Goal: Transaction & Acquisition: Purchase product/service

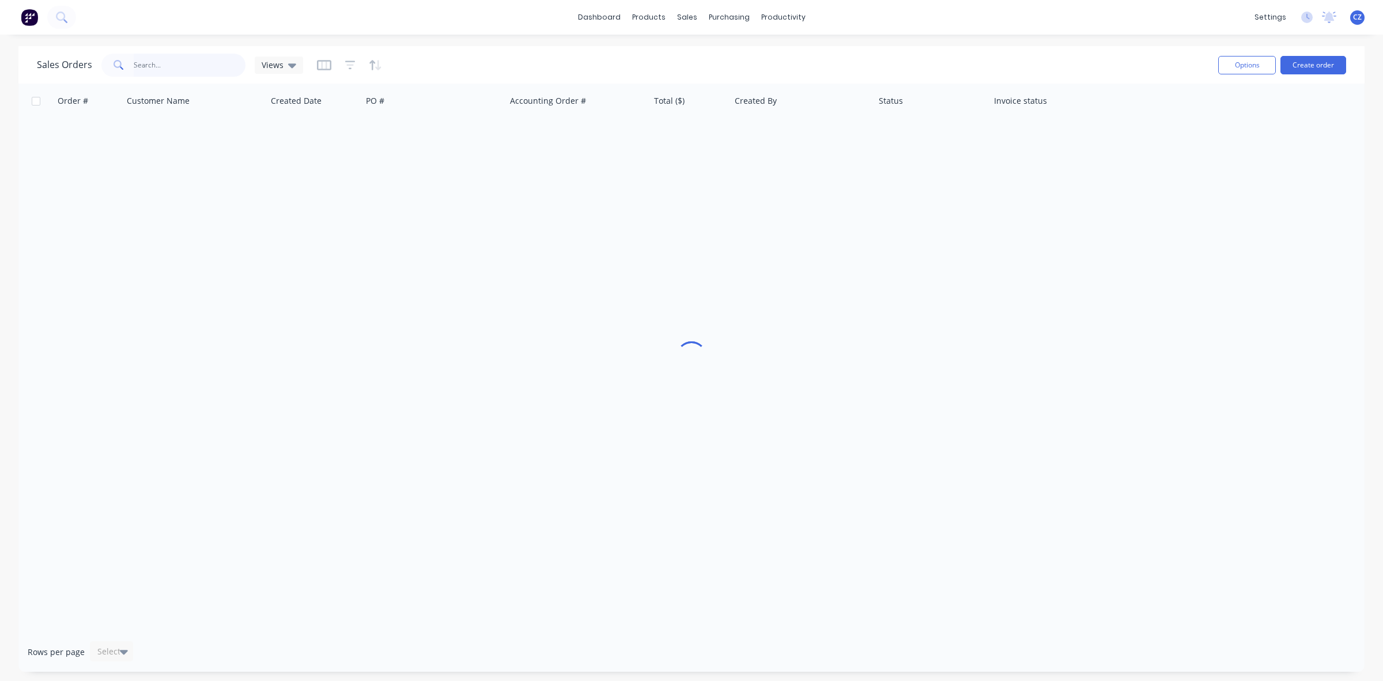
click at [188, 67] on input "text" at bounding box center [190, 65] width 112 height 23
type input "57123"
click at [813, 108] on link "Delivery Scheduling" at bounding box center [828, 101] width 153 height 23
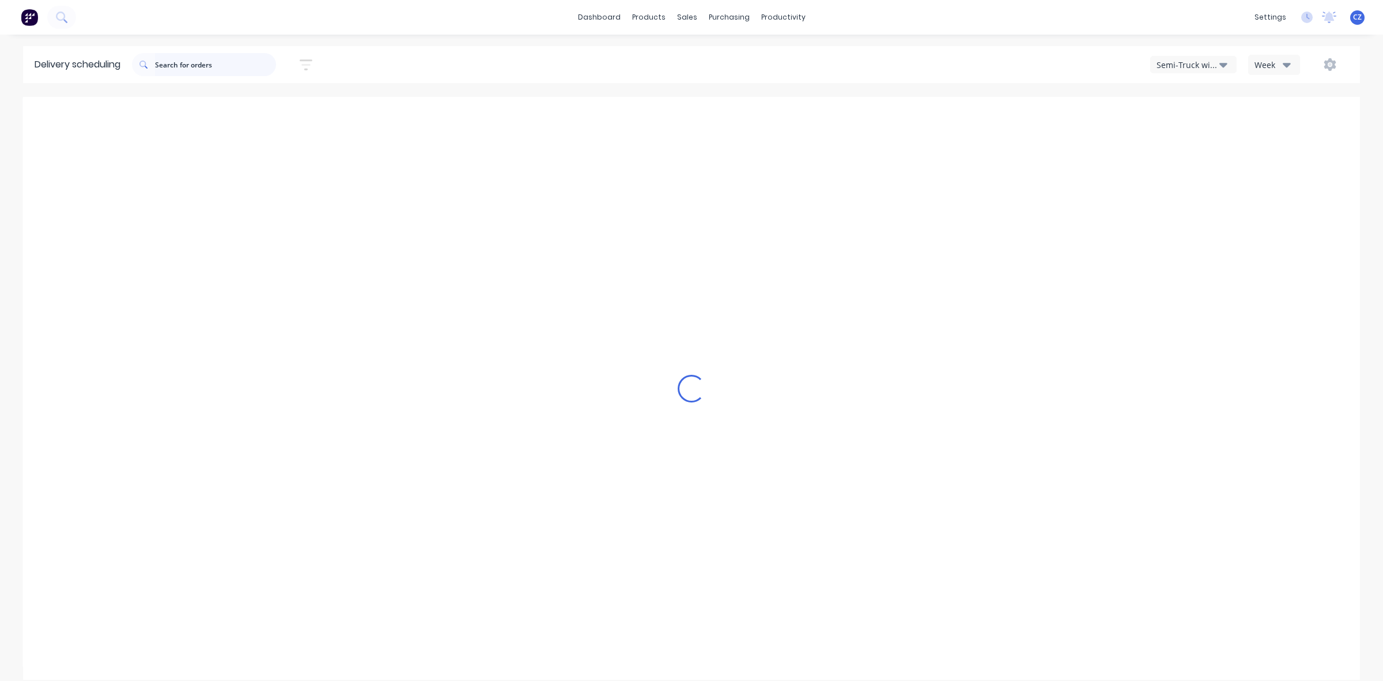
click at [182, 58] on input "text" at bounding box center [215, 64] width 121 height 23
type input "47782"
click at [899, 73] on div "Semi-Truck with Hiab Week" at bounding box center [1042, 64] width 614 height 21
click at [1202, 67] on div "Semi-Truck with Hiab" at bounding box center [1188, 65] width 63 height 12
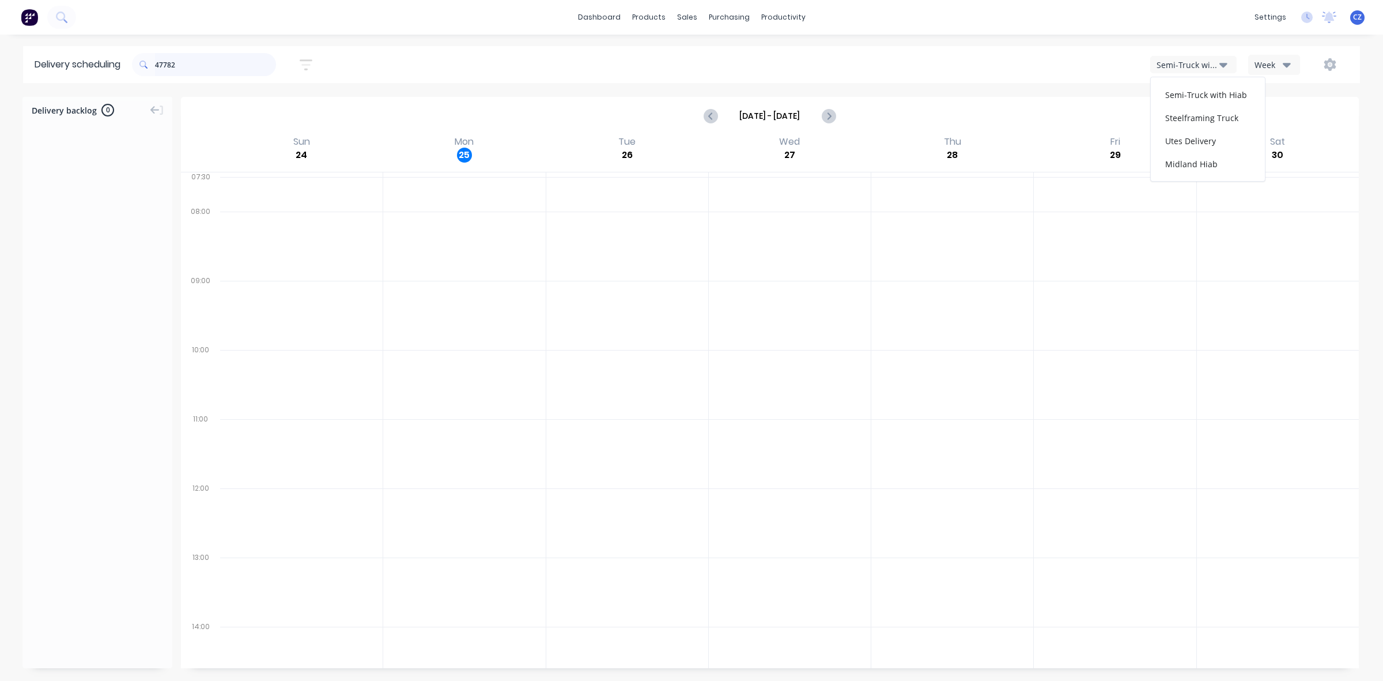
click at [220, 59] on input "47782" at bounding box center [215, 64] width 121 height 23
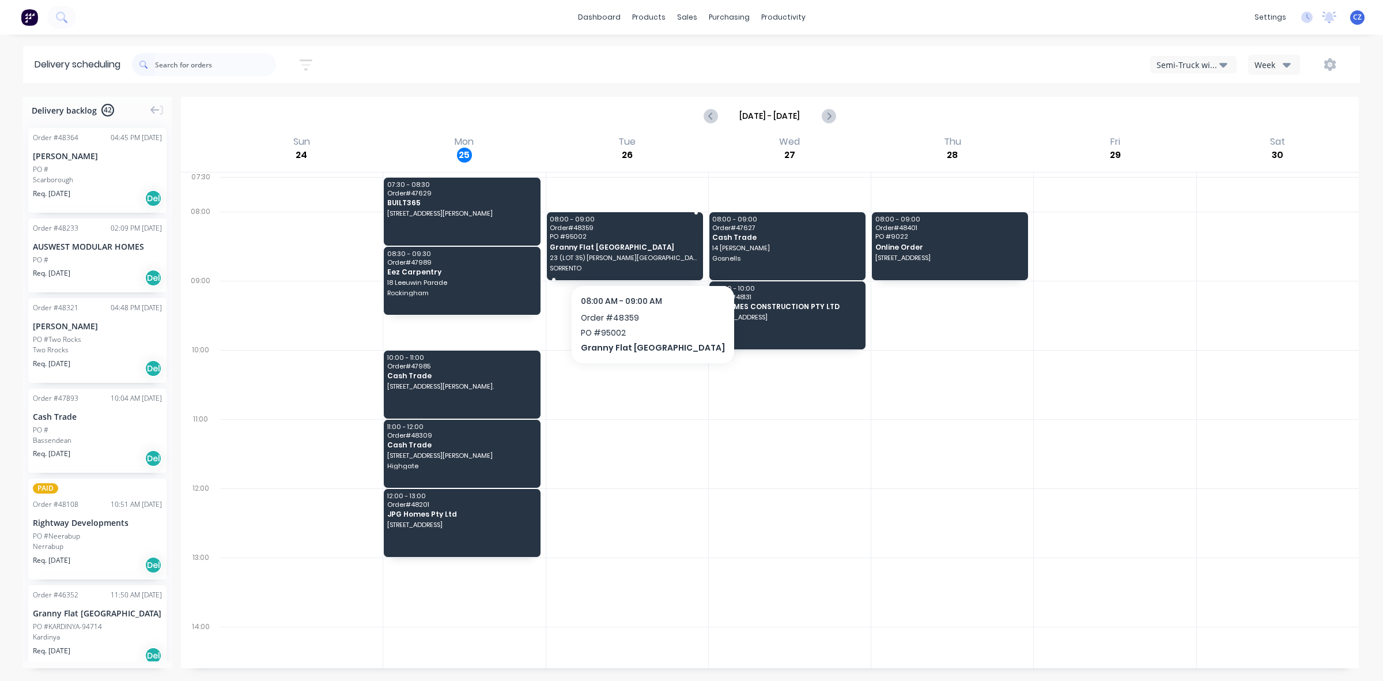
click at [655, 229] on span "Order # 48359" at bounding box center [624, 227] width 148 height 7
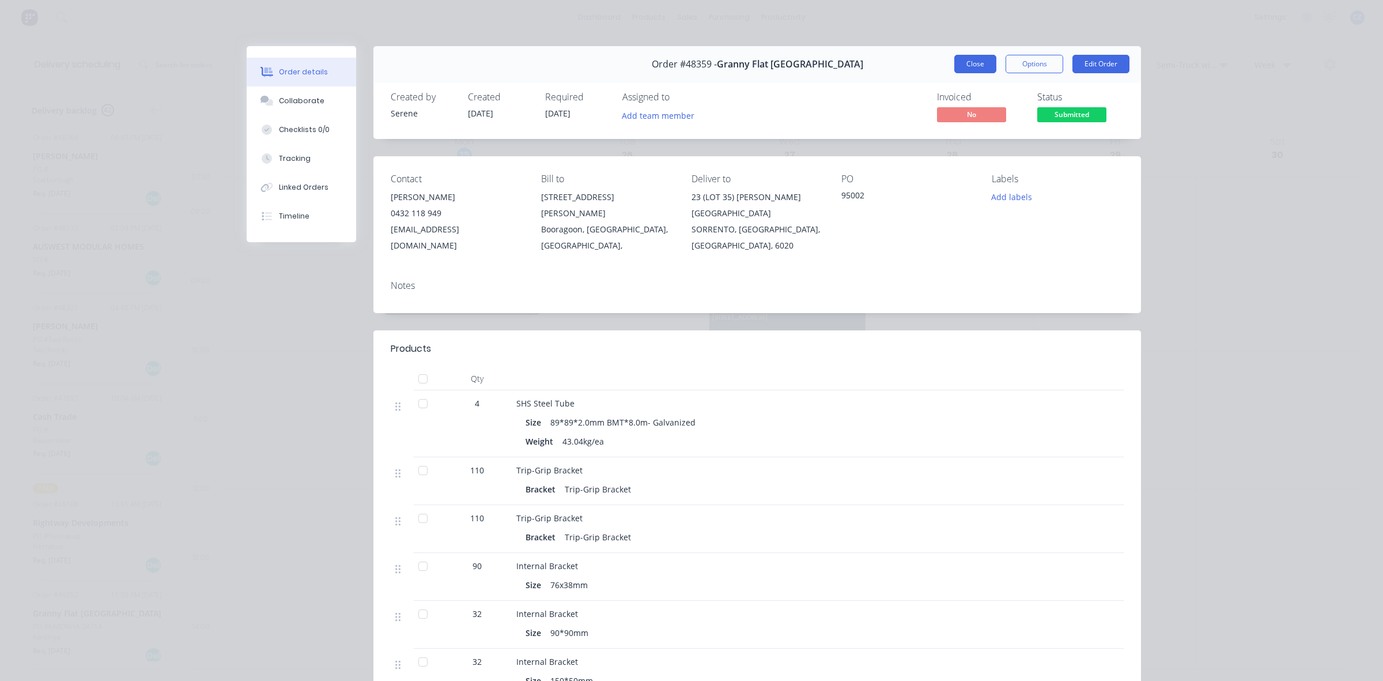
click at [981, 56] on button "Close" at bounding box center [975, 64] width 42 height 18
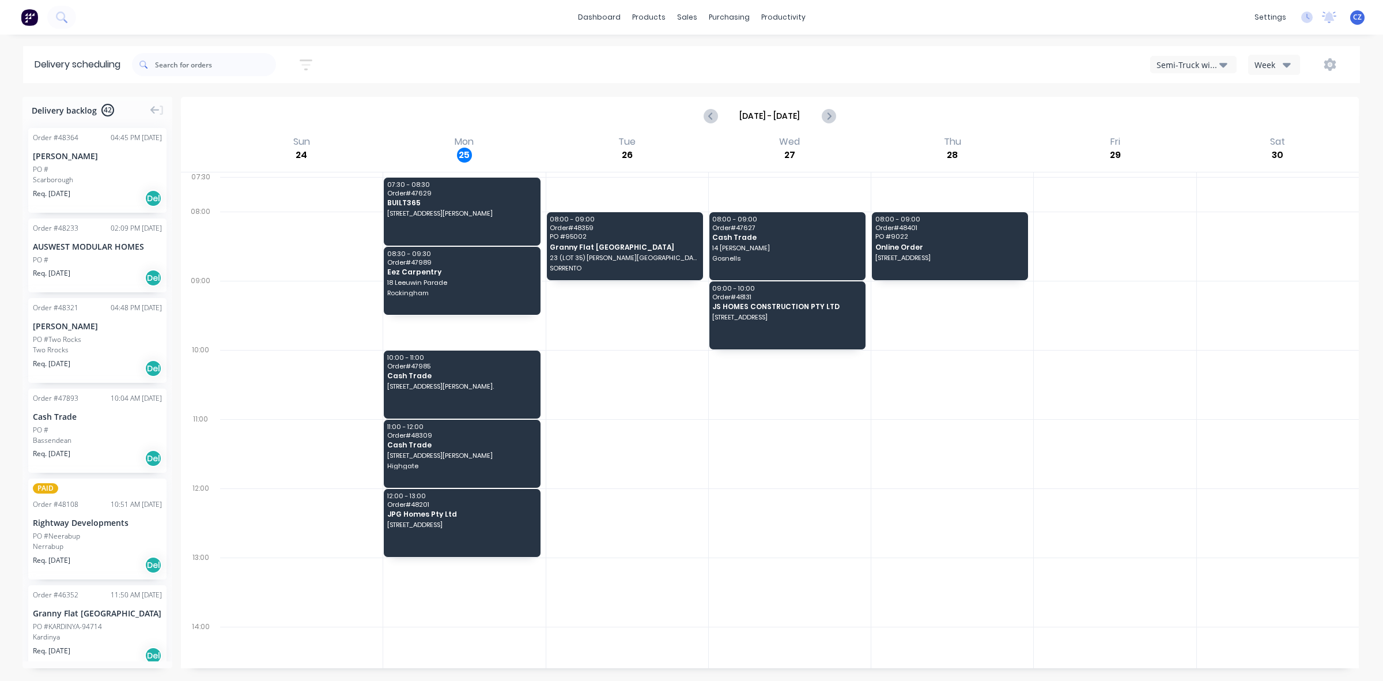
click at [1211, 59] on div "Semi-Truck with Hiab" at bounding box center [1188, 65] width 63 height 12
click at [1198, 162] on div "Midland Hiab" at bounding box center [1208, 163] width 114 height 23
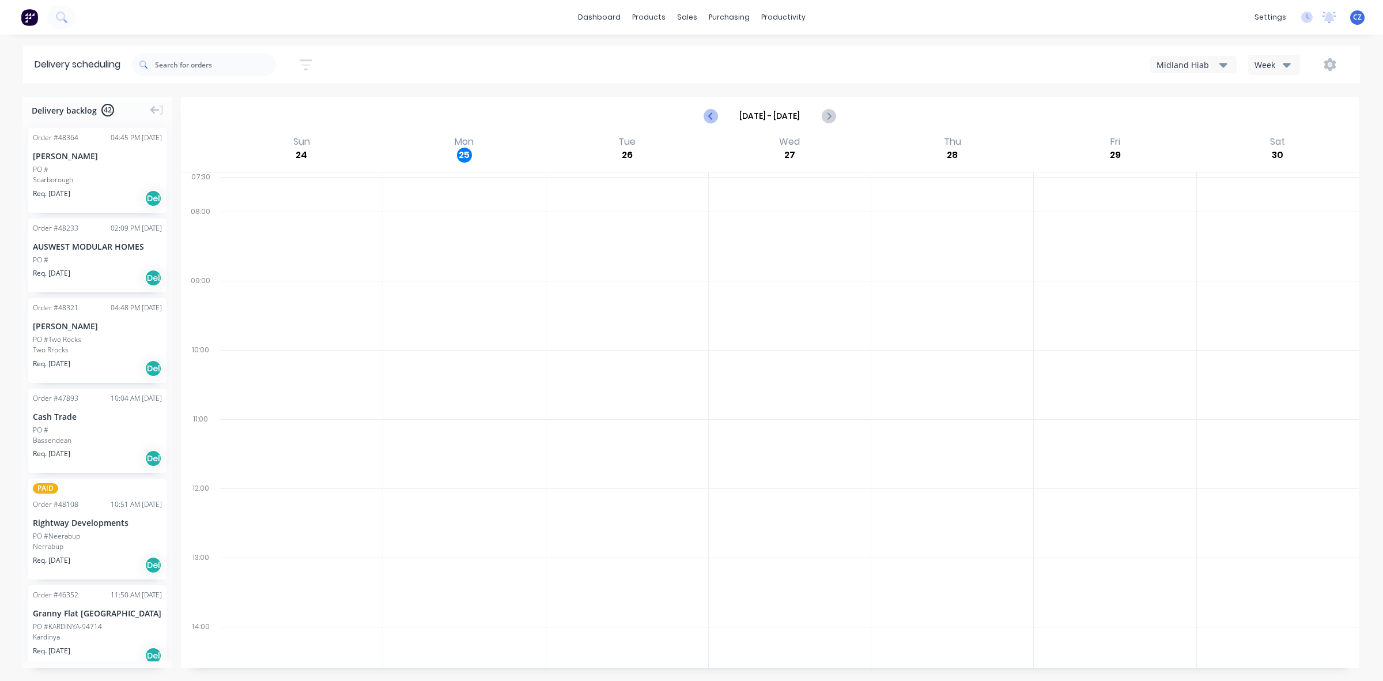
click at [703, 116] on button "Previous page" at bounding box center [711, 115] width 23 height 23
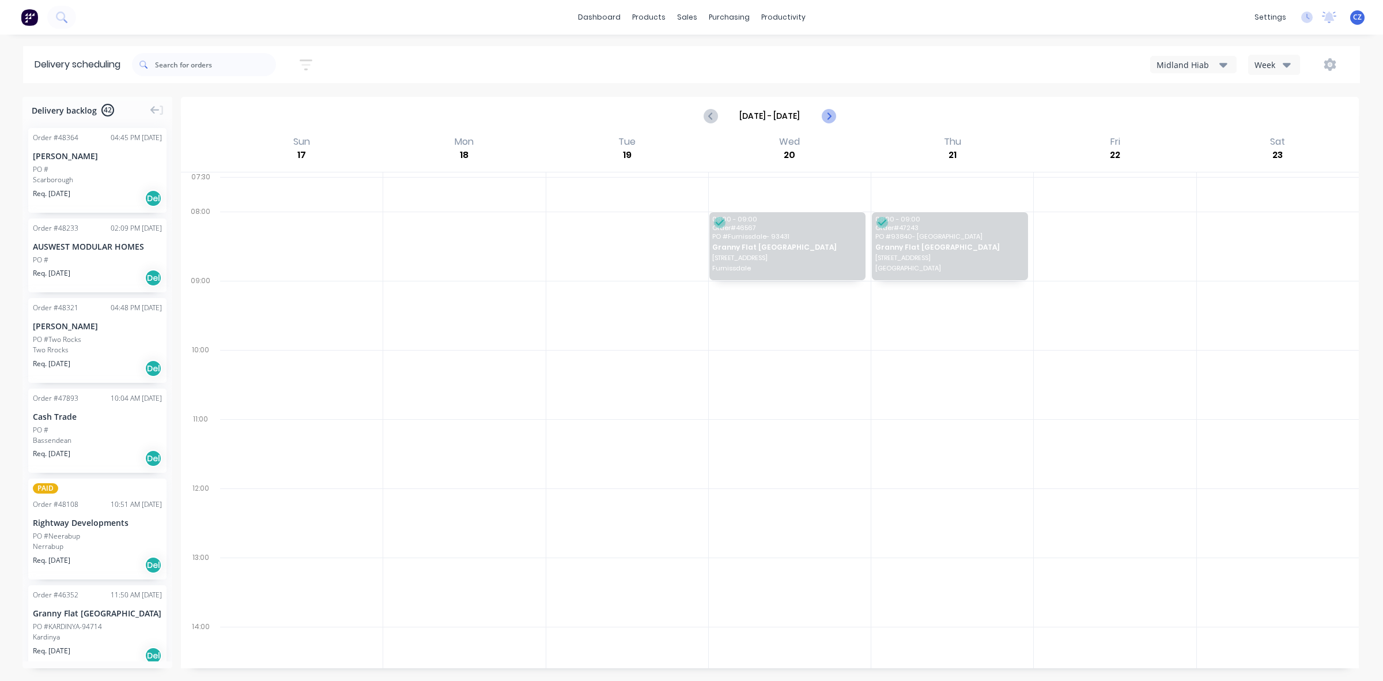
click at [832, 114] on icon "Next page" at bounding box center [828, 116] width 14 height 14
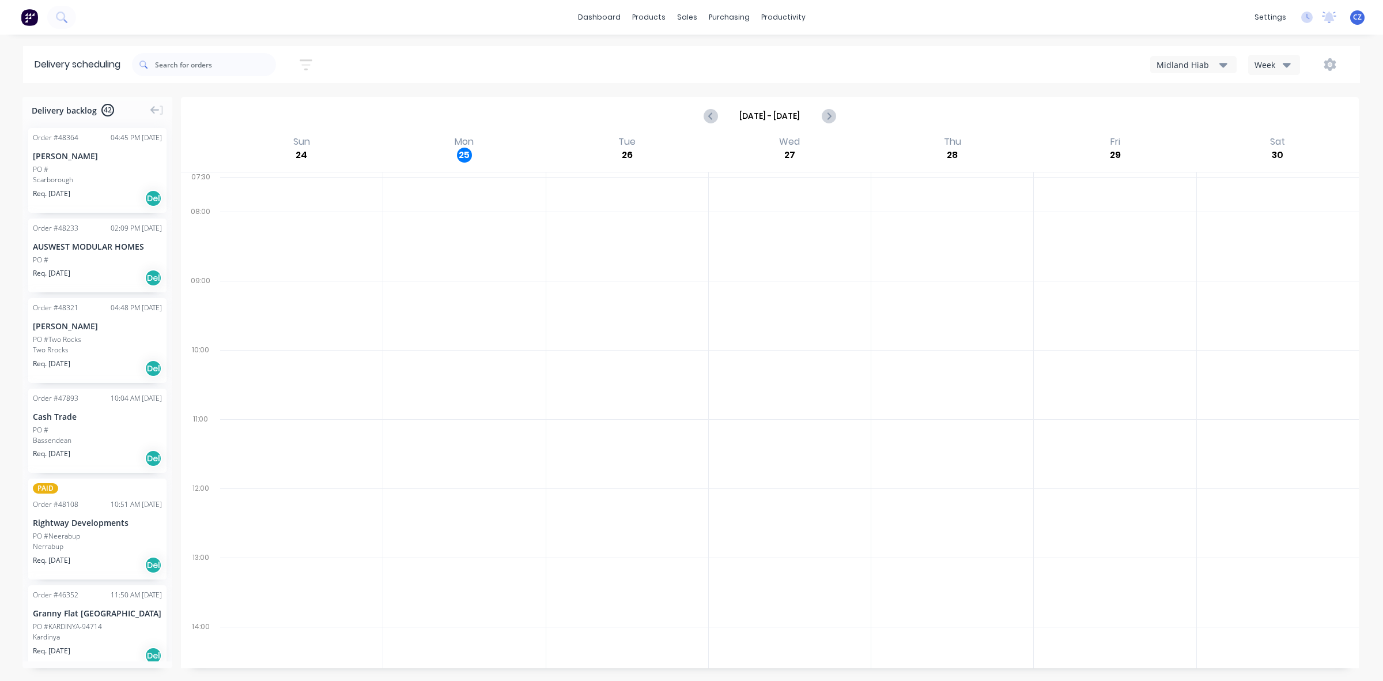
click at [1194, 54] on div "Midland Hiab Week" at bounding box center [1042, 64] width 614 height 21
click at [1192, 63] on div "Midland Hiab" at bounding box center [1188, 65] width 63 height 12
click at [1173, 157] on div "Midland Hiab" at bounding box center [1208, 163] width 114 height 23
click at [1197, 56] on button "Midland Hiab" at bounding box center [1193, 64] width 86 height 17
click at [1203, 140] on div "Utes Delivery" at bounding box center [1208, 140] width 114 height 23
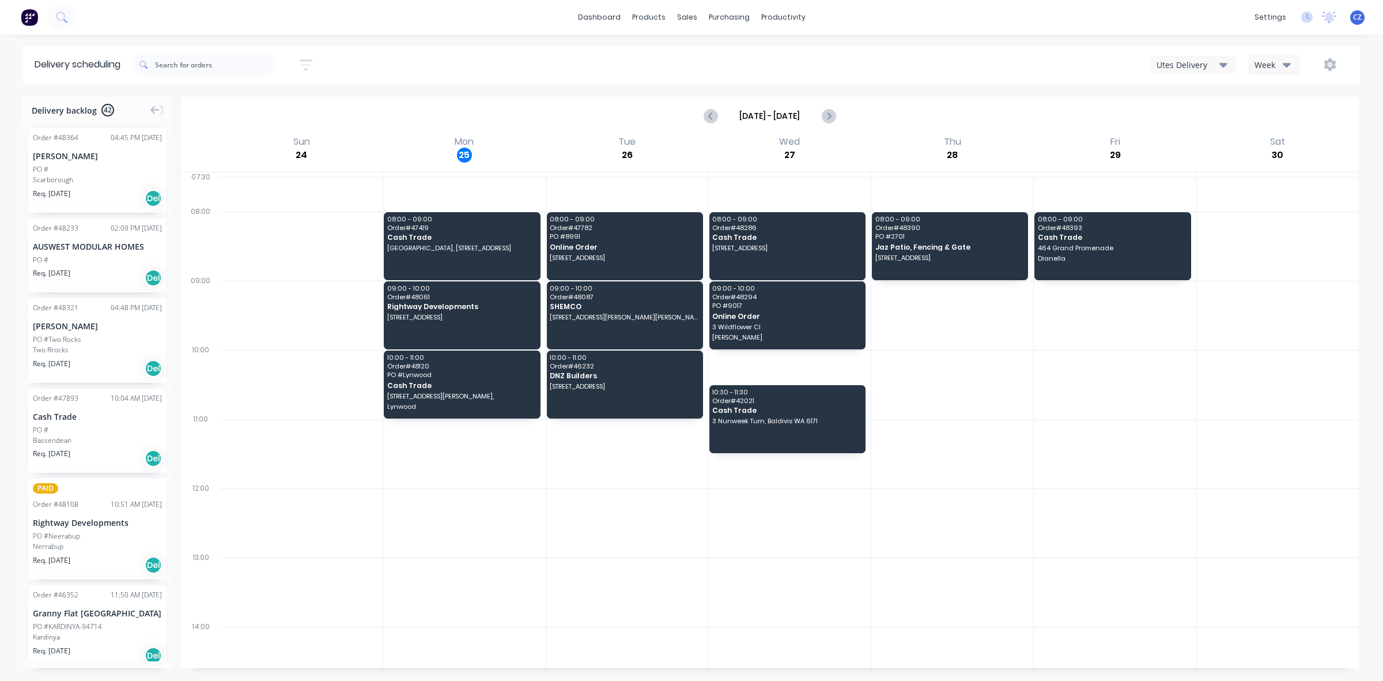
click at [1176, 73] on div "Sort by Most recent Created date Required date Order number Customer name Most …" at bounding box center [746, 64] width 1228 height 32
click at [1188, 65] on div "Utes Delivery" at bounding box center [1188, 65] width 63 height 12
click at [830, 115] on icon "Next page" at bounding box center [828, 116] width 14 height 14
type input "Aug 31 - Sep 6"
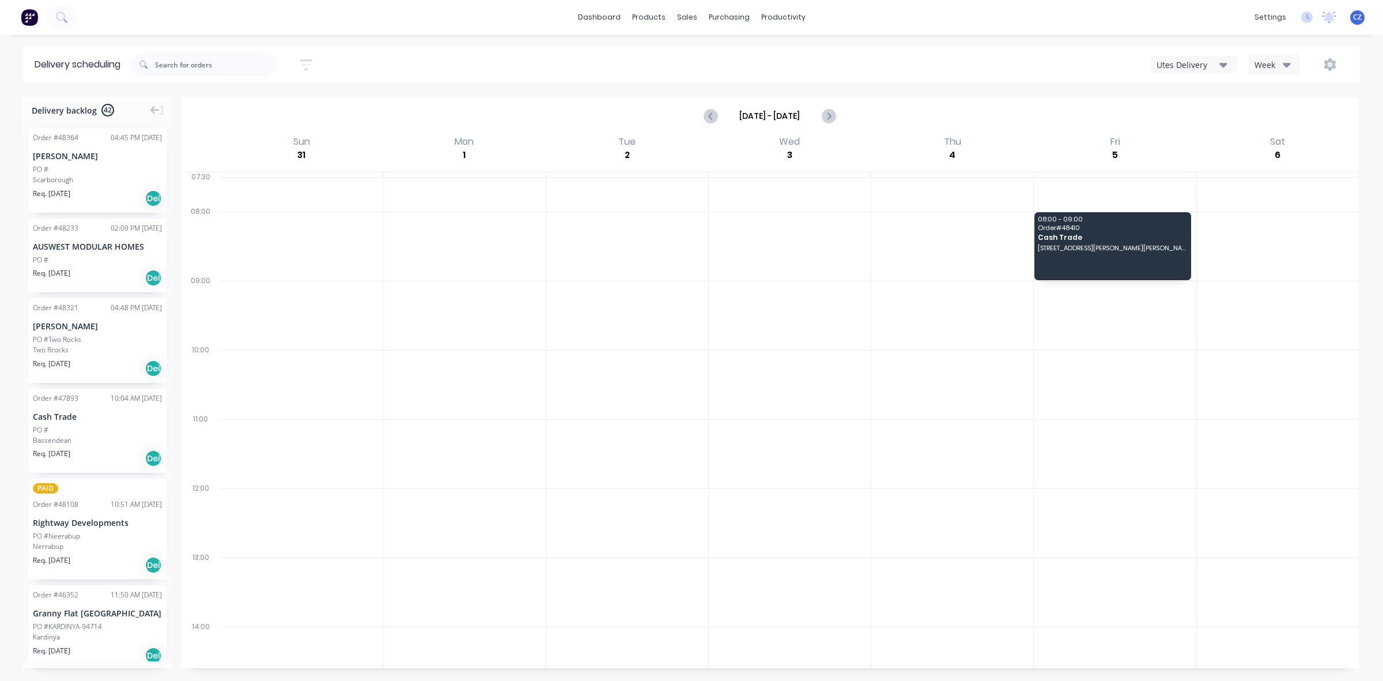
click at [1197, 62] on div "Utes Delivery" at bounding box center [1188, 65] width 63 height 12
click at [1186, 92] on div "Semi-Truck with Hiab" at bounding box center [1208, 94] width 114 height 23
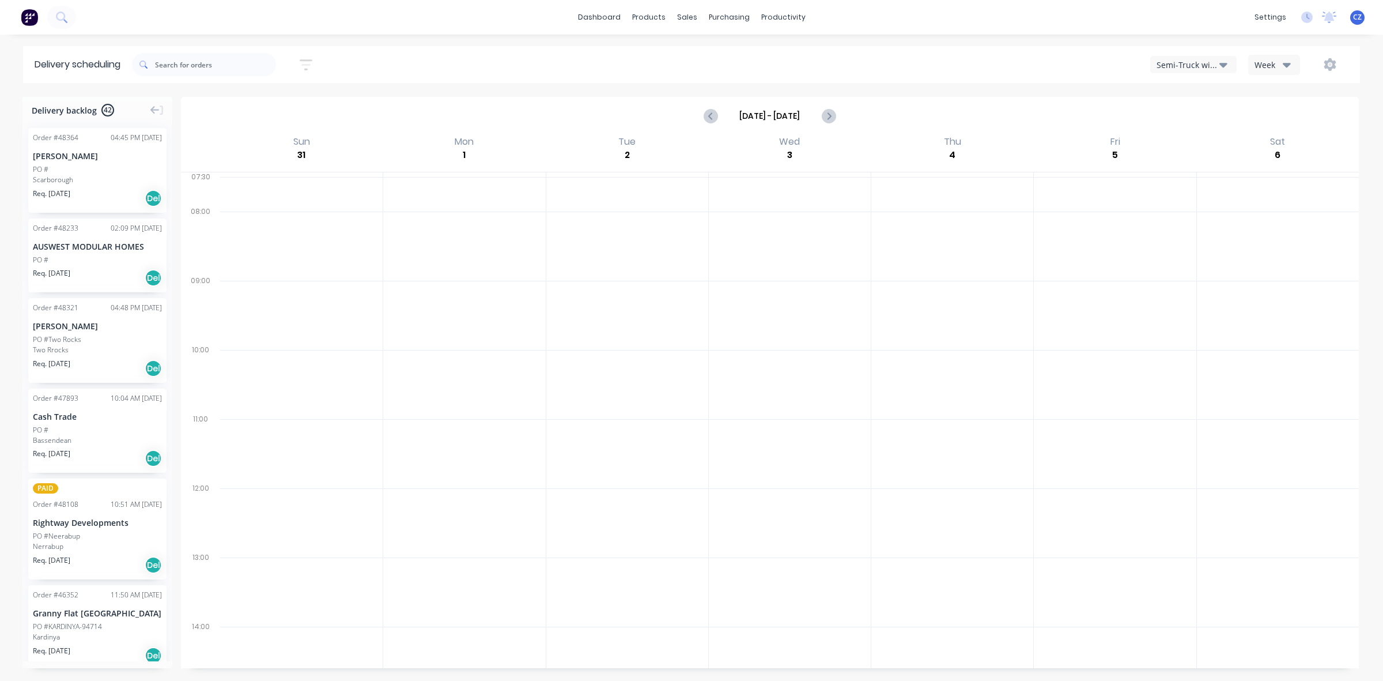
click at [1167, 64] on div "Semi-Truck with Hiab" at bounding box center [1188, 65] width 63 height 12
click at [1179, 171] on div "Midland Hiab" at bounding box center [1208, 163] width 114 height 23
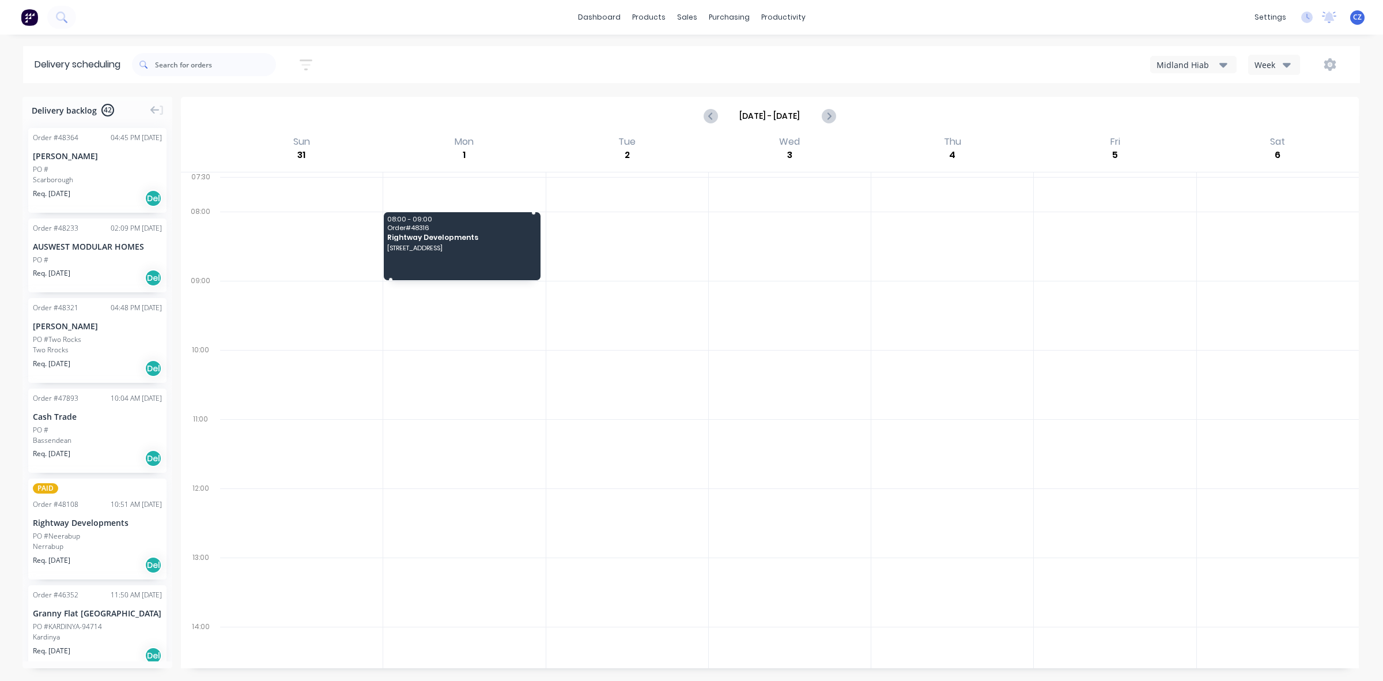
click at [421, 251] on span "17 Deviation Wy, Neerabup WA 6031" at bounding box center [461, 247] width 148 height 7
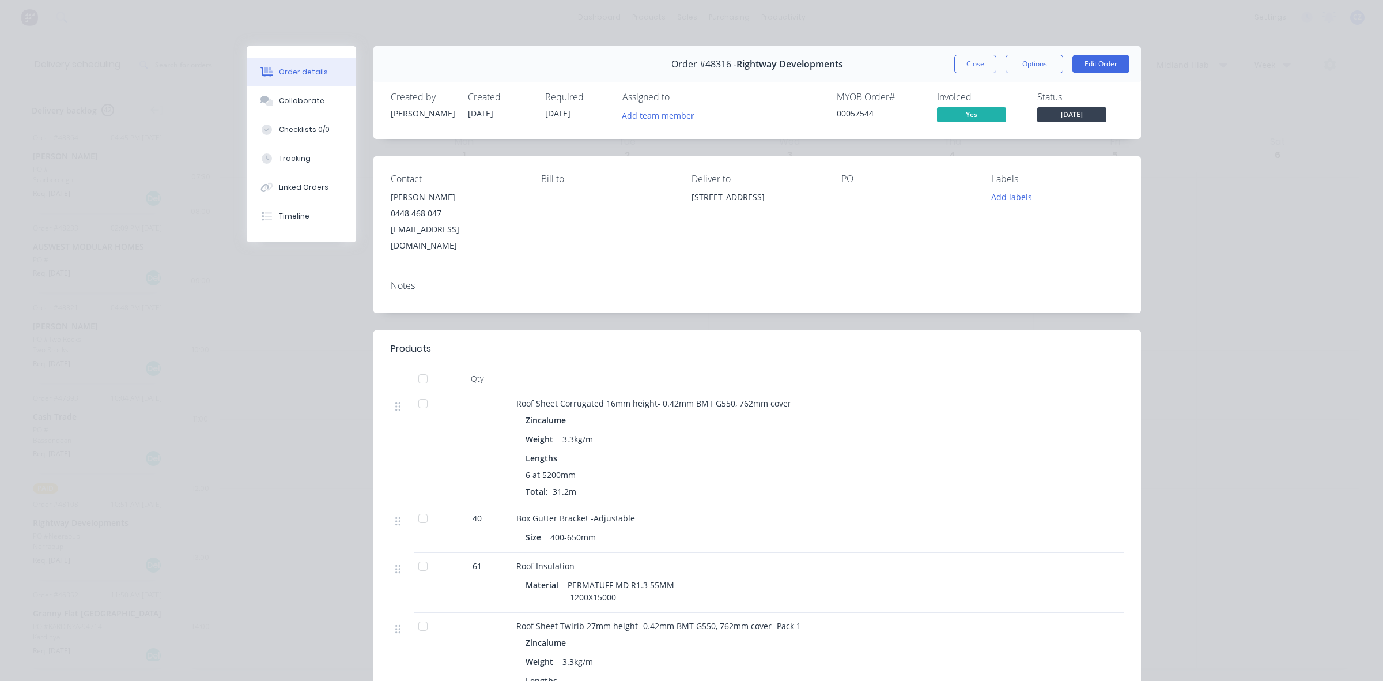
drag, startPoint x: 714, startPoint y: 212, endPoint x: 677, endPoint y: 197, distance: 39.1
click at [677, 197] on div "Contact Paul Groom 0448 468 047 paulgroomblue@gmail.com Bill to Deliver to 17 D…" at bounding box center [757, 213] width 768 height 115
copy div "17 Deviation Wy, Neerabup WA 6031"
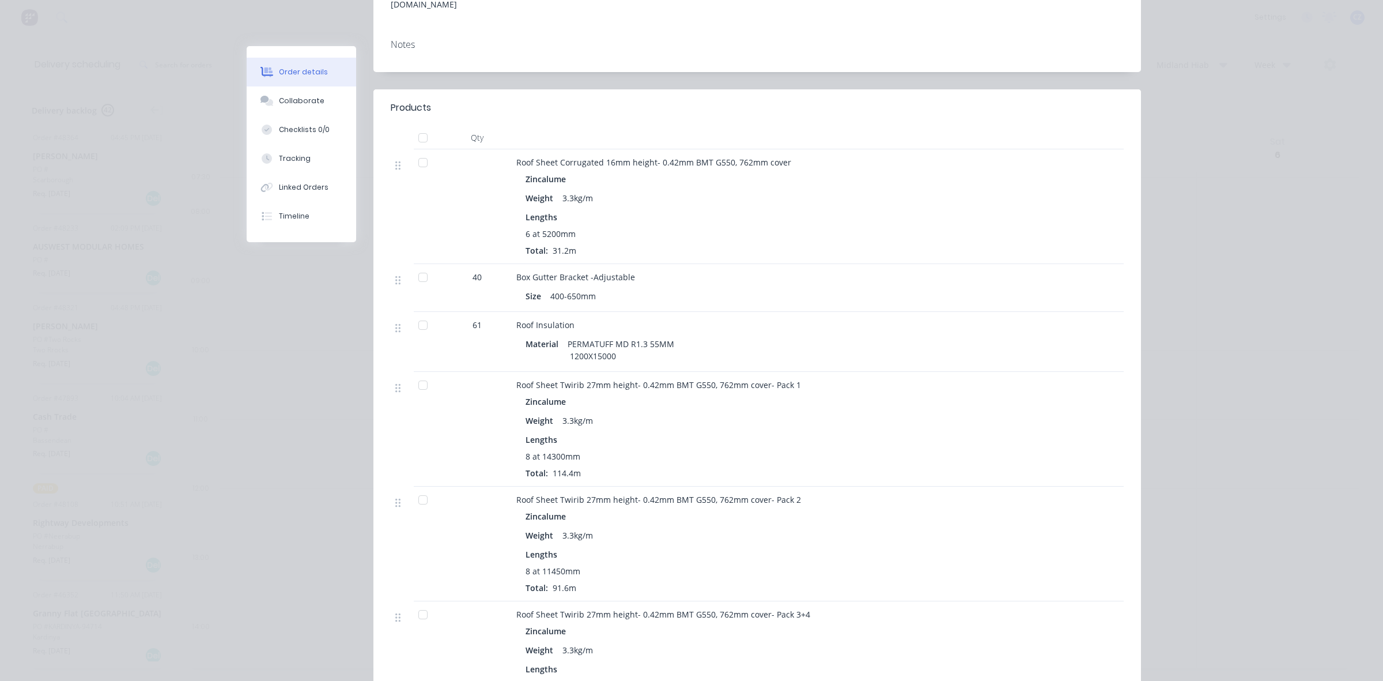
scroll to position [216, 0]
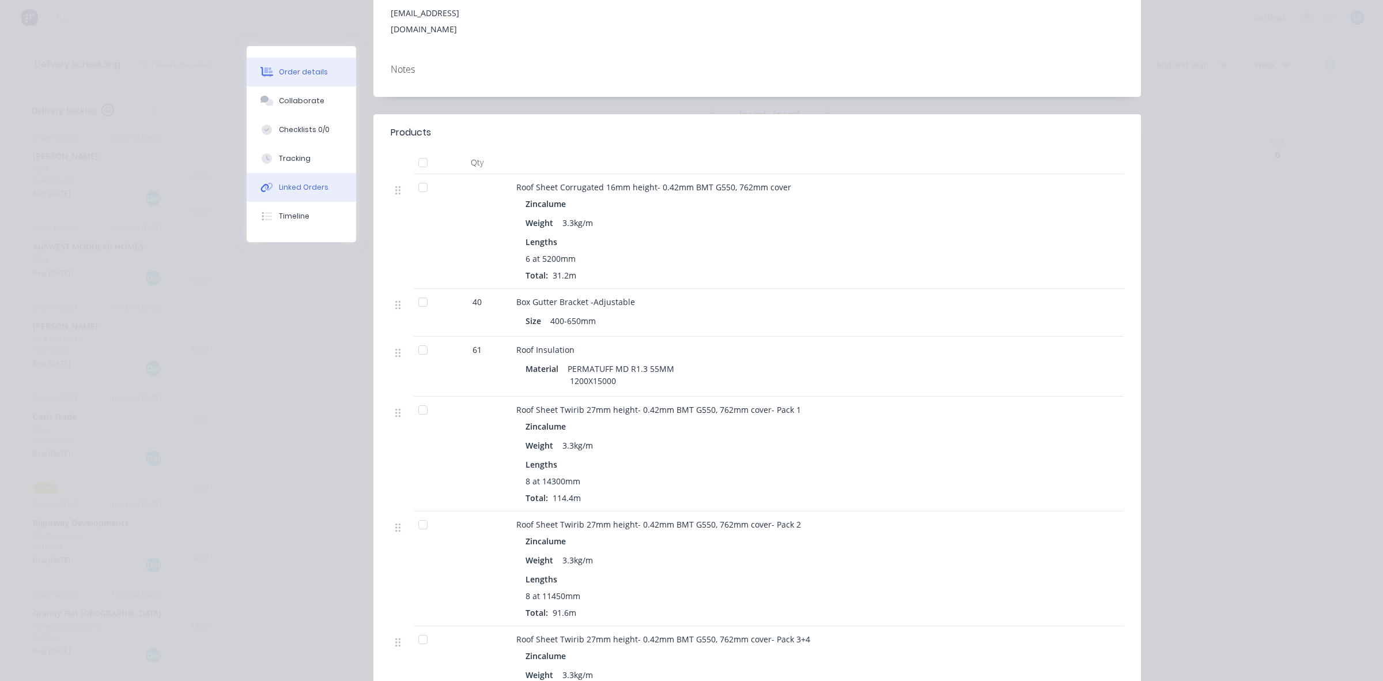
click at [279, 185] on div "Linked Orders" at bounding box center [304, 187] width 50 height 10
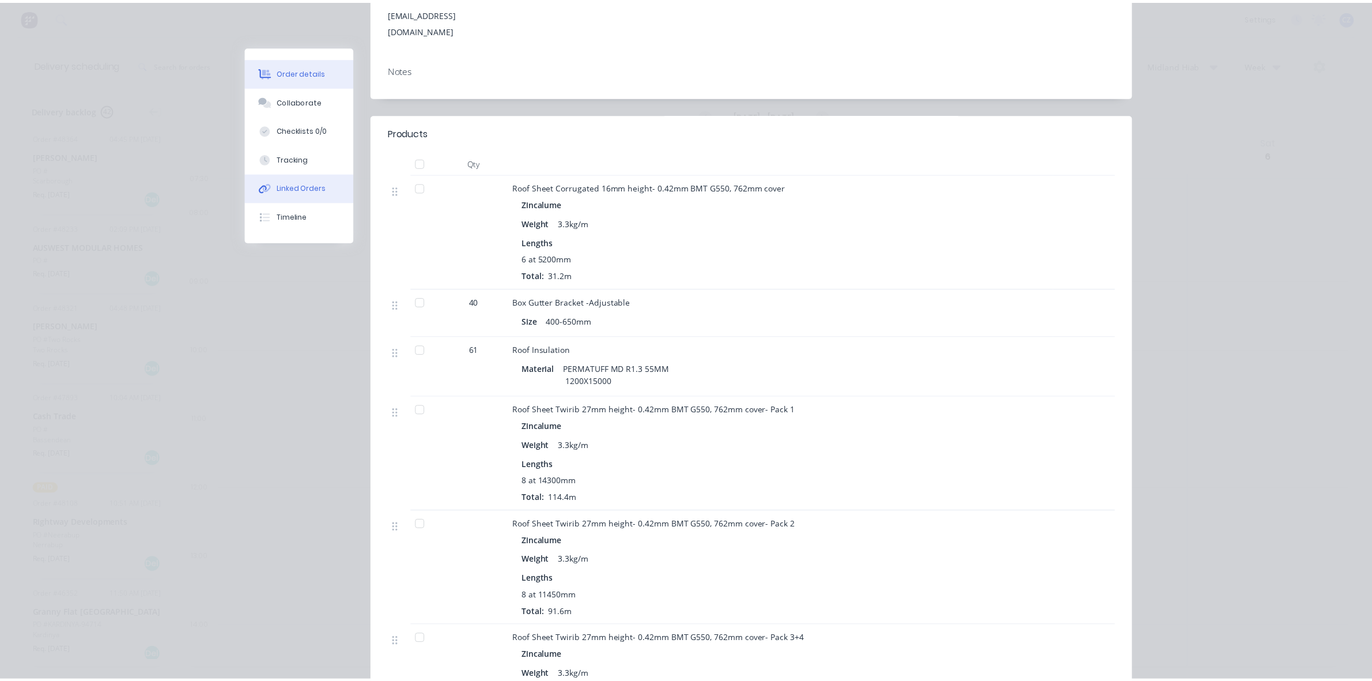
scroll to position [0, 0]
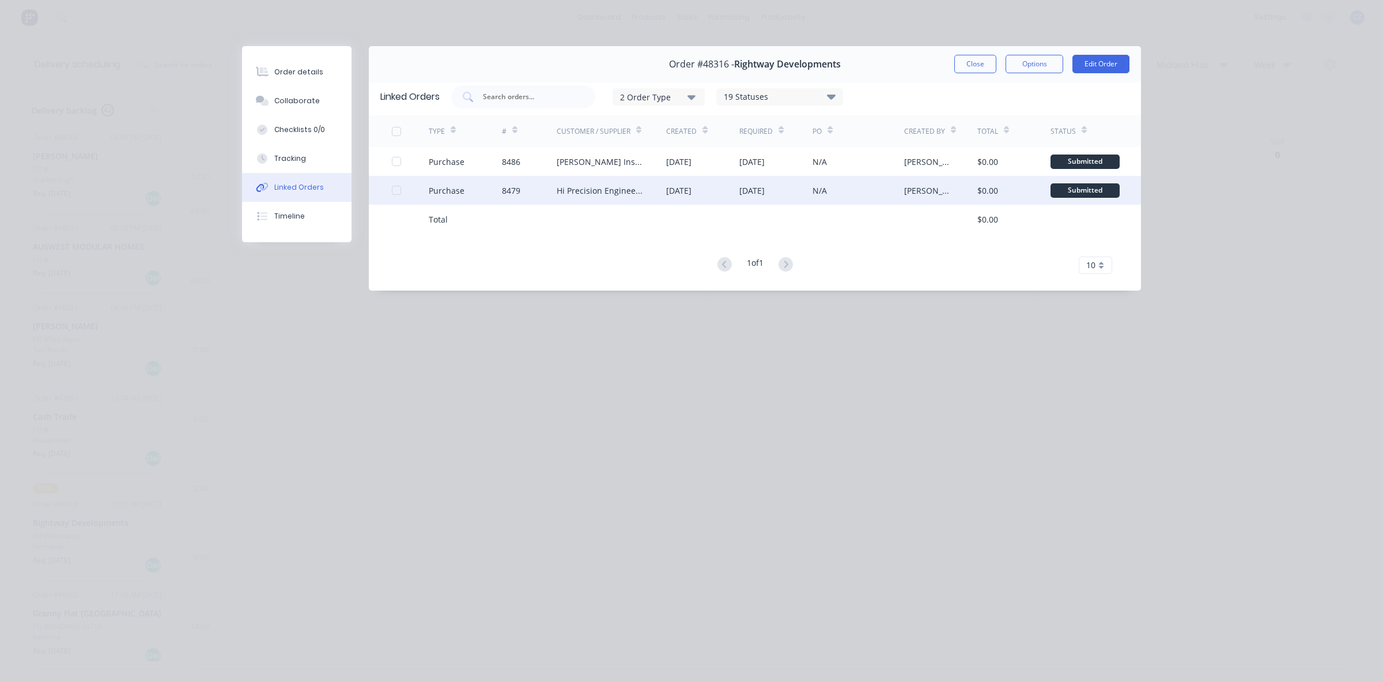
click at [646, 194] on div "Hi Precision Engineering" at bounding box center [612, 190] width 110 height 29
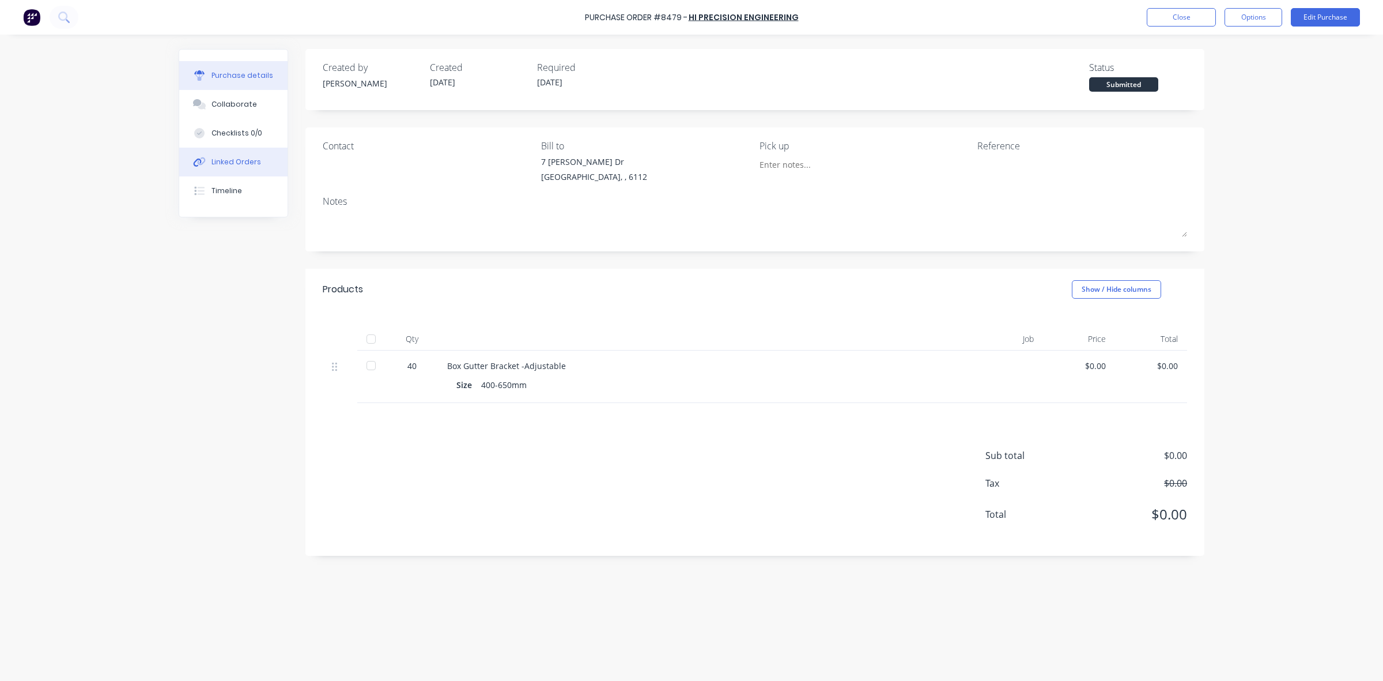
click at [206, 163] on div at bounding box center [199, 162] width 17 height 10
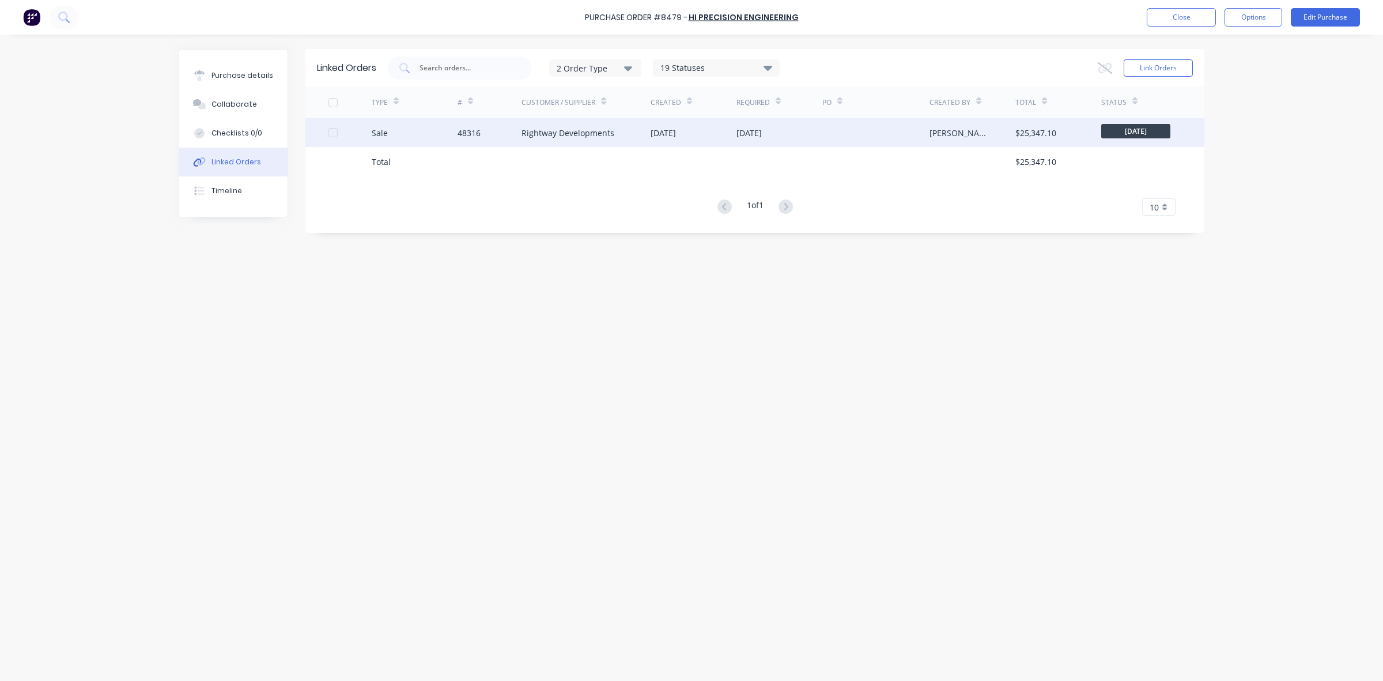
click at [565, 133] on div "Rightway Developments" at bounding box center [568, 133] width 93 height 12
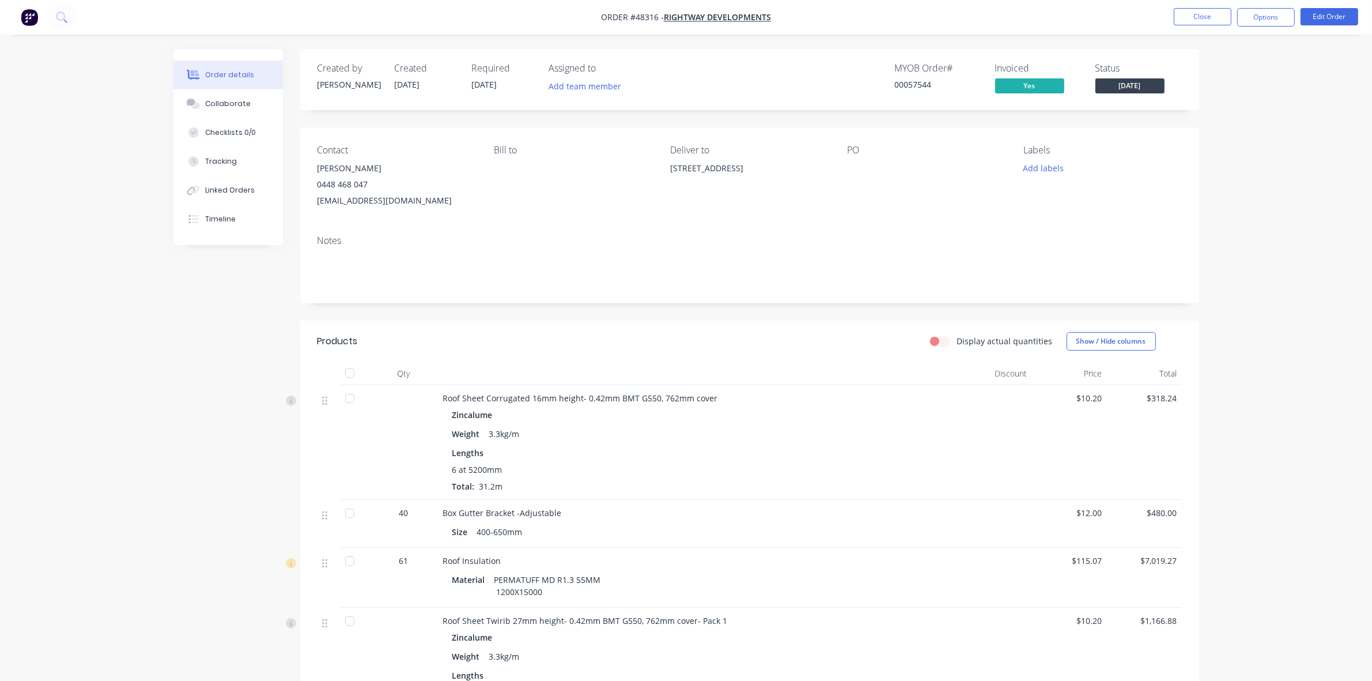
click at [750, 332] on div "Display actual quantities Show / Hide columns" at bounding box center [841, 341] width 681 height 18
click at [324, 168] on div "Paul Groom" at bounding box center [397, 168] width 158 height 16
drag, startPoint x: 658, startPoint y: 169, endPoint x: 799, endPoint y: 178, distance: 141.5
click at [799, 178] on div "Contact Paul Groom 0448 468 047 paulgroomblue@gmail.com Bill to Deliver to 17 D…" at bounding box center [749, 176] width 899 height 99
drag, startPoint x: 803, startPoint y: 188, endPoint x: 805, endPoint y: 178, distance: 10.6
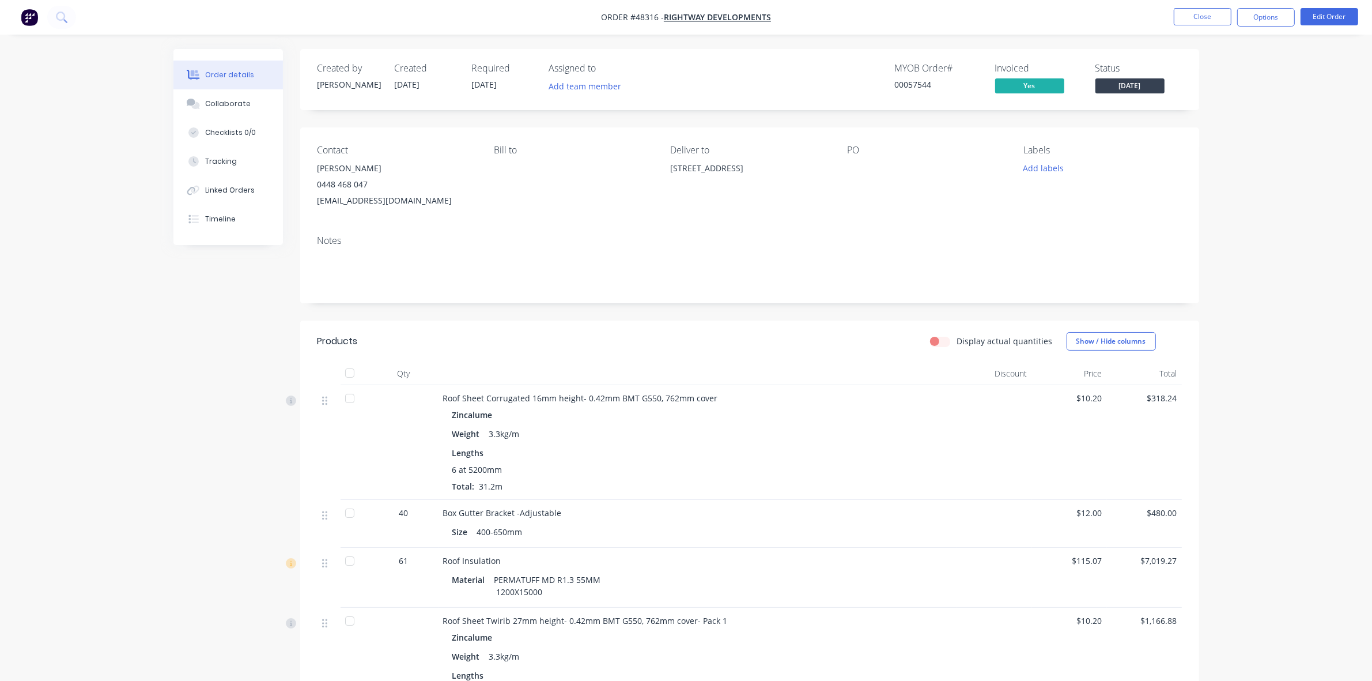
click at [805, 180] on div "17 Deviation Wy, Neerabup WA 6031" at bounding box center [749, 178] width 158 height 37
drag, startPoint x: 809, startPoint y: 158, endPoint x: 664, endPoint y: 173, distance: 145.4
click at [664, 173] on div "Contact Paul Groom 0448 468 047 paulgroomblue@gmail.com Bill to Deliver to 17 D…" at bounding box center [749, 176] width 899 height 99
copy div "17 Deviation Wy, Neerabup WA 6031"
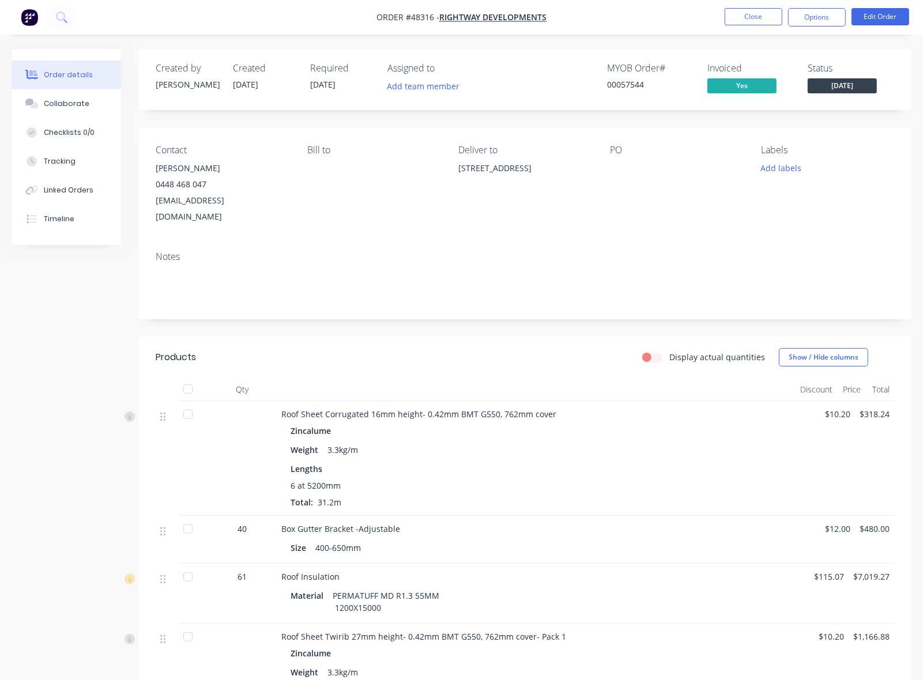
click at [554, 348] on div "Display actual quantities Show / Hide columns" at bounding box center [603, 357] width 582 height 18
click at [746, 19] on button "Close" at bounding box center [753, 16] width 58 height 17
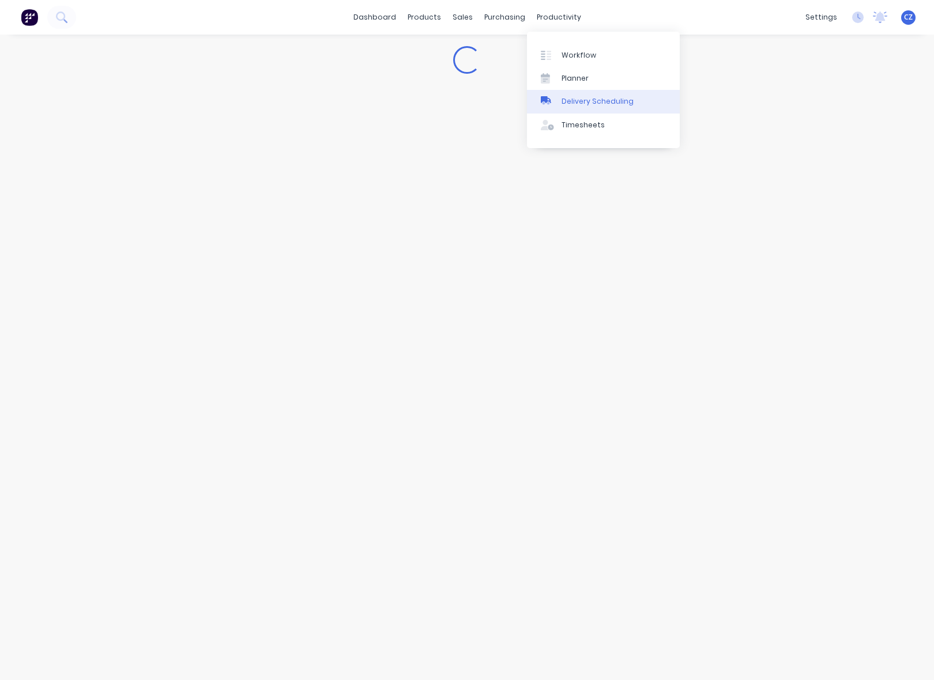
click at [562, 100] on div "Delivery Scheduling" at bounding box center [597, 101] width 72 height 10
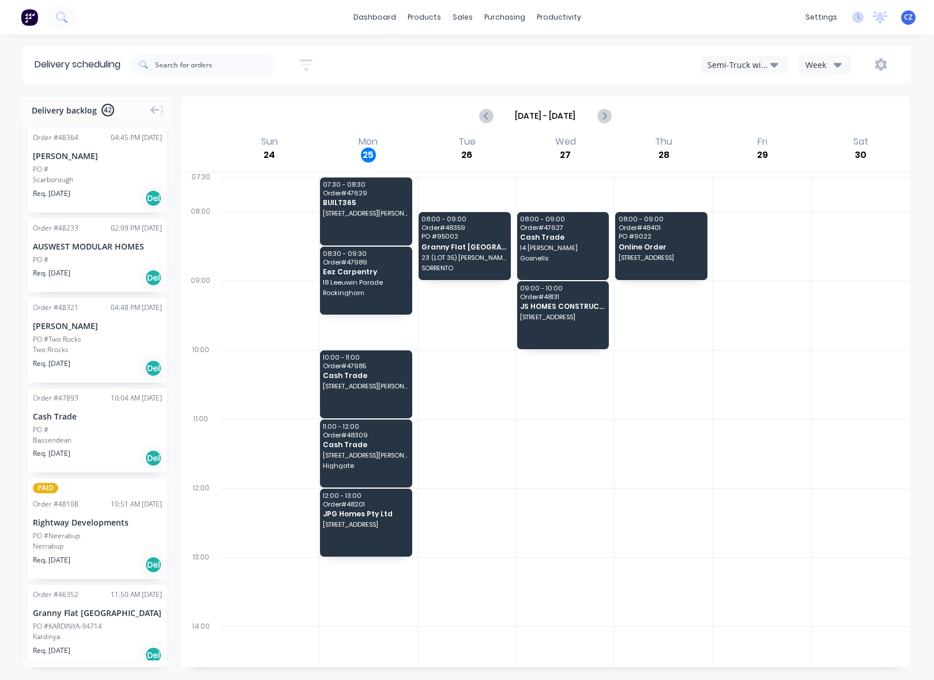
click at [759, 56] on button "Semi-Truck with Hiab" at bounding box center [744, 64] width 86 height 17
click at [727, 139] on div "Utes Delivery" at bounding box center [758, 140] width 114 height 23
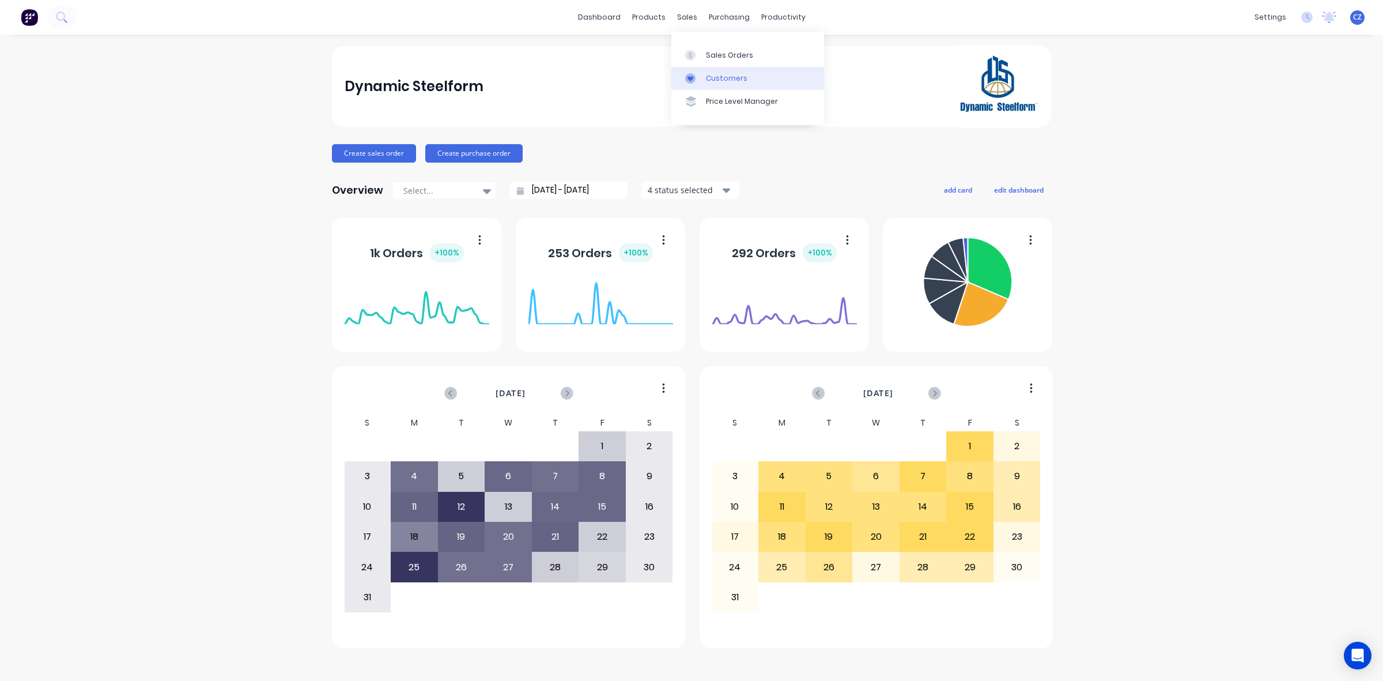
drag, startPoint x: 723, startPoint y: 87, endPoint x: 686, endPoint y: 76, distance: 39.2
click at [723, 85] on link "Customers" at bounding box center [747, 78] width 153 height 23
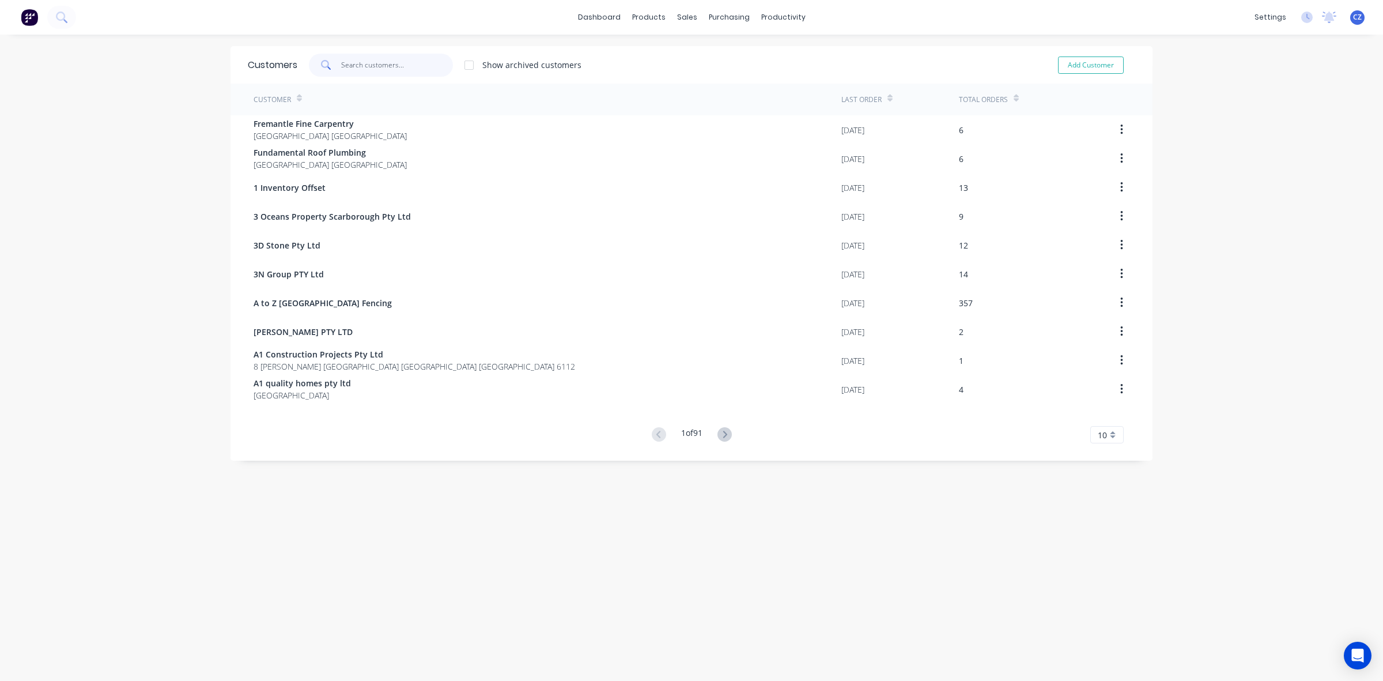
click at [402, 68] on input "text" at bounding box center [397, 65] width 112 height 23
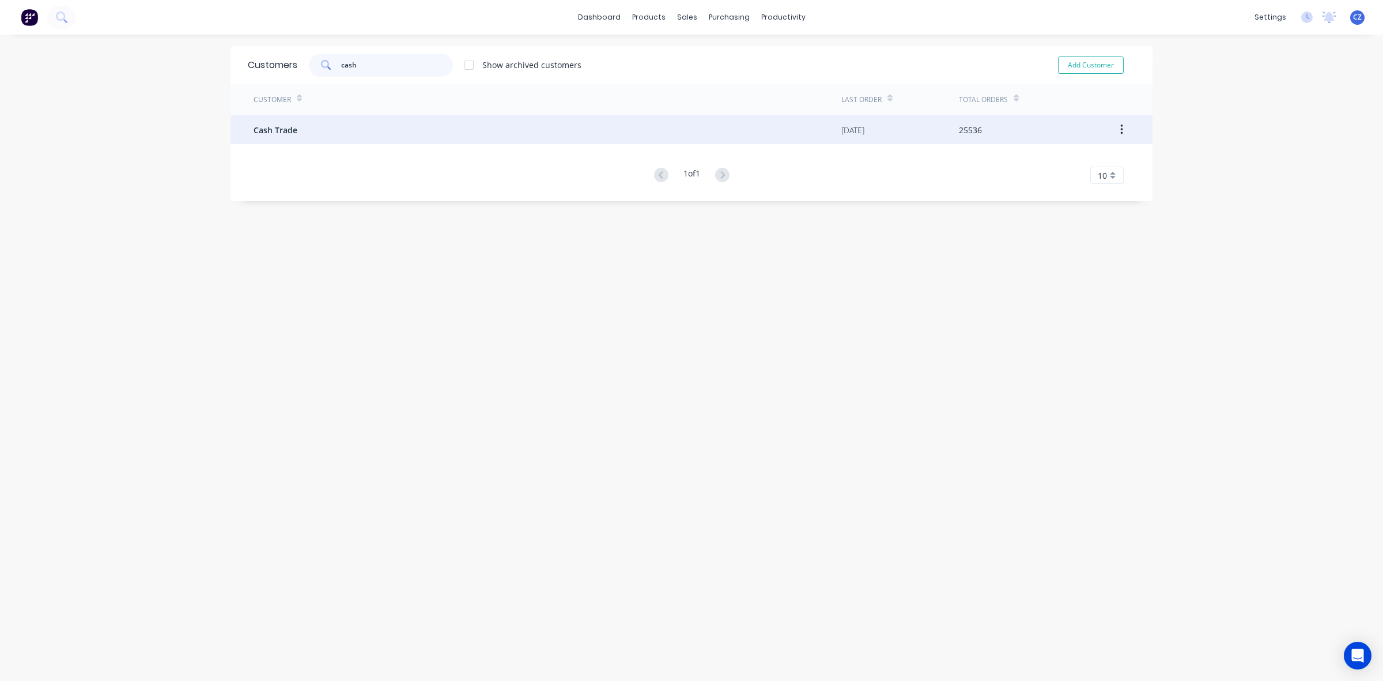
type input "cash"
click at [274, 138] on div "Cash Trade" at bounding box center [548, 129] width 588 height 29
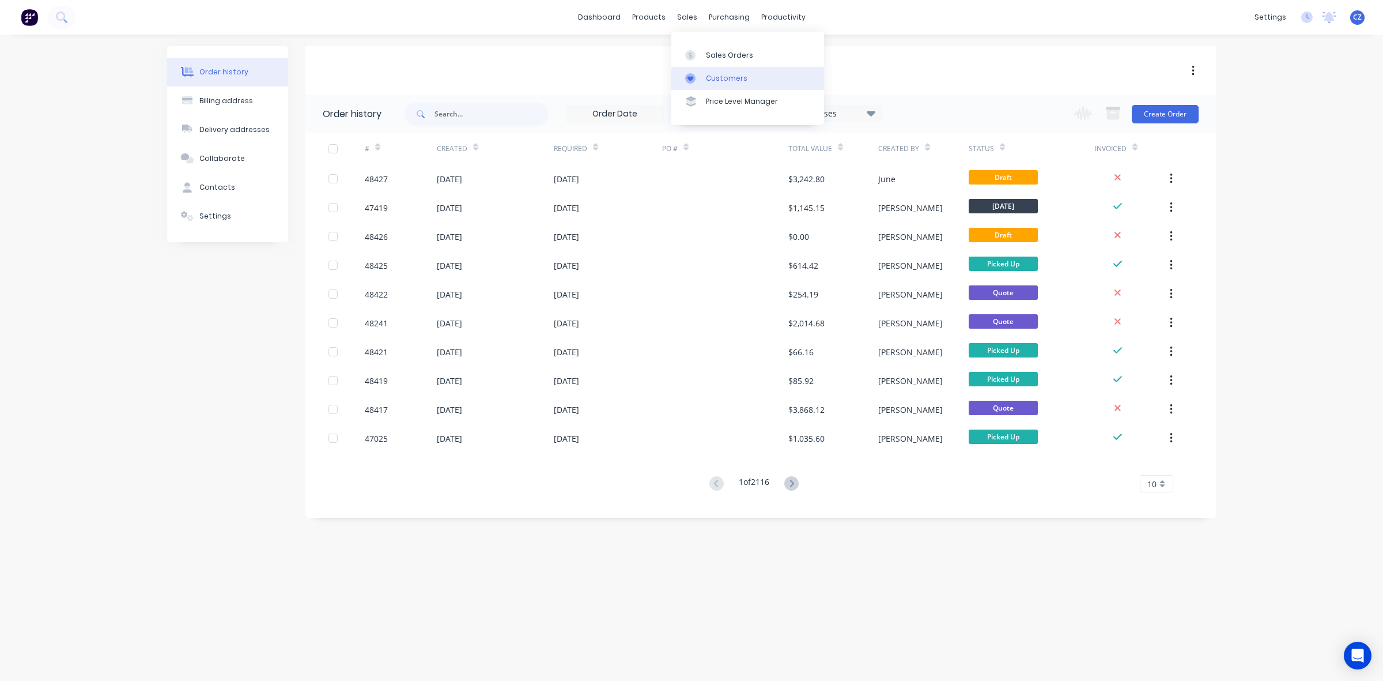
click at [715, 79] on div "Customers" at bounding box center [726, 78] width 41 height 10
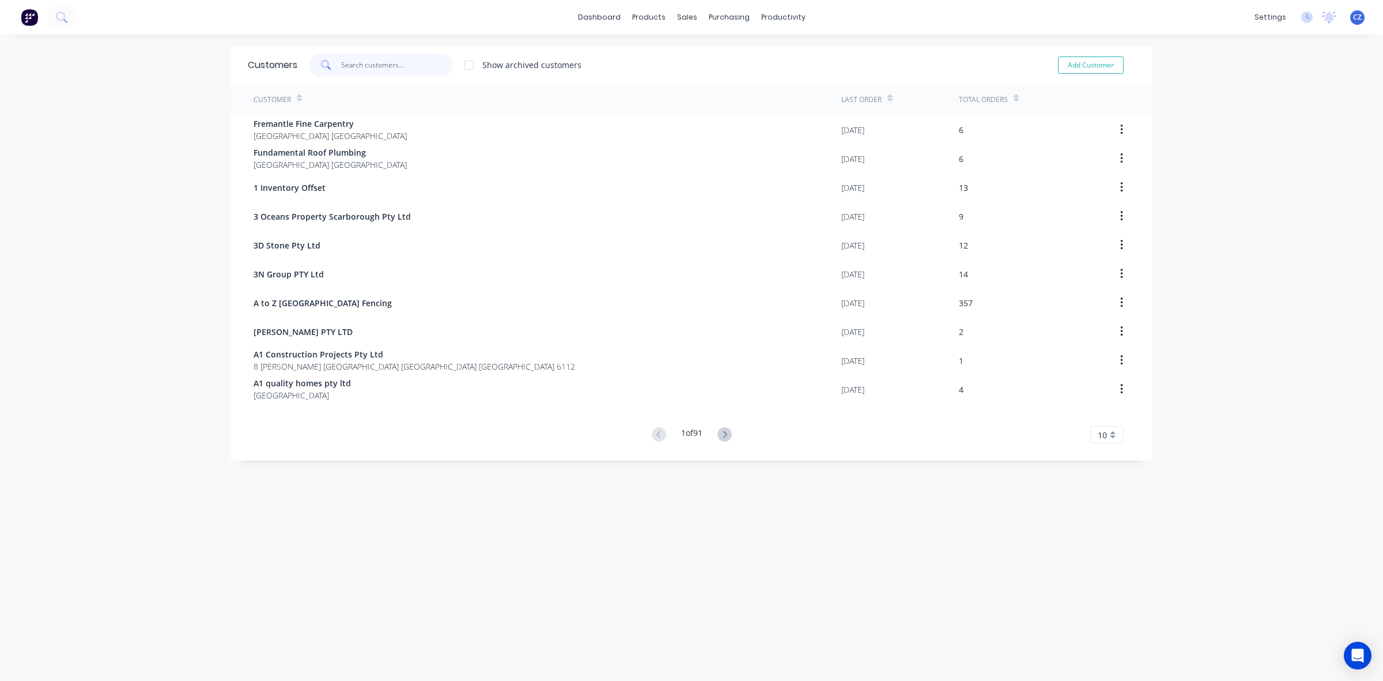
click at [373, 63] on input "text" at bounding box center [397, 65] width 112 height 23
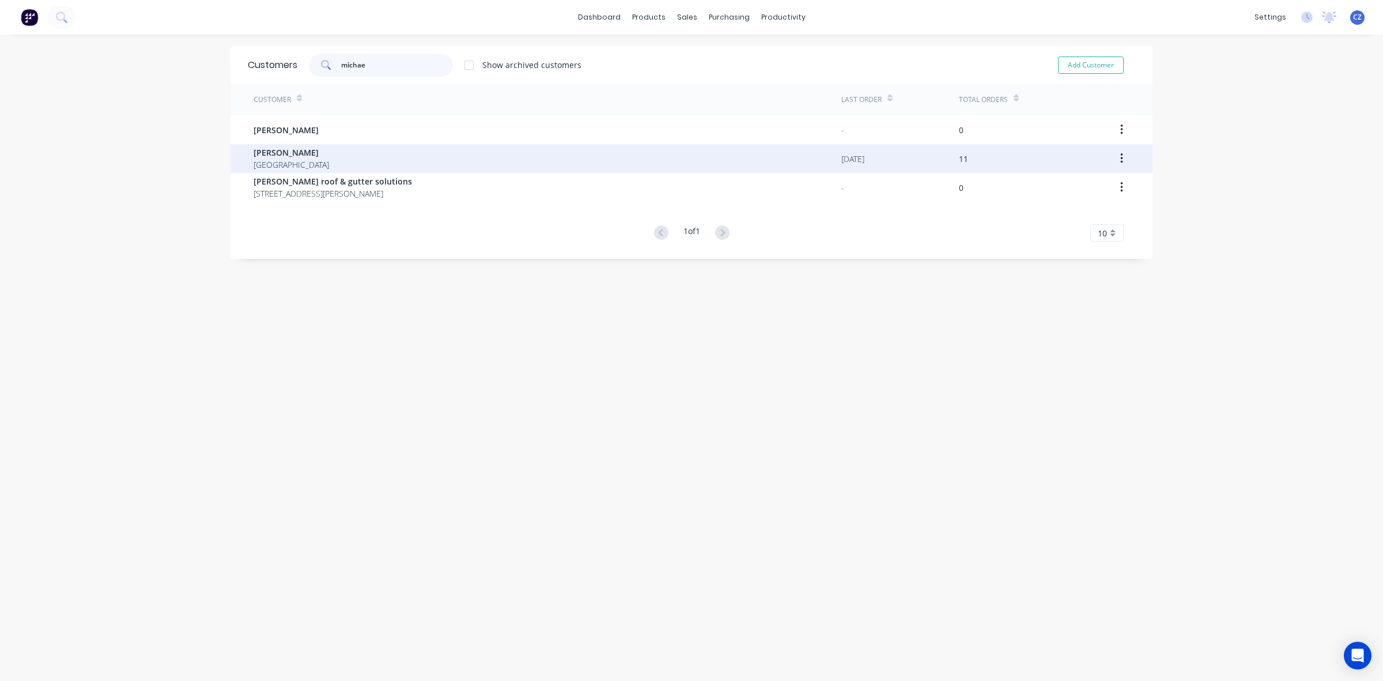
type input "michae"
click at [323, 154] on span "[PERSON_NAME]" at bounding box center [292, 152] width 76 height 12
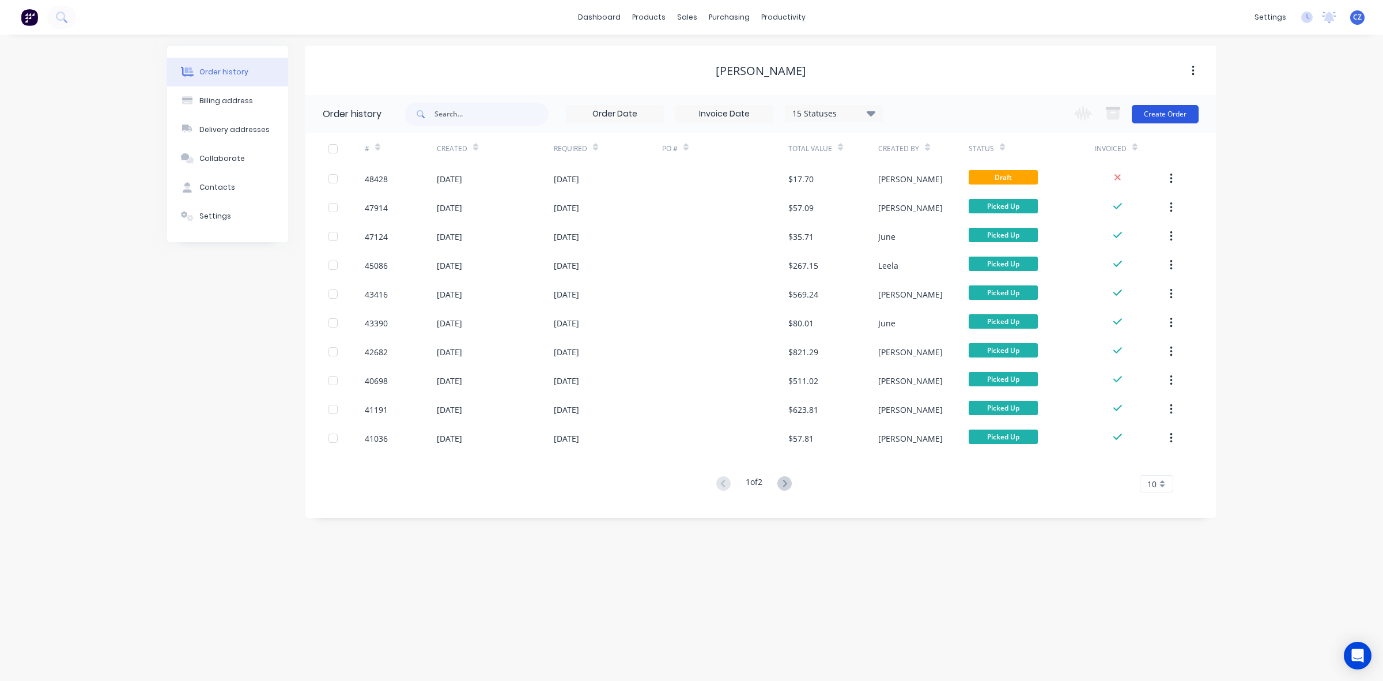
click at [1166, 110] on button "Create Order" at bounding box center [1165, 114] width 67 height 18
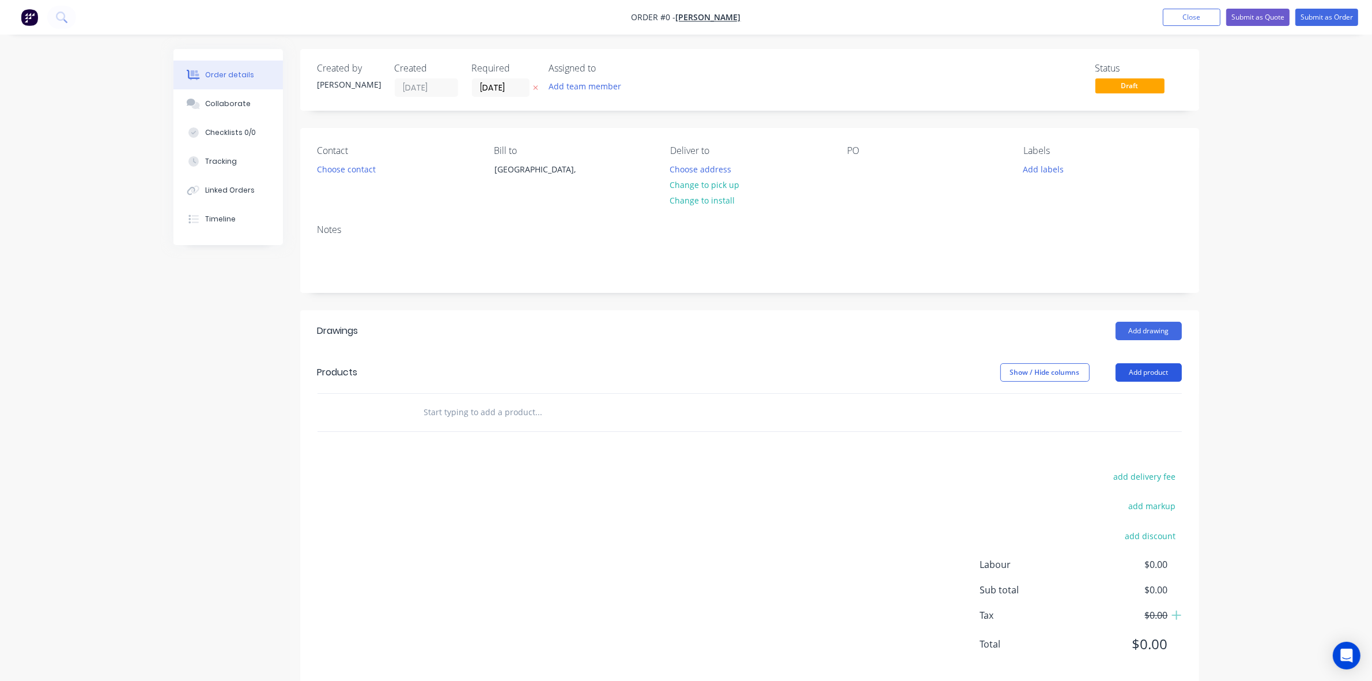
click at [1153, 370] on button "Add product" at bounding box center [1149, 372] width 66 height 18
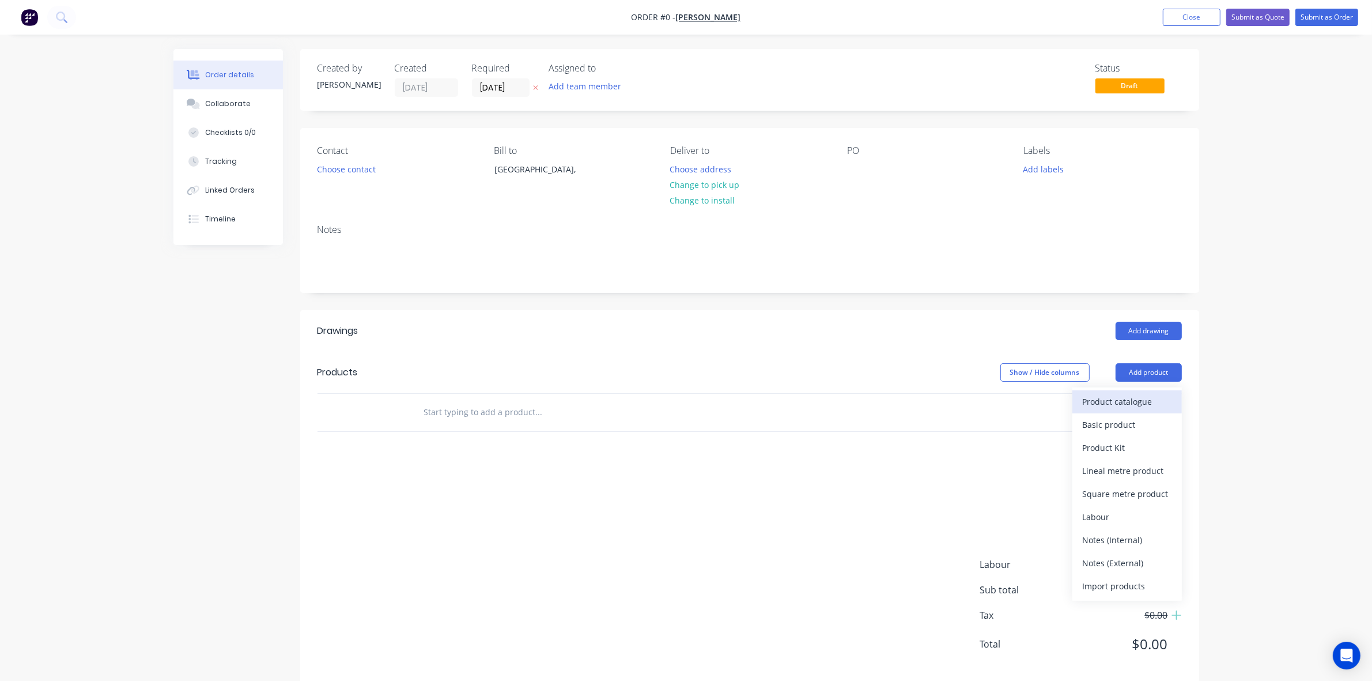
click at [1134, 412] on button "Product catalogue" at bounding box center [1128, 401] width 110 height 23
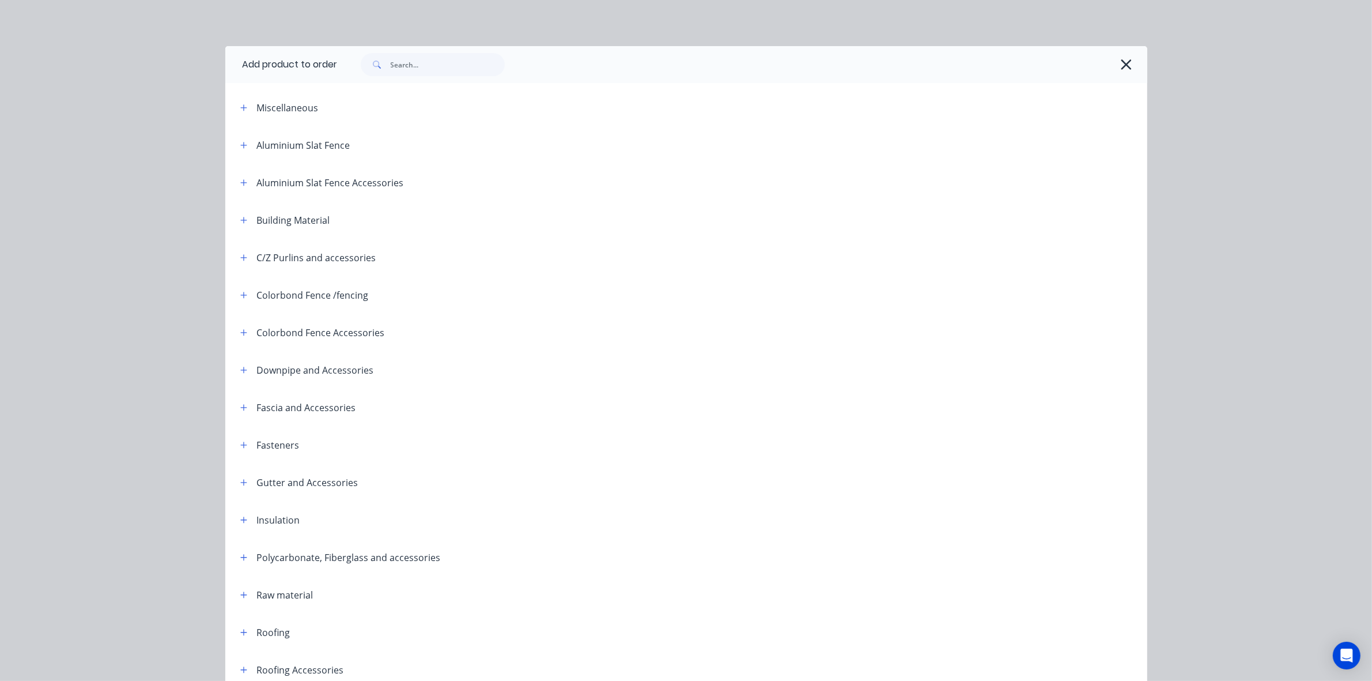
click at [476, 48] on div at bounding box center [743, 64] width 810 height 37
click at [477, 59] on input "text" at bounding box center [448, 64] width 114 height 23
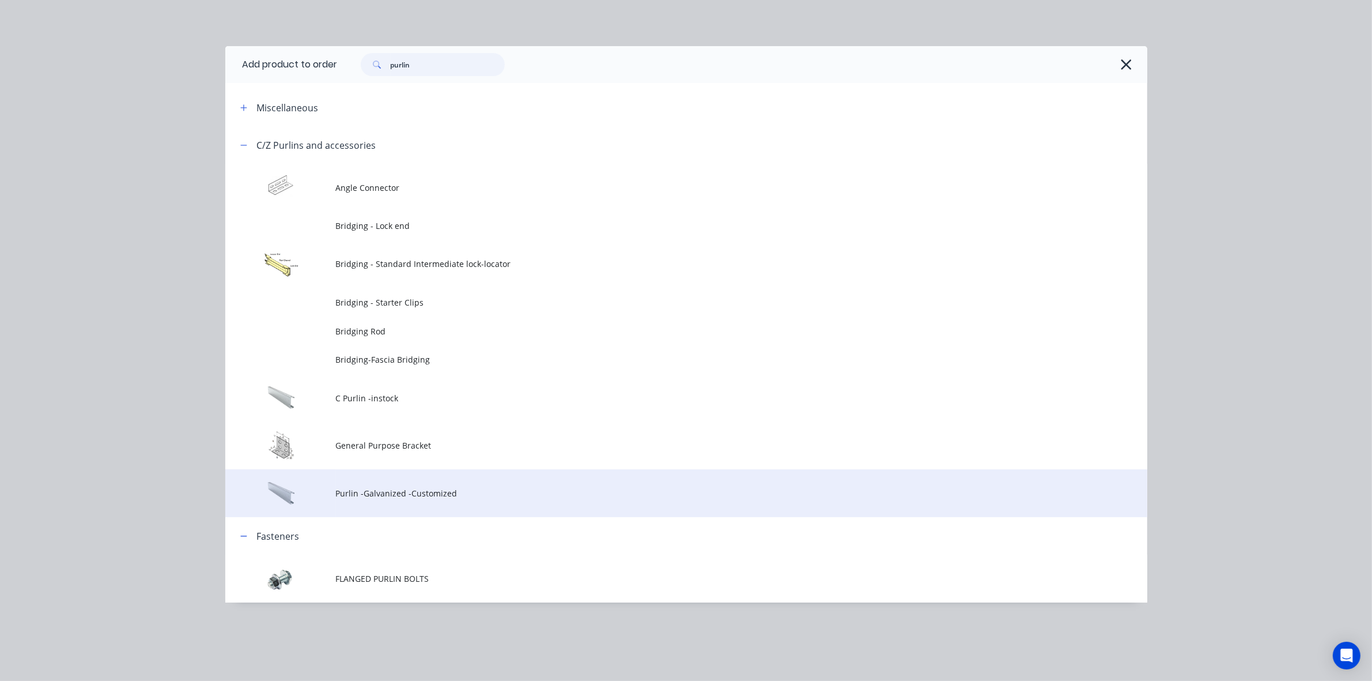
type input "purlin"
click at [429, 487] on span "Purlin -Galvanized -Customized" at bounding box center [660, 493] width 649 height 12
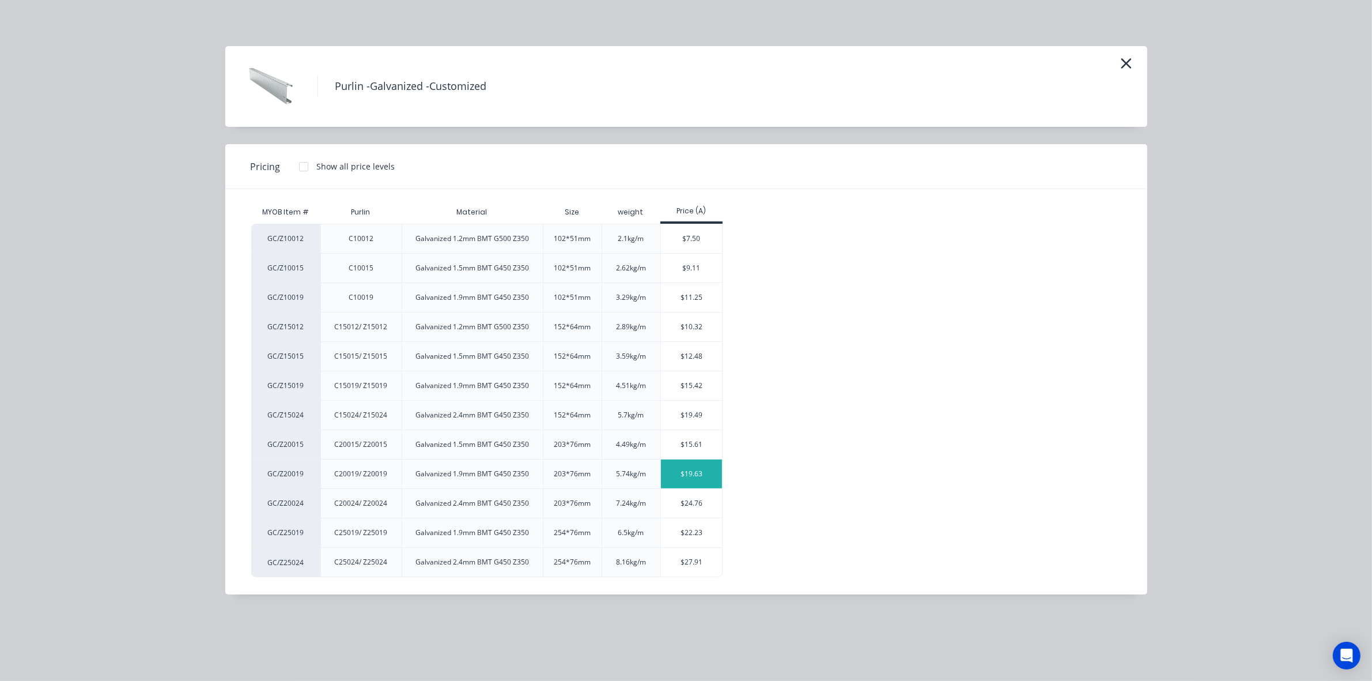
click at [696, 474] on div "$19.63" at bounding box center [692, 473] width 62 height 29
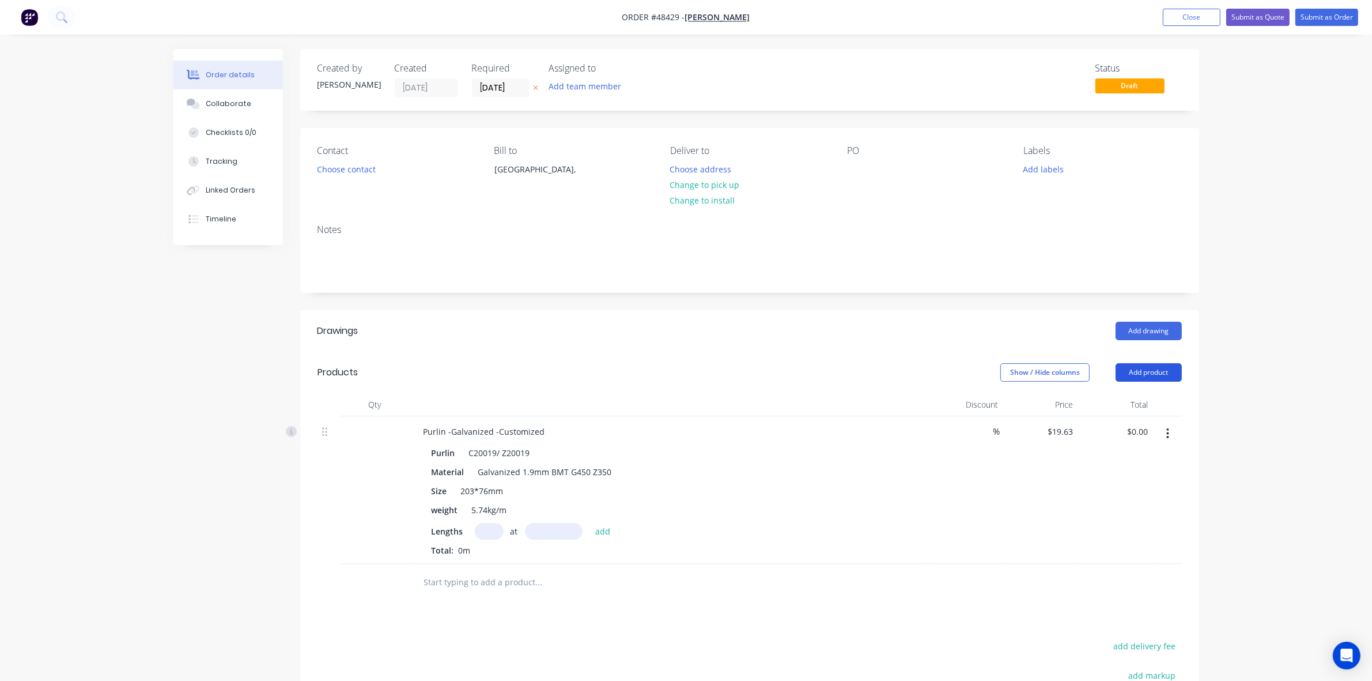
click at [1138, 373] on button "Add product" at bounding box center [1149, 372] width 66 height 18
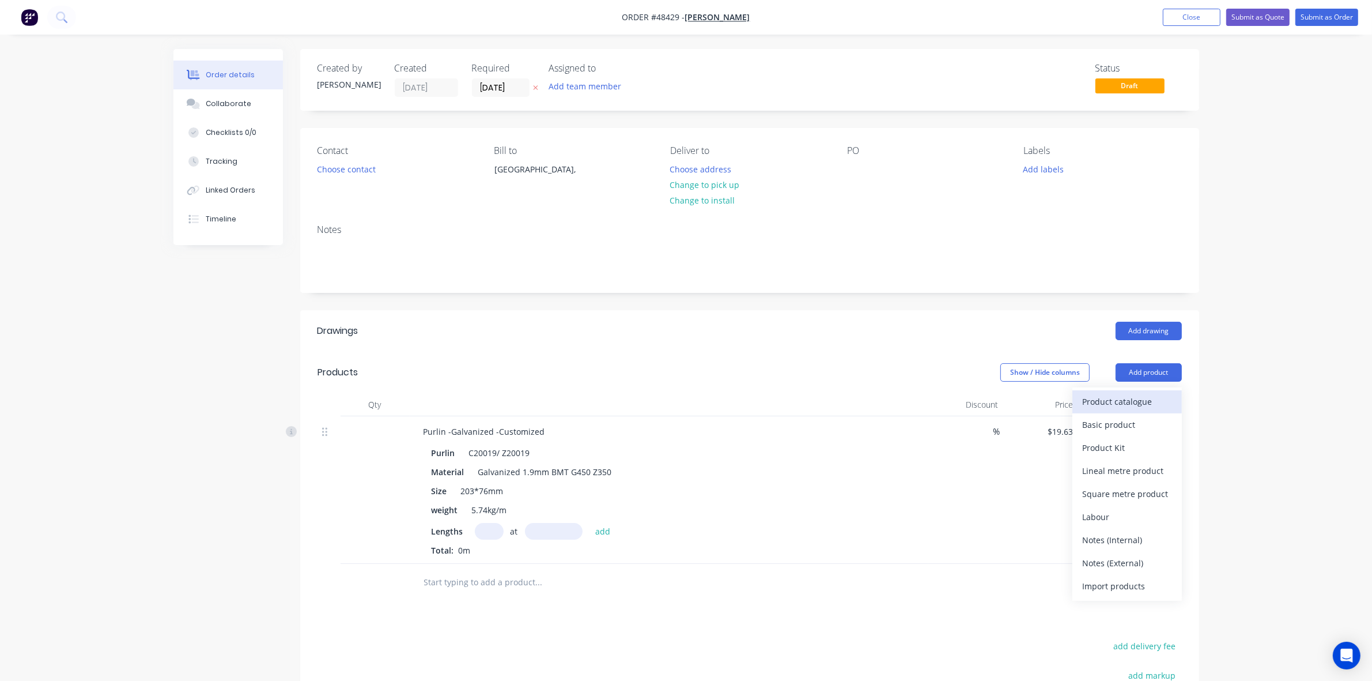
click at [1144, 401] on div "Product catalogue" at bounding box center [1127, 401] width 89 height 17
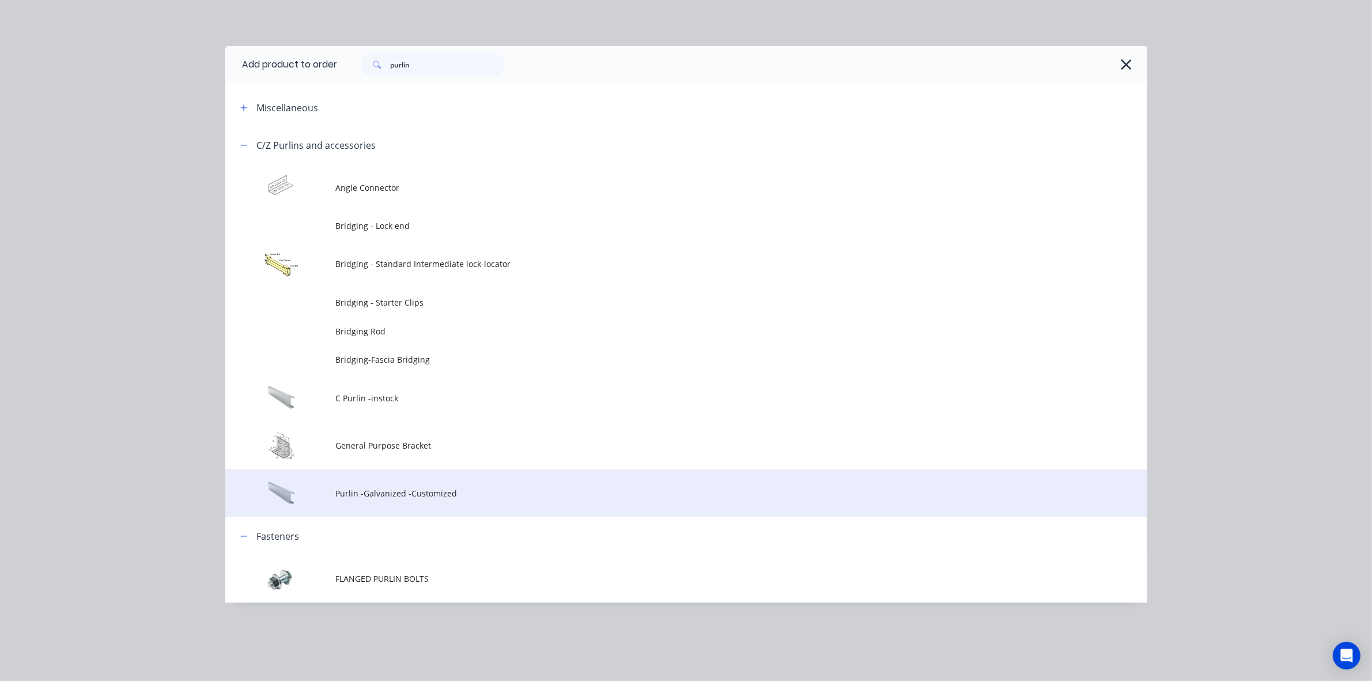
click at [440, 492] on span "Purlin -Galvanized -Customized" at bounding box center [660, 493] width 649 height 12
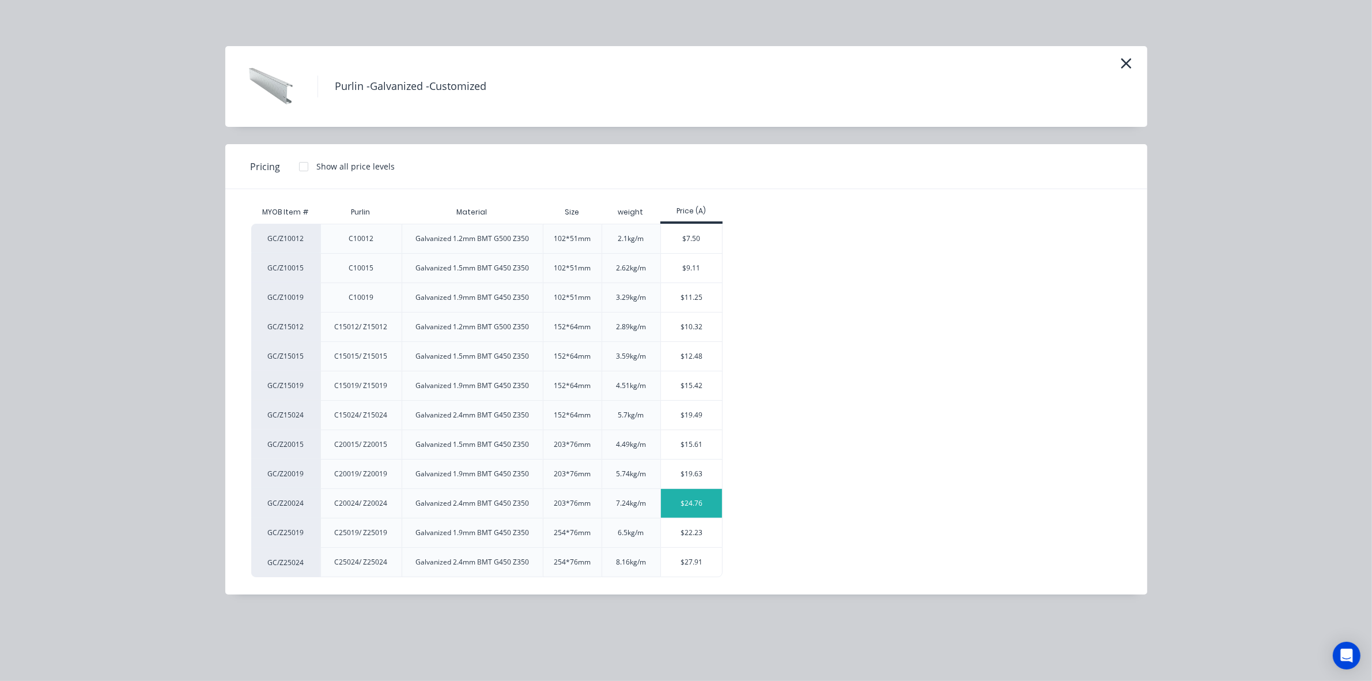
click at [699, 512] on div "$24.76" at bounding box center [692, 503] width 62 height 29
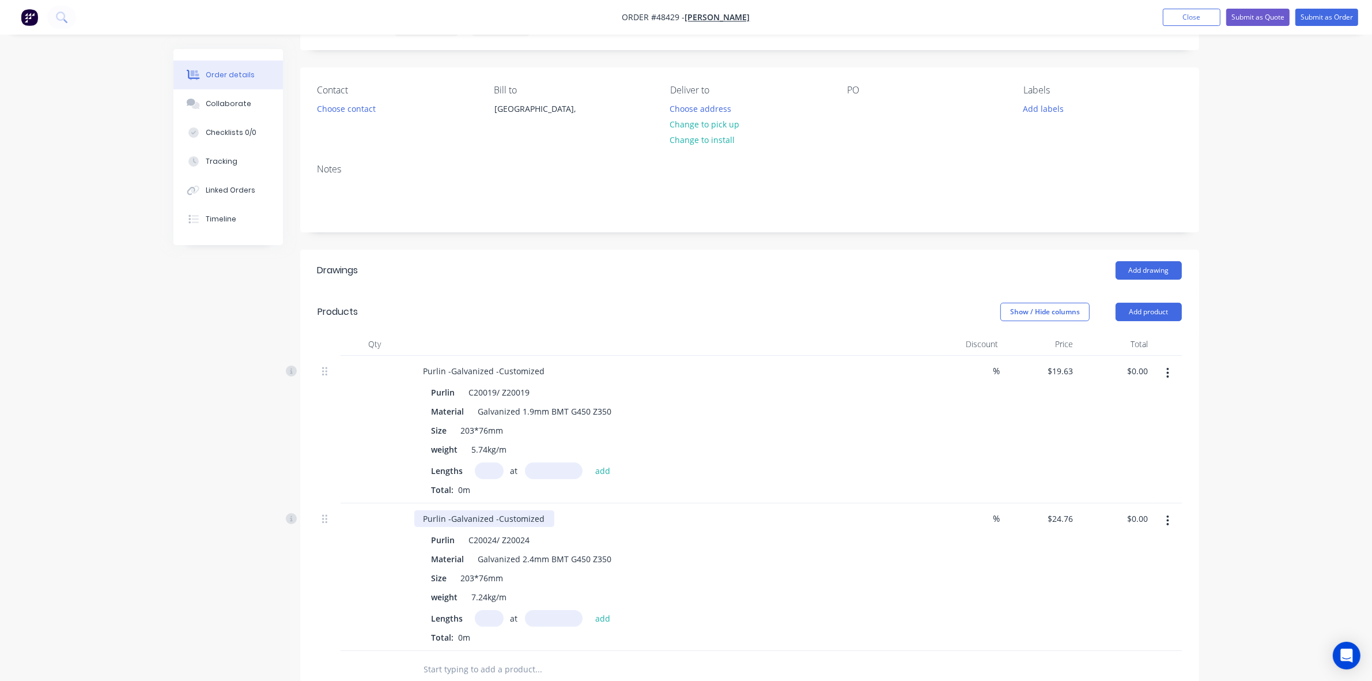
scroll to position [144, 0]
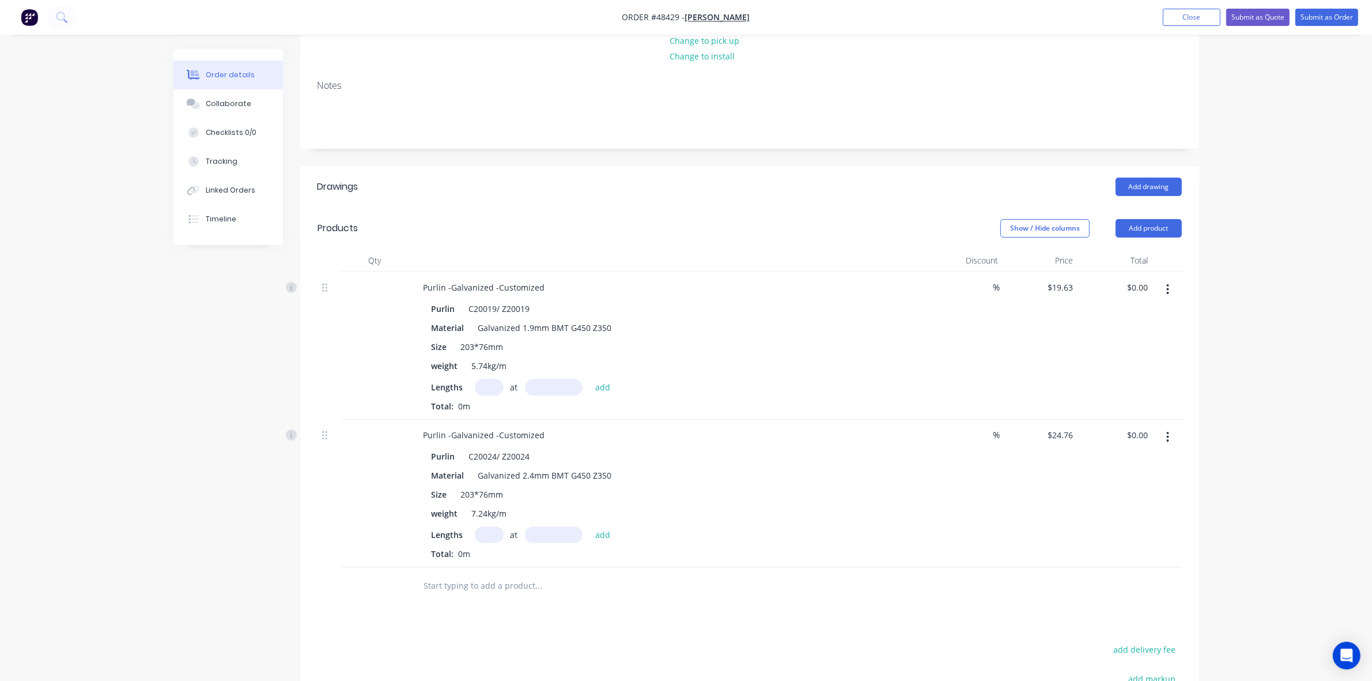
click at [478, 384] on input "text" at bounding box center [489, 387] width 29 height 17
type input "10"
type input "7000"
click at [590, 379] on button "add" at bounding box center [603, 387] width 27 height 16
type input "$1,374.10"
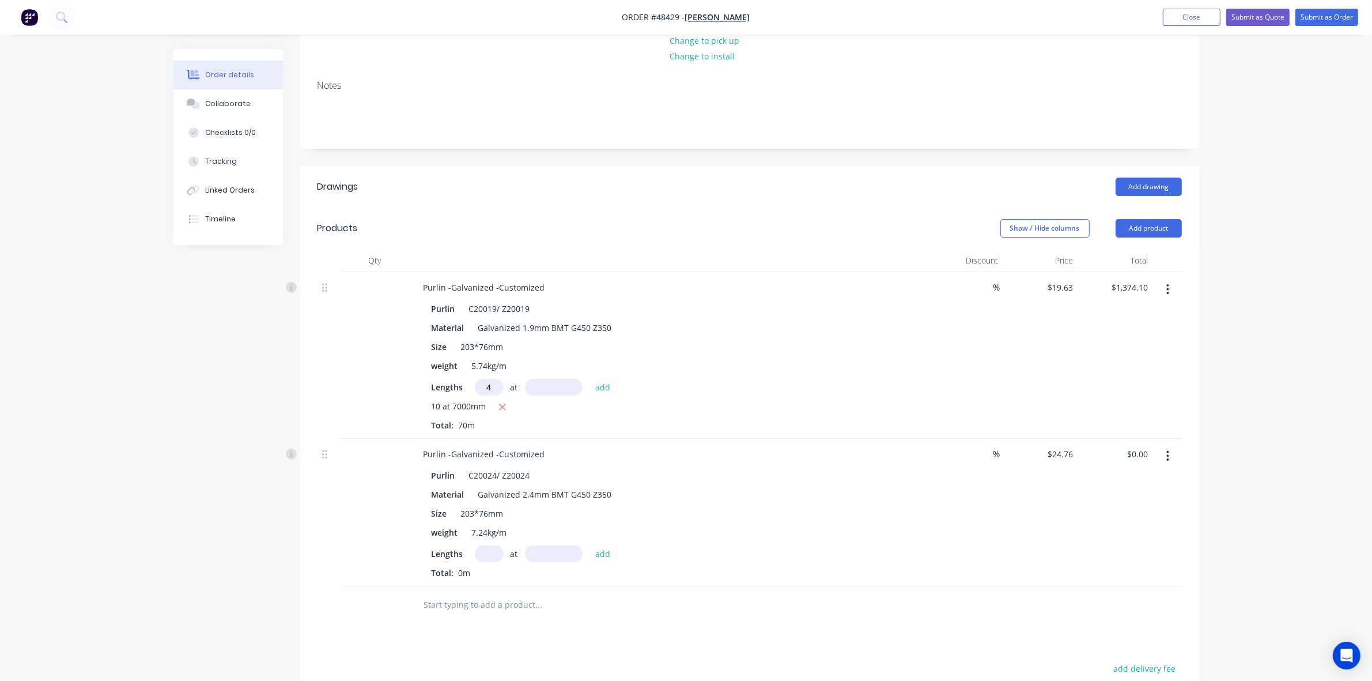
type input "4"
type input "4000"
click at [590, 379] on button "add" at bounding box center [603, 387] width 27 height 16
type input "$1,688.18"
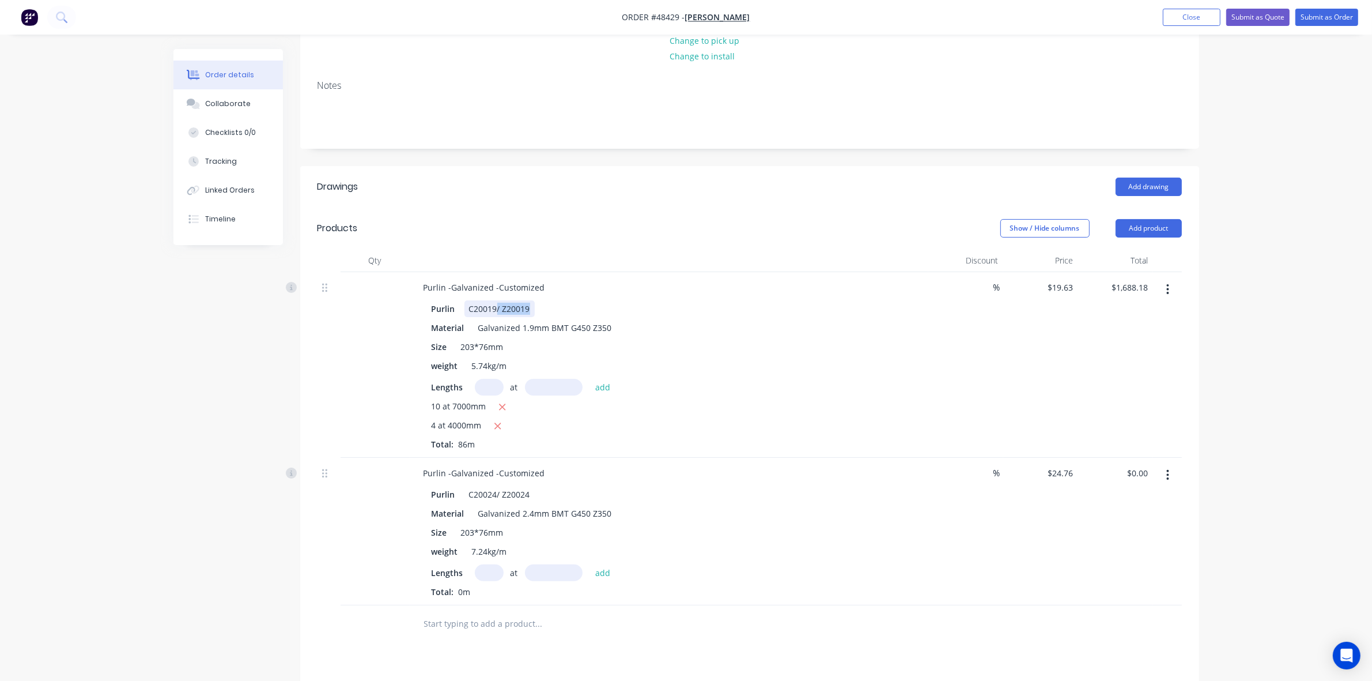
drag, startPoint x: 496, startPoint y: 307, endPoint x: 598, endPoint y: 307, distance: 102.0
click at [598, 307] on div "Purlin C20019/ Z20019" at bounding box center [667, 308] width 480 height 17
drag, startPoint x: 496, startPoint y: 493, endPoint x: 641, endPoint y: 466, distance: 147.7
click at [591, 494] on div "Purlin C20024/ Z20024" at bounding box center [667, 494] width 480 height 17
click at [482, 566] on input "text" at bounding box center [489, 572] width 29 height 17
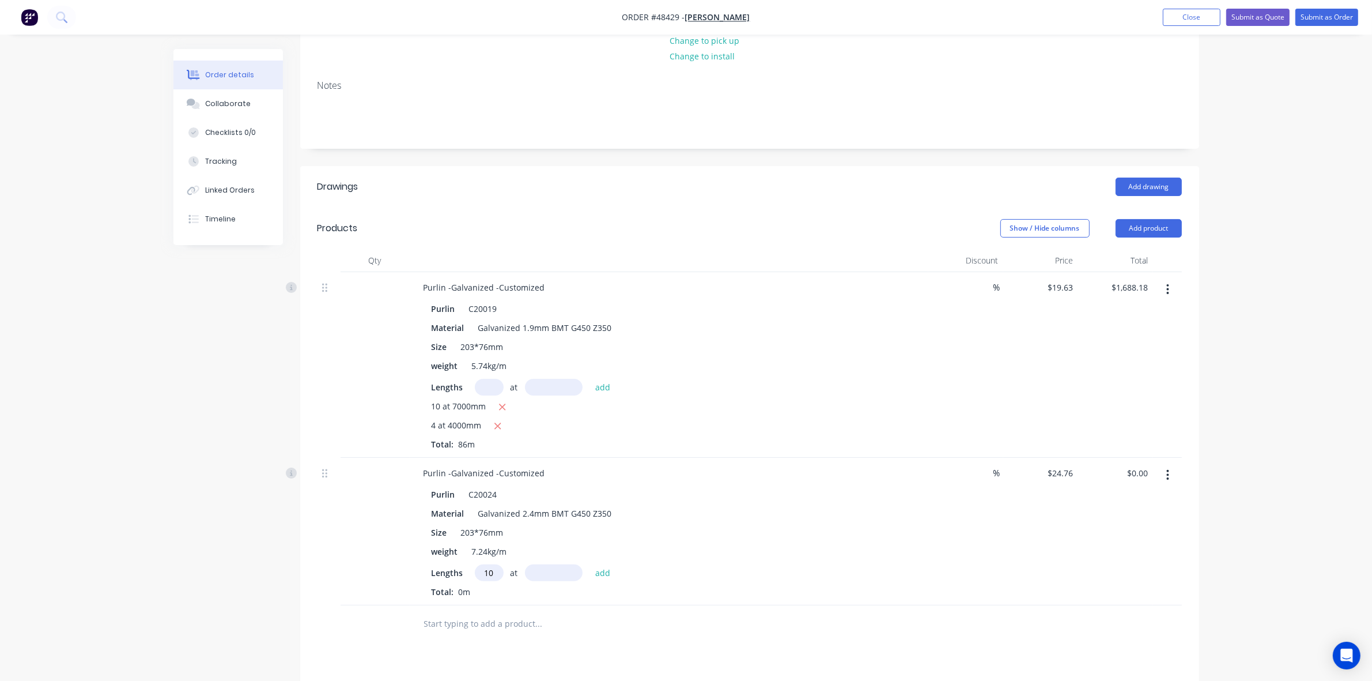
type input "10"
type input "7000"
click at [590, 564] on button "add" at bounding box center [603, 572] width 27 height 16
type input "$1,733.20"
type input "4"
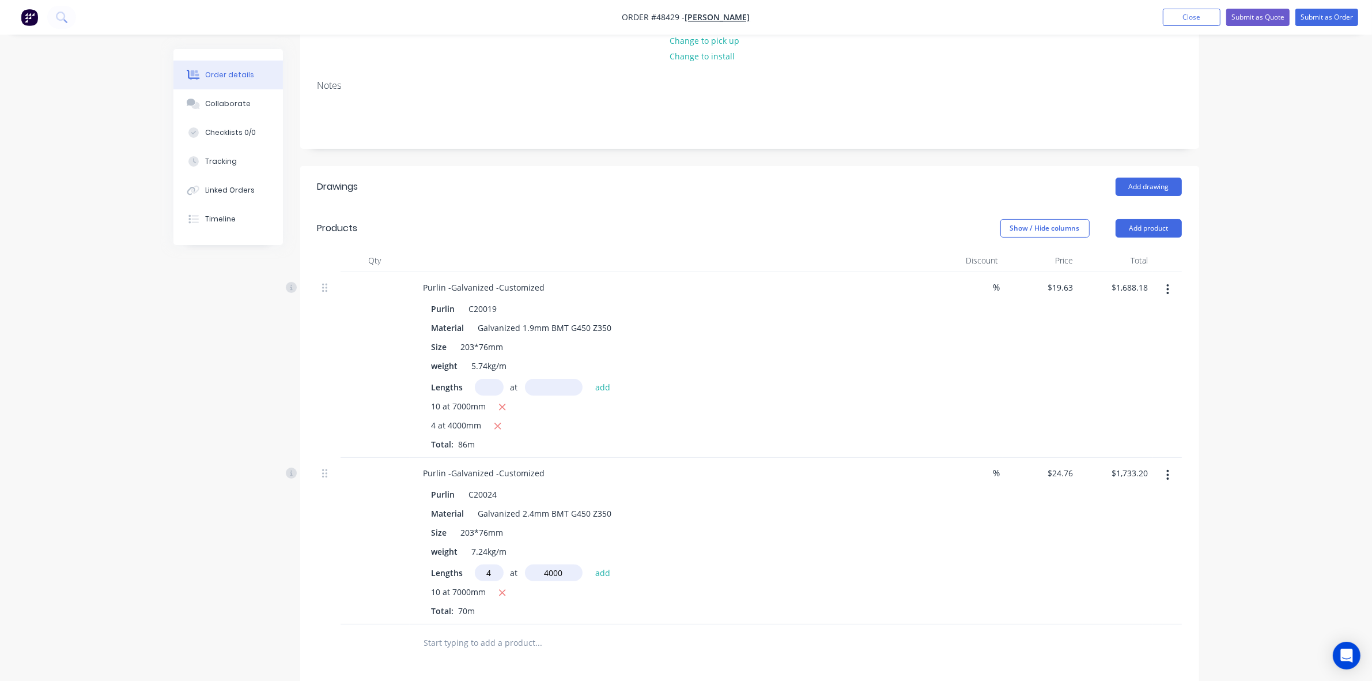
type input "4000"
click at [590, 564] on button "add" at bounding box center [603, 572] width 27 height 16
type input "$2,129.36"
click at [1140, 216] on header "Products Show / Hide columns Add product" at bounding box center [749, 227] width 899 height 41
click at [1140, 227] on button "Add product" at bounding box center [1149, 228] width 66 height 18
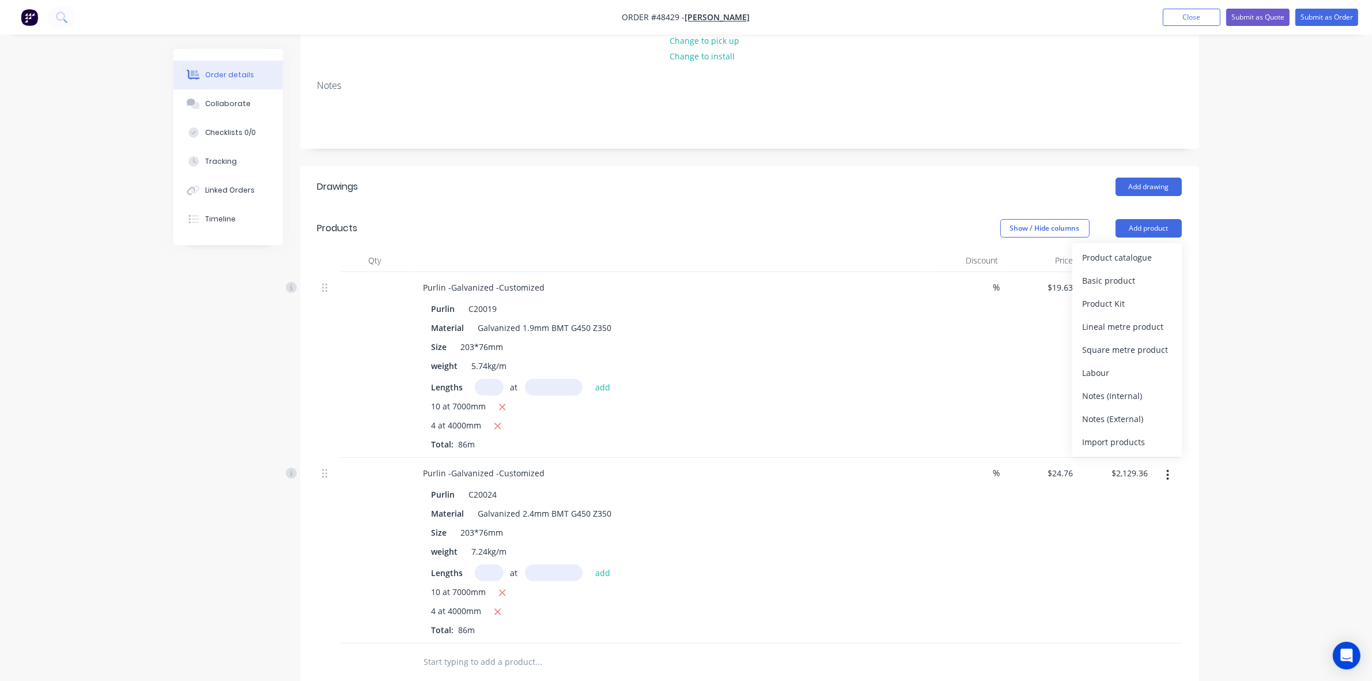
click at [1141, 243] on header "Products Show / Hide columns Add product Product catalogue Basic product Produc…" at bounding box center [749, 227] width 899 height 41
click at [1137, 231] on button "Add product" at bounding box center [1149, 228] width 66 height 18
click at [1136, 252] on div "Product catalogue" at bounding box center [1127, 257] width 89 height 17
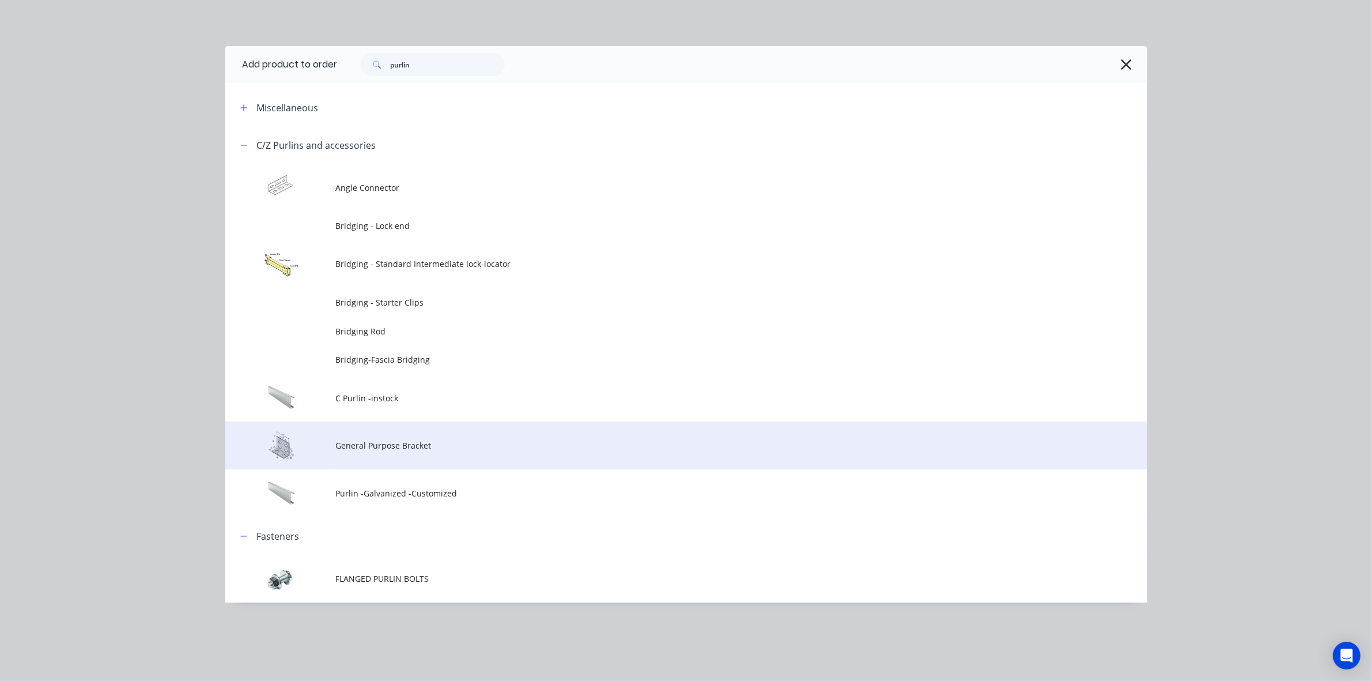
click at [415, 450] on span "General Purpose Bracket" at bounding box center [660, 445] width 649 height 12
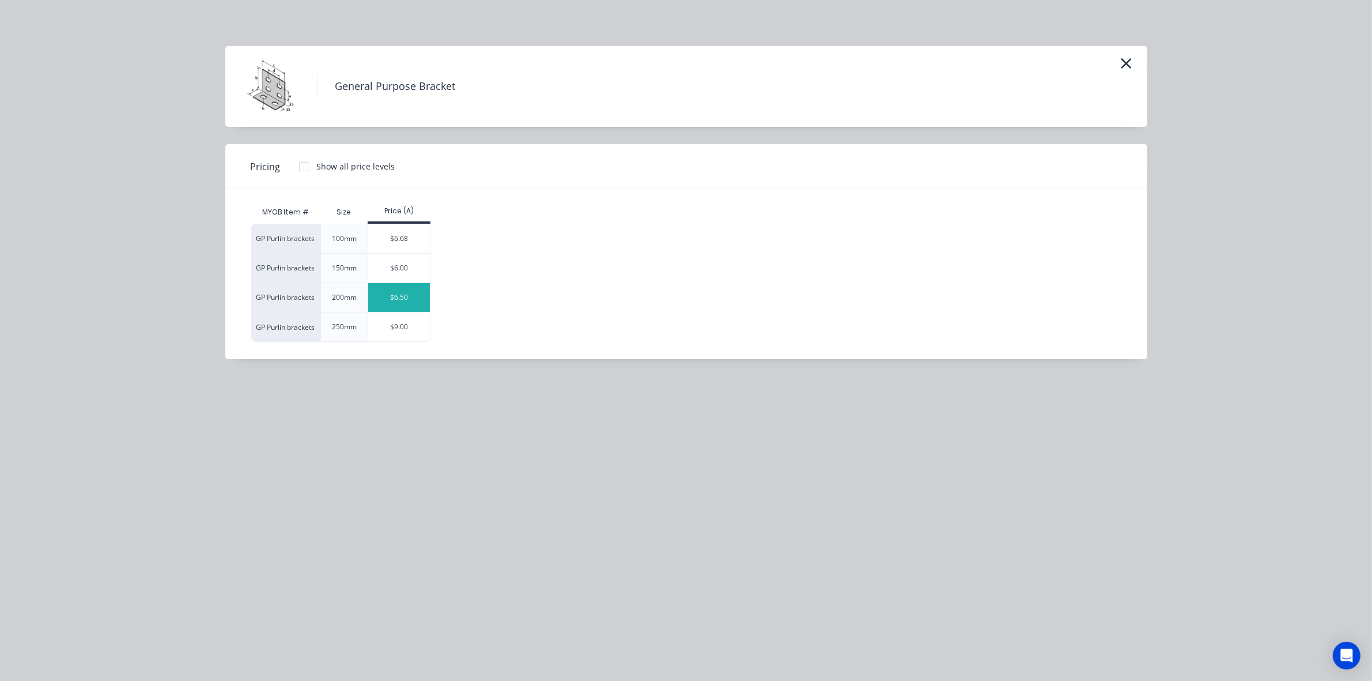
click at [408, 296] on div "$6.50" at bounding box center [399, 297] width 62 height 29
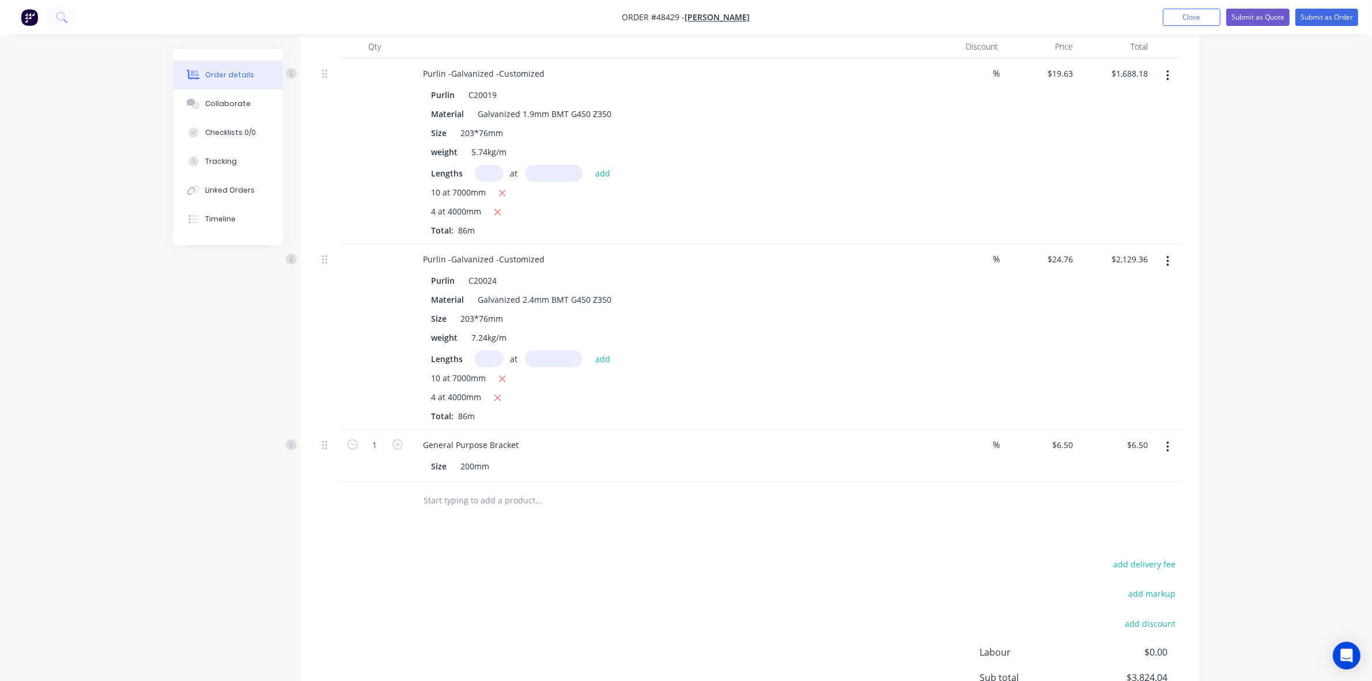
scroll to position [432, 0]
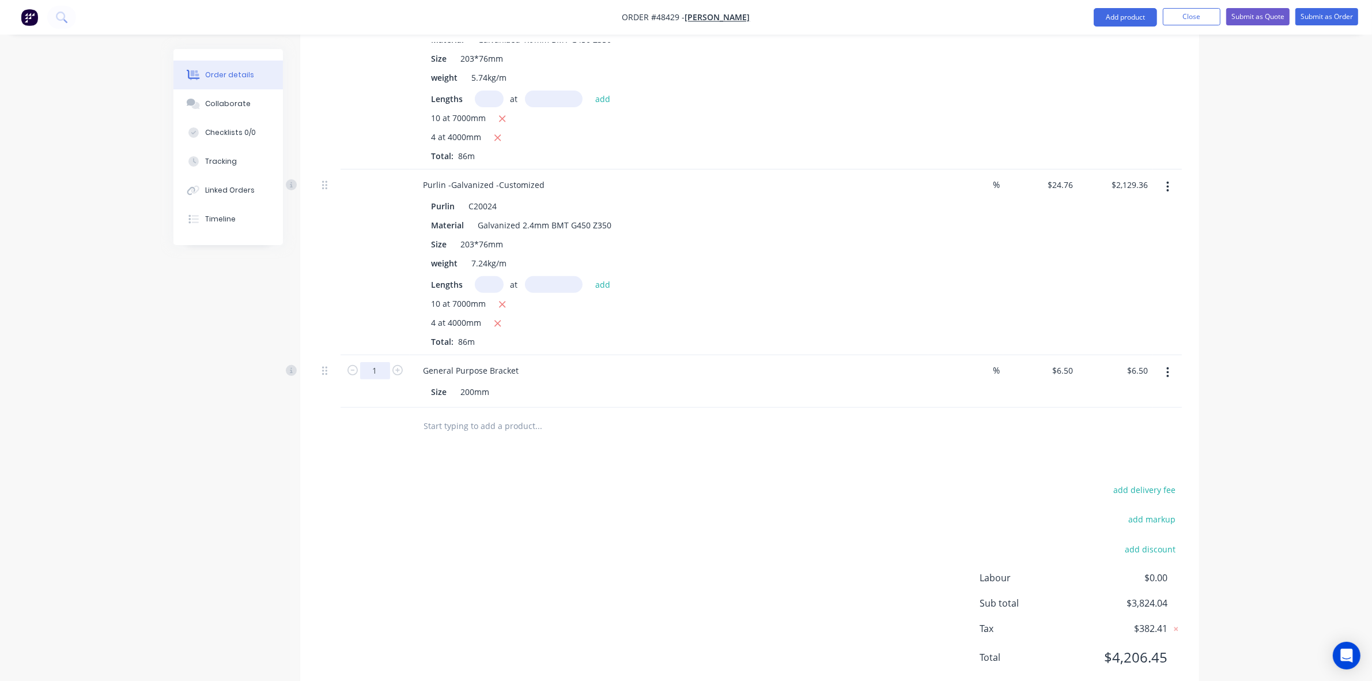
click at [382, 367] on input "1" at bounding box center [375, 370] width 30 height 17
type input "40"
type input "$260.00"
click at [775, 483] on div "add delivery fee add markup add discount Labour $0.00 Sub total $3,824.04 Tax $…" at bounding box center [750, 580] width 865 height 197
click at [1116, 20] on button "Add product" at bounding box center [1125, 17] width 63 height 18
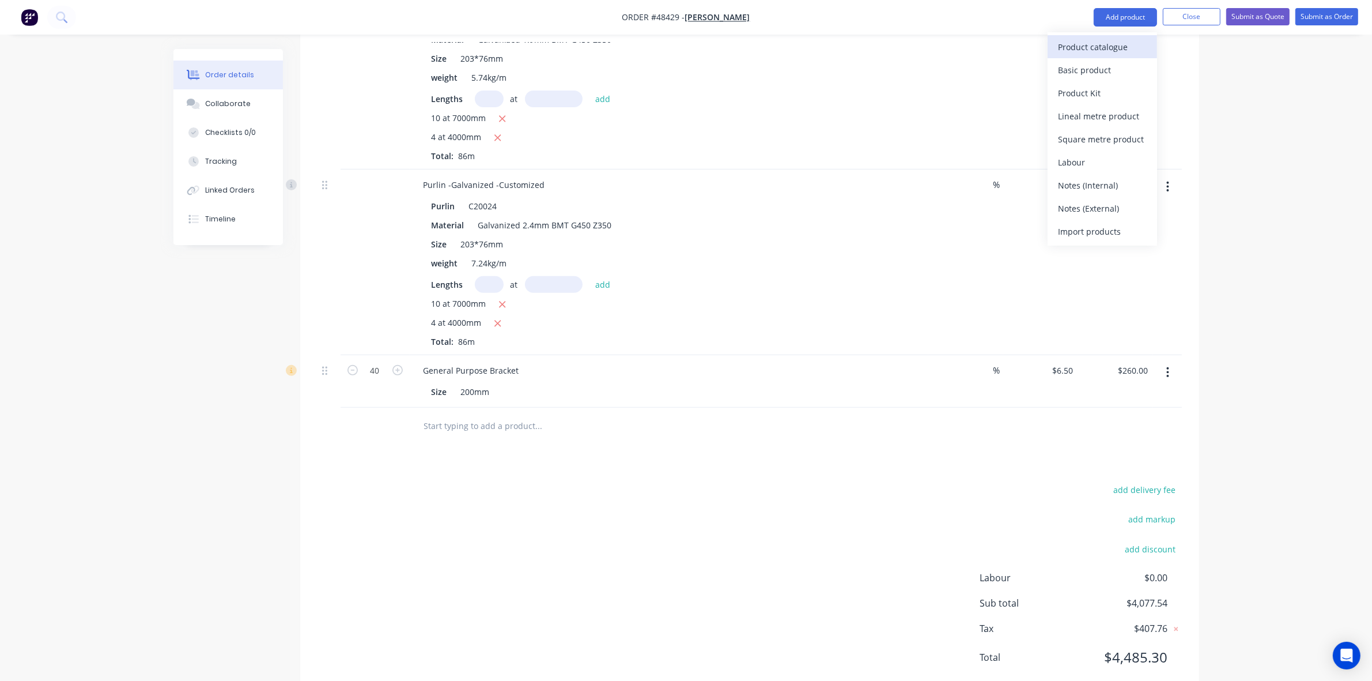
click at [1120, 47] on div "Product catalogue" at bounding box center [1102, 47] width 89 height 17
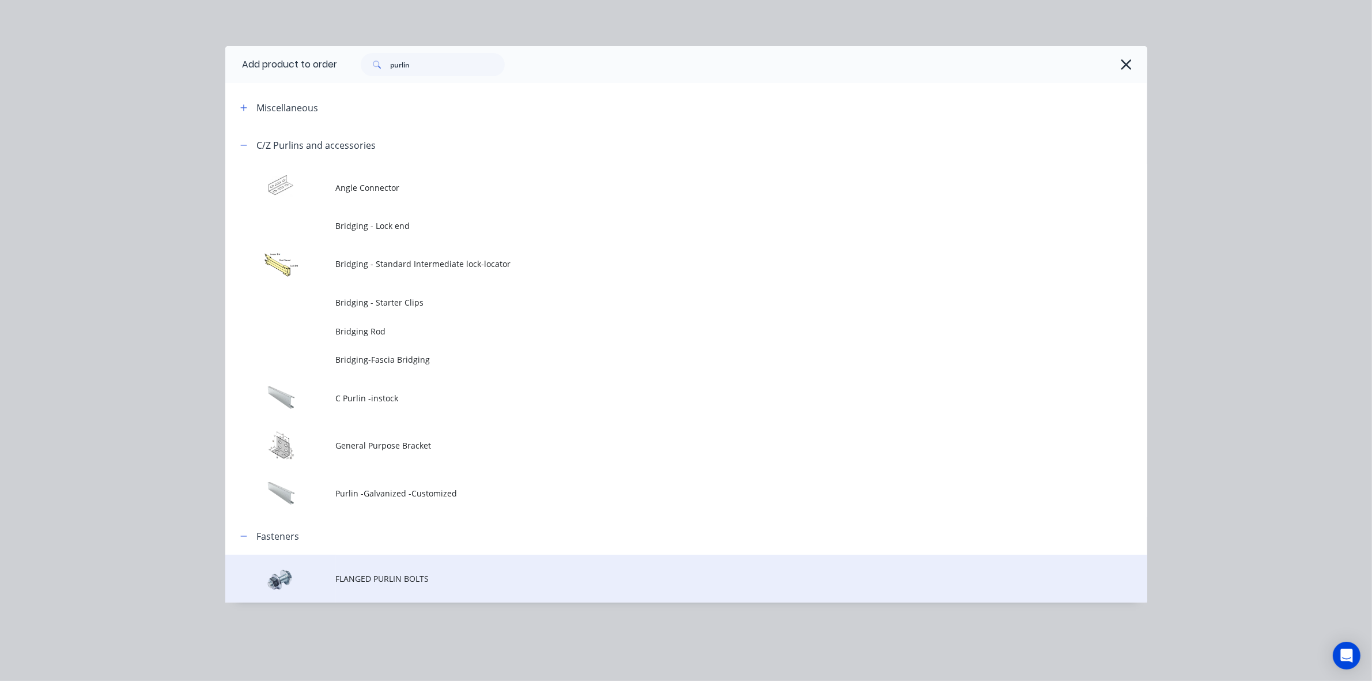
click at [399, 585] on td "FLANGED PURLIN BOLTS" at bounding box center [742, 578] width 812 height 48
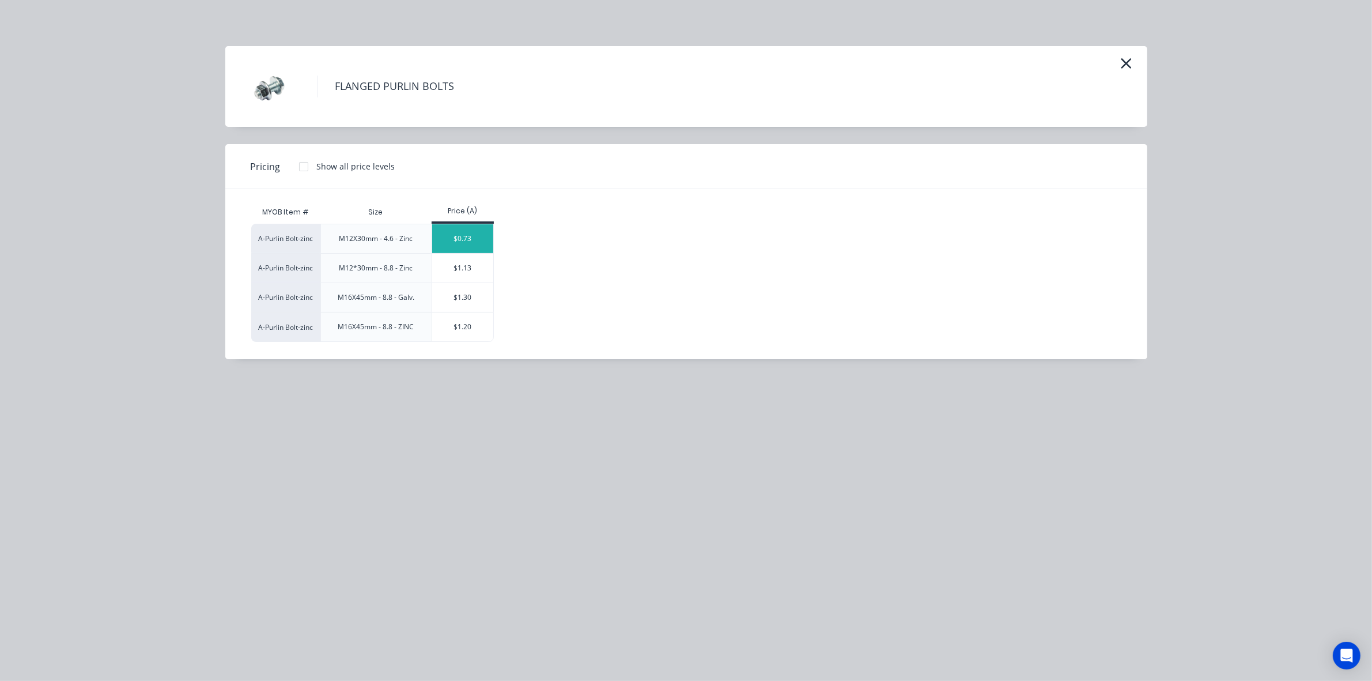
click at [465, 239] on div "$0.73" at bounding box center [463, 238] width 62 height 29
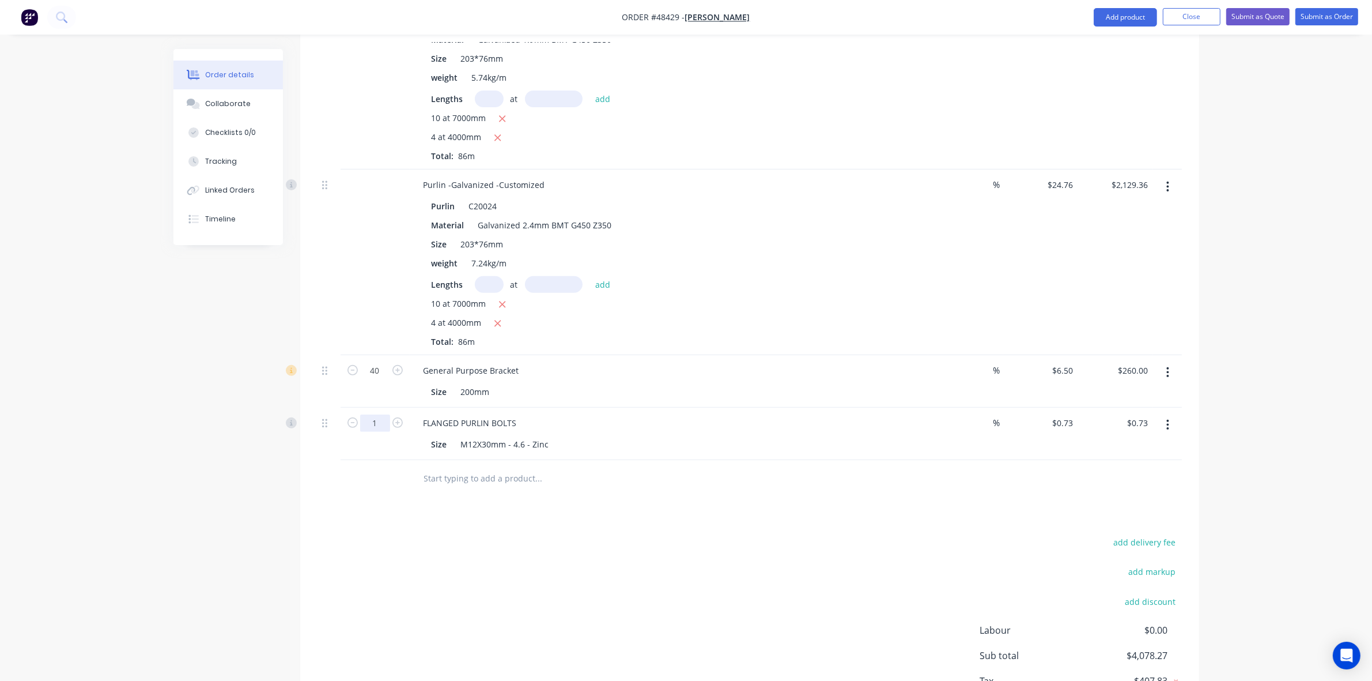
click at [387, 379] on input "1" at bounding box center [375, 370] width 30 height 17
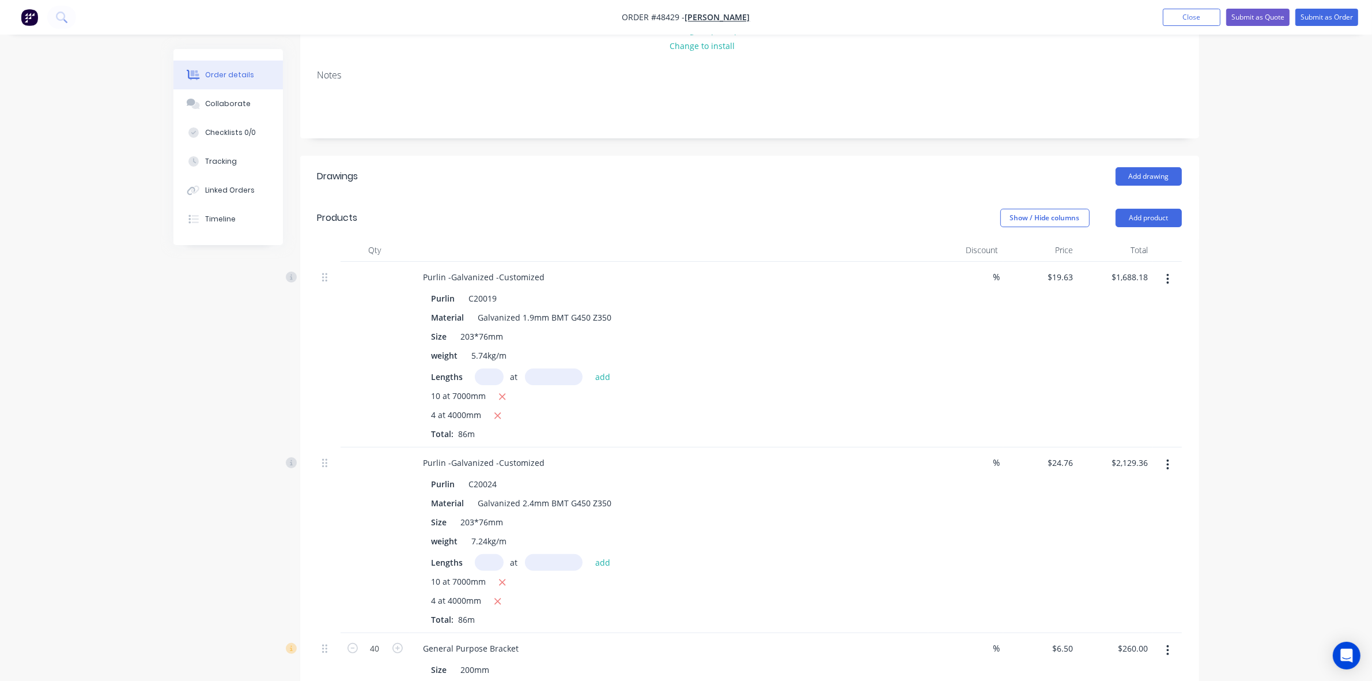
scroll to position [144, 0]
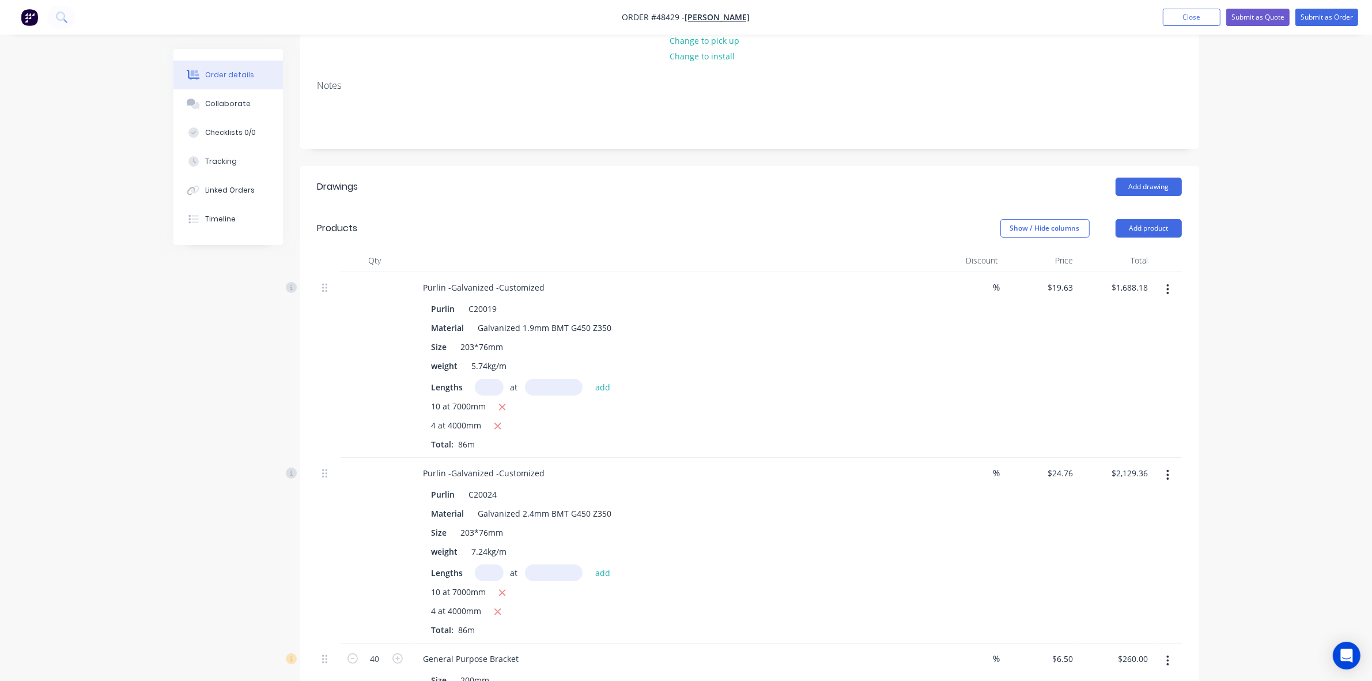
type input "240"
type input "$175.20"
click at [1171, 289] on button "button" at bounding box center [1167, 289] width 27 height 21
click at [1107, 324] on div "Edit" at bounding box center [1127, 319] width 89 height 17
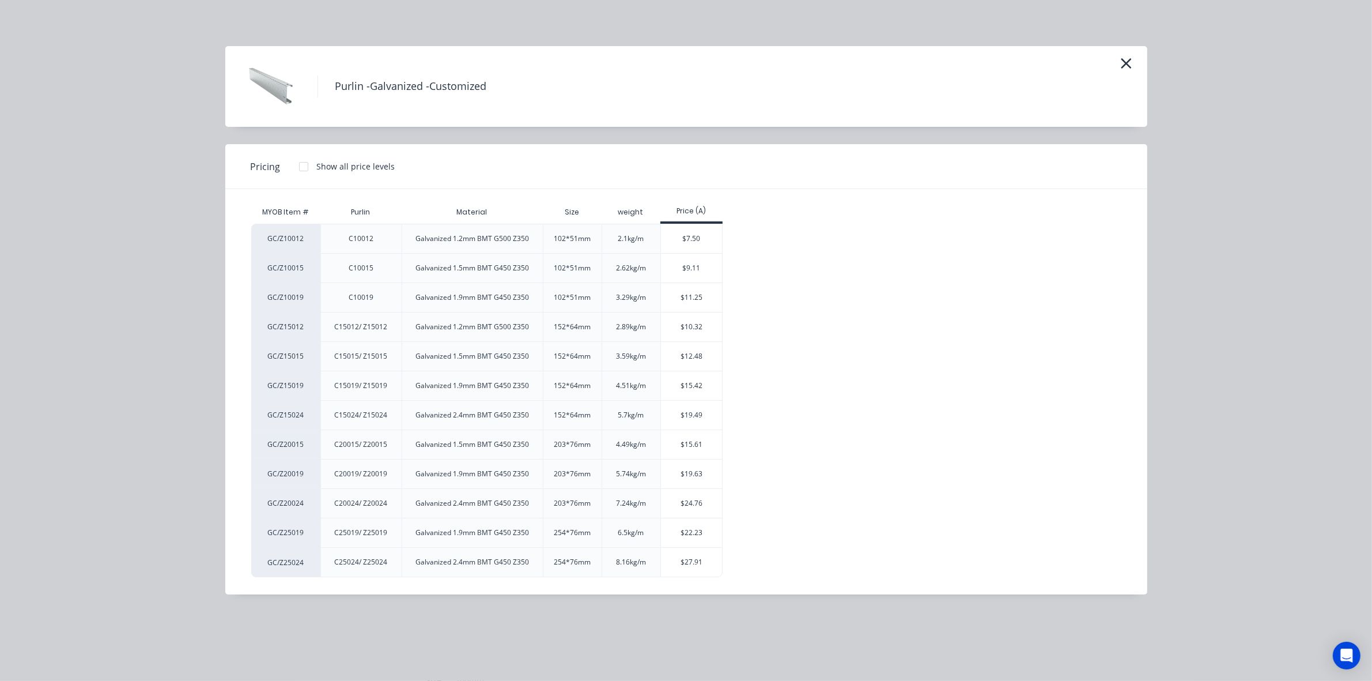
click at [297, 163] on div at bounding box center [303, 166] width 23 height 23
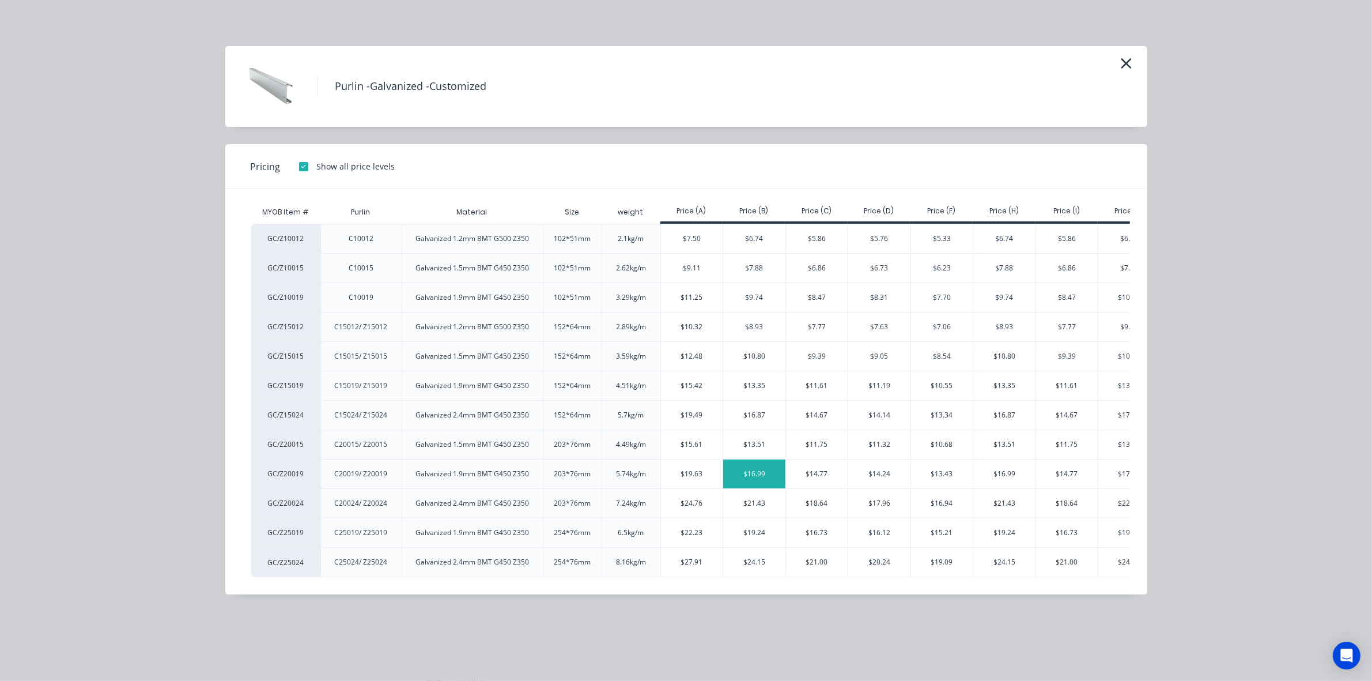
click at [748, 473] on div "$16.99" at bounding box center [754, 473] width 62 height 29
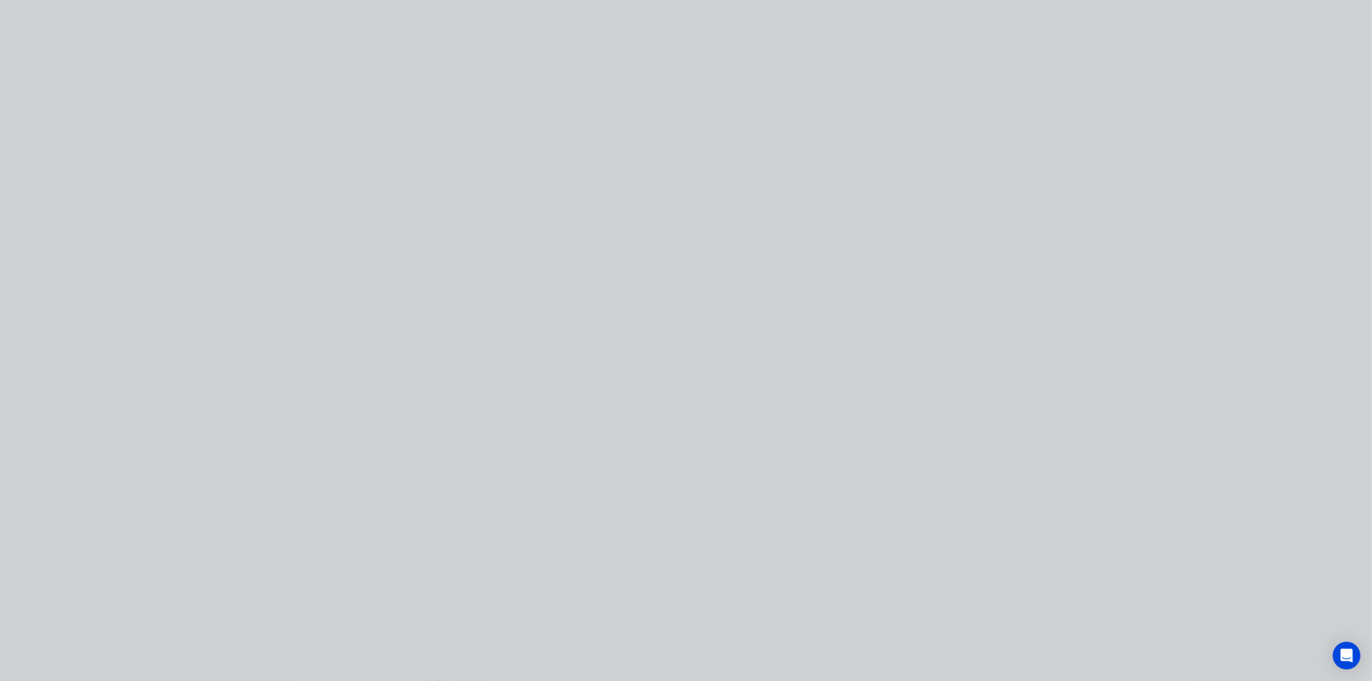
type input "$16.99"
type input "$1,461.14"
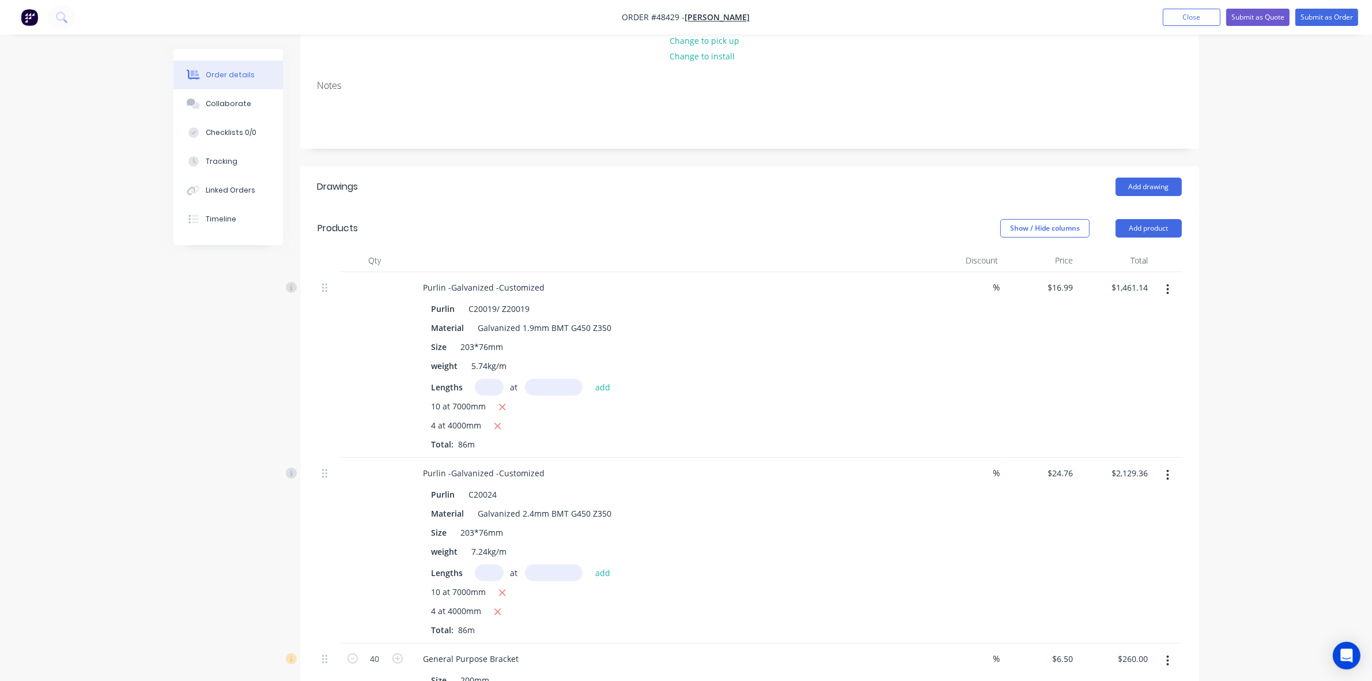
click at [1173, 467] on button "button" at bounding box center [1167, 475] width 27 height 21
click at [1128, 505] on div "Edit" at bounding box center [1127, 505] width 89 height 17
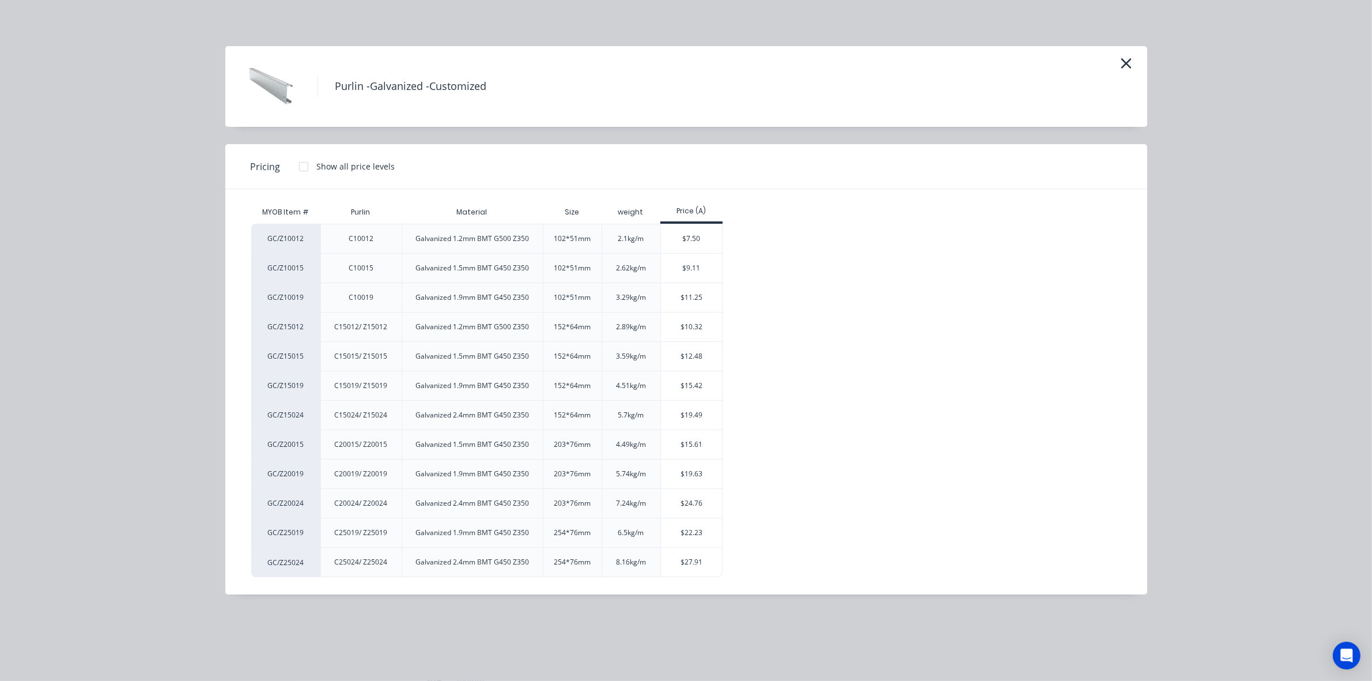
click at [301, 164] on div at bounding box center [303, 166] width 23 height 23
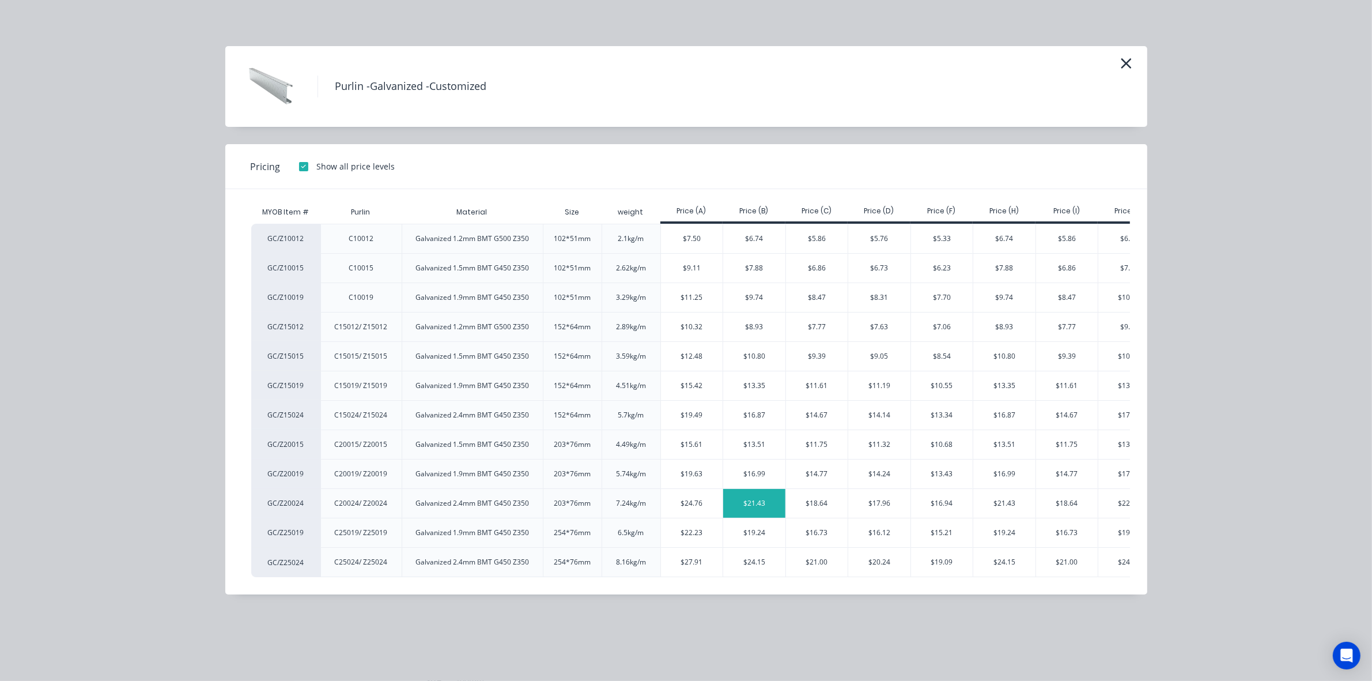
click at [756, 507] on div "$21.43" at bounding box center [754, 503] width 62 height 29
type input "$21.43"
type input "$1,842.98"
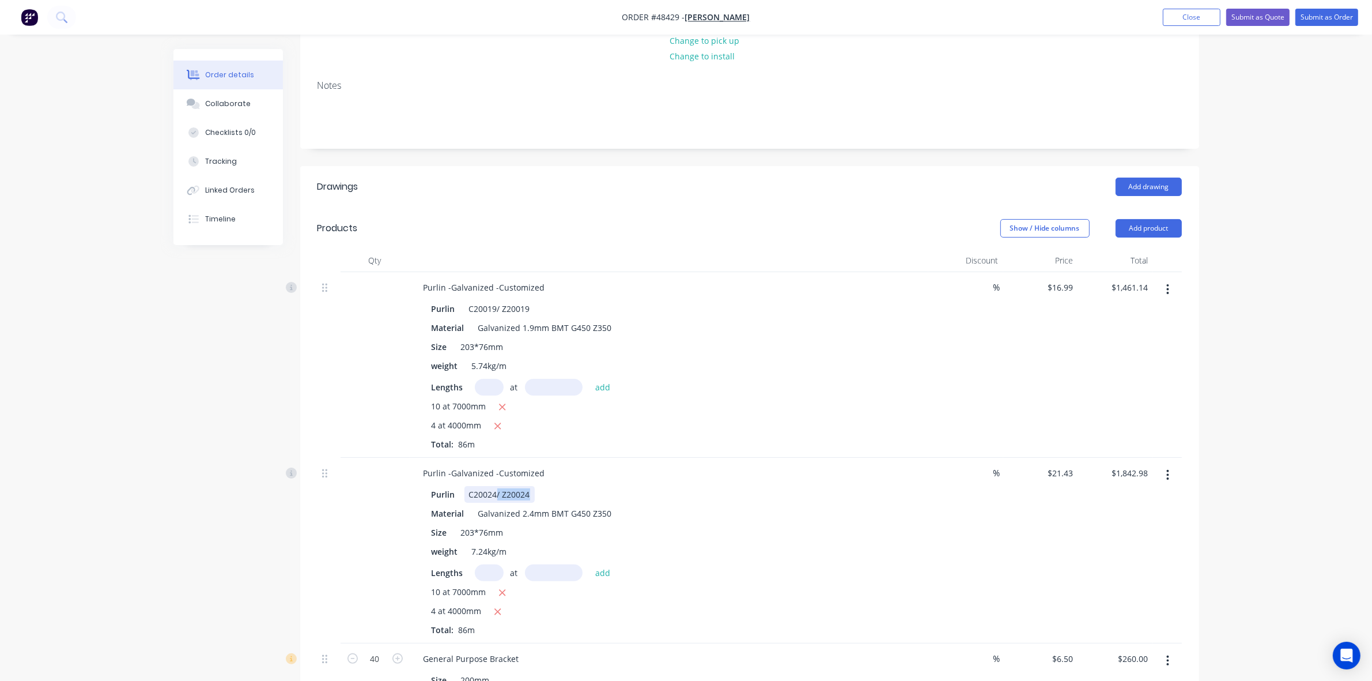
drag, startPoint x: 502, startPoint y: 495, endPoint x: 552, endPoint y: 495, distance: 49.6
click at [552, 495] on div "Purlin C20024/ Z20024" at bounding box center [667, 494] width 480 height 17
drag, startPoint x: 496, startPoint y: 309, endPoint x: 555, endPoint y: 310, distance: 59.4
click at [555, 310] on div "Purlin C20019/ Z20019" at bounding box center [667, 308] width 480 height 17
click at [546, 289] on div "Purlin -Galvanized -Customized" at bounding box center [484, 287] width 140 height 17
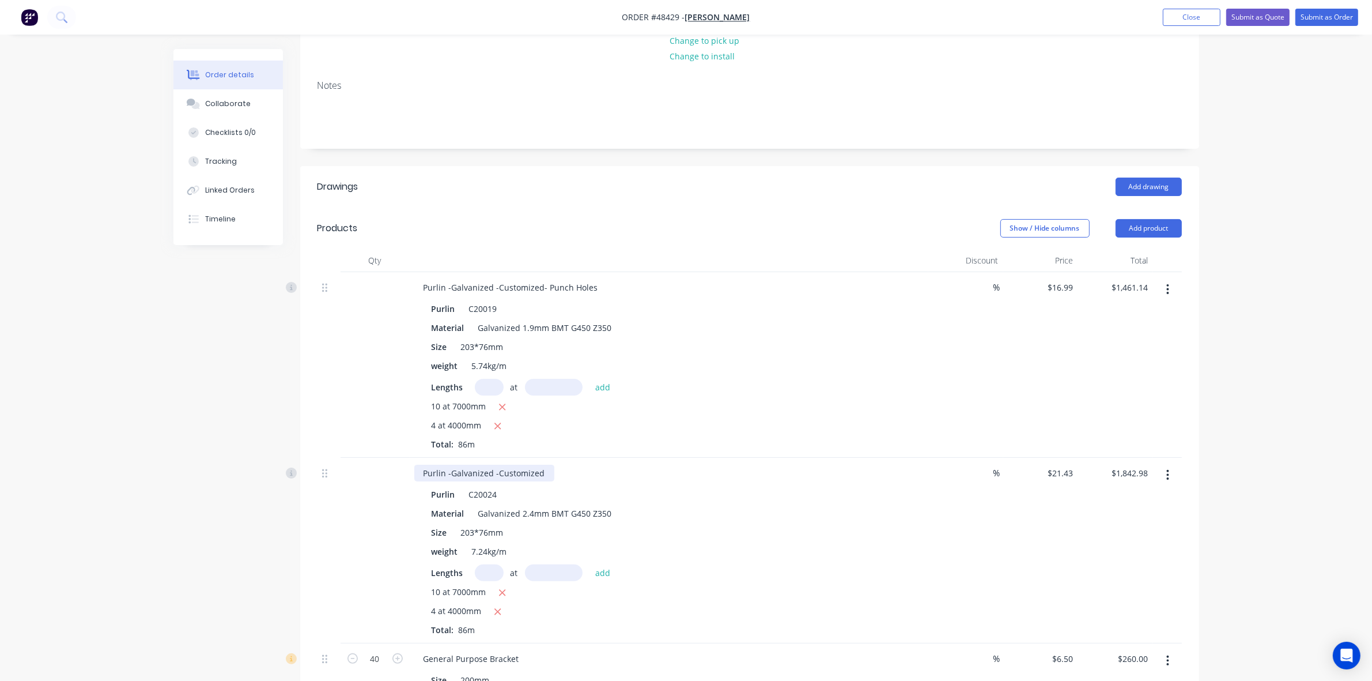
click at [546, 475] on div "Purlin -Galvanized -Customized" at bounding box center [484, 473] width 140 height 17
click at [541, 475] on div "Purlin -Galvanized -Customized" at bounding box center [484, 473] width 140 height 17
click at [179, 417] on div "Created by Cathy Created 25/08/25 Required 25/08/25 Assigned to Add team member…" at bounding box center [686, 479] width 1026 height 1149
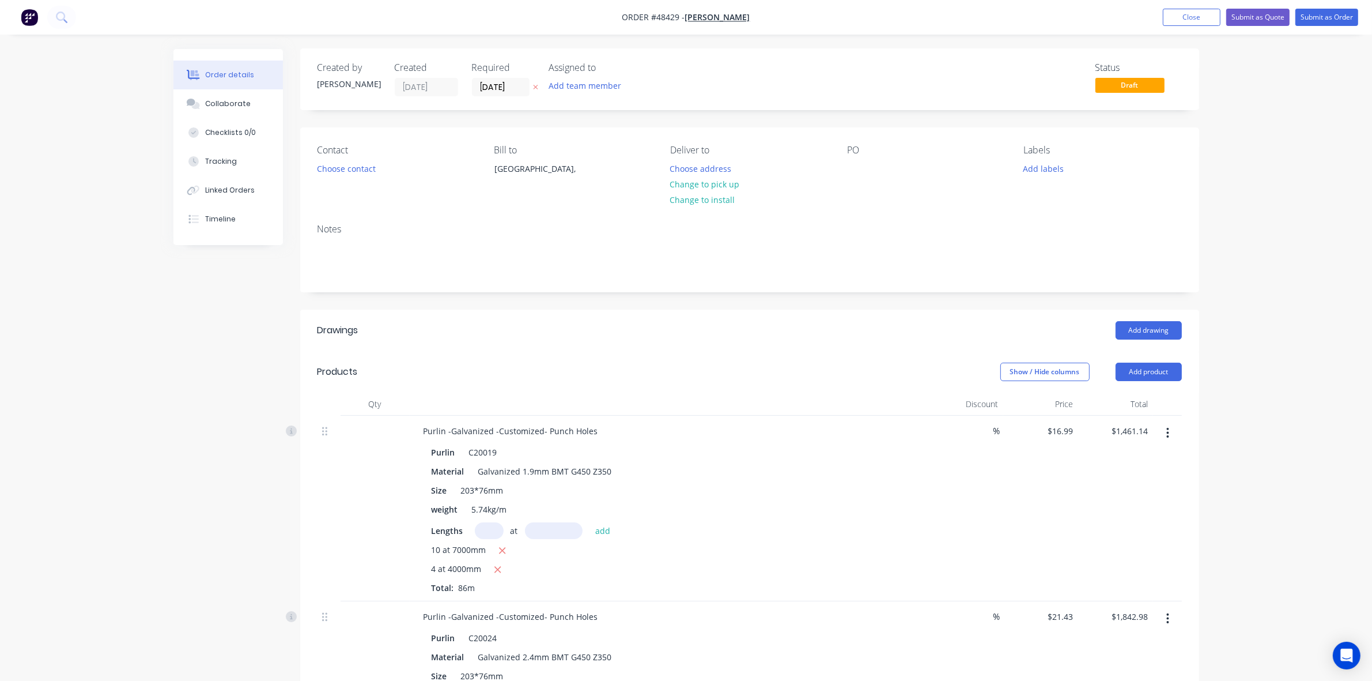
scroll to position [0, 0]
click at [361, 169] on button "Choose contact" at bounding box center [346, 169] width 71 height 16
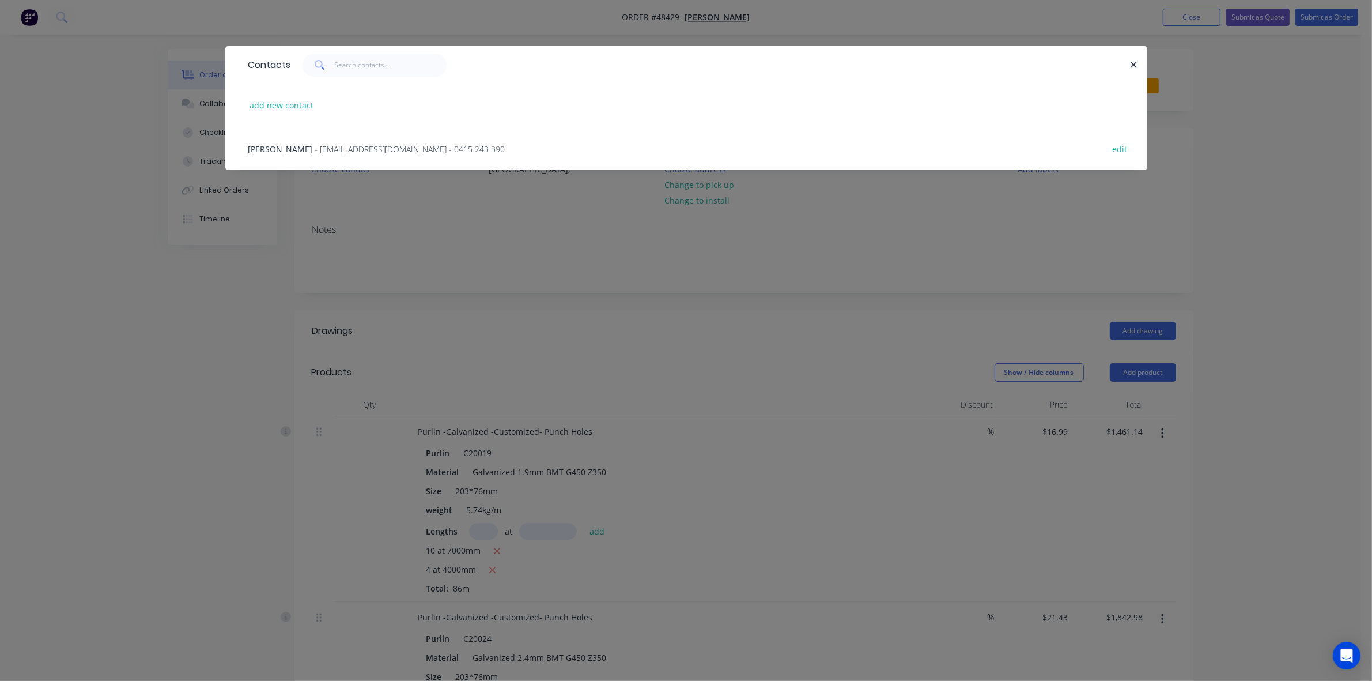
click at [342, 147] on span "- mcallen911@hotmail.com - 0415 243 390" at bounding box center [410, 149] width 190 height 11
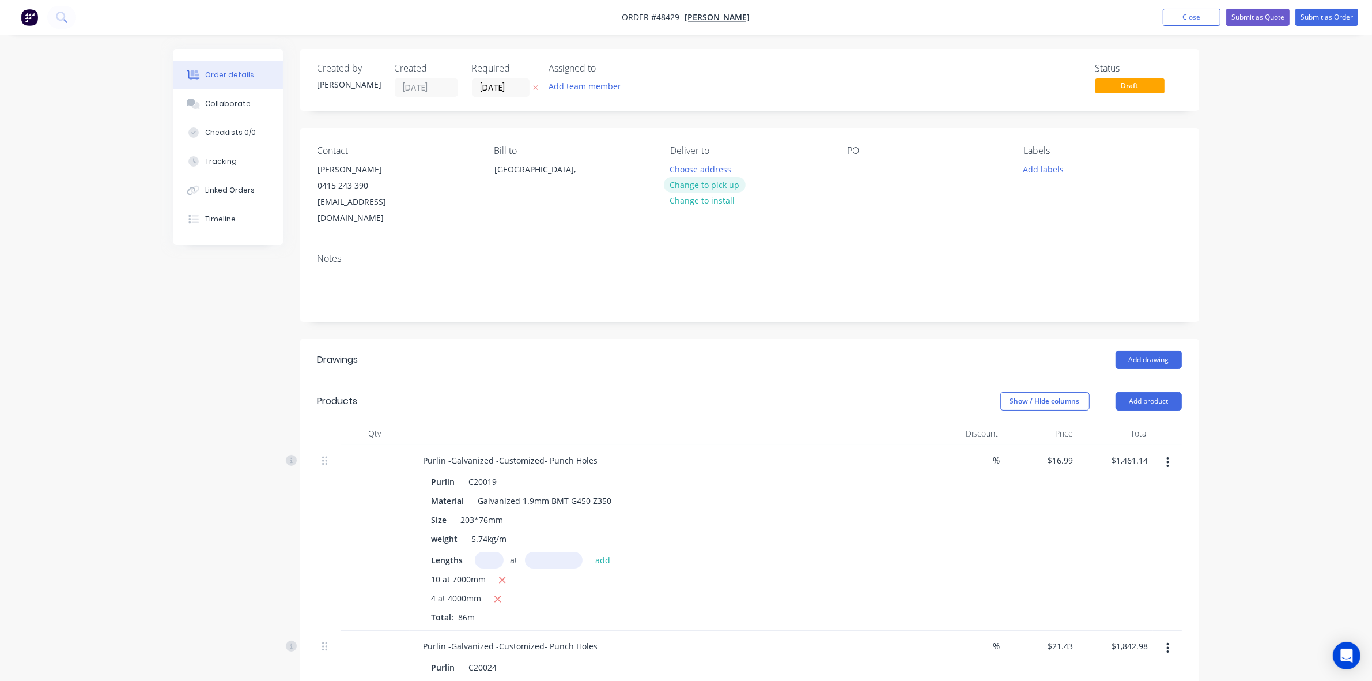
click at [718, 180] on button "Change to pick up" at bounding box center [705, 185] width 82 height 16
drag, startPoint x: 771, startPoint y: 357, endPoint x: 1179, endPoint y: 94, distance: 486.2
click at [773, 354] on header "Drawings Add drawing" at bounding box center [749, 359] width 899 height 41
click at [1263, 19] on button "Submit as Quote" at bounding box center [1257, 17] width 63 height 17
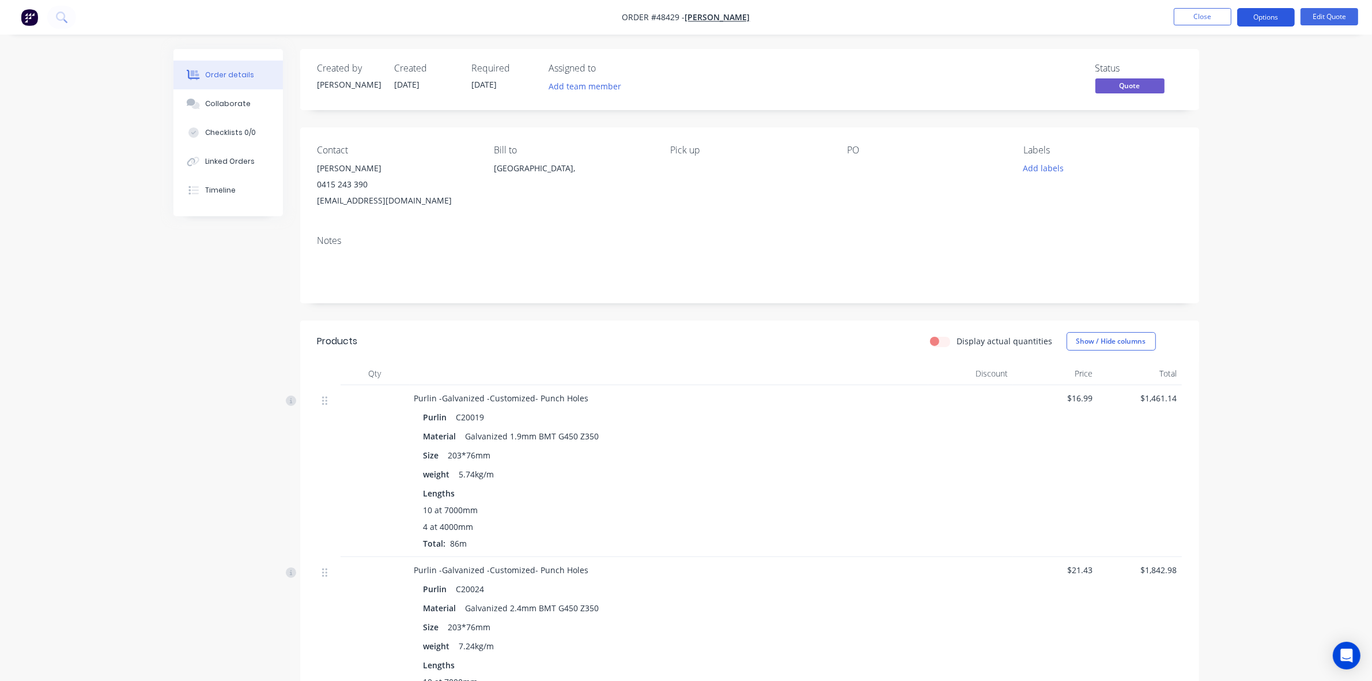
click at [1263, 17] on button "Options" at bounding box center [1266, 17] width 58 height 18
click at [1231, 64] on div "Quote" at bounding box center [1232, 70] width 106 height 17
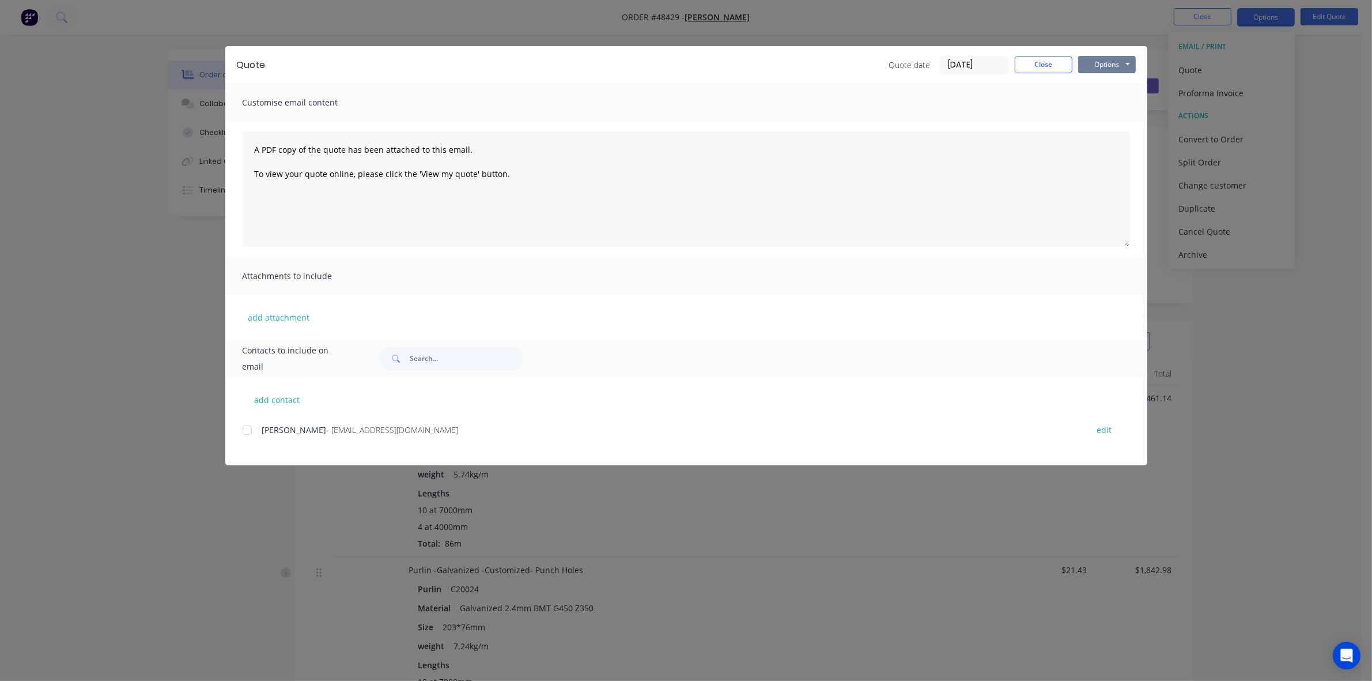
click at [1108, 67] on button "Options" at bounding box center [1107, 64] width 58 height 17
click at [1111, 103] on button "Print" at bounding box center [1115, 104] width 74 height 19
click at [1133, 65] on button "Options" at bounding box center [1107, 64] width 58 height 17
click at [1119, 105] on button "Print" at bounding box center [1115, 104] width 74 height 19
click at [1061, 67] on button "Close" at bounding box center [1044, 64] width 58 height 17
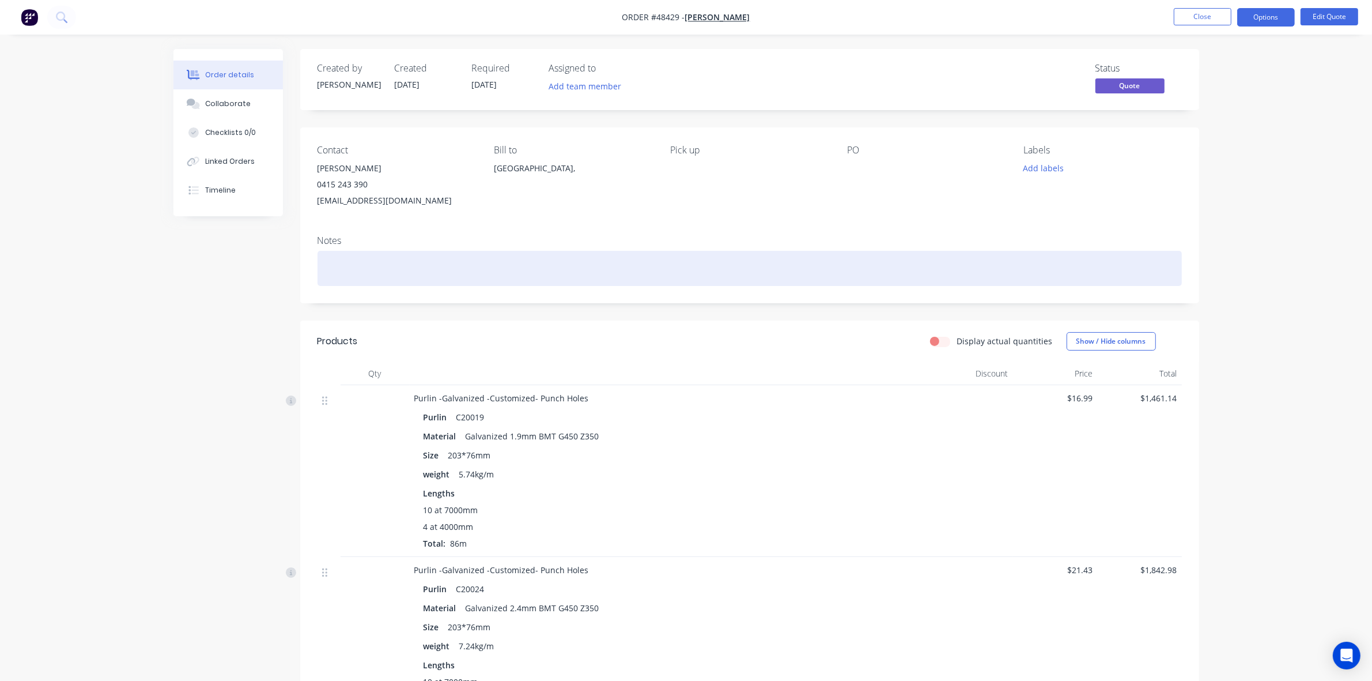
drag, startPoint x: 695, startPoint y: 298, endPoint x: 633, endPoint y: 261, distance: 71.9
click at [692, 292] on div "Notes" at bounding box center [749, 264] width 899 height 77
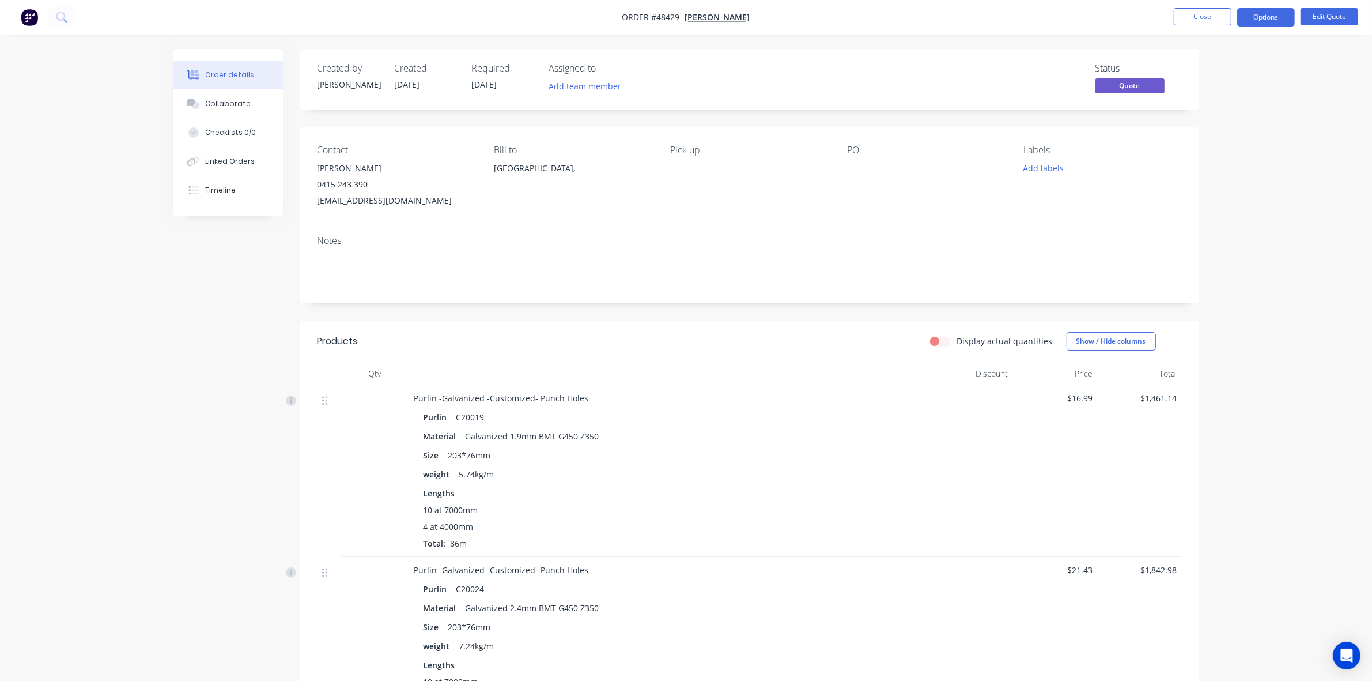
drag, startPoint x: 595, startPoint y: 162, endPoint x: 515, endPoint y: 183, distance: 82.9
click at [594, 163] on div "Australia," at bounding box center [573, 168] width 158 height 16
click at [1203, 12] on button "Close" at bounding box center [1203, 16] width 58 height 17
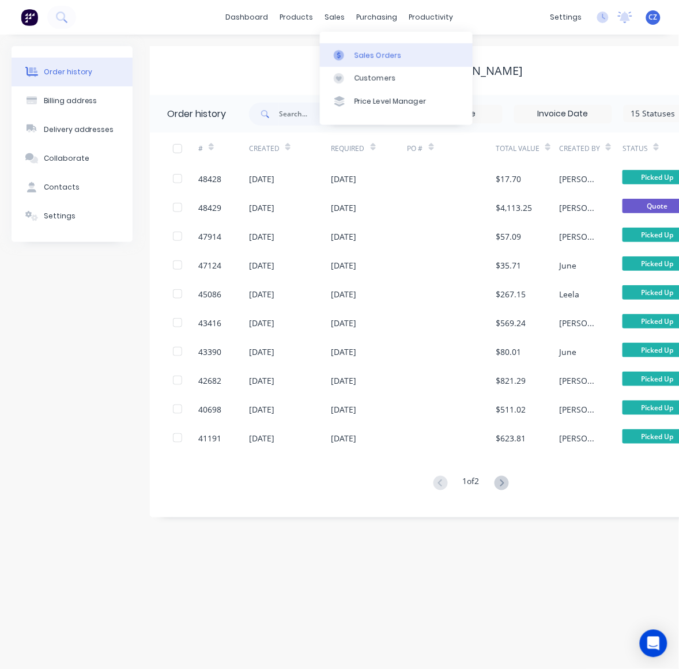
click at [358, 55] on div "Sales Orders" at bounding box center [377, 55] width 47 height 10
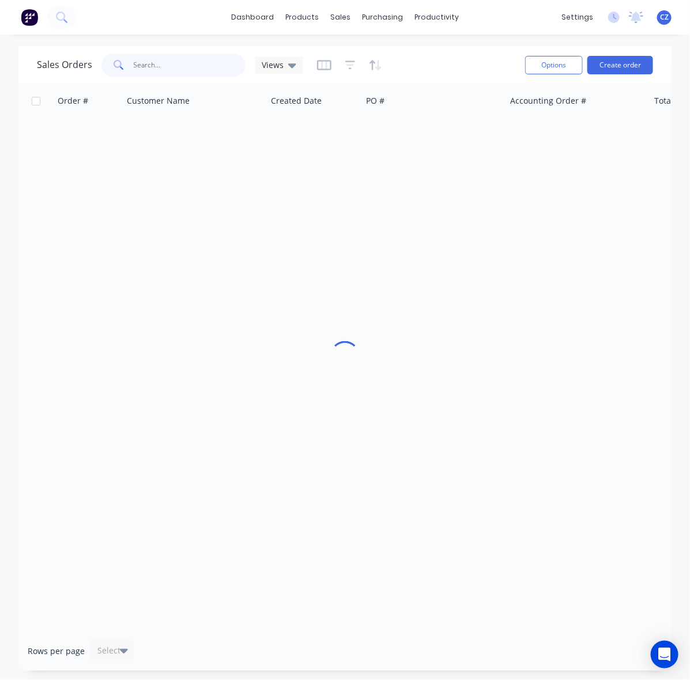
click at [165, 61] on input "text" at bounding box center [190, 65] width 112 height 23
paste input "48350"
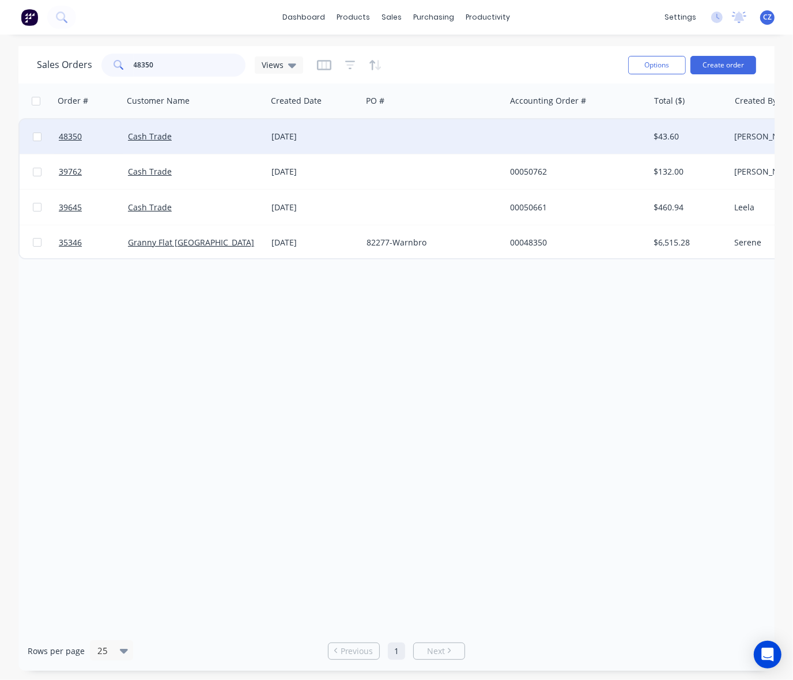
type input "48350"
click at [408, 135] on div at bounding box center [434, 136] width 144 height 35
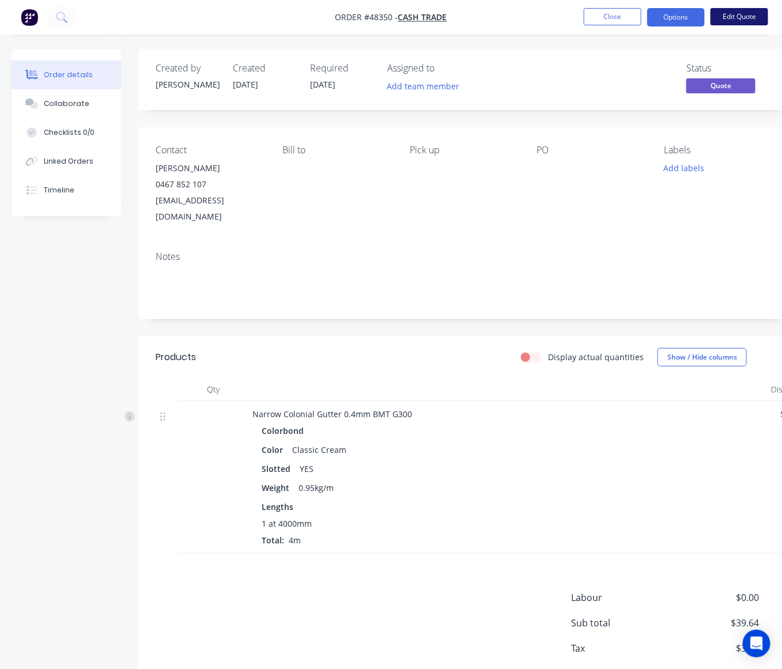
click at [739, 16] on button "Edit Quote" at bounding box center [740, 16] width 58 height 17
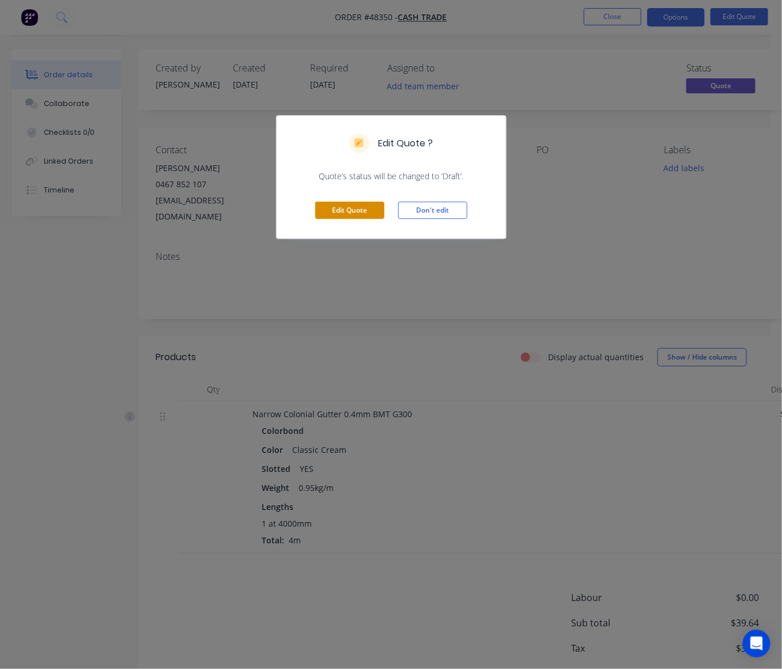
click at [353, 208] on button "Edit Quote" at bounding box center [349, 210] width 69 height 17
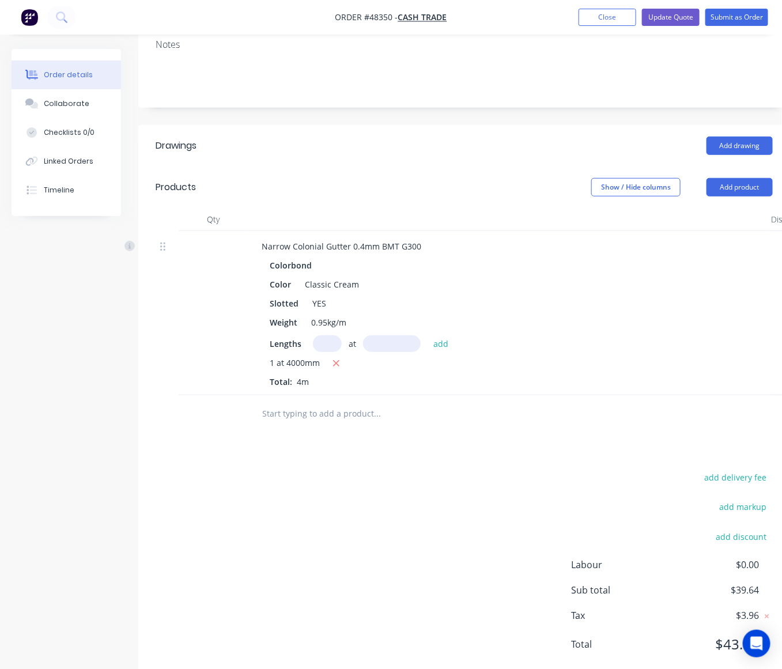
scroll to position [231, 0]
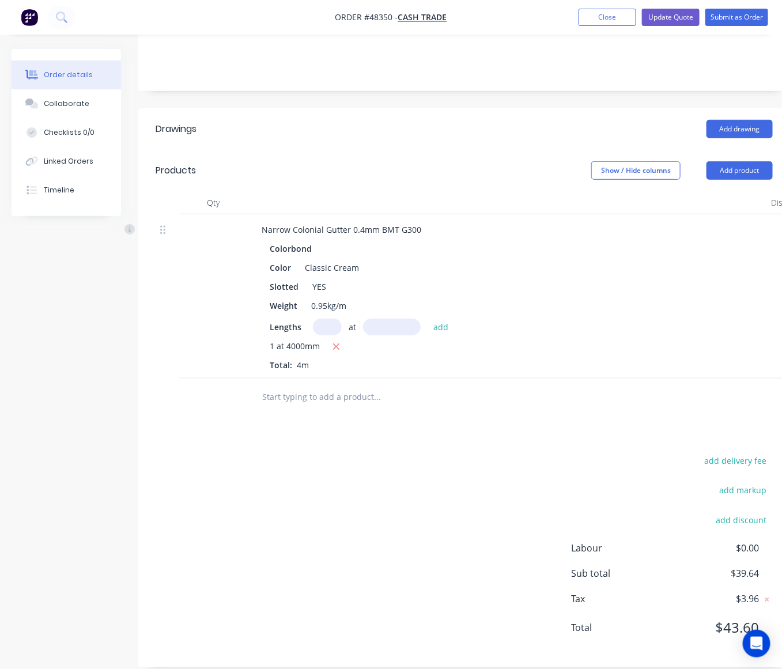
click at [315, 319] on input "text" at bounding box center [327, 327] width 29 height 17
type input "4"
type input "6000"
click at [428, 319] on button "add" at bounding box center [441, 327] width 27 height 16
type input "$277.48"
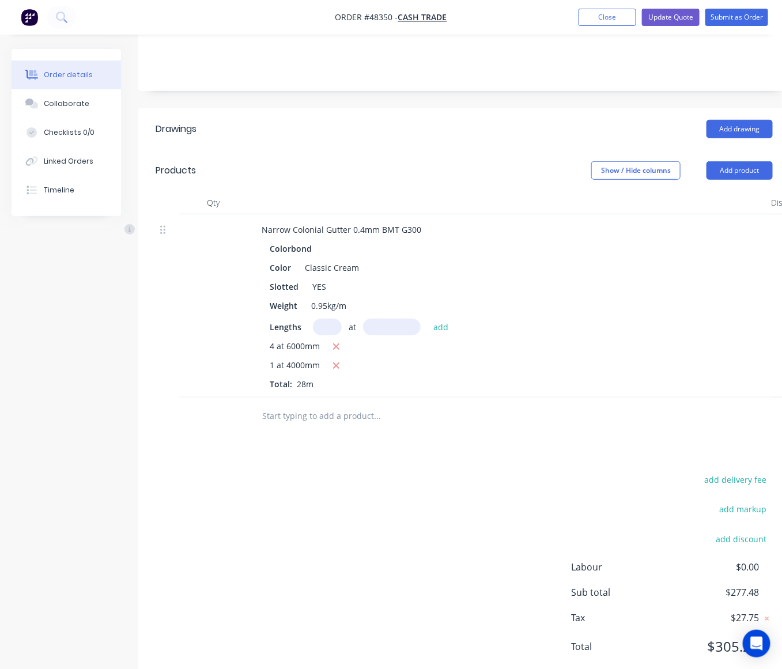
click at [430, 442] on div "Drawings Add drawing Products Show / Hide columns Add product Qty Discount Pric…" at bounding box center [464, 397] width 652 height 578
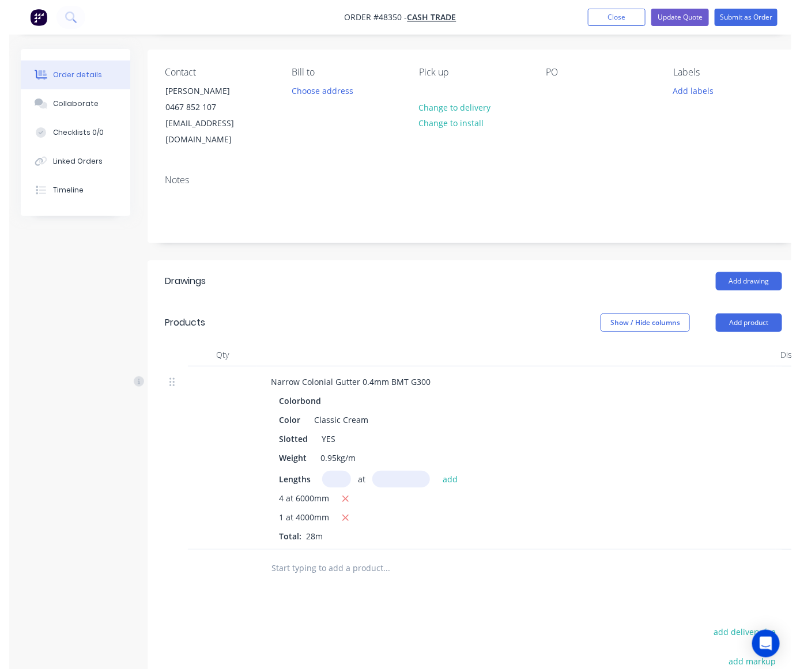
scroll to position [0, 0]
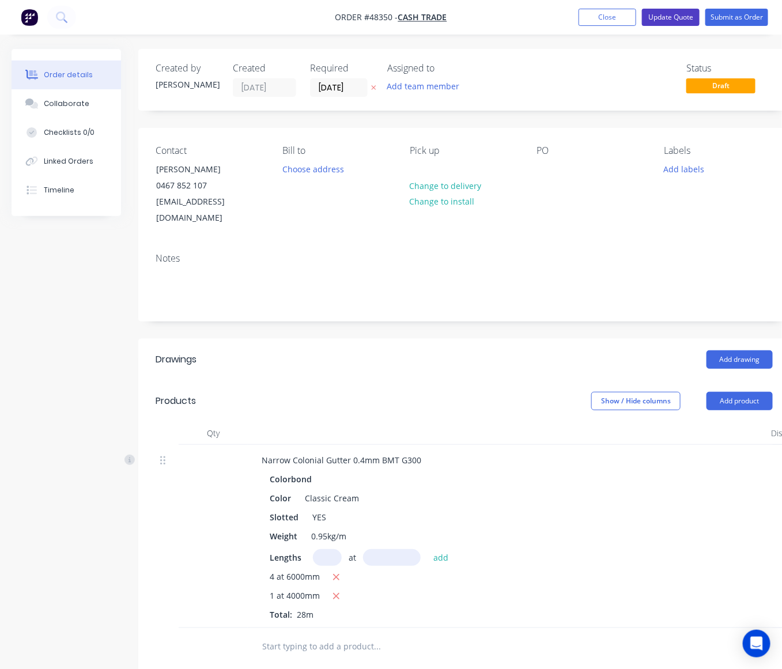
click at [684, 12] on button "Update Quote" at bounding box center [671, 17] width 58 height 17
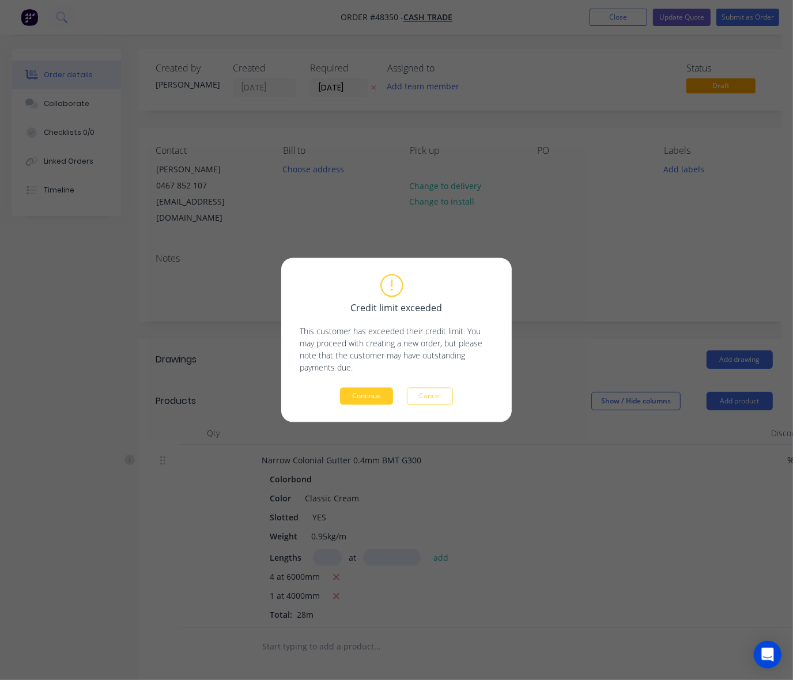
click at [381, 395] on button "Continue" at bounding box center [366, 396] width 53 height 17
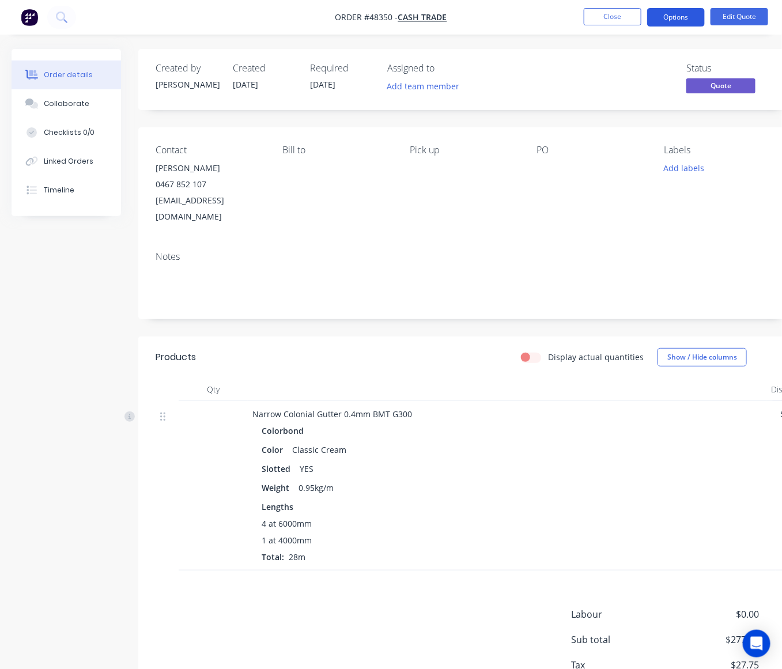
click at [678, 12] on button "Options" at bounding box center [676, 17] width 58 height 18
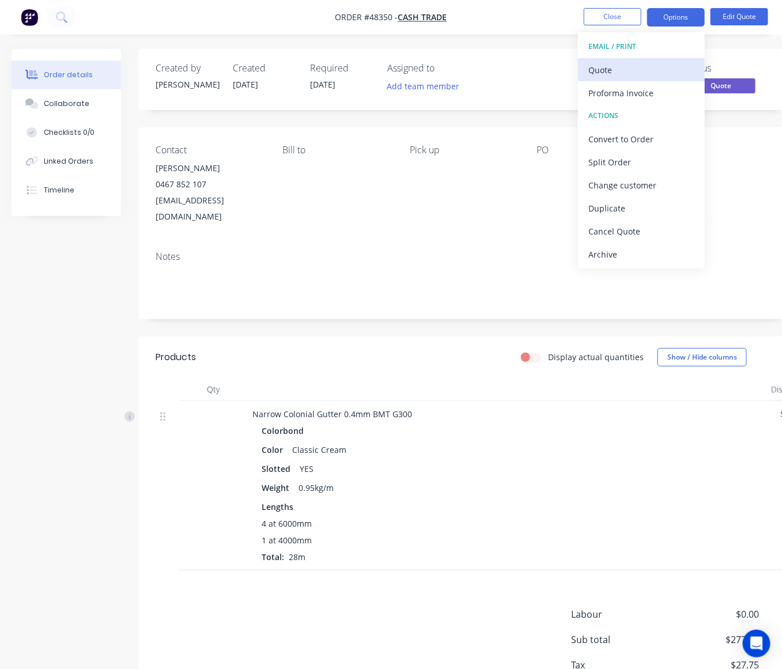
click at [653, 58] on button "Quote" at bounding box center [641, 69] width 127 height 23
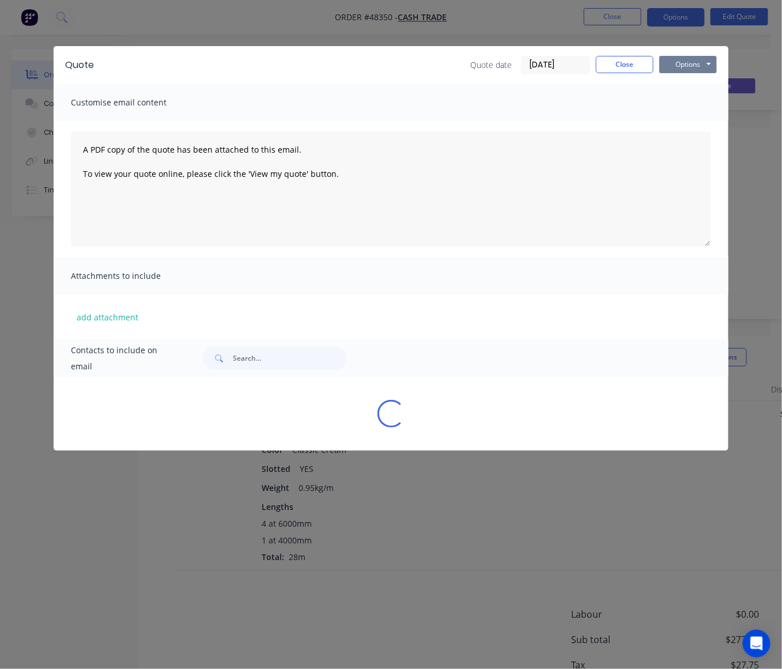
click at [684, 67] on button "Options" at bounding box center [688, 64] width 58 height 17
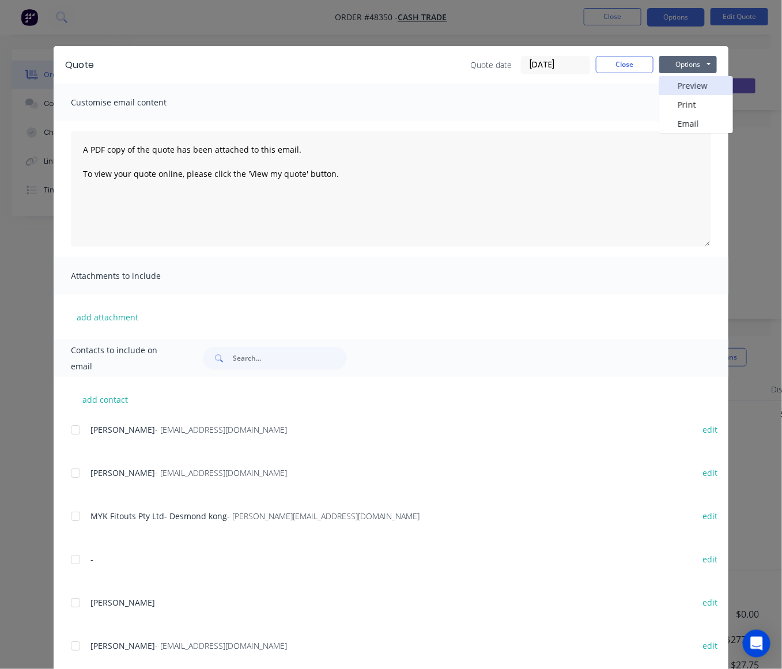
click at [682, 80] on button "Preview" at bounding box center [696, 85] width 74 height 19
click at [620, 47] on div "Quote Quote date 25/08/25 Close Options Preview Print Email" at bounding box center [391, 64] width 675 height 37
click at [618, 58] on button "Close" at bounding box center [625, 64] width 58 height 17
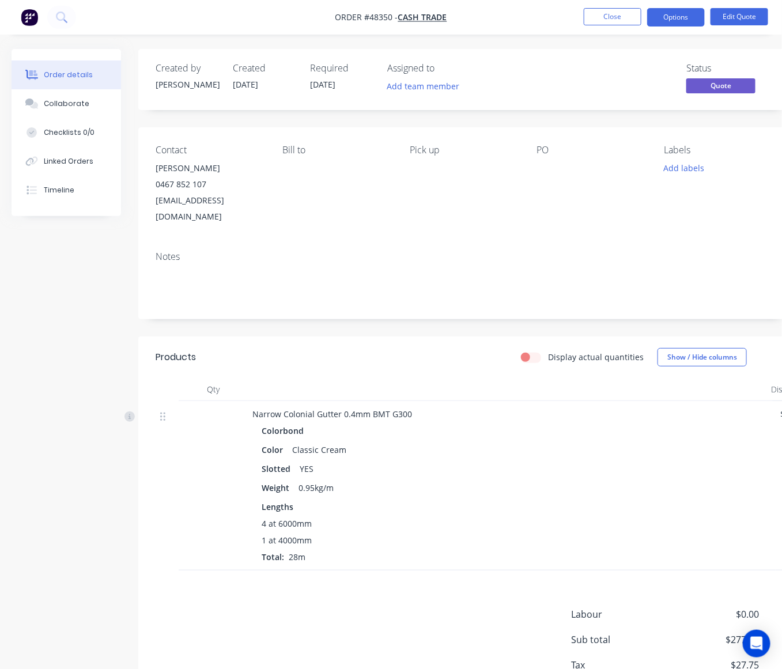
click at [618, 30] on nav "Order #48350 - Cash Trade Close Options Edit Quote" at bounding box center [391, 17] width 782 height 35
click at [602, 6] on nav "Order #48350 - Cash Trade Close Options Edit Quote" at bounding box center [391, 17] width 782 height 35
click at [603, 14] on button "Close" at bounding box center [613, 16] width 58 height 17
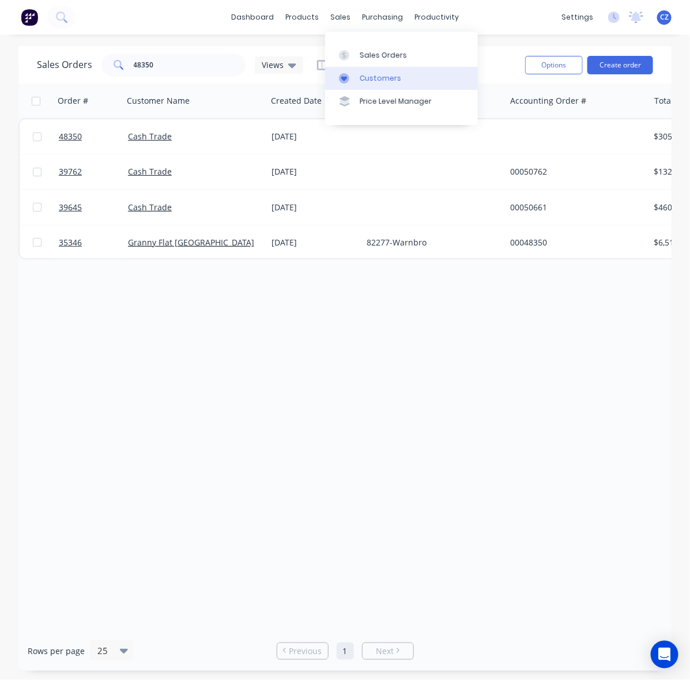
click at [357, 77] on link "Customers" at bounding box center [401, 78] width 153 height 23
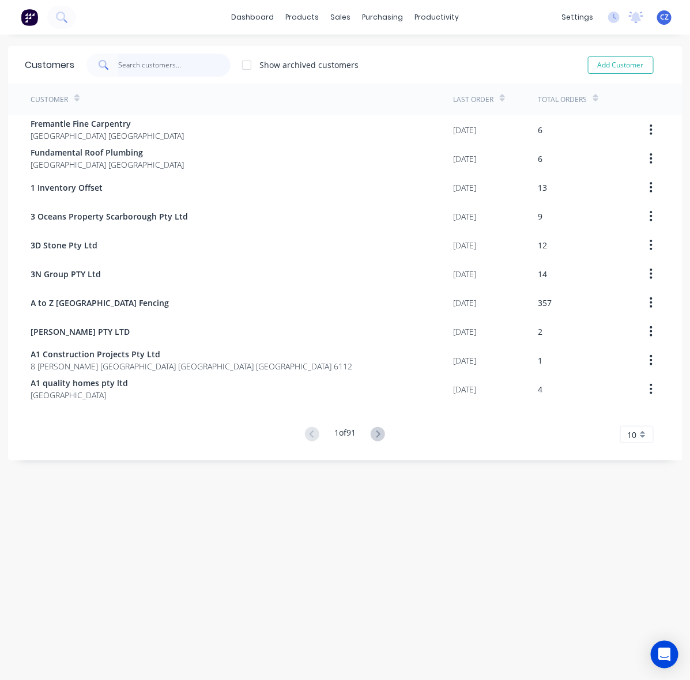
click at [171, 63] on input "text" at bounding box center [174, 65] width 112 height 23
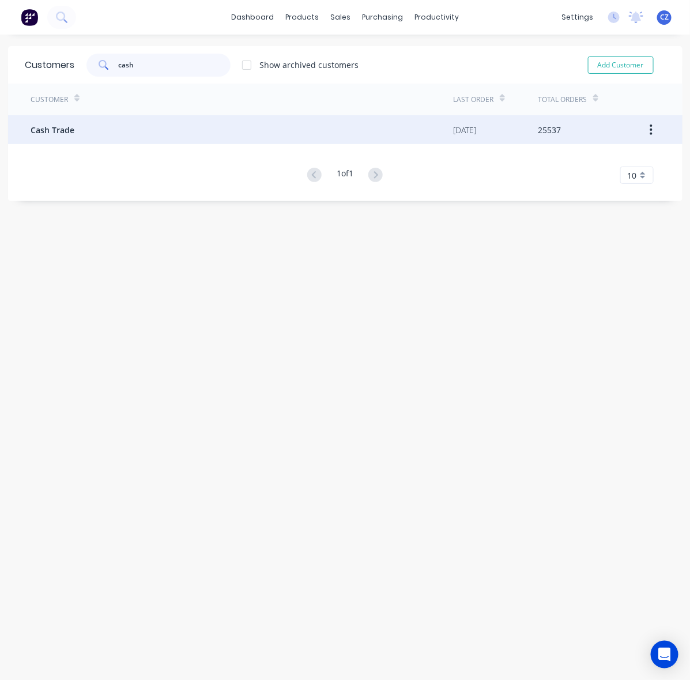
type input "cash"
click at [313, 124] on div "Cash Trade" at bounding box center [242, 129] width 422 height 29
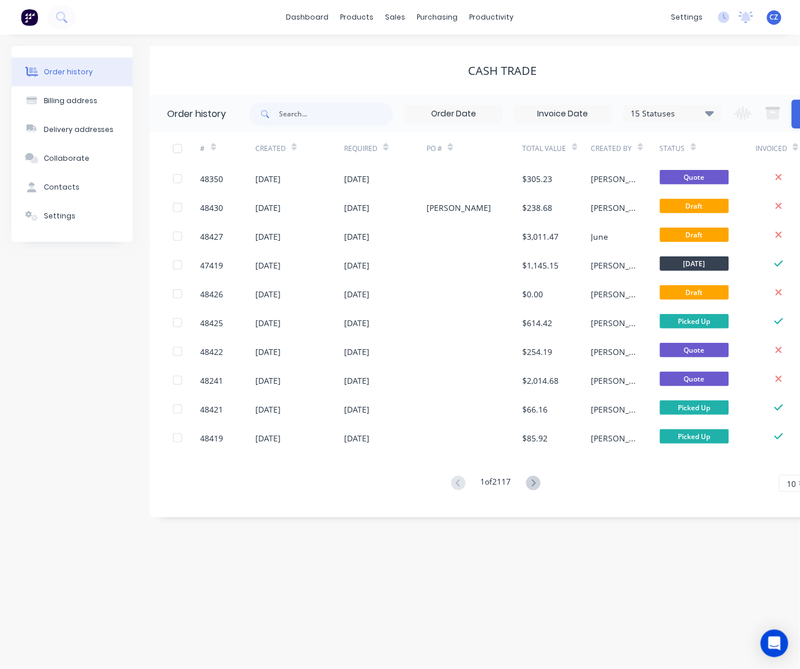
scroll to position [0, 55]
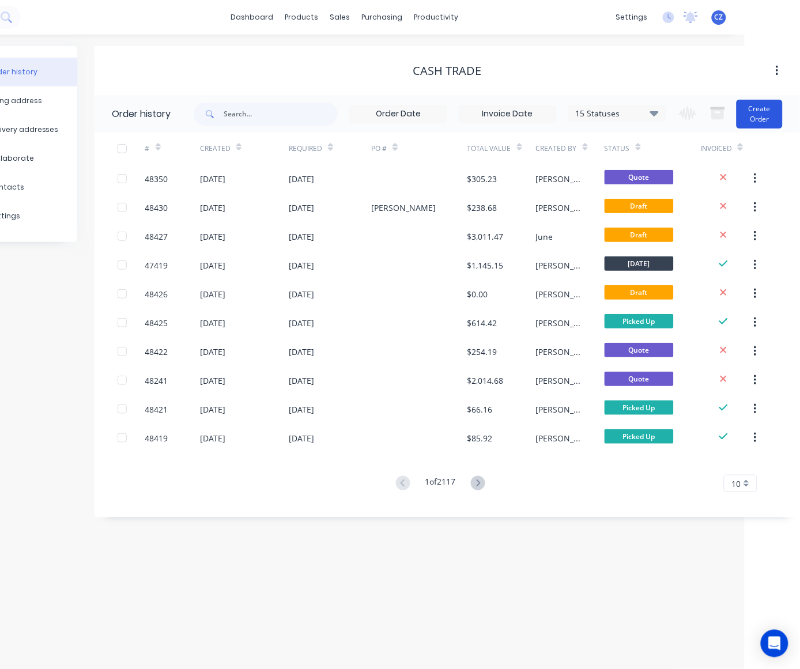
click at [771, 111] on button "Create Order" at bounding box center [760, 114] width 46 height 29
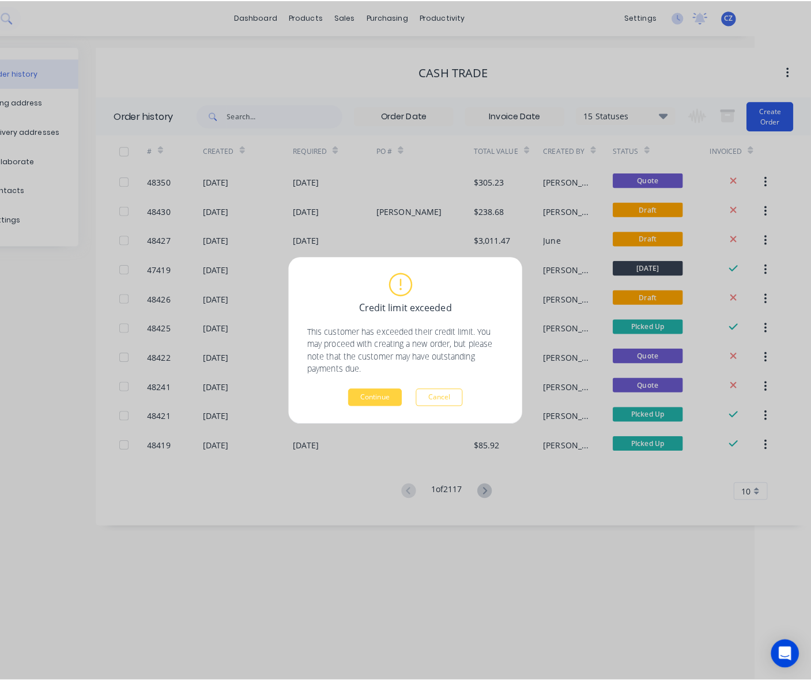
scroll to position [0, 44]
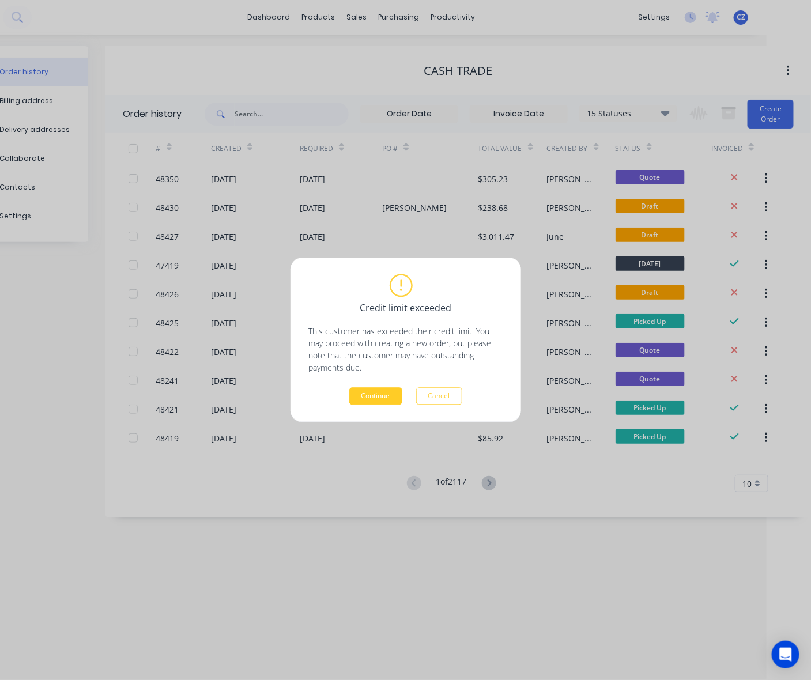
click at [381, 396] on button "Continue" at bounding box center [375, 396] width 53 height 17
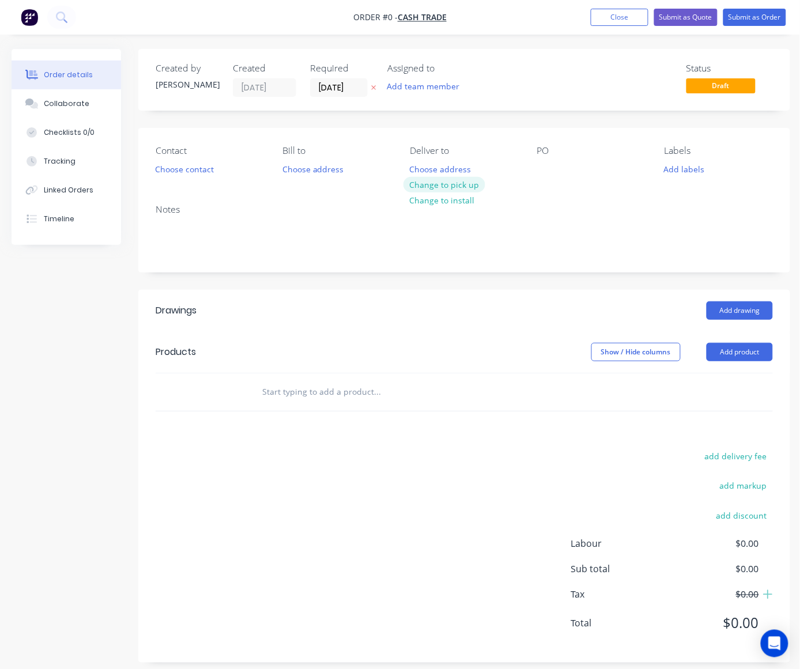
click at [450, 185] on button "Change to pick up" at bounding box center [444, 185] width 82 height 16
click at [189, 169] on button "Choose contact" at bounding box center [184, 169] width 71 height 16
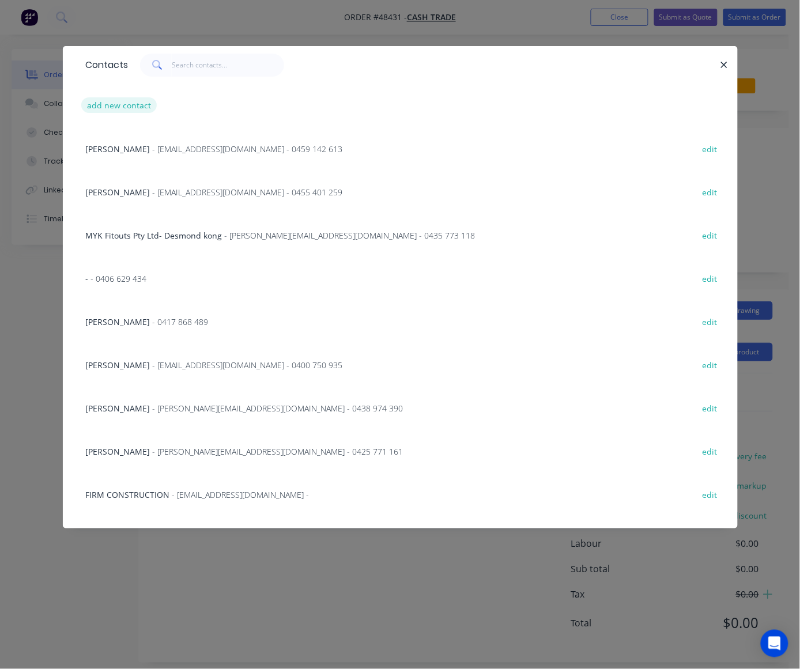
click at [104, 108] on button "add new contact" at bounding box center [119, 105] width 76 height 16
select select "AU"
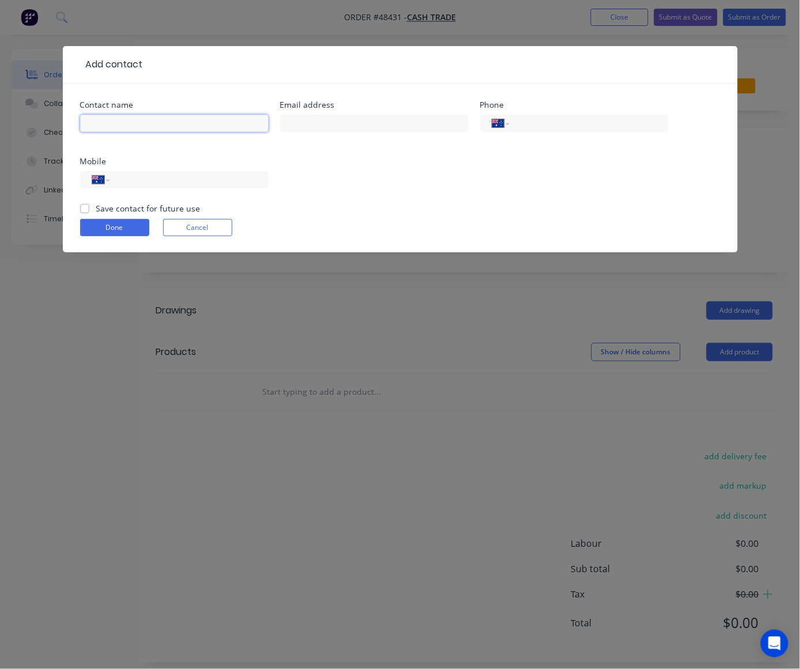
click at [165, 124] on input "text" at bounding box center [174, 123] width 188 height 17
paste input "davidjnr81@gmail.com"
type input "davidjnr81@gmail.com"
click at [346, 127] on input "text" at bounding box center [374, 123] width 188 height 17
paste input "davidjnr81@gmail.com"
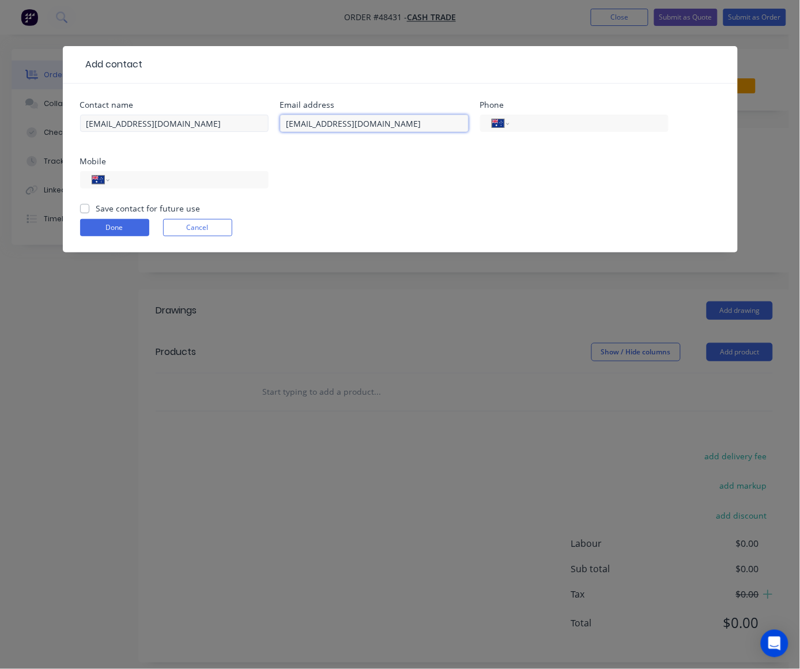
type input "davidjnr81@gmail.com"
drag, startPoint x: 197, startPoint y: 116, endPoint x: 13, endPoint y: 120, distance: 183.9
click at [13, 120] on div "Add contact Contact name davidjnr81@gmail.com Email address davidjnr81@gmail.co…" at bounding box center [400, 334] width 800 height 669
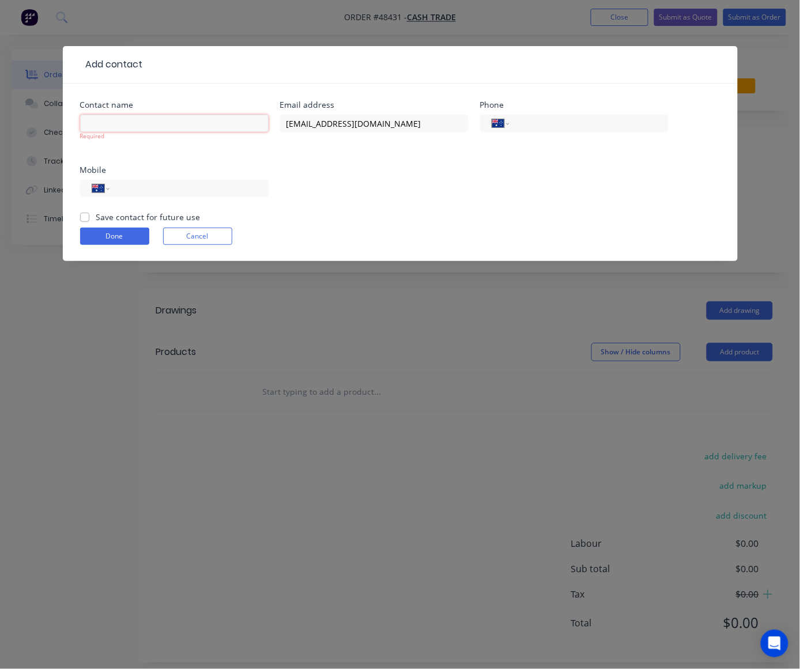
click at [172, 124] on input "text" at bounding box center [174, 123] width 188 height 17
paste input "David"
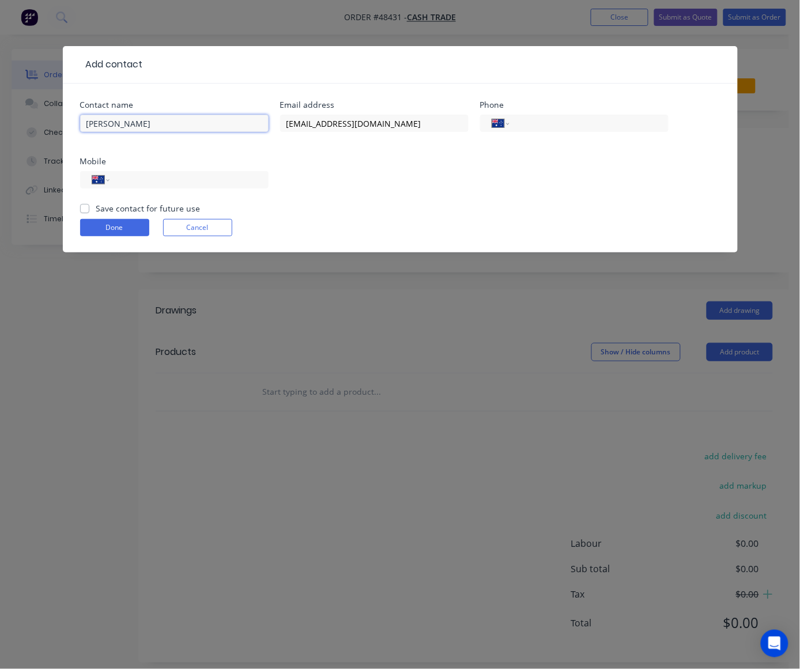
click at [161, 124] on input "David" at bounding box center [174, 123] width 188 height 17
paste input "Bourne"
type input "David Bourne"
click at [391, 188] on div "Contact name David Bourne Email address davidjnr81@gmail.com Phone Internationa…" at bounding box center [400, 151] width 640 height 101
click at [195, 176] on input "tel" at bounding box center [187, 179] width 138 height 13
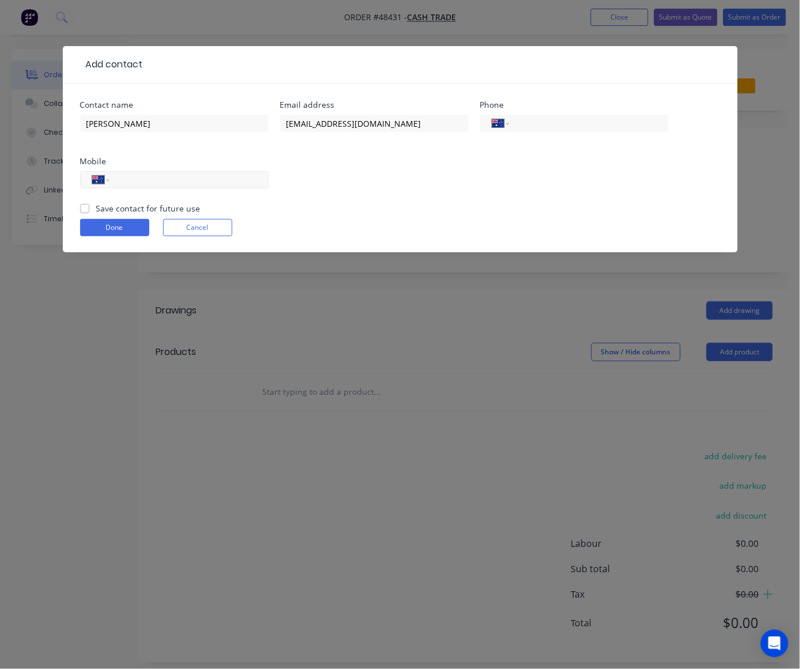
paste input "0421 656 103"
type input "0421 656 103"
click at [383, 208] on form "Contact name David Bourne Email address davidjnr81@gmail.com Phone Internationa…" at bounding box center [400, 177] width 640 height 152
drag, startPoint x: 85, startPoint y: 211, endPoint x: 99, endPoint y: 225, distance: 19.6
click at [96, 211] on label "Save contact for future use" at bounding box center [148, 208] width 104 height 12
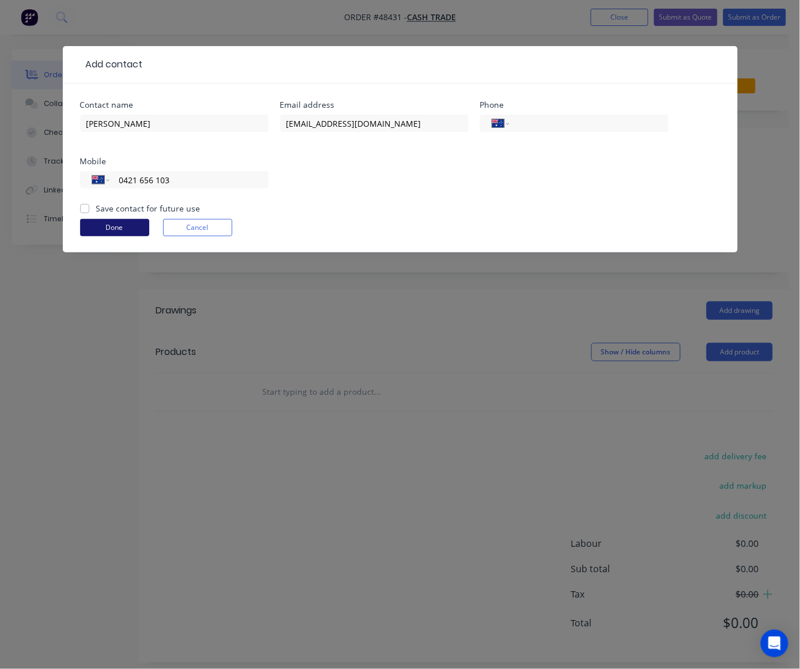
click at [85, 211] on input "Save contact for future use" at bounding box center [84, 207] width 9 height 11
checkbox input "true"
click at [99, 226] on button "Done" at bounding box center [114, 227] width 69 height 17
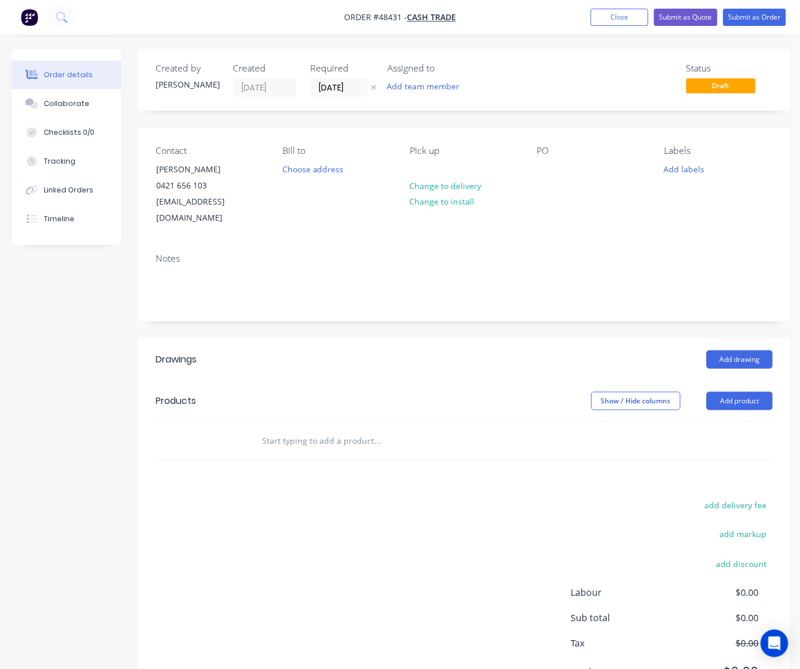
click at [437, 350] on div "Add drawing" at bounding box center [530, 359] width 486 height 18
click at [744, 392] on button "Add product" at bounding box center [740, 401] width 66 height 18
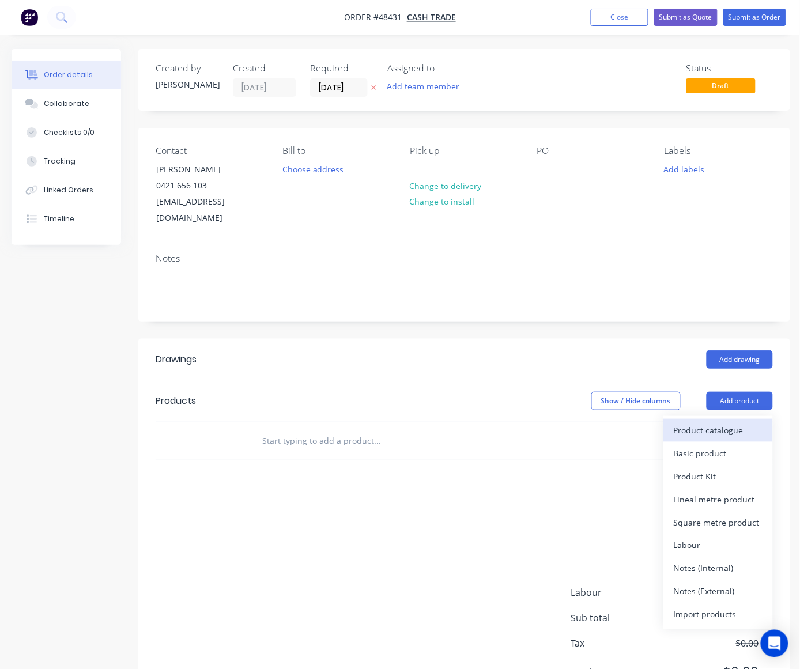
click at [728, 422] on div "Product catalogue" at bounding box center [718, 430] width 89 height 17
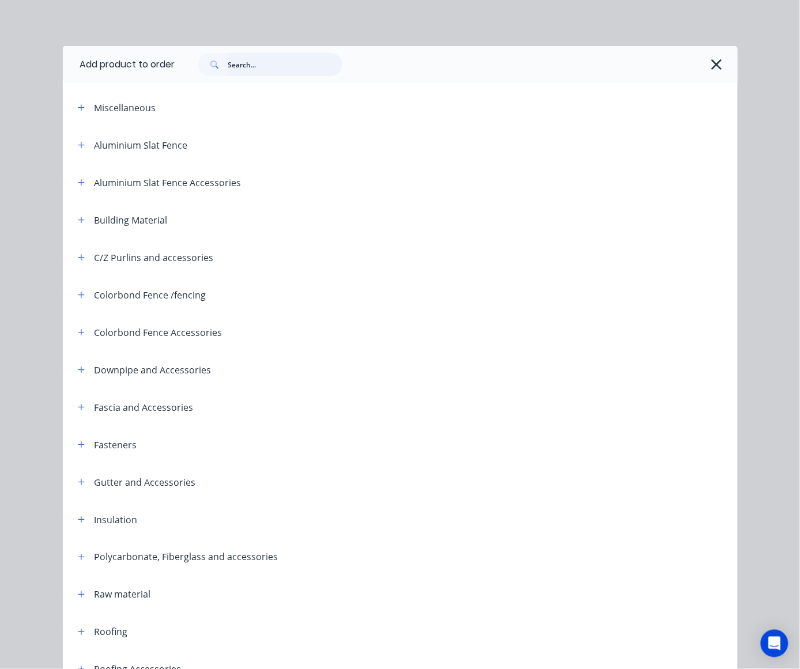
click at [286, 68] on input "text" at bounding box center [285, 64] width 114 height 23
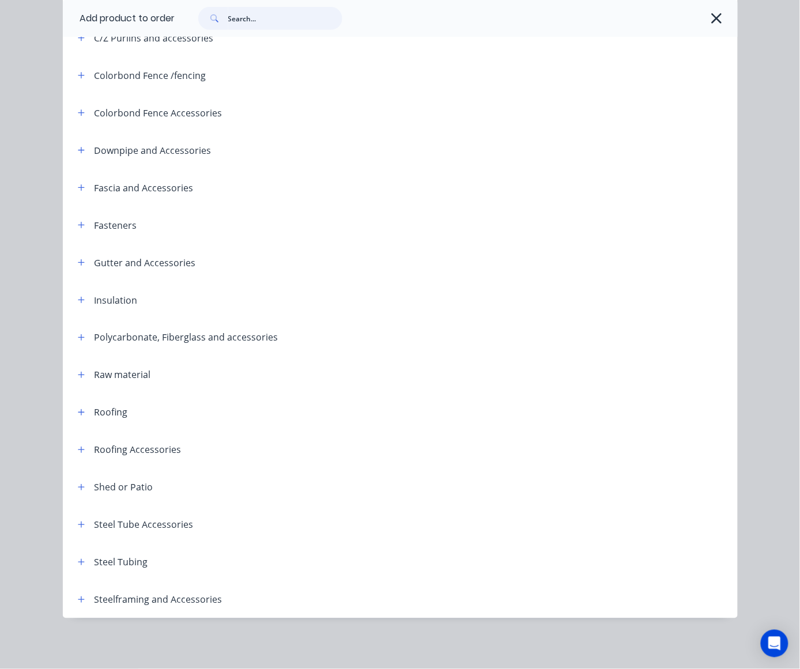
scroll to position [61, 0]
click at [82, 558] on button "button" at bounding box center [81, 562] width 14 height 14
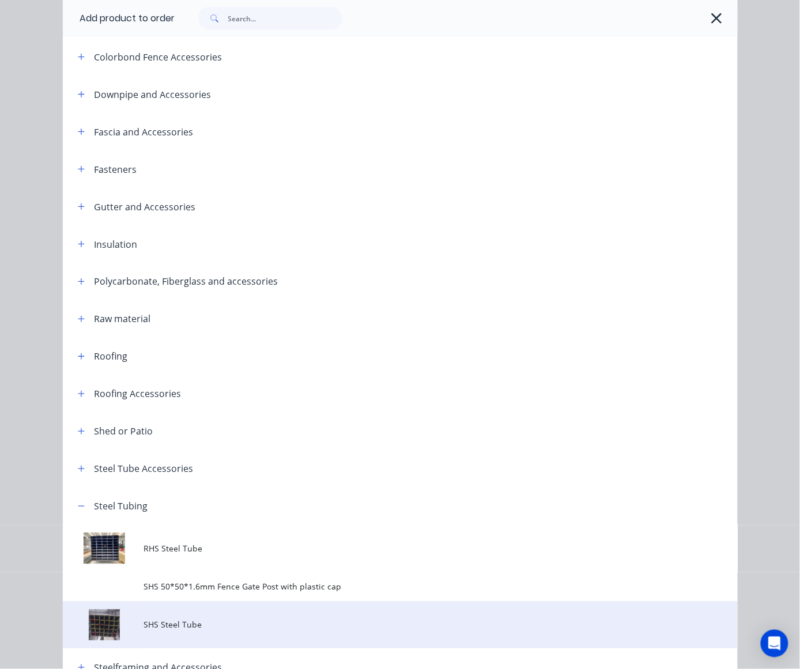
scroll to position [344, 0]
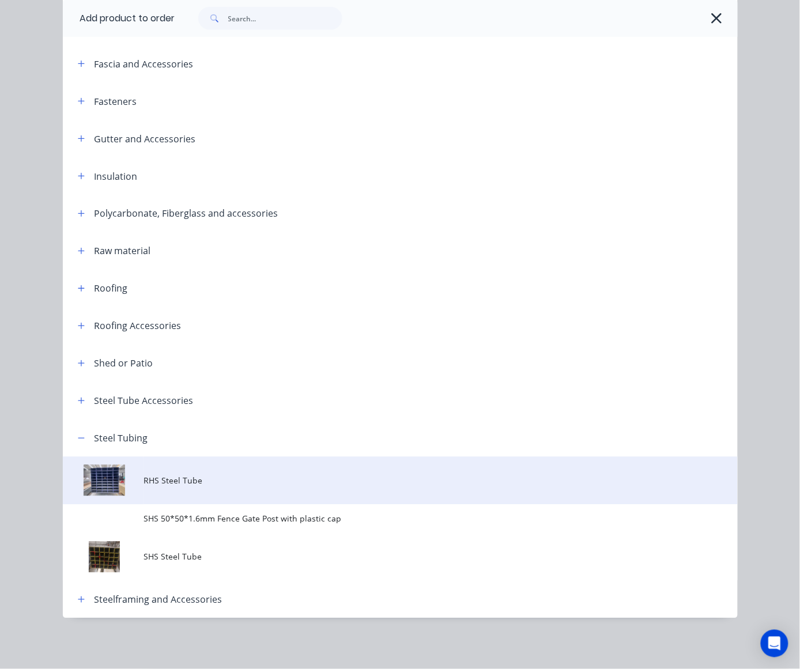
click at [203, 485] on span "RHS Steel Tube" at bounding box center [381, 481] width 475 height 12
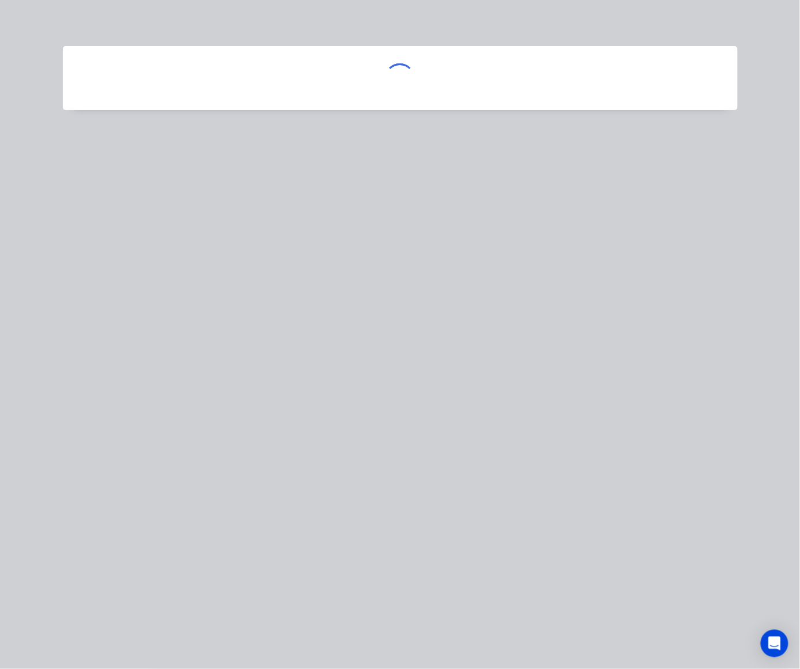
scroll to position [0, 0]
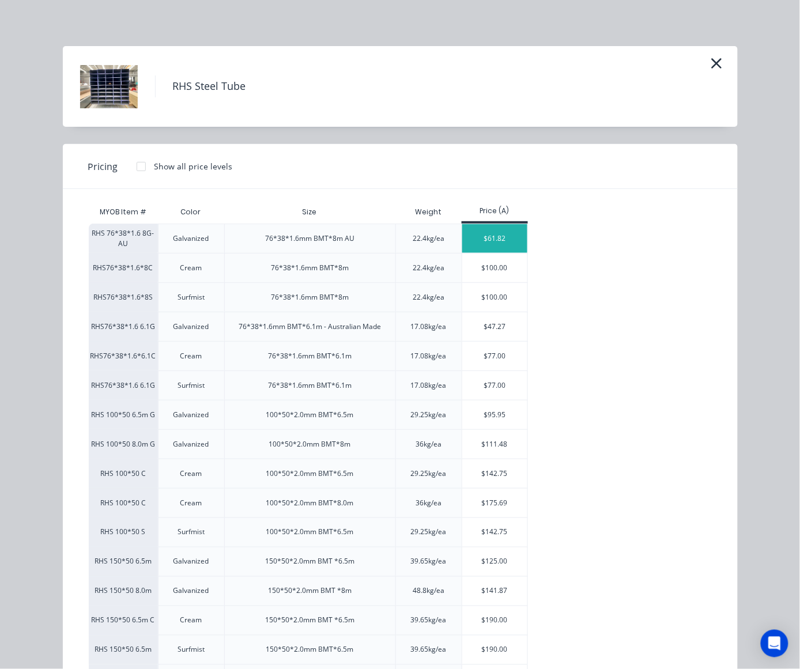
click at [491, 234] on div "$61.82" at bounding box center [494, 238] width 65 height 29
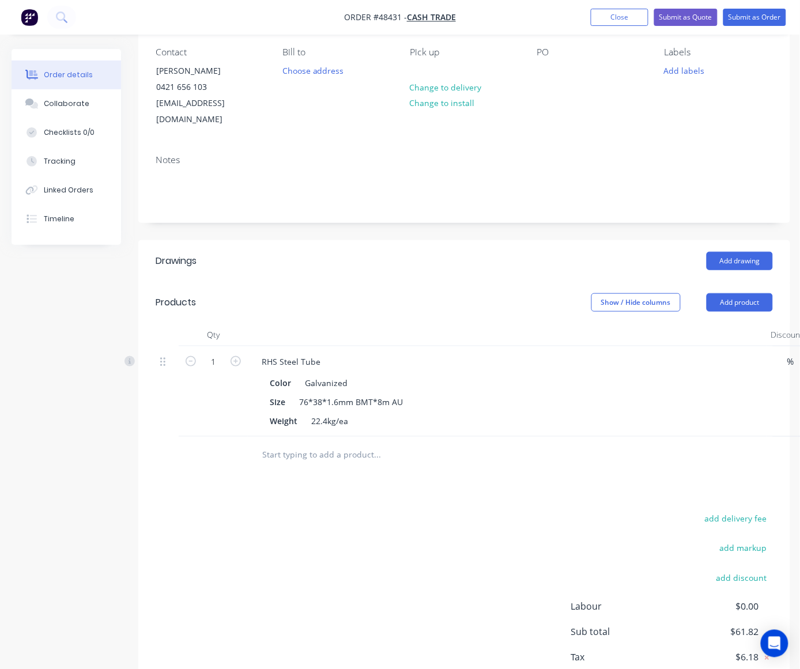
scroll to position [133, 0]
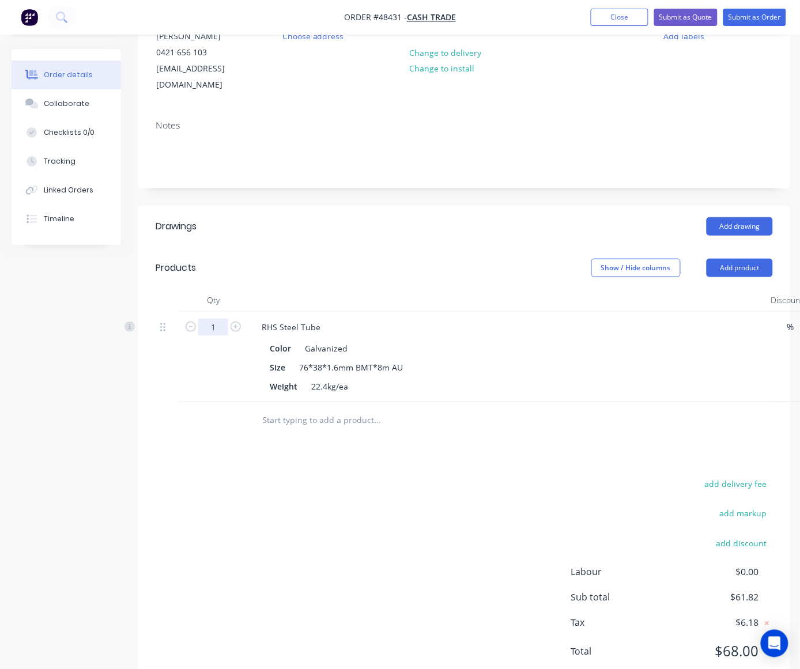
click at [219, 319] on input "1" at bounding box center [213, 327] width 30 height 17
type input "45"
type input "$2,781.90"
click at [329, 220] on div "Add drawing" at bounding box center [530, 226] width 486 height 18
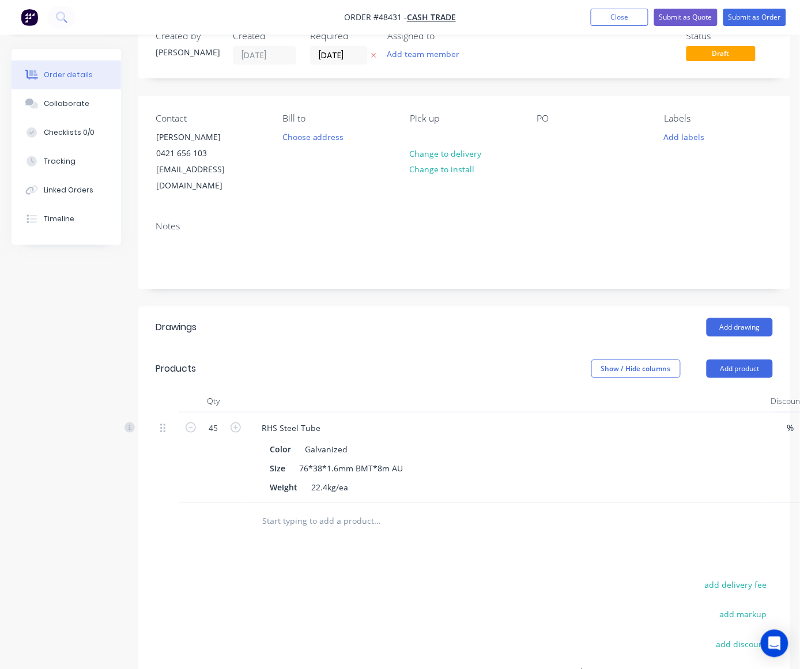
scroll to position [0, 0]
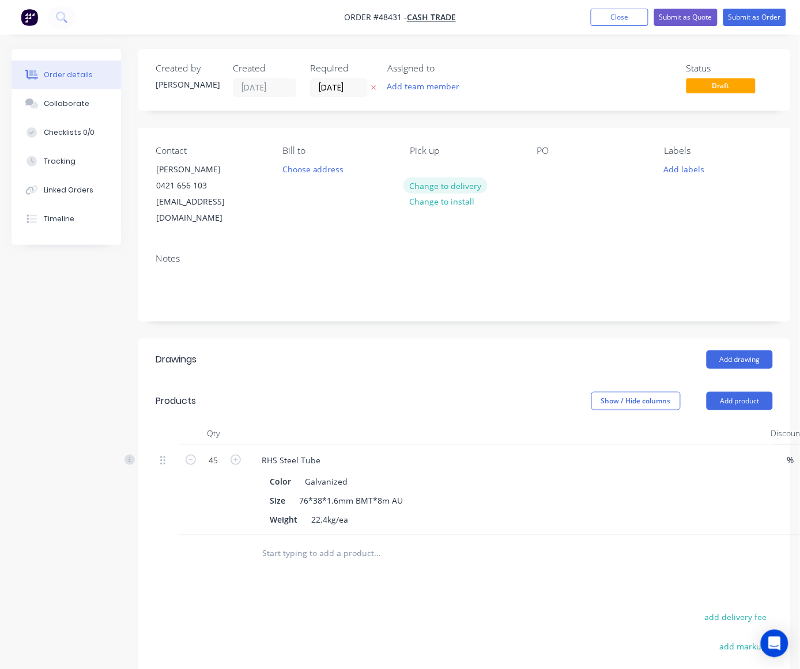
click at [441, 182] on button "Change to delivery" at bounding box center [445, 186] width 84 height 16
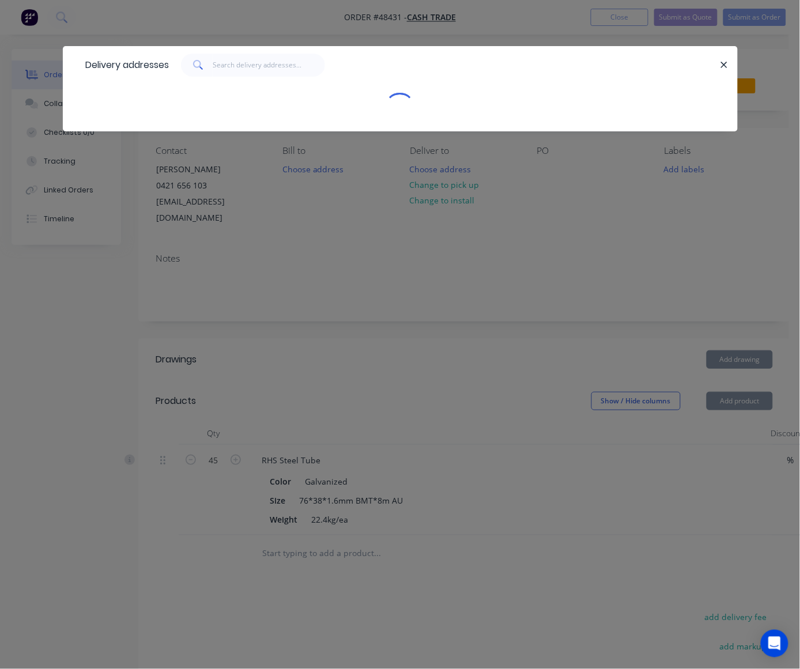
click at [441, 182] on div "Delivery addresses" at bounding box center [400, 334] width 800 height 669
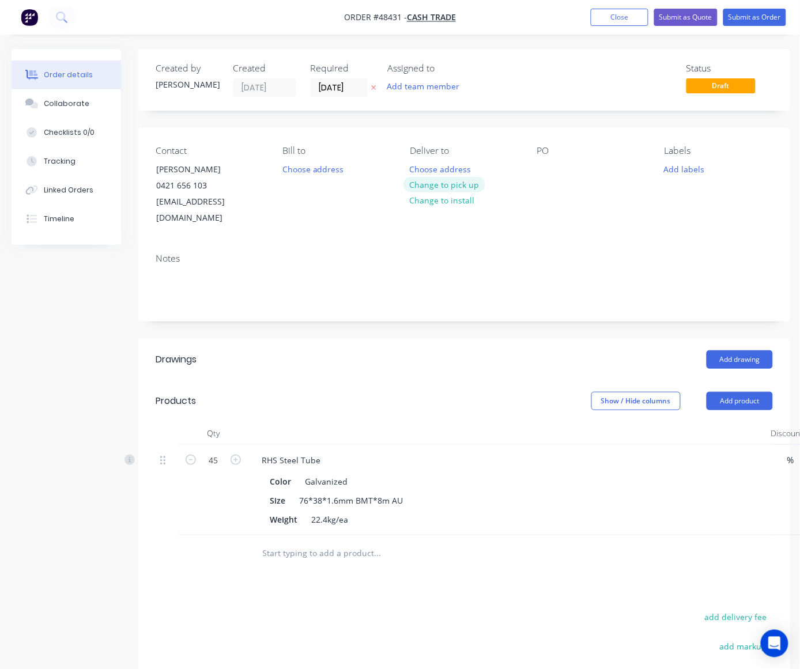
click at [436, 182] on button "Change to pick up" at bounding box center [444, 185] width 82 height 16
click at [451, 186] on button "Change to delivery" at bounding box center [445, 186] width 84 height 16
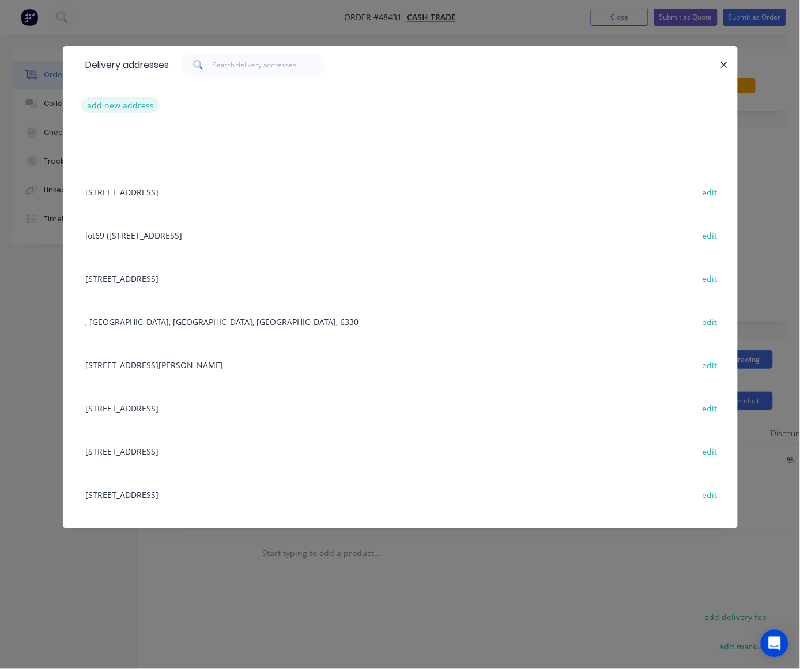
click at [137, 108] on button "add new address" at bounding box center [120, 105] width 79 height 16
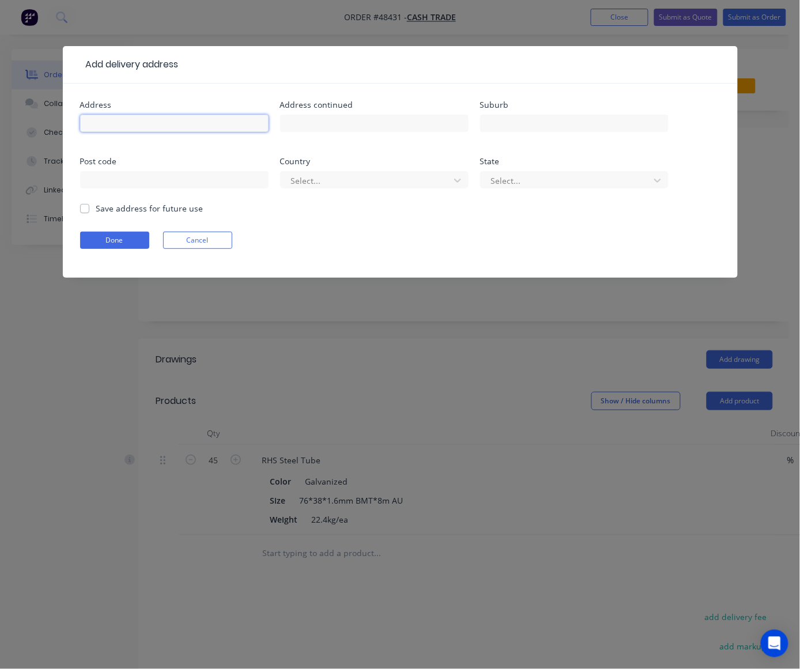
click at [142, 128] on input "text" at bounding box center [174, 123] width 188 height 17
paste input "Champion Lakes, Western Australia 6111"
type input "Champion Lakes, Western Australia 6111"
drag, startPoint x: 127, startPoint y: 238, endPoint x: 470, endPoint y: 293, distance: 347.3
click at [129, 238] on button "Done" at bounding box center [114, 240] width 69 height 17
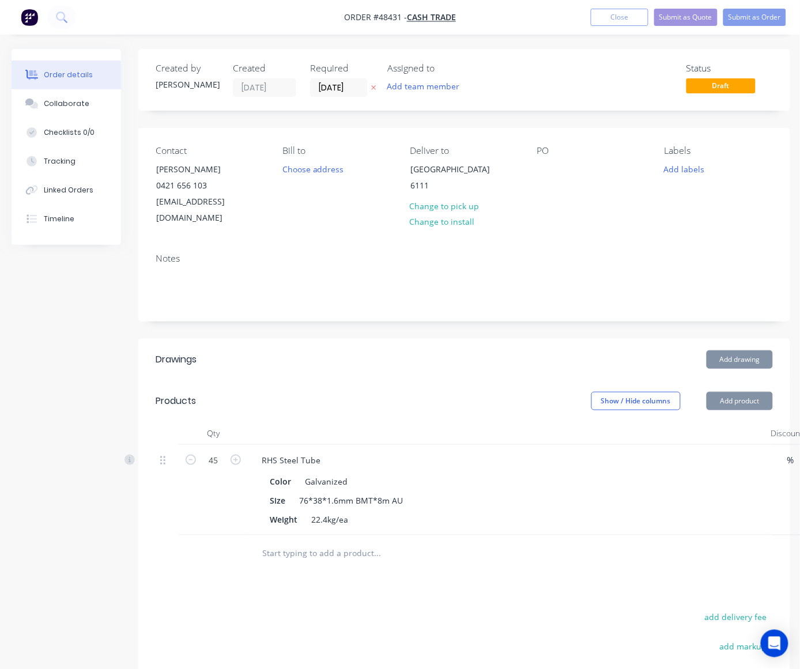
click at [552, 350] on div "Add drawing" at bounding box center [530, 359] width 486 height 18
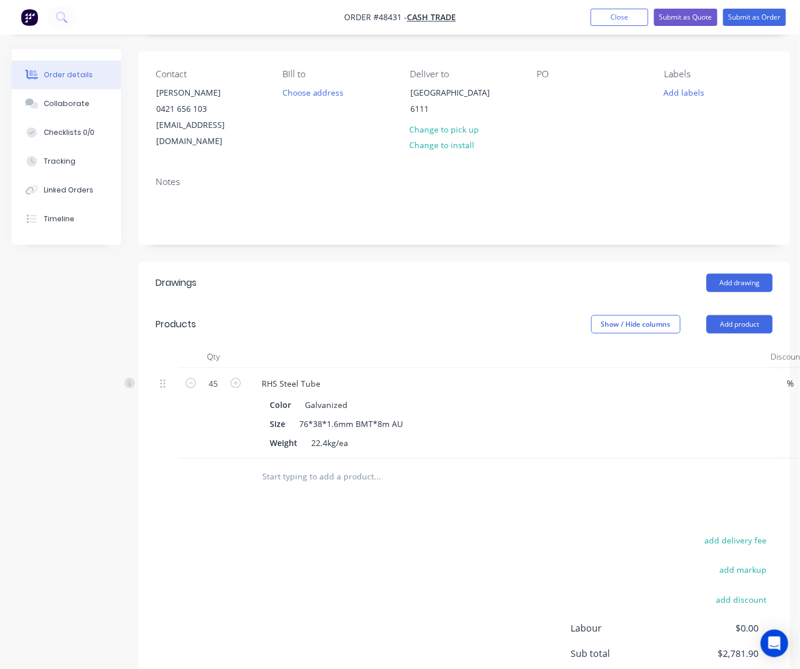
scroll to position [157, 0]
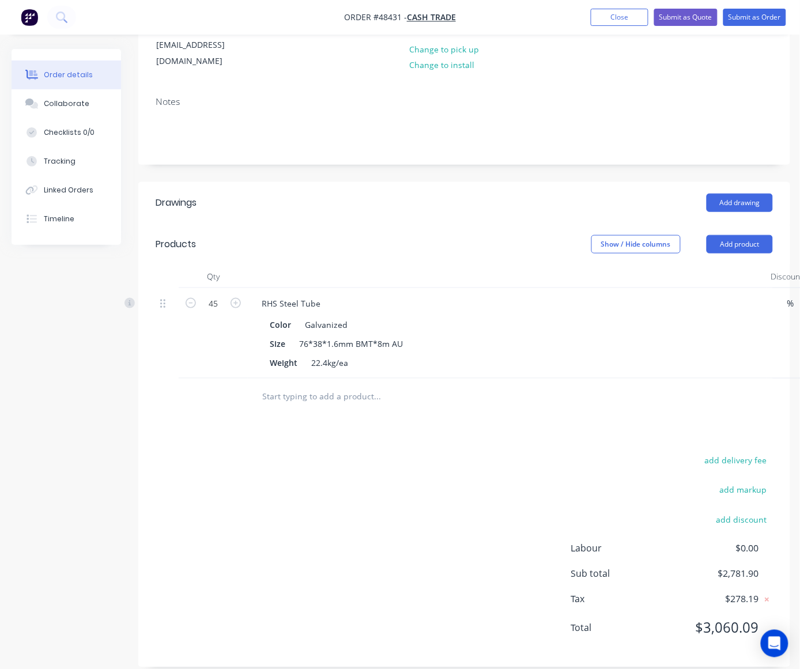
click at [418, 458] on div "add delivery fee add markup add discount Labour $0.00 Sub total $2,781.90 Tax $…" at bounding box center [464, 551] width 617 height 197
click at [730, 453] on button "add delivery fee" at bounding box center [736, 461] width 74 height 16
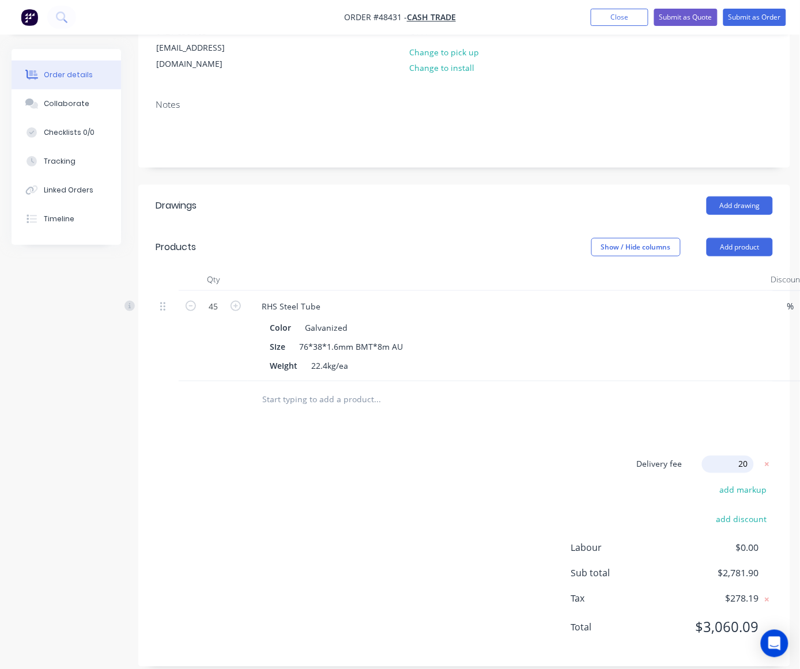
type input "200"
click input "submit" at bounding box center [0, 0] width 0 height 0
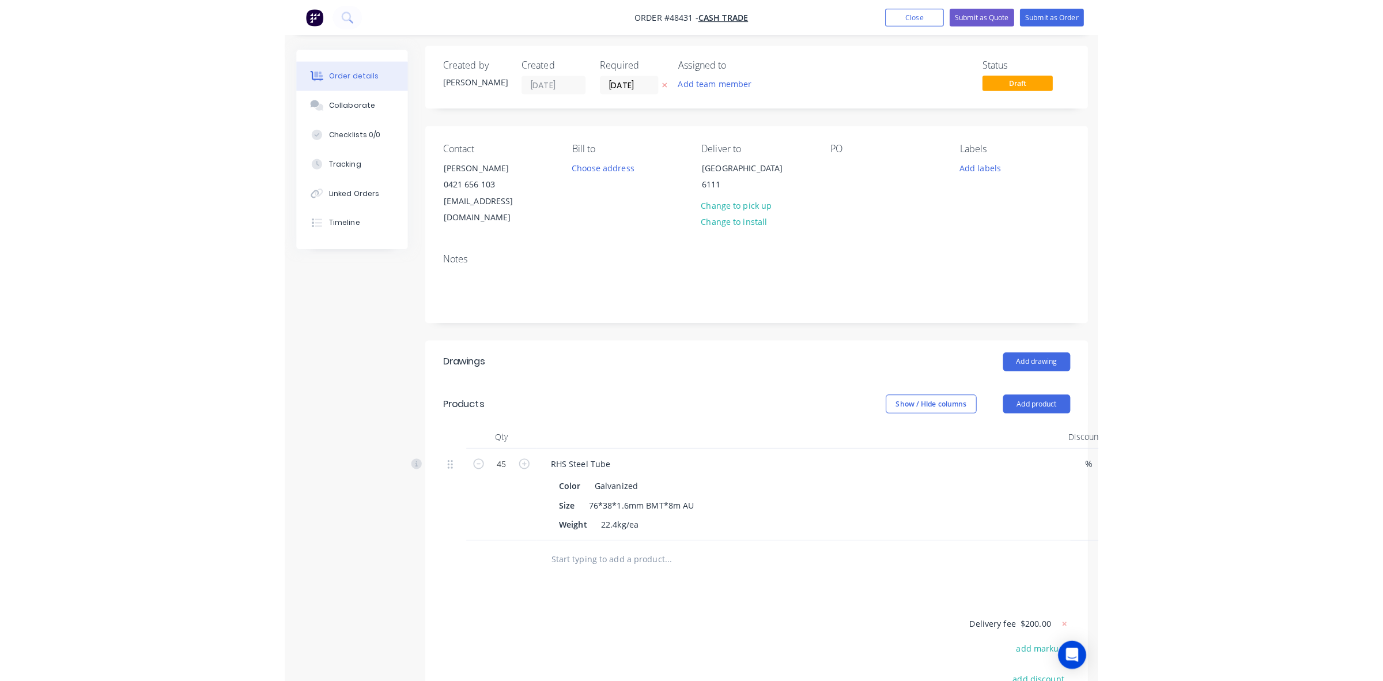
scroll to position [0, 0]
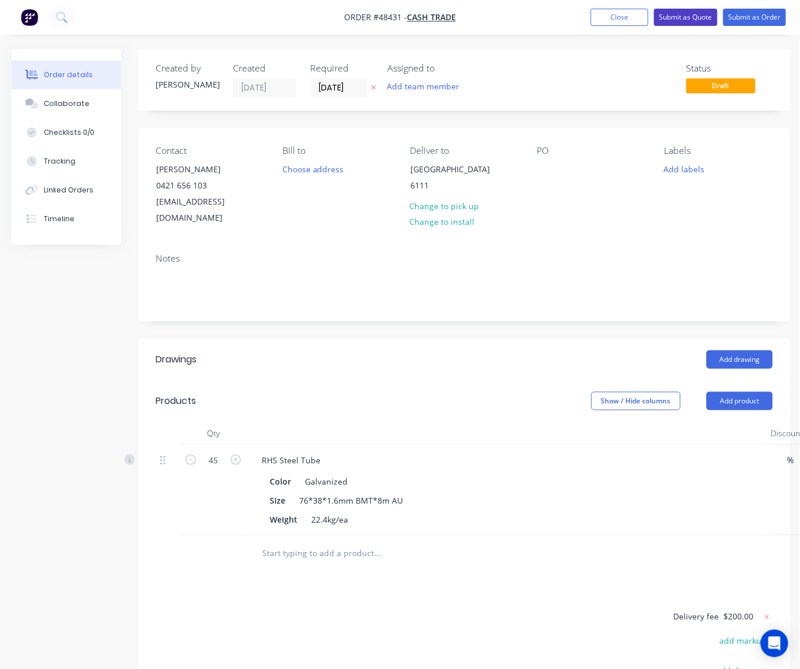
click at [693, 15] on button "Submit as Quote" at bounding box center [685, 17] width 63 height 17
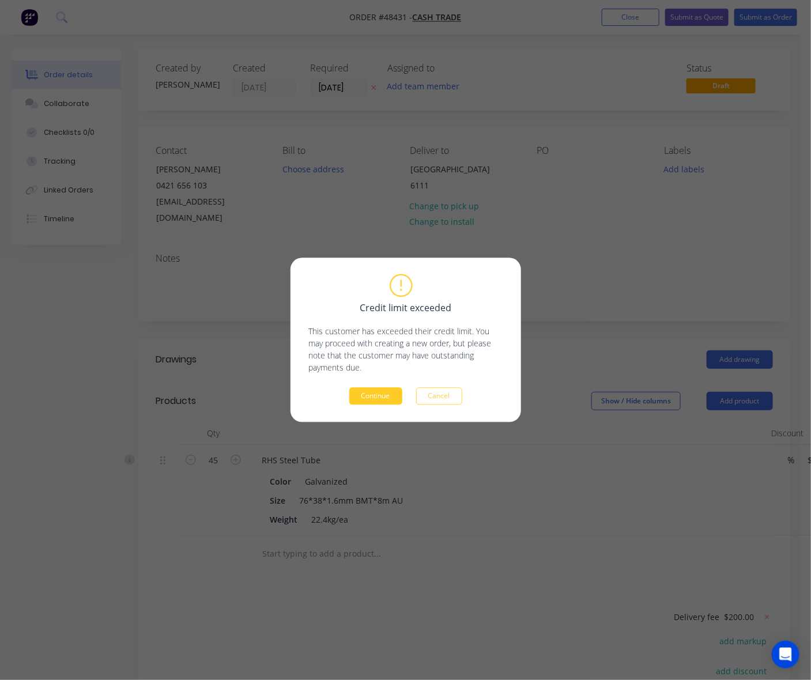
click at [382, 396] on button "Continue" at bounding box center [375, 396] width 53 height 17
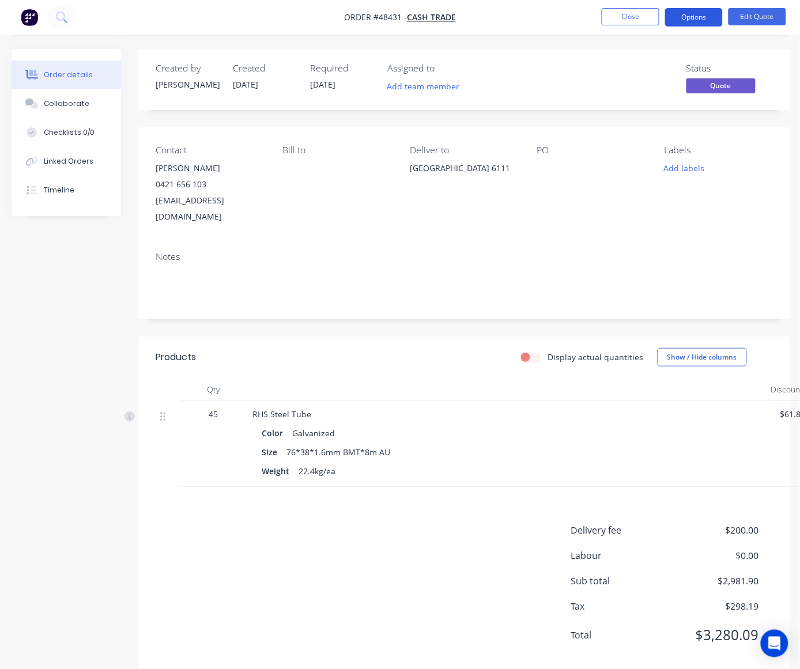
click at [707, 14] on button "Options" at bounding box center [694, 17] width 58 height 18
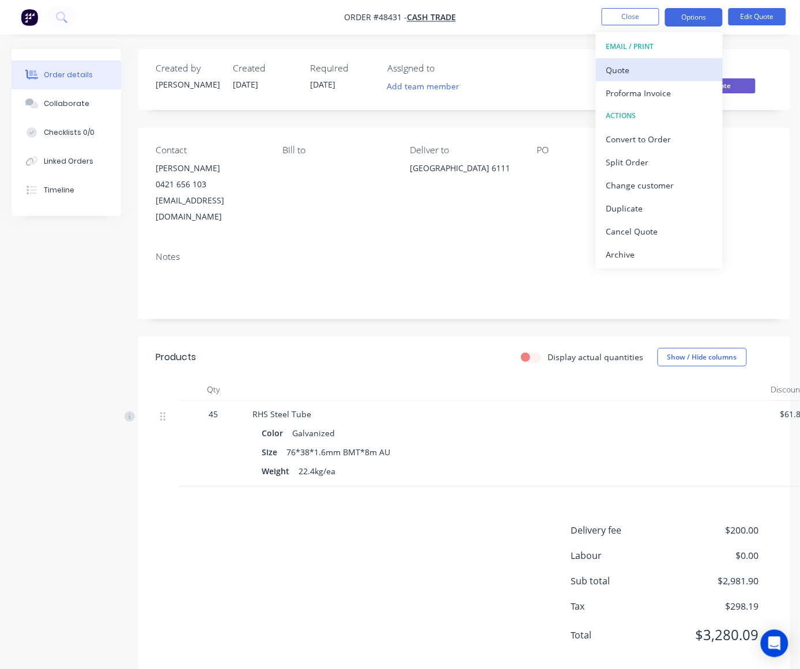
click at [666, 68] on div "Quote" at bounding box center [659, 70] width 106 height 17
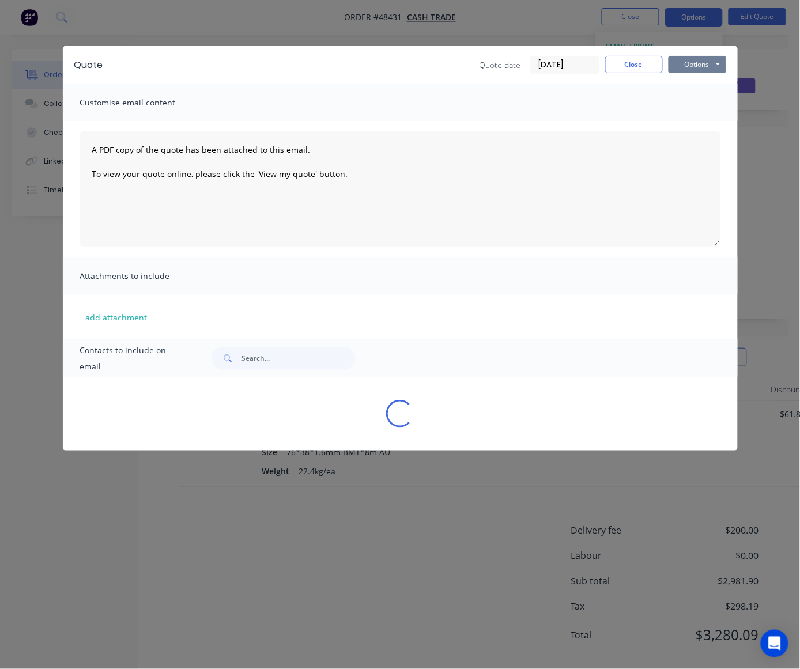
click at [697, 70] on button "Options" at bounding box center [698, 64] width 58 height 17
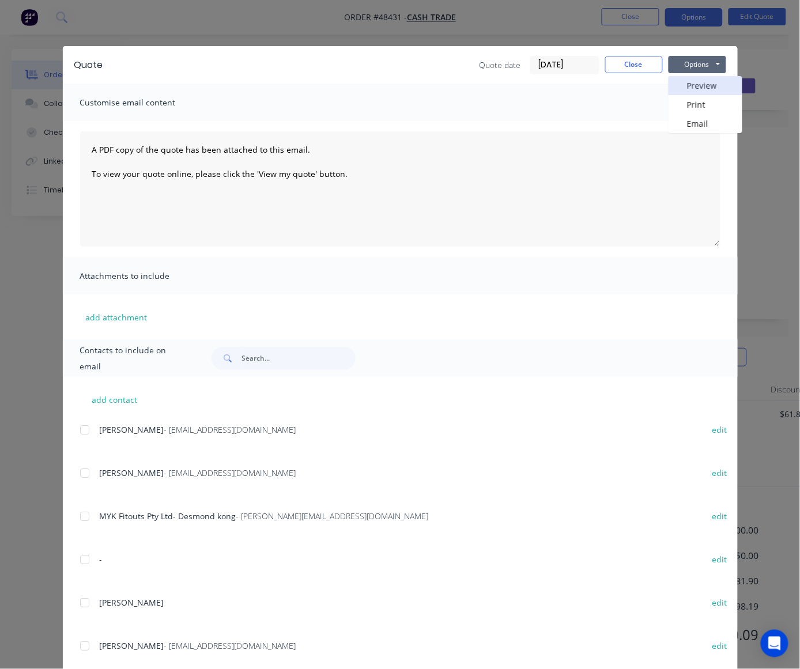
click at [693, 82] on button "Preview" at bounding box center [706, 85] width 74 height 19
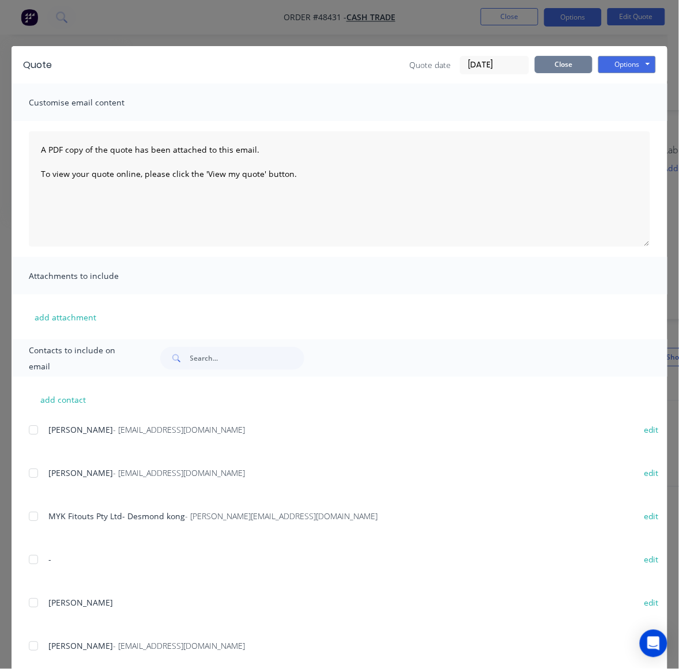
click at [561, 61] on button "Close" at bounding box center [564, 64] width 58 height 17
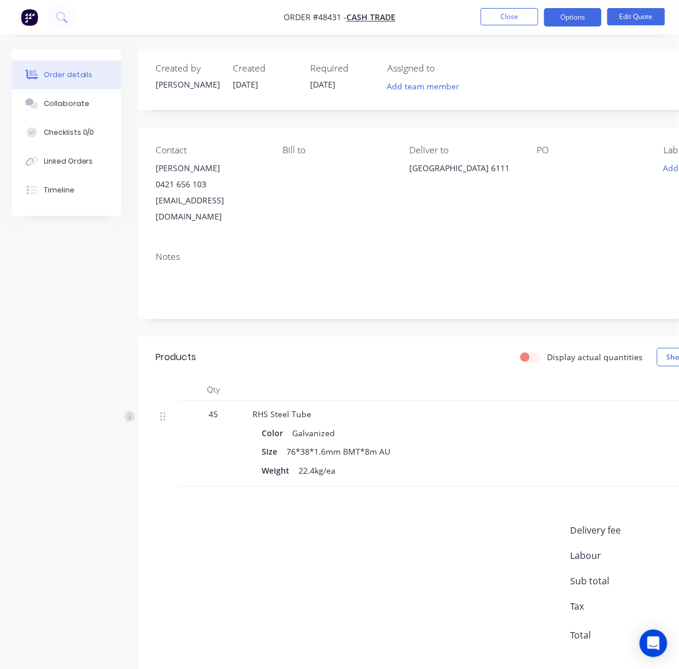
click at [378, 296] on div "Notes" at bounding box center [463, 280] width 651 height 77
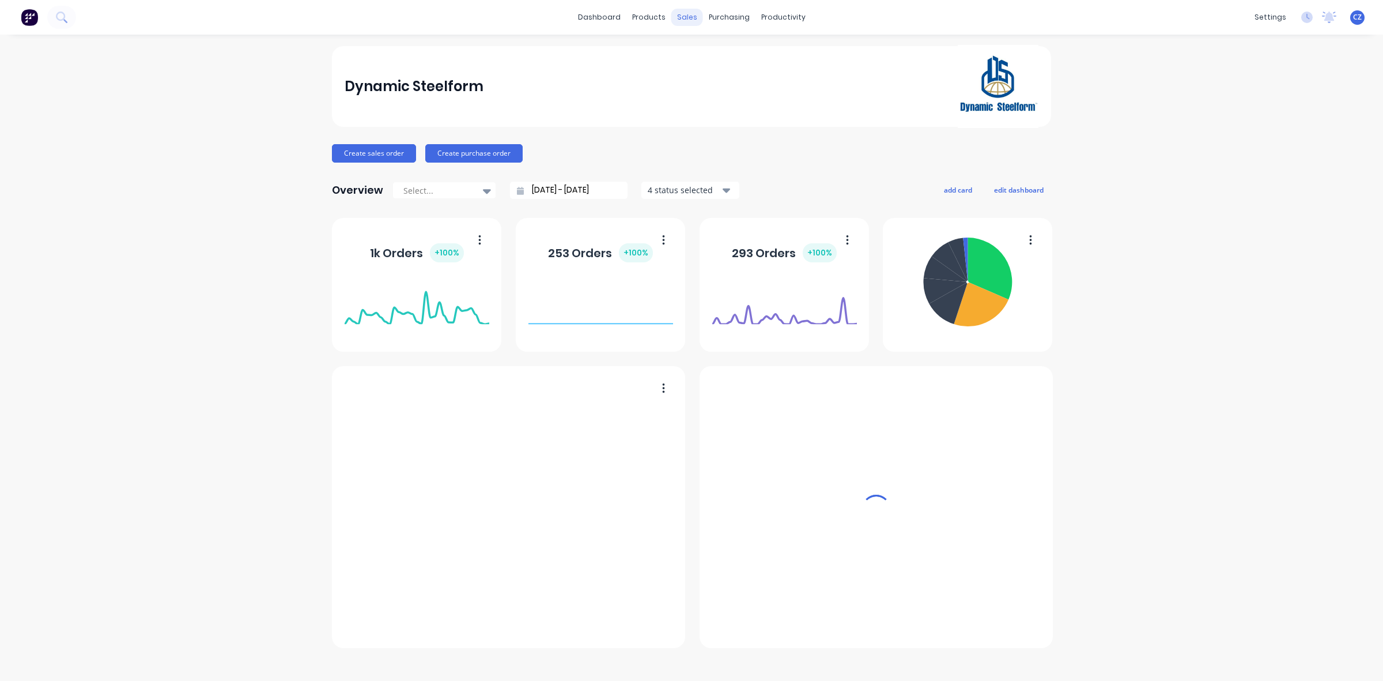
click at [690, 18] on div "sales" at bounding box center [687, 17] width 32 height 17
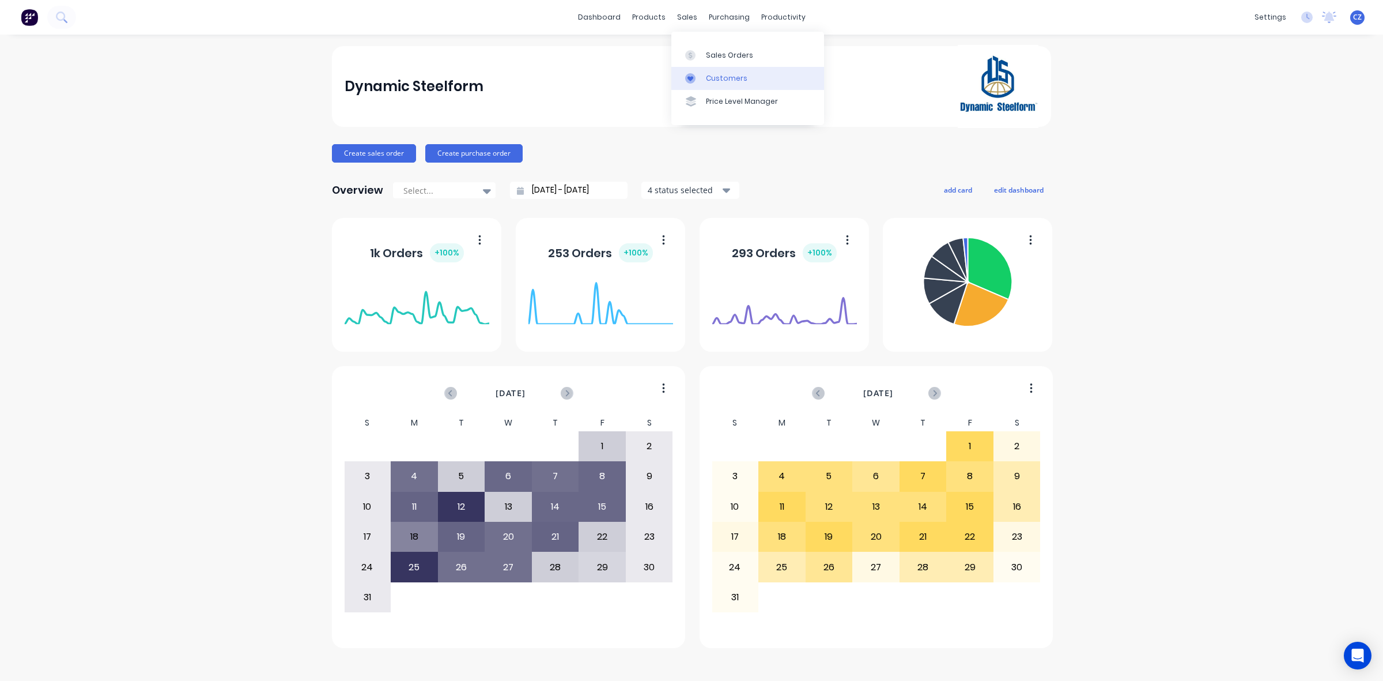
click at [700, 81] on div at bounding box center [693, 78] width 17 height 10
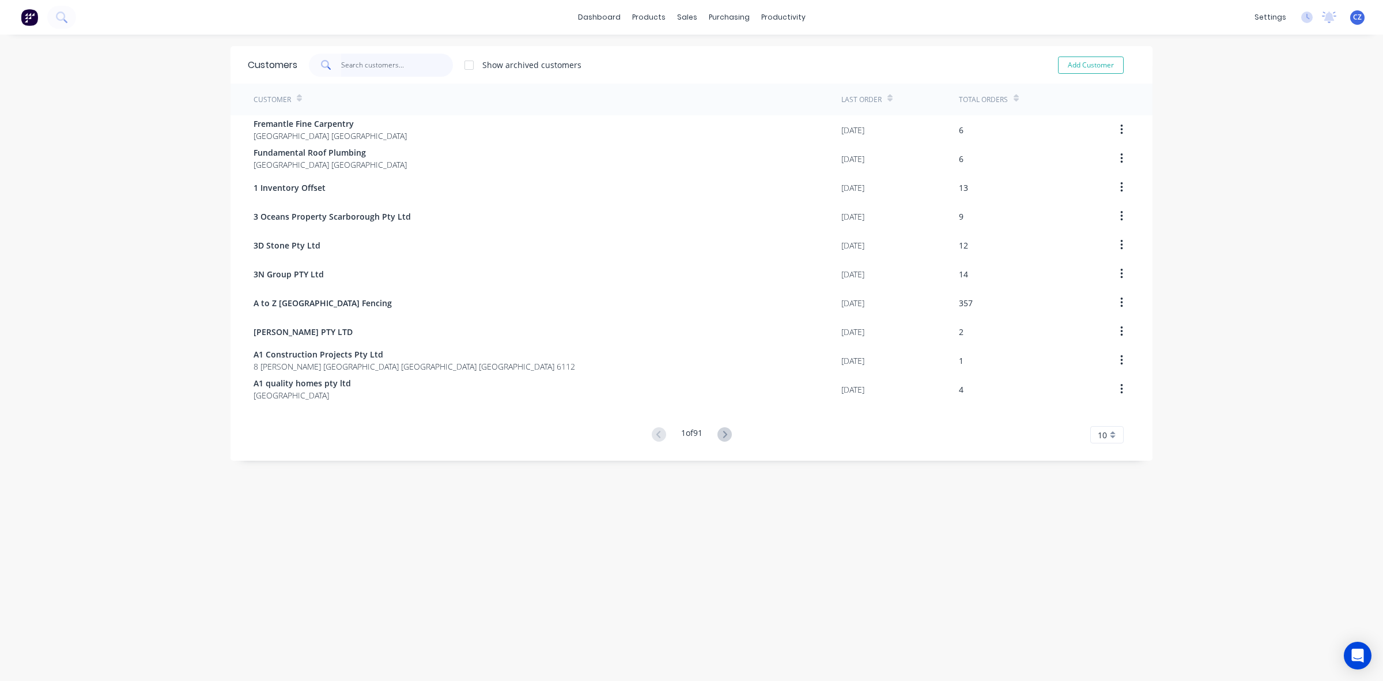
click at [396, 65] on input "text" at bounding box center [397, 65] width 112 height 23
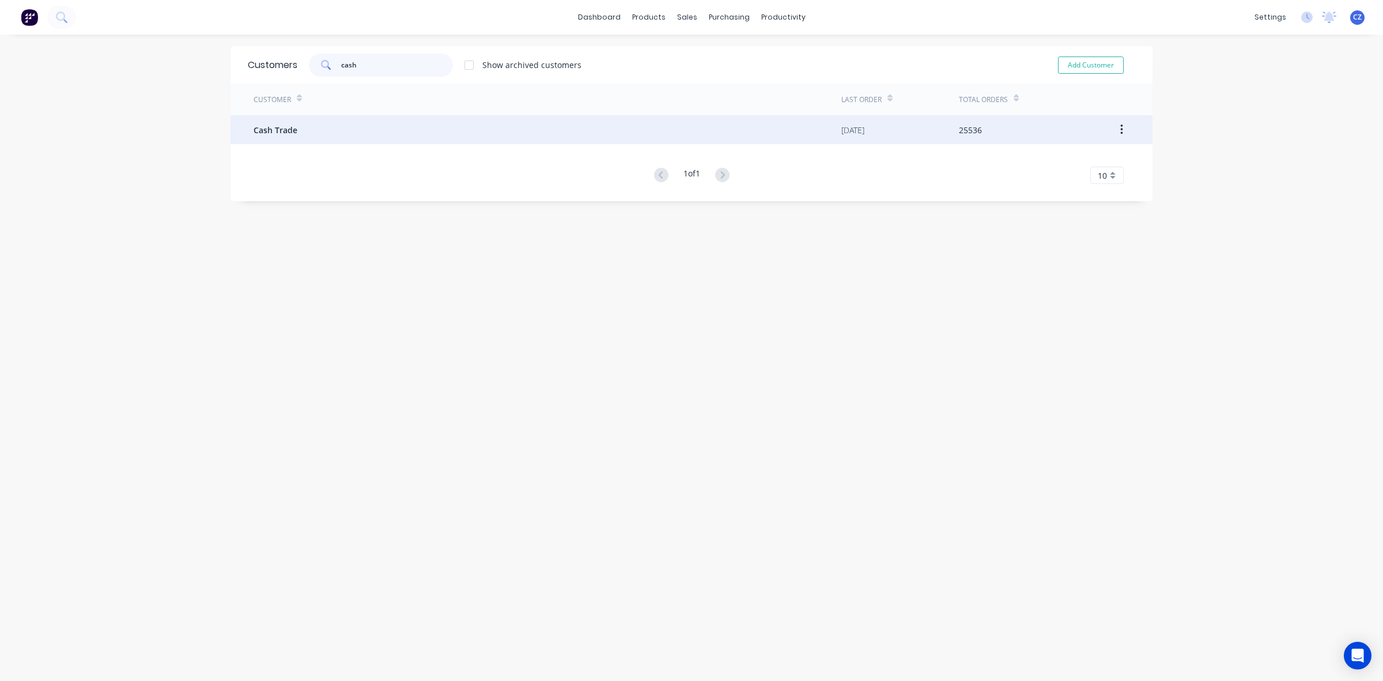
type input "cash"
click at [384, 136] on div "Cash Trade" at bounding box center [548, 129] width 588 height 29
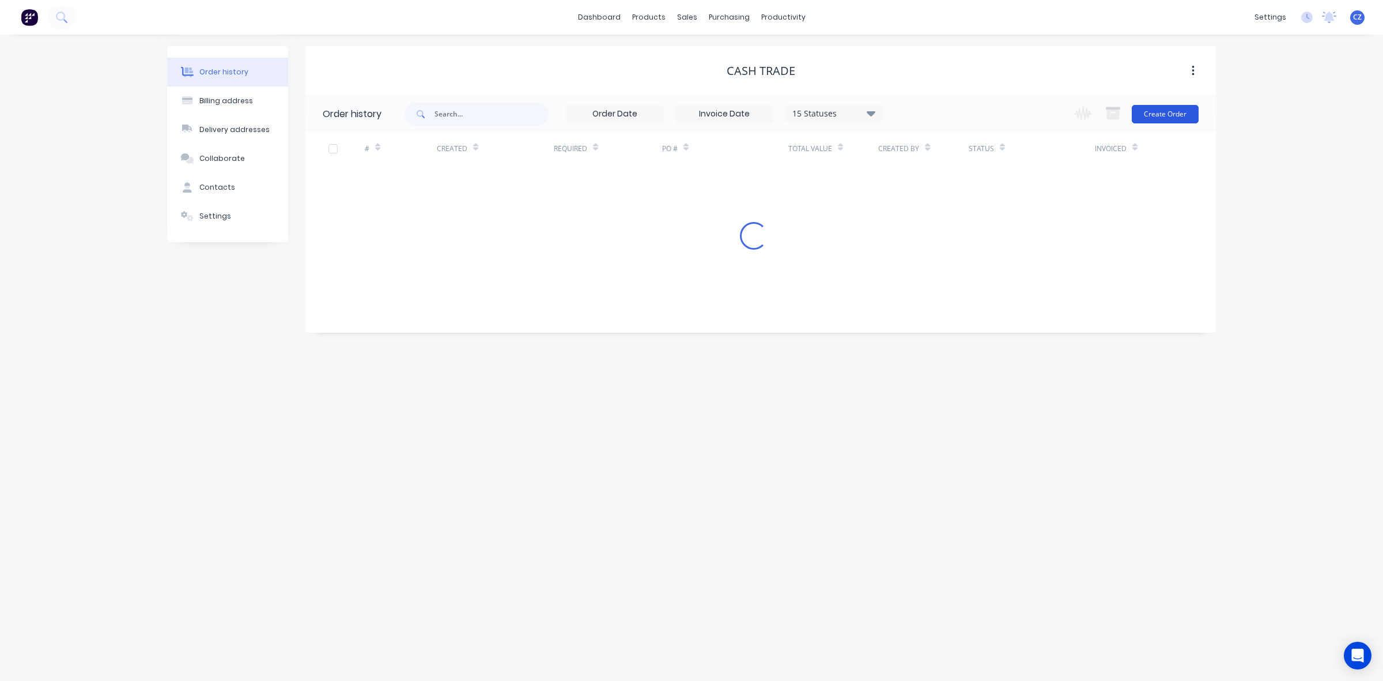
click at [1134, 115] on button "Create Order" at bounding box center [1165, 114] width 67 height 18
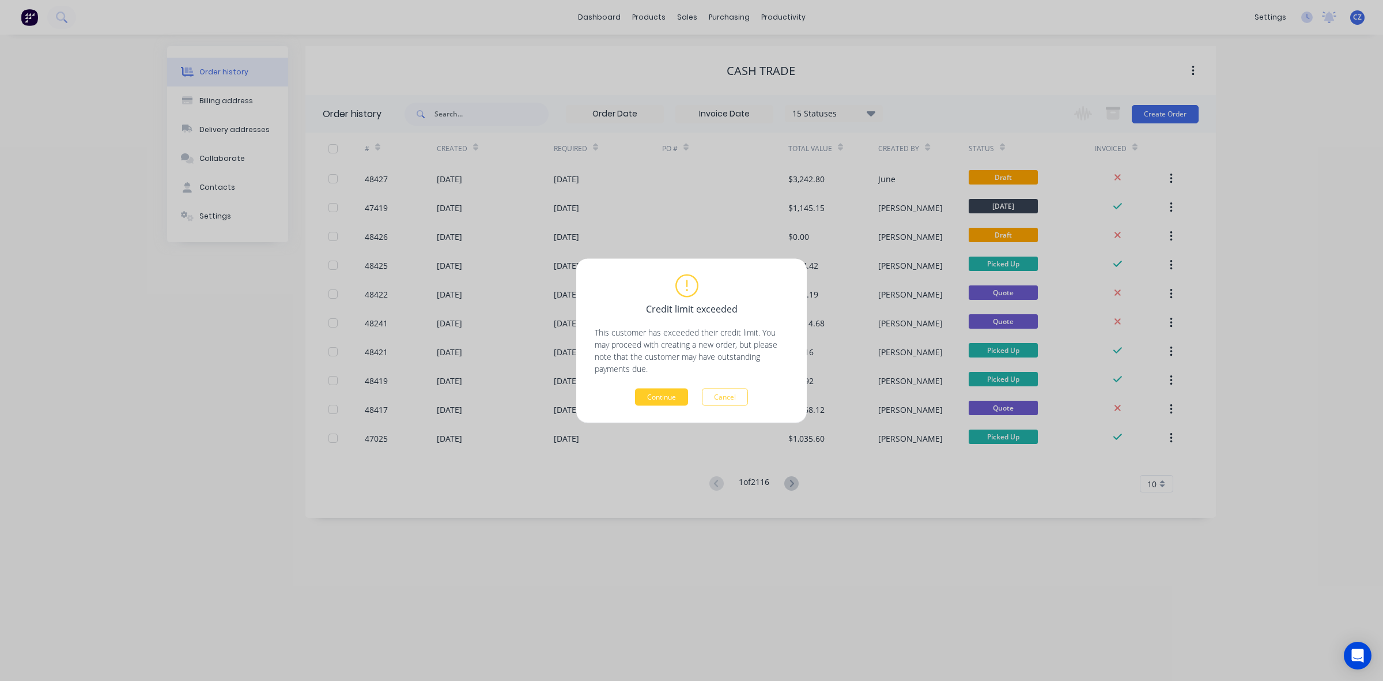
click at [647, 401] on button "Continue" at bounding box center [661, 396] width 53 height 17
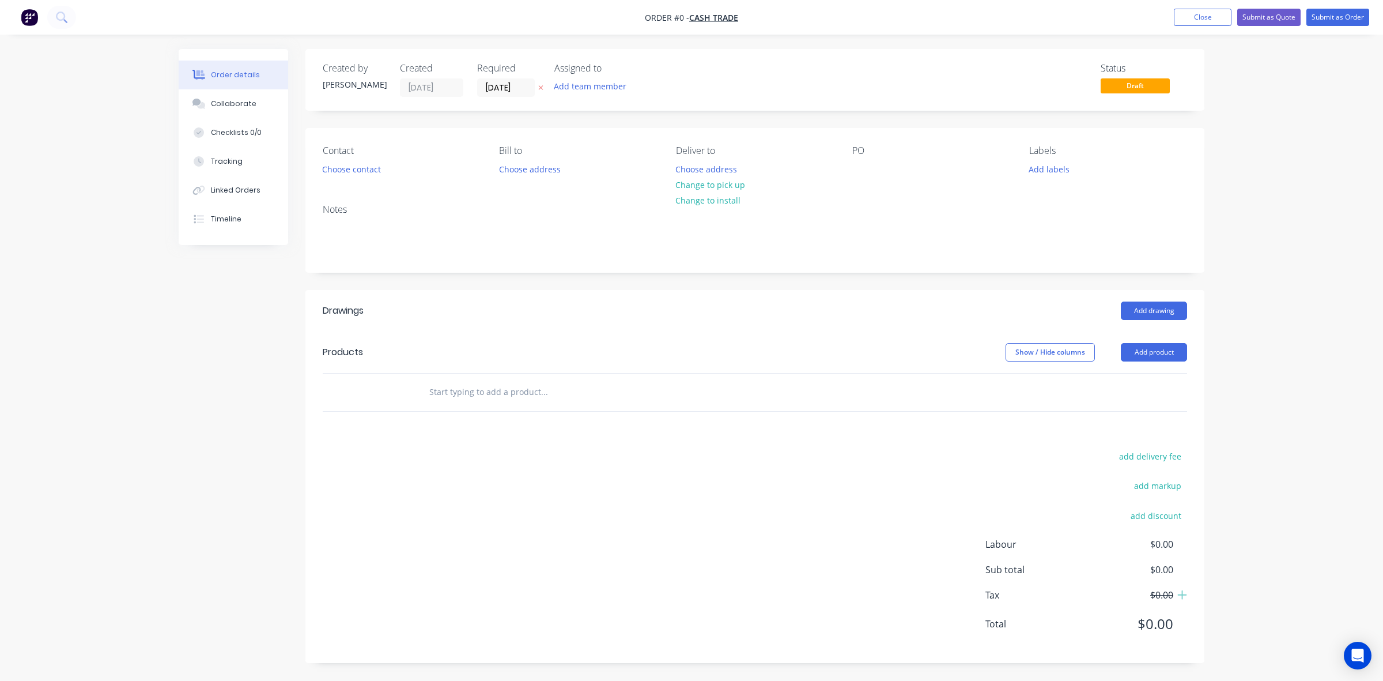
drag, startPoint x: 1162, startPoint y: 353, endPoint x: 1163, endPoint y: 365, distance: 11.5
click at [1162, 355] on button "Add product" at bounding box center [1154, 352] width 66 height 18
click at [1160, 390] on div "Product catalogue" at bounding box center [1132, 381] width 89 height 17
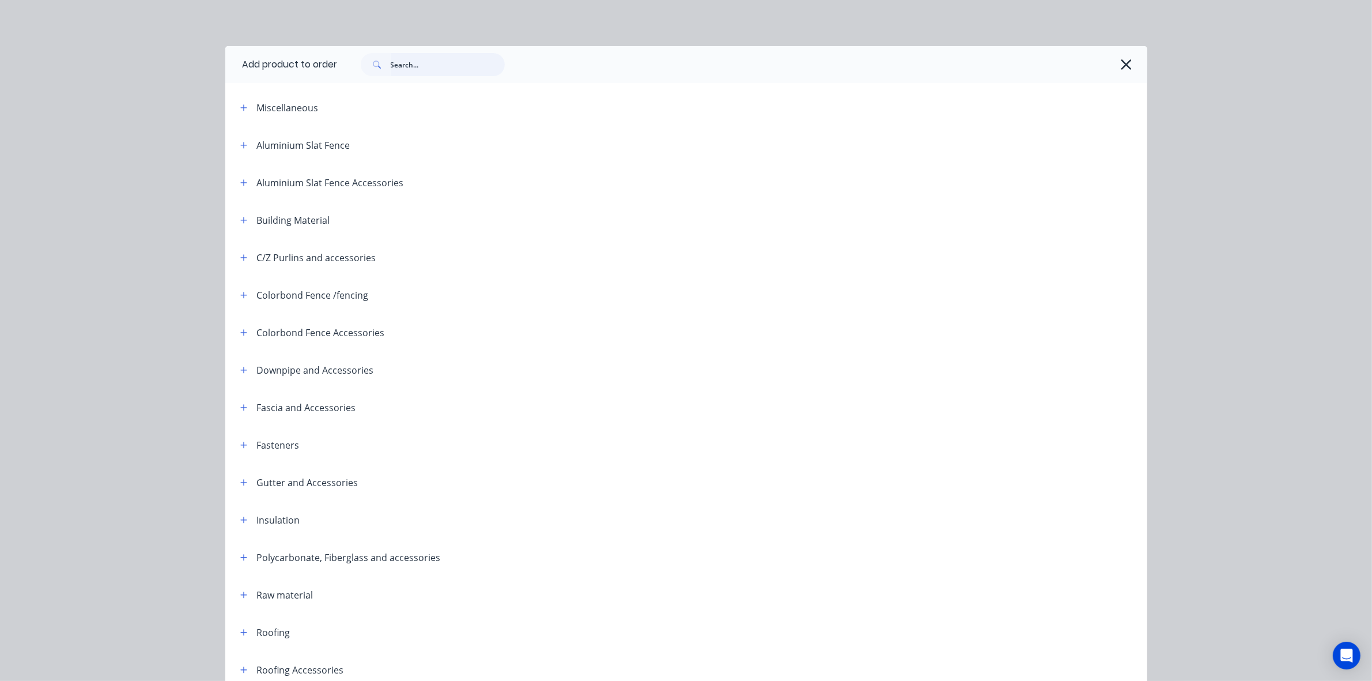
click at [463, 65] on input "text" at bounding box center [448, 64] width 114 height 23
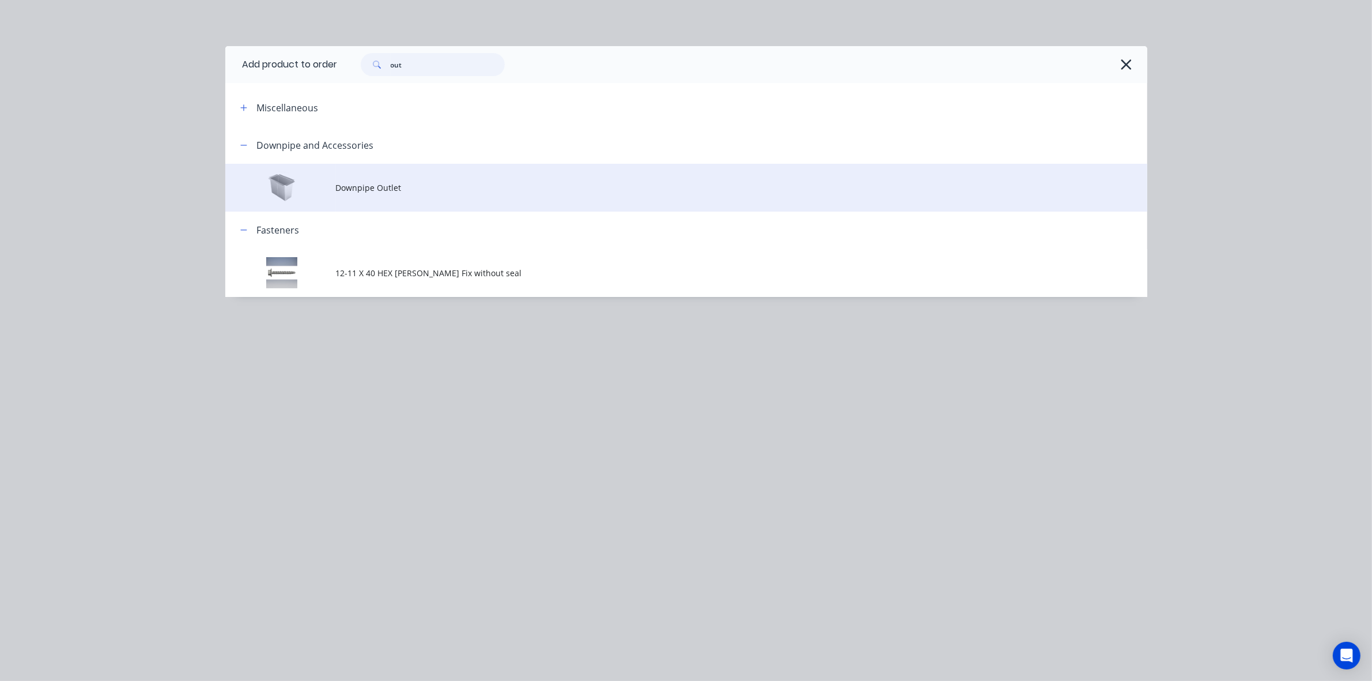
type input "out"
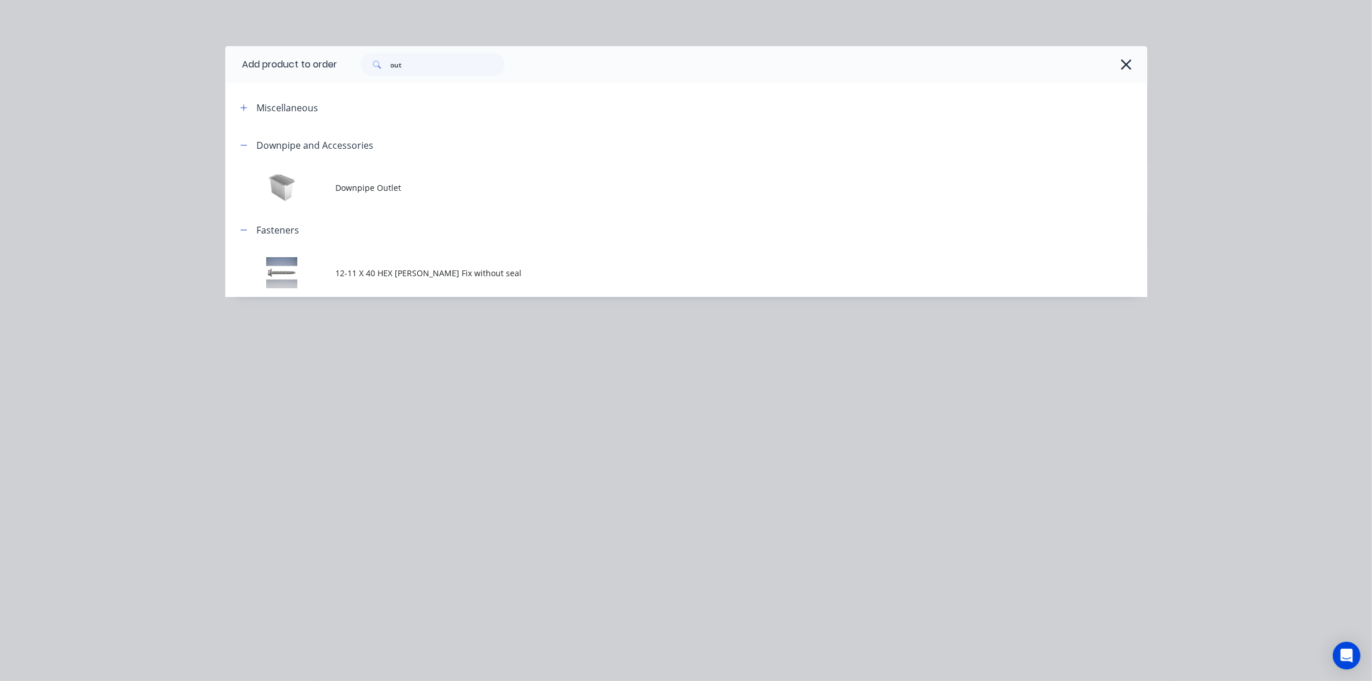
drag, startPoint x: 391, startPoint y: 189, endPoint x: 405, endPoint y: 179, distance: 17.8
click at [391, 187] on span "Downpipe Outlet" at bounding box center [660, 188] width 649 height 12
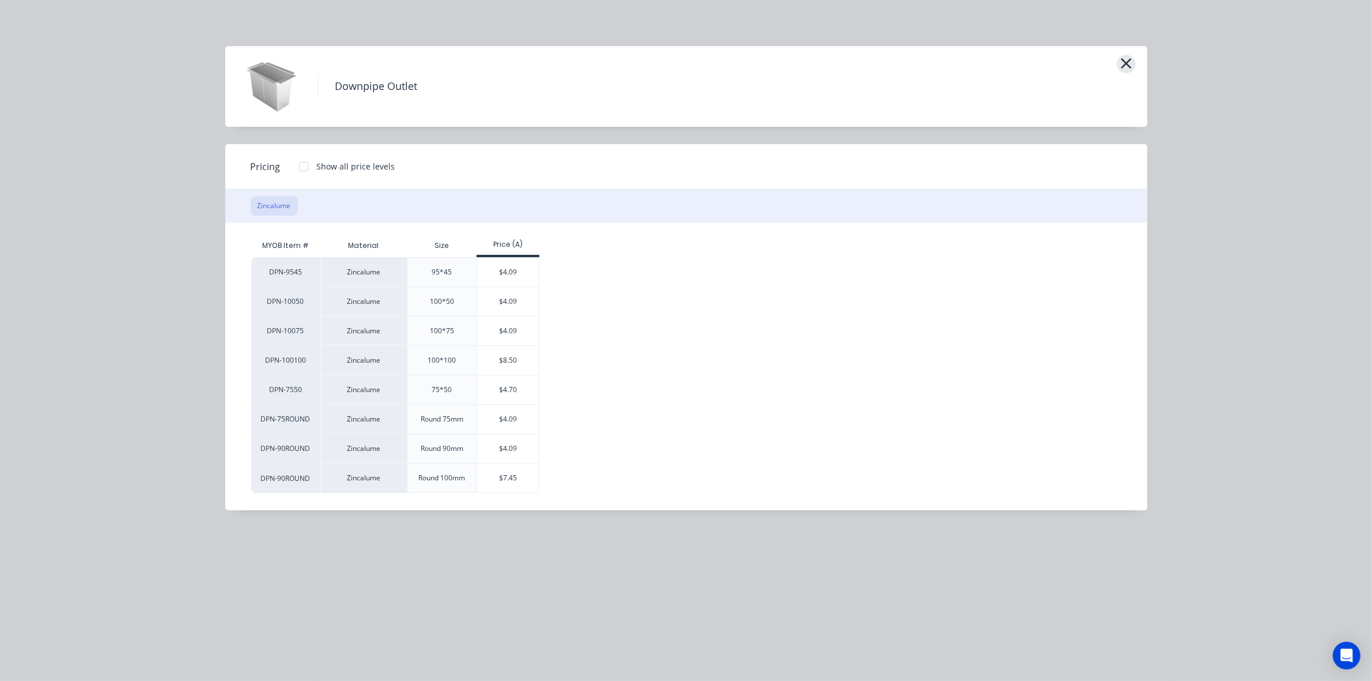
click at [1125, 61] on icon "button" at bounding box center [1126, 63] width 12 height 16
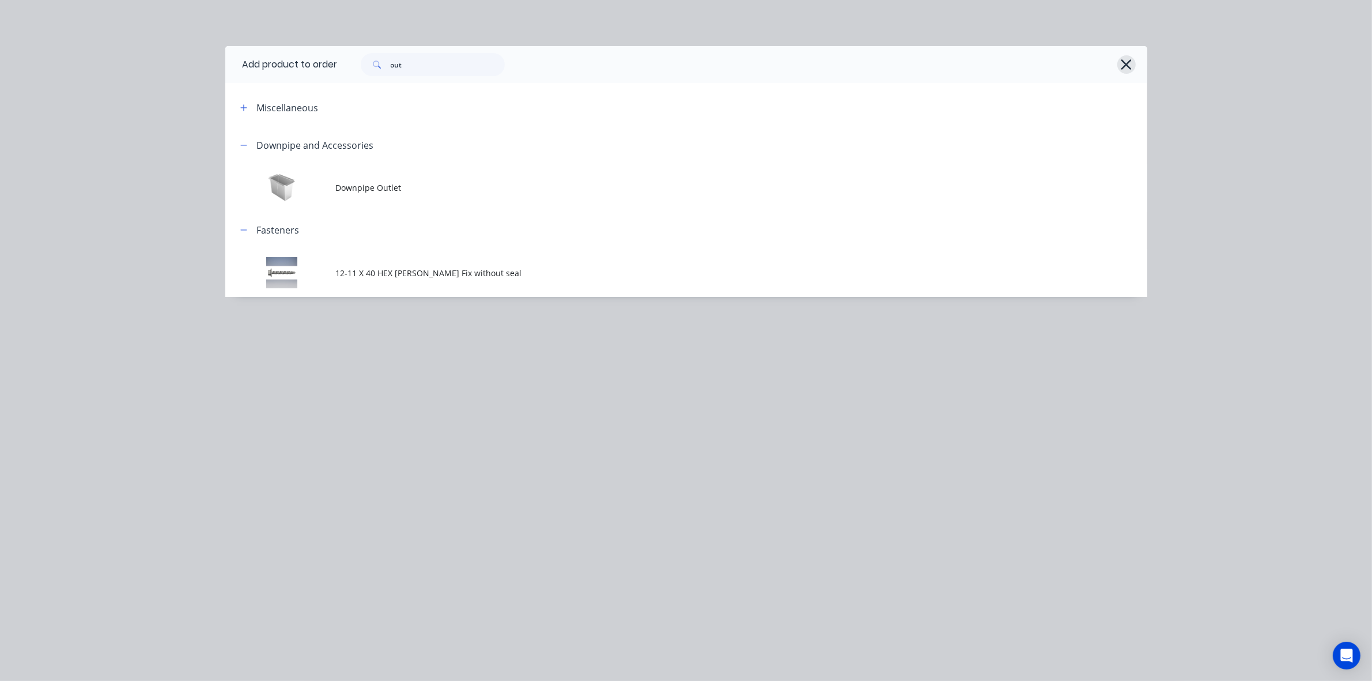
drag, startPoint x: 1125, startPoint y: 66, endPoint x: 886, endPoint y: 33, distance: 241.5
click at [1125, 65] on icon "button" at bounding box center [1127, 64] width 10 height 10
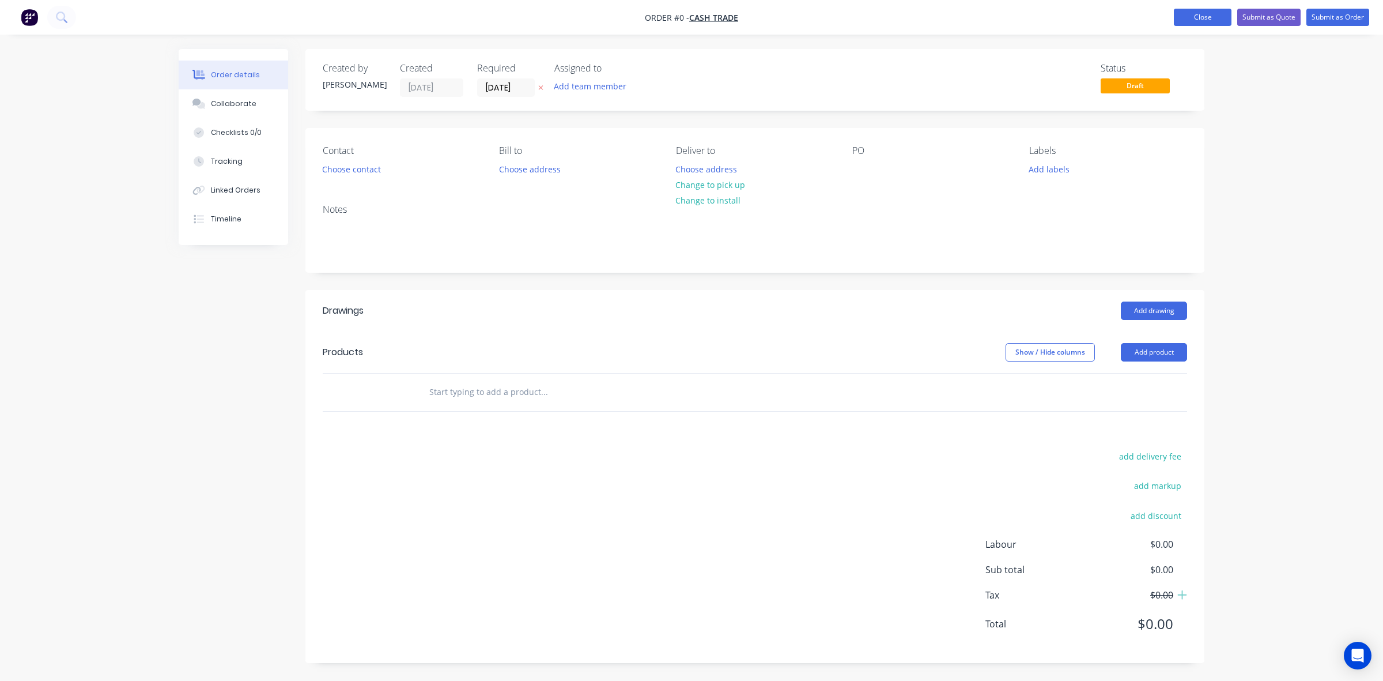
click at [1211, 14] on button "Close" at bounding box center [1203, 17] width 58 height 17
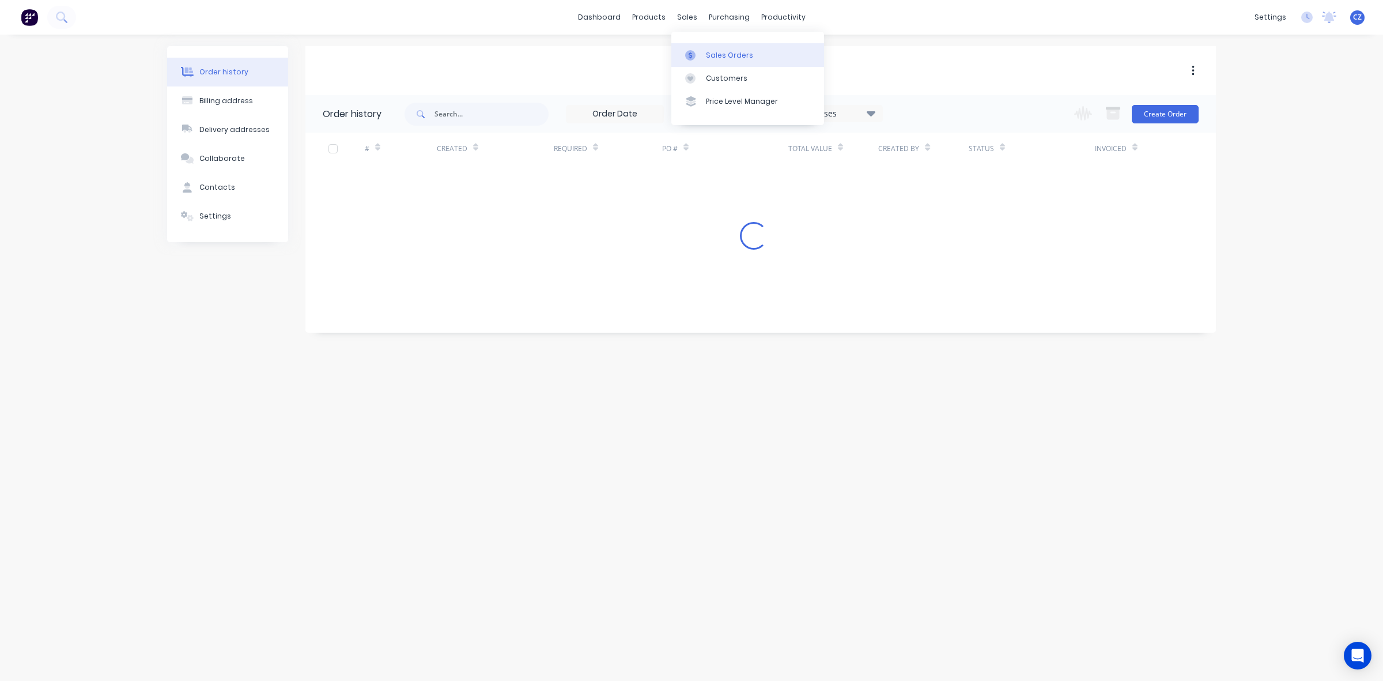
click at [712, 51] on div "Sales Orders" at bounding box center [729, 55] width 47 height 10
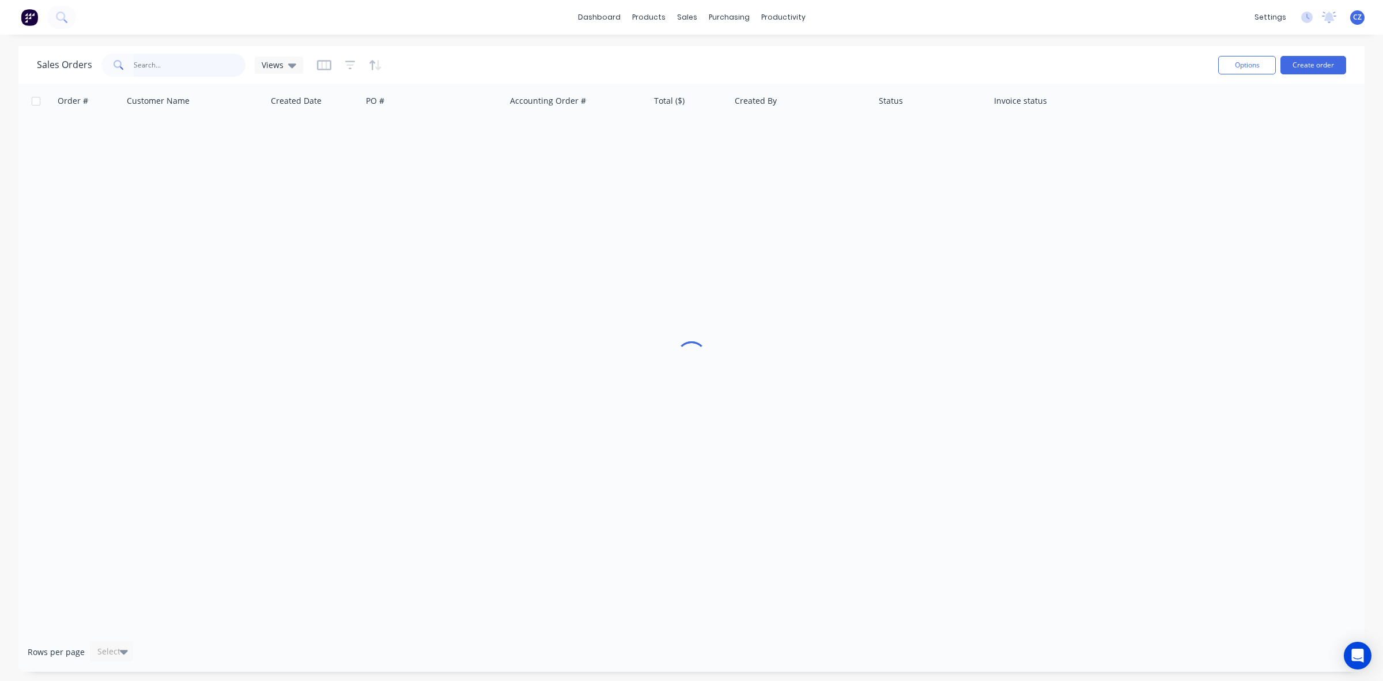
click at [193, 62] on input "text" at bounding box center [190, 65] width 112 height 23
type input "415243390"
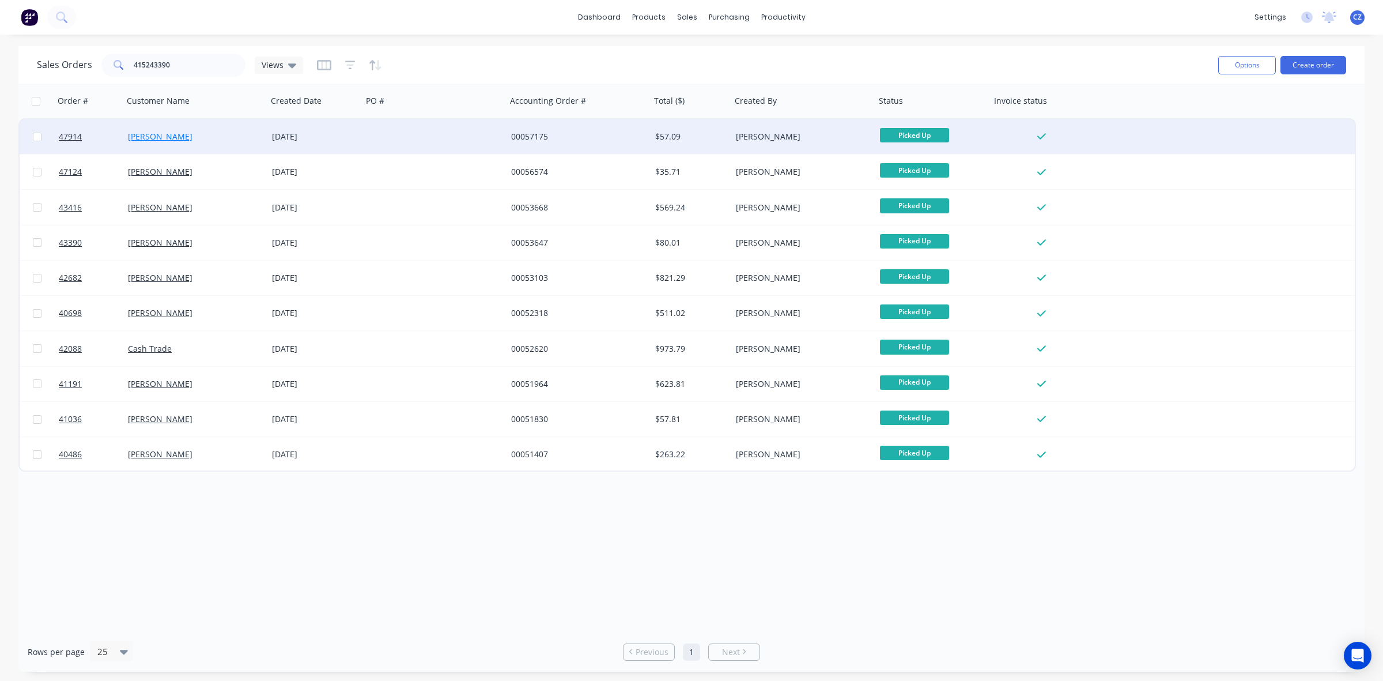
drag, startPoint x: 235, startPoint y: 134, endPoint x: 133, endPoint y: 138, distance: 102.7
click at [133, 138] on div "[PERSON_NAME]" at bounding box center [192, 137] width 128 height 12
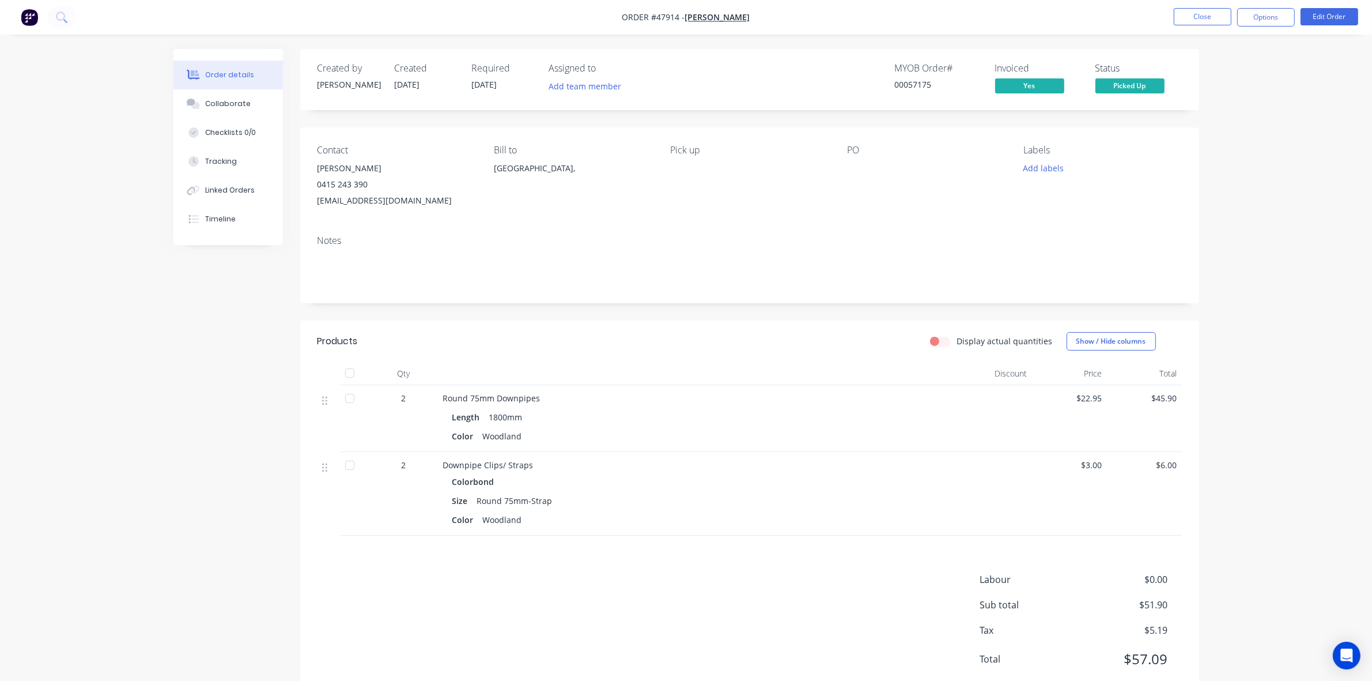
click at [803, 381] on div at bounding box center [698, 373] width 519 height 23
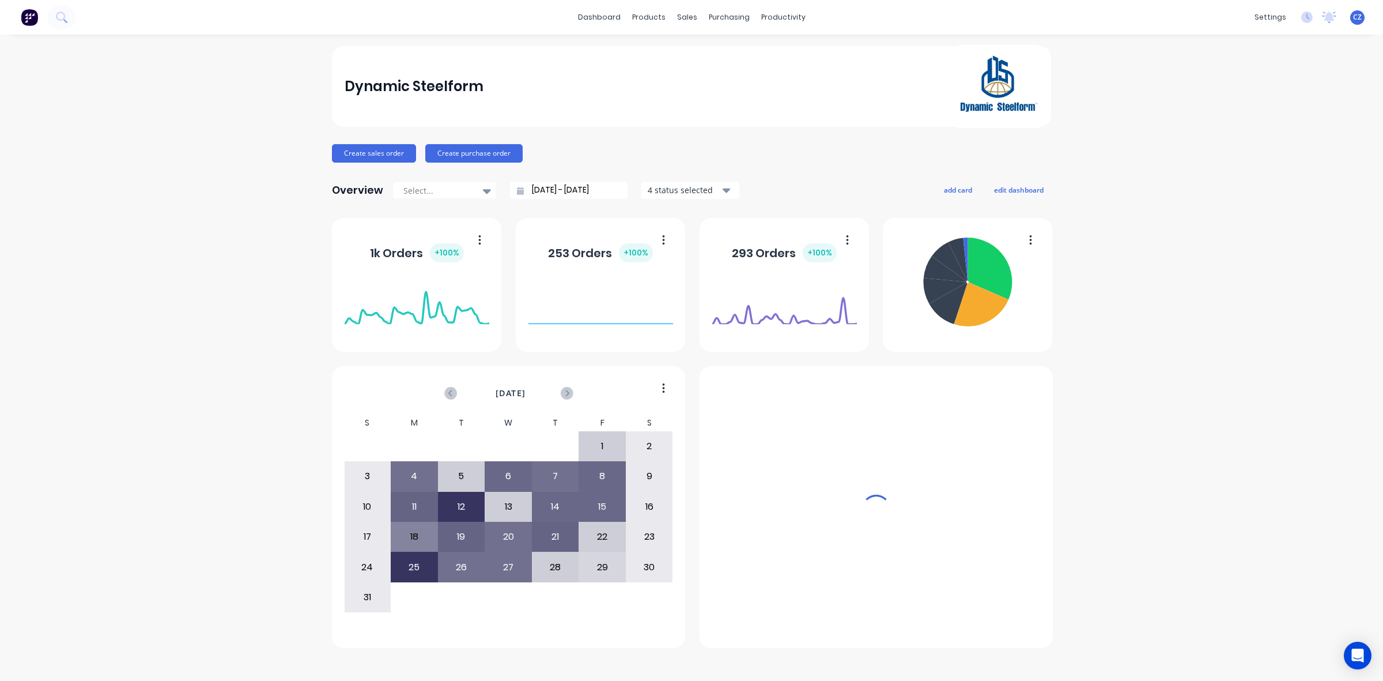
click at [681, 18] on div "sales" at bounding box center [687, 17] width 32 height 17
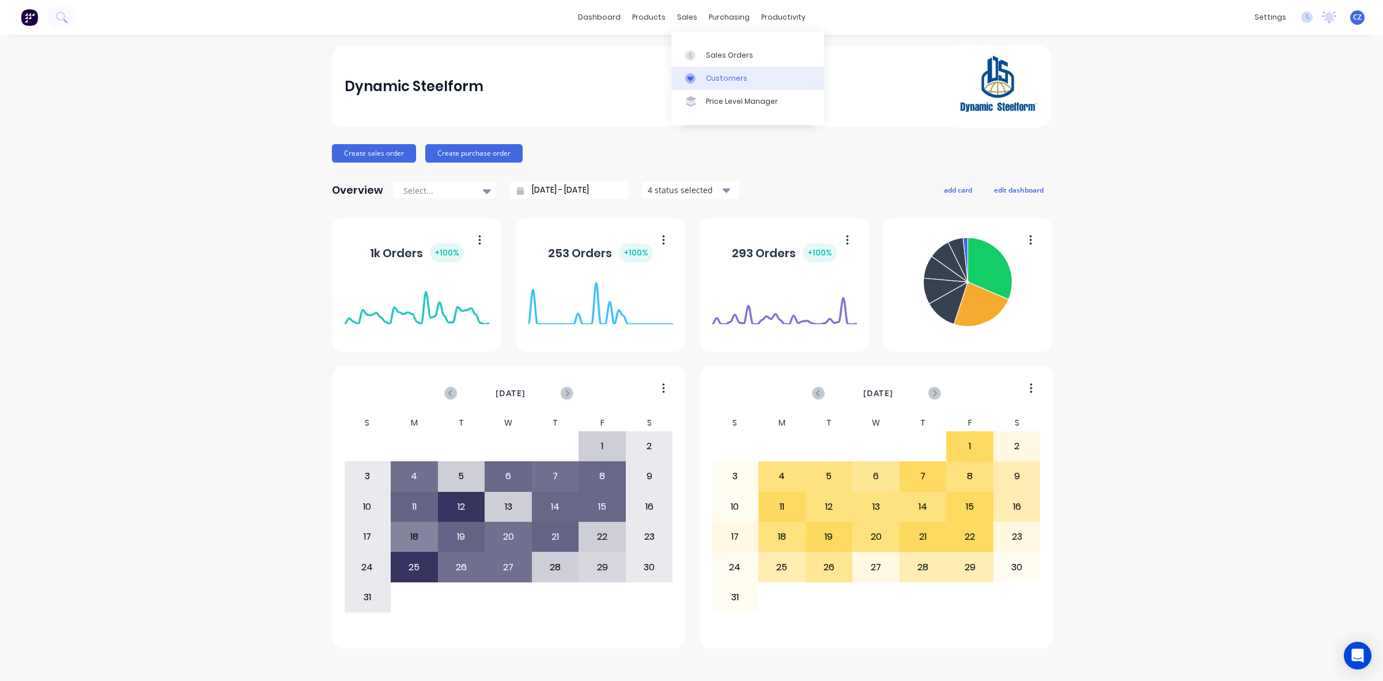
click at [712, 77] on div "Customers" at bounding box center [726, 78] width 41 height 10
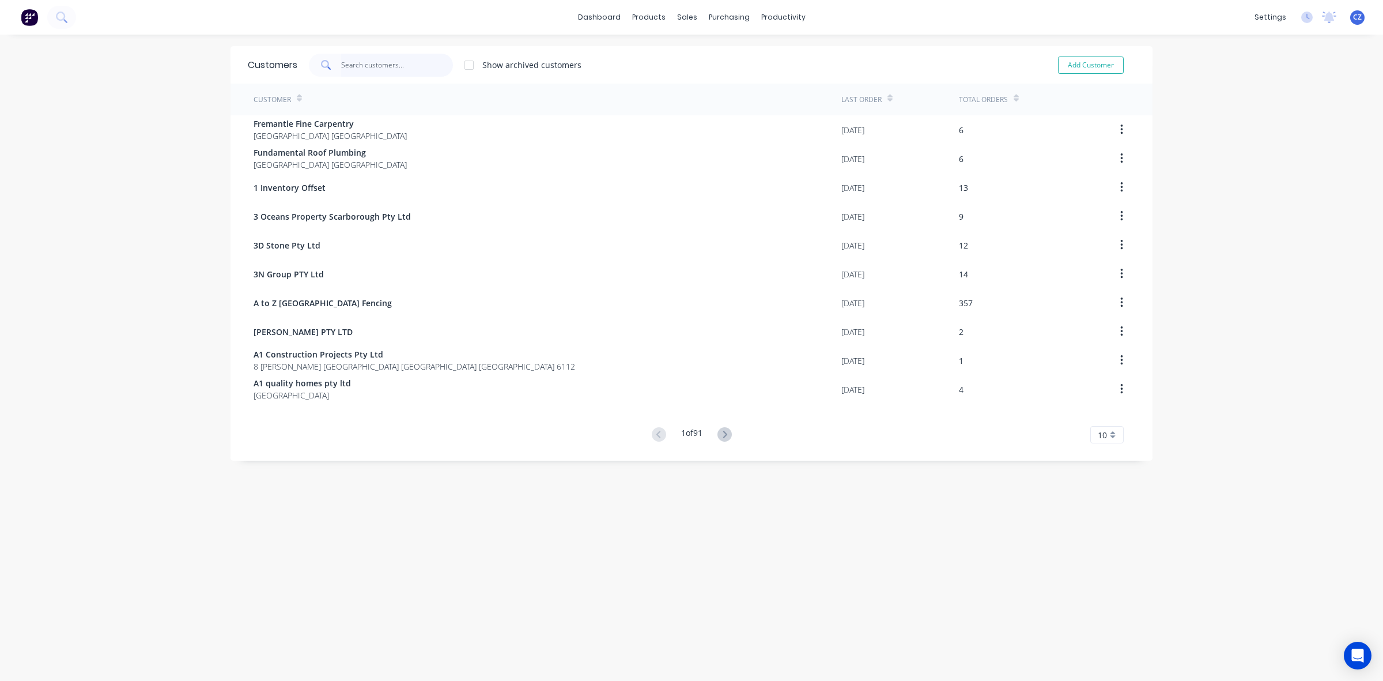
click at [401, 65] on input "text" at bounding box center [397, 65] width 112 height 23
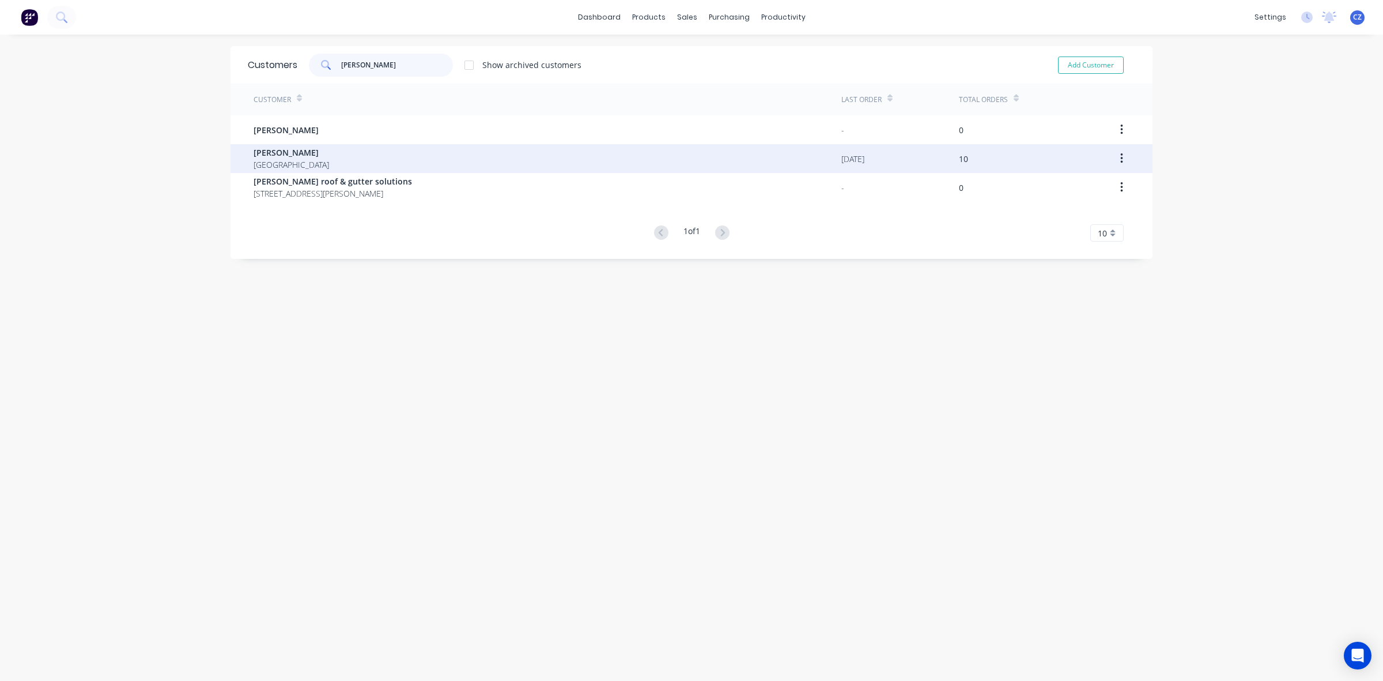
type input "michael"
click at [383, 150] on div "MICHAEL ROBERT ALLEN Australia" at bounding box center [548, 158] width 588 height 29
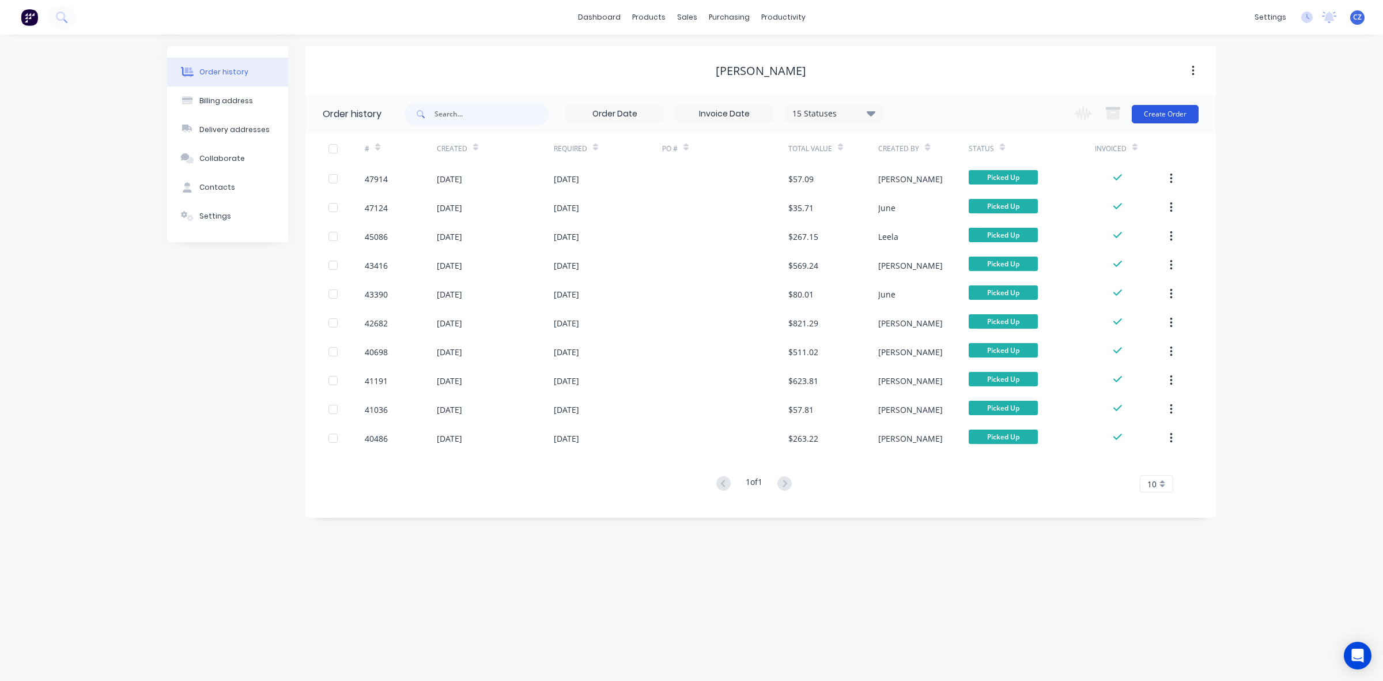
click at [1157, 118] on button "Create Order" at bounding box center [1165, 114] width 67 height 18
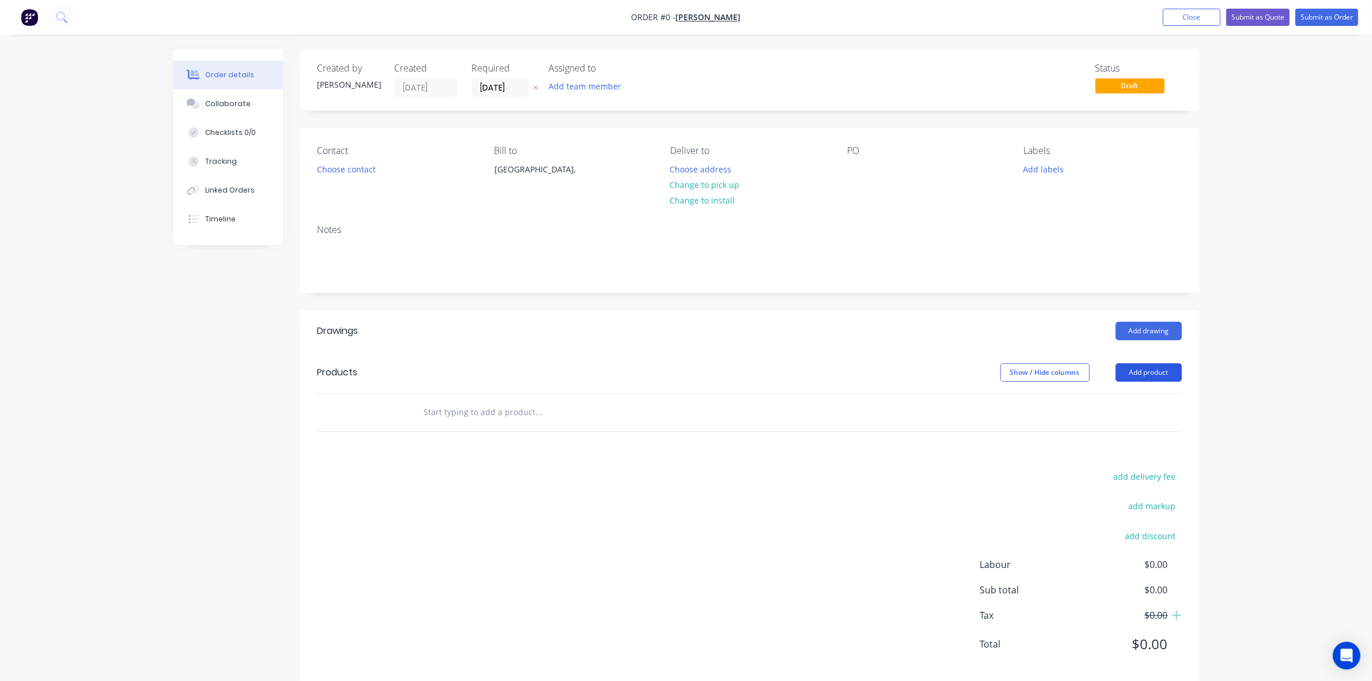
click at [1134, 364] on button "Add product" at bounding box center [1149, 372] width 66 height 18
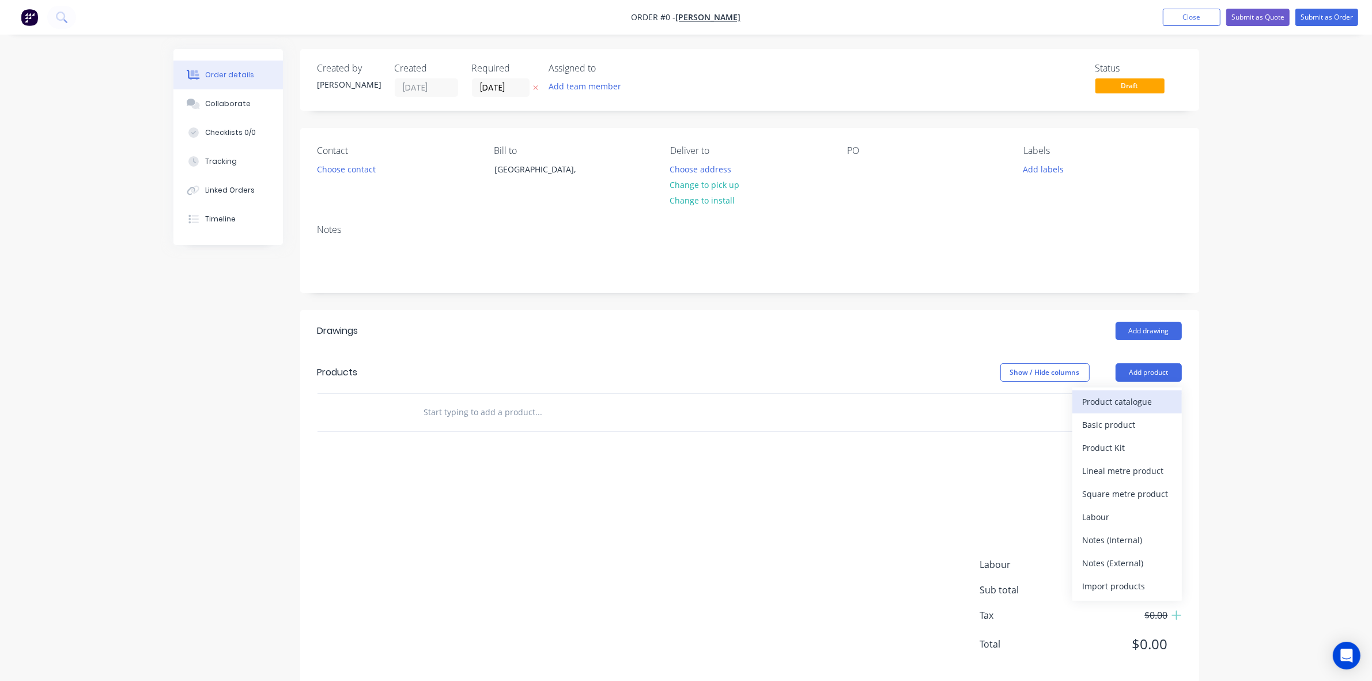
click at [1131, 402] on div "Product catalogue" at bounding box center [1127, 401] width 89 height 17
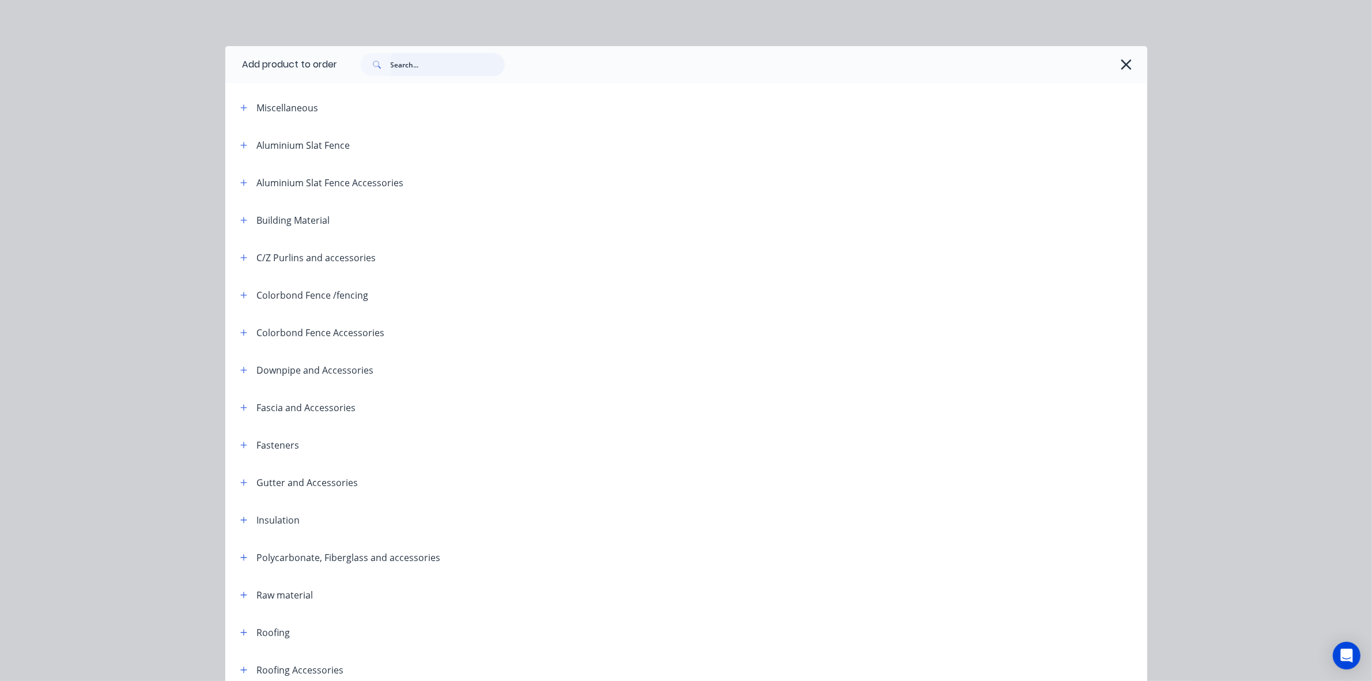
click at [429, 62] on input "text" at bounding box center [448, 64] width 114 height 23
type input "o"
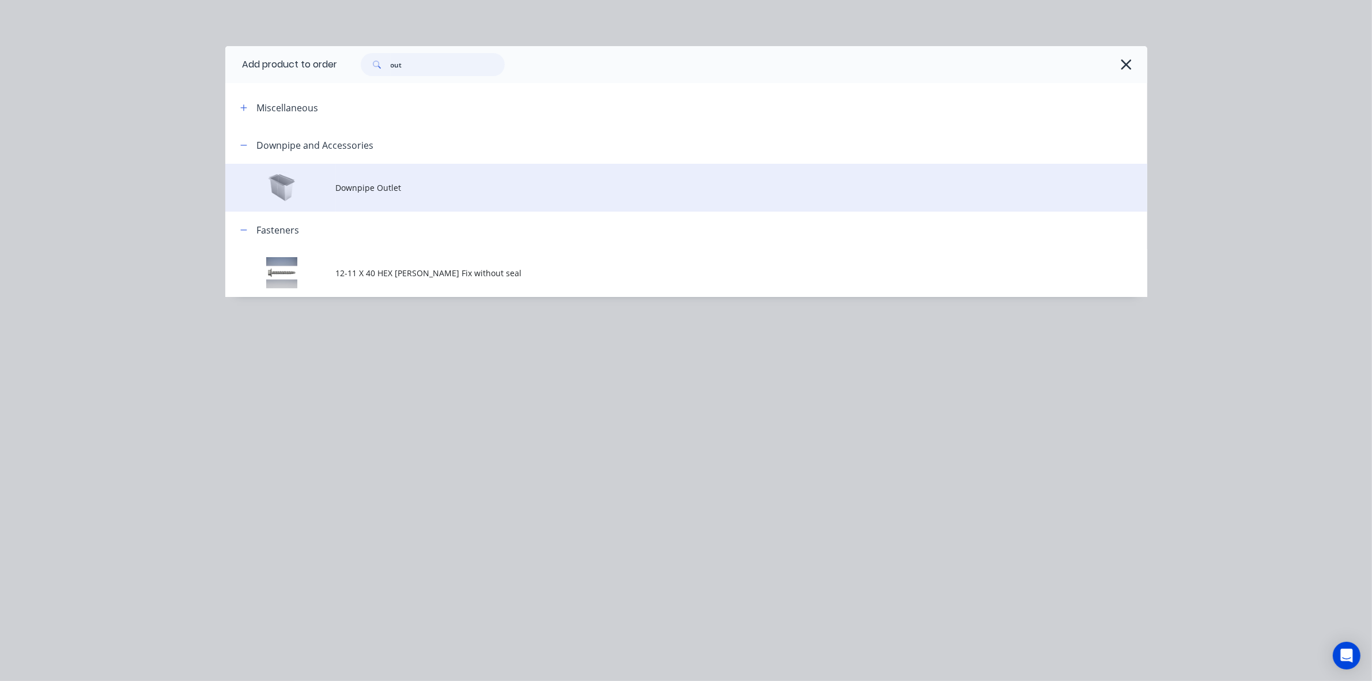
type input "out"
click at [385, 192] on span "Downpipe Outlet" at bounding box center [660, 188] width 649 height 12
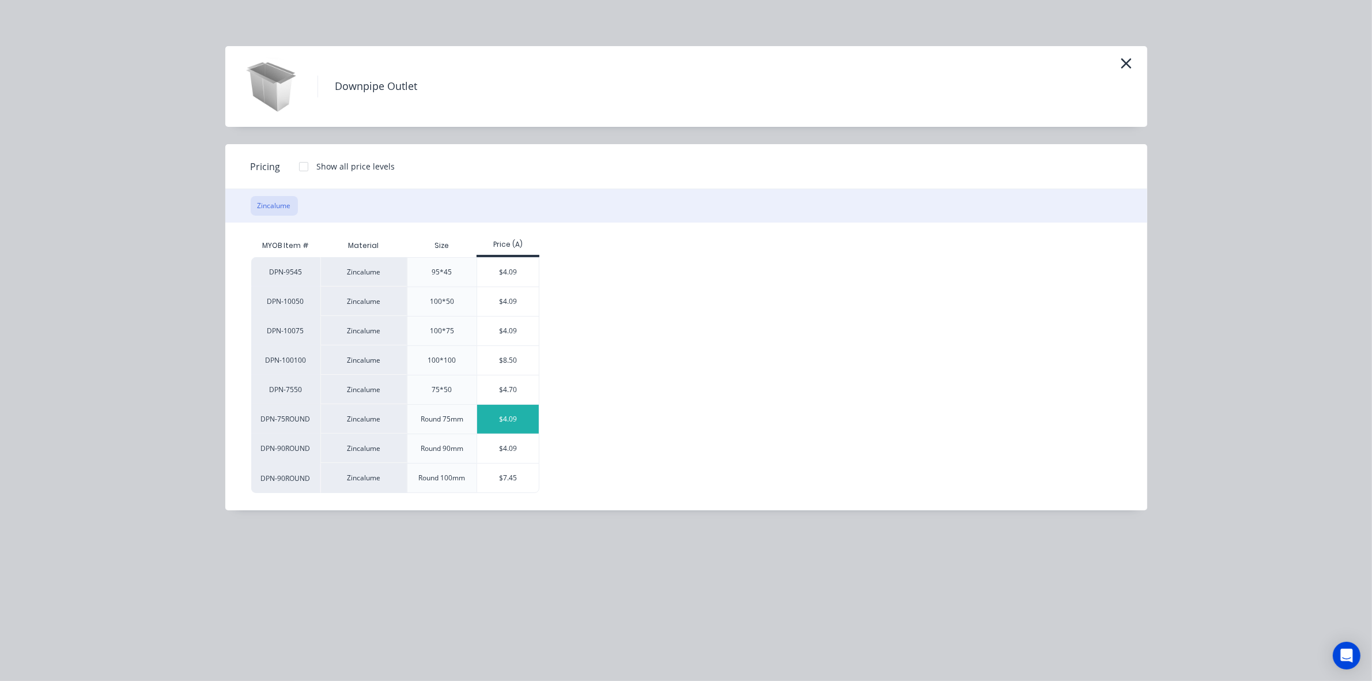
click at [526, 425] on div "$4.09" at bounding box center [508, 419] width 62 height 29
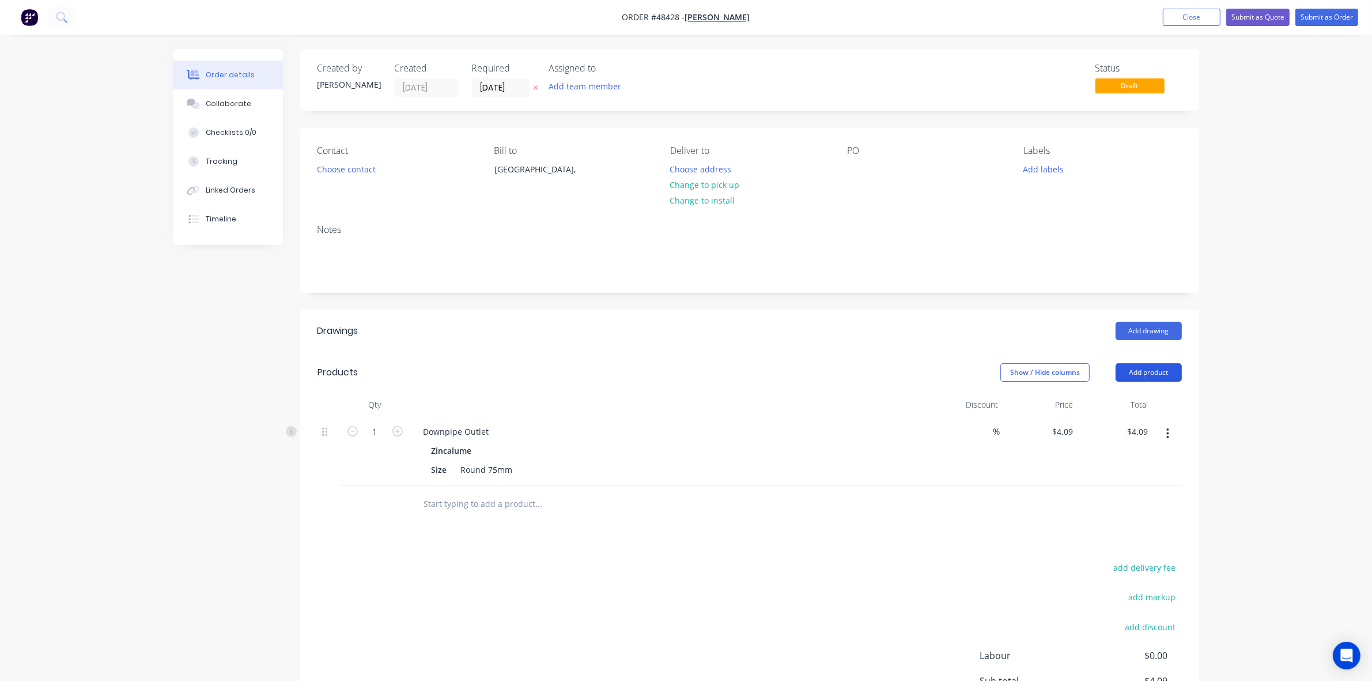
click at [1142, 371] on button "Add product" at bounding box center [1149, 372] width 66 height 18
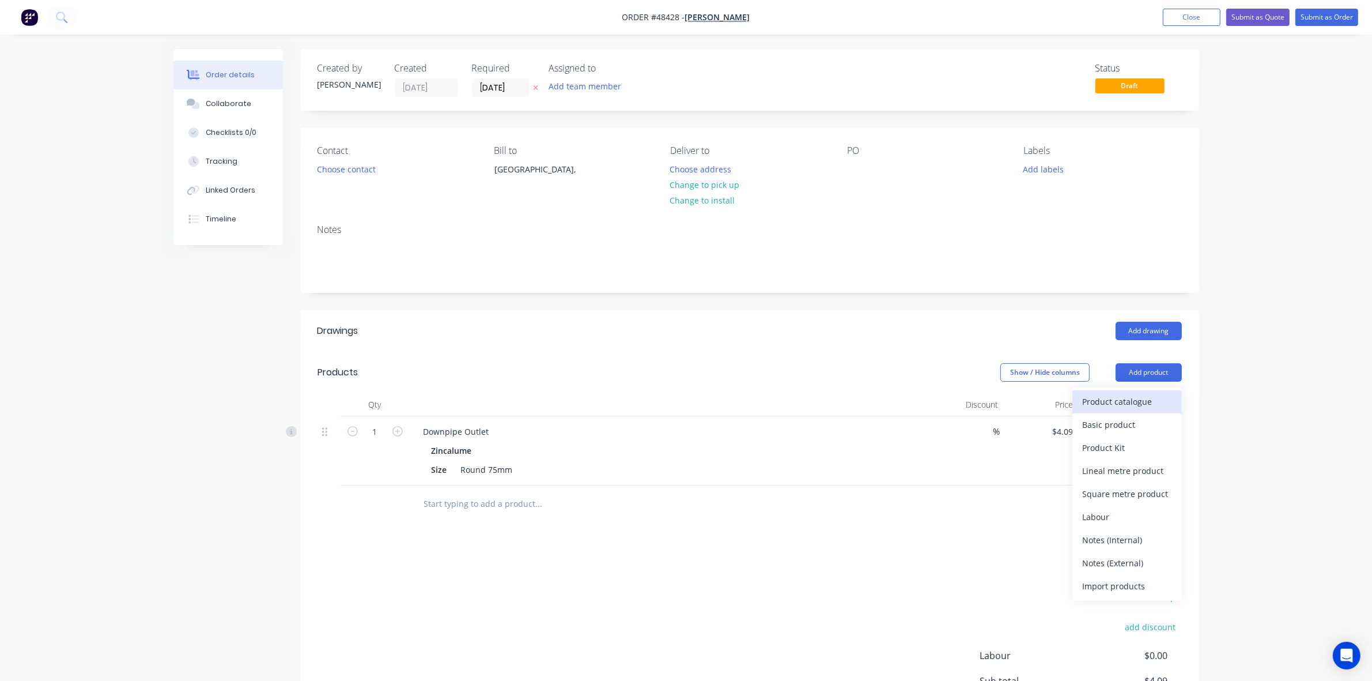
click at [1142, 397] on div "Product catalogue" at bounding box center [1127, 401] width 89 height 17
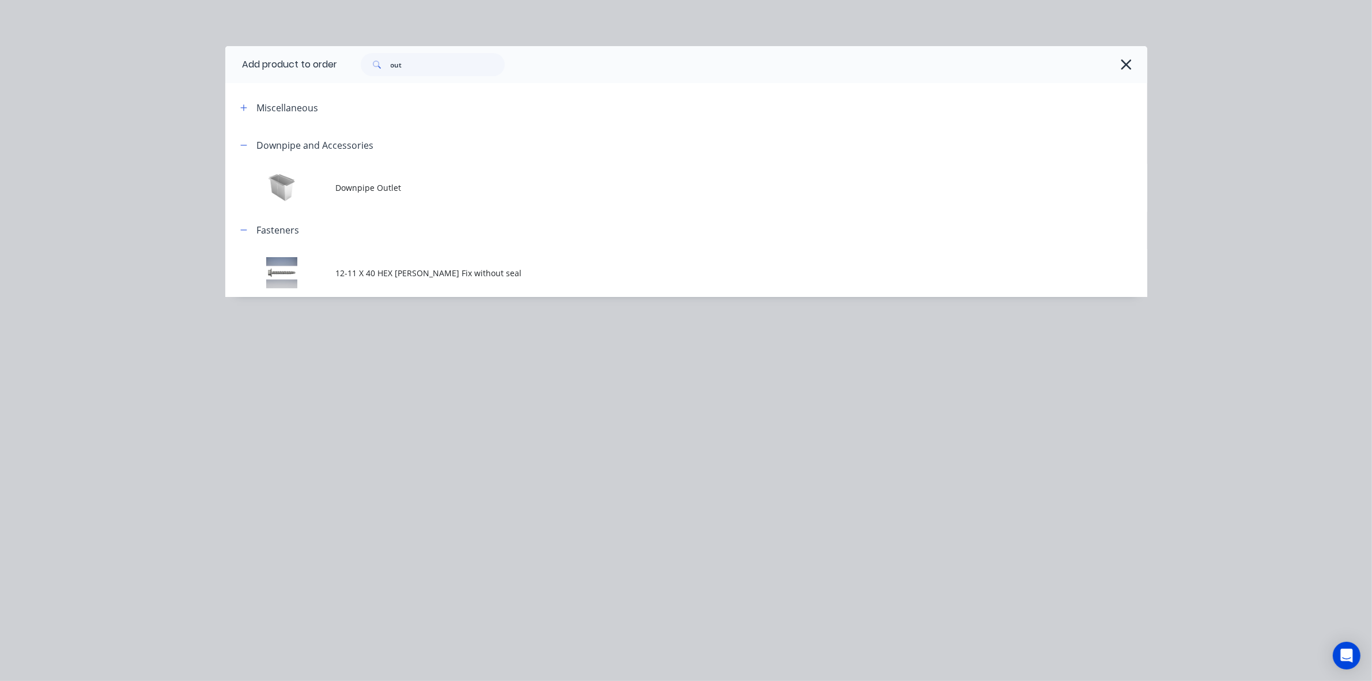
drag, startPoint x: 371, startPoint y: 58, endPoint x: 413, endPoint y: 64, distance: 43.0
click at [392, 64] on div "out" at bounding box center [433, 64] width 144 height 23
click at [421, 61] on input "out" at bounding box center [448, 64] width 114 height 23
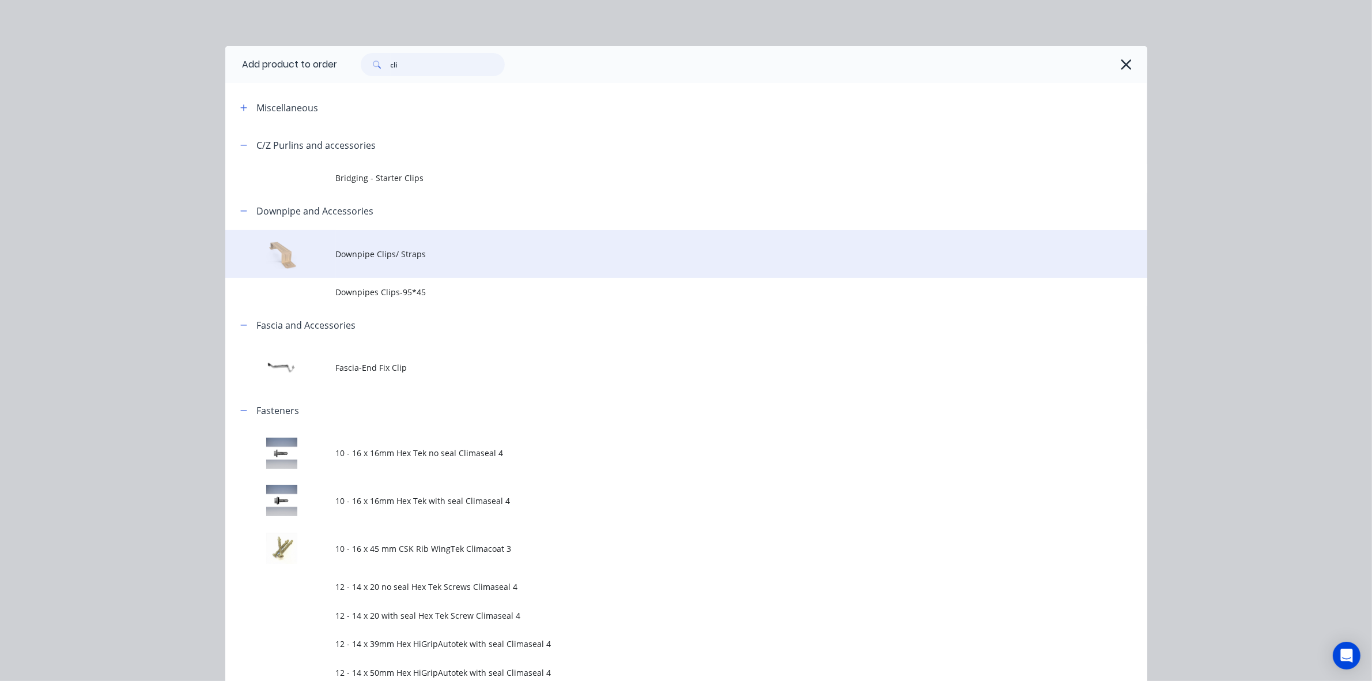
type input "cli"
click at [408, 254] on span "Downpipe Clips/ Straps" at bounding box center [660, 254] width 649 height 12
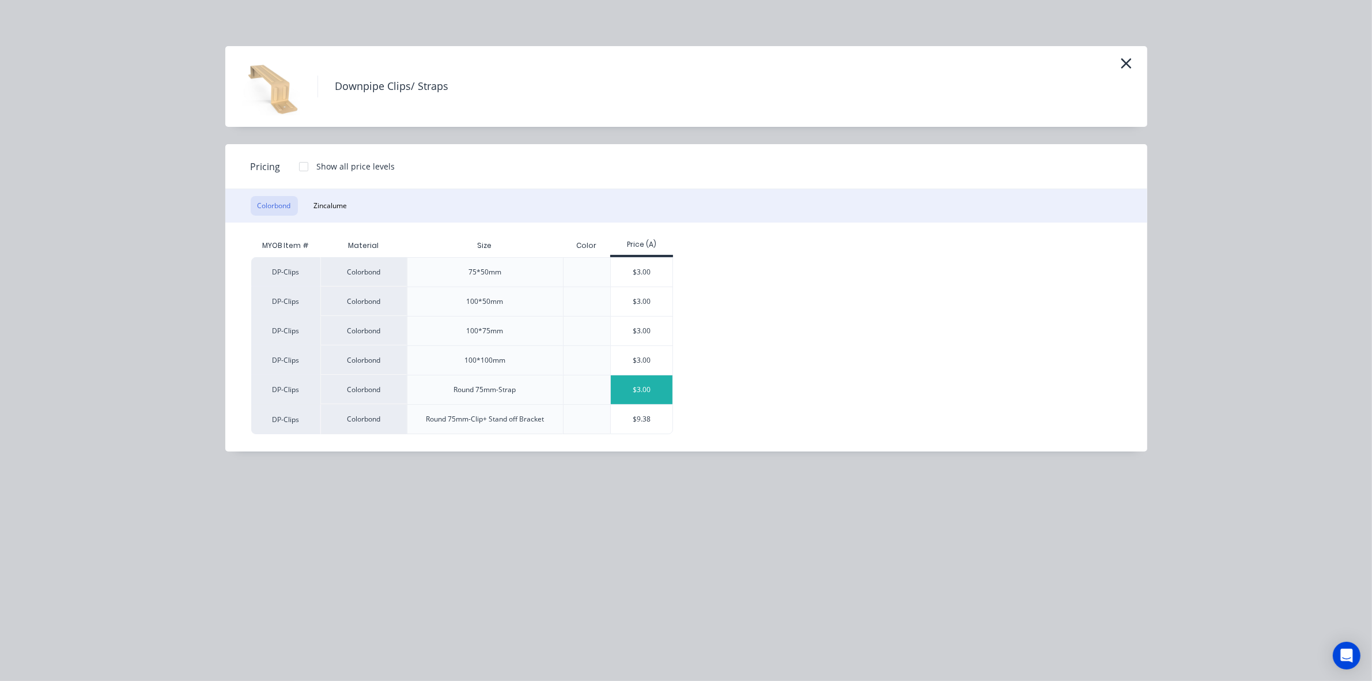
click at [661, 394] on div "$3.00" at bounding box center [642, 389] width 62 height 29
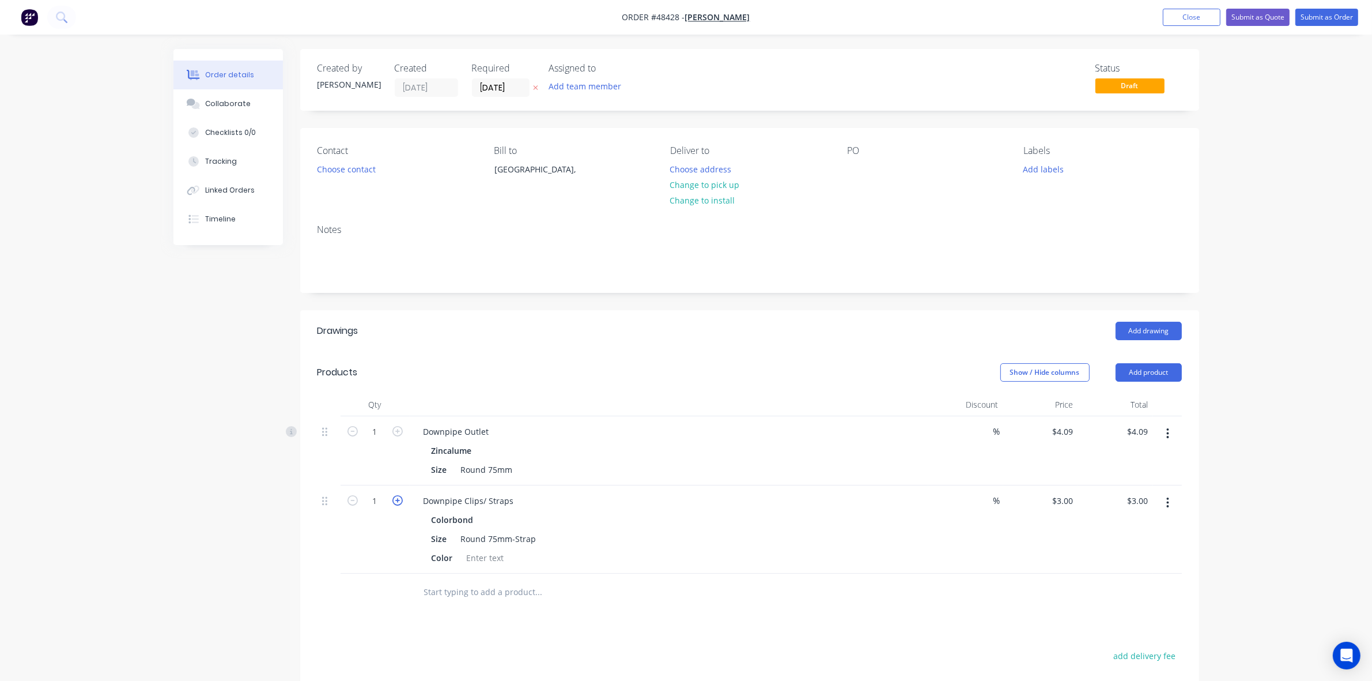
click at [399, 497] on icon "button" at bounding box center [397, 500] width 10 height 10
type input "2"
type input "$6.00"
click at [399, 497] on icon "button" at bounding box center [397, 500] width 10 height 10
type input "3"
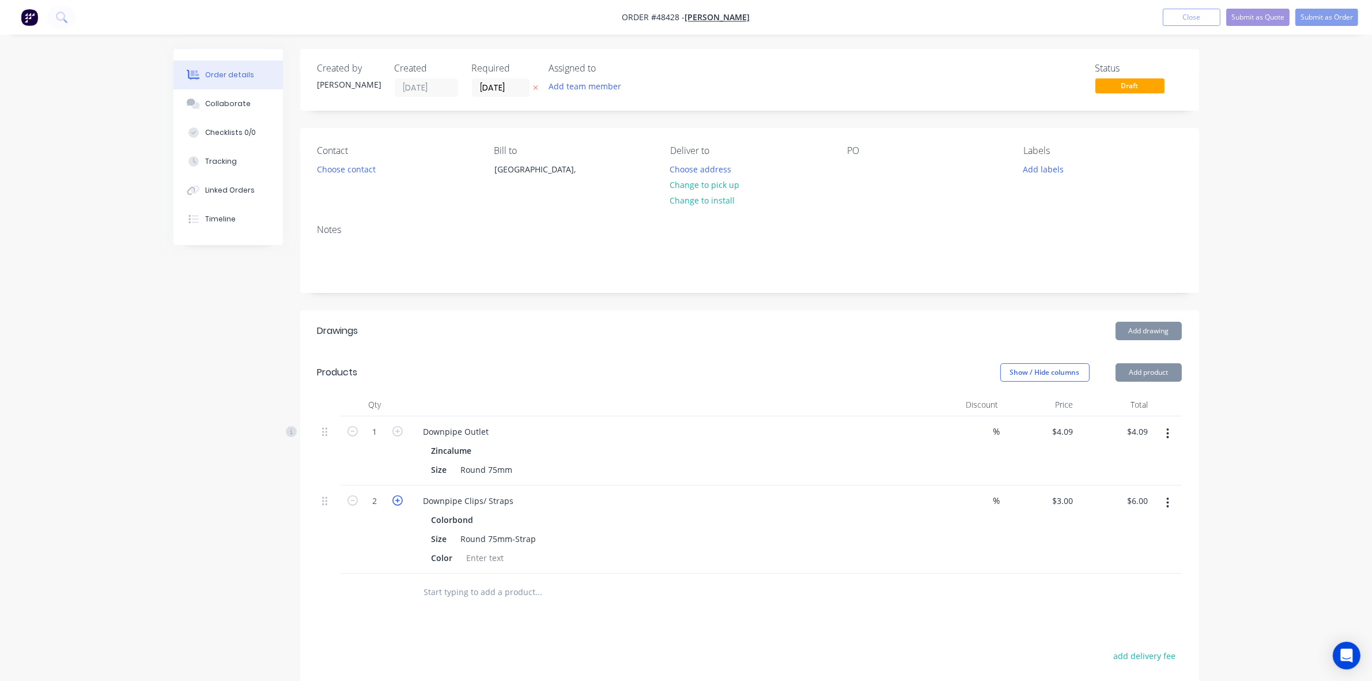
type input "$9.00"
click at [399, 497] on icon "button" at bounding box center [397, 500] width 10 height 10
type input "4"
type input "$12.00"
click at [748, 606] on div at bounding box center [617, 591] width 415 height 37
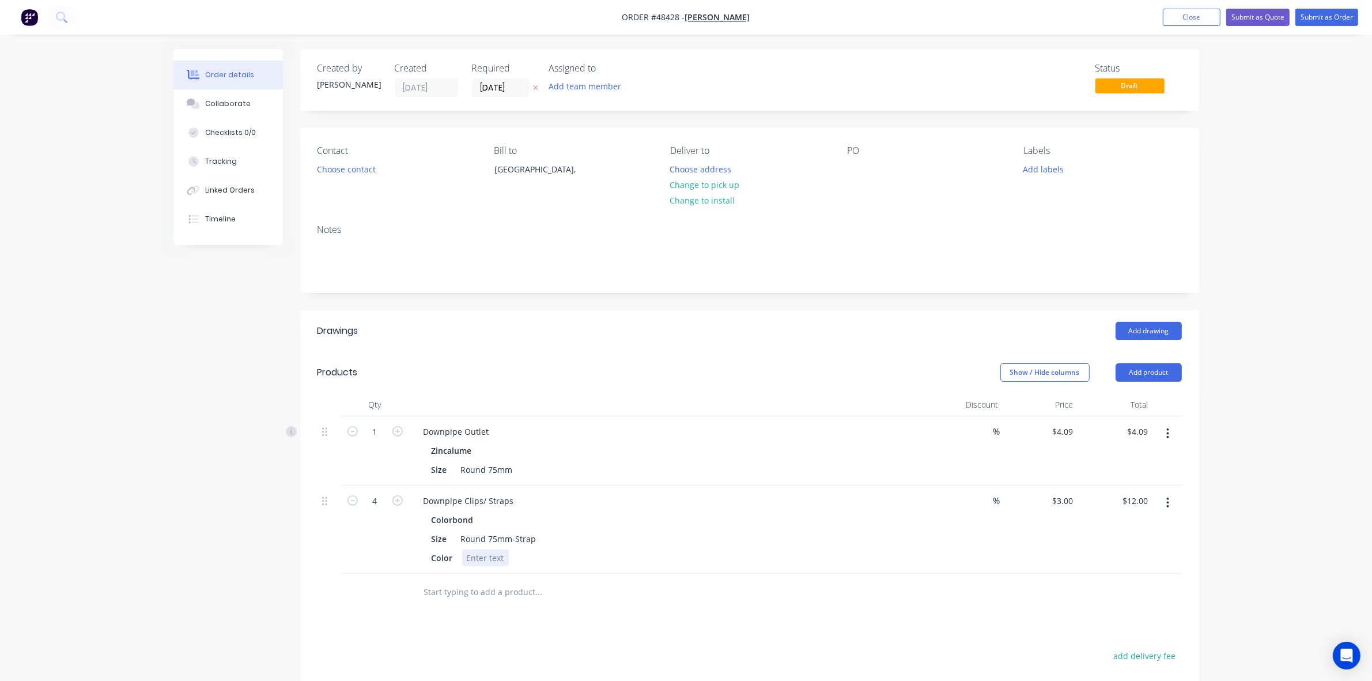
drag, startPoint x: 732, startPoint y: 565, endPoint x: 720, endPoint y: 492, distance: 74.1
click at [732, 564] on div "Color" at bounding box center [667, 557] width 480 height 17
click at [640, 337] on div "Add drawing" at bounding box center [841, 331] width 681 height 18
click at [663, 326] on div "Add drawing" at bounding box center [841, 331] width 681 height 18
click at [737, 182] on button "Change to pick up" at bounding box center [705, 185] width 82 height 16
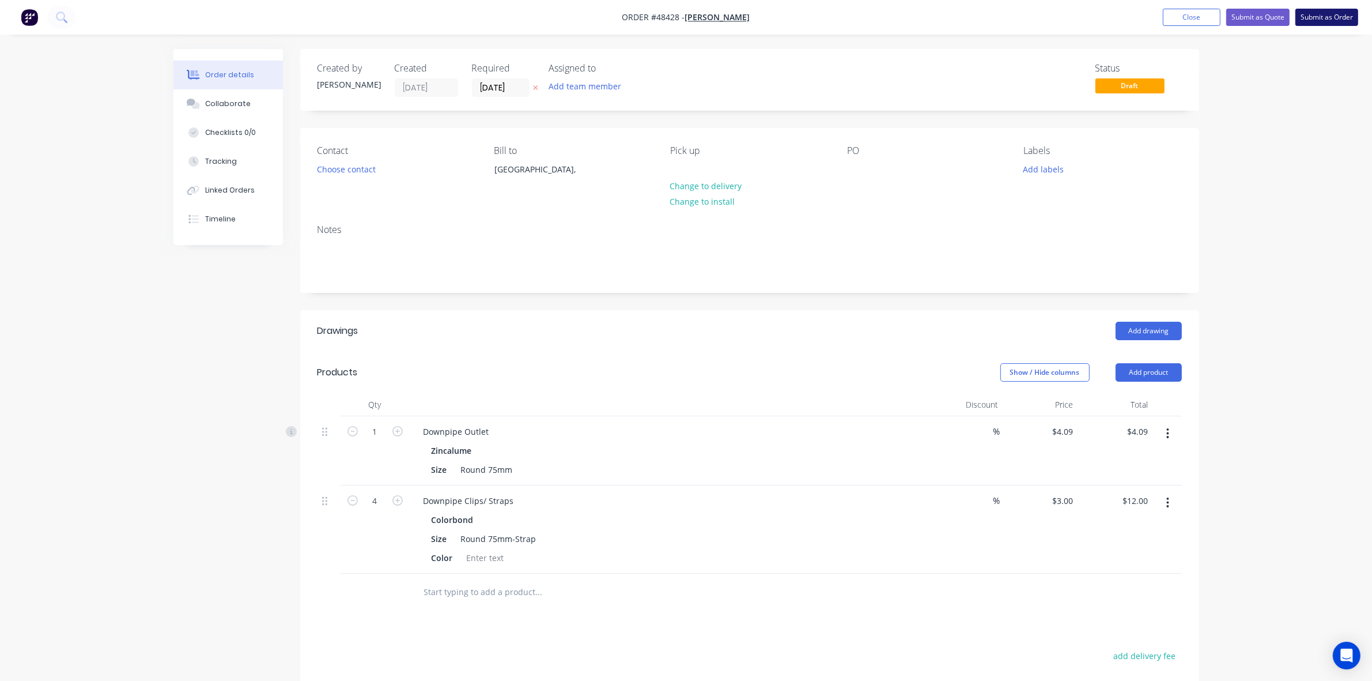
click at [1328, 20] on button "Submit as Order" at bounding box center [1327, 17] width 63 height 17
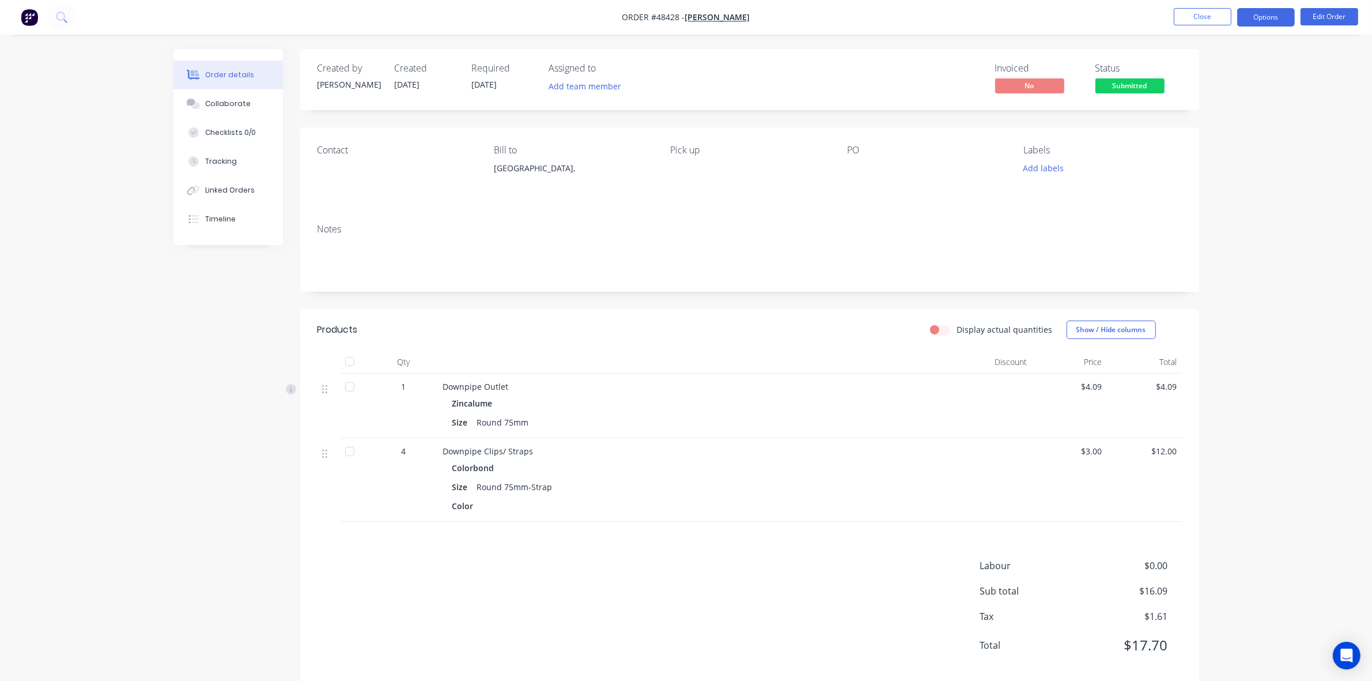
click at [1260, 13] on button "Options" at bounding box center [1266, 17] width 58 height 18
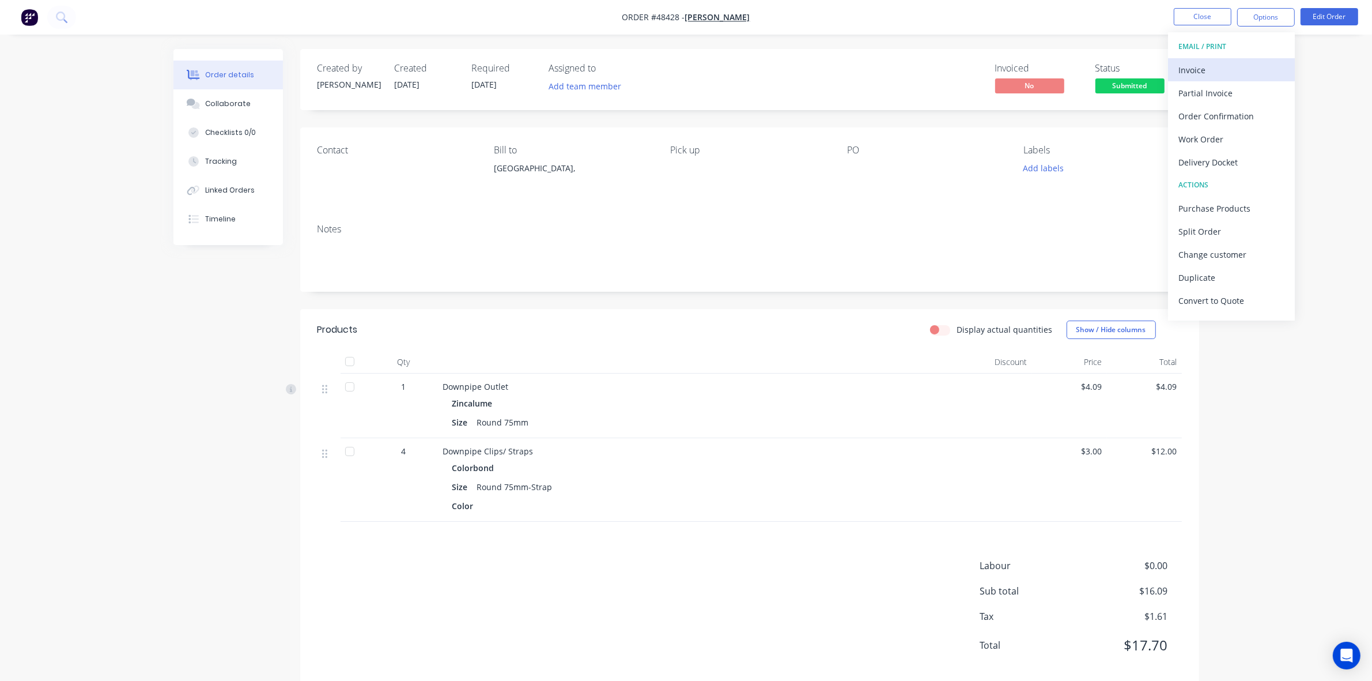
click at [1197, 76] on div "Invoice" at bounding box center [1232, 70] width 106 height 17
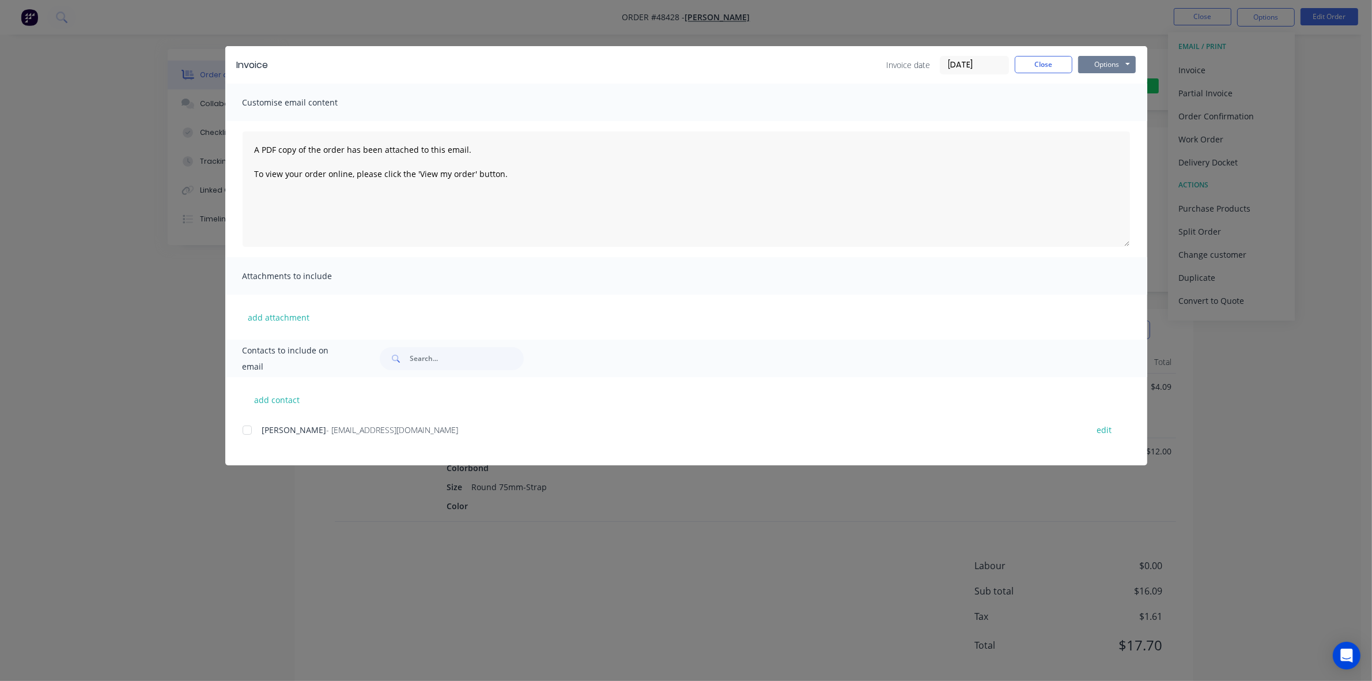
click at [1105, 64] on button "Options" at bounding box center [1107, 64] width 58 height 17
click at [1111, 108] on button "Print" at bounding box center [1115, 104] width 74 height 19
click at [1035, 62] on button "Close" at bounding box center [1044, 64] width 58 height 17
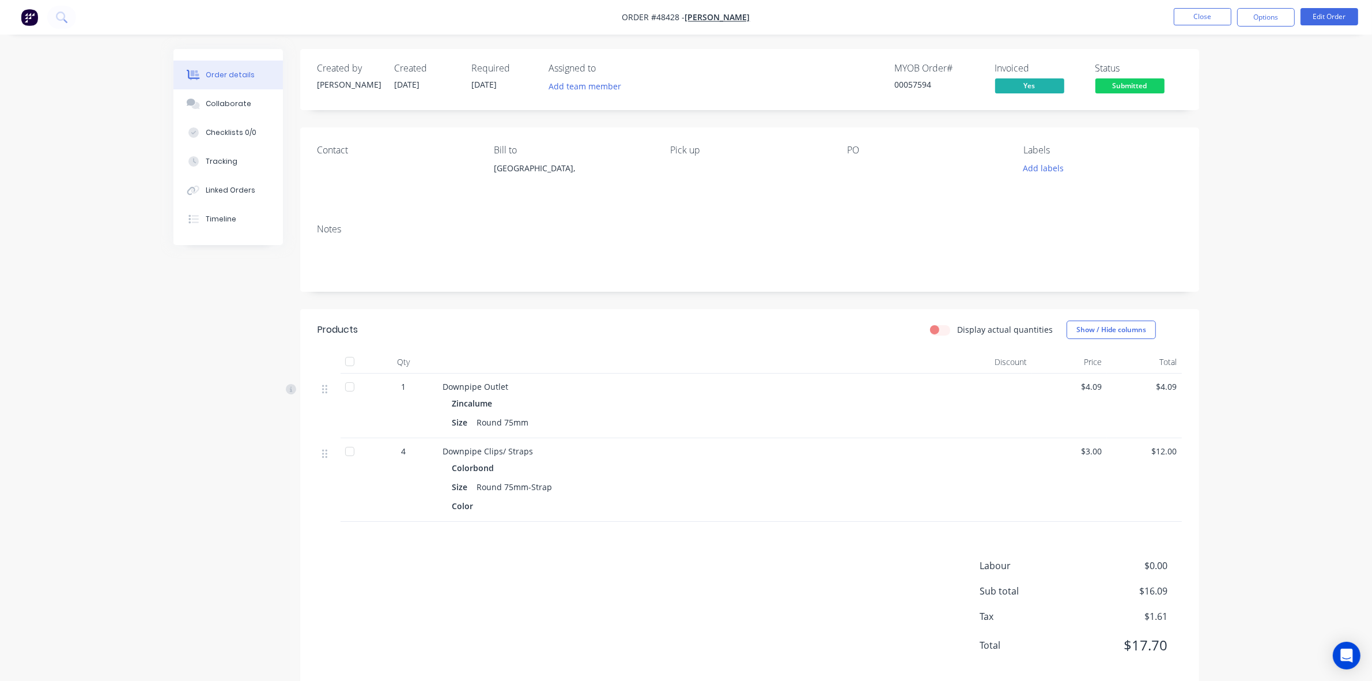
click at [1133, 93] on span "Submitted" at bounding box center [1130, 85] width 69 height 14
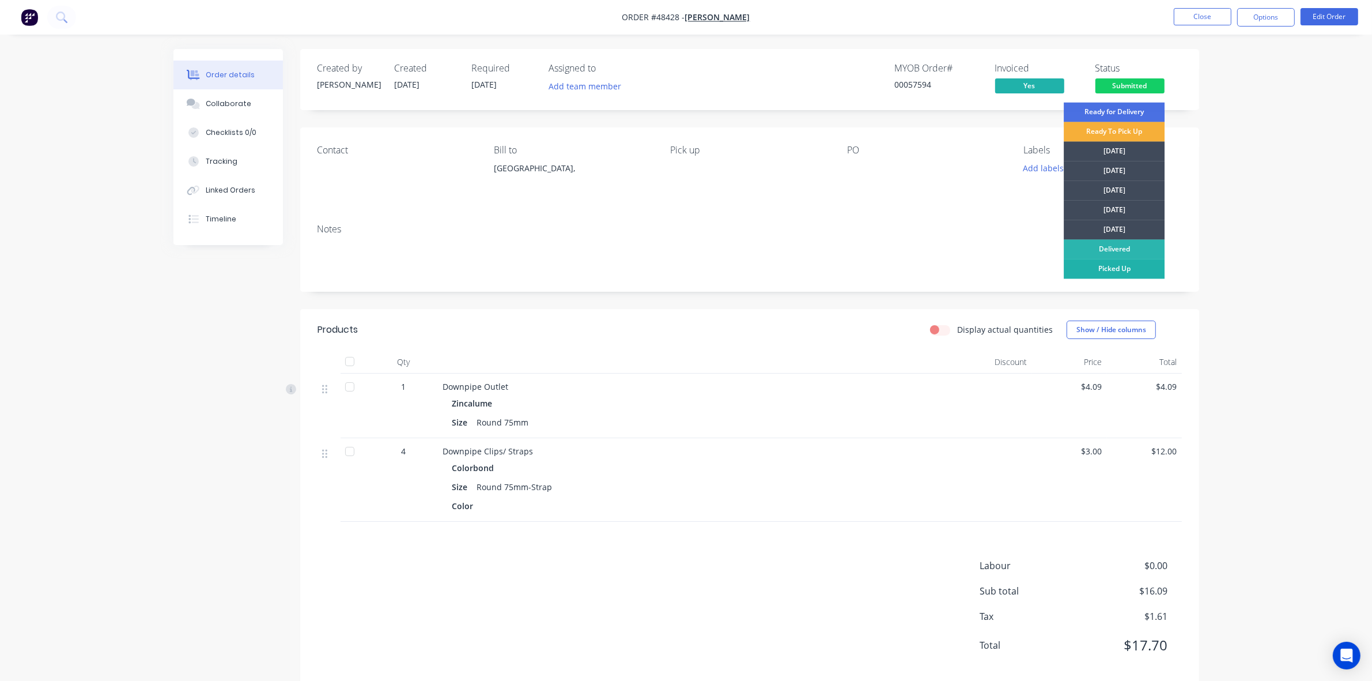
click at [1134, 274] on div "Picked Up" at bounding box center [1114, 269] width 101 height 20
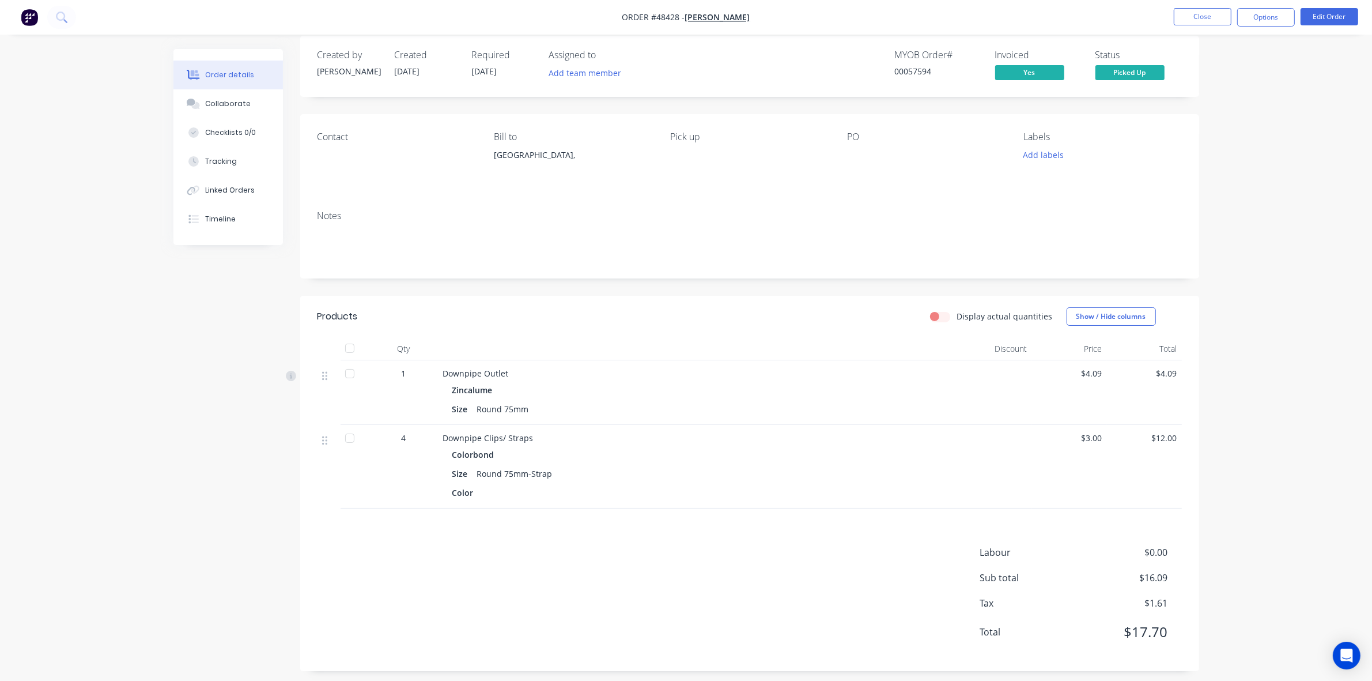
scroll to position [21, 0]
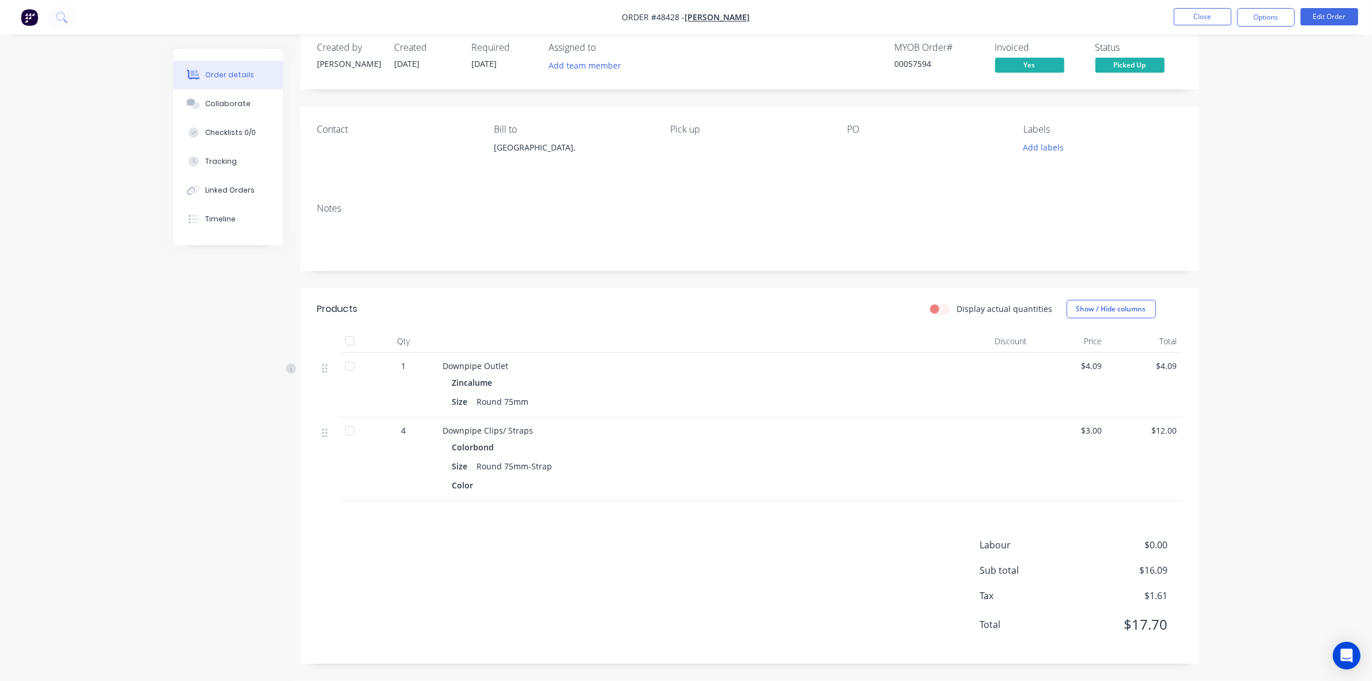
drag, startPoint x: 807, startPoint y: 430, endPoint x: 792, endPoint y: 416, distance: 20.4
click at [806, 425] on div "Downpipe Clips/ Straps" at bounding box center [697, 430] width 509 height 12
click at [1029, 470] on div at bounding box center [994, 459] width 75 height 84
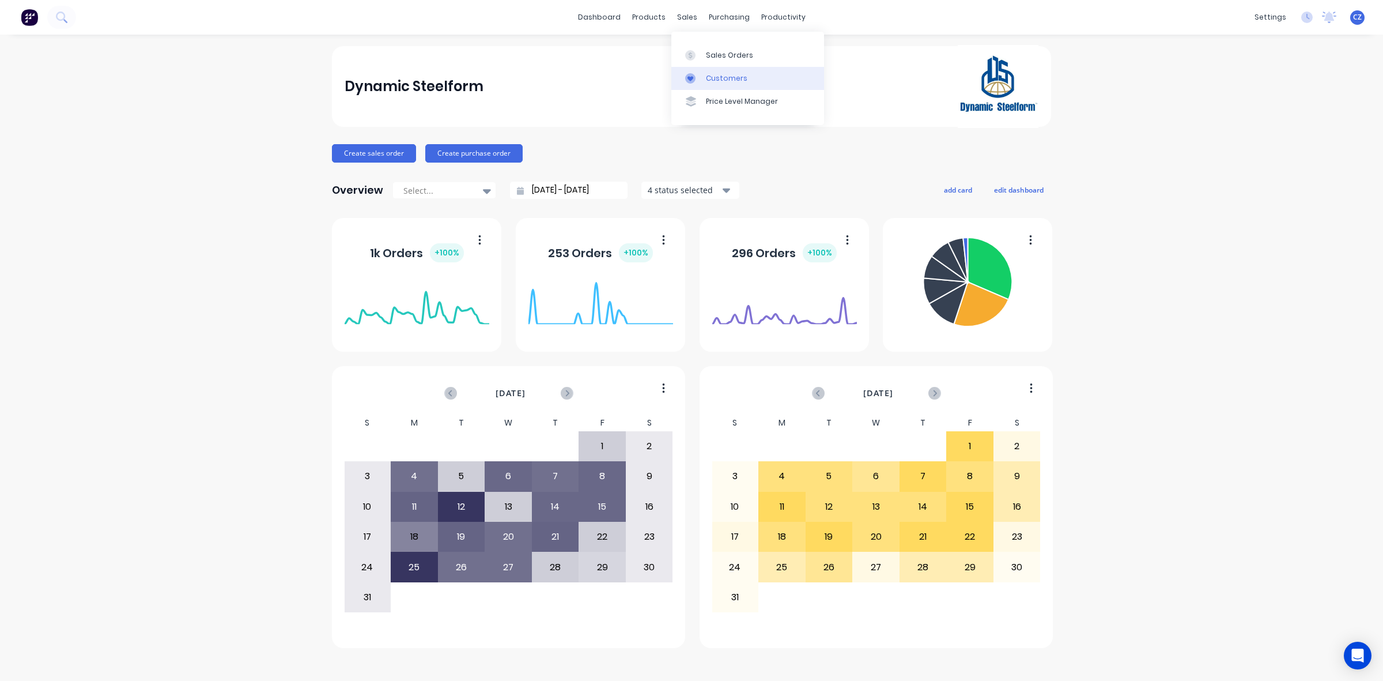
click at [713, 79] on div "Customers" at bounding box center [726, 78] width 41 height 10
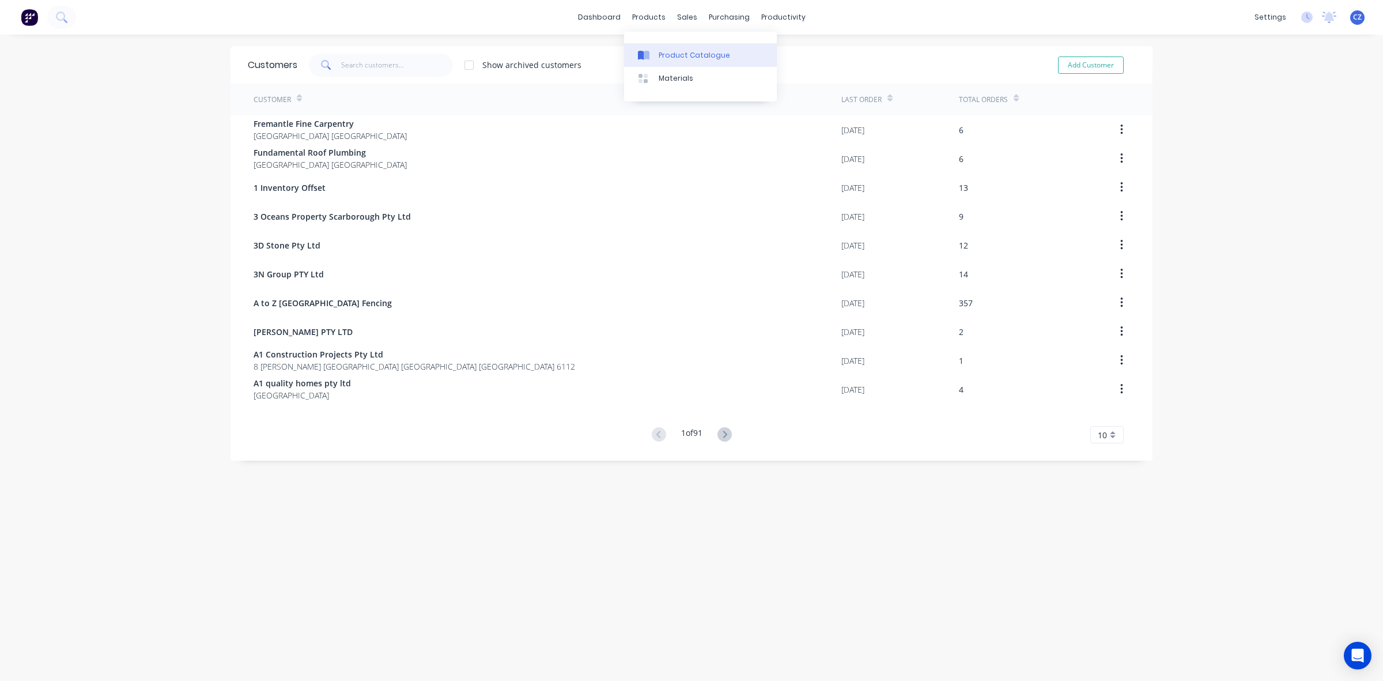
click at [666, 51] on div "Product Catalogue" at bounding box center [694, 55] width 71 height 10
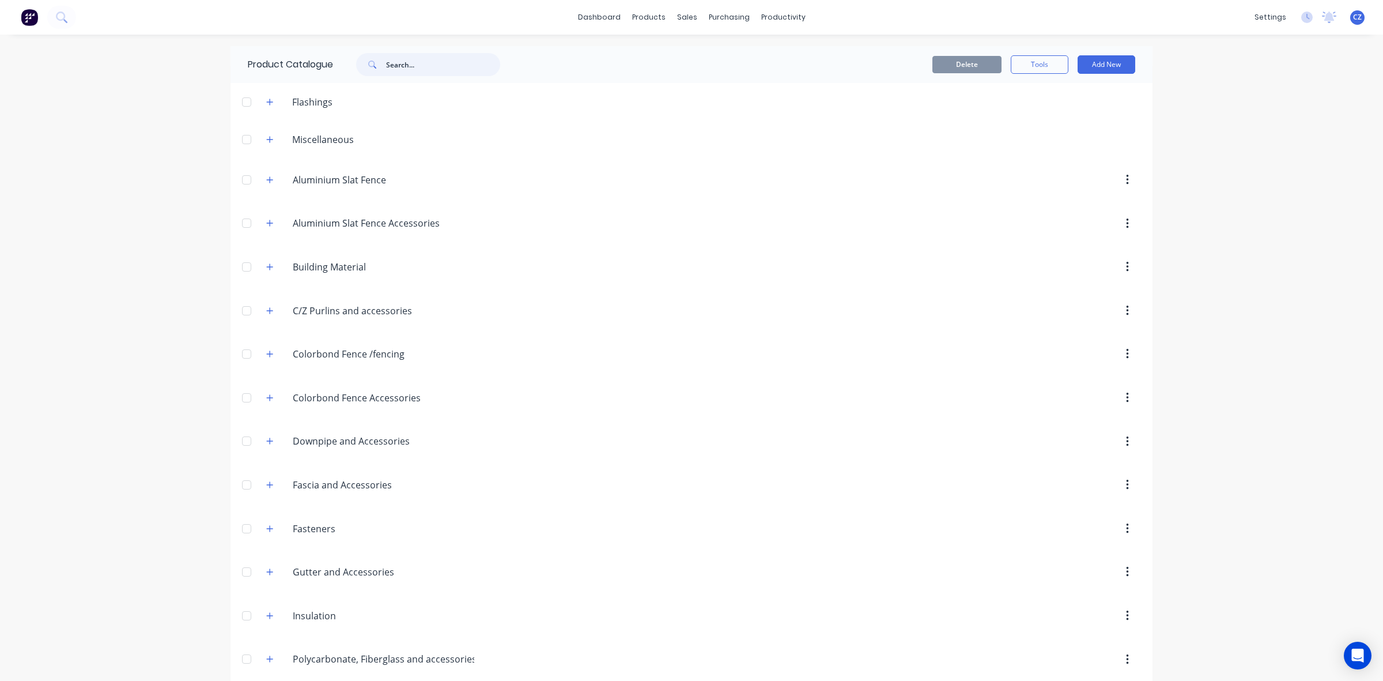
click at [439, 58] on input "text" at bounding box center [443, 64] width 114 height 23
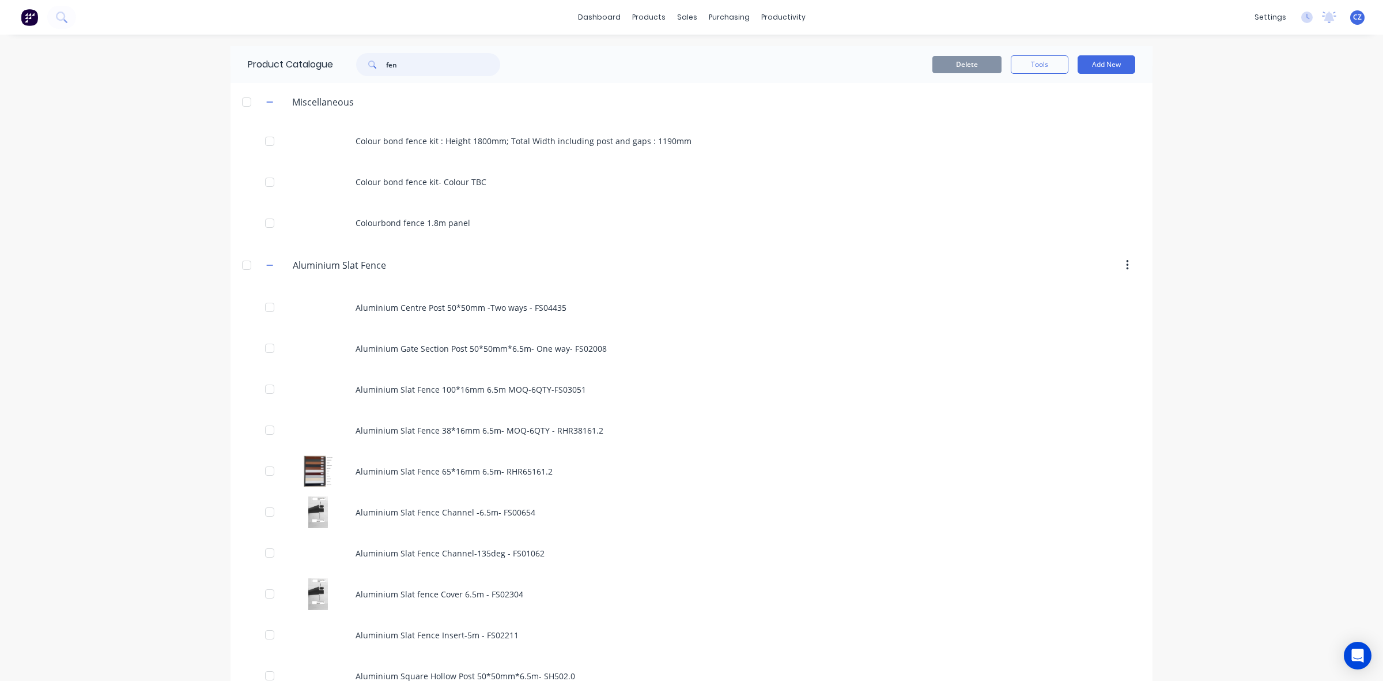
drag, startPoint x: 428, startPoint y: 63, endPoint x: 330, endPoint y: 76, distance: 98.8
click at [330, 76] on div "Product Catalogue fen" at bounding box center [380, 64] width 299 height 37
type input "capping"
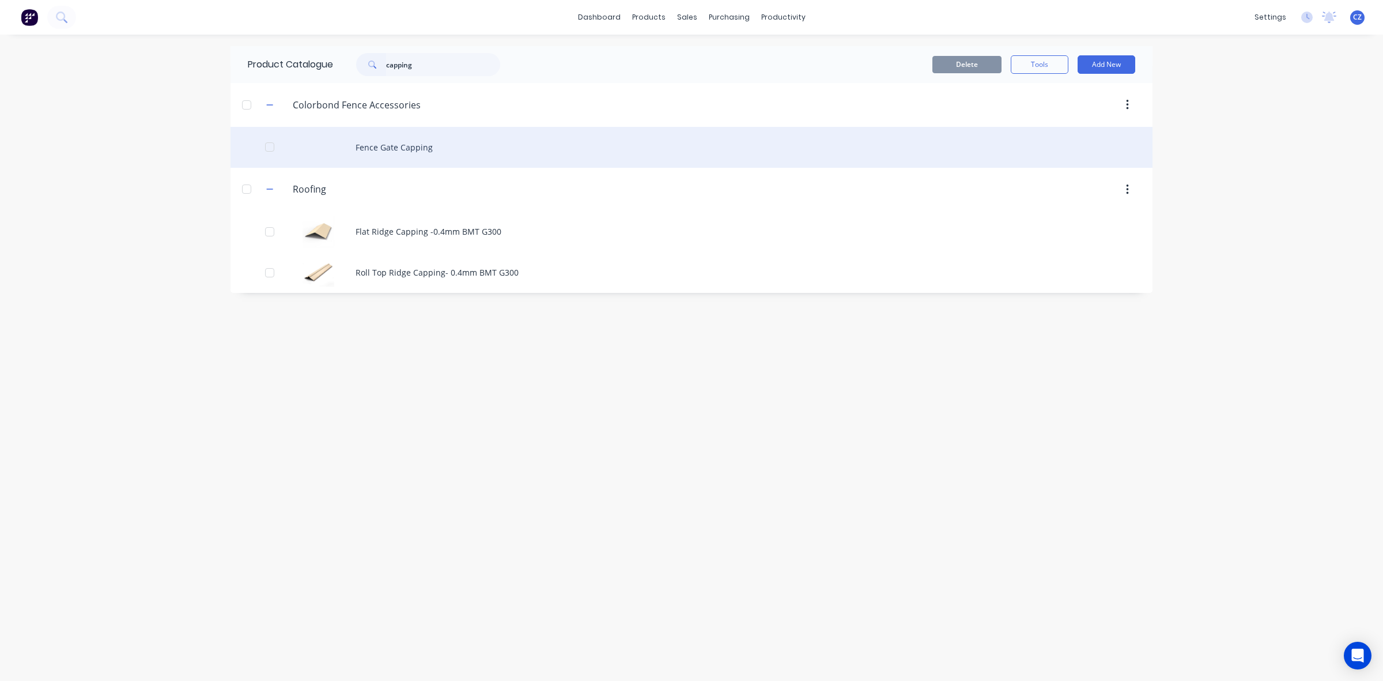
click at [395, 160] on div "Fence Gate Capping" at bounding box center [692, 147] width 922 height 41
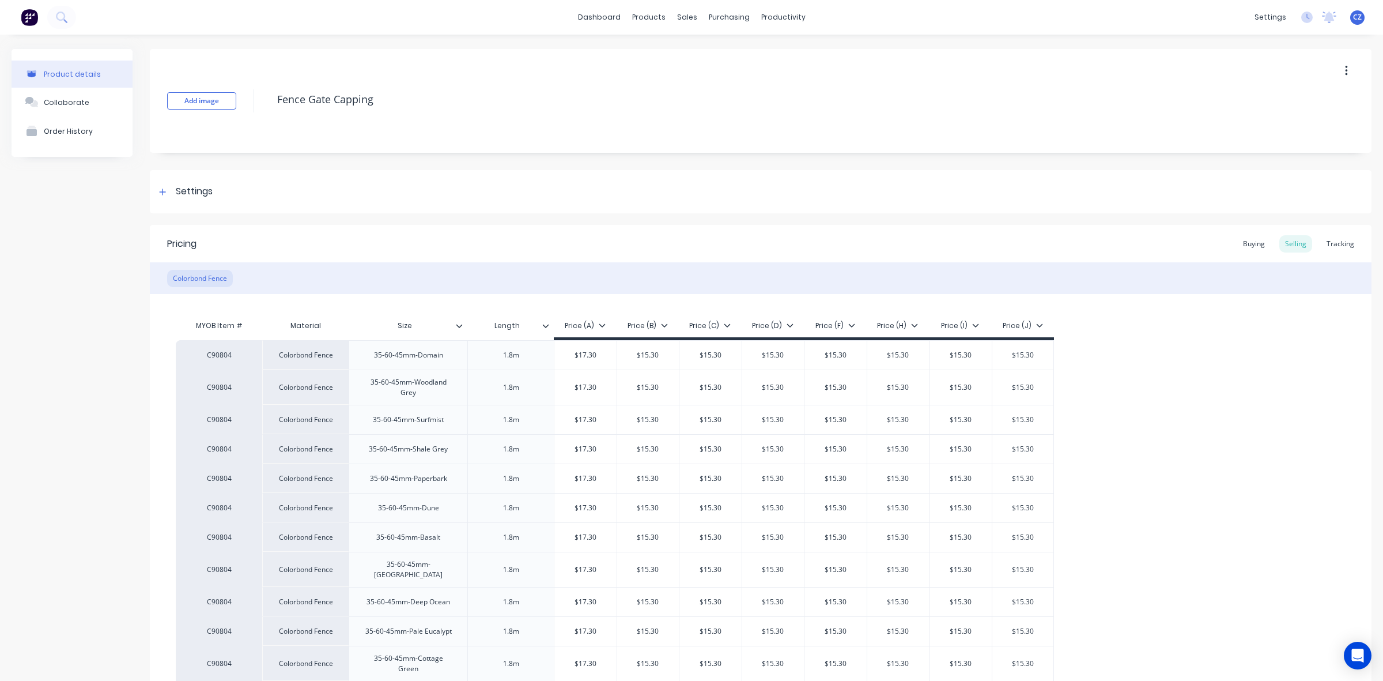
type textarea "x"
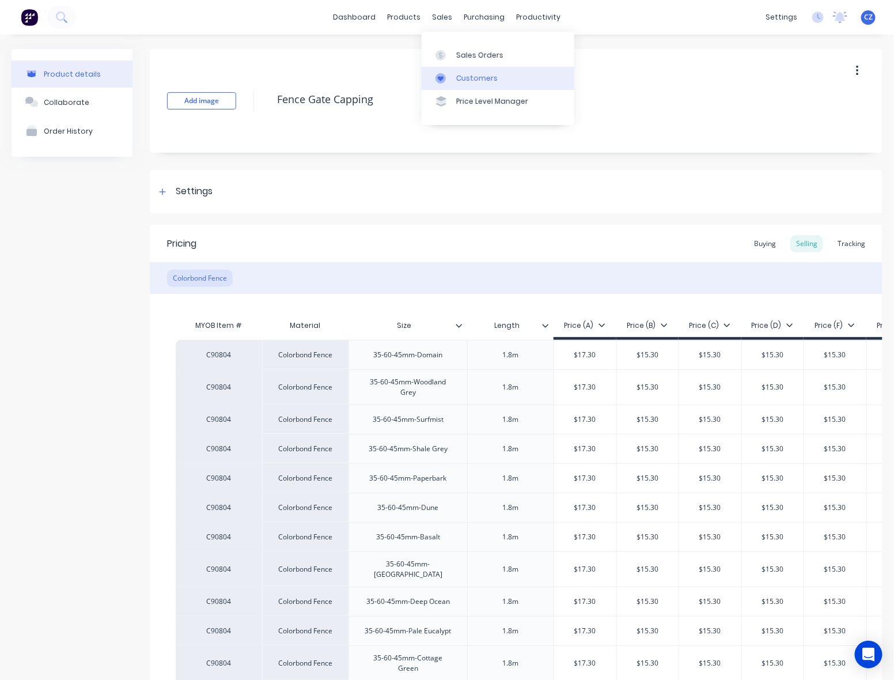
click at [444, 76] on icon at bounding box center [441, 78] width 10 height 10
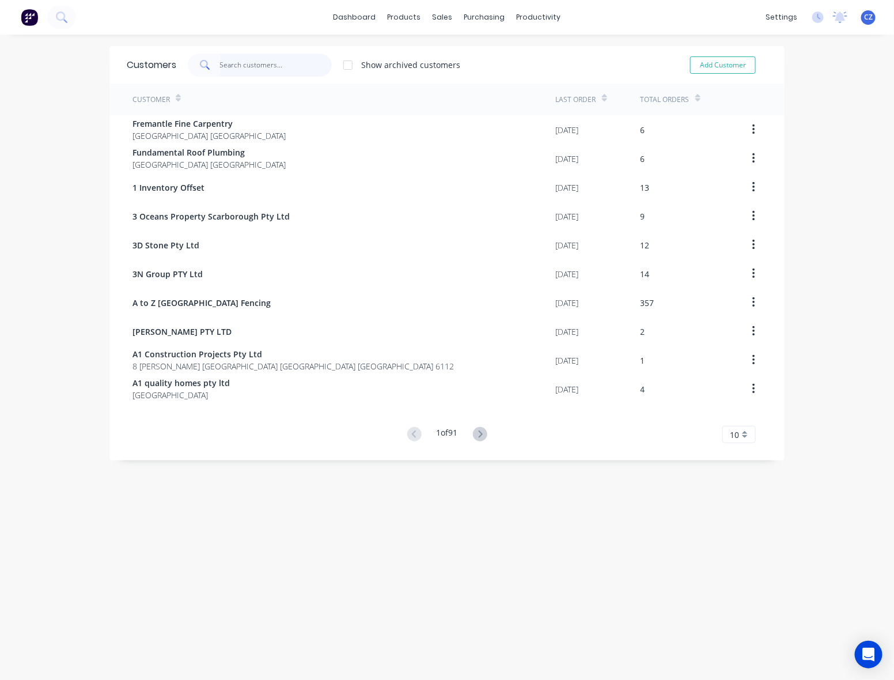
click at [241, 52] on div "Customers Show archived customers Add Customer" at bounding box center [447, 64] width 675 height 37
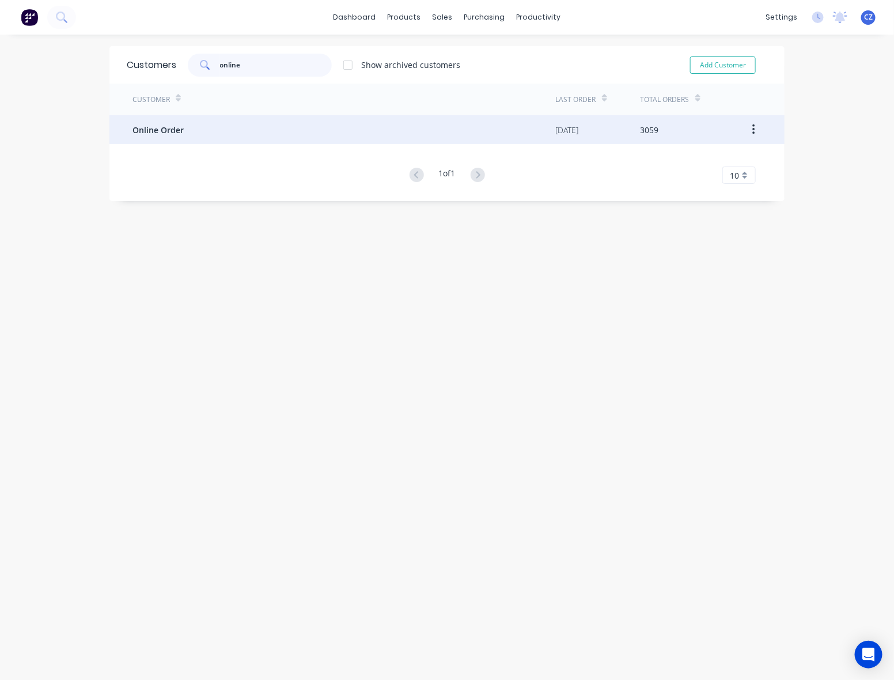
type input "online"
click at [197, 124] on div "Online Order" at bounding box center [345, 129] width 424 height 29
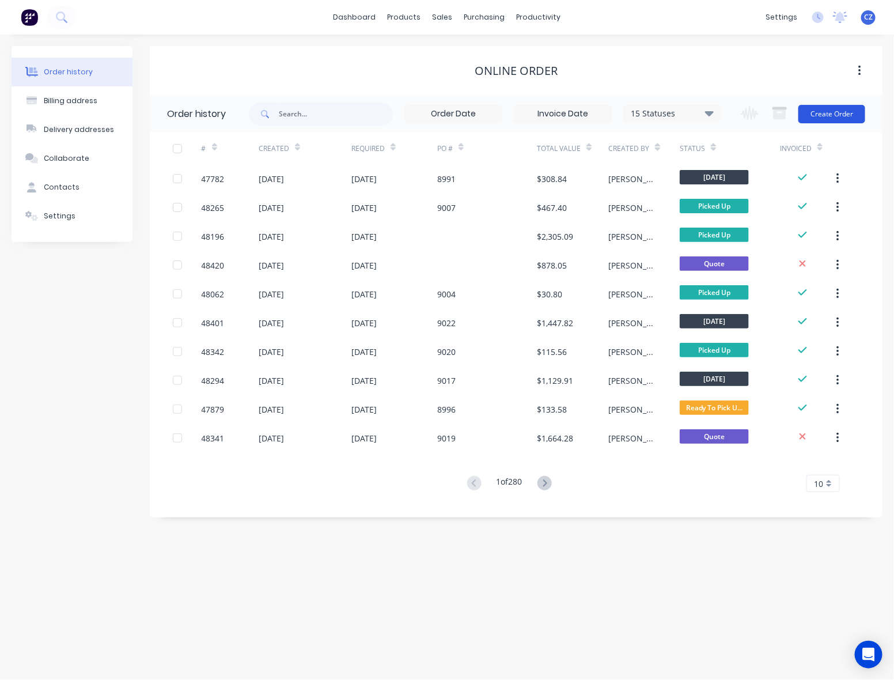
click at [843, 118] on button "Create Order" at bounding box center [832, 114] width 67 height 18
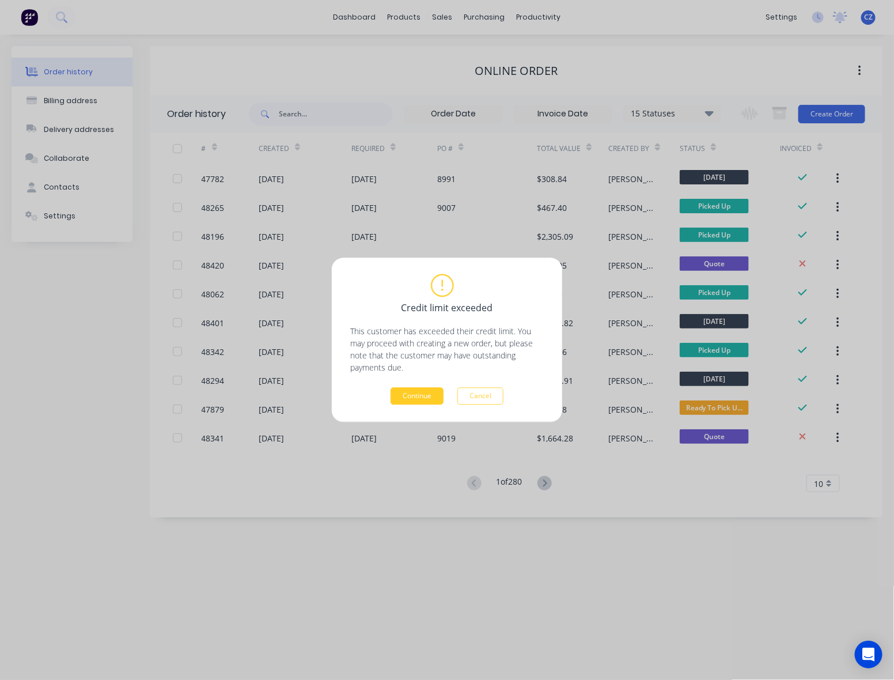
click at [429, 397] on button "Continue" at bounding box center [417, 396] width 53 height 17
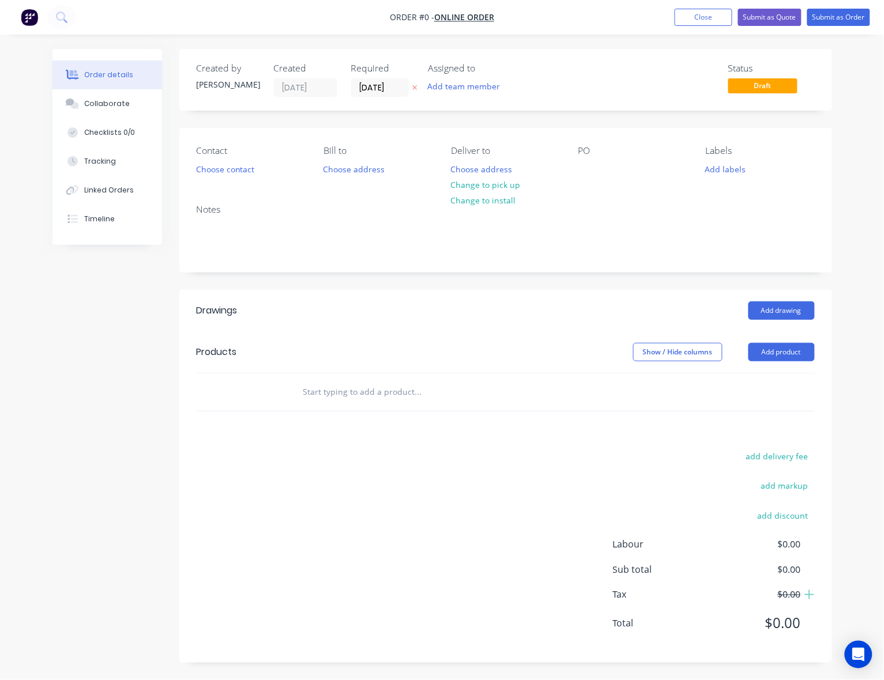
click at [618, 171] on div "PO" at bounding box center [632, 161] width 109 height 32
click at [591, 172] on div at bounding box center [587, 169] width 18 height 17
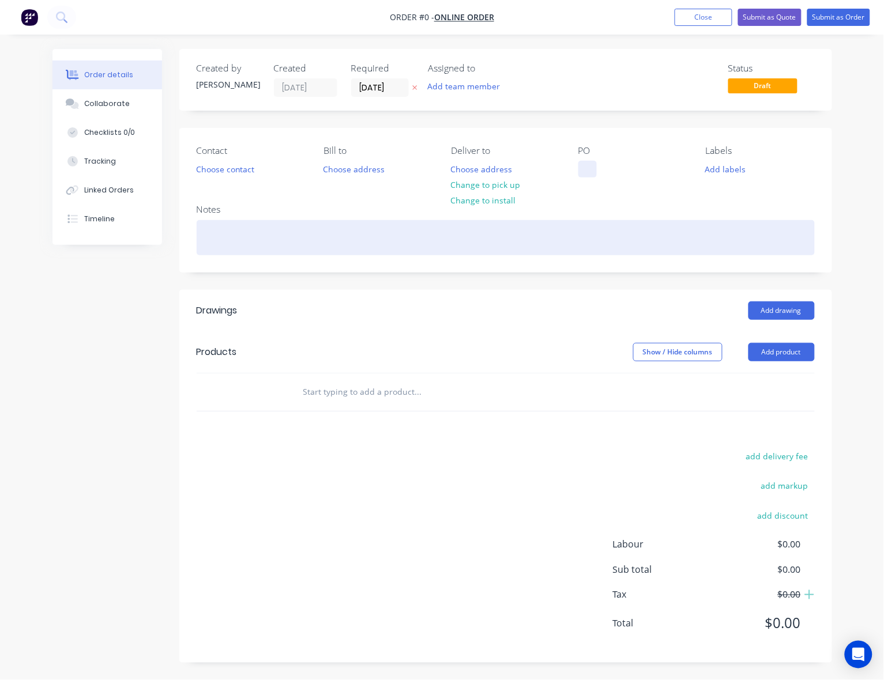
paste div
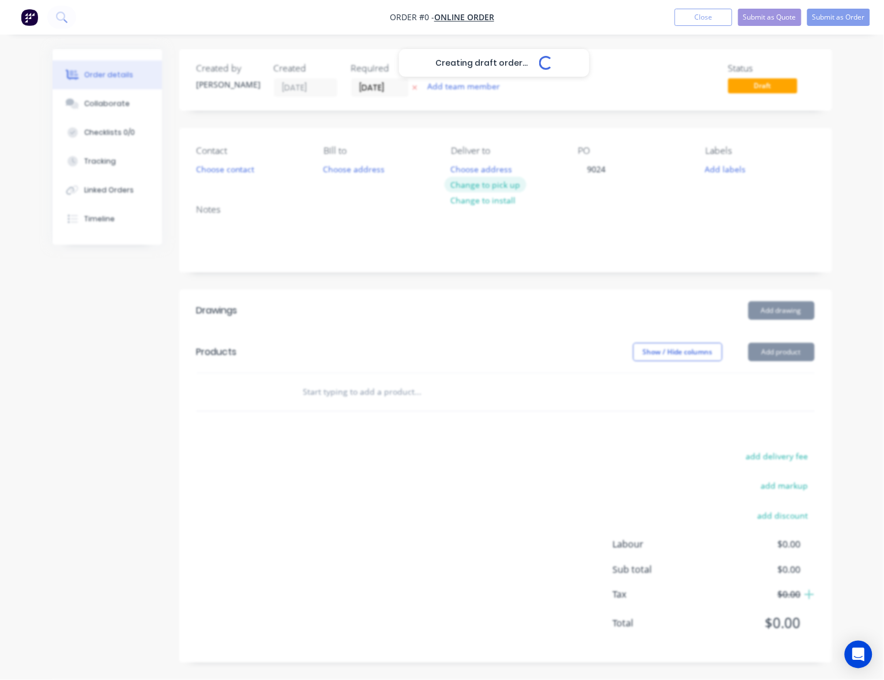
click at [488, 186] on div "Creating draft order... Loading... Order details Collaborate Checklists 0/0 Tra…" at bounding box center [442, 364] width 802 height 631
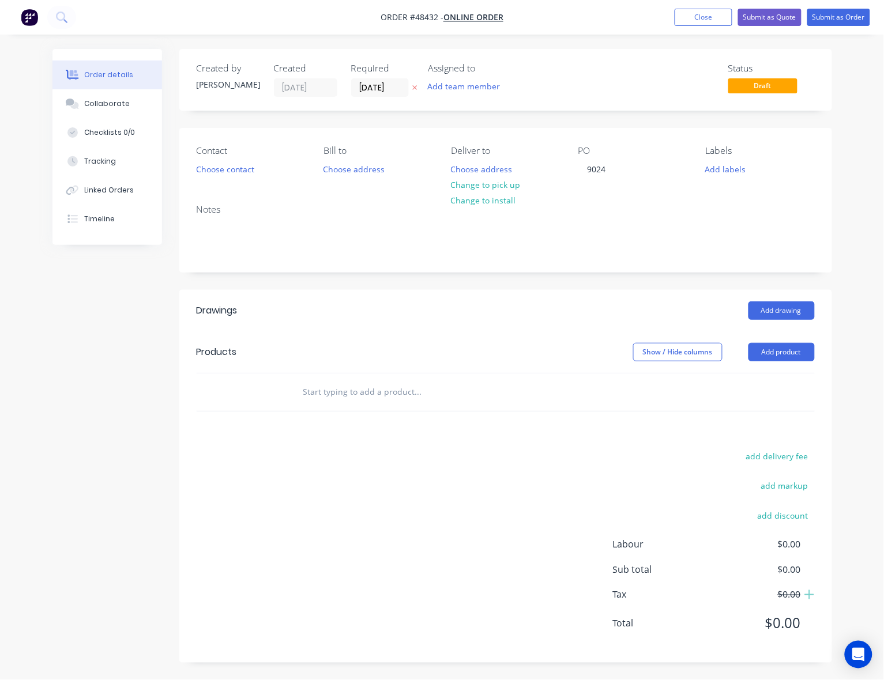
drag, startPoint x: 485, startPoint y: 184, endPoint x: 16, endPoint y: 326, distance: 490.1
click at [486, 184] on button "Change to pick up" at bounding box center [485, 185] width 82 height 16
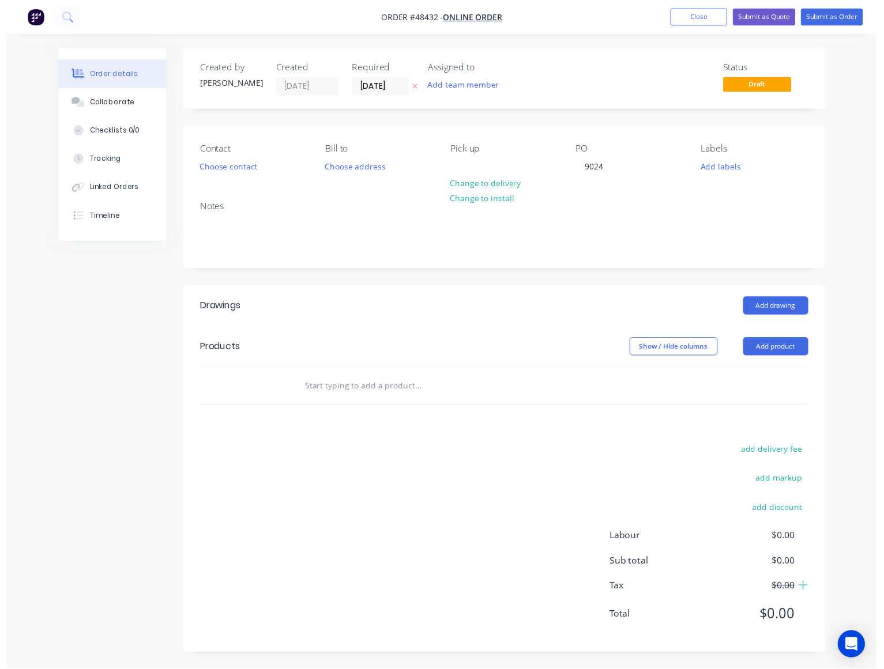
scroll to position [1, 0]
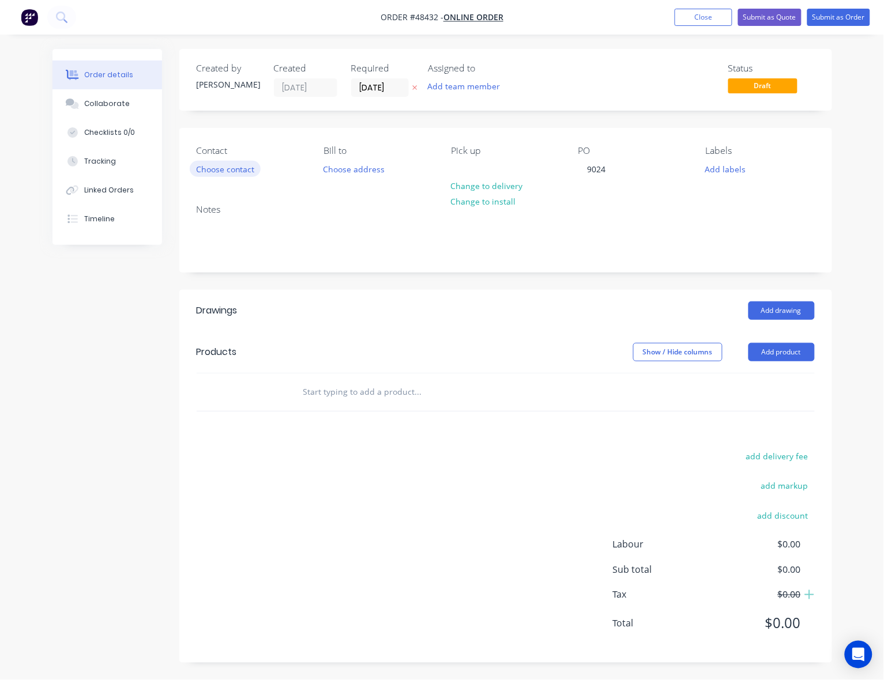
click at [223, 175] on button "Choose contact" at bounding box center [225, 169] width 71 height 16
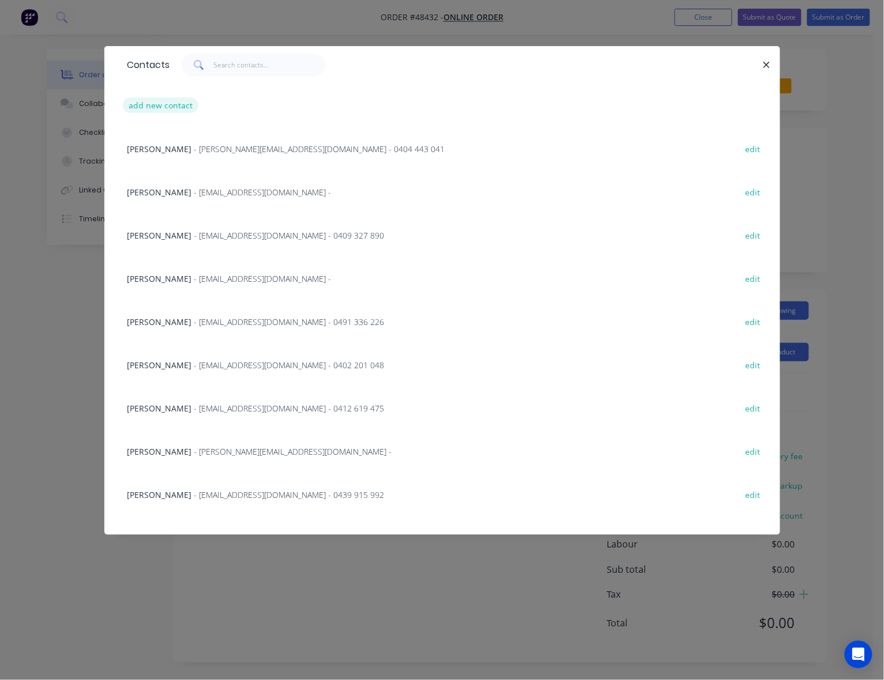
click at [152, 104] on button "add new contact" at bounding box center [161, 105] width 76 height 16
select select "AU"
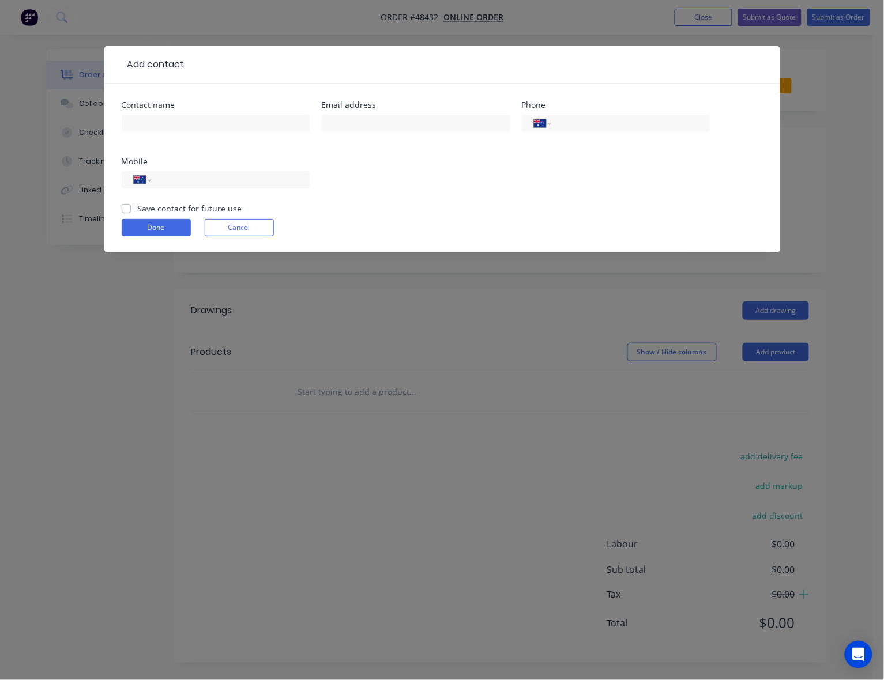
click at [140, 133] on div at bounding box center [216, 129] width 188 height 34
click at [142, 124] on input "text" at bounding box center [216, 123] width 188 height 17
paste input "Jason Dobson"
type input "Jason Dobson"
click at [469, 207] on form "Contact name Jason Dobson Email address Phone International Afghanistan Åland I…" at bounding box center [442, 177] width 641 height 152
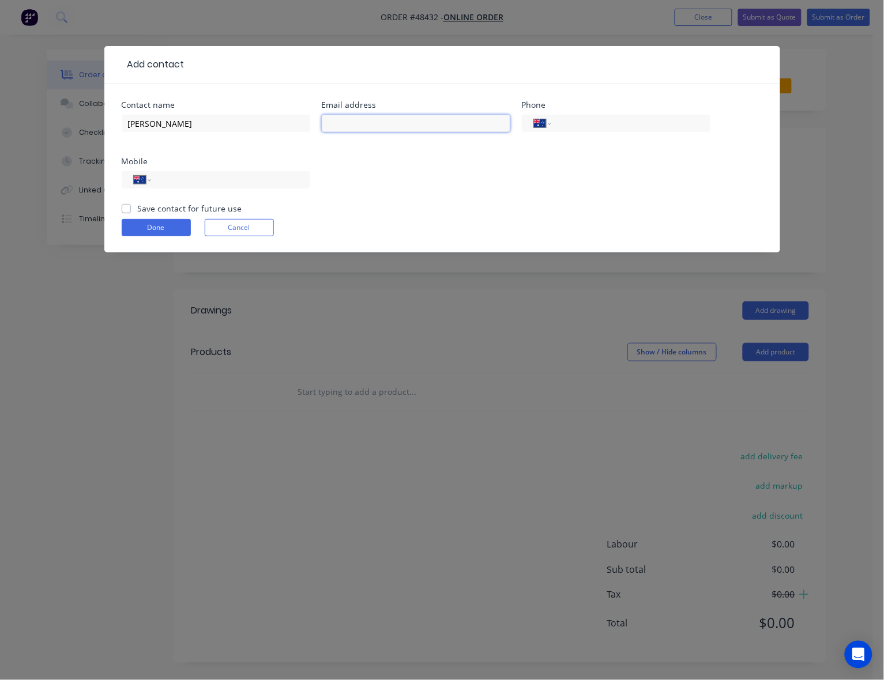
click at [404, 130] on input "text" at bounding box center [416, 123] width 188 height 17
paste input "jrhyjack@gmail.com"
type input "jrhyjack@gmail.com"
click at [415, 174] on div "Contact name Jason Dobson Email address jrhyjack@gmail.com Phone International …" at bounding box center [442, 151] width 641 height 101
click at [190, 179] on input "tel" at bounding box center [228, 179] width 138 height 13
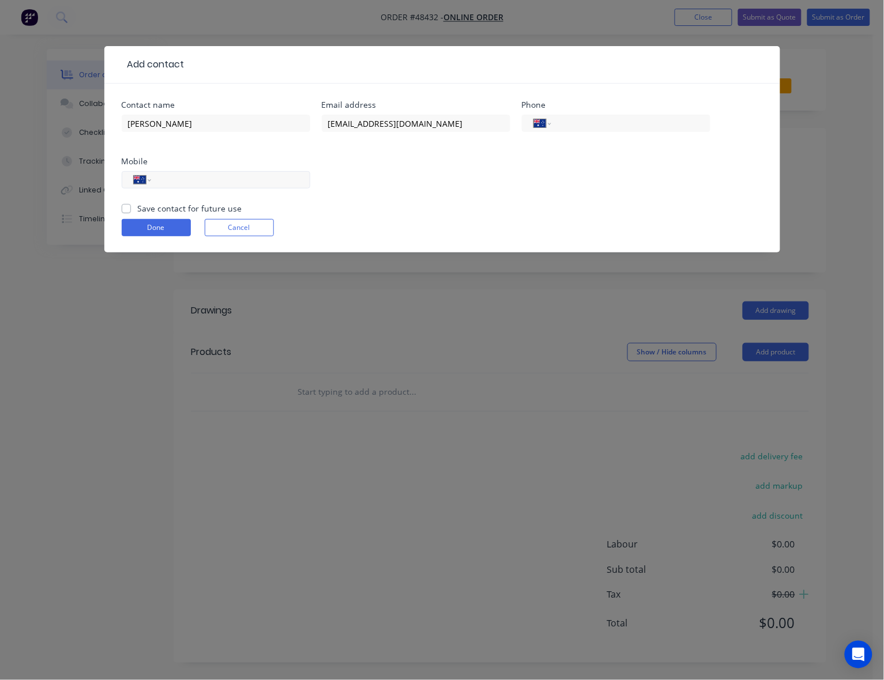
paste input "0421 180 130"
type input "0421 180 130"
click at [138, 211] on label "Save contact for future use" at bounding box center [190, 208] width 104 height 12
click at [127, 211] on input "Save contact for future use" at bounding box center [126, 207] width 9 height 11
checkbox input "true"
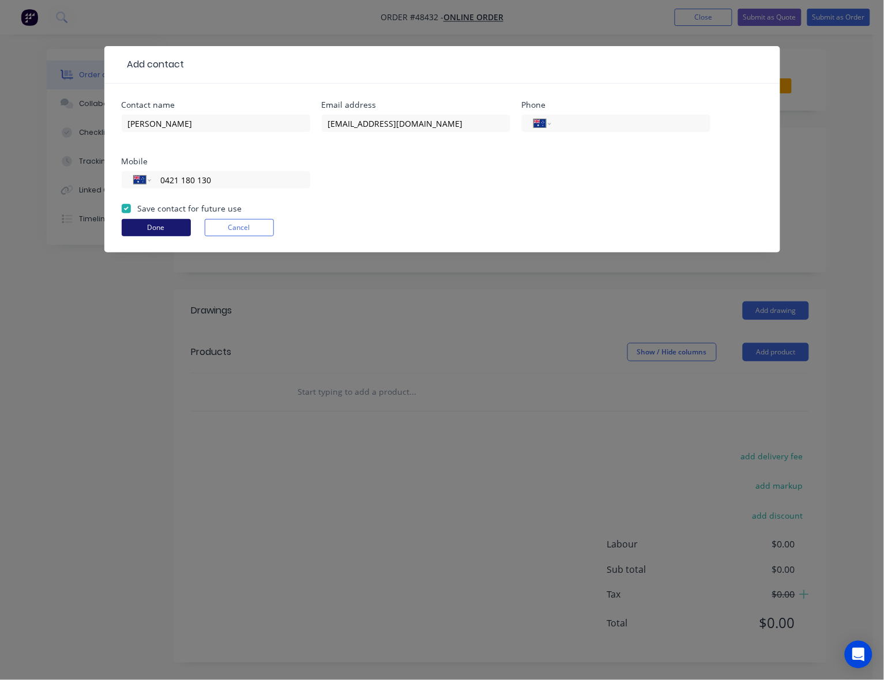
drag, startPoint x: 130, startPoint y: 225, endPoint x: 349, endPoint y: 227, distance: 218.4
click at [131, 225] on button "Done" at bounding box center [156, 227] width 69 height 17
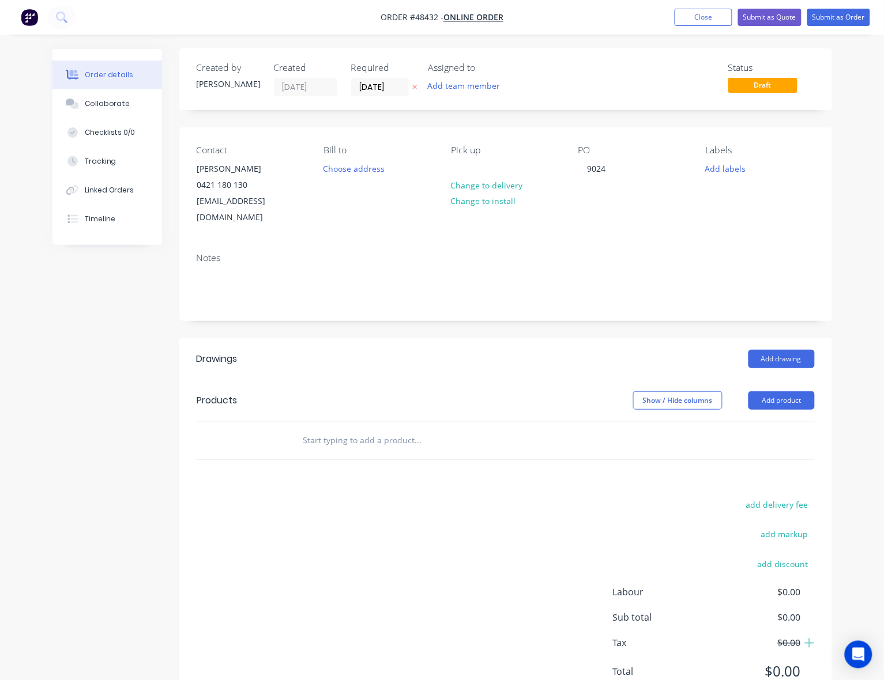
click at [531, 297] on div "Notes" at bounding box center [505, 281] width 652 height 77
click at [794, 391] on button "Add product" at bounding box center [781, 400] width 66 height 18
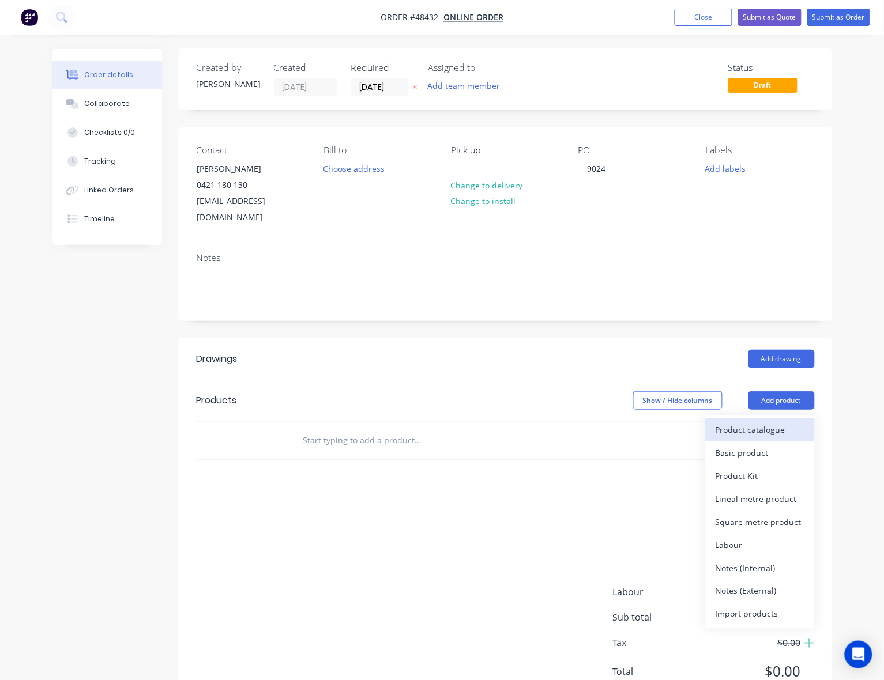
click at [771, 416] on div "Product catalogue Basic product Product Kit Lineal metre product Square metre p…" at bounding box center [760, 522] width 110 height 213
click at [768, 421] on div "Product catalogue" at bounding box center [759, 429] width 89 height 17
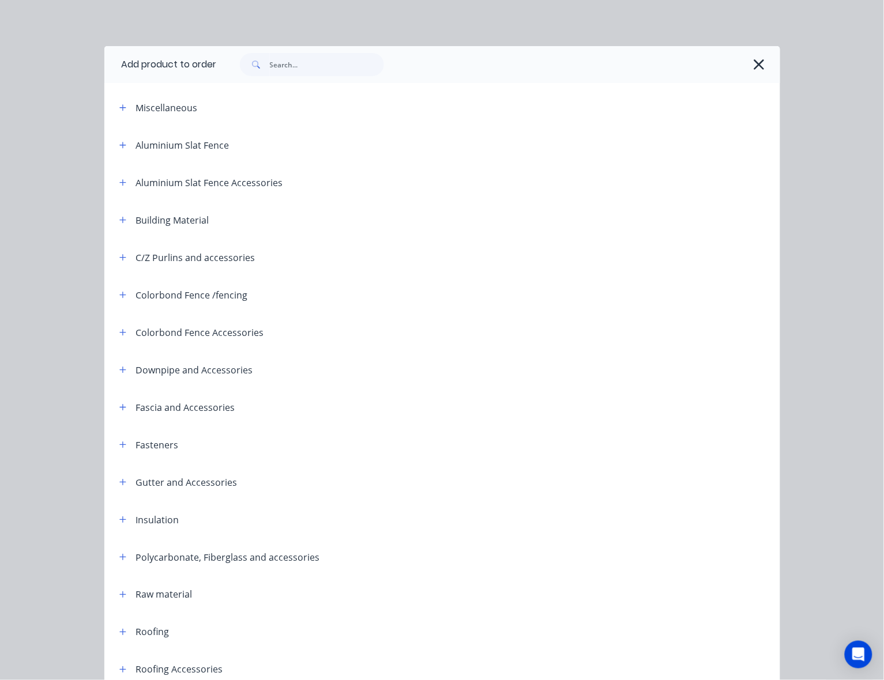
click at [310, 55] on div at bounding box center [498, 64] width 563 height 37
click at [310, 62] on input "text" at bounding box center [327, 64] width 114 height 23
type input "exter"
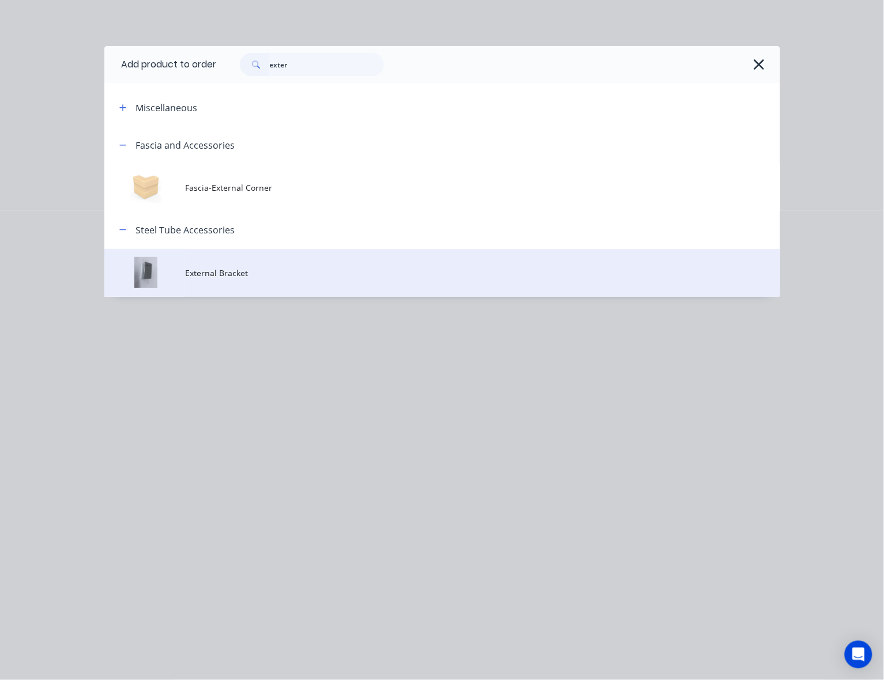
click at [277, 263] on td "External Bracket" at bounding box center [482, 273] width 594 height 48
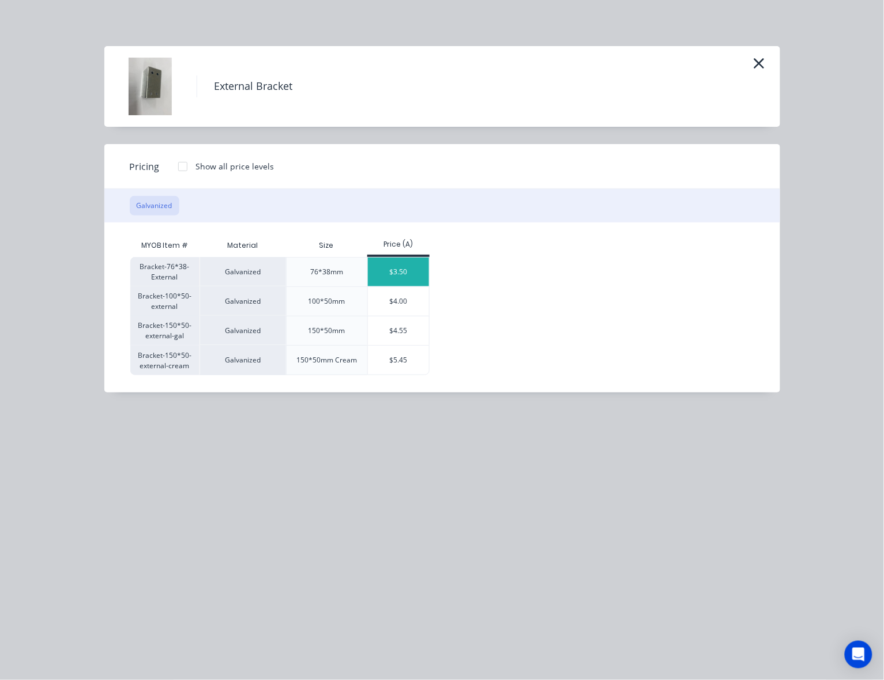
click at [421, 270] on div "$3.50" at bounding box center [399, 272] width 62 height 29
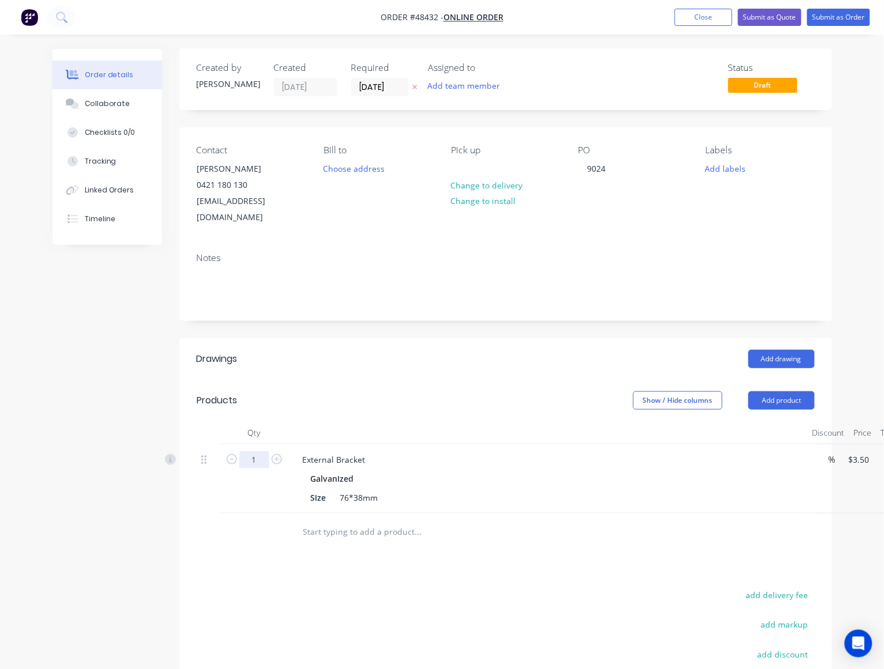
click at [258, 451] on input "1" at bounding box center [254, 459] width 30 height 17
type input "5"
type input "$17.50"
drag, startPoint x: 506, startPoint y: 380, endPoint x: 529, endPoint y: 380, distance: 23.1
click at [509, 391] on div "Show / Hide columns Add product" at bounding box center [570, 400] width 486 height 18
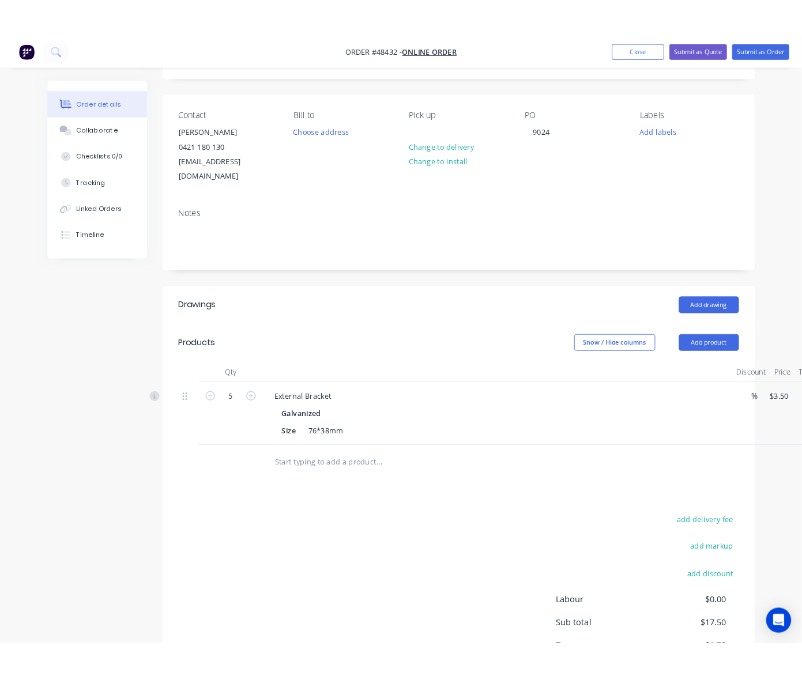
scroll to position [0, 0]
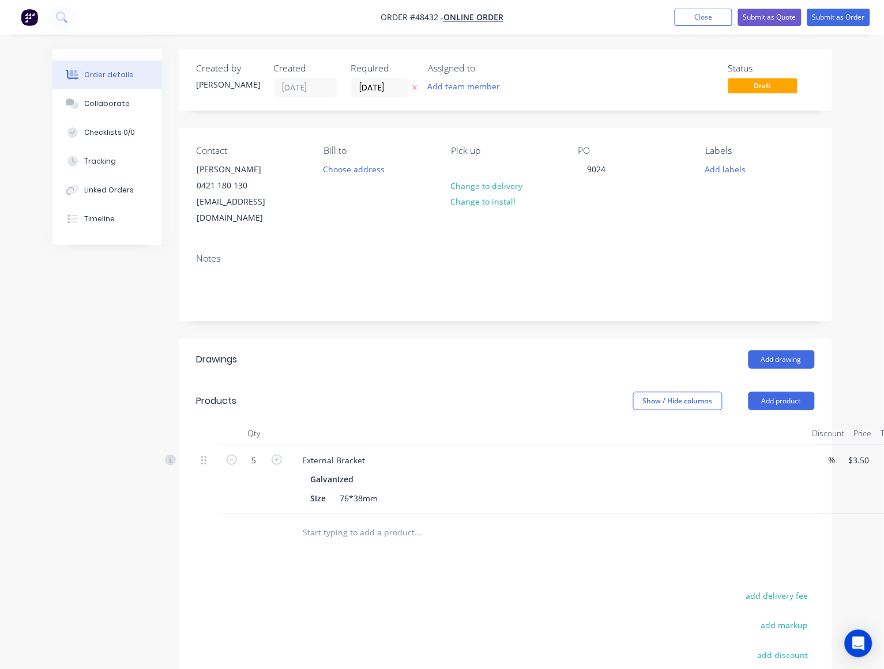
drag, startPoint x: 797, startPoint y: 3, endPoint x: 793, endPoint y: 13, distance: 10.4
click at [797, 3] on nav "Order #48432 - Online Order Add product Close Submit as Quote Submit as Order" at bounding box center [442, 17] width 884 height 35
click at [793, 13] on button "Submit as Quote" at bounding box center [769, 17] width 63 height 17
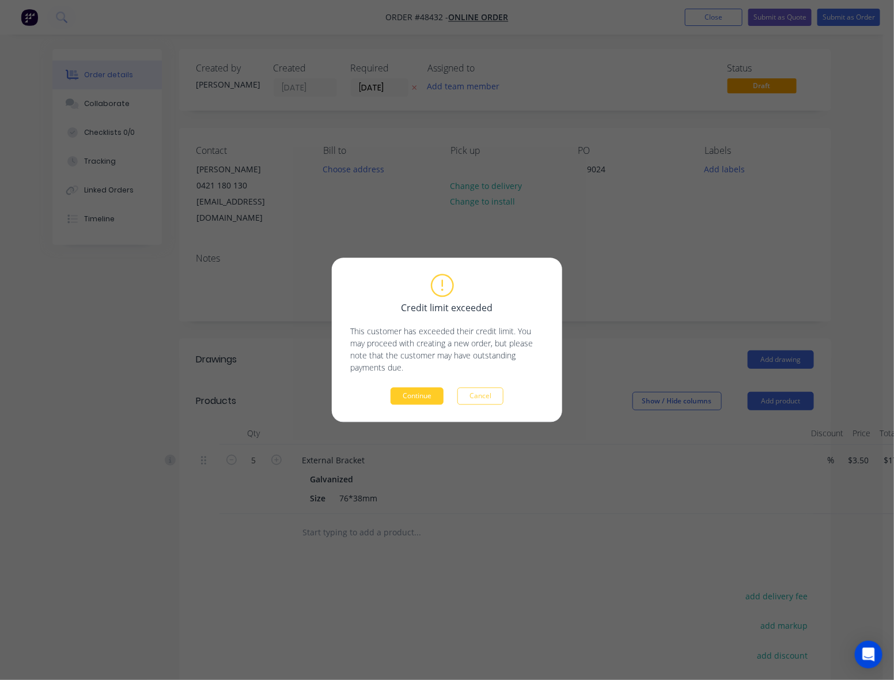
click at [421, 392] on button "Continue" at bounding box center [417, 396] width 53 height 17
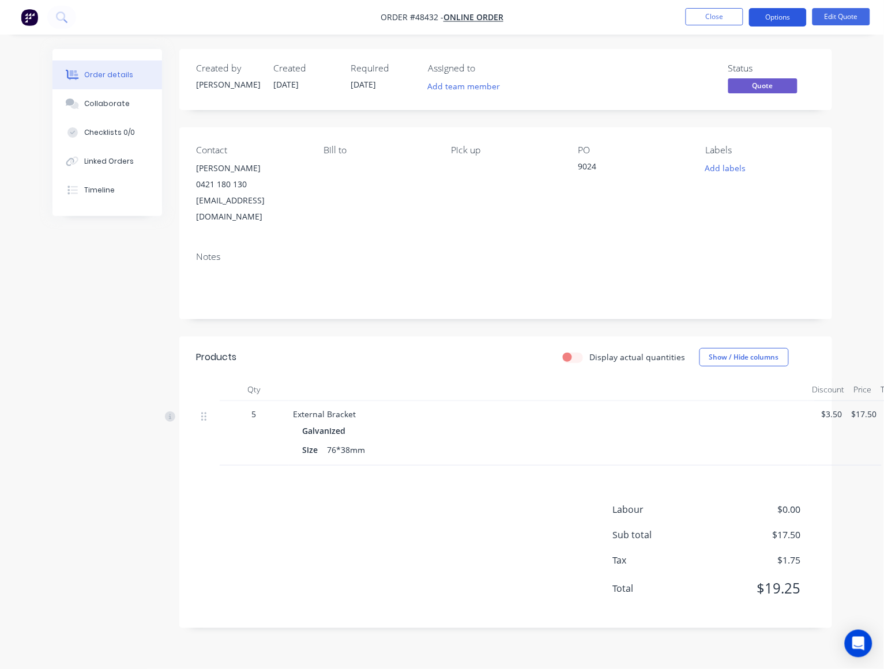
click at [788, 19] on button "Options" at bounding box center [778, 17] width 58 height 18
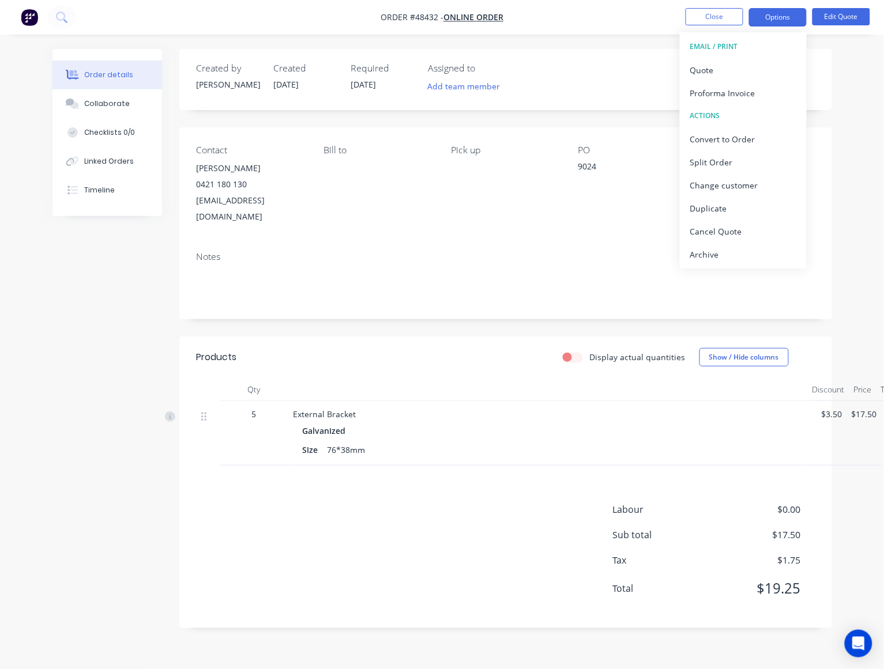
click at [738, 68] on div "Quote" at bounding box center [743, 70] width 106 height 17
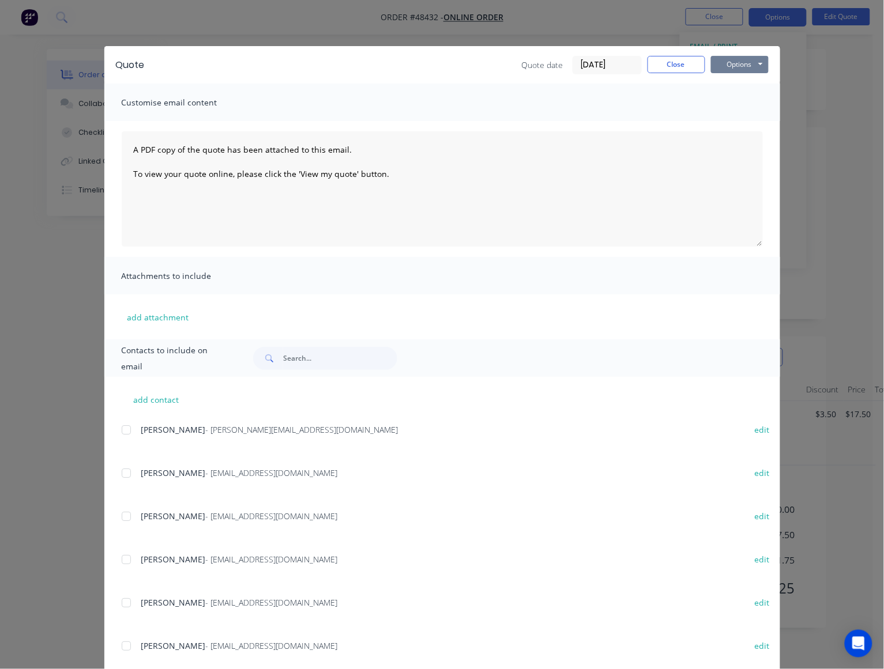
click at [741, 70] on button "Options" at bounding box center [740, 64] width 58 height 17
click at [719, 84] on button "Preview" at bounding box center [748, 85] width 74 height 19
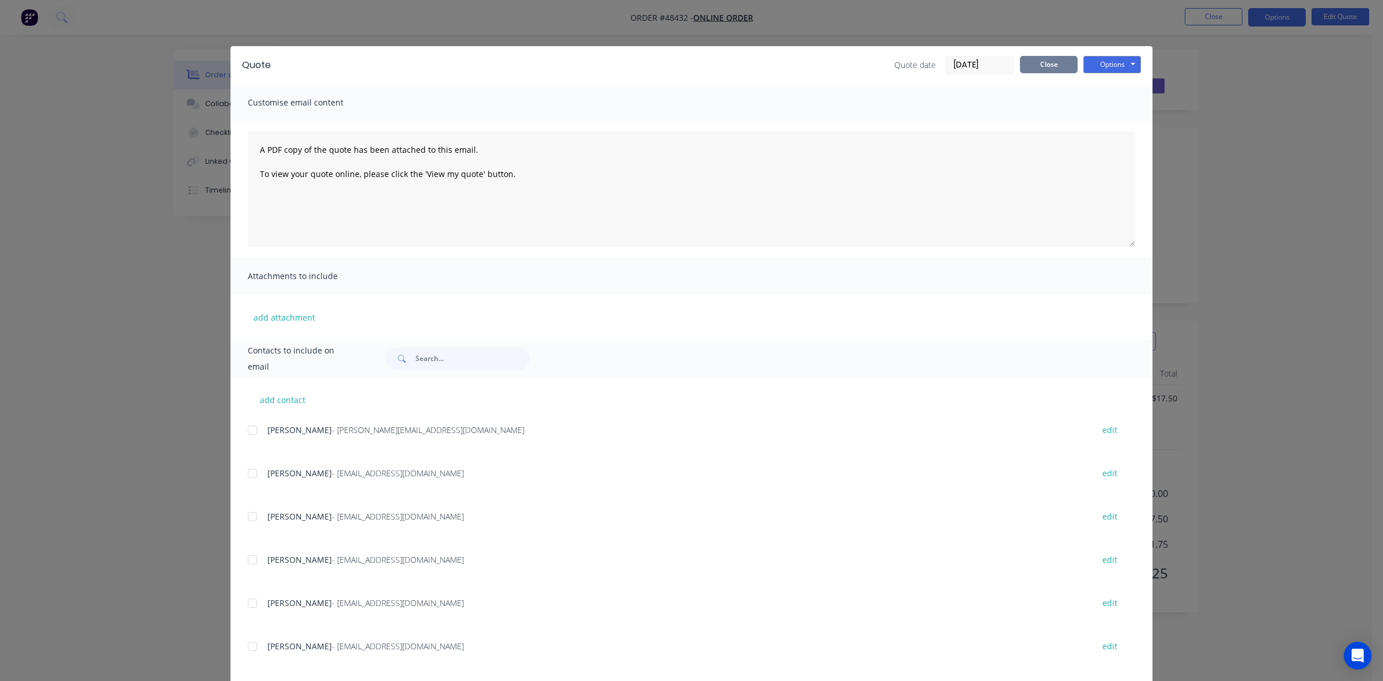
click at [1047, 61] on button "Close" at bounding box center [1049, 64] width 58 height 17
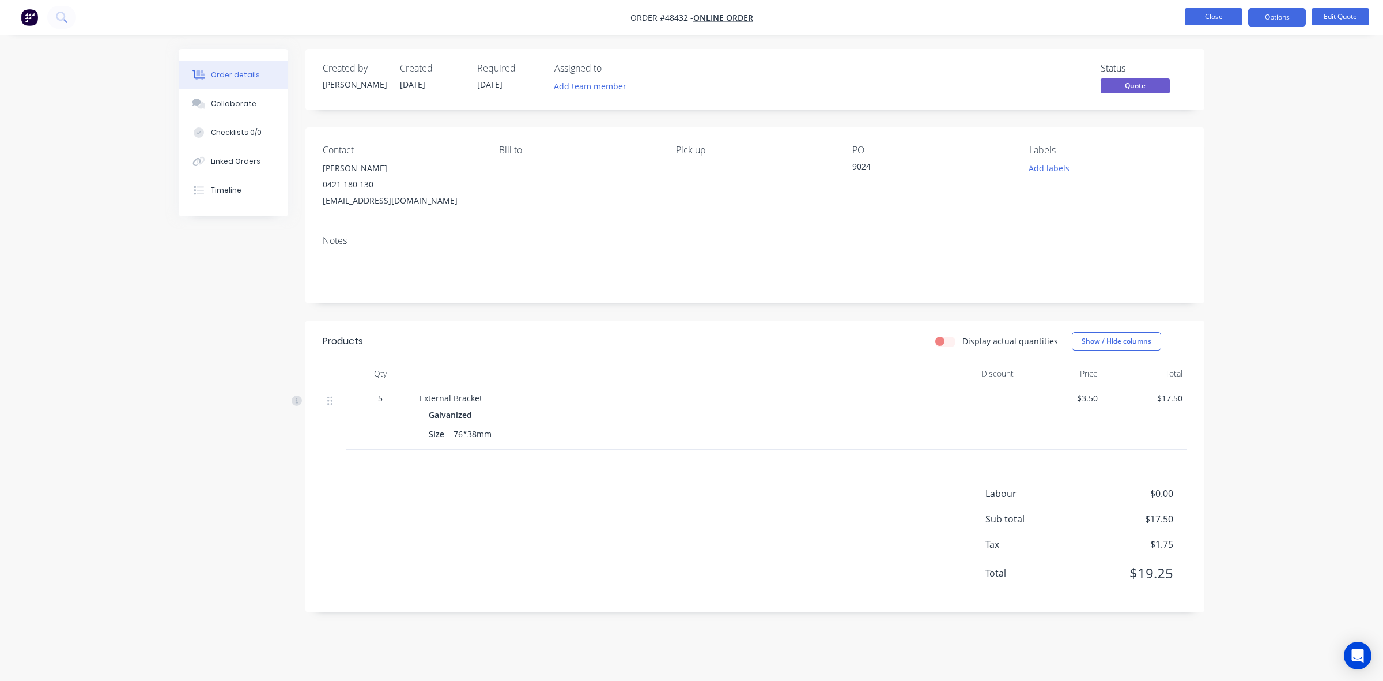
click at [1217, 18] on button "Close" at bounding box center [1214, 16] width 58 height 17
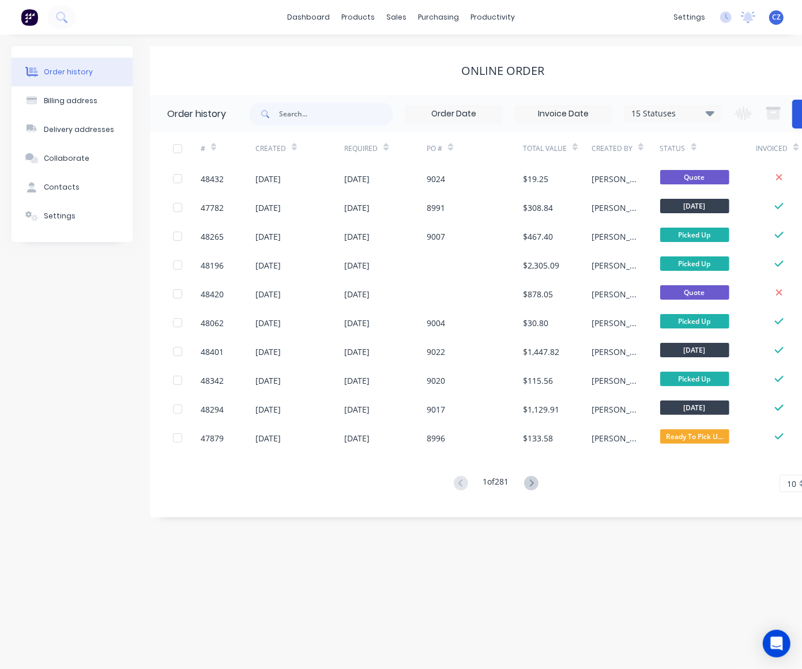
click at [799, 113] on button "Create Order" at bounding box center [815, 114] width 46 height 29
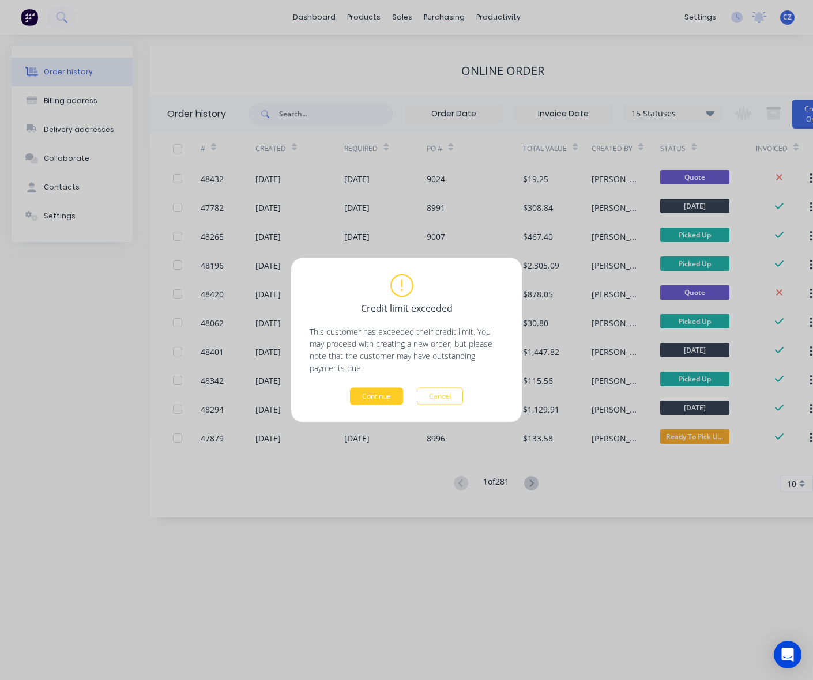
click at [382, 392] on button "Continue" at bounding box center [376, 396] width 53 height 17
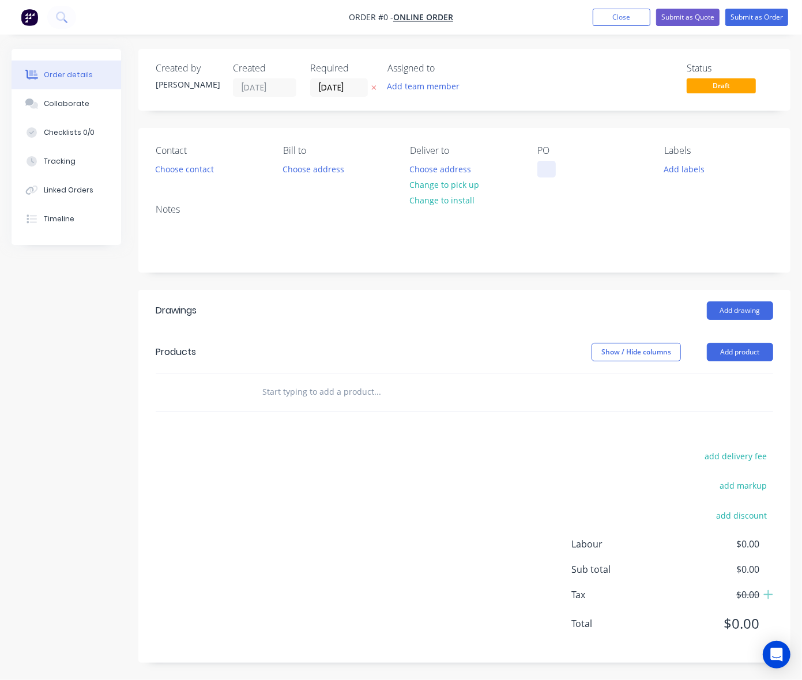
click at [541, 171] on div at bounding box center [546, 169] width 18 height 17
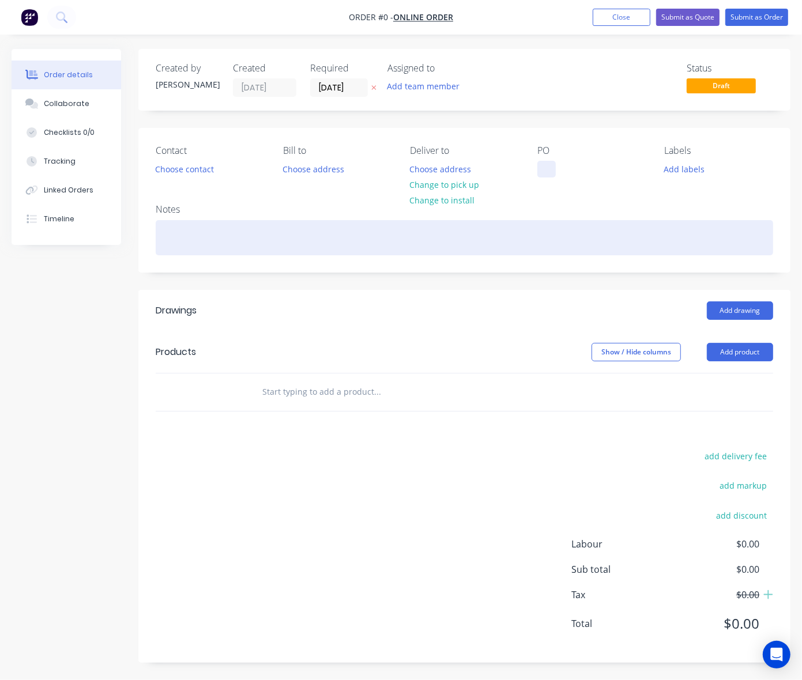
paste div
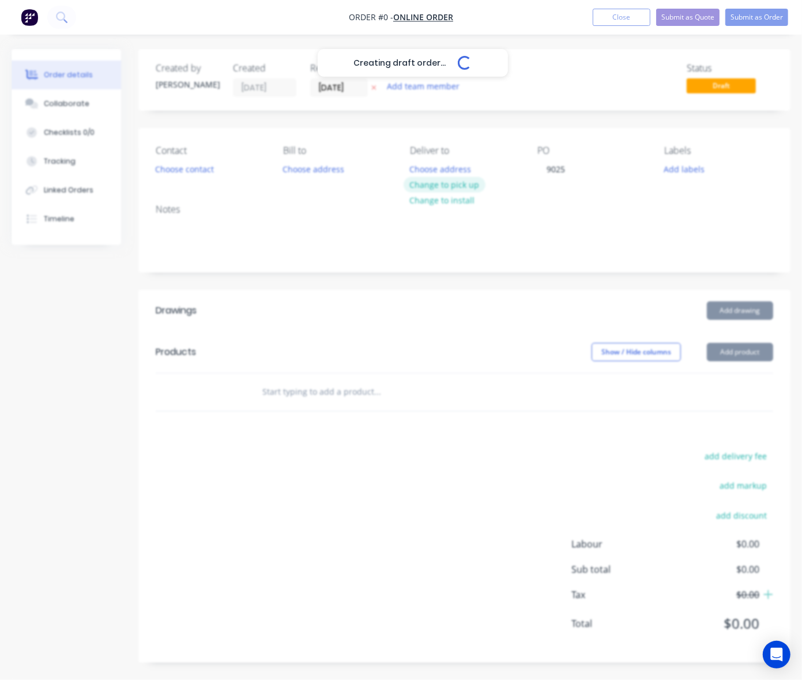
click at [457, 186] on div "Creating draft order... Loading... Order details Collaborate Checklists 0/0 Tra…" at bounding box center [401, 364] width 802 height 631
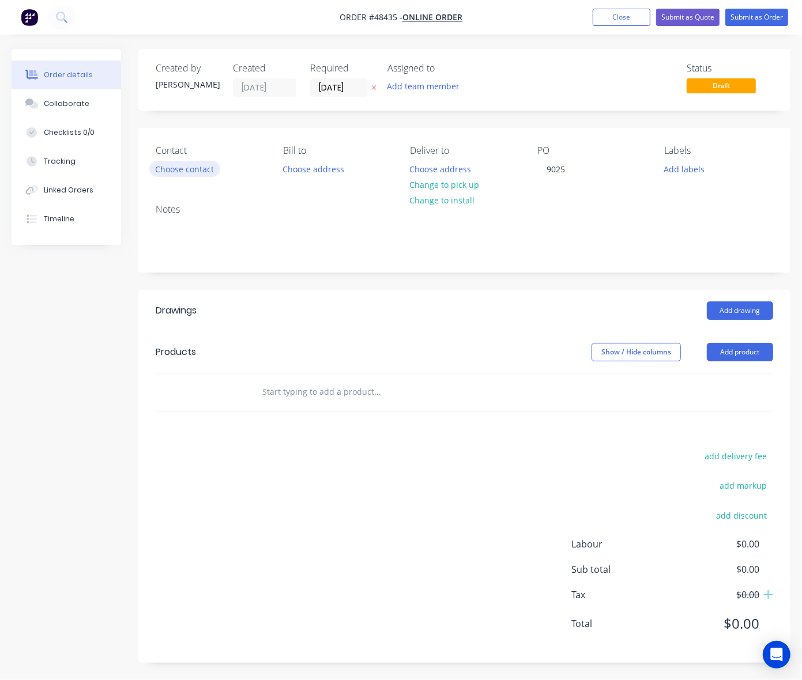
click at [194, 168] on button "Choose contact" at bounding box center [184, 169] width 71 height 16
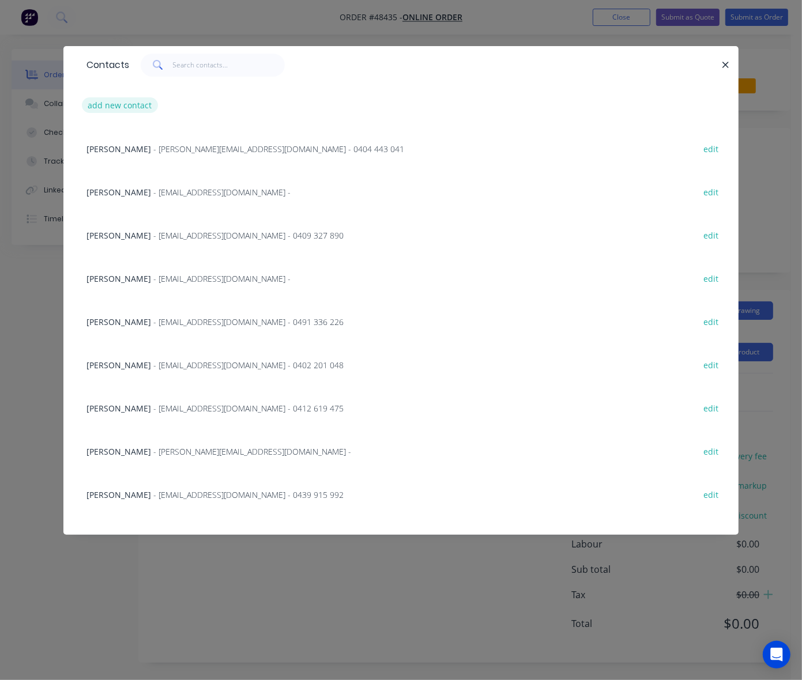
click at [121, 104] on button "add new contact" at bounding box center [120, 105] width 76 height 16
select select "AU"
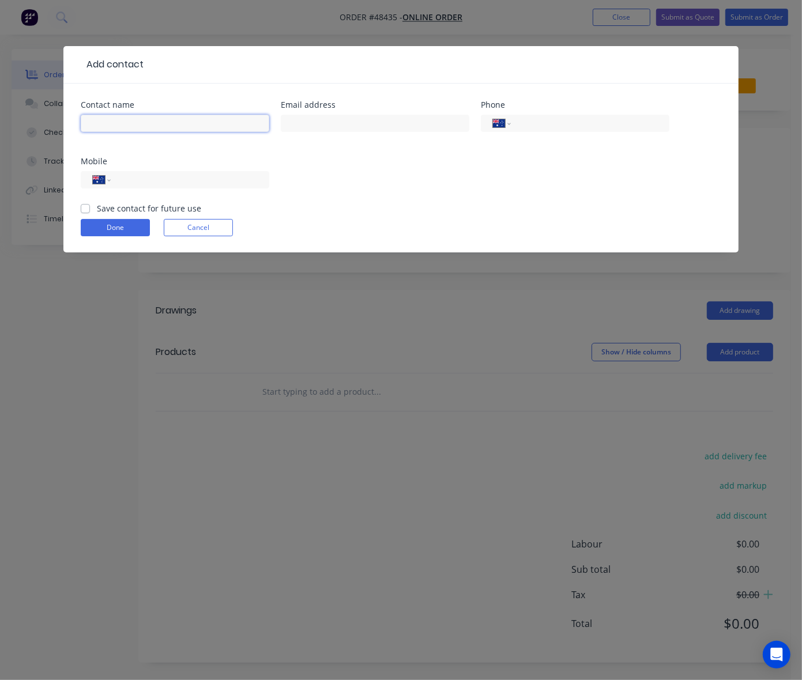
click at [119, 119] on input "text" at bounding box center [175, 123] width 188 height 17
paste input "Jason Dobson"
type input "Jason Dobson"
click at [176, 180] on input "tel" at bounding box center [188, 179] width 138 height 13
paste input "0421 180 130"
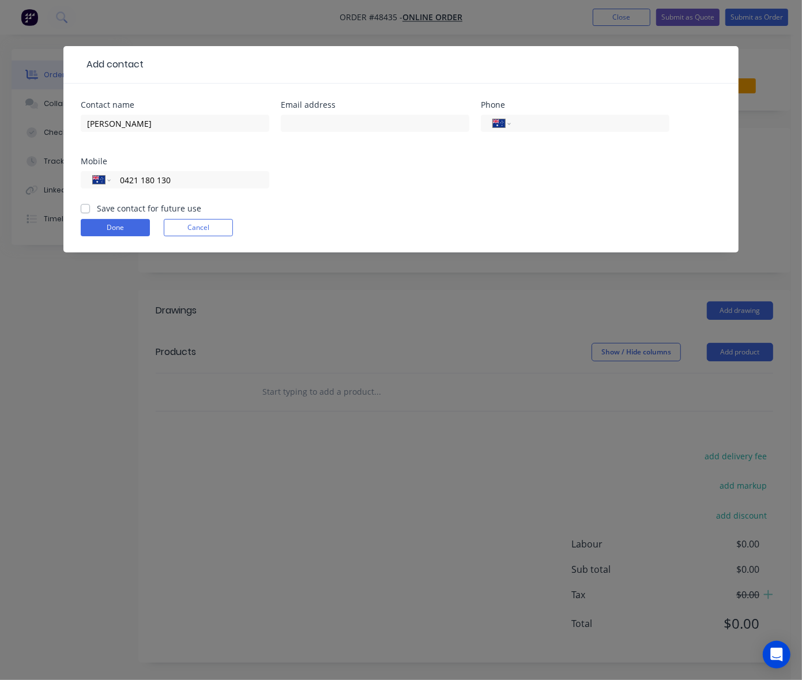
type input "0421 180 130"
click at [398, 183] on div "Contact name Jason Dobson Email address Phone International Afghanistan Åland I…" at bounding box center [401, 151] width 640 height 101
click at [431, 117] on input "text" at bounding box center [375, 123] width 188 height 17
paste input "jrhyjack@gmail.com"
type input "jrhyjack@gmail.com"
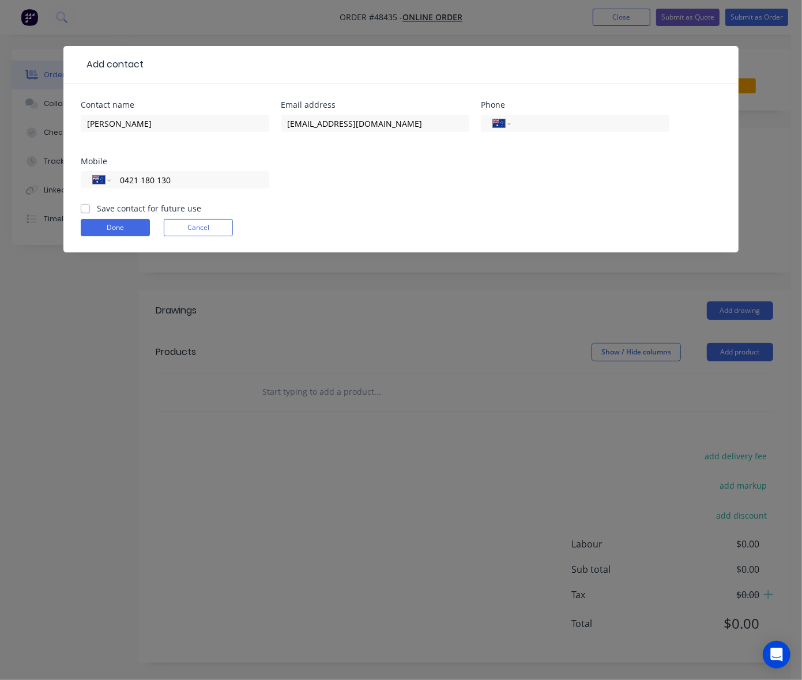
click at [97, 209] on label "Save contact for future use" at bounding box center [149, 208] width 104 height 12
click at [84, 209] on input "Save contact for future use" at bounding box center [85, 207] width 9 height 11
checkbox input "true"
click at [111, 232] on button "Done" at bounding box center [115, 227] width 69 height 17
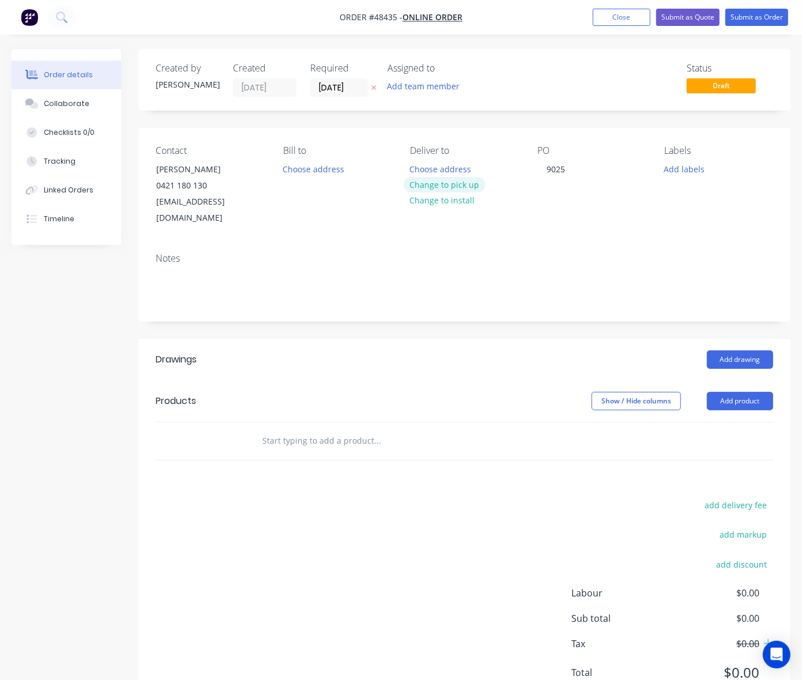
click at [454, 185] on button "Change to pick up" at bounding box center [444, 185] width 82 height 16
click at [753, 392] on button "Add product" at bounding box center [740, 401] width 66 height 18
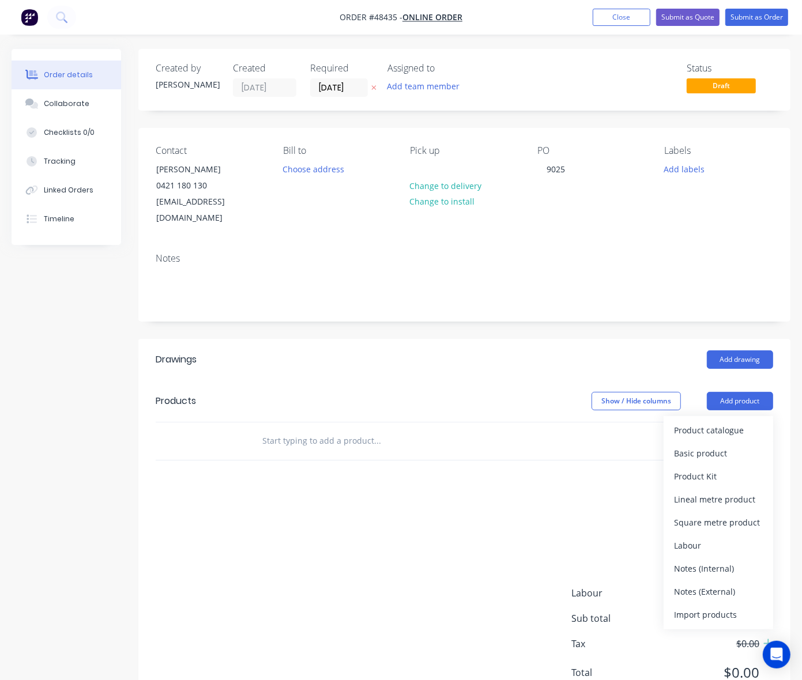
click at [723, 422] on div "Product catalogue" at bounding box center [718, 430] width 89 height 17
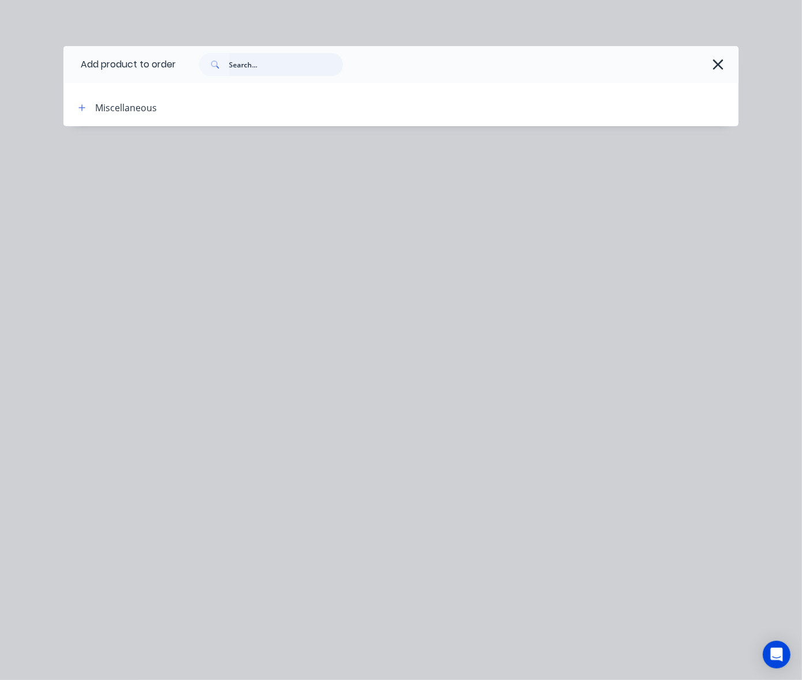
click at [256, 71] on input "text" at bounding box center [286, 64] width 114 height 23
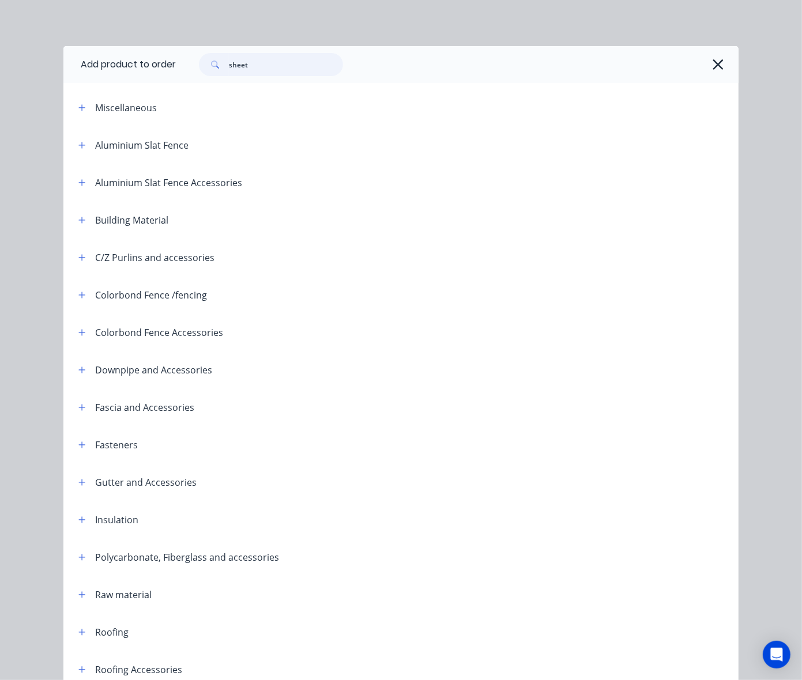
type input "sheet"
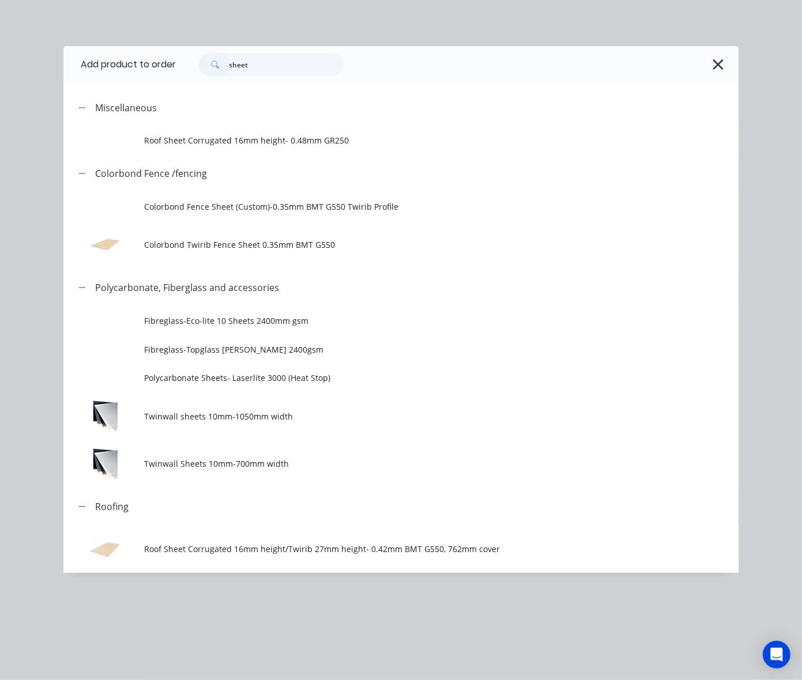
click at [222, 240] on span "Colorbond Twirib Fence Sheet 0.35mm BMT G550" at bounding box center [382, 245] width 475 height 12
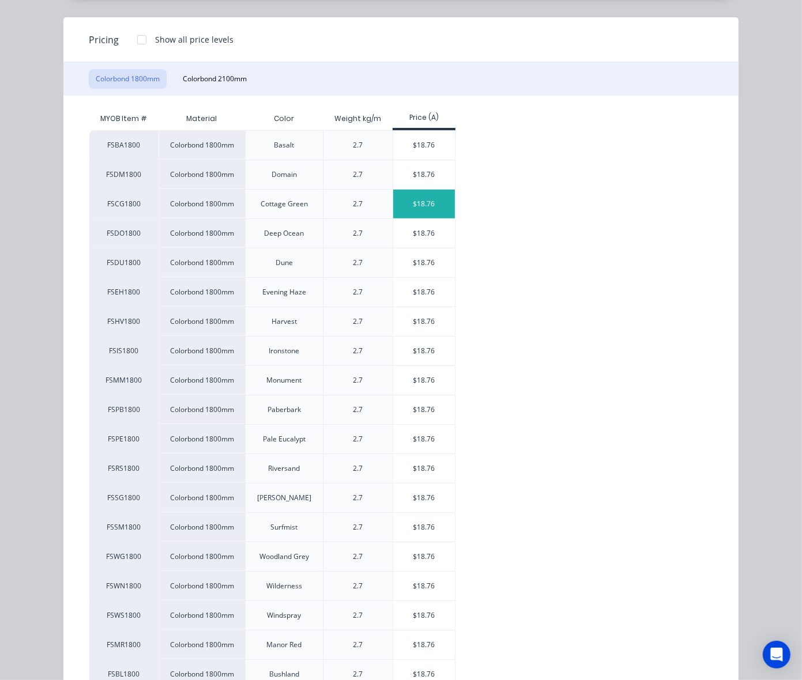
scroll to position [201, 0]
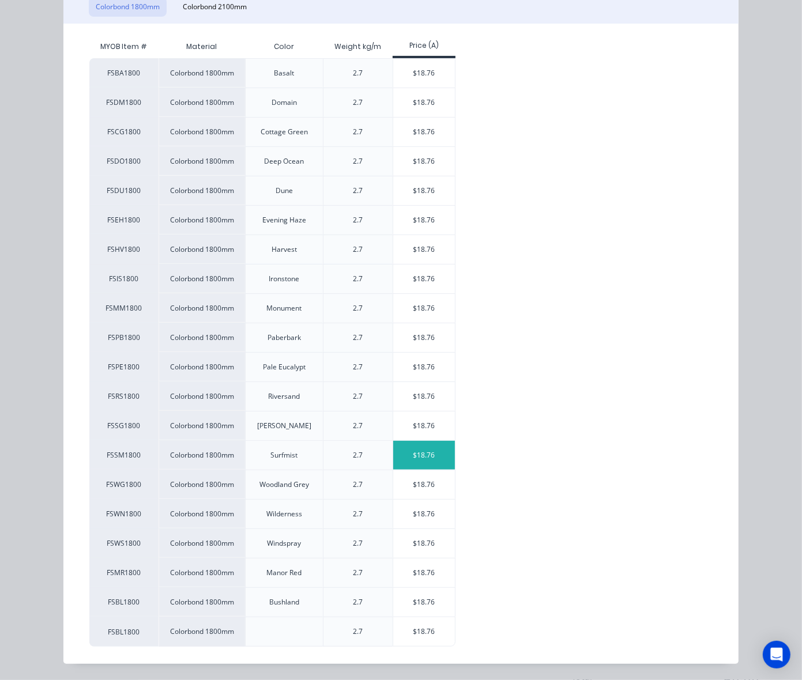
click at [410, 465] on div "$18.76" at bounding box center [424, 455] width 62 height 29
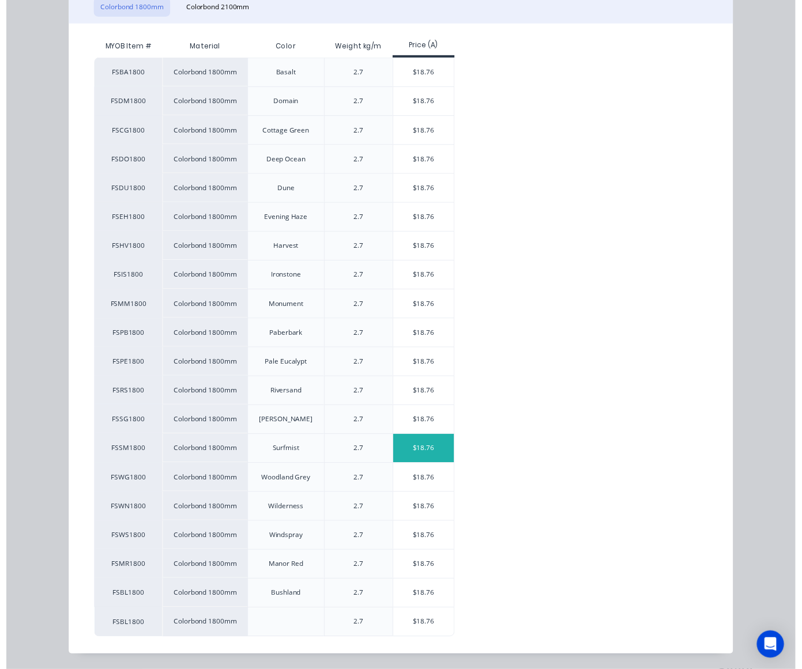
scroll to position [50, 0]
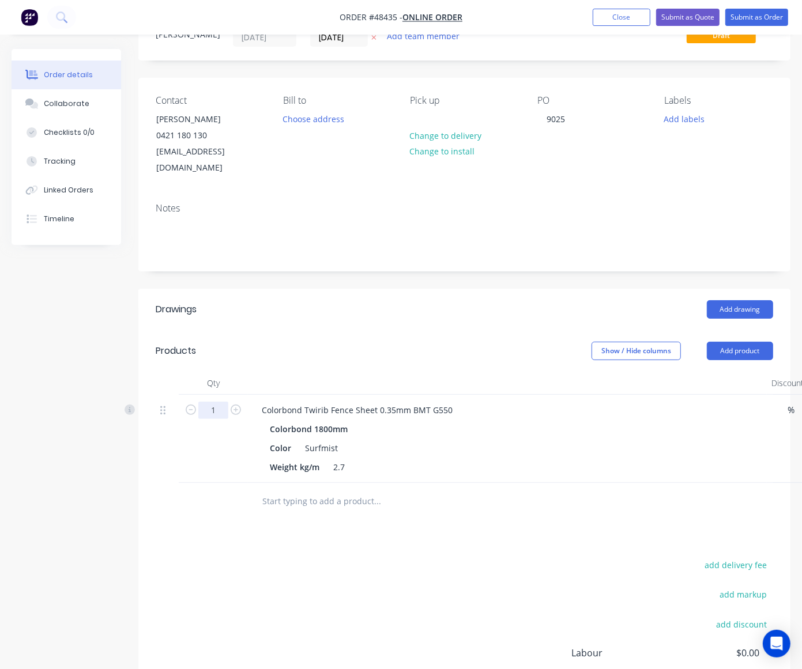
click at [226, 402] on input "1" at bounding box center [213, 410] width 30 height 17
type input "7"
type input "$131.32"
click at [341, 330] on header "Products Show / Hide columns Add product" at bounding box center [464, 350] width 652 height 41
click at [755, 342] on button "Add product" at bounding box center [740, 351] width 66 height 18
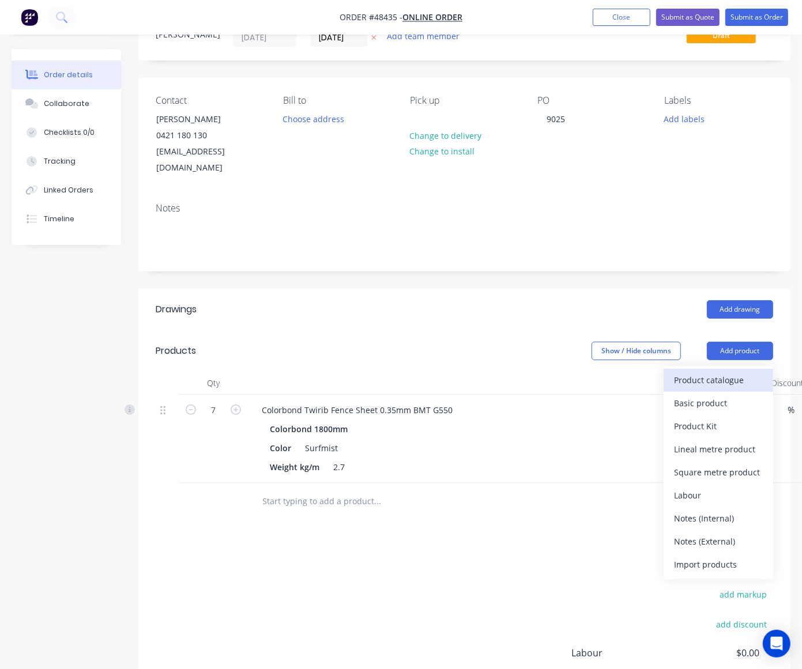
click at [741, 372] on div "Product catalogue" at bounding box center [718, 380] width 89 height 17
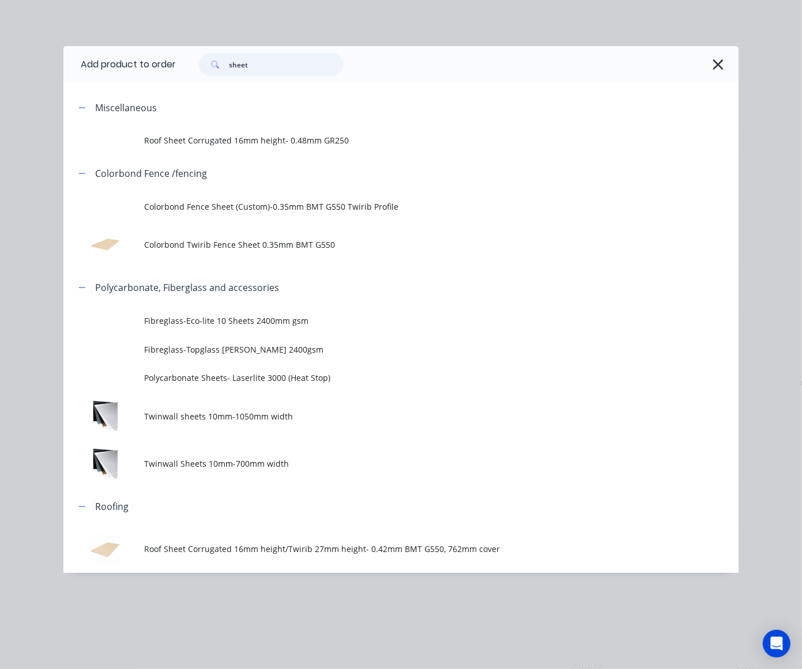
drag, startPoint x: 292, startPoint y: 65, endPoint x: 92, endPoint y: 69, distance: 199.5
click at [92, 69] on header "Add product to order sheet" at bounding box center [400, 64] width 675 height 37
type input "post"
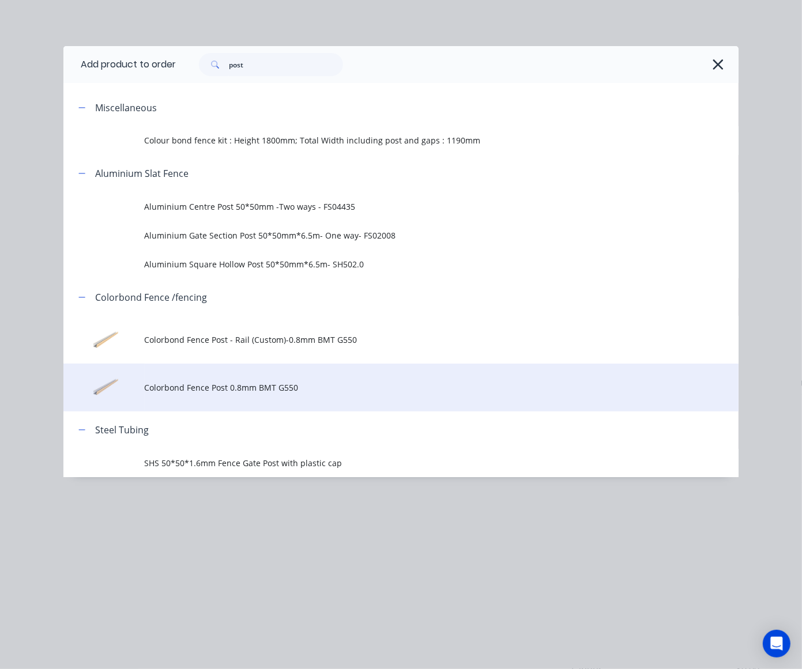
click at [303, 393] on span "Colorbond Fence Post 0.8mm BMT G550" at bounding box center [382, 388] width 475 height 12
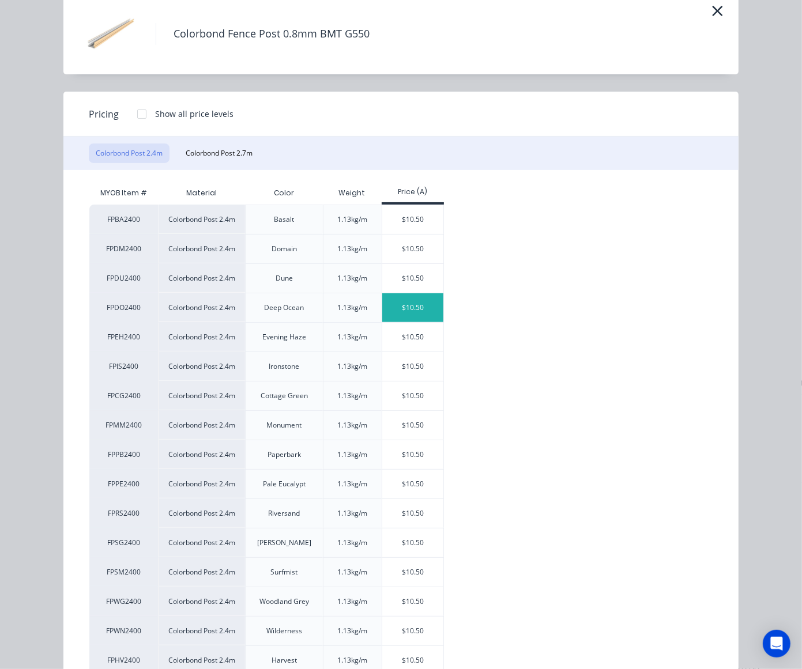
scroll to position [182, 0]
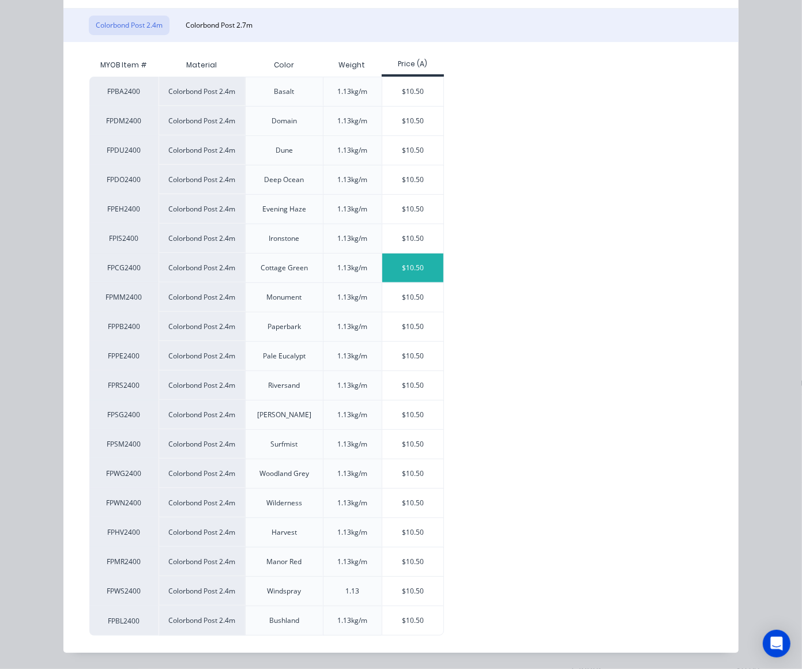
click at [410, 259] on div "$10.50" at bounding box center [413, 268] width 62 height 29
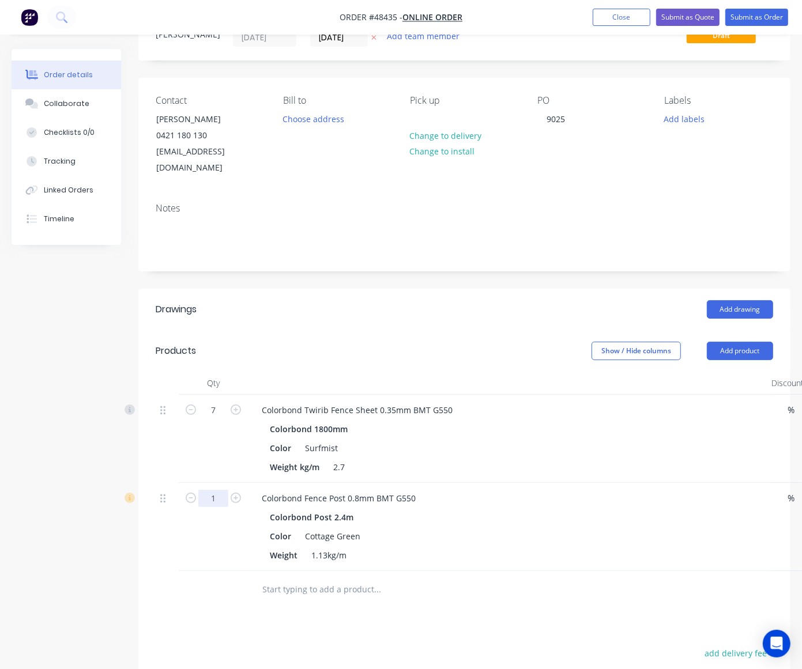
click at [224, 419] on input "1" at bounding box center [213, 410] width 30 height 17
type input "4"
type input "$42.00"
click at [480, 509] on div "Colorbond Post 2.4m" at bounding box center [507, 517] width 475 height 17
click at [719, 342] on button "Add product" at bounding box center [740, 351] width 66 height 18
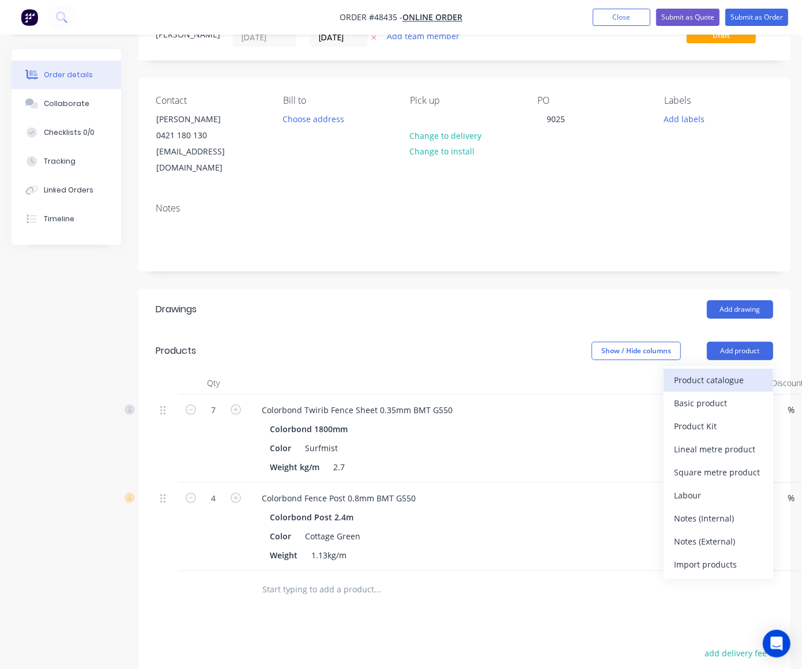
click at [715, 372] on div "Product catalogue" at bounding box center [718, 380] width 89 height 17
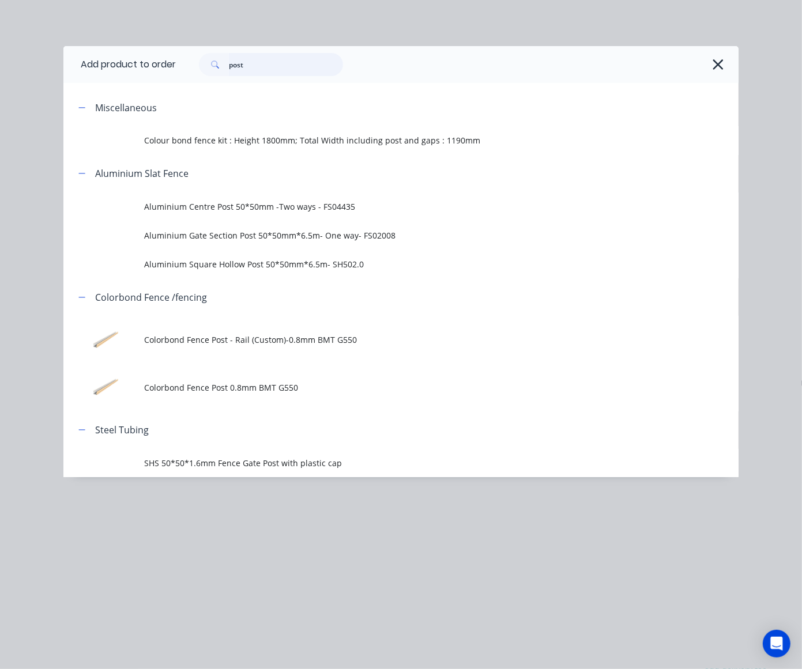
click at [115, 98] on div "Add product to order post Miscellaneous Colour bond fence kit : Height 1800mm; …" at bounding box center [400, 261] width 675 height 431
type input "rail"
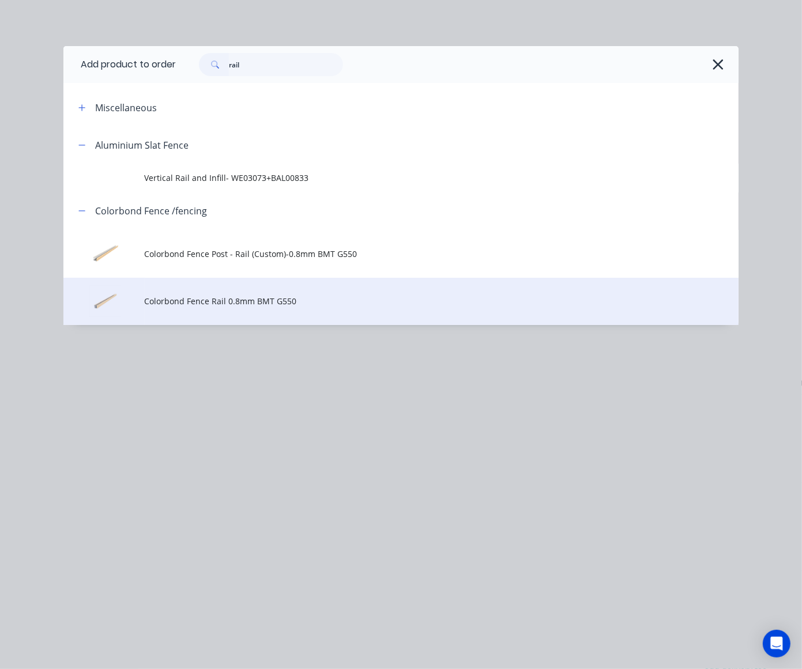
click at [317, 315] on td "Colorbond Fence Rail 0.8mm BMT G550" at bounding box center [442, 302] width 594 height 48
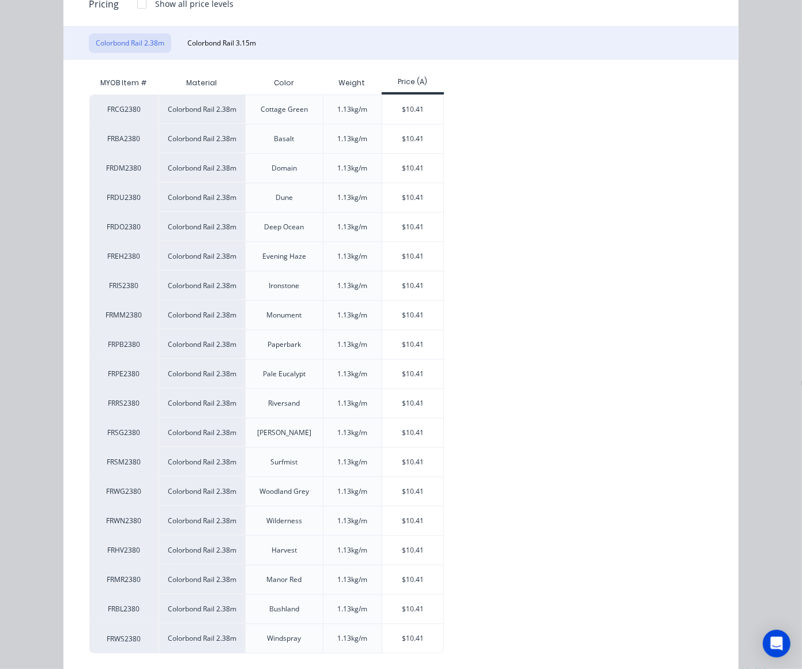
scroll to position [182, 0]
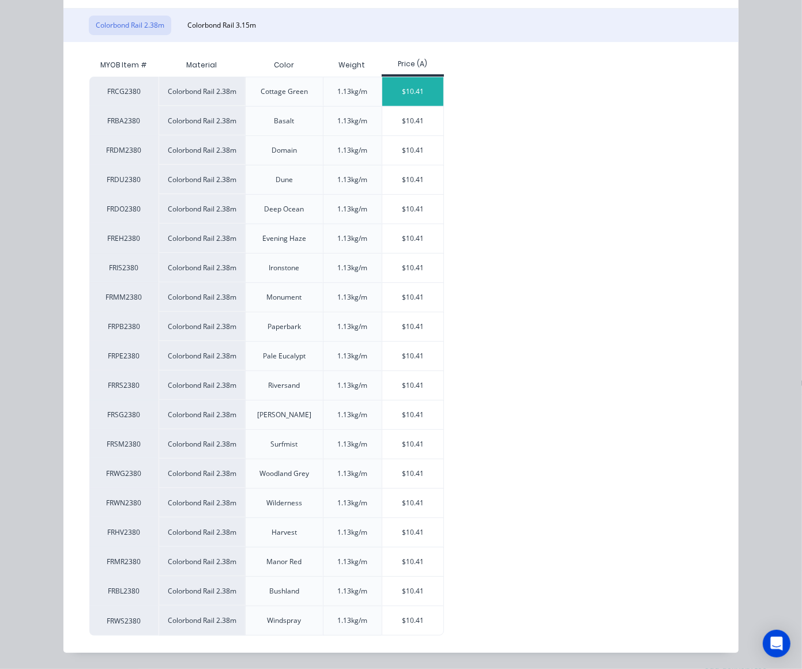
click at [412, 78] on div "$10.41" at bounding box center [413, 91] width 62 height 29
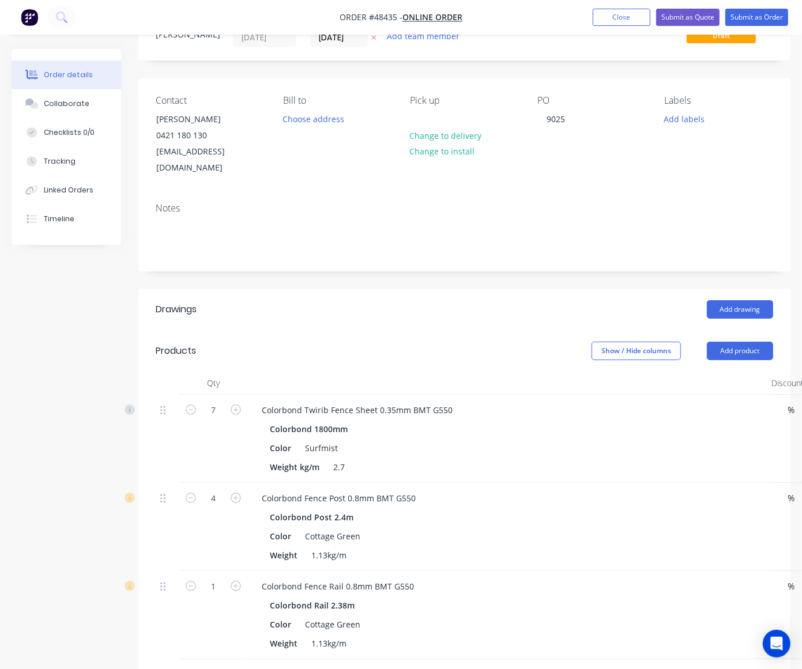
scroll to position [331, 0]
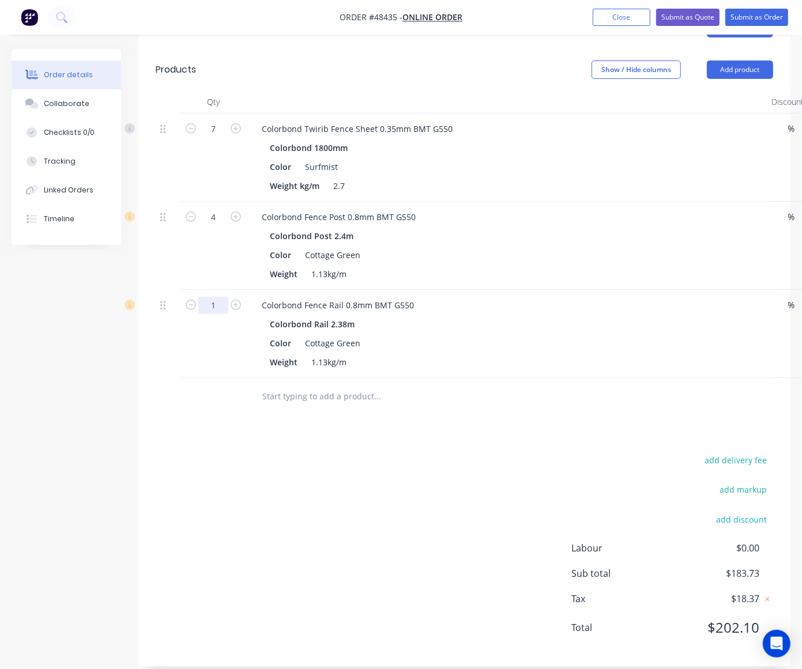
click at [214, 138] on input "1" at bounding box center [213, 128] width 30 height 17
type input "2"
type input "$20.82"
click at [415, 335] on div "Color Cottage Green" at bounding box center [505, 343] width 480 height 17
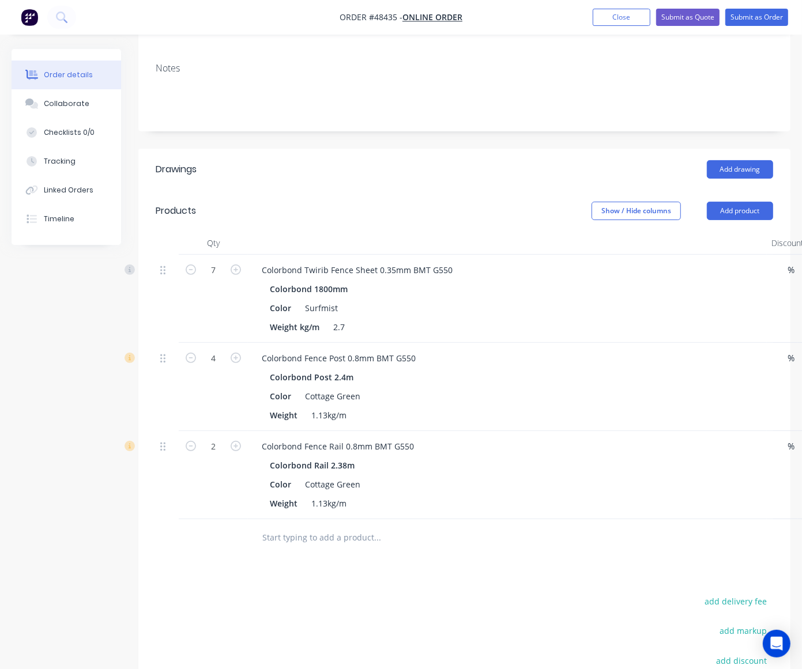
scroll to position [187, 0]
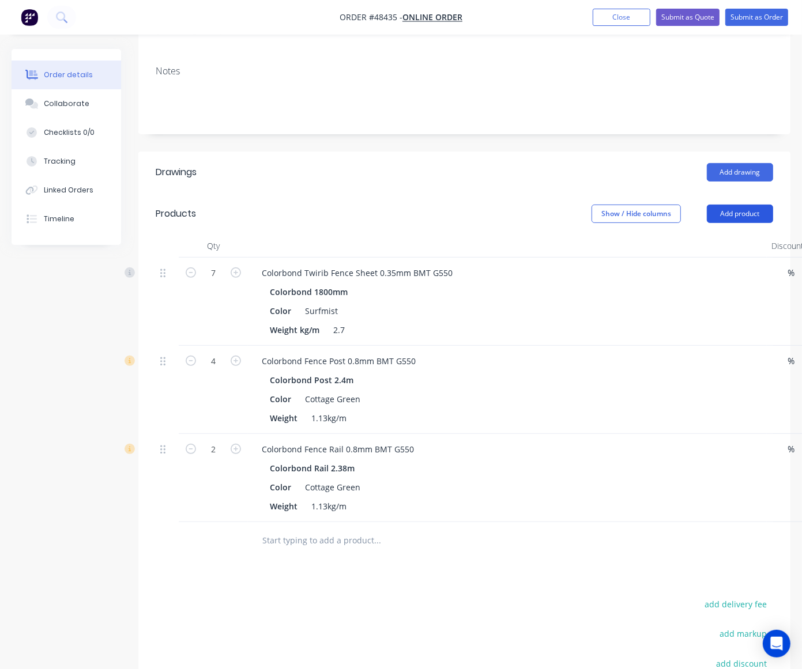
click at [752, 205] on button "Add product" at bounding box center [740, 214] width 66 height 18
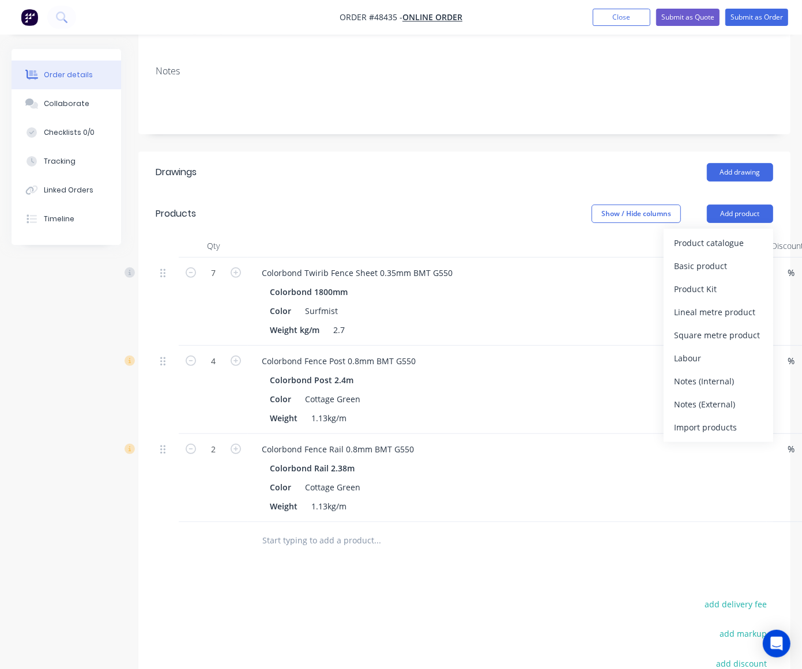
click at [730, 229] on div "Product catalogue Basic product Product Kit Lineal metre product Square metre p…" at bounding box center [718, 335] width 110 height 213
click at [729, 229] on div "Product catalogue Basic product Product Kit Lineal metre product Square metre p…" at bounding box center [718, 335] width 110 height 213
click at [693, 235] on div "Product catalogue" at bounding box center [718, 243] width 89 height 17
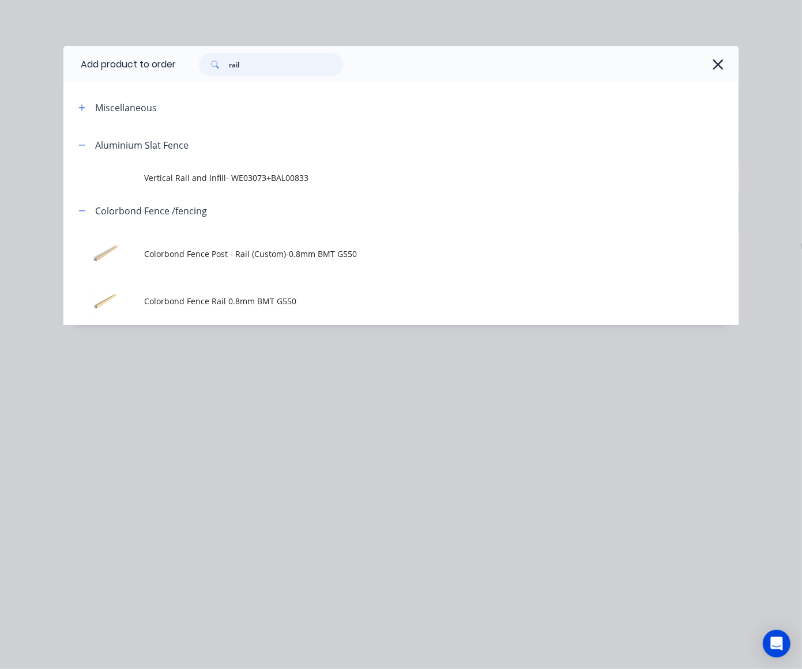
drag, startPoint x: 270, startPoint y: 65, endPoint x: 55, endPoint y: 85, distance: 216.0
click at [55, 85] on div "Add product to order rail Miscellaneous Aluminium Slat Fence Vertical Rail and …" at bounding box center [401, 334] width 802 height 669
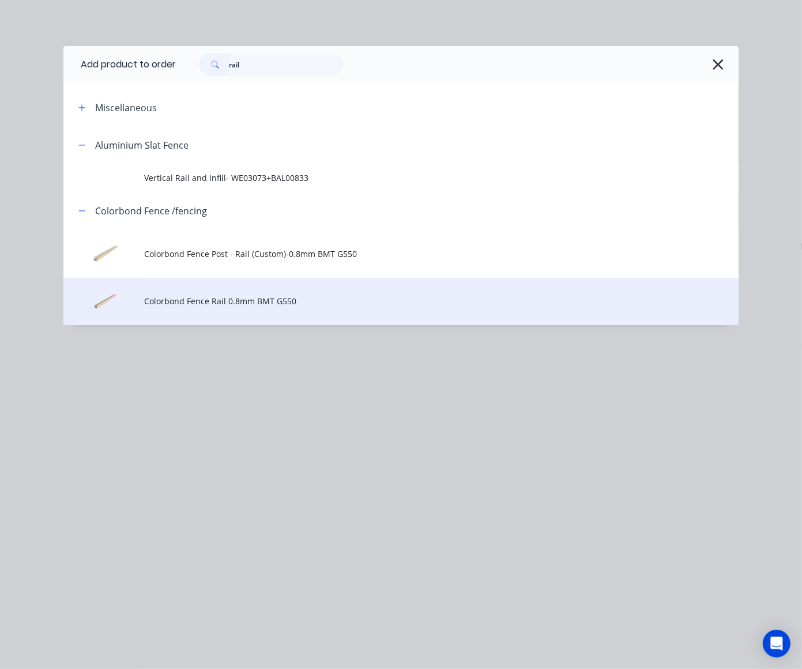
click at [188, 323] on td "Colorbond Fence Rail 0.8mm BMT G550" at bounding box center [442, 302] width 594 height 48
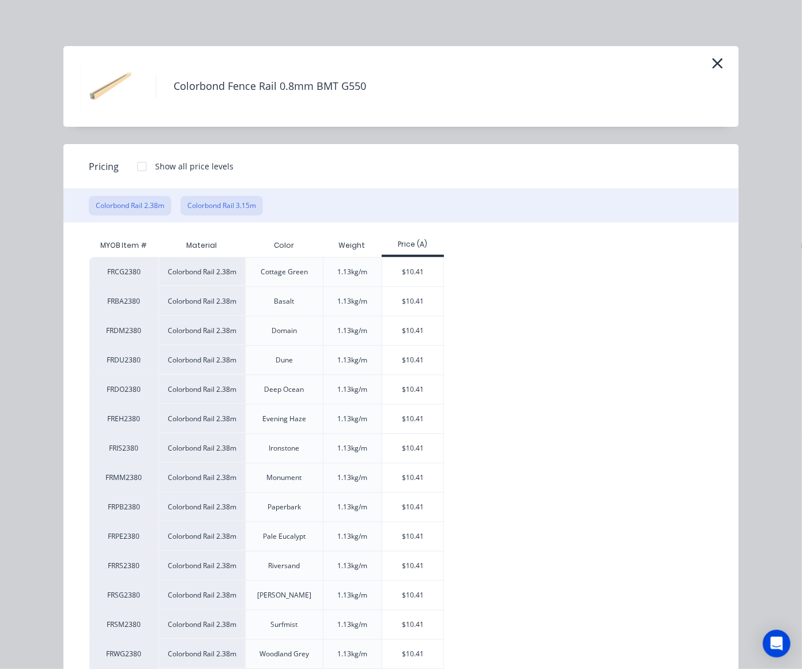
click at [209, 198] on button "Colorbond Rail 3.15m" at bounding box center [221, 206] width 82 height 20
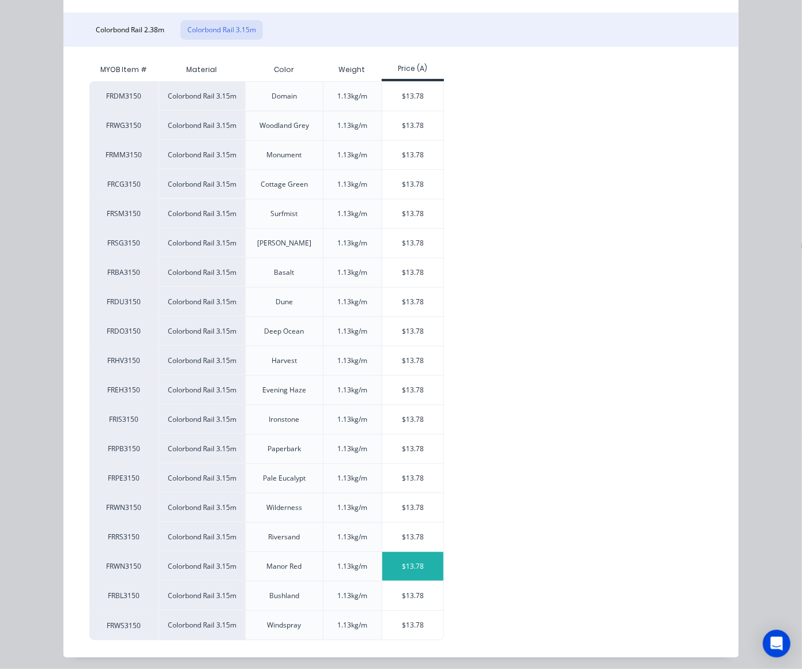
scroll to position [182, 0]
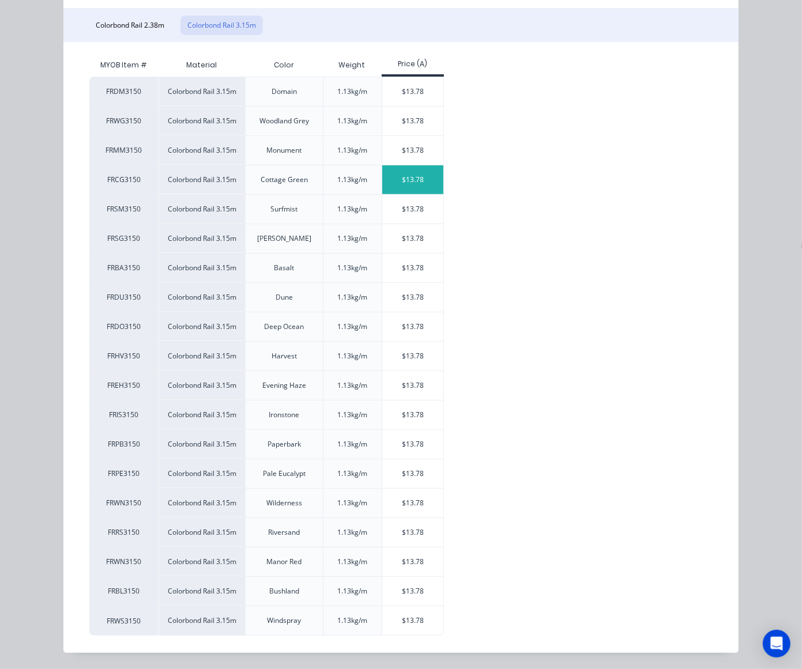
click at [394, 186] on div "$13.78" at bounding box center [413, 179] width 62 height 29
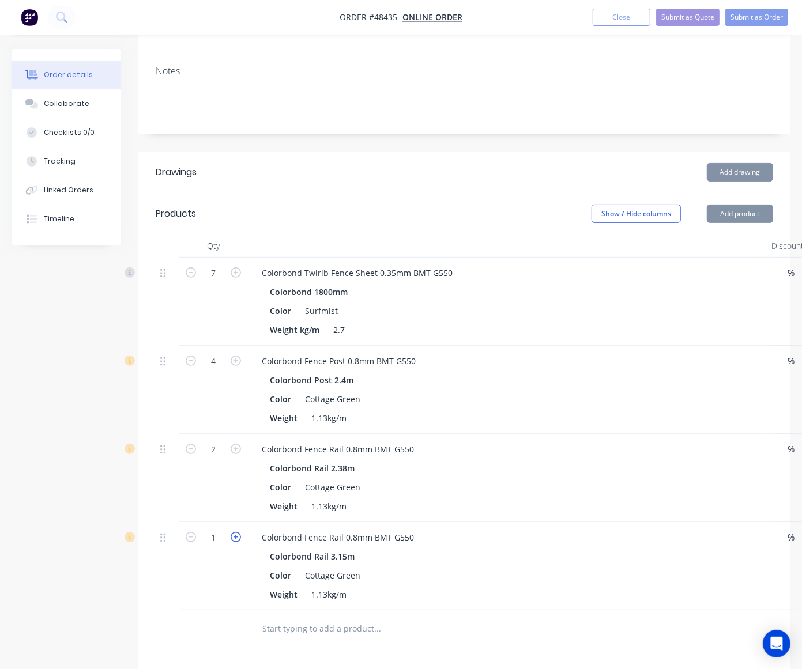
click at [235, 532] on icon "button" at bounding box center [236, 537] width 10 height 10
type input "2"
type input "$27.56"
click at [214, 575] on div "2" at bounding box center [213, 566] width 69 height 88
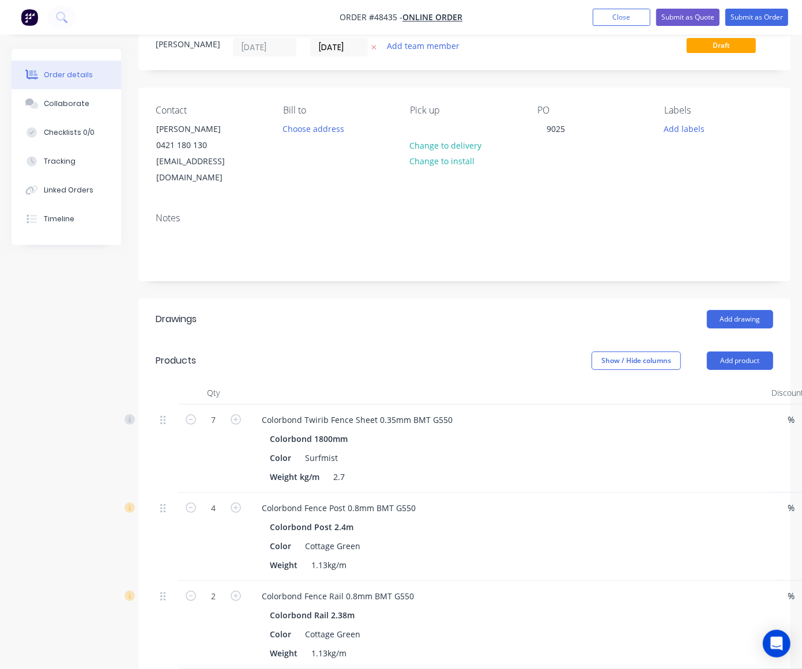
scroll to position [144, 0]
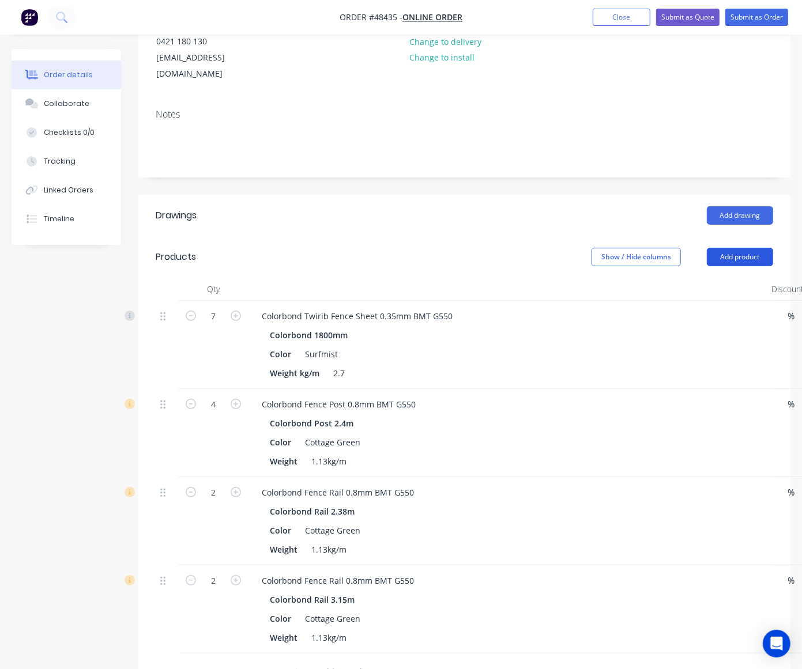
click at [730, 248] on button "Add product" at bounding box center [740, 257] width 66 height 18
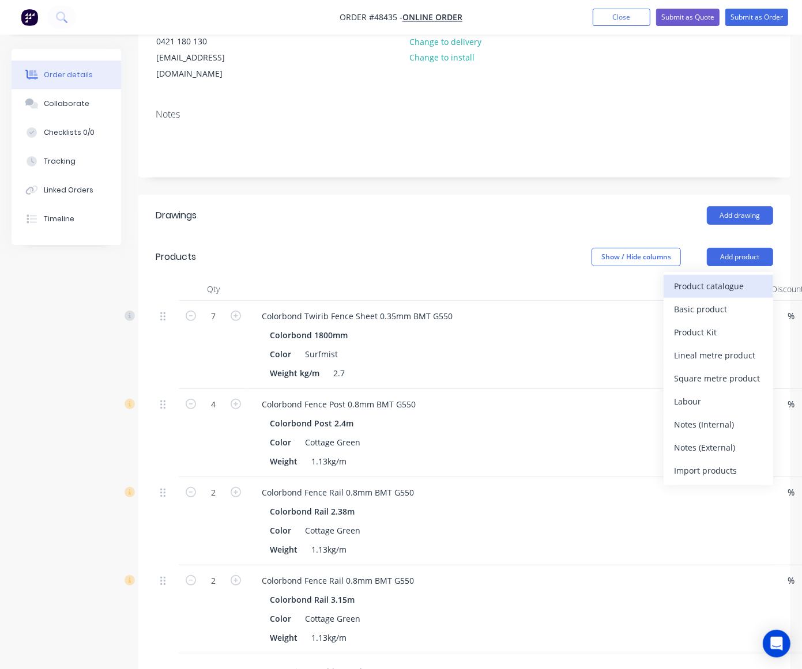
click at [722, 278] on div "Product catalogue" at bounding box center [718, 286] width 89 height 17
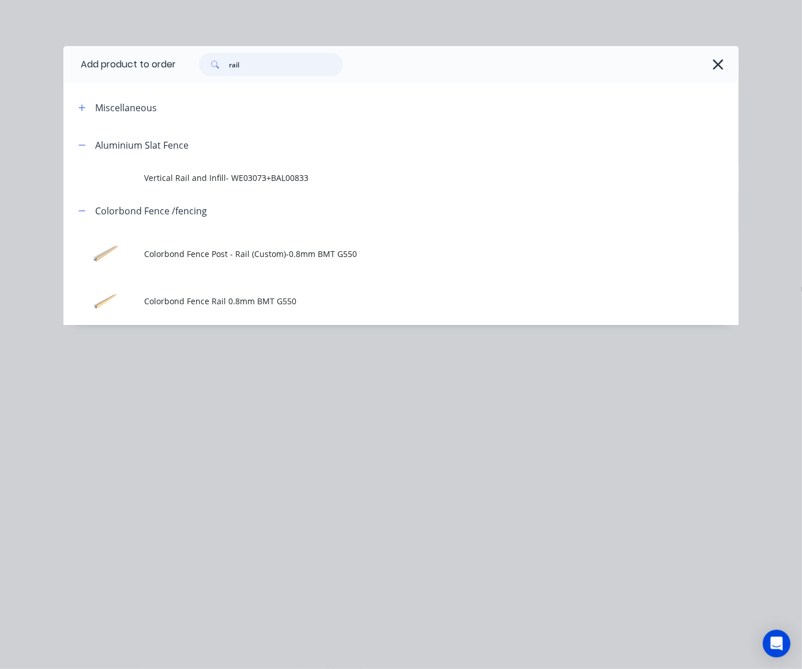
drag, startPoint x: 263, startPoint y: 56, endPoint x: 176, endPoint y: 73, distance: 88.1
click at [176, 73] on header "Add product to order rail" at bounding box center [400, 64] width 675 height 37
type input "16"
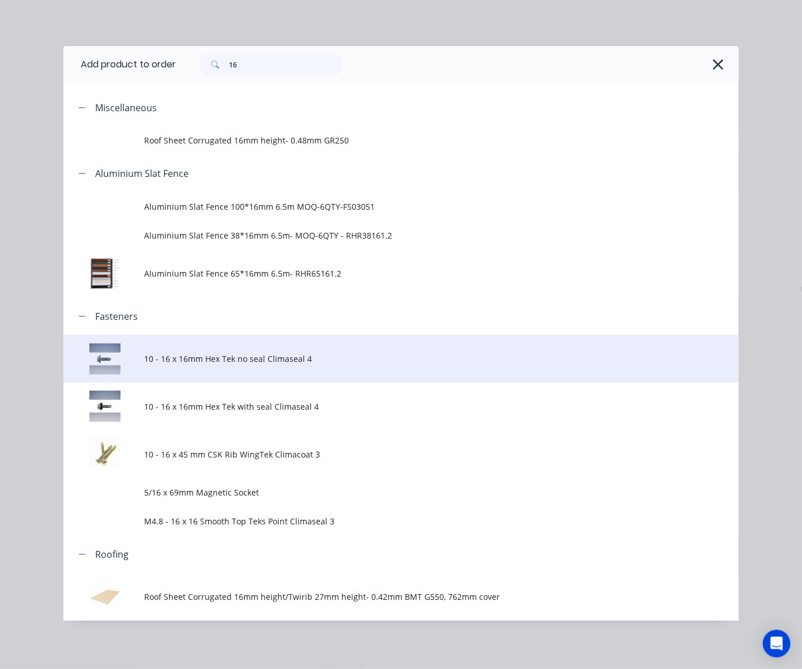
click at [229, 370] on td "10 - 16 x 16mm Hex Tek no seal Climaseal 4" at bounding box center [442, 359] width 594 height 48
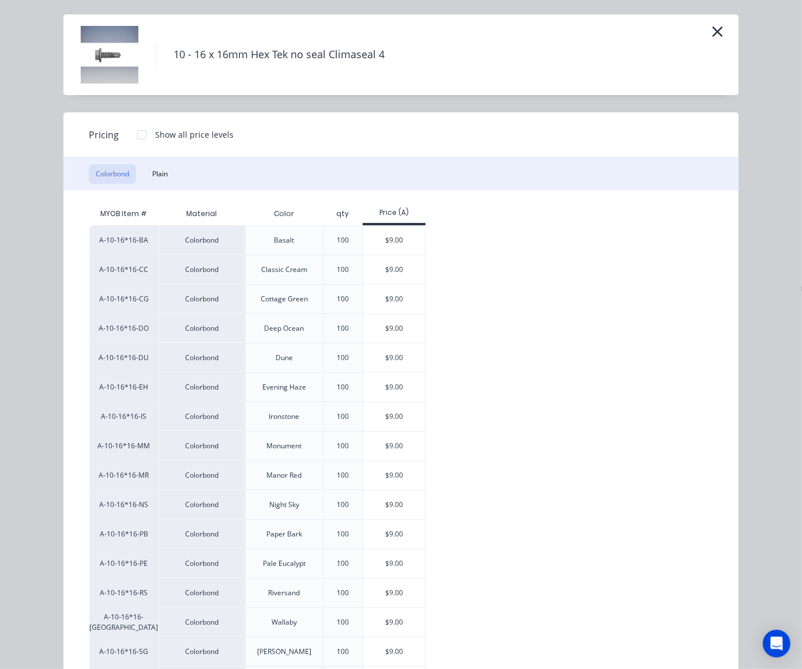
scroll to position [22, 0]
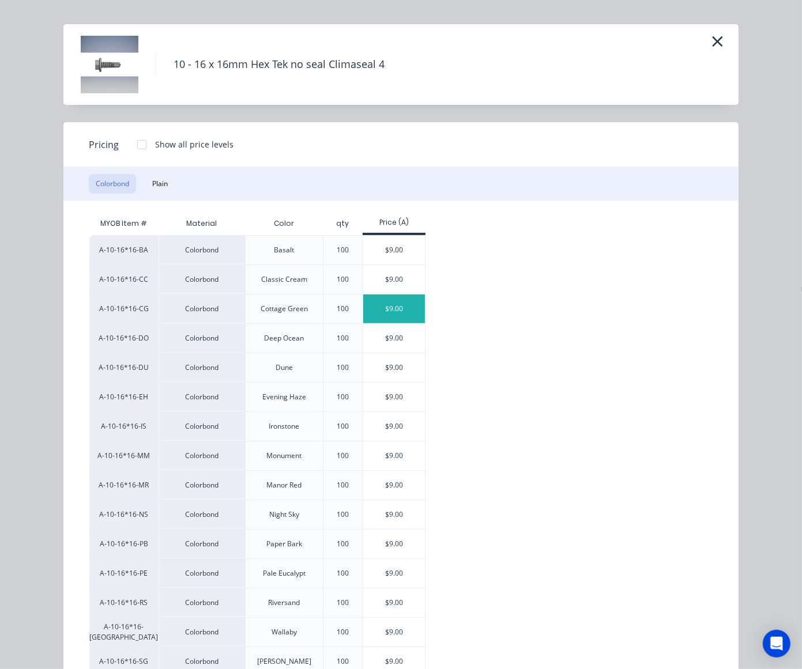
click at [401, 317] on div "$9.00" at bounding box center [394, 309] width 62 height 29
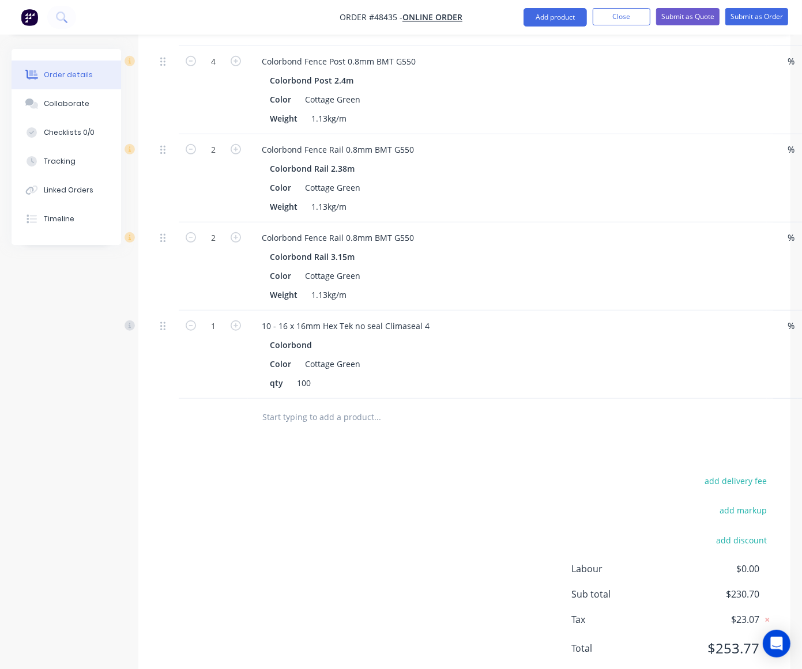
scroll to position [508, 0]
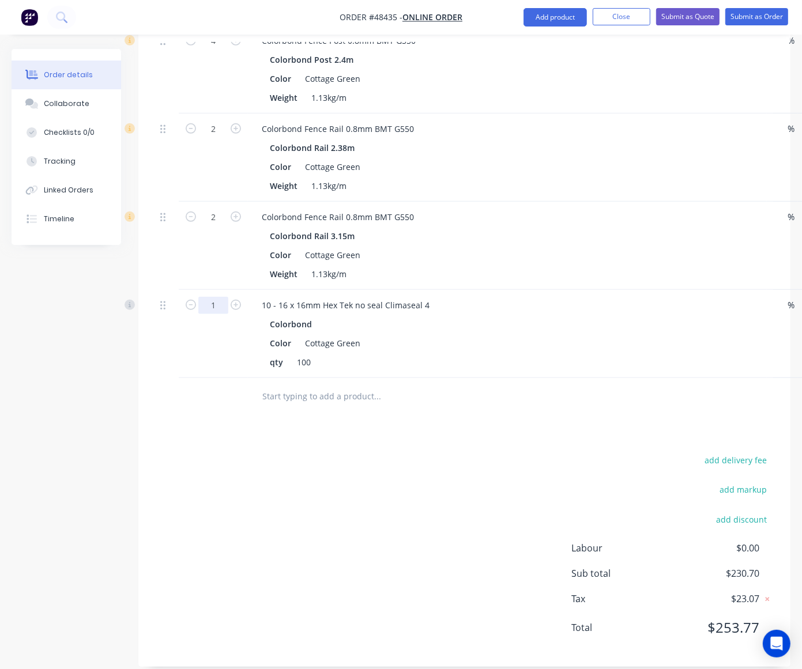
type input "0.32"
type input "$2.88"
click at [468, 406] on div "Drawings Add drawing Products Show / Hide columns Add product Qty Discount Pric…" at bounding box center [464, 249] width 652 height 836
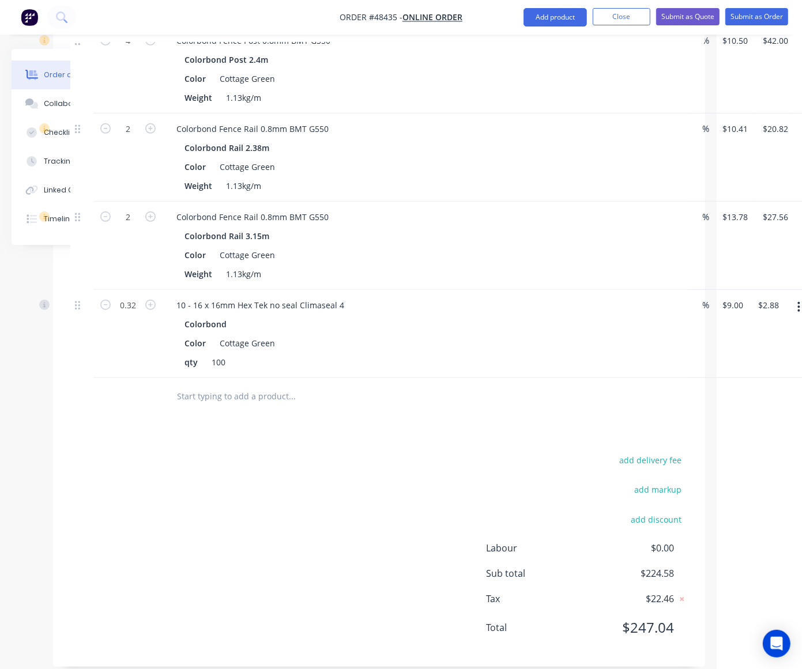
scroll to position [508, 110]
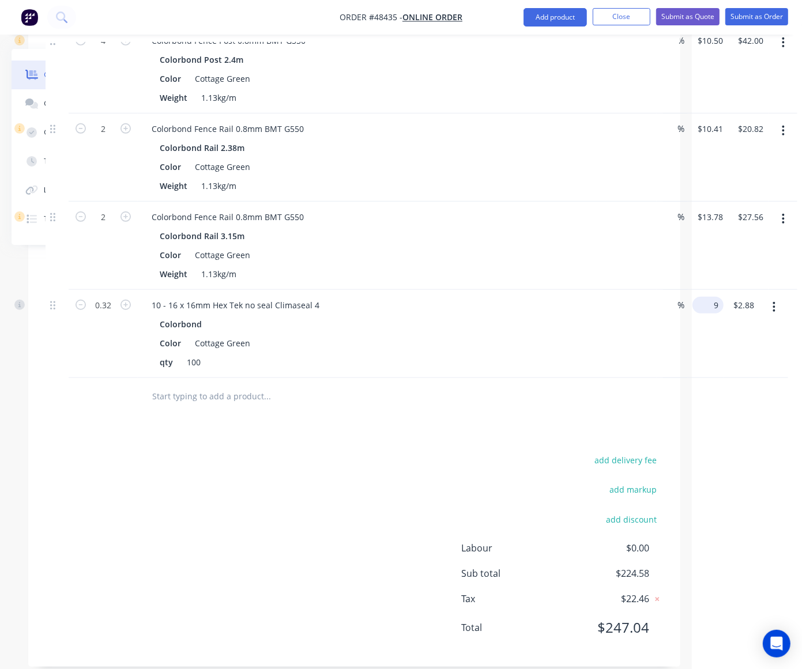
click at [663, 293] on div "0.32 10 - 16 x 16mm Hex Tek no seal Climaseal 4 Colorbond Color Cottage Green q…" at bounding box center [354, 334] width 617 height 88
type input "$0.00"
click at [604, 354] on div "qty 100" at bounding box center [395, 362] width 480 height 17
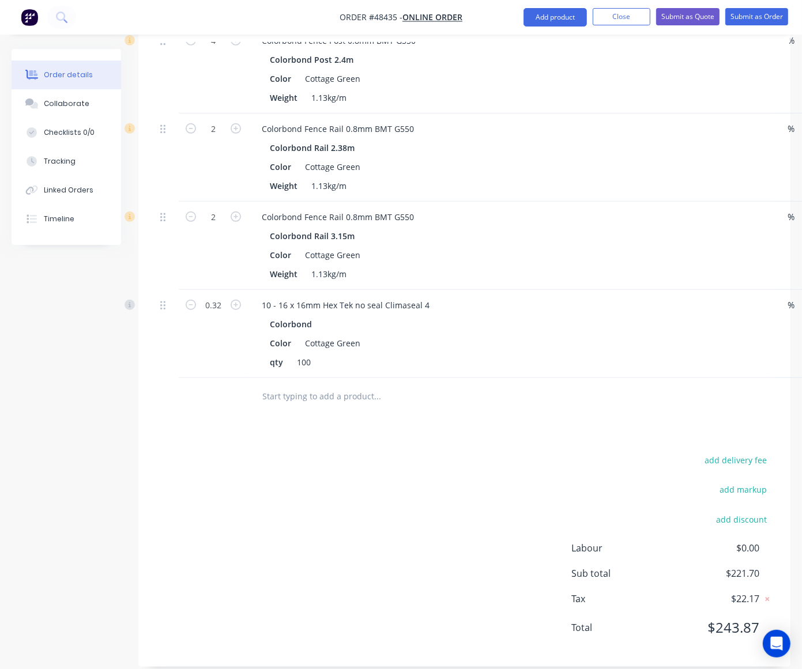
click at [186, 557] on div "add delivery fee add markup add discount Labour $0.00 Sub total $221.70 Tax $22…" at bounding box center [464, 550] width 617 height 197
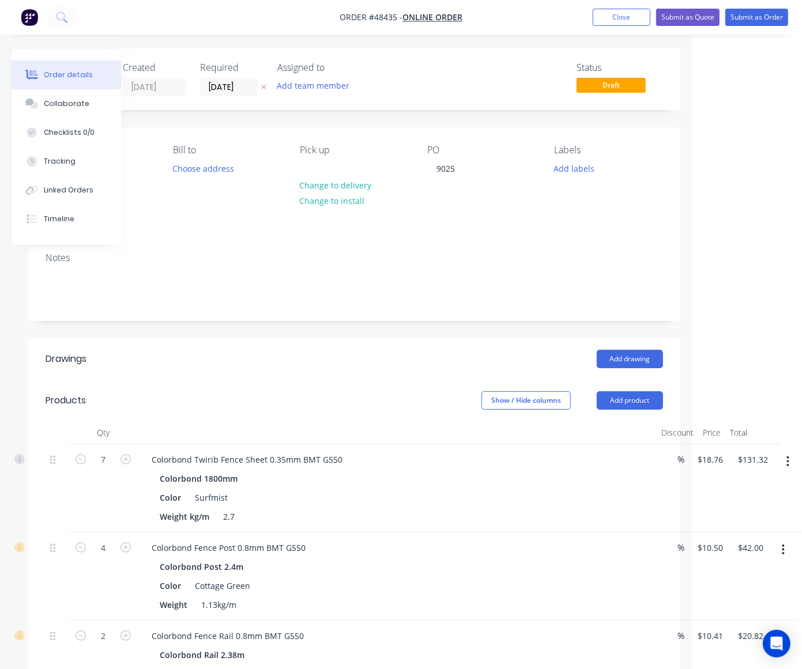
scroll to position [0, 110]
click at [676, 12] on button "Submit as Quote" at bounding box center [687, 17] width 63 height 17
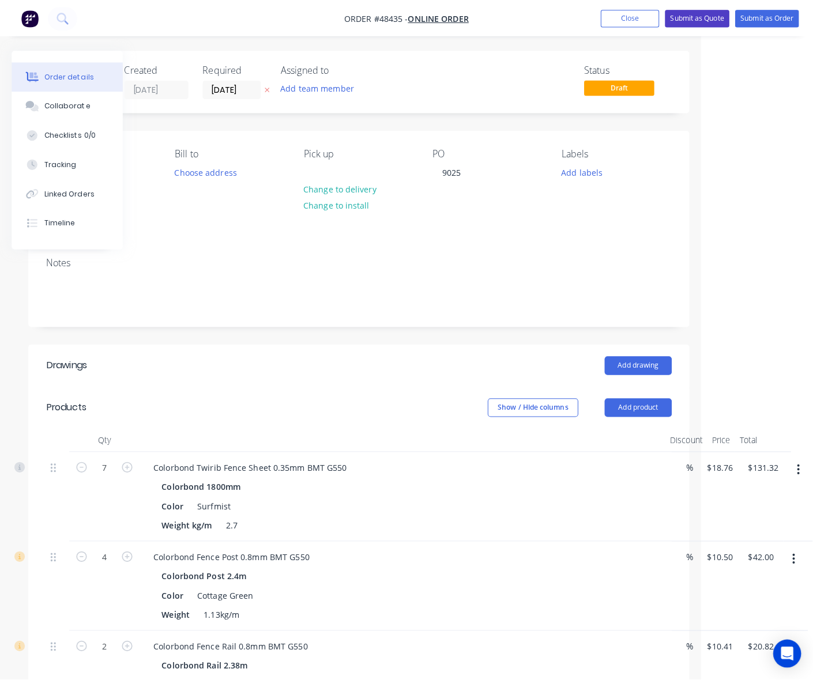
scroll to position [0, 99]
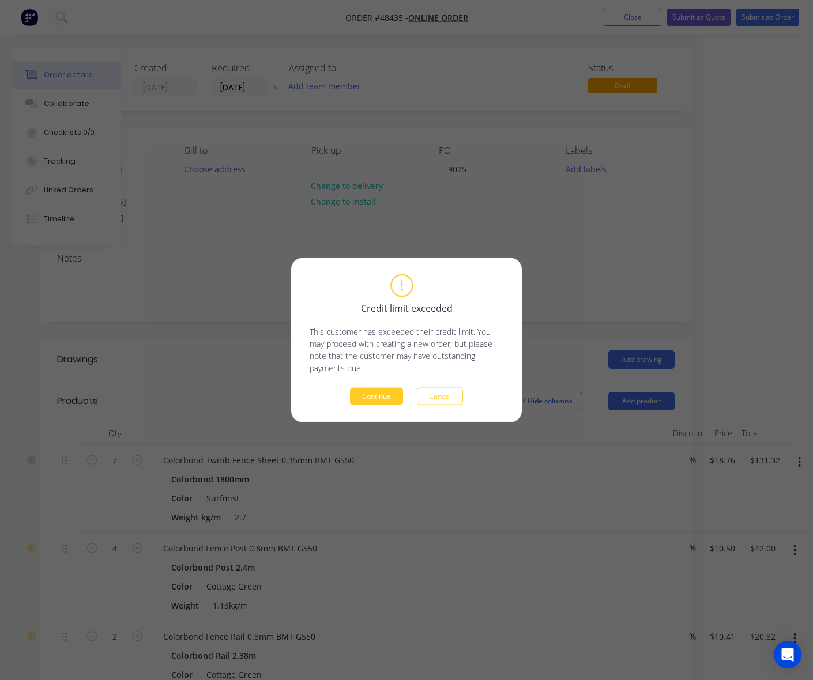
click at [384, 394] on button "Continue" at bounding box center [376, 396] width 53 height 17
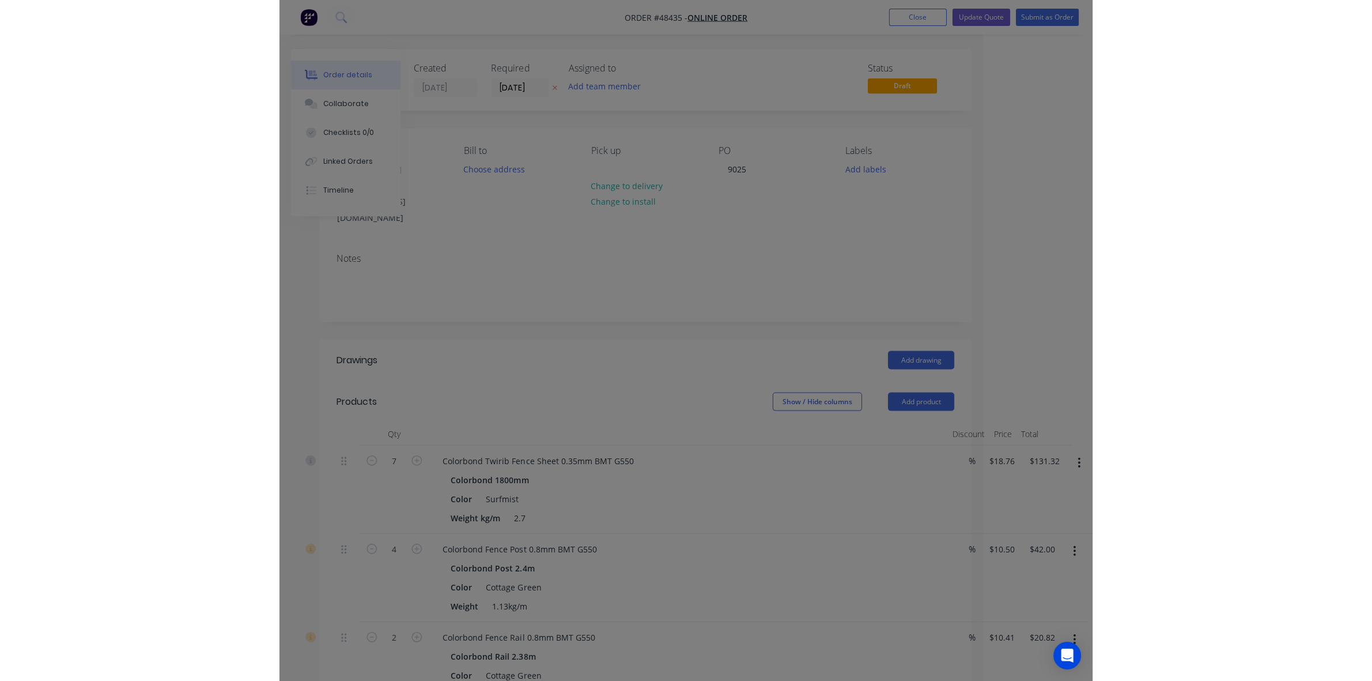
scroll to position [0, 0]
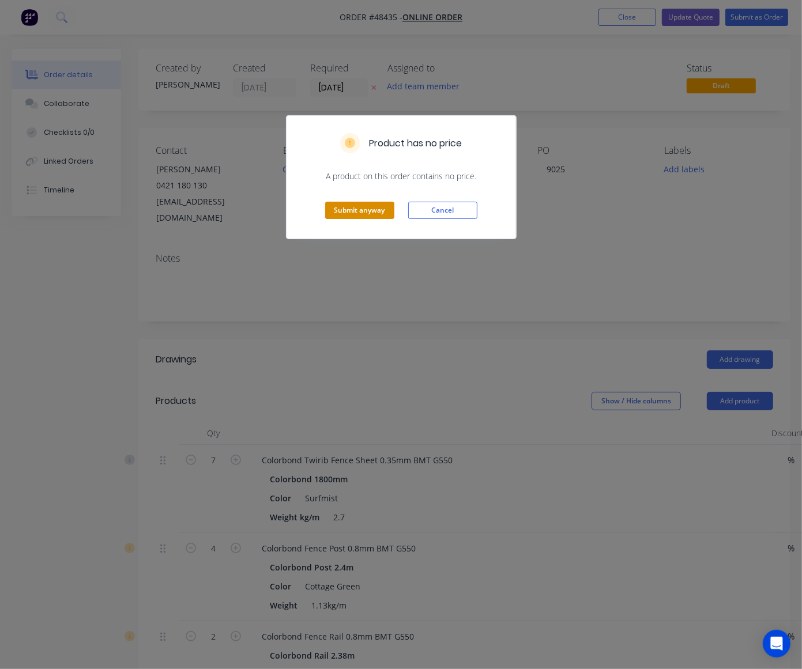
click at [345, 209] on button "Submit anyway" at bounding box center [359, 210] width 69 height 17
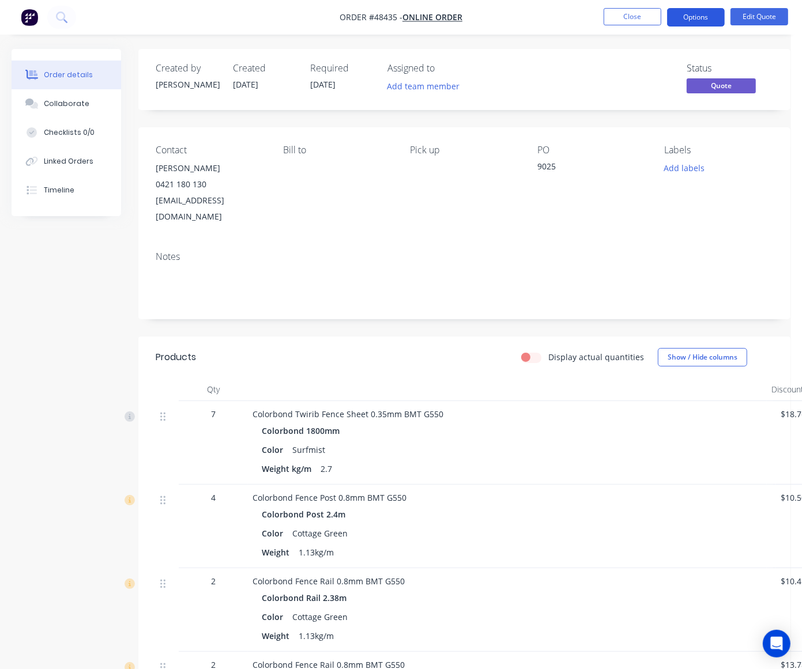
click at [696, 20] on button "Options" at bounding box center [696, 17] width 58 height 18
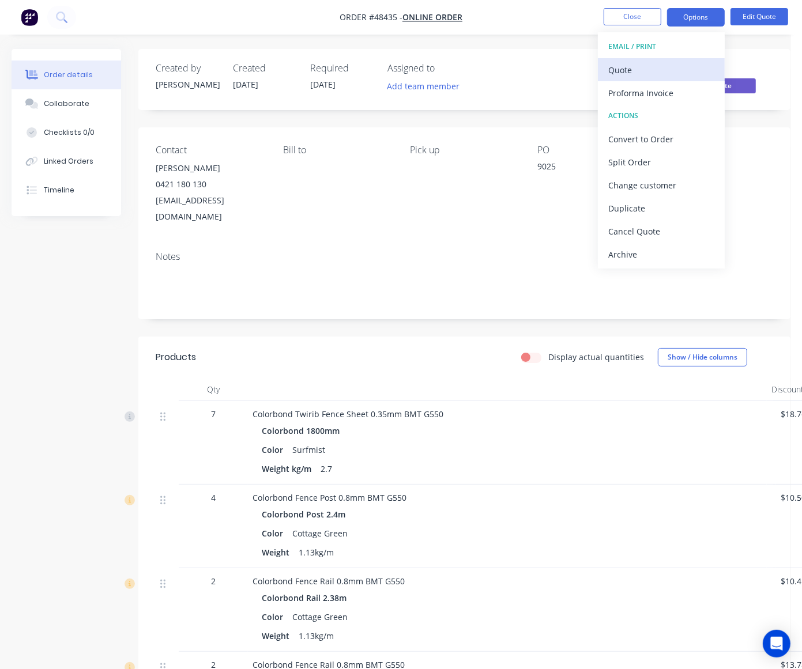
click at [673, 62] on div "Quote" at bounding box center [661, 70] width 106 height 17
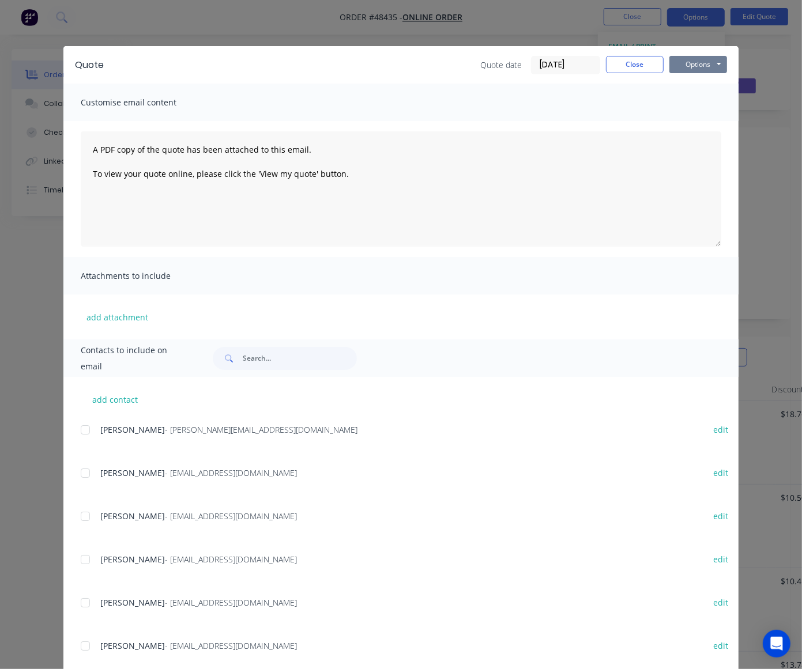
click at [690, 61] on button "Options" at bounding box center [698, 64] width 58 height 17
click at [684, 88] on button "Preview" at bounding box center [706, 85] width 74 height 19
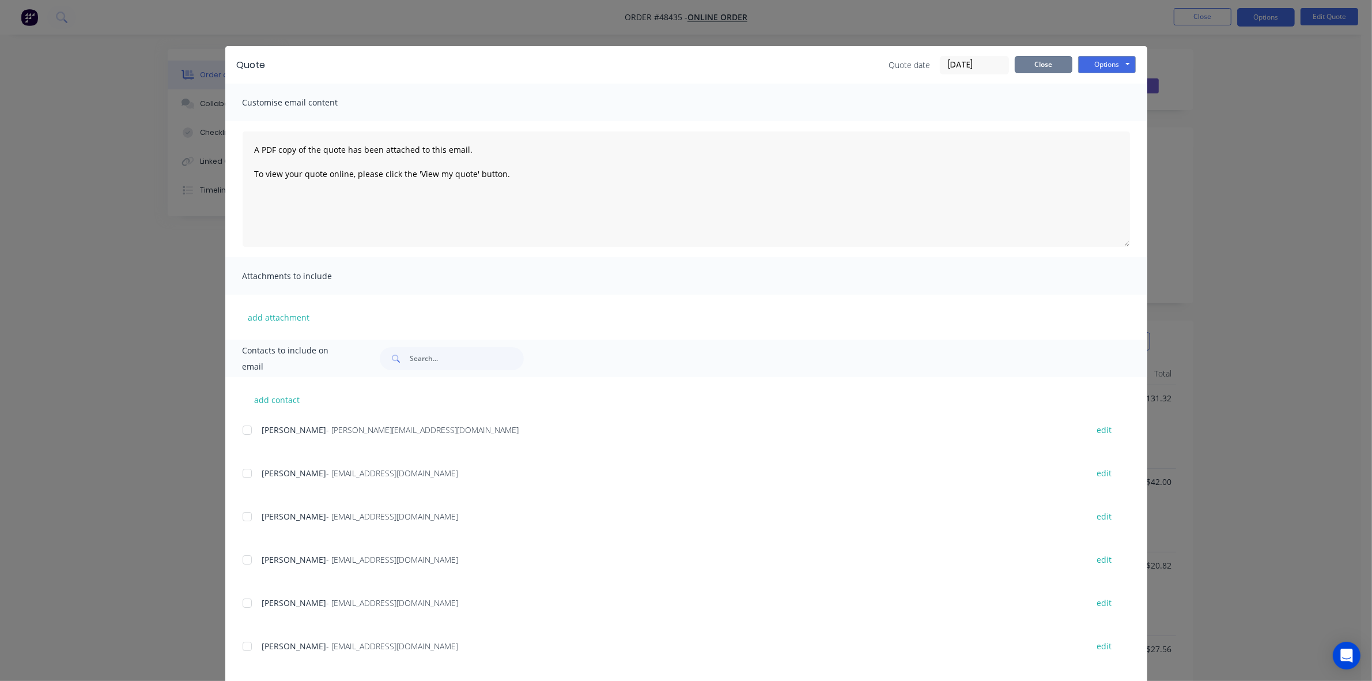
drag, startPoint x: 1063, startPoint y: 64, endPoint x: 1223, endPoint y: 19, distance: 165.9
click at [1067, 61] on div "Quote date 25/08/25 Close Options Preview Print Email" at bounding box center [1012, 65] width 247 height 18
click at [1066, 54] on div "Quote Quote date 25/08/25 Close Options Preview Print Email" at bounding box center [686, 64] width 922 height 37
click at [1051, 61] on button "Close" at bounding box center [1044, 64] width 58 height 17
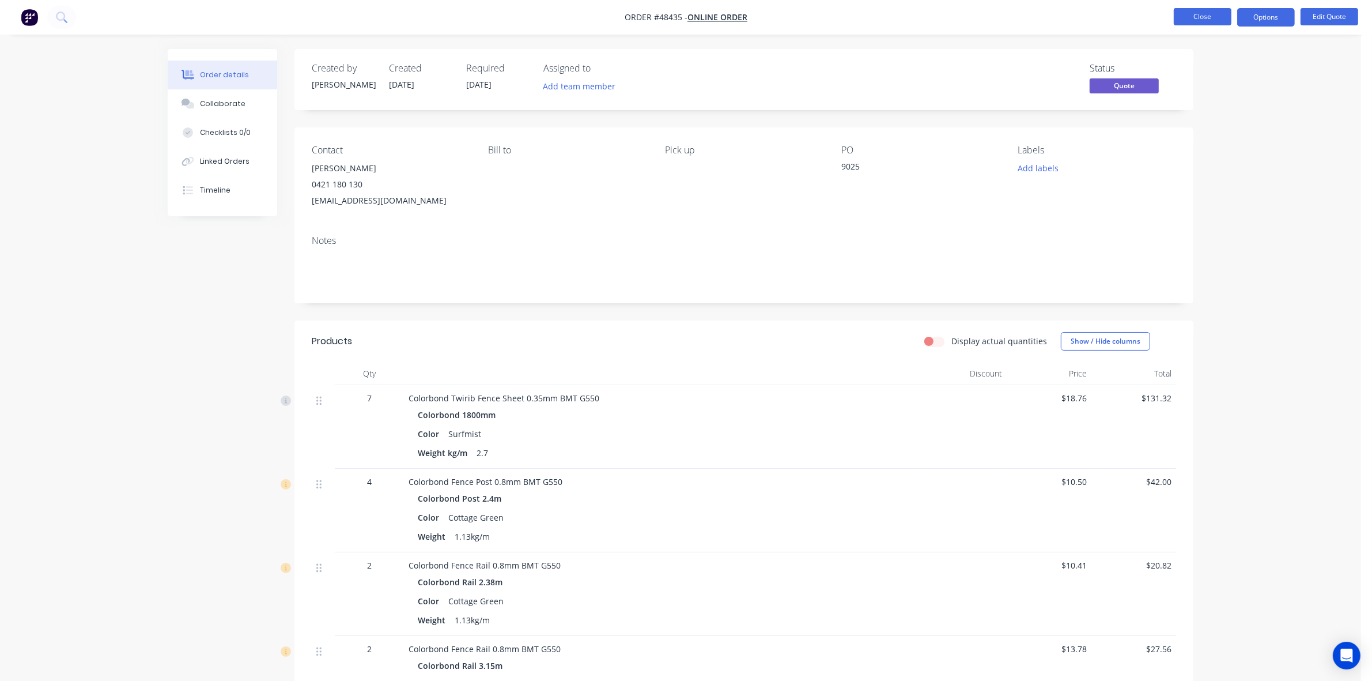
click at [1219, 10] on button "Close" at bounding box center [1203, 16] width 58 height 17
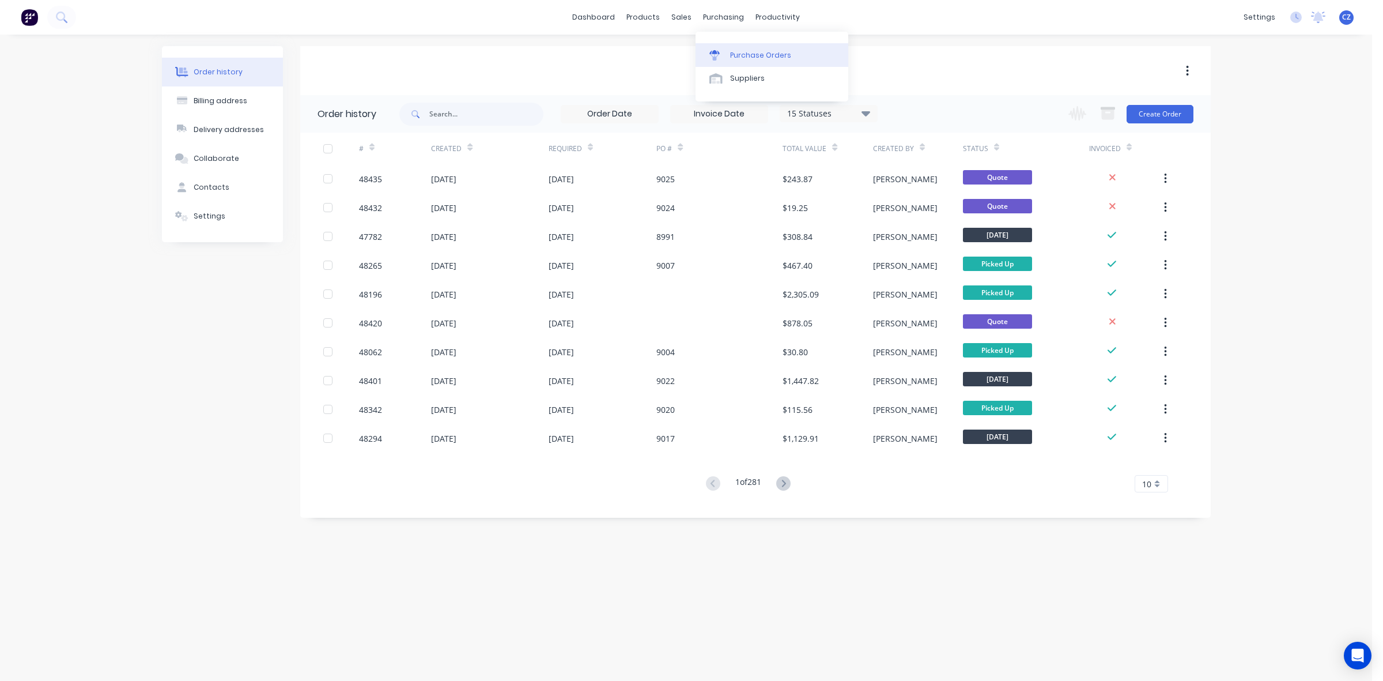
click at [747, 55] on div "Purchase Orders" at bounding box center [760, 55] width 61 height 10
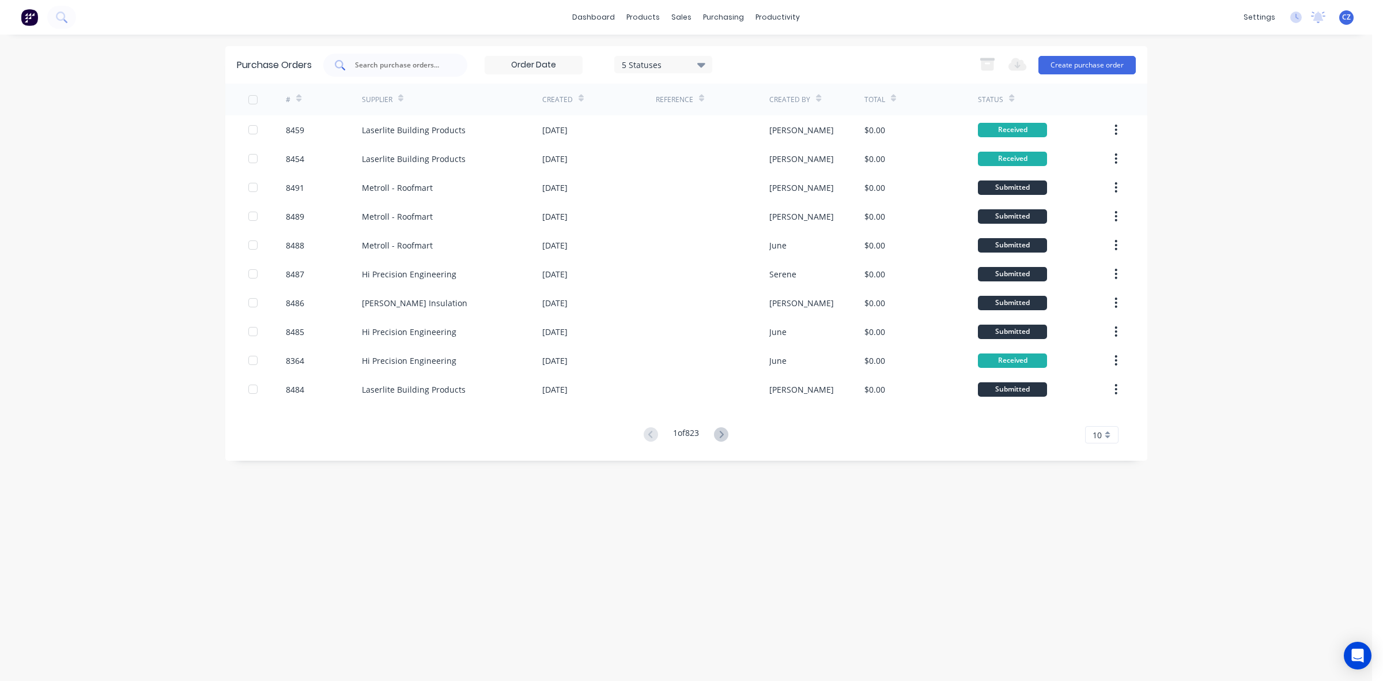
drag, startPoint x: 373, startPoint y: 50, endPoint x: 373, endPoint y: 61, distance: 11.5
click at [373, 56] on div "Purchase Orders 5 Statuses 5 Statuses Export to Excel (XLSX) Create purchase or…" at bounding box center [686, 64] width 922 height 37
click at [375, 65] on input "text" at bounding box center [402, 65] width 96 height 12
type input "8488"
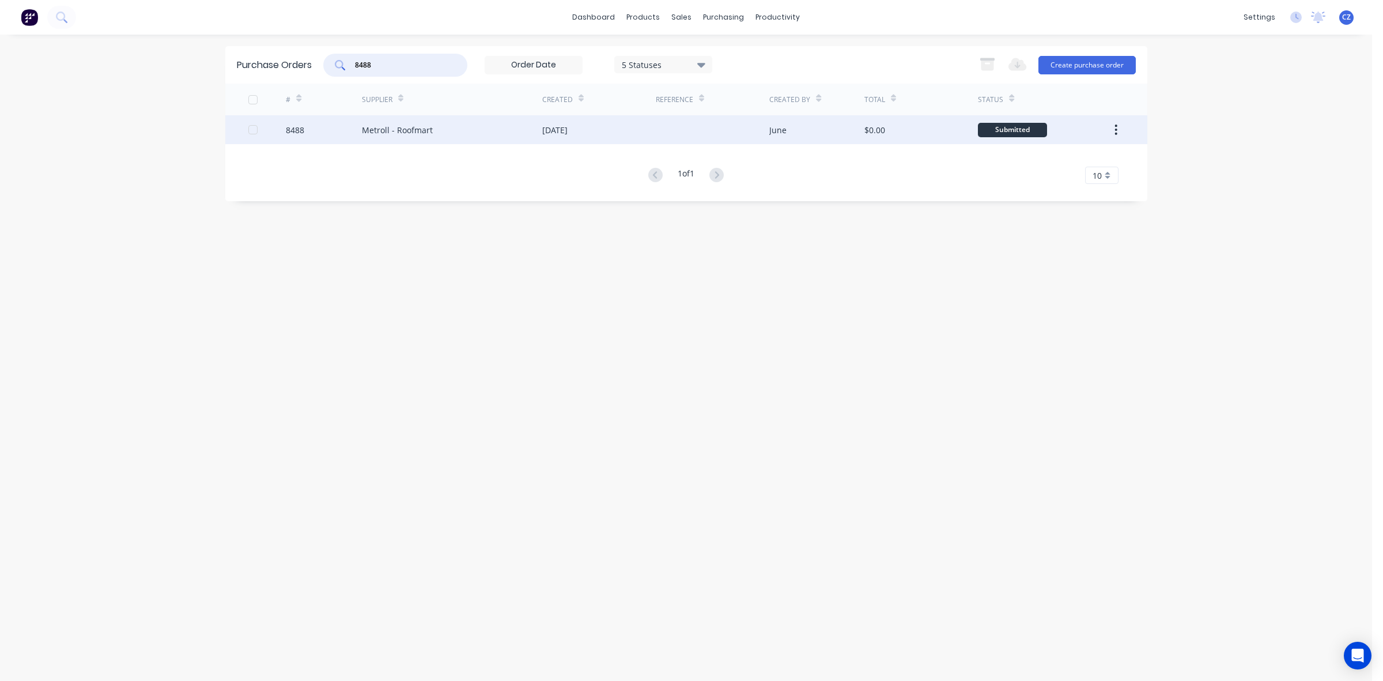
click at [526, 119] on div "Metroll - Roofmart" at bounding box center [452, 129] width 180 height 29
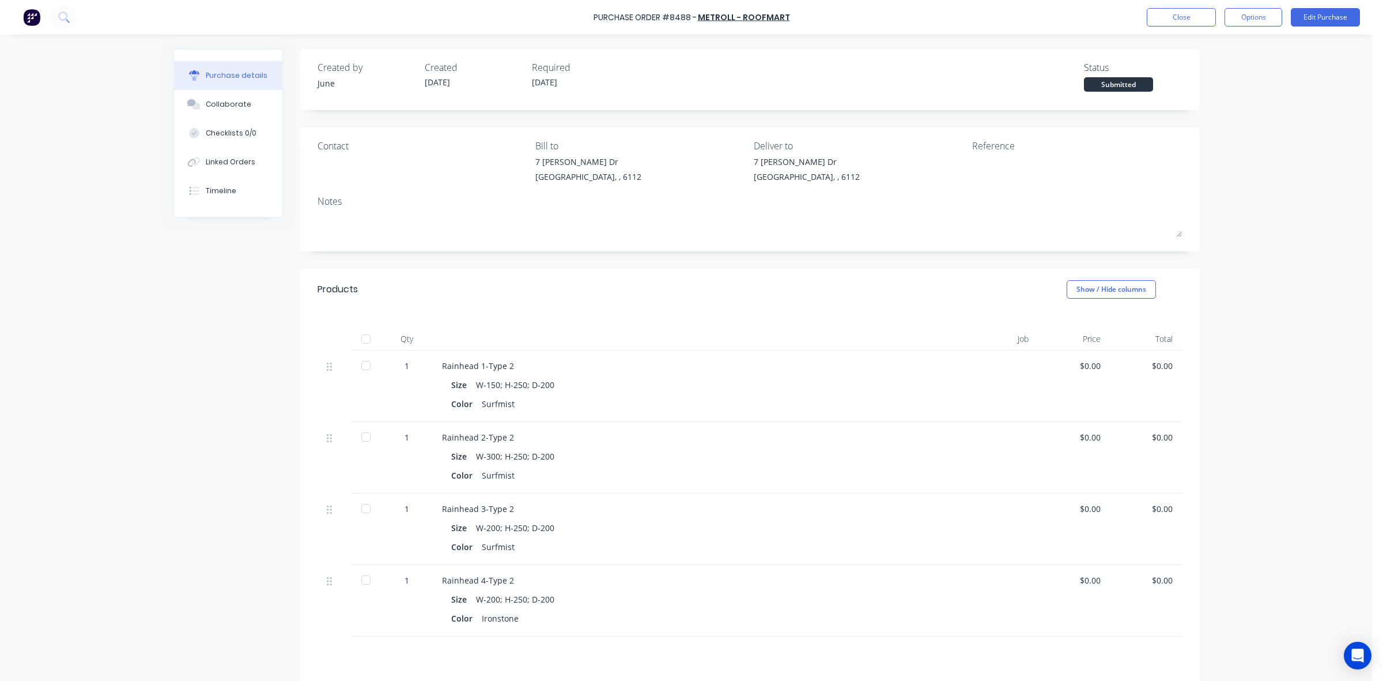
drag, startPoint x: 576, startPoint y: 360, endPoint x: 560, endPoint y: 343, distance: 24.0
click at [576, 360] on div "Rainhead 1-Type 2" at bounding box center [692, 366] width 500 height 12
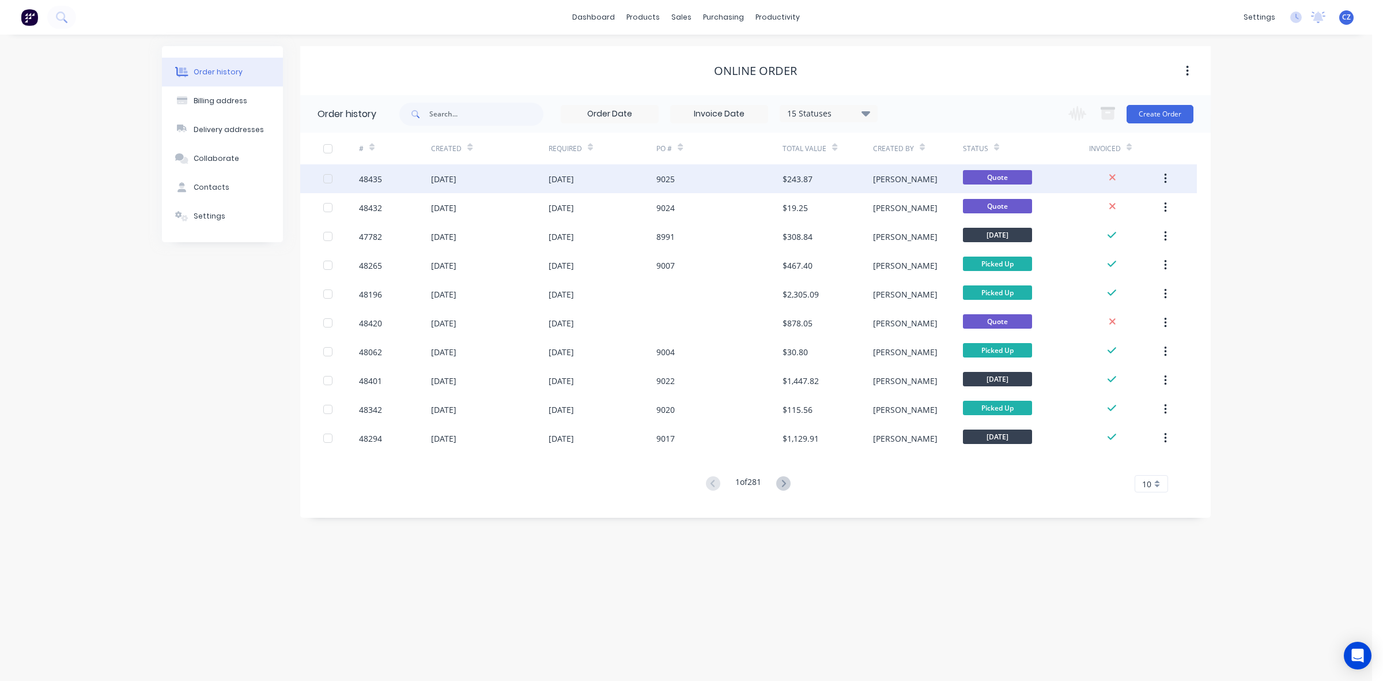
click at [768, 175] on div "9025" at bounding box center [719, 178] width 126 height 29
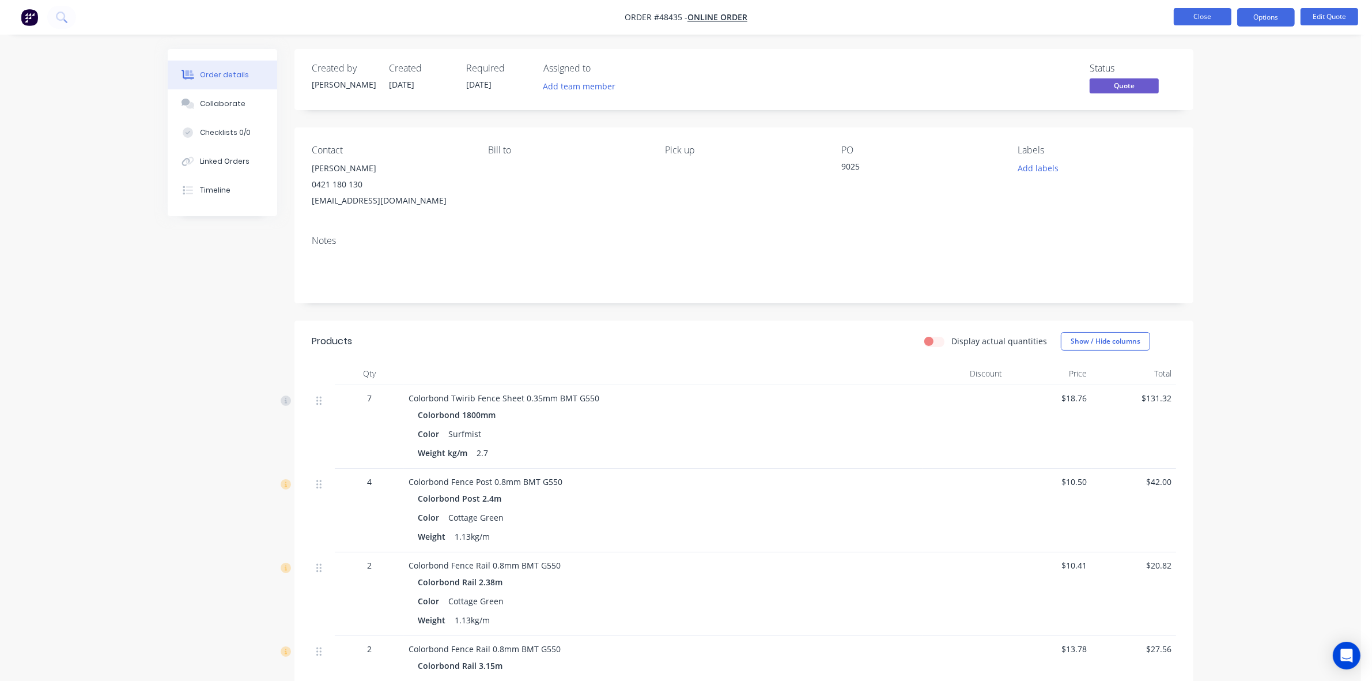
click at [1202, 16] on button "Close" at bounding box center [1203, 16] width 58 height 17
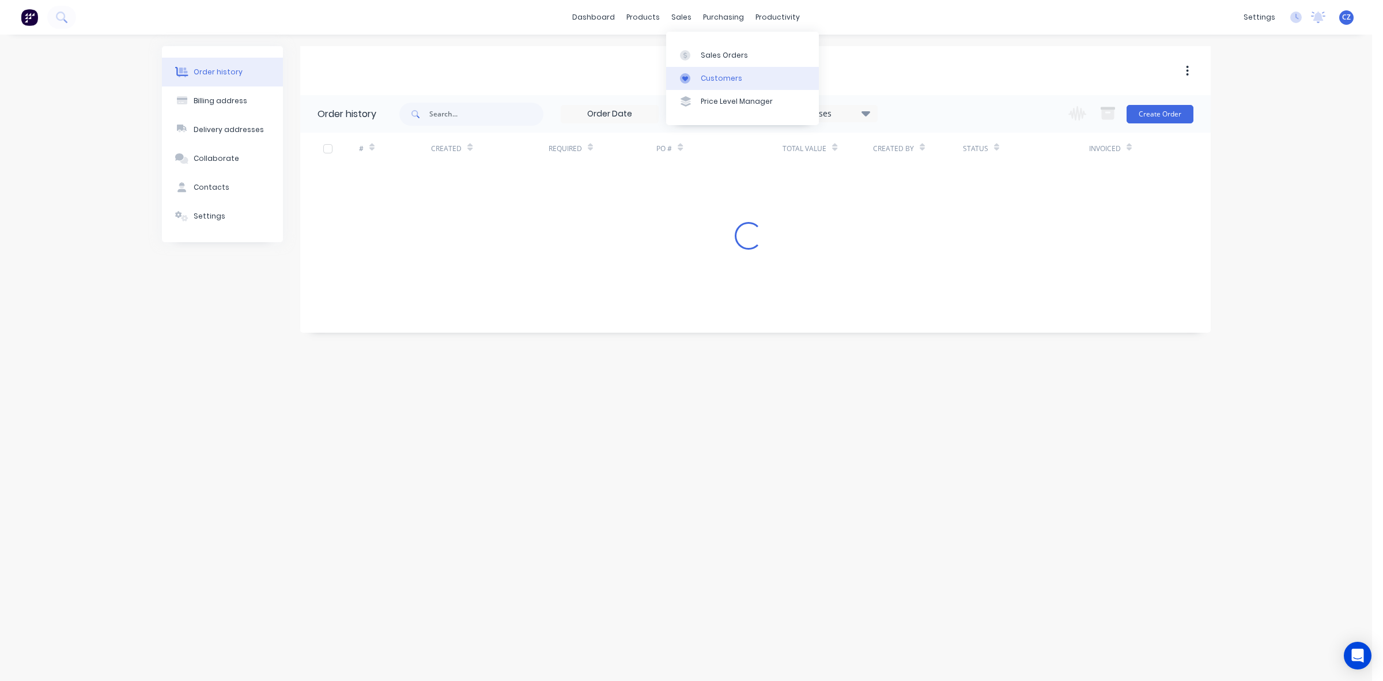
click at [707, 74] on div "Customers" at bounding box center [721, 78] width 41 height 10
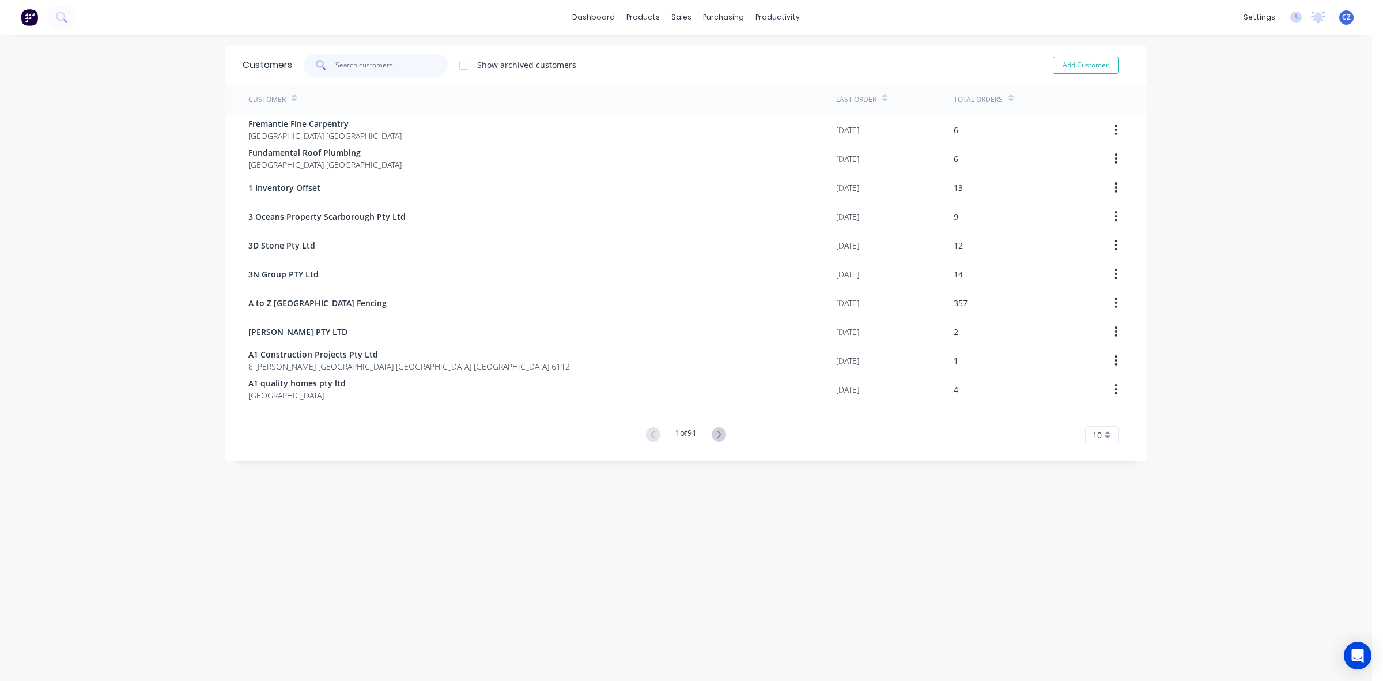
click at [370, 63] on input "text" at bounding box center [391, 65] width 112 height 23
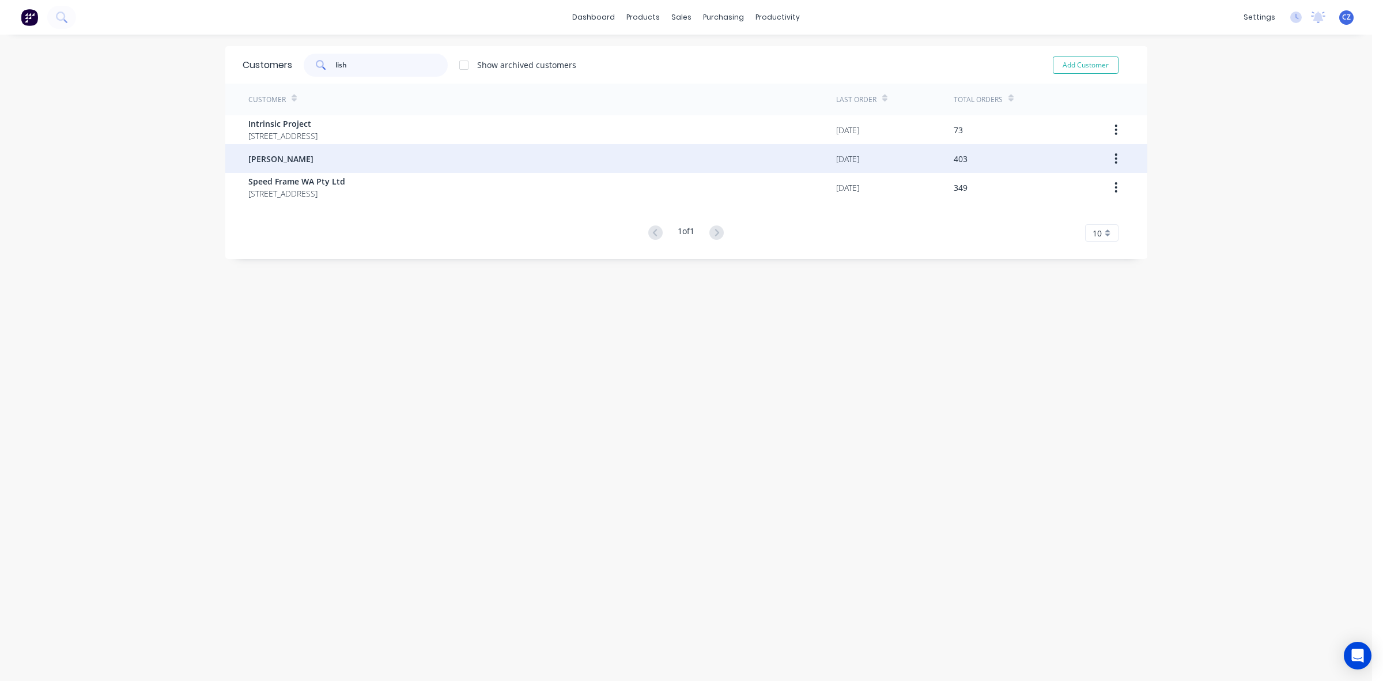
type input "lish"
click at [339, 150] on div "Lisheng Zhang" at bounding box center [542, 158] width 588 height 29
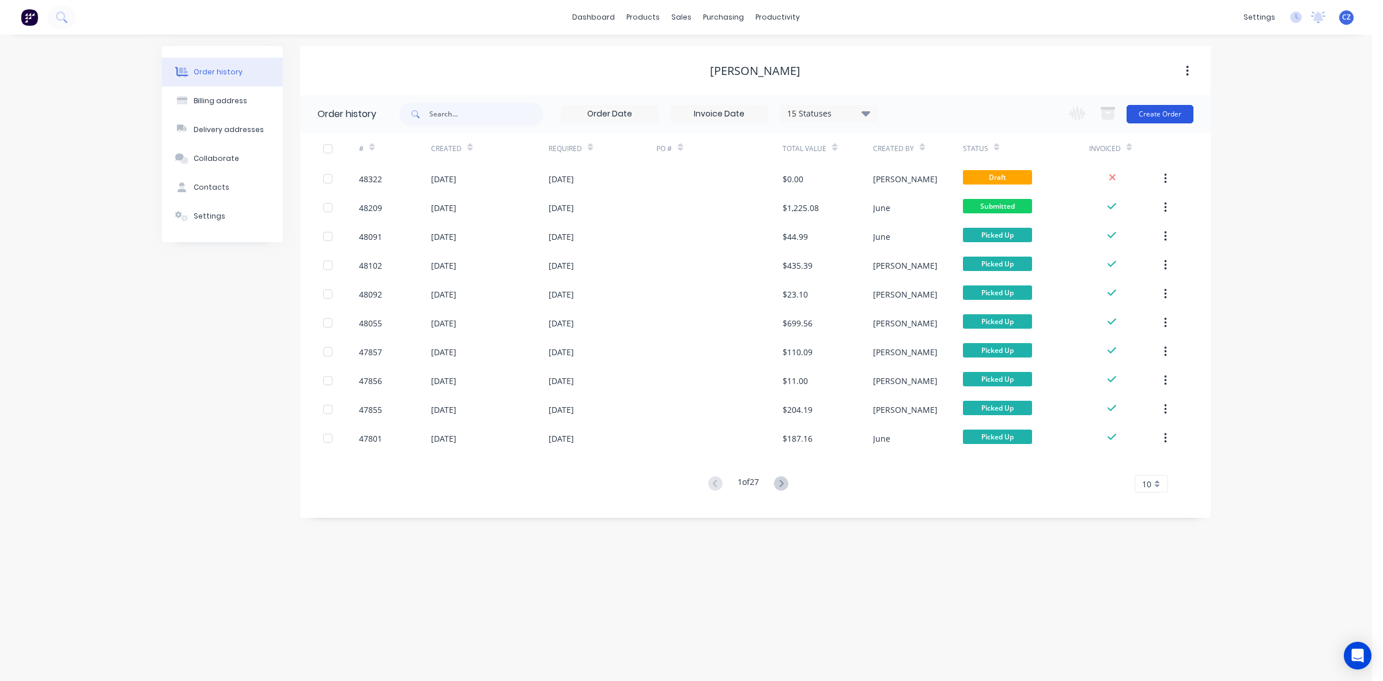
click at [1162, 114] on button "Create Order" at bounding box center [1160, 114] width 67 height 18
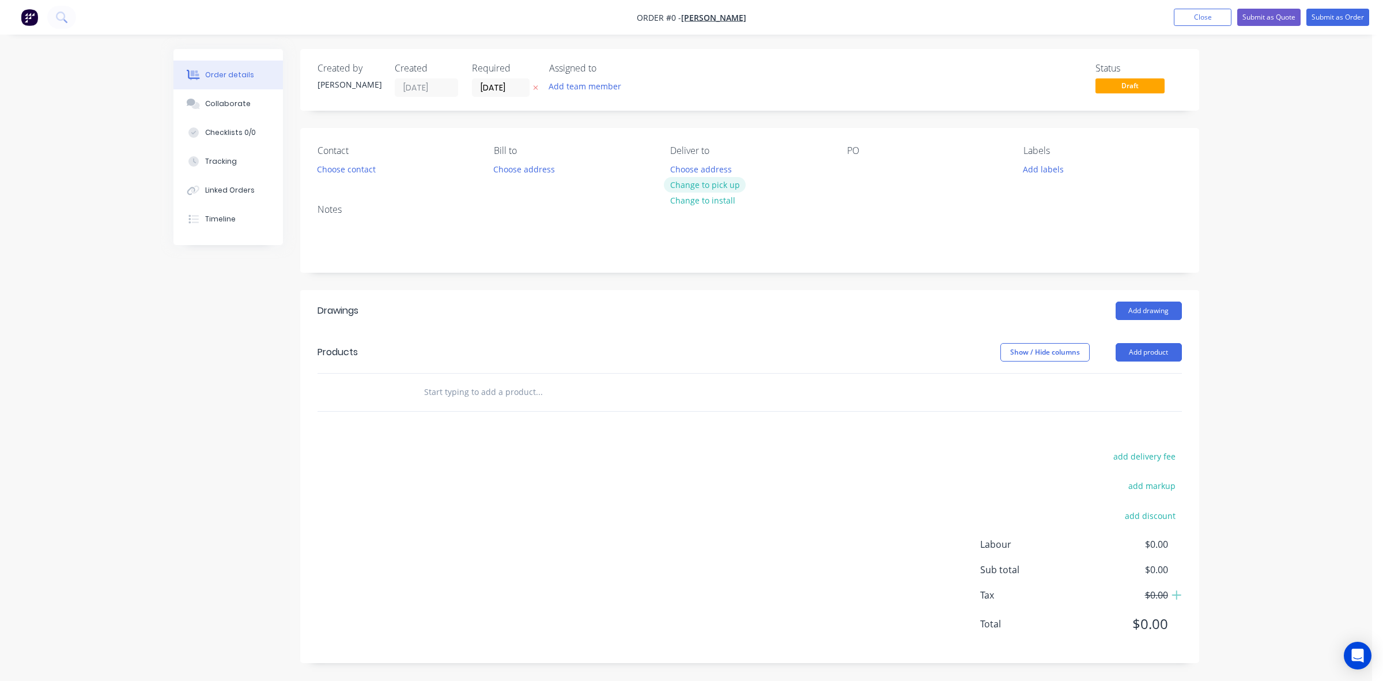
click at [718, 177] on button "Change to pick up" at bounding box center [705, 185] width 82 height 16
click at [761, 274] on div "Creating draft order... Loading..." at bounding box center [864, 389] width 1383 height 681
click at [1124, 354] on button "Add product" at bounding box center [1149, 352] width 66 height 18
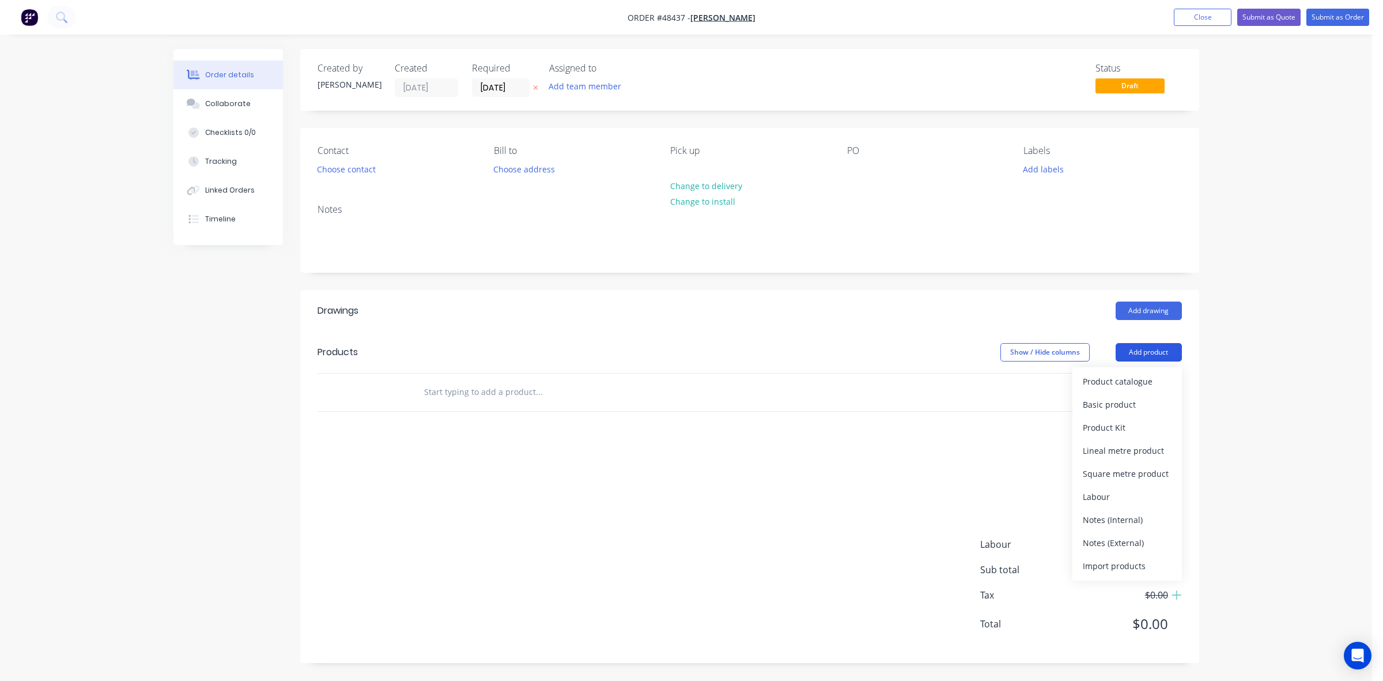
click at [1127, 378] on div "Product catalogue" at bounding box center [1127, 381] width 89 height 17
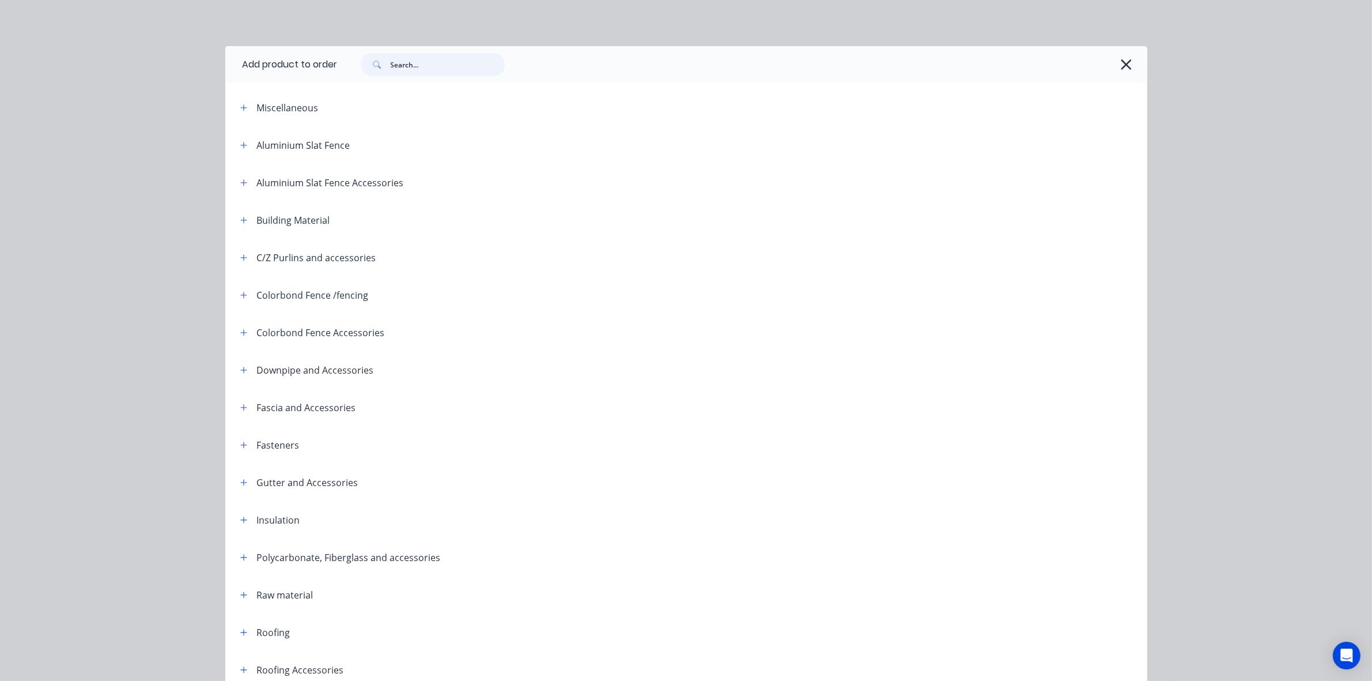
click at [407, 67] on input "text" at bounding box center [448, 64] width 114 height 23
type input "16"
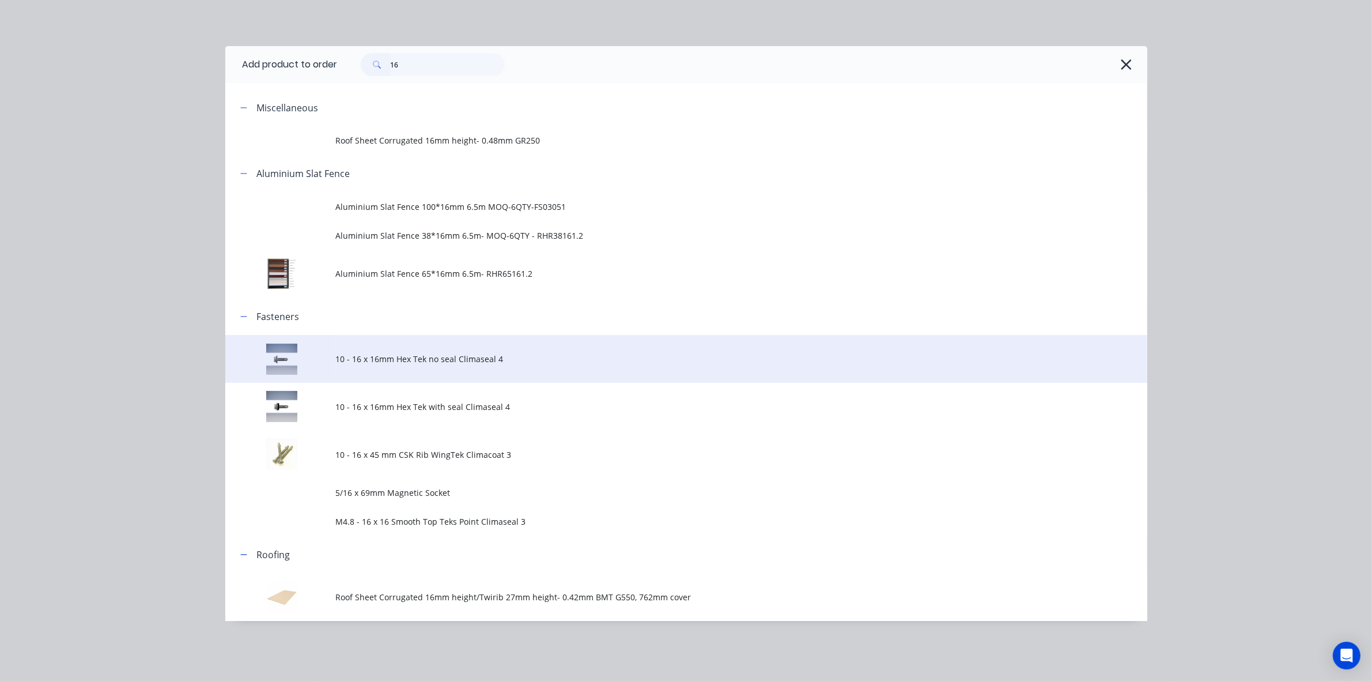
click at [488, 346] on td "10 - 16 x 16mm Hex Tek no seal Climaseal 4" at bounding box center [742, 359] width 812 height 48
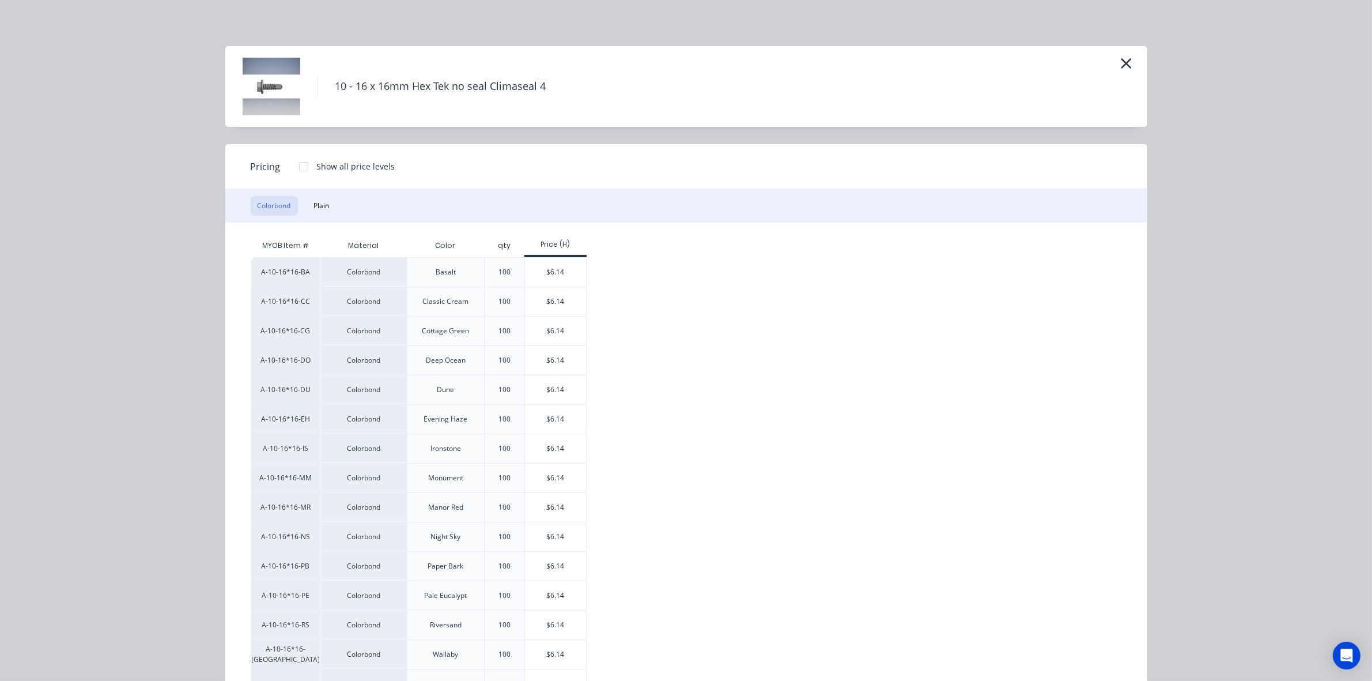
click at [299, 162] on div at bounding box center [303, 166] width 23 height 23
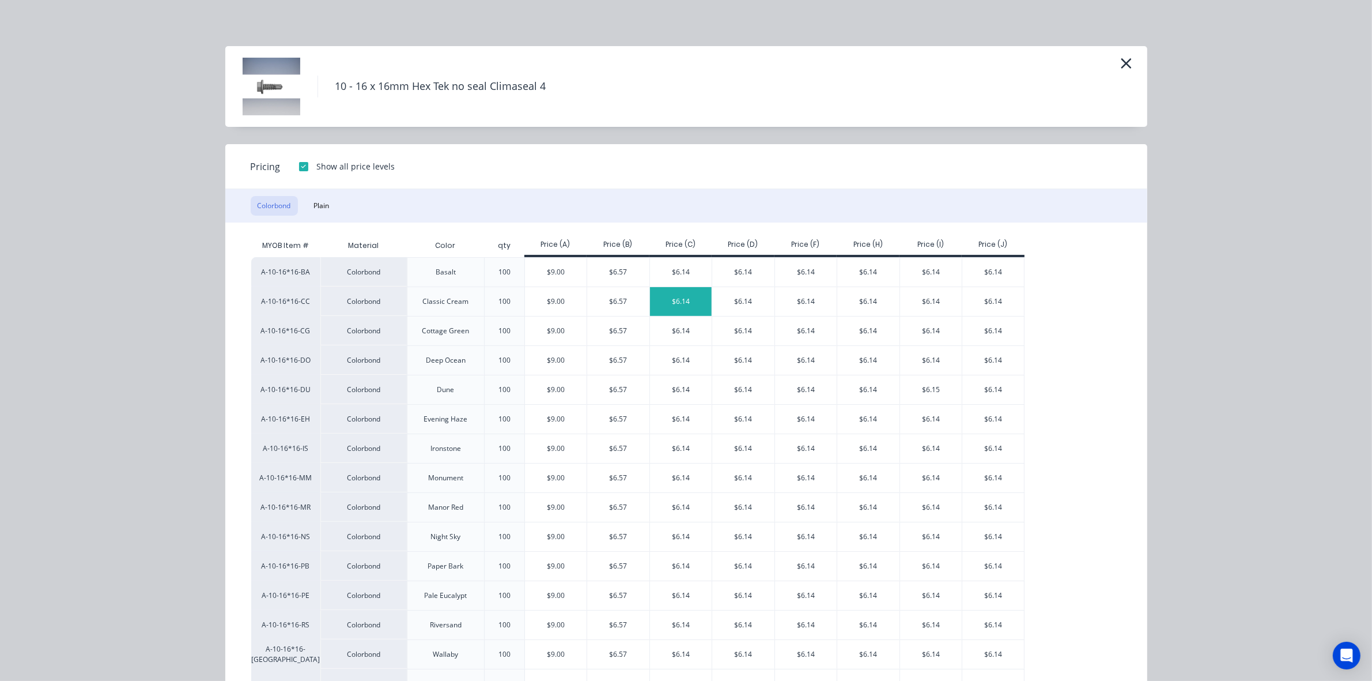
click at [667, 306] on div "$6.14" at bounding box center [681, 301] width 62 height 29
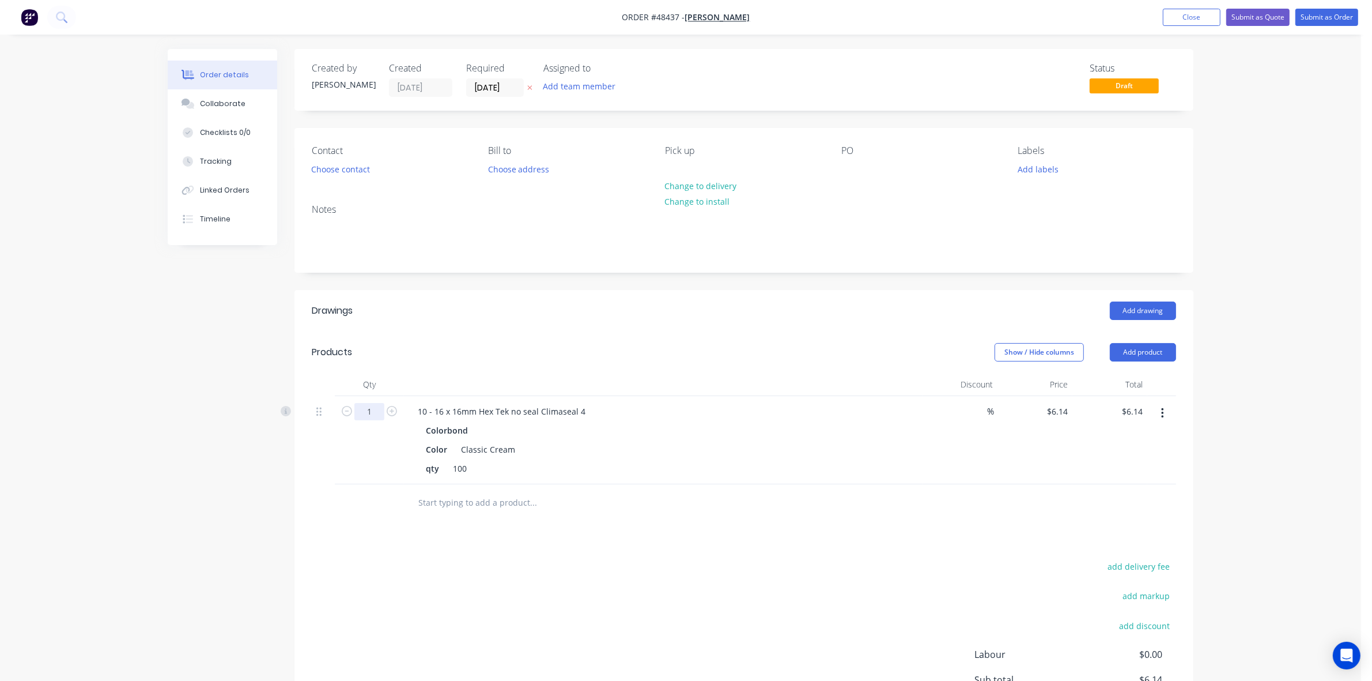
click at [366, 407] on input "1" at bounding box center [369, 411] width 30 height 17
type input "10"
type input "$61.40"
click at [519, 315] on div "Add drawing" at bounding box center [836, 310] width 681 height 18
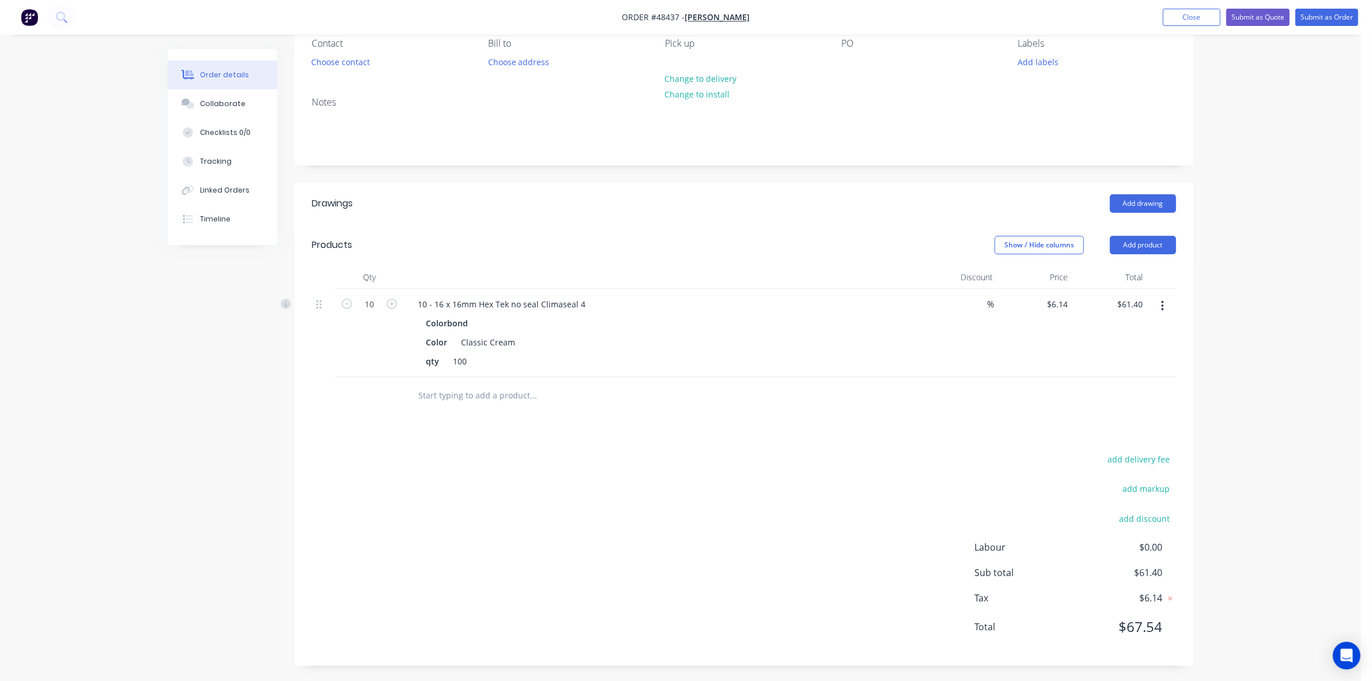
scroll to position [110, 0]
click at [1163, 303] on icon "button" at bounding box center [1162, 304] width 2 height 10
click at [1109, 407] on div "Delete" at bounding box center [1121, 403] width 89 height 17
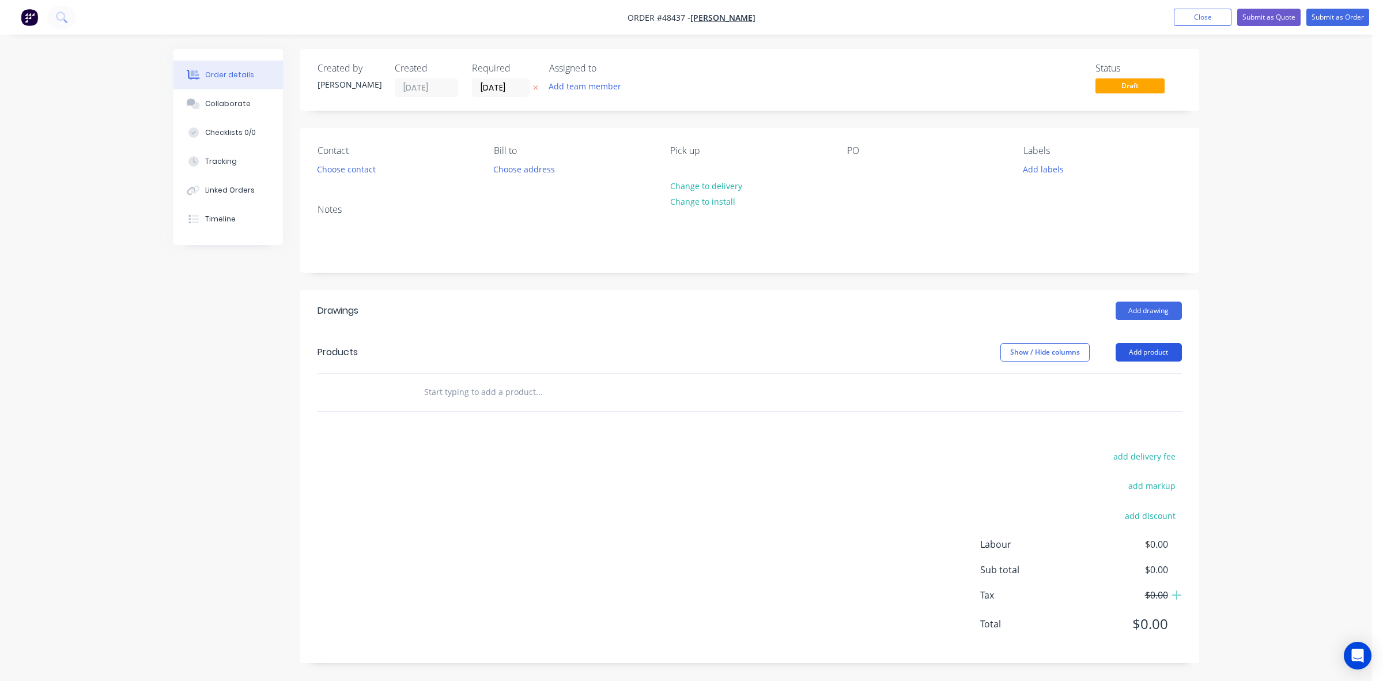
click at [1161, 350] on button "Add product" at bounding box center [1149, 352] width 66 height 18
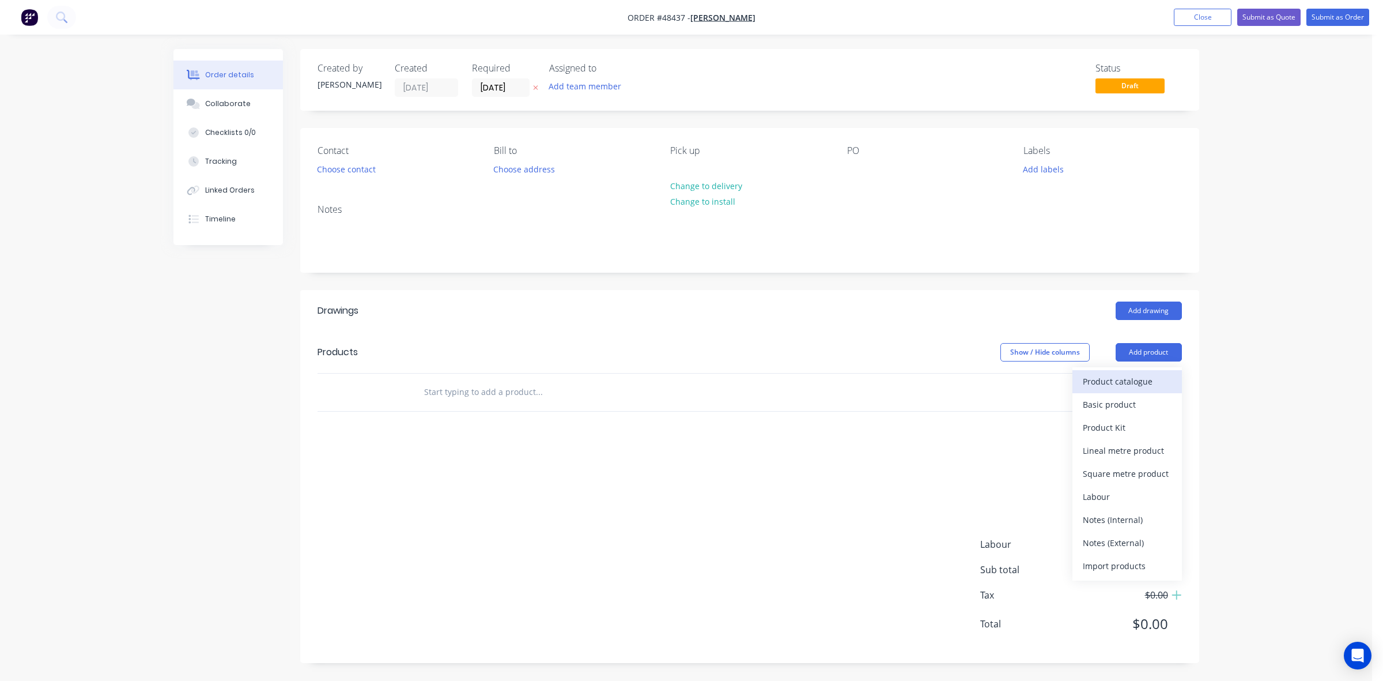
click at [1135, 382] on div "Product catalogue" at bounding box center [1127, 381] width 89 height 17
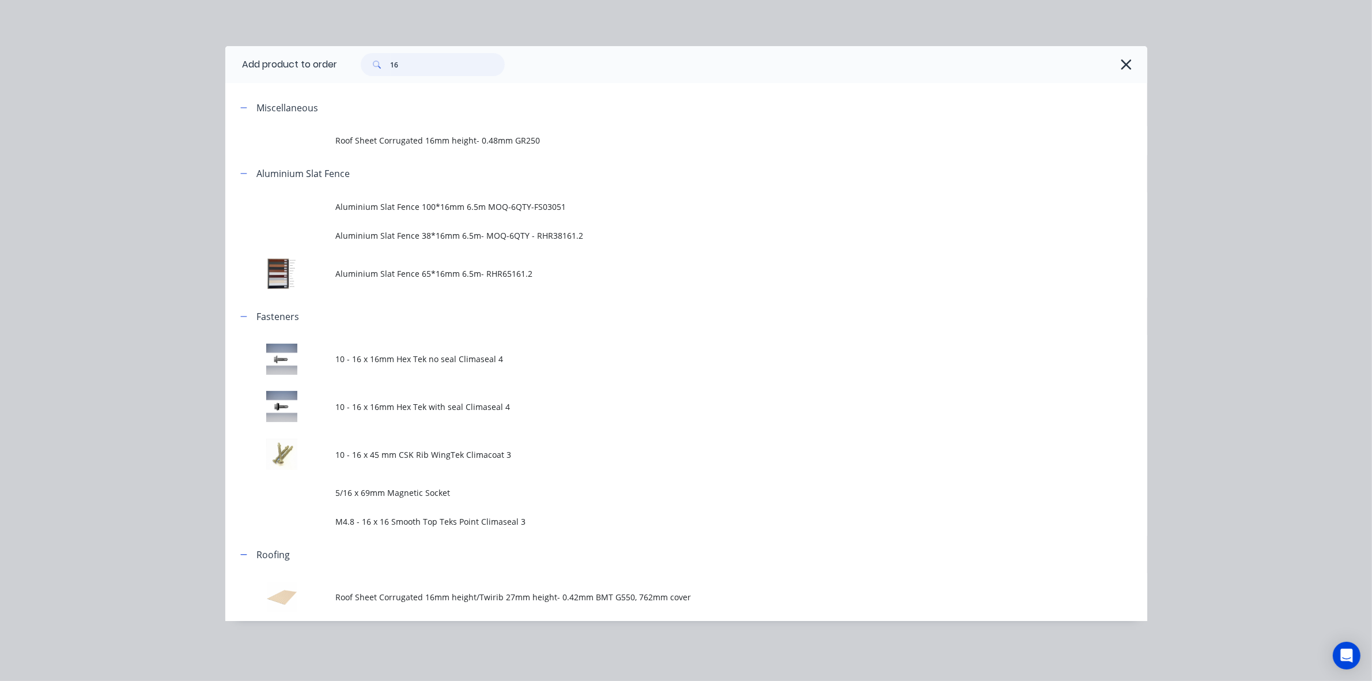
drag, startPoint x: 251, startPoint y: 76, endPoint x: 196, endPoint y: 90, distance: 56.6
click at [196, 90] on div "Add product to order 16 Miscellaneous Roof Sheet Corrugated 16mm height- 0.48mm…" at bounding box center [686, 340] width 1372 height 681
type input "20"
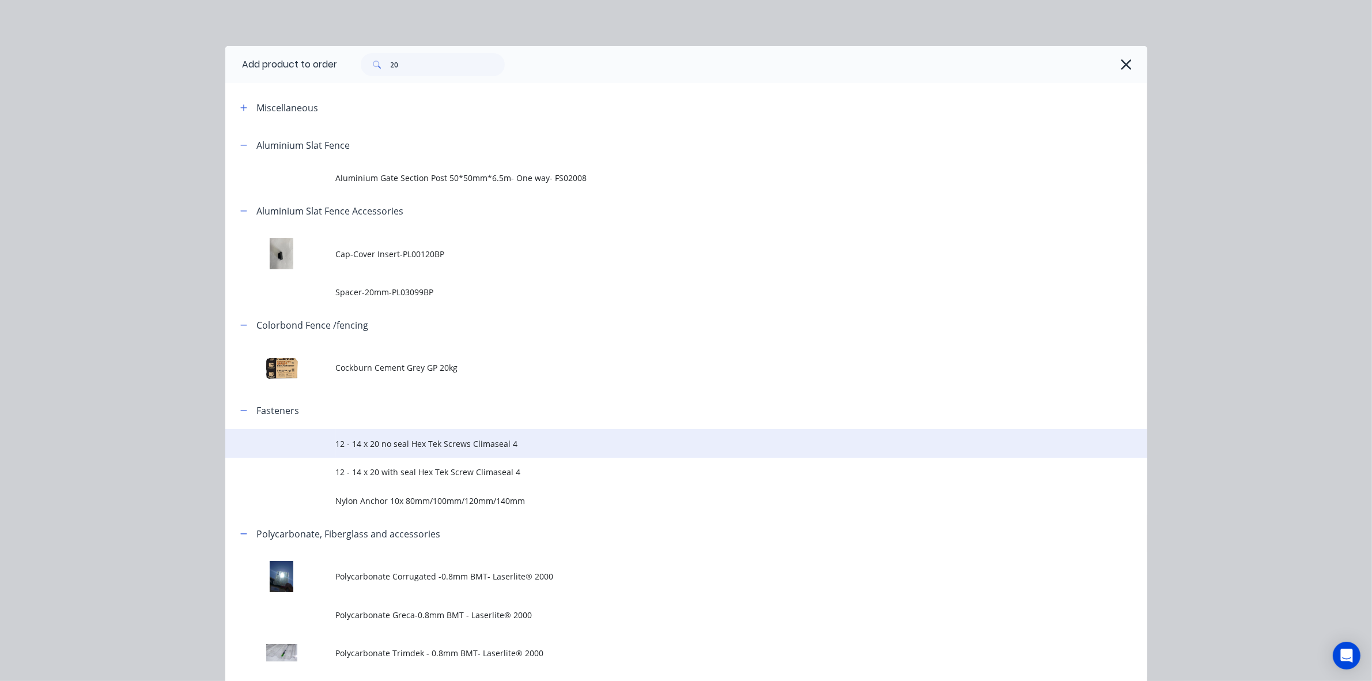
click at [436, 444] on span "12 - 14 x 20 no seal Hex Tek Screws Climaseal 4" at bounding box center [660, 443] width 649 height 12
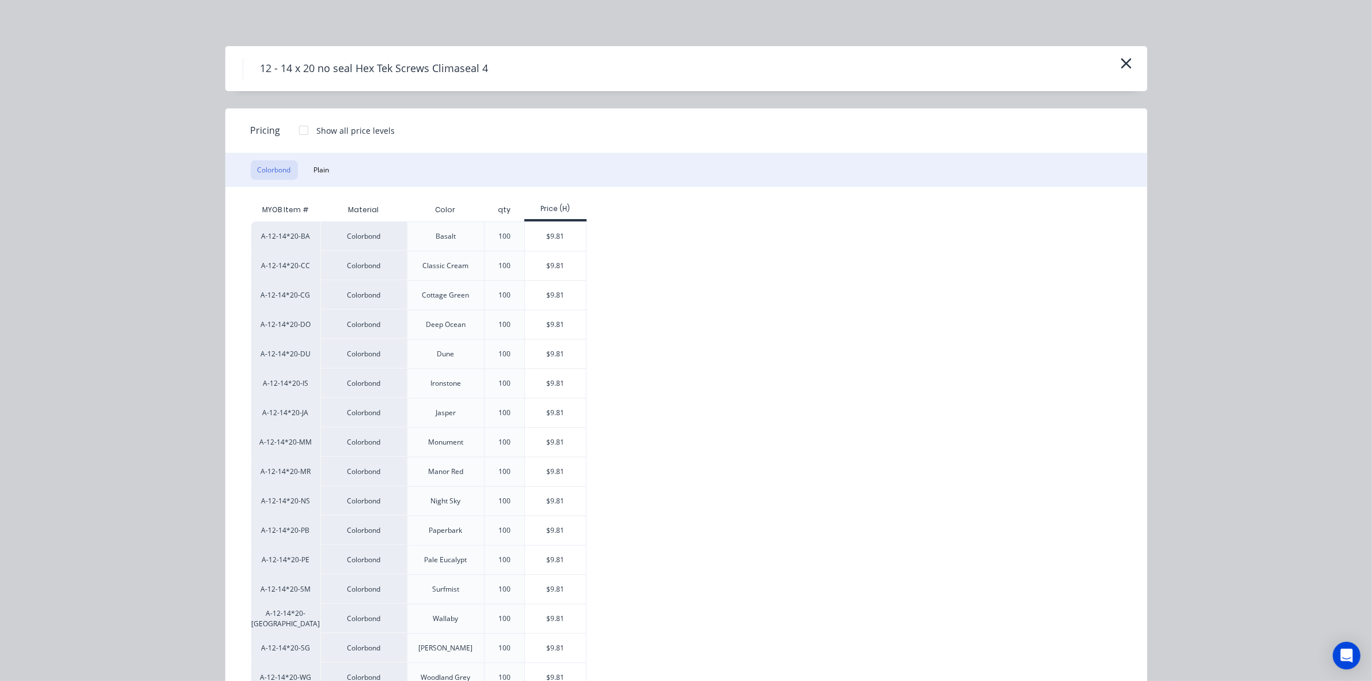
click at [294, 131] on div at bounding box center [303, 130] width 23 height 23
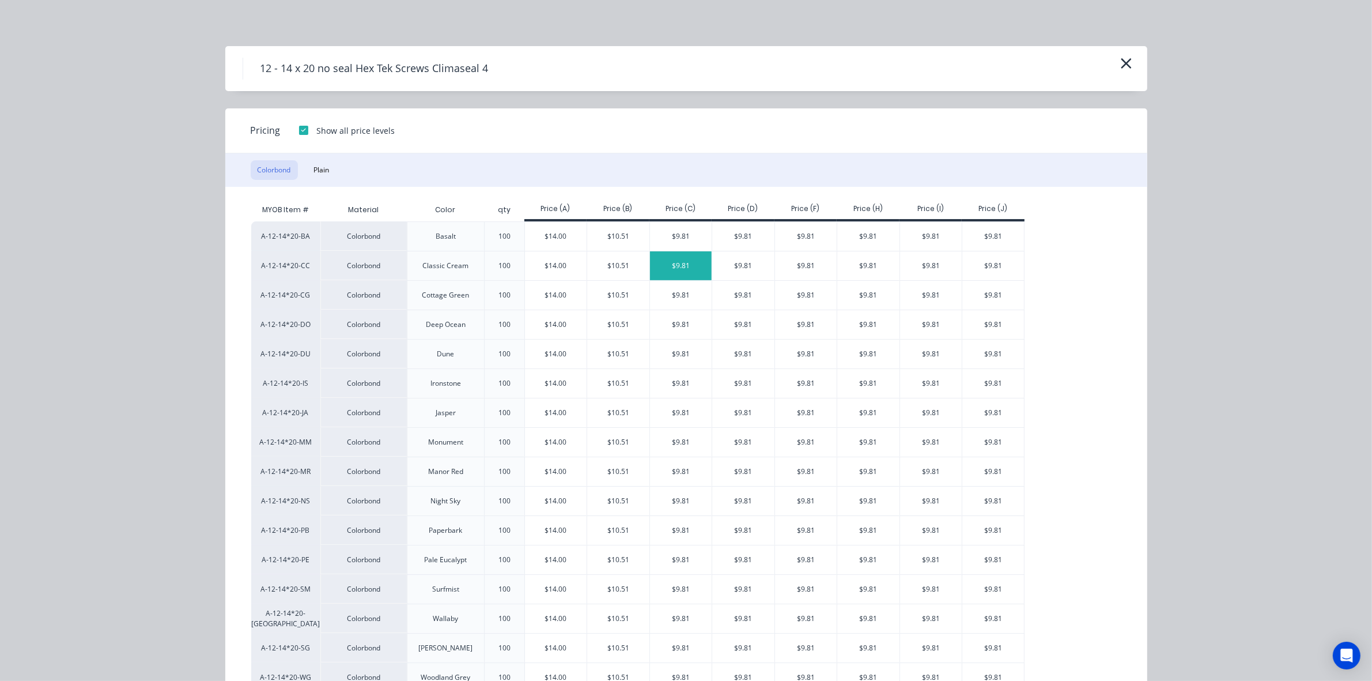
click at [686, 264] on div "$9.81" at bounding box center [681, 265] width 62 height 29
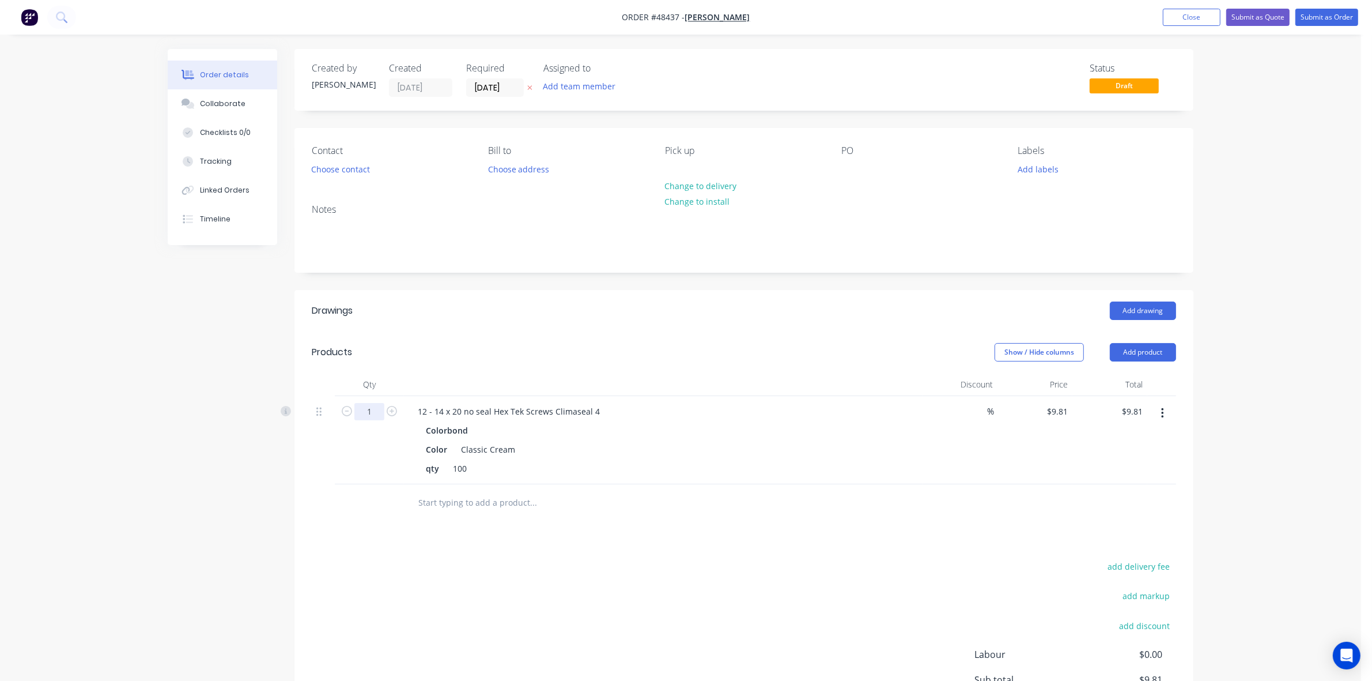
click at [378, 410] on input "1" at bounding box center [369, 411] width 30 height 17
type input "10"
type input "$98.10"
click at [519, 324] on header "Drawings Add drawing" at bounding box center [744, 310] width 899 height 41
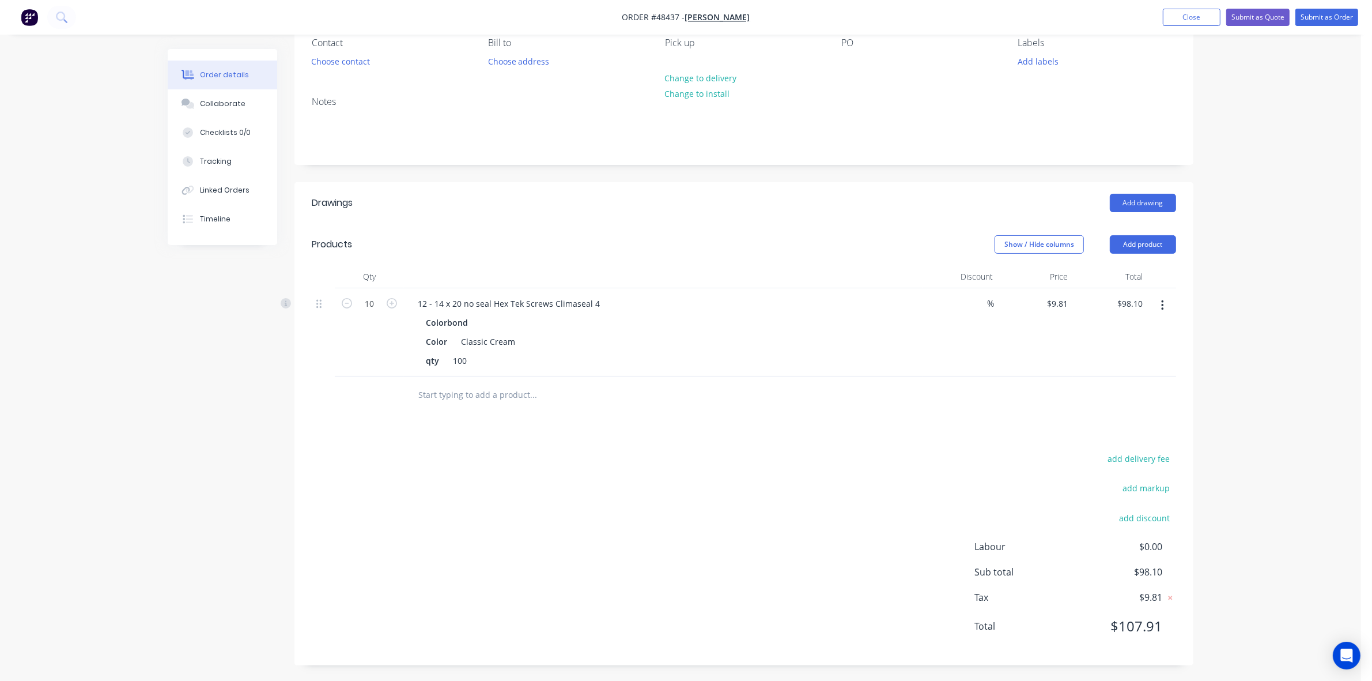
scroll to position [110, 0]
click at [823, 513] on div "add delivery fee add markup add discount Labour $0.00 Sub total $98.10 Tax $9.8…" at bounding box center [744, 547] width 865 height 197
click at [1165, 309] on button "button" at bounding box center [1162, 303] width 27 height 21
click at [1130, 327] on div "Edit" at bounding box center [1121, 334] width 89 height 17
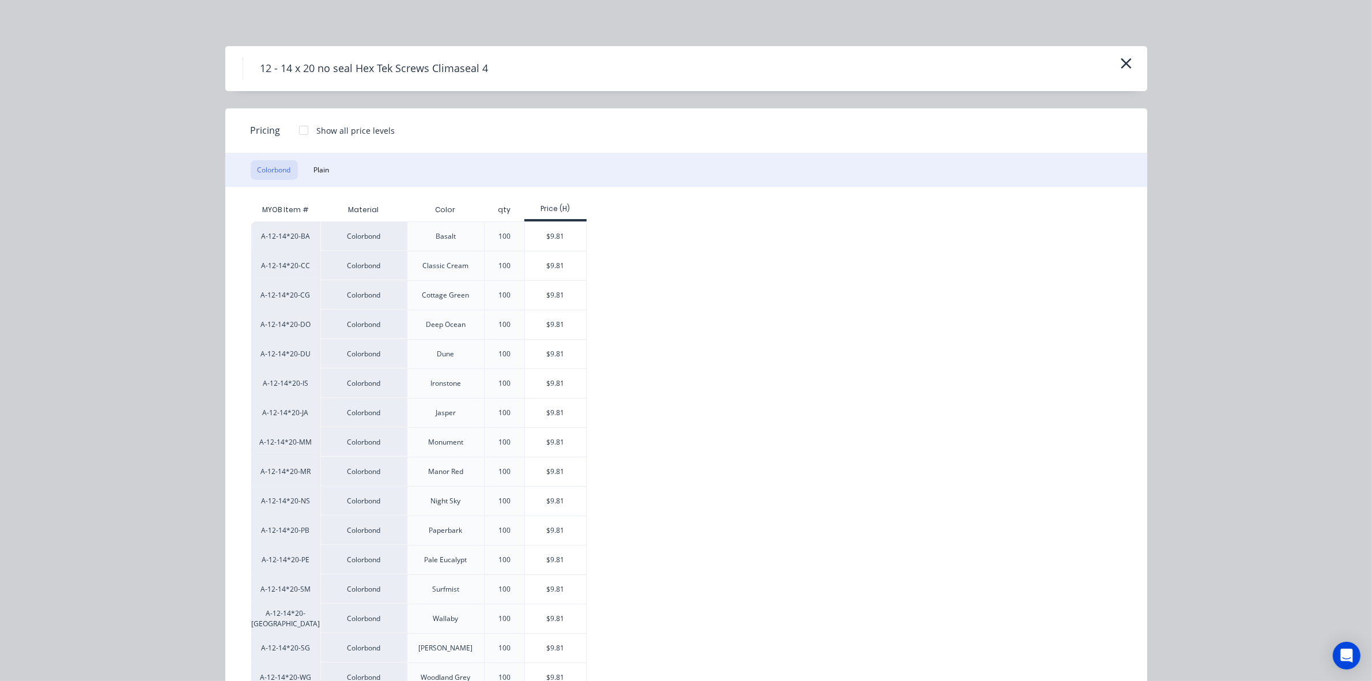
drag, startPoint x: 304, startPoint y: 124, endPoint x: 361, endPoint y: 148, distance: 61.5
click at [304, 125] on div at bounding box center [303, 130] width 23 height 23
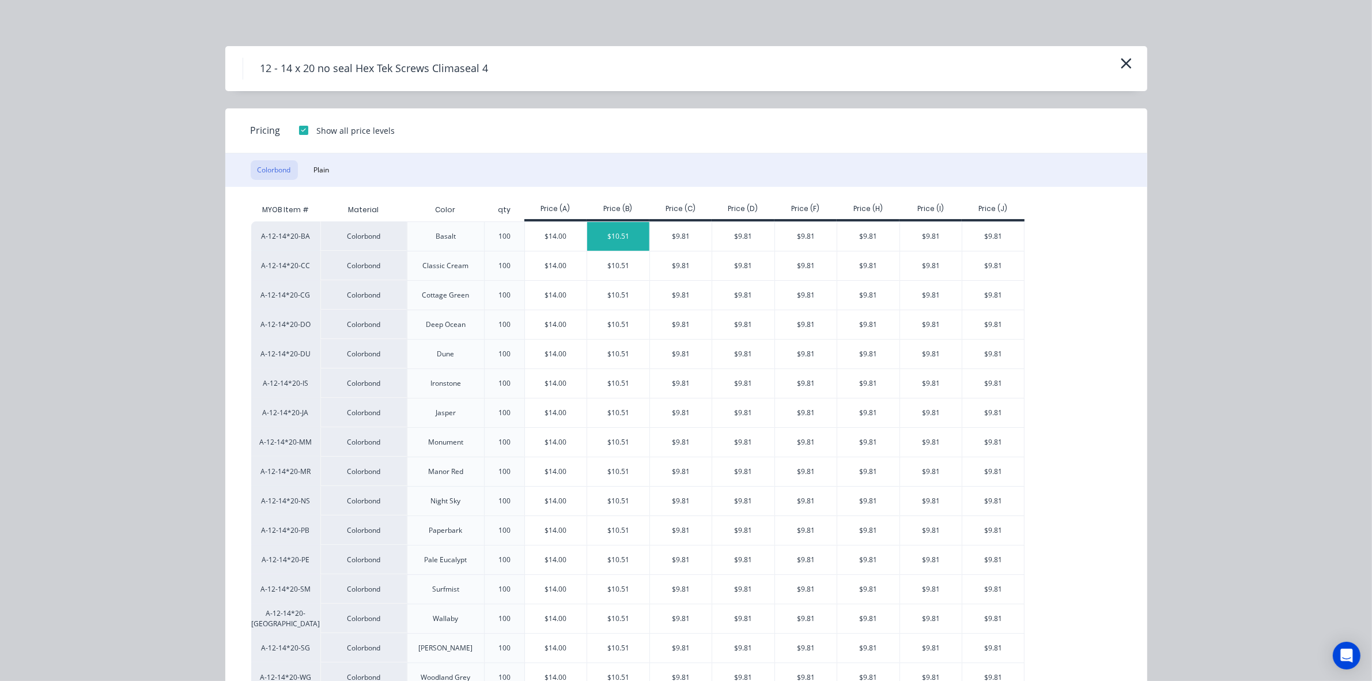
click at [618, 241] on div "$10.51" at bounding box center [618, 236] width 62 height 29
type input "$10.51"
type input "$105.10"
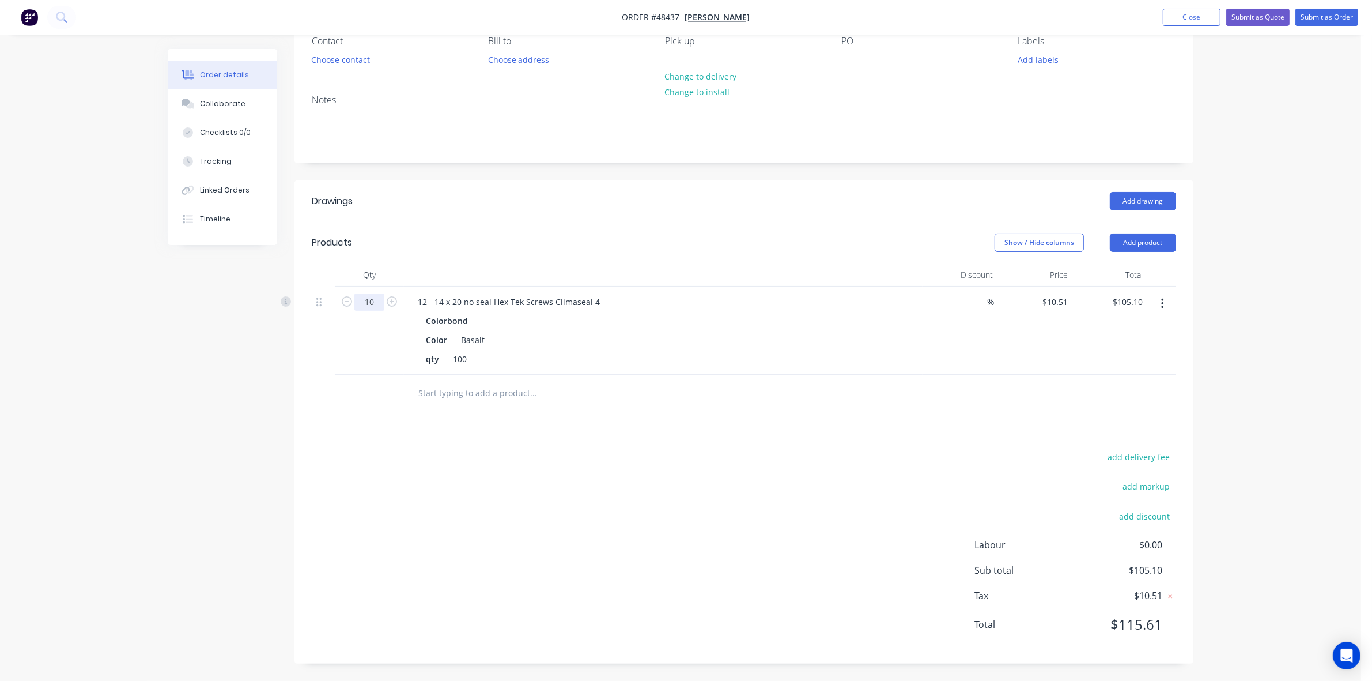
click at [382, 296] on input "10" at bounding box center [369, 301] width 30 height 17
type input "5"
type input "$52.55"
click at [690, 188] on header "Drawings Add drawing" at bounding box center [744, 200] width 899 height 41
click at [825, 471] on div "add delivery fee add markup add discount Labour $0.00 Sub total $52.55 Tax $5.2…" at bounding box center [744, 547] width 865 height 197
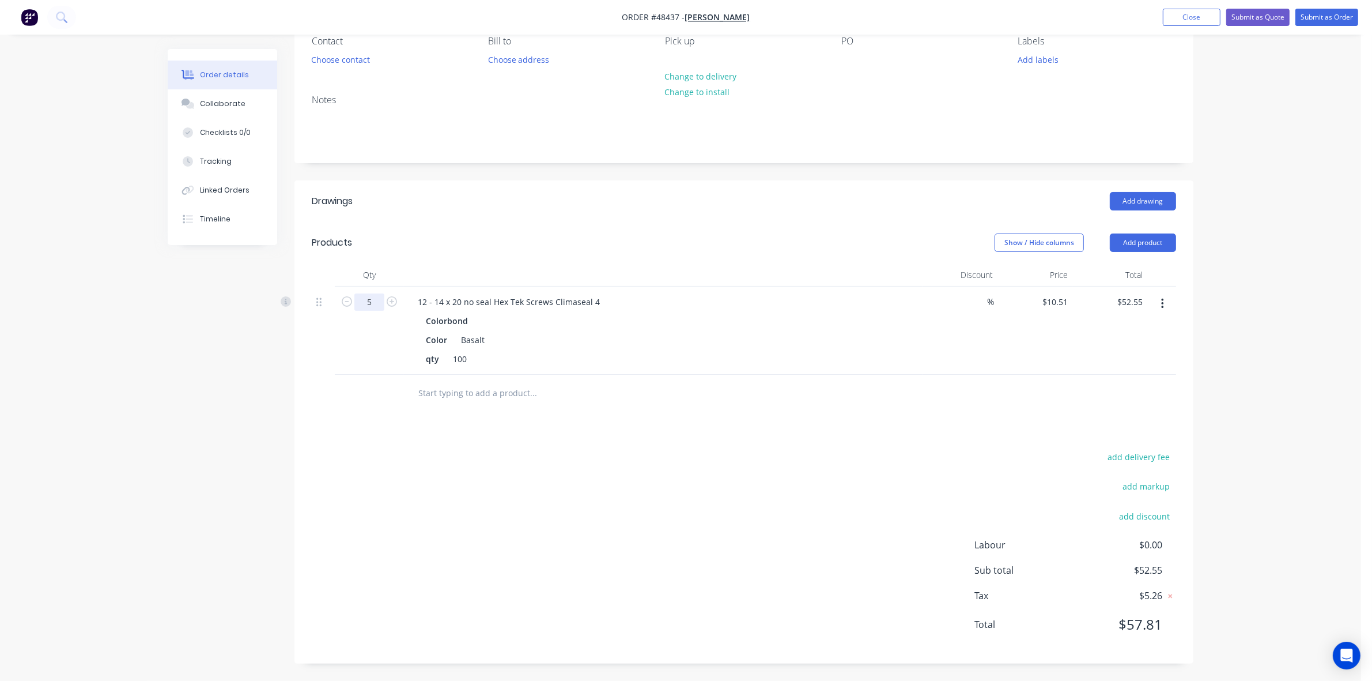
click at [380, 303] on input "5" at bounding box center [369, 301] width 30 height 17
type input "5"
click at [999, 395] on div at bounding box center [744, 393] width 865 height 37
click at [822, 456] on div "add delivery fee add markup add discount Labour $0.00 Sub total $52.55 Tax $5.2…" at bounding box center [744, 547] width 865 height 197
click at [1156, 243] on button "Add product" at bounding box center [1143, 242] width 66 height 18
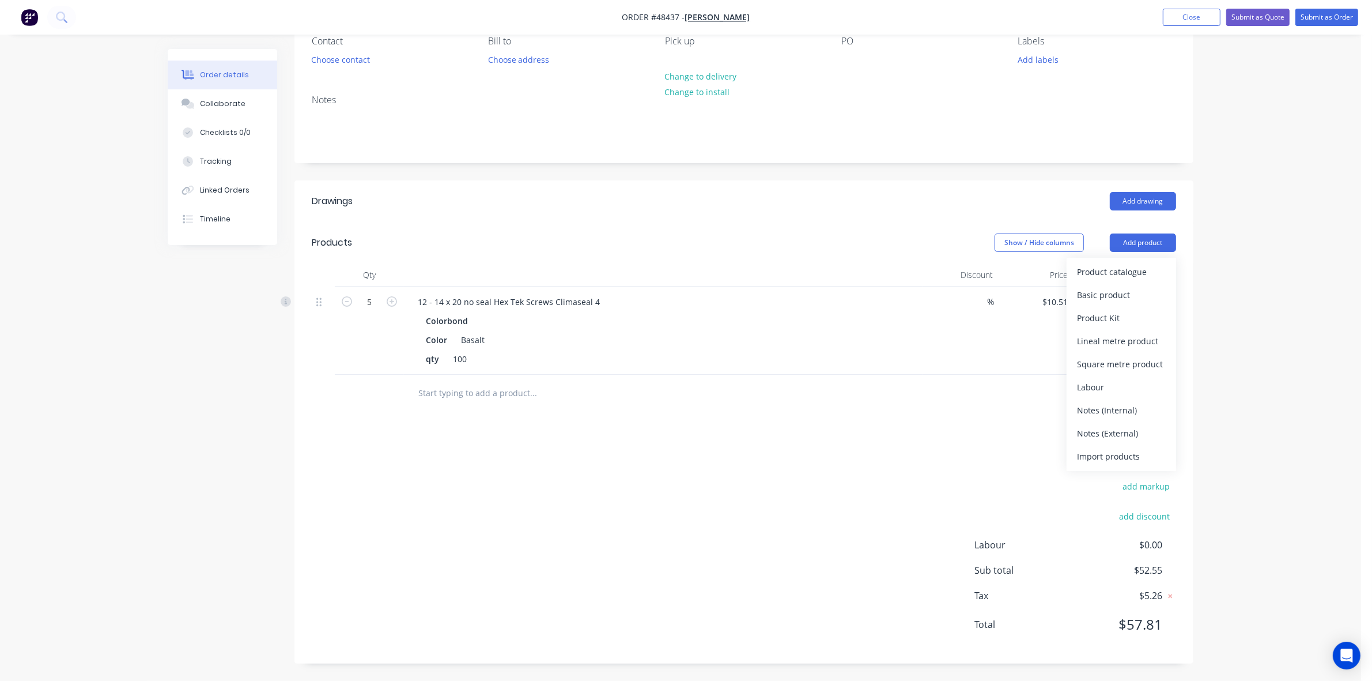
click at [790, 256] on header "Products Show / Hide columns Add product Product catalogue Basic product Produc…" at bounding box center [744, 242] width 899 height 41
click at [1163, 301] on button "button" at bounding box center [1162, 303] width 27 height 21
click at [1117, 404] on div "Delete" at bounding box center [1121, 403] width 89 height 17
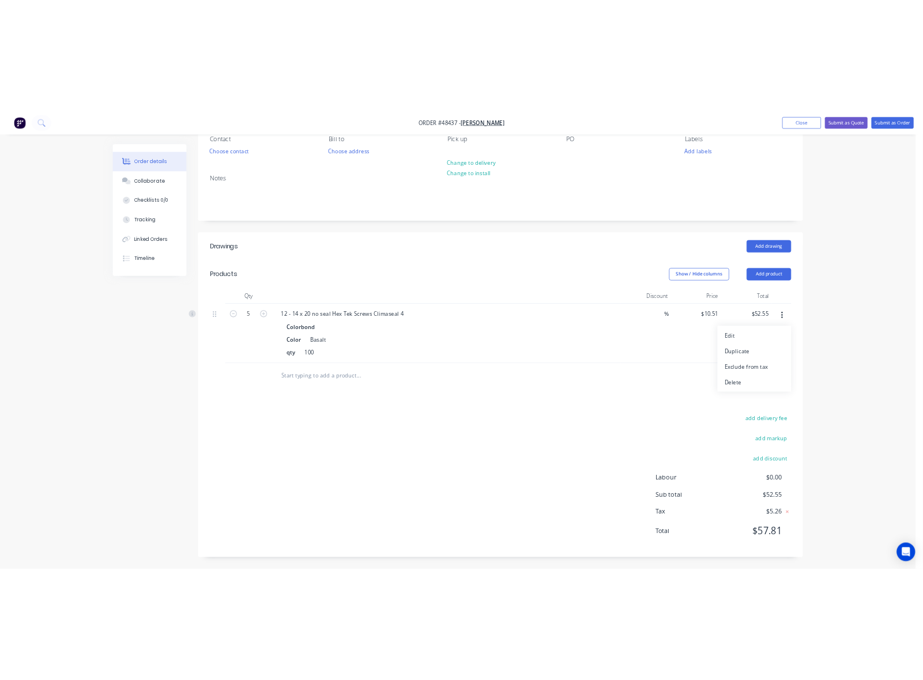
scroll to position [0, 0]
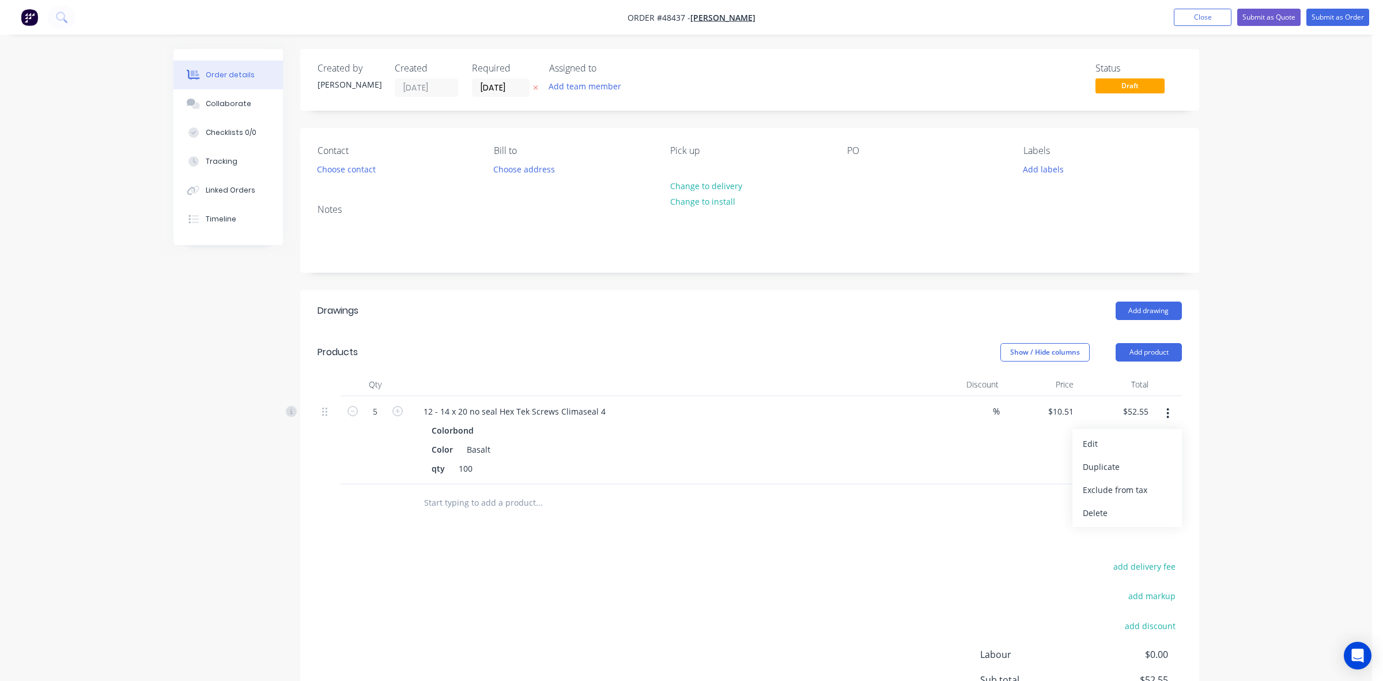
click at [903, 271] on div "Notes" at bounding box center [749, 233] width 899 height 77
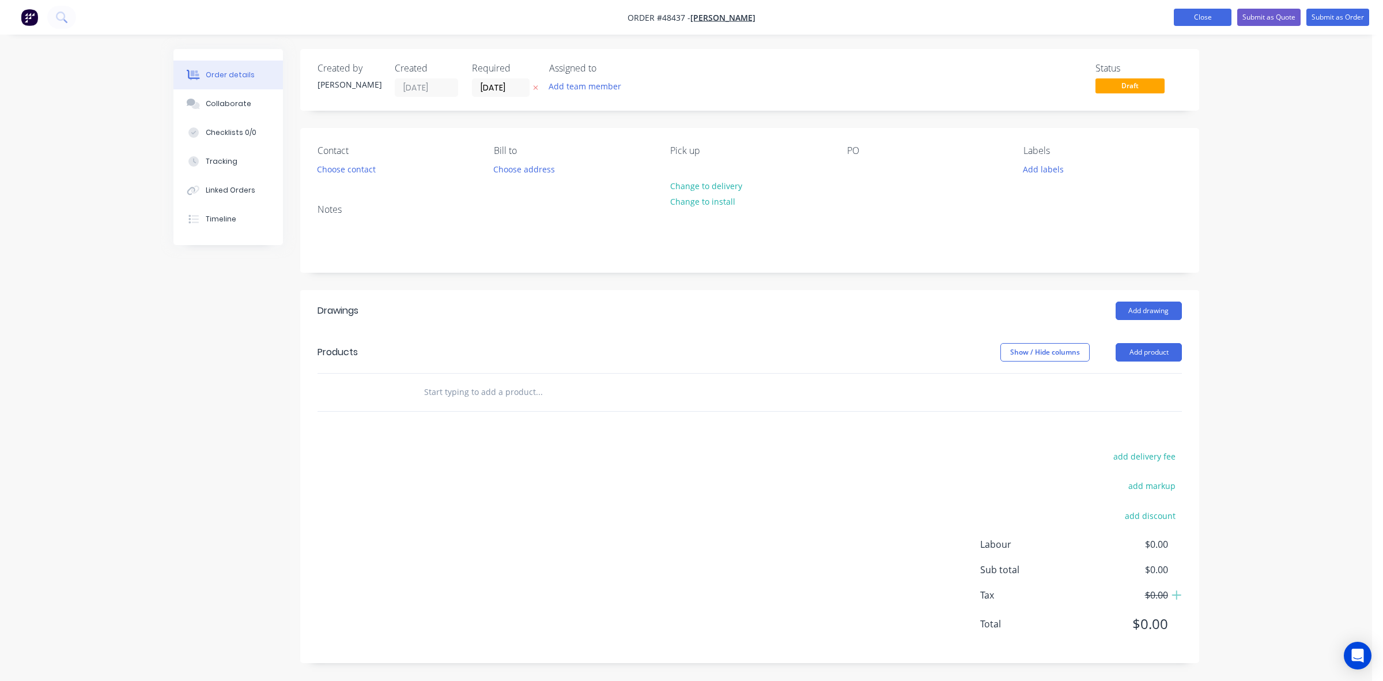
click at [1189, 20] on button "Close" at bounding box center [1203, 17] width 58 height 17
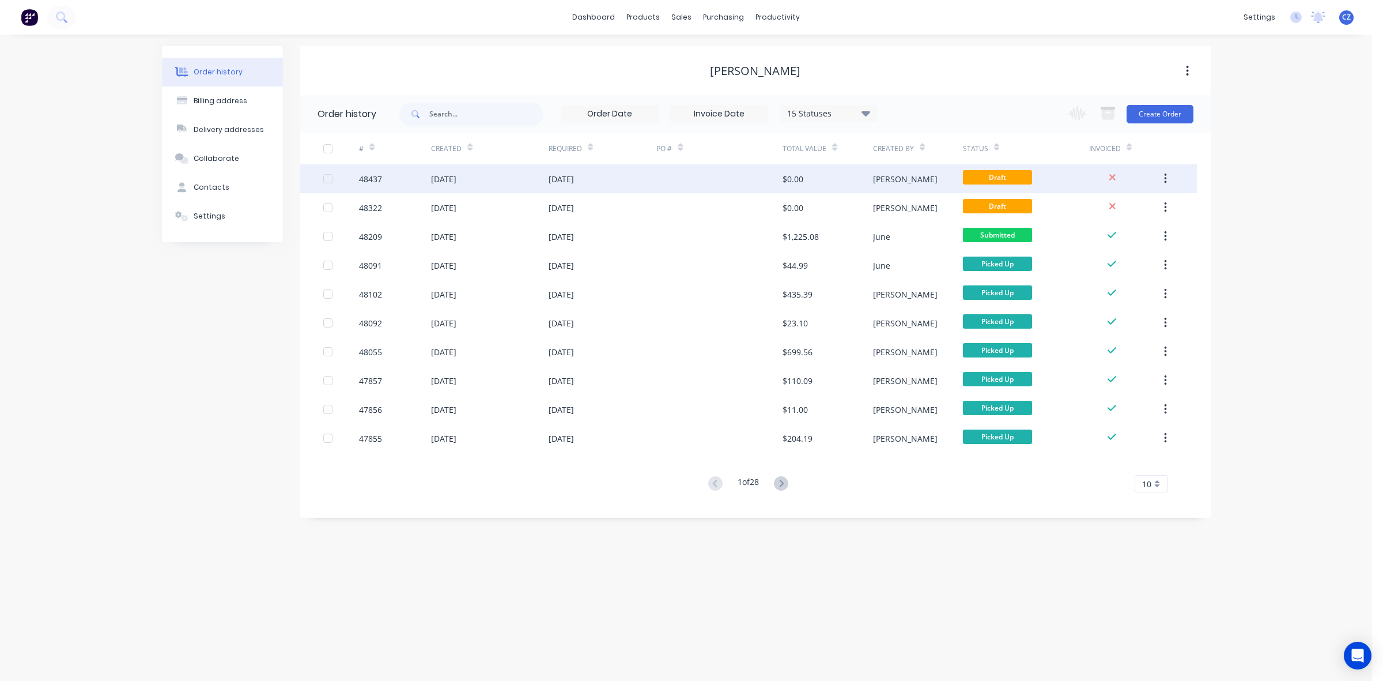
click at [1168, 183] on button "button" at bounding box center [1165, 178] width 27 height 21
click at [1125, 211] on div "Archive" at bounding box center [1124, 209] width 89 height 17
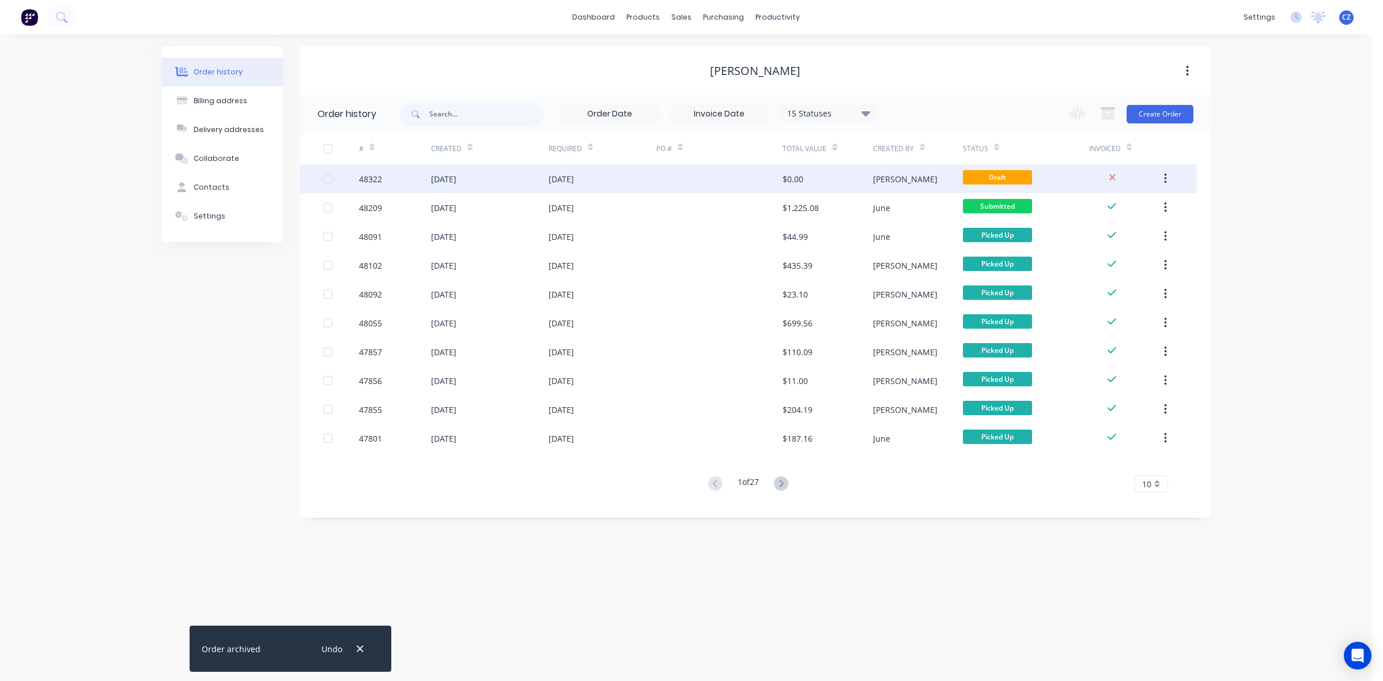
click at [845, 171] on div "$0.00" at bounding box center [828, 178] width 90 height 29
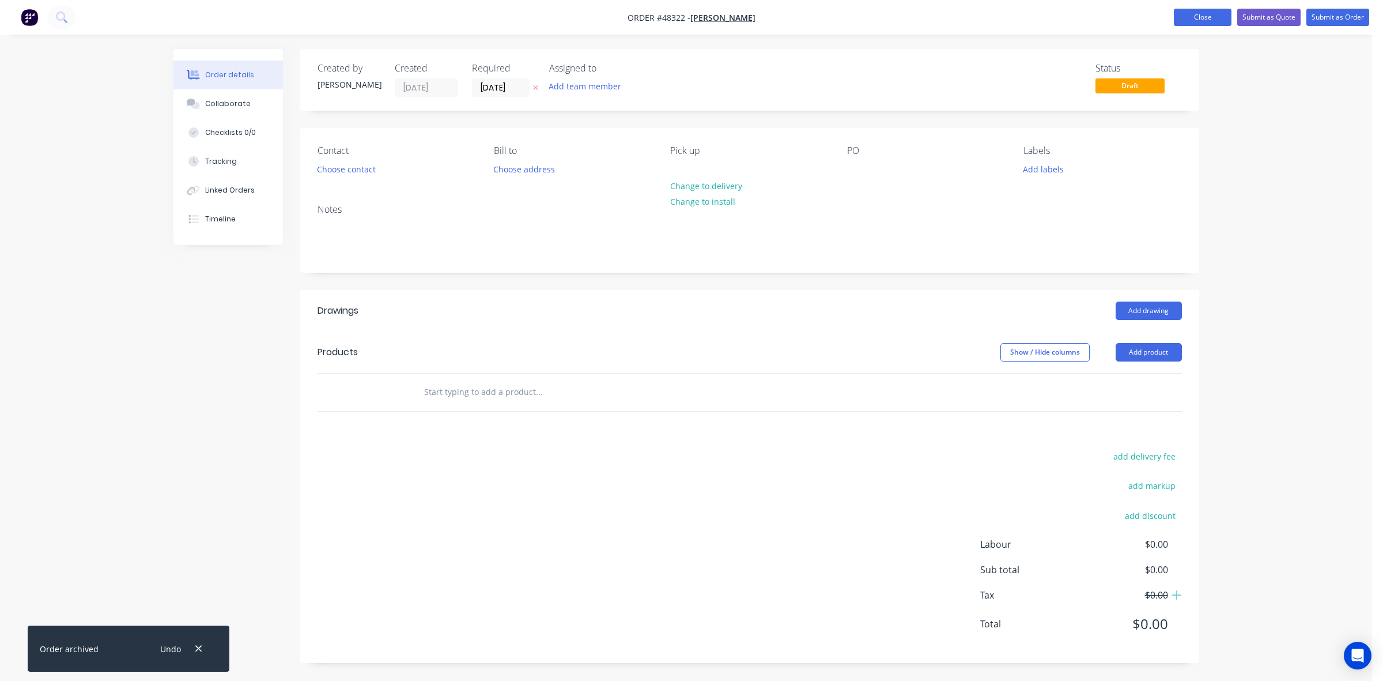
click at [1205, 15] on button "Close" at bounding box center [1203, 17] width 58 height 17
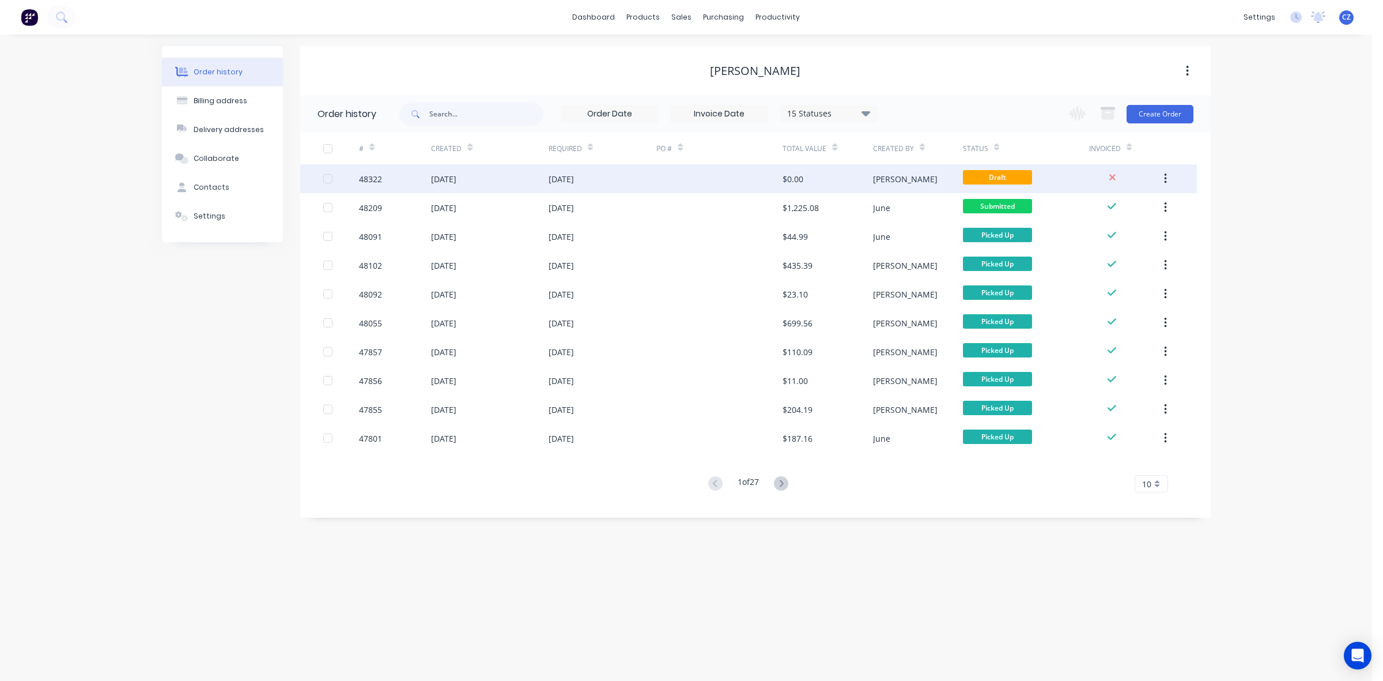
click at [1165, 173] on icon "button" at bounding box center [1165, 178] width 3 height 13
click at [1156, 203] on div "Archive" at bounding box center [1124, 209] width 89 height 17
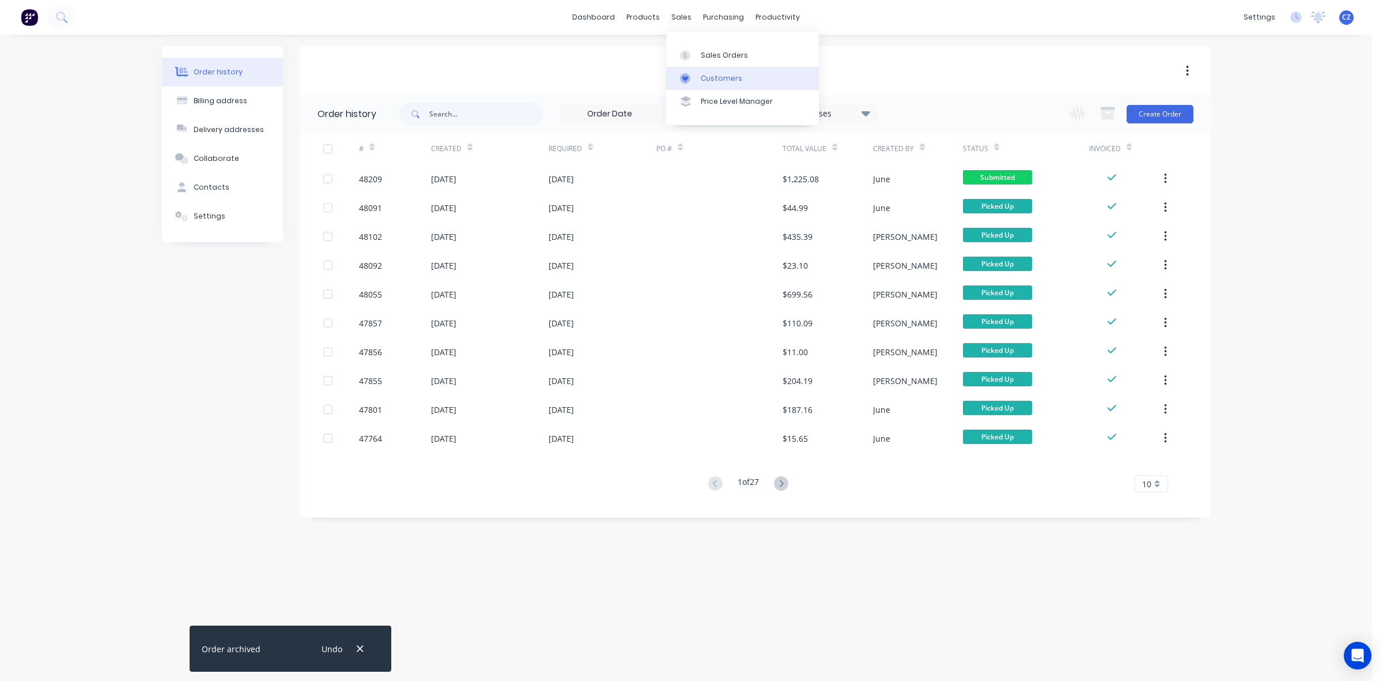
click at [695, 84] on link "Customers" at bounding box center [742, 78] width 153 height 23
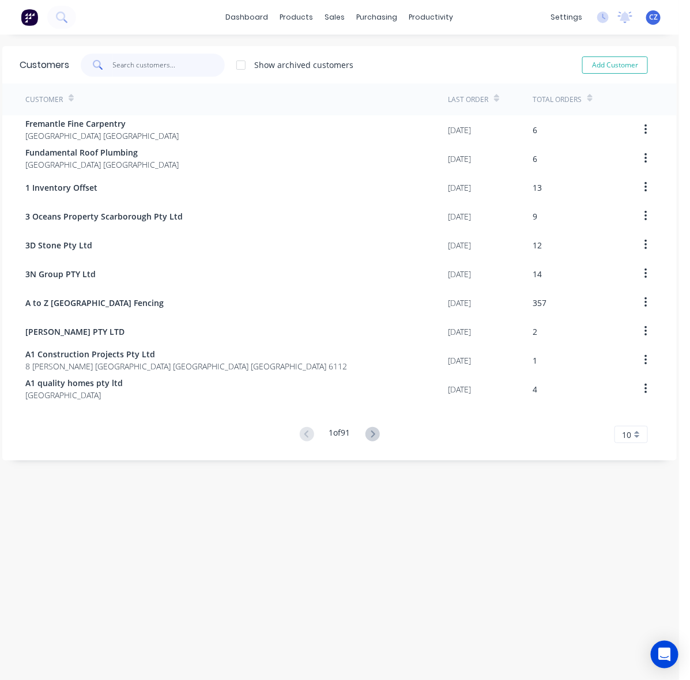
click at [180, 63] on input "text" at bounding box center [169, 65] width 112 height 23
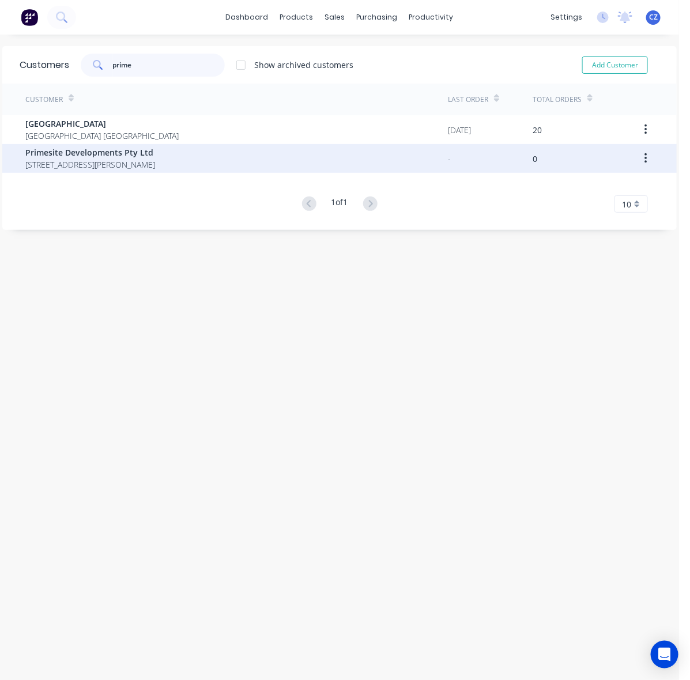
type input "prime"
click at [155, 152] on span "Primesite Developments Pty Ltd" at bounding box center [90, 152] width 130 height 12
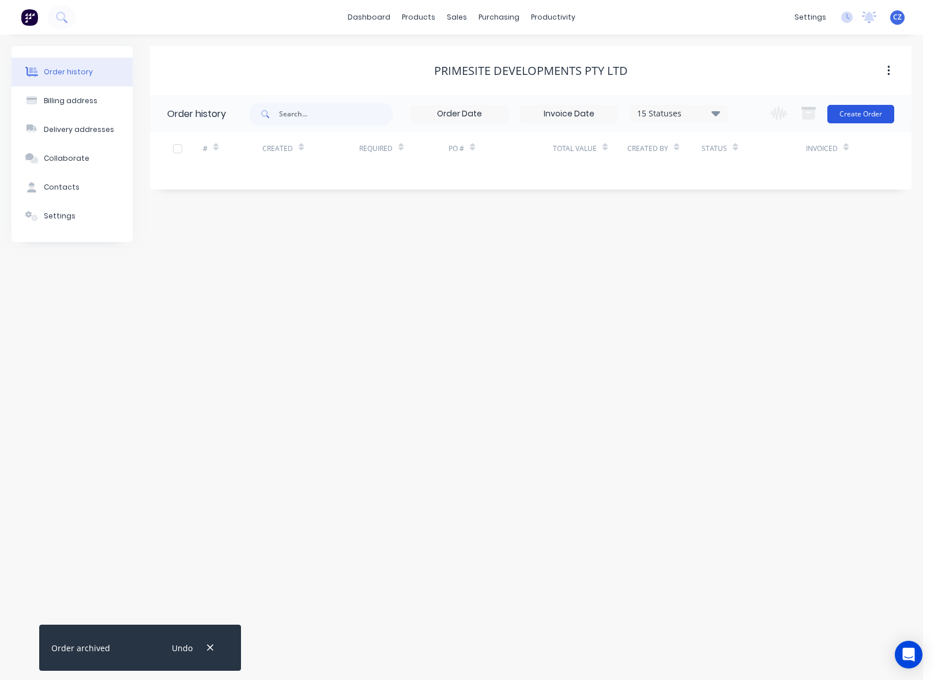
click at [857, 116] on button "Create Order" at bounding box center [860, 114] width 67 height 18
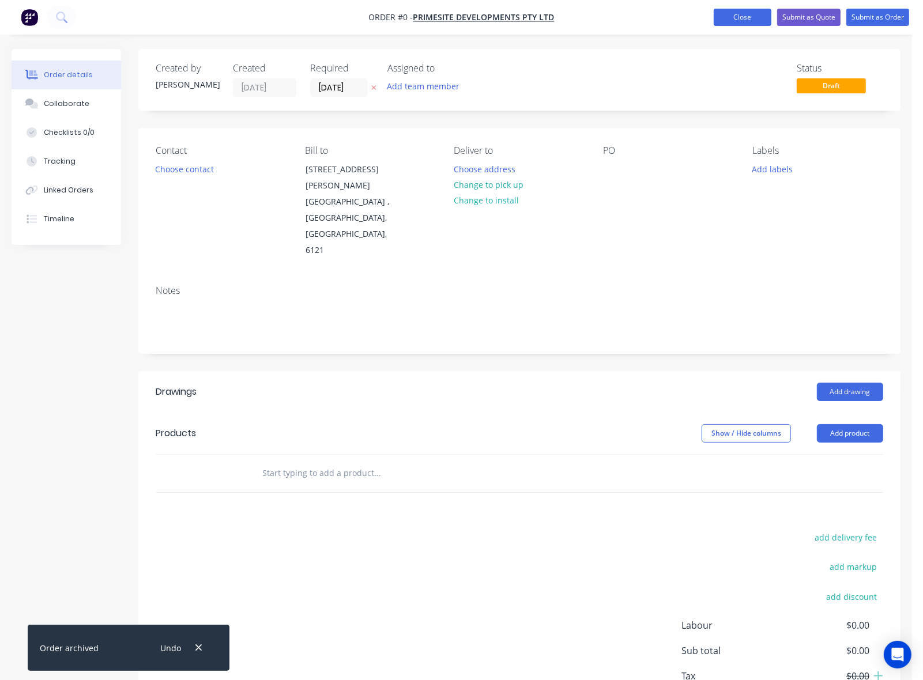
click at [750, 22] on button "Close" at bounding box center [743, 17] width 58 height 17
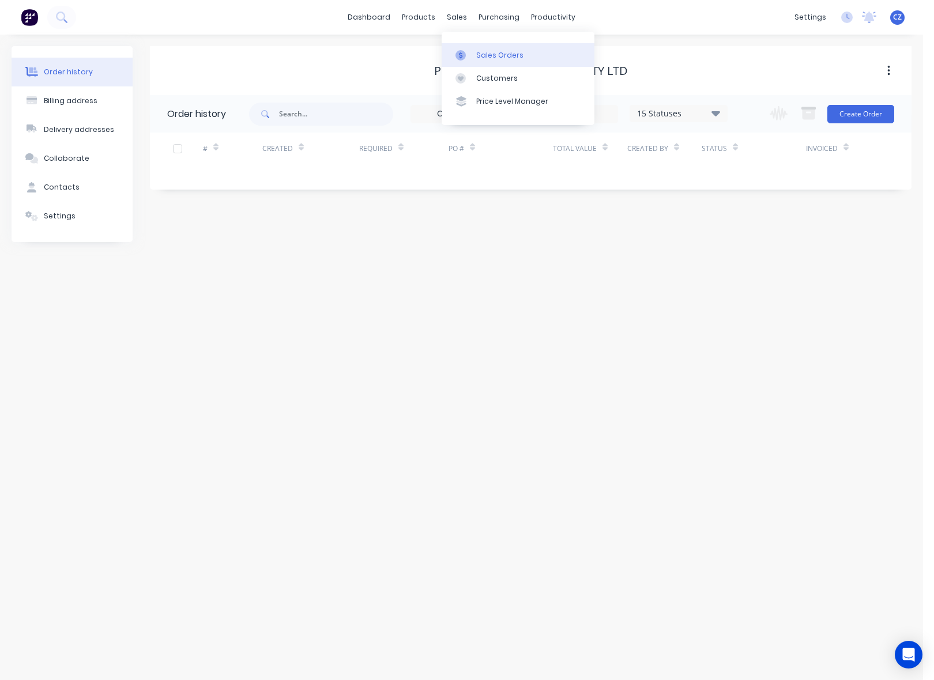
click at [491, 55] on div "Sales Orders" at bounding box center [499, 55] width 47 height 10
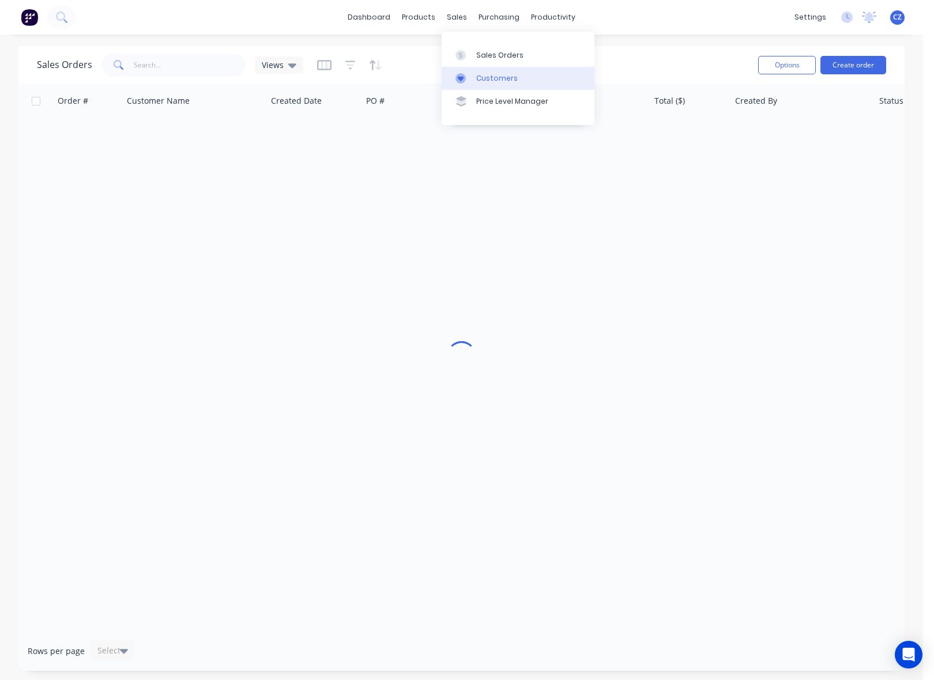
click at [465, 79] on div at bounding box center [463, 78] width 17 height 10
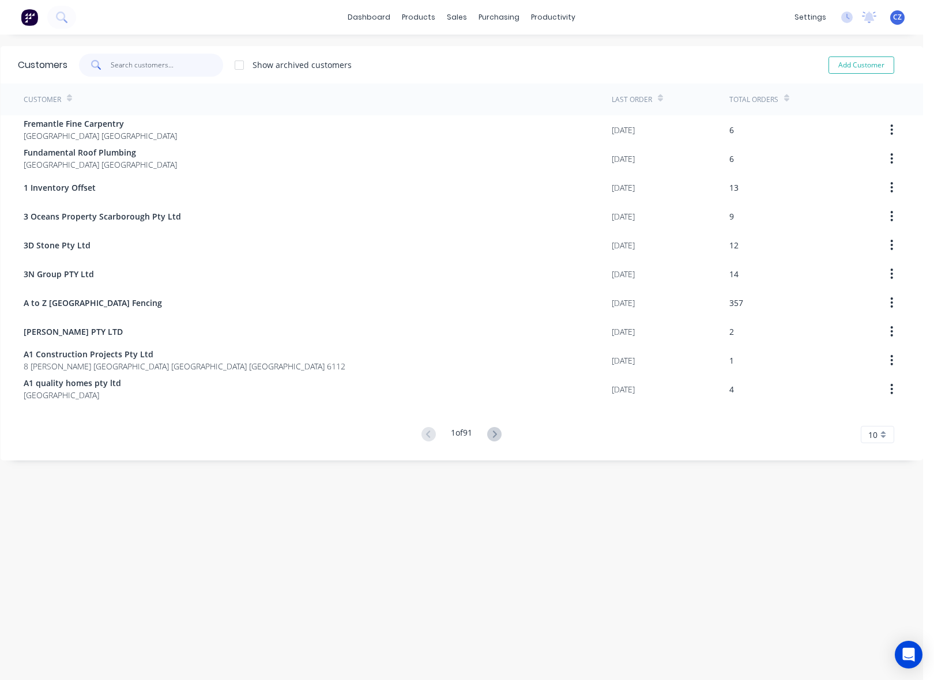
click at [182, 65] on input "text" at bounding box center [167, 65] width 112 height 23
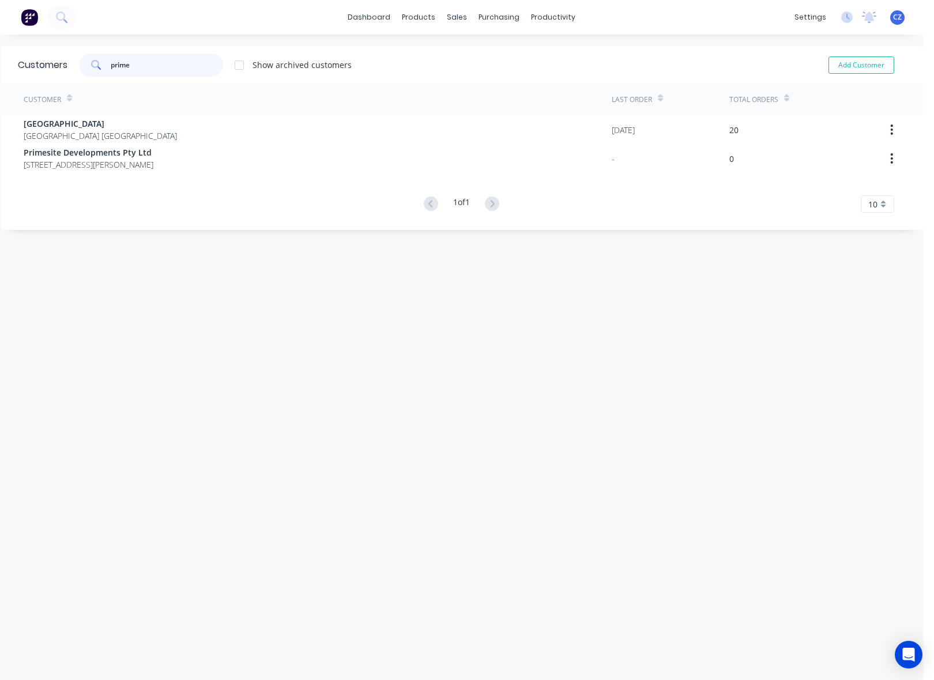
type input "prime"
click at [188, 111] on div "Customer" at bounding box center [318, 100] width 588 height 32
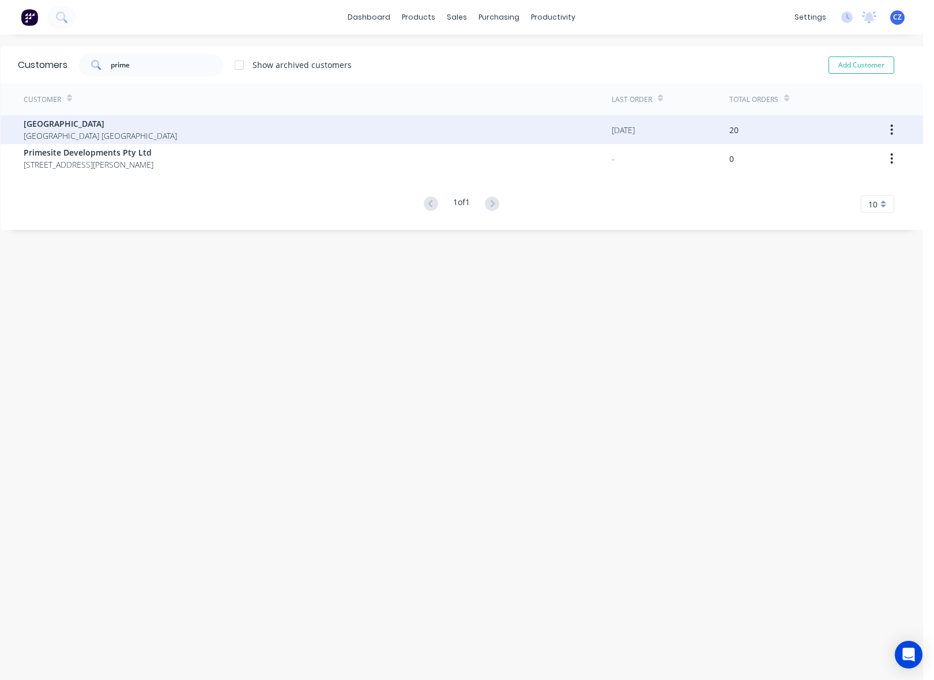
click at [188, 118] on div "Prime West Building Western Australia Australia" at bounding box center [318, 129] width 588 height 29
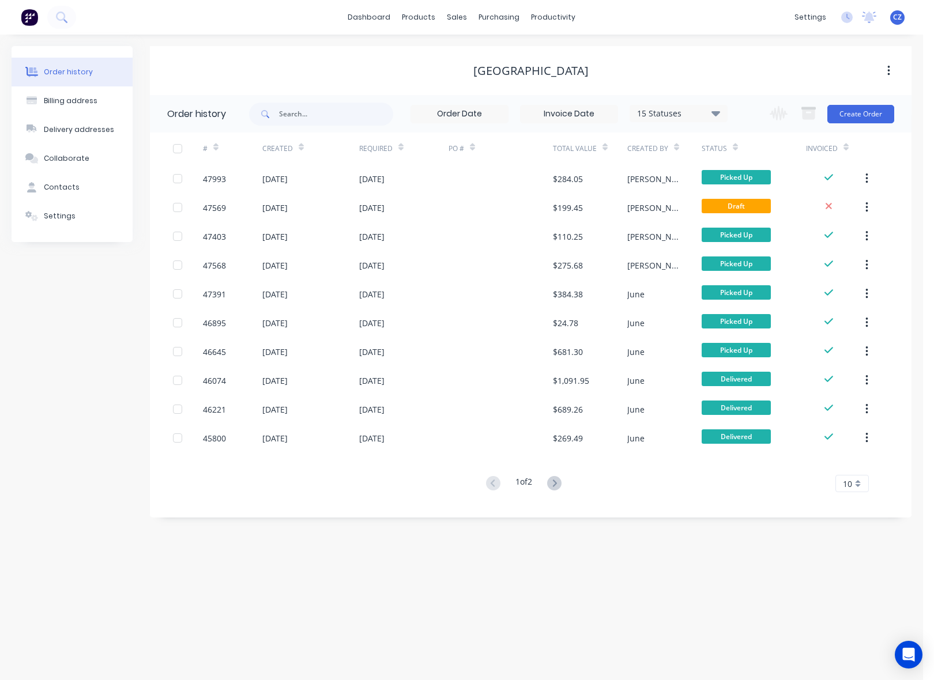
click at [856, 123] on div "Change order status Submitted Ready for Delivery Ready To Pick Up Monday Tuesda…" at bounding box center [828, 113] width 131 height 37
click at [862, 110] on button "Create Order" at bounding box center [860, 114] width 67 height 18
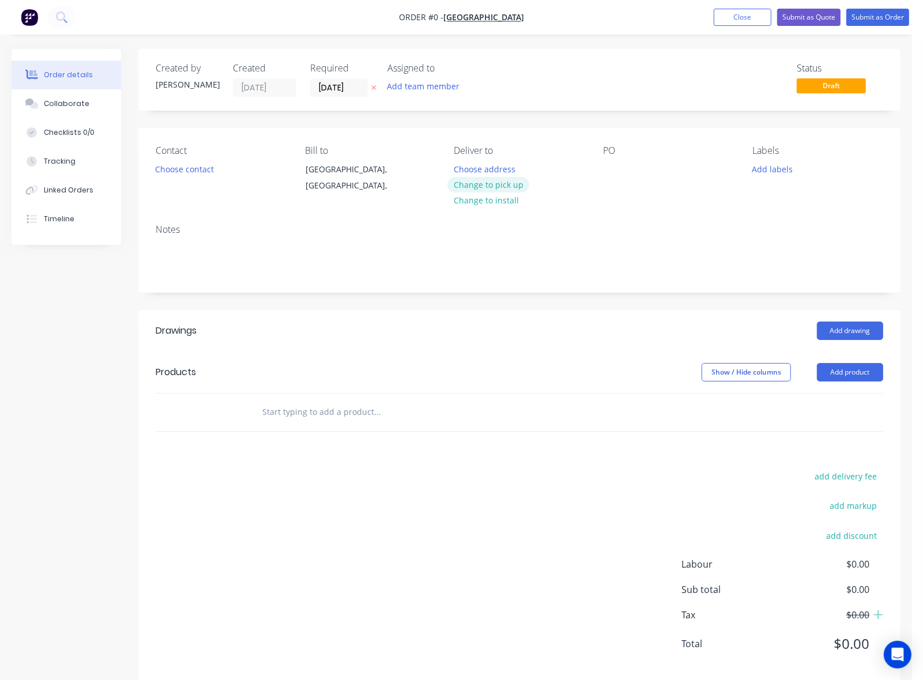
click at [470, 180] on button "Change to pick up" at bounding box center [488, 185] width 82 height 16
click at [211, 167] on button "Choose contact" at bounding box center [184, 169] width 71 height 16
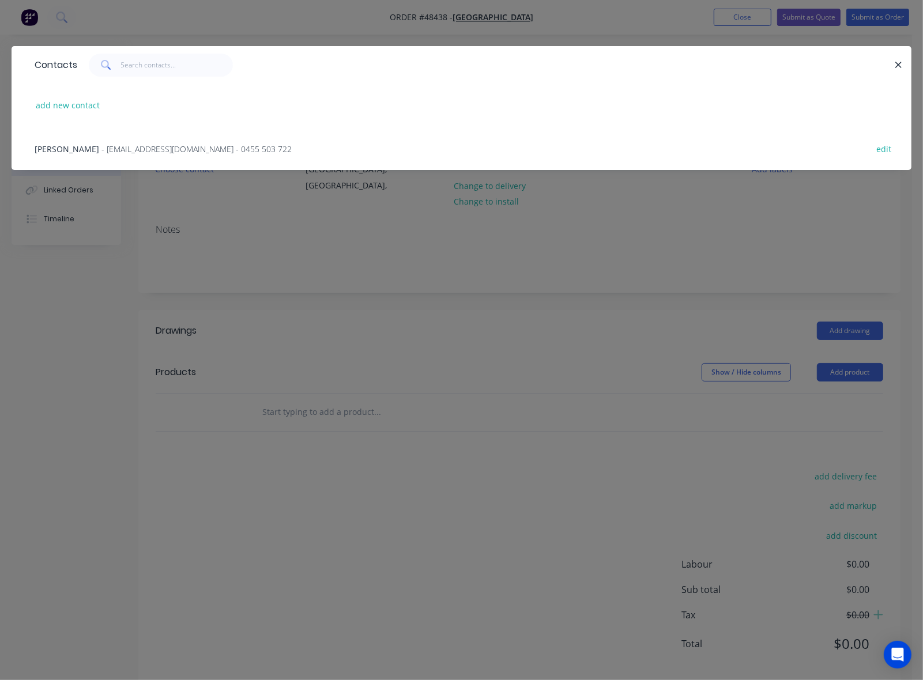
click at [111, 153] on span "- admin@primewestbuilding.com.au - 0455 503 722" at bounding box center [196, 149] width 190 height 11
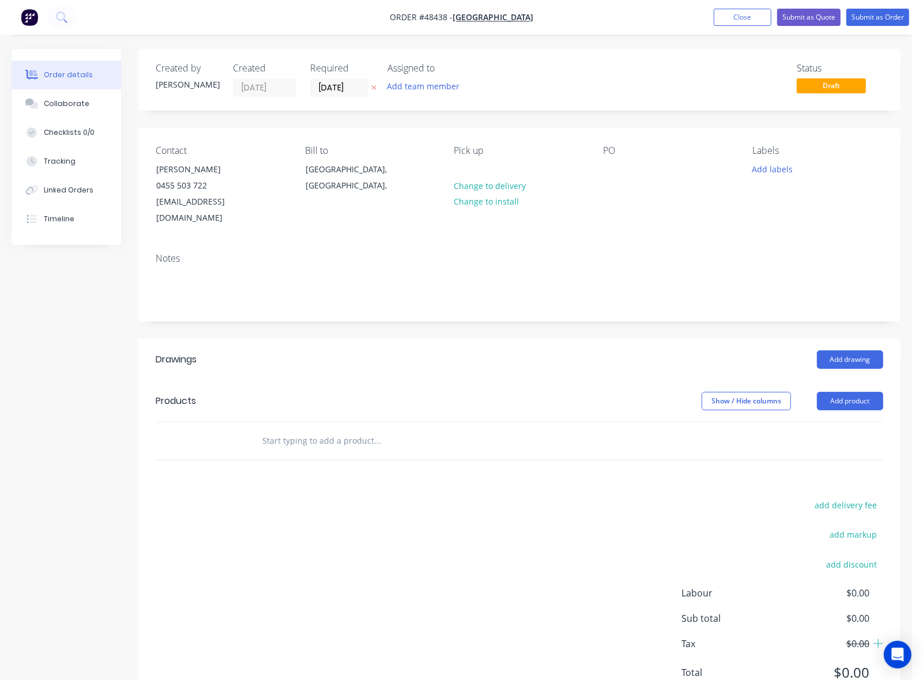
click at [483, 309] on div "Created by Cathy Created 25/08/25 Required 25/08/25 Assigned to Add team member…" at bounding box center [519, 380] width 762 height 663
click at [844, 350] on button "Add drawing" at bounding box center [850, 359] width 66 height 18
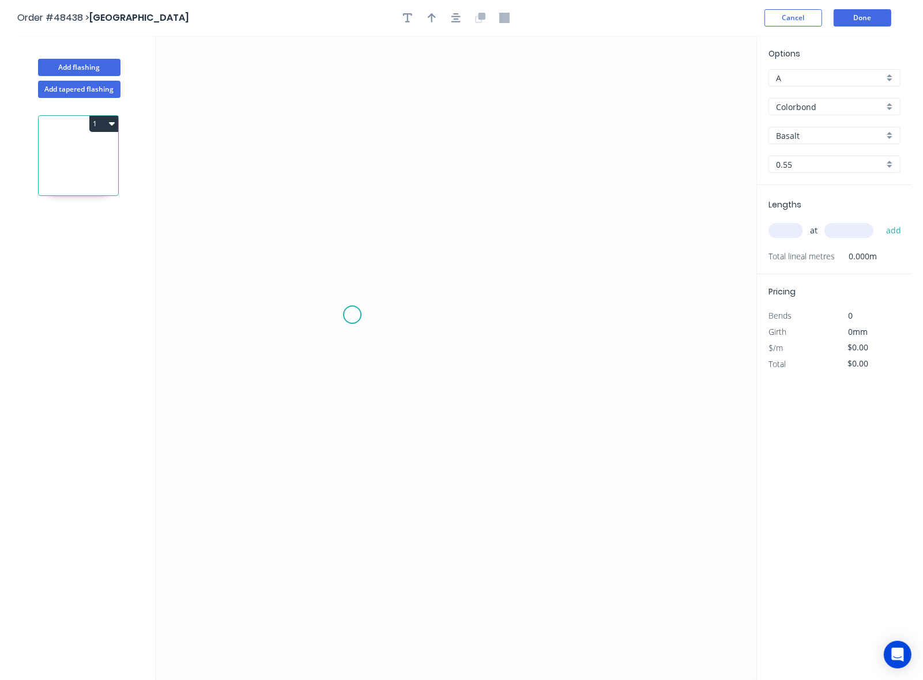
click at [352, 316] on icon "0" at bounding box center [456, 358] width 601 height 644
click at [496, 318] on icon "0" at bounding box center [456, 358] width 601 height 644
click at [496, 318] on circle at bounding box center [496, 315] width 17 height 17
drag, startPoint x: 416, startPoint y: 337, endPoint x: 427, endPoint y: 333, distance: 12.4
click at [421, 335] on rect at bounding box center [423, 328] width 37 height 24
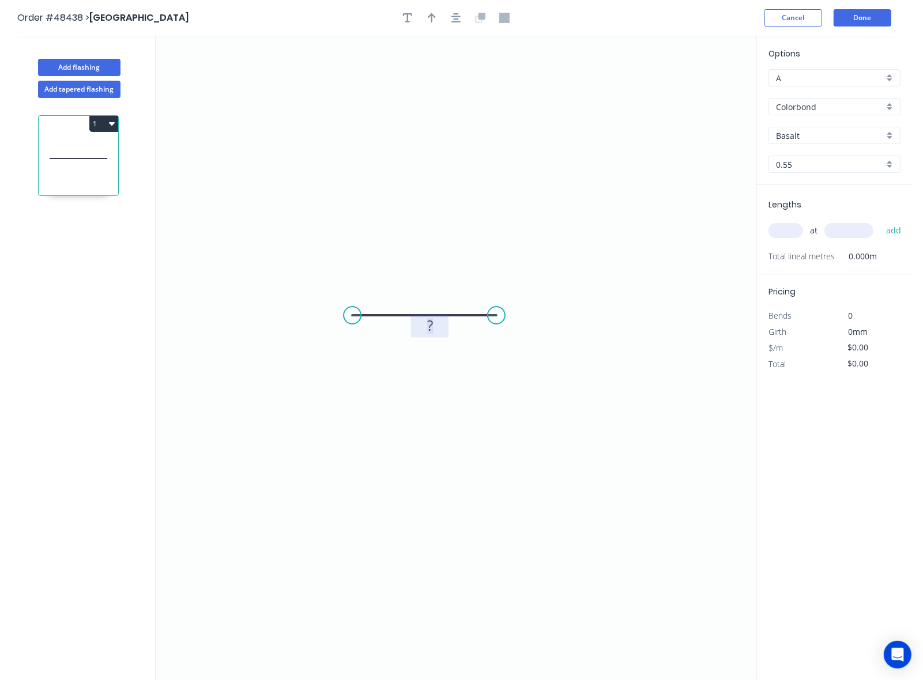
click at [427, 333] on tspan "?" at bounding box center [430, 325] width 6 height 19
click at [436, 326] on rect at bounding box center [429, 326] width 23 height 16
drag, startPoint x: 436, startPoint y: 326, endPoint x: 421, endPoint y: 324, distance: 15.1
click at [421, 324] on rect at bounding box center [429, 326] width 23 height 16
drag, startPoint x: 491, startPoint y: 315, endPoint x: 549, endPoint y: 319, distance: 58.3
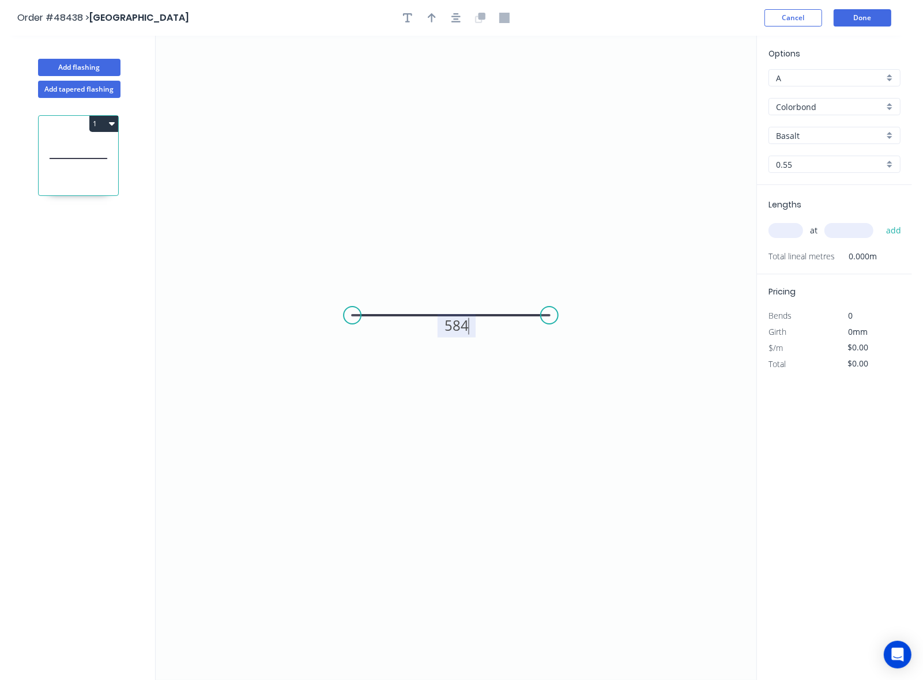
click at [549, 319] on circle at bounding box center [549, 315] width 17 height 17
type input "$21.37"
click at [516, 392] on icon "0 584" at bounding box center [456, 358] width 601 height 644
click at [441, 220] on icon "0 584" at bounding box center [456, 358] width 601 height 644
click at [782, 220] on div "at add" at bounding box center [835, 230] width 134 height 31
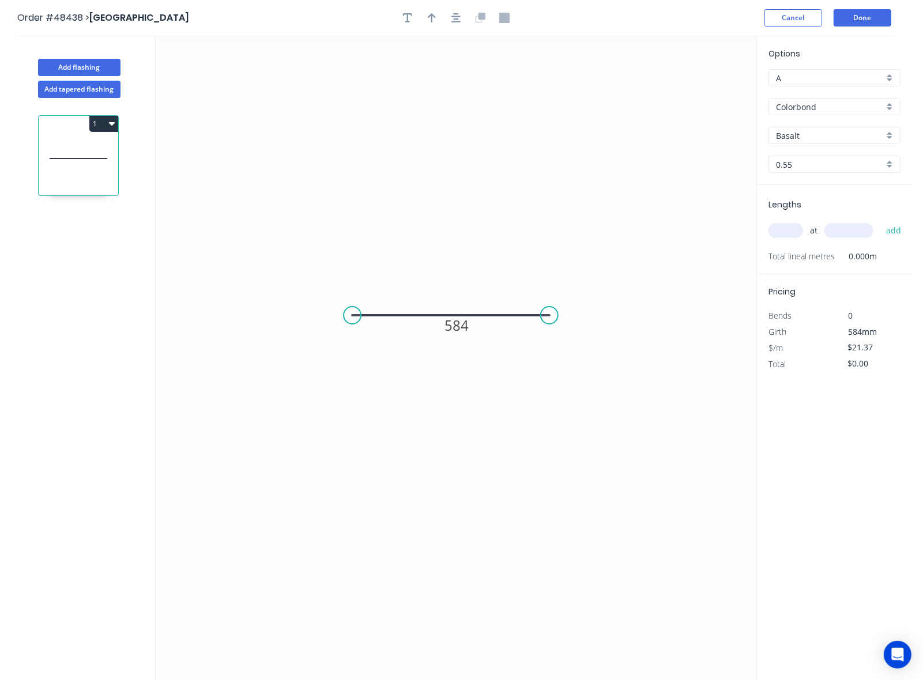
click at [782, 224] on input "text" at bounding box center [785, 230] width 35 height 15
click at [783, 231] on input "text" at bounding box center [785, 230] width 35 height 15
type input "14"
type input "2440"
click at [880, 221] on button "add" at bounding box center [893, 231] width 27 height 20
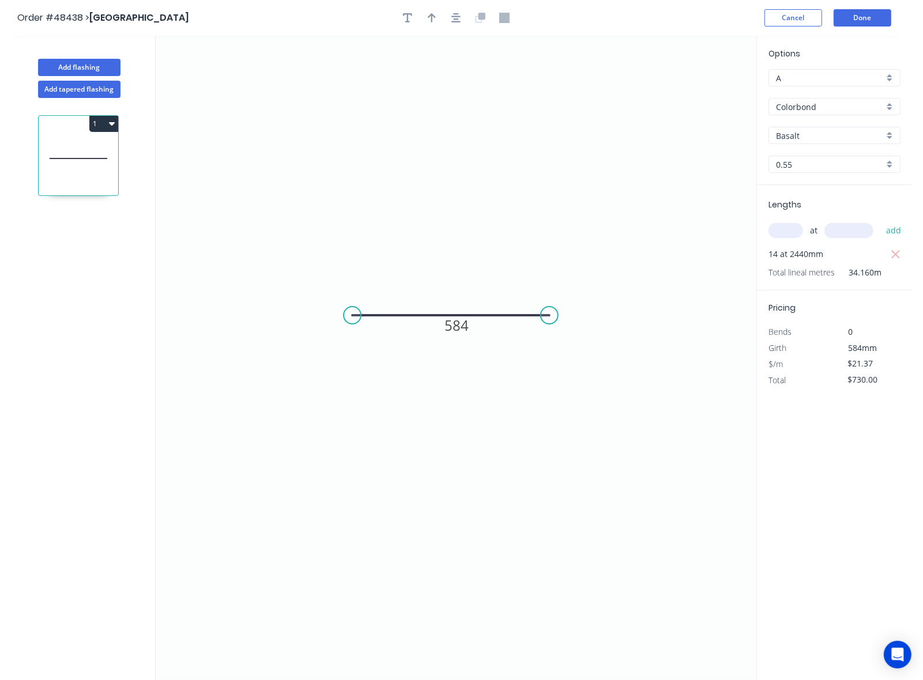
click at [104, 123] on button "1" at bounding box center [103, 124] width 29 height 16
click at [100, 150] on div "Duplicate" at bounding box center [63, 152] width 89 height 17
type input "$0.00"
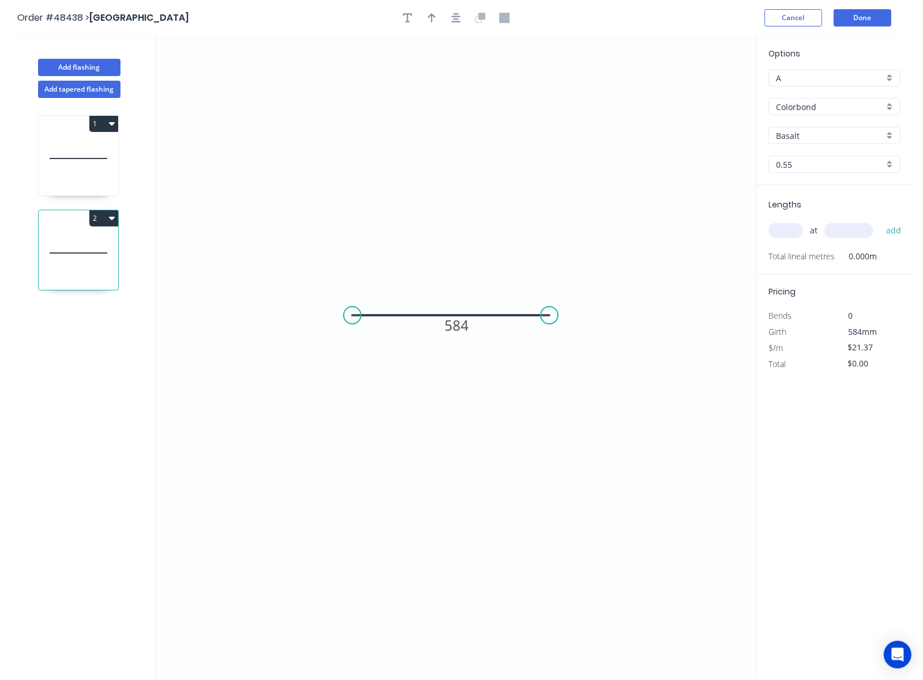
click at [787, 227] on input "text" at bounding box center [785, 230] width 35 height 15
type input "434"
drag, startPoint x: 447, startPoint y: 323, endPoint x: 454, endPoint y: 320, distance: 8.0
click at [454, 320] on tspan "584" at bounding box center [456, 325] width 24 height 19
click at [785, 232] on input "434" at bounding box center [785, 230] width 35 height 15
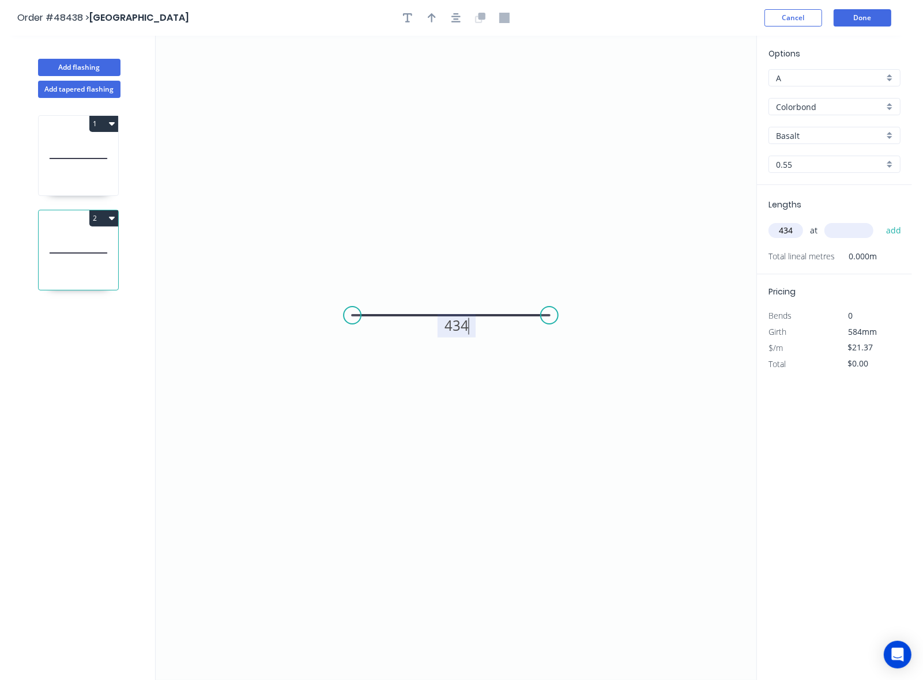
type input "$17.80"
click at [785, 232] on input "434" at bounding box center [785, 230] width 35 height 15
type input "3"
type input "2440"
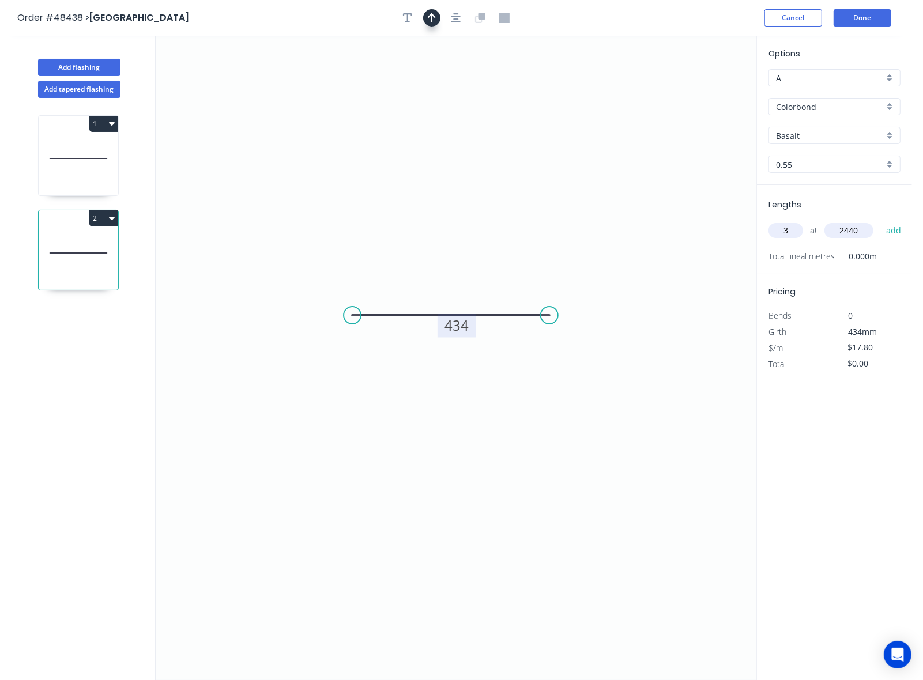
click at [431, 24] on button "button" at bounding box center [431, 17] width 17 height 17
drag, startPoint x: 699, startPoint y: 92, endPoint x: 391, endPoint y: 235, distance: 339.9
click at [391, 235] on icon at bounding box center [391, 221] width 10 height 37
click at [74, 141] on icon at bounding box center [79, 159] width 80 height 74
type input "$21.37"
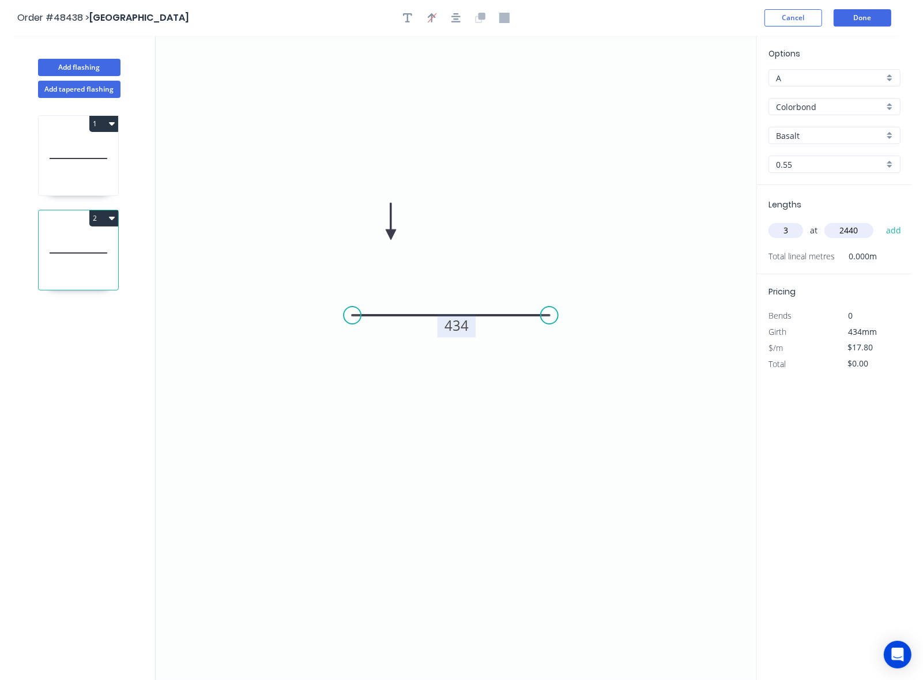
type input "$730.00"
click at [433, 18] on icon "button" at bounding box center [432, 18] width 8 height 10
drag, startPoint x: 701, startPoint y: 88, endPoint x: 383, endPoint y: 238, distance: 351.4
click at [454, 241] on icon at bounding box center [456, 227] width 10 height 37
click at [802, 141] on div "Basalt" at bounding box center [834, 135] width 132 height 17
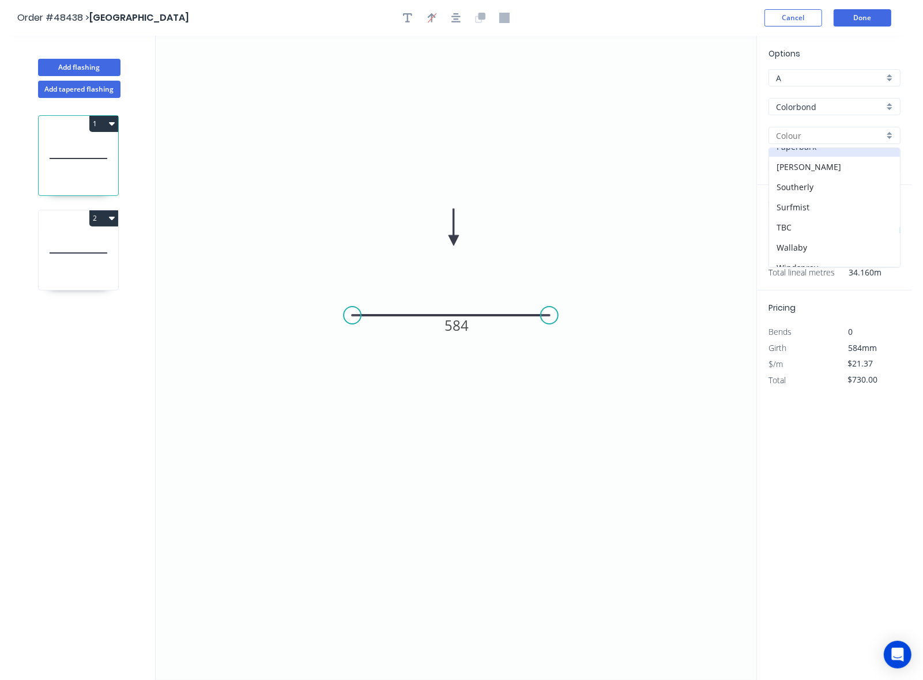
scroll to position [260, 0]
click at [812, 237] on div "Surfmist" at bounding box center [834, 241] width 131 height 20
click at [116, 254] on icon at bounding box center [79, 253] width 80 height 74
type input "Basalt"
type input "$17.80"
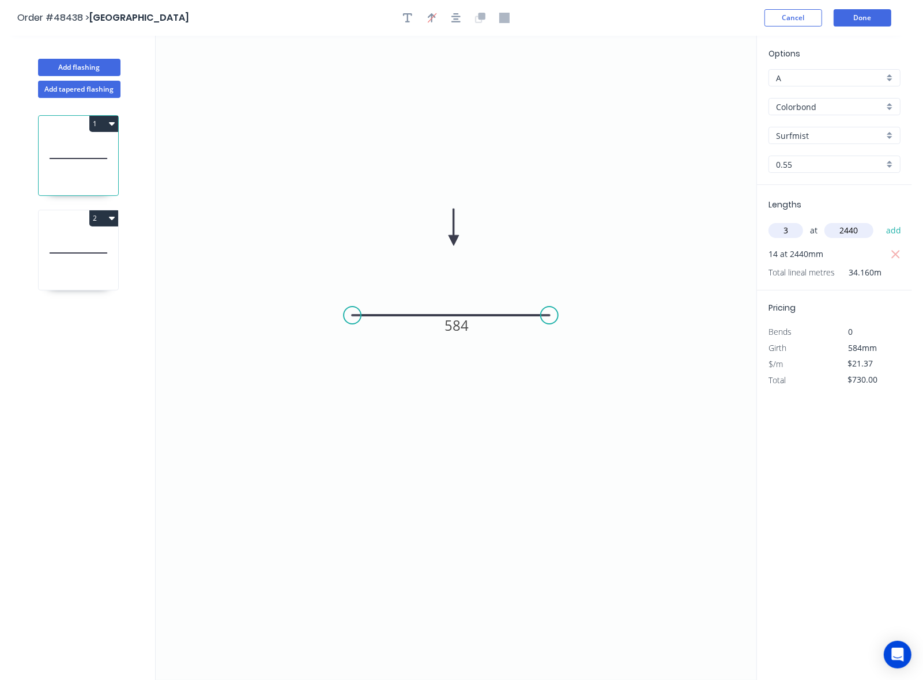
type input "$0.00"
click at [898, 229] on button "add" at bounding box center [893, 231] width 27 height 20
type input "$130.30"
click at [882, 19] on button "Done" at bounding box center [862, 17] width 58 height 17
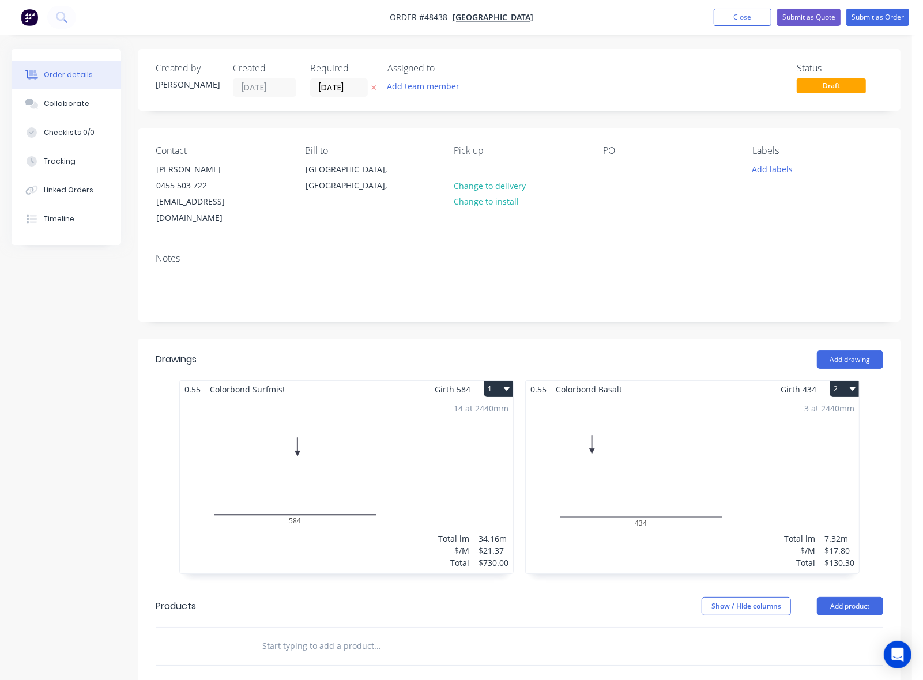
click at [649, 416] on div "3 at 2440mm Total lm $/M Total 7.32m $17.80 $130.30" at bounding box center [692, 486] width 333 height 176
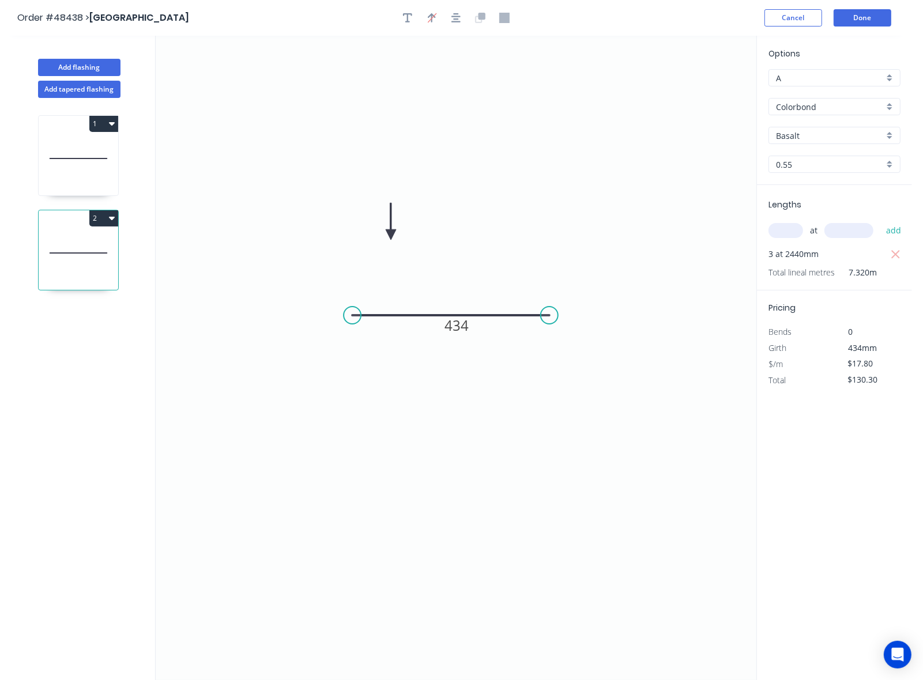
click at [836, 133] on input "Basalt" at bounding box center [830, 136] width 108 height 12
click at [802, 217] on div "Surfmist" at bounding box center [834, 213] width 131 height 20
type input "Surfmist"
click at [875, 10] on button "Done" at bounding box center [862, 17] width 58 height 17
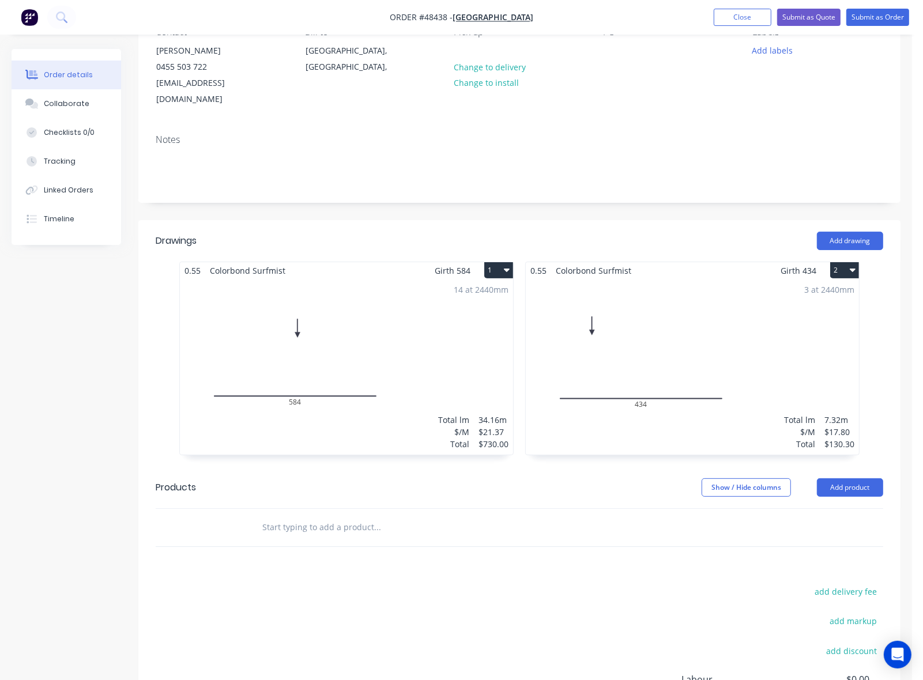
scroll to position [144, 0]
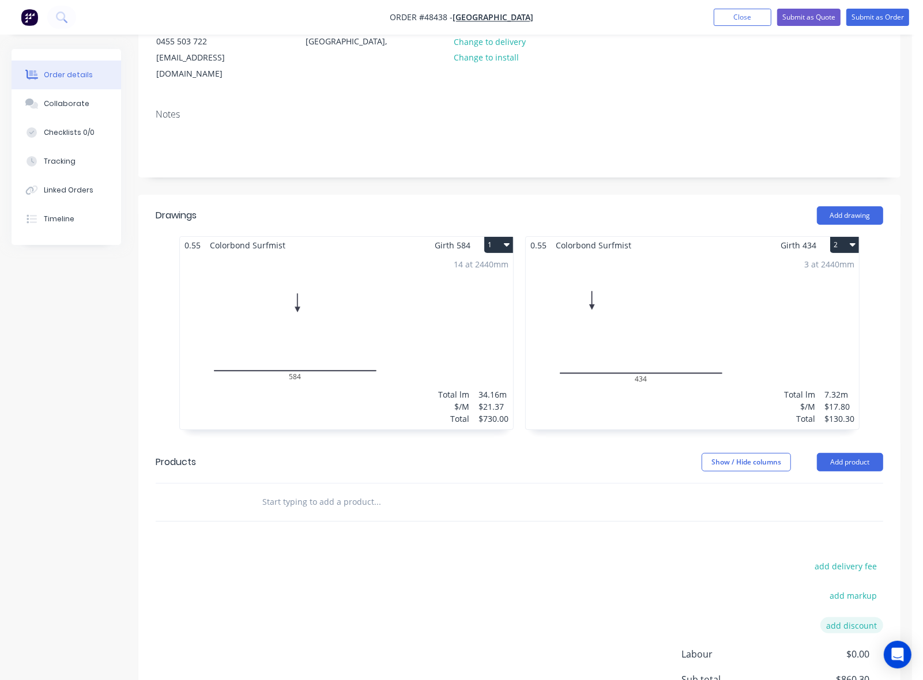
click at [859, 617] on button "add discount" at bounding box center [851, 625] width 63 height 16
click at [852, 617] on input at bounding box center [838, 625] width 52 height 17
type input "30"
click input "submit" at bounding box center [0, 0] width 0 height 0
click at [414, 453] on div "Show / Hide columns Add product" at bounding box center [596, 462] width 573 height 18
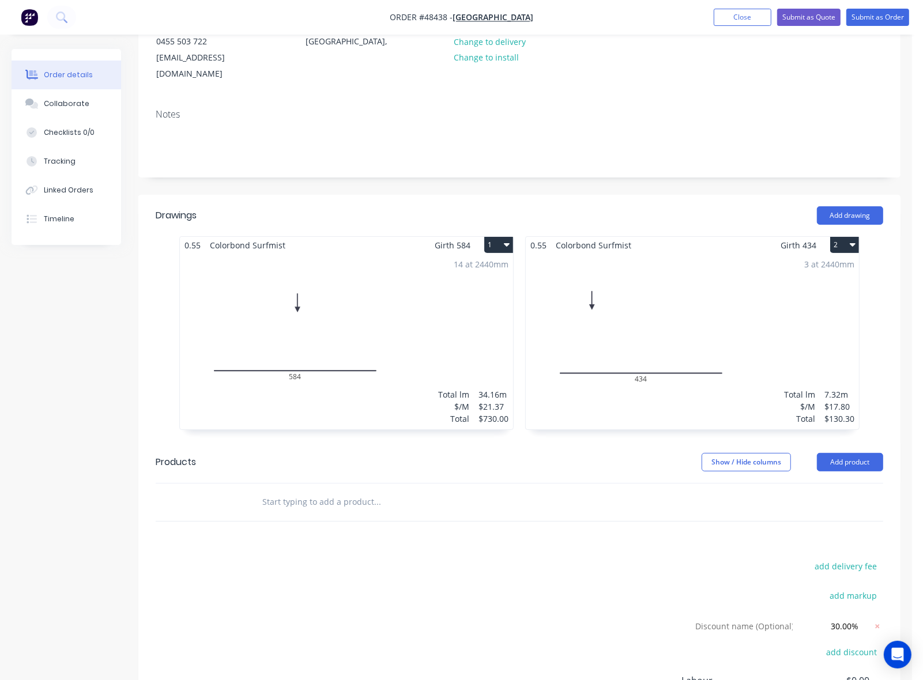
scroll to position [0, 0]
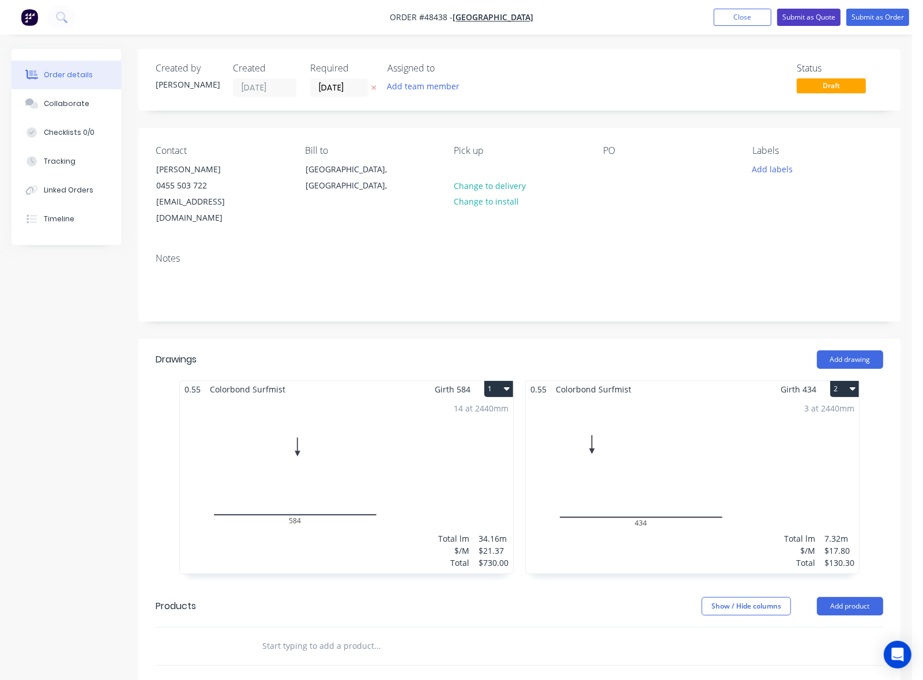
click at [813, 18] on button "Submit as Quote" at bounding box center [808, 17] width 63 height 17
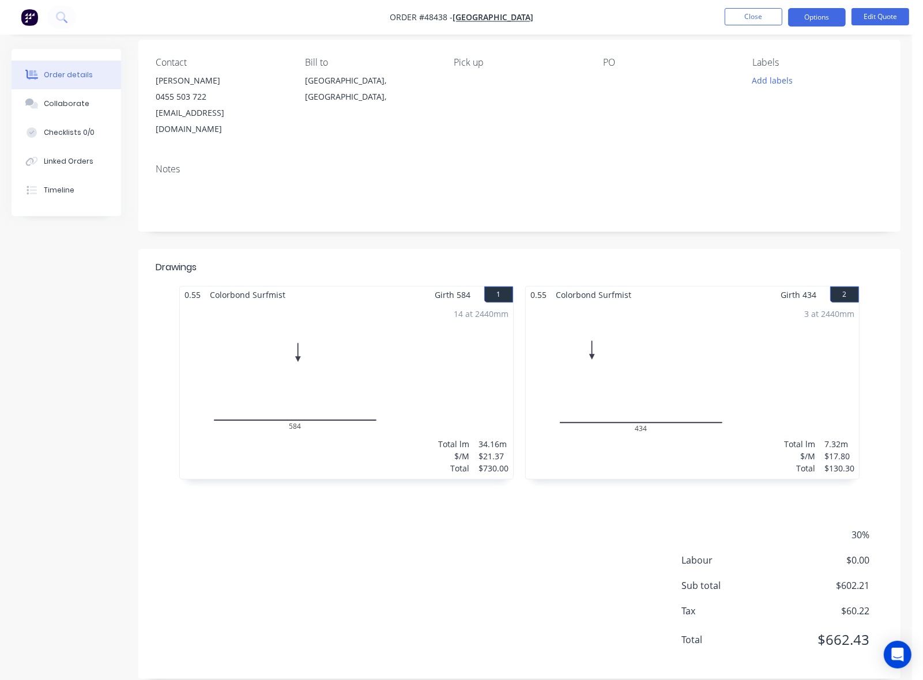
scroll to position [88, 0]
click at [58, 194] on div "Timeline" at bounding box center [59, 190] width 31 height 10
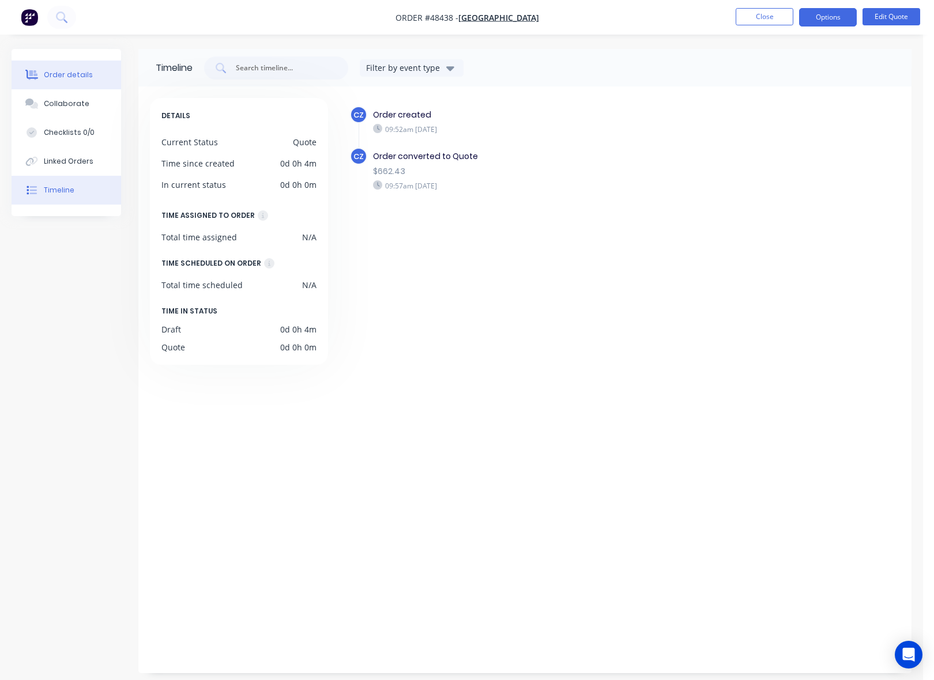
click at [61, 75] on div "Order details" at bounding box center [68, 75] width 49 height 10
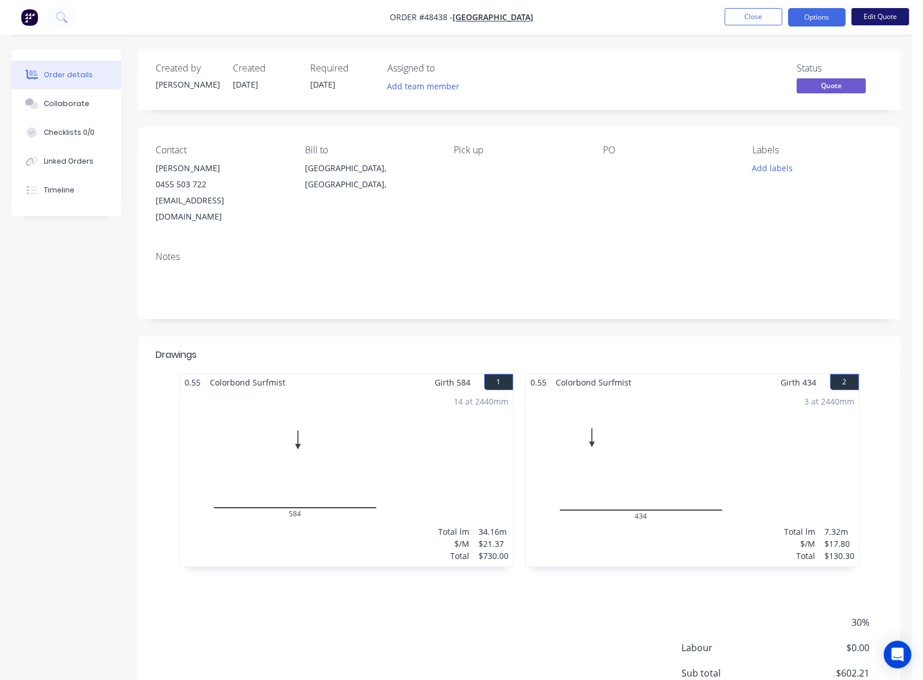
click at [875, 16] on button "Edit Quote" at bounding box center [880, 16] width 58 height 17
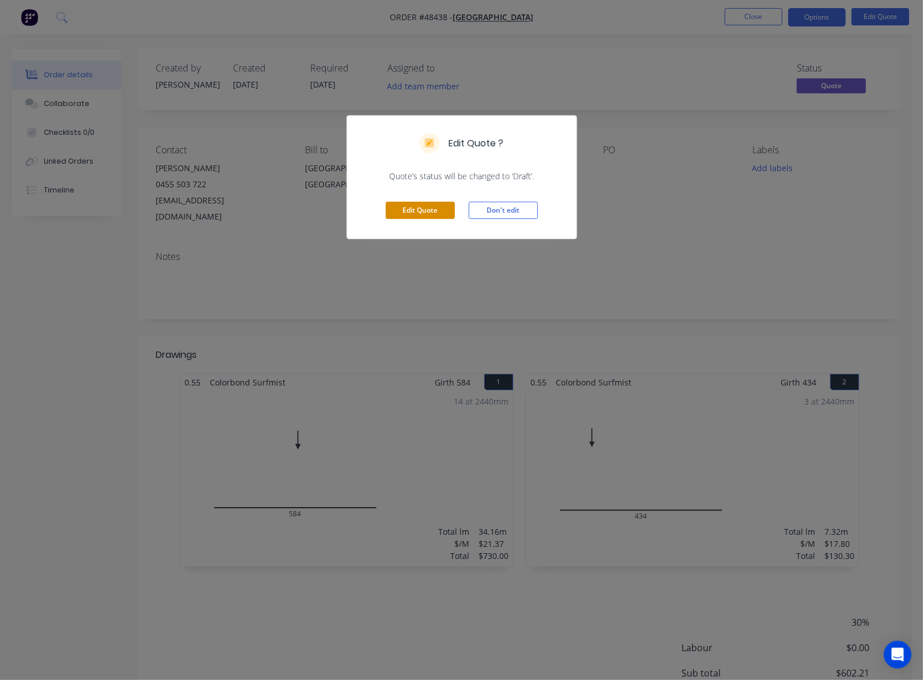
click at [429, 205] on button "Edit Quote" at bounding box center [420, 210] width 69 height 17
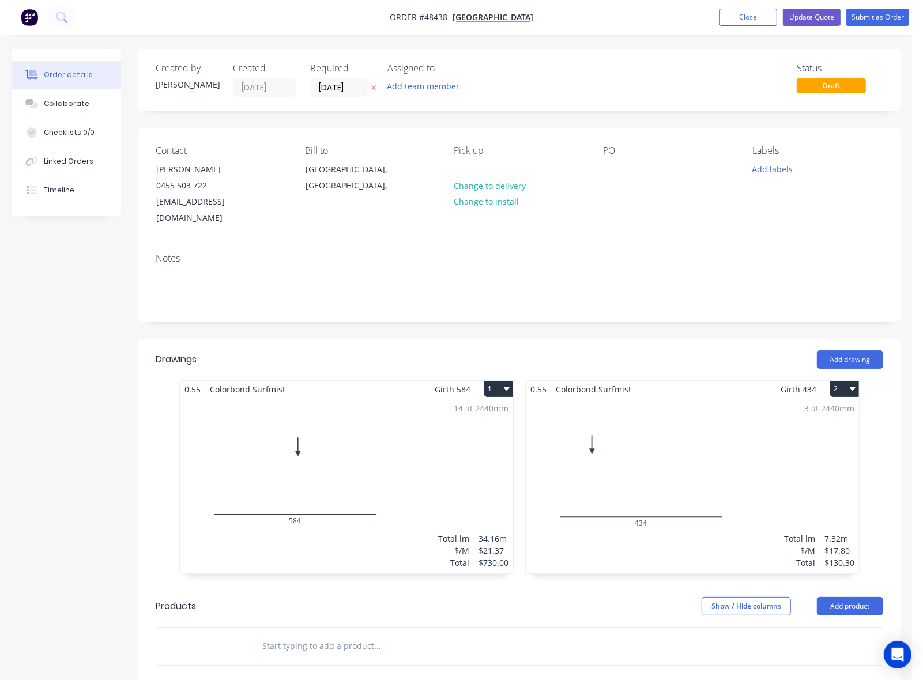
click at [430, 435] on div "14 at 2440mm Total lm $/M Total 34.16m $21.37 $730.00" at bounding box center [346, 486] width 333 height 176
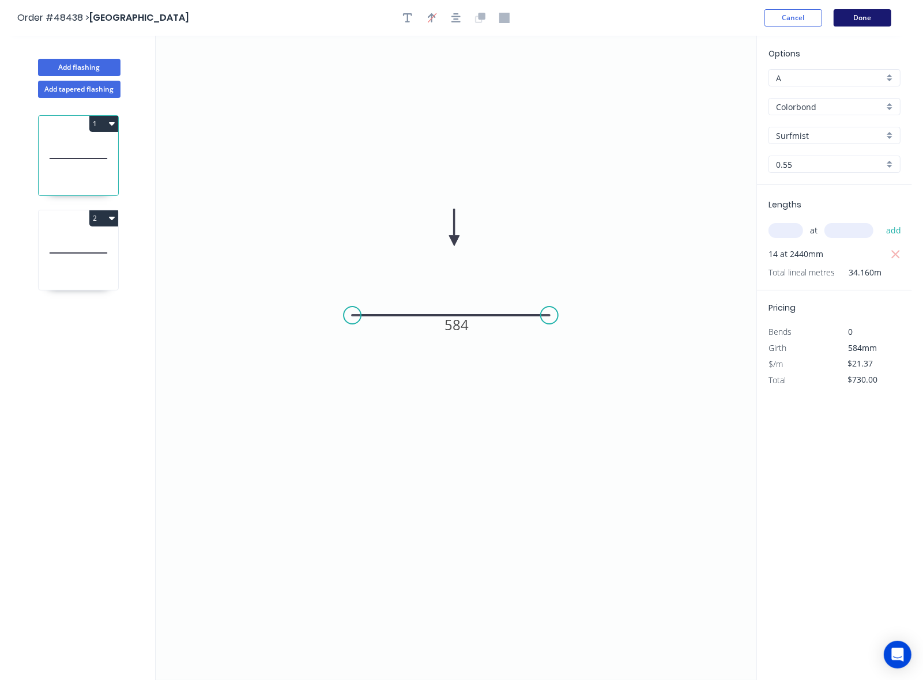
click at [877, 15] on button "Done" at bounding box center [862, 17] width 58 height 17
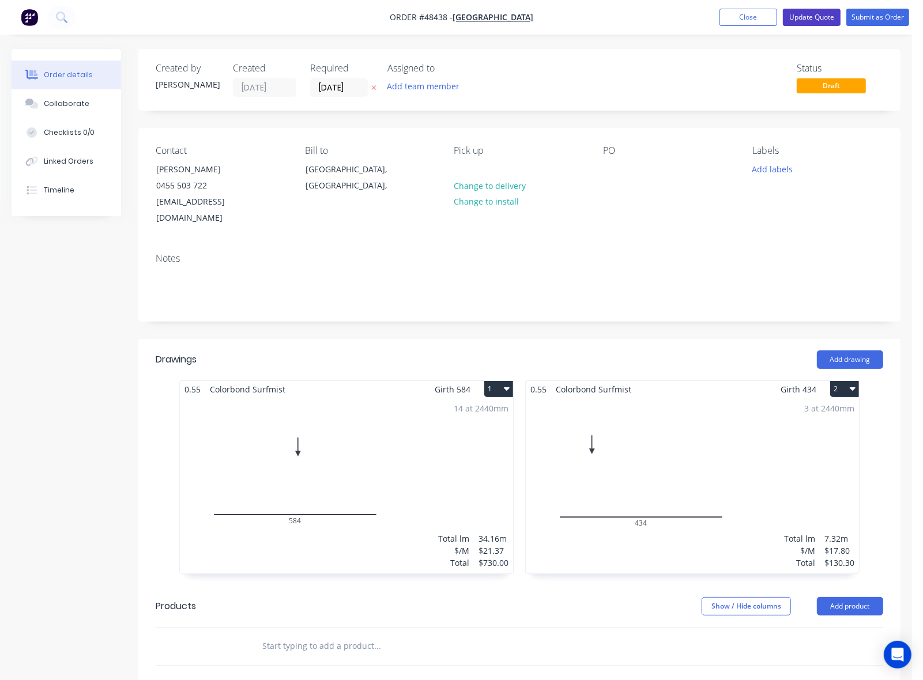
click at [820, 13] on button "Update Quote" at bounding box center [812, 17] width 58 height 17
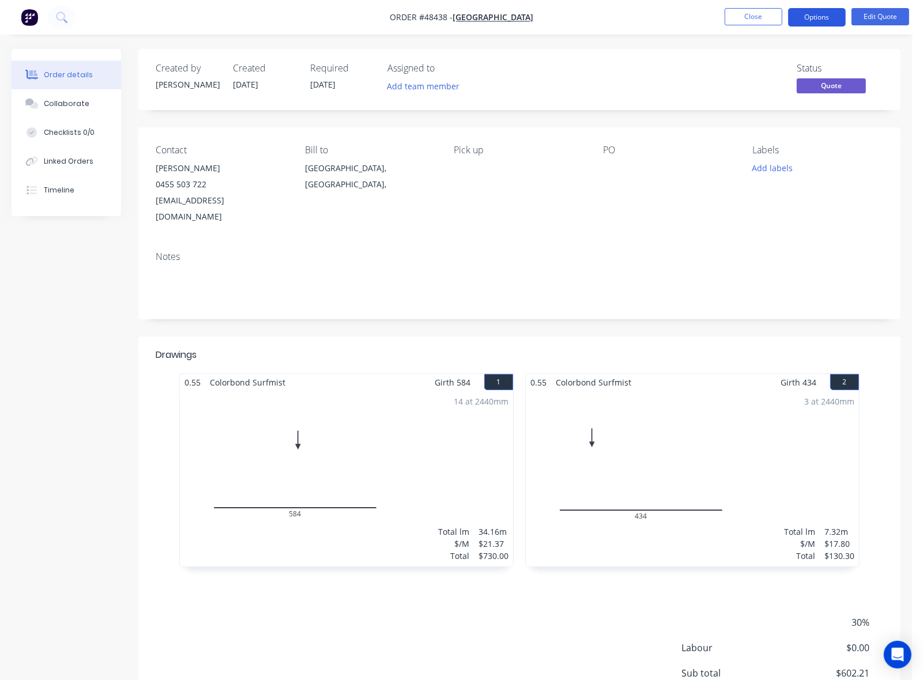
click at [828, 18] on button "Options" at bounding box center [817, 17] width 58 height 18
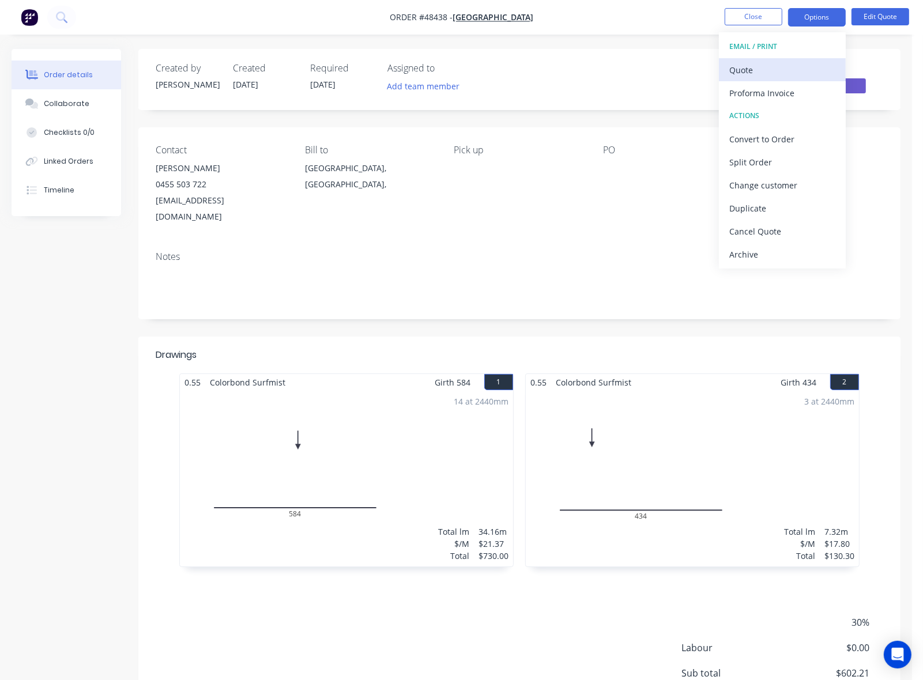
click at [791, 61] on button "Quote" at bounding box center [782, 69] width 127 height 23
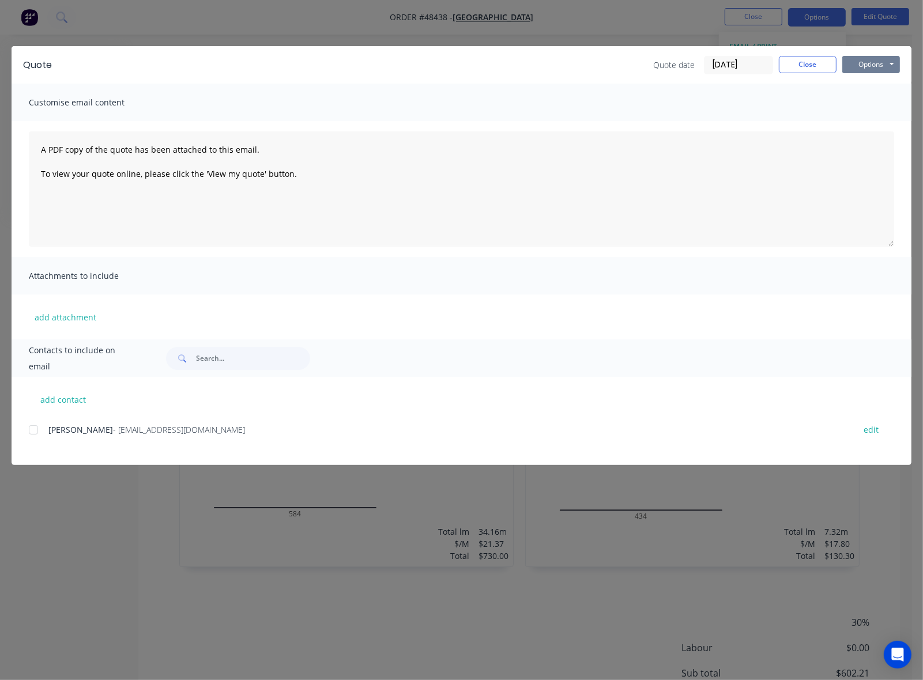
click at [857, 63] on button "Options" at bounding box center [871, 64] width 58 height 17
click at [870, 82] on button "Preview" at bounding box center [879, 85] width 74 height 19
click at [802, 68] on button "Close" at bounding box center [808, 64] width 58 height 17
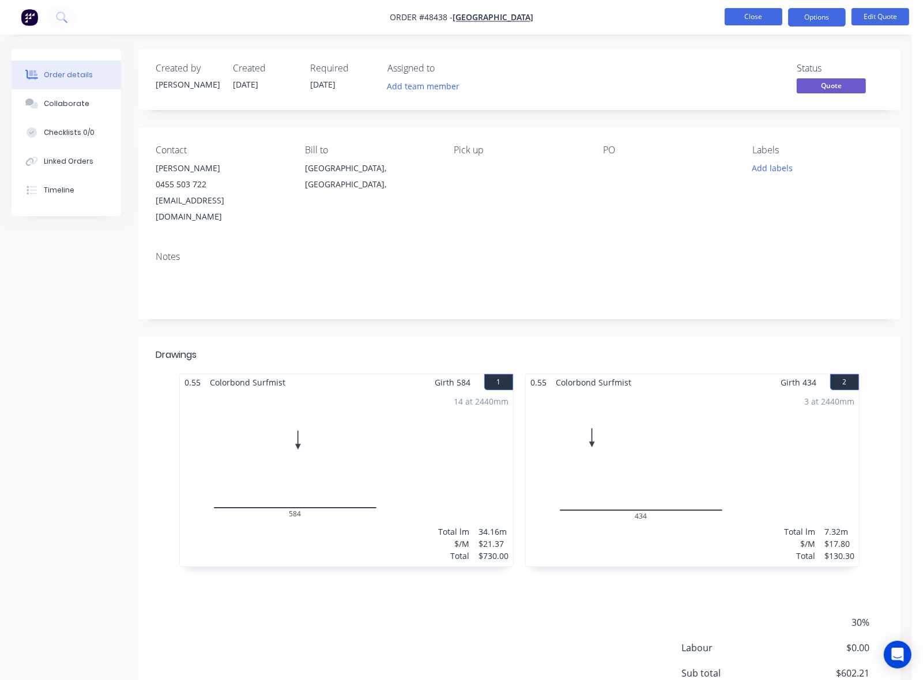
click at [765, 15] on button "Close" at bounding box center [753, 16] width 58 height 17
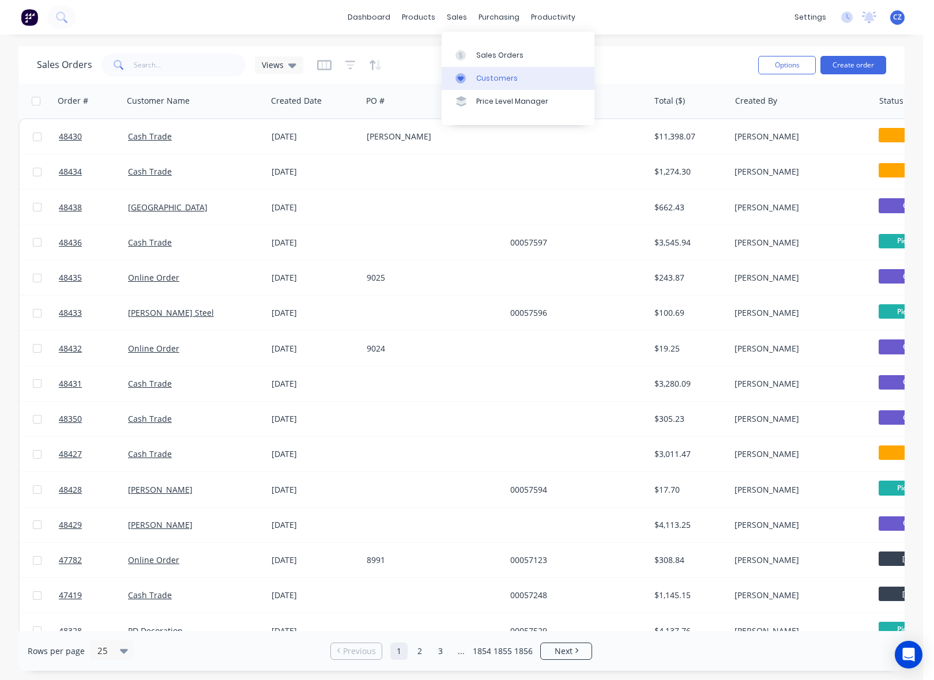
click at [476, 76] on div "Customers" at bounding box center [496, 78] width 41 height 10
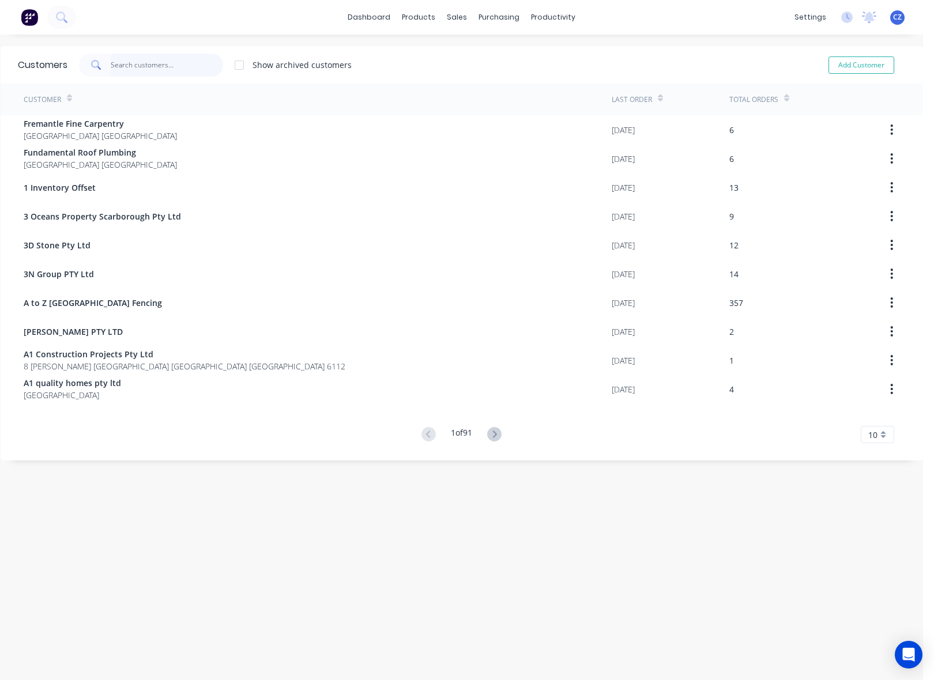
click at [179, 64] on input "text" at bounding box center [167, 65] width 112 height 23
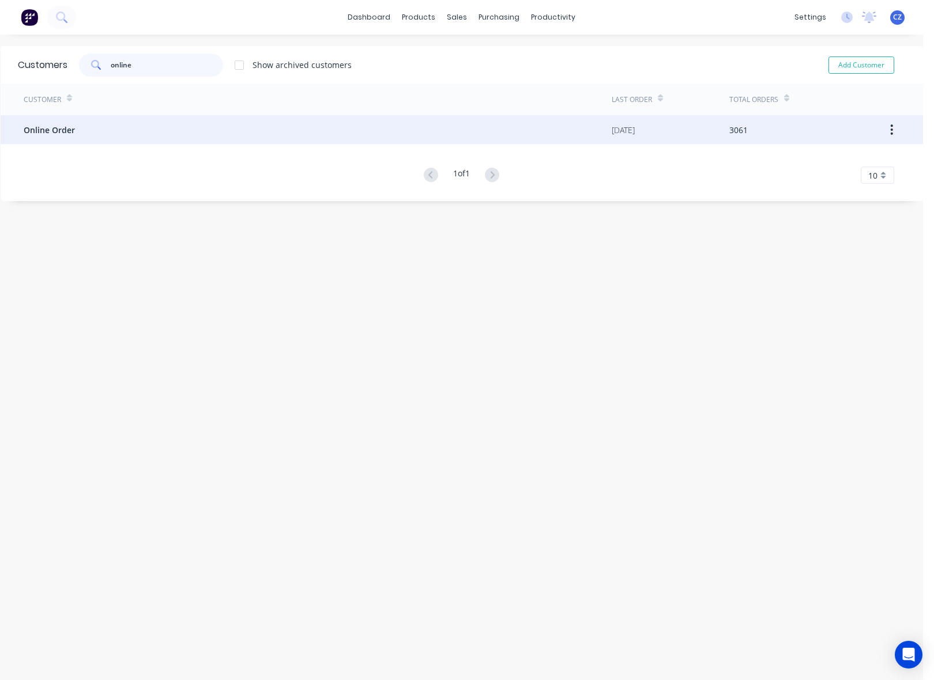
type input "online"
click at [176, 127] on div "Online Order" at bounding box center [318, 129] width 588 height 29
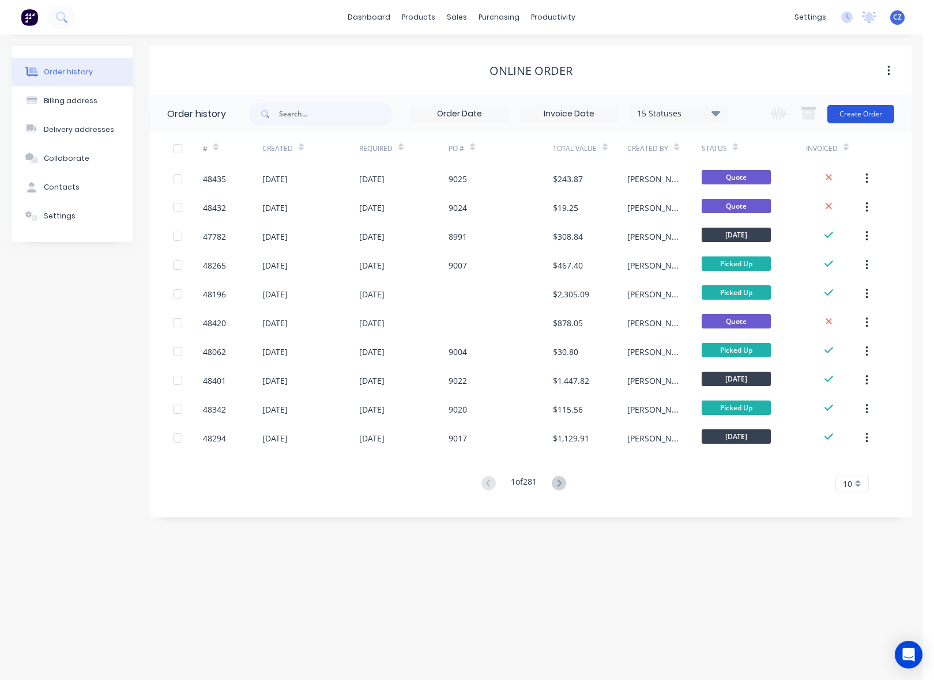
click at [878, 110] on button "Create Order" at bounding box center [860, 114] width 67 height 18
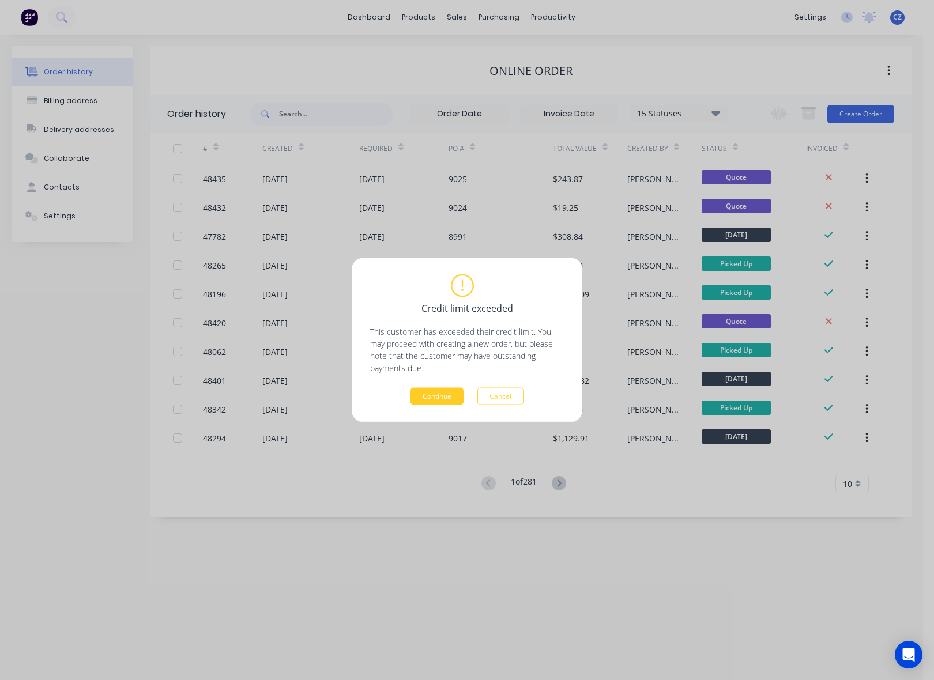
click at [454, 399] on button "Continue" at bounding box center [436, 396] width 53 height 17
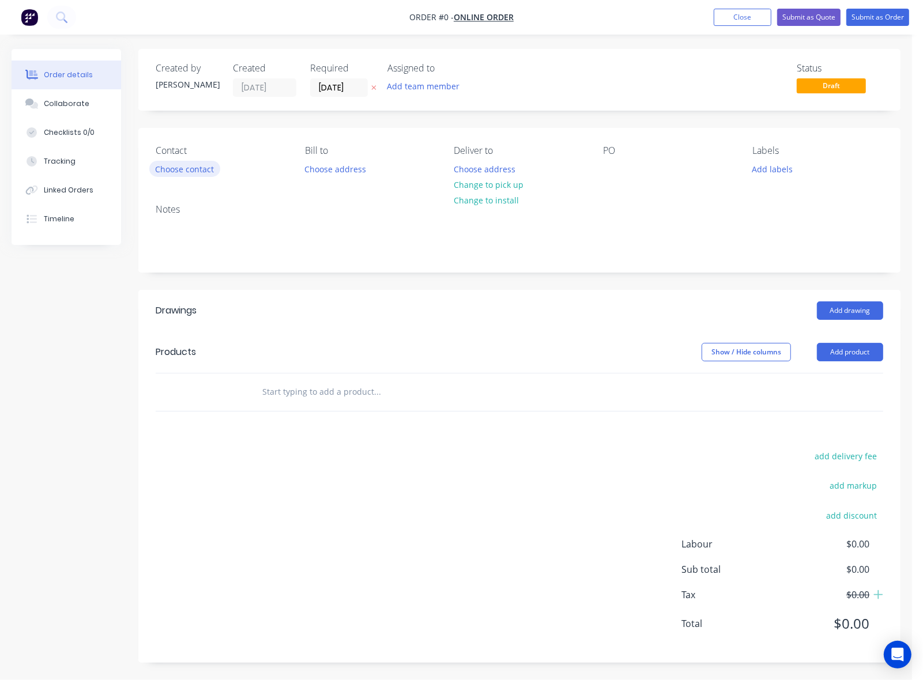
click at [184, 172] on button "Choose contact" at bounding box center [184, 169] width 71 height 16
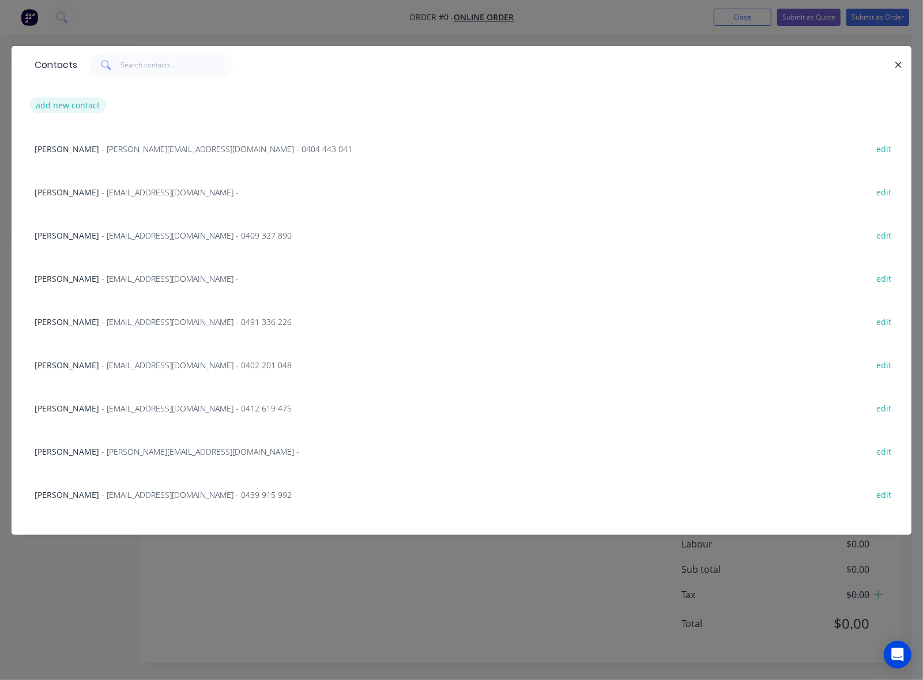
click at [90, 107] on button "add new contact" at bounding box center [68, 105] width 76 height 16
select select "AU"
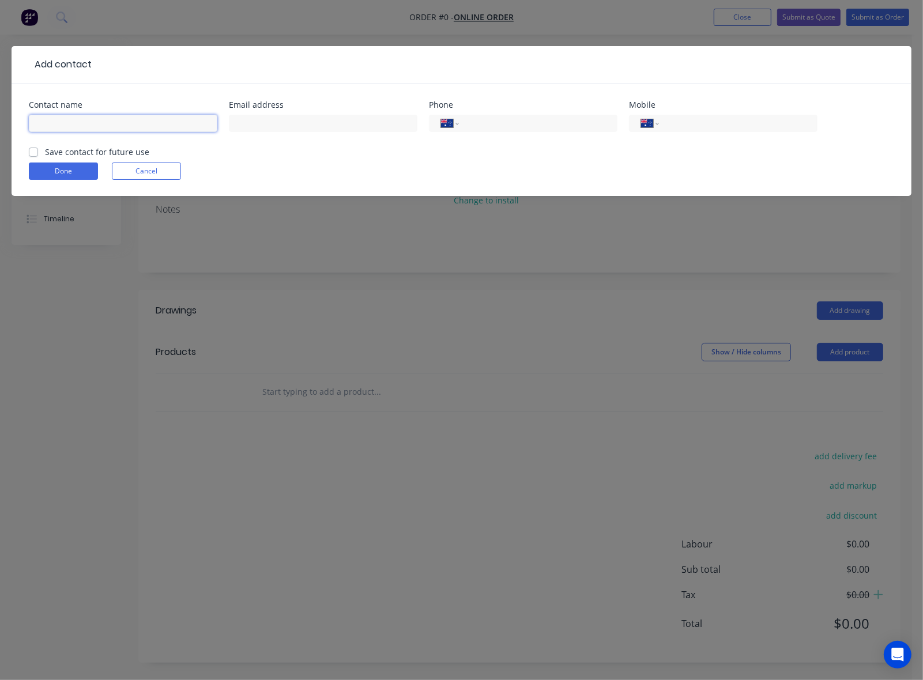
click at [124, 121] on input "text" at bounding box center [123, 123] width 188 height 17
paste input "Will Bierman"
type input "Will Bierman"
click at [267, 157] on form "Contact name Will Bierman Email address Phone International Afghanistan Åland I…" at bounding box center [461, 148] width 865 height 95
click at [711, 116] on div "International Afghanistan Åland Islands Albania Algeria American Samoa Andorra …" at bounding box center [723, 123] width 188 height 17
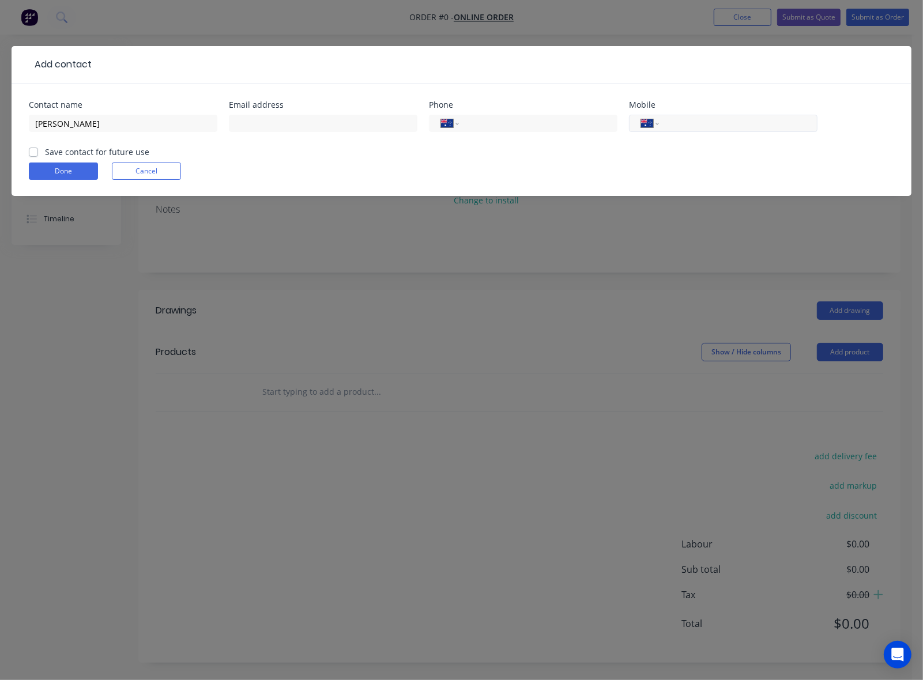
click at [712, 121] on input "tel" at bounding box center [736, 123] width 138 height 13
paste input "0480 795 568"
type input "0480 795 568"
click at [531, 169] on div "Done Cancel" at bounding box center [461, 171] width 865 height 17
click at [289, 108] on div "Email address" at bounding box center [323, 105] width 188 height 8
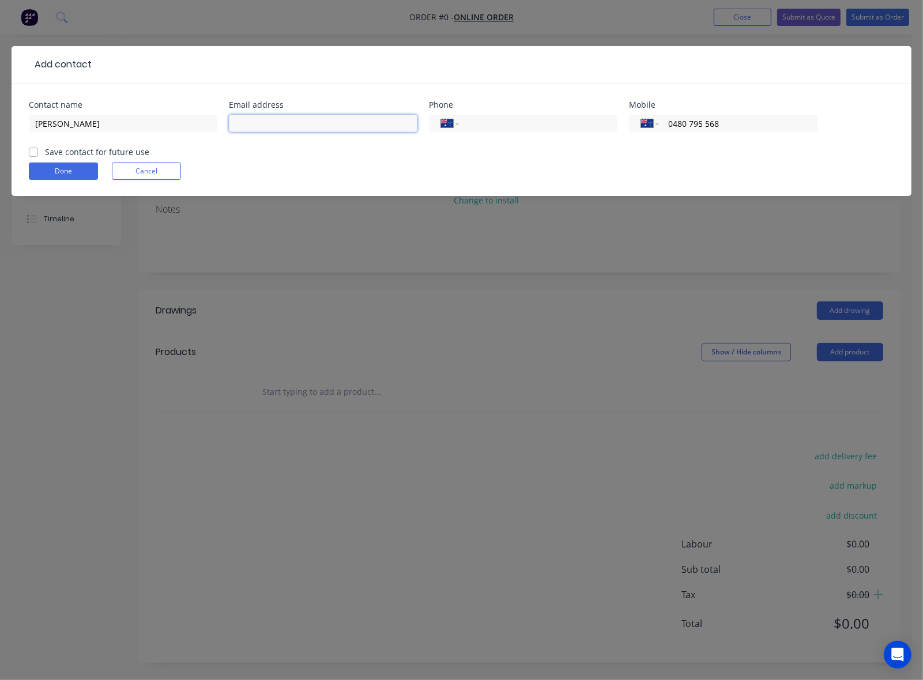
click at [285, 124] on input "text" at bounding box center [323, 123] width 188 height 17
paste input "willbier92@gmail.com"
type input "willbier92@gmail.com"
click at [47, 171] on button "Done" at bounding box center [63, 171] width 69 height 17
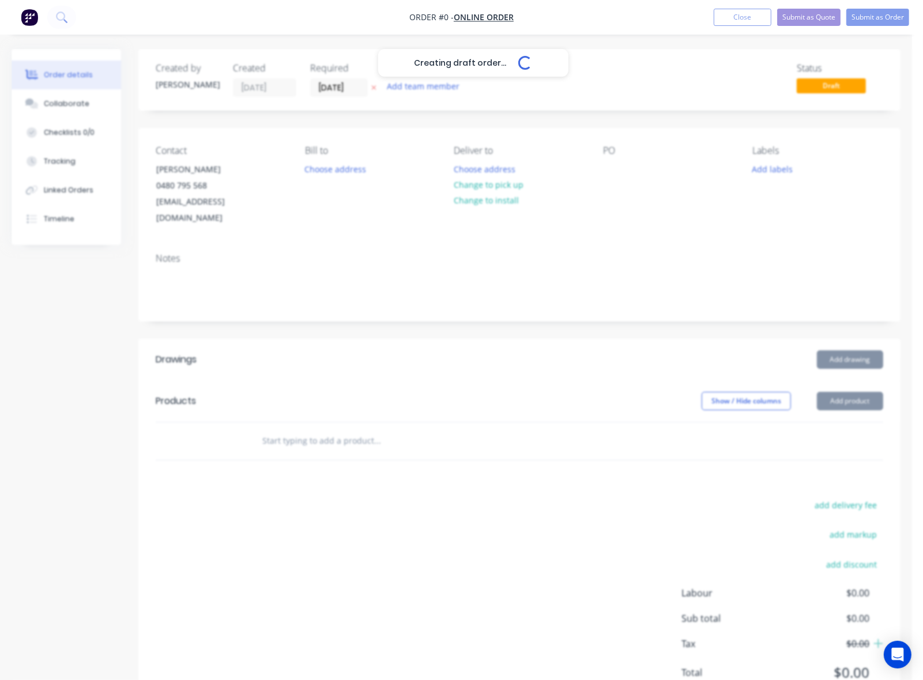
click at [443, 284] on div "Creating draft order... Loading..." at bounding box center [473, 389] width 923 height 680
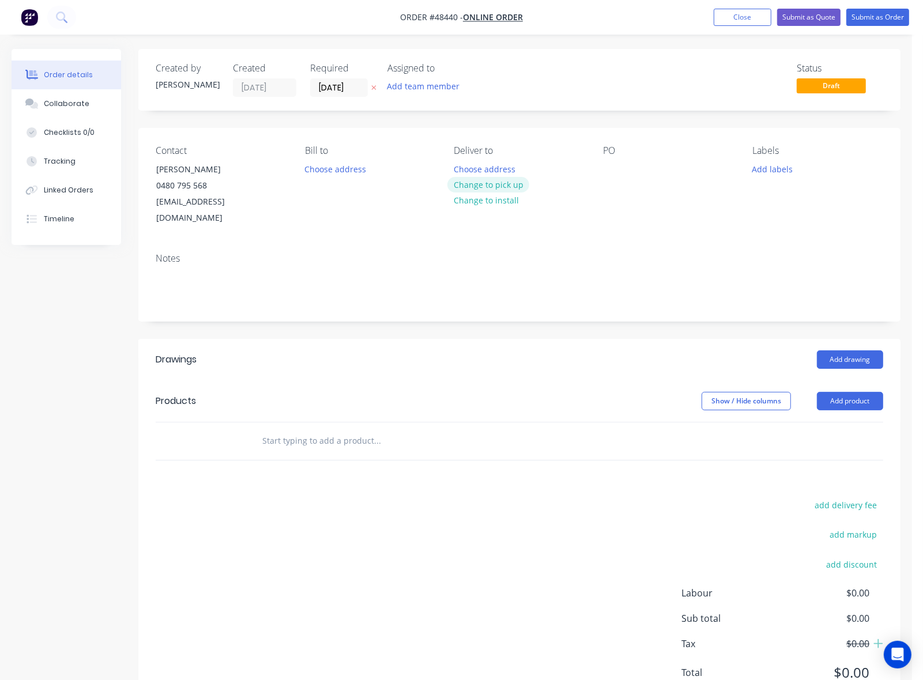
click at [499, 188] on button "Change to pick up" at bounding box center [488, 185] width 82 height 16
click at [496, 187] on button "Change to delivery" at bounding box center [489, 186] width 84 height 16
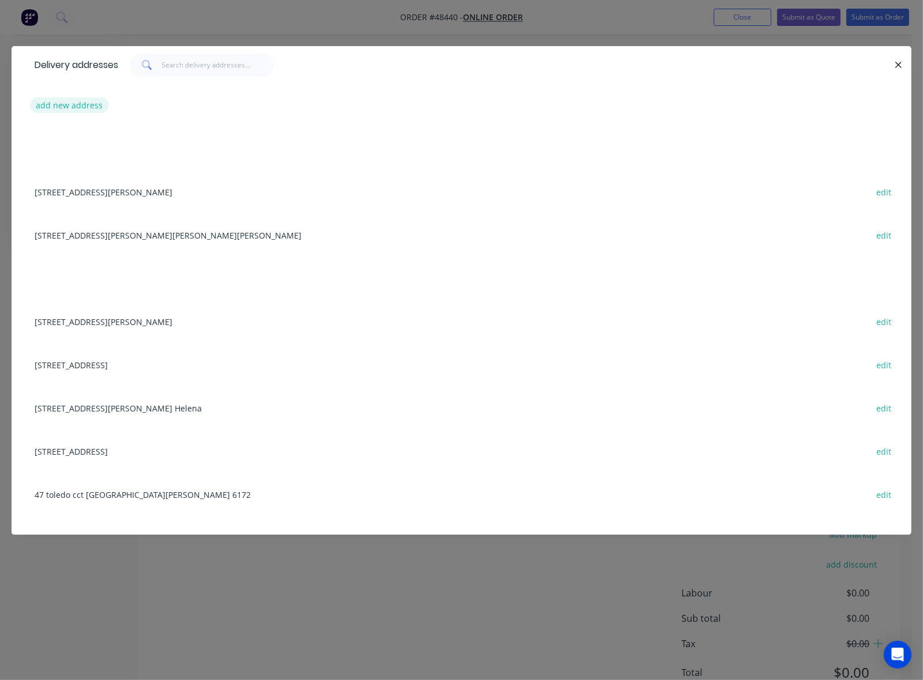
click at [97, 104] on button "add new address" at bounding box center [69, 105] width 79 height 16
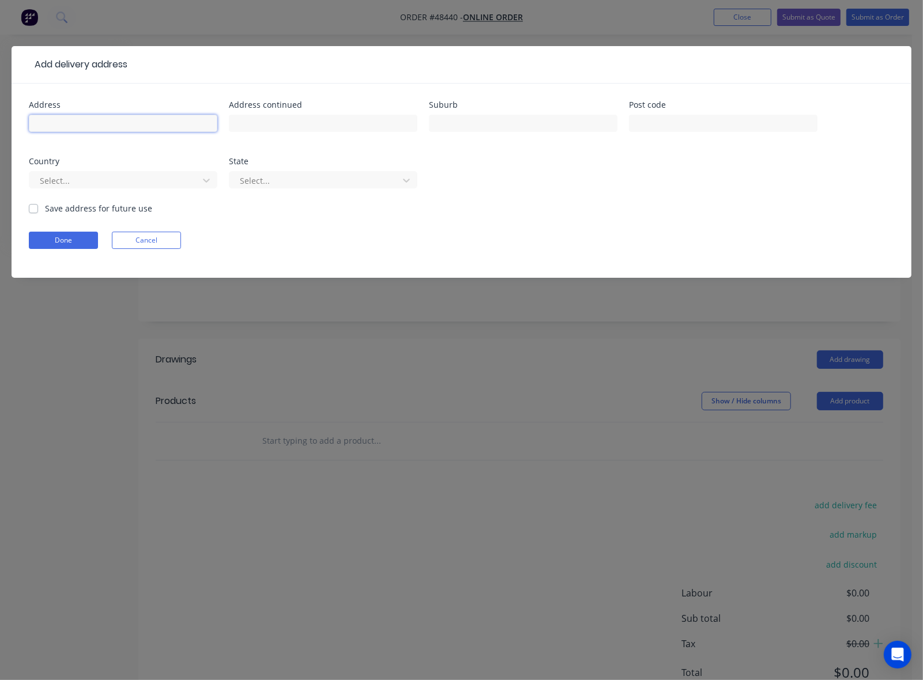
click at [88, 122] on input "text" at bounding box center [123, 123] width 188 height 17
paste input "2 Triflora Wy, Byford WA 6122"
type input "2 Triflora Wy, Byford WA 6122"
click at [49, 239] on button "Done" at bounding box center [63, 240] width 69 height 17
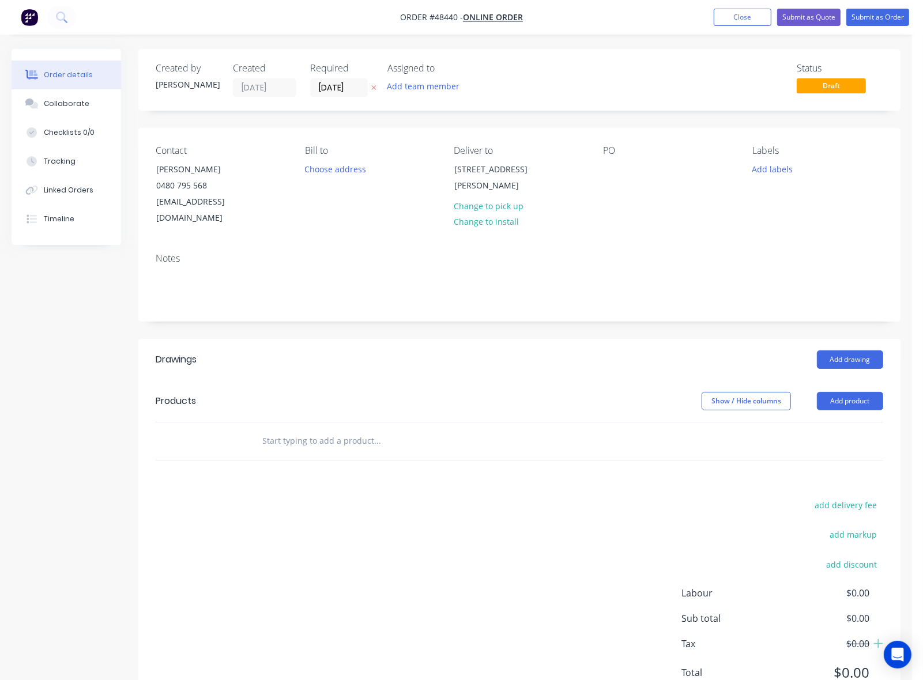
click at [465, 397] on header "Products Show / Hide columns Add product" at bounding box center [519, 400] width 762 height 41
click at [849, 392] on button "Add product" at bounding box center [850, 401] width 66 height 18
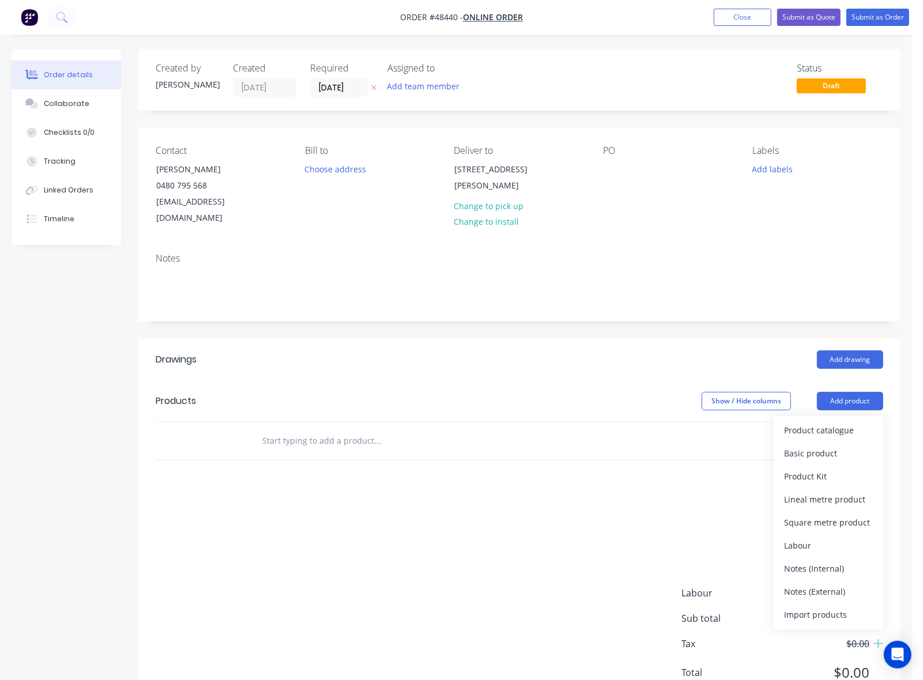
click at [848, 422] on div "Product catalogue" at bounding box center [828, 430] width 89 height 17
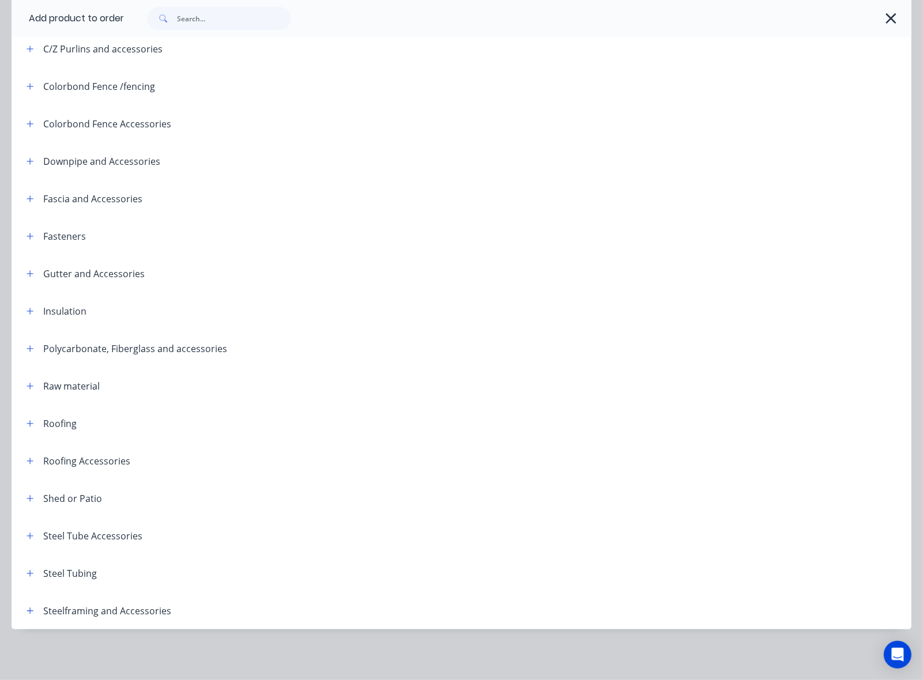
scroll to position [50, 0]
click at [31, 569] on icon "button" at bounding box center [30, 573] width 7 height 8
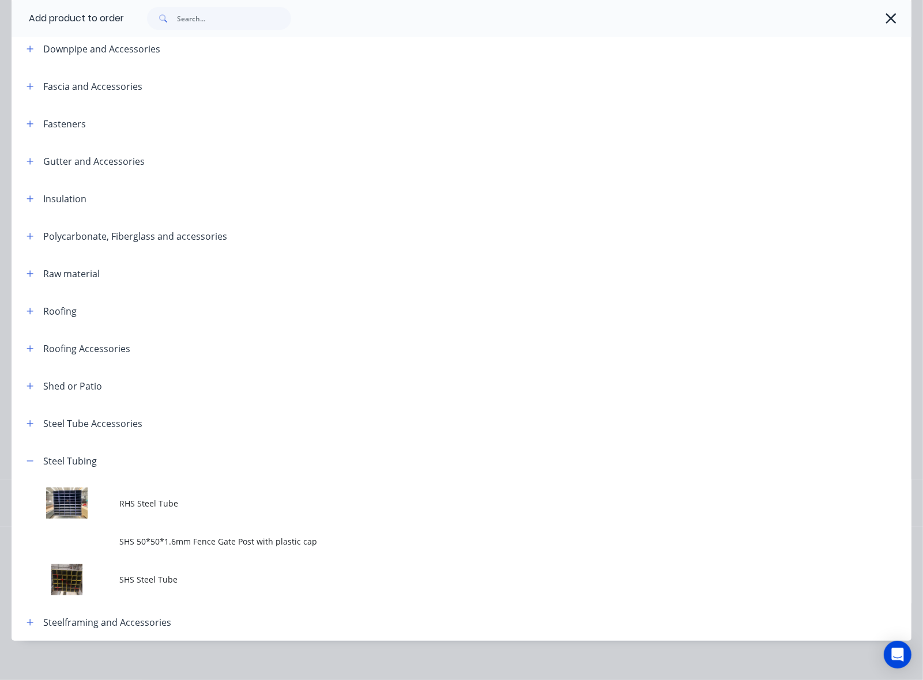
scroll to position [333, 0]
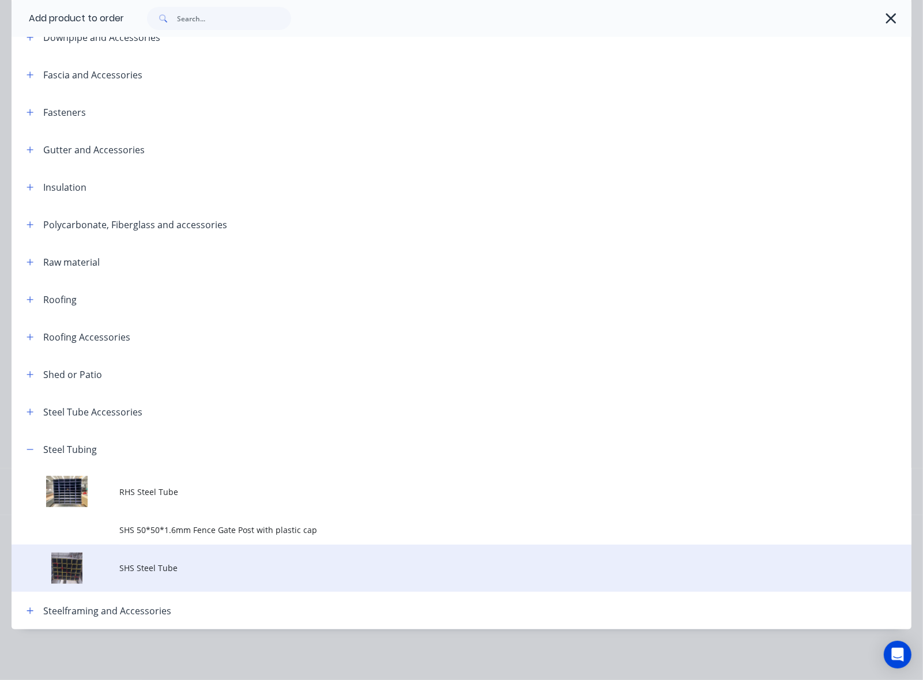
click at [195, 558] on td "SHS Steel Tube" at bounding box center [515, 569] width 792 height 48
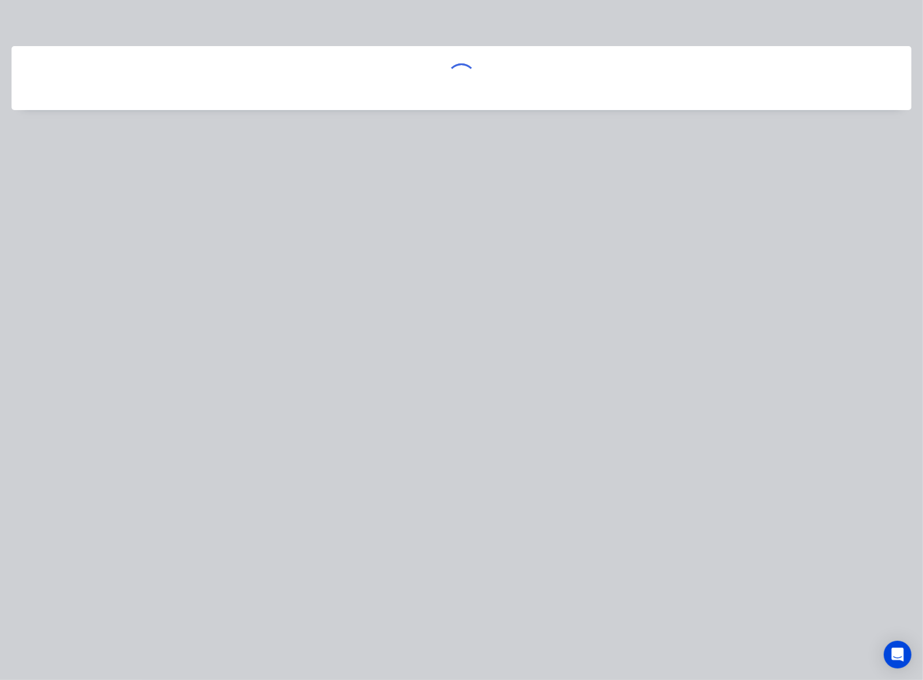
scroll to position [0, 0]
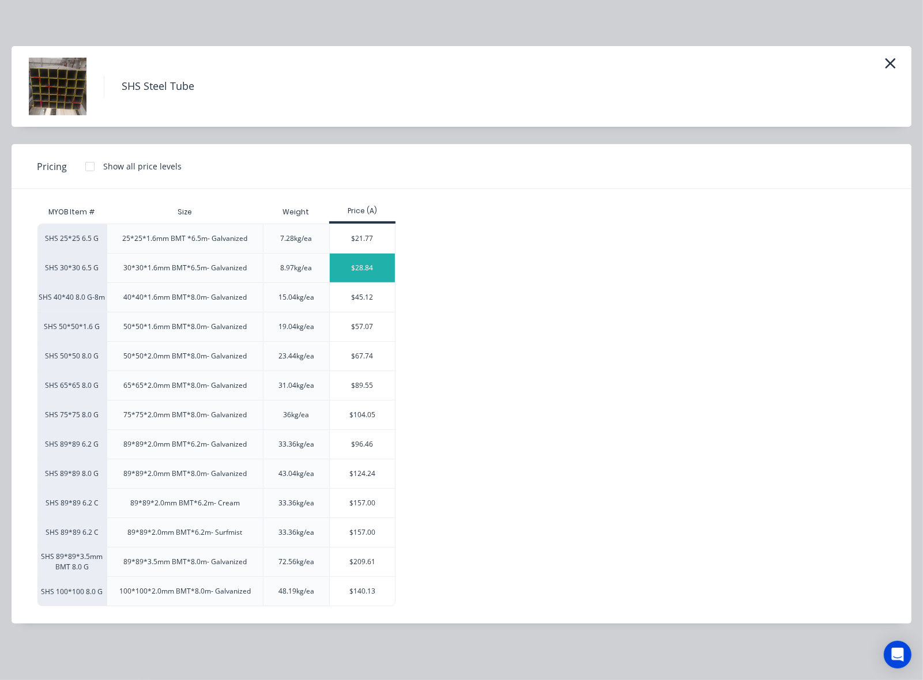
click at [392, 266] on div "$28.84" at bounding box center [362, 268] width 65 height 29
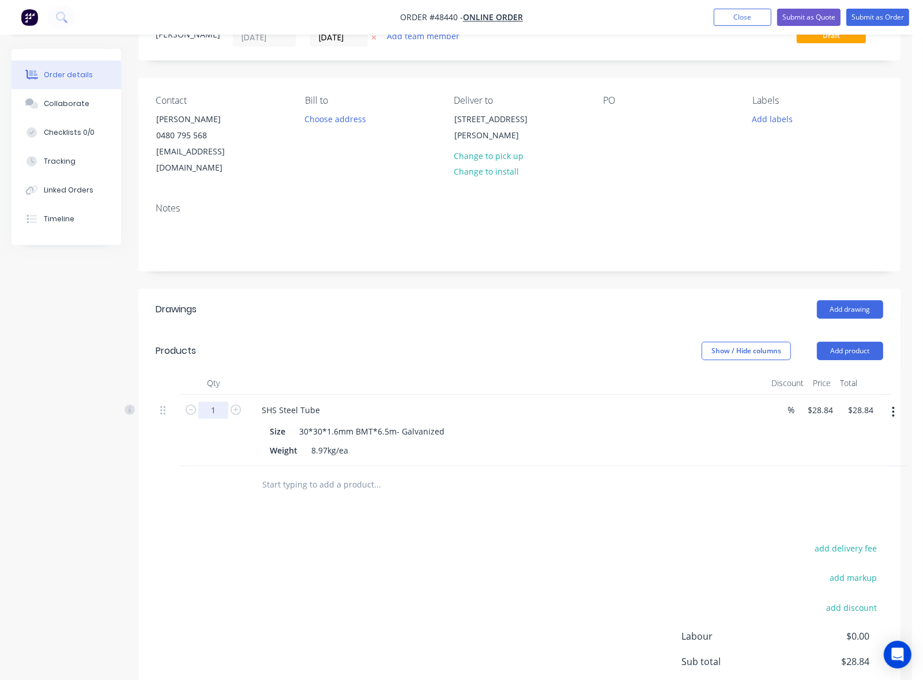
click at [222, 402] on input "1" at bounding box center [213, 410] width 30 height 17
type input "6"
type input "$173.04"
drag, startPoint x: 441, startPoint y: 301, endPoint x: 441, endPoint y: 313, distance: 12.1
click at [441, 312] on header "Drawings Add drawing" at bounding box center [519, 309] width 762 height 41
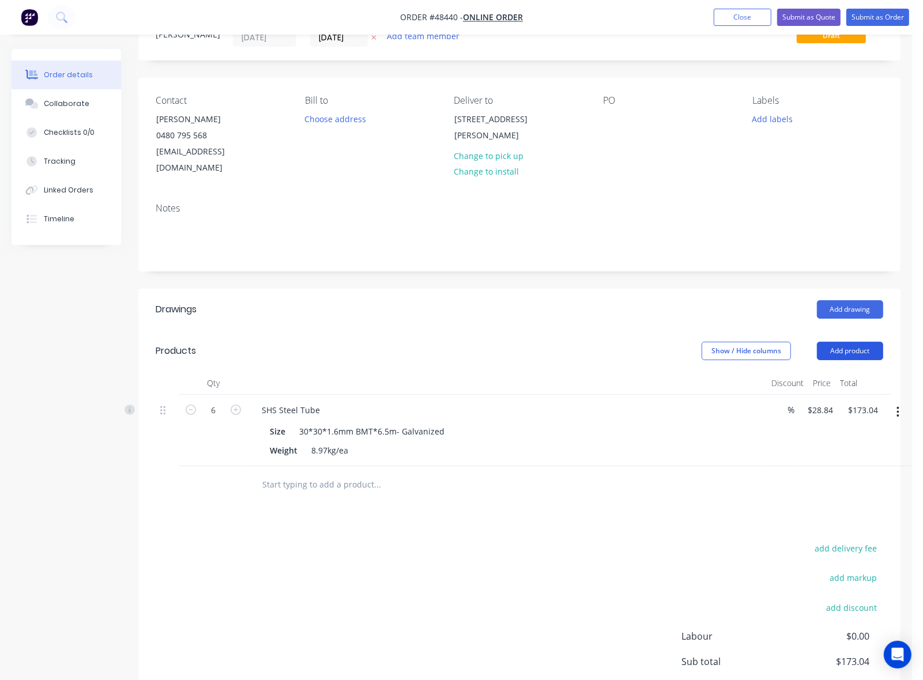
click at [856, 342] on button "Add product" at bounding box center [850, 351] width 66 height 18
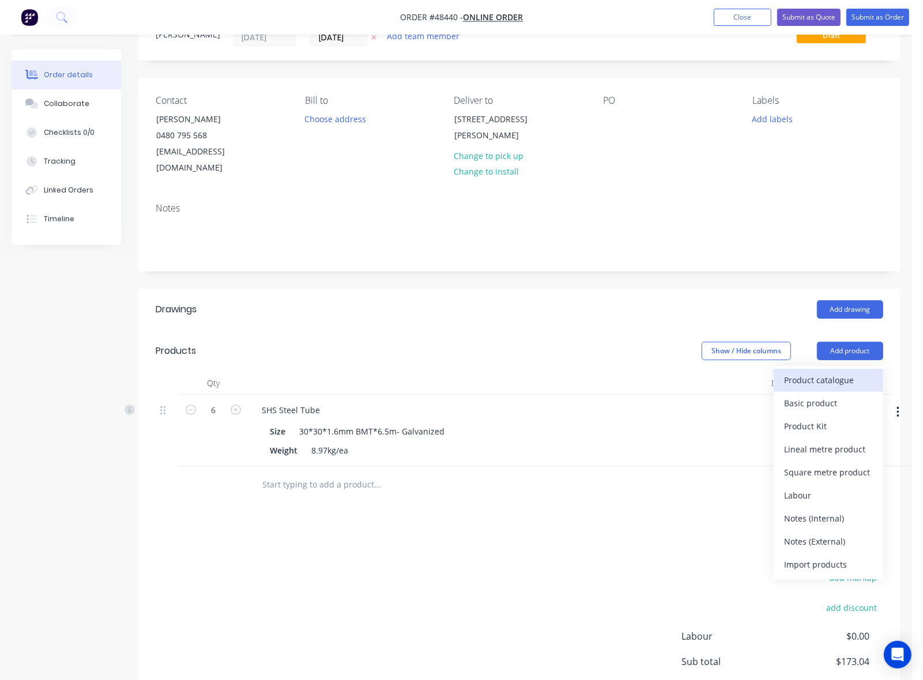
click at [851, 372] on div "Product catalogue" at bounding box center [828, 380] width 89 height 17
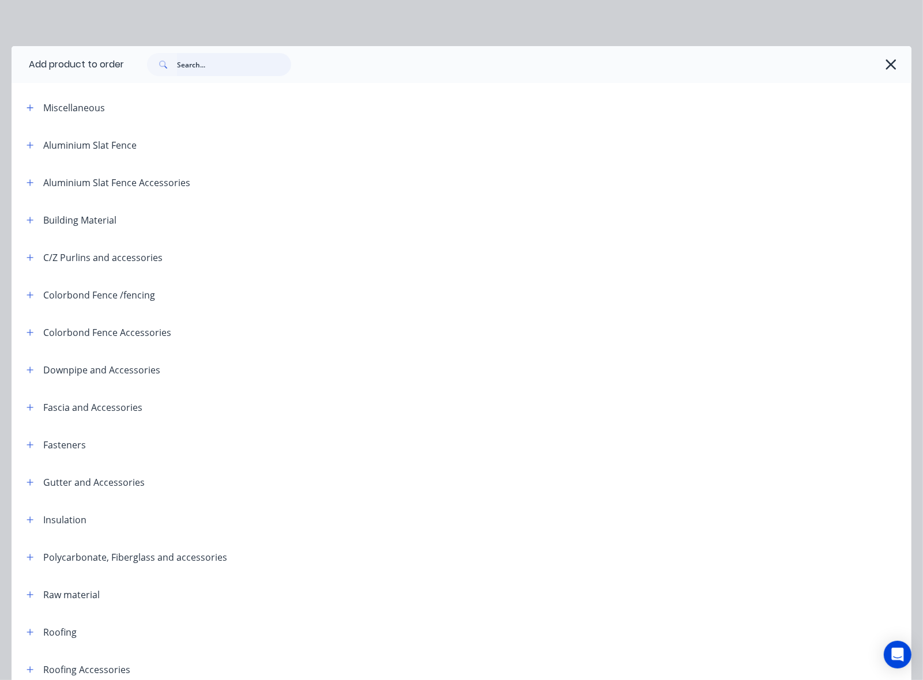
click at [222, 58] on input "text" at bounding box center [234, 64] width 114 height 23
type input "s"
type input "poly"
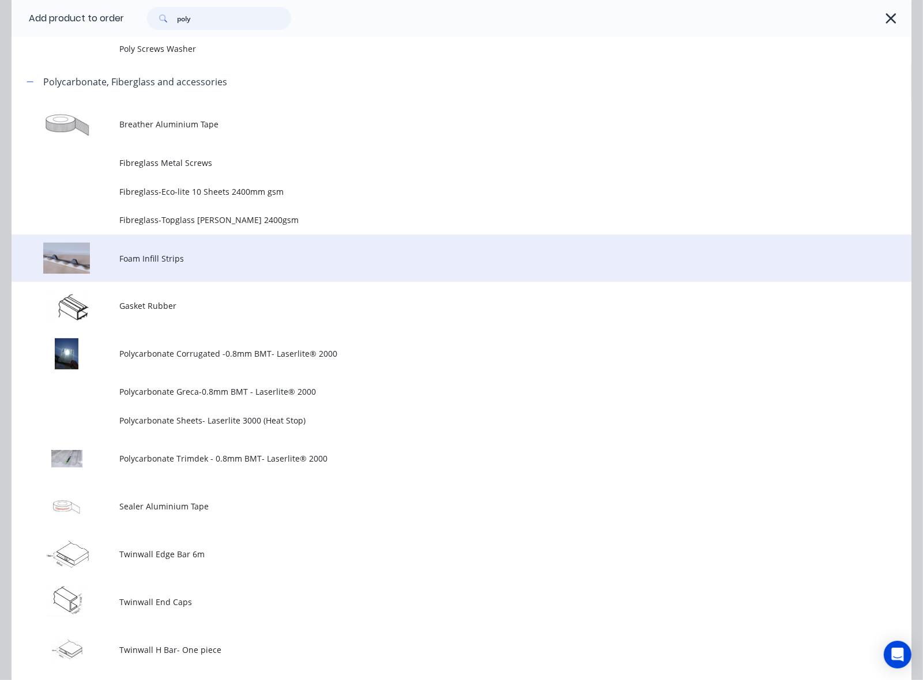
scroll to position [144, 0]
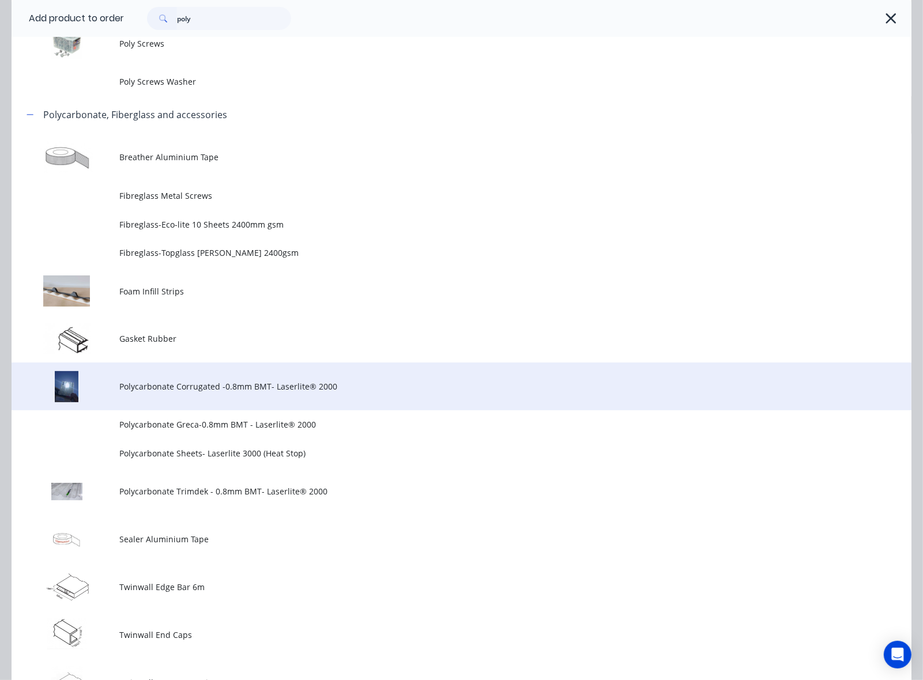
click at [217, 379] on td "Polycarbonate Corrugated -0.8mm BMT- Laserlite® 2000" at bounding box center [515, 387] width 792 height 48
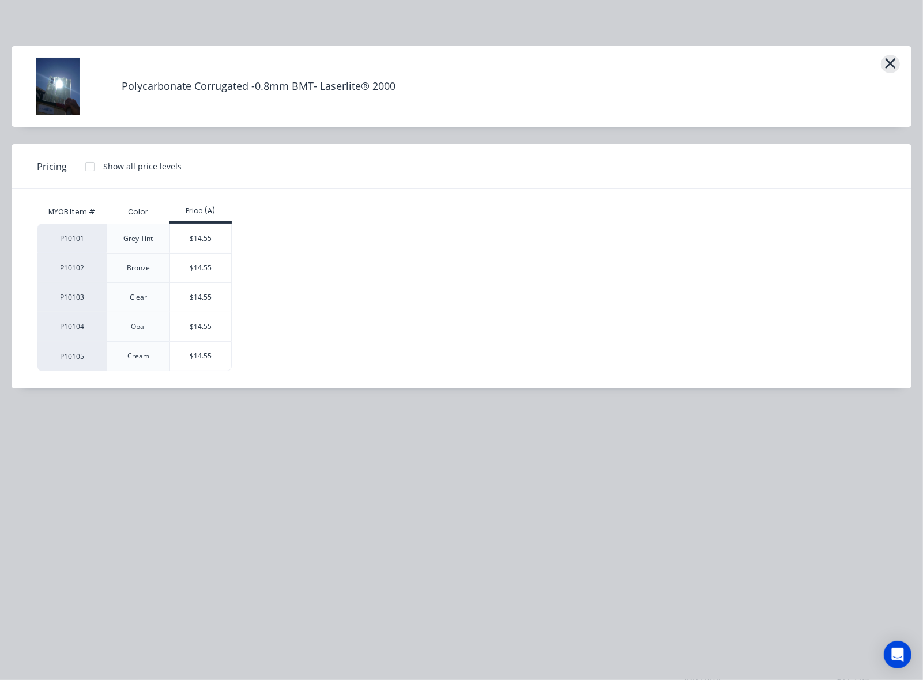
click at [894, 65] on icon "button" at bounding box center [890, 63] width 12 height 16
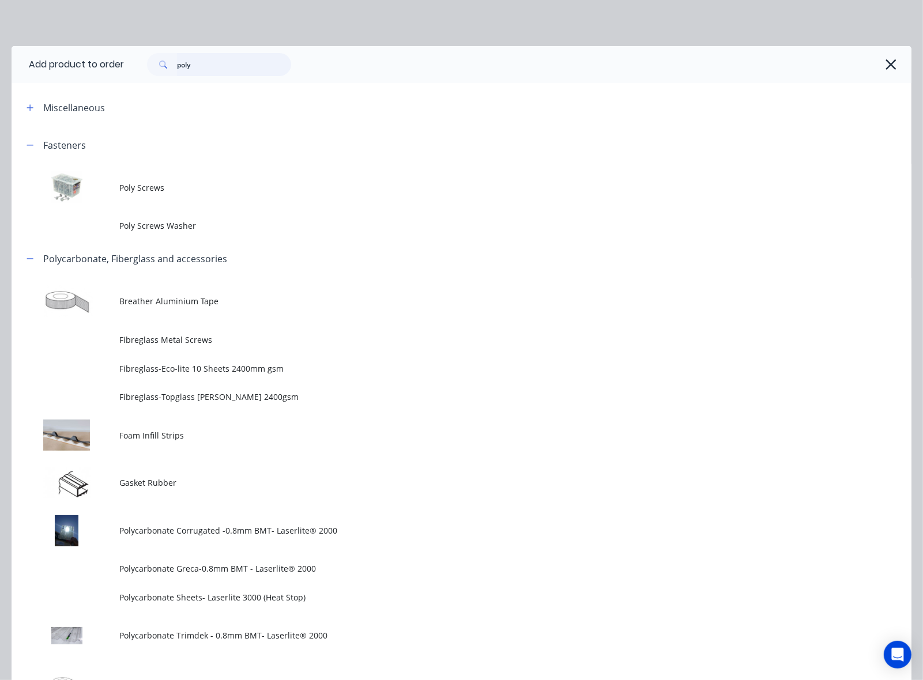
drag, startPoint x: 244, startPoint y: 65, endPoint x: 102, endPoint y: 62, distance: 141.8
click at [102, 62] on header "Add product to order poly" at bounding box center [462, 64] width 900 height 37
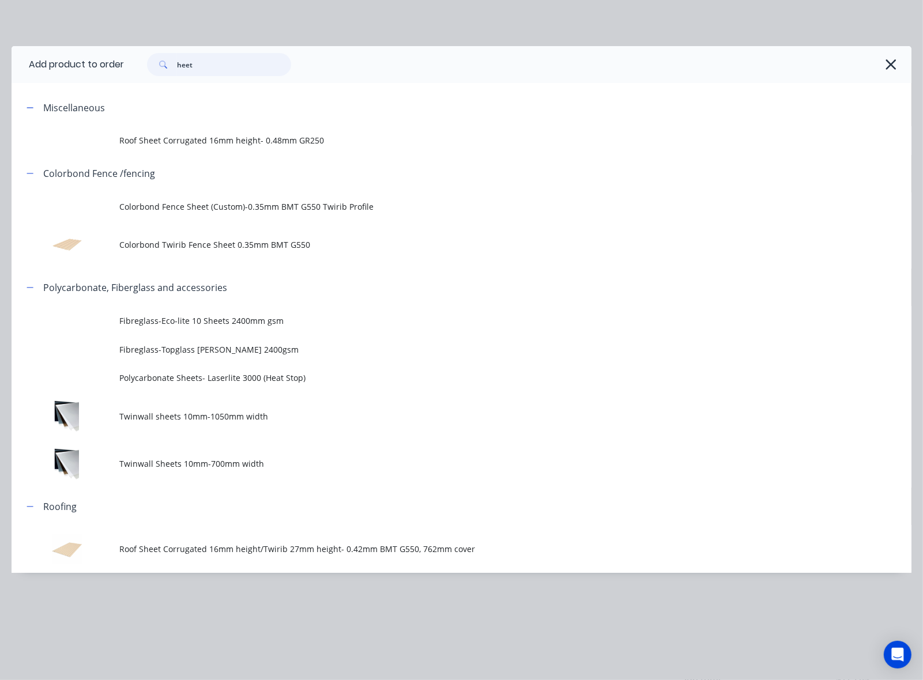
drag, startPoint x: 207, startPoint y: 61, endPoint x: 105, endPoint y: 70, distance: 102.5
click at [105, 70] on header "Add product to order heet" at bounding box center [462, 64] width 900 height 37
type input "heat"
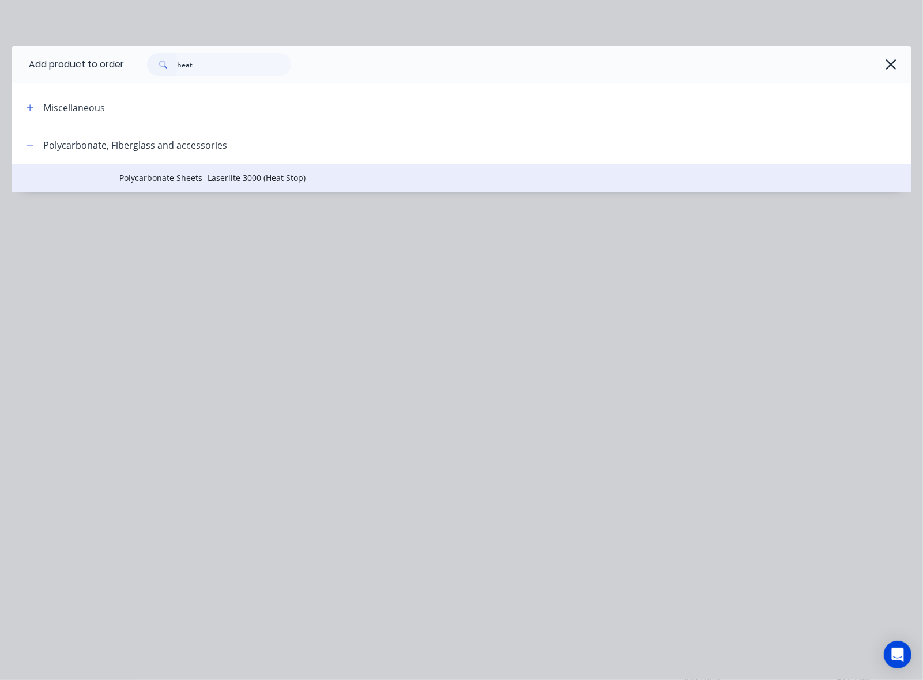
click at [217, 182] on span "Polycarbonate Sheets- Laserlite 3000 (Heat Stop)" at bounding box center [435, 178] width 633 height 12
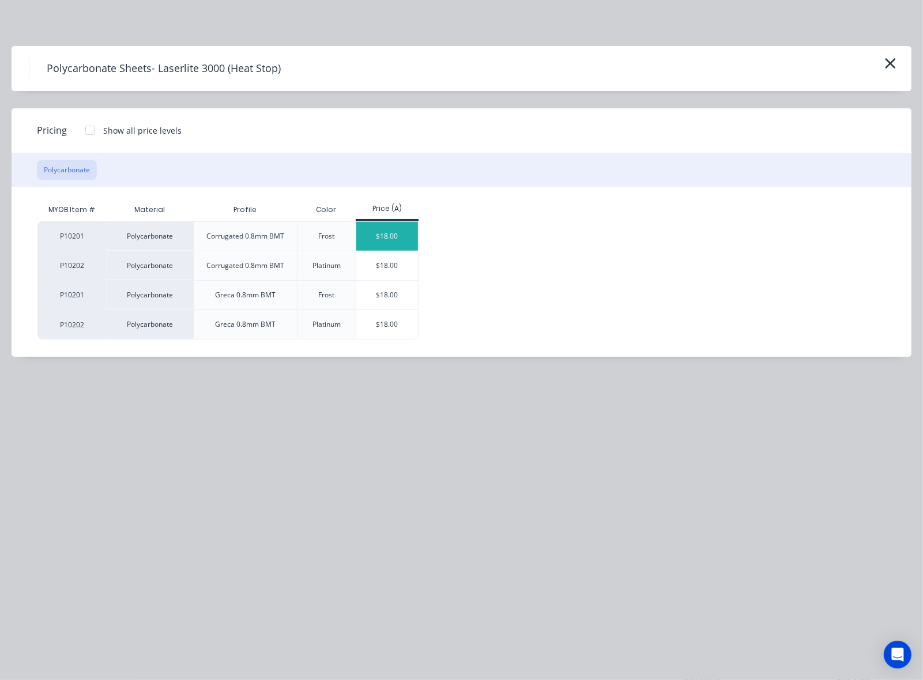
click at [401, 232] on div "$18.00" at bounding box center [387, 236] width 62 height 29
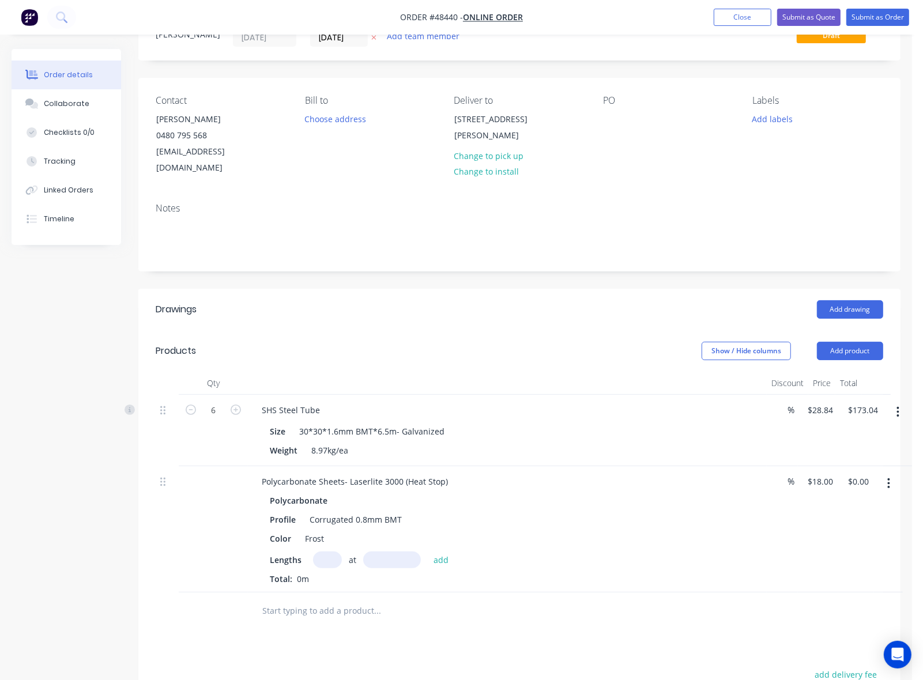
click at [333, 552] on input "text" at bounding box center [327, 560] width 29 height 17
click at [324, 552] on input "text" at bounding box center [327, 560] width 29 height 17
type input "6"
type input "900"
click at [428, 552] on button "add" at bounding box center [441, 560] width 27 height 16
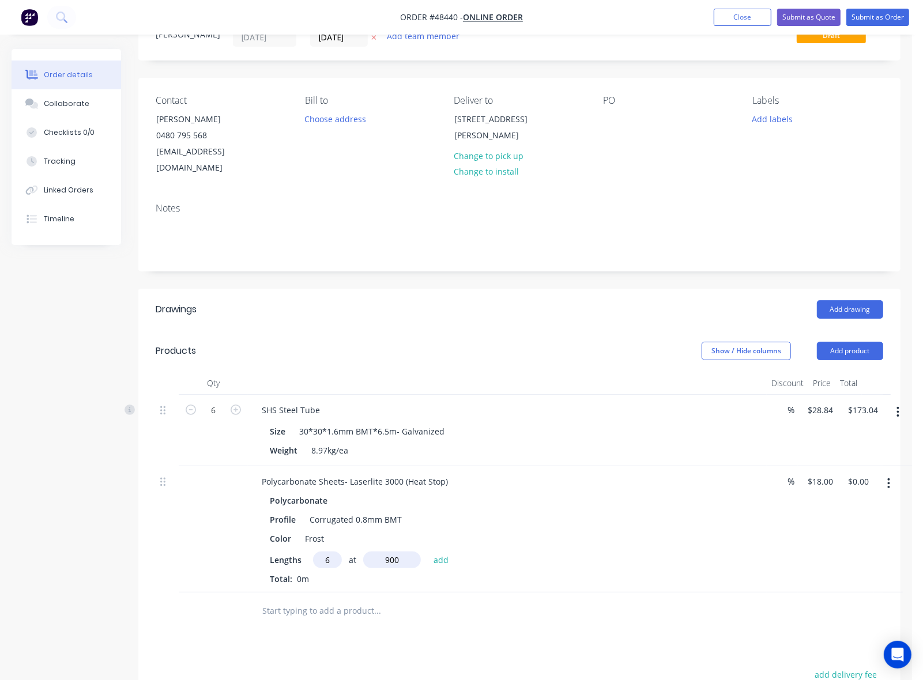
type input "$97.20"
drag, startPoint x: 557, startPoint y: 620, endPoint x: 577, endPoint y: 624, distance: 20.6
click at [568, 622] on div at bounding box center [425, 629] width 346 height 23
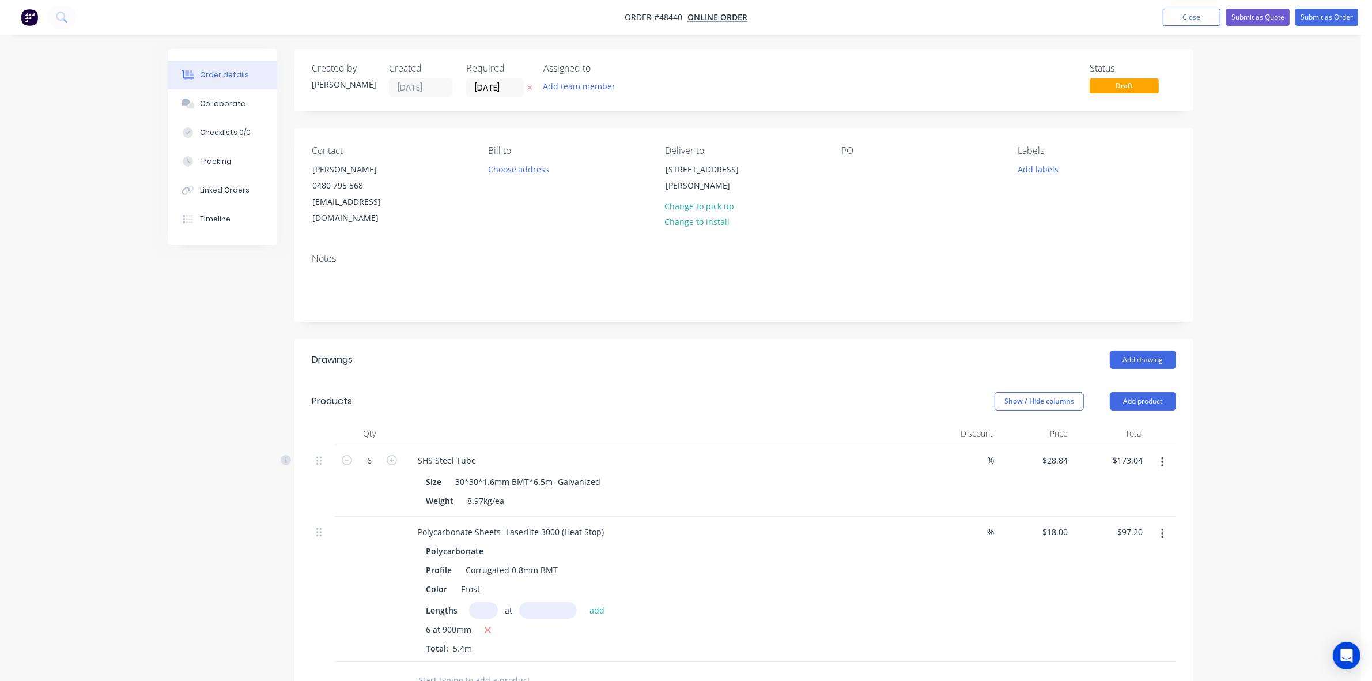
click at [574, 380] on header "Products Show / Hide columns Add product" at bounding box center [744, 400] width 899 height 41
click at [513, 171] on button "Choose address" at bounding box center [519, 169] width 74 height 16
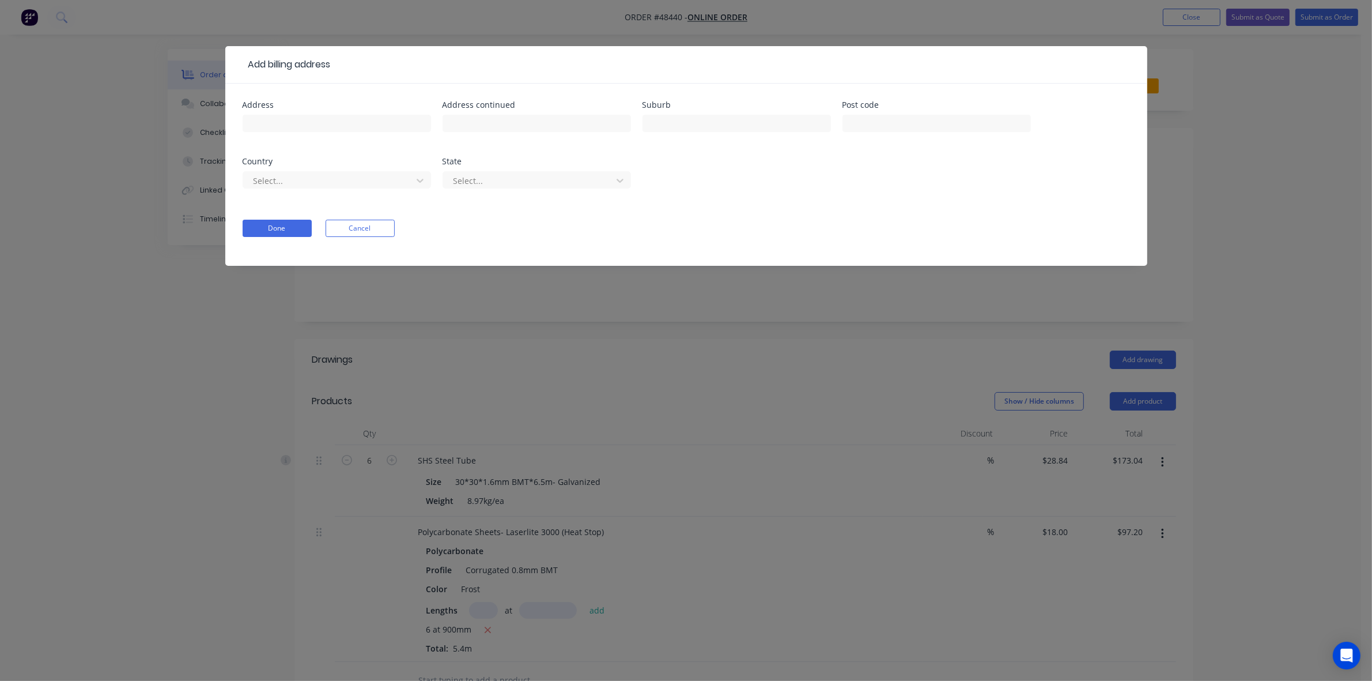
click at [310, 112] on div at bounding box center [337, 129] width 188 height 34
click at [310, 116] on input "text" at bounding box center [337, 123] width 188 height 17
paste input "16 Cooke St, Nullagine, WA 6758"
type input "16 Cooke St, Nullagine, WA 6758"
click at [294, 229] on button "Done" at bounding box center [277, 228] width 69 height 17
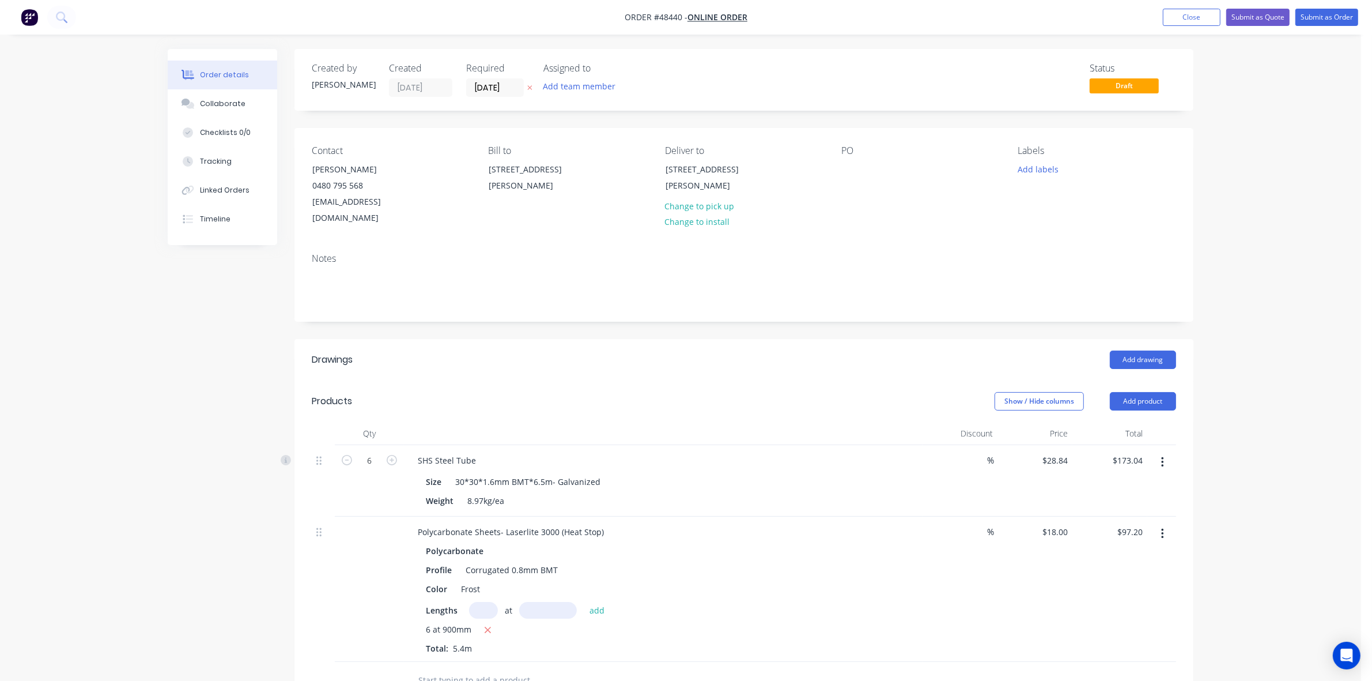
drag, startPoint x: 772, startPoint y: 350, endPoint x: 801, endPoint y: 343, distance: 29.6
click at [778, 350] on div "Add drawing" at bounding box center [836, 359] width 681 height 18
click at [552, 186] on div "16 Cooke St, Nullagine, WA 6758" at bounding box center [537, 177] width 96 height 32
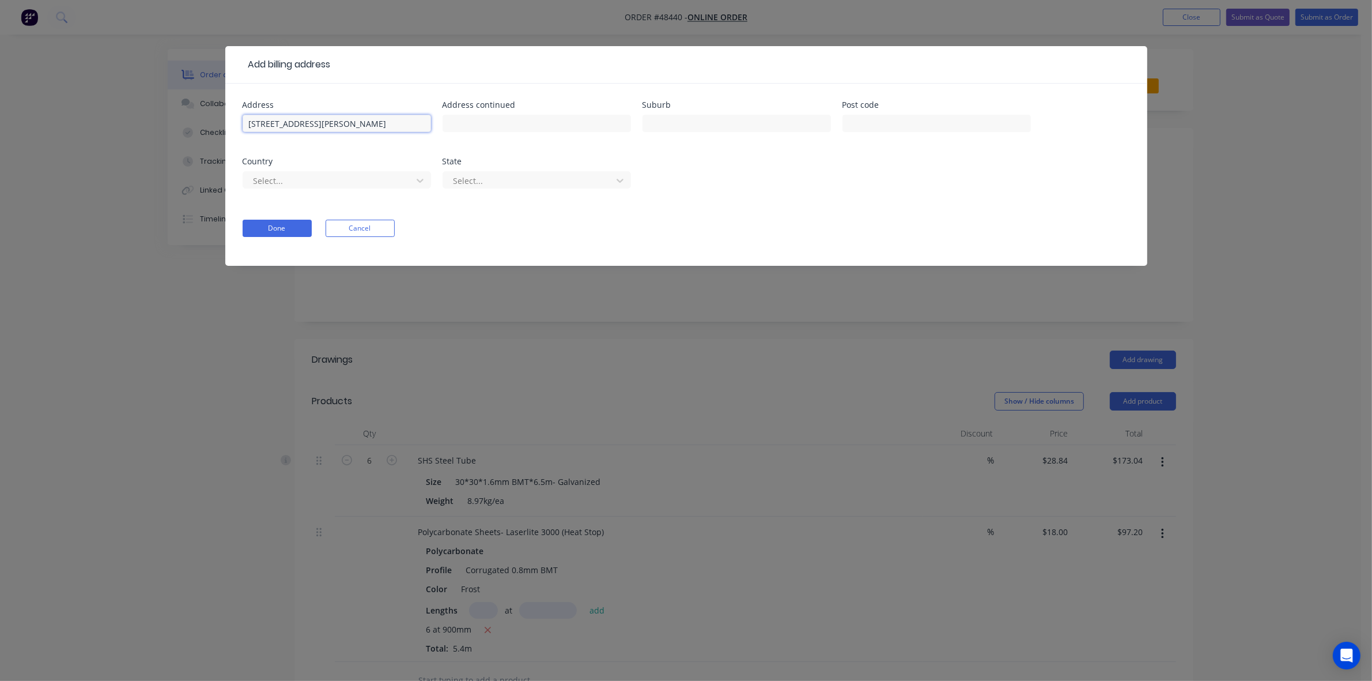
drag, startPoint x: 391, startPoint y: 119, endPoint x: 0, endPoint y: 51, distance: 396.6
click at [0, 52] on div "Add billing address Address 16 Cooke St, Nullagine, WA 6758 Address continued S…" at bounding box center [686, 340] width 1372 height 681
click at [281, 232] on button "Done" at bounding box center [277, 228] width 69 height 17
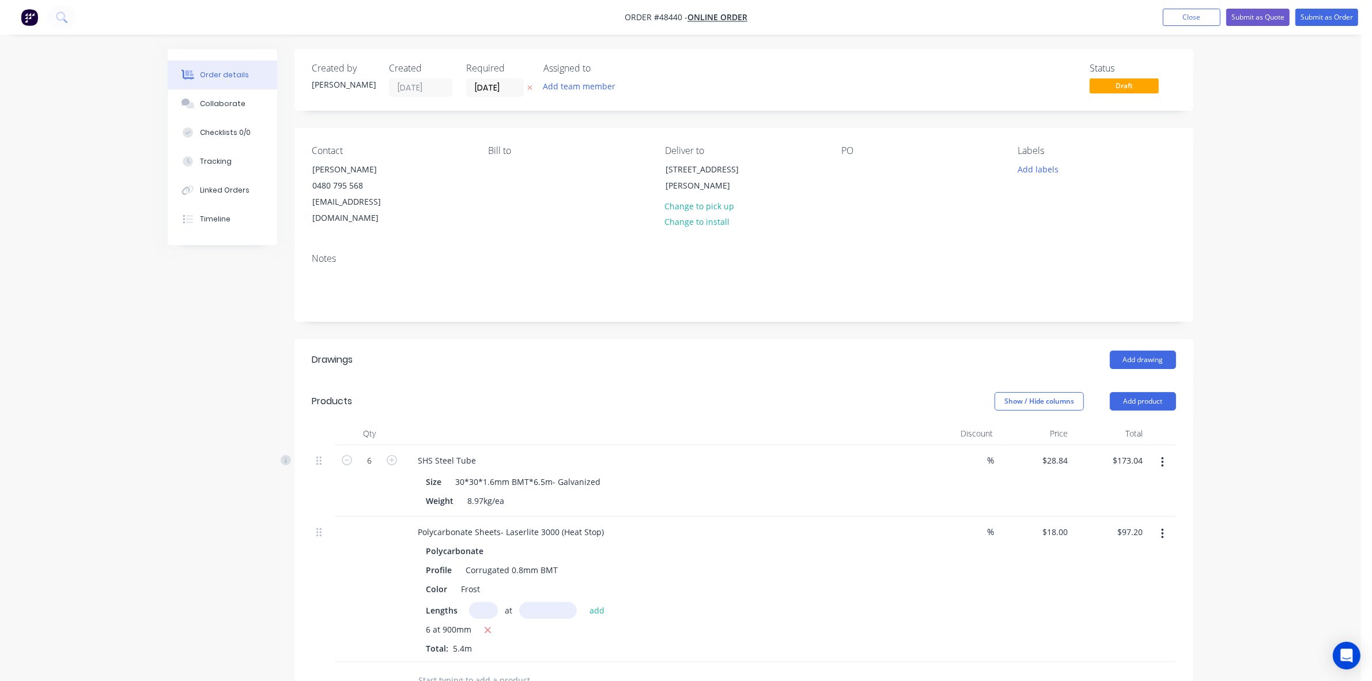
click at [688, 359] on header "Drawings Add drawing" at bounding box center [744, 359] width 899 height 41
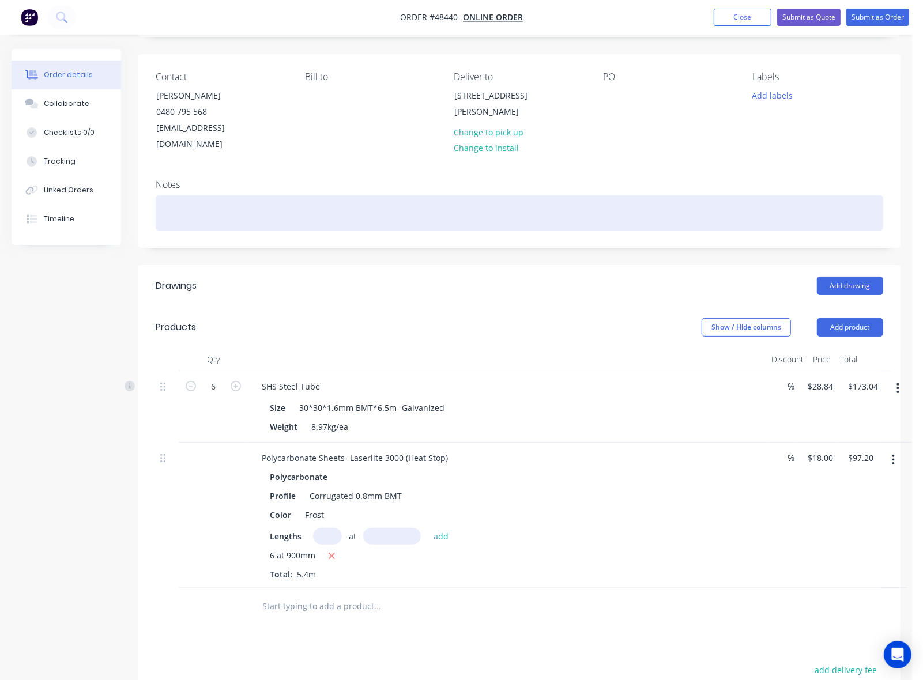
scroll to position [272, 0]
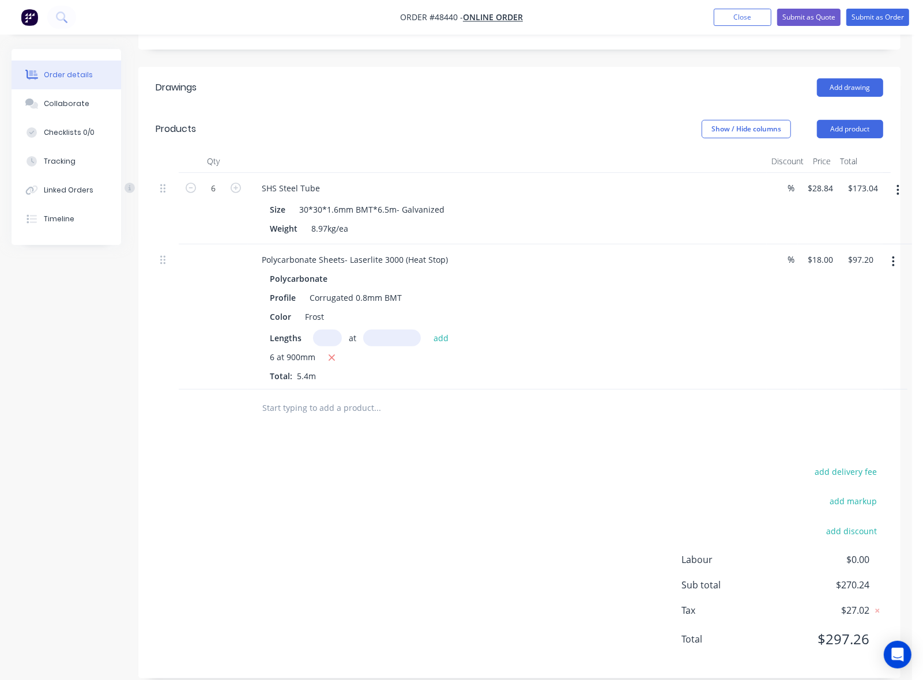
click at [601, 439] on div "Drawings Add drawing Products Show / Hide columns Add product Qty Discount Pric…" at bounding box center [519, 373] width 762 height 612
click at [894, 256] on icon "button" at bounding box center [893, 261] width 2 height 10
click at [859, 307] on div "Duplicate" at bounding box center [852, 315] width 89 height 17
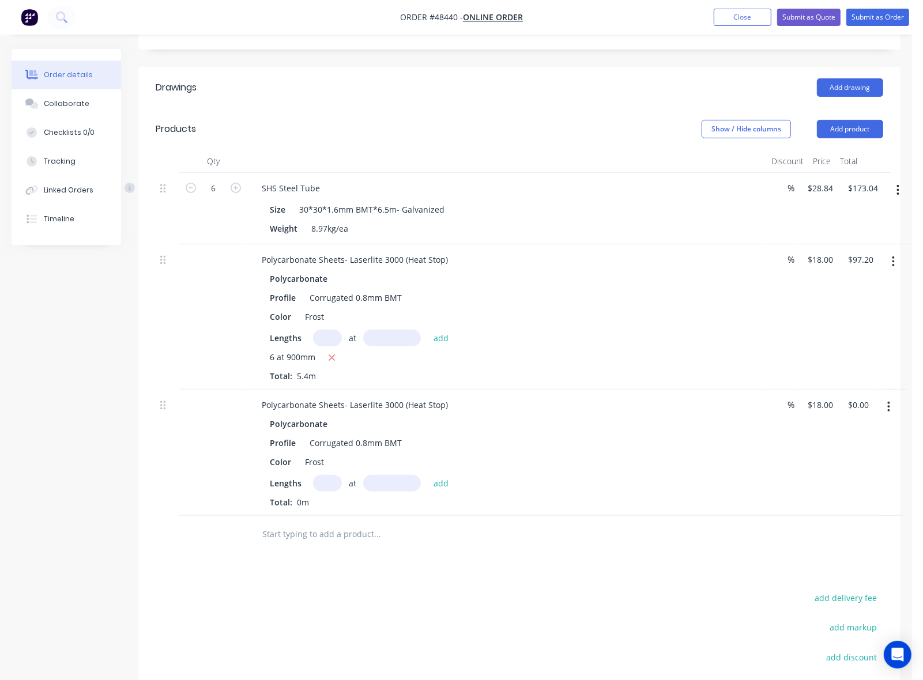
click at [332, 475] on input "text" at bounding box center [327, 483] width 29 height 17
type input "6"
type input "1050"
click at [428, 475] on button "add" at bounding box center [441, 483] width 27 height 16
type input "$113.40"
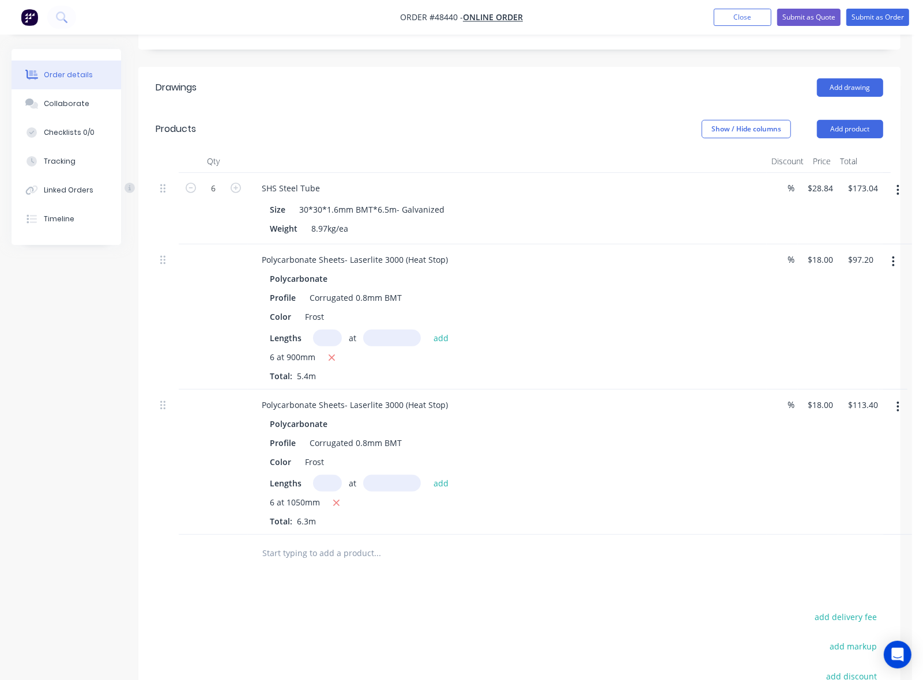
click at [444, 542] on input "text" at bounding box center [377, 553] width 231 height 23
click at [896, 401] on icon "button" at bounding box center [897, 407] width 3 height 13
click at [871, 429] on div "Edit" at bounding box center [857, 437] width 89 height 17
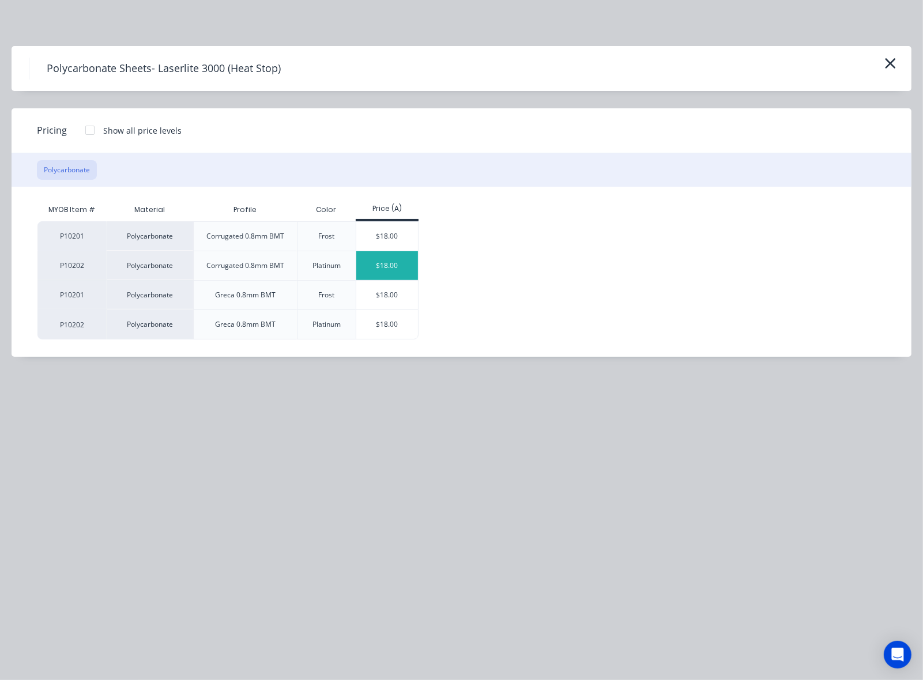
click at [379, 270] on div "$18.00" at bounding box center [387, 265] width 62 height 29
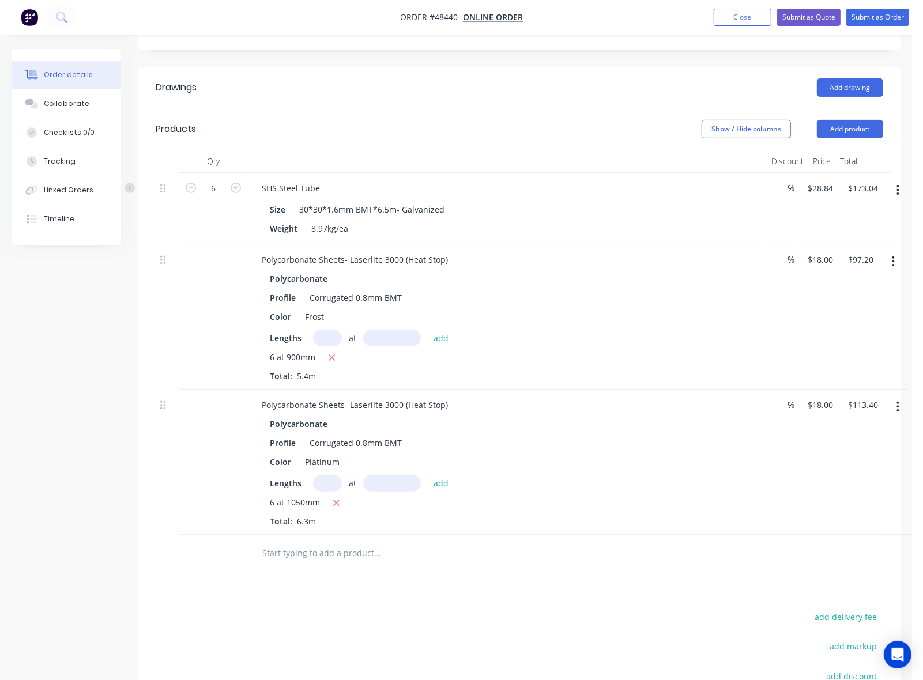
click at [533, 592] on div "Drawings Add drawing Products Show / Hide columns Add product Qty Discount Pric…" at bounding box center [519, 445] width 762 height 757
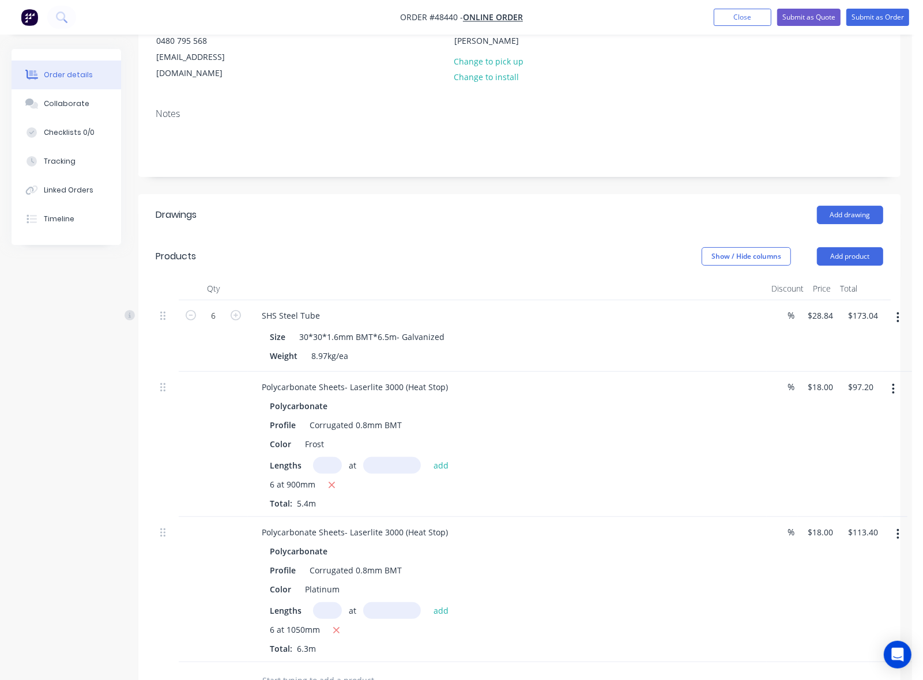
scroll to position [288, 0]
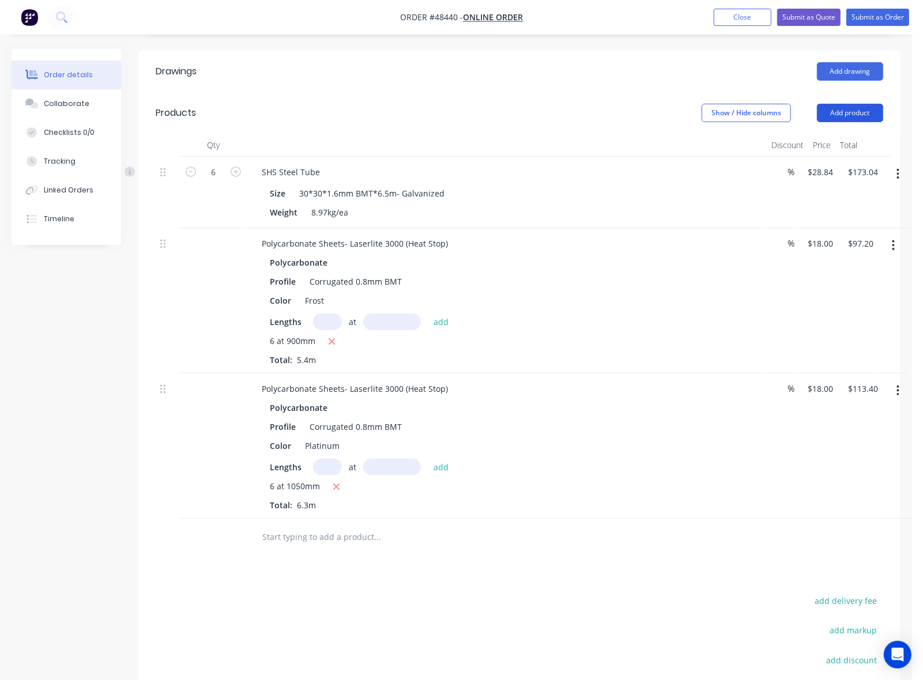
click at [858, 104] on button "Add product" at bounding box center [850, 113] width 66 height 18
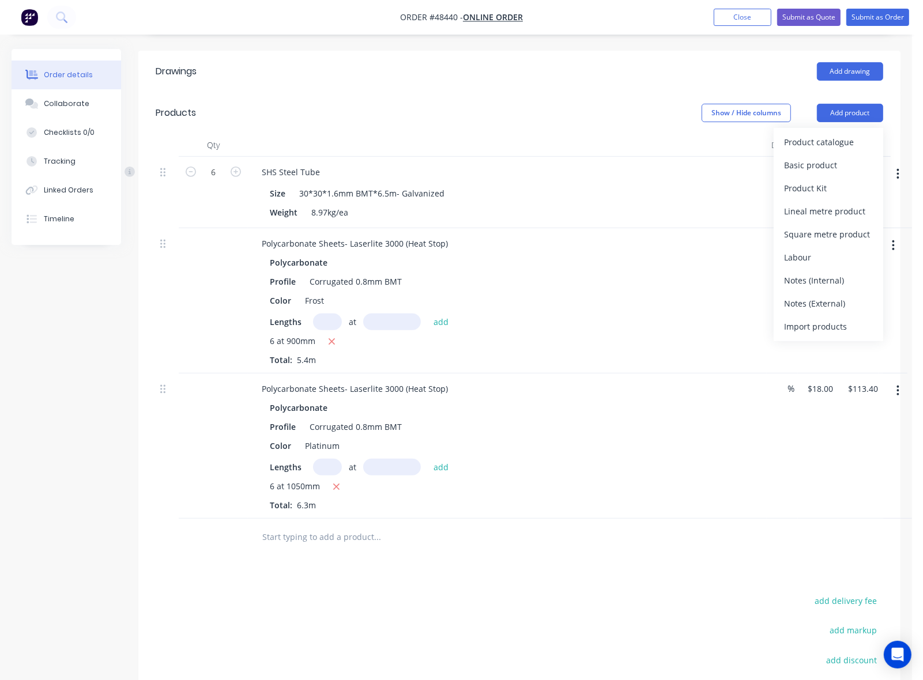
click at [824, 131] on button "Product catalogue" at bounding box center [828, 142] width 110 height 23
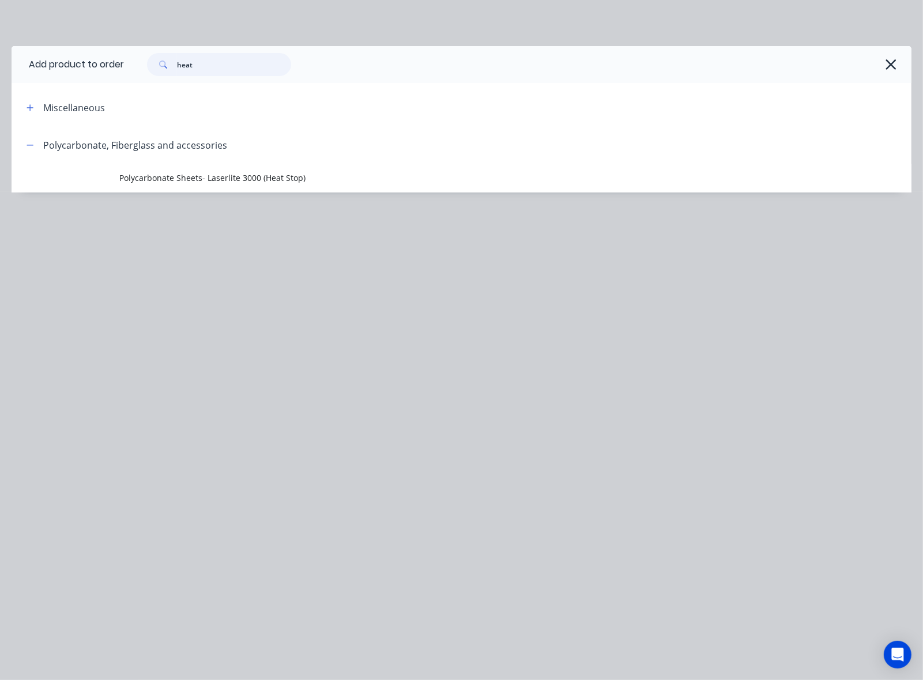
drag, startPoint x: 70, startPoint y: 77, endPoint x: 26, endPoint y: 82, distance: 44.7
click at [26, 82] on header "Add product to order heat" at bounding box center [462, 64] width 900 height 37
type input "down"
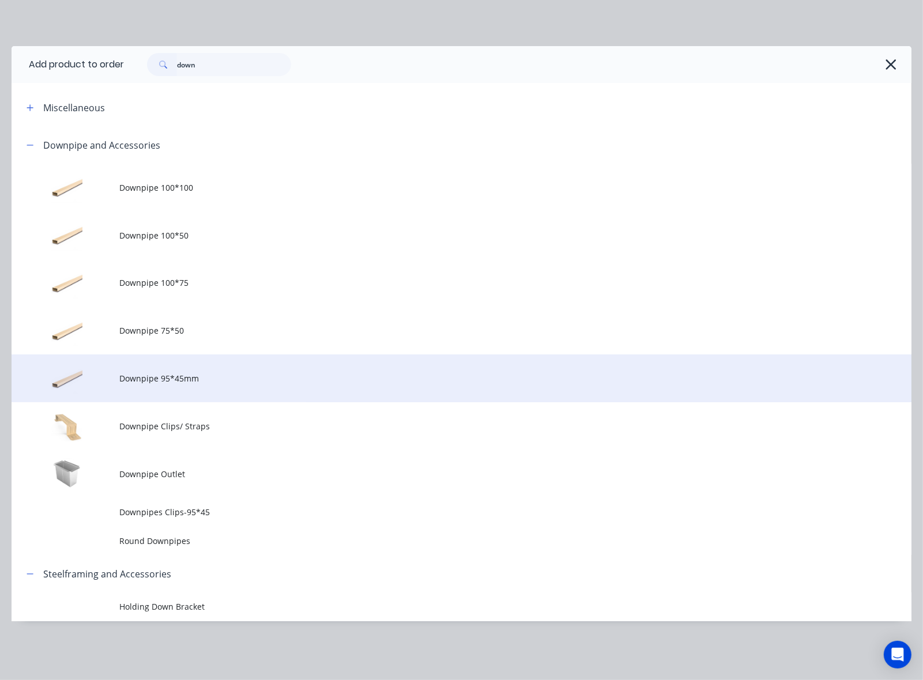
click at [232, 381] on span "Downpipe 95*45mm" at bounding box center [435, 378] width 633 height 12
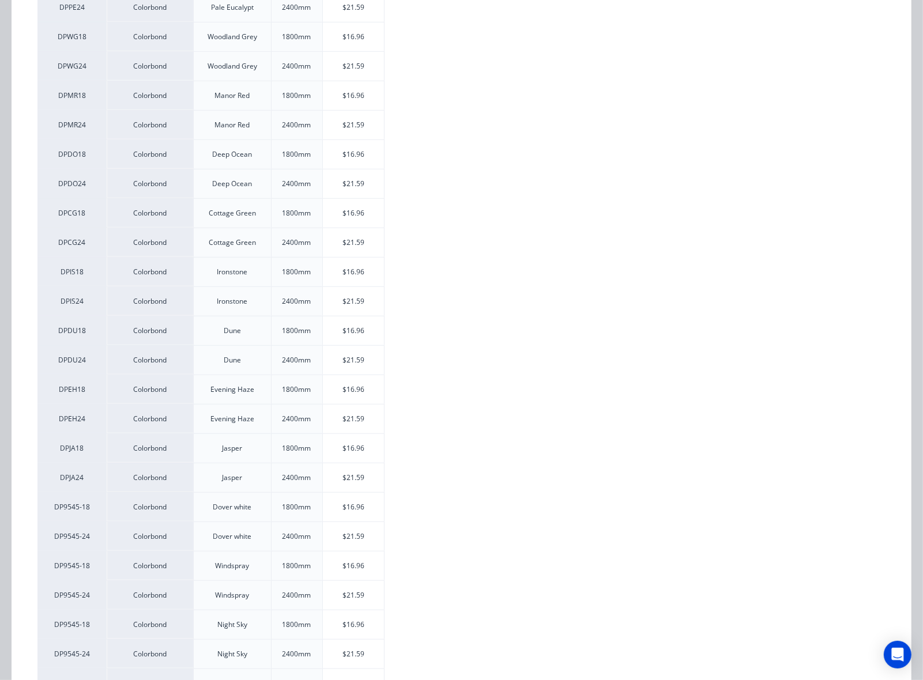
scroll to position [648, 0]
click at [369, 307] on div "$21.59" at bounding box center [354, 299] width 62 height 29
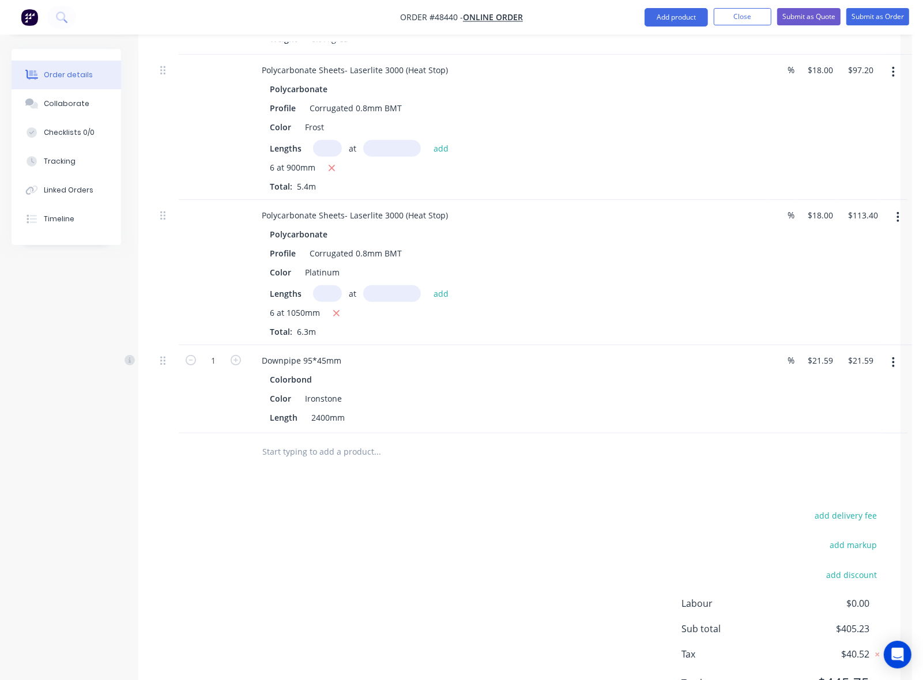
scroll to position [504, 0]
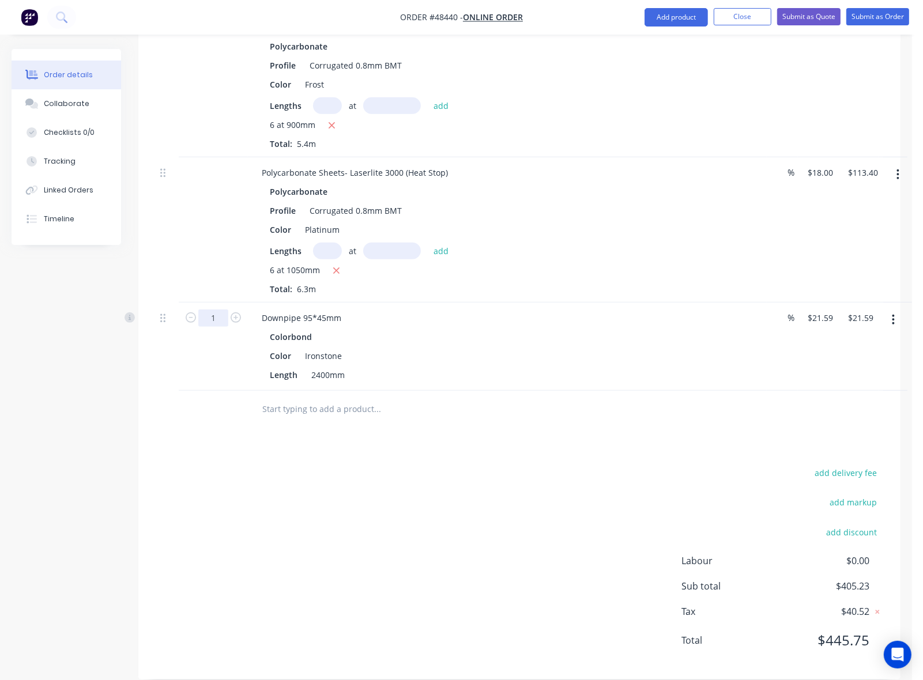
click at [538, 391] on div at bounding box center [455, 409] width 415 height 37
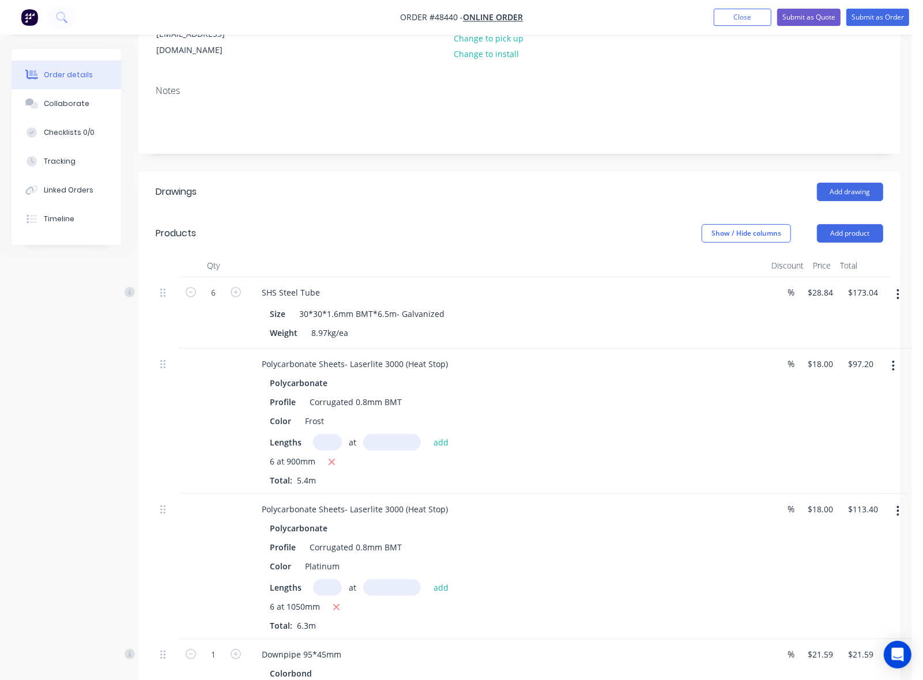
scroll to position [72, 0]
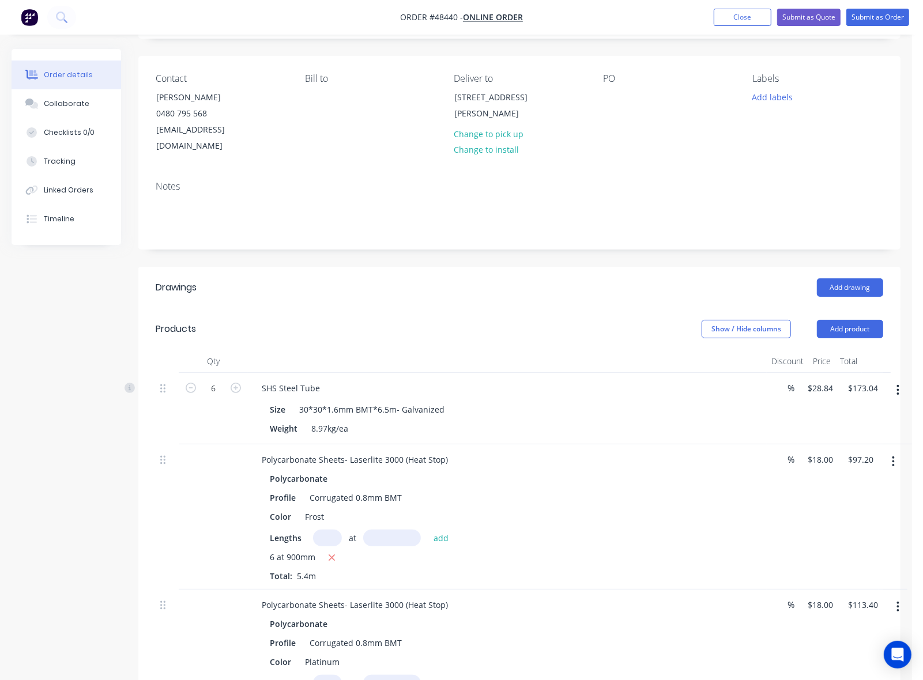
click at [828, 308] on header "Products Show / Hide columns Add product" at bounding box center [519, 328] width 762 height 41
click at [836, 320] on button "Add product" at bounding box center [850, 329] width 66 height 18
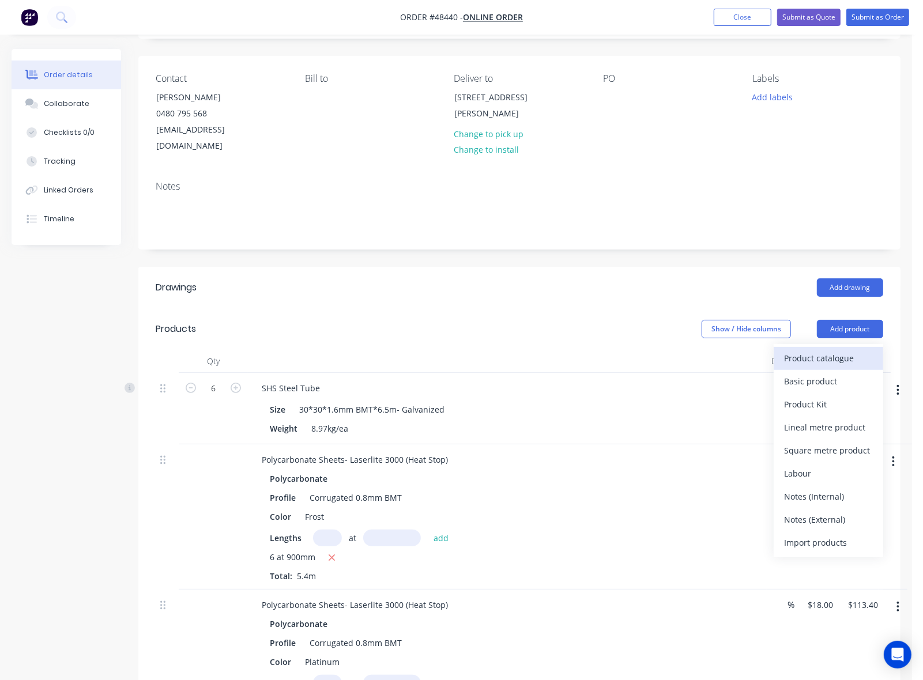
click at [837, 350] on div "Product catalogue" at bounding box center [828, 358] width 89 height 17
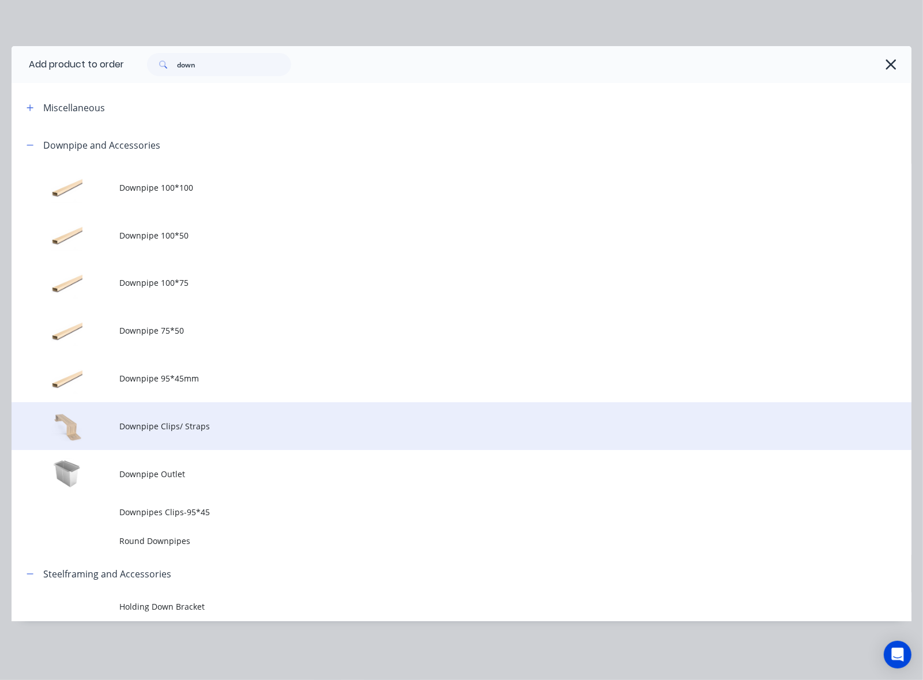
click at [246, 445] on td "Downpipe Clips/ Straps" at bounding box center [515, 426] width 792 height 48
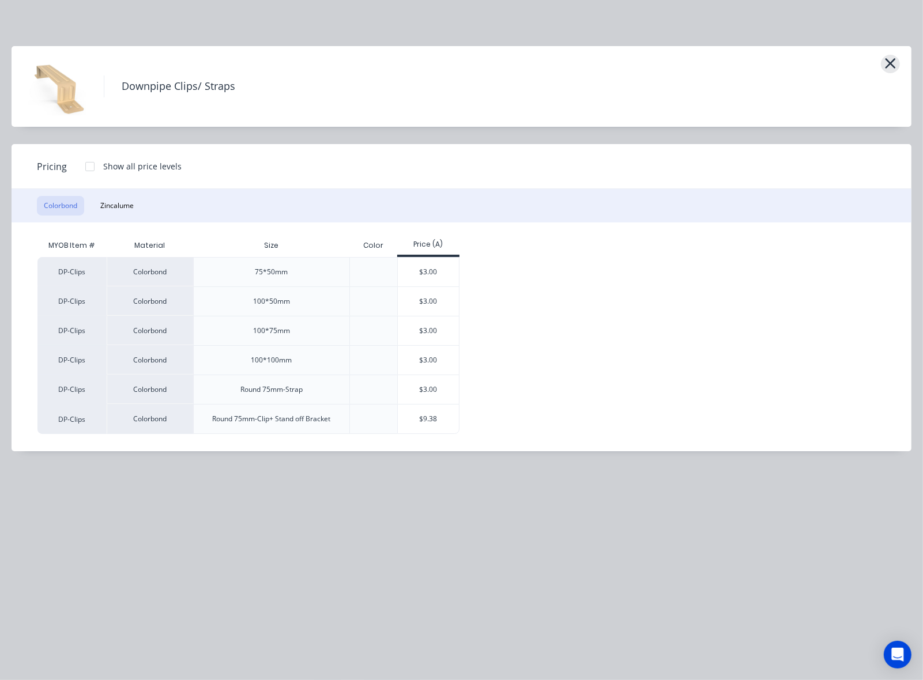
click at [889, 64] on icon "button" at bounding box center [890, 63] width 10 height 10
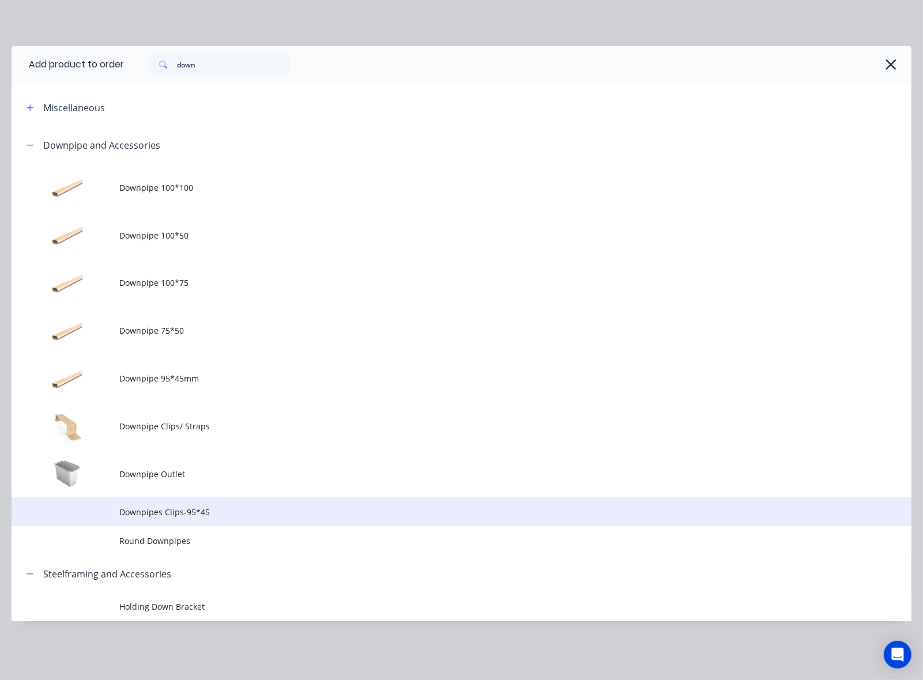
click at [233, 518] on span "Downpipes Clips-95*45" at bounding box center [435, 512] width 633 height 12
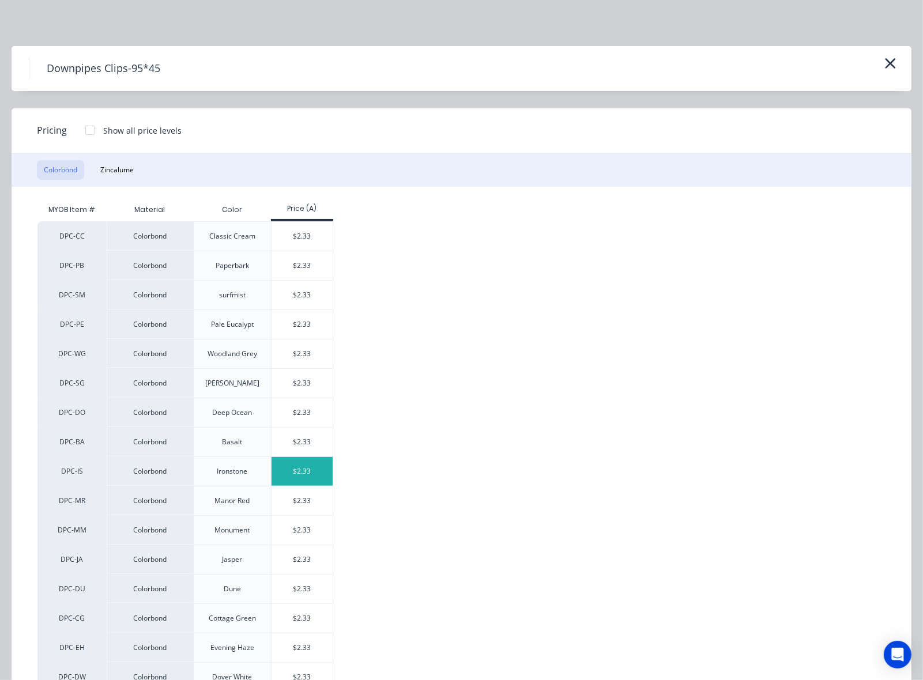
click at [307, 477] on div "$2.33" at bounding box center [302, 471] width 62 height 29
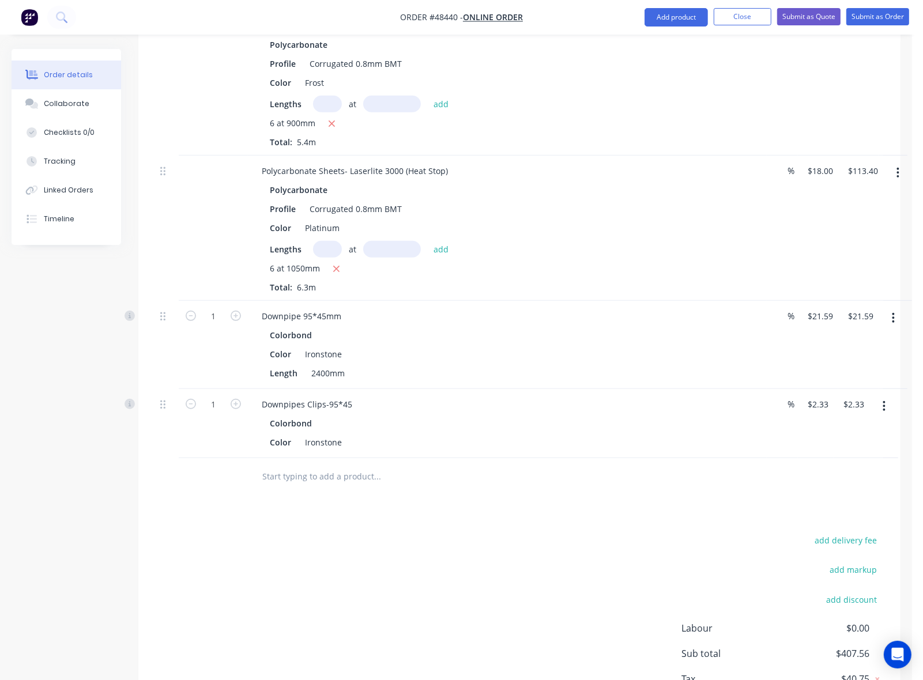
scroll to position [575, 0]
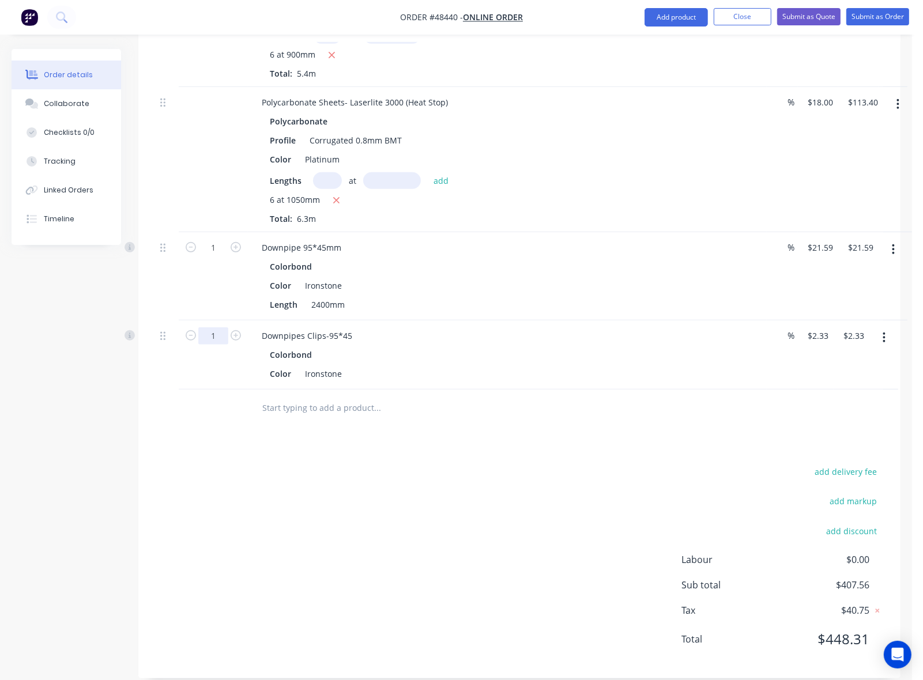
drag, startPoint x: 235, startPoint y: 321, endPoint x: 283, endPoint y: 326, distance: 48.6
click at [236, 330] on icon "button" at bounding box center [236, 335] width 10 height 10
type input "2"
type input "$4.66"
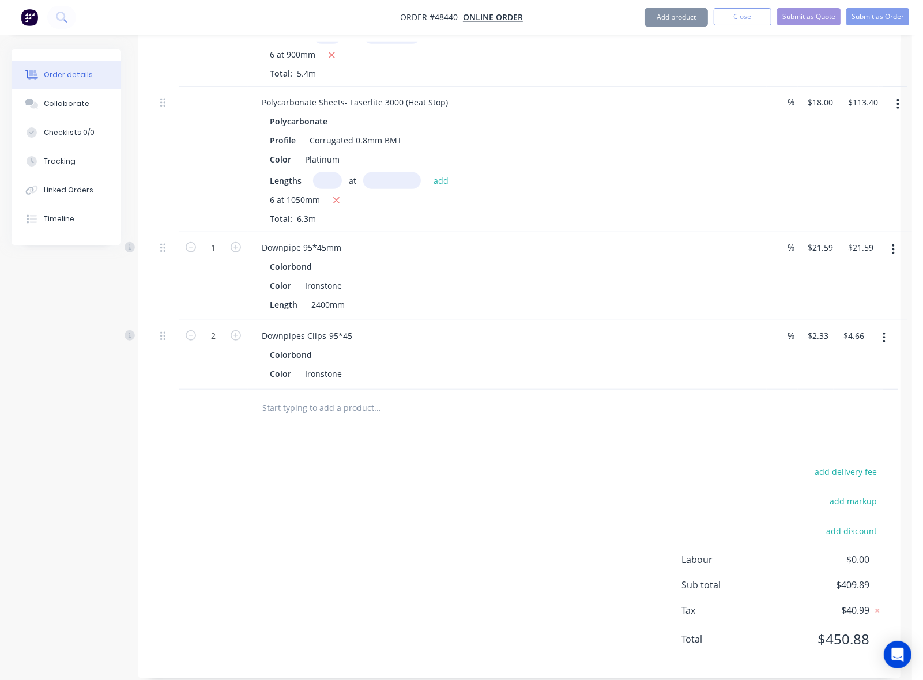
click at [603, 424] on div "Drawings Add drawing Products Show / Hide columns Add product Qty Discount Pric…" at bounding box center [519, 221] width 762 height 914
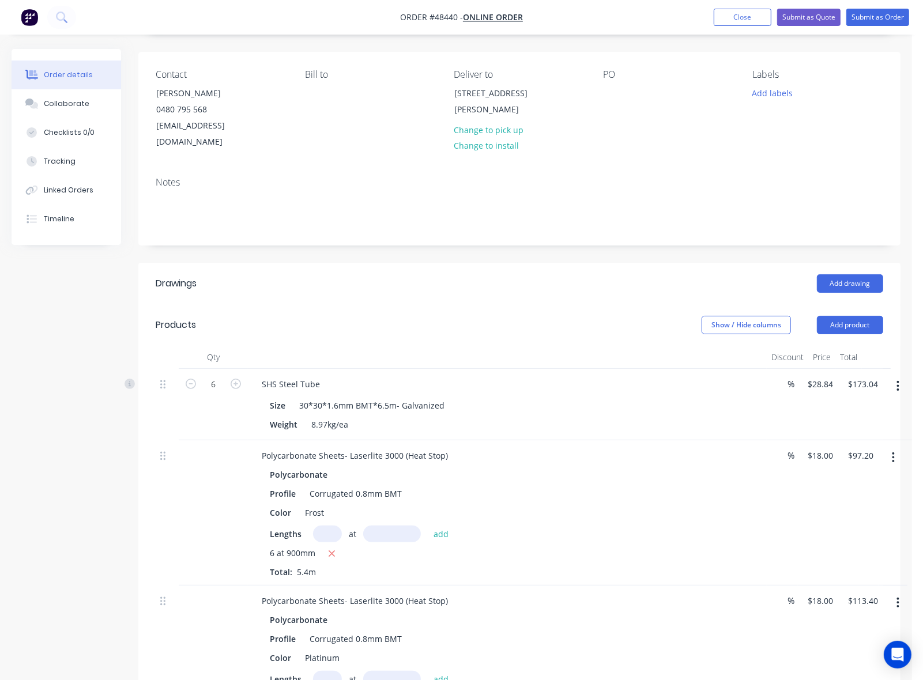
scroll to position [0, 0]
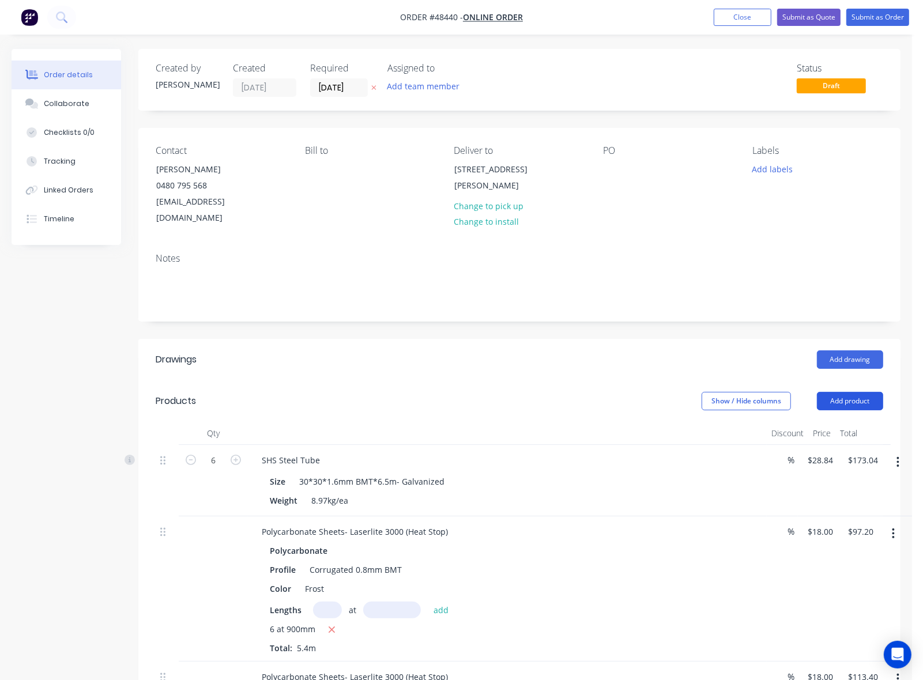
click at [848, 392] on button "Add product" at bounding box center [850, 401] width 66 height 18
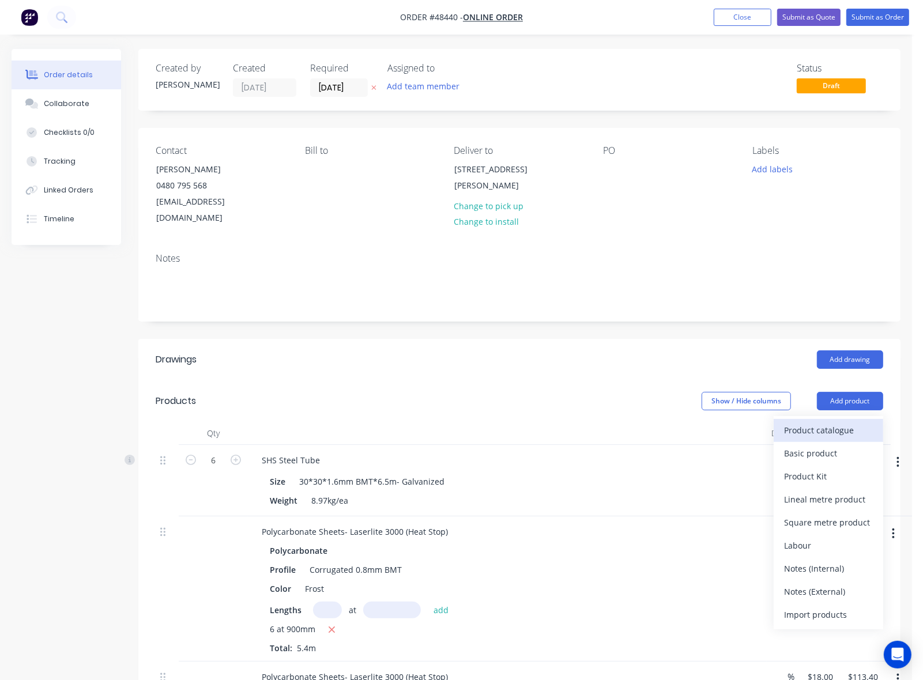
click at [843, 422] on div "Product catalogue" at bounding box center [828, 430] width 89 height 17
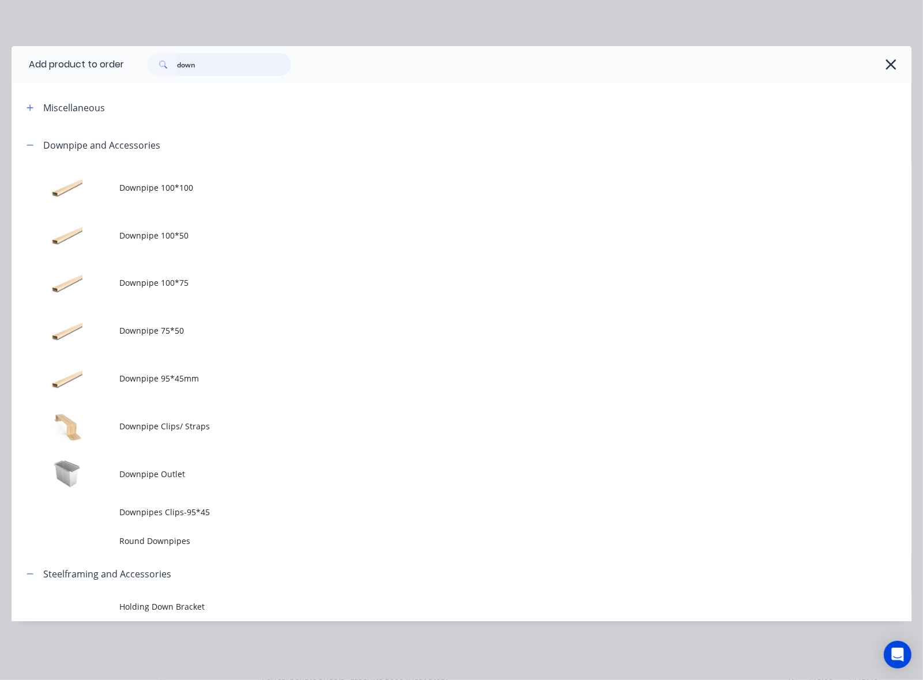
click at [43, 73] on header "Add product to order down" at bounding box center [462, 64] width 900 height 37
type input "down"
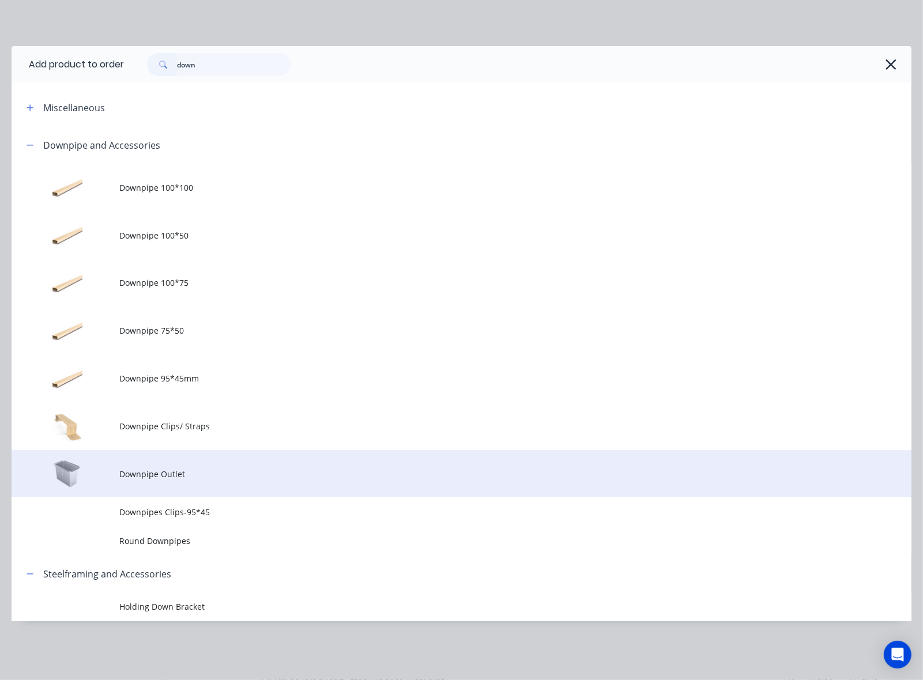
drag, startPoint x: 179, startPoint y: 489, endPoint x: 185, endPoint y: 486, distance: 6.4
click at [180, 488] on td "Downpipe Outlet" at bounding box center [515, 474] width 792 height 48
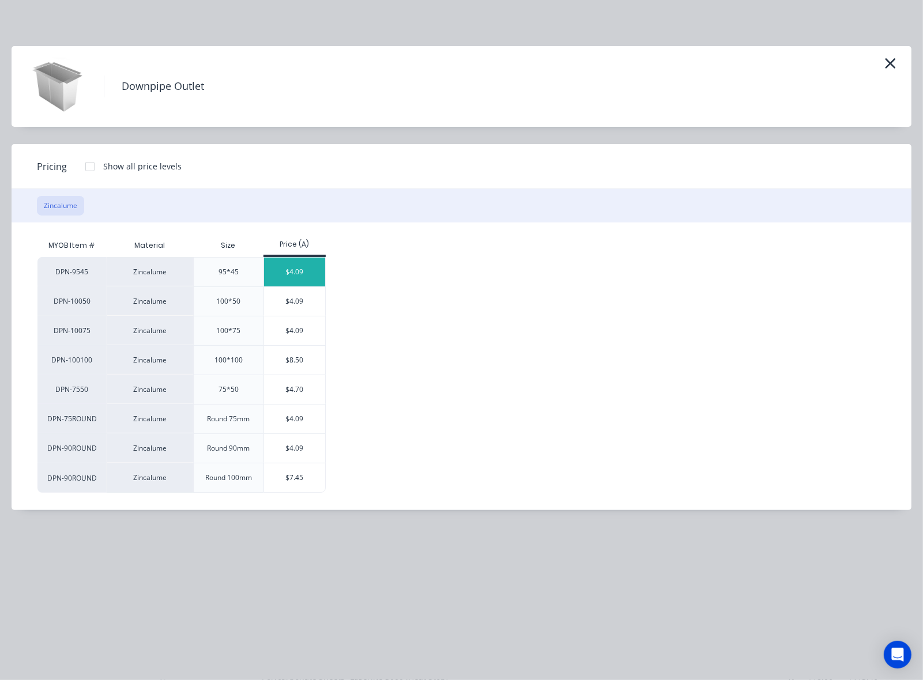
click at [321, 270] on div "$4.09" at bounding box center [295, 272] width 62 height 29
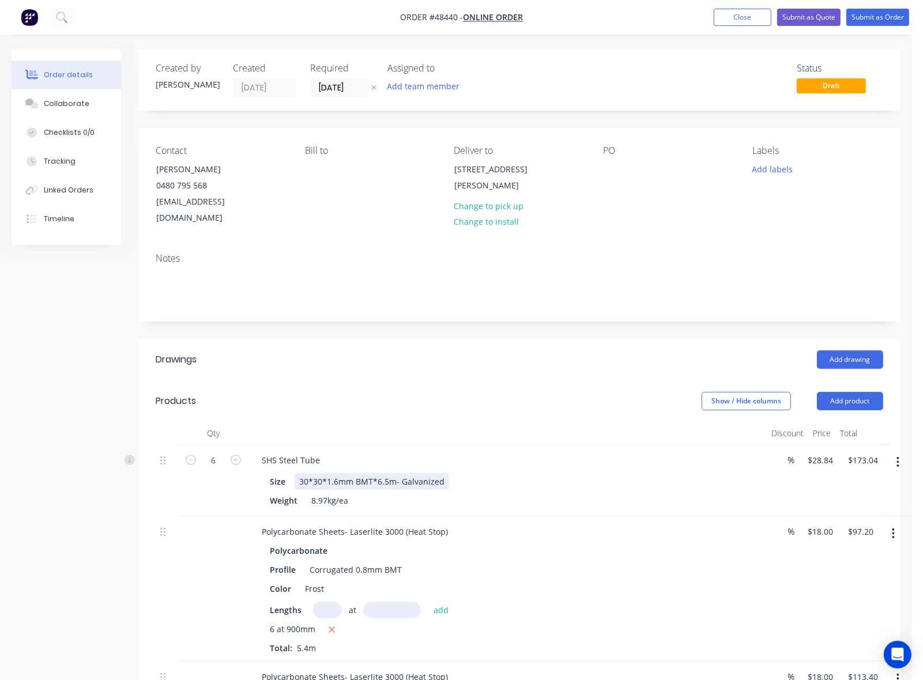
click at [516, 473] on div "Size 30*30*1.6mm BMT*6.5m- Galvanized" at bounding box center [505, 481] width 480 height 17
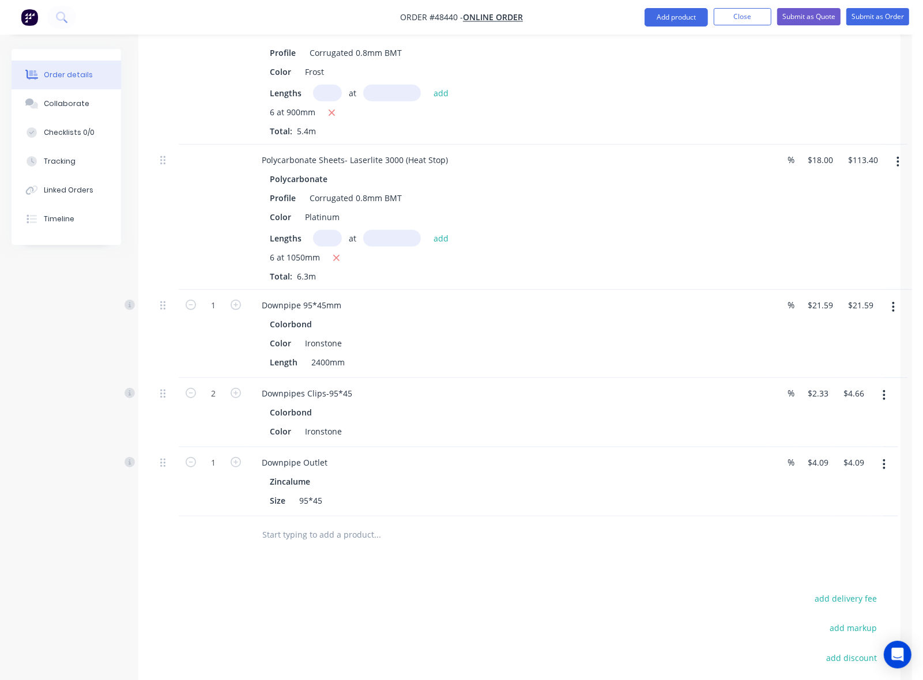
scroll to position [644, 0]
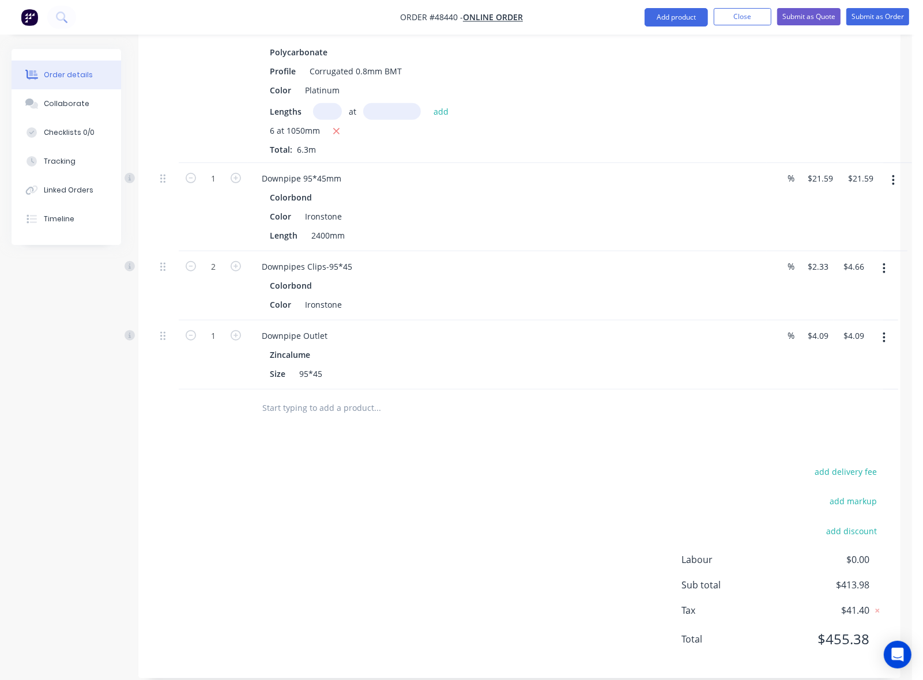
click at [448, 431] on div "Drawings Add drawing Products Show / Hide columns Add product Qty Discount Pric…" at bounding box center [519, 186] width 762 height 983
click at [557, 526] on div "add delivery fee add markup add discount Labour $0.00 Sub total $413.98 Tax $41…" at bounding box center [519, 562] width 727 height 197
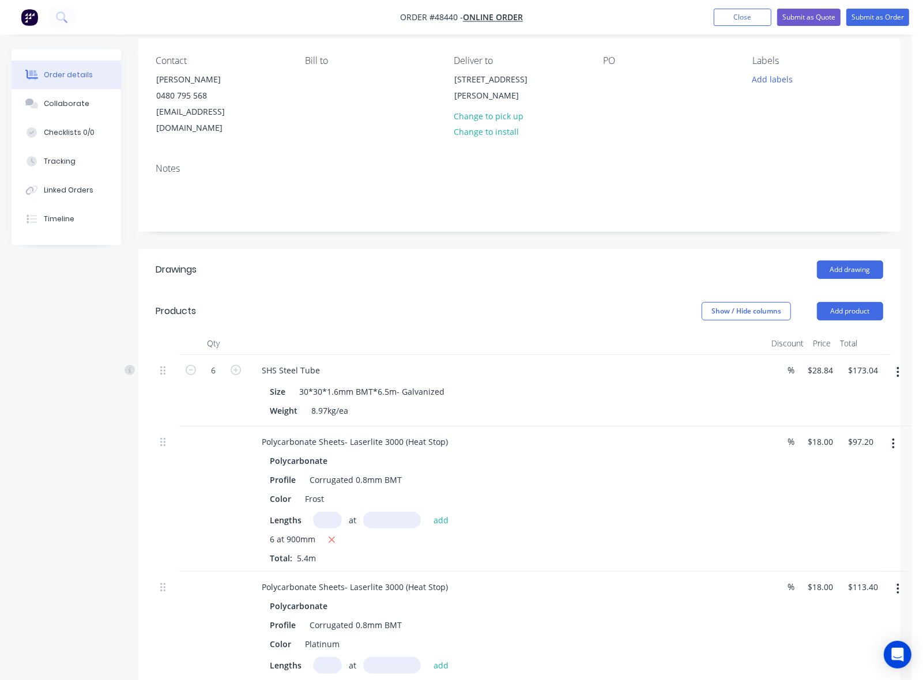
scroll to position [0, 0]
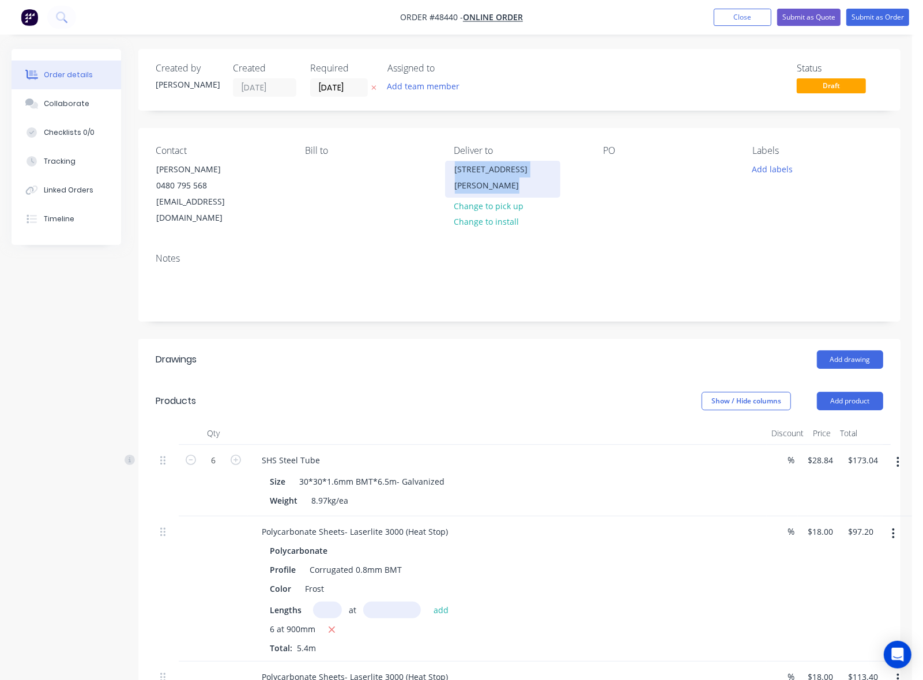
copy div "2 Triflora Wy, Byford WA 6122"
drag, startPoint x: 502, startPoint y: 193, endPoint x: 358, endPoint y: 367, distance: 225.1
click at [354, 367] on div "Created by Cathy Created 25/08/25 Required 25/08/25 Assigned to Add team member…" at bounding box center [519, 685] width 762 height 1273
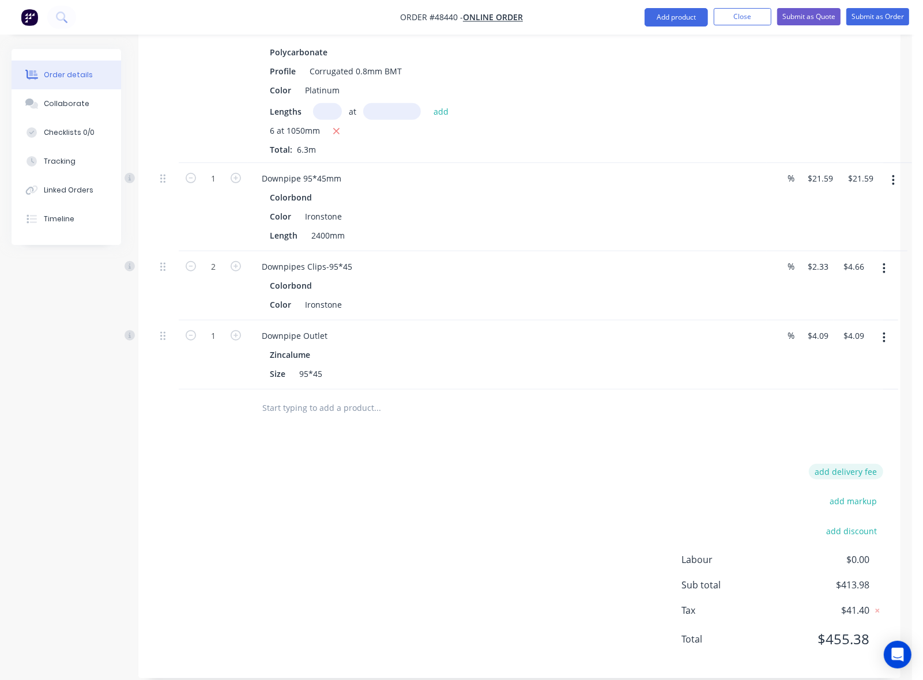
click at [852, 464] on button "add delivery fee" at bounding box center [846, 472] width 74 height 16
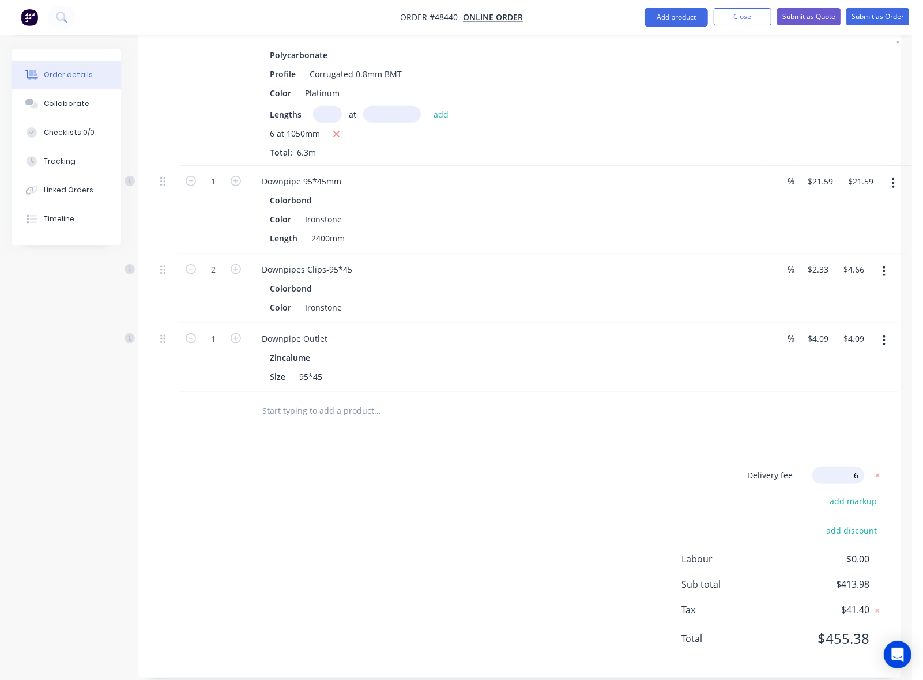
type input "65"
click input "submit" at bounding box center [0, 0] width 0 height 0
click at [543, 531] on div "Delivery fee $65.00 add markup add discount Labour $0.00 Sub total $478.98 Tax …" at bounding box center [519, 564] width 727 height 191
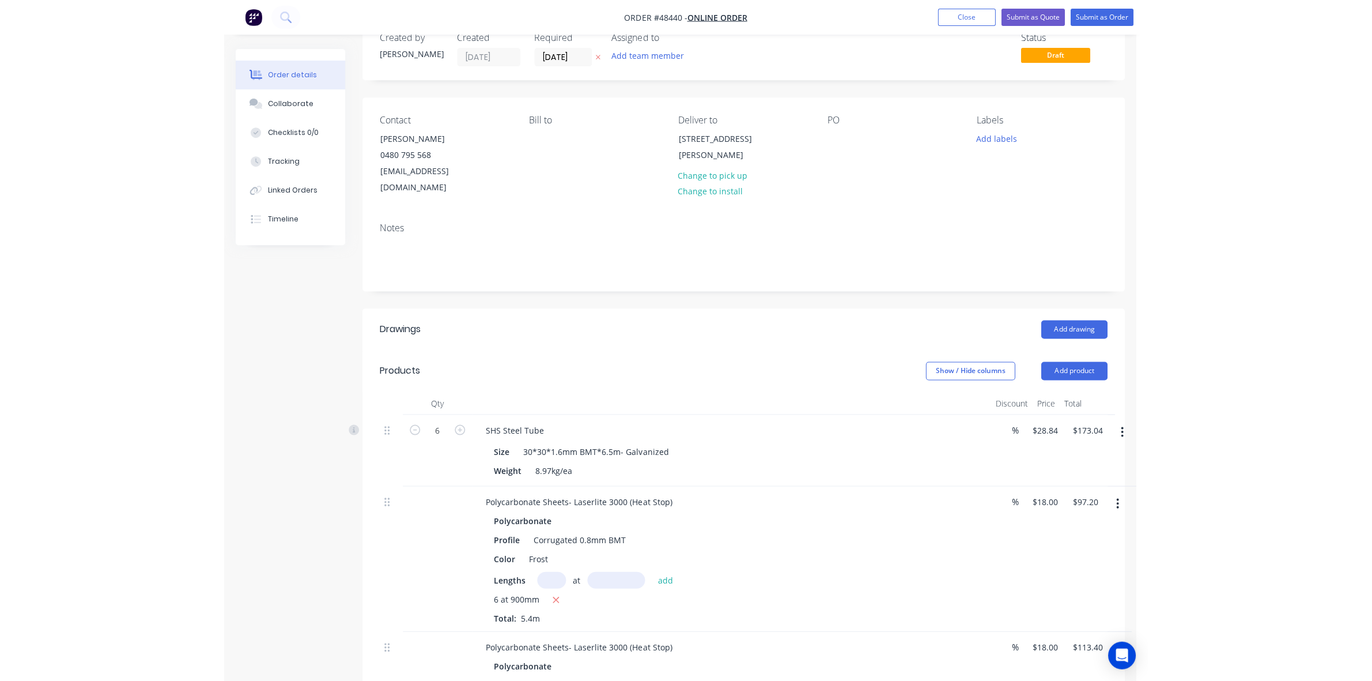
scroll to position [0, 0]
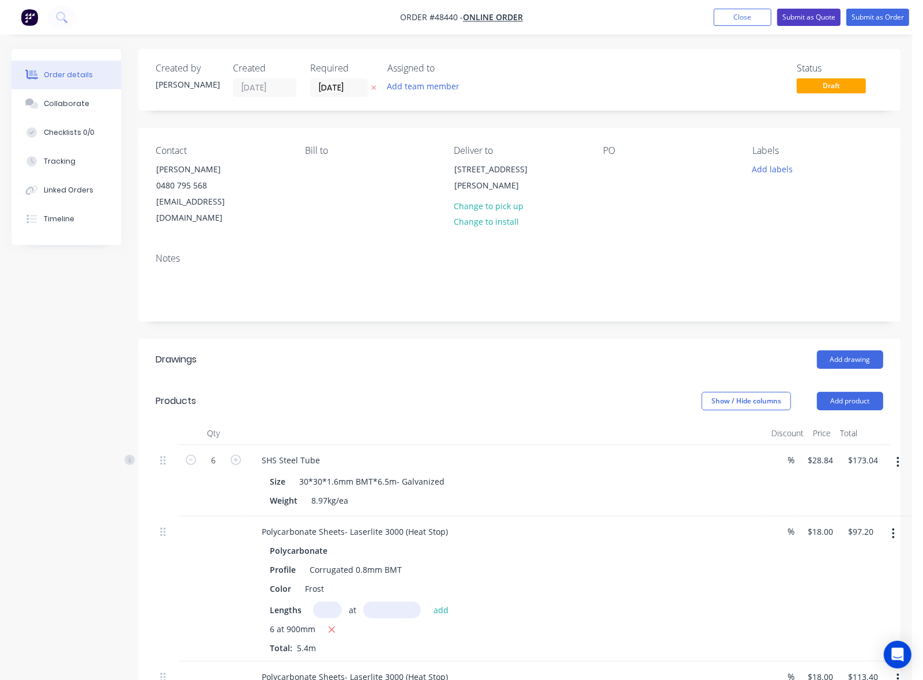
click at [801, 18] on button "Submit as Quote" at bounding box center [808, 17] width 63 height 17
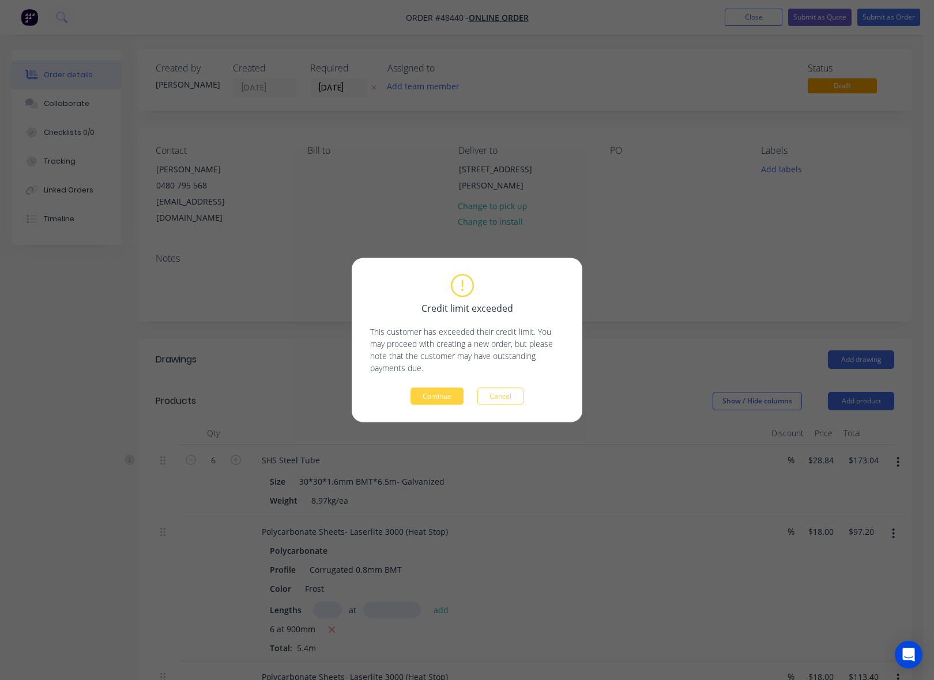
click at [433, 394] on button "Continue" at bounding box center [436, 396] width 53 height 17
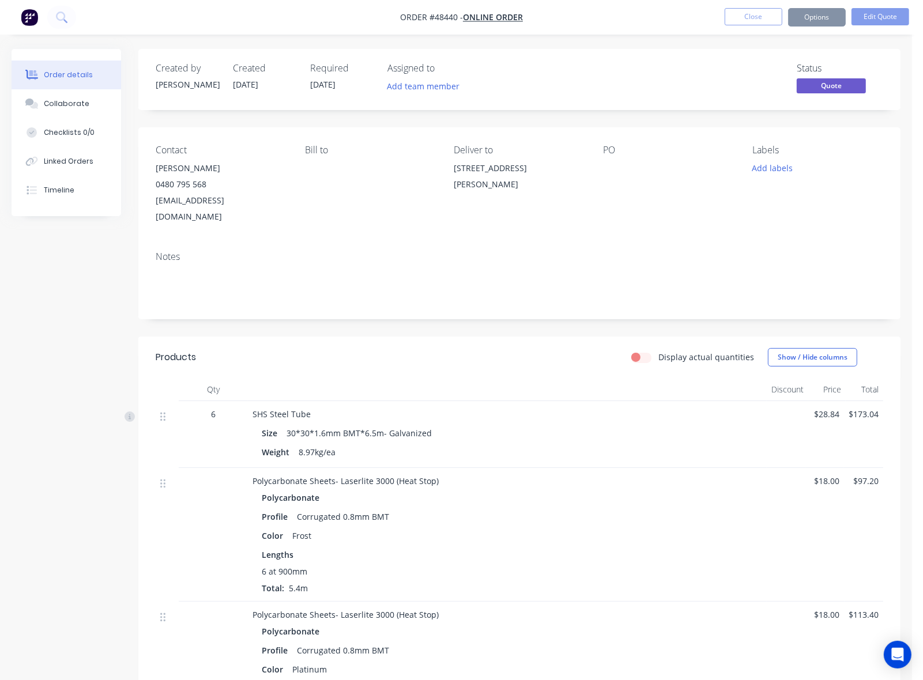
click at [817, 20] on button "Options" at bounding box center [817, 17] width 58 height 18
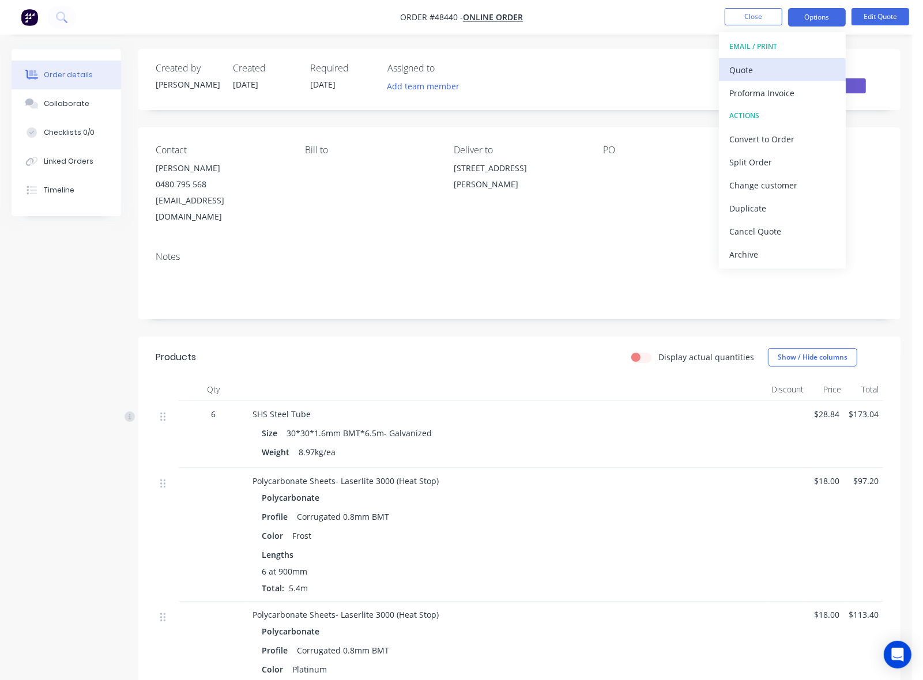
click at [791, 61] on button "Quote" at bounding box center [782, 69] width 127 height 23
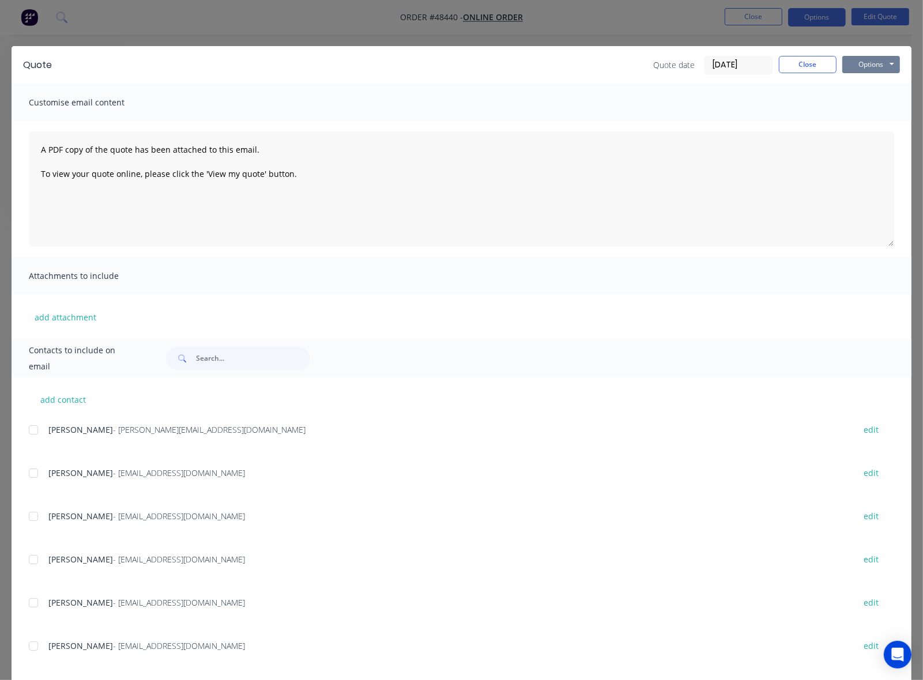
drag, startPoint x: 857, startPoint y: 63, endPoint x: 859, endPoint y: 70, distance: 6.6
click at [858, 63] on button "Options" at bounding box center [871, 64] width 58 height 17
click at [859, 88] on button "Preview" at bounding box center [879, 85] width 74 height 19
click at [787, 67] on button "Close" at bounding box center [808, 64] width 58 height 17
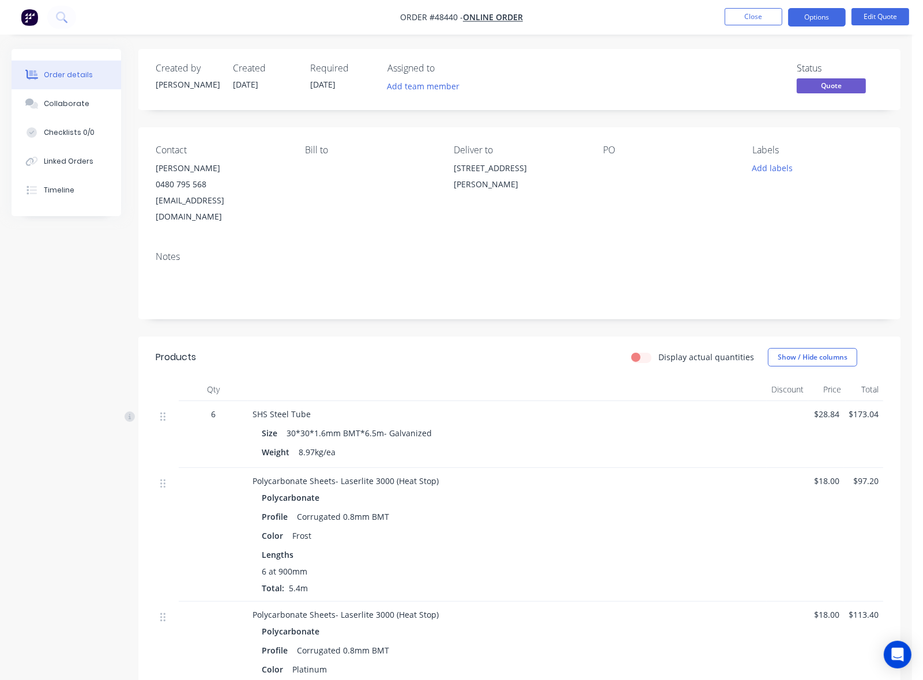
click at [606, 251] on div "Notes" at bounding box center [519, 256] width 727 height 11
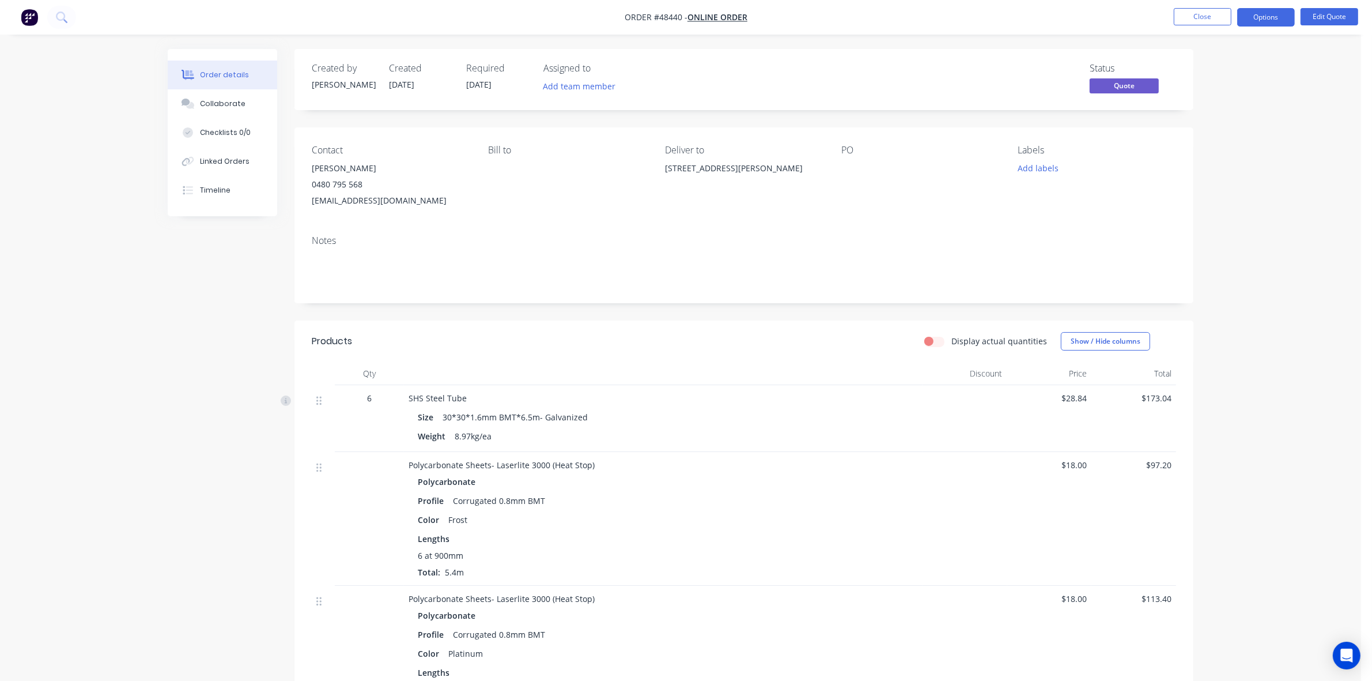
click at [689, 348] on div "Display actual quantities Show / Hide columns" at bounding box center [836, 341] width 681 height 18
click at [748, 500] on div "Profile Corrugated 0.8mm BMT" at bounding box center [663, 500] width 491 height 17
drag, startPoint x: 827, startPoint y: 444, endPoint x: 824, endPoint y: 435, distance: 9.1
click at [826, 442] on div "Weight 8.97kg/ea" at bounding box center [663, 436] width 491 height 17
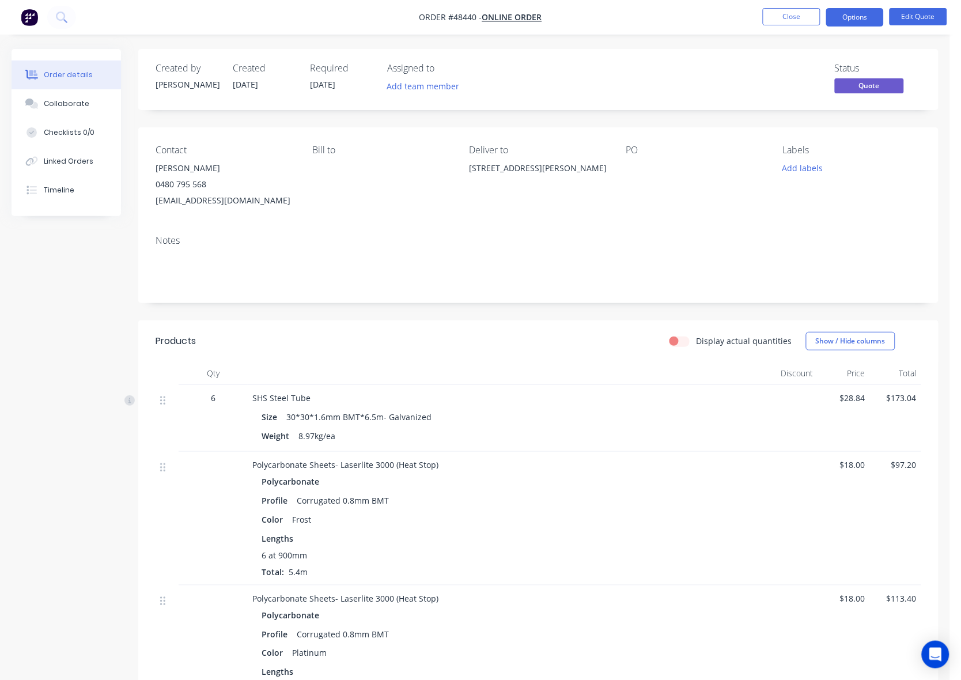
click at [442, 330] on header "Products Display actual quantities Show / Hide columns" at bounding box center [538, 340] width 801 height 41
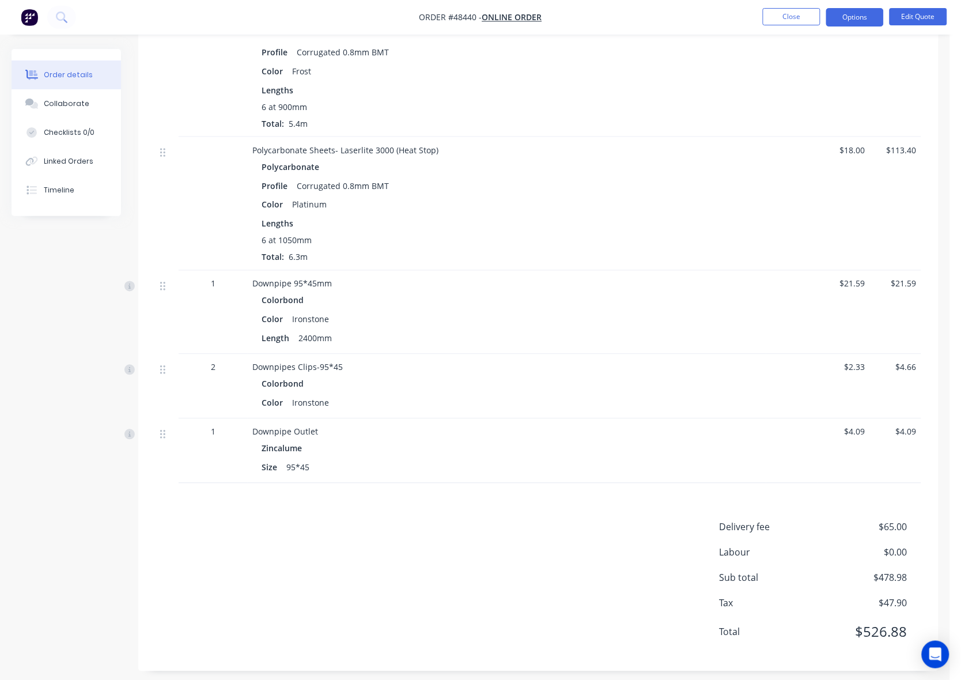
scroll to position [457, 0]
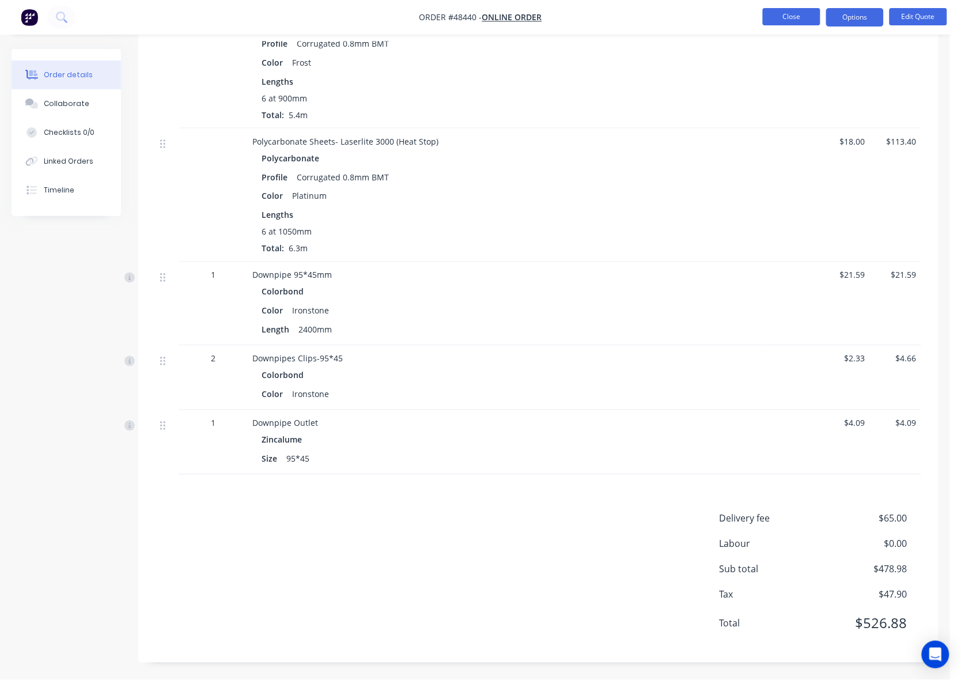
click at [794, 18] on button "Close" at bounding box center [792, 16] width 58 height 17
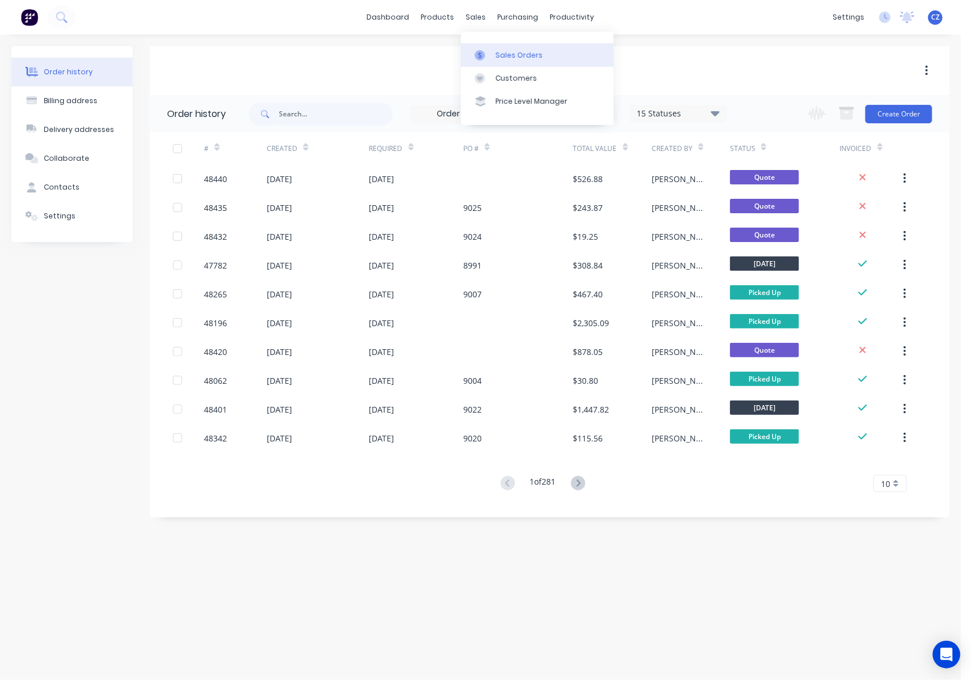
click at [489, 56] on div at bounding box center [483, 55] width 17 height 10
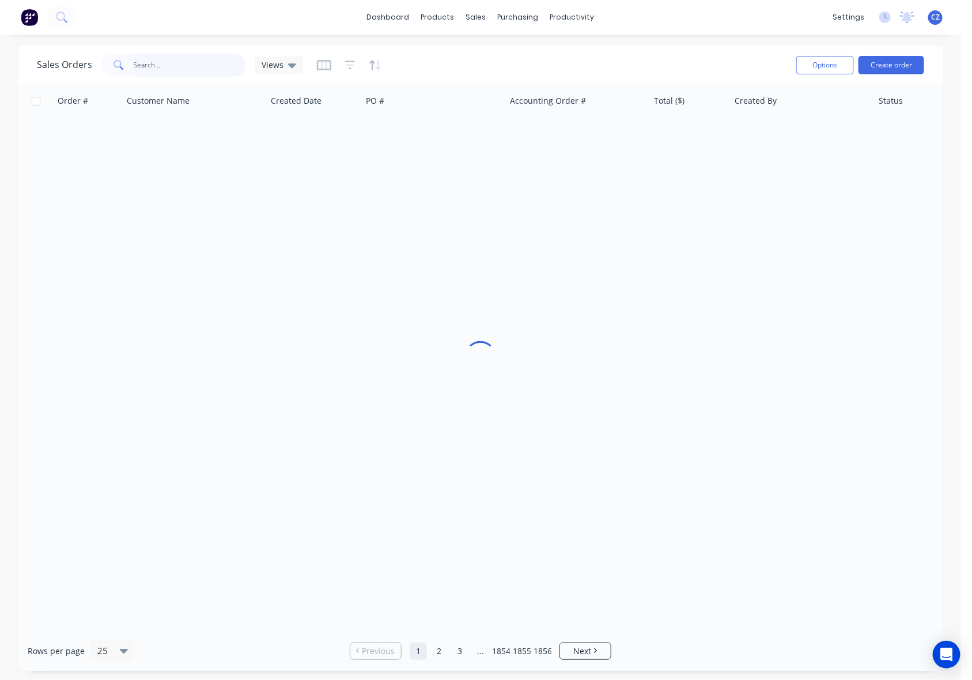
click at [192, 68] on input "text" at bounding box center [190, 65] width 112 height 23
paste input "paperose1@hotmail.com"
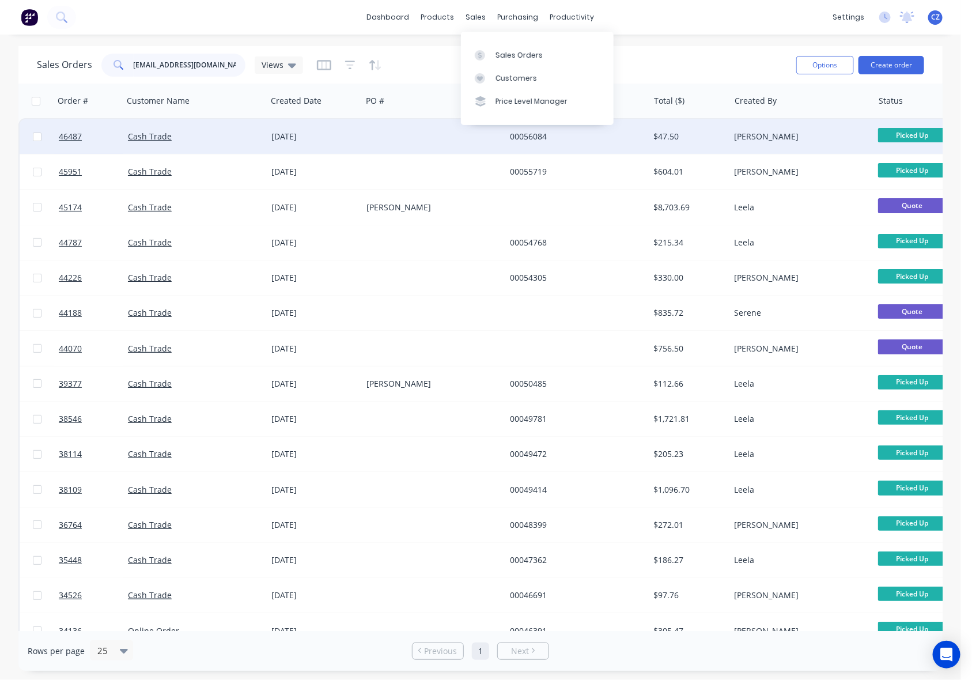
type input "paperose1@hotmail.com"
click at [373, 129] on div at bounding box center [434, 136] width 144 height 35
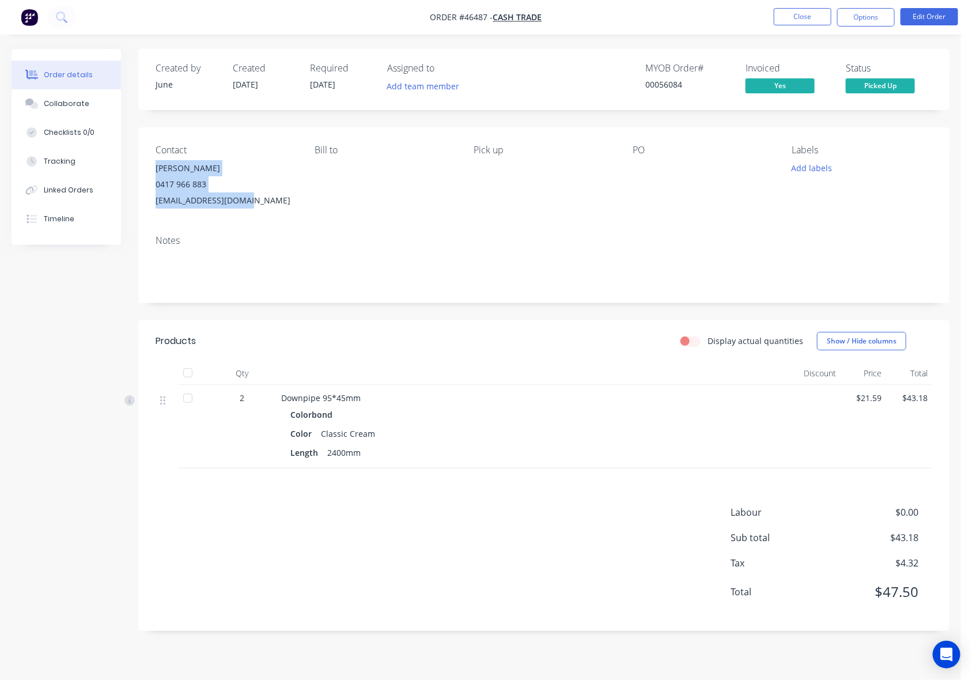
drag, startPoint x: 159, startPoint y: 168, endPoint x: 259, endPoint y: 214, distance: 110.4
click at [259, 214] on div "Contact Brett Mills 0417 966 883 paperose1@hotmail.com Bill to Pick up PO Label…" at bounding box center [544, 176] width 812 height 99
copy div "Brett Mills 0417 966 883 paperose1@hotmail.com"
click at [794, 21] on button "Close" at bounding box center [803, 16] width 58 height 17
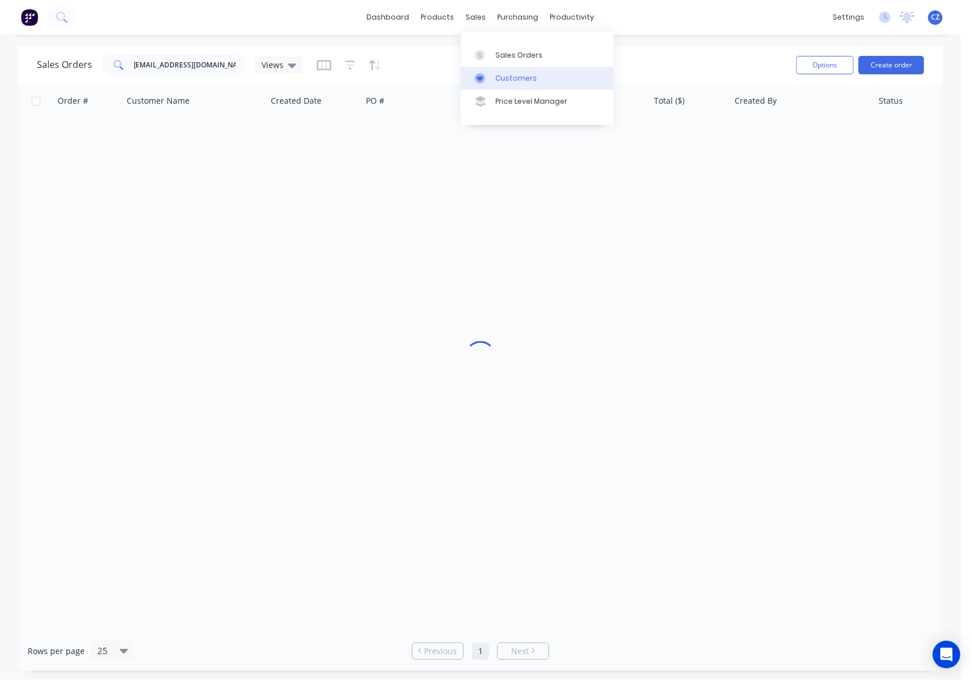
click at [502, 78] on div "Customers" at bounding box center [516, 78] width 41 height 10
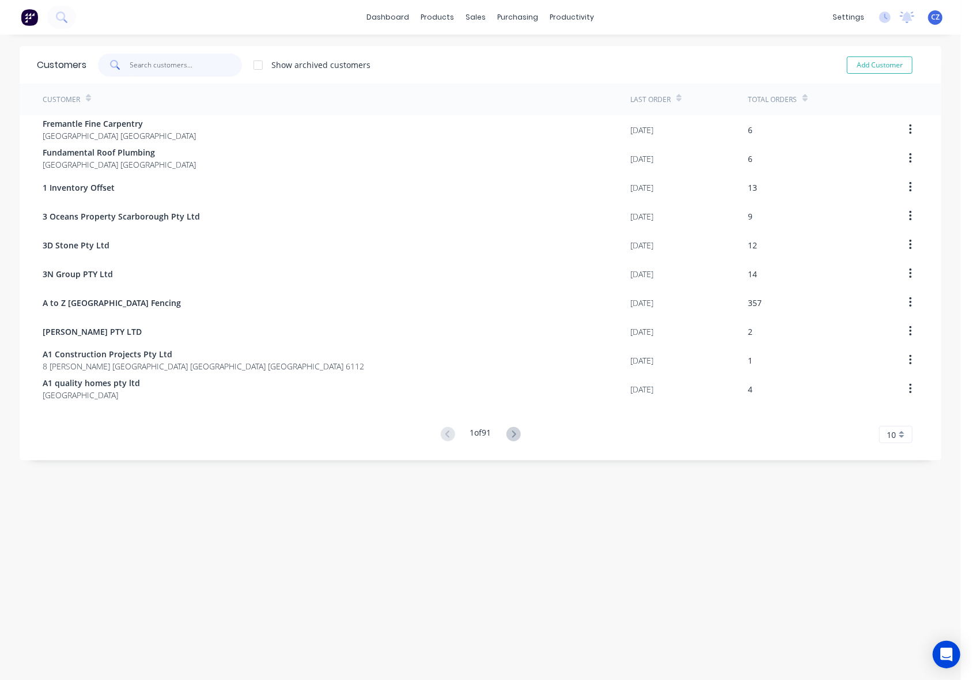
click at [176, 66] on input "text" at bounding box center [186, 65] width 112 height 23
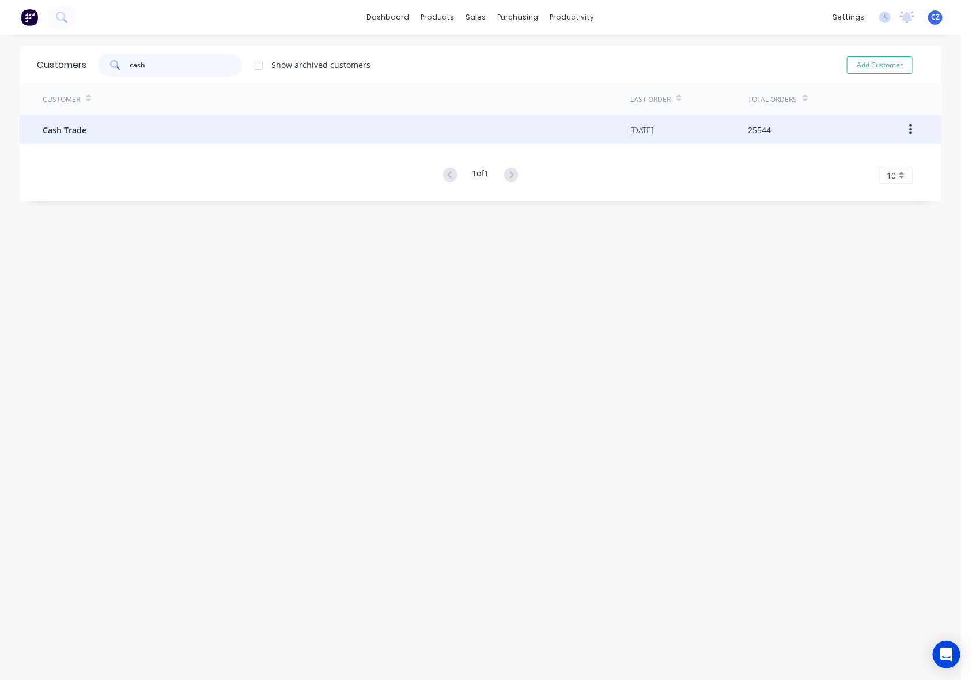
type input "cash"
click at [175, 135] on div "Cash Trade" at bounding box center [337, 129] width 588 height 29
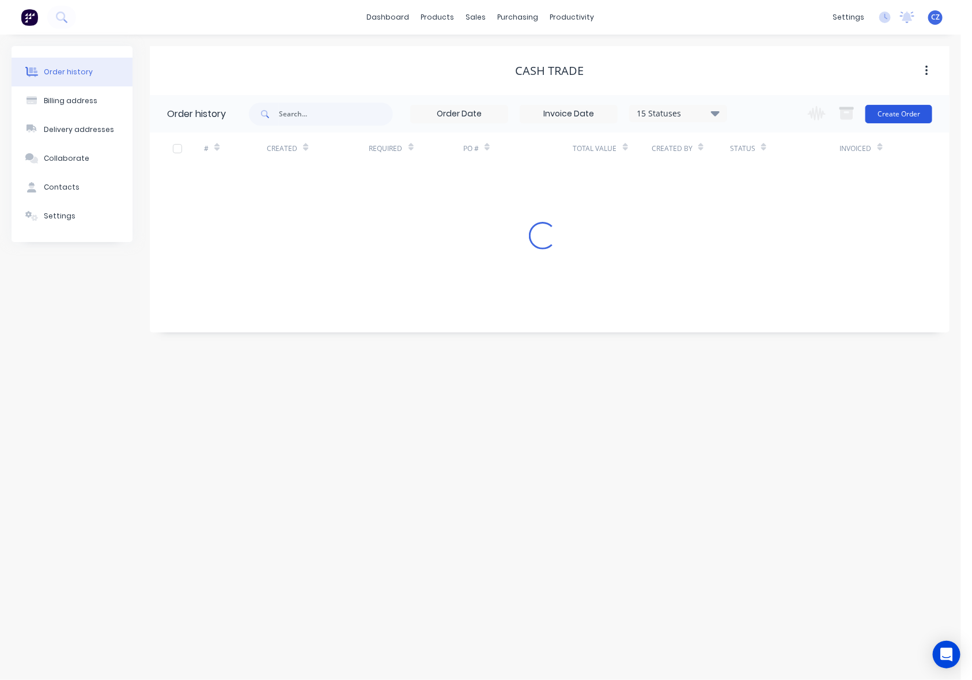
click at [905, 117] on button "Create Order" at bounding box center [899, 114] width 67 height 18
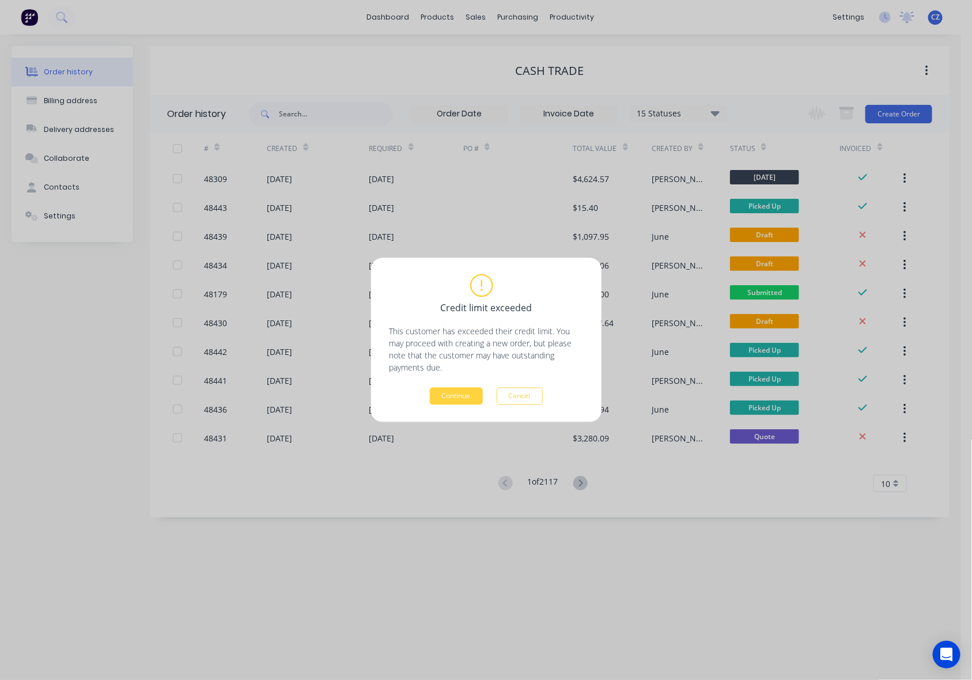
click at [467, 385] on div "Credit limit exceeded This customer has exceeded their credit limit. You may pr…" at bounding box center [487, 340] width 194 height 130
click at [468, 391] on button "Continue" at bounding box center [456, 396] width 53 height 17
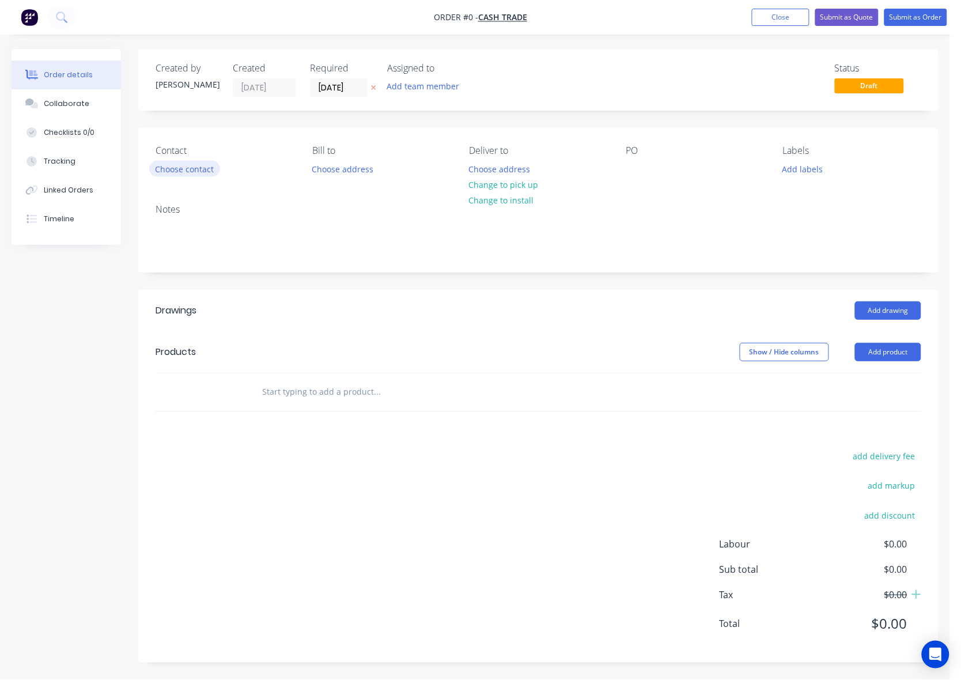
click at [183, 176] on button "Choose contact" at bounding box center [184, 169] width 71 height 16
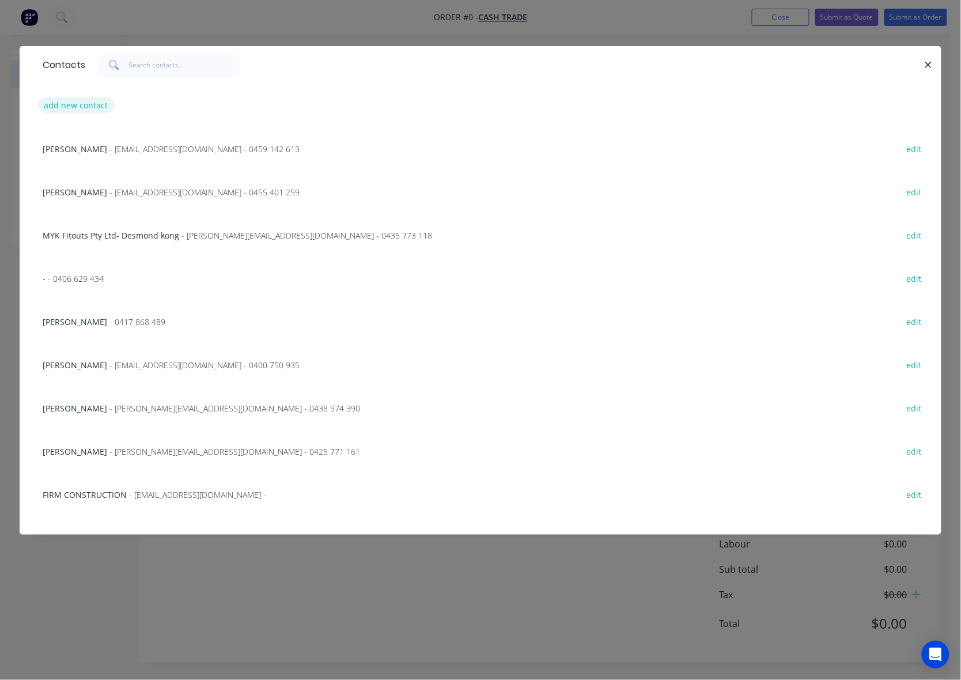
click at [82, 101] on button "add new contact" at bounding box center [76, 105] width 76 height 16
select select "AU"
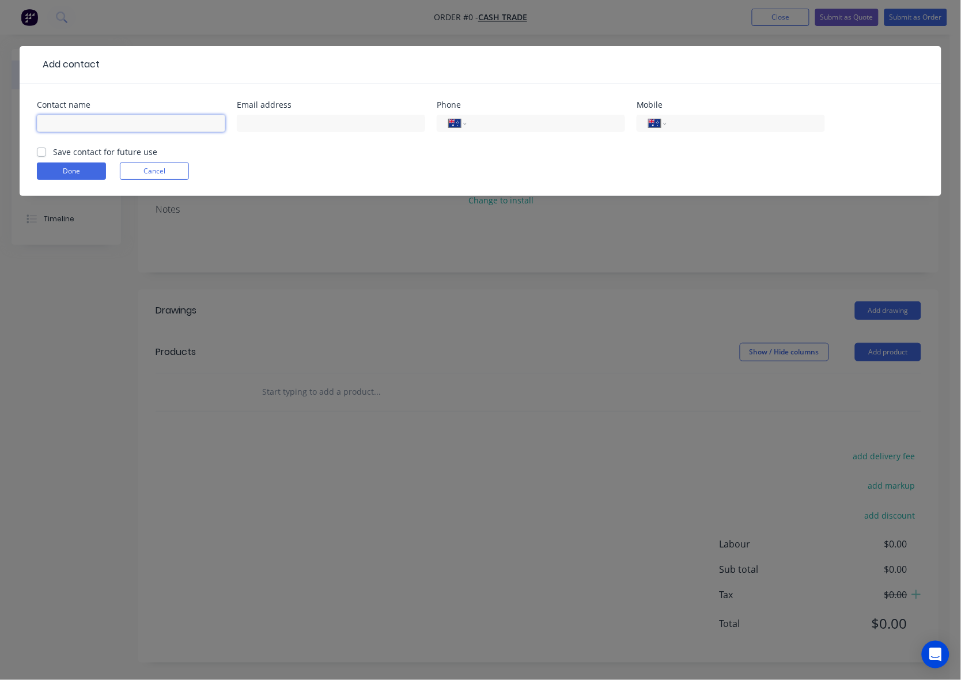
click at [80, 125] on input "text" at bounding box center [131, 123] width 188 height 17
paste input "Brett Mills 0417 966 883 paperose1@hotmail.com"
drag, startPoint x: 124, startPoint y: 125, endPoint x: 255, endPoint y: 130, distance: 131.5
click at [255, 130] on div "Contact name Brett Mills 0417 966 883 paperose1@hotmail.com Email address Phone…" at bounding box center [481, 123] width 888 height 45
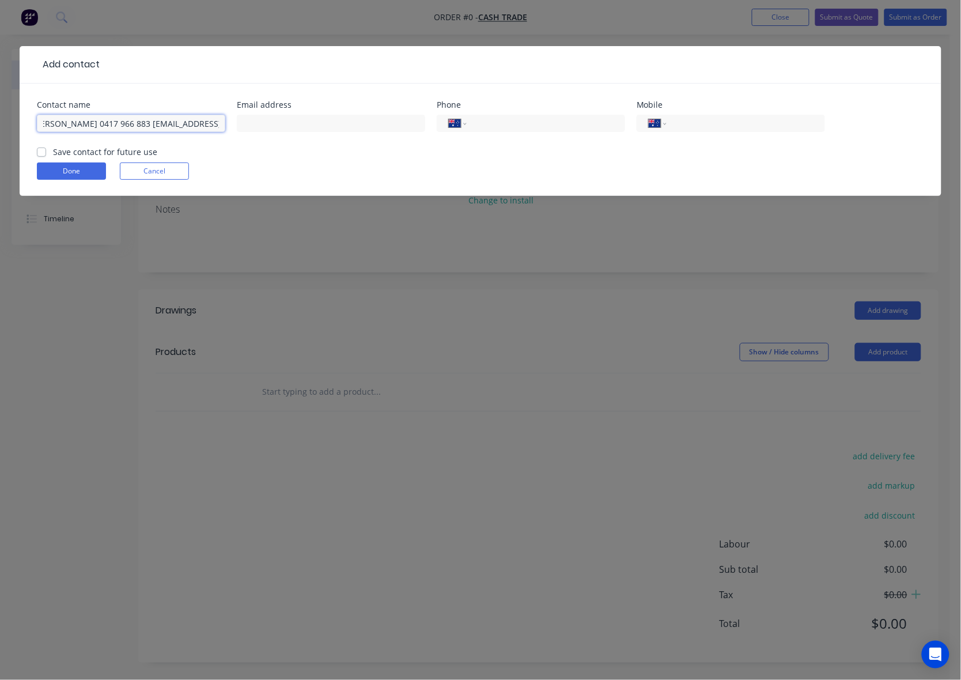
click at [191, 124] on input "Brett Mills 0417 966 883 paperose1@hotmail.com" at bounding box center [131, 123] width 188 height 17
drag, startPoint x: 127, startPoint y: 121, endPoint x: 228, endPoint y: 127, distance: 100.5
click at [228, 127] on div "Contact name Brett Mills 0417 966 883 paperose1@hotmail.com Email address Phone…" at bounding box center [481, 123] width 888 height 45
type input "Brett Mills 0417 966 883"
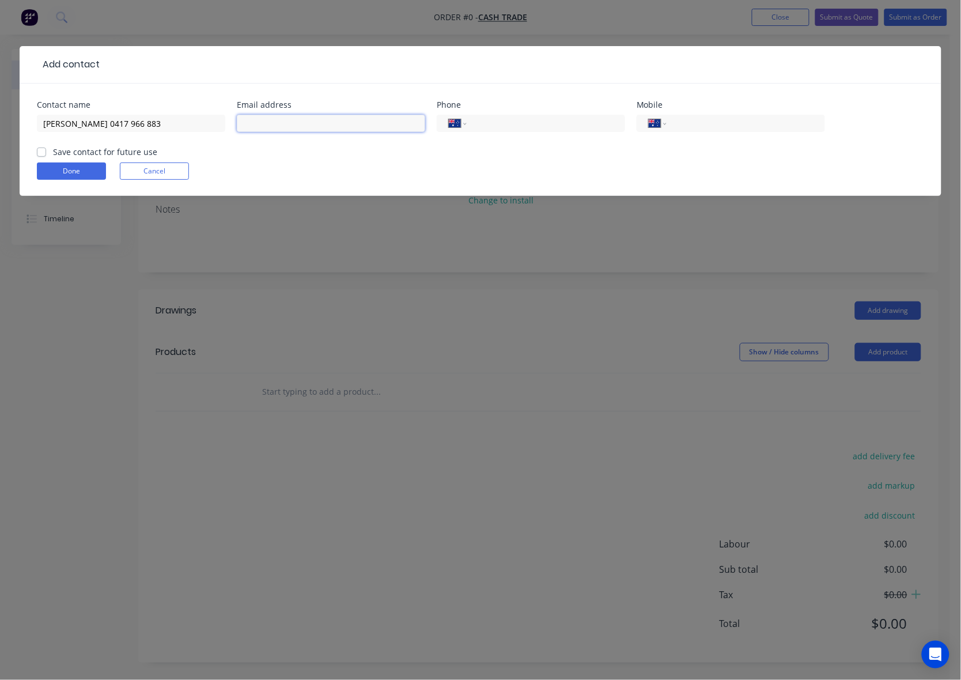
click at [341, 124] on input "text" at bounding box center [331, 123] width 188 height 17
paste input "paperose1@hotmail.com"
type input "paperose1@hotmail.com"
drag, startPoint x: 85, startPoint y: 124, endPoint x: 199, endPoint y: 122, distance: 114.1
click at [199, 122] on input "Brett Mills 0417 966 883" at bounding box center [131, 123] width 188 height 17
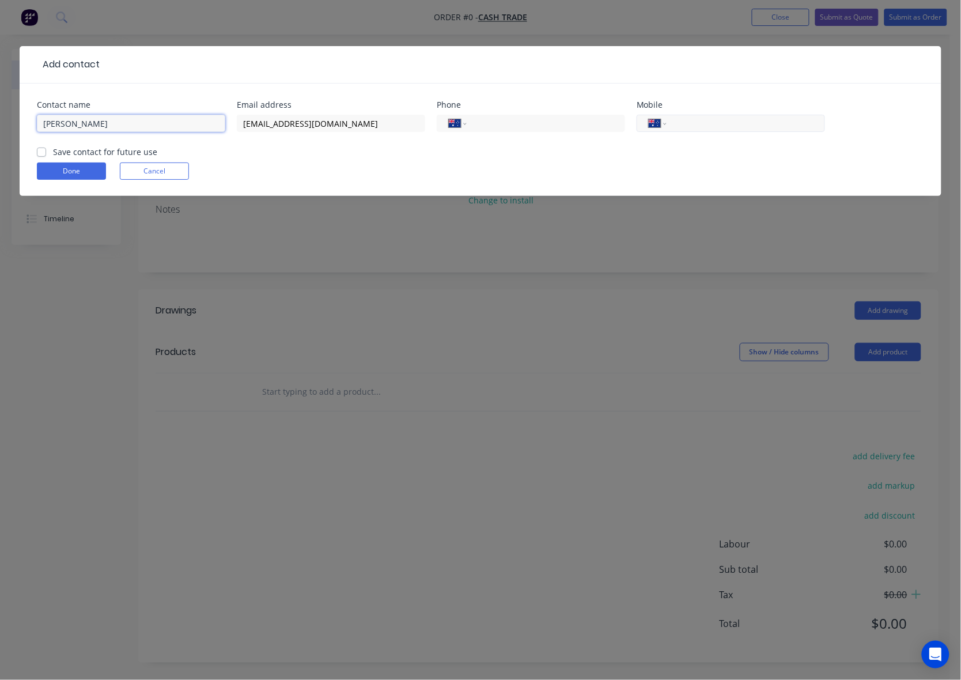
type input "Brett Mills"
click at [704, 124] on input "tel" at bounding box center [744, 123] width 138 height 13
paste input "0417 966 883"
type input "0417 966 883"
click at [53, 151] on label "Save contact for future use" at bounding box center [105, 152] width 104 height 12
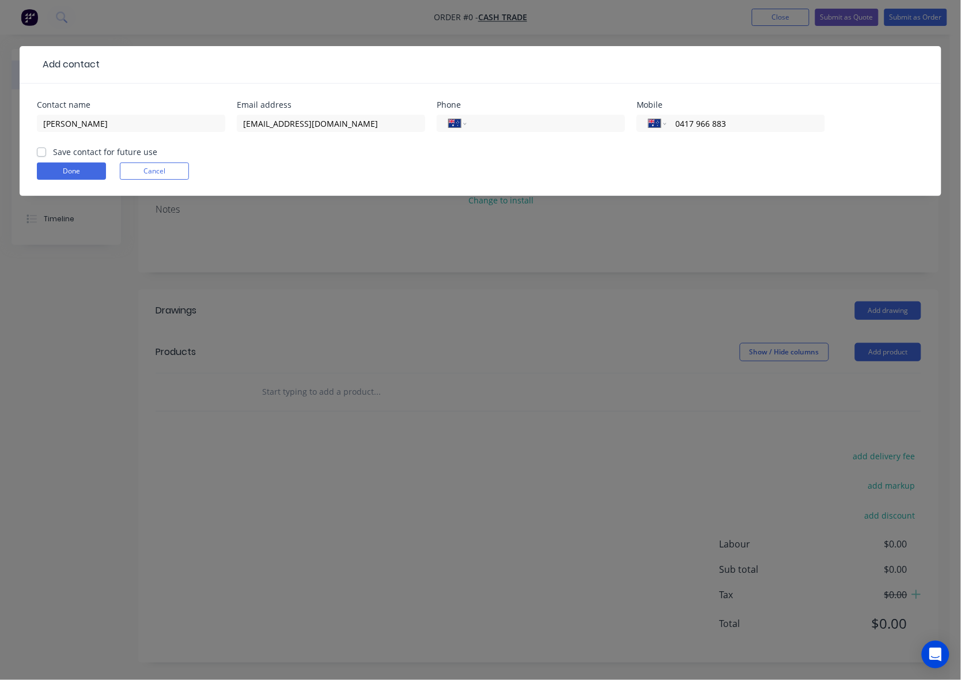
click at [45, 151] on input "Save contact for future use" at bounding box center [41, 151] width 9 height 11
checkbox input "true"
click at [65, 177] on button "Done" at bounding box center [71, 171] width 69 height 17
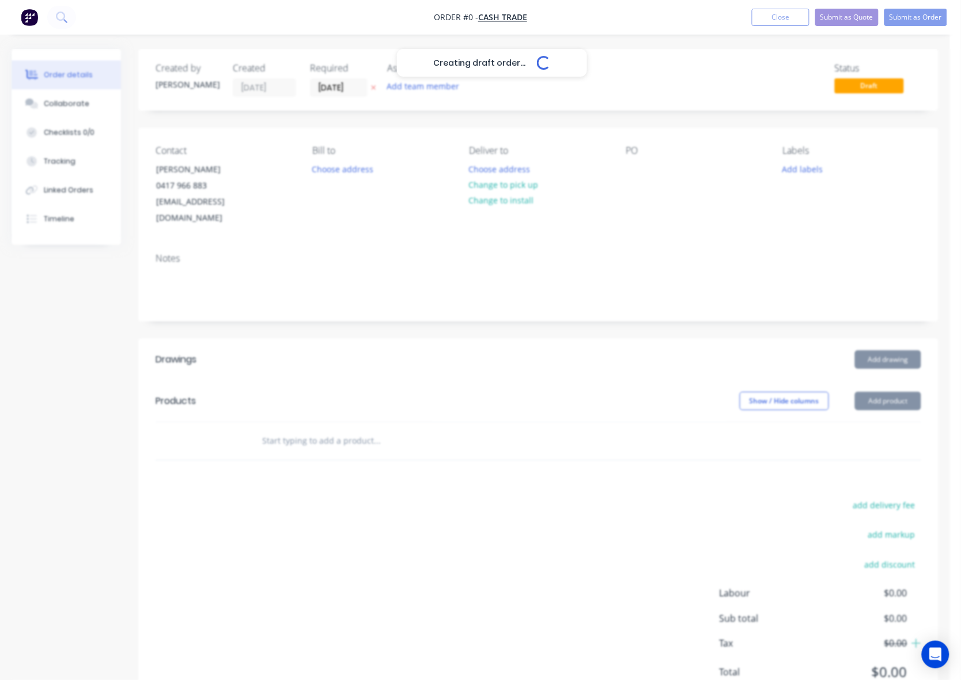
click at [497, 300] on div "Creating draft order... Loading..." at bounding box center [492, 389] width 961 height 680
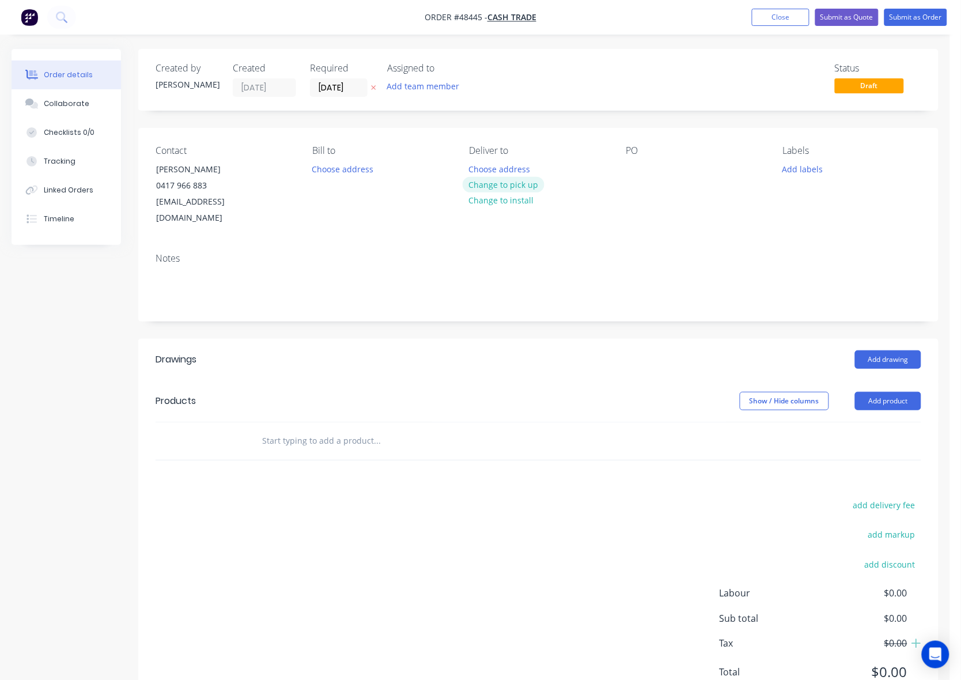
click at [518, 185] on button "Change to pick up" at bounding box center [504, 185] width 82 height 16
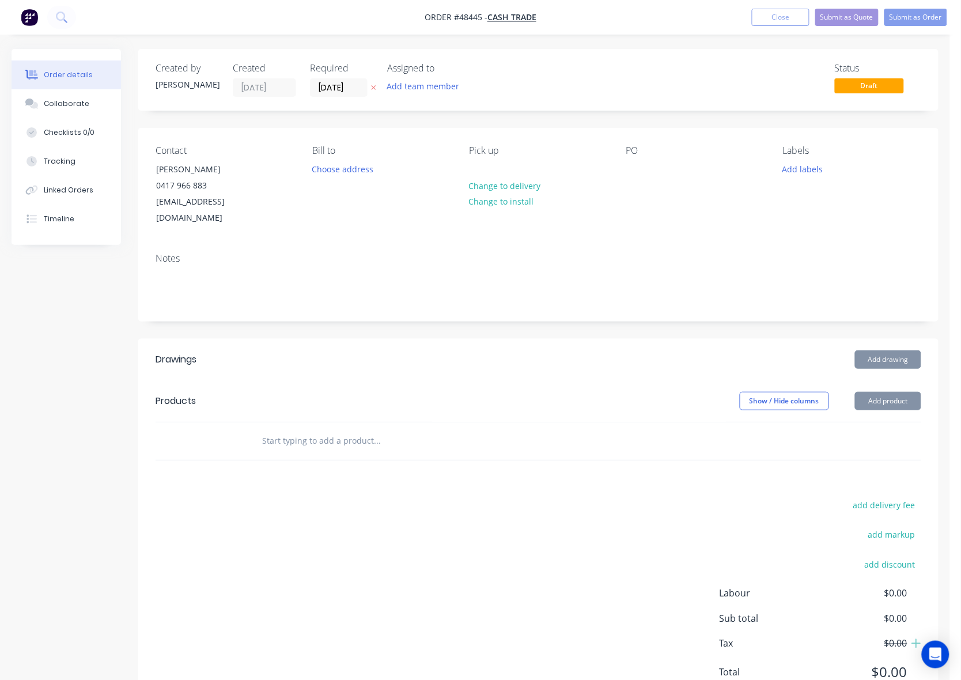
click at [429, 313] on div "Created by Cathy Created 25/08/25 Required 25/08/25 Assigned to Add team member…" at bounding box center [538, 380] width 801 height 663
click at [891, 392] on button "Add product" at bounding box center [888, 401] width 66 height 18
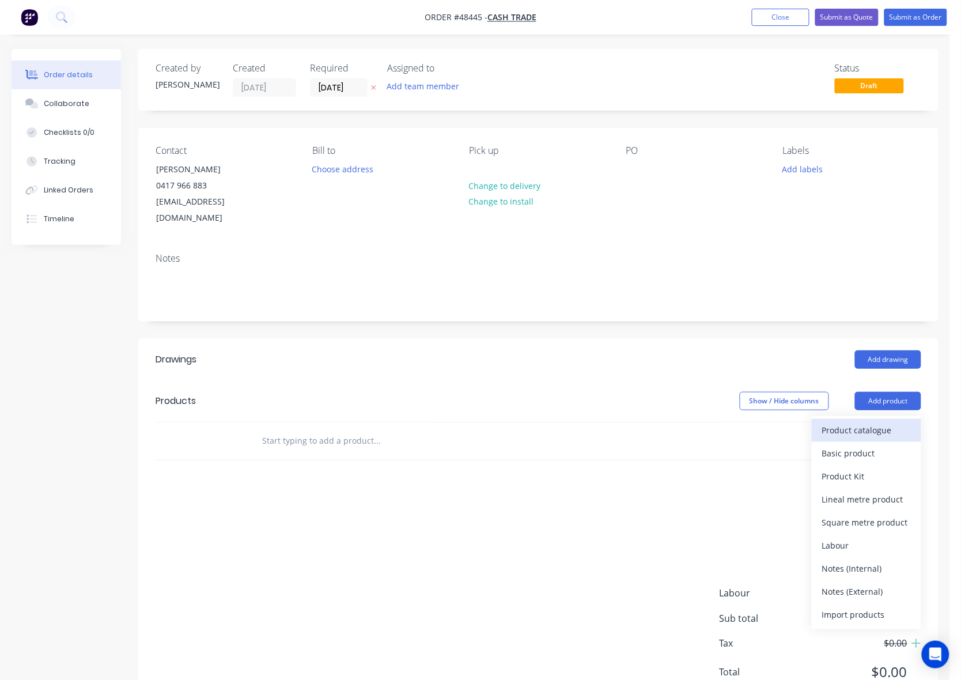
click at [862, 422] on div "Product catalogue" at bounding box center [866, 430] width 89 height 17
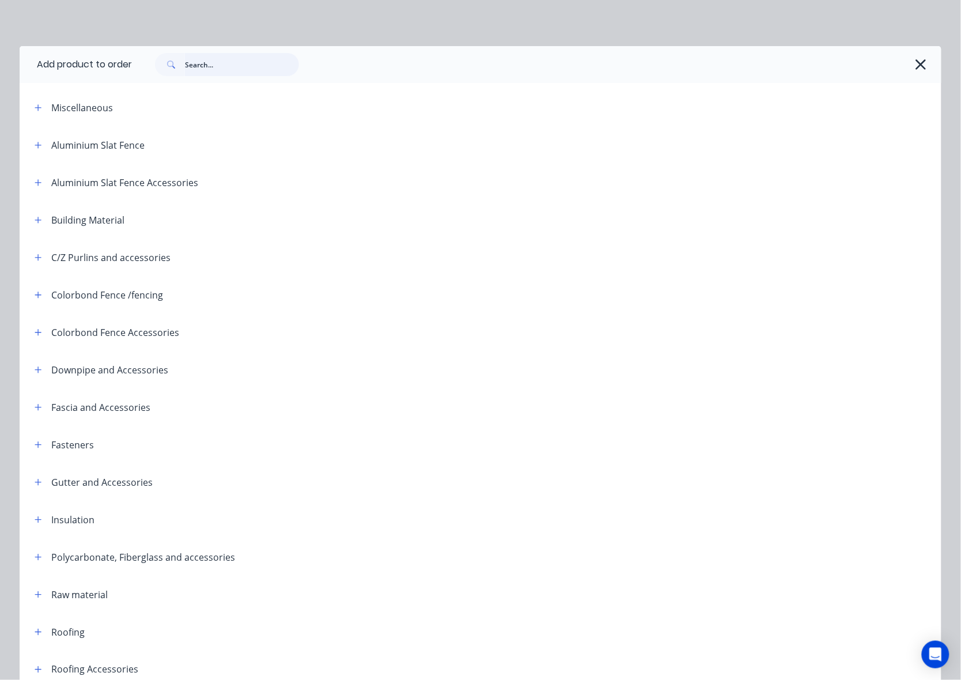
click at [246, 72] on input "text" at bounding box center [242, 64] width 114 height 23
type input "gutter"
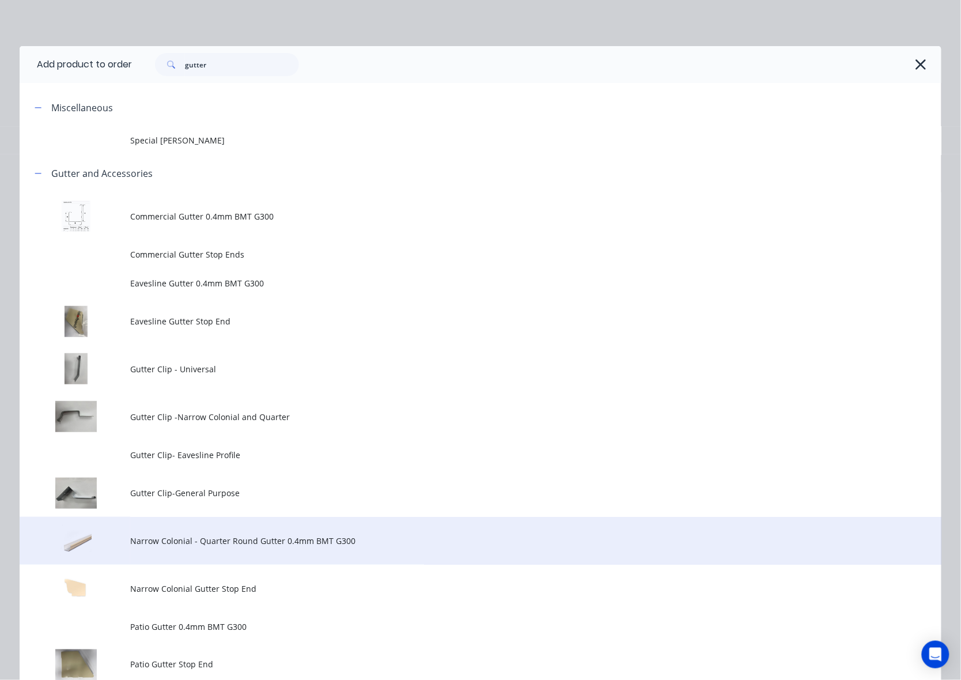
click at [274, 549] on td "Narrow Colonial - Quarter Round Gutter 0.4mm BMT G300" at bounding box center [536, 541] width 812 height 48
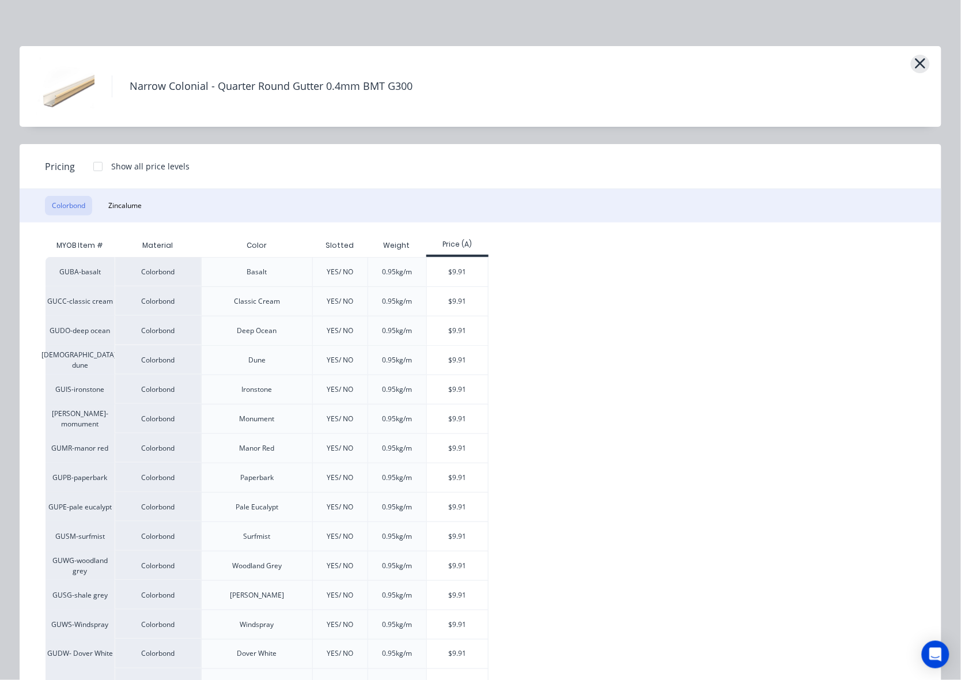
click at [918, 65] on icon "button" at bounding box center [921, 63] width 12 height 16
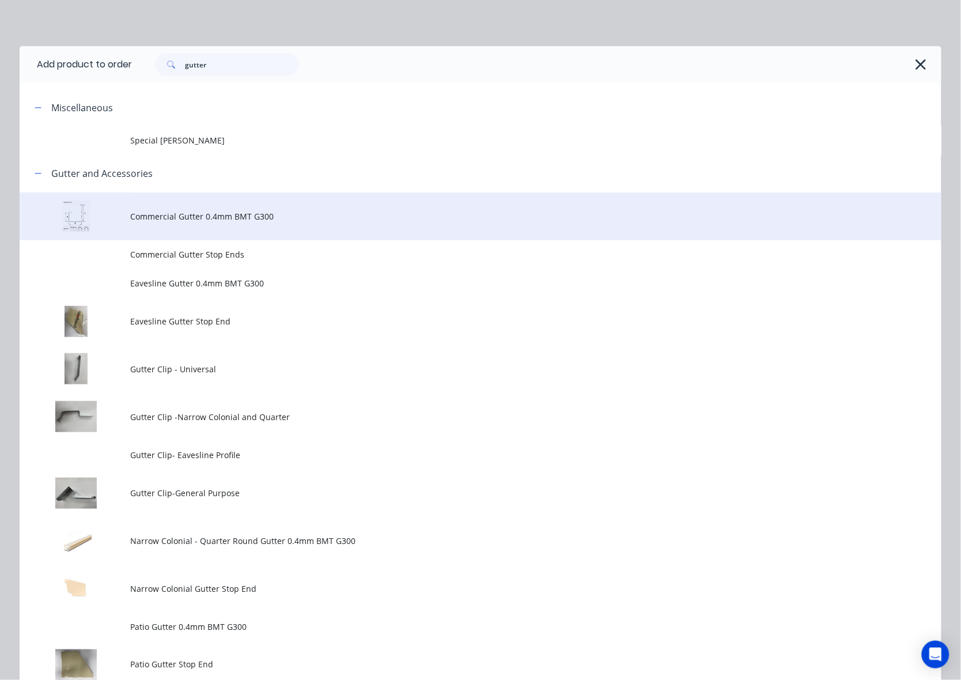
click at [202, 217] on span "Commercial Gutter 0.4mm BMT G300" at bounding box center [454, 216] width 649 height 12
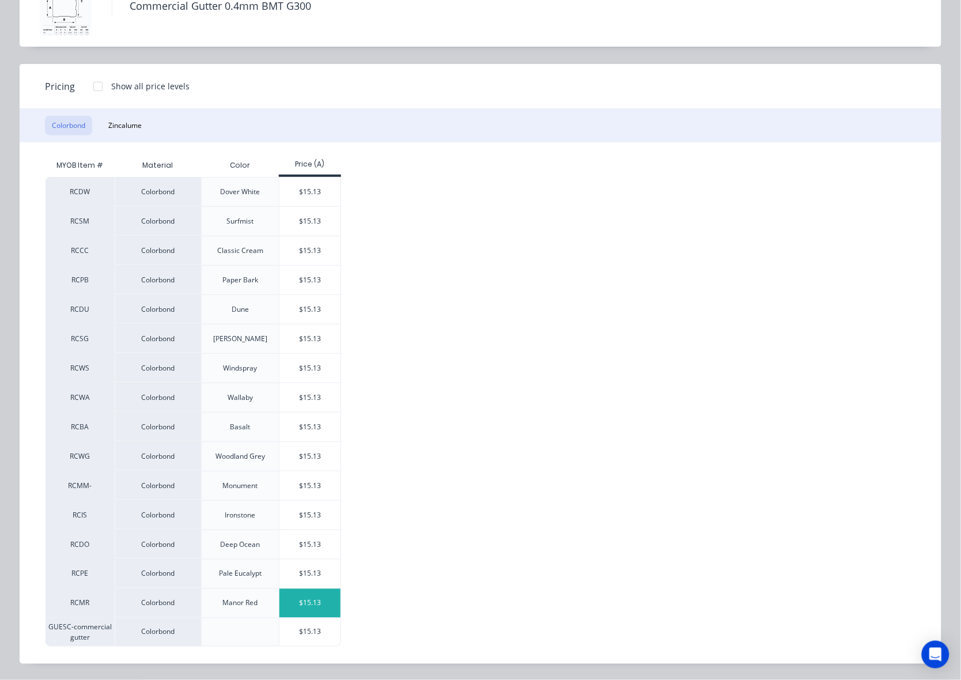
scroll to position [81, 0]
click at [298, 635] on div "$15.13" at bounding box center [311, 632] width 62 height 28
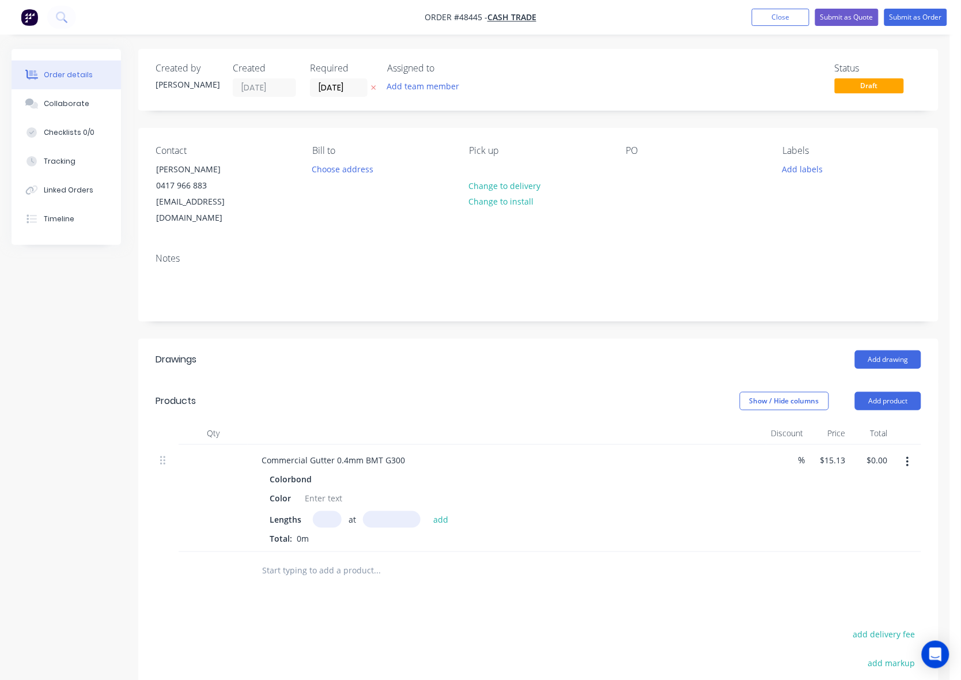
click at [540, 399] on header "Products Show / Hide columns Add product" at bounding box center [538, 400] width 801 height 41
click at [308, 490] on div at bounding box center [323, 498] width 47 height 17
click at [340, 490] on div at bounding box center [323, 498] width 47 height 17
paste div
click at [306, 490] on div "jasper" at bounding box center [316, 498] width 33 height 17
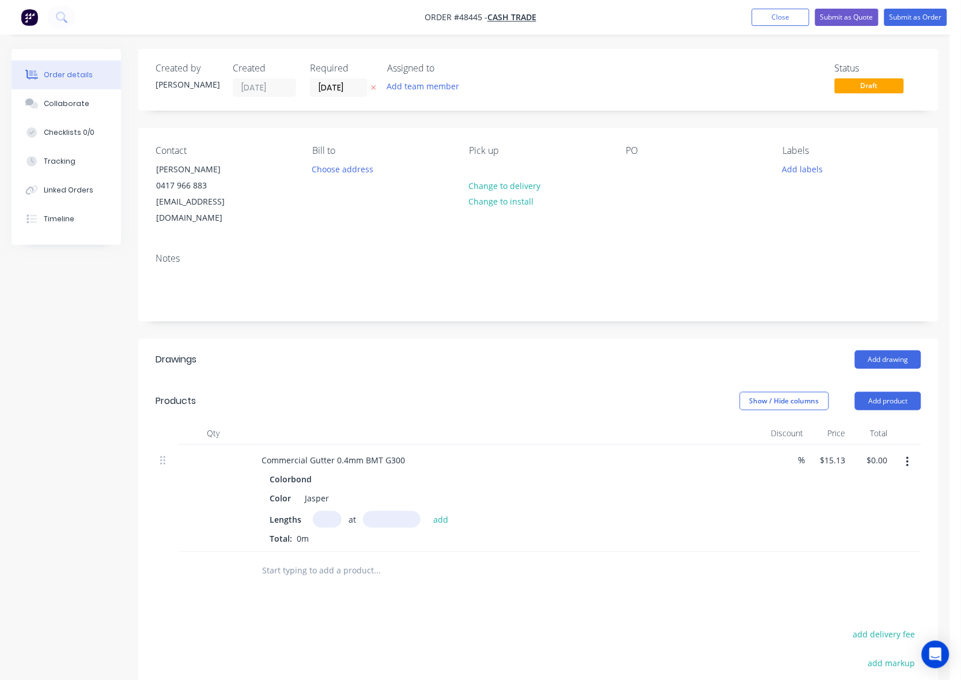
click at [433, 350] on div "Add drawing" at bounding box center [620, 359] width 603 height 18
click at [330, 511] on input "text" at bounding box center [327, 519] width 29 height 17
click at [537, 445] on div "Commercial Gutter 0.4mm BMT G300 Colorbond Color Jasper Lengths at add Total: 0m" at bounding box center [507, 498] width 519 height 107
click at [327, 495] on div "Colorbond Color Jasper Lengths at add Total: 0m" at bounding box center [506, 508] width 509 height 74
click at [330, 511] on input "text" at bounding box center [327, 519] width 29 height 17
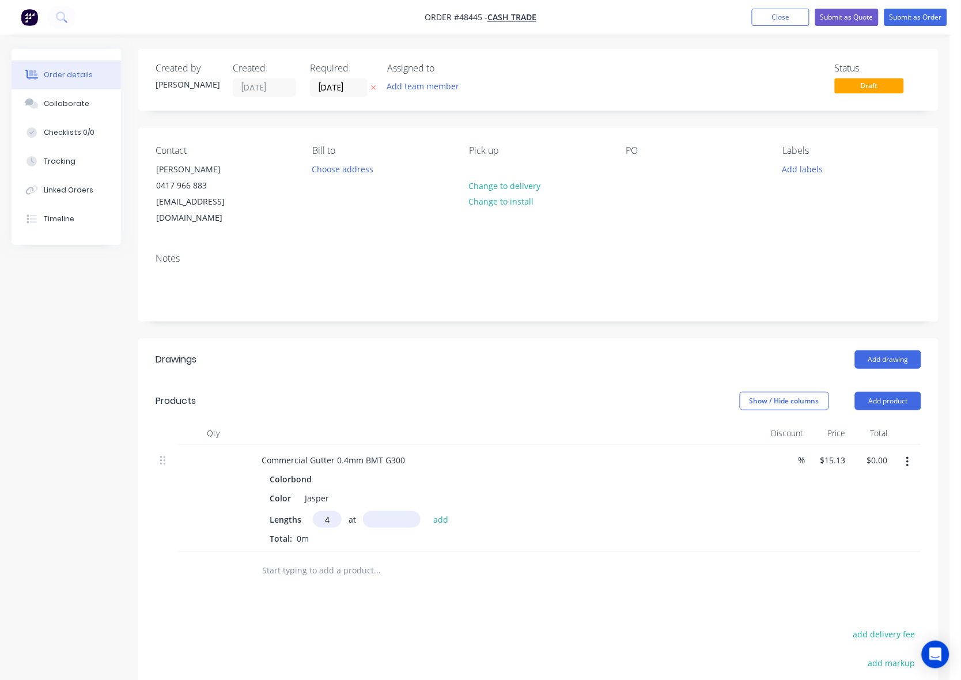
type input "4"
type input "5100"
click at [428, 511] on button "add" at bounding box center [441, 519] width 27 height 16
type input "$308.65"
type input "2"
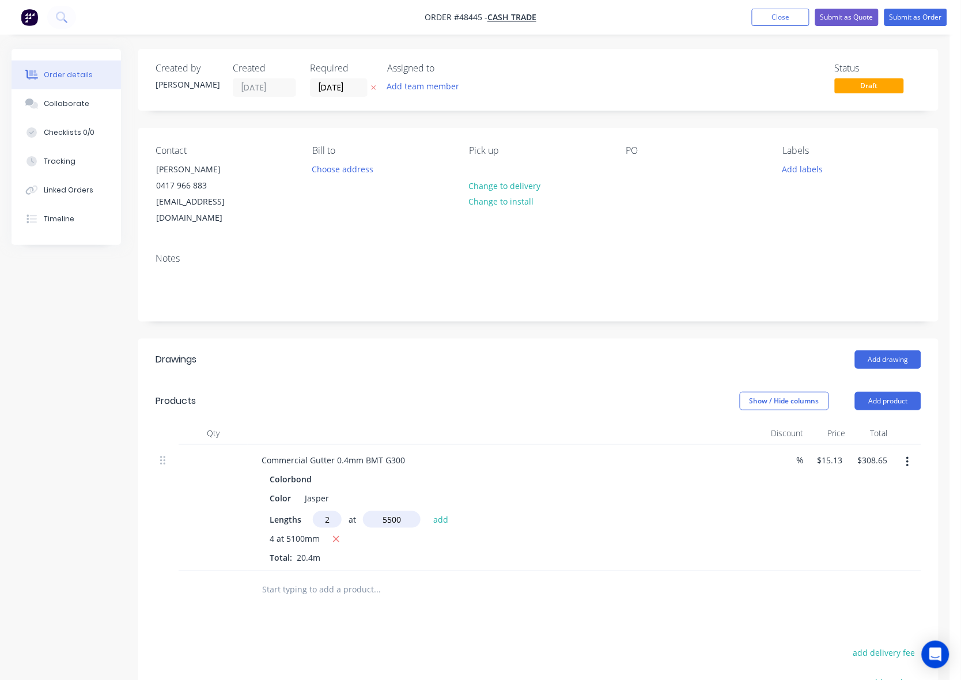
type input "5500"
click at [428, 511] on button "add" at bounding box center [441, 519] width 27 height 16
type input "$475.08"
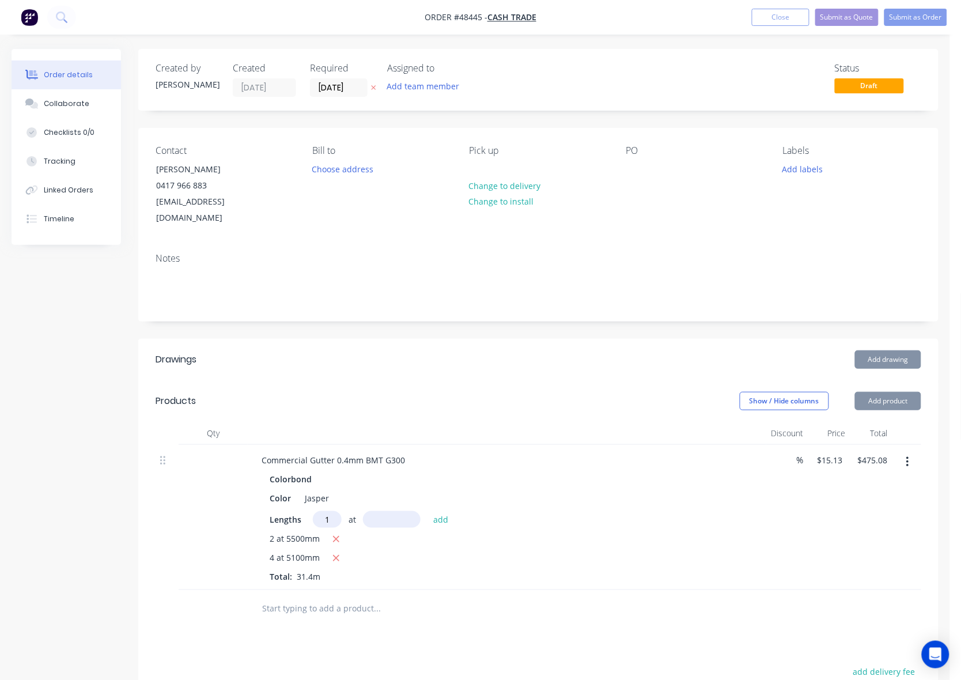
type input "1"
type input "3000"
click at [428, 511] on button "add" at bounding box center [441, 519] width 27 height 16
type input "$520.47"
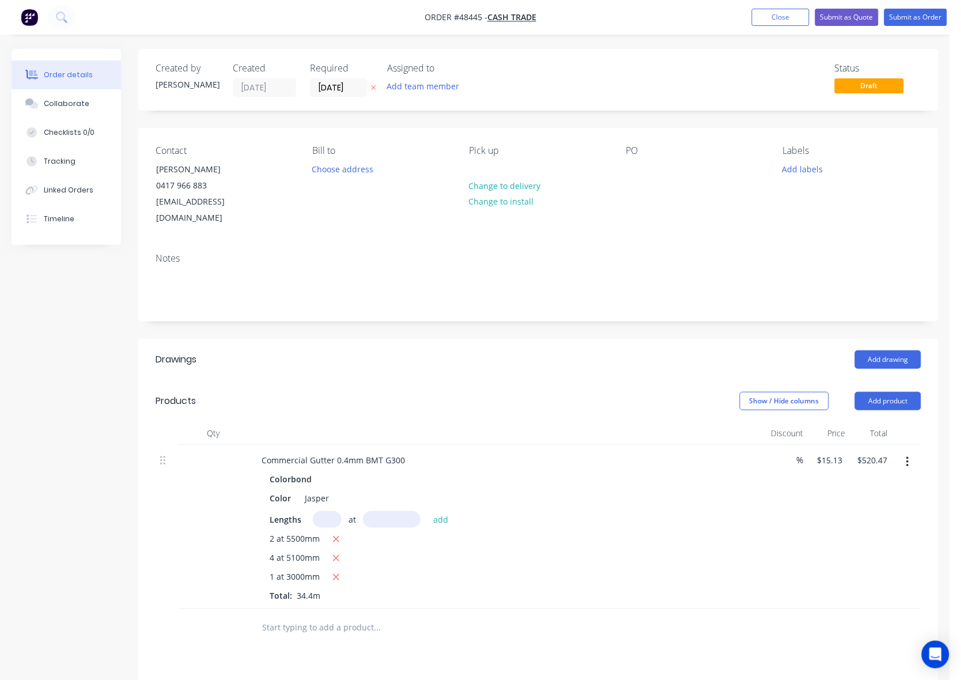
click at [459, 392] on div "Show / Hide columns Add product" at bounding box center [620, 401] width 603 height 18
click at [886, 392] on button "Add product" at bounding box center [888, 401] width 66 height 18
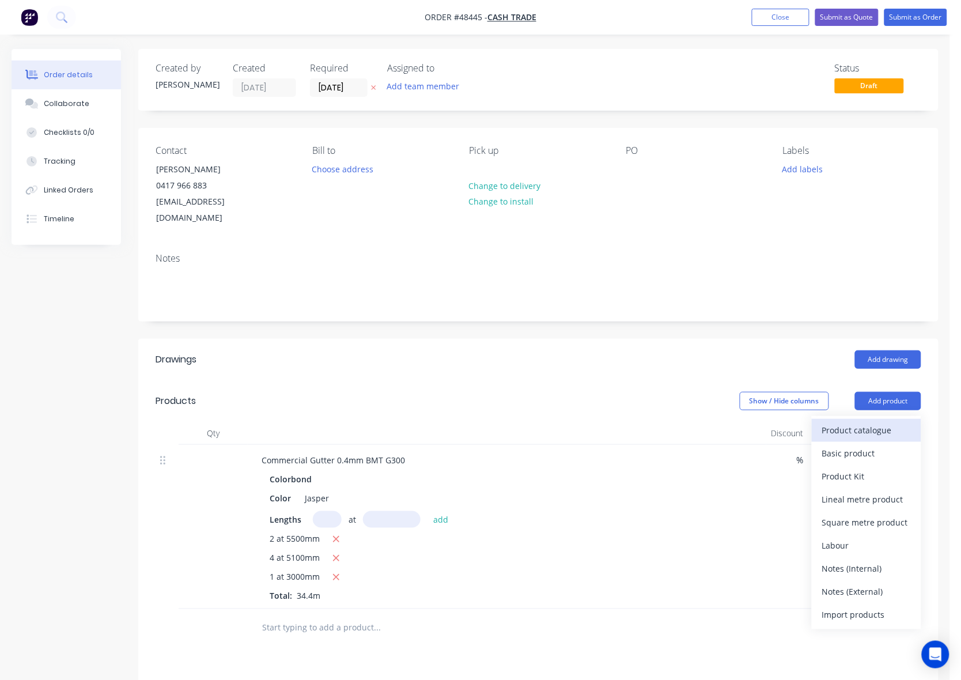
click at [866, 422] on div "Product catalogue" at bounding box center [866, 430] width 89 height 17
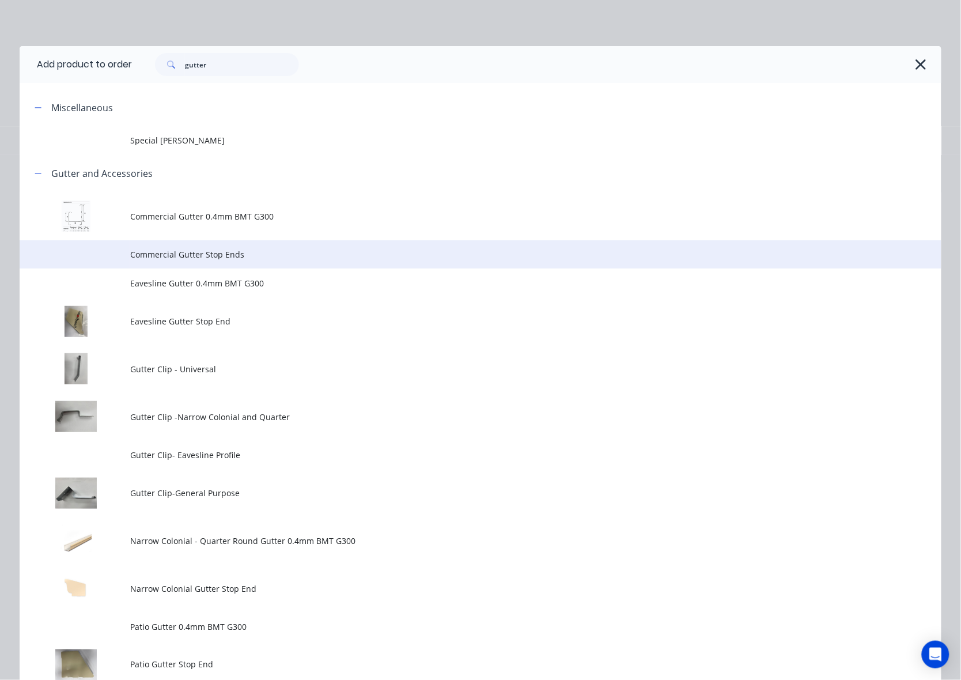
click at [219, 248] on span "Commercial Gutter Stop Ends" at bounding box center [454, 254] width 649 height 12
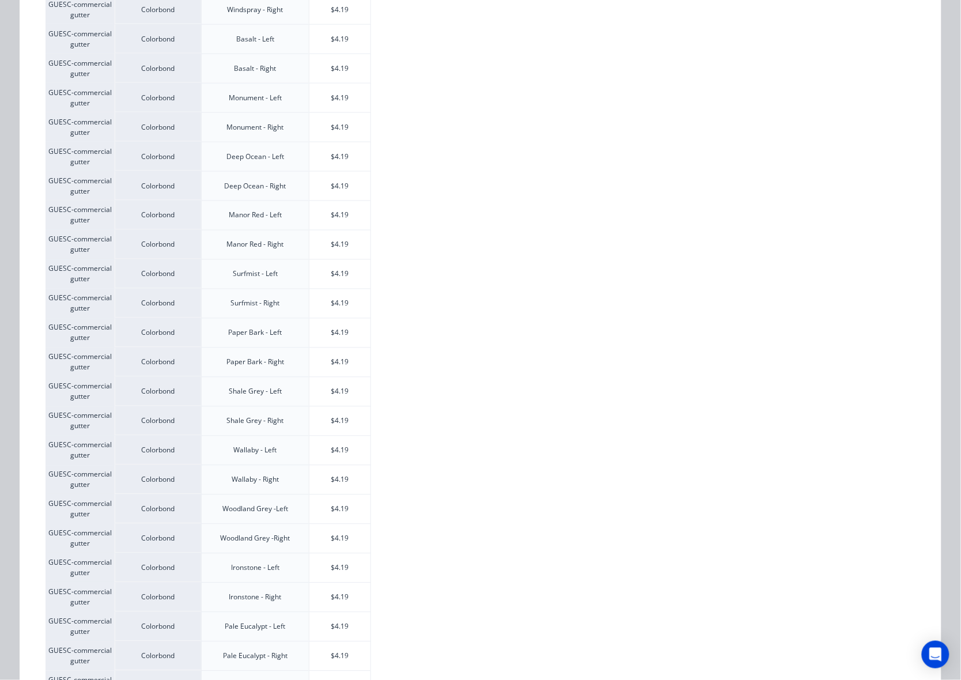
scroll to position [488, 0]
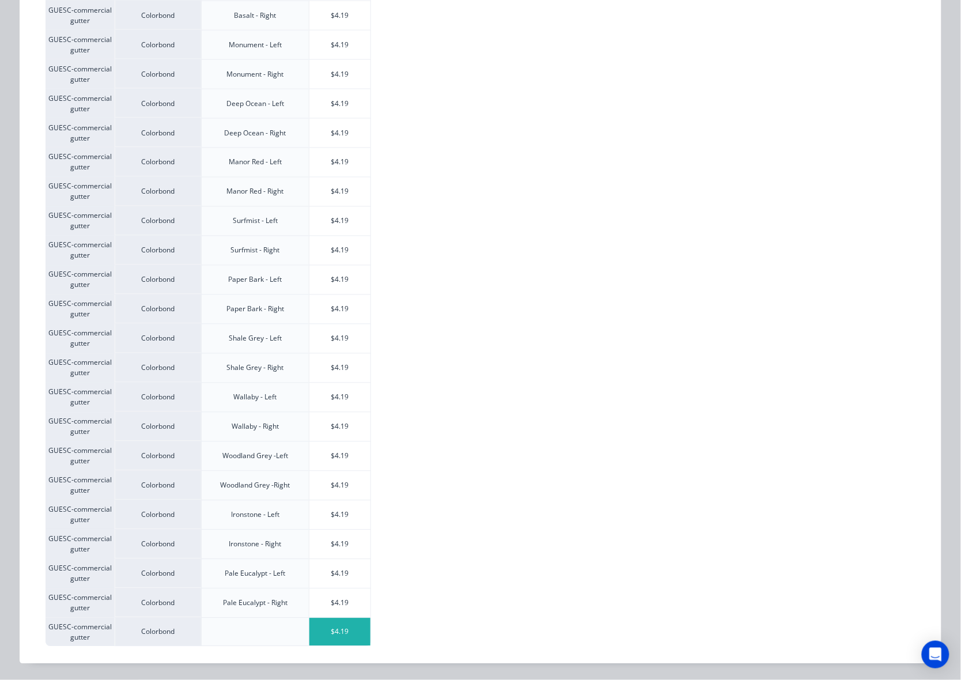
click at [344, 632] on div "$4.19" at bounding box center [341, 632] width 62 height 28
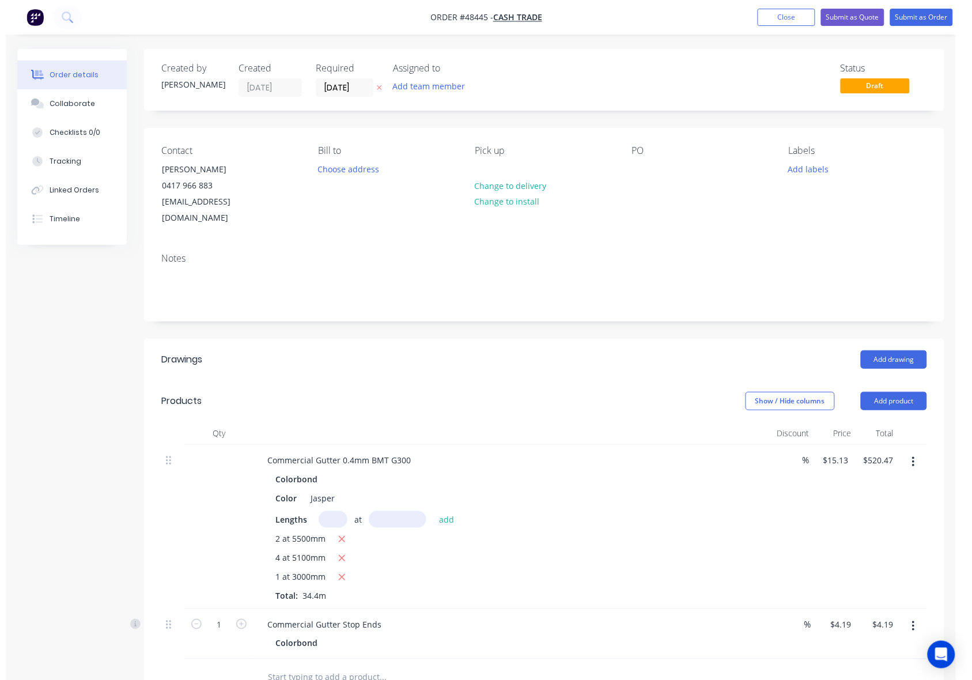
scroll to position [270, 0]
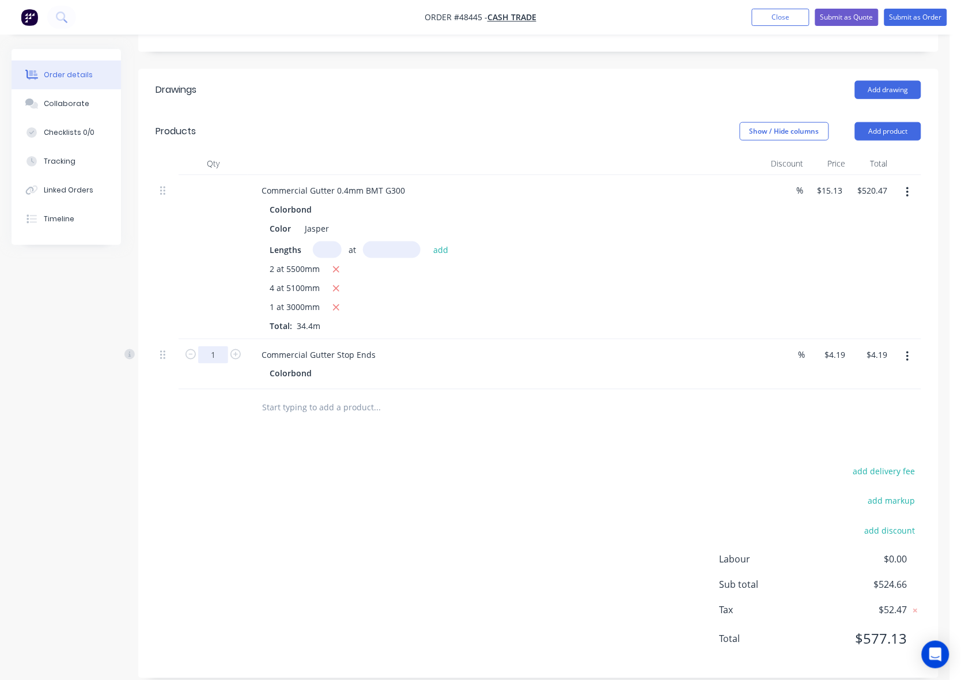
click at [226, 346] on input "1" at bounding box center [213, 354] width 30 height 17
type input "6"
type input "$25.14"
click at [372, 346] on div "Commercial Gutter Stop Ends" at bounding box center [318, 354] width 133 height 17
click at [376, 346] on div "Commercial Gutter Stop Ends" at bounding box center [318, 354] width 133 height 17
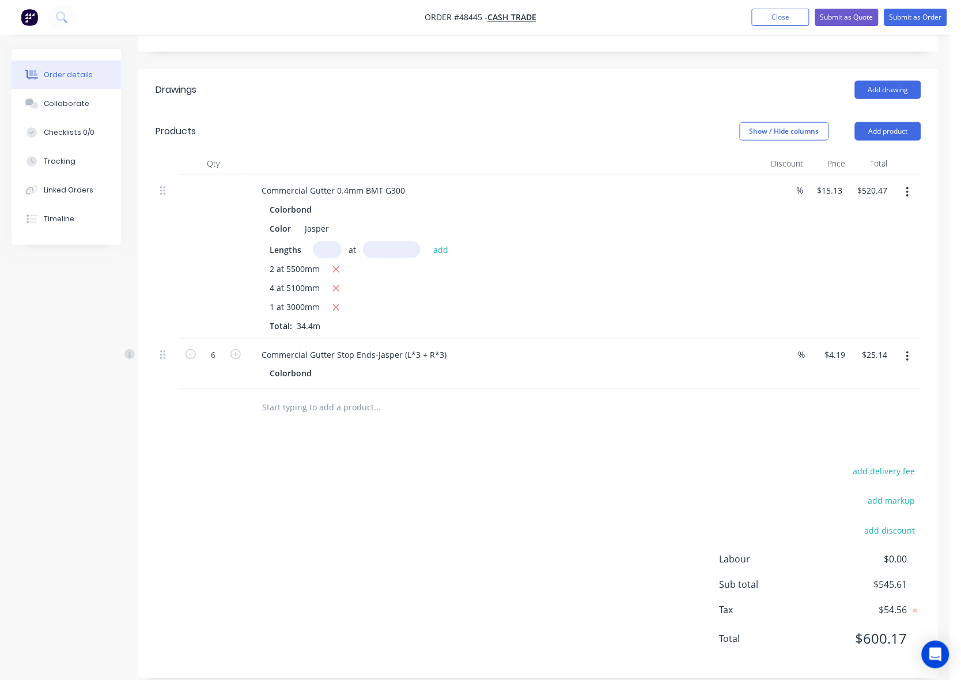
click at [439, 424] on div "Drawings Add drawing Products Show / Hide columns Add product Qty Discount Pric…" at bounding box center [538, 373] width 801 height 609
click at [613, 390] on div at bounding box center [455, 408] width 415 height 37
click at [886, 122] on button "Add product" at bounding box center [888, 131] width 66 height 18
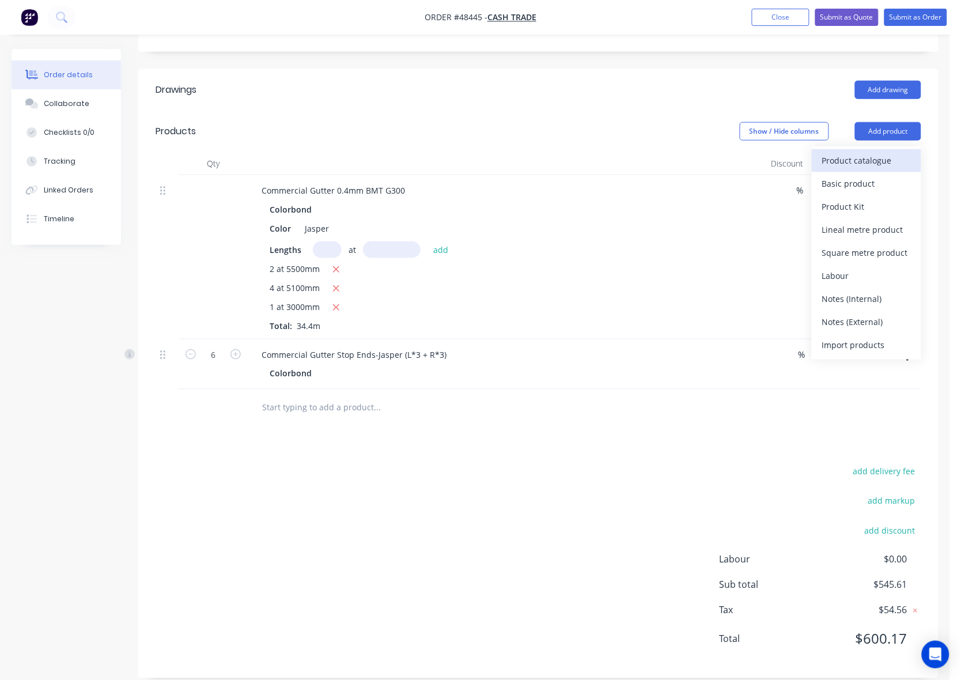
click at [872, 152] on div "Product catalogue" at bounding box center [866, 160] width 89 height 17
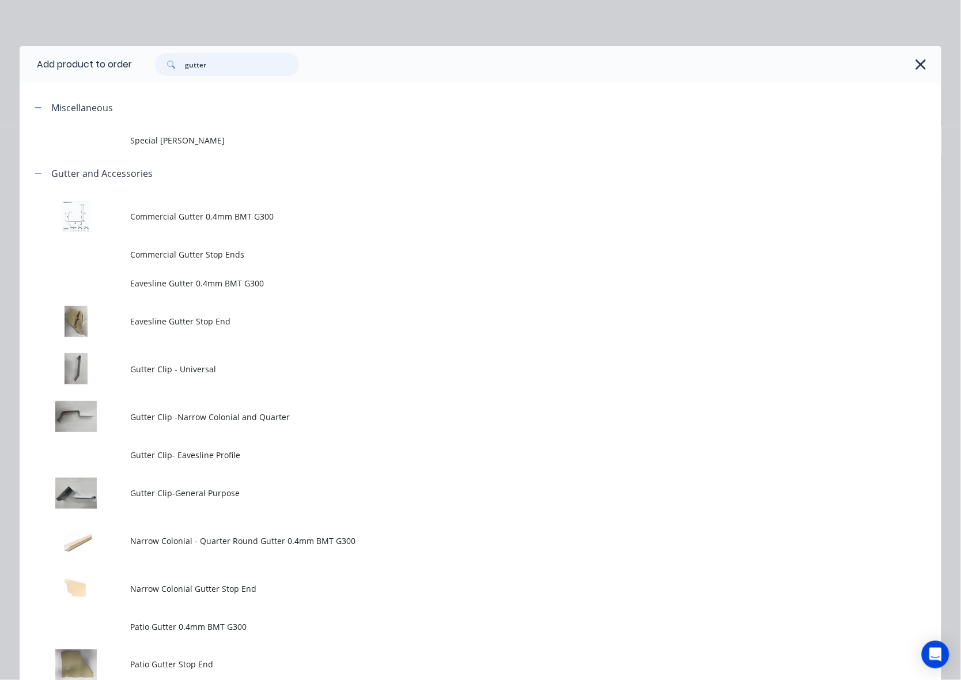
drag, startPoint x: 244, startPoint y: 61, endPoint x: 52, endPoint y: 76, distance: 192.5
click at [52, 76] on header "Add product to order gutter" at bounding box center [481, 64] width 922 height 37
type input "down"
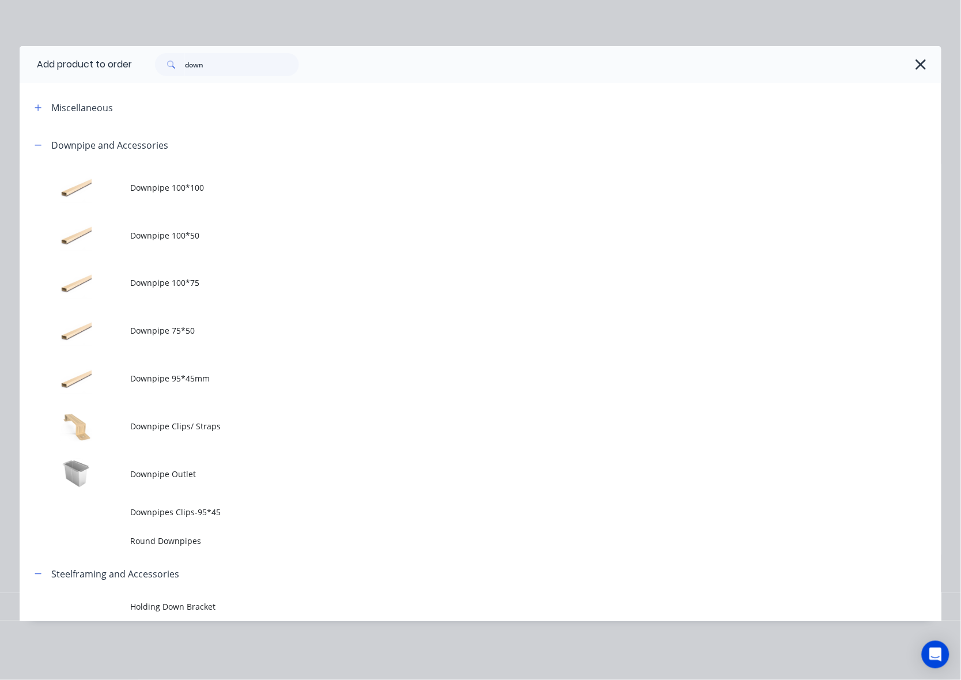
click at [924, 67] on icon "button" at bounding box center [921, 64] width 12 height 16
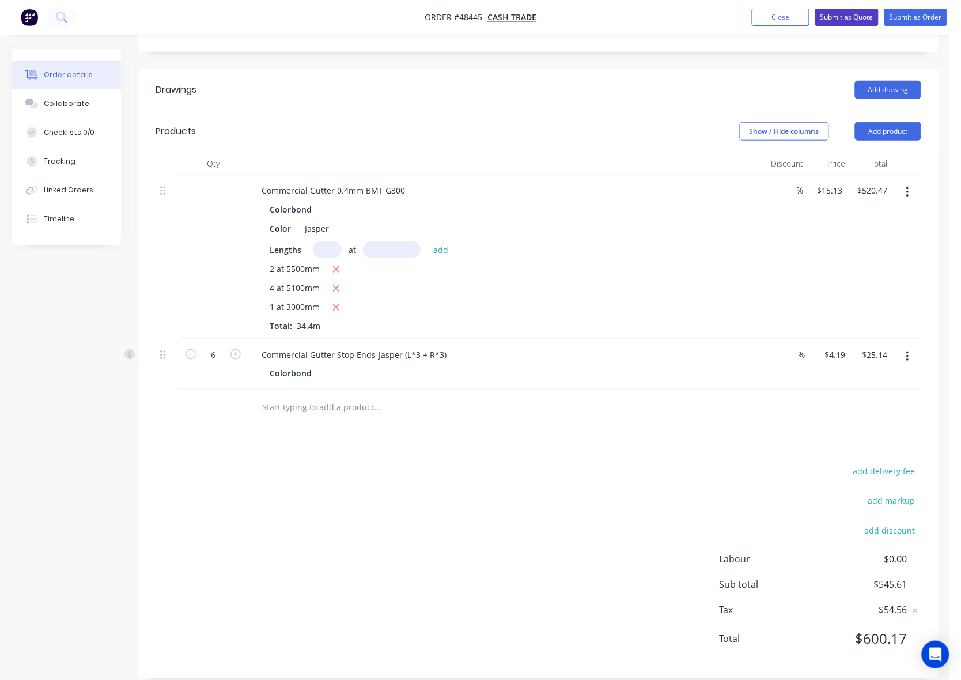
click at [846, 12] on button "Submit as Quote" at bounding box center [847, 17] width 63 height 17
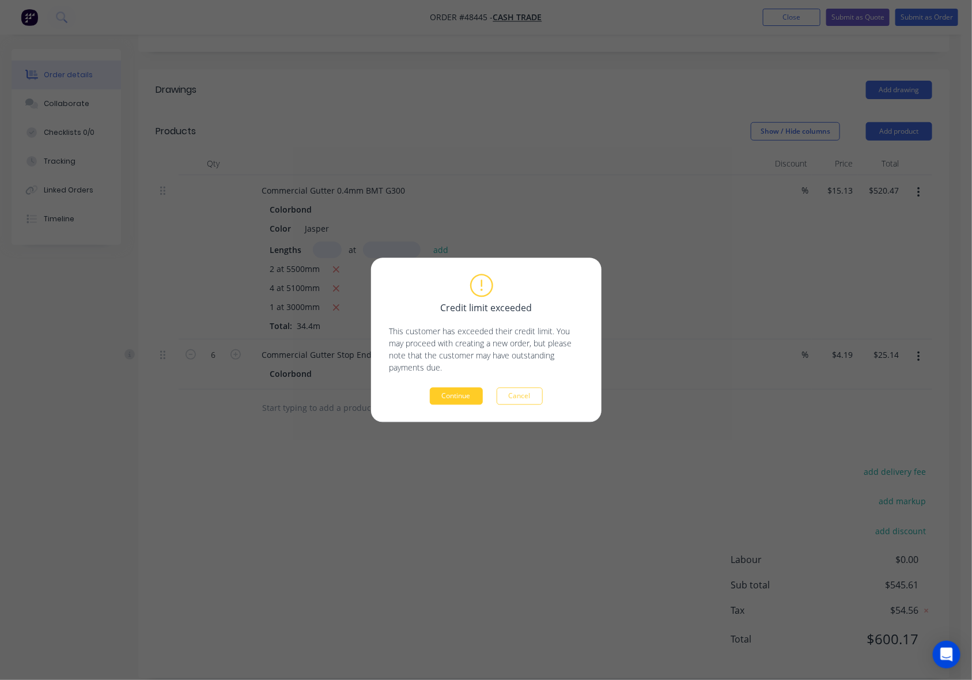
click at [451, 392] on button "Continue" at bounding box center [456, 396] width 53 height 17
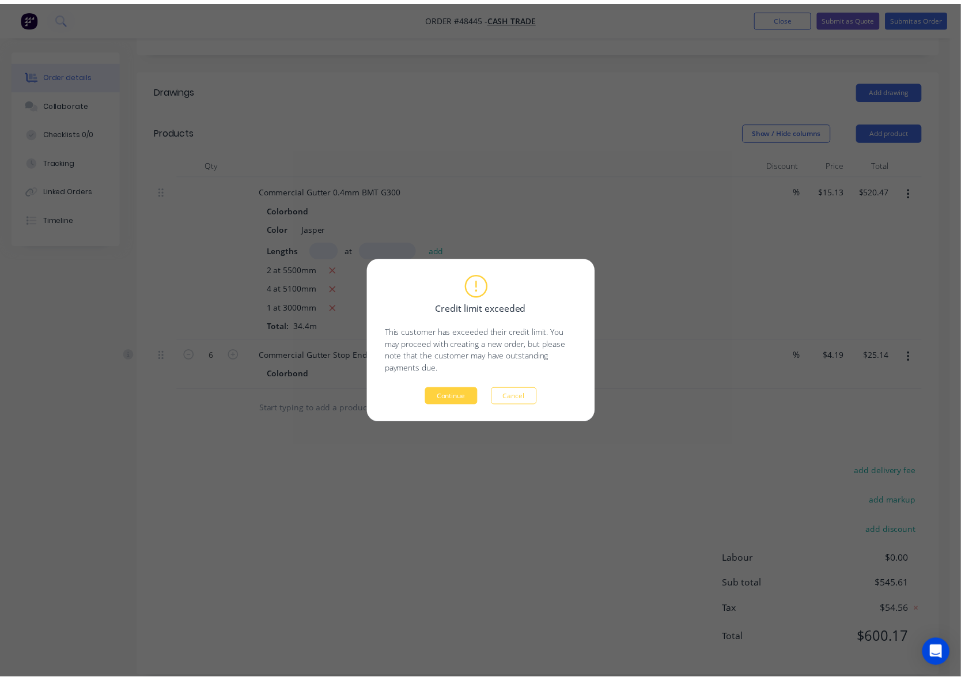
scroll to position [0, 0]
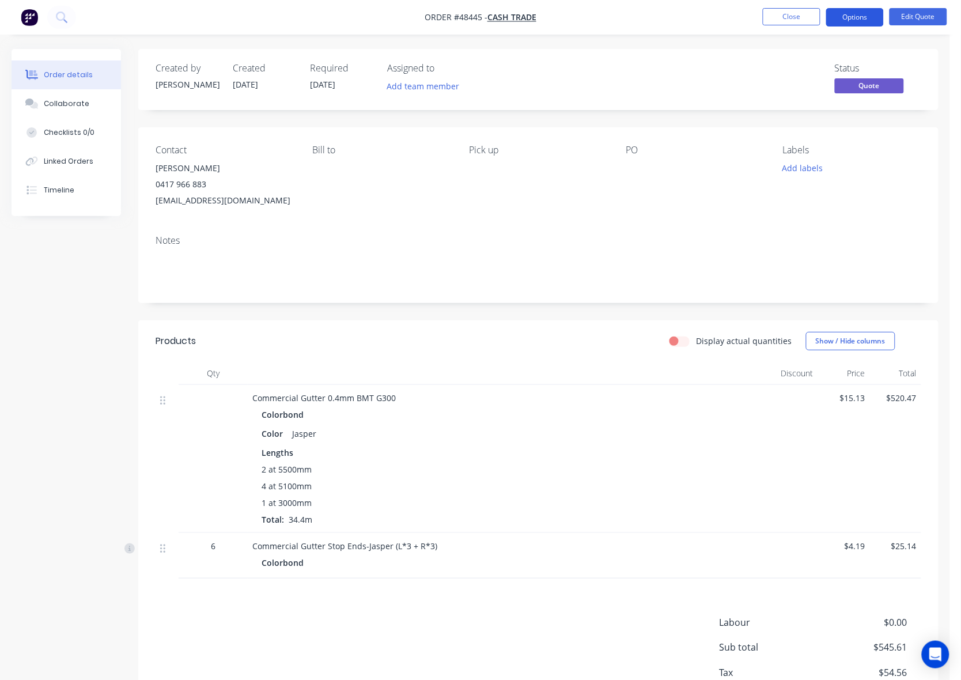
click at [856, 26] on button "Options" at bounding box center [855, 17] width 58 height 18
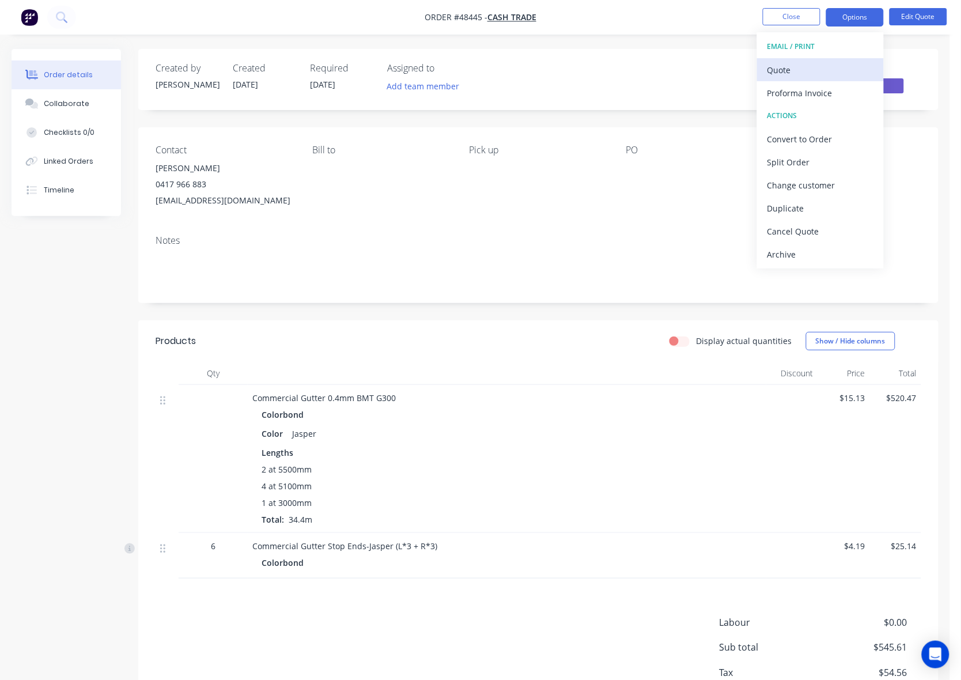
click at [795, 61] on button "Quote" at bounding box center [820, 69] width 127 height 23
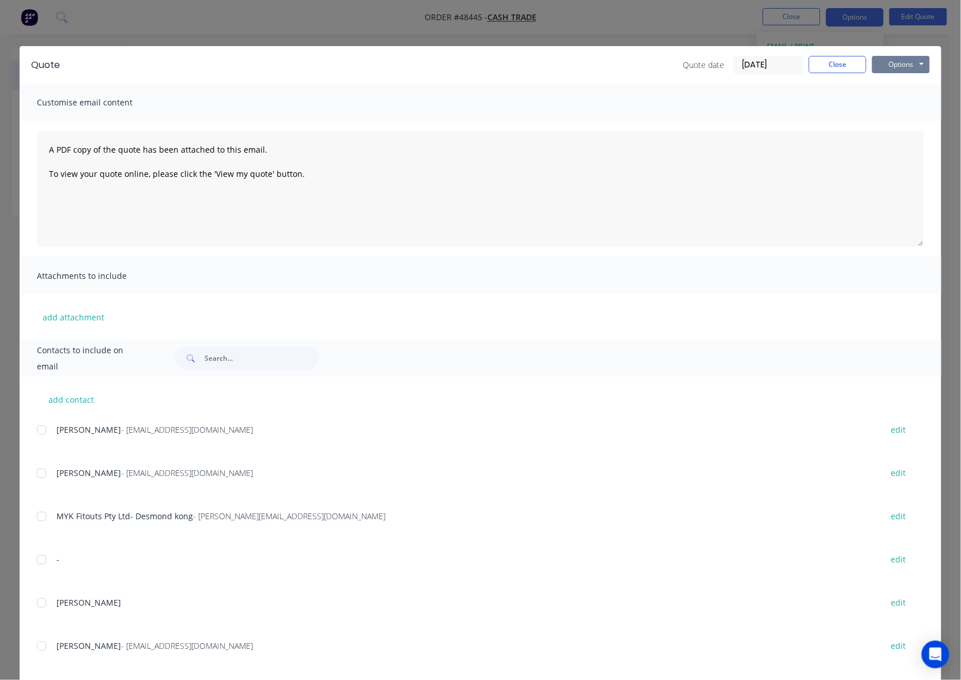
click at [890, 61] on button "Options" at bounding box center [902, 64] width 58 height 17
click at [894, 82] on button "Preview" at bounding box center [910, 85] width 74 height 19
click at [817, 65] on button "Close" at bounding box center [838, 64] width 58 height 17
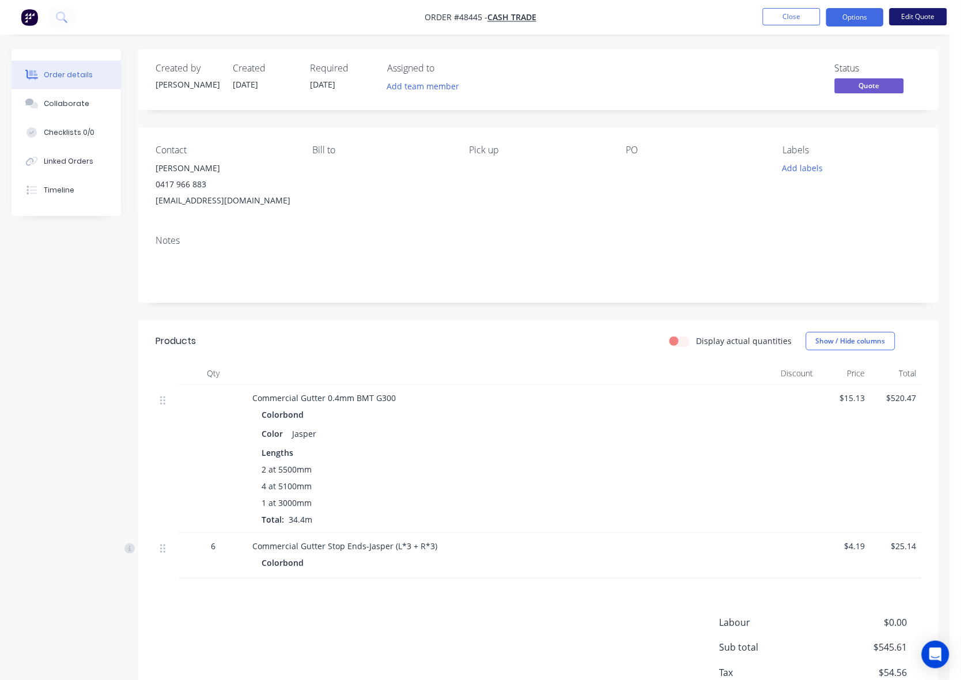
click at [905, 19] on button "Edit Quote" at bounding box center [919, 16] width 58 height 17
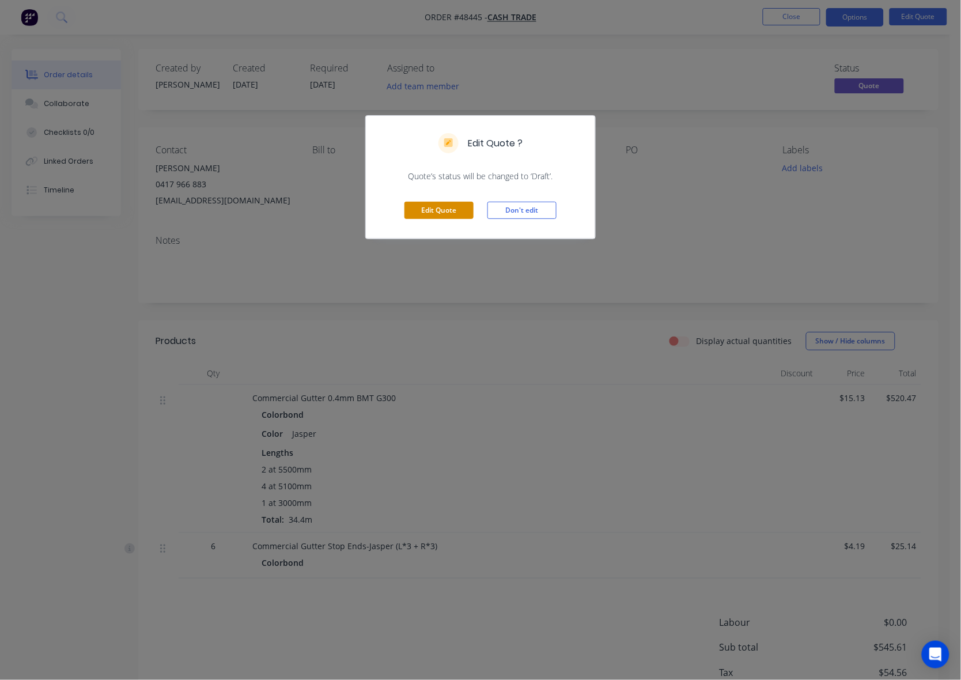
click at [433, 205] on button "Edit Quote" at bounding box center [439, 210] width 69 height 17
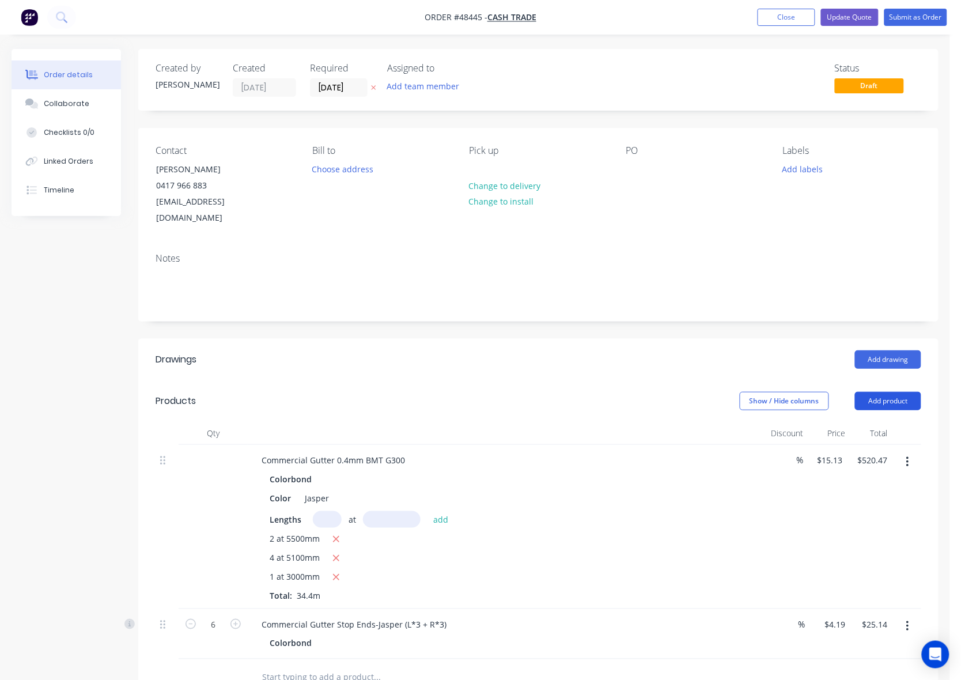
click at [888, 392] on button "Add product" at bounding box center [888, 401] width 66 height 18
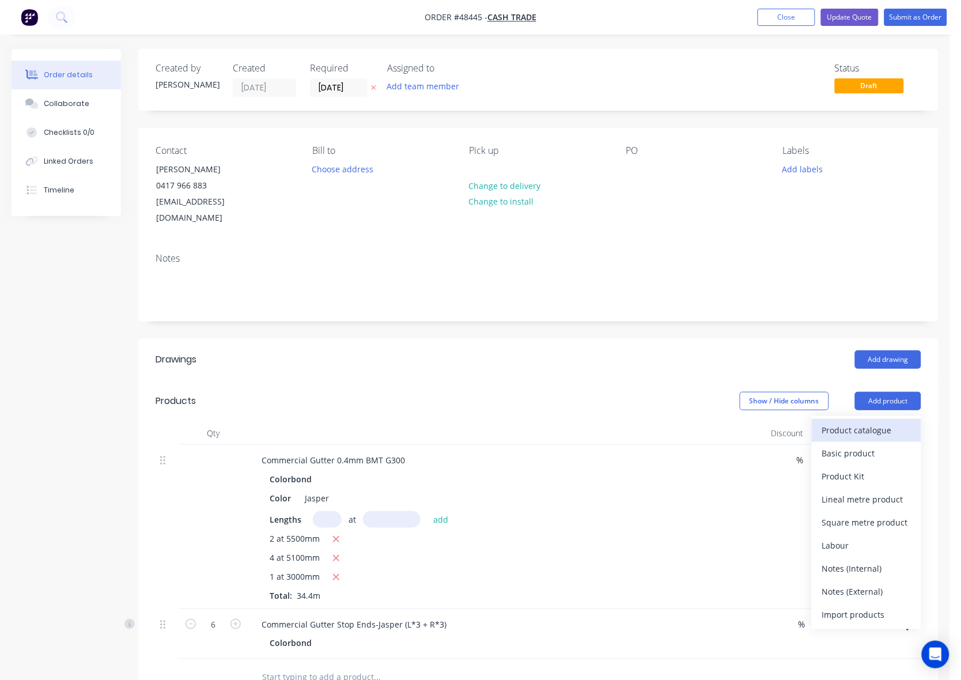
click at [870, 422] on div "Product catalogue" at bounding box center [866, 430] width 89 height 17
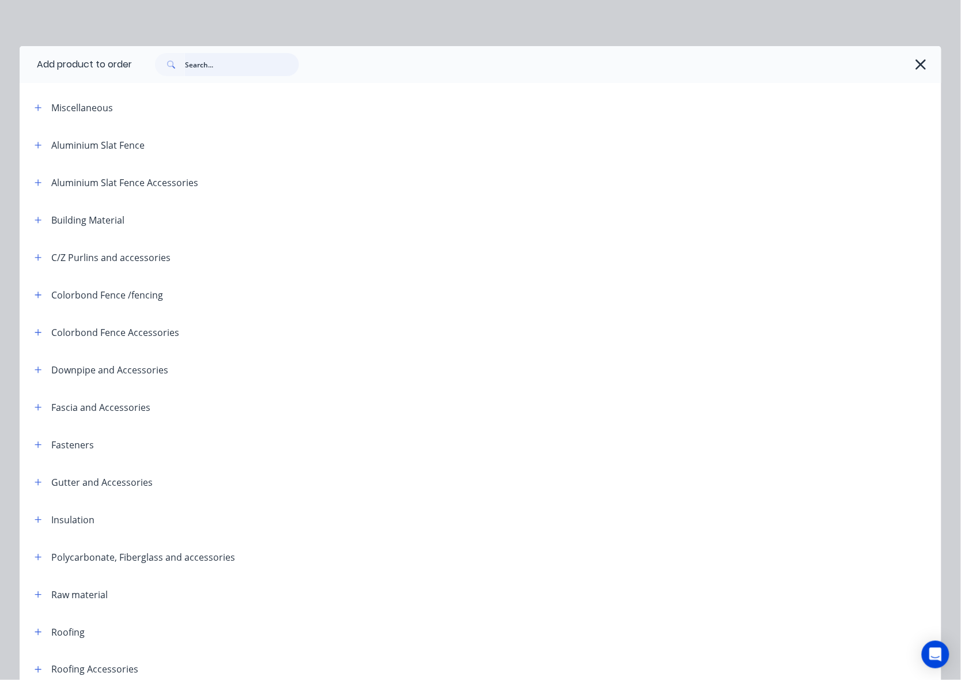
click at [246, 62] on input "text" at bounding box center [242, 64] width 114 height 23
type input "gutter"
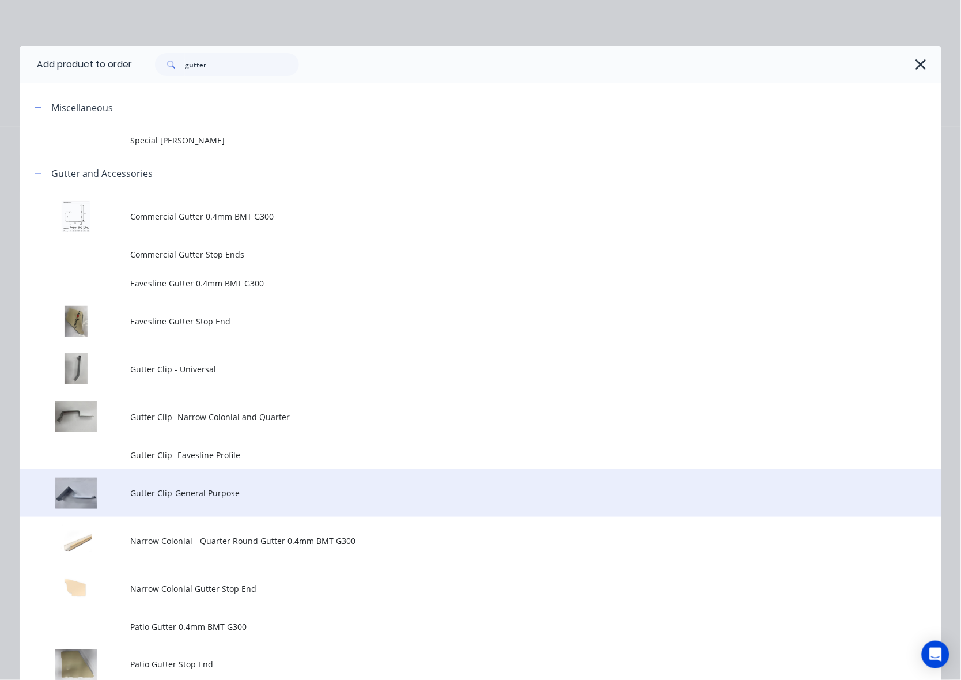
click at [199, 496] on span "Gutter Clip-General Purpose" at bounding box center [454, 493] width 649 height 12
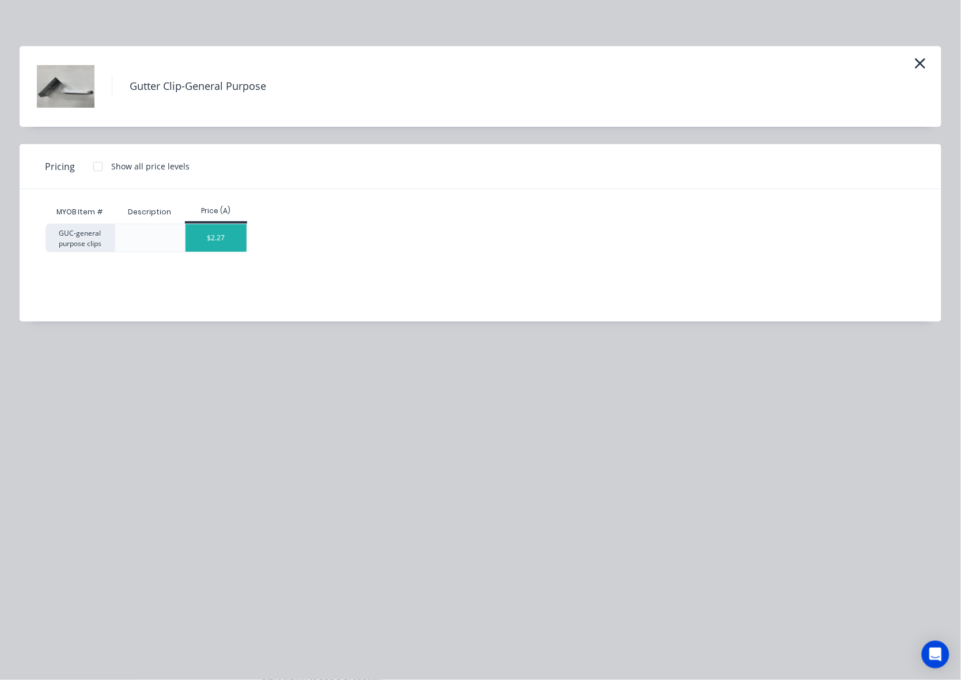
drag, startPoint x: 212, startPoint y: 227, endPoint x: 211, endPoint y: 232, distance: 5.8
click at [211, 232] on div "$2.27" at bounding box center [217, 238] width 62 height 28
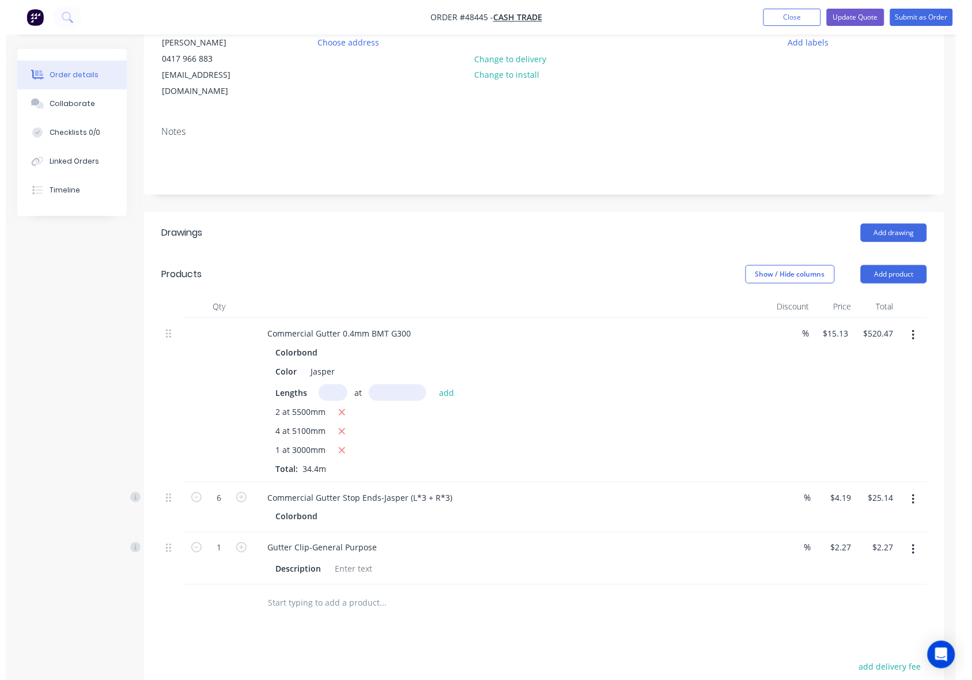
scroll to position [323, 0]
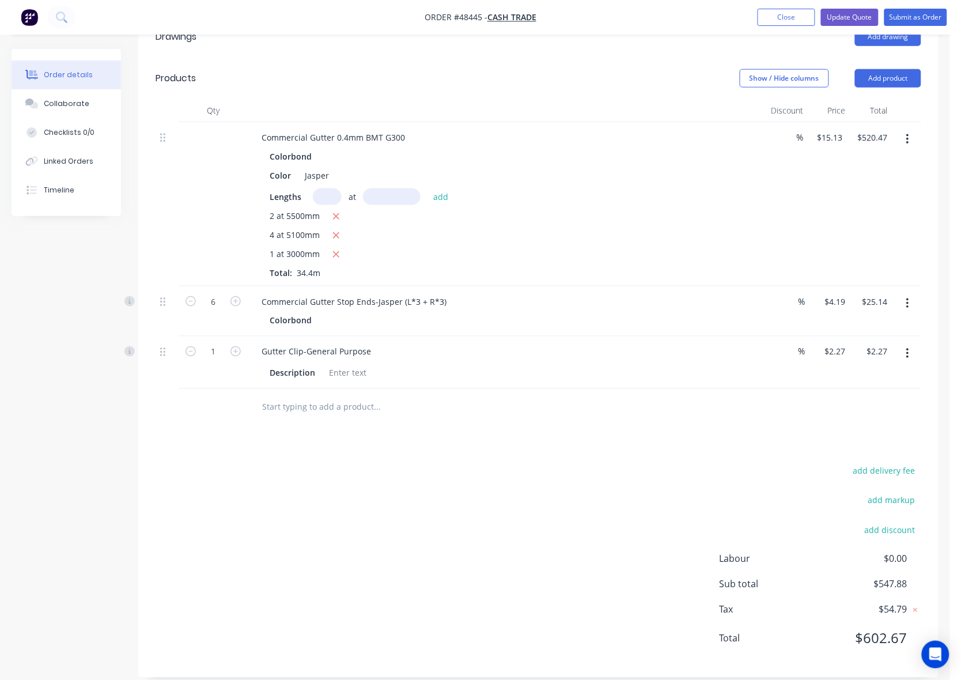
click at [217, 346] on div "1" at bounding box center [213, 363] width 69 height 52
click at [217, 311] on input "1" at bounding box center [213, 301] width 30 height 17
type input "30"
type input "$68.10"
click at [502, 421] on div "Drawings Add drawing Products Show / Hide columns Add product Qty Discount Pric…" at bounding box center [538, 347] width 801 height 662
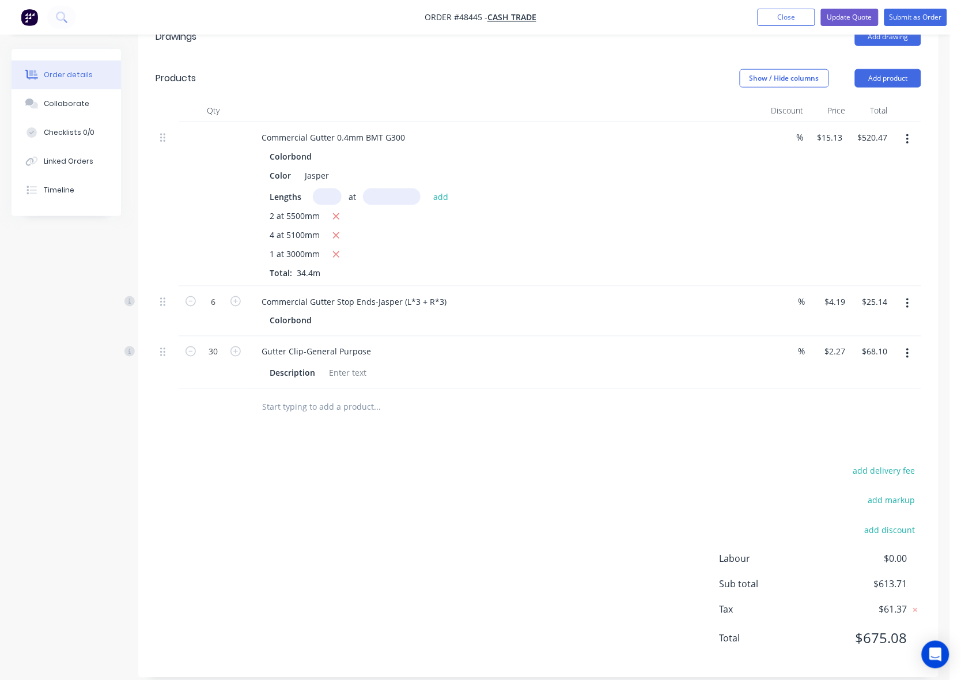
click at [858, 29] on nav "Order #48445 - Cash Trade Add product Close Update Quote Submit as Order" at bounding box center [480, 17] width 961 height 35
click at [856, 22] on button "Update Quote" at bounding box center [850, 17] width 58 height 17
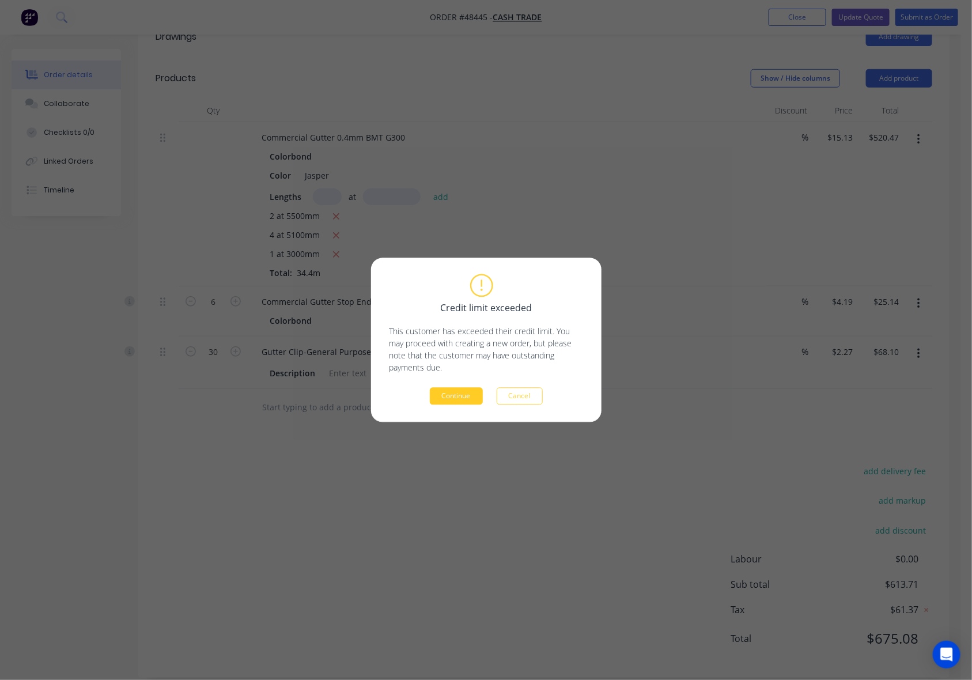
click at [444, 395] on button "Continue" at bounding box center [456, 396] width 53 height 17
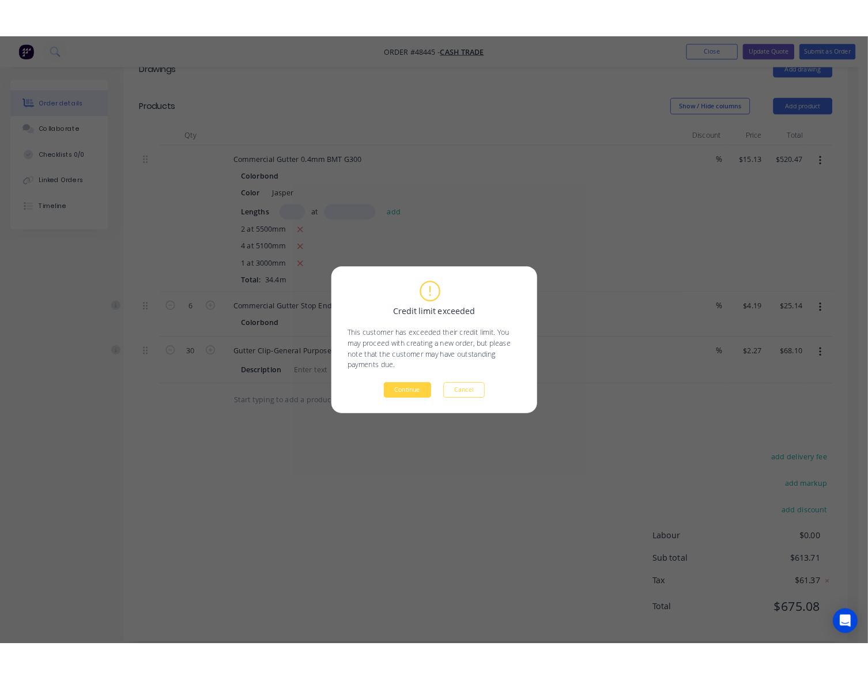
scroll to position [0, 0]
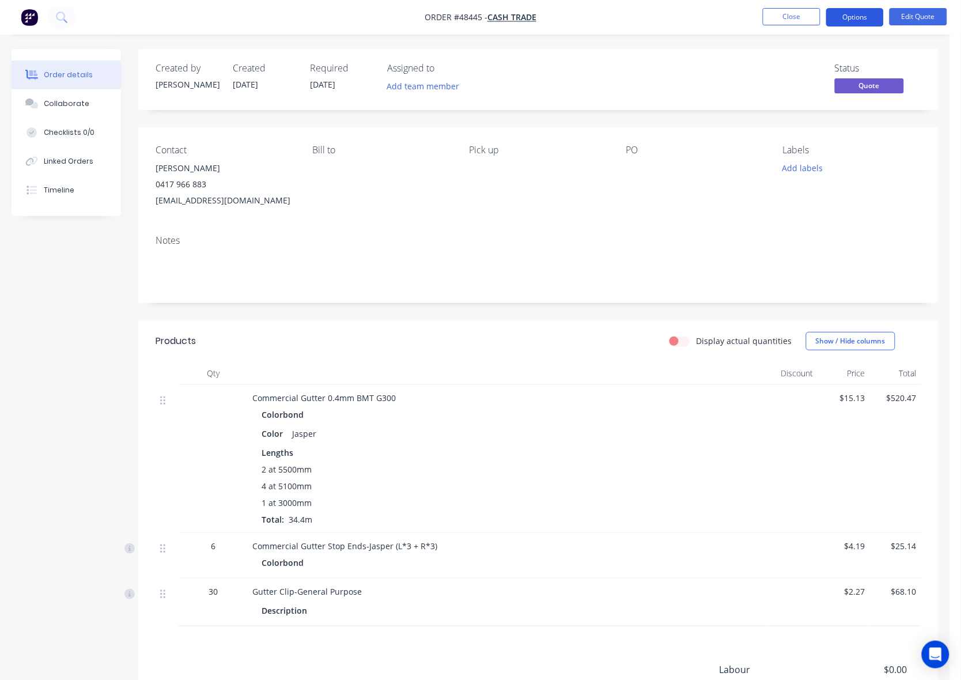
click at [862, 18] on button "Options" at bounding box center [855, 17] width 58 height 18
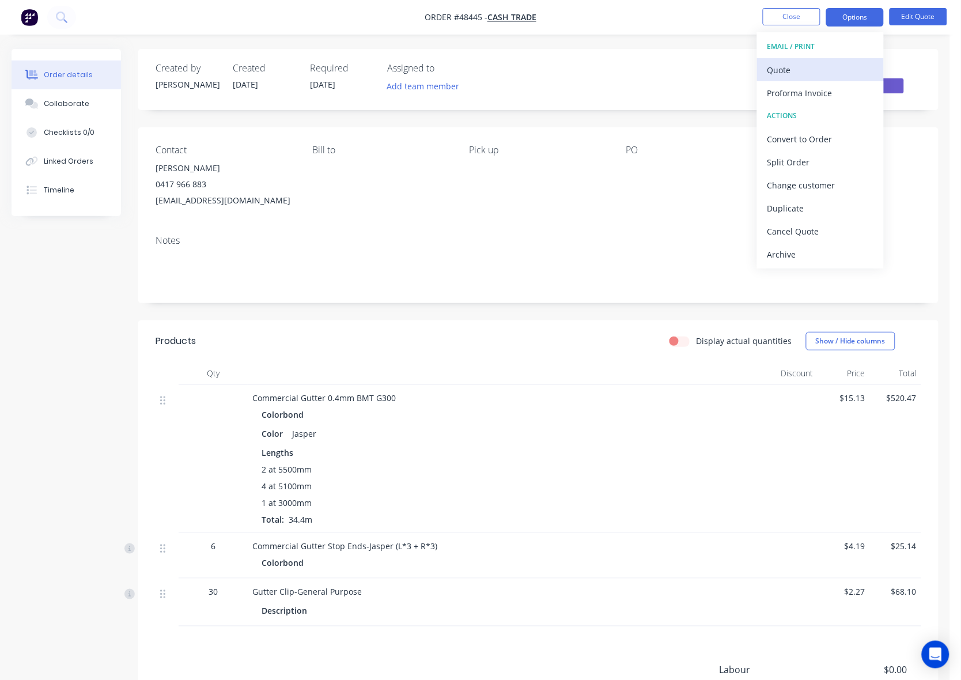
click at [805, 72] on div "Quote" at bounding box center [821, 70] width 106 height 17
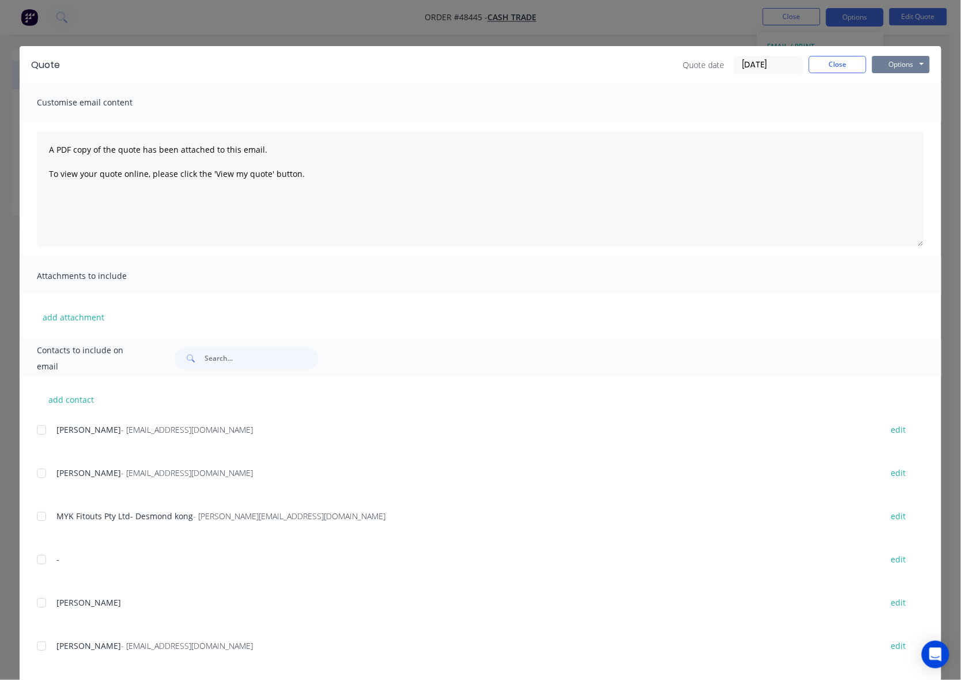
click at [895, 61] on button "Options" at bounding box center [902, 64] width 58 height 17
click at [890, 82] on button "Preview" at bounding box center [910, 85] width 74 height 19
click at [836, 63] on button "Close" at bounding box center [838, 64] width 58 height 17
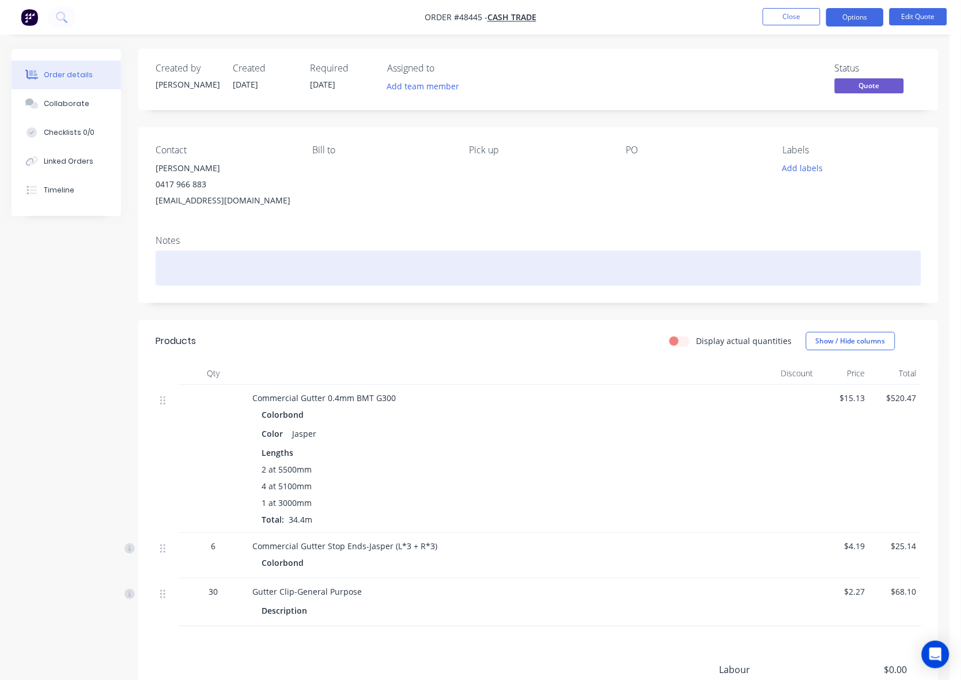
click at [580, 277] on div at bounding box center [539, 268] width 766 height 35
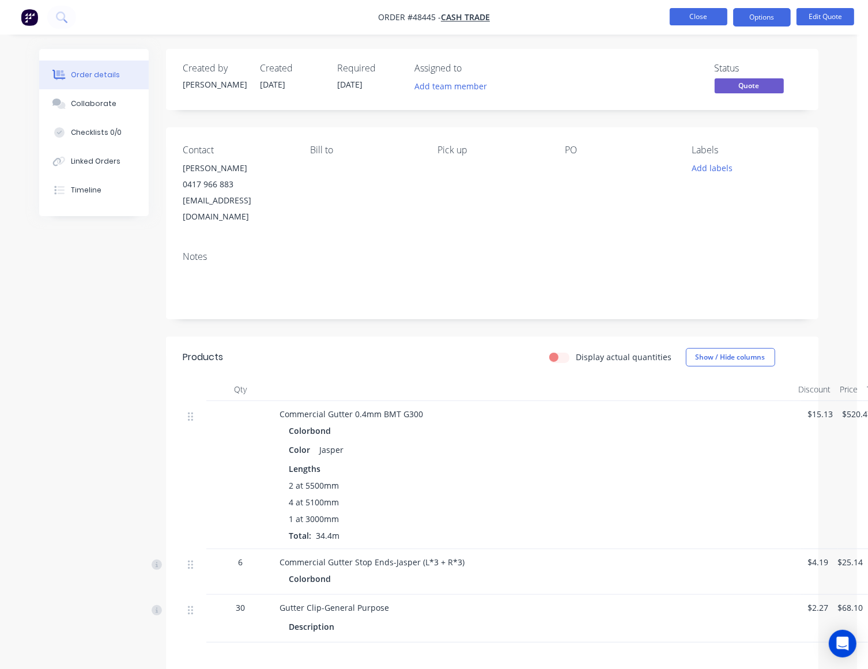
click at [686, 14] on button "Close" at bounding box center [699, 16] width 58 height 17
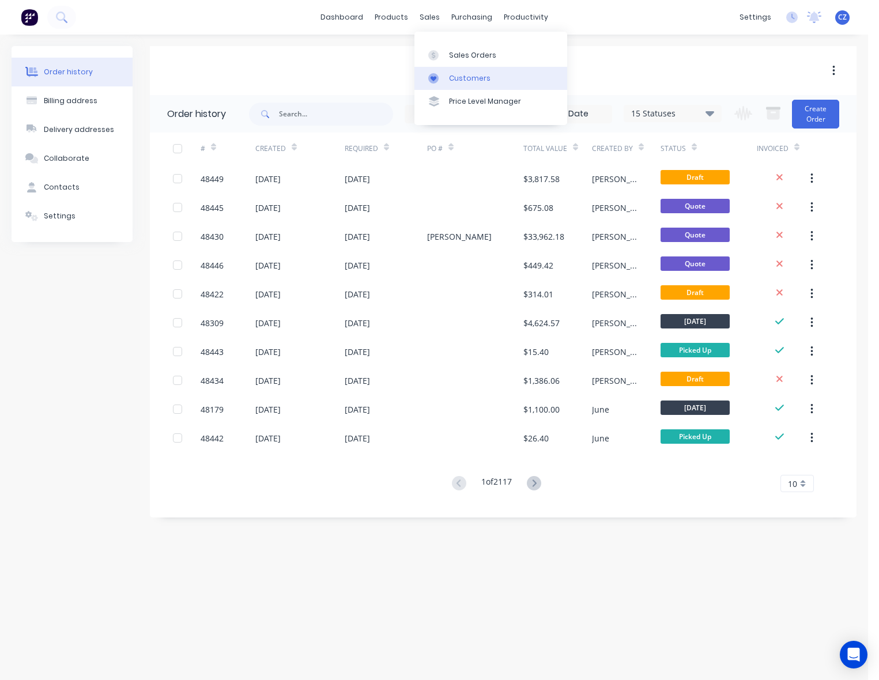
click at [454, 85] on link "Customers" at bounding box center [490, 78] width 153 height 23
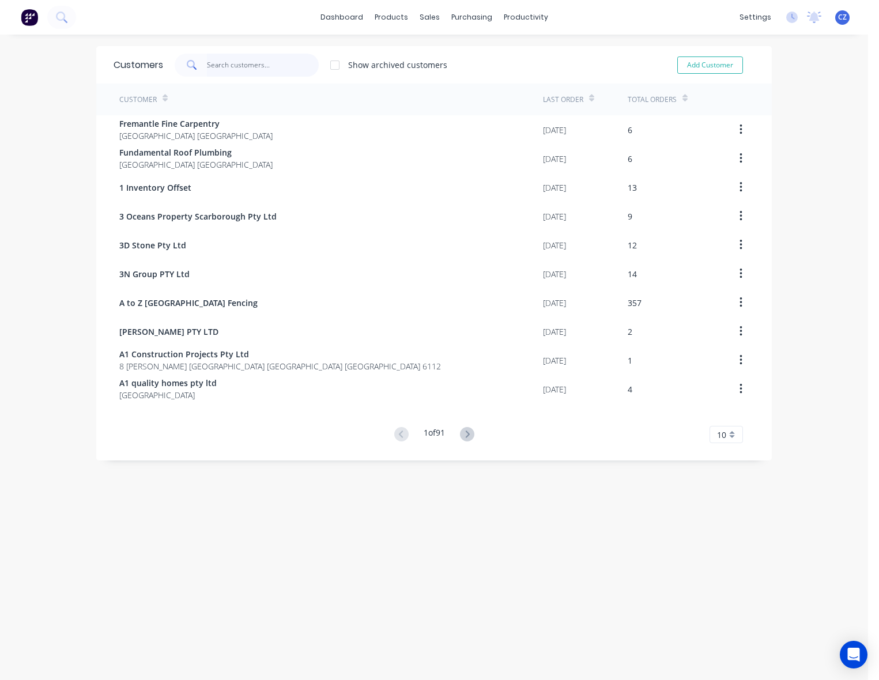
click at [270, 68] on input "text" at bounding box center [263, 65] width 112 height 23
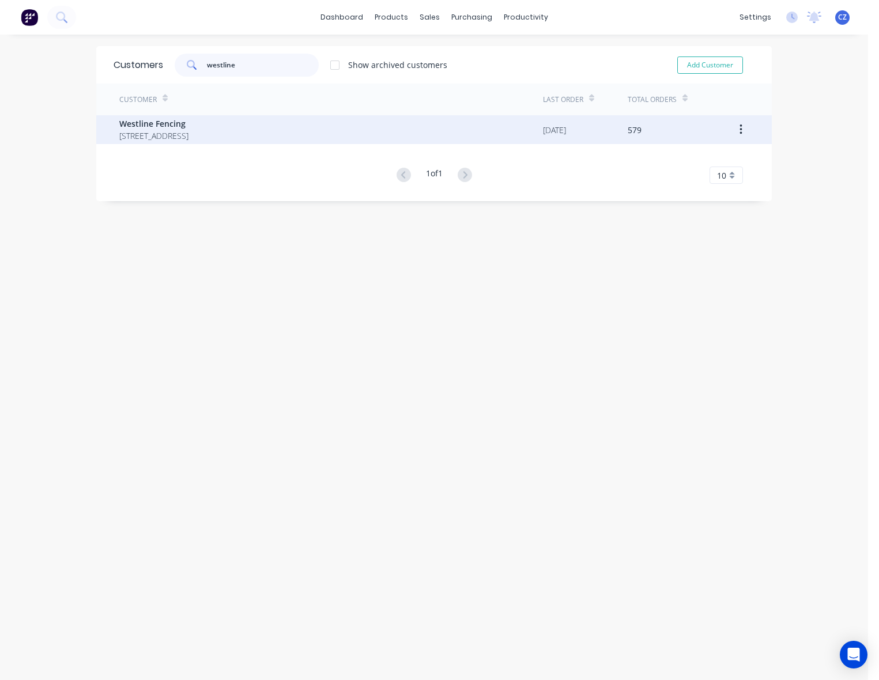
type input "westline"
click at [188, 139] on span "23 Century Road Malaga Western Australia Australia" at bounding box center [153, 136] width 69 height 12
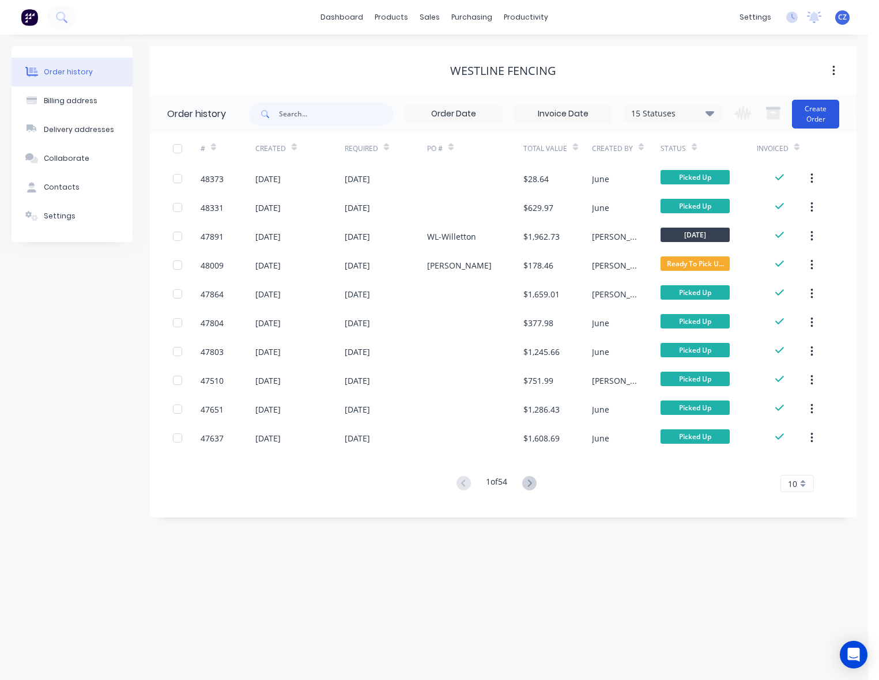
click at [817, 115] on button "Create Order" at bounding box center [815, 114] width 47 height 29
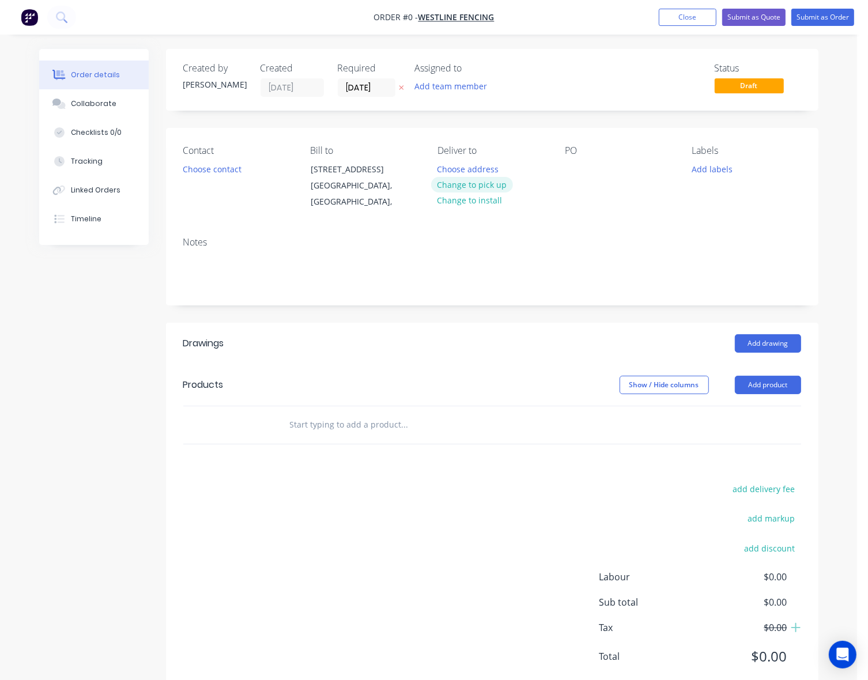
click at [490, 184] on button "Change to pick up" at bounding box center [472, 185] width 82 height 16
click at [231, 166] on button "Choose contact" at bounding box center [211, 169] width 71 height 16
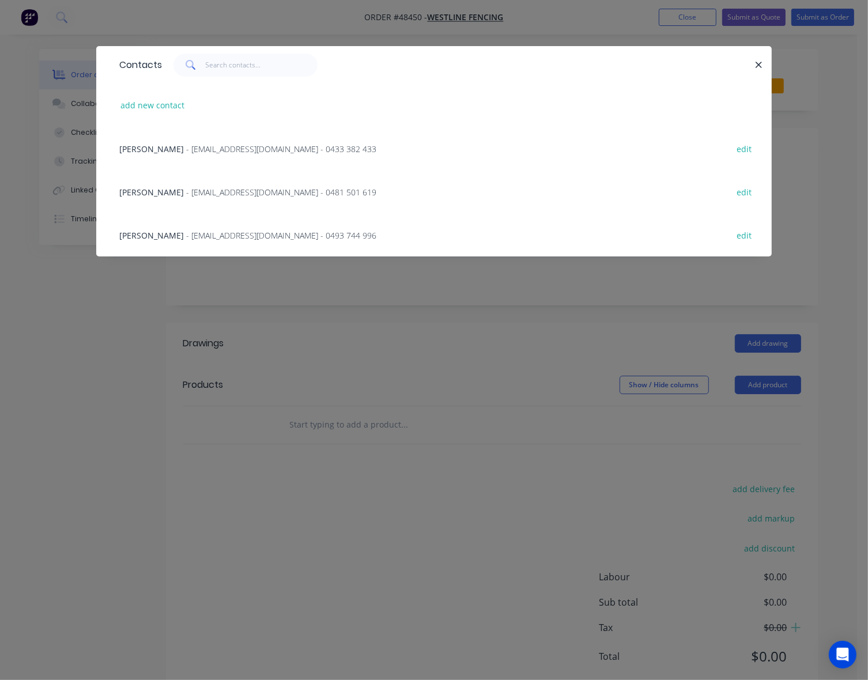
drag, startPoint x: 157, startPoint y: 228, endPoint x: 101, endPoint y: 236, distance: 57.1
click at [154, 229] on div "Ivy Wang - info@westlinefencing.com.au - 0493 744 996 edit" at bounding box center [434, 234] width 641 height 43
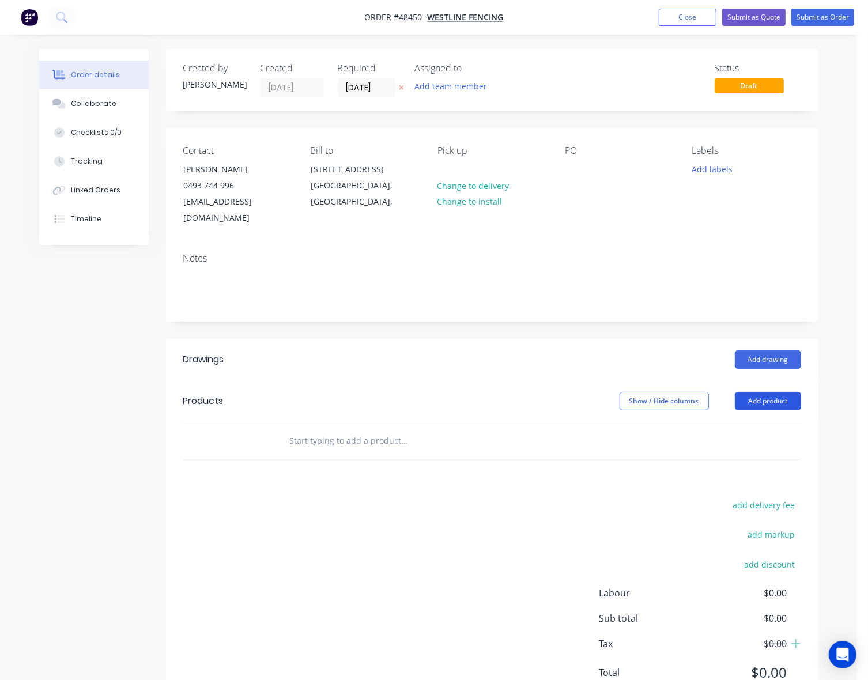
click at [762, 392] on button "Add product" at bounding box center [768, 401] width 66 height 18
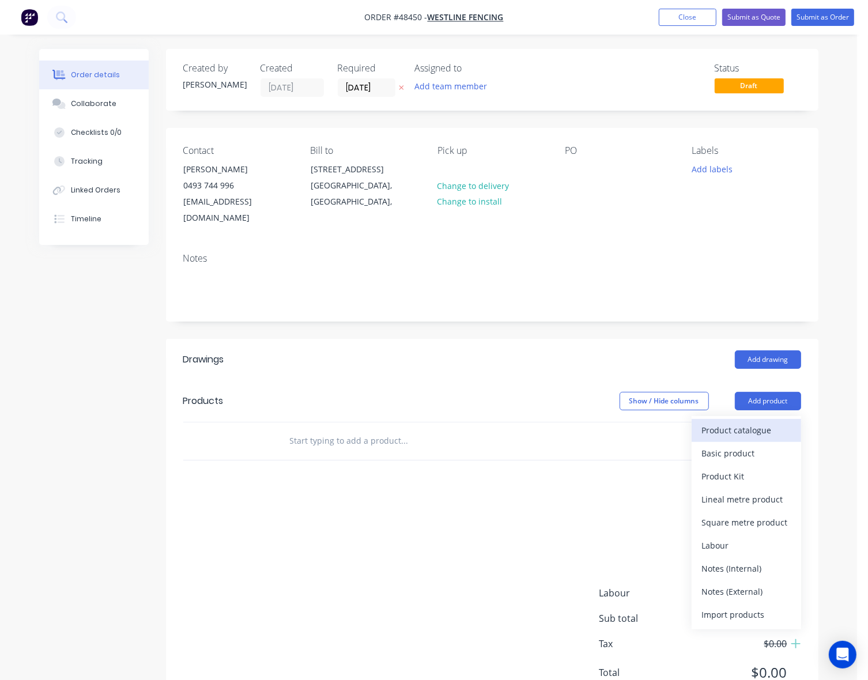
click at [760, 422] on div "Product catalogue" at bounding box center [746, 430] width 89 height 17
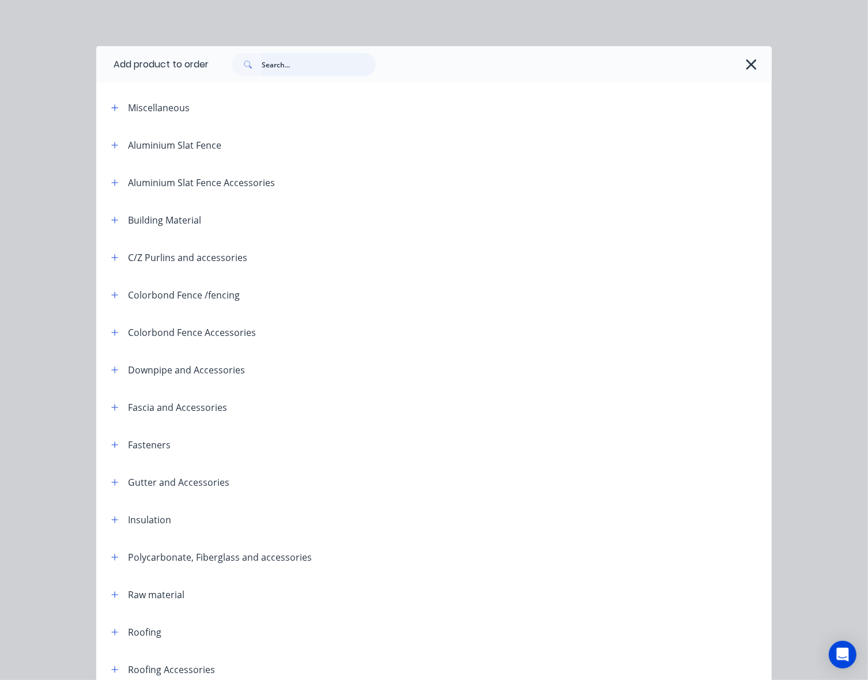
click at [283, 66] on input "text" at bounding box center [319, 64] width 114 height 23
click at [294, 67] on input "text" at bounding box center [319, 64] width 114 height 23
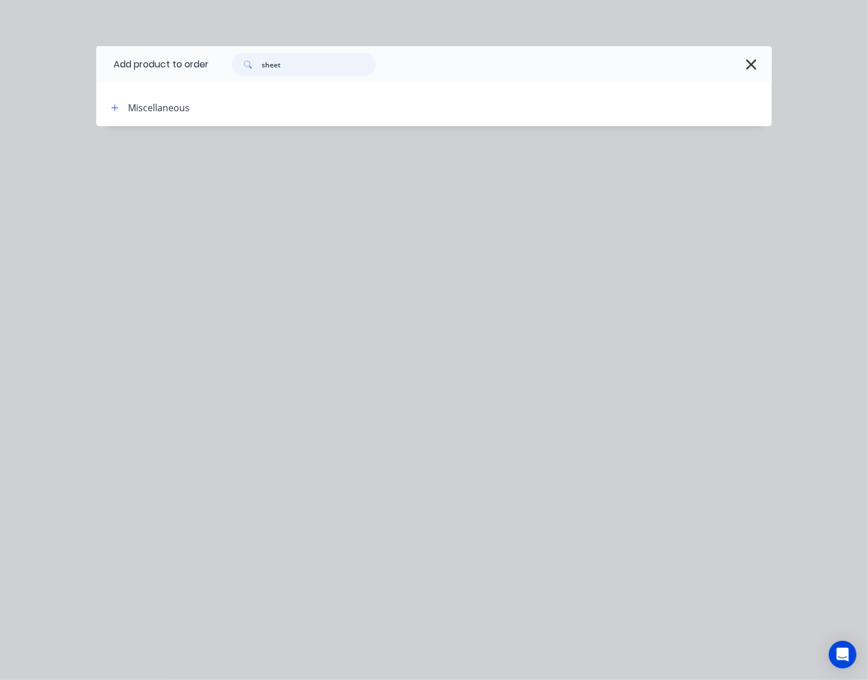
type input "sheet"
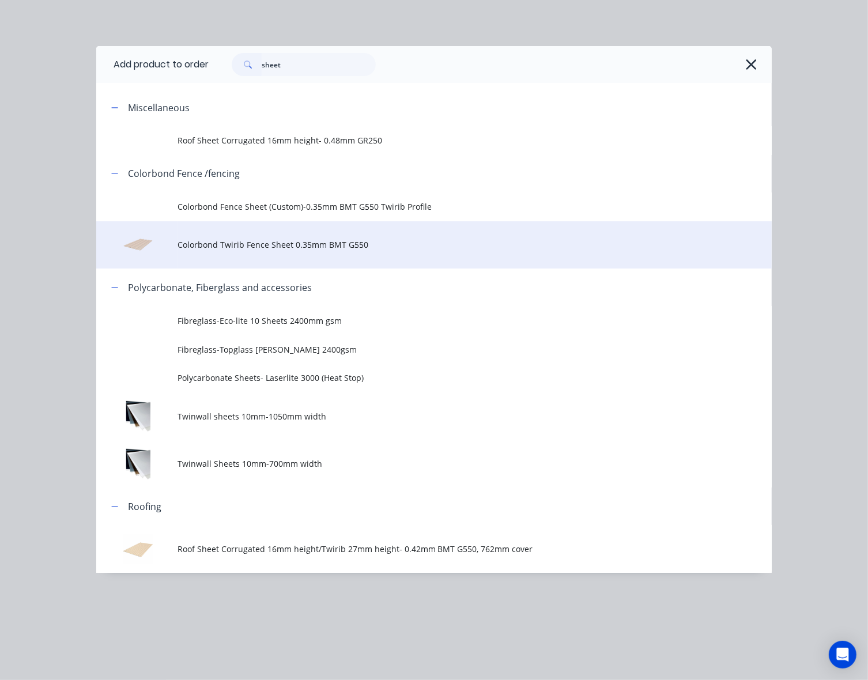
click at [222, 250] on span "Colorbond Twirib Fence Sheet 0.35mm BMT G550" at bounding box center [415, 245] width 475 height 12
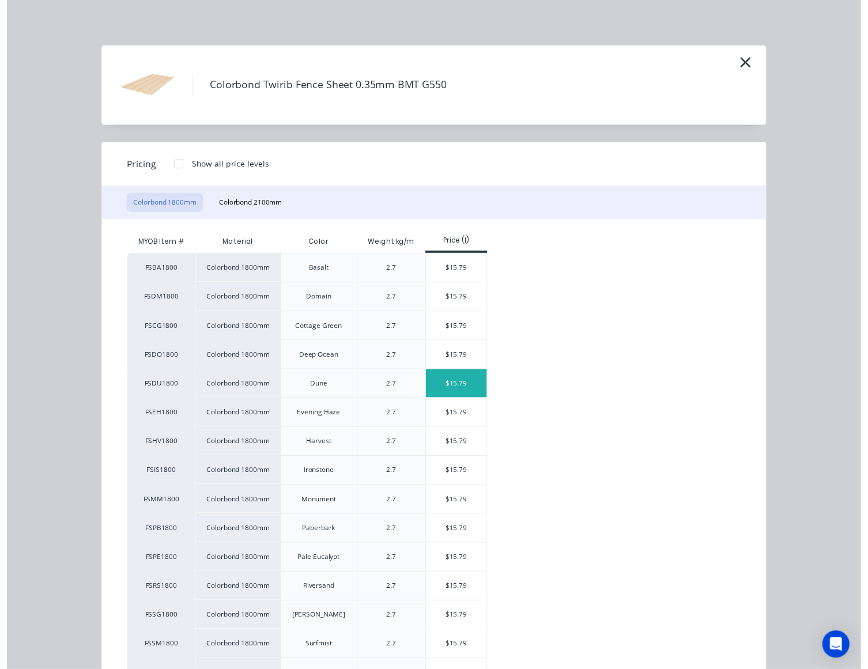
scroll to position [72, 0]
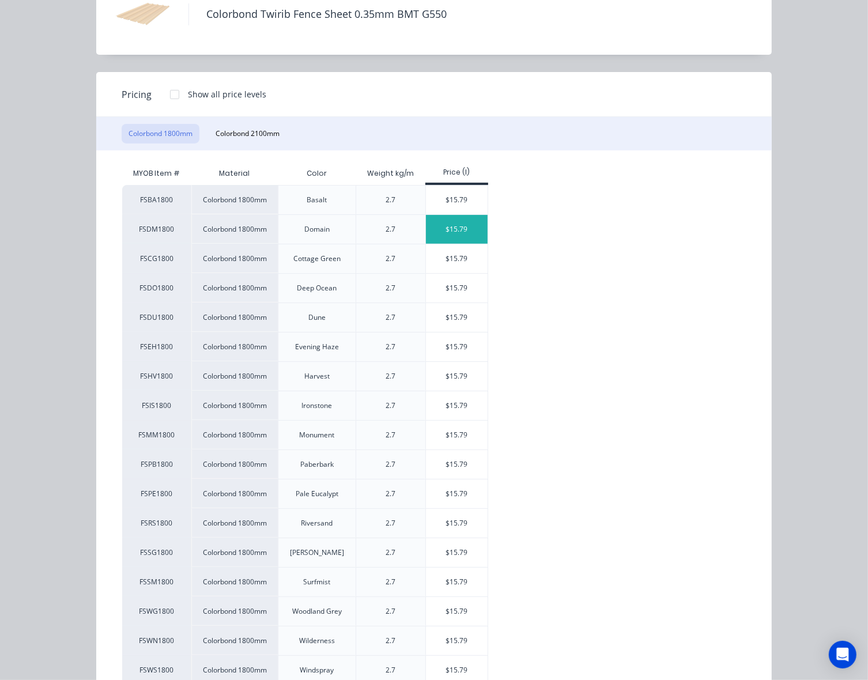
click at [462, 231] on div "$15.79" at bounding box center [457, 229] width 62 height 29
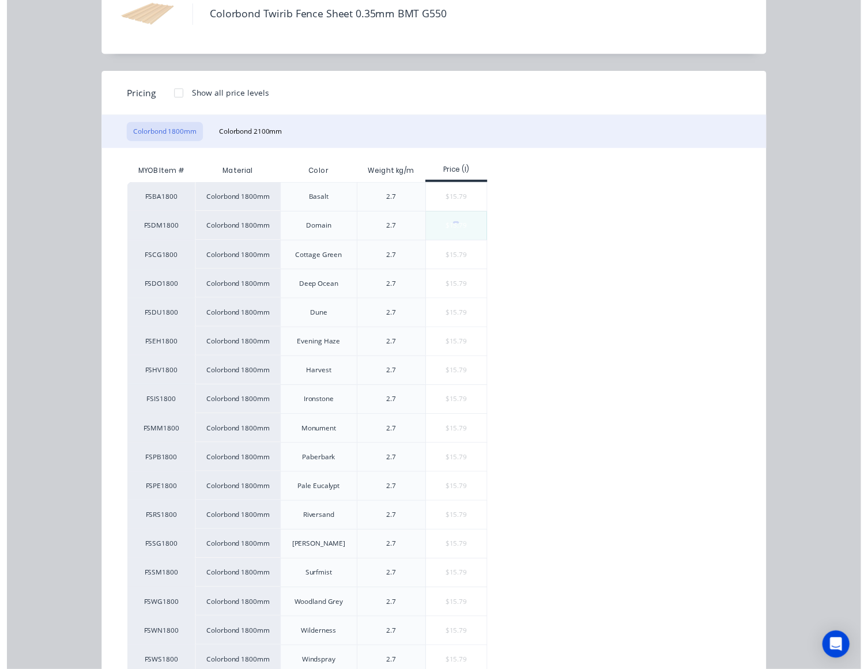
scroll to position [0, 0]
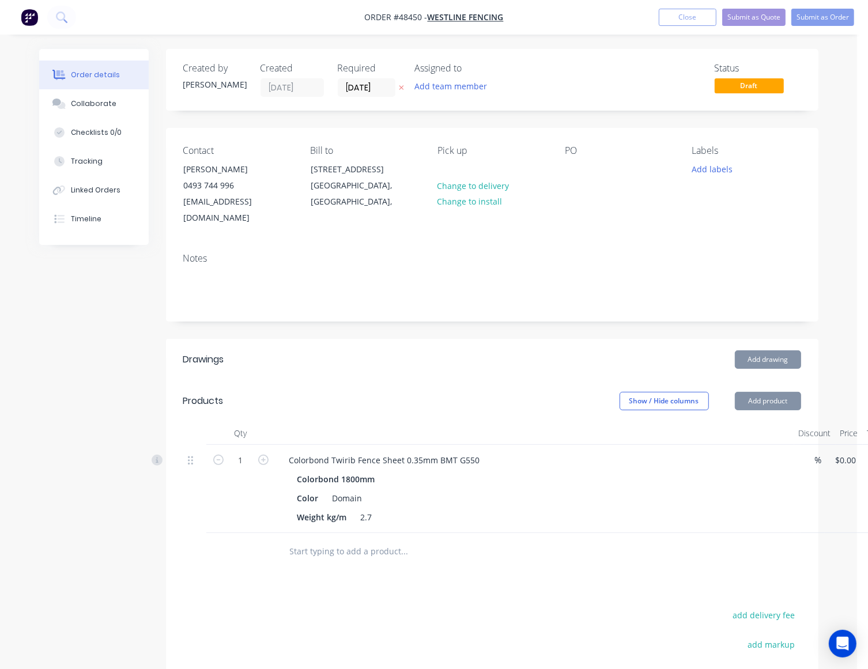
type input "$15.79"
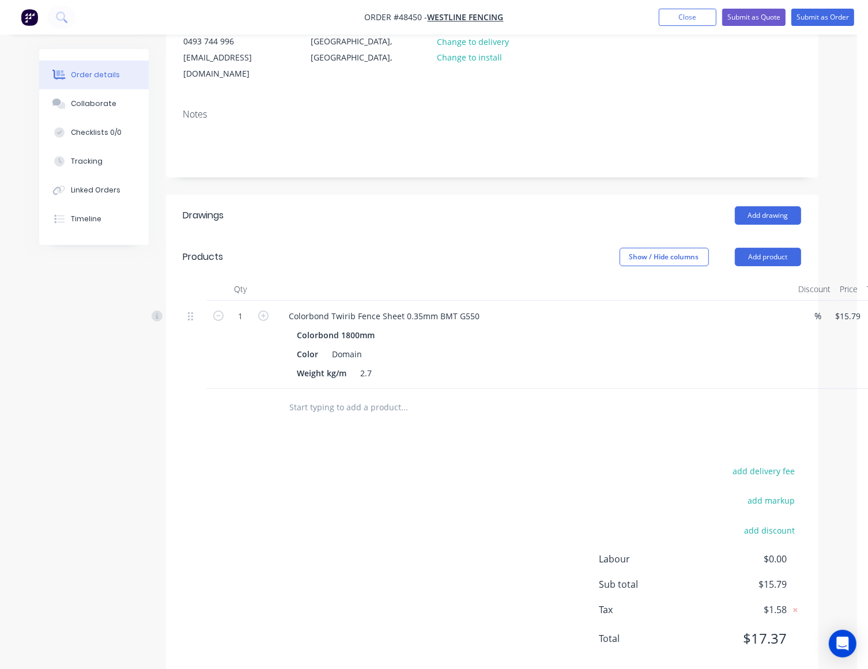
scroll to position [144, 66]
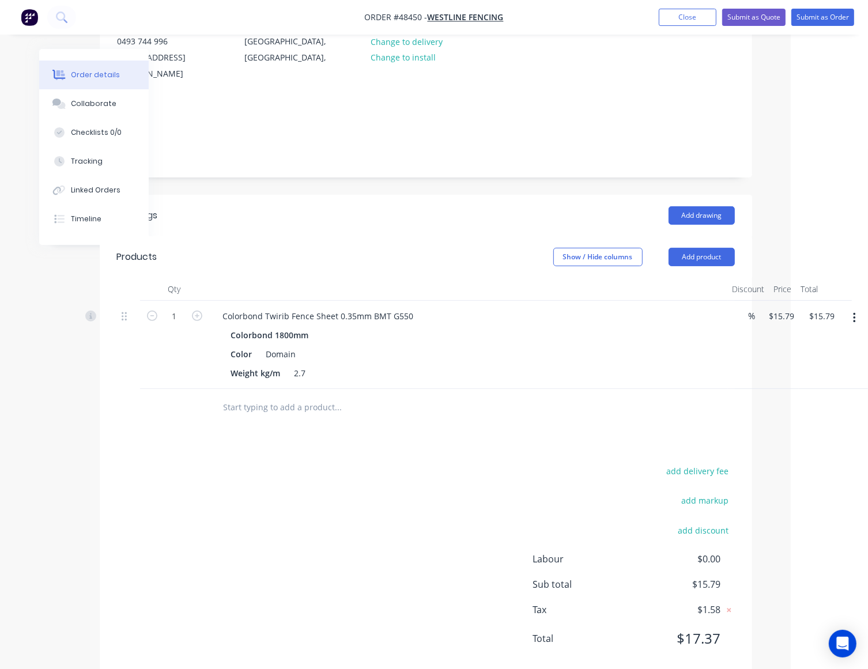
click at [854, 313] on icon "button" at bounding box center [854, 318] width 2 height 10
click at [802, 409] on div "Delete" at bounding box center [813, 417] width 89 height 17
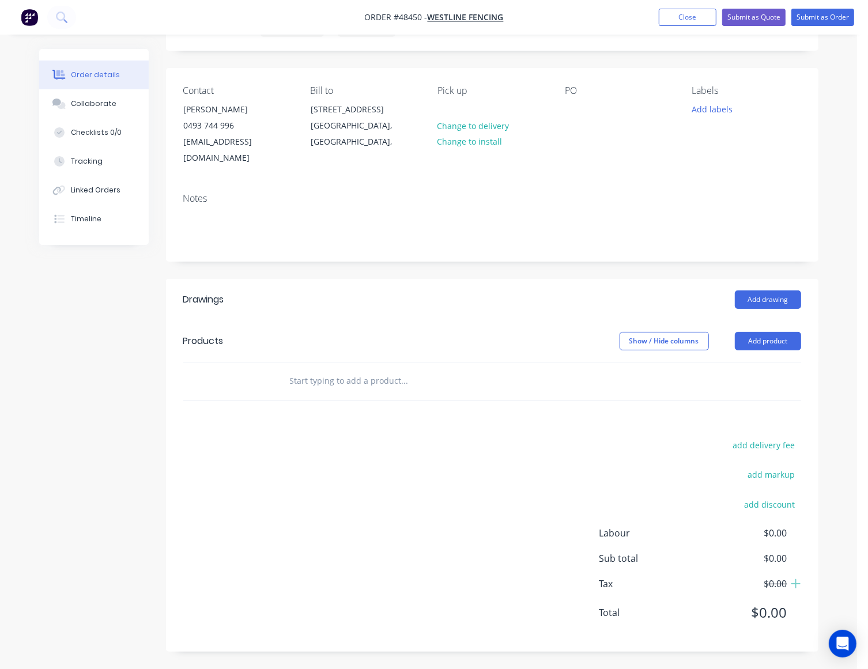
scroll to position [33, 0]
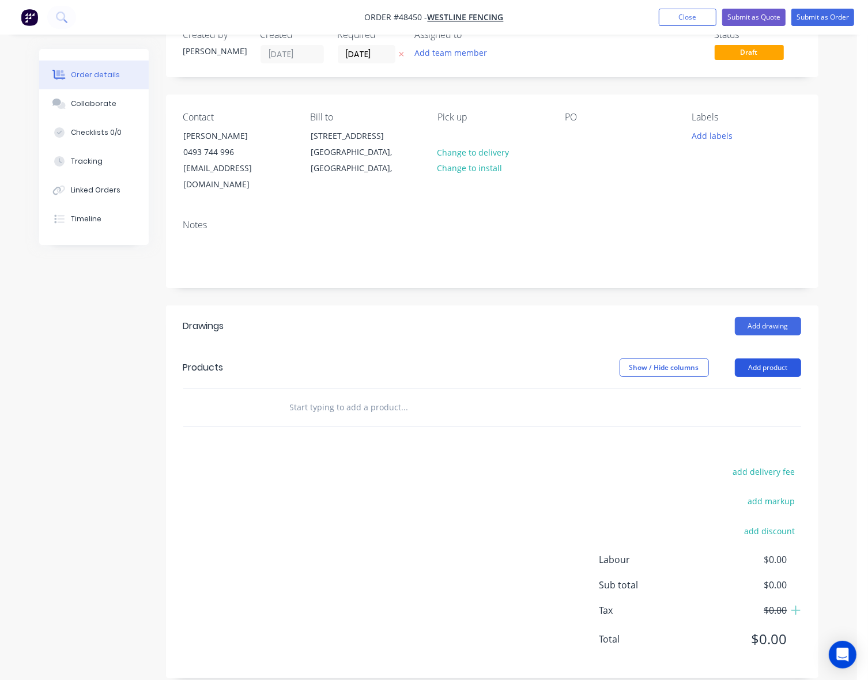
click at [776, 358] on button "Add product" at bounding box center [768, 367] width 66 height 18
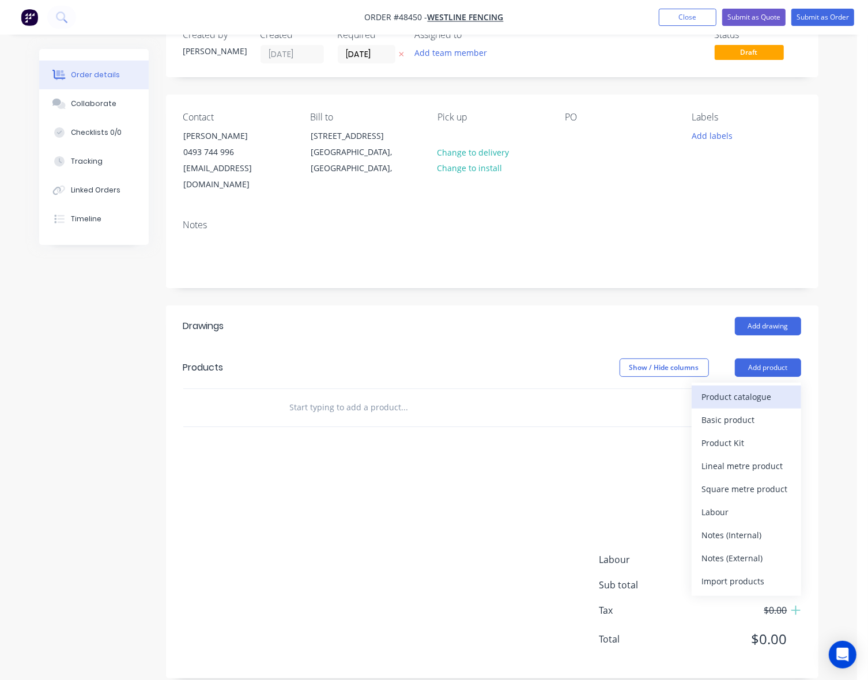
click at [751, 388] on div "Product catalogue" at bounding box center [746, 396] width 89 height 17
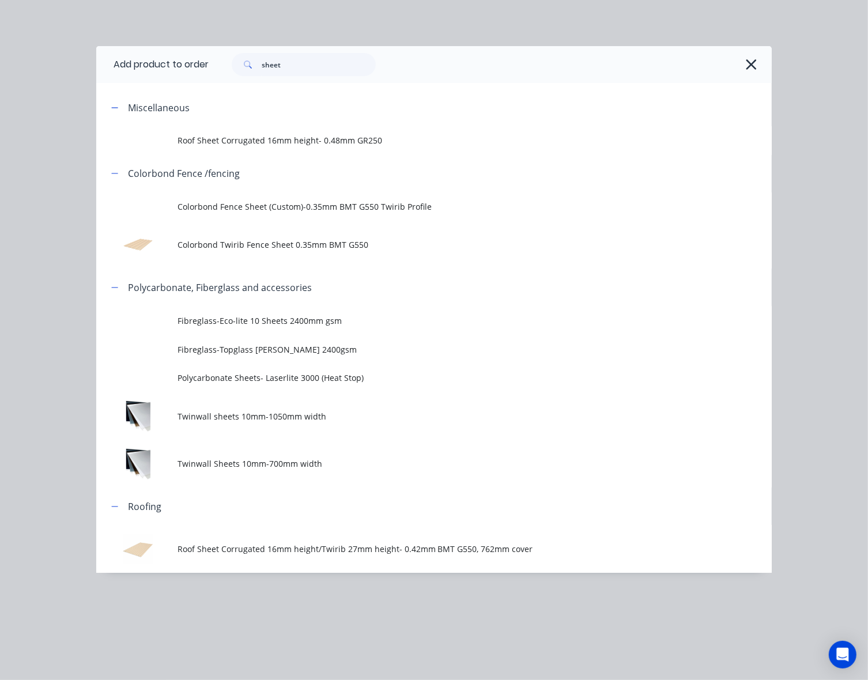
click at [270, 203] on span "Colorbond Fence Sheet (Custom)-0.35mm BMT G550 Twirib Profile" at bounding box center [415, 207] width 475 height 12
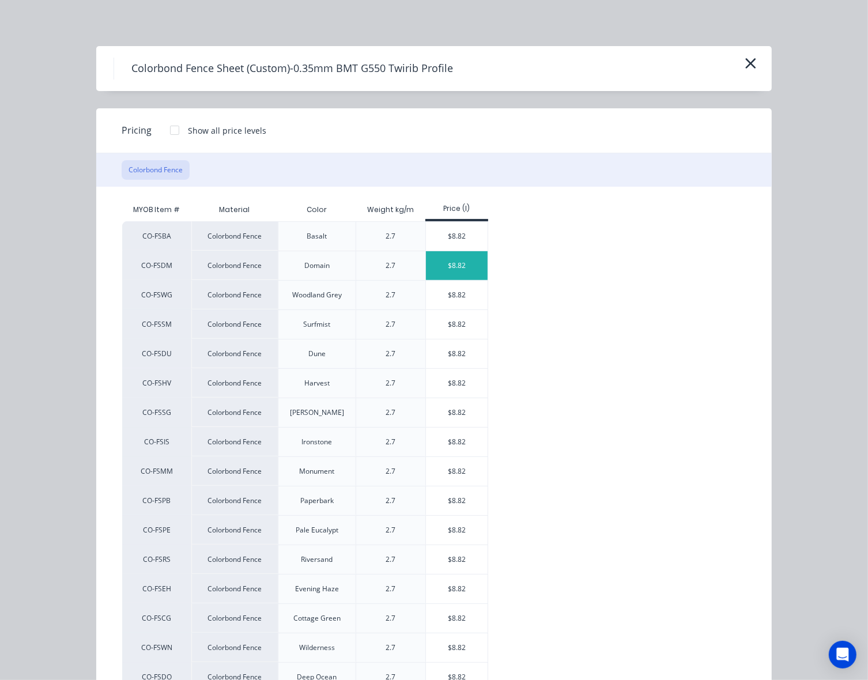
click at [452, 262] on div "$8.82" at bounding box center [457, 265] width 62 height 29
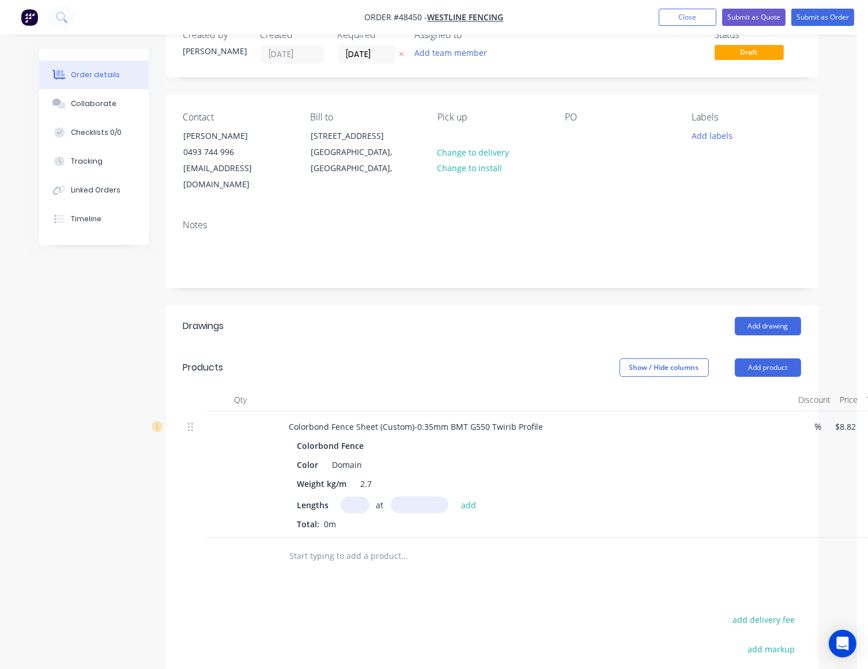
click at [352, 497] on input "text" at bounding box center [355, 505] width 29 height 17
type input "4"
type input "1620"
click at [455, 497] on button "add" at bounding box center [468, 505] width 27 height 16
type input "$57.15"
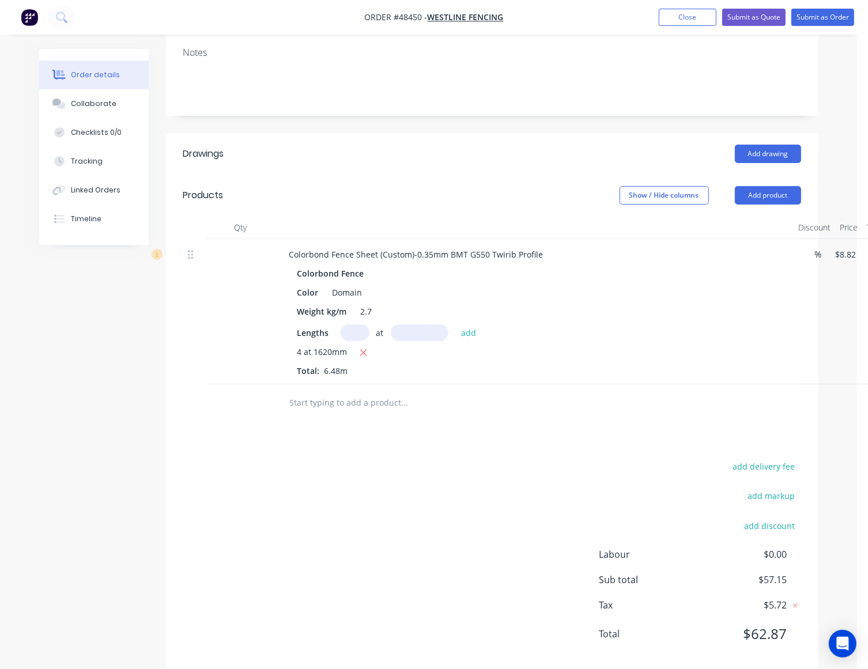
scroll to position [212, 0]
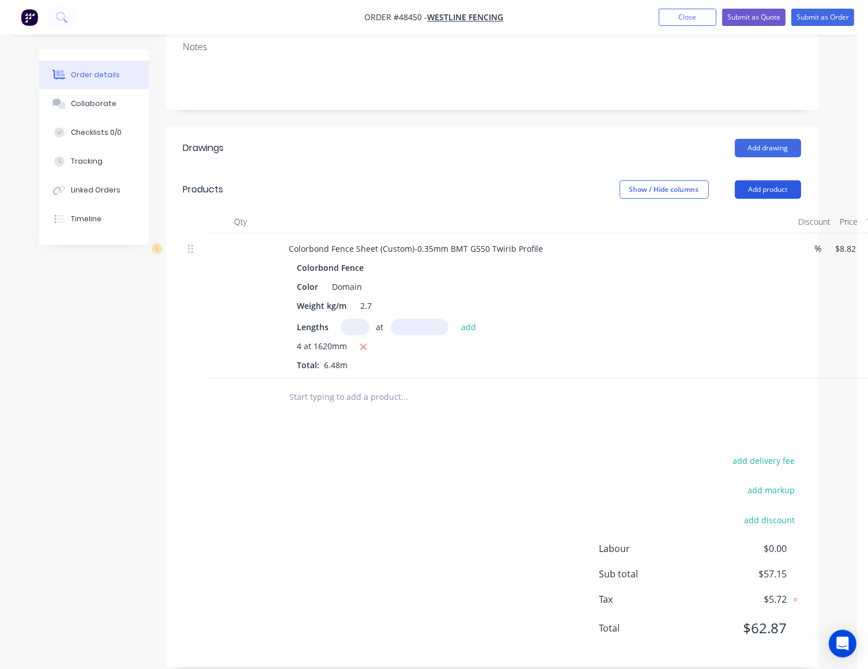
click at [771, 180] on button "Add product" at bounding box center [768, 189] width 66 height 18
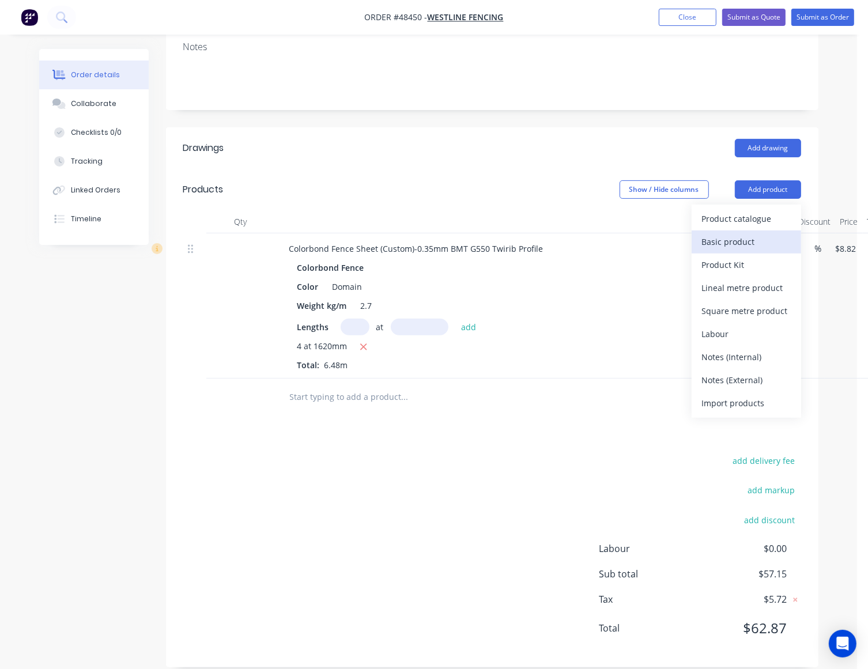
click at [765, 233] on div "Basic product" at bounding box center [746, 241] width 89 height 17
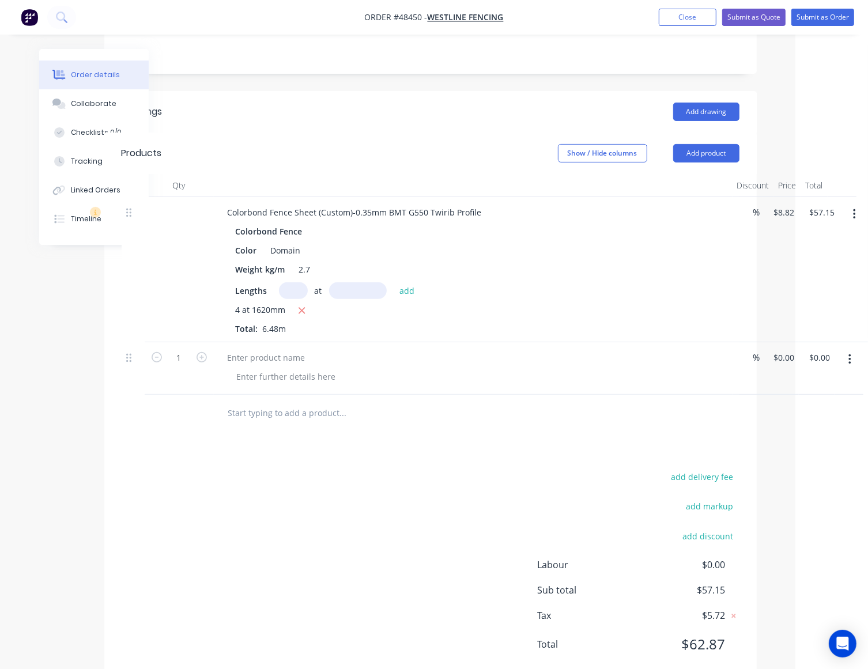
scroll to position [264, 62]
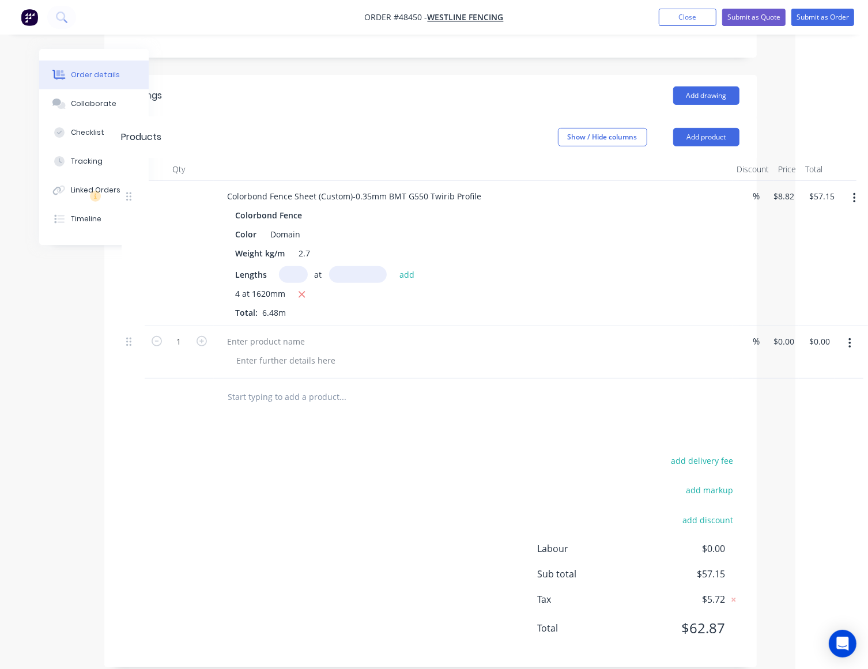
click at [609, 395] on div at bounding box center [421, 397] width 415 height 37
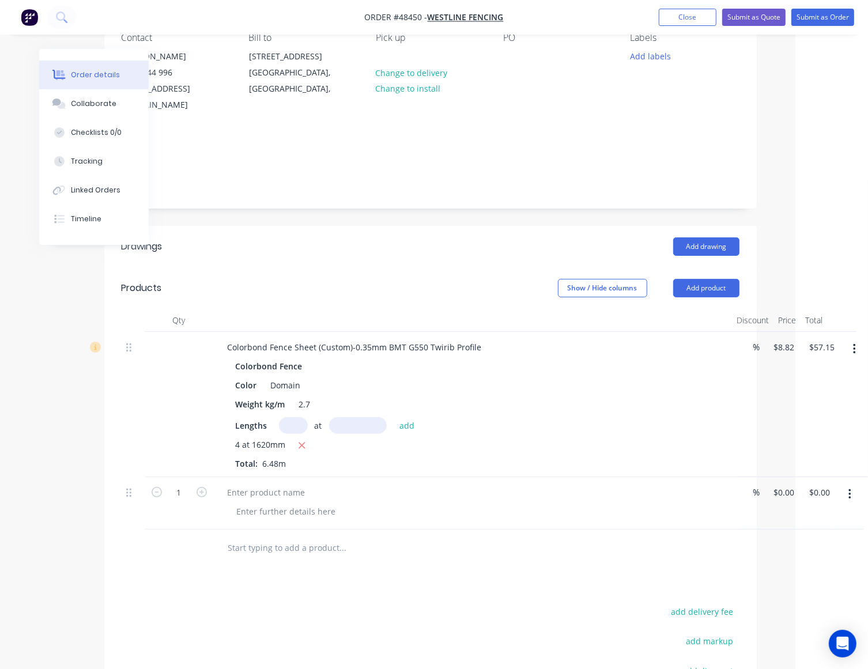
scroll to position [48, 62]
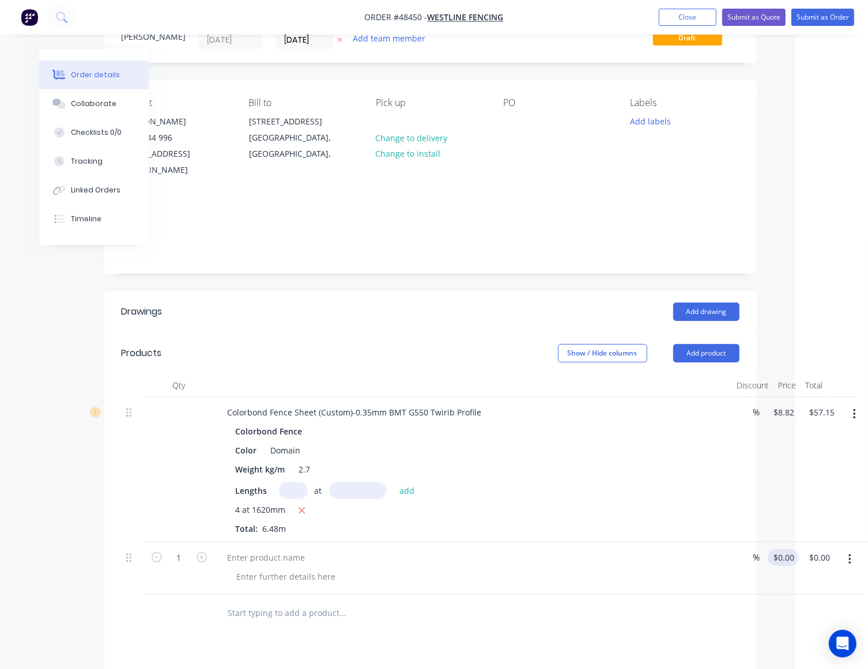
click at [739, 544] on div "1 % $0.00 $0.00 $0.00 $0.00" at bounding box center [431, 568] width 618 height 52
type input "$4.41"
click at [482, 568] on div at bounding box center [478, 576] width 500 height 17
click at [263, 549] on div at bounding box center [266, 557] width 96 height 17
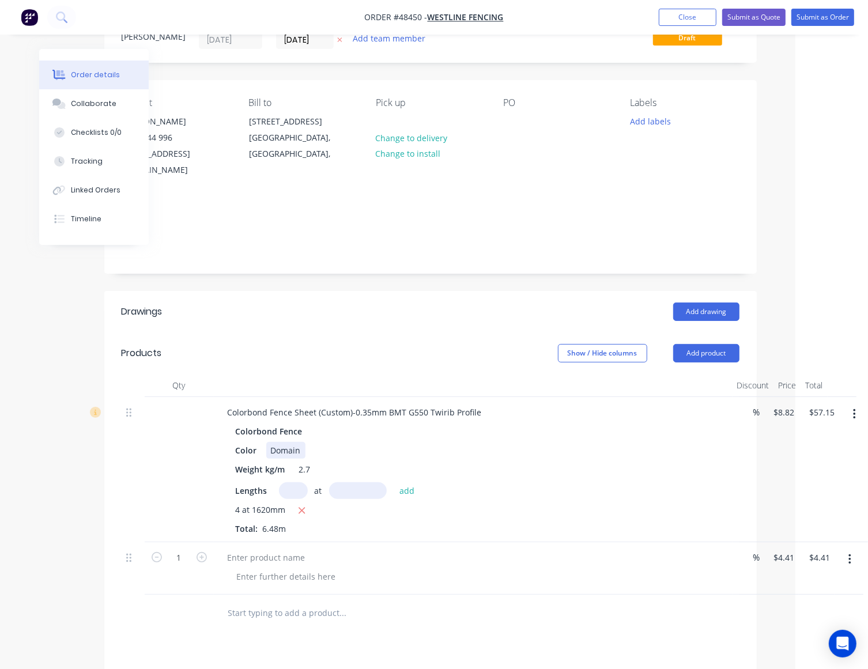
click at [438, 424] on div "Colorbond Fence Color Domain Weight kg/m 2.7 Lengths at add 4 at 1620mm Total: …" at bounding box center [472, 479] width 509 height 112
click at [524, 117] on div "PO" at bounding box center [557, 137] width 109 height 81
click at [516, 128] on div at bounding box center [512, 121] width 18 height 17
paste div
drag, startPoint x: 425, startPoint y: 252, endPoint x: 432, endPoint y: 246, distance: 10.2
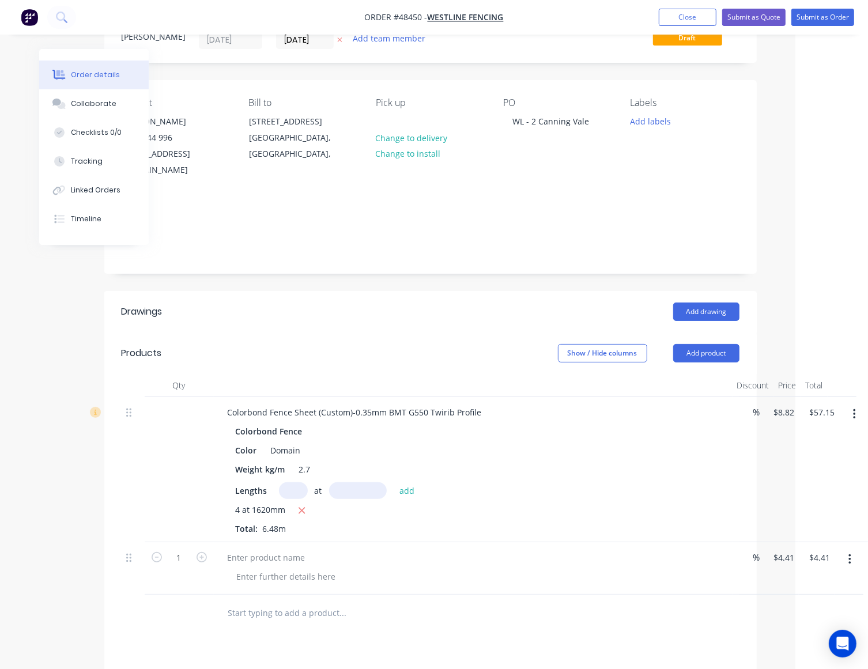
click at [432, 246] on div "Notes" at bounding box center [430, 234] width 652 height 77
click at [272, 549] on div at bounding box center [266, 557] width 96 height 17
click at [358, 549] on div "Material waste surcharge for sheets order under 10m" at bounding box center [331, 557] width 227 height 17
click at [361, 549] on div "Material waste surcharge for sheets order under 10m" at bounding box center [331, 557] width 227 height 17
click at [499, 602] on div at bounding box center [391, 613] width 346 height 23
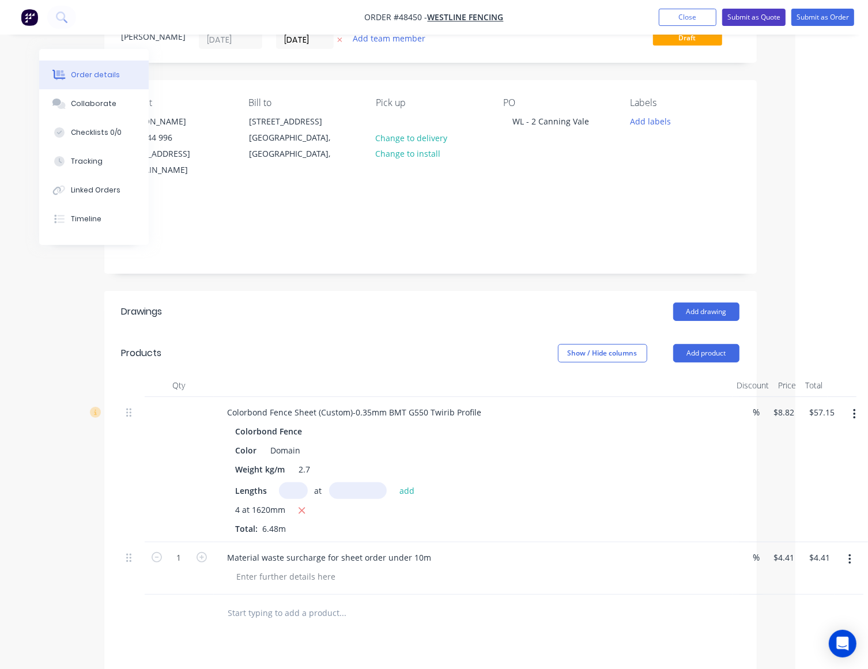
click at [736, 13] on button "Submit as Quote" at bounding box center [753, 17] width 63 height 17
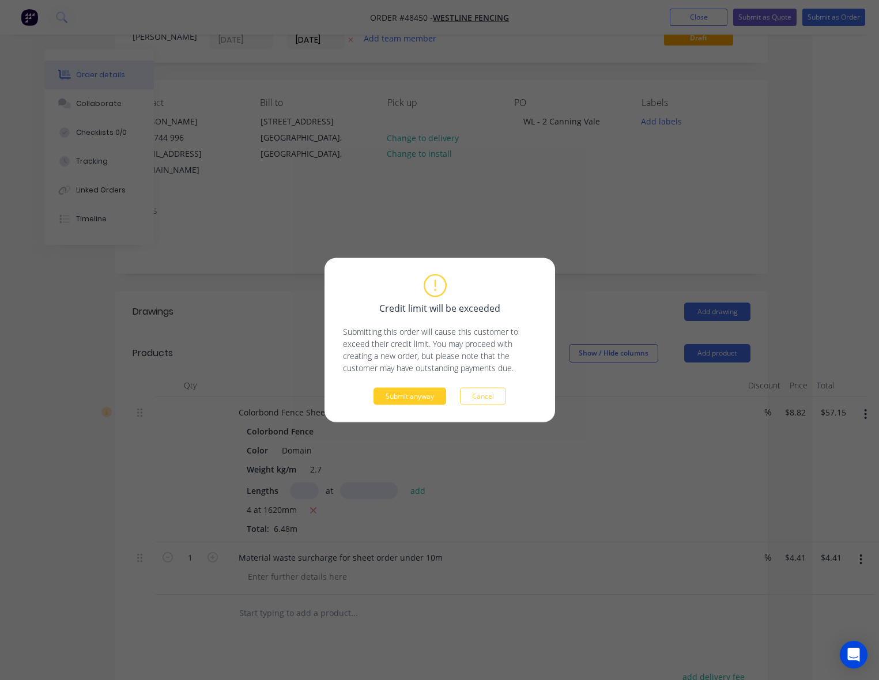
click at [416, 402] on button "Submit anyway" at bounding box center [409, 396] width 73 height 17
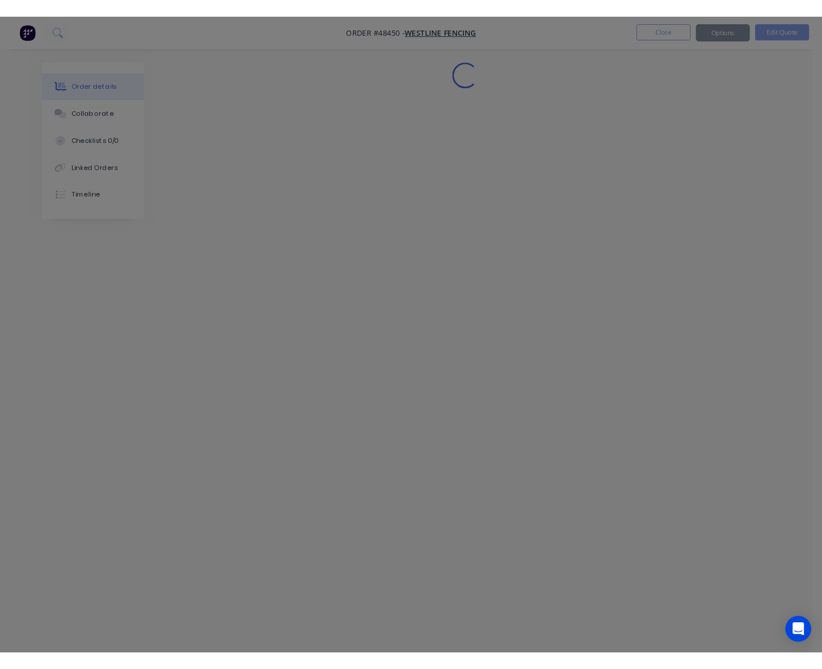
scroll to position [0, 0]
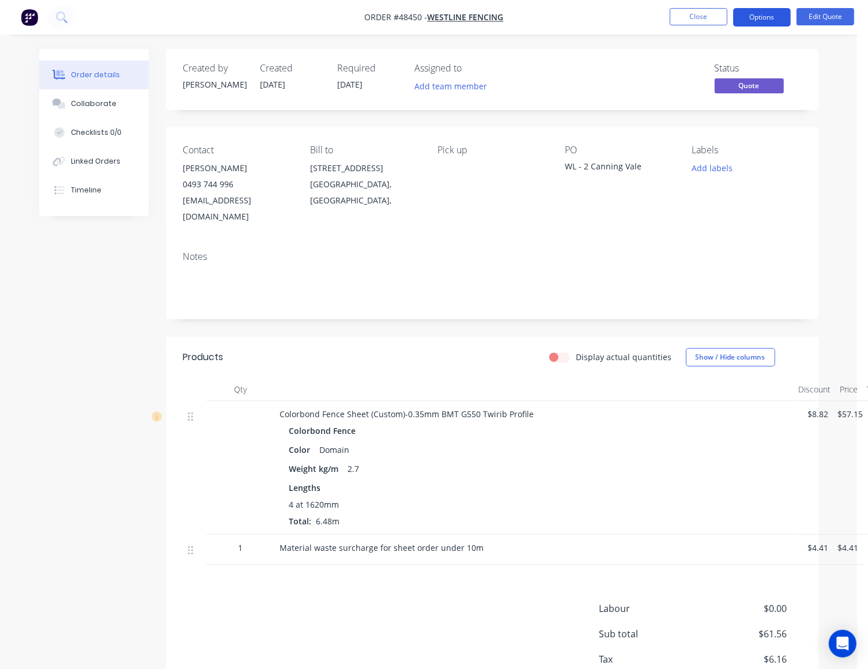
click at [758, 24] on button "Options" at bounding box center [762, 17] width 58 height 18
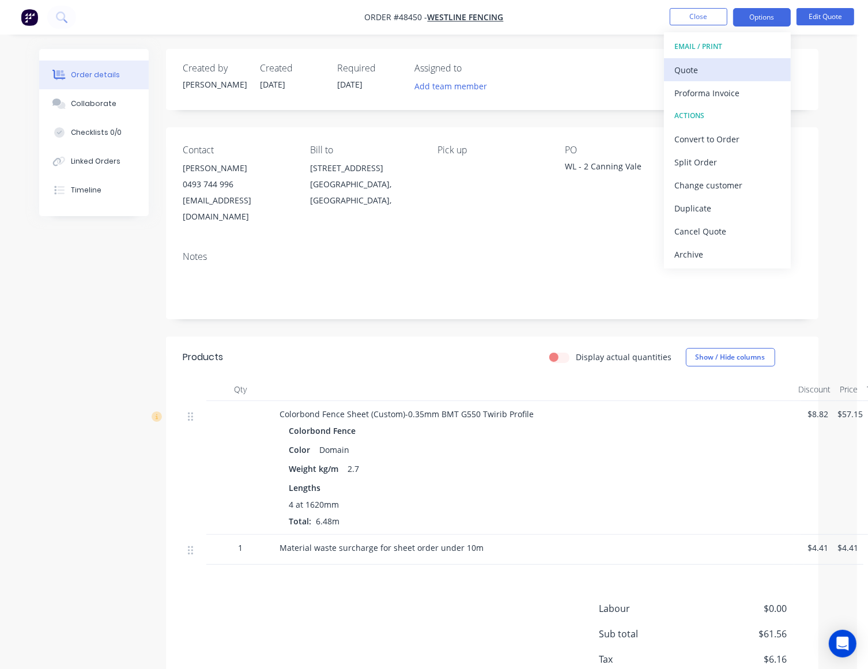
click at [701, 70] on div "Quote" at bounding box center [727, 70] width 106 height 17
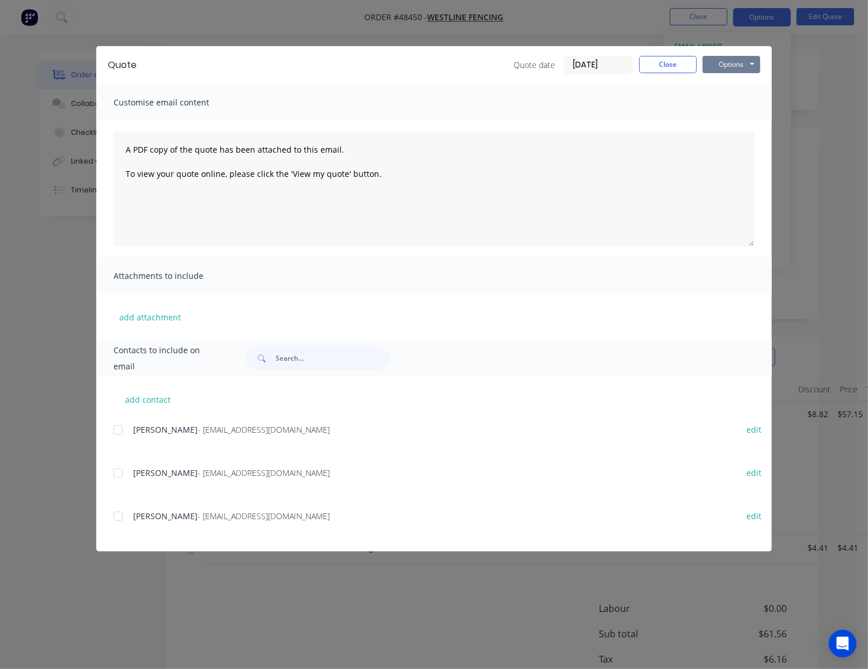
click at [721, 58] on button "Options" at bounding box center [732, 64] width 58 height 17
click at [709, 76] on button "Preview" at bounding box center [740, 85] width 74 height 19
drag, startPoint x: 667, startPoint y: 67, endPoint x: 679, endPoint y: 65, distance: 11.7
click at [675, 66] on button "Close" at bounding box center [668, 64] width 58 height 17
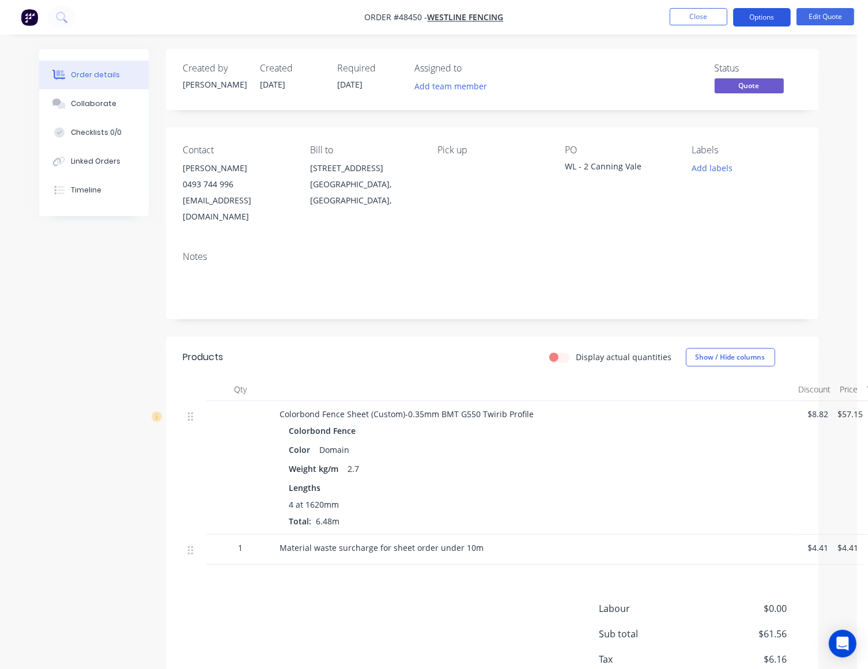
click at [771, 12] on button "Options" at bounding box center [762, 17] width 58 height 18
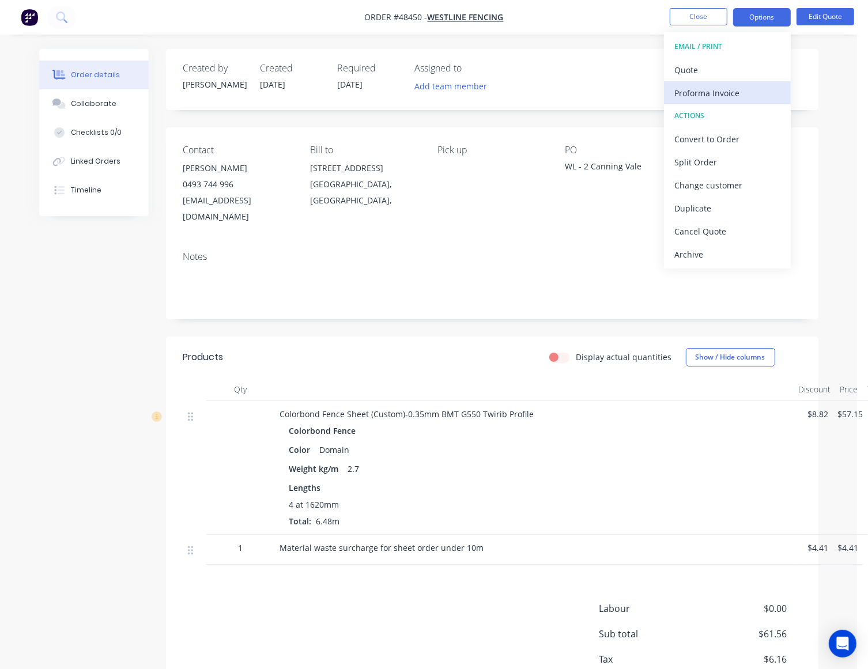
click at [748, 88] on div "Proforma Invoice" at bounding box center [727, 93] width 106 height 17
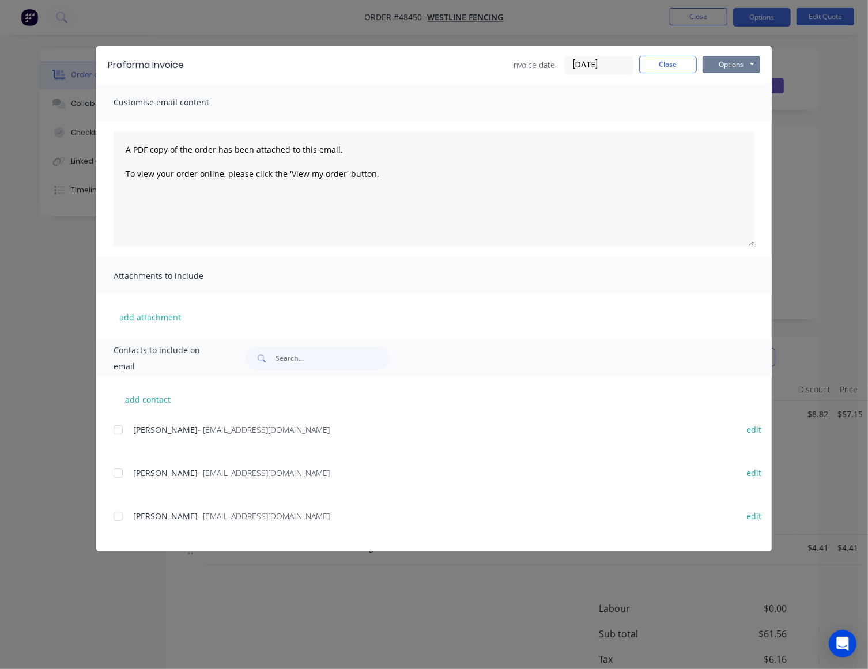
click at [727, 65] on button "Options" at bounding box center [732, 64] width 58 height 17
click at [720, 78] on button "Preview" at bounding box center [740, 85] width 74 height 19
click at [671, 61] on button "Close" at bounding box center [668, 64] width 58 height 17
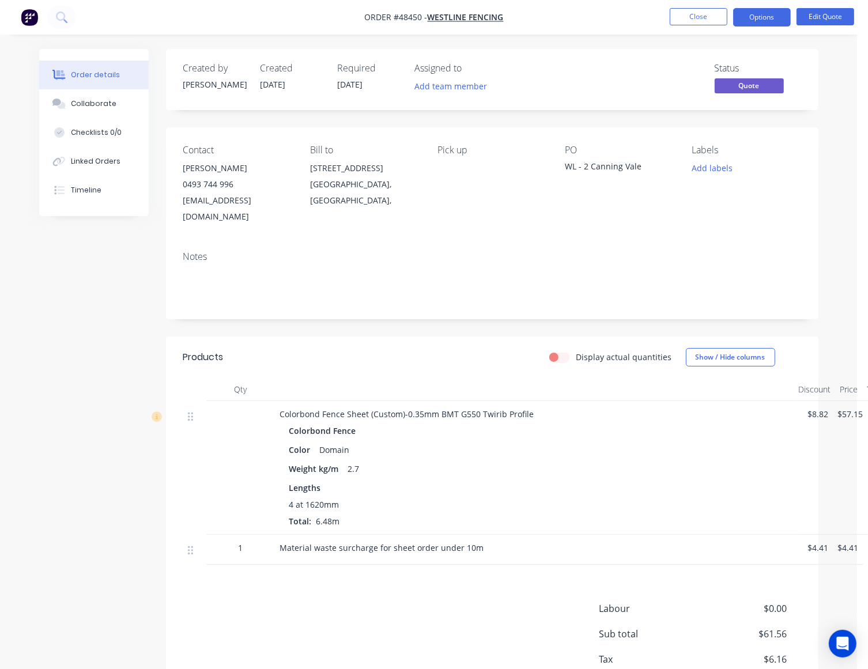
click at [98, 465] on div "Created by Cathy Created 25/08/25 Required 25/08/25 Assigned to Add team member…" at bounding box center [428, 397] width 779 height 696
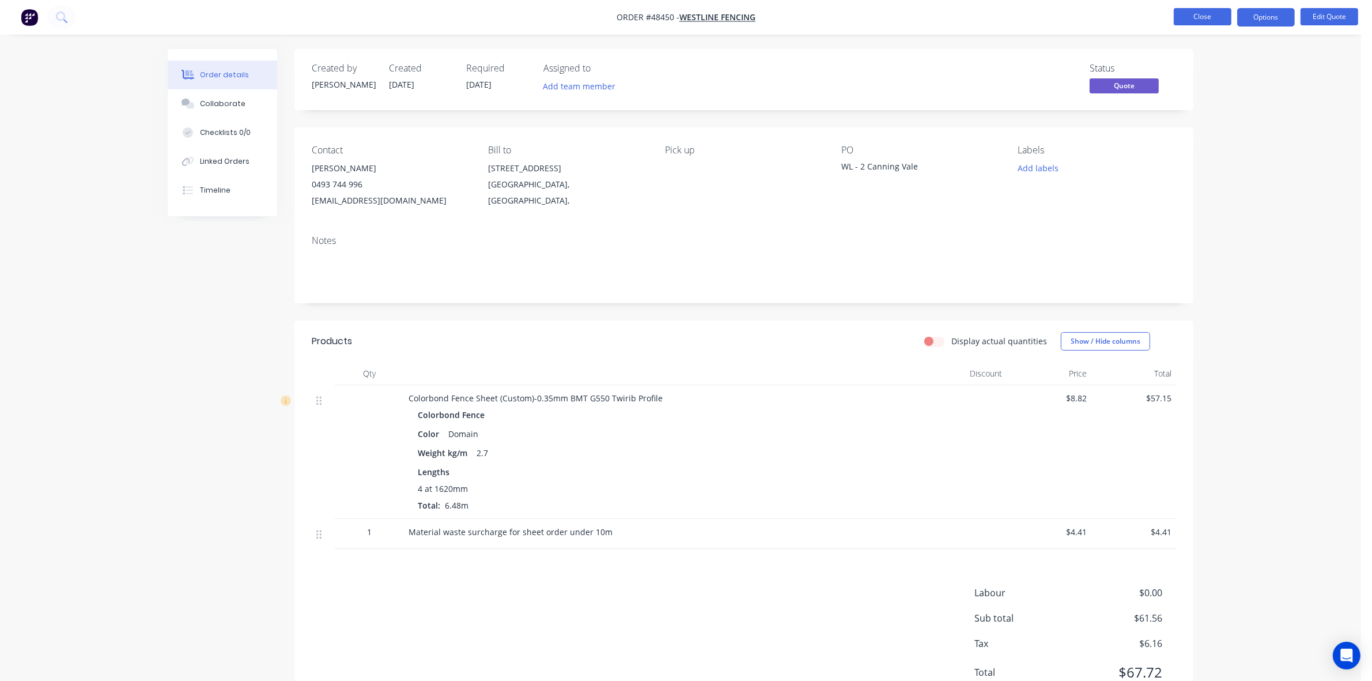
click at [1185, 17] on button "Close" at bounding box center [1203, 16] width 58 height 17
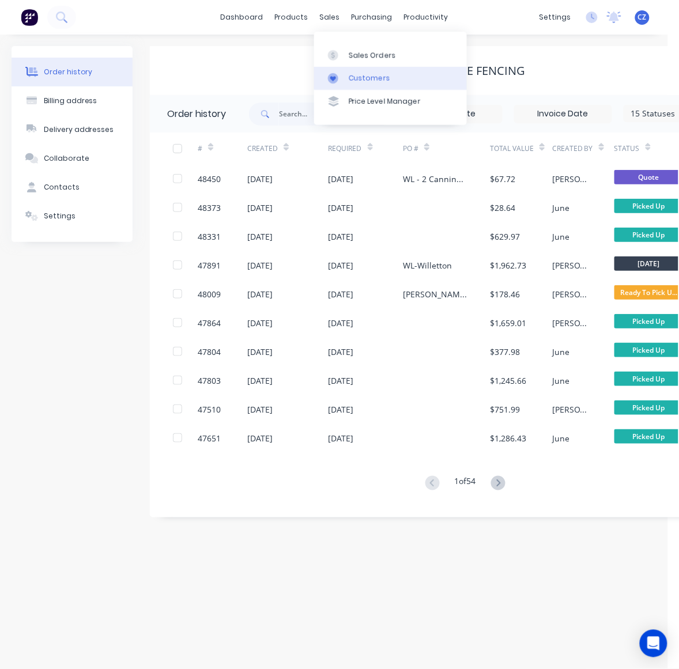
click at [356, 69] on link "Customers" at bounding box center [390, 78] width 153 height 23
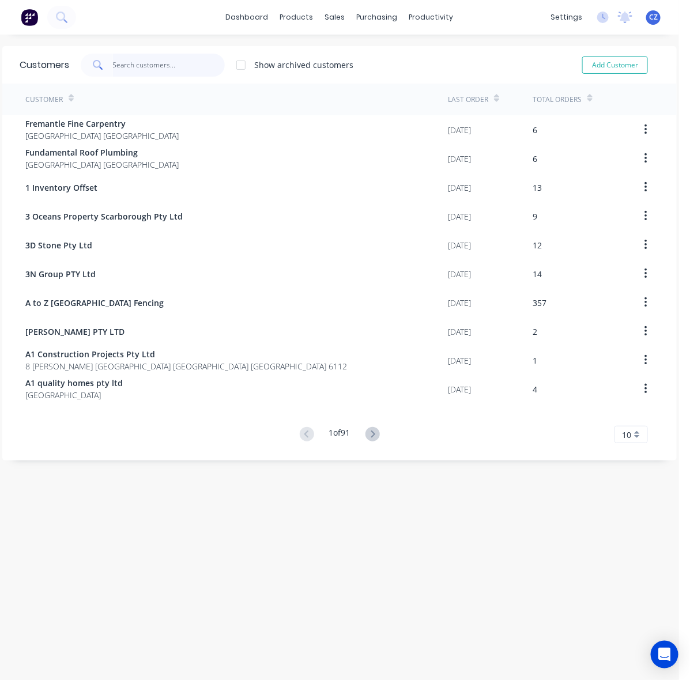
click at [178, 62] on input "text" at bounding box center [169, 65] width 112 height 23
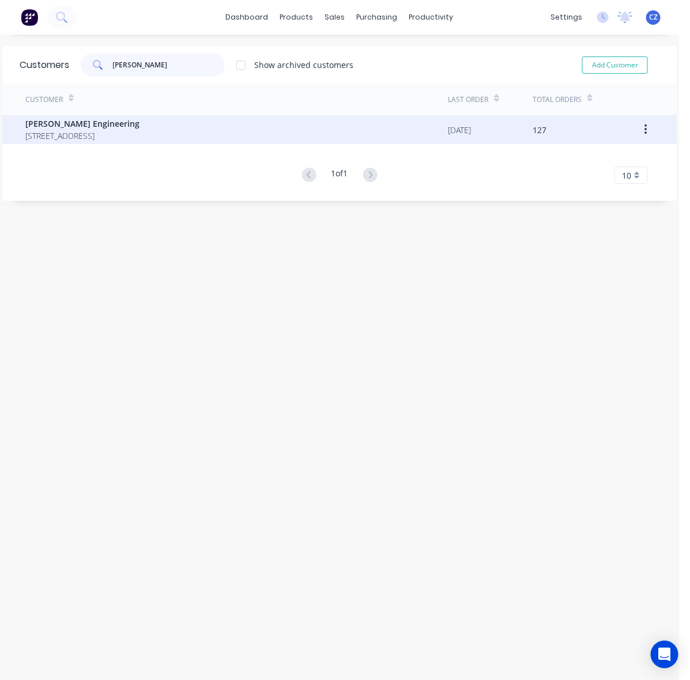
type input "perna"
click at [123, 122] on span "Perna Engineering" at bounding box center [82, 124] width 114 height 12
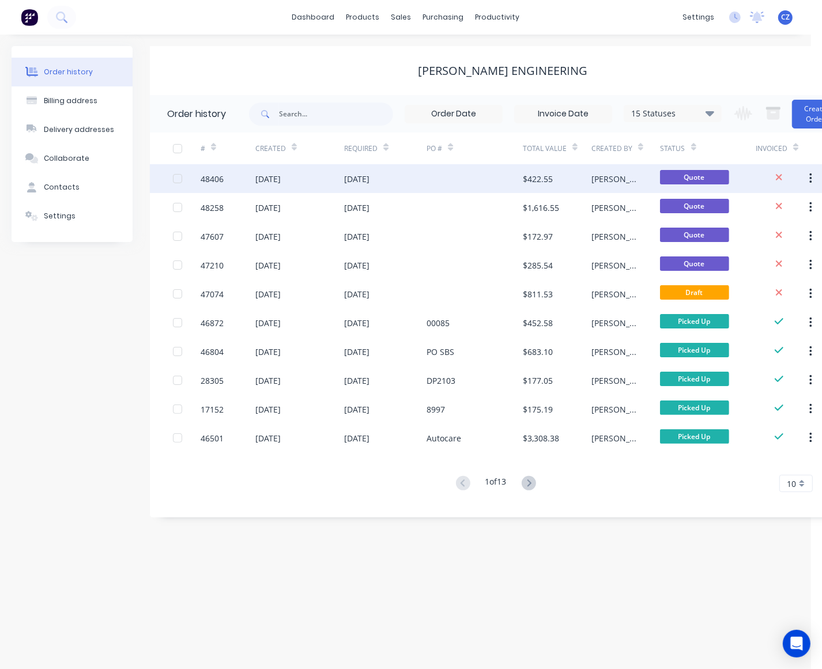
click at [477, 176] on div at bounding box center [475, 178] width 96 height 29
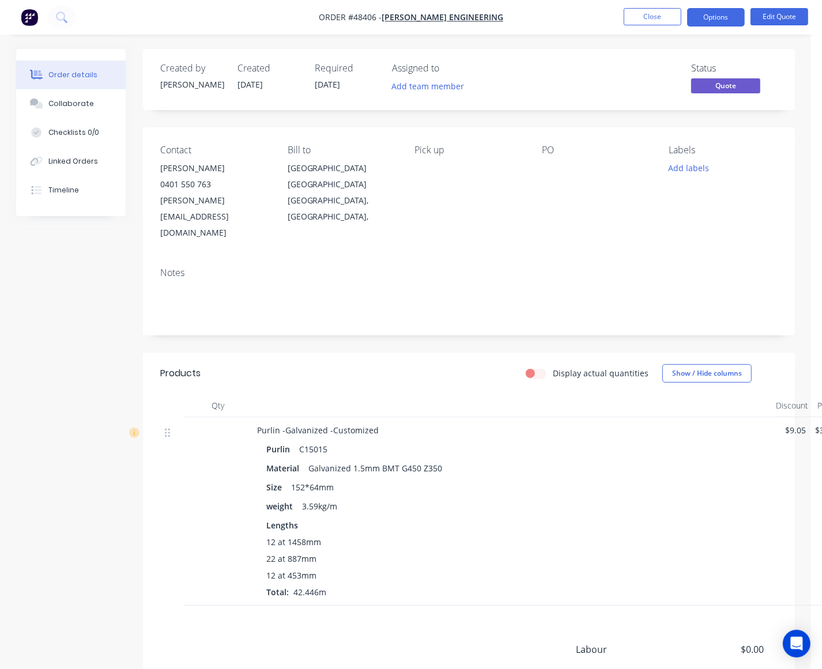
click at [556, 166] on div at bounding box center [596, 168] width 109 height 16
click at [553, 167] on div at bounding box center [596, 168] width 109 height 16
drag, startPoint x: 546, startPoint y: 165, endPoint x: 565, endPoint y: 150, distance: 23.8
click at [551, 162] on div at bounding box center [596, 168] width 109 height 16
click at [784, 17] on button "Edit Quote" at bounding box center [779, 16] width 58 height 17
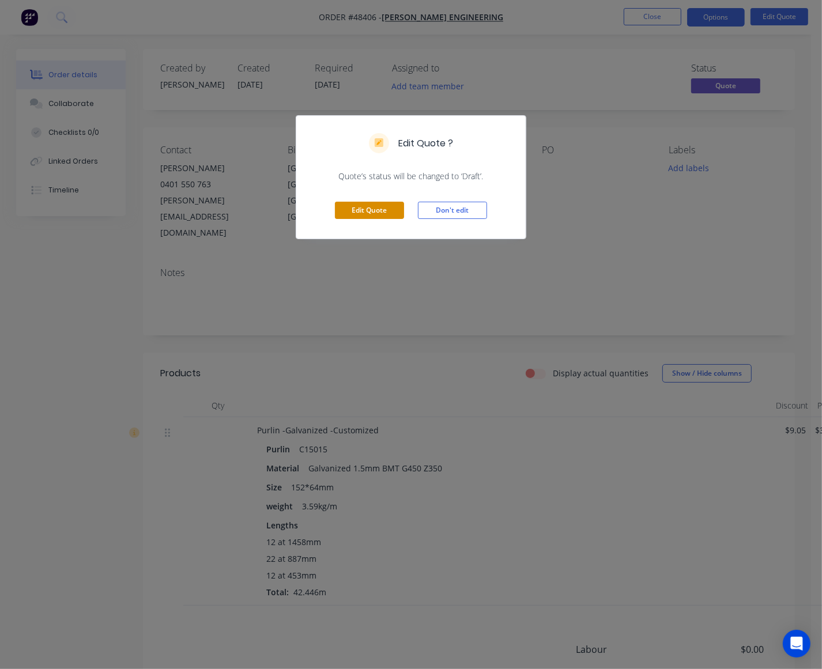
click at [361, 208] on button "Edit Quote" at bounding box center [369, 210] width 69 height 17
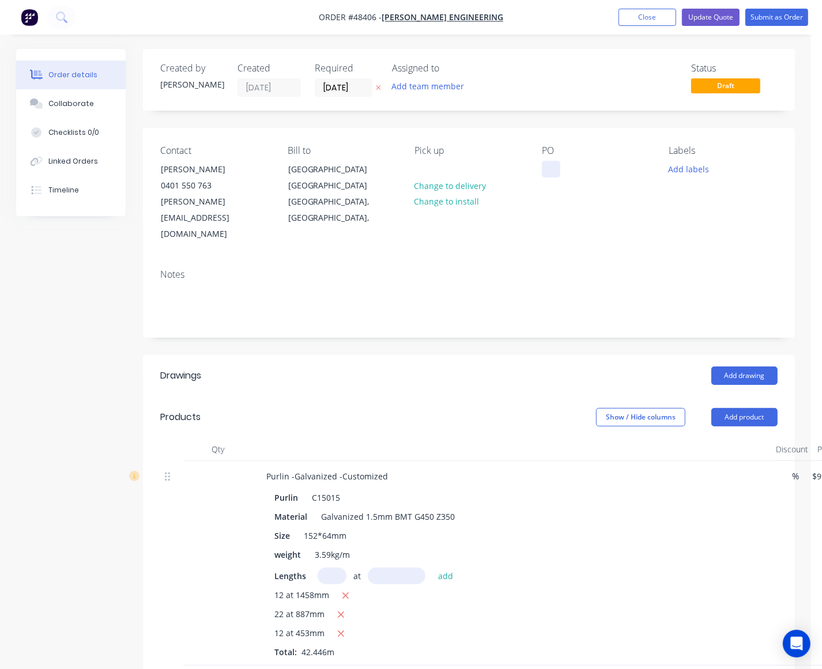
click at [548, 173] on div at bounding box center [551, 169] width 18 height 17
click at [545, 170] on div at bounding box center [551, 169] width 18 height 17
paste div
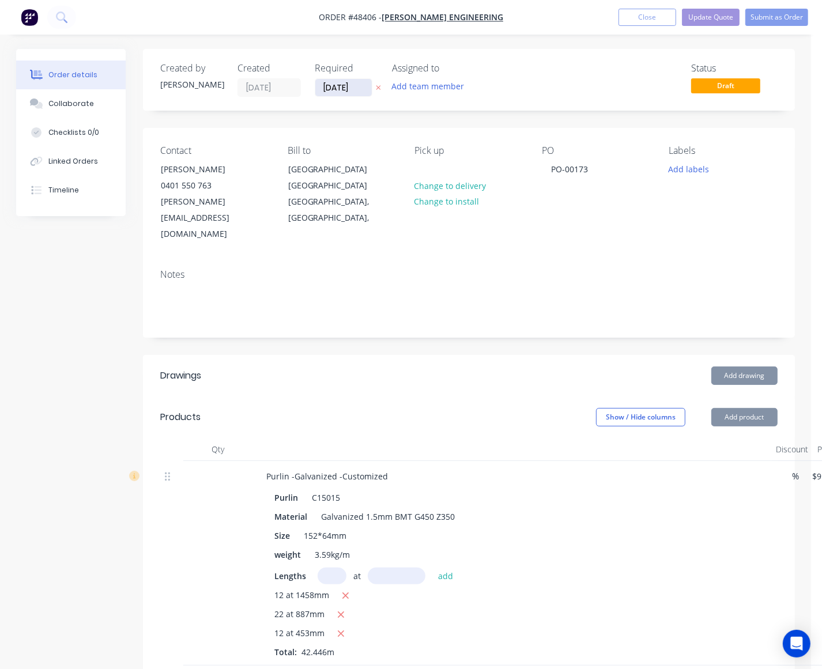
click at [343, 87] on input "22/08/25" at bounding box center [343, 87] width 56 height 17
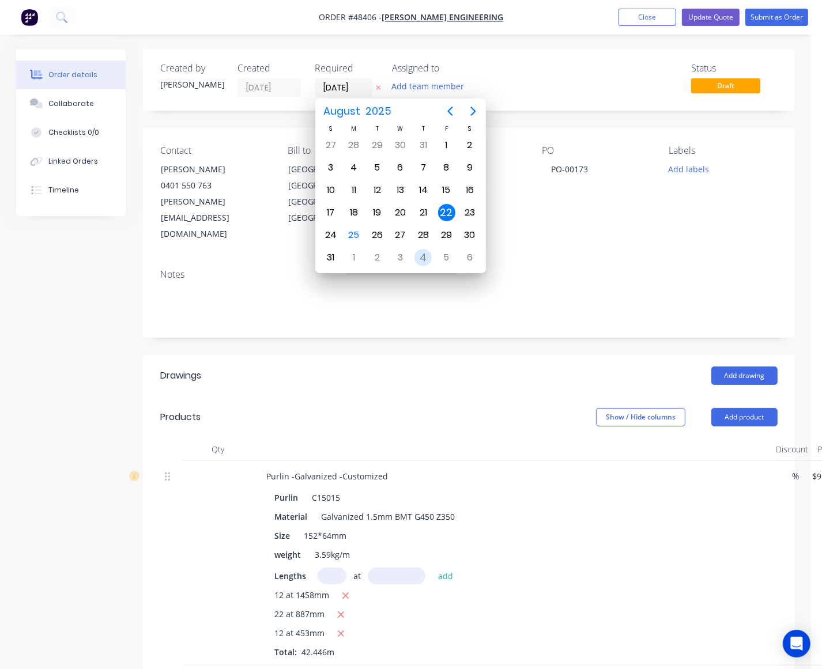
click at [428, 252] on div "4" at bounding box center [422, 257] width 17 height 17
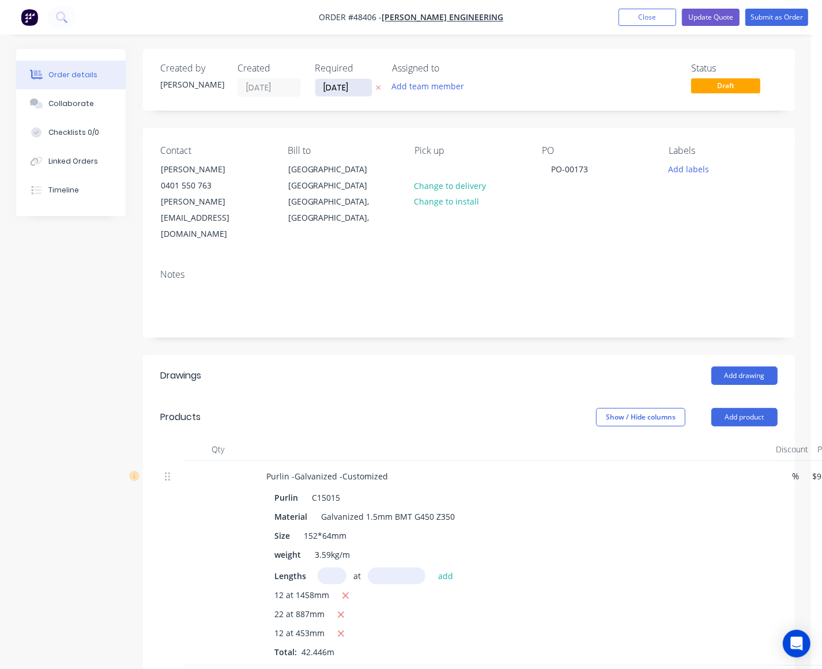
click at [326, 88] on input "04/09/25" at bounding box center [343, 87] width 56 height 17
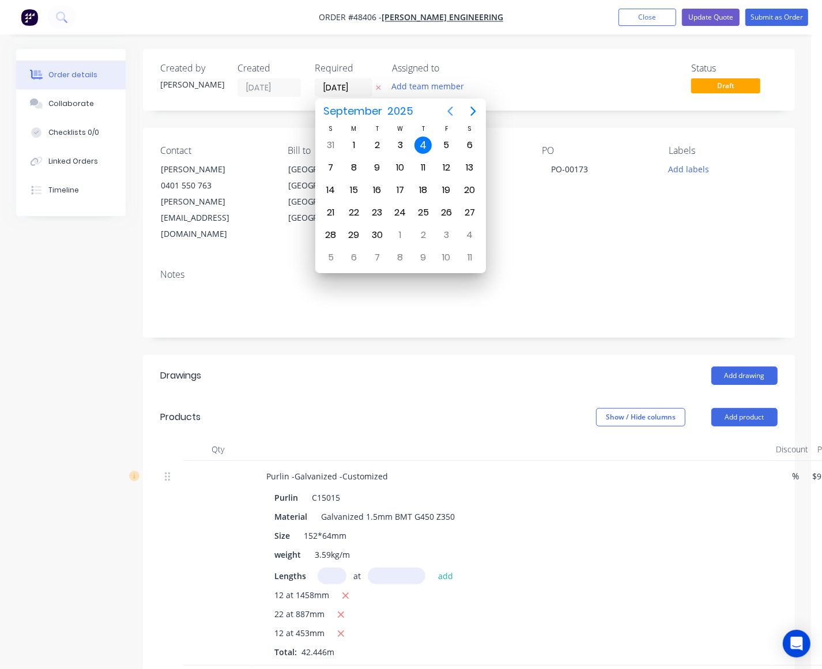
click at [447, 119] on button "Previous page" at bounding box center [450, 111] width 23 height 23
click at [396, 257] on div "3" at bounding box center [399, 257] width 17 height 17
type input "03/09/25"
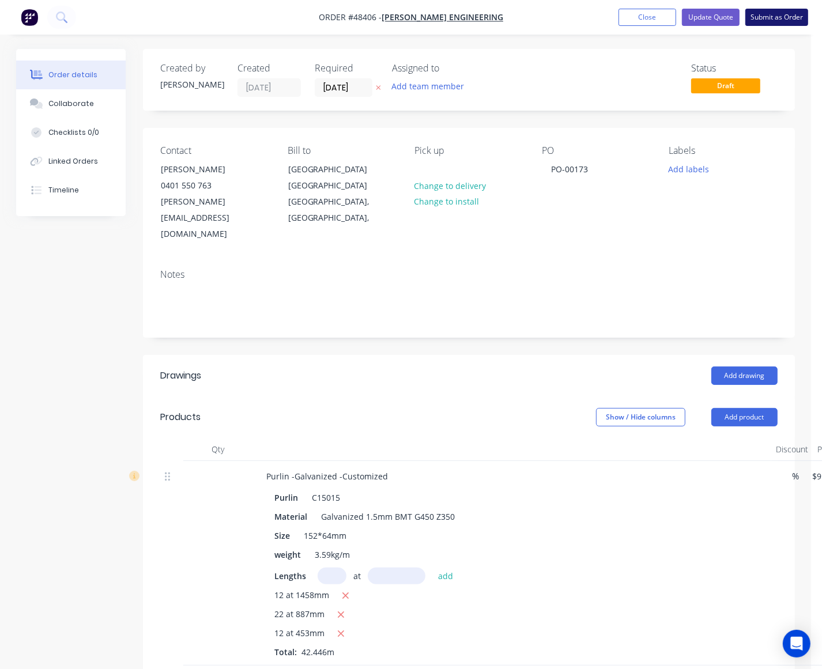
click at [778, 16] on button "Submit as Order" at bounding box center [776, 17] width 63 height 17
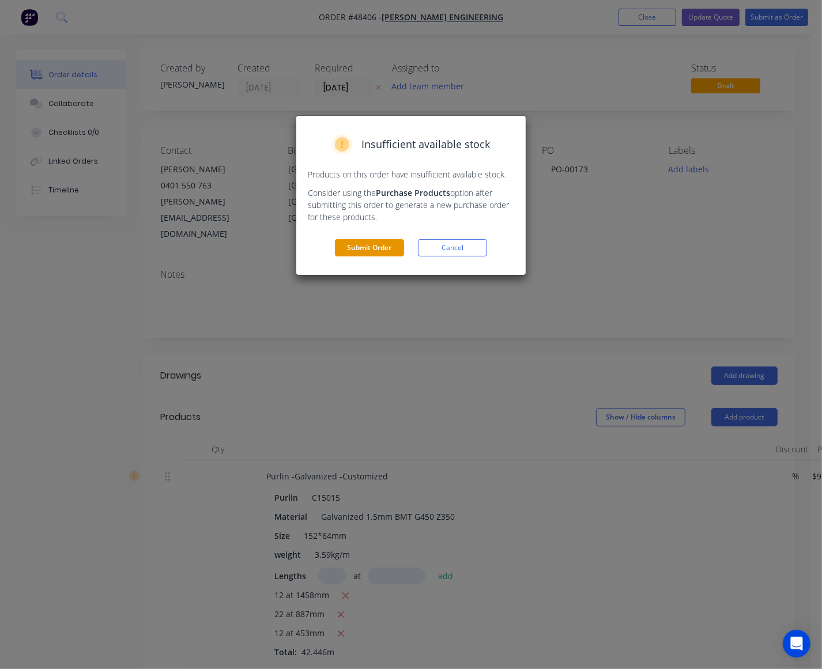
click at [387, 243] on button "Submit Order" at bounding box center [369, 247] width 69 height 17
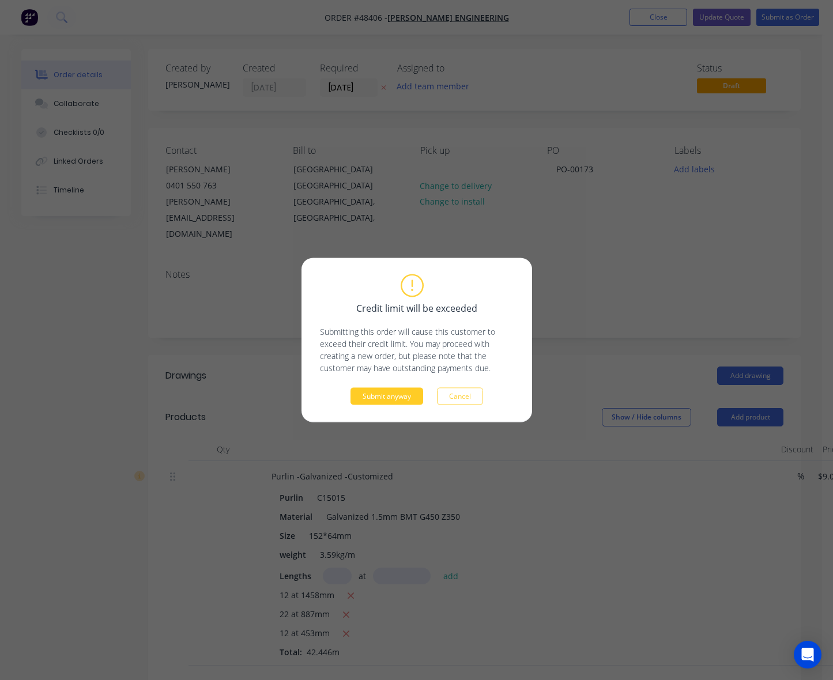
click at [415, 402] on button "Submit anyway" at bounding box center [386, 396] width 73 height 17
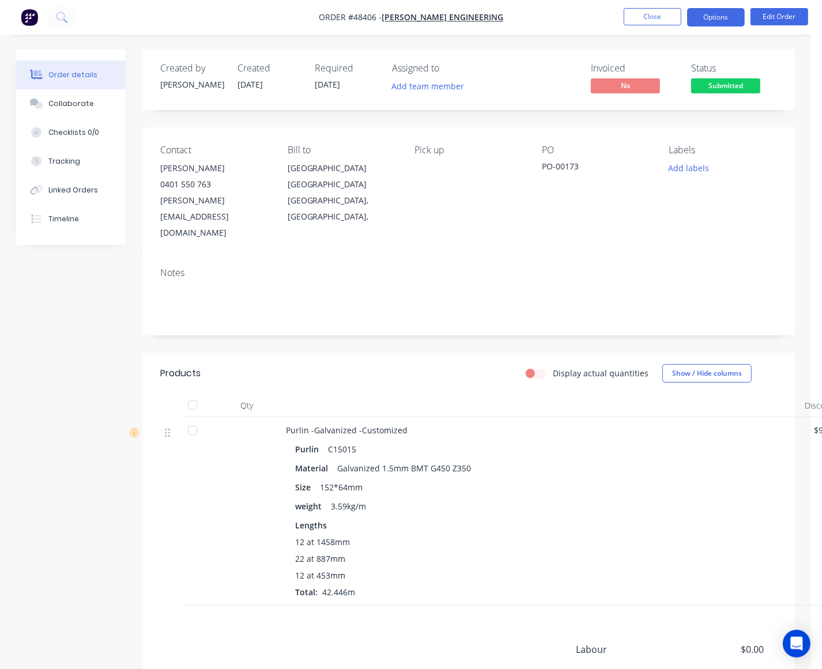
click at [724, 21] on button "Options" at bounding box center [716, 17] width 58 height 18
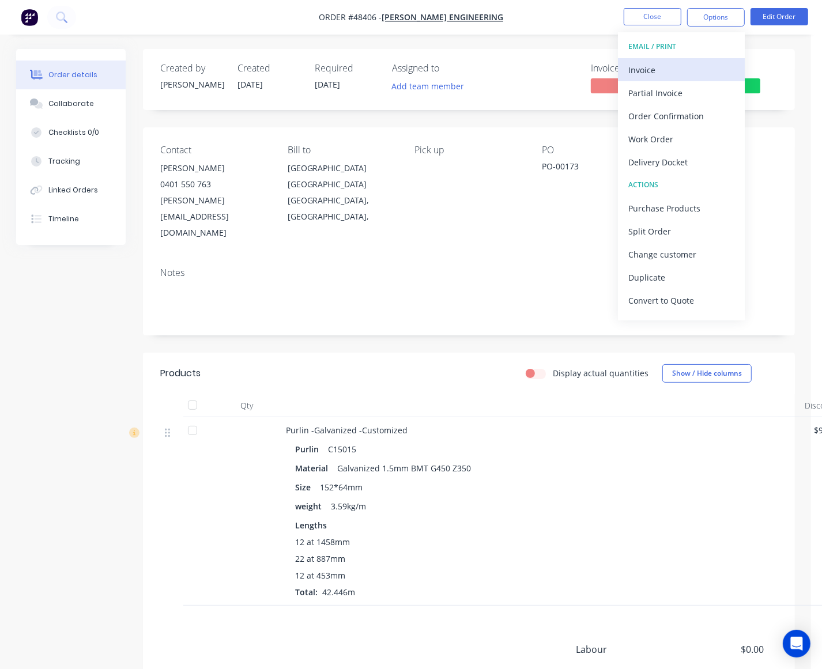
click at [655, 66] on div "Invoice" at bounding box center [681, 70] width 106 height 17
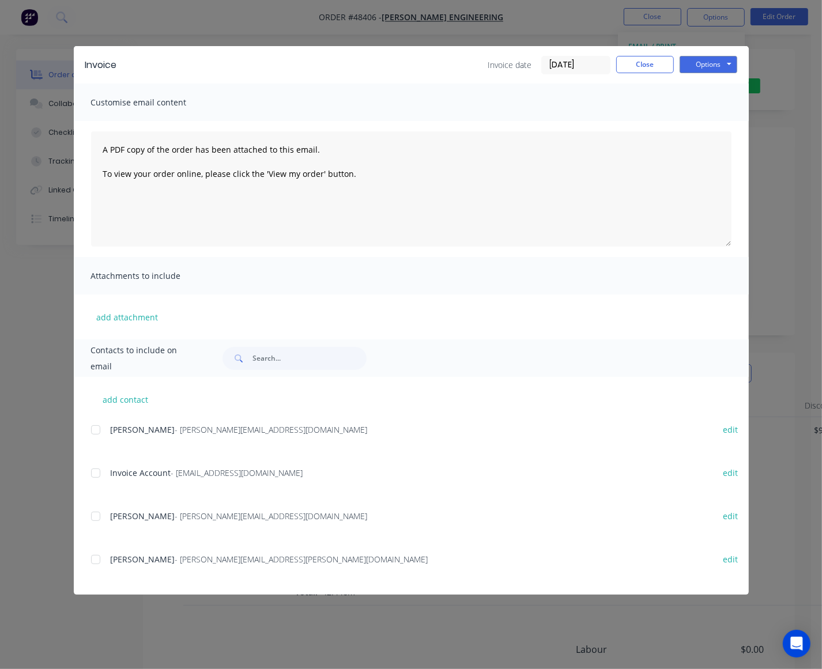
click at [100, 474] on div at bounding box center [95, 473] width 23 height 23
click at [726, 62] on button "Options" at bounding box center [709, 64] width 58 height 17
click at [704, 123] on button "Email" at bounding box center [717, 123] width 74 height 19
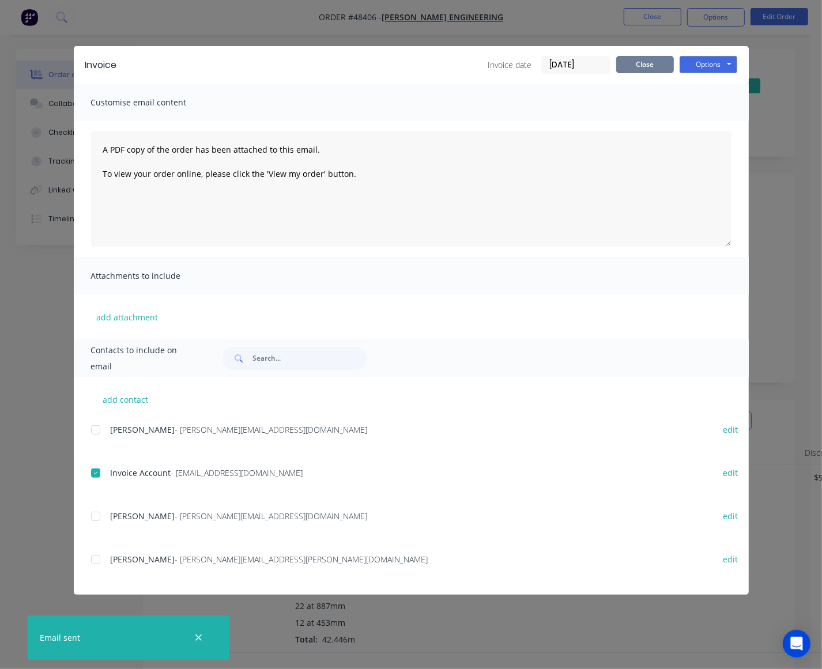
click at [669, 69] on button "Close" at bounding box center [645, 64] width 58 height 17
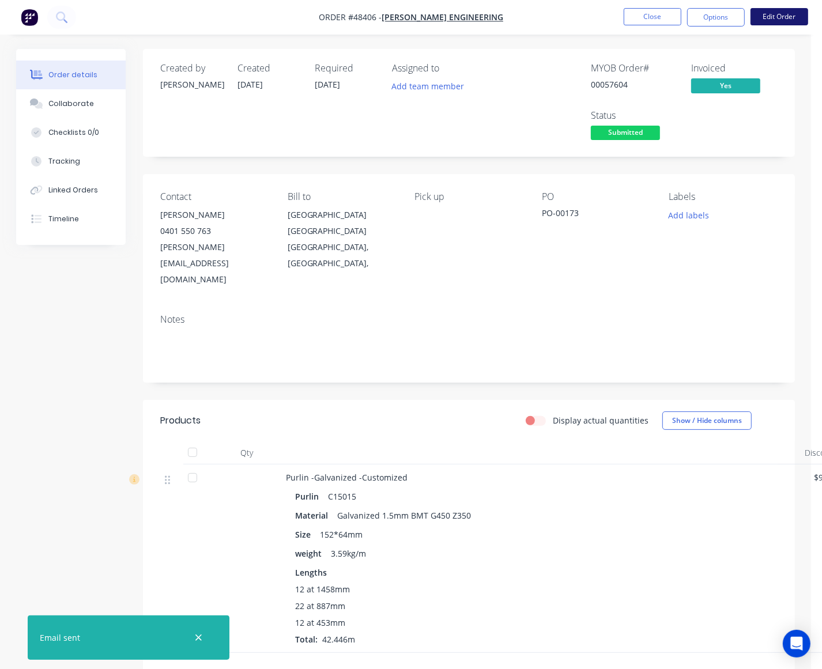
click at [779, 16] on button "Edit Order" at bounding box center [779, 16] width 58 height 17
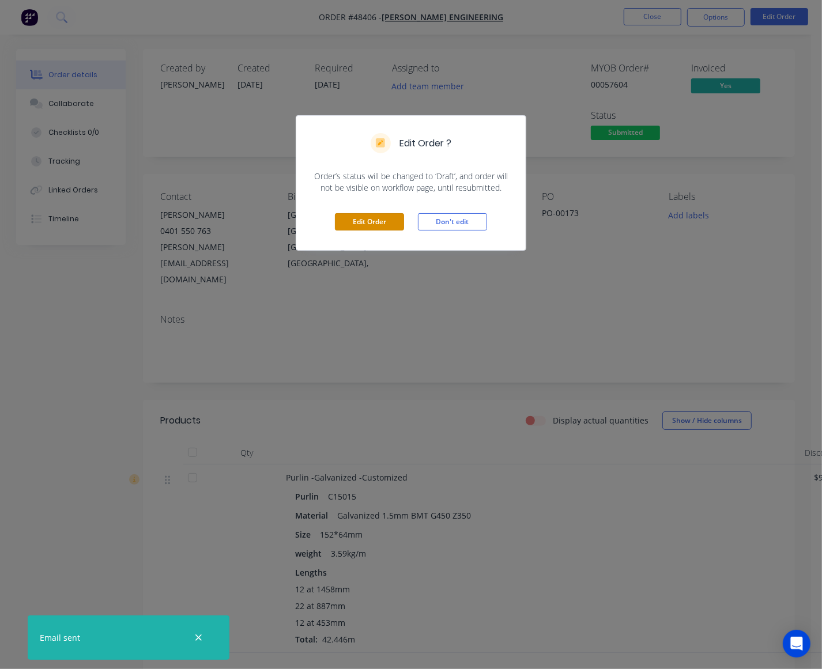
click at [378, 220] on button "Edit Order" at bounding box center [369, 221] width 69 height 17
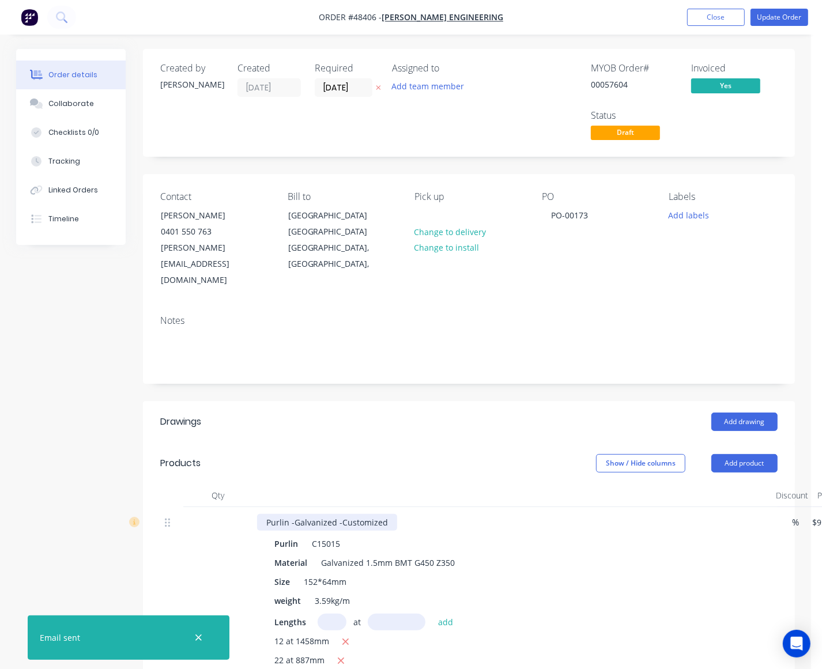
drag, startPoint x: 386, startPoint y: 514, endPoint x: 399, endPoint y: 510, distance: 13.7
click at [387, 514] on div "Purlin -Galvanized -Customized" at bounding box center [327, 522] width 140 height 17
click at [516, 466] on header "Products Show / Hide columns Add product" at bounding box center [469, 463] width 652 height 41
click at [782, 13] on button "Update Order" at bounding box center [779, 17] width 58 height 17
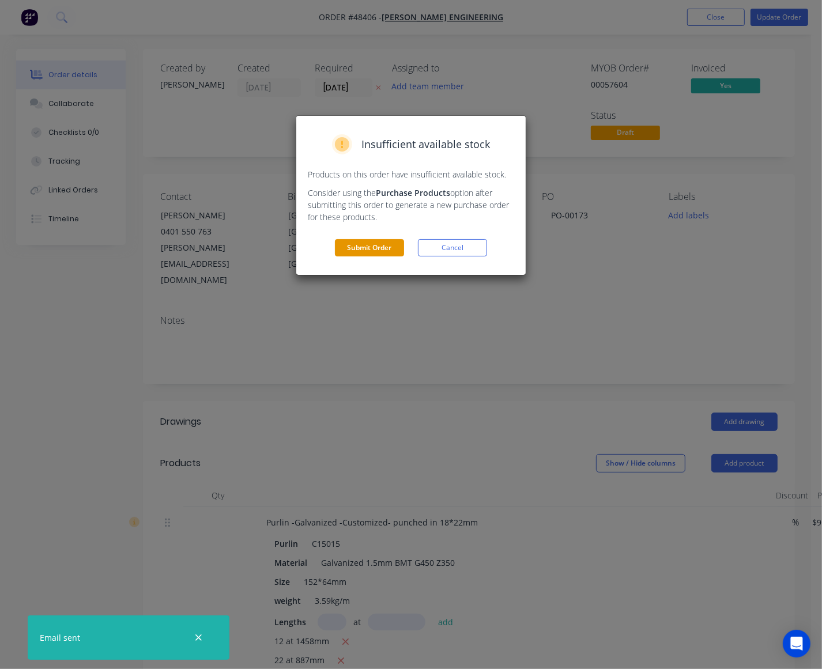
click at [392, 248] on button "Submit Order" at bounding box center [369, 247] width 69 height 17
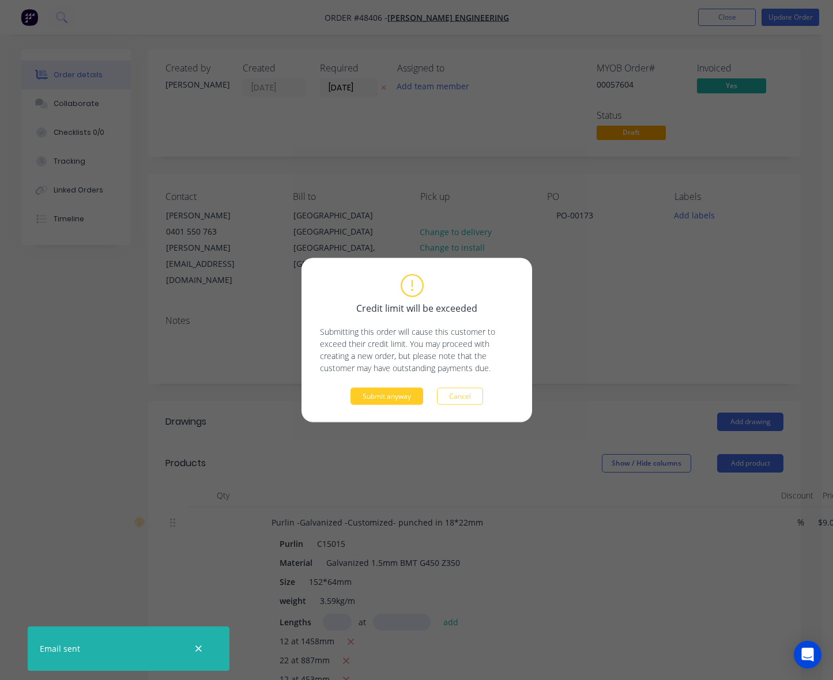
click at [372, 401] on button "Submit anyway" at bounding box center [386, 396] width 73 height 17
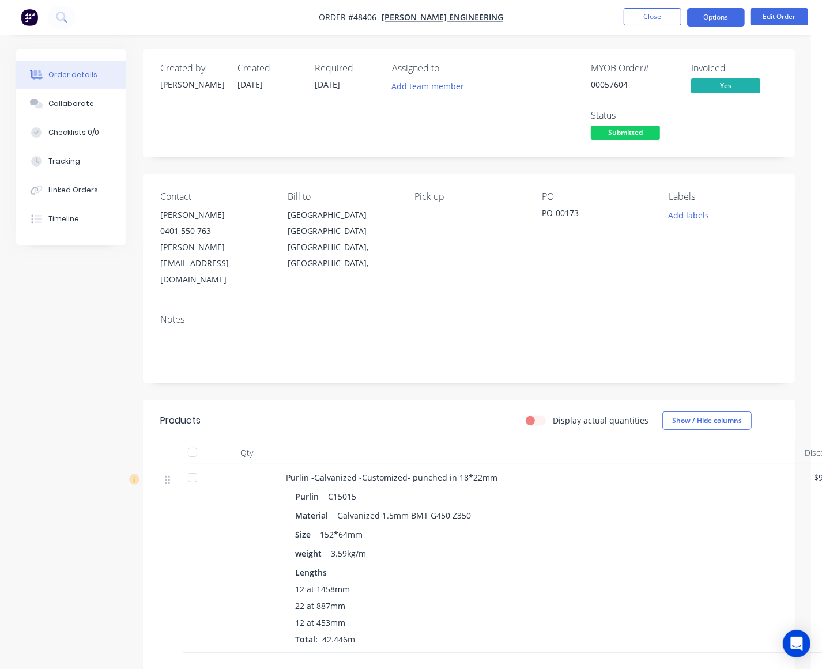
click at [727, 15] on button "Options" at bounding box center [716, 17] width 58 height 18
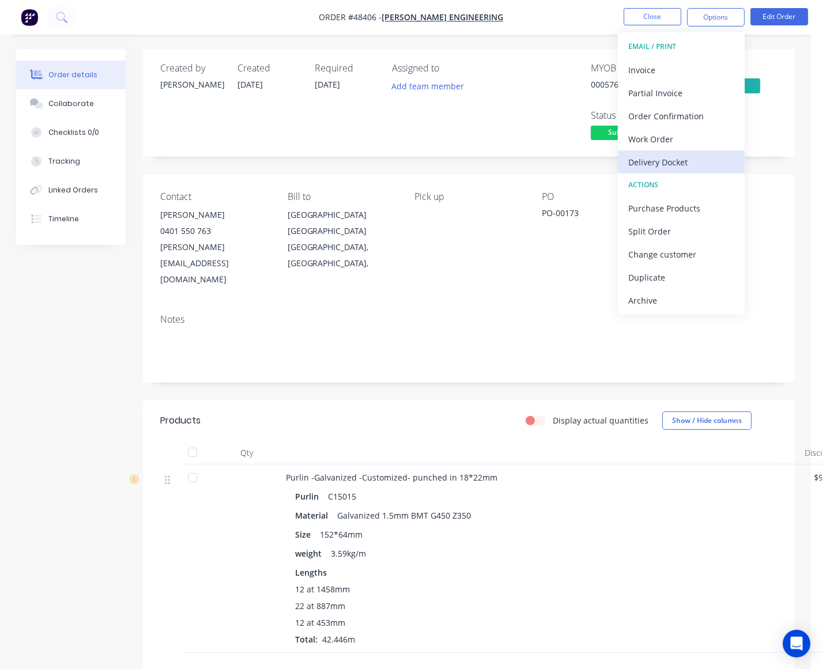
click at [669, 164] on div "Delivery Docket" at bounding box center [681, 162] width 106 height 17
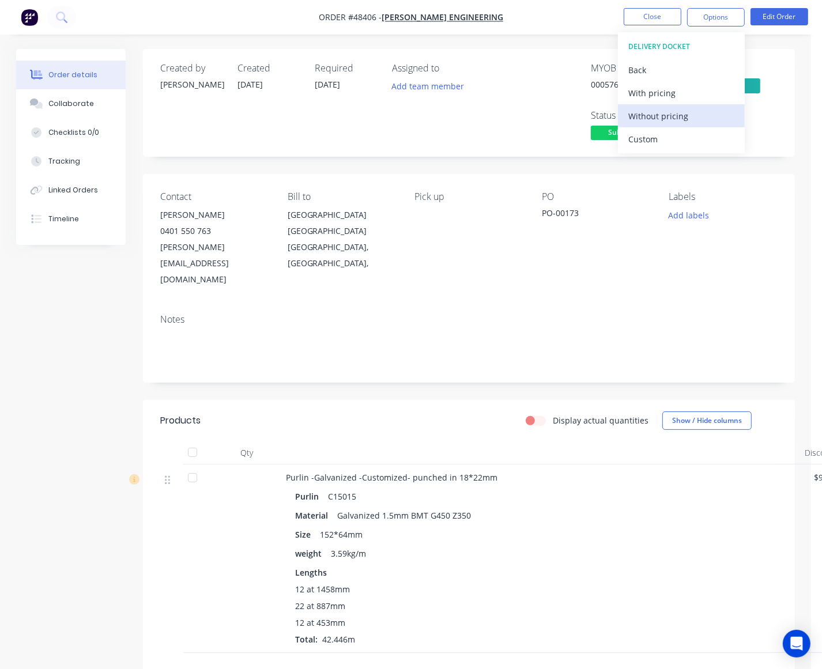
click at [689, 118] on div "Without pricing" at bounding box center [681, 116] width 106 height 17
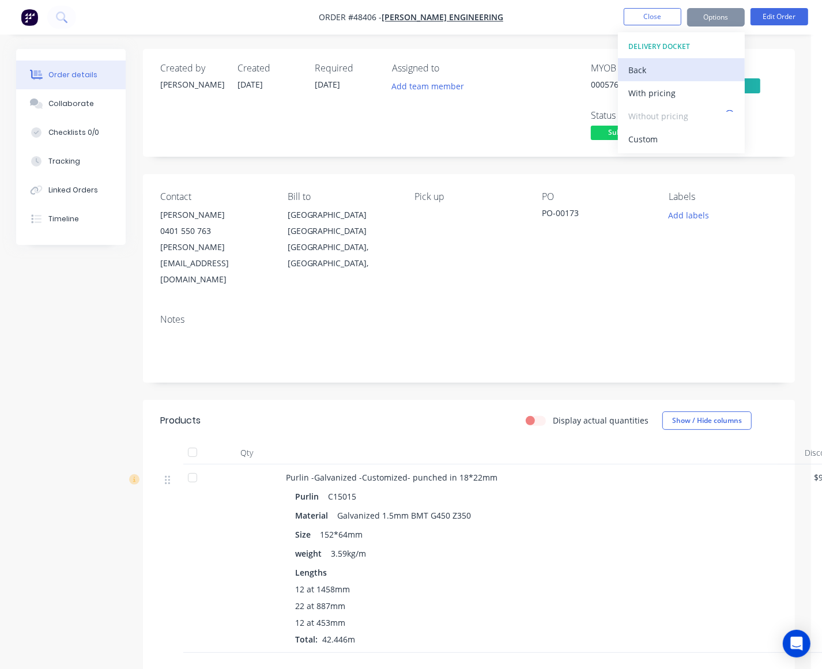
click at [684, 63] on div "Back" at bounding box center [681, 70] width 106 height 17
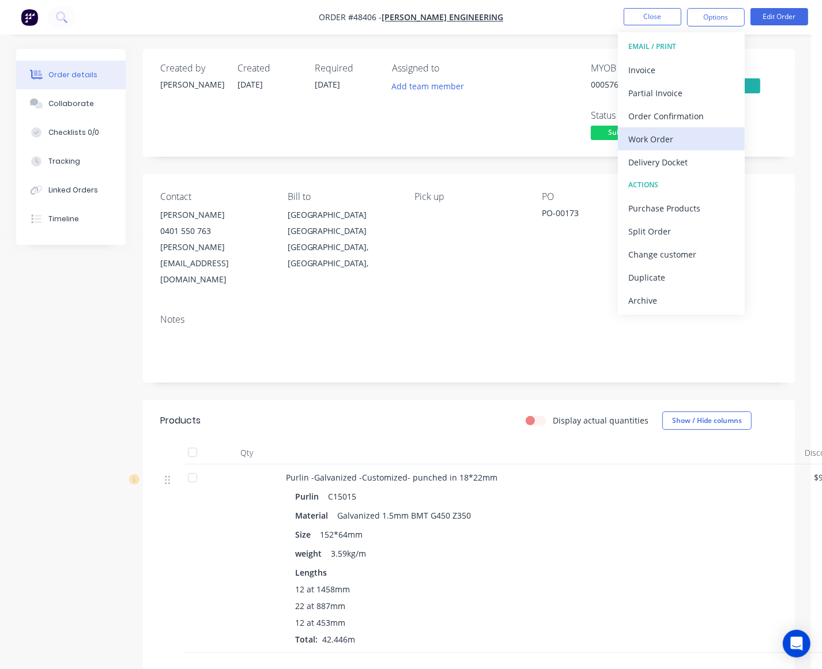
click at [652, 137] on div "Work Order" at bounding box center [681, 139] width 106 height 17
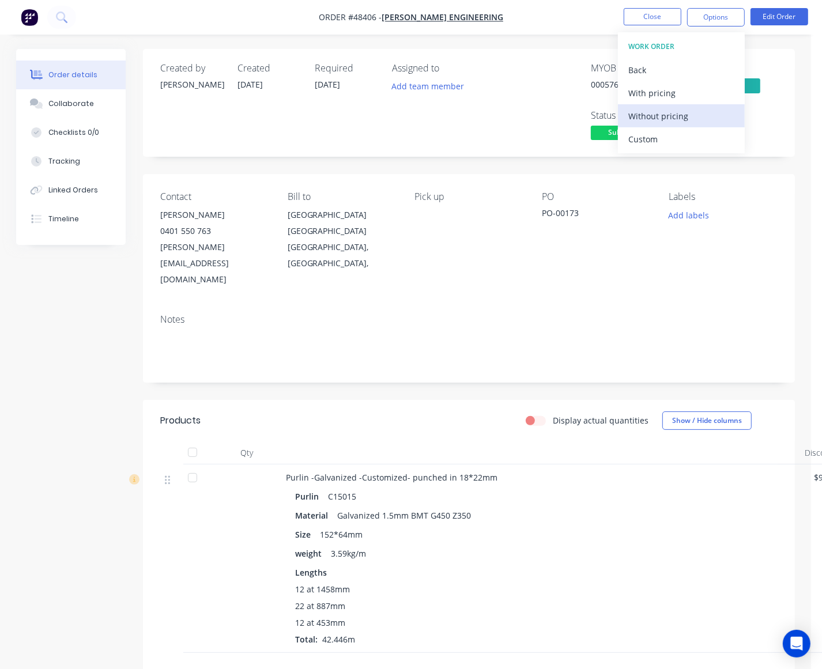
click at [678, 113] on div "Without pricing" at bounding box center [681, 116] width 106 height 17
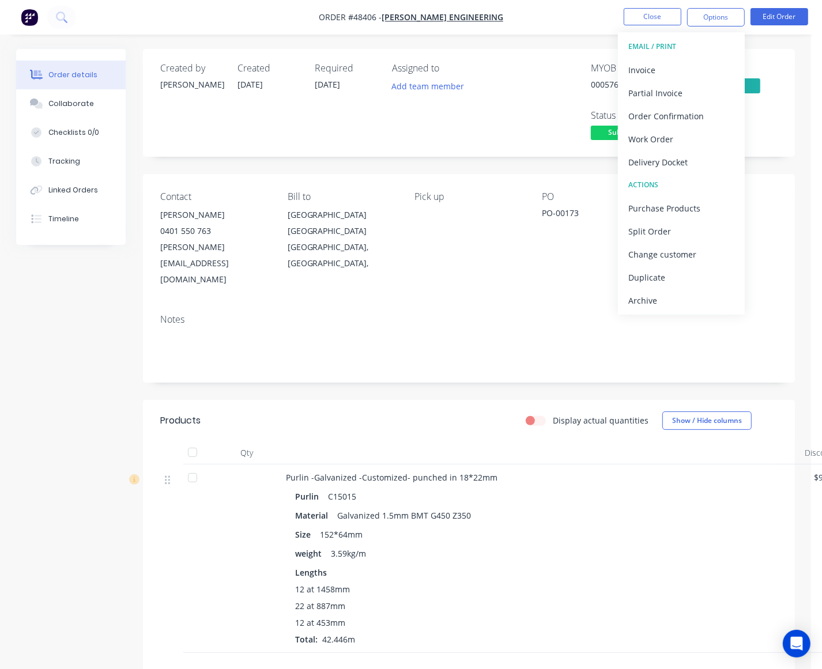
drag, startPoint x: 458, startPoint y: 355, endPoint x: 469, endPoint y: 350, distance: 11.4
click at [462, 354] on div "Created by Cathy Created 25/08/25 Required 03/09/25 Assigned to Add team member…" at bounding box center [469, 432] width 652 height 767
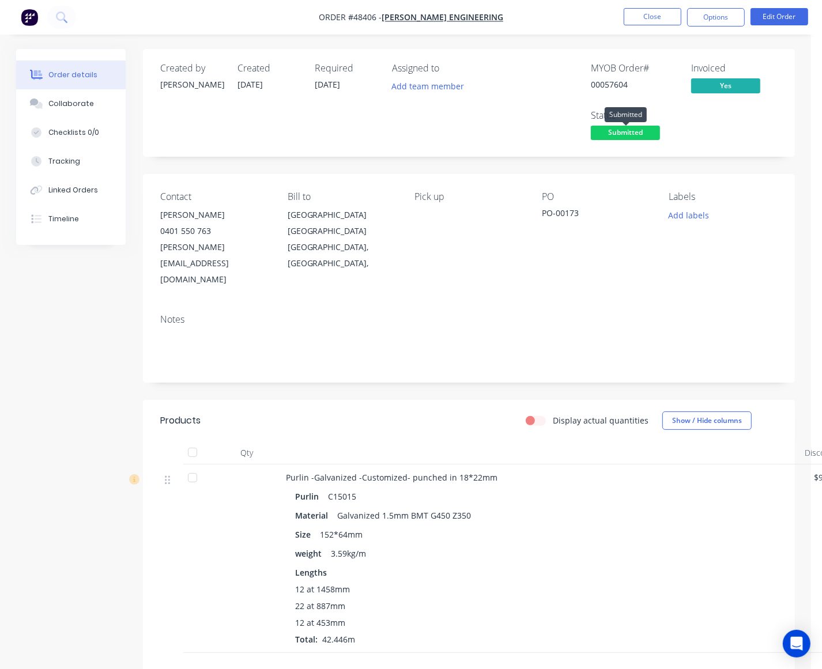
click at [635, 134] on span "Submitted" at bounding box center [625, 133] width 69 height 14
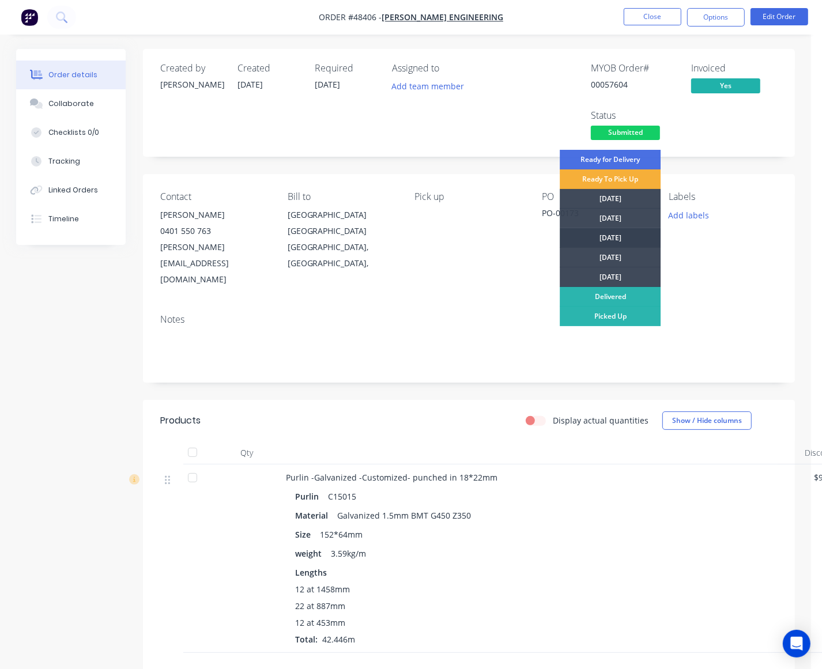
click at [605, 236] on div "[DATE]" at bounding box center [610, 238] width 101 height 20
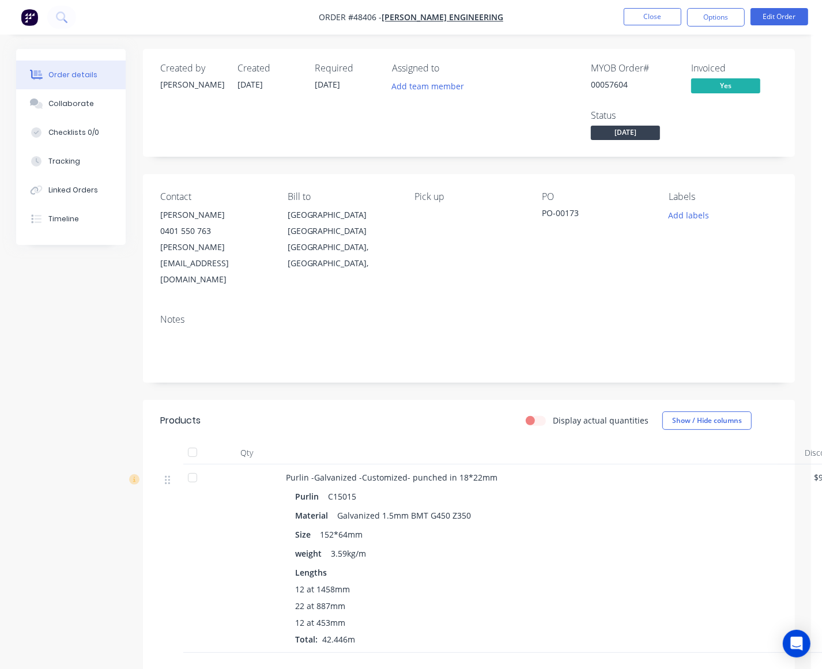
drag, startPoint x: 459, startPoint y: 236, endPoint x: 452, endPoint y: 229, distance: 9.4
click at [452, 229] on div "Pick up" at bounding box center [468, 239] width 109 height 96
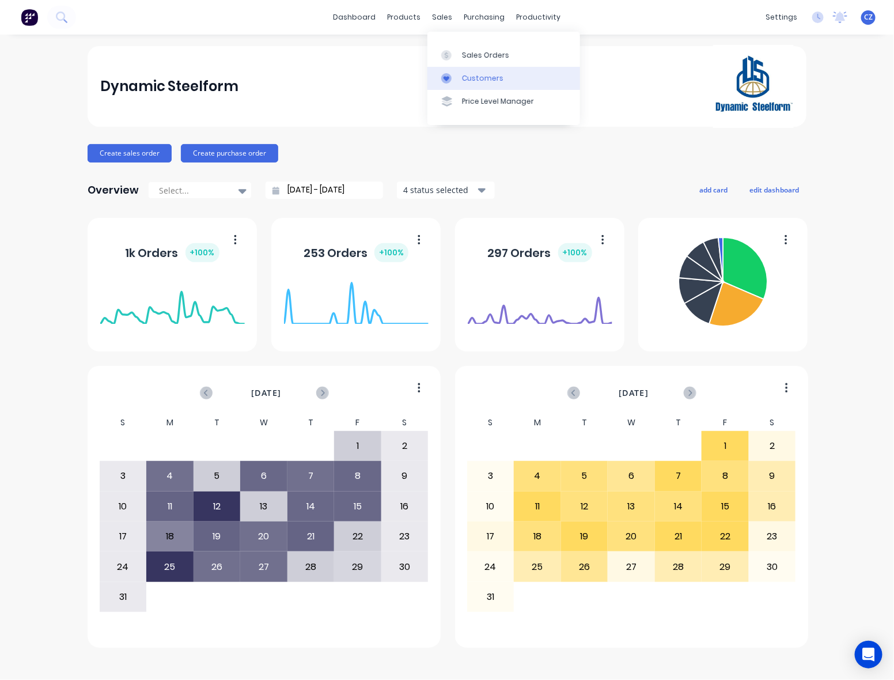
click at [454, 69] on link "Customers" at bounding box center [504, 78] width 153 height 23
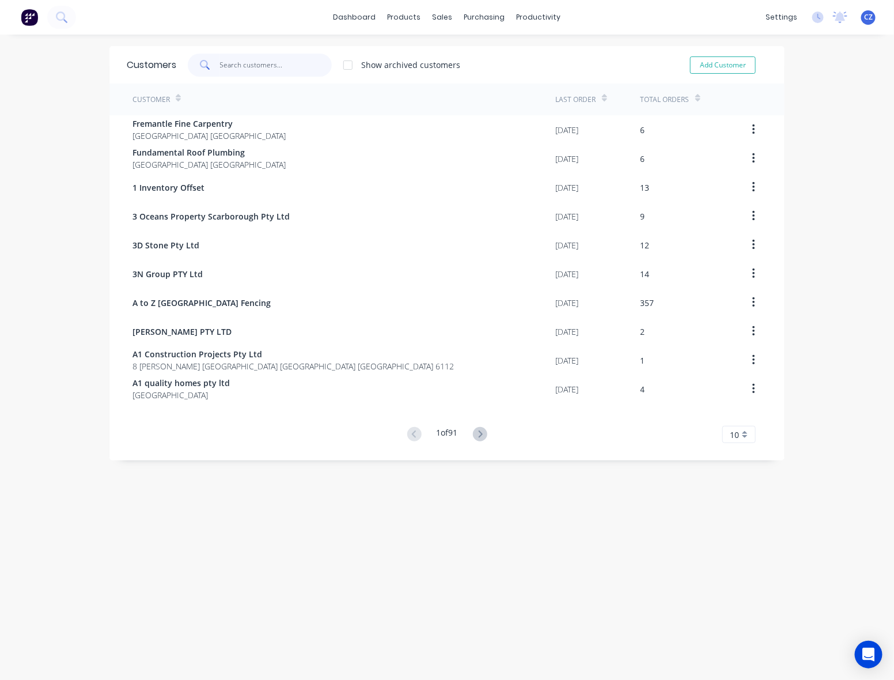
click at [266, 62] on input "text" at bounding box center [276, 65] width 112 height 23
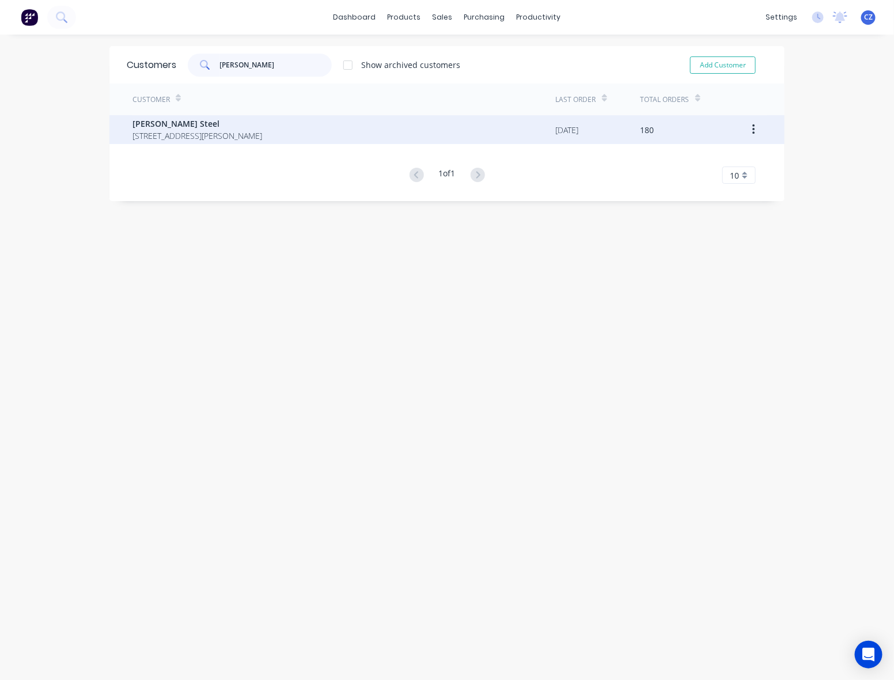
type input "roys"
click at [270, 119] on div "Roys Steel 21 McCook St, Forrestdale WA 6112" at bounding box center [345, 129] width 424 height 29
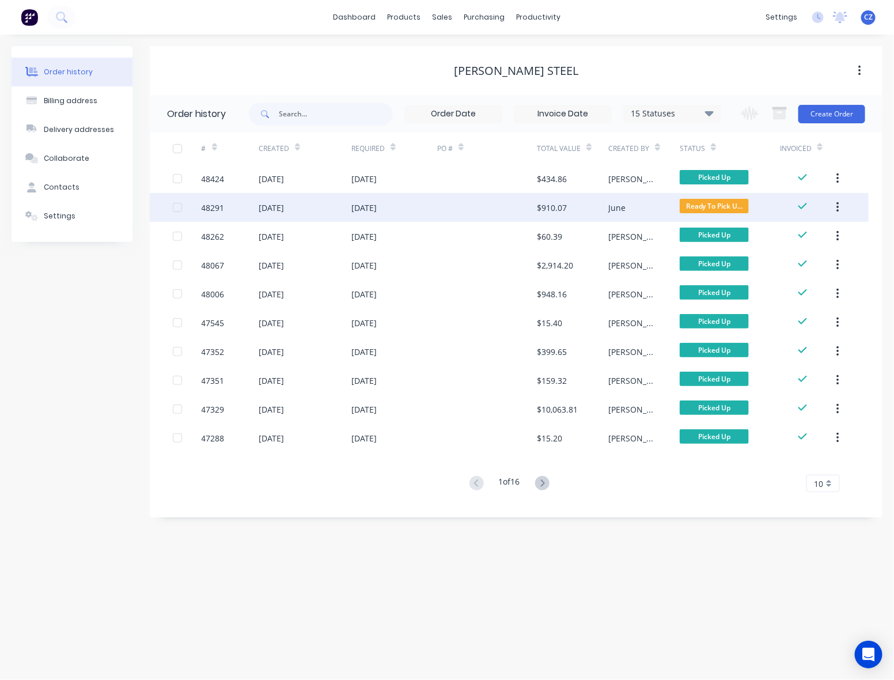
click at [490, 211] on div at bounding box center [487, 207] width 100 height 29
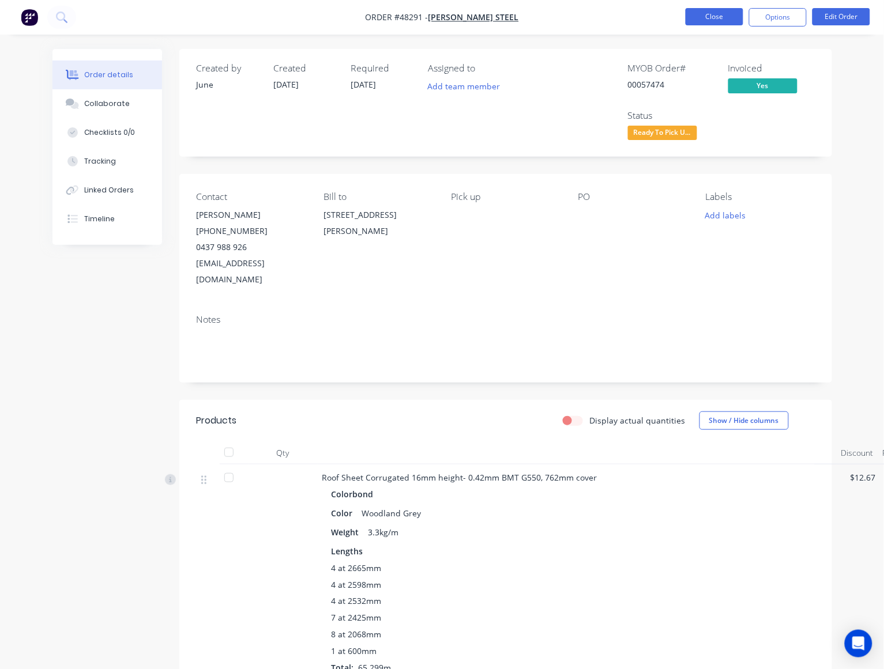
click at [723, 14] on button "Close" at bounding box center [714, 16] width 58 height 17
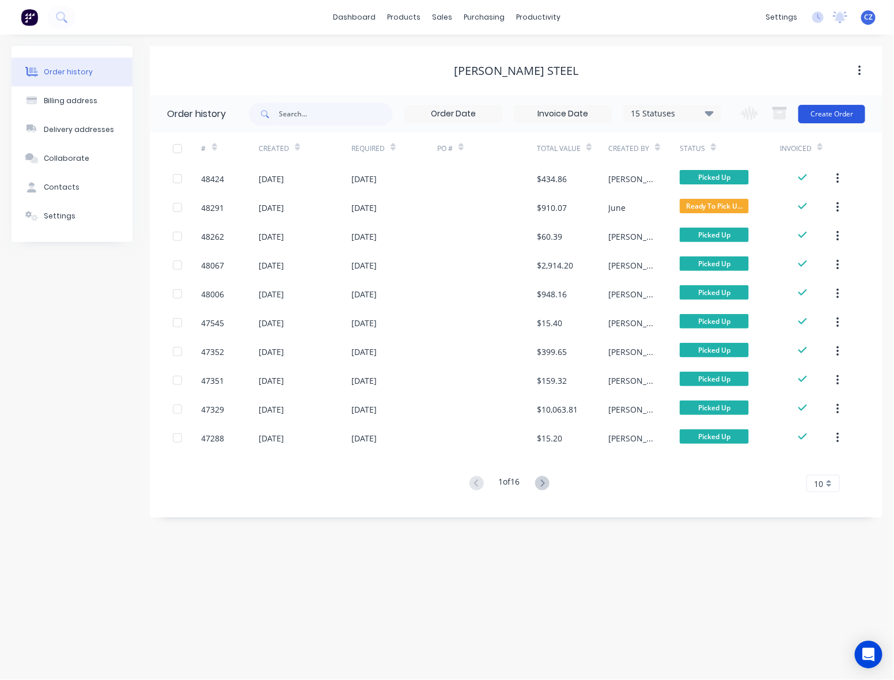
click at [842, 105] on button "Create Order" at bounding box center [832, 114] width 67 height 18
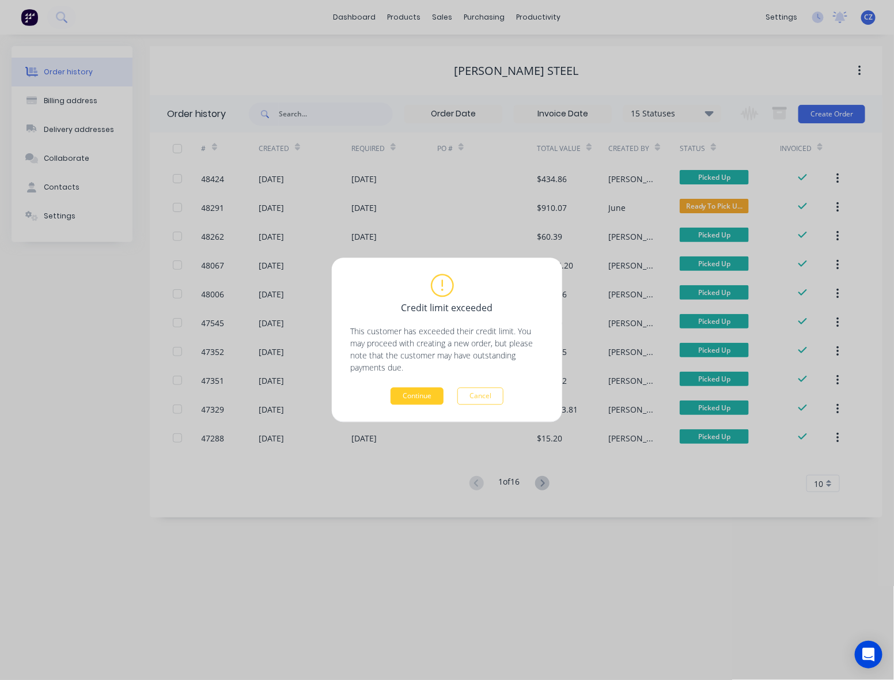
click at [402, 395] on button "Continue" at bounding box center [417, 396] width 53 height 17
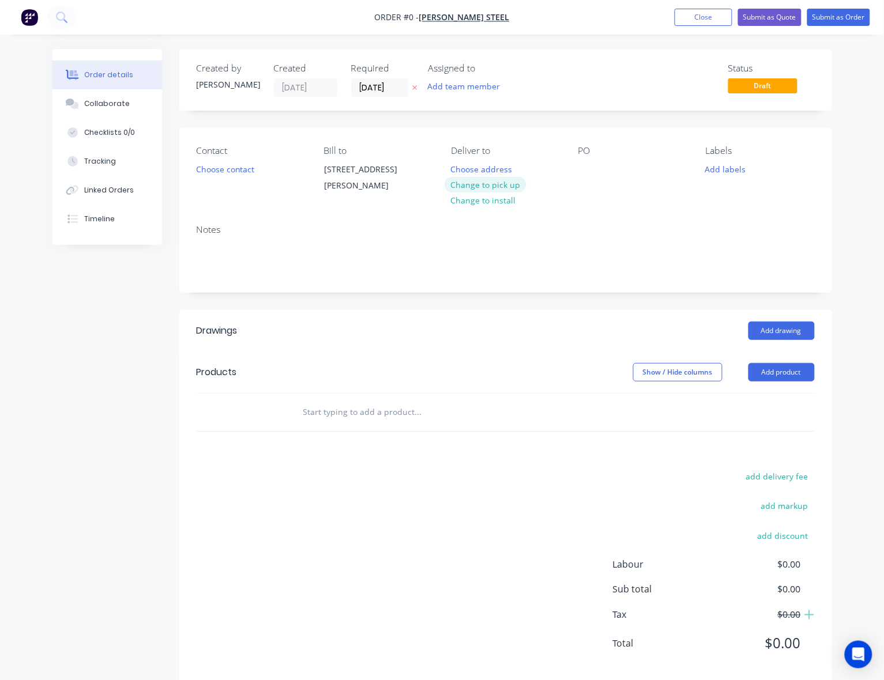
click at [512, 188] on button "Change to pick up" at bounding box center [485, 185] width 82 height 16
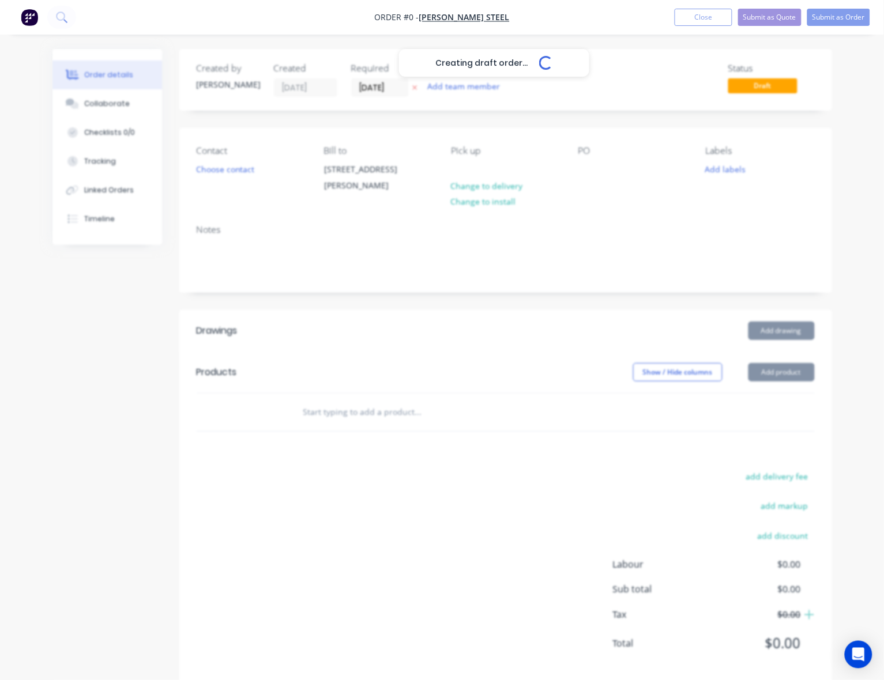
click at [228, 175] on div "Creating draft order... Loading..." at bounding box center [494, 389] width 884 height 680
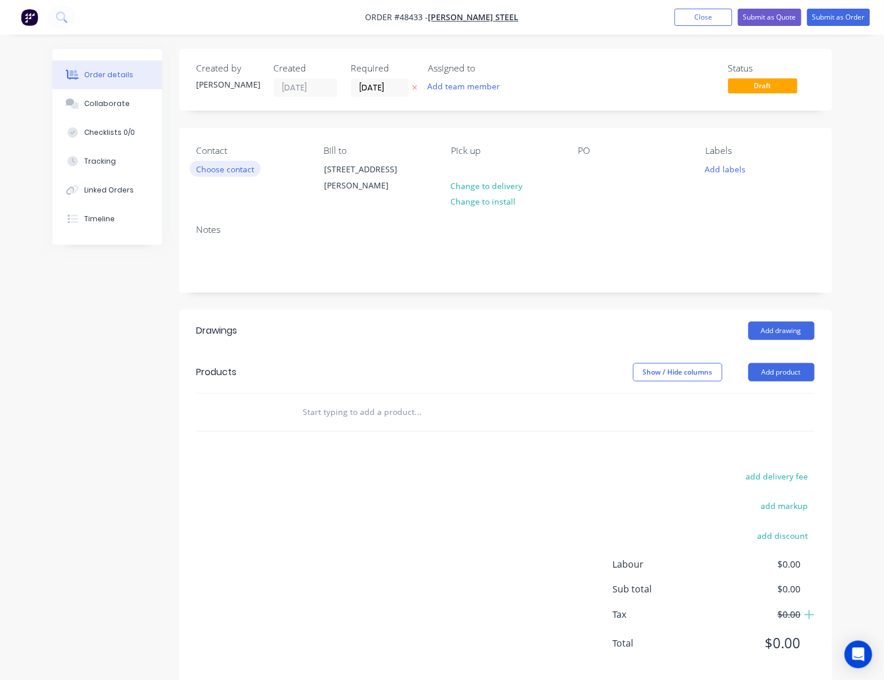
click at [236, 171] on button "Choose contact" at bounding box center [225, 169] width 71 height 16
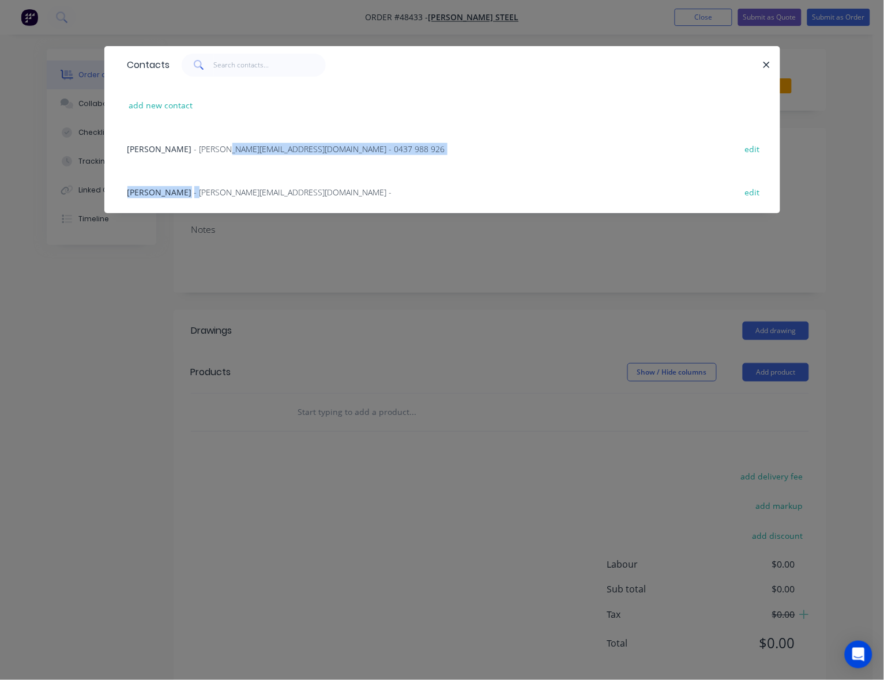
drag, startPoint x: 183, startPoint y: 188, endPoint x: 185, endPoint y: 139, distance: 49.6
click at [185, 139] on div "Marc - marc@royssteel.com.au - 0437 988 926 edit Seth Vlietstra - Seth@roysshed…" at bounding box center [441, 170] width 675 height 86
click at [185, 139] on div "Marc - marc@royssteel.com.au - 0437 988 926 edit" at bounding box center [442, 148] width 641 height 43
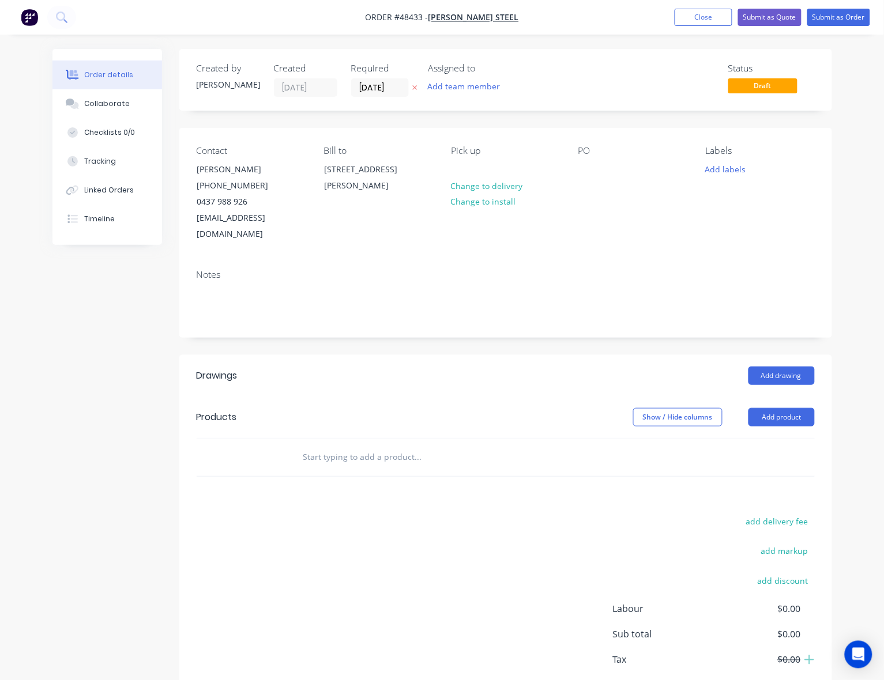
click at [496, 408] on div "Show / Hide columns Add product" at bounding box center [570, 417] width 486 height 18
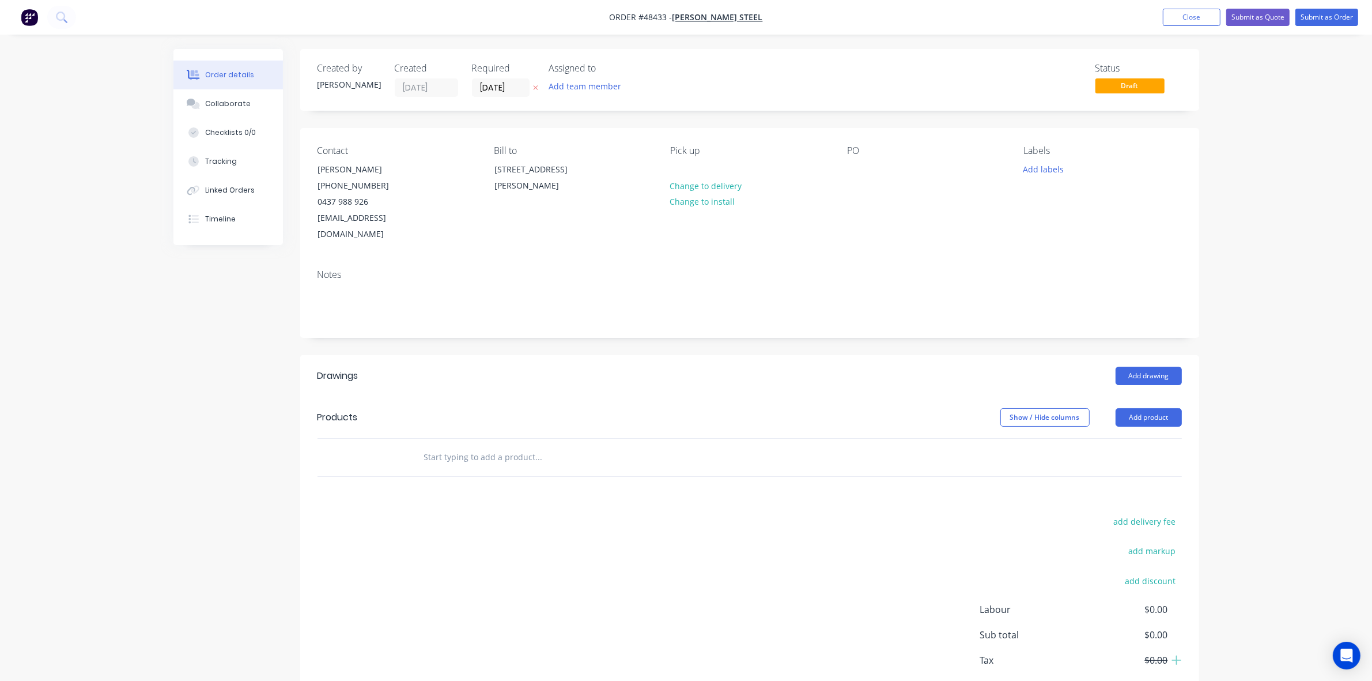
click at [650, 454] on div at bounding box center [617, 457] width 415 height 37
click at [894, 408] on button "Add product" at bounding box center [1149, 417] width 66 height 18
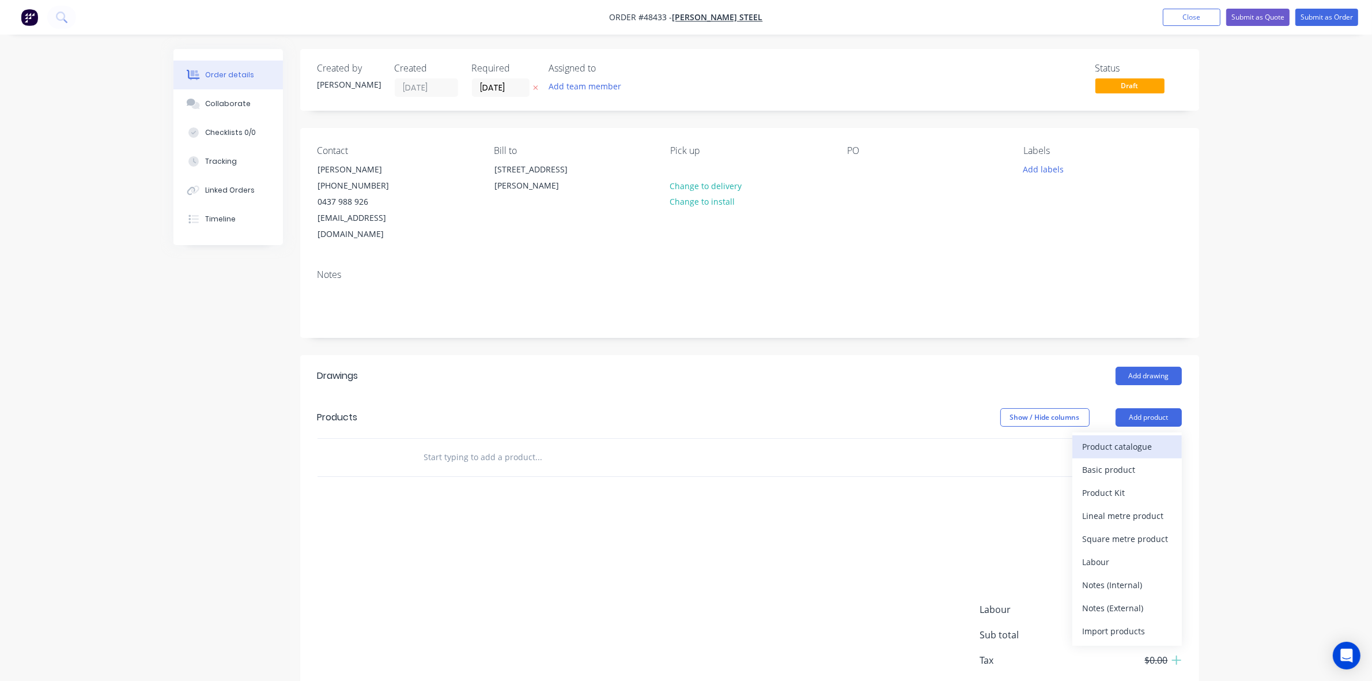
click at [894, 438] on div "Product catalogue" at bounding box center [1127, 446] width 89 height 17
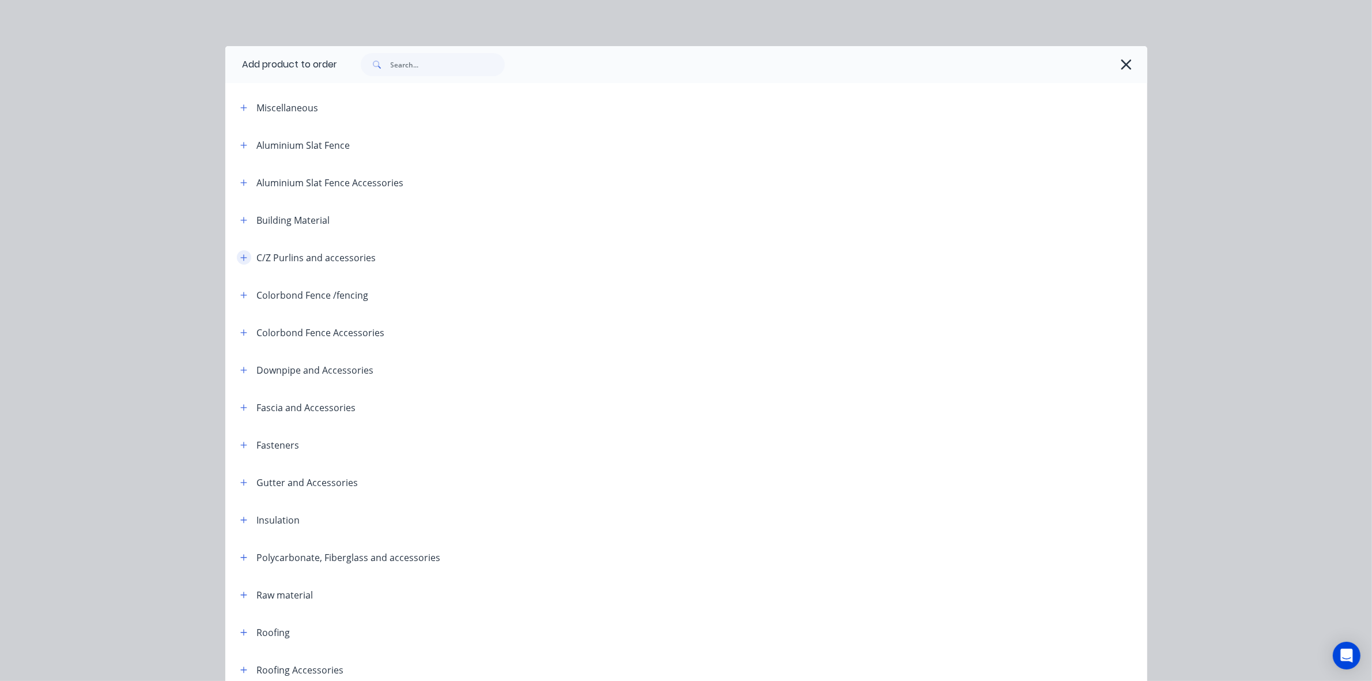
click at [240, 257] on icon "button" at bounding box center [243, 257] width 6 height 6
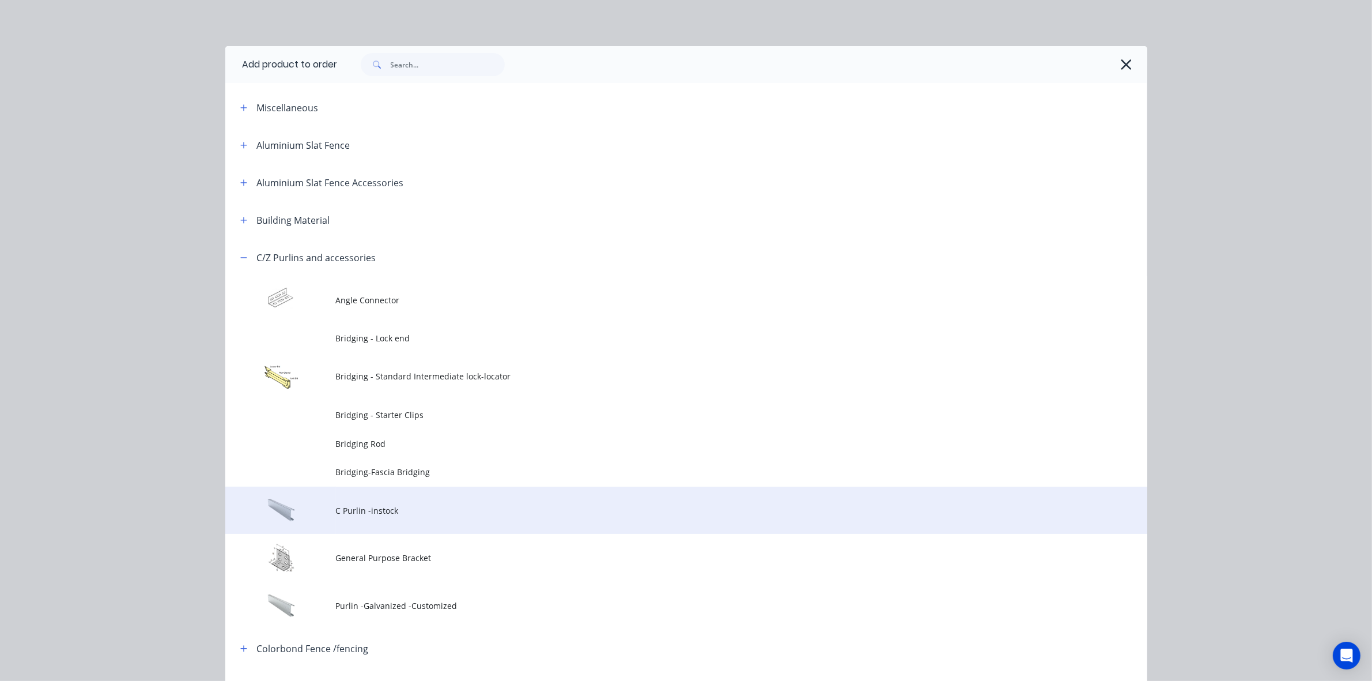
click at [428, 523] on td "C Purlin -instock" at bounding box center [742, 510] width 812 height 48
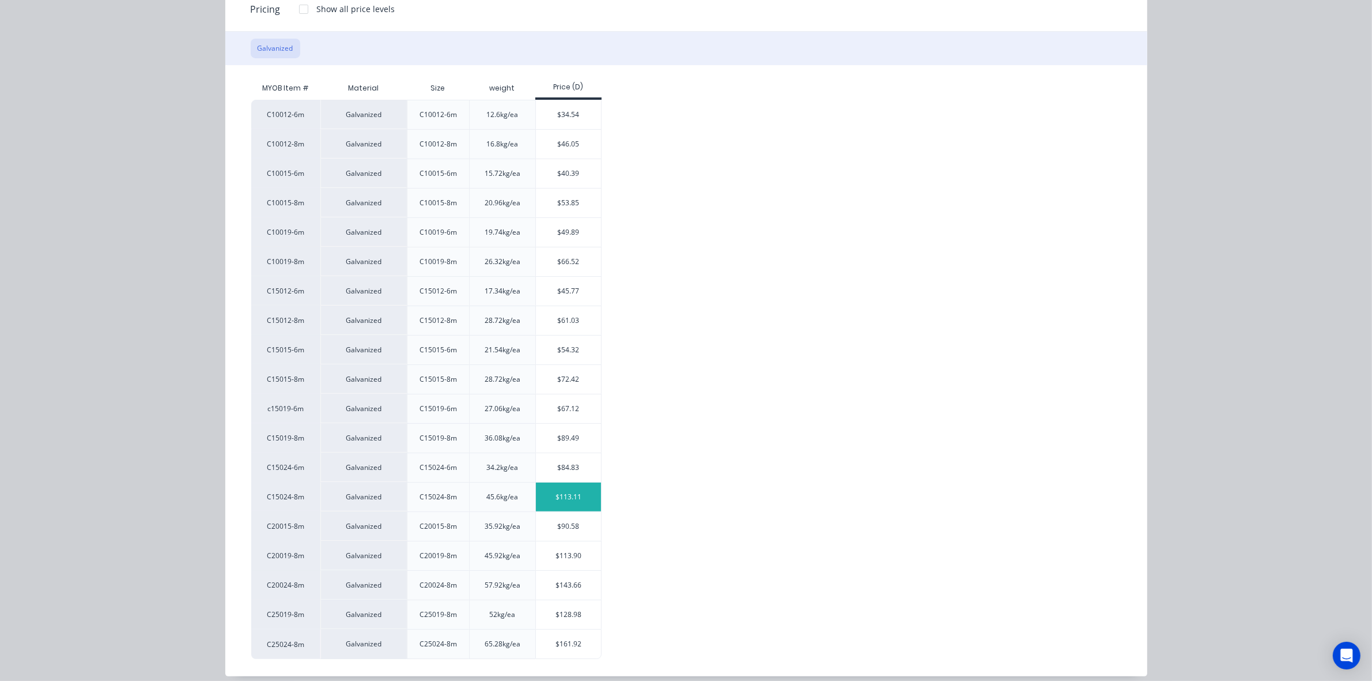
scroll to position [171, 0]
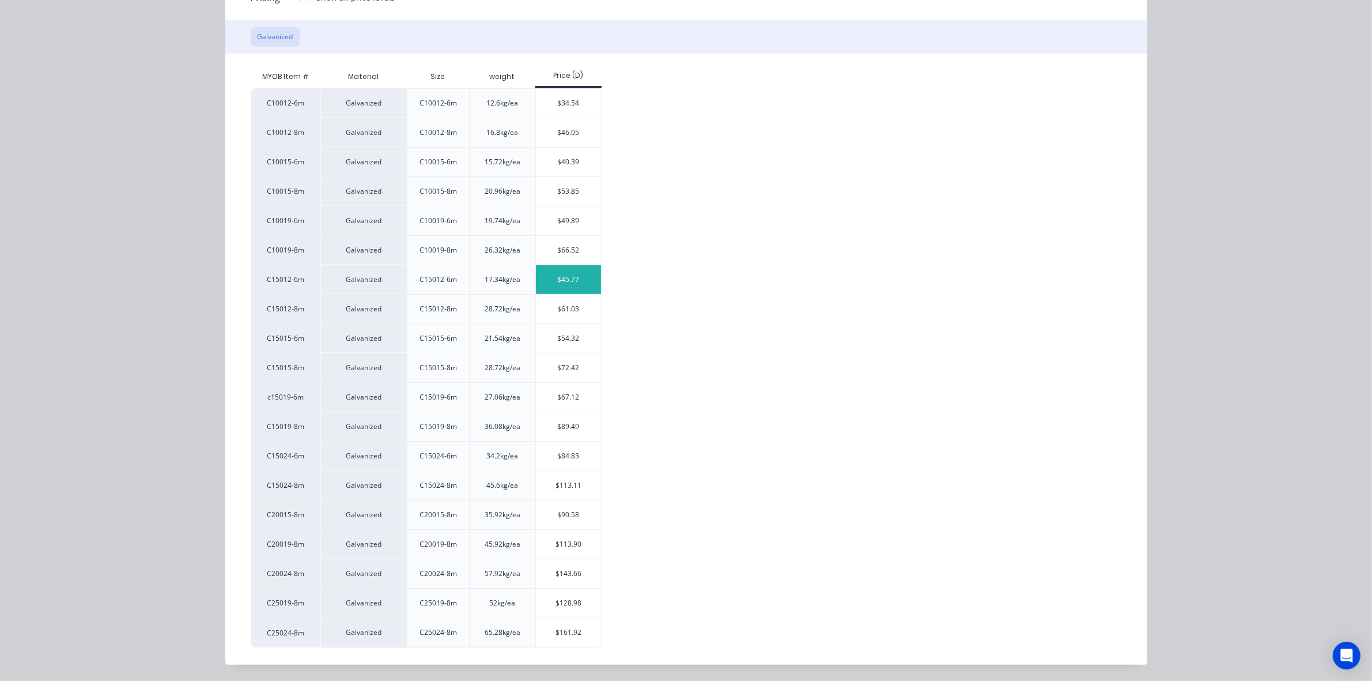
click at [578, 281] on div "$45.77" at bounding box center [568, 279] width 65 height 29
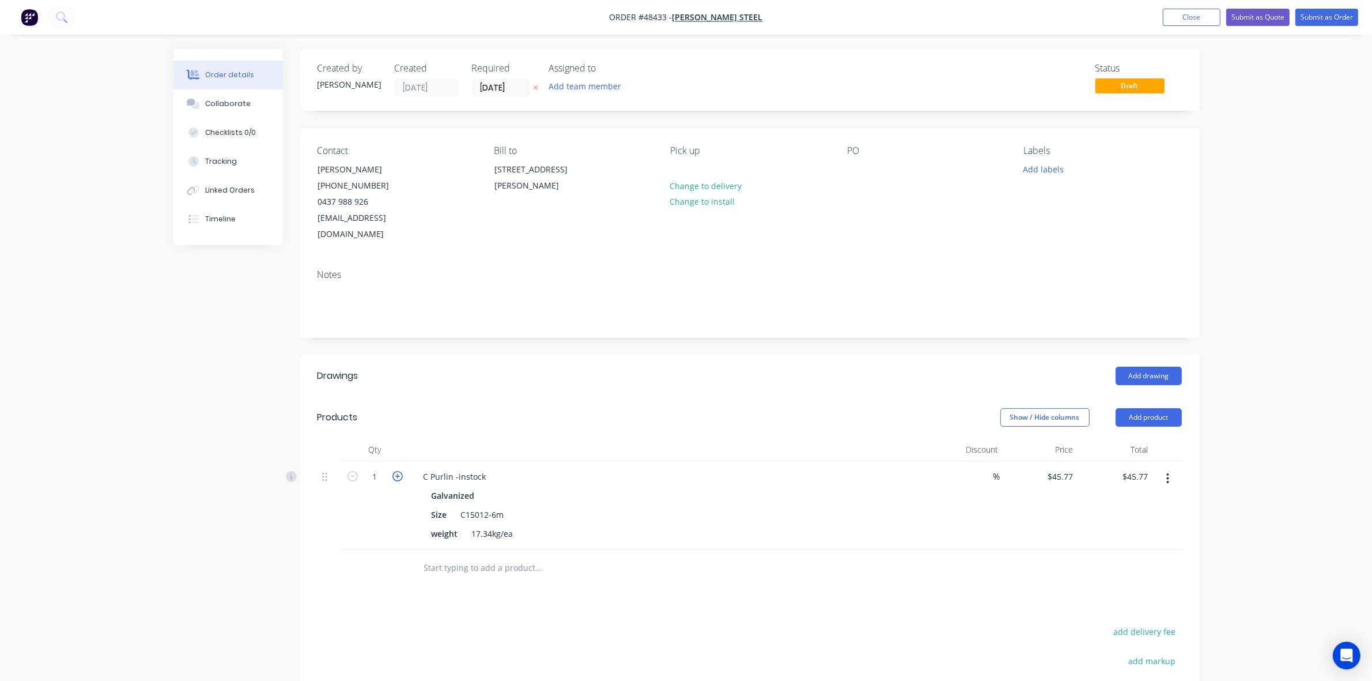
click at [397, 471] on icon "button" at bounding box center [397, 476] width 10 height 10
type input "2"
type input "$91.54"
drag, startPoint x: 456, startPoint y: 398, endPoint x: 466, endPoint y: 397, distance: 9.9
click at [456, 408] on div "Products" at bounding box center [410, 417] width 184 height 18
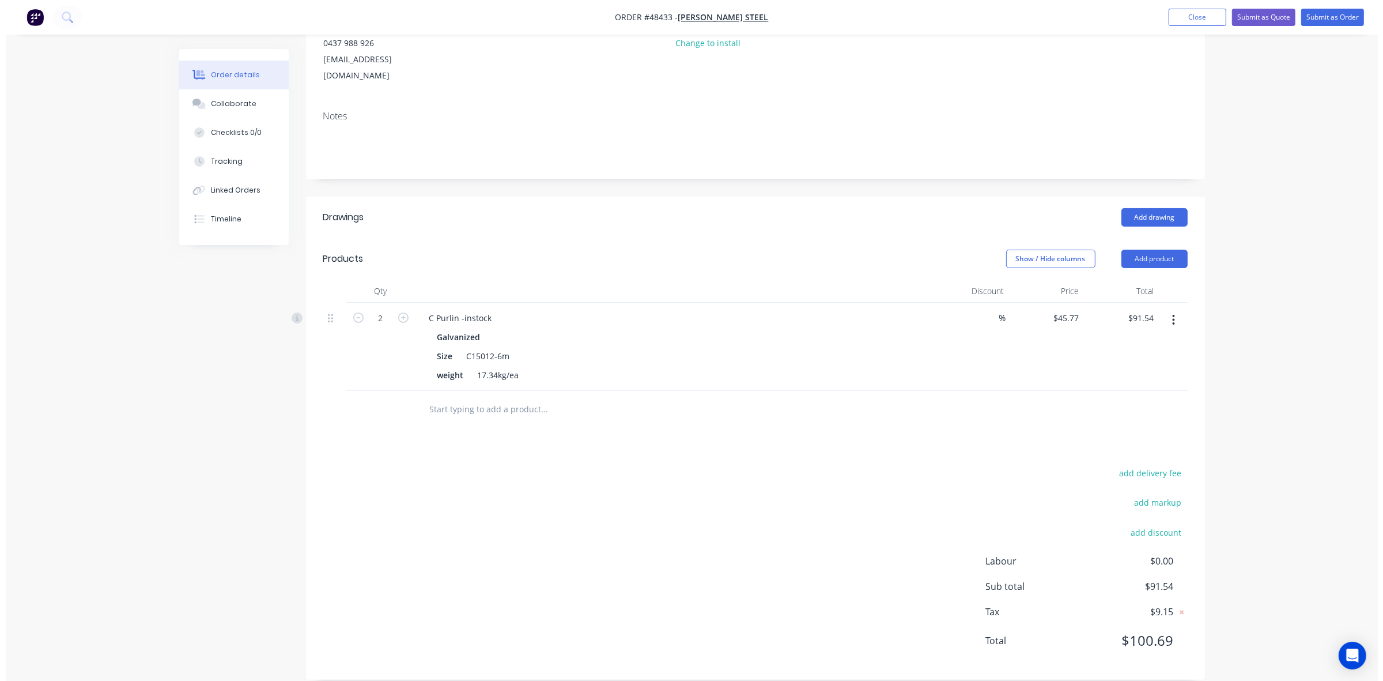
scroll to position [159, 0]
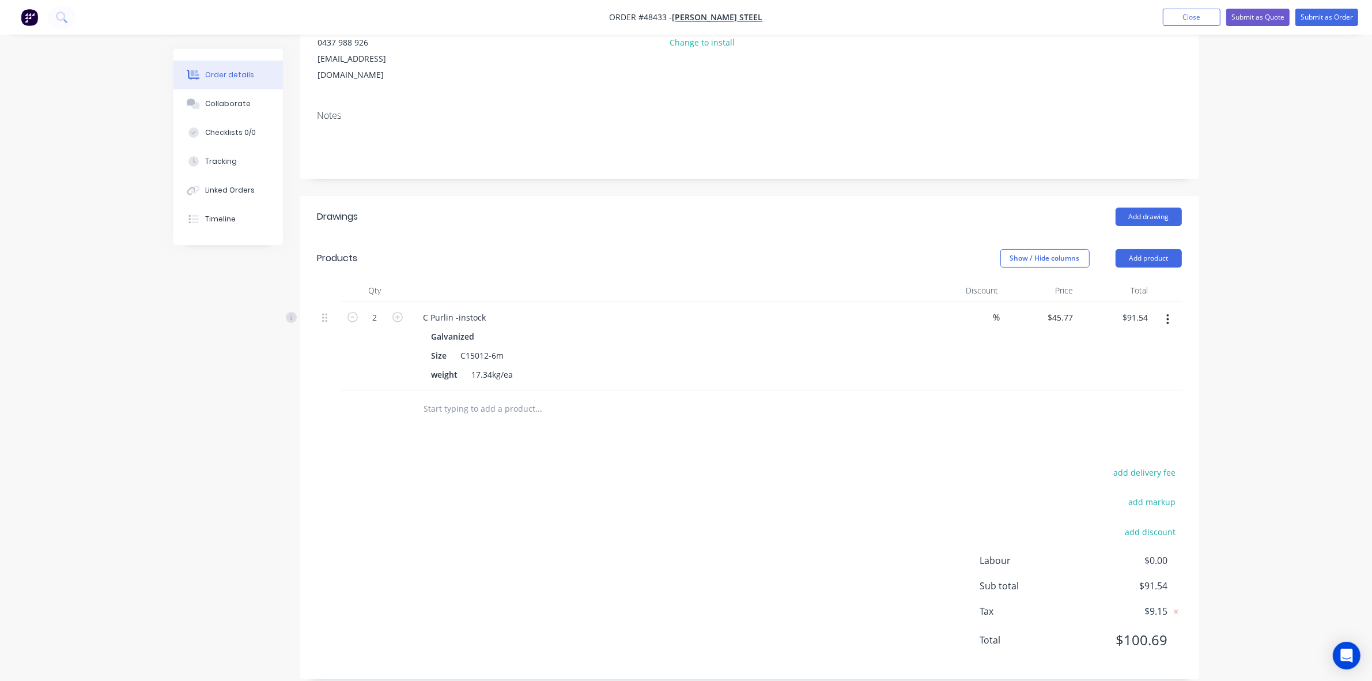
click at [801, 582] on div "add delivery fee add markup add discount Labour $0.00 Sub total $91.54 Tax $9.1…" at bounding box center [750, 563] width 865 height 197
click at [894, 29] on nav "Order #48433 - Roys Steel Add product Close Submit as Quote Submit as Order" at bounding box center [686, 17] width 1372 height 35
click at [894, 15] on button "Submit as Order" at bounding box center [1327, 17] width 63 height 17
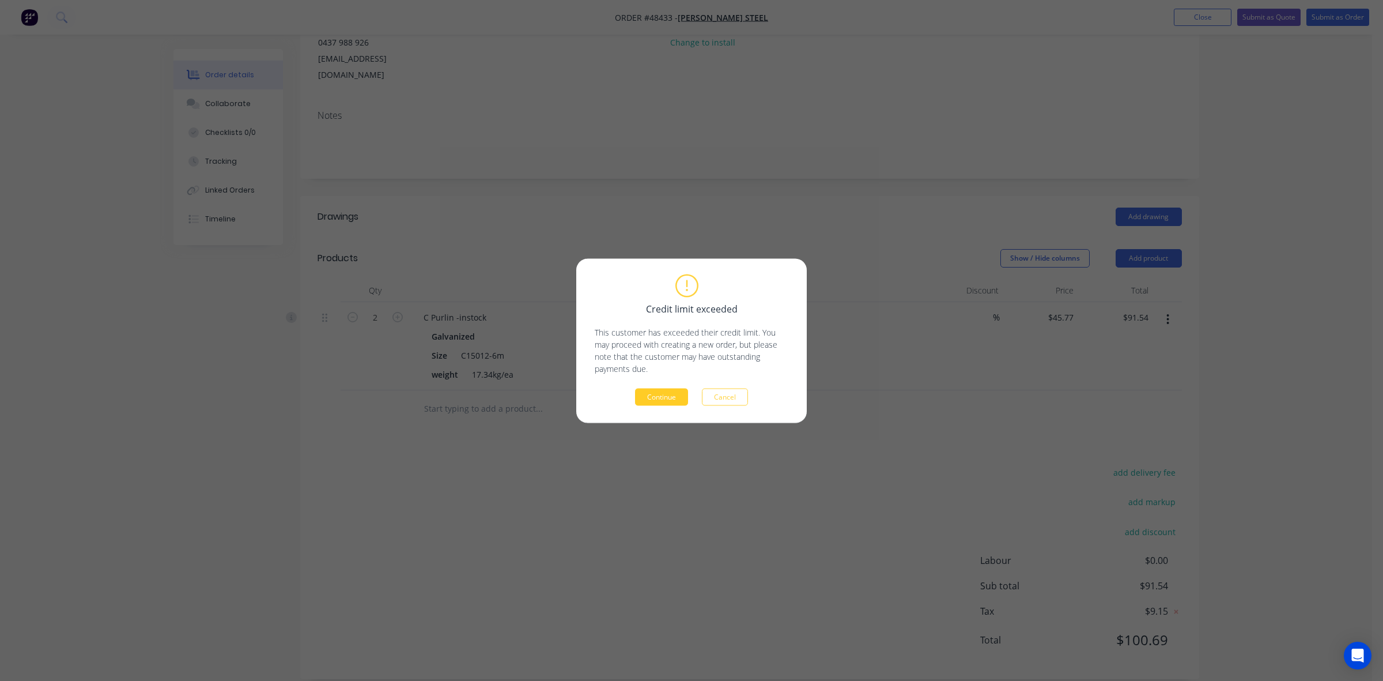
click at [647, 387] on div "Credit limit exceeded This customer has exceeded their credit limit. You may pr…" at bounding box center [692, 340] width 194 height 130
click at [649, 389] on button "Continue" at bounding box center [661, 396] width 53 height 17
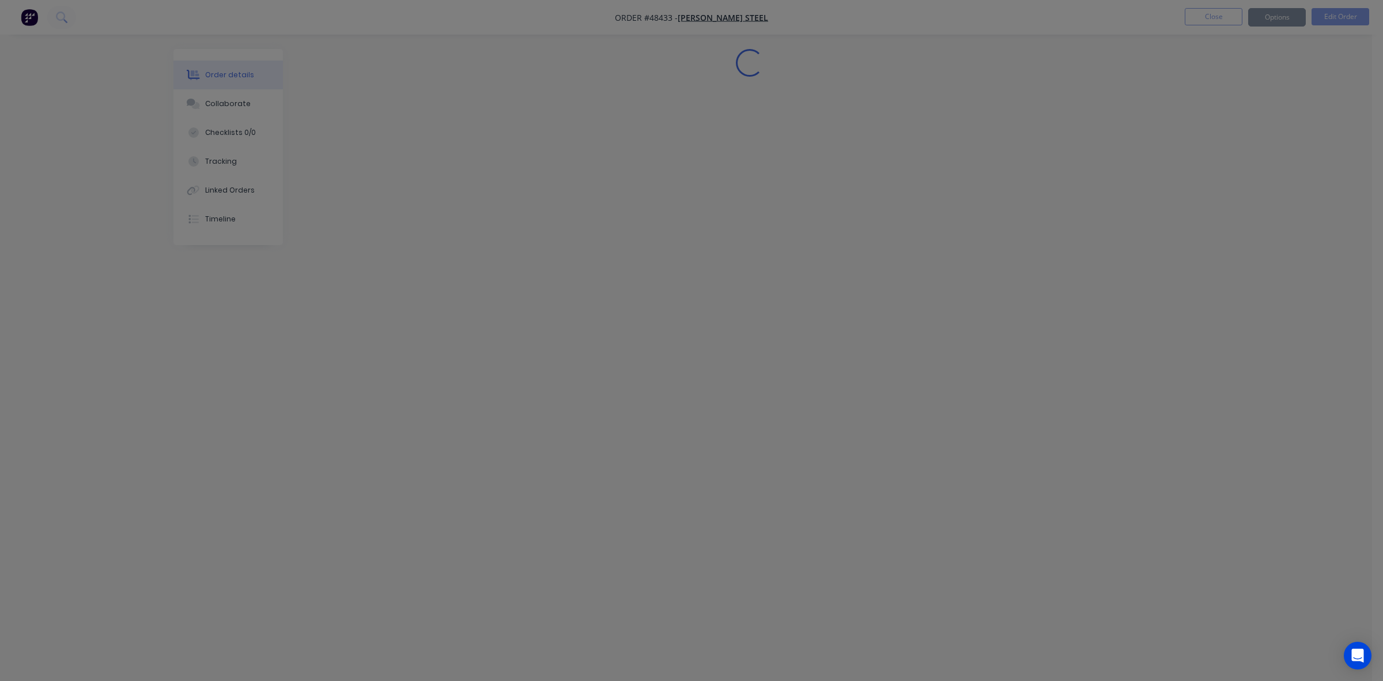
scroll to position [0, 0]
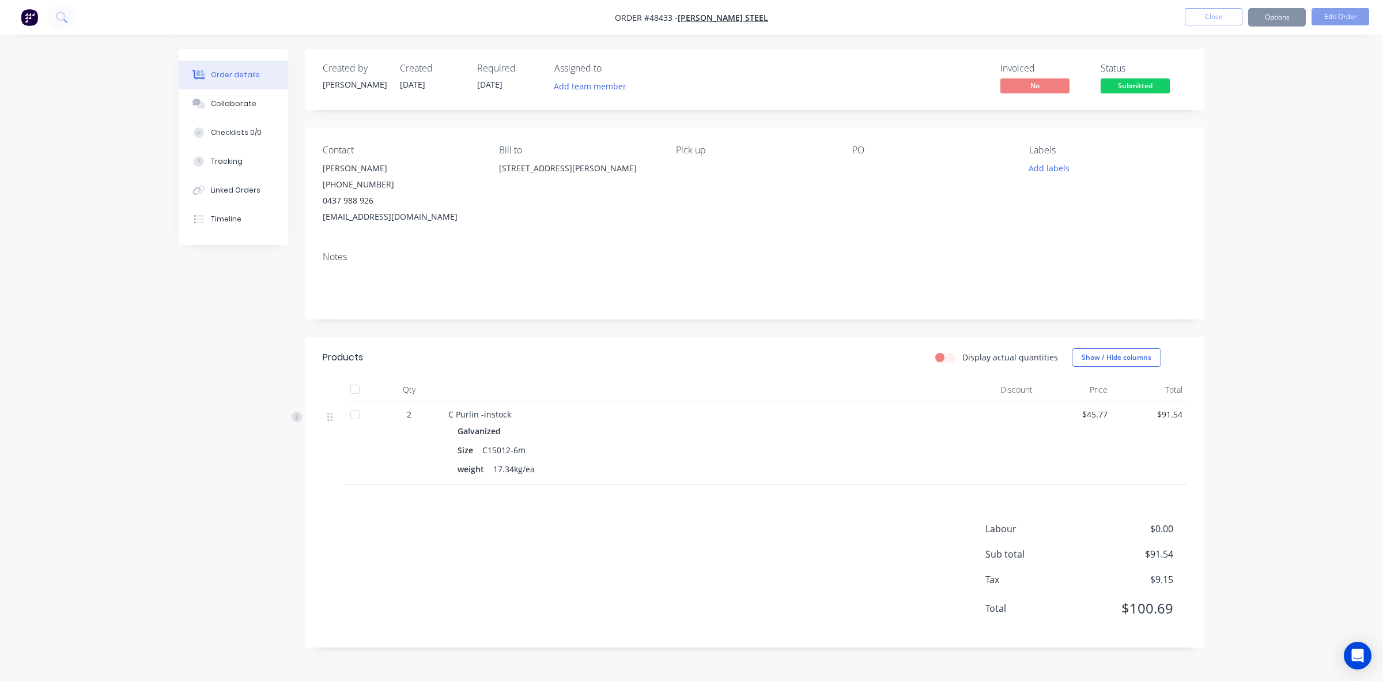
click at [894, 21] on button "Options" at bounding box center [1277, 17] width 58 height 18
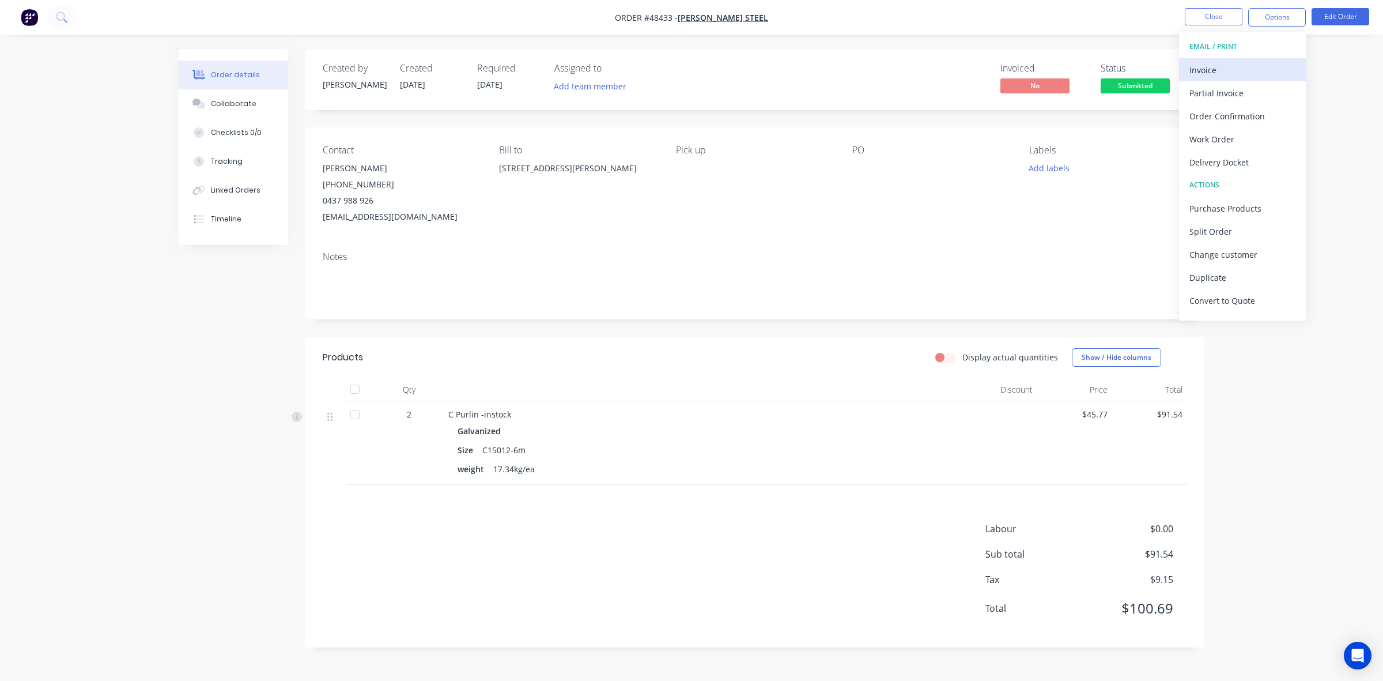
click at [894, 73] on div "Invoice" at bounding box center [1243, 70] width 106 height 17
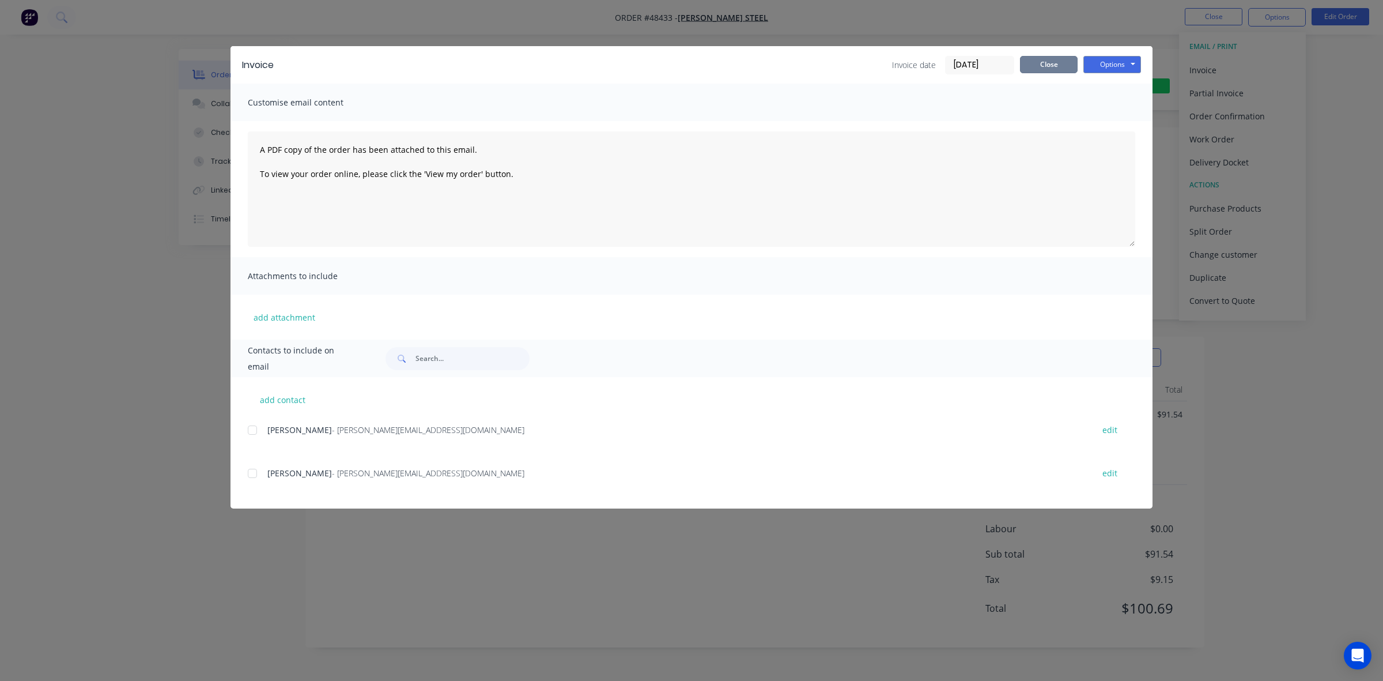
click at [894, 64] on button "Close" at bounding box center [1049, 64] width 58 height 17
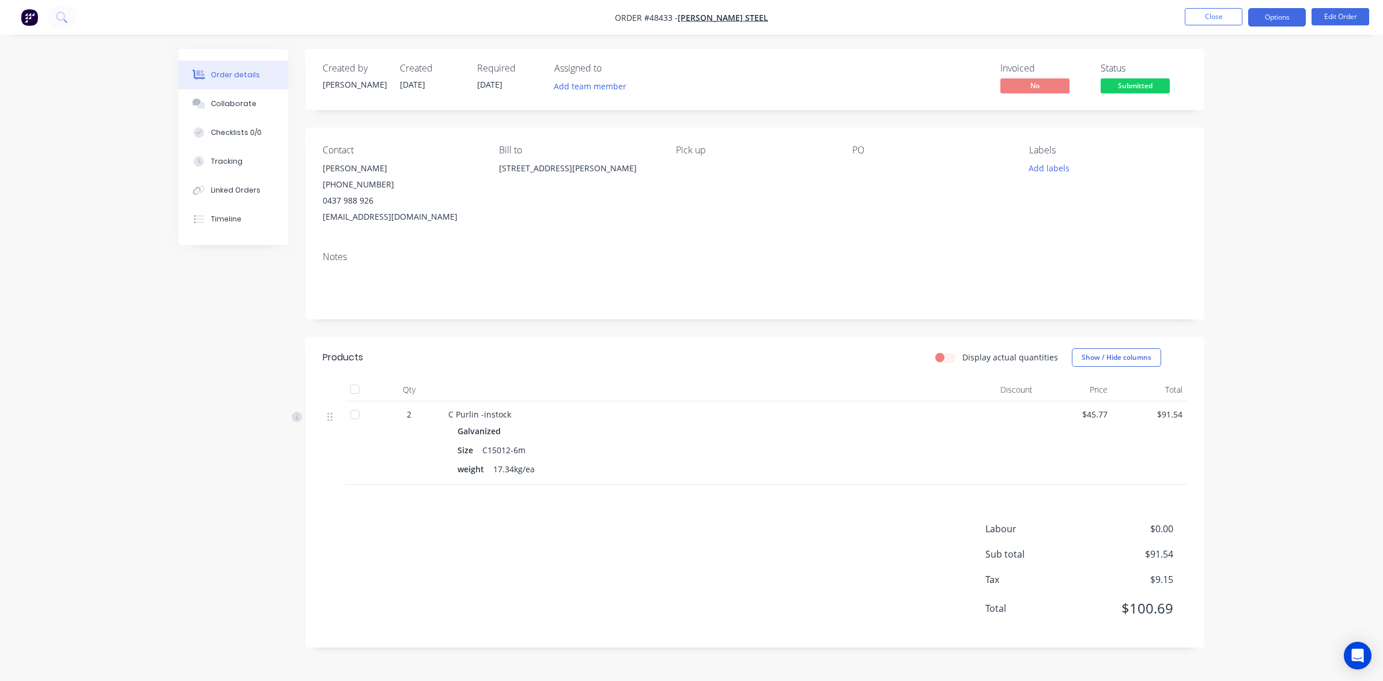
click at [894, 12] on button "Options" at bounding box center [1277, 17] width 58 height 18
click at [894, 162] on div "Delivery Docket" at bounding box center [1243, 162] width 106 height 17
click at [894, 114] on div "Without pricing" at bounding box center [1243, 116] width 106 height 17
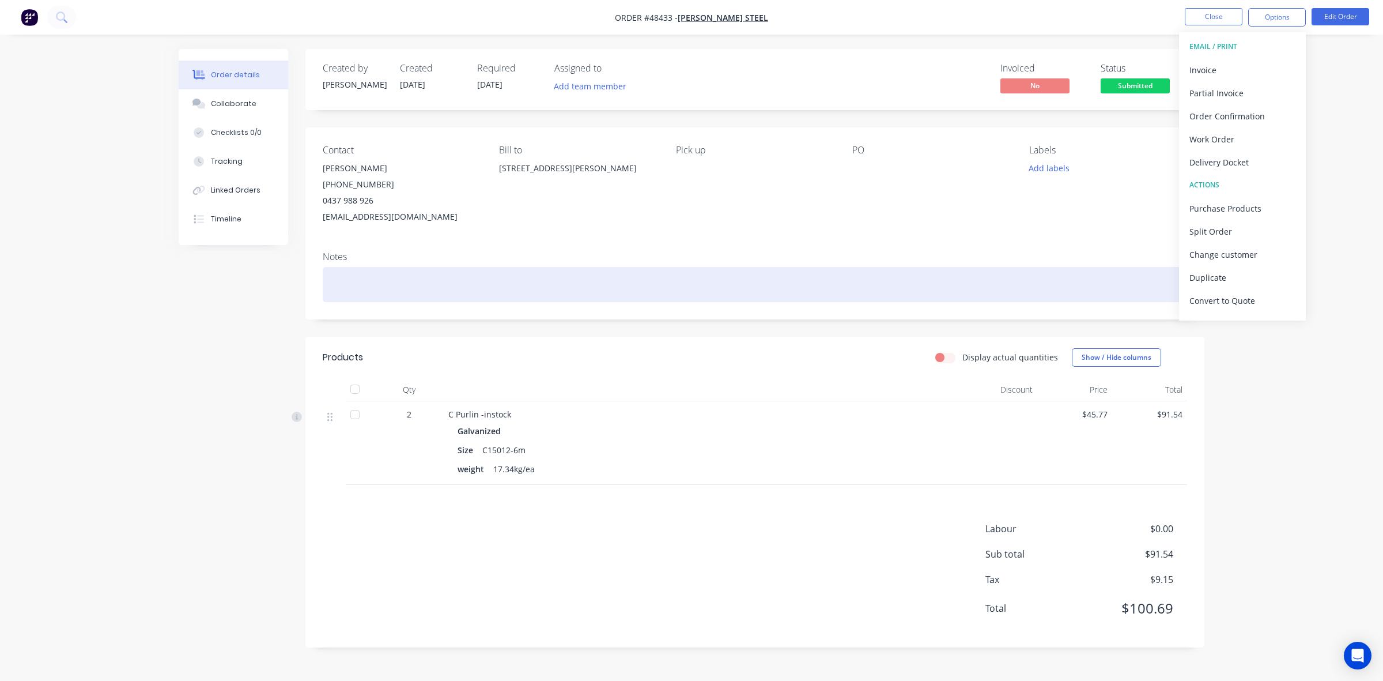
click at [860, 281] on div at bounding box center [755, 284] width 865 height 35
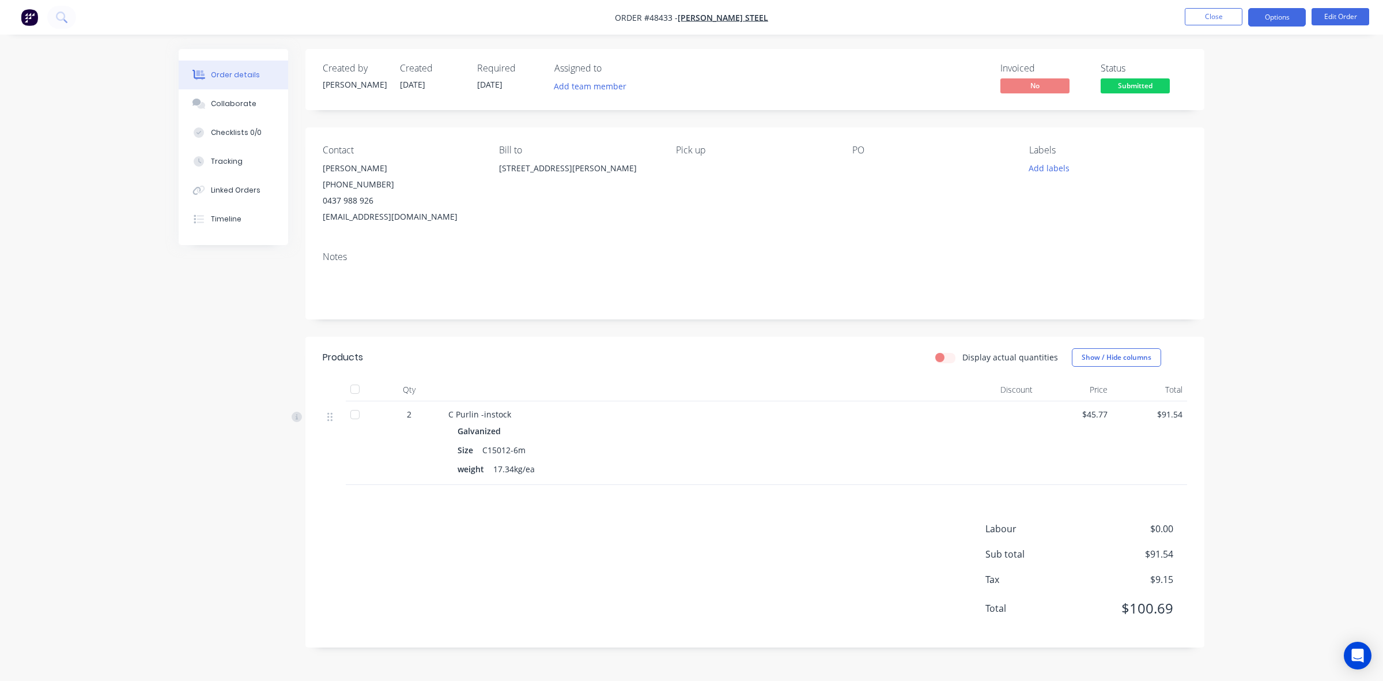
click at [894, 21] on button "Options" at bounding box center [1277, 17] width 58 height 18
click at [894, 64] on div "Invoice" at bounding box center [1243, 70] width 106 height 17
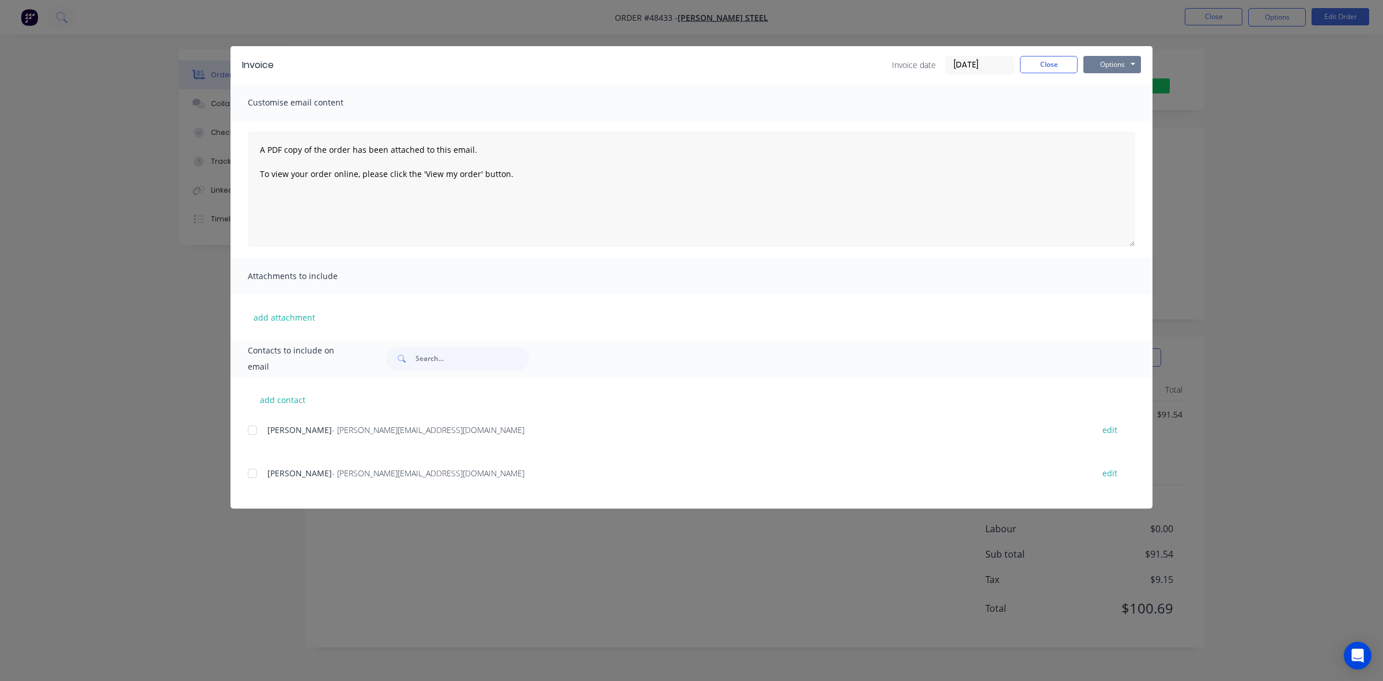
click at [894, 62] on button "Options" at bounding box center [1113, 64] width 58 height 17
click at [246, 422] on div "add contact Marc - marc@royssteel.com.au edit Seth Vlietstra - Seth@royssheds.c…" at bounding box center [692, 442] width 922 height 131
click at [251, 428] on div at bounding box center [252, 429] width 23 height 23
click at [258, 152] on textarea "A PDF copy of the order has been attached to this email. To view your order onl…" at bounding box center [692, 188] width 888 height 115
type textarea "Hi Marc, Please find the invoice attached to pay. A PDF copy of the order has b…"
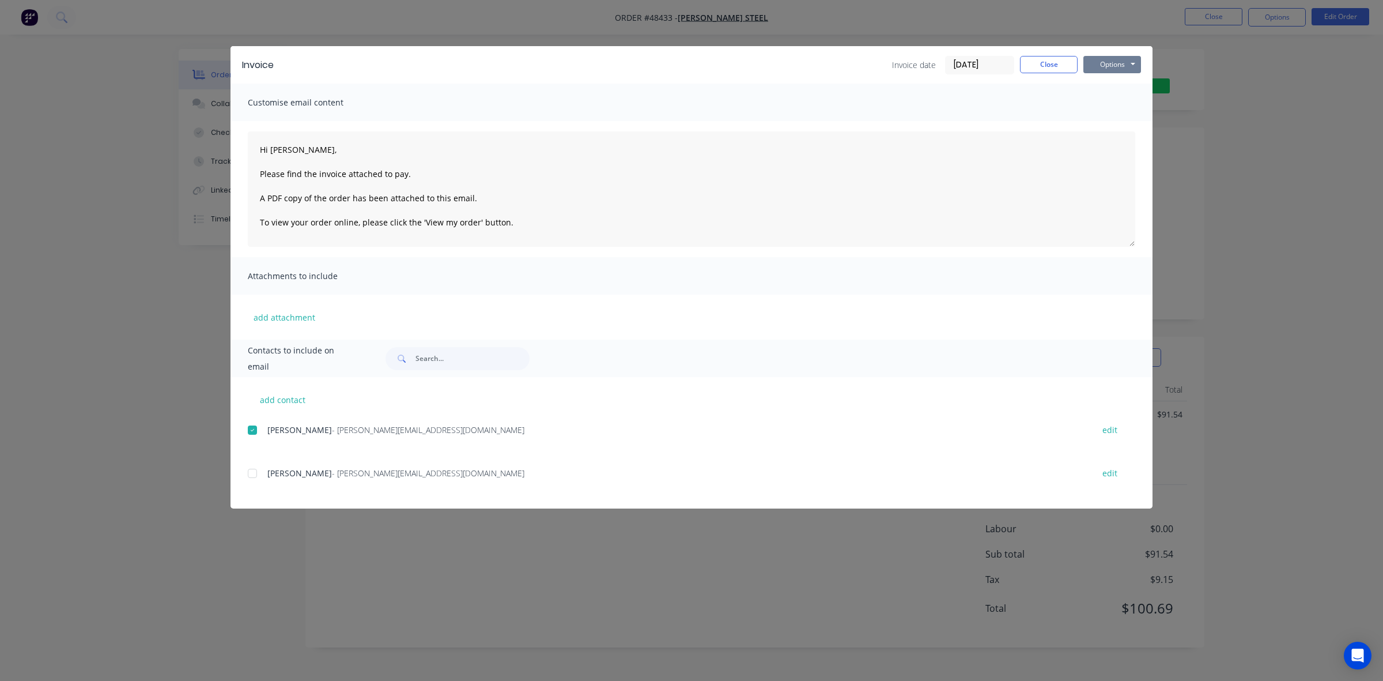
click at [894, 62] on button "Options" at bounding box center [1113, 64] width 58 height 17
click at [894, 129] on button "Email" at bounding box center [1121, 123] width 74 height 19
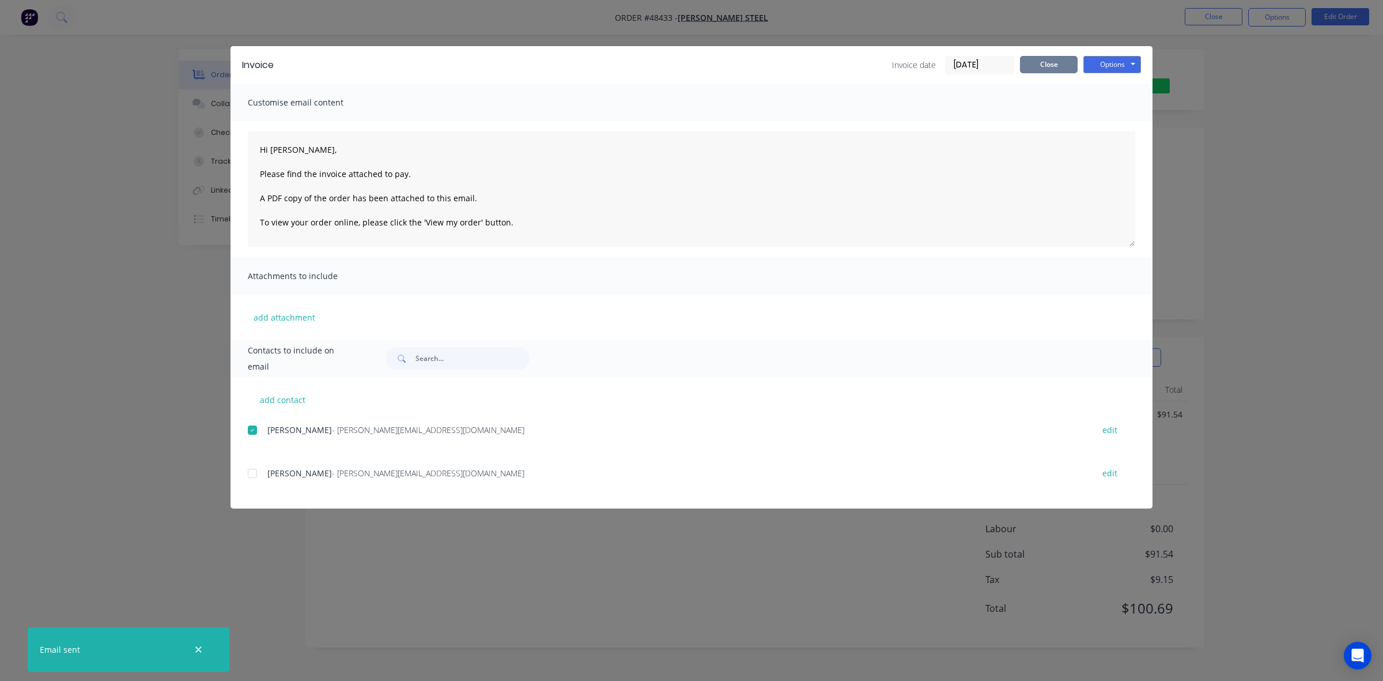
click at [894, 69] on button "Close" at bounding box center [1049, 64] width 58 height 17
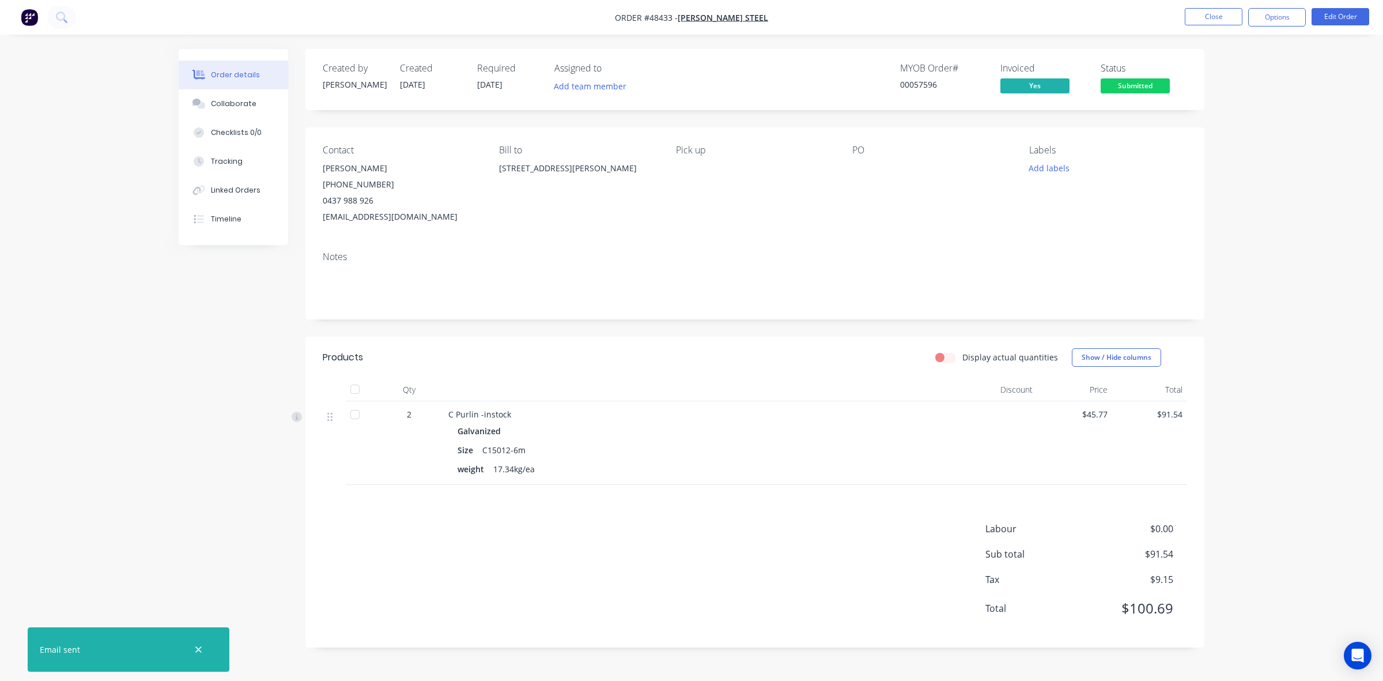
click at [894, 88] on span "Submitted" at bounding box center [1135, 85] width 69 height 14
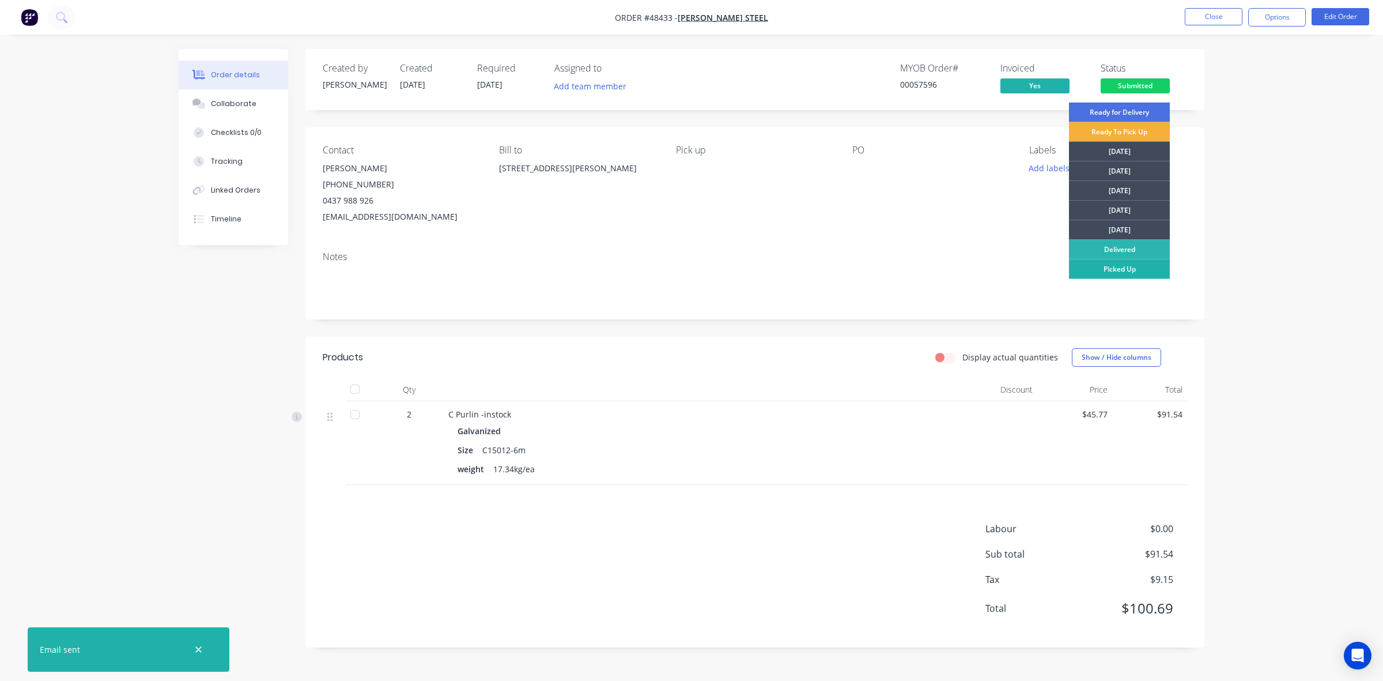
click at [894, 273] on div "Picked Up" at bounding box center [1119, 269] width 101 height 20
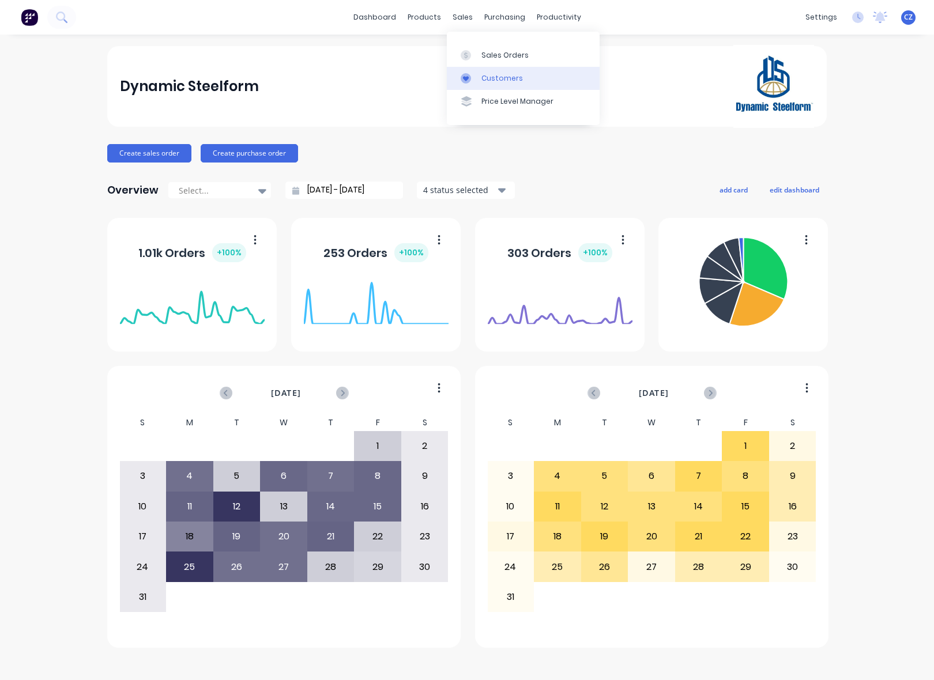
click at [484, 77] on div "Customers" at bounding box center [501, 78] width 41 height 10
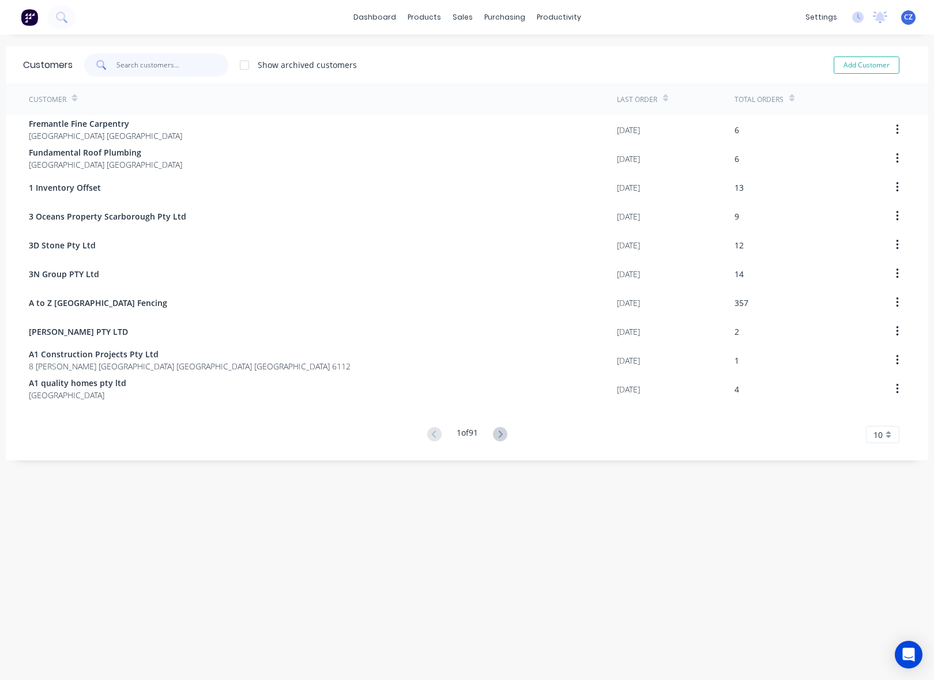
click at [161, 70] on input "text" at bounding box center [172, 65] width 112 height 23
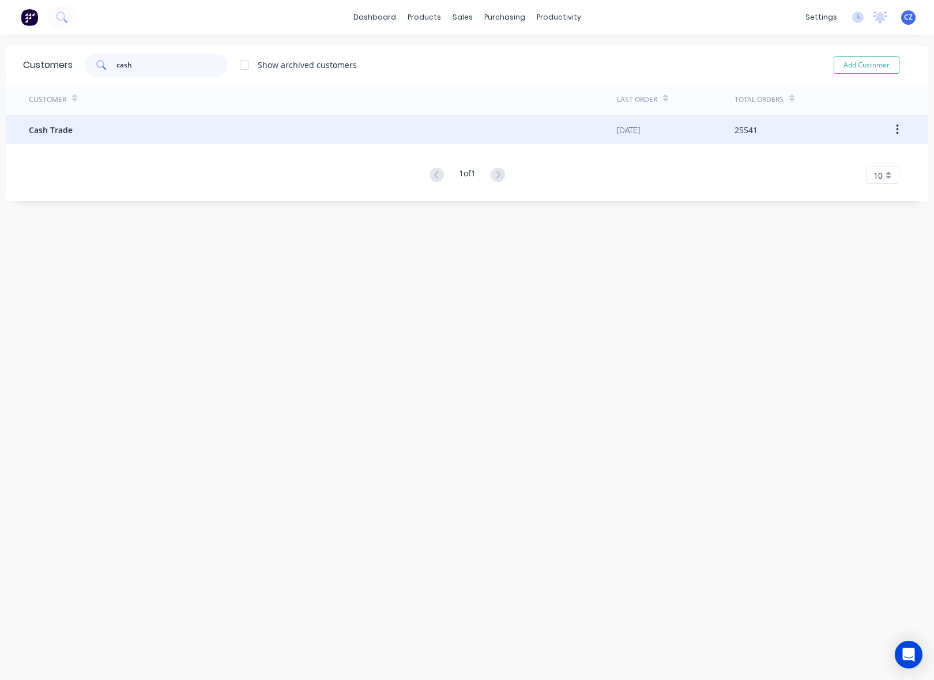
type input "cash"
click at [158, 129] on div "Cash Trade" at bounding box center [323, 129] width 588 height 29
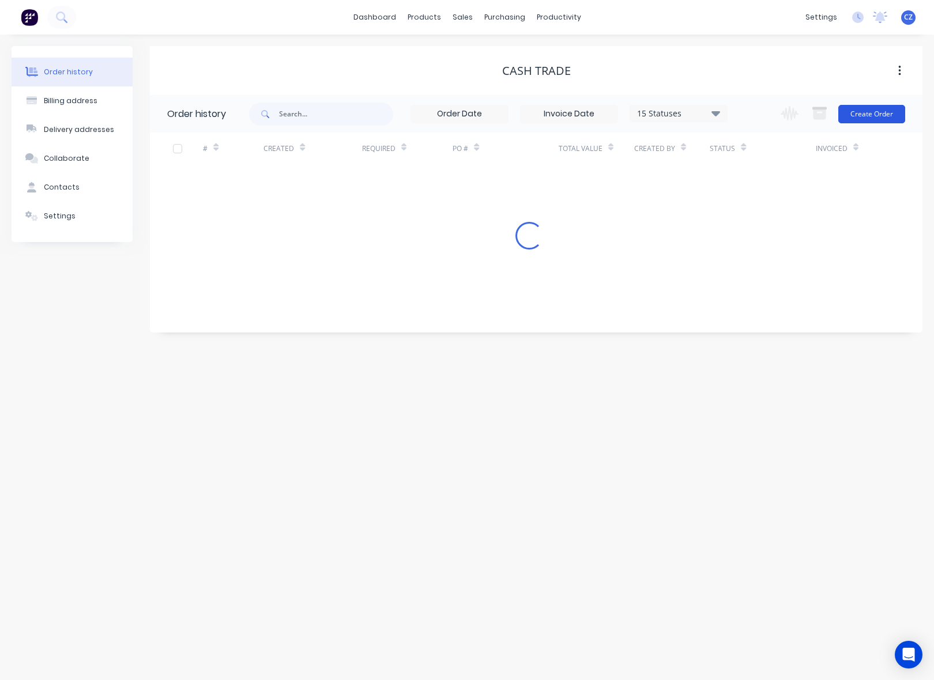
click at [865, 108] on button "Create Order" at bounding box center [871, 114] width 67 height 18
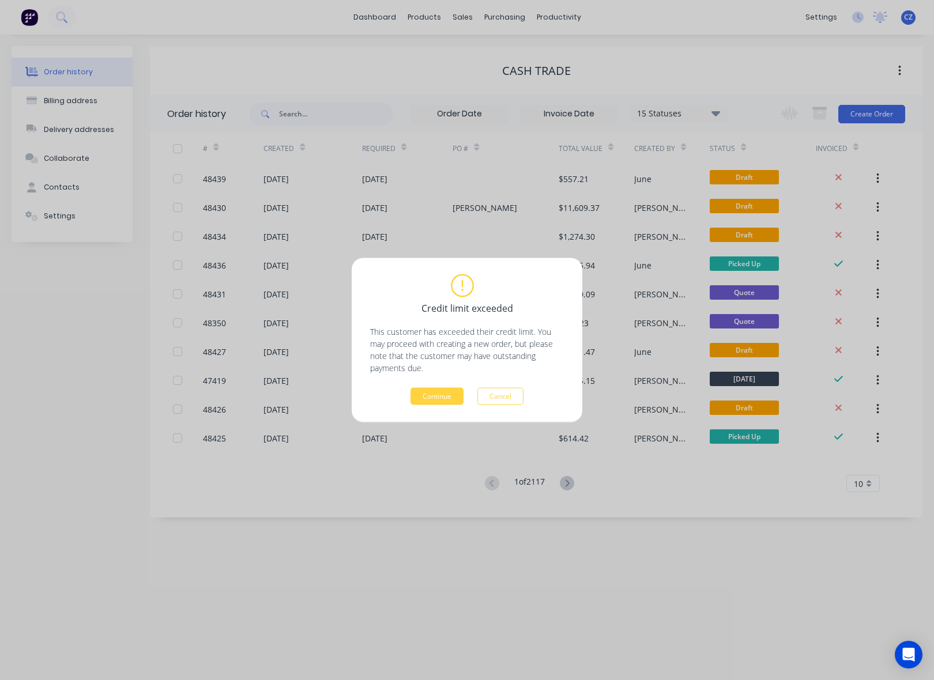
click at [431, 406] on div "Credit limit exceeded This customer has exceeded their credit limit. You may pr…" at bounding box center [467, 340] width 231 height 164
click at [424, 390] on button "Continue" at bounding box center [436, 396] width 53 height 17
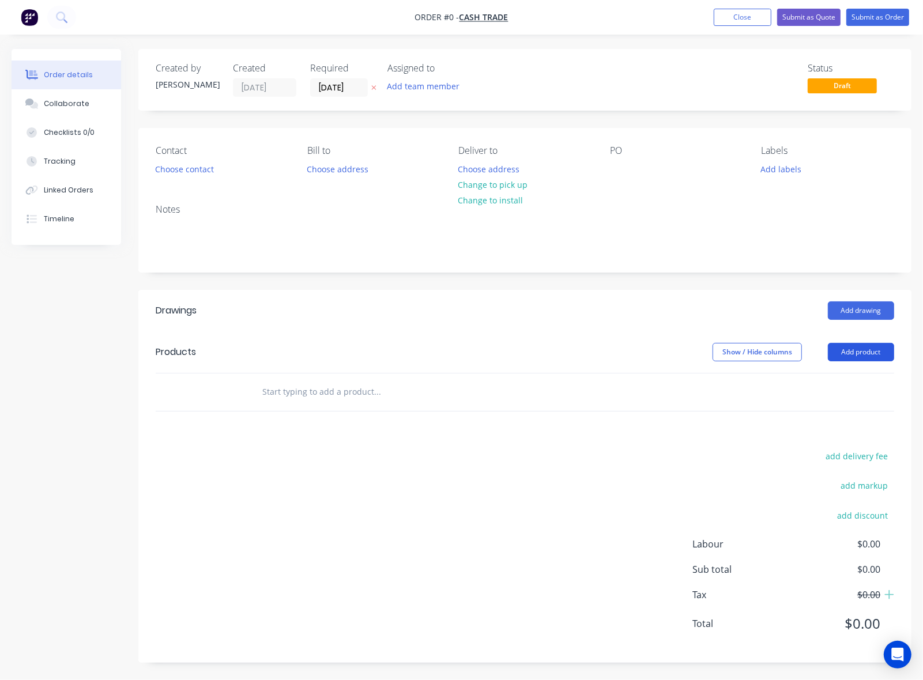
click at [857, 352] on button "Add product" at bounding box center [861, 352] width 66 height 18
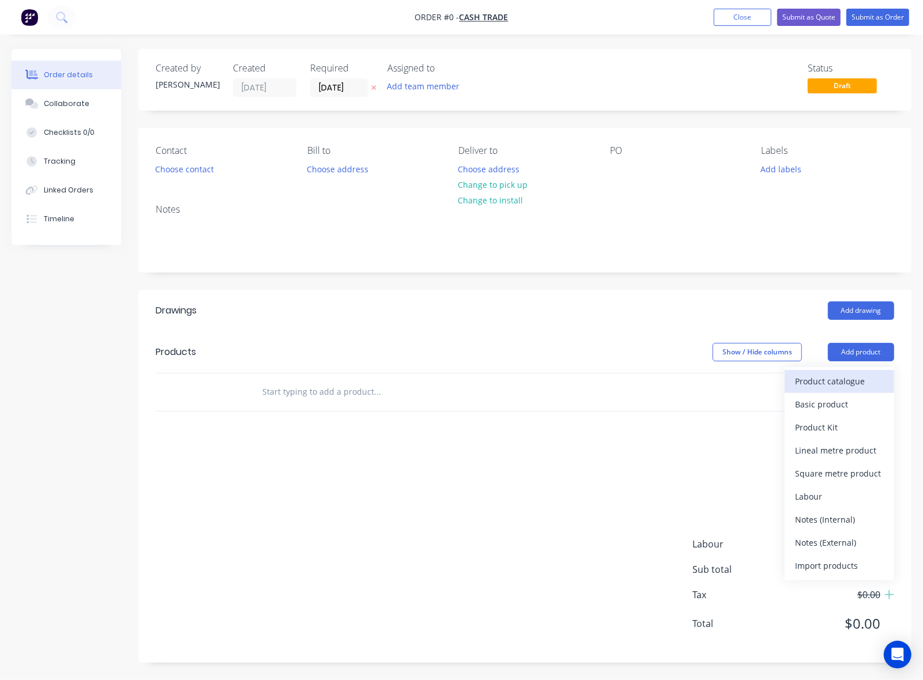
click at [854, 390] on div "Product catalogue" at bounding box center [839, 381] width 89 height 17
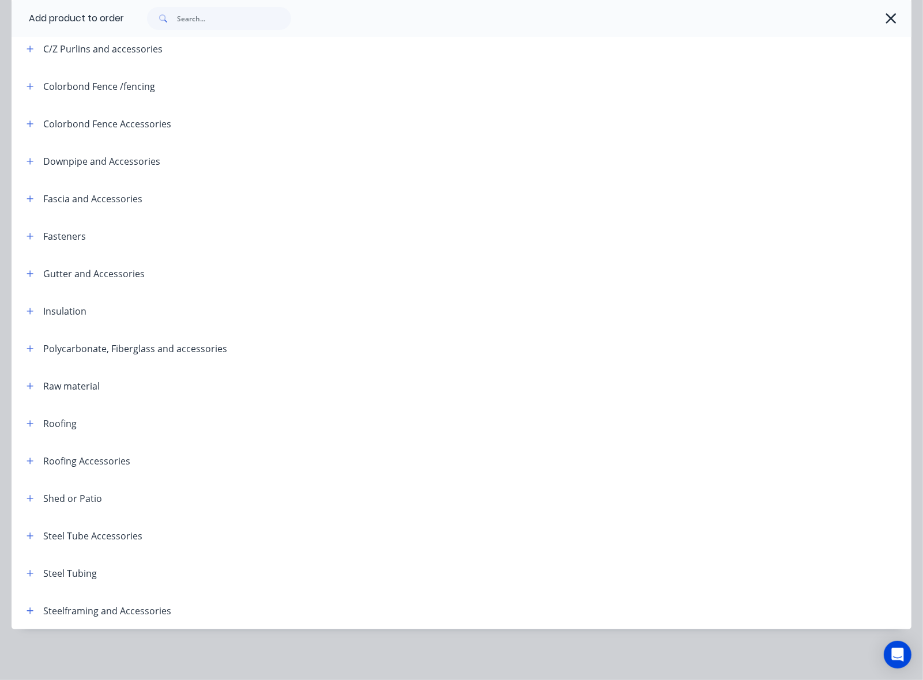
scroll to position [17, 0]
click at [28, 577] on button "button" at bounding box center [30, 573] width 14 height 14
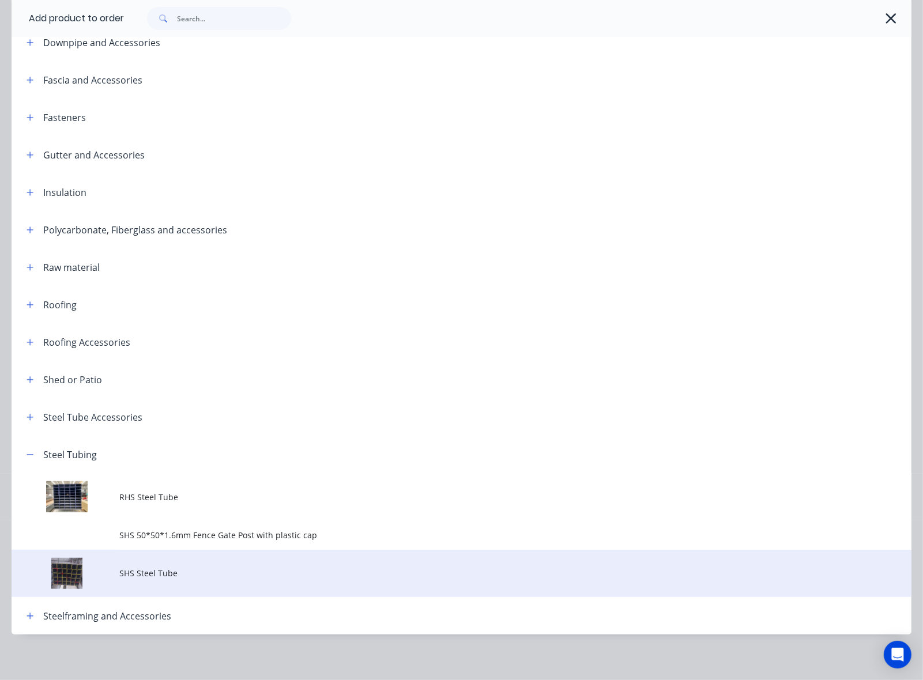
scroll to position [333, 0]
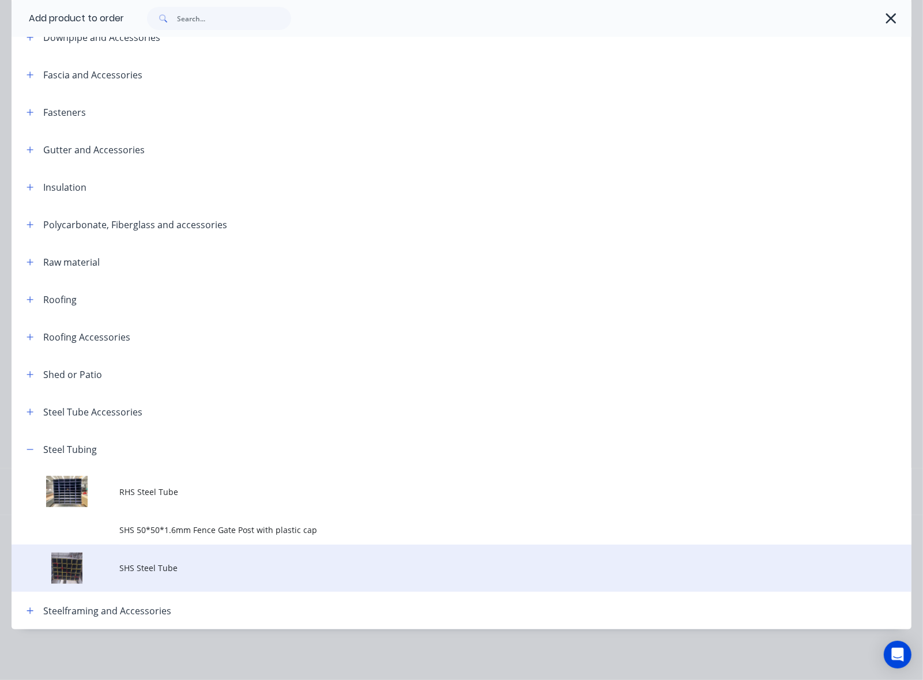
click at [275, 571] on span "SHS Steel Tube" at bounding box center [435, 568] width 633 height 12
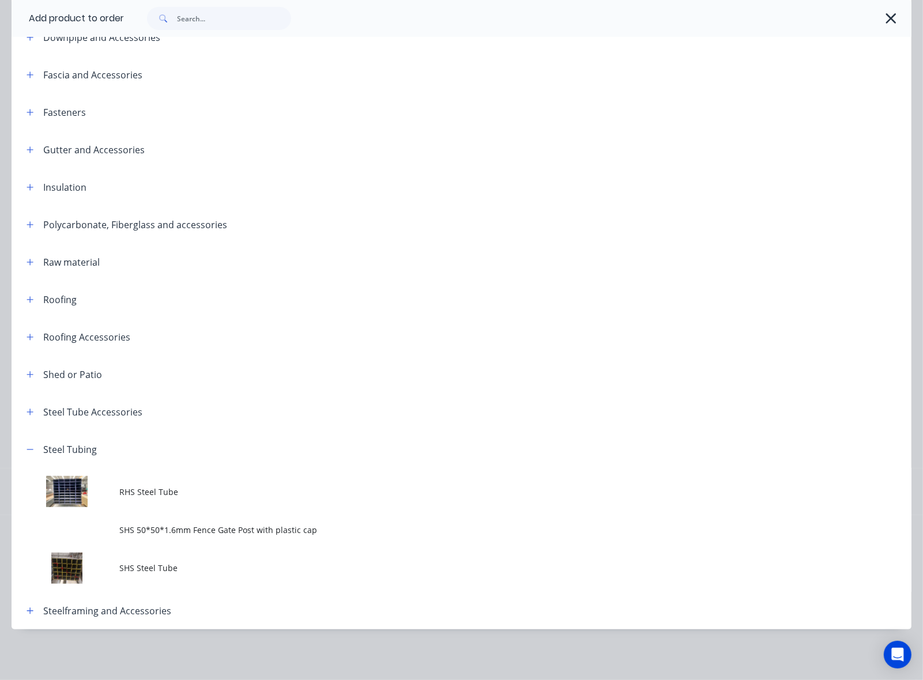
scroll to position [0, 0]
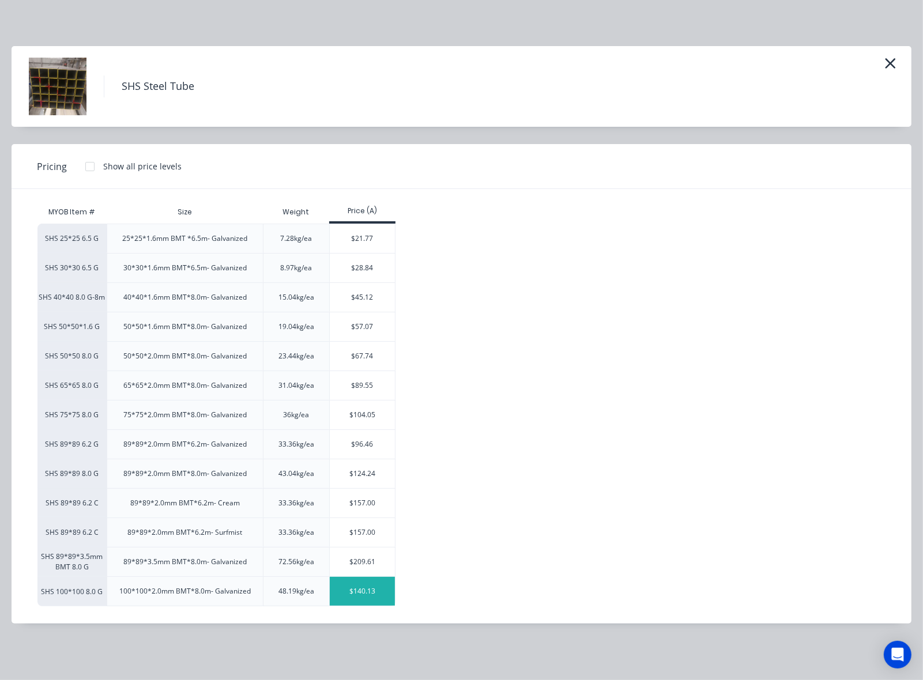
click at [367, 599] on div "$140.13" at bounding box center [362, 591] width 65 height 29
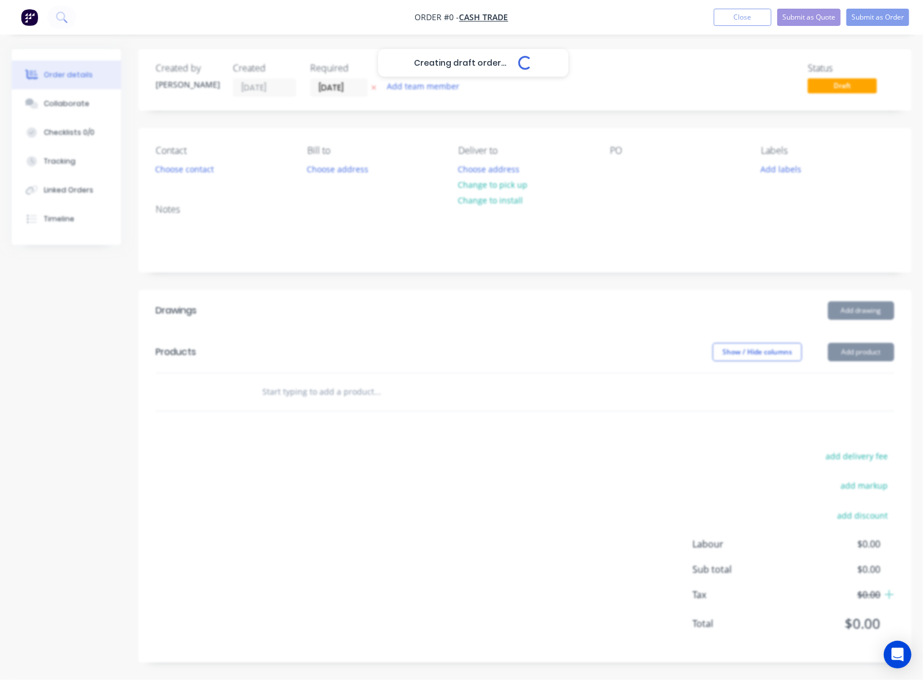
scroll to position [1, 0]
click at [551, 499] on div "Creating draft order... Loading..." at bounding box center [473, 389] width 923 height 680
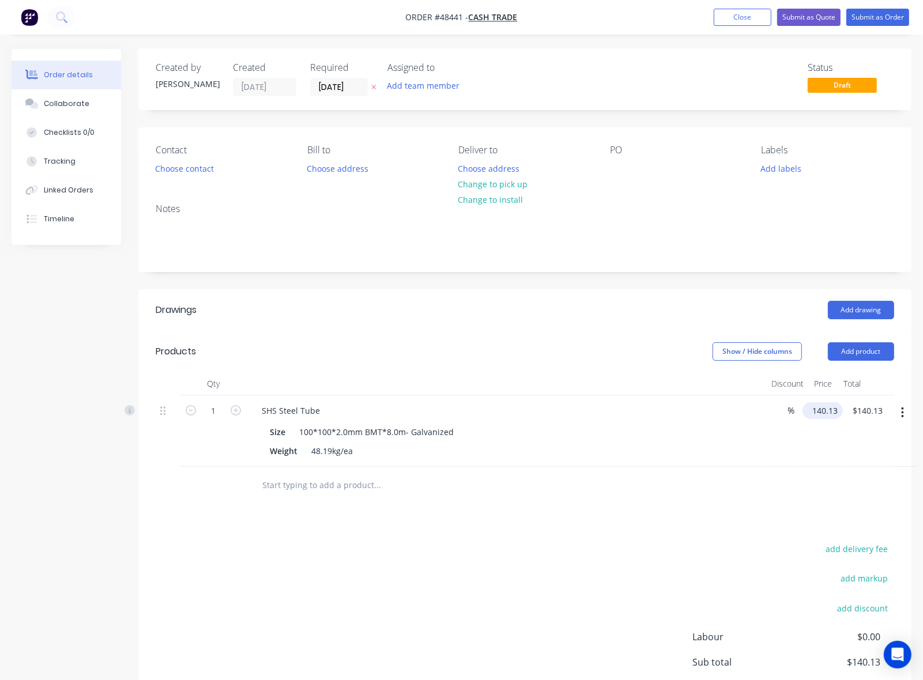
click at [826, 412] on input "140.13" at bounding box center [825, 410] width 36 height 17
type input "$57.80"
click at [589, 507] on div "Drawings Add drawing Products Show / Hide columns Add product Qty Discount Pric…" at bounding box center [524, 522] width 773 height 466
click at [398, 430] on div "100*100*2.0mm BMT*8.0m- Galvanized" at bounding box center [377, 432] width 164 height 17
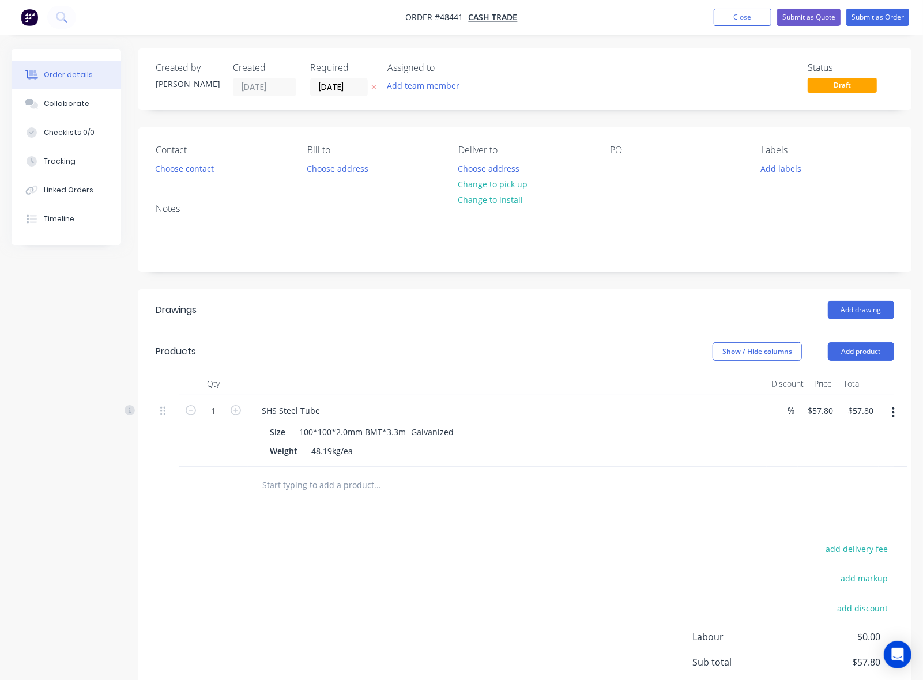
drag, startPoint x: 527, startPoint y: 516, endPoint x: 552, endPoint y: 499, distance: 29.4
click at [544, 504] on div "Drawings Add drawing Products Show / Hide columns Add product Qty Discount Pric…" at bounding box center [524, 522] width 773 height 466
click at [870, 348] on button "Add product" at bounding box center [861, 351] width 66 height 18
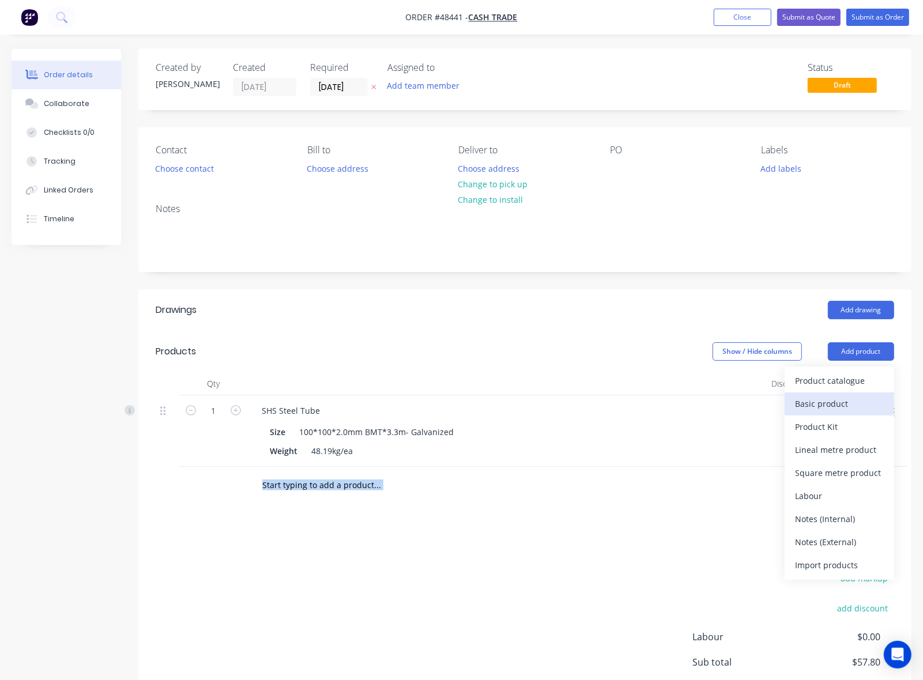
click at [827, 402] on div "Basic product" at bounding box center [839, 403] width 89 height 17
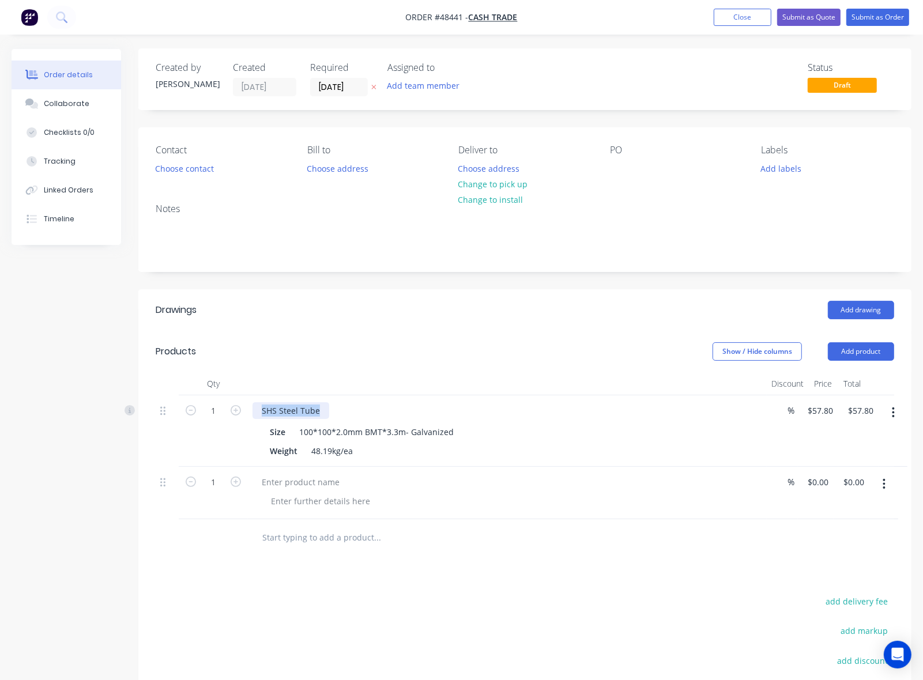
drag, startPoint x: 255, startPoint y: 407, endPoint x: 342, endPoint y: 409, distance: 87.0
click at [342, 409] on div "SHS Steel Tube" at bounding box center [506, 410] width 509 height 17
copy div "SHS Steel Tube"
click at [273, 483] on div at bounding box center [300, 482] width 96 height 17
drag, startPoint x: 258, startPoint y: 409, endPoint x: 346, endPoint y: 413, distance: 88.2
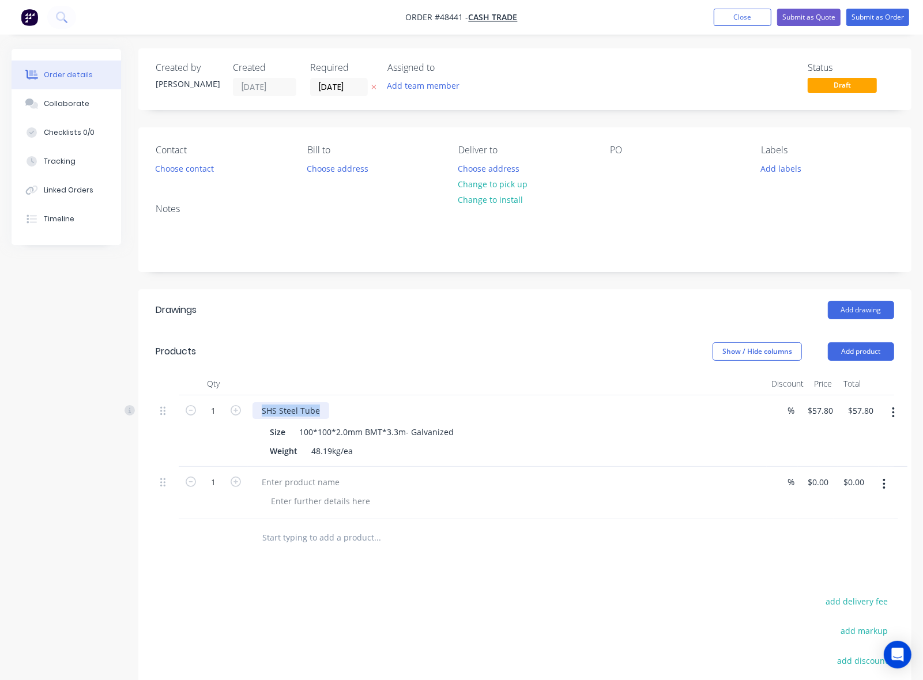
click at [346, 413] on div "SHS Steel Tube" at bounding box center [506, 410] width 509 height 17
copy div "SHS Steel Tube"
click at [281, 485] on div at bounding box center [300, 482] width 96 height 17
click at [295, 490] on div at bounding box center [300, 482] width 96 height 17
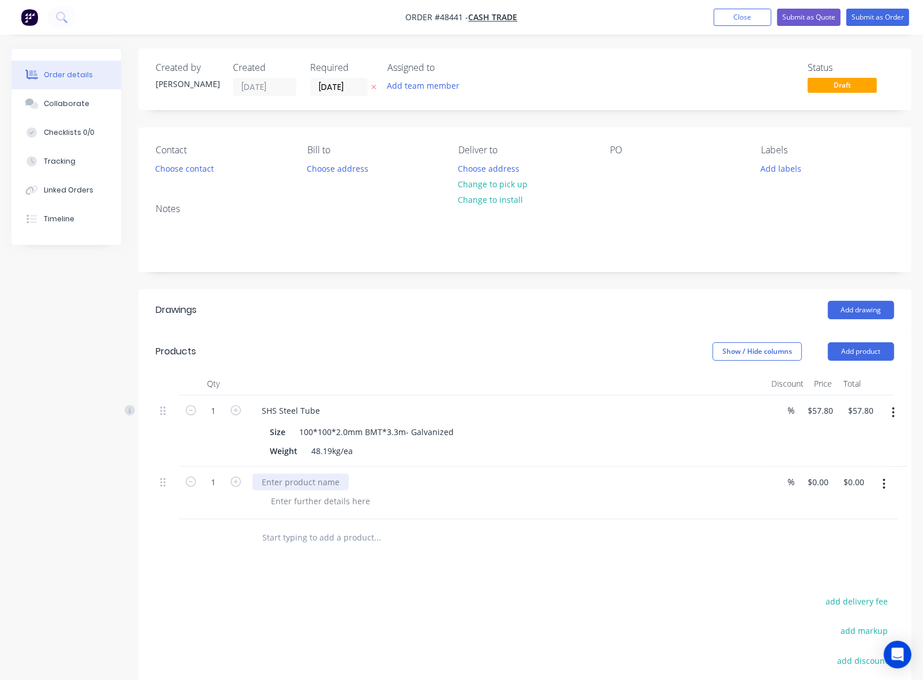
paste div
drag, startPoint x: 301, startPoint y: 431, endPoint x: 477, endPoint y: 433, distance: 175.8
click at [477, 433] on div "Size 100*100*2.0mm BMT*3.3m- Galvanized" at bounding box center [505, 432] width 480 height 17
click at [372, 467] on div "SHS Steel Tube" at bounding box center [507, 493] width 519 height 52
click at [301, 431] on div "100*100*2.0mm BMT*3.3m- Galvanized" at bounding box center [377, 432] width 164 height 17
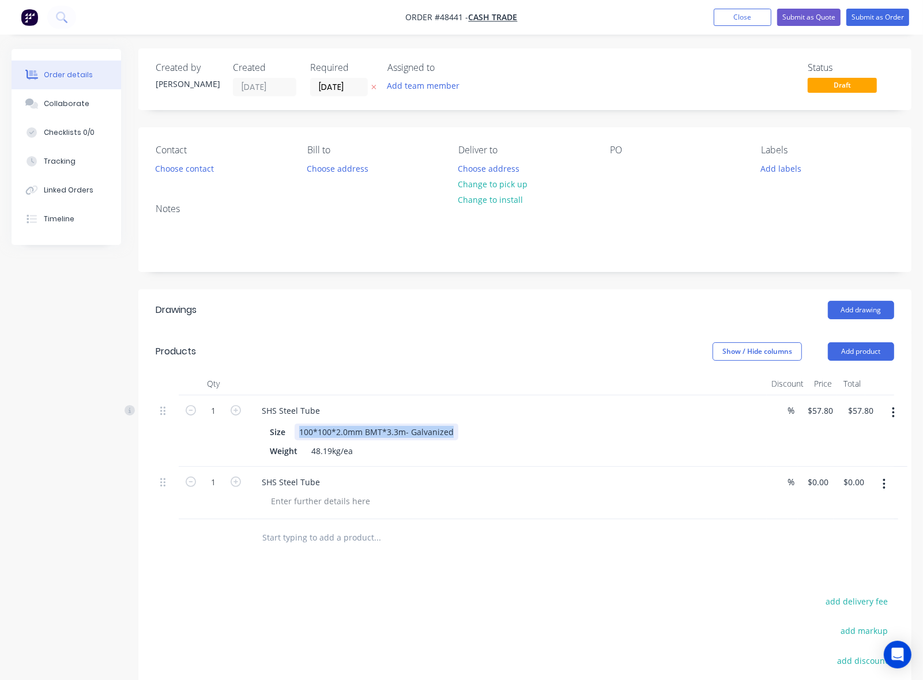
drag, startPoint x: 299, startPoint y: 431, endPoint x: 485, endPoint y: 440, distance: 186.4
click at [485, 440] on div "Size 100*100*2.0mm BMT*3.3m- Galvanized" at bounding box center [505, 432] width 480 height 17
copy div "100*100*2.0mm BMT*3.3m- Galvanized"
click at [330, 493] on div at bounding box center [321, 501] width 118 height 17
paste div
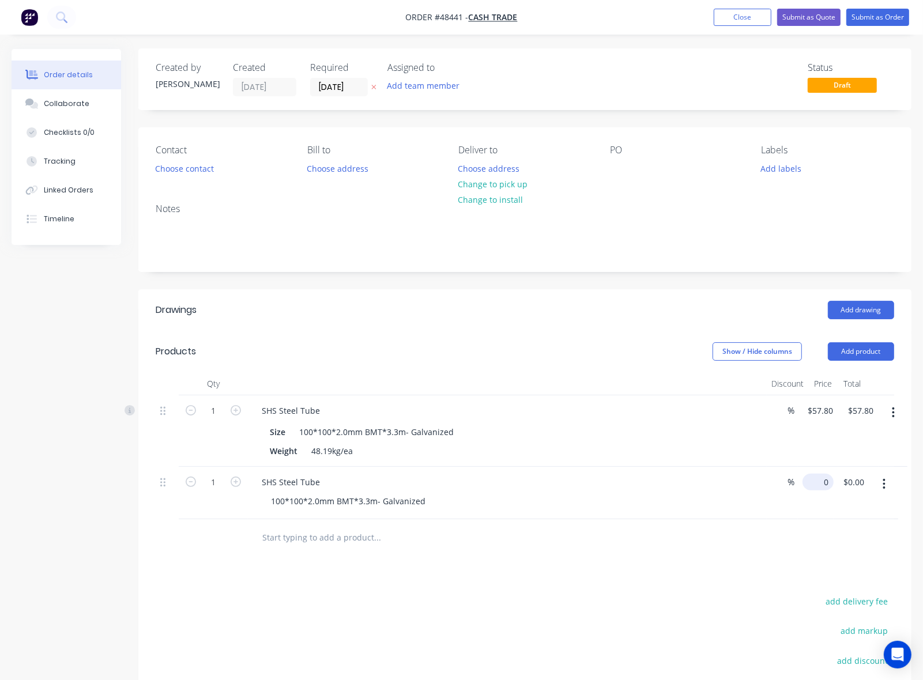
click at [825, 481] on input "0" at bounding box center [820, 482] width 27 height 17
type input "$57.80"
click at [518, 526] on div at bounding box center [425, 537] width 346 height 23
click at [323, 480] on div "SHS Steel Tube" at bounding box center [290, 482] width 77 height 17
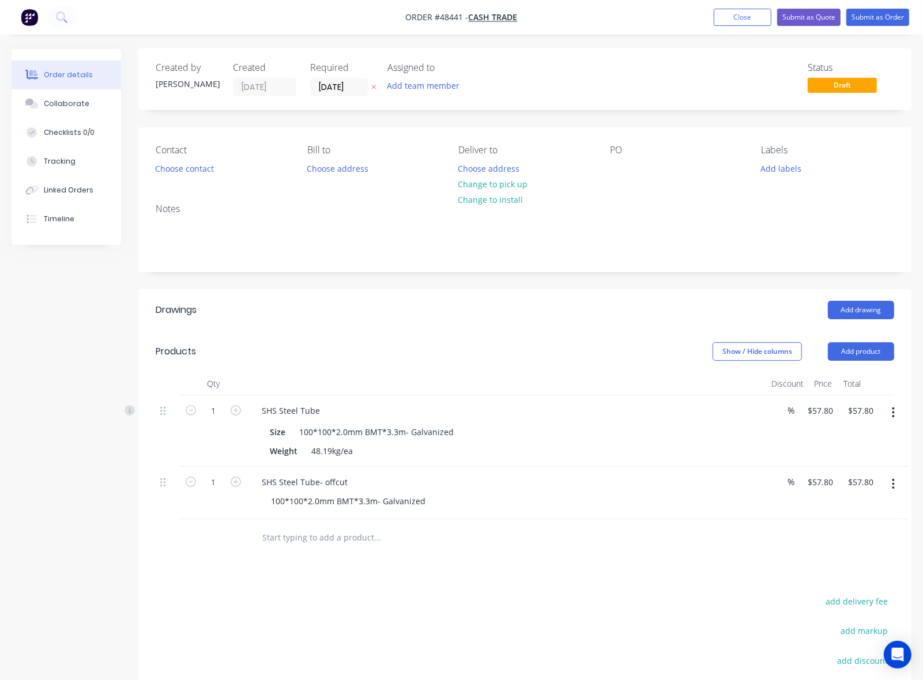
drag, startPoint x: 892, startPoint y: 416, endPoint x: 890, endPoint y: 424, distance: 7.7
click at [892, 416] on icon "button" at bounding box center [893, 412] width 3 height 13
click at [839, 511] on div "Delete" at bounding box center [852, 512] width 89 height 17
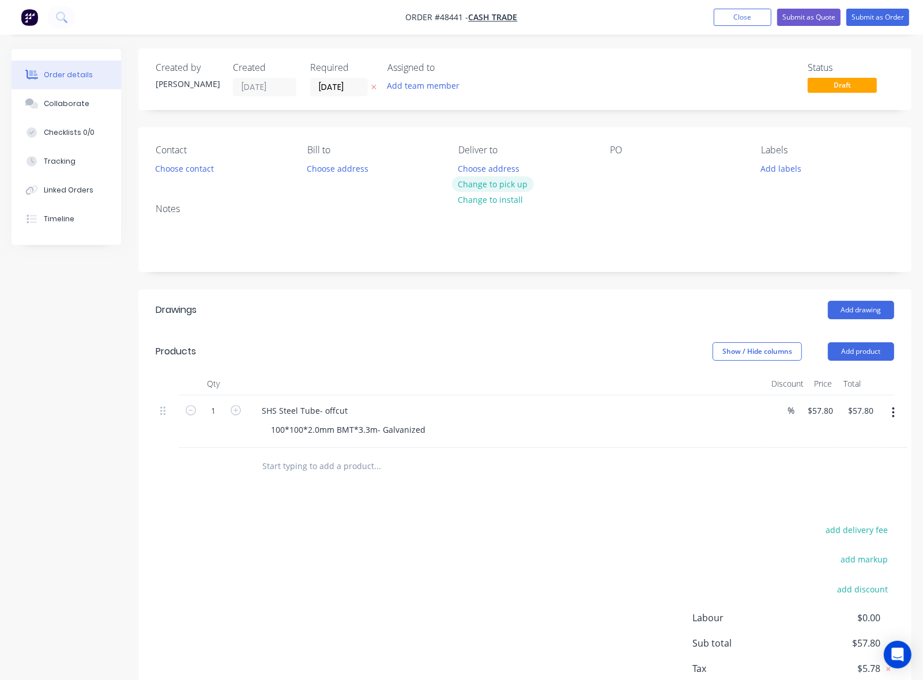
click at [495, 185] on button "Change to pick up" at bounding box center [493, 184] width 82 height 16
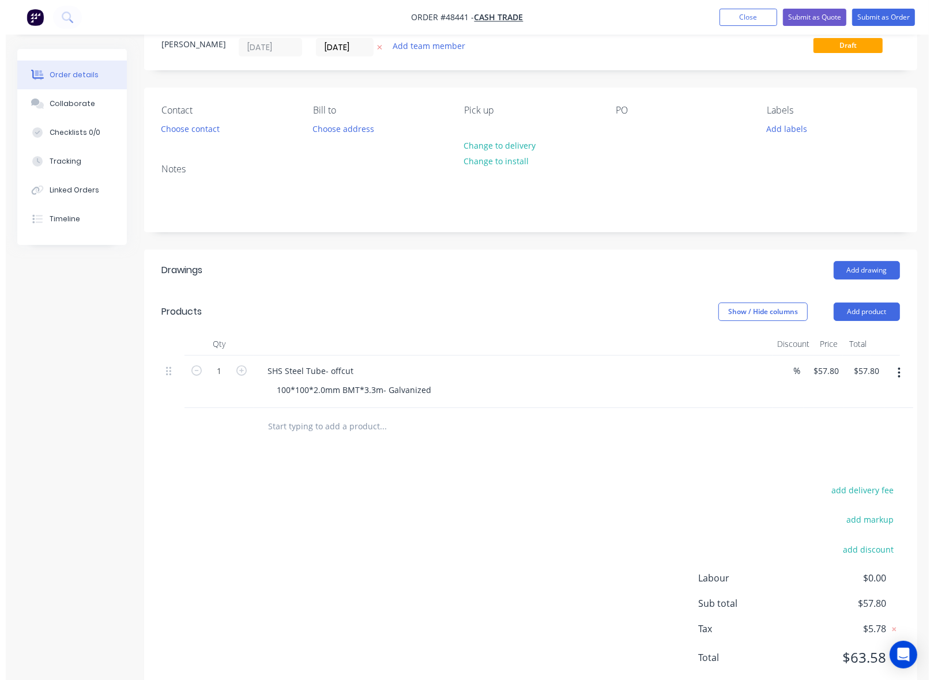
scroll to position [75, 0]
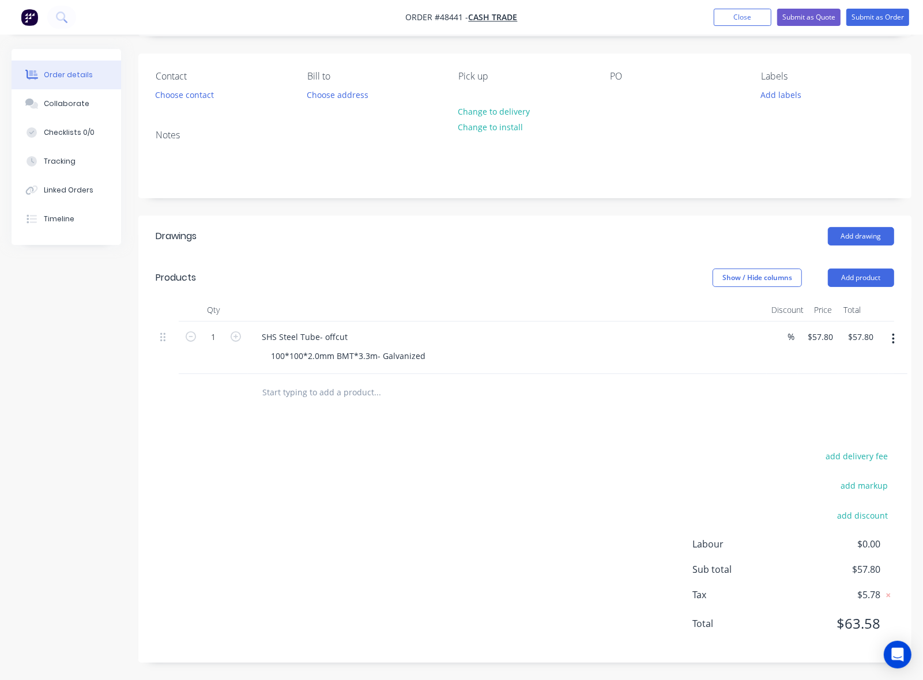
click at [432, 441] on div "Drawings Add drawing Products Show / Hide columns Add product Qty Discount Pric…" at bounding box center [524, 439] width 773 height 447
click at [881, 18] on button "Submit as Order" at bounding box center [877, 17] width 63 height 17
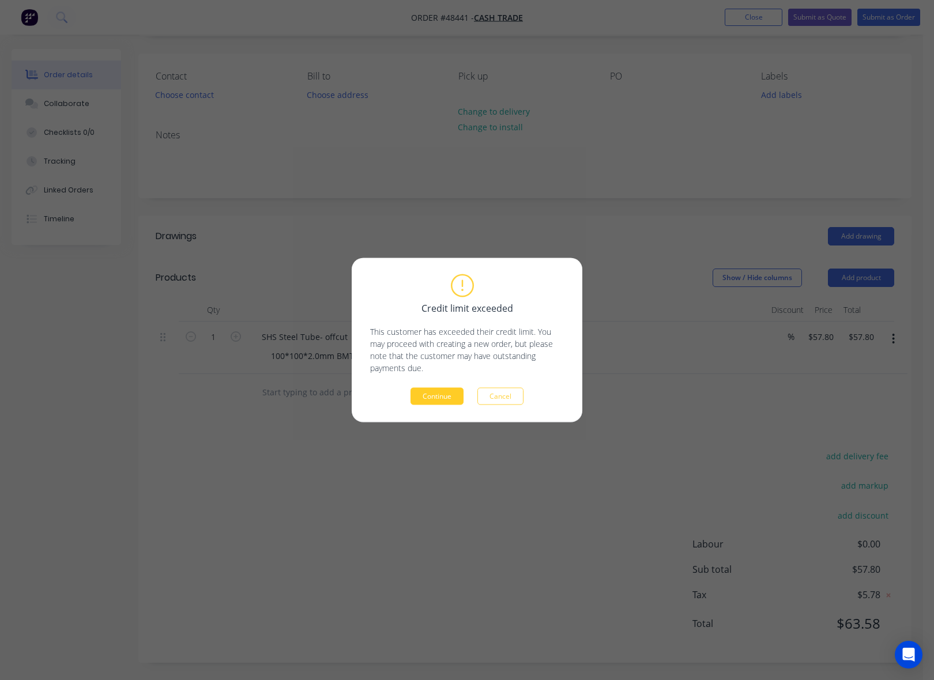
click at [428, 394] on button "Continue" at bounding box center [436, 396] width 53 height 17
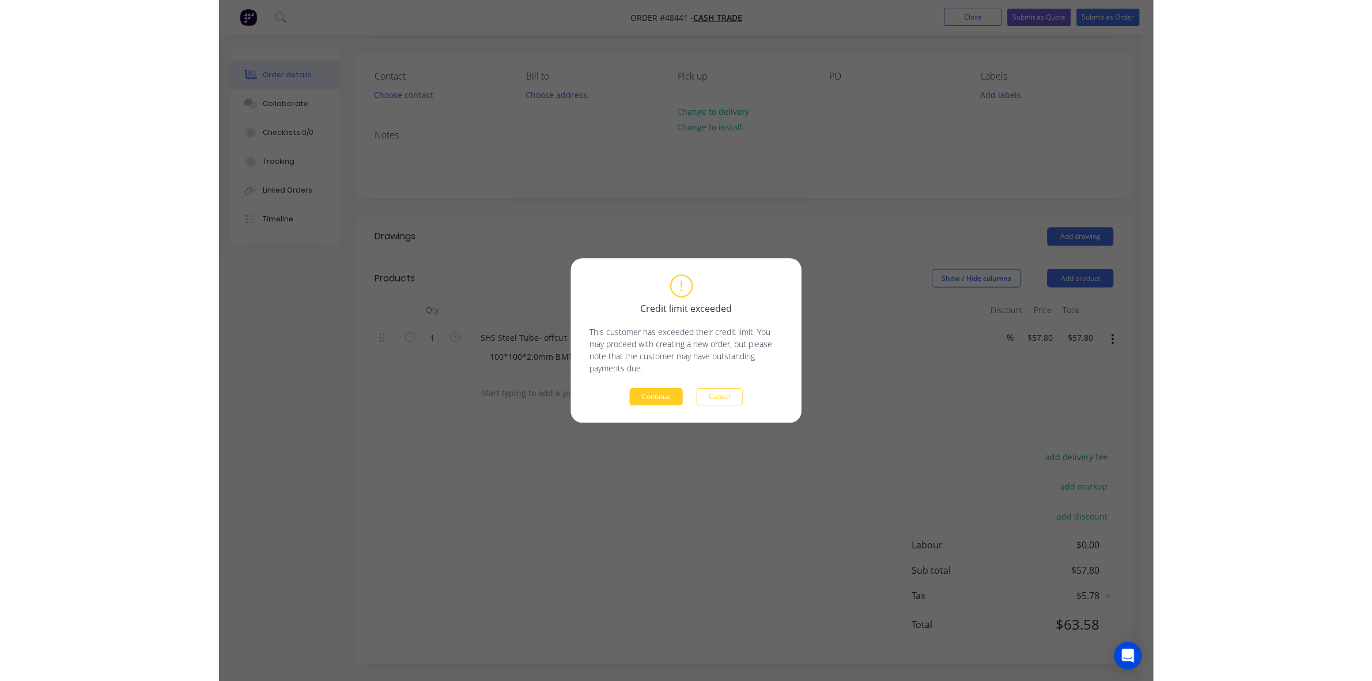
scroll to position [0, 0]
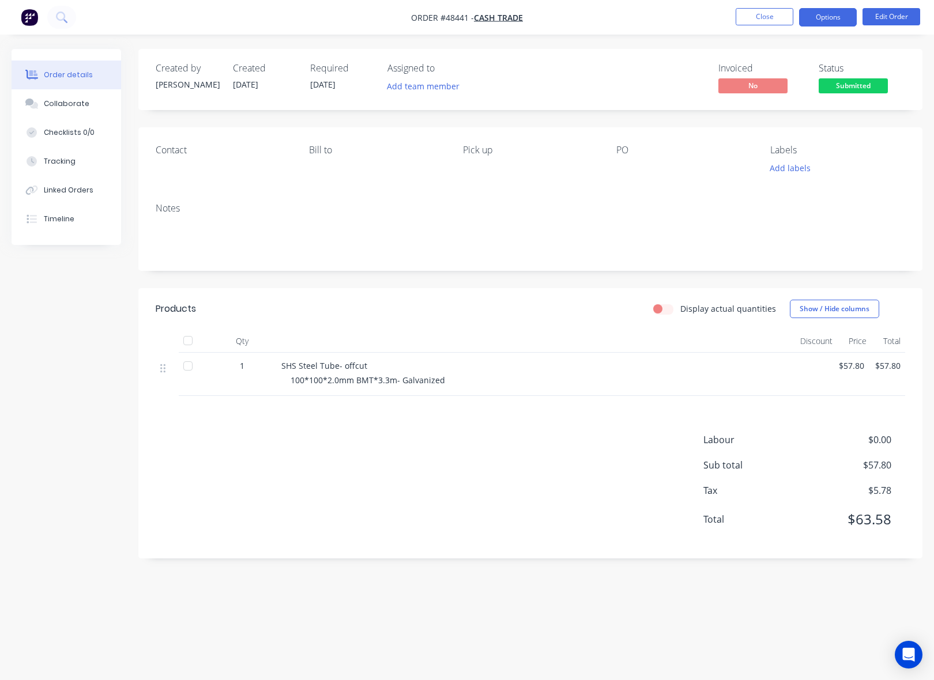
click at [826, 16] on button "Options" at bounding box center [828, 17] width 58 height 18
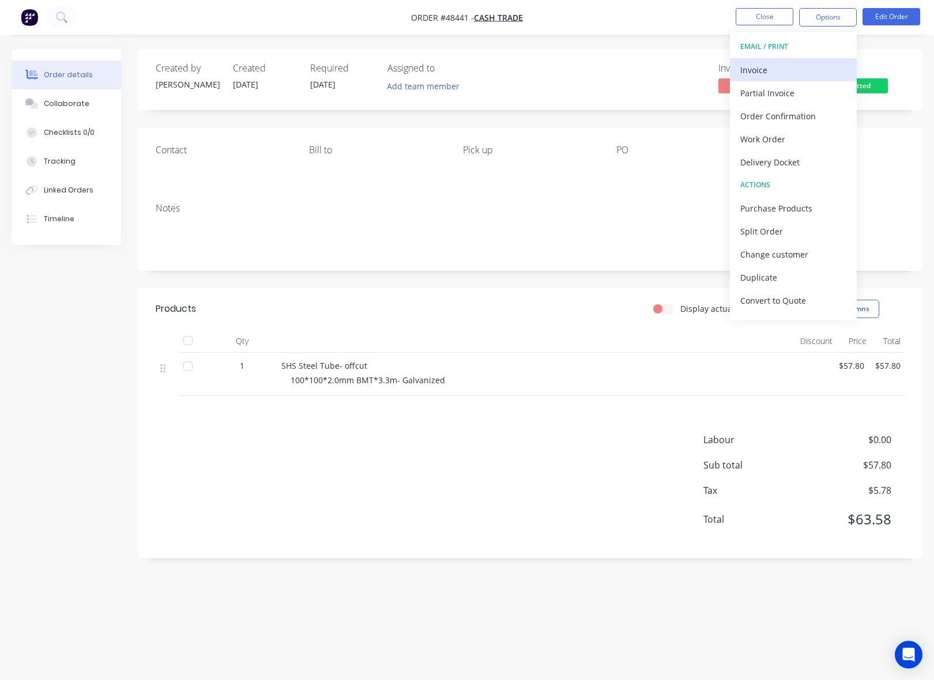
click at [762, 79] on button "Invoice" at bounding box center [793, 69] width 127 height 23
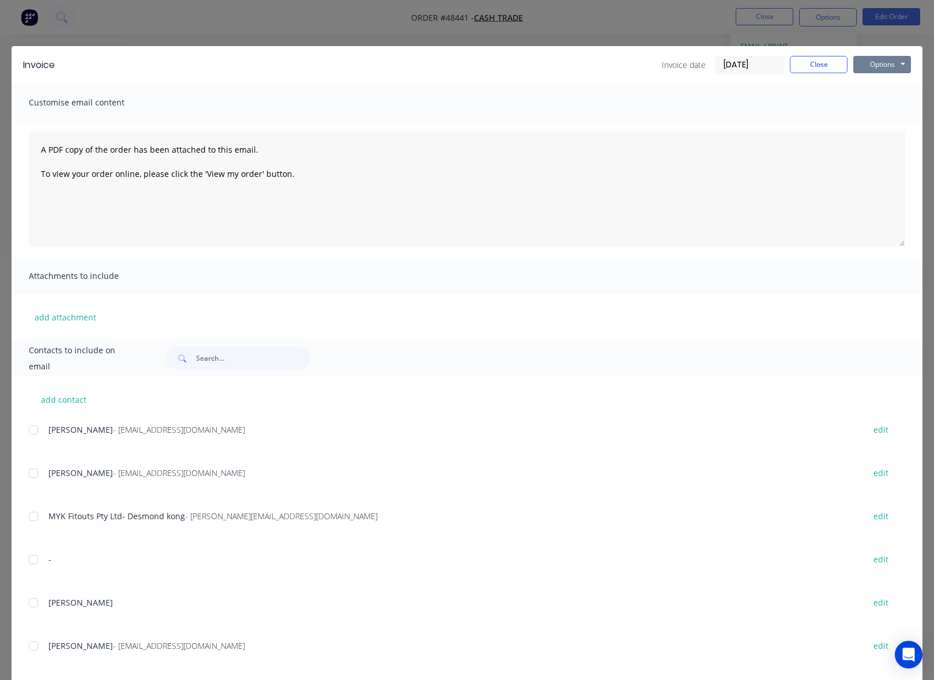
drag, startPoint x: 868, startPoint y: 62, endPoint x: 869, endPoint y: 71, distance: 8.7
click at [869, 62] on button "Options" at bounding box center [882, 64] width 58 height 17
click at [863, 105] on button "Print" at bounding box center [890, 104] width 74 height 19
click at [806, 64] on button "Close" at bounding box center [819, 64] width 58 height 17
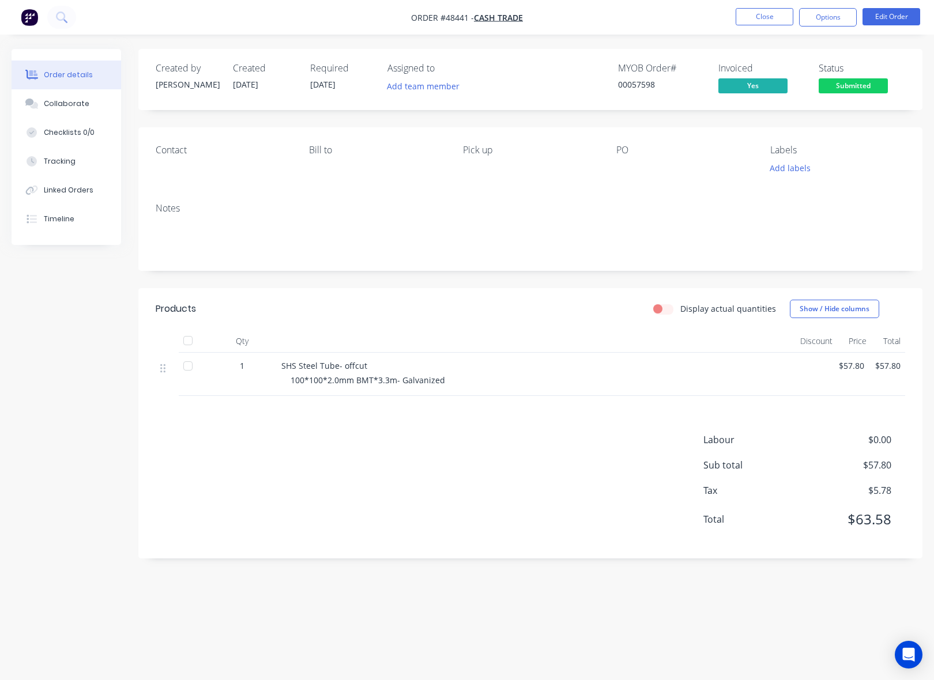
click at [817, 27] on nav "Order #48441 - Cash Trade Close Options Edit Order" at bounding box center [467, 17] width 934 height 35
drag, startPoint x: 809, startPoint y: 24, endPoint x: 821, endPoint y: 24, distance: 12.7
click at [812, 24] on button "Options" at bounding box center [828, 17] width 58 height 18
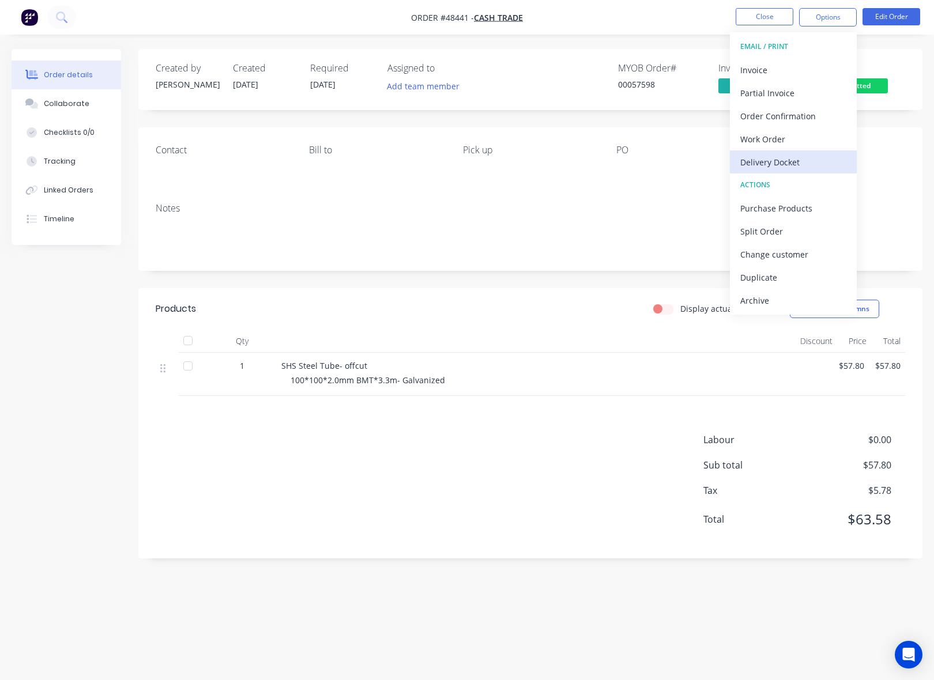
click at [782, 157] on div "Delivery Docket" at bounding box center [793, 162] width 106 height 17
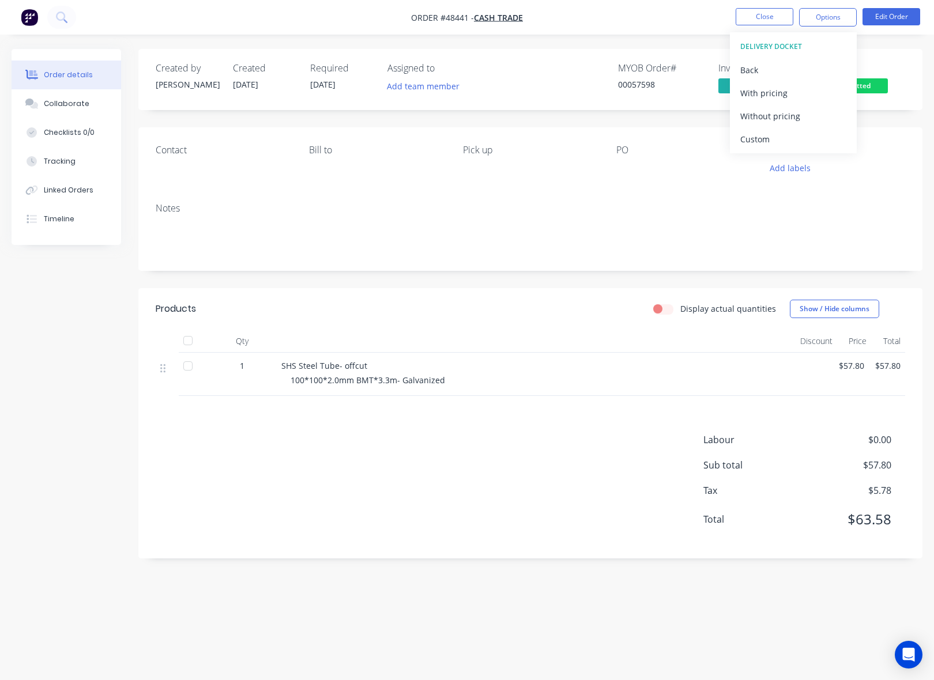
click at [799, 119] on div "Without pricing" at bounding box center [793, 116] width 106 height 17
drag, startPoint x: 537, startPoint y: 119, endPoint x: 854, endPoint y: 92, distance: 318.1
click at [560, 114] on div "Created by [PERSON_NAME] Created [DATE] Required [DATE] Assigned to Add team me…" at bounding box center [530, 303] width 784 height 509
click at [851, 78] on span "Submitted" at bounding box center [852, 85] width 69 height 14
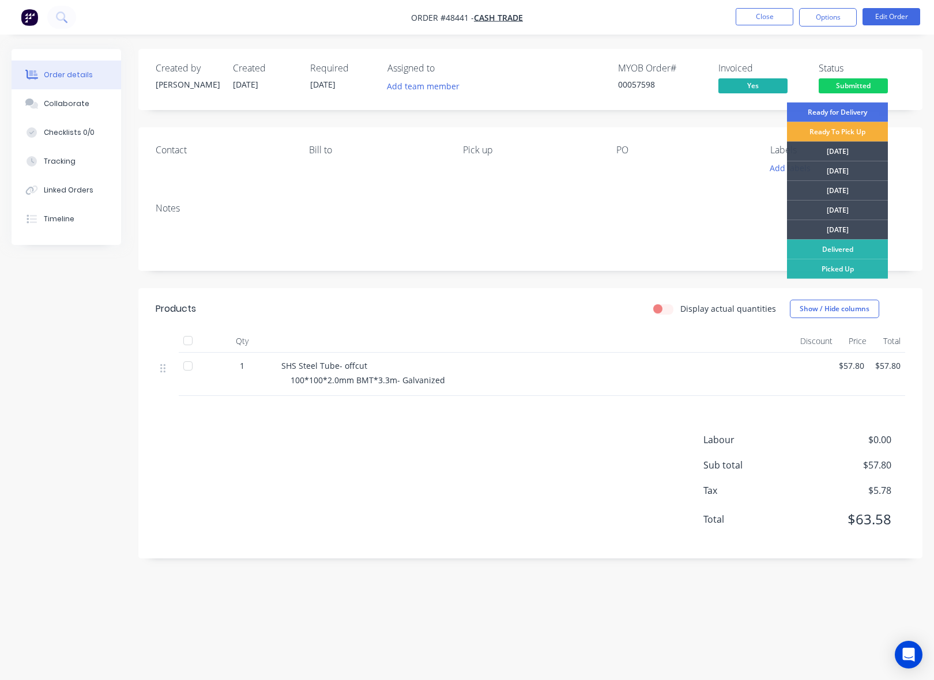
drag, startPoint x: 805, startPoint y: 267, endPoint x: 548, endPoint y: 254, distance: 257.4
click at [804, 267] on div "Picked Up" at bounding box center [837, 269] width 101 height 20
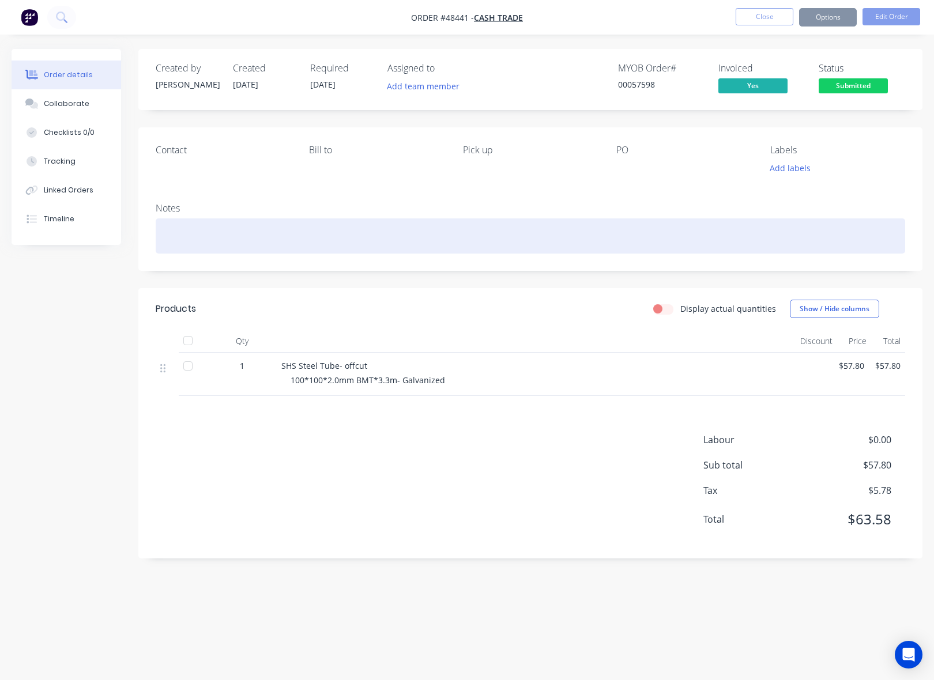
drag, startPoint x: 548, startPoint y: 254, endPoint x: 531, endPoint y: 251, distance: 16.5
click at [545, 255] on div "Notes" at bounding box center [530, 232] width 784 height 77
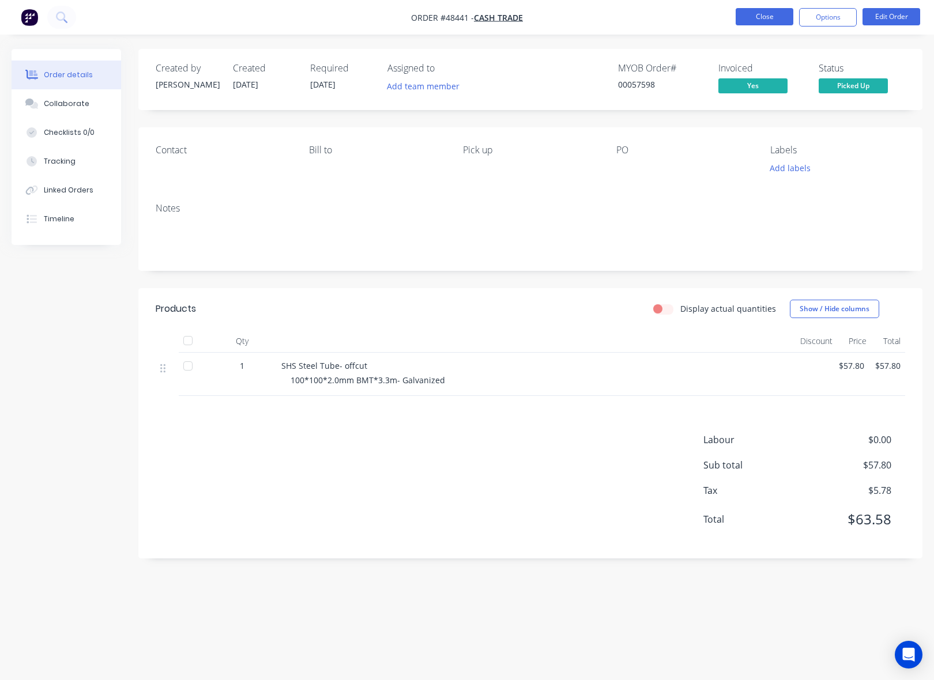
click at [773, 14] on button "Close" at bounding box center [764, 16] width 58 height 17
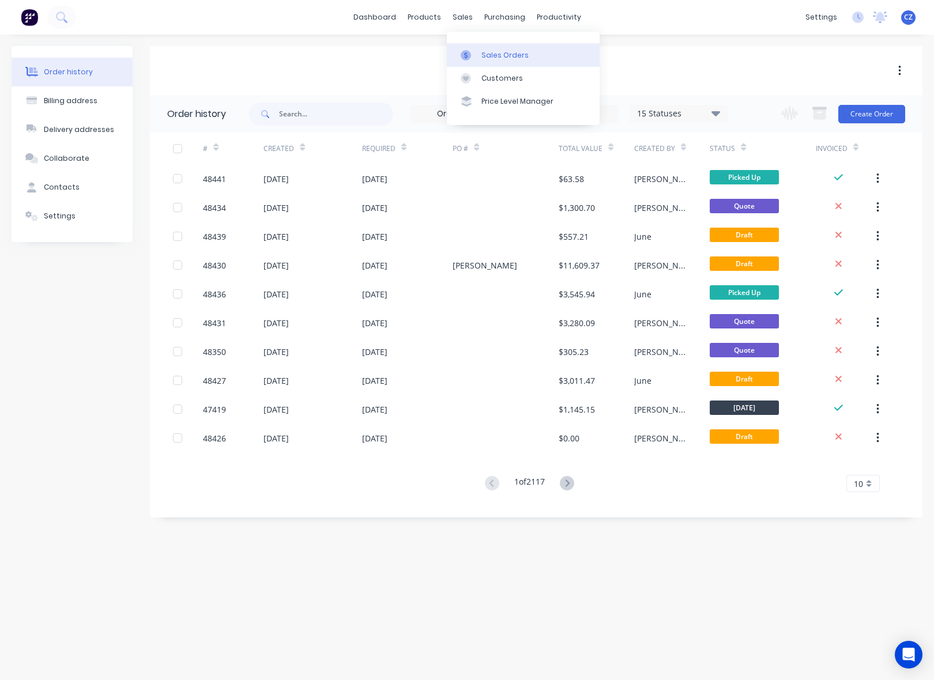
click at [496, 61] on link "Sales Orders" at bounding box center [523, 54] width 153 height 23
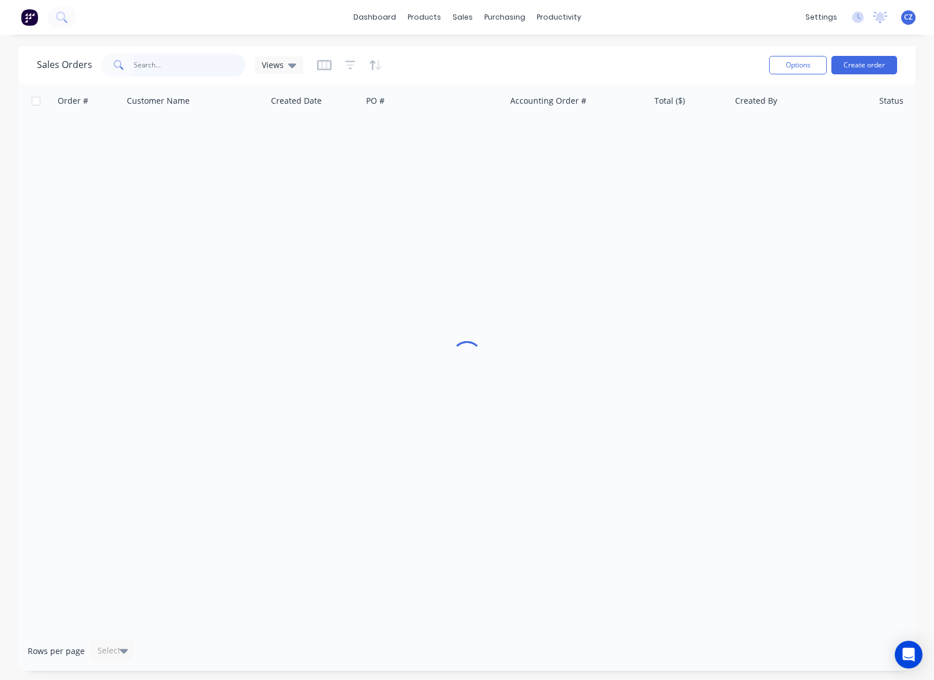
click at [212, 70] on input "text" at bounding box center [190, 65] width 112 height 23
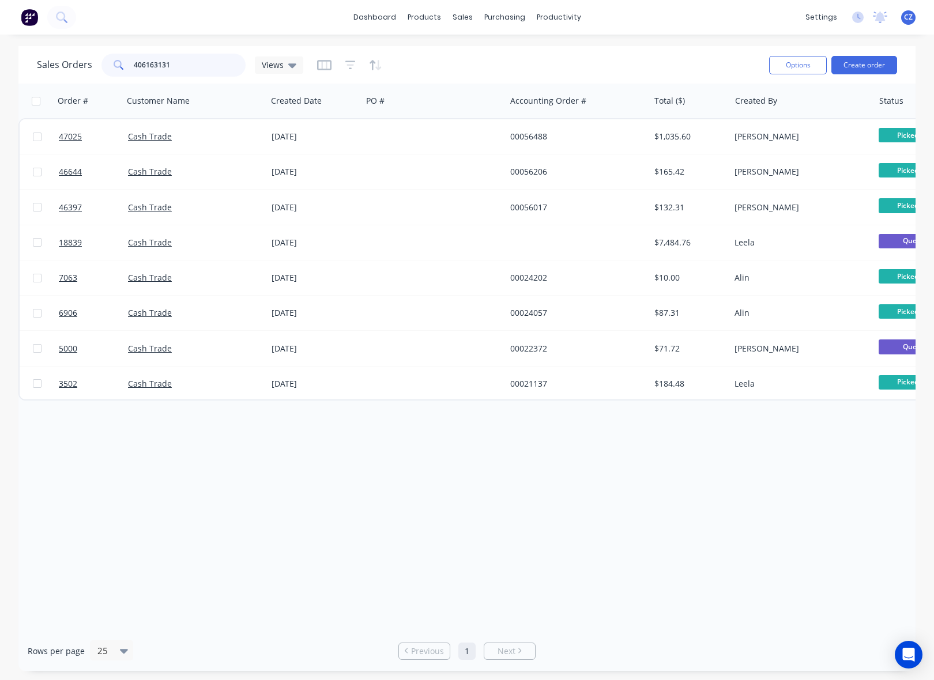
type input "406163131"
click at [447, 564] on div "Order # Customer Name Created Date PO # Accounting Order # Total ($) Created By…" at bounding box center [466, 358] width 897 height 548
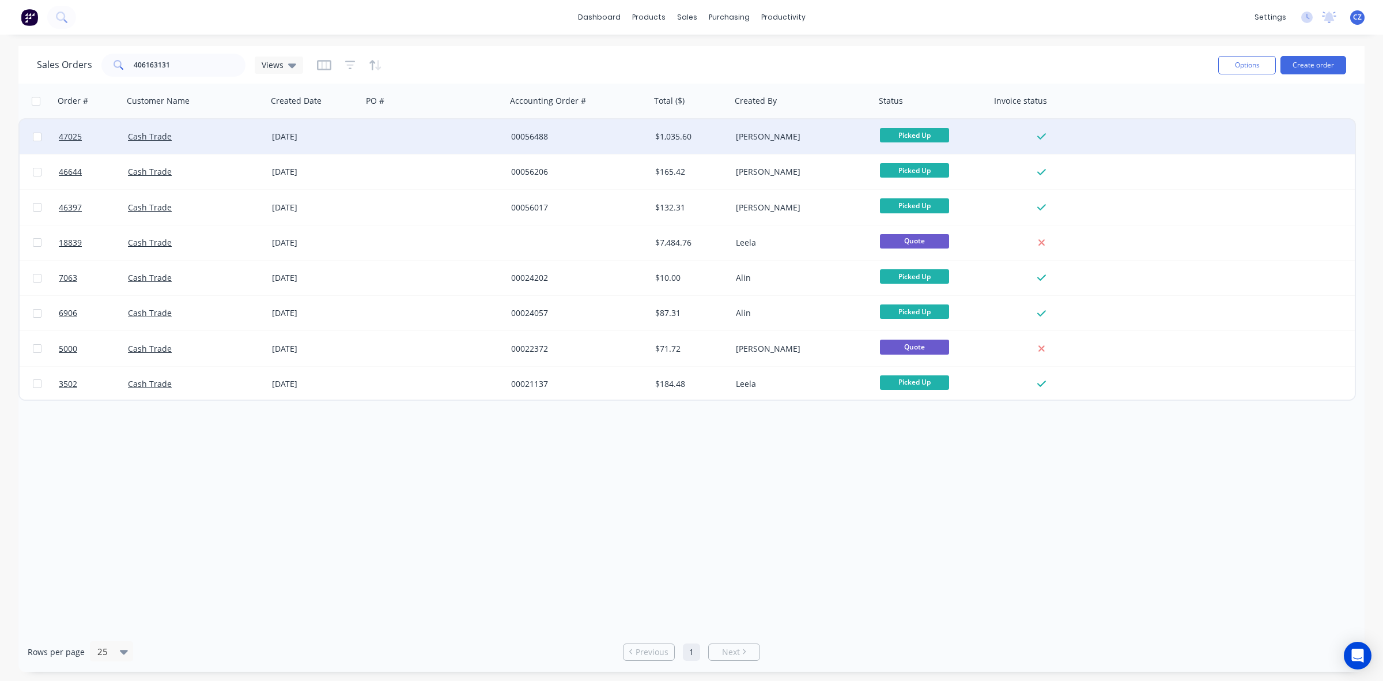
click at [398, 130] on div at bounding box center [435, 136] width 144 height 35
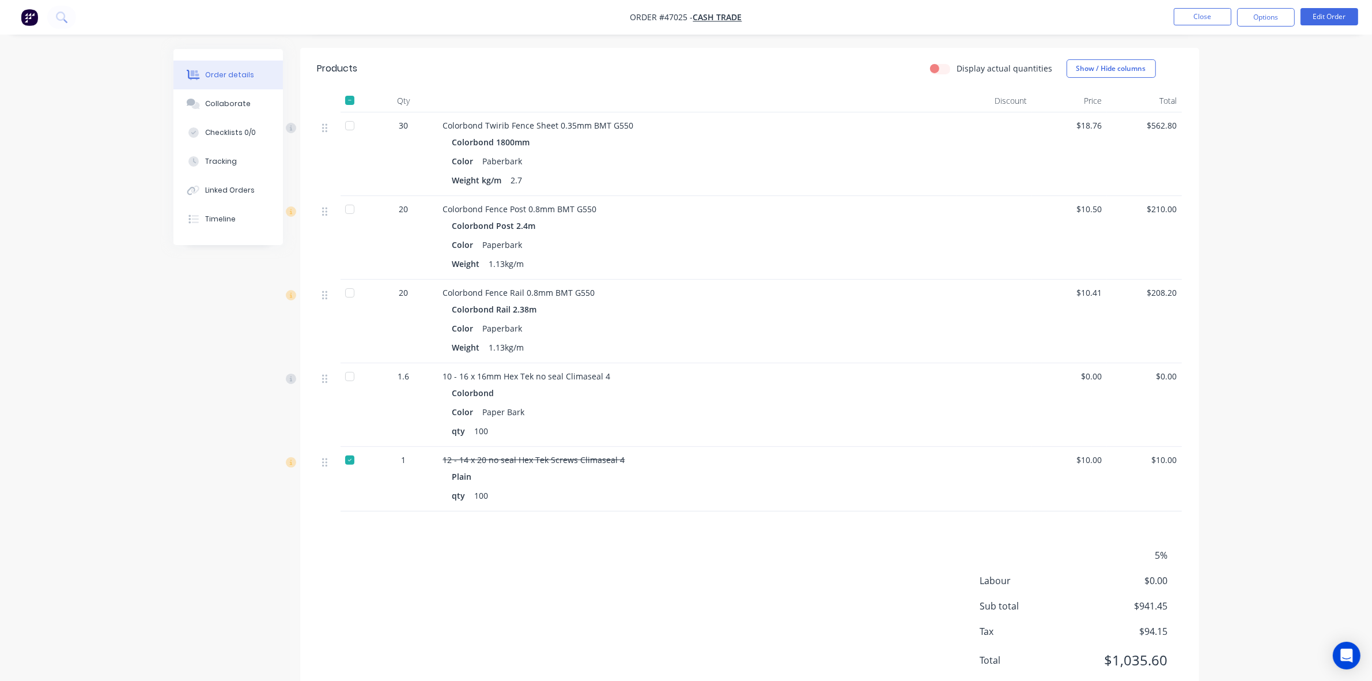
scroll to position [309, 0]
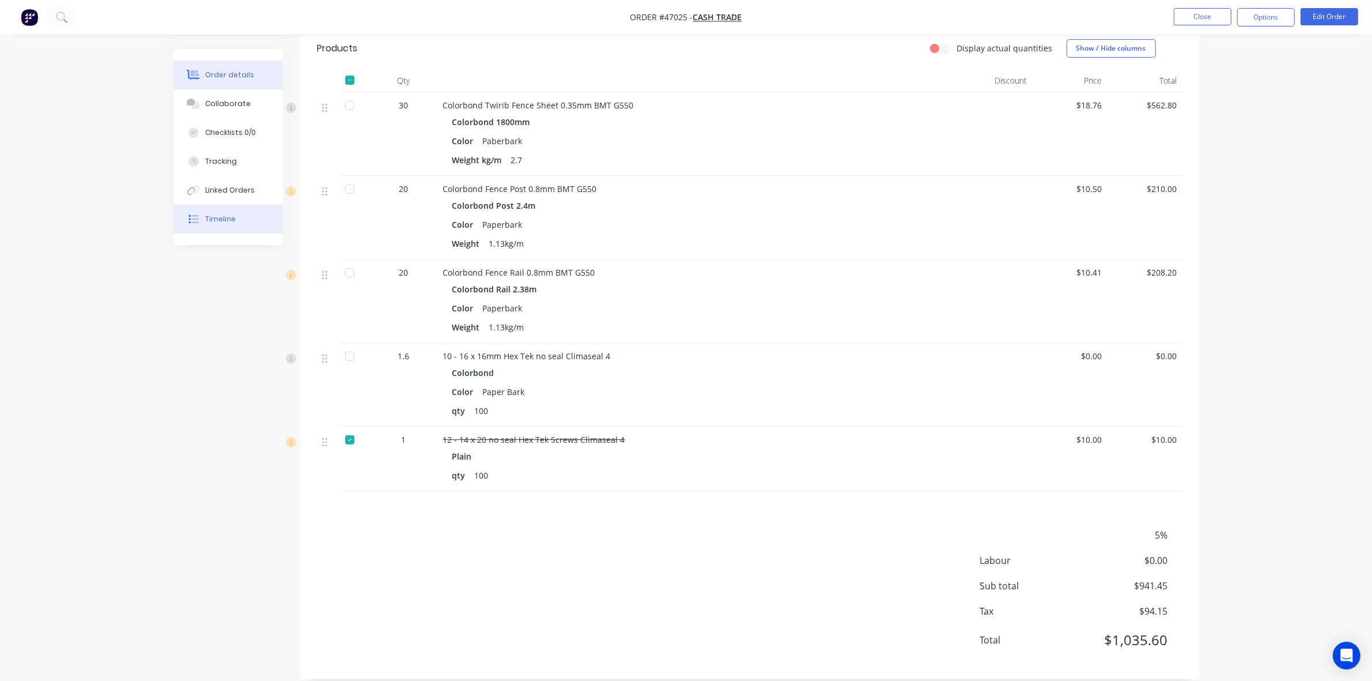
click at [223, 229] on button "Timeline" at bounding box center [228, 219] width 110 height 29
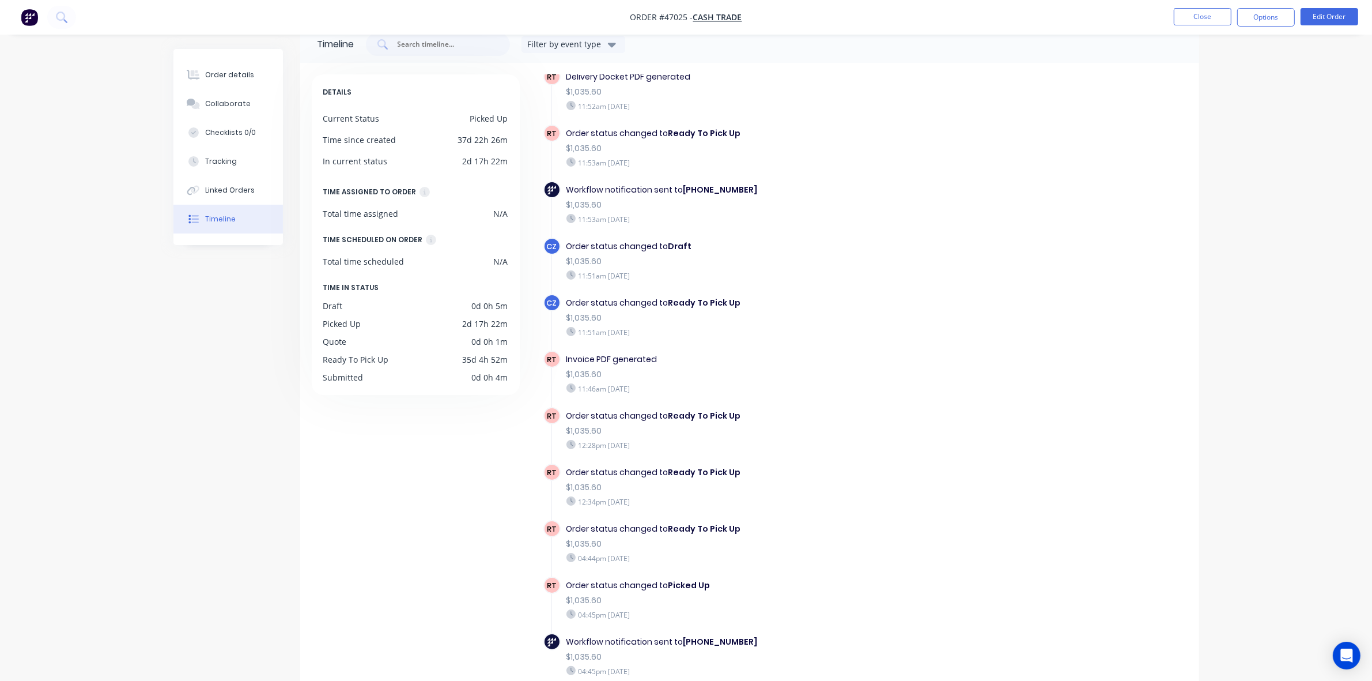
scroll to position [81, 0]
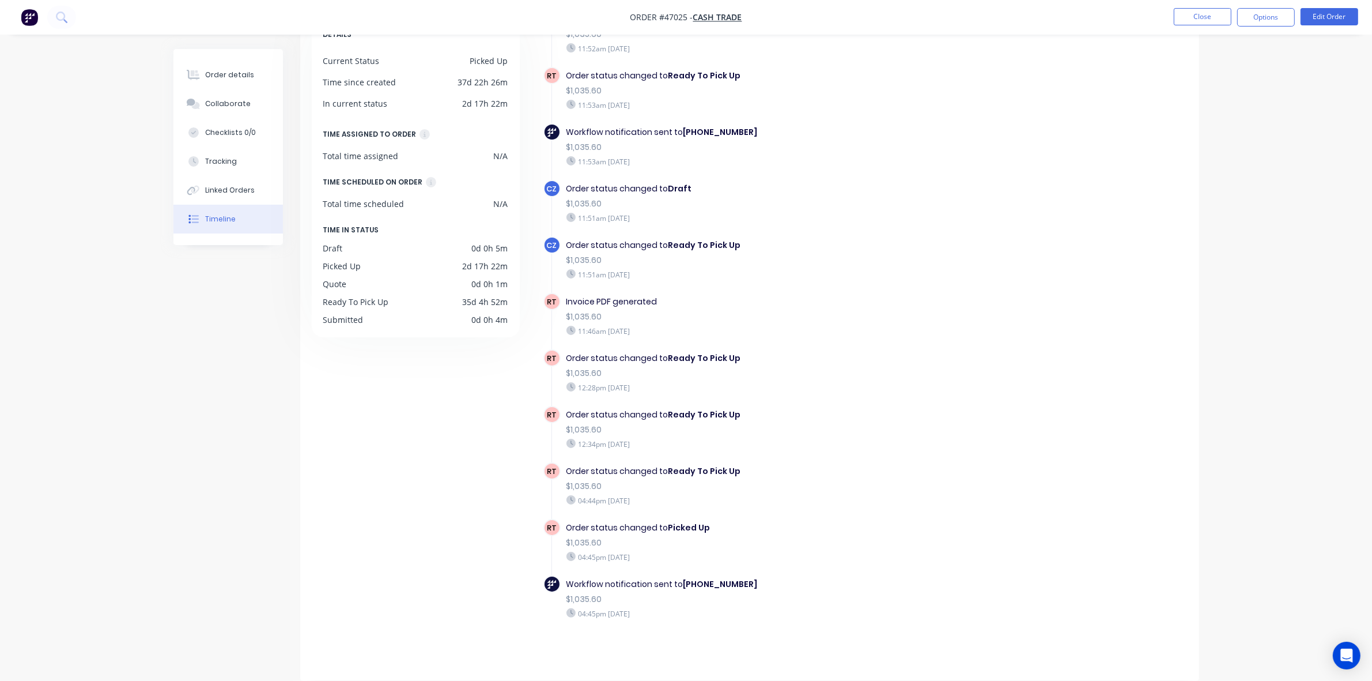
click at [924, 488] on div "$1,035.60" at bounding box center [766, 486] width 399 height 12
click at [933, 410] on div "Order status changed to Ready To Pick Up $1,035.60 12:34pm Wednesday 20/08/25" at bounding box center [766, 429] width 410 height 46
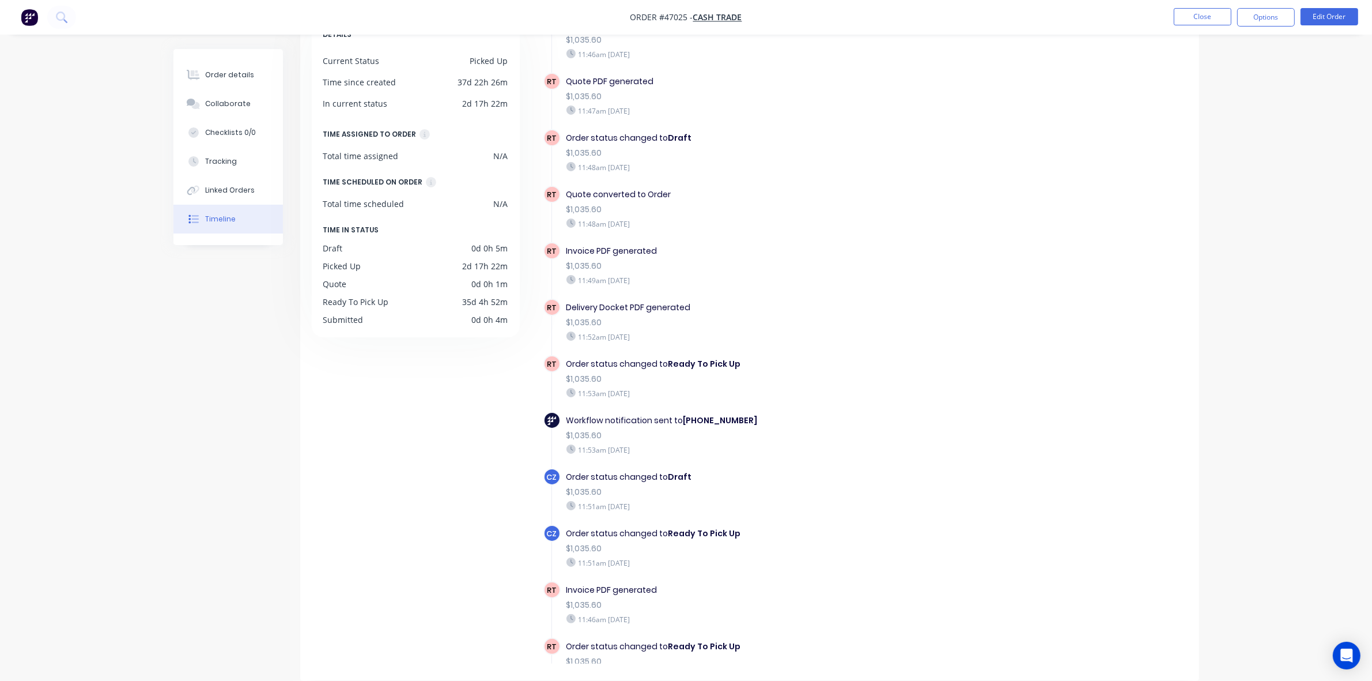
scroll to position [0, 0]
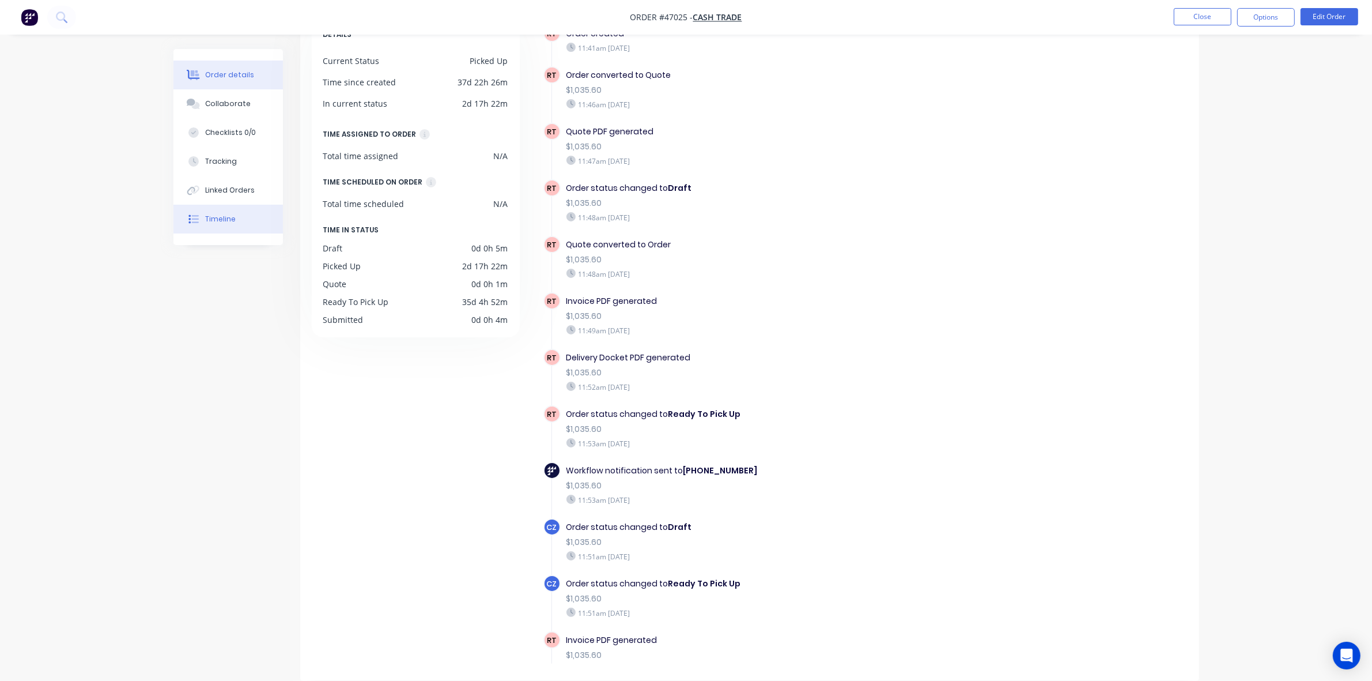
click at [260, 88] on button "Order details" at bounding box center [228, 75] width 110 height 29
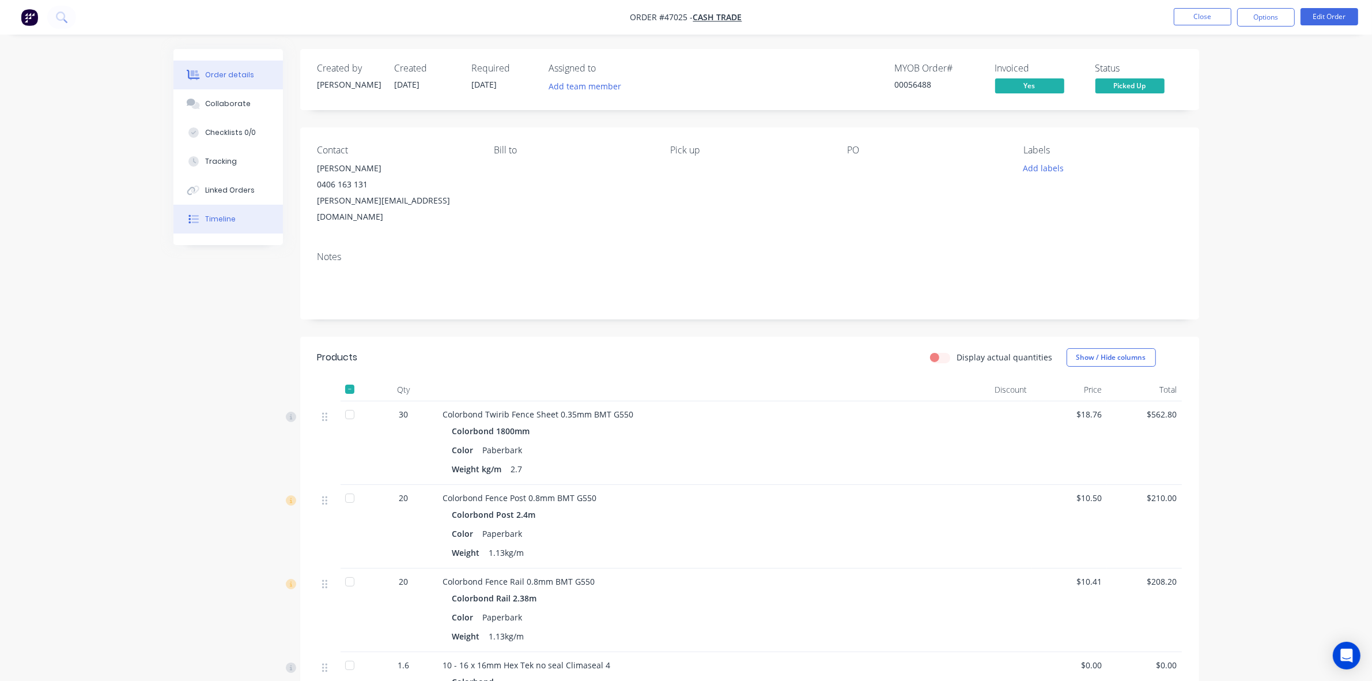
click at [214, 229] on button "Timeline" at bounding box center [228, 219] width 110 height 29
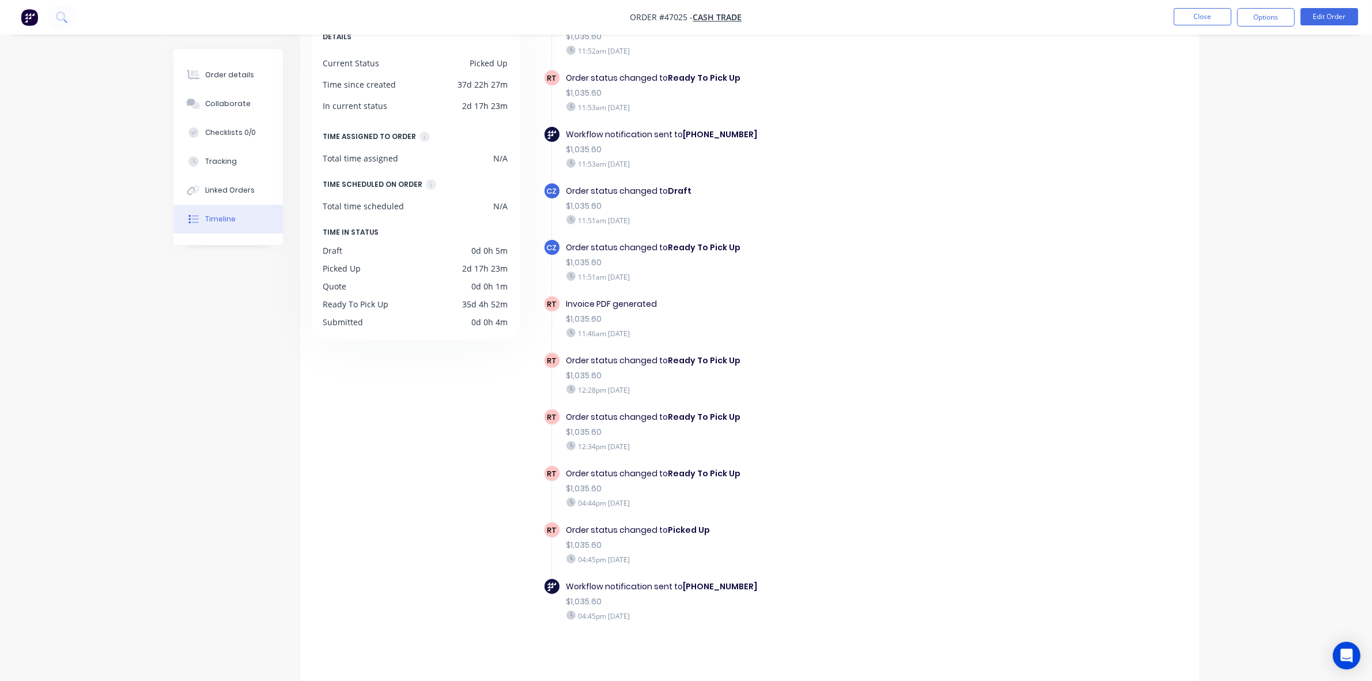
scroll to position [81, 0]
click at [206, 77] on div "Order details" at bounding box center [229, 75] width 49 height 10
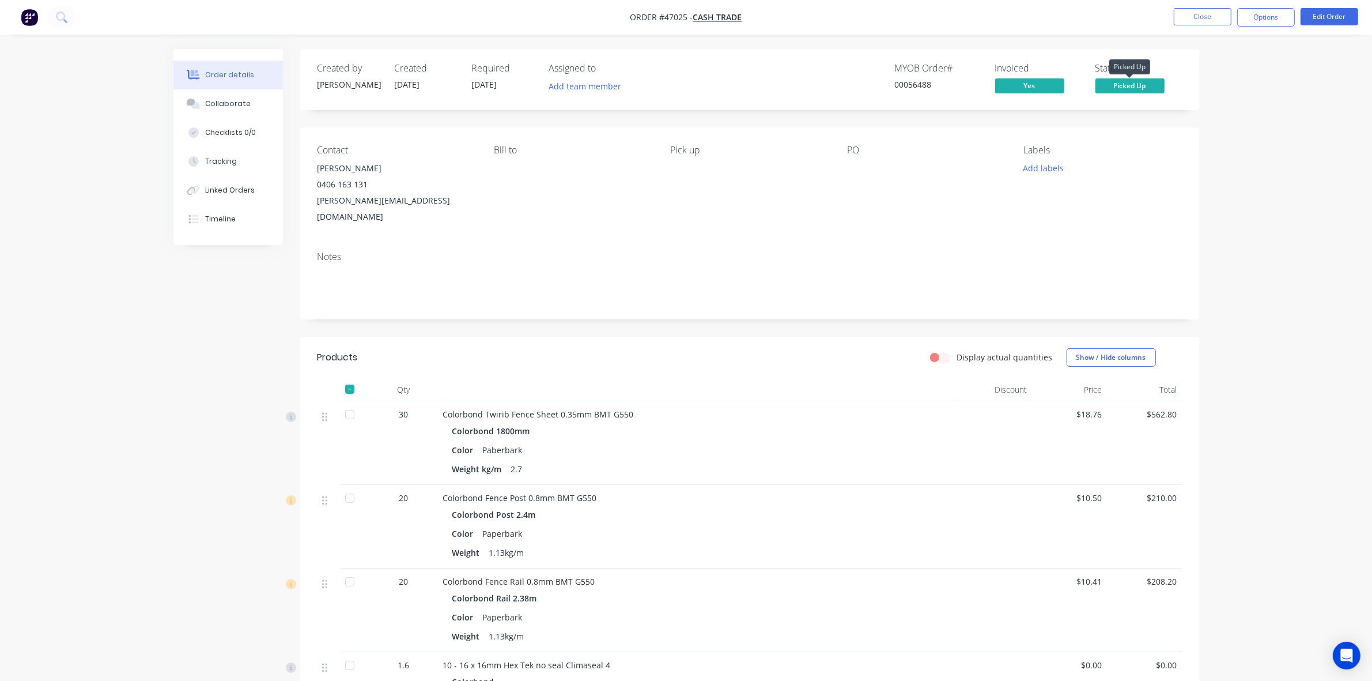
drag, startPoint x: 1123, startPoint y: 79, endPoint x: 1139, endPoint y: 93, distance: 21.6
click at [933, 80] on span "Picked Up" at bounding box center [1130, 85] width 69 height 14
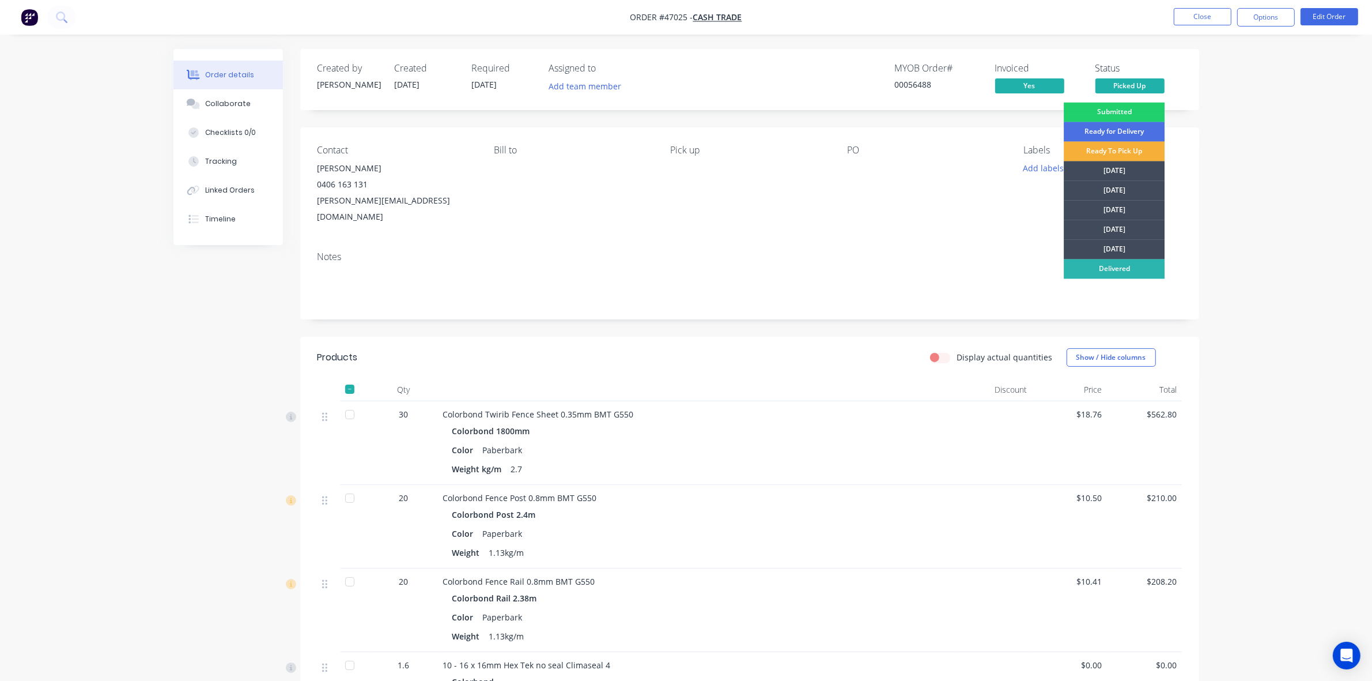
click at [933, 138] on div "Order details Collaborate Checklists 0/0 Tracking Linked Orders Timeline Order …" at bounding box center [686, 502] width 1372 height 1005
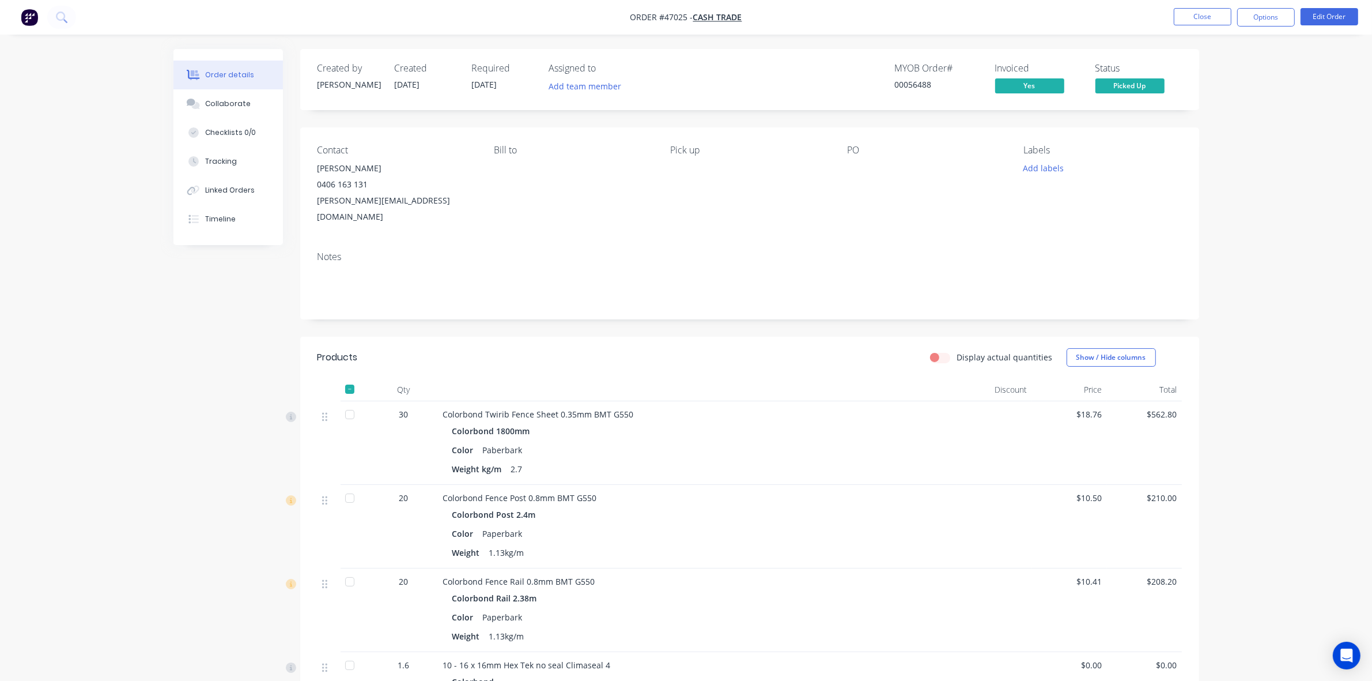
click at [850, 441] on div "Color Paberbark" at bounding box center [697, 449] width 491 height 17
click at [933, 497] on div at bounding box center [994, 527] width 75 height 84
click at [235, 188] on div "Linked Orders" at bounding box center [230, 190] width 50 height 10
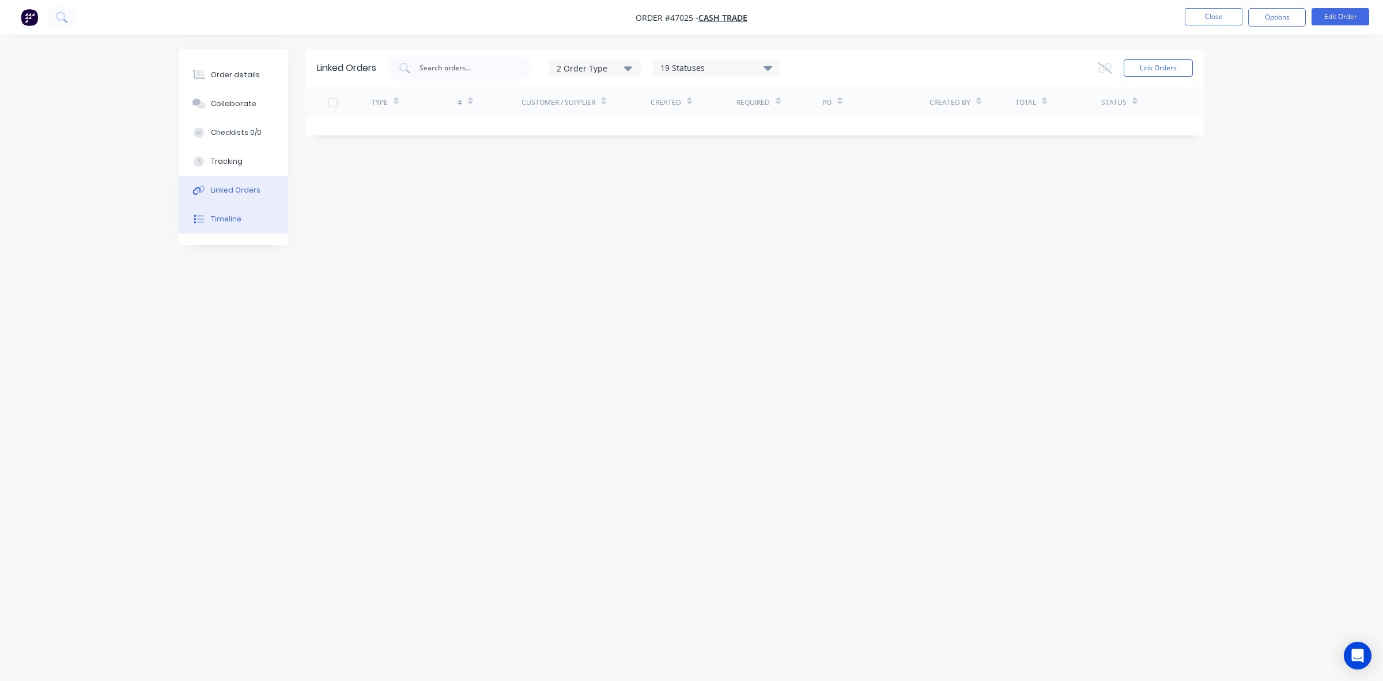
click at [246, 212] on button "Timeline" at bounding box center [234, 219] width 110 height 29
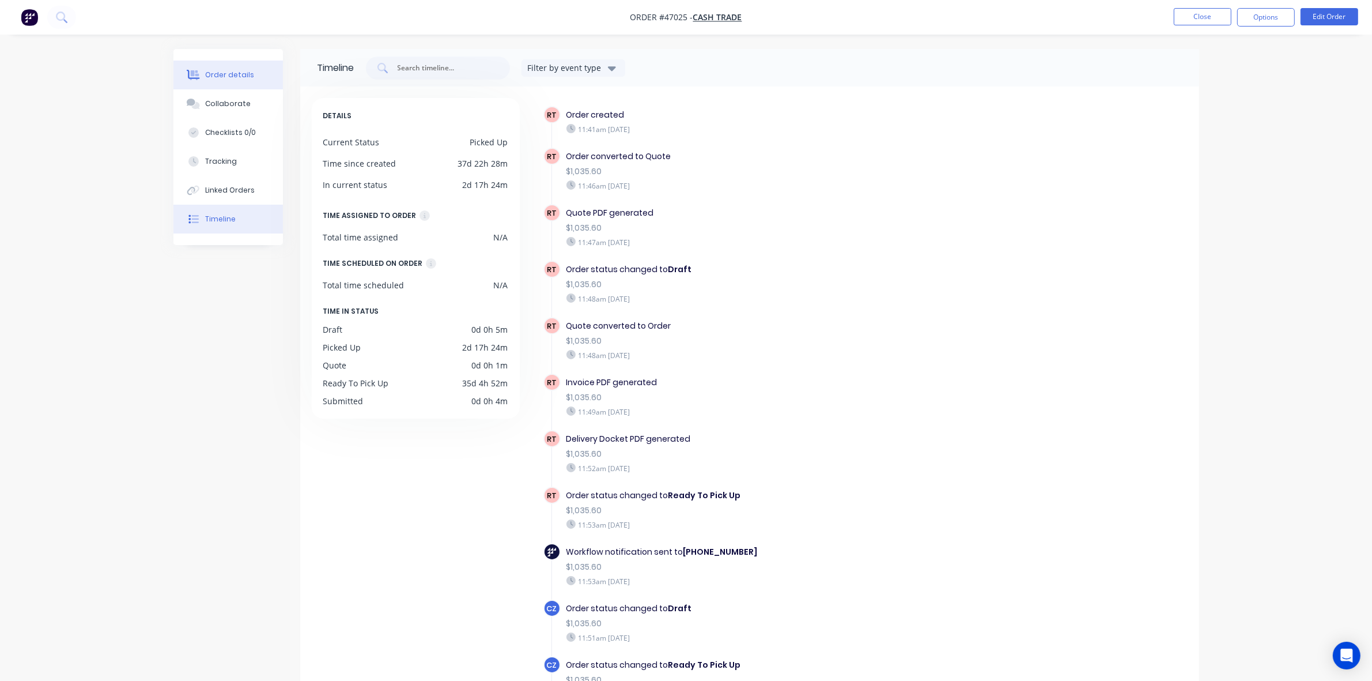
click at [255, 70] on button "Order details" at bounding box center [228, 75] width 110 height 29
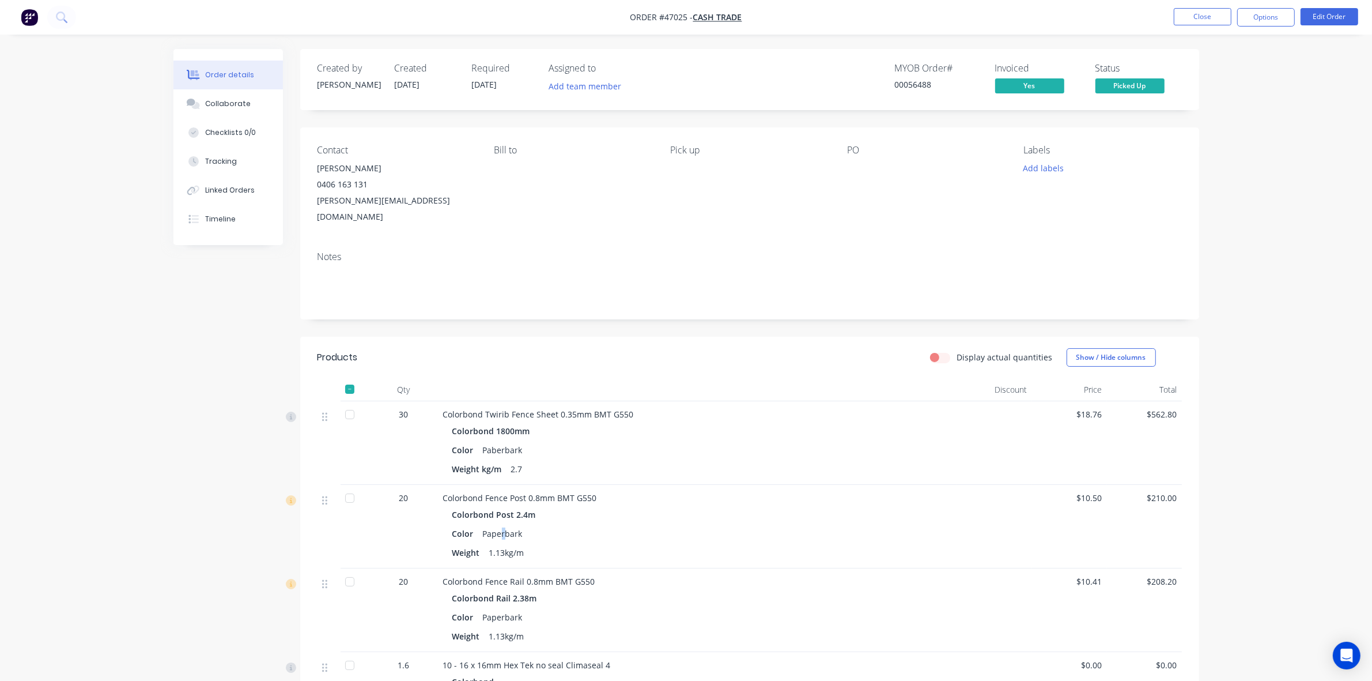
click at [508, 525] on div "Paperbark" at bounding box center [502, 533] width 49 height 17
click at [853, 525] on div "Color Paperbark" at bounding box center [697, 533] width 491 height 17
click at [933, 415] on div at bounding box center [994, 443] width 75 height 84
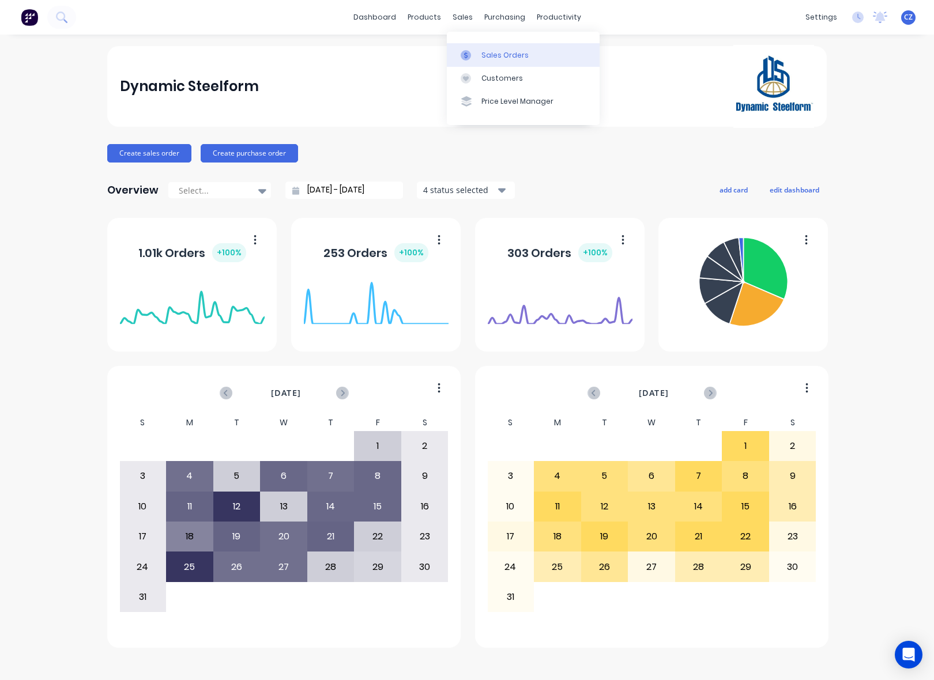
click at [456, 56] on link "Sales Orders" at bounding box center [523, 54] width 153 height 23
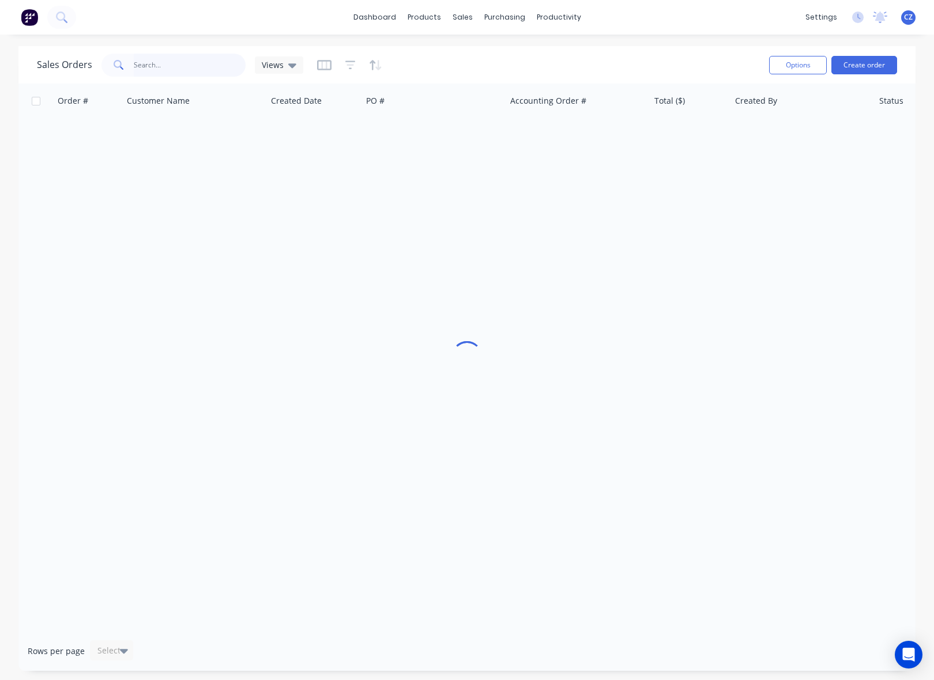
click at [143, 61] on input "text" at bounding box center [190, 65] width 112 height 23
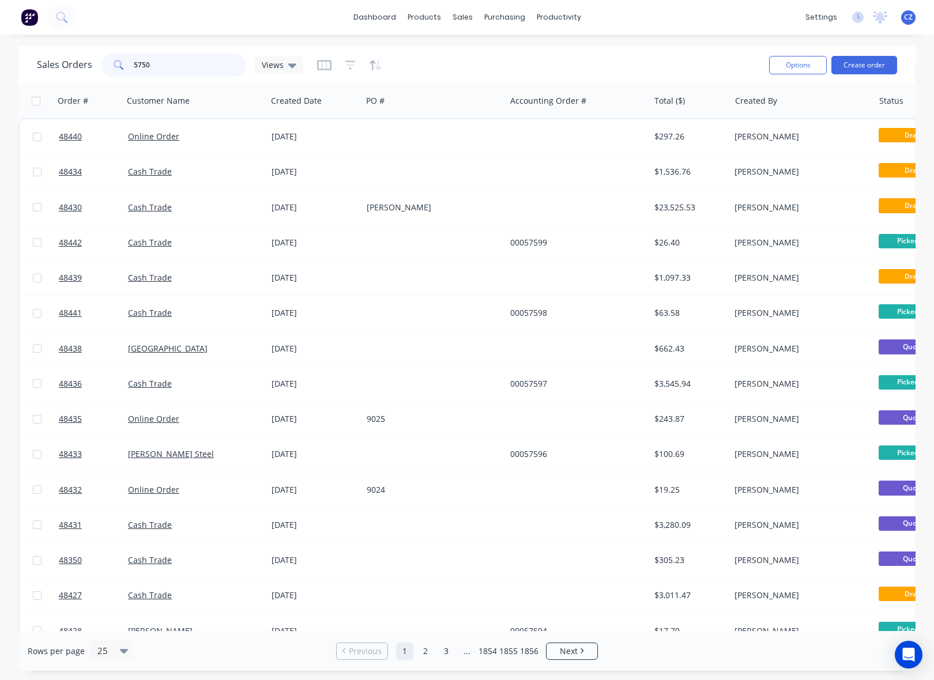
type input "57505"
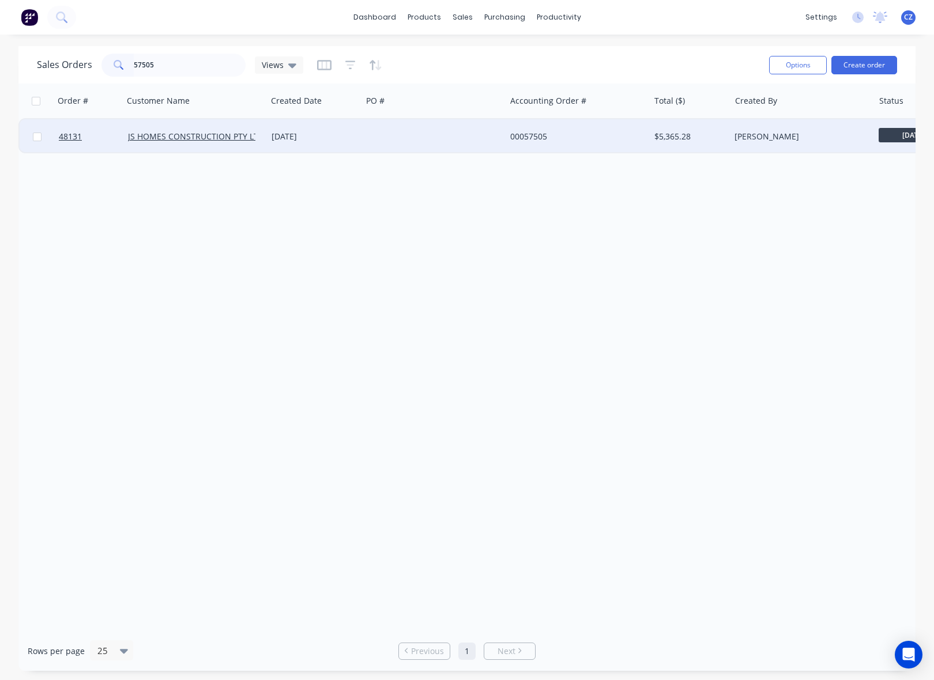
click at [428, 137] on div at bounding box center [434, 136] width 144 height 35
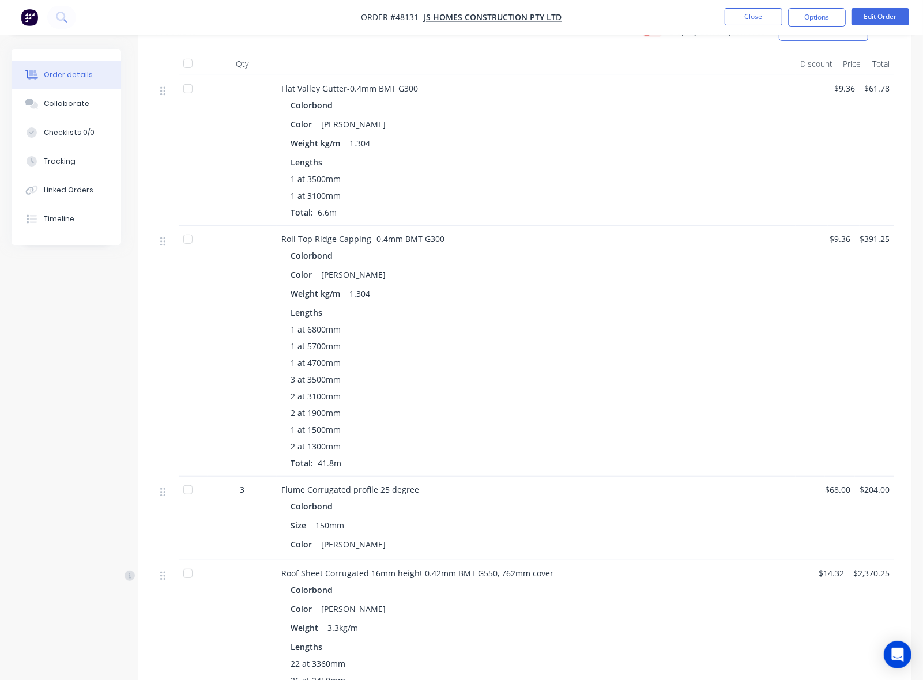
scroll to position [24, 0]
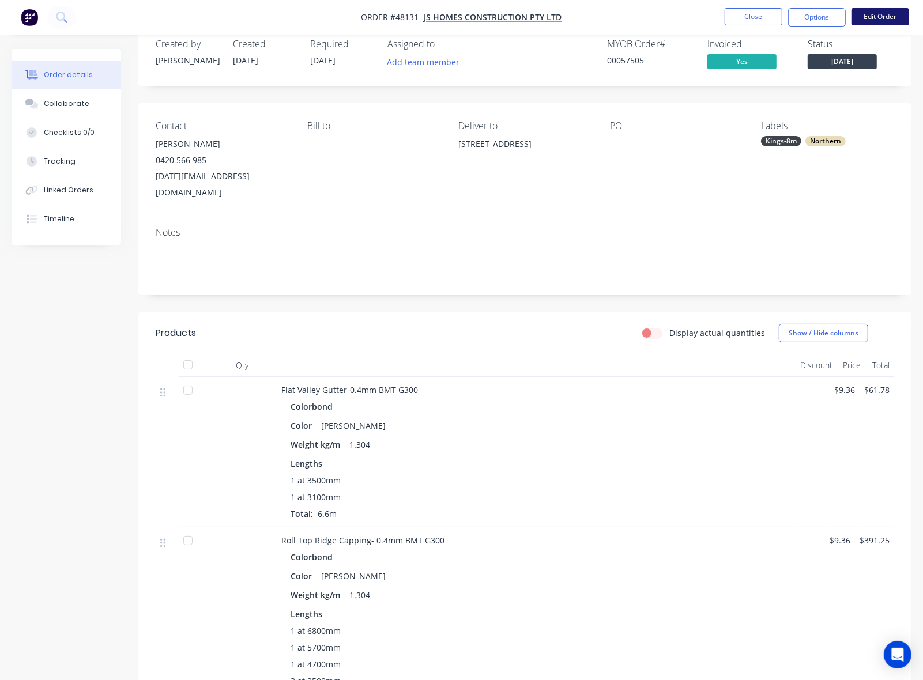
click at [907, 13] on button "Edit Order" at bounding box center [880, 16] width 58 height 17
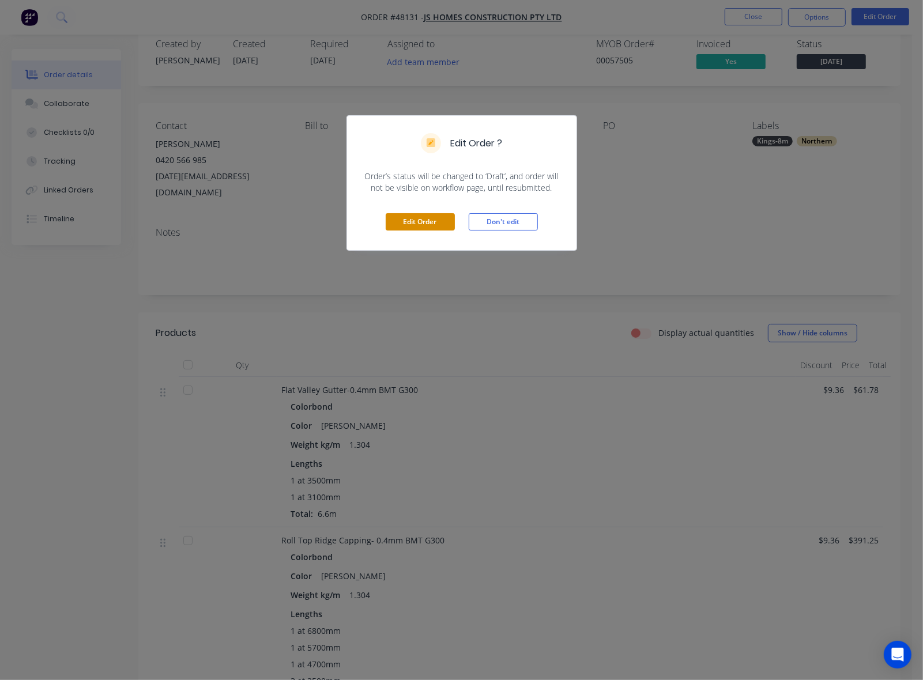
click at [421, 223] on button "Edit Order" at bounding box center [420, 221] width 69 height 17
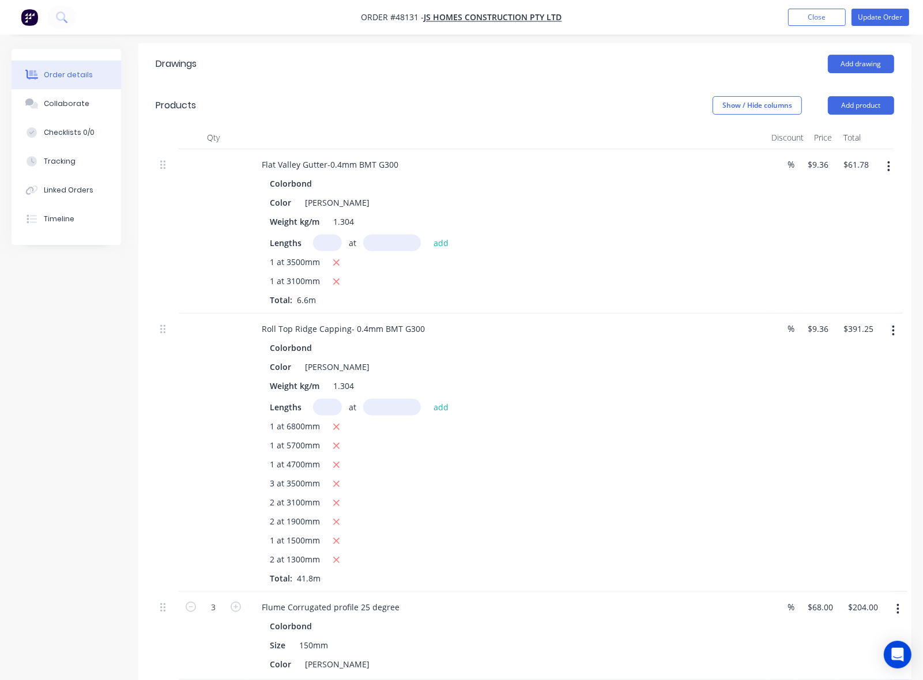
scroll to position [144, 0]
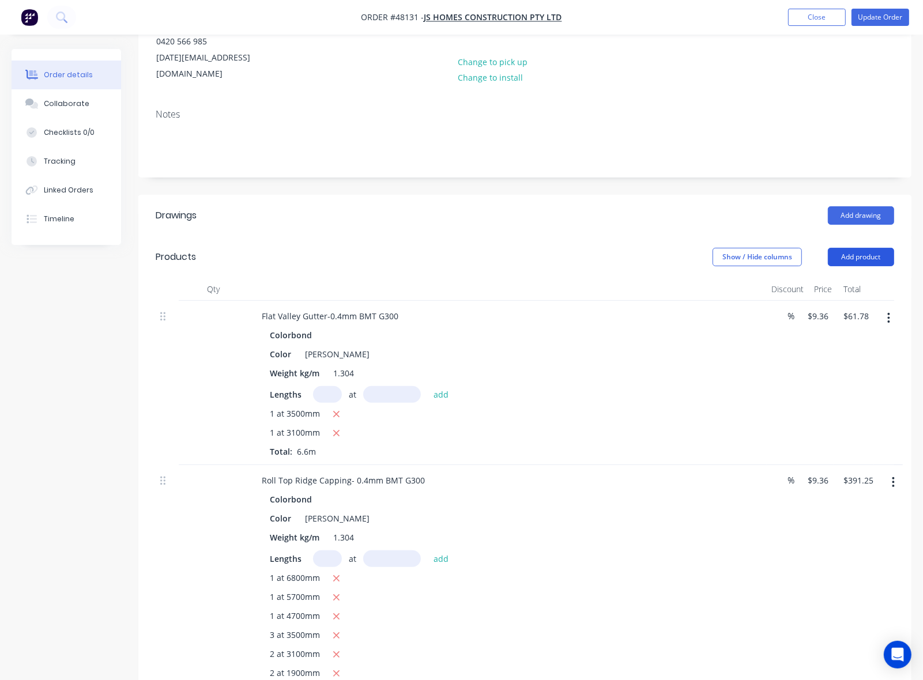
click at [869, 248] on button "Add product" at bounding box center [861, 257] width 66 height 18
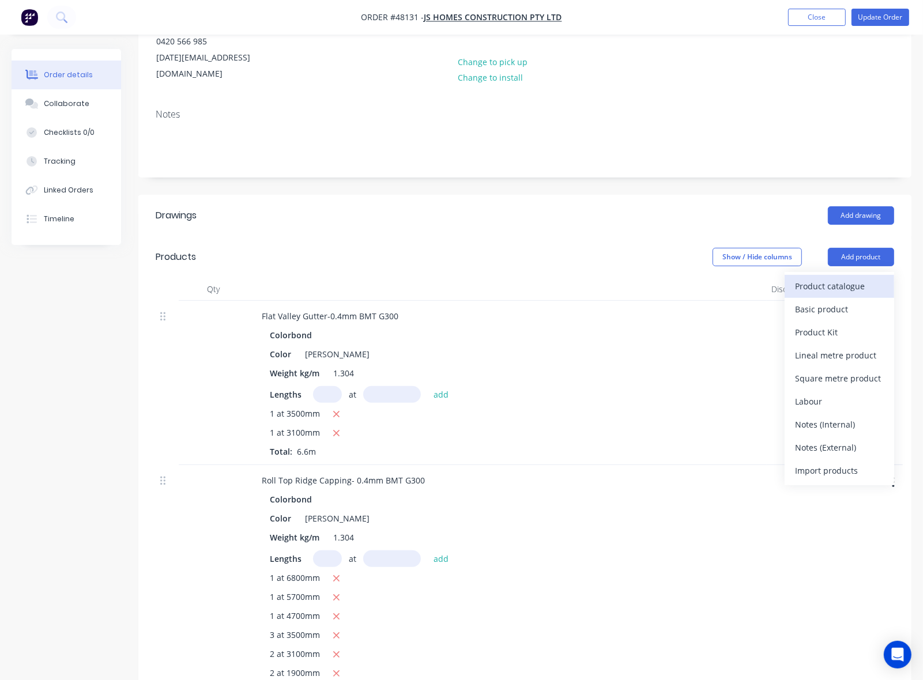
click at [866, 278] on div "Product catalogue" at bounding box center [839, 286] width 89 height 17
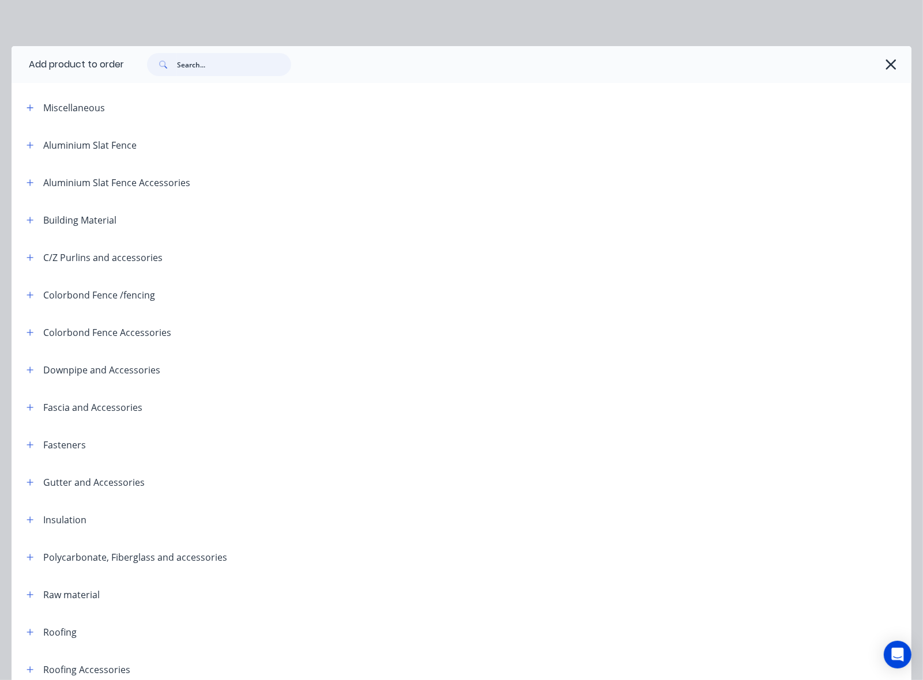
click at [237, 66] on input "text" at bounding box center [234, 64] width 114 height 23
type input "corner"
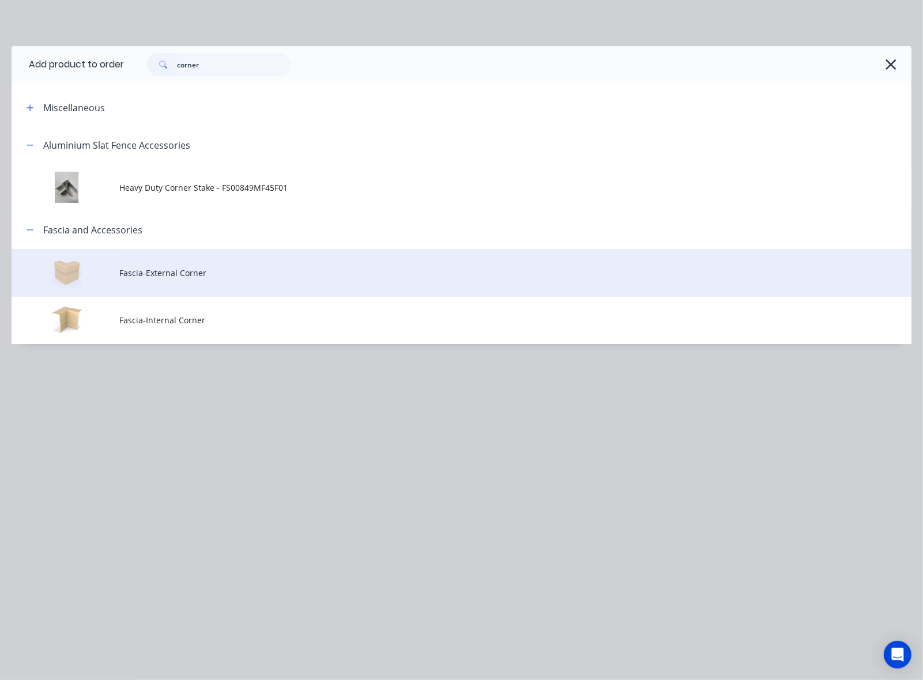
click at [248, 278] on td "Fascia-External Corner" at bounding box center [515, 273] width 792 height 48
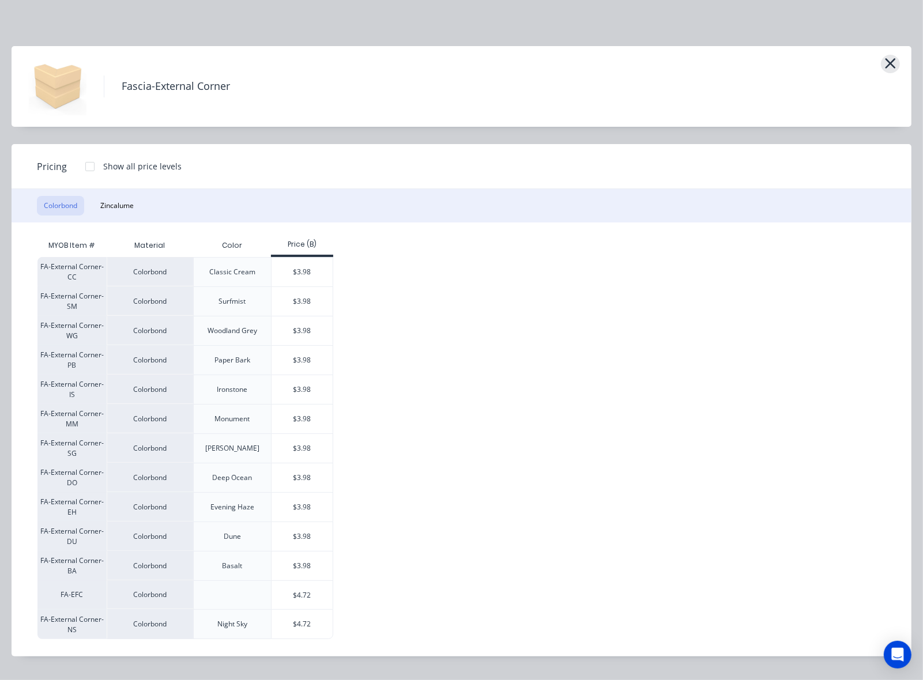
click at [885, 59] on icon "button" at bounding box center [890, 63] width 10 height 10
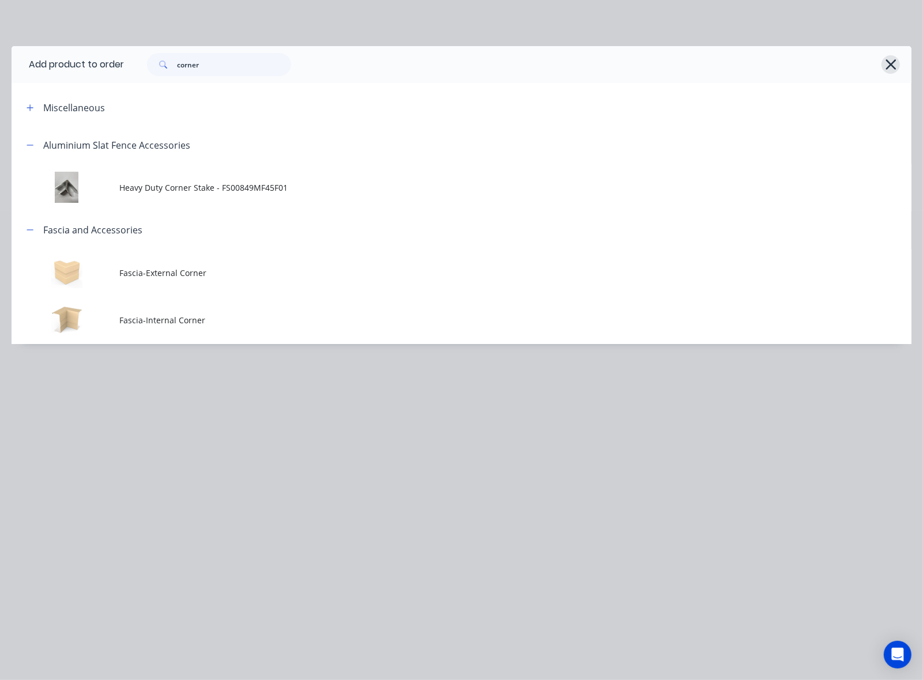
click at [893, 61] on icon "button" at bounding box center [890, 64] width 10 height 10
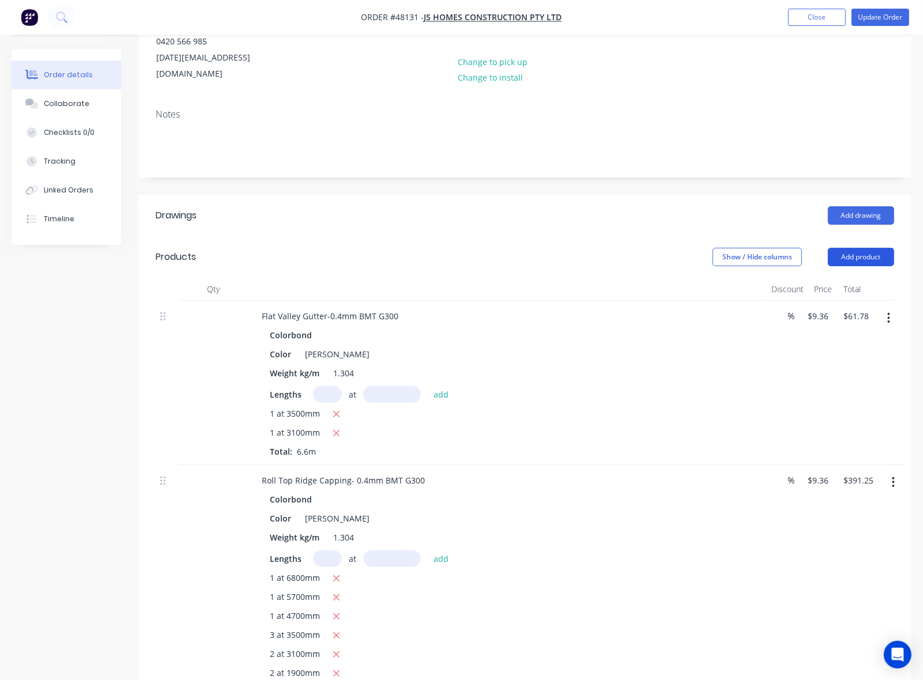
click at [867, 248] on button "Add product" at bounding box center [861, 257] width 66 height 18
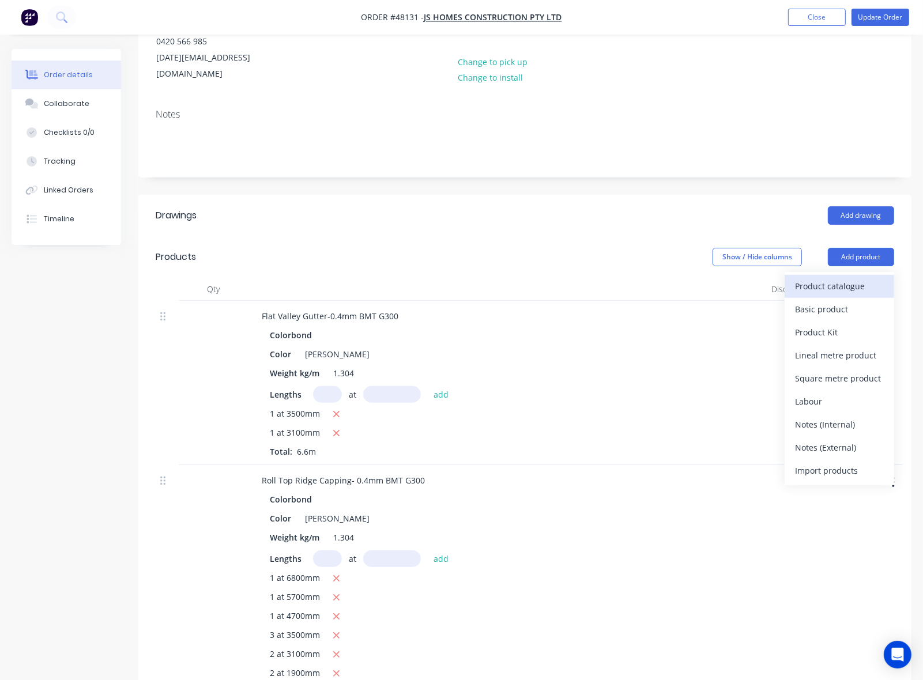
click at [851, 278] on div "Product catalogue" at bounding box center [839, 286] width 89 height 17
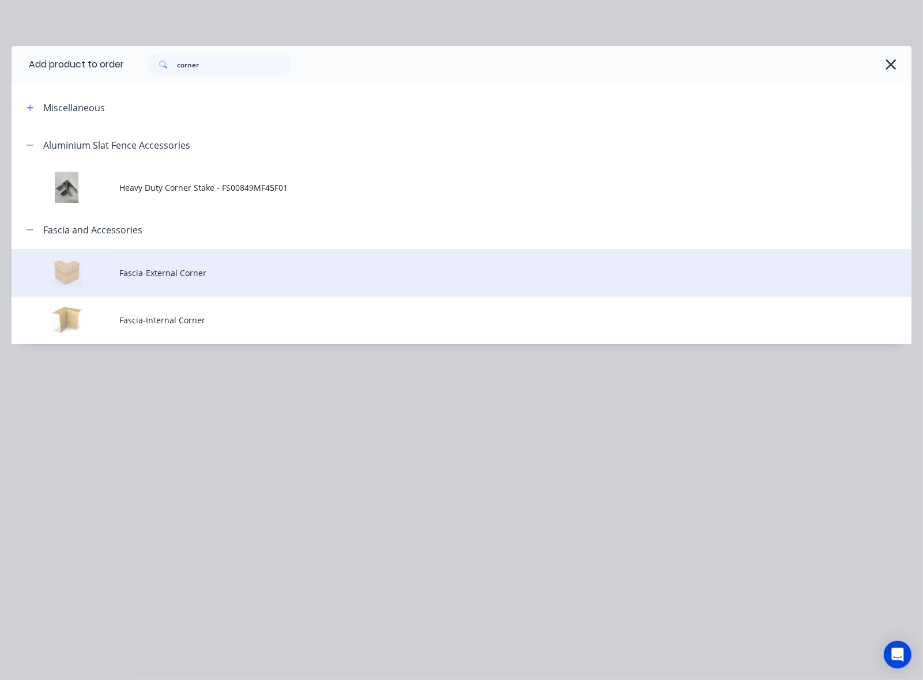
click at [258, 283] on td "Fascia-External Corner" at bounding box center [515, 273] width 792 height 48
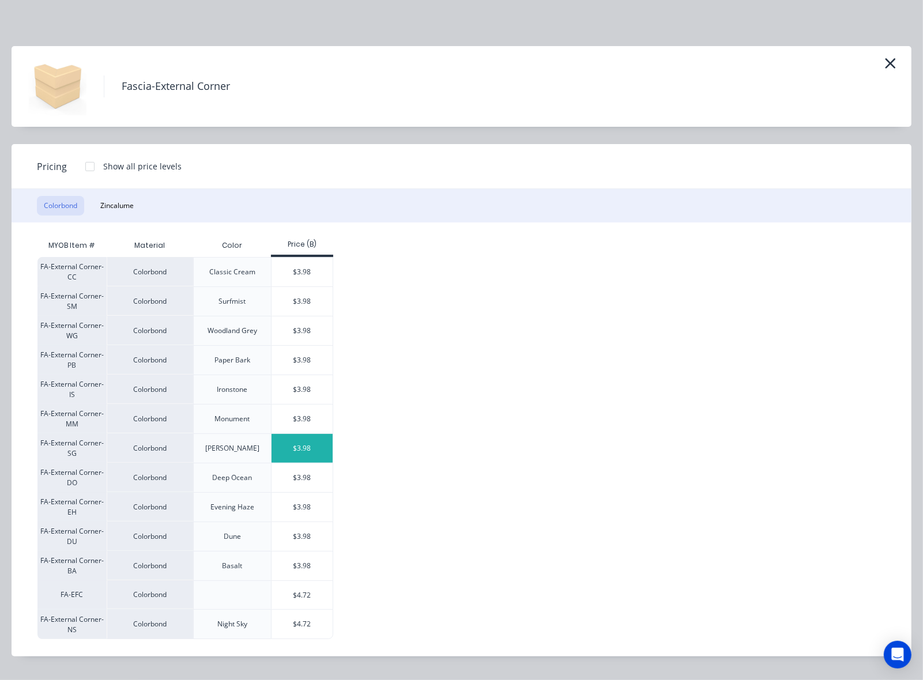
click at [310, 441] on div "$3.98" at bounding box center [302, 448] width 62 height 29
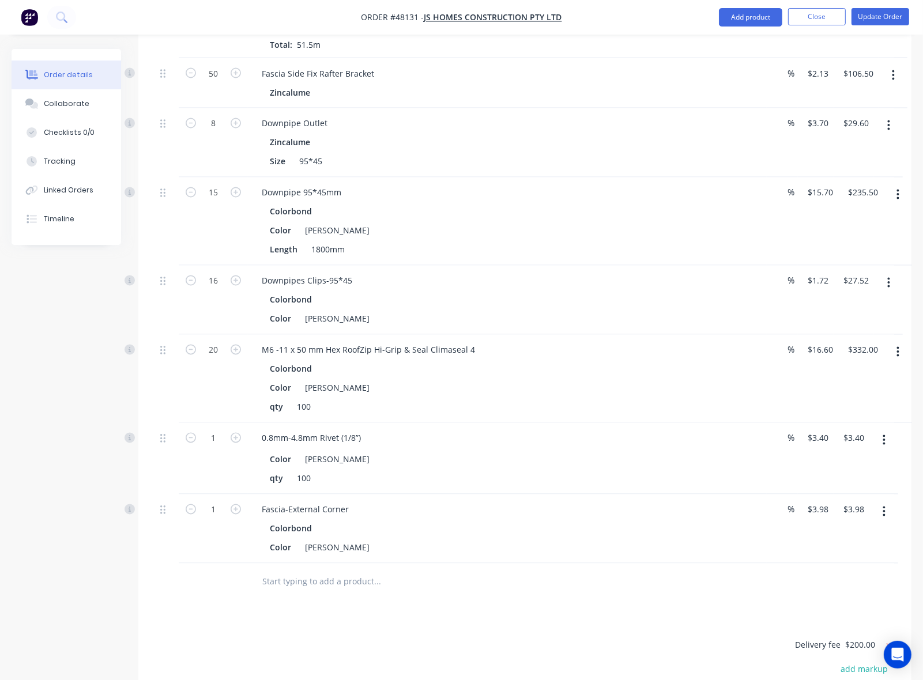
scroll to position [1898, 0]
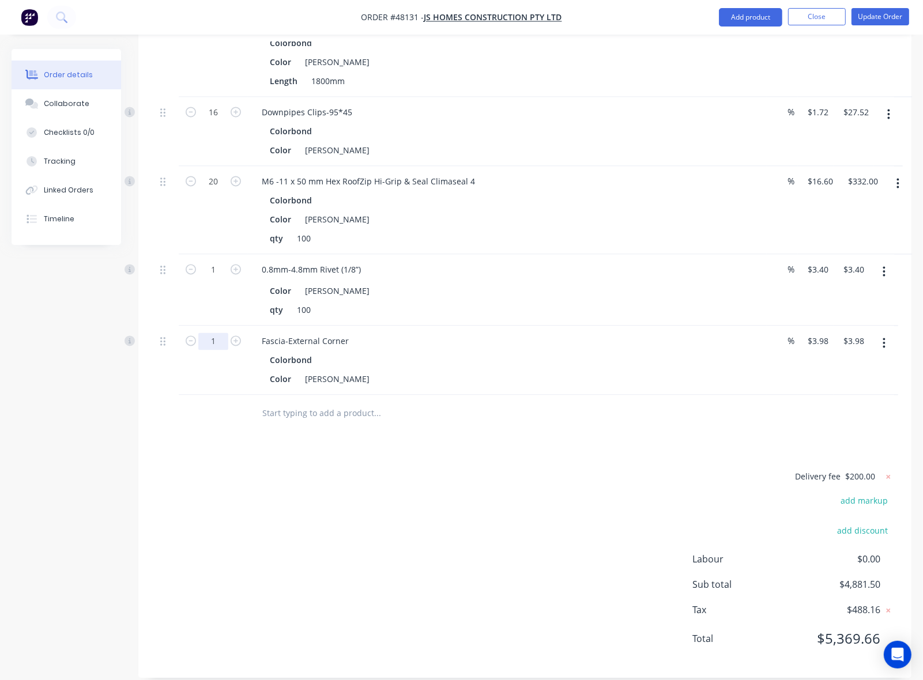
type input "6"
type input "$23.88"
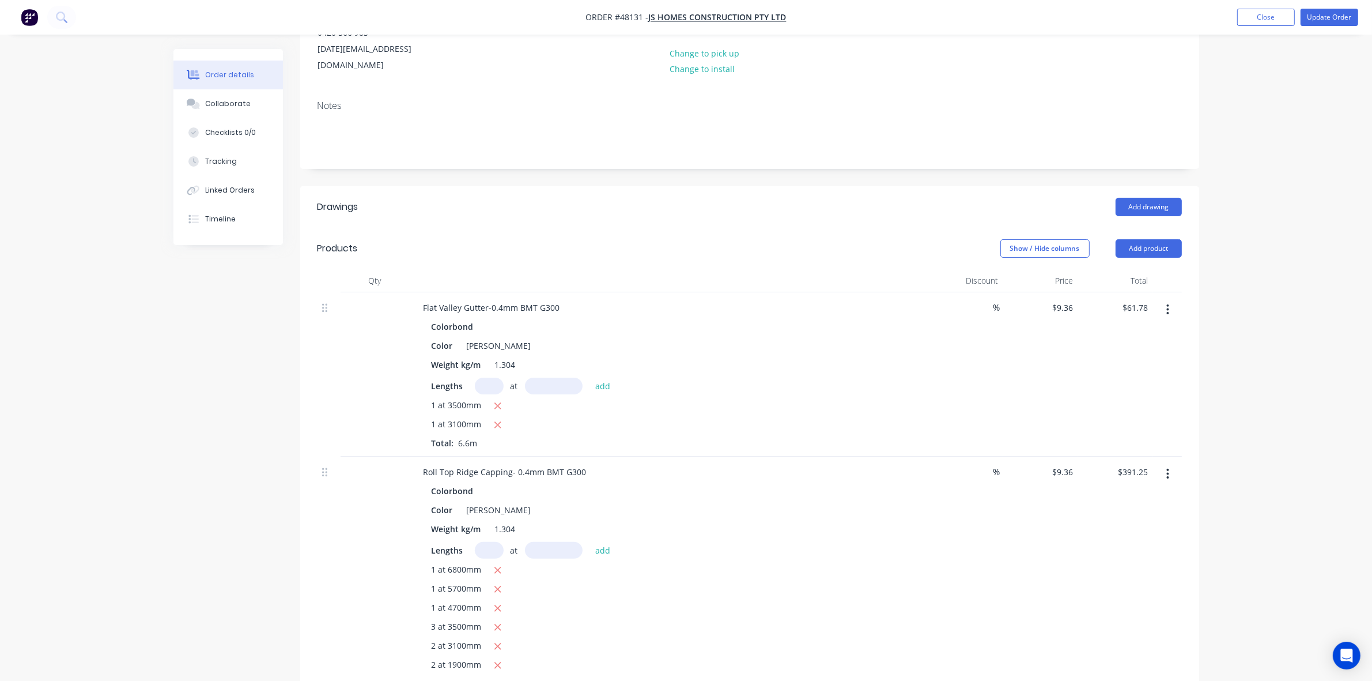
scroll to position [0, 0]
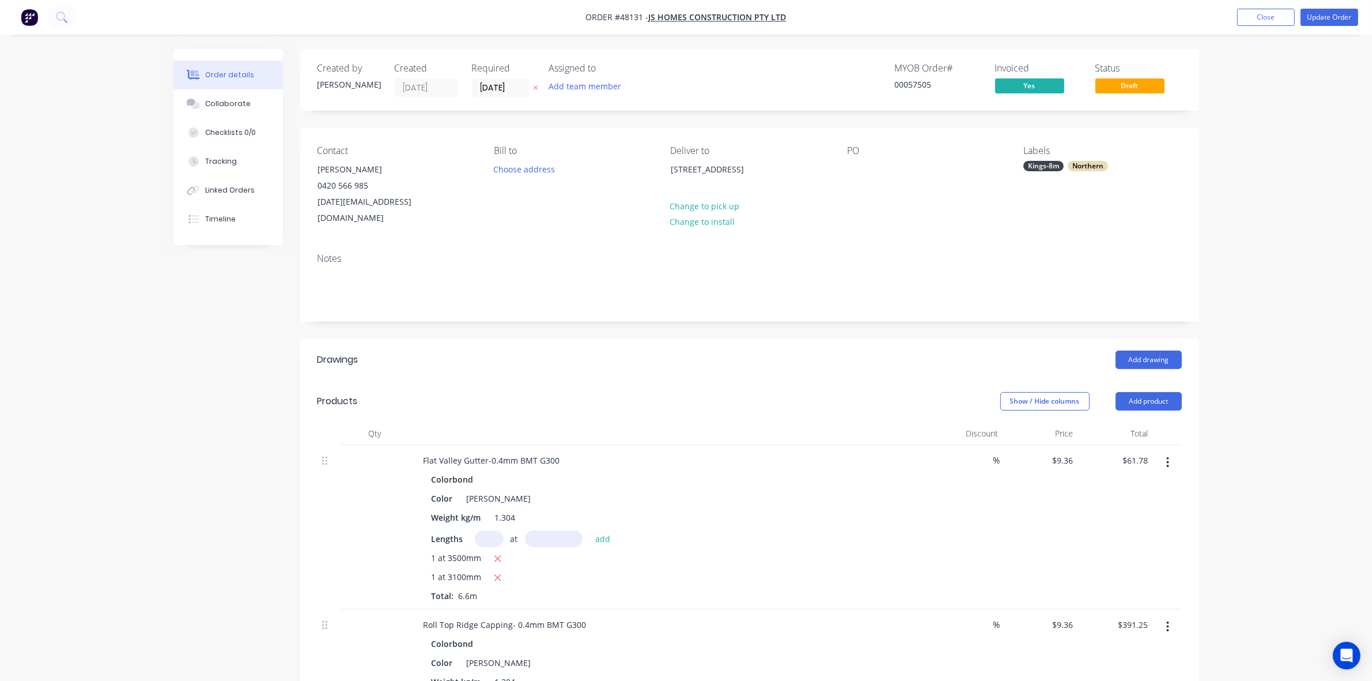
click at [771, 392] on div "Show / Hide columns Add product" at bounding box center [841, 401] width 681 height 18
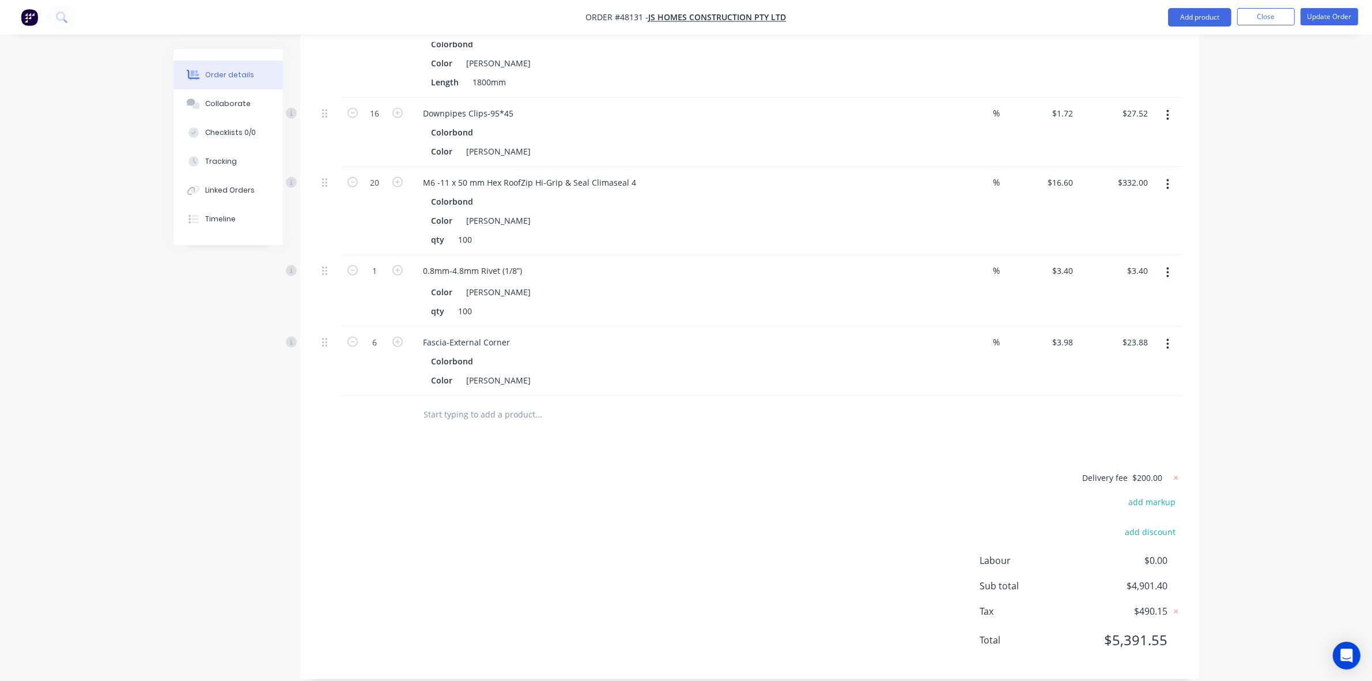
scroll to position [1897, 0]
click at [933, 333] on button "button" at bounding box center [1167, 343] width 27 height 21
click at [933, 388] on div "Duplicate" at bounding box center [1127, 396] width 89 height 17
click at [933, 402] on button "button" at bounding box center [1167, 412] width 27 height 21
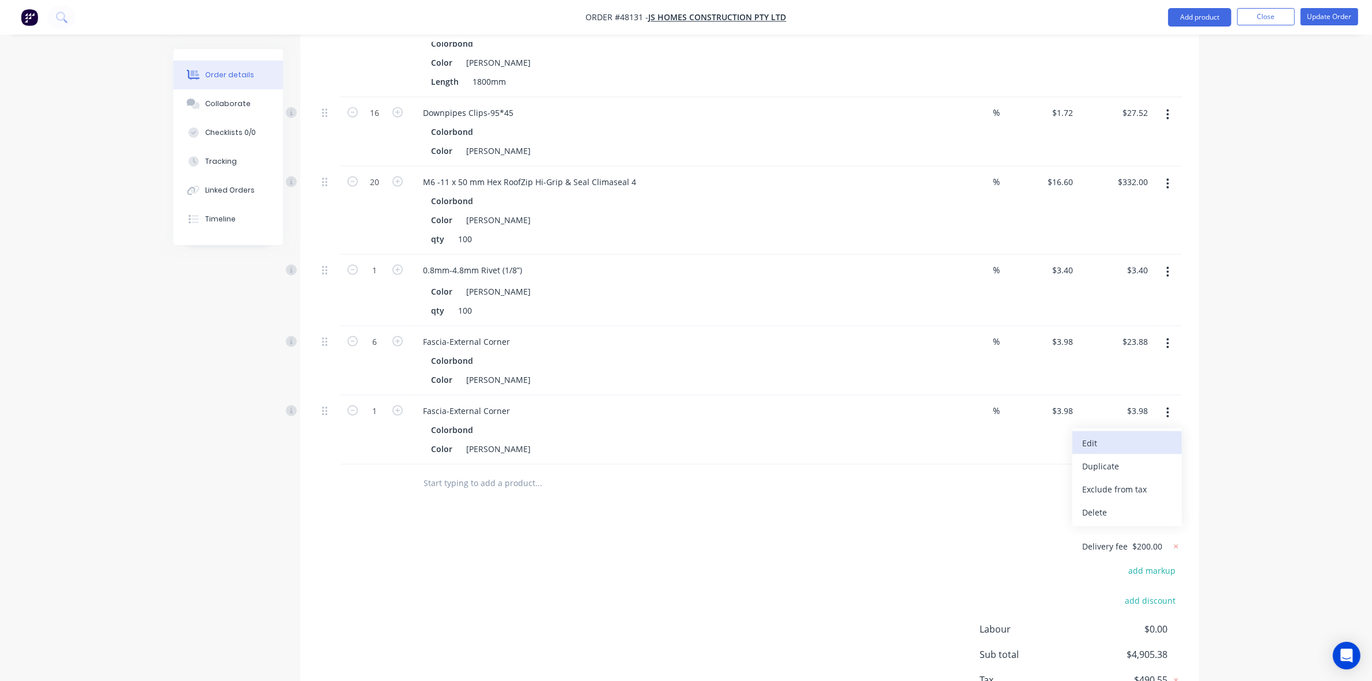
click at [933, 435] on div "Edit" at bounding box center [1127, 443] width 89 height 17
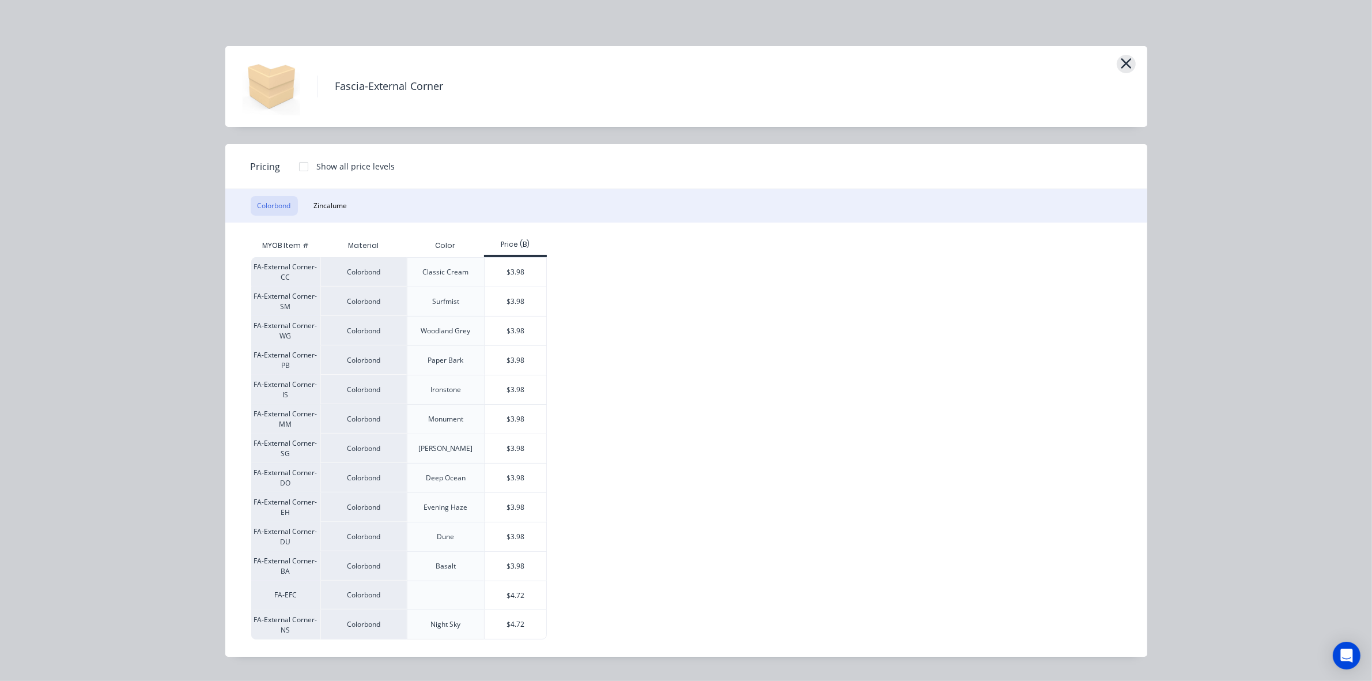
click at [933, 69] on button "button" at bounding box center [1126, 64] width 19 height 18
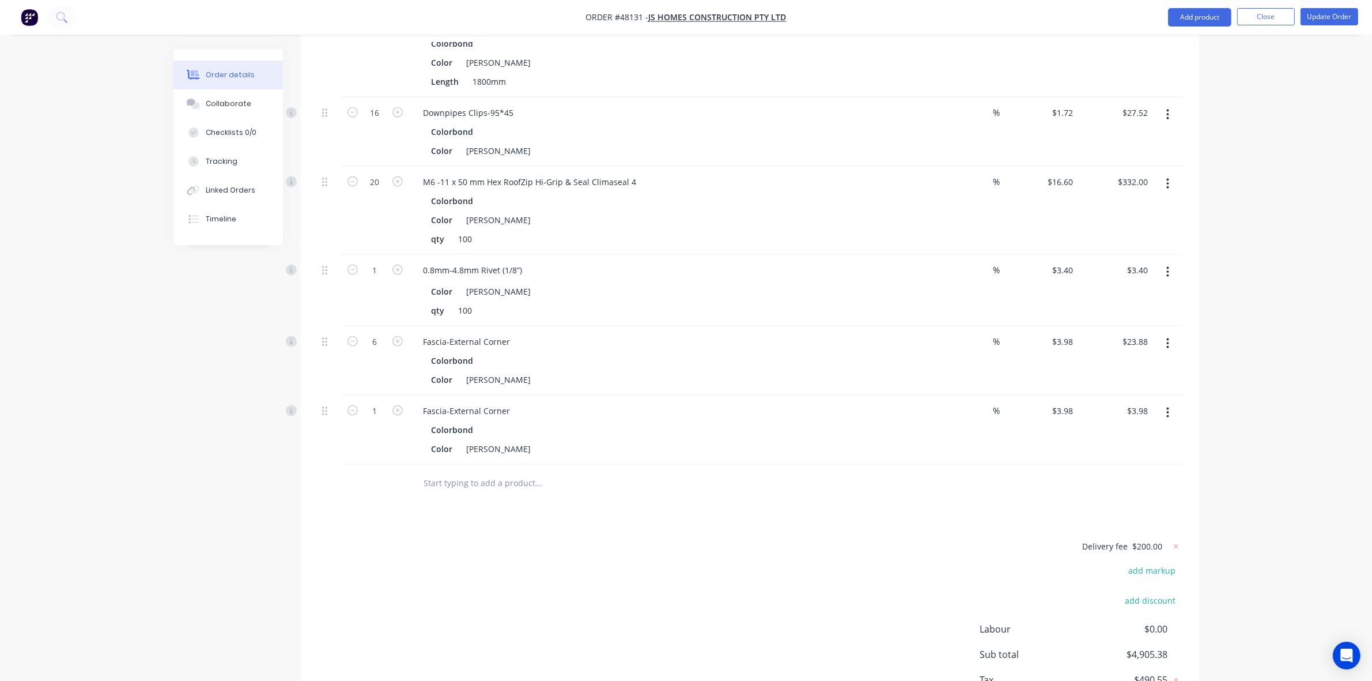
click at [933, 402] on button "button" at bounding box center [1167, 412] width 27 height 21
click at [933, 504] on div "Delete" at bounding box center [1127, 512] width 89 height 17
click at [782, 552] on div "Delivery fee $200.00 add markup add discount Labour $0.00 Sub total $4,901.40 T…" at bounding box center [750, 565] width 865 height 191
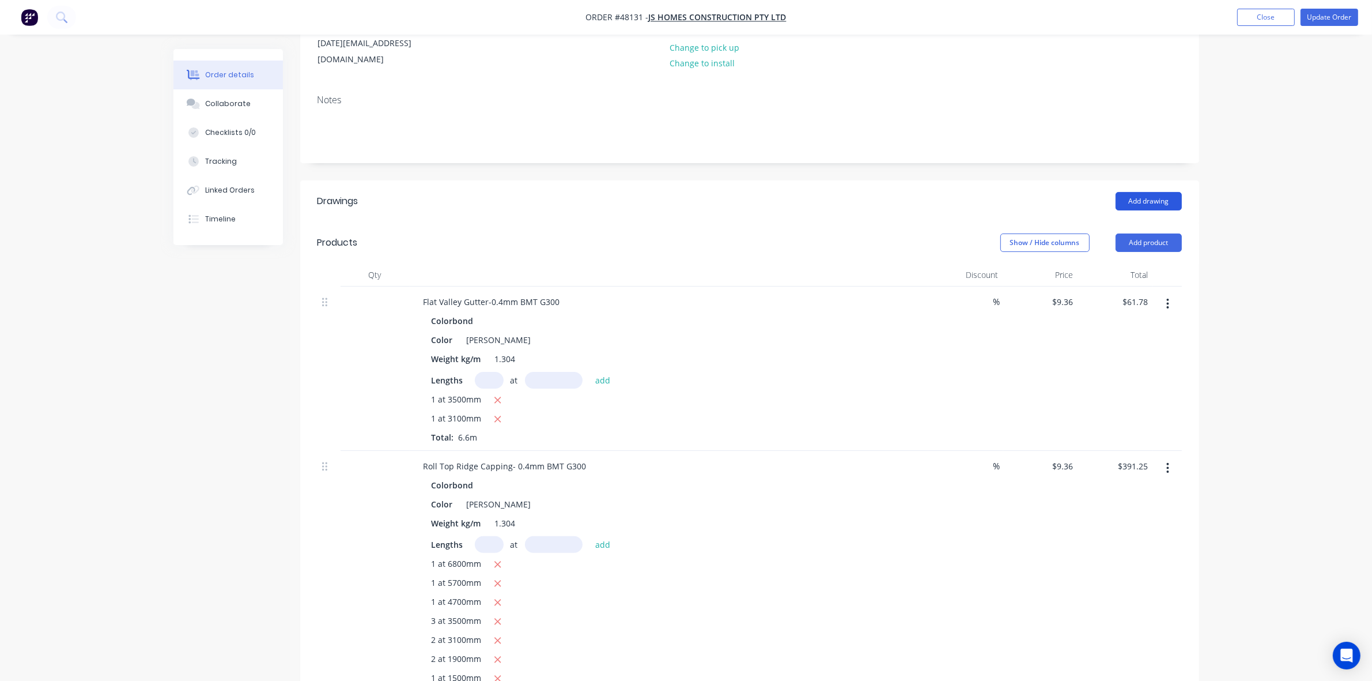
scroll to position [0, 0]
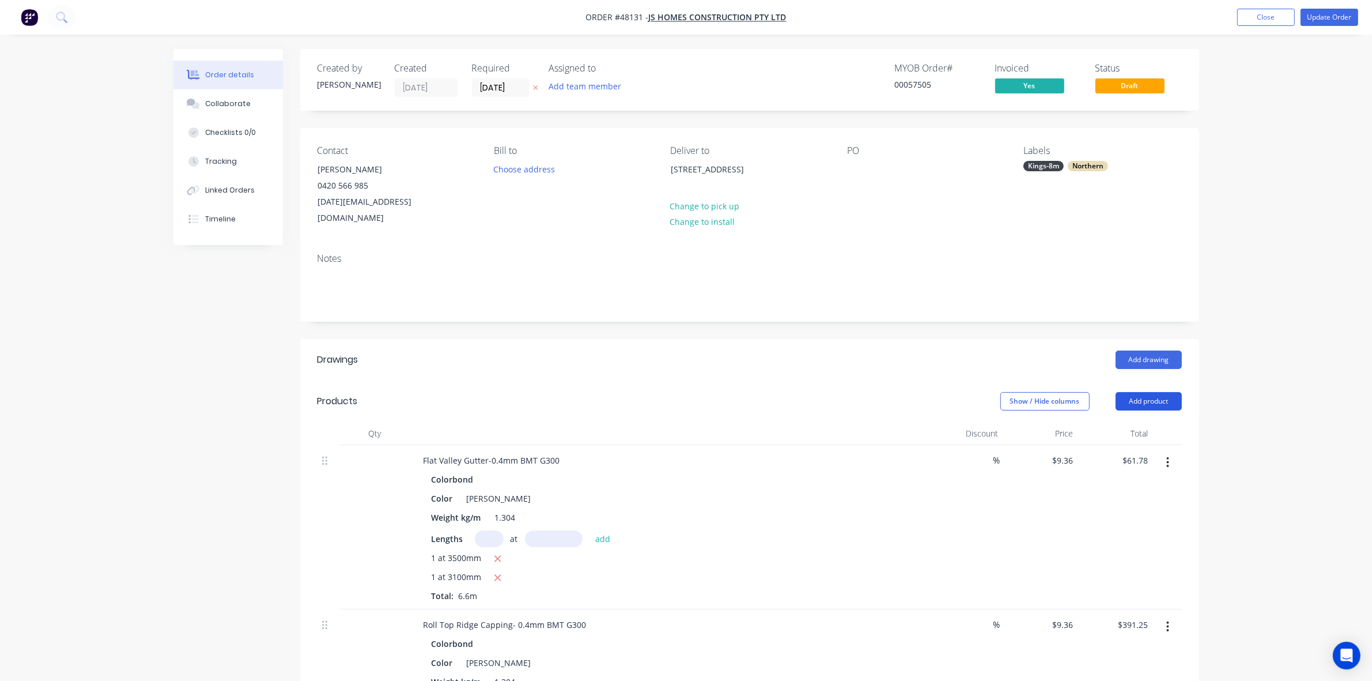
click at [933, 392] on button "Add product" at bounding box center [1149, 401] width 66 height 18
click at [933, 419] on button "Product catalogue" at bounding box center [1128, 430] width 110 height 23
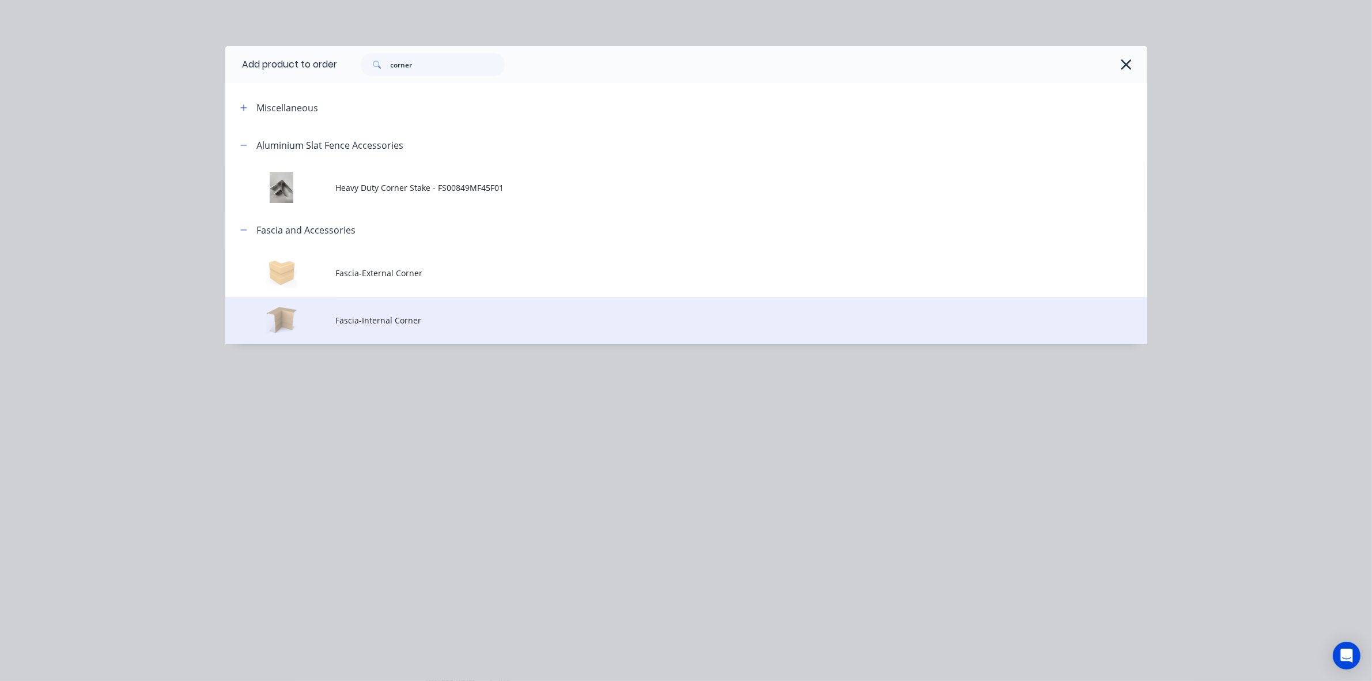
click at [401, 322] on span "Fascia-Internal Corner" at bounding box center [660, 320] width 649 height 12
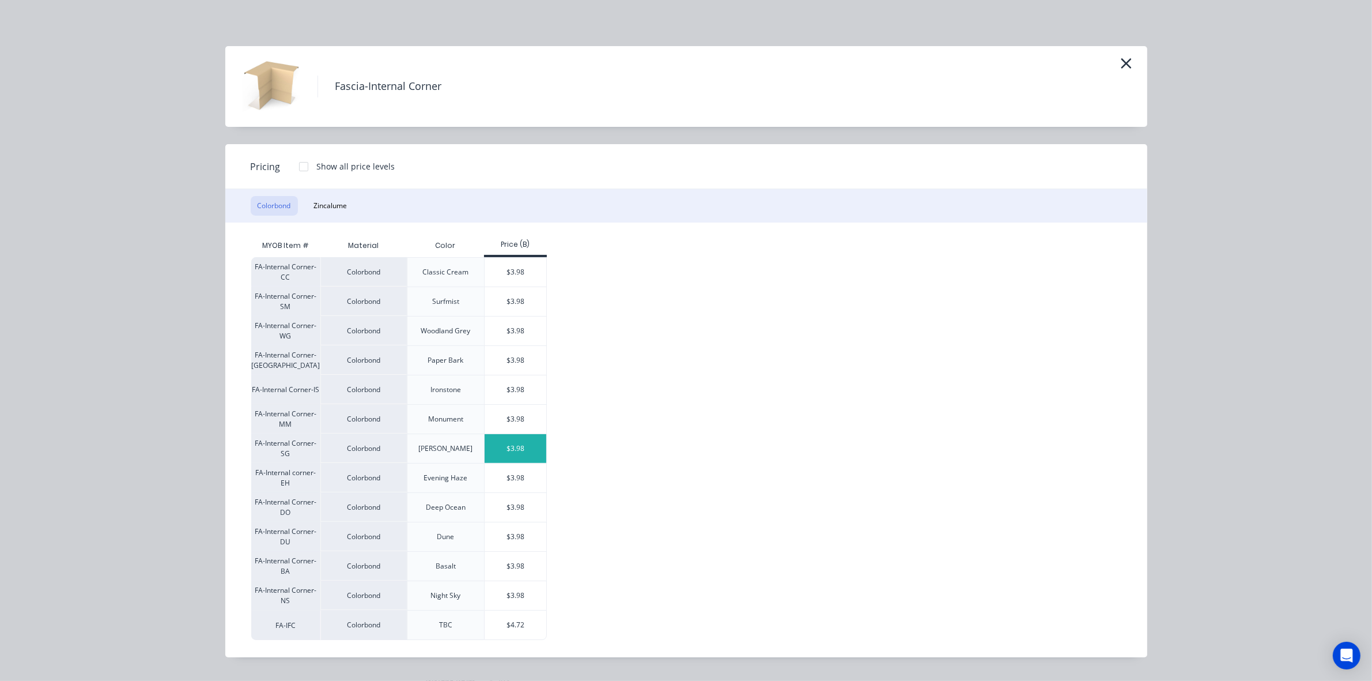
click at [519, 451] on div "$3.98" at bounding box center [516, 448] width 62 height 29
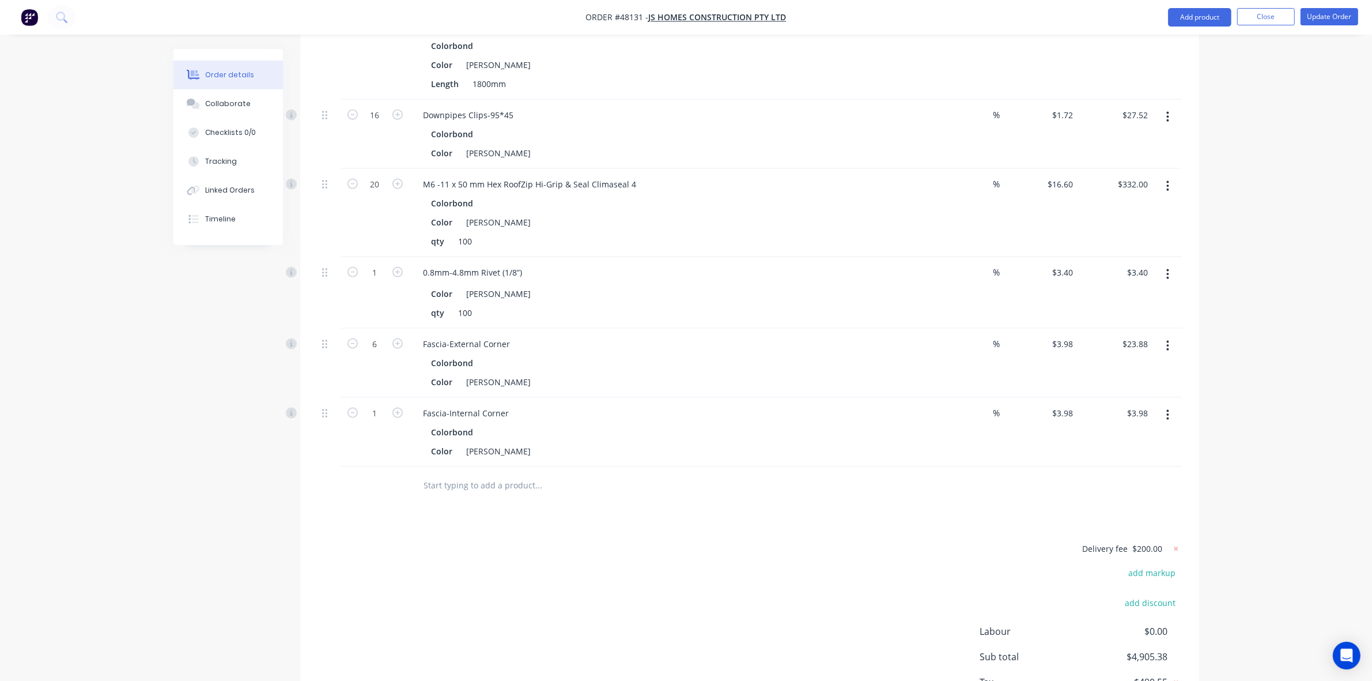
scroll to position [1967, 0]
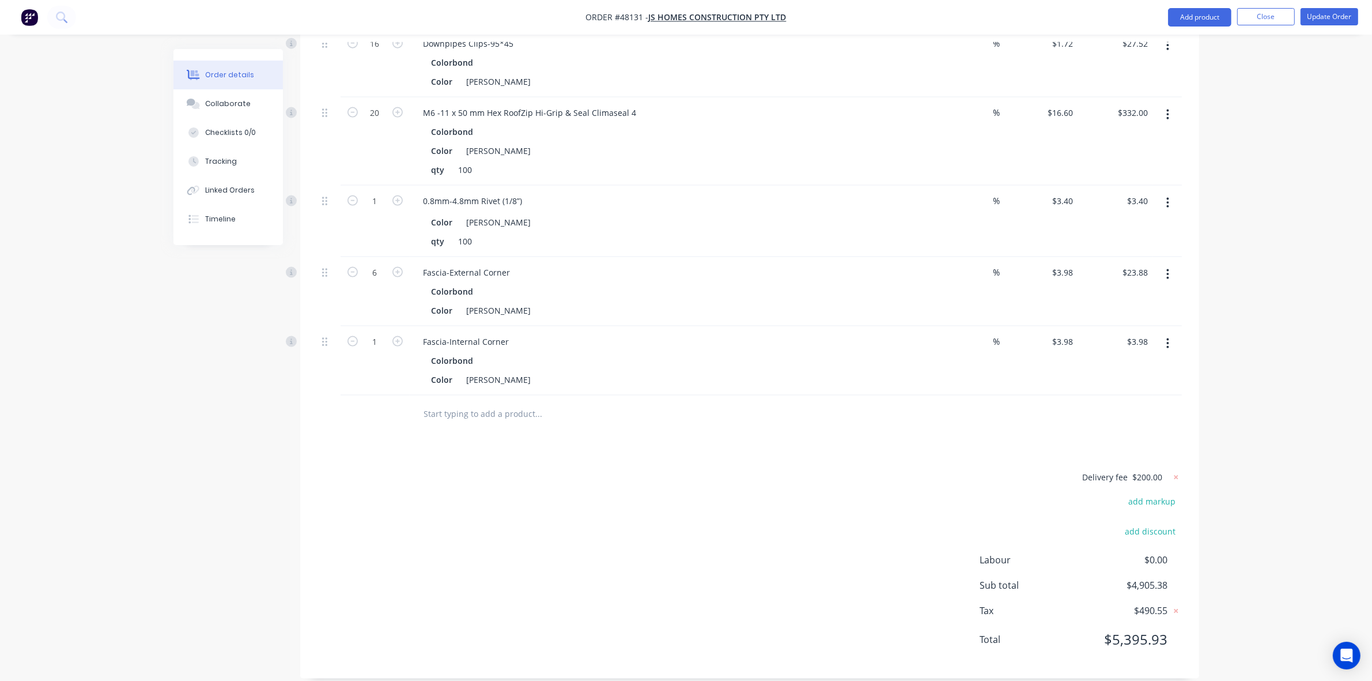
click at [375, 335] on div "1" at bounding box center [375, 360] width 69 height 69
type input "2"
type input "$7.96"
click at [641, 395] on div at bounding box center [617, 413] width 415 height 37
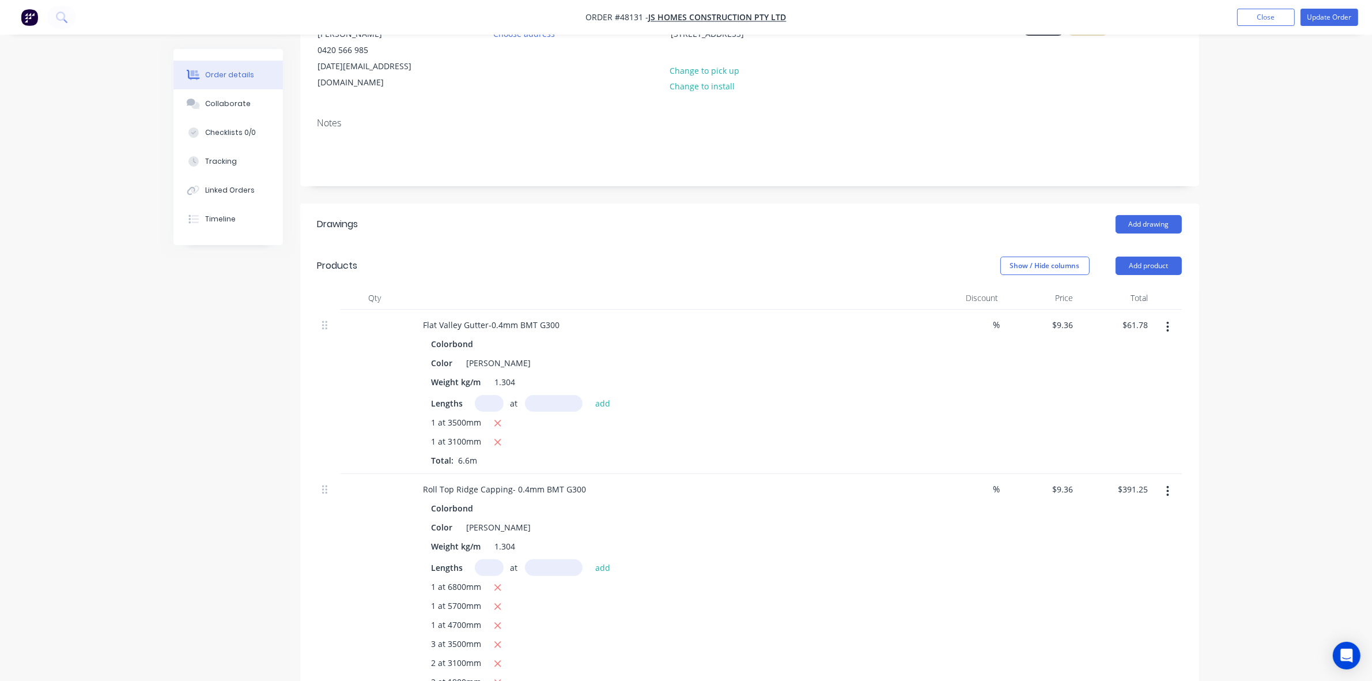
scroll to position [93, 0]
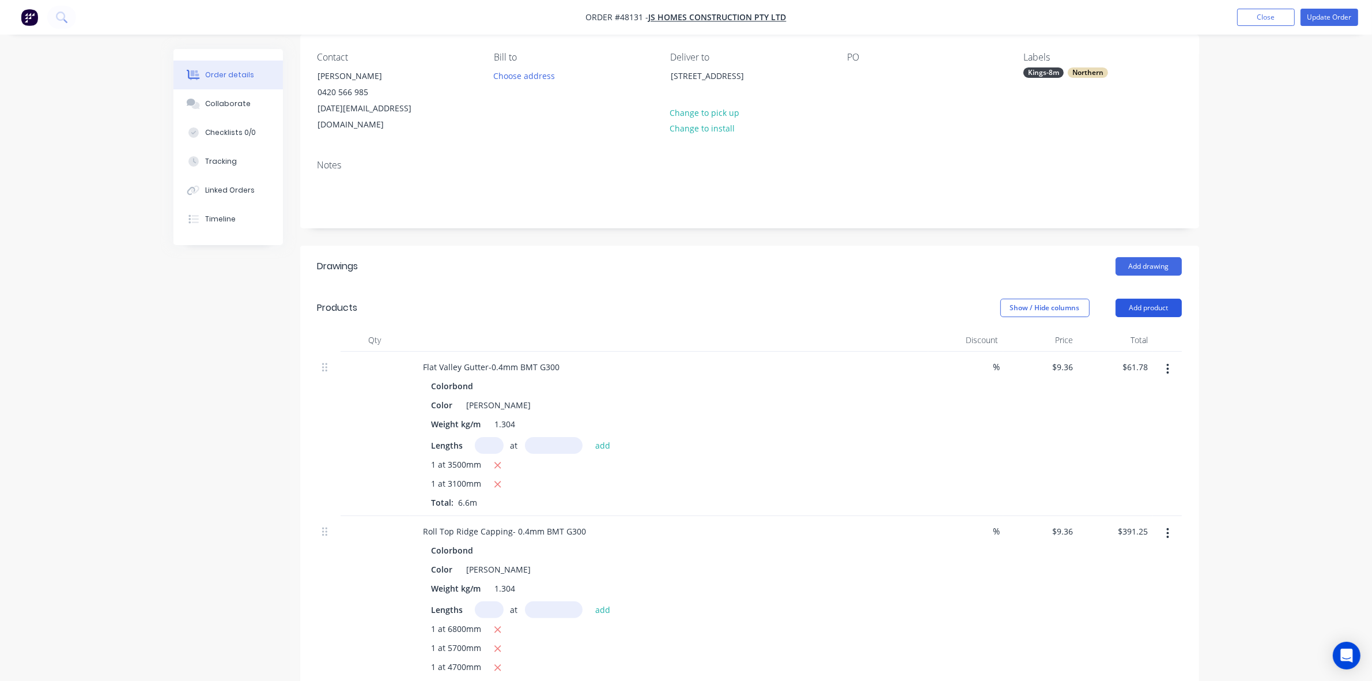
drag, startPoint x: 1142, startPoint y: 300, endPoint x: 1146, endPoint y: 292, distance: 8.5
click at [933, 299] on button "Add product" at bounding box center [1149, 308] width 66 height 18
click at [933, 329] on div "Total" at bounding box center [1115, 340] width 75 height 23
click at [933, 306] on header "Products Show / Hide columns Add product" at bounding box center [749, 307] width 899 height 41
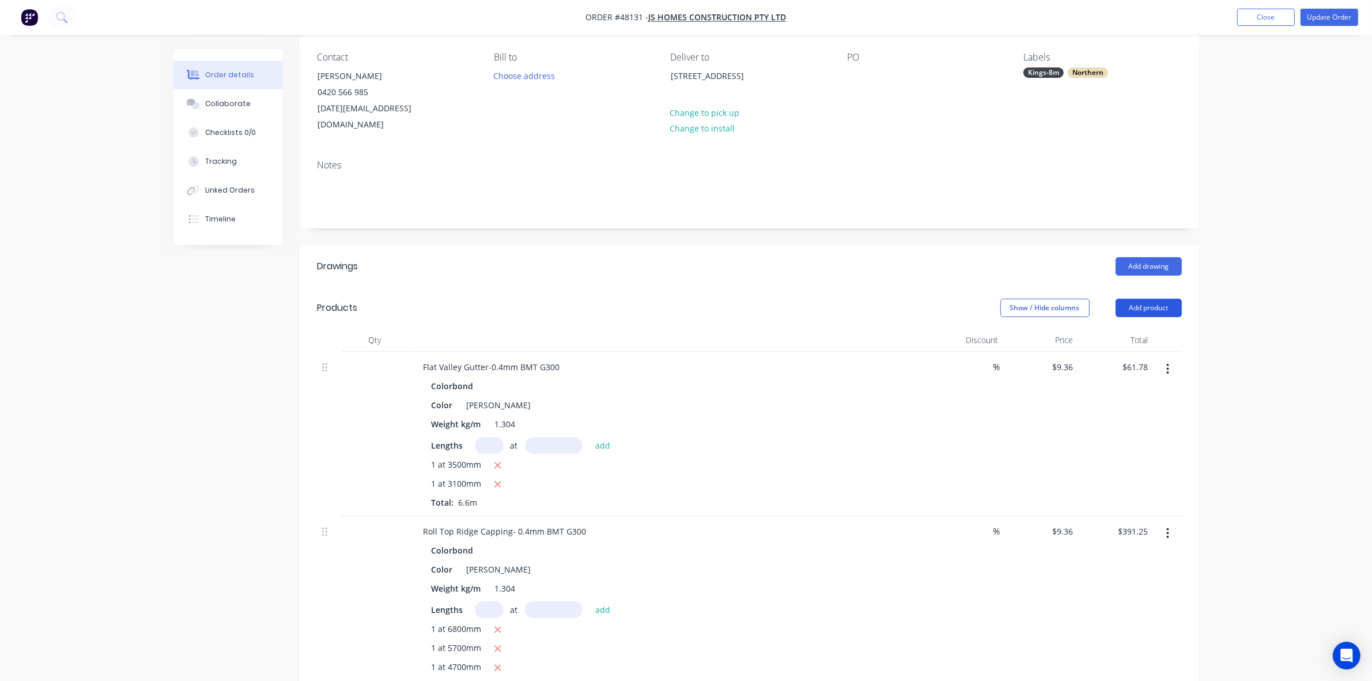
click at [933, 299] on button "Add product" at bounding box center [1149, 308] width 66 height 18
click at [933, 329] on div "Product catalogue" at bounding box center [1127, 337] width 89 height 17
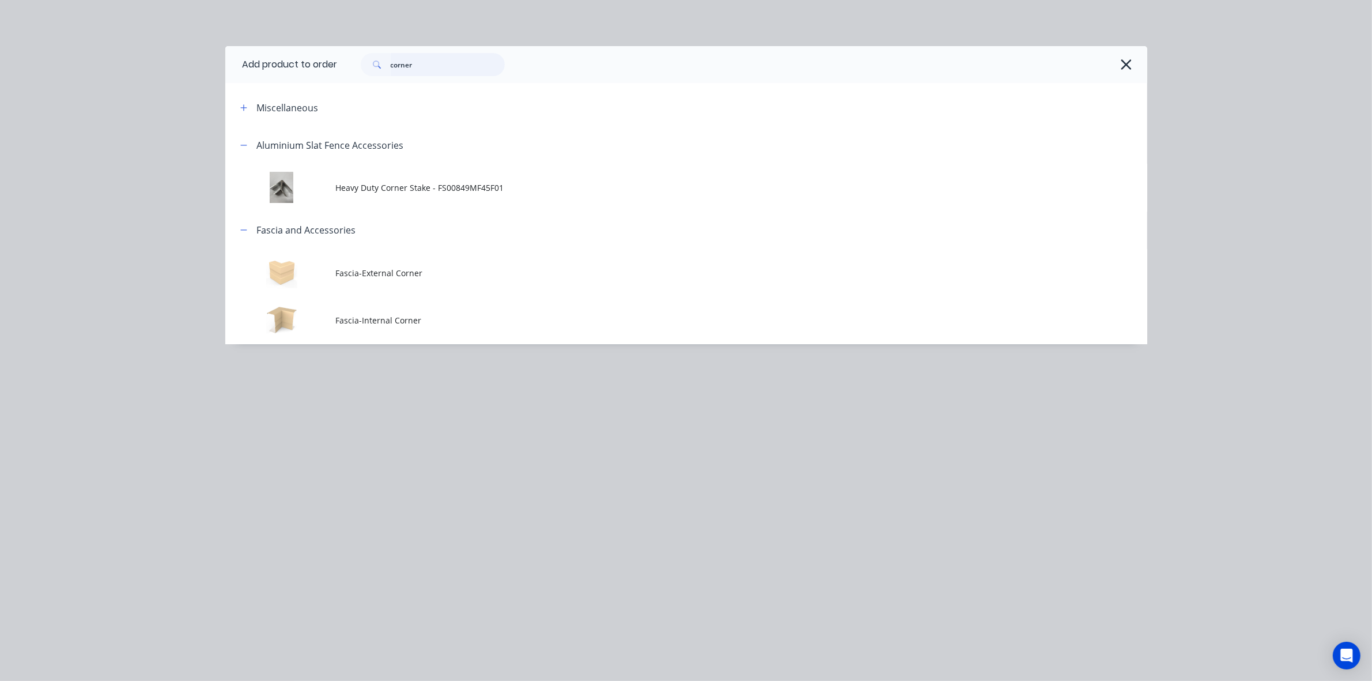
drag, startPoint x: 462, startPoint y: 65, endPoint x: 324, endPoint y: 81, distance: 139.3
click at [326, 81] on header "Add product to order corner" at bounding box center [686, 64] width 922 height 37
type input "p"
type input "e"
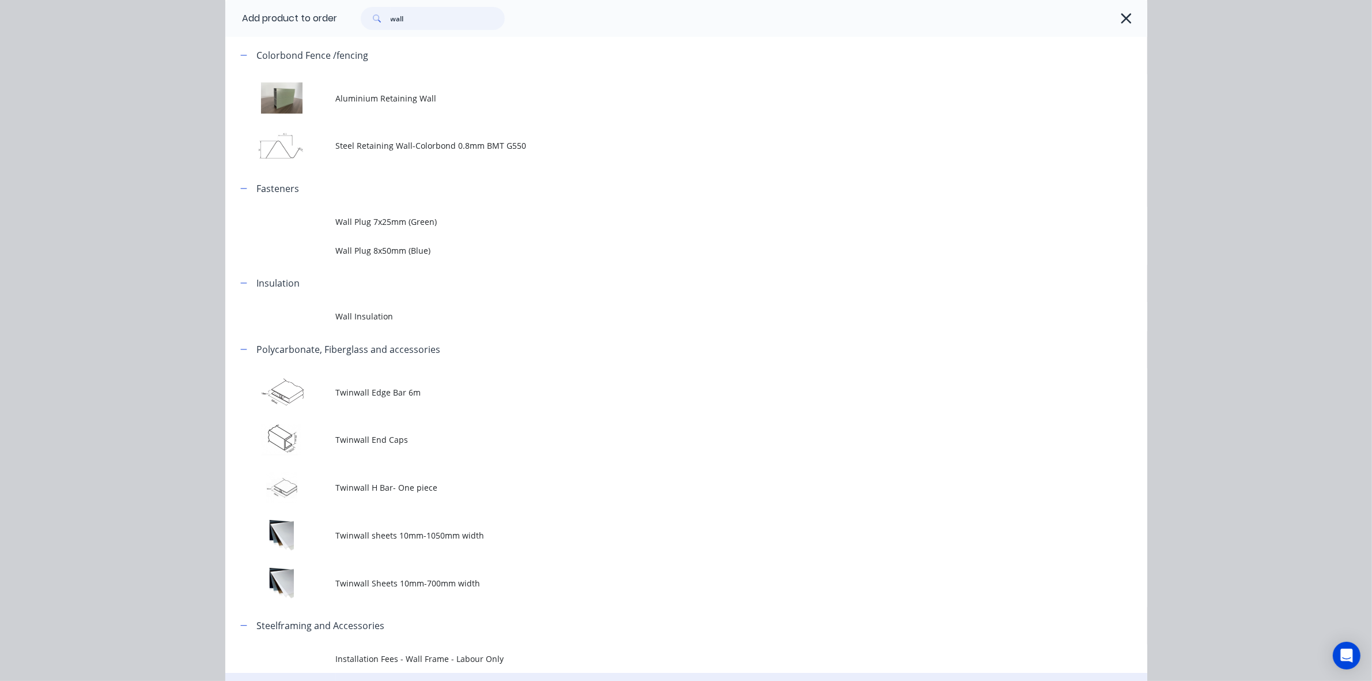
scroll to position [0, 0]
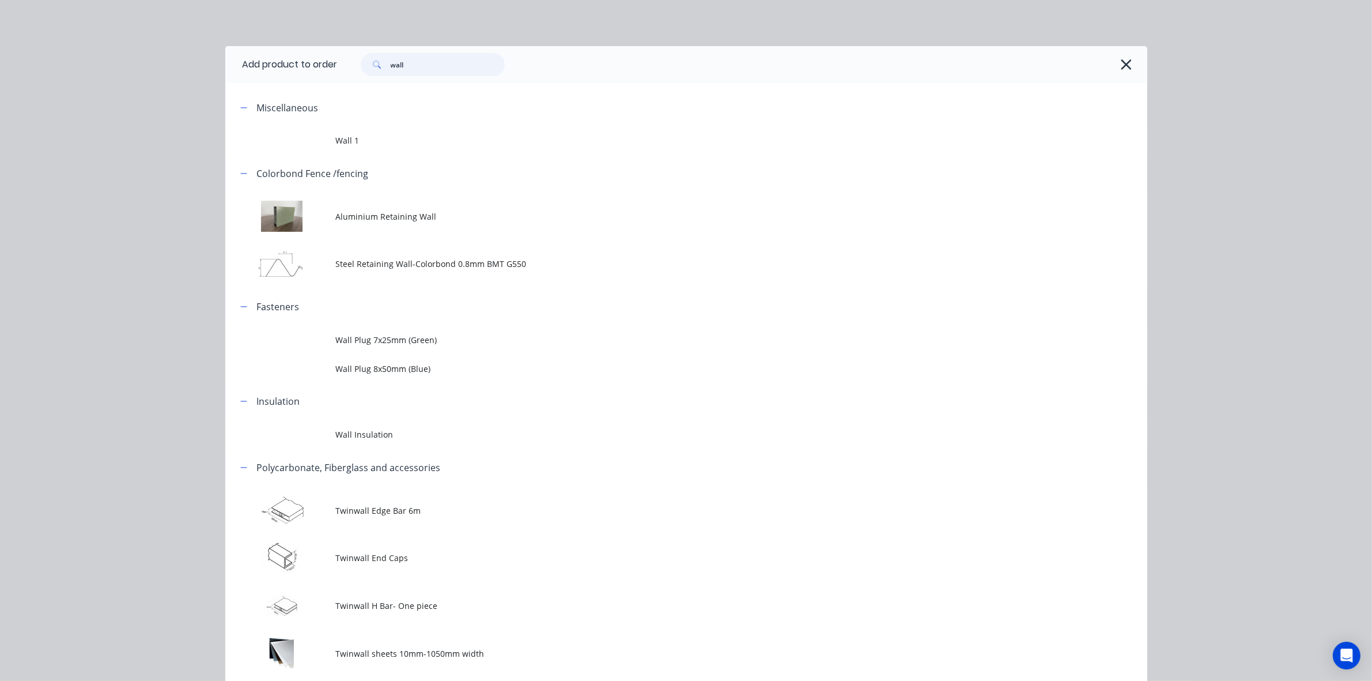
drag, startPoint x: 439, startPoint y: 67, endPoint x: 133, endPoint y: 67, distance: 305.5
click at [133, 67] on div "Add product to order wall Miscellaneous Wall 1 Colorbond Fence /fencing Alumini…" at bounding box center [686, 340] width 1372 height 681
type input "ceme"
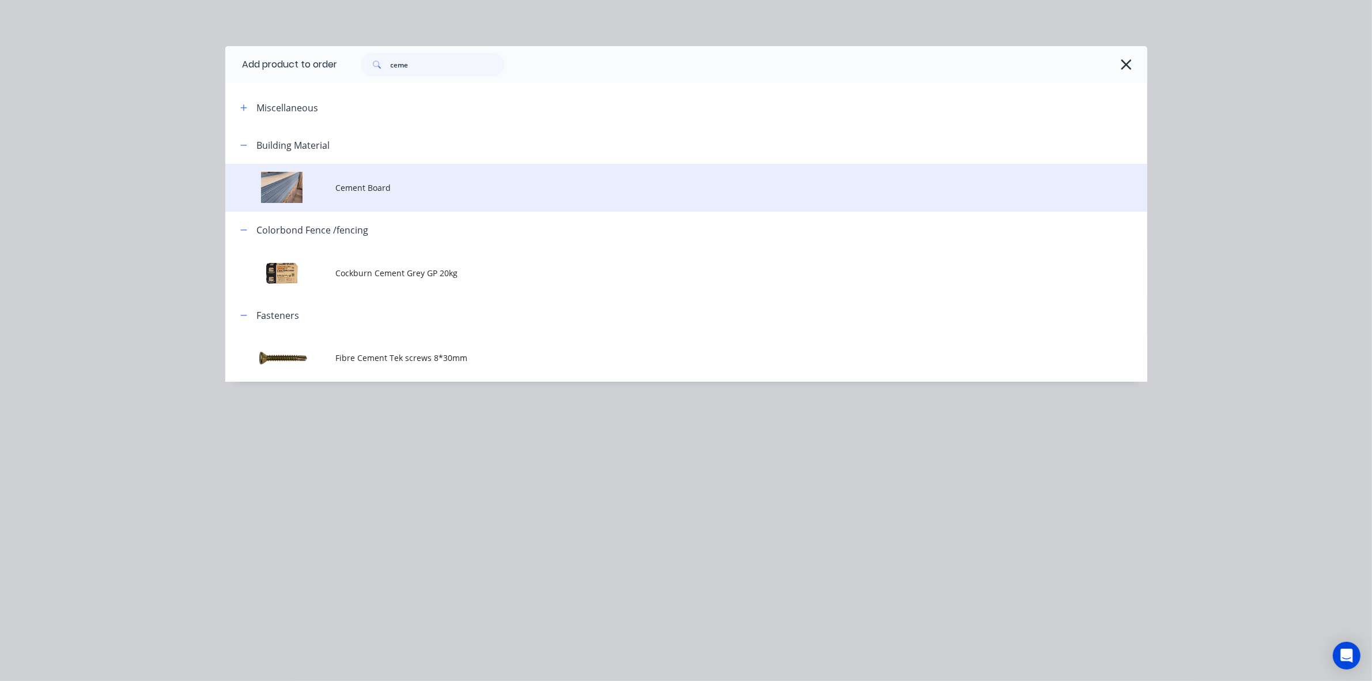
click at [390, 186] on span "Cement Board" at bounding box center [660, 188] width 649 height 12
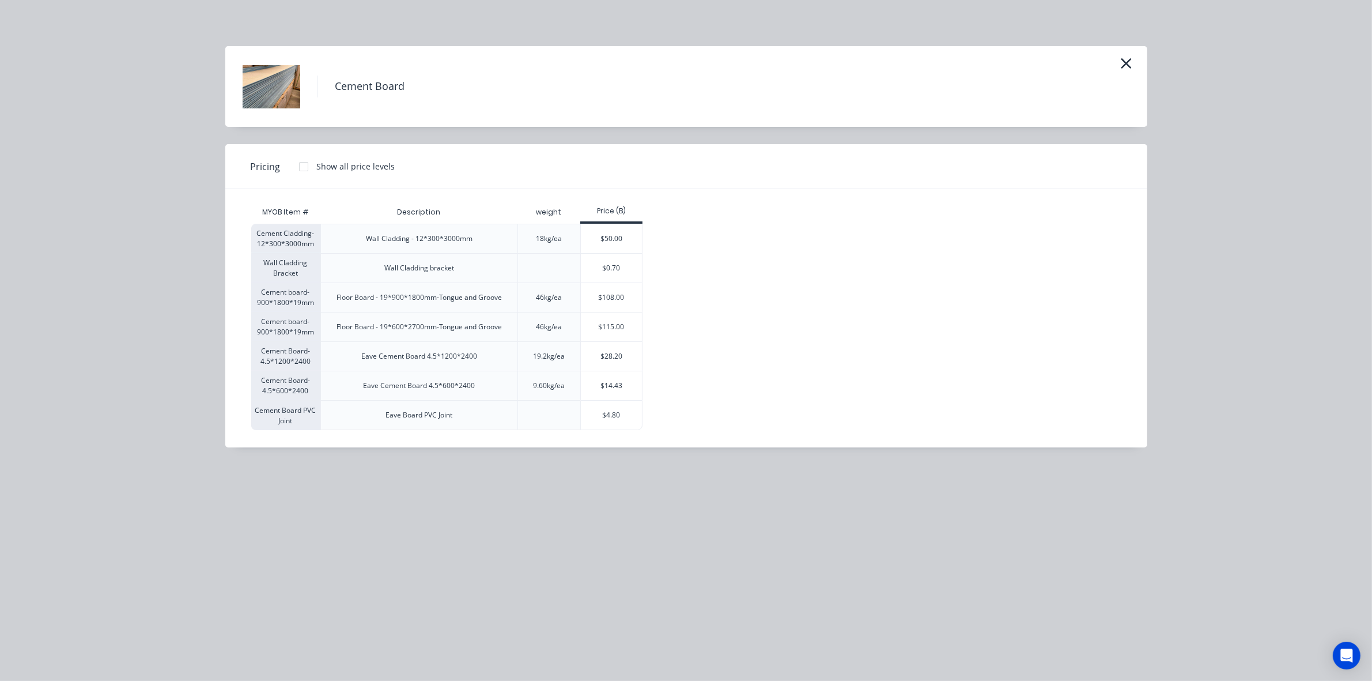
click at [933, 58] on div "Cement Board" at bounding box center [686, 86] width 922 height 81
click at [933, 58] on icon "button" at bounding box center [1126, 63] width 12 height 16
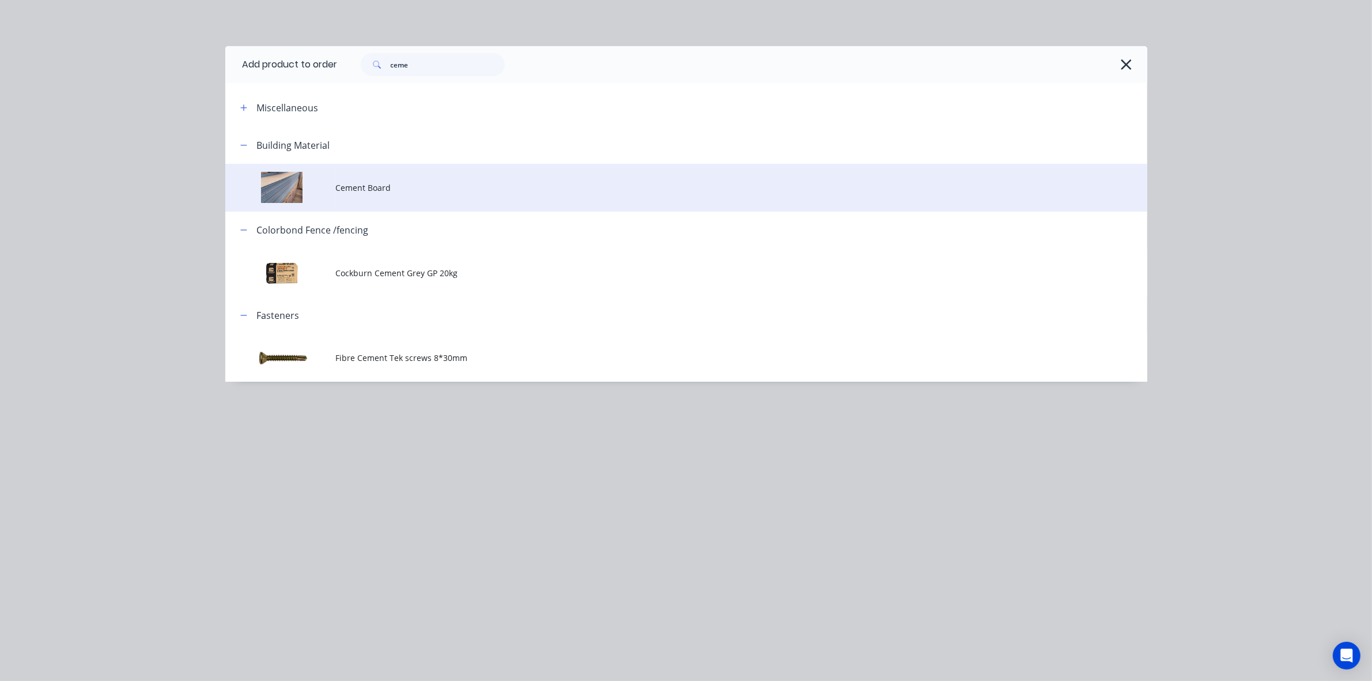
click at [333, 170] on td at bounding box center [280, 188] width 111 height 48
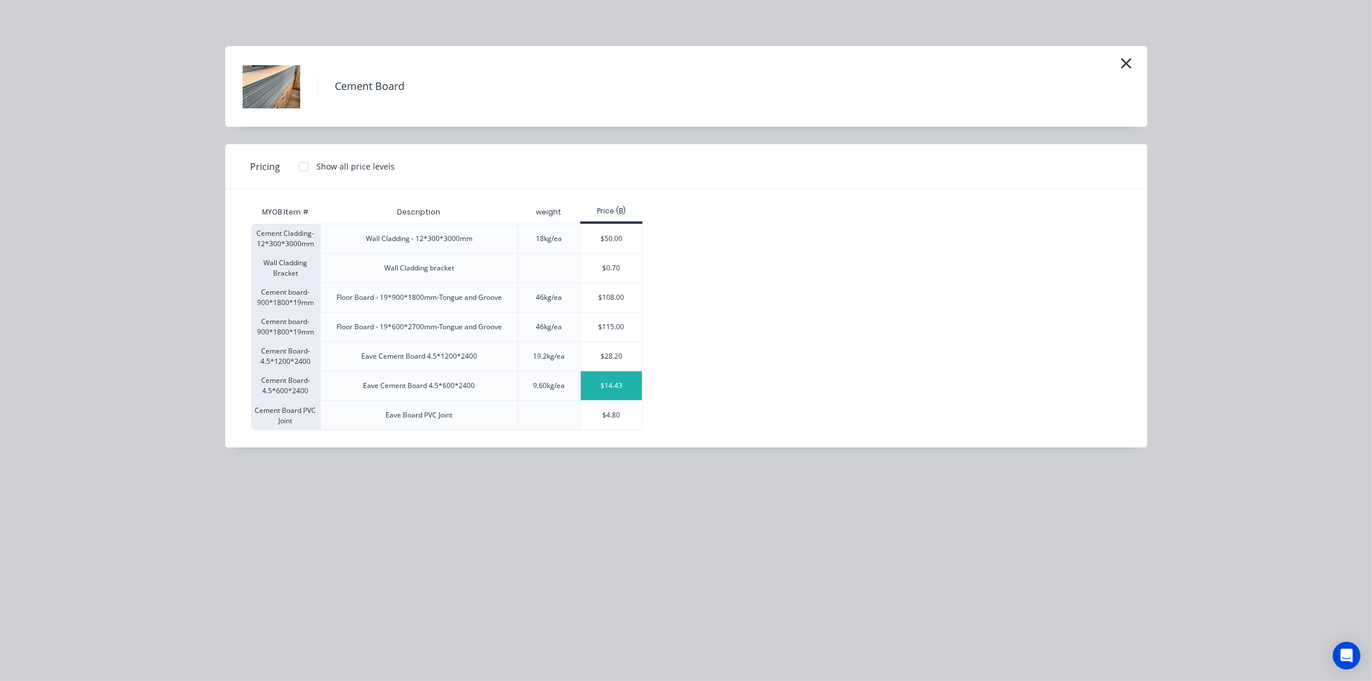
click at [607, 385] on div "$14.43" at bounding box center [612, 385] width 62 height 29
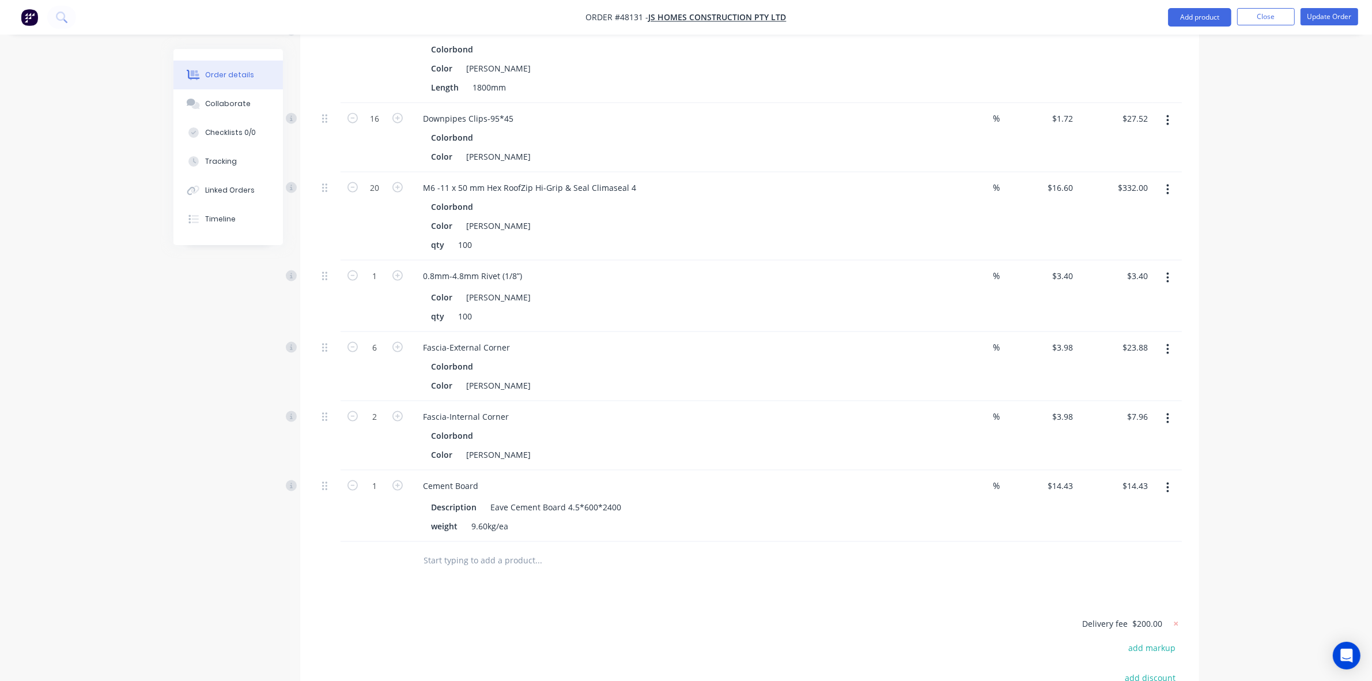
scroll to position [2039, 0]
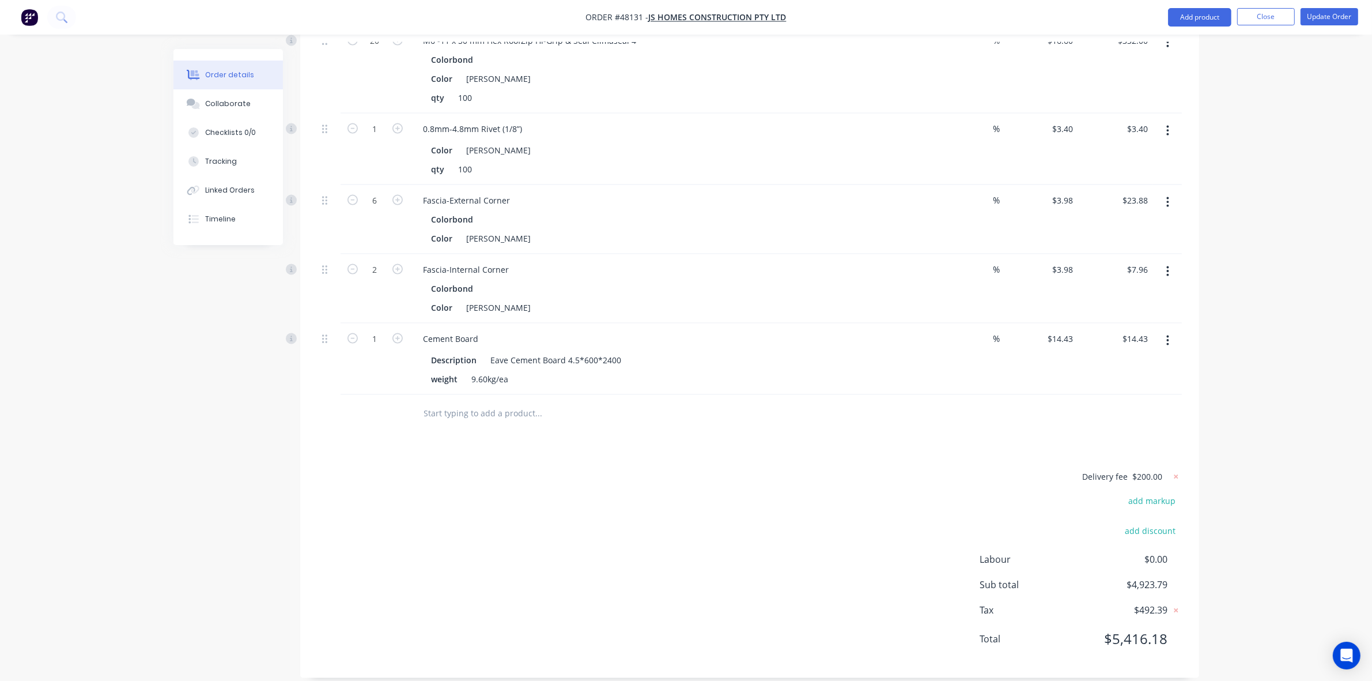
click at [933, 335] on icon "button" at bounding box center [1168, 340] width 2 height 10
click at [933, 432] on div "Delete" at bounding box center [1127, 440] width 89 height 17
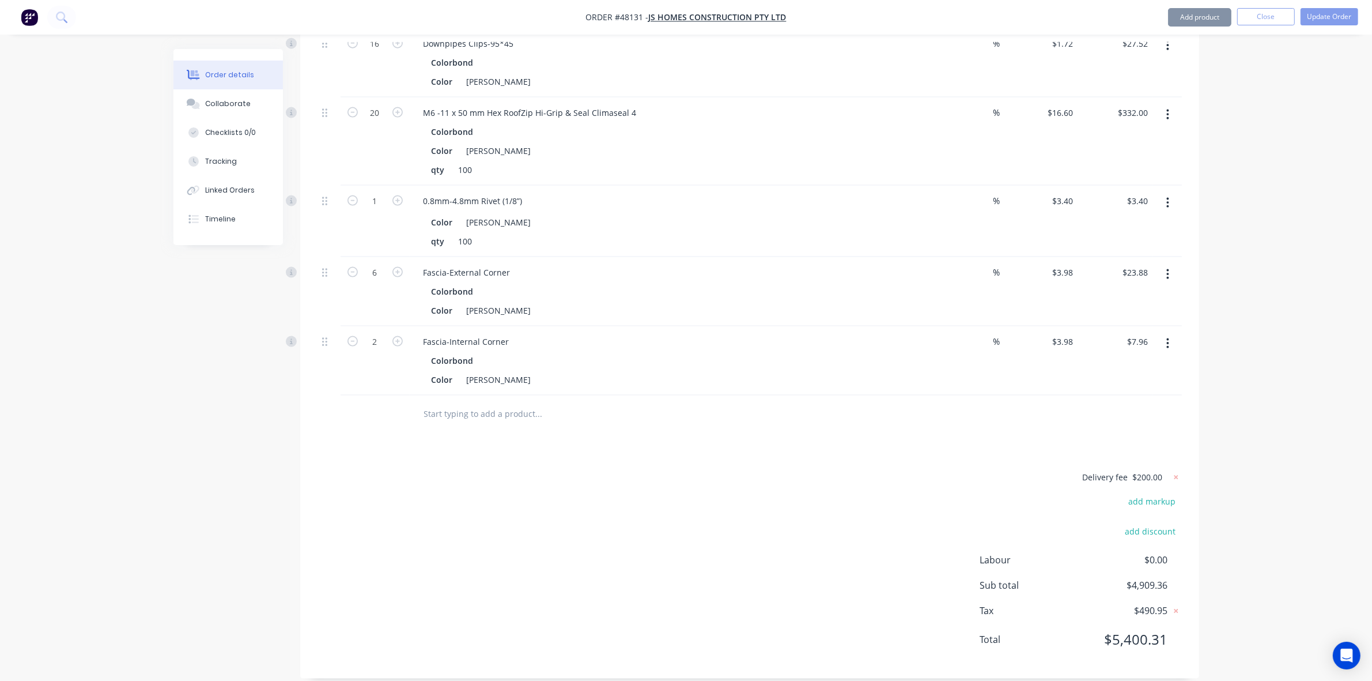
click at [702, 470] on div "Delivery fee $200.00 add markup add discount Labour $0.00 Sub total $4,909.36 T…" at bounding box center [750, 565] width 865 height 191
click at [777, 395] on div at bounding box center [617, 413] width 415 height 37
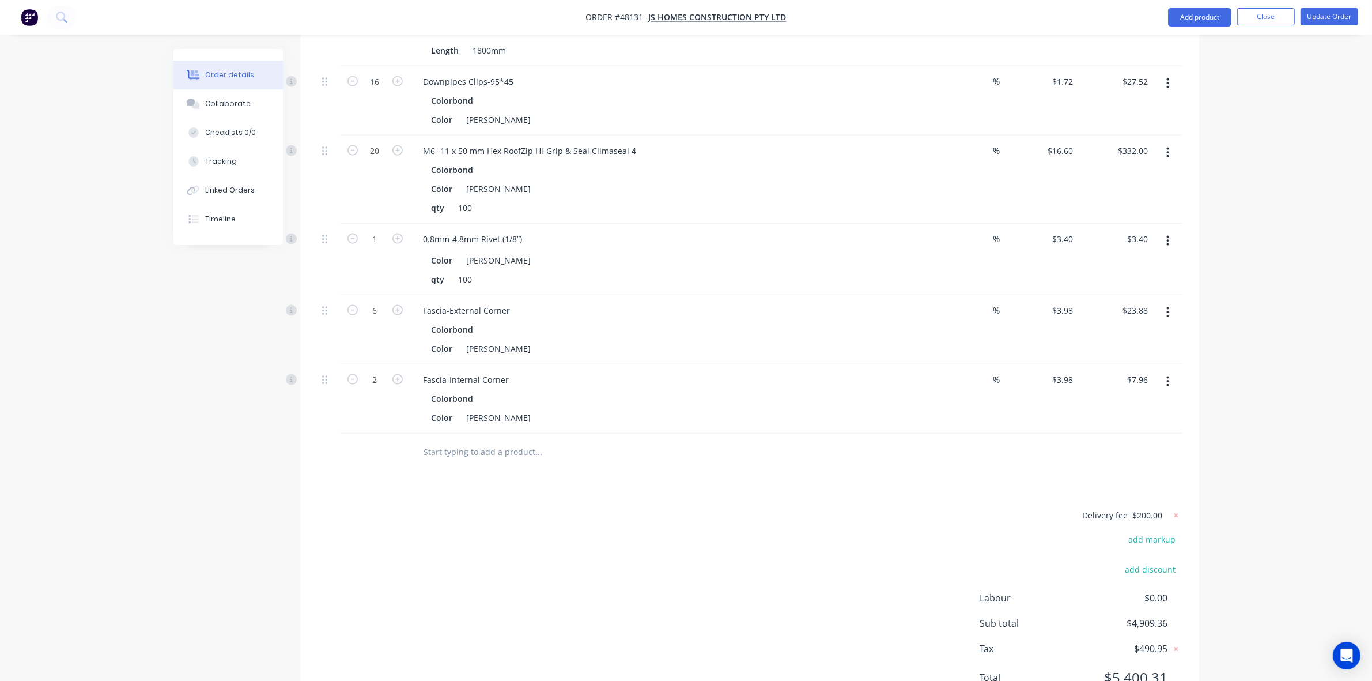
scroll to position [1894, 0]
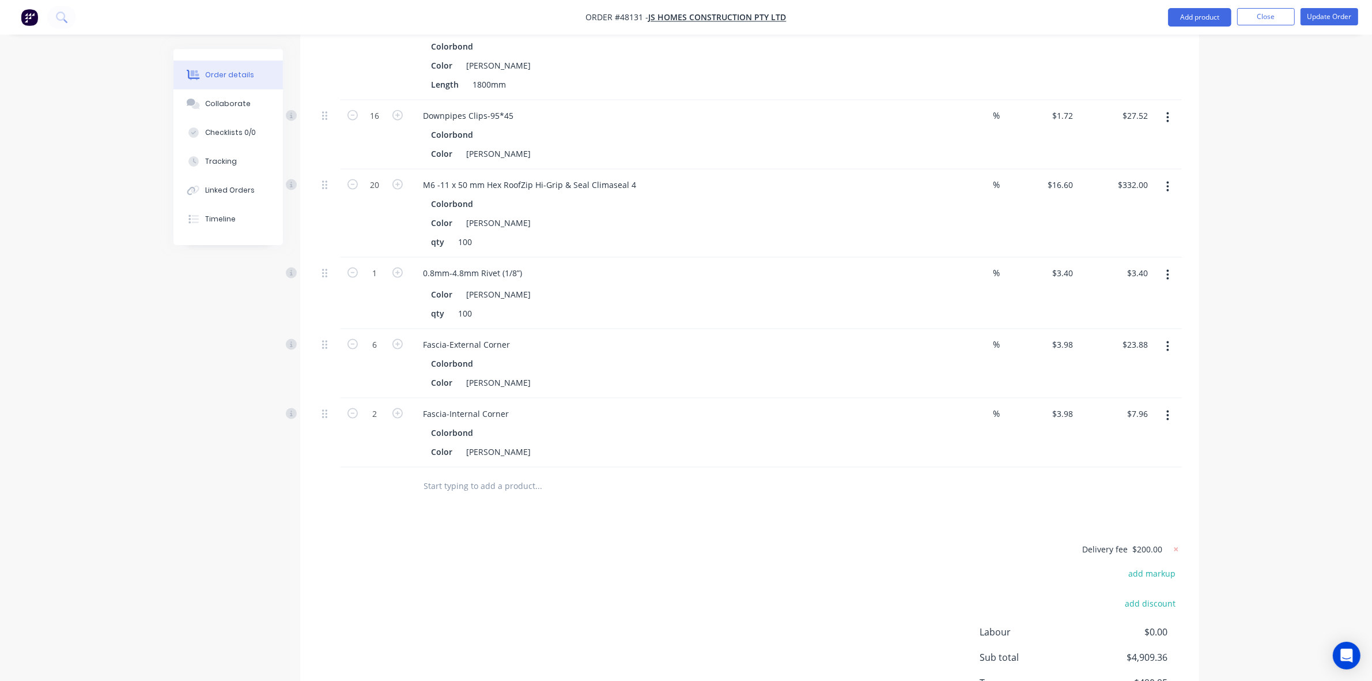
click at [807, 489] on div at bounding box center [617, 485] width 415 height 37
click at [784, 542] on div "Delivery fee $200.00 add markup add discount Labour $0.00 Sub total $4,909.36 T…" at bounding box center [750, 637] width 865 height 191
click at [779, 542] on div "Delivery fee $200.00 add markup add discount Labour $0.00 Sub total $4,909.36 T…" at bounding box center [750, 637] width 865 height 191
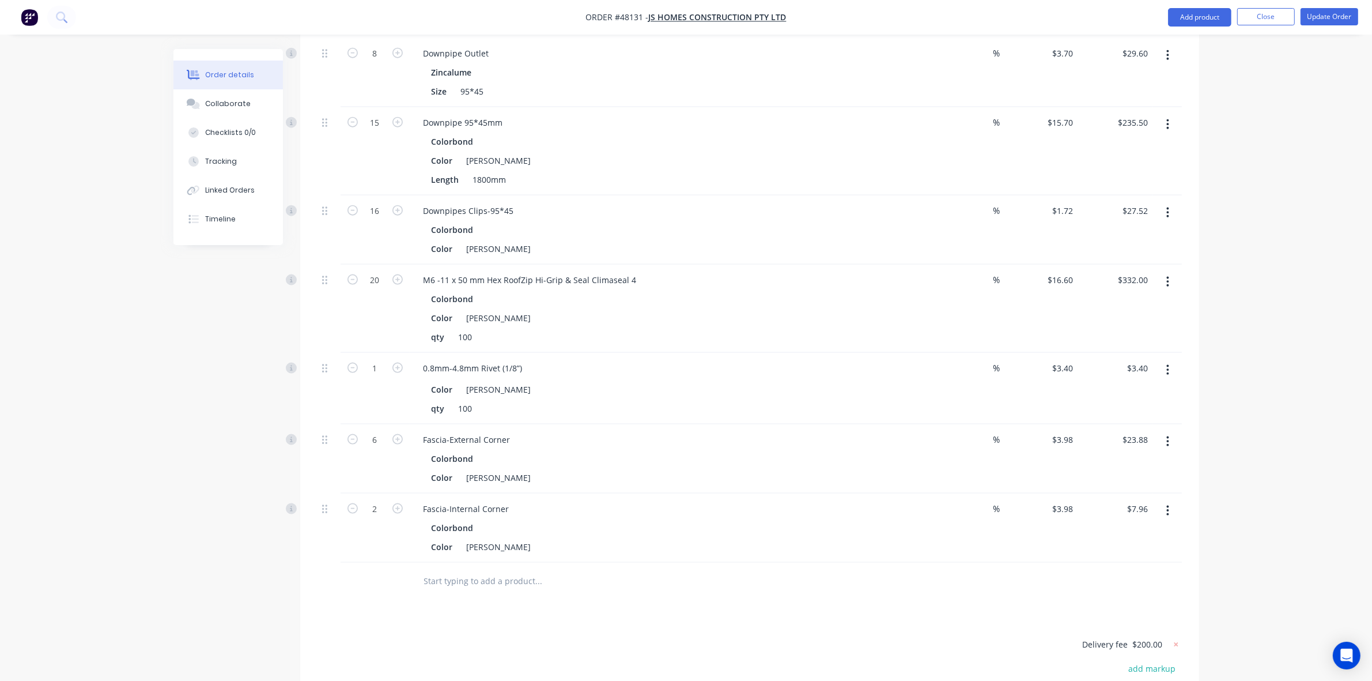
scroll to position [1801, 0]
click at [933, 21] on button "Update Order" at bounding box center [1330, 16] width 58 height 17
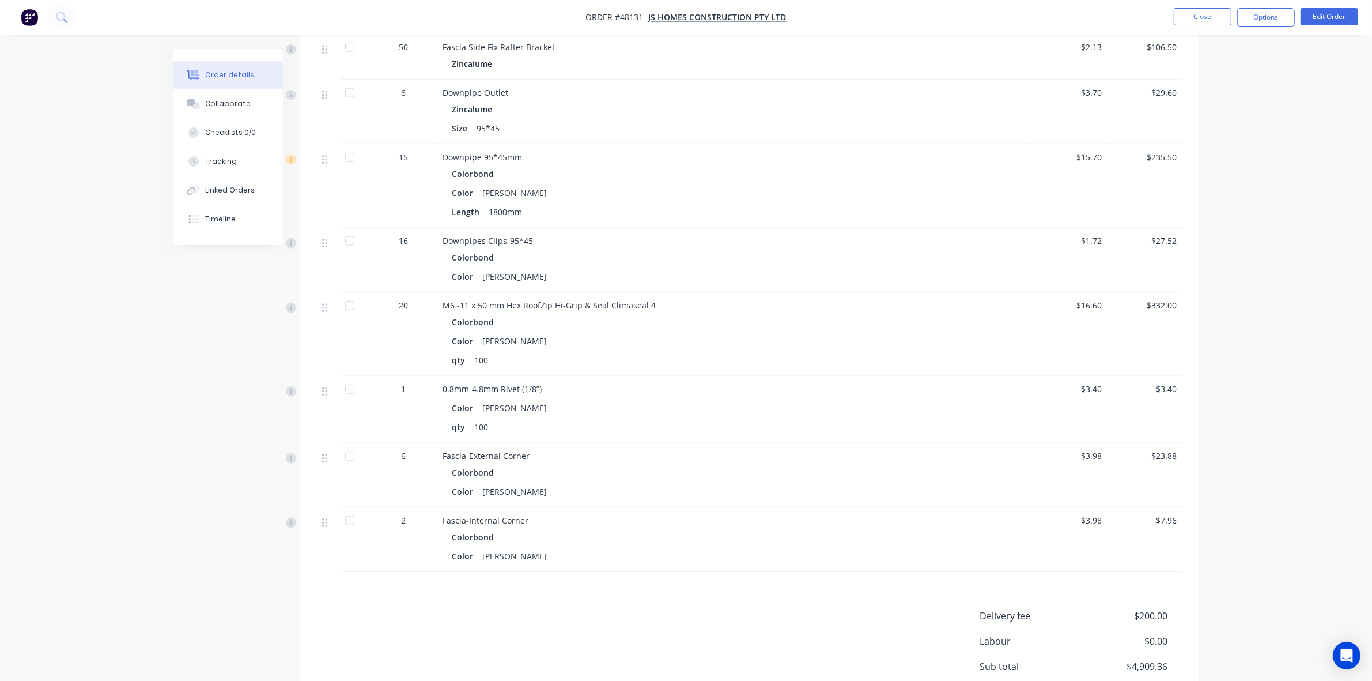
scroll to position [1666, 0]
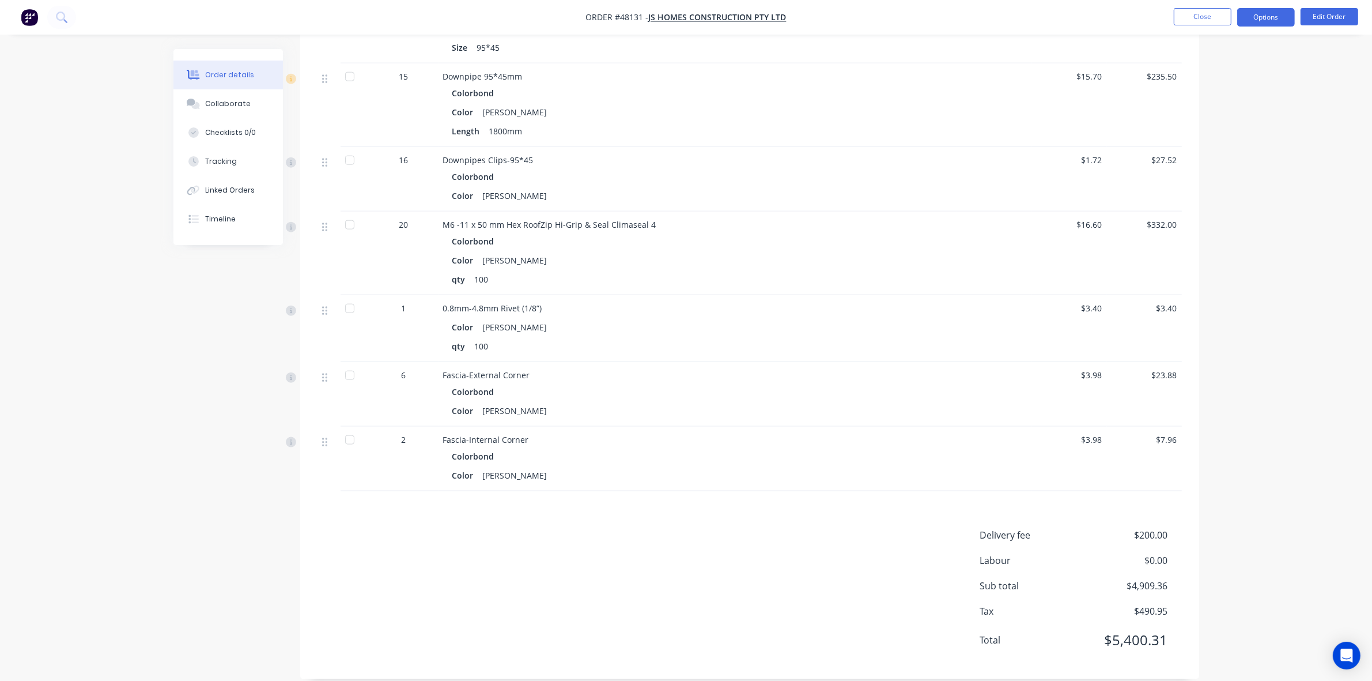
click at [933, 10] on button "Options" at bounding box center [1266, 17] width 58 height 18
click at [933, 62] on div "Invoice" at bounding box center [1232, 70] width 106 height 17
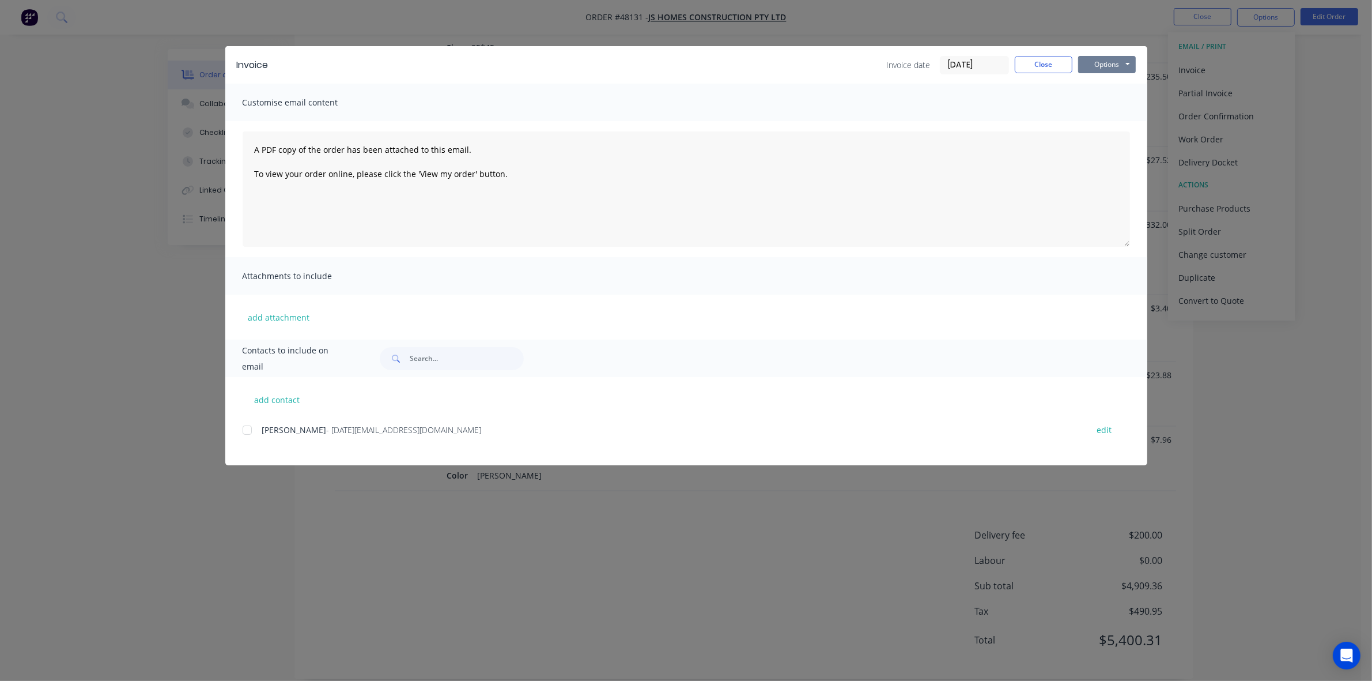
click at [933, 56] on button "Options" at bounding box center [1107, 64] width 58 height 17
click at [933, 98] on button "Print" at bounding box center [1115, 104] width 74 height 19
click at [933, 62] on button "Close" at bounding box center [1044, 64] width 58 height 17
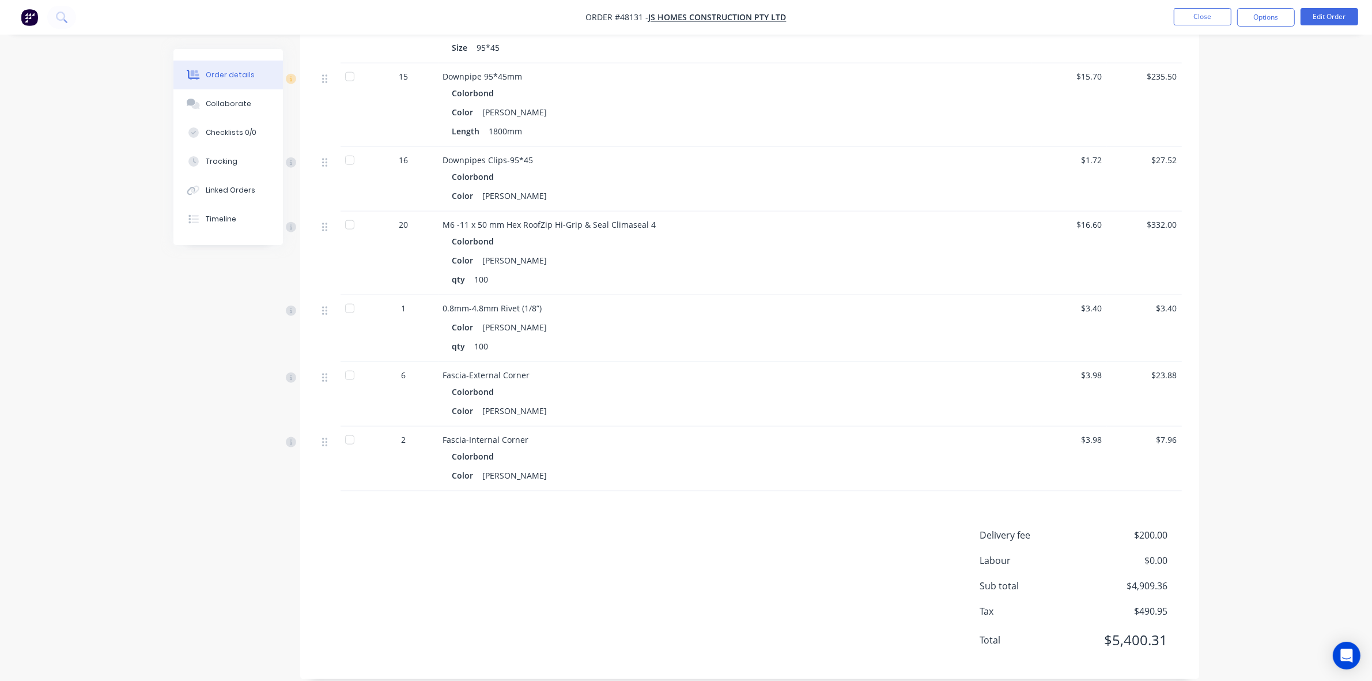
click at [696, 123] on div "Length 1800mm" at bounding box center [697, 131] width 491 height 17
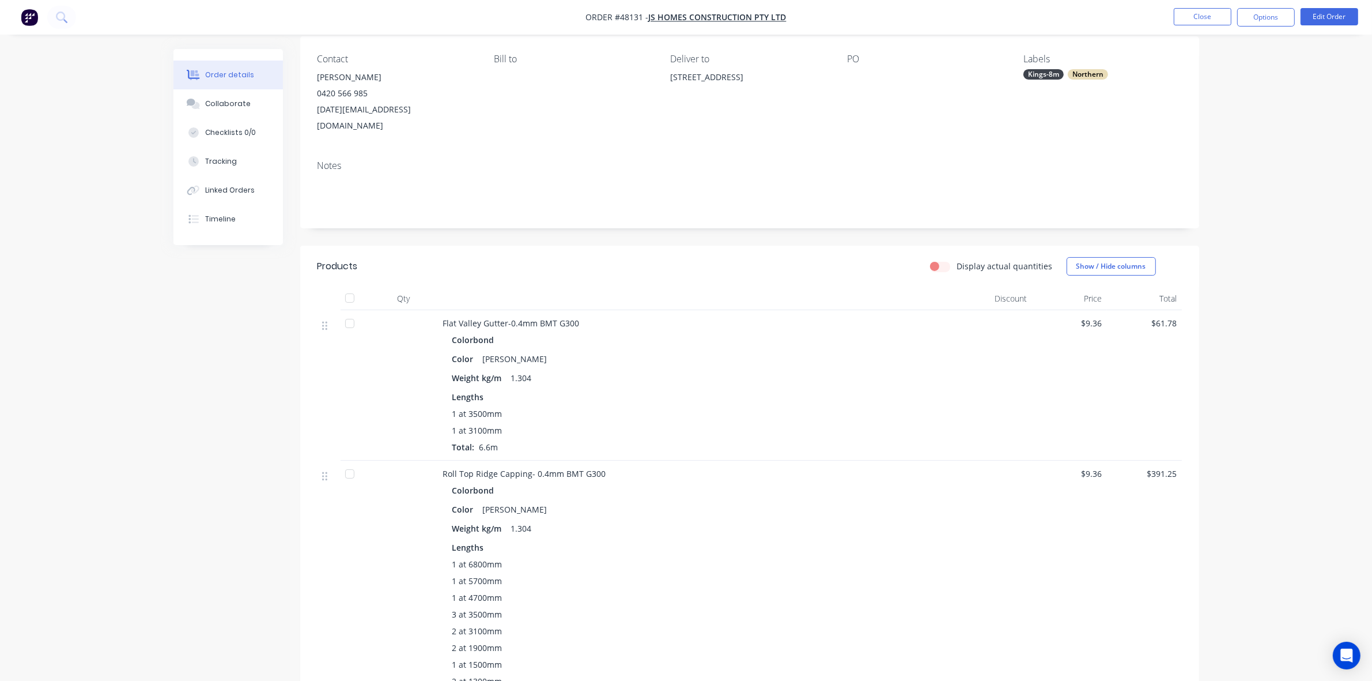
scroll to position [0, 0]
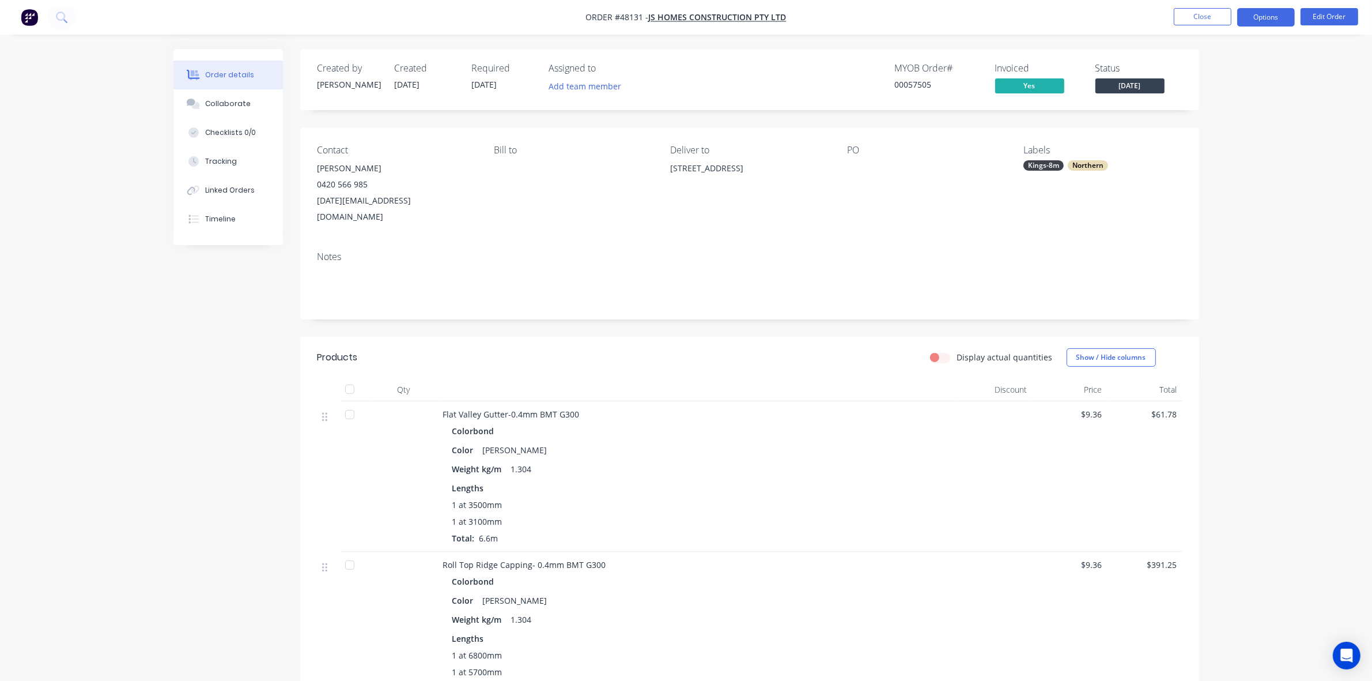
click at [933, 15] on button "Options" at bounding box center [1266, 17] width 58 height 18
click at [933, 163] on div "Delivery Docket" at bounding box center [1232, 162] width 106 height 17
click at [933, 118] on div "Without pricing" at bounding box center [1232, 116] width 106 height 17
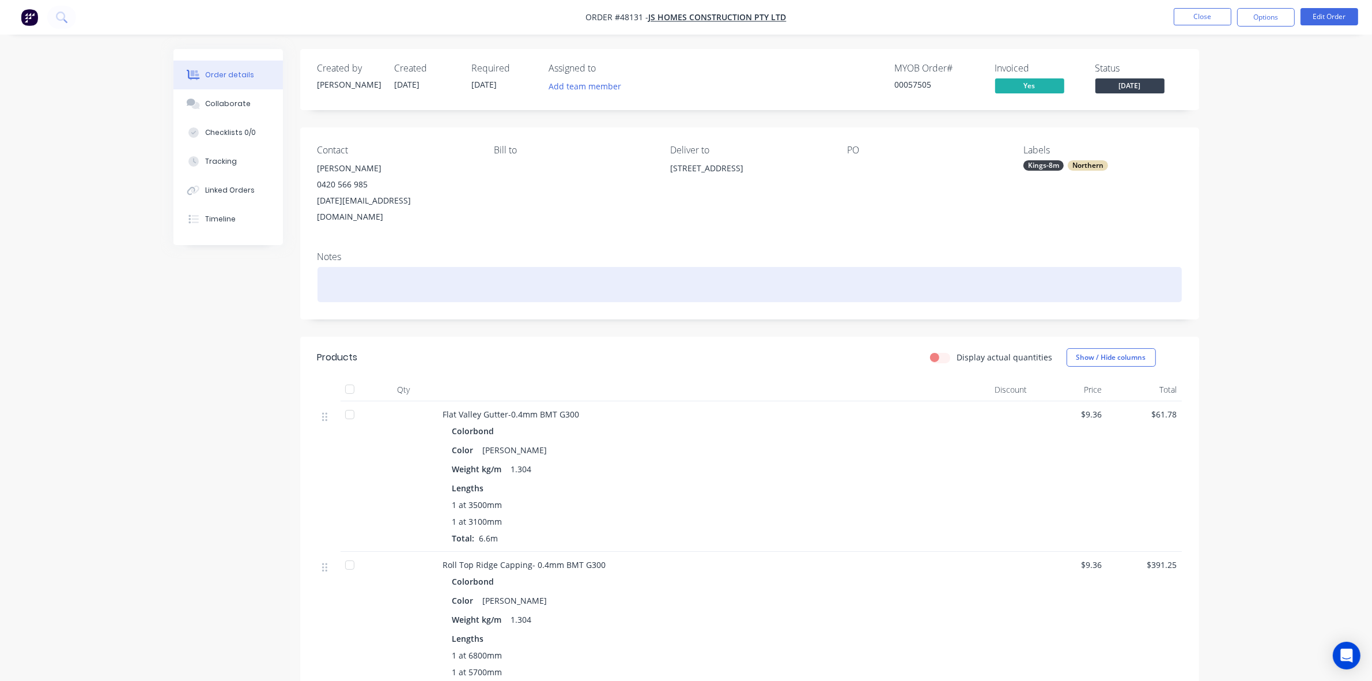
click at [813, 267] on div at bounding box center [750, 284] width 865 height 35
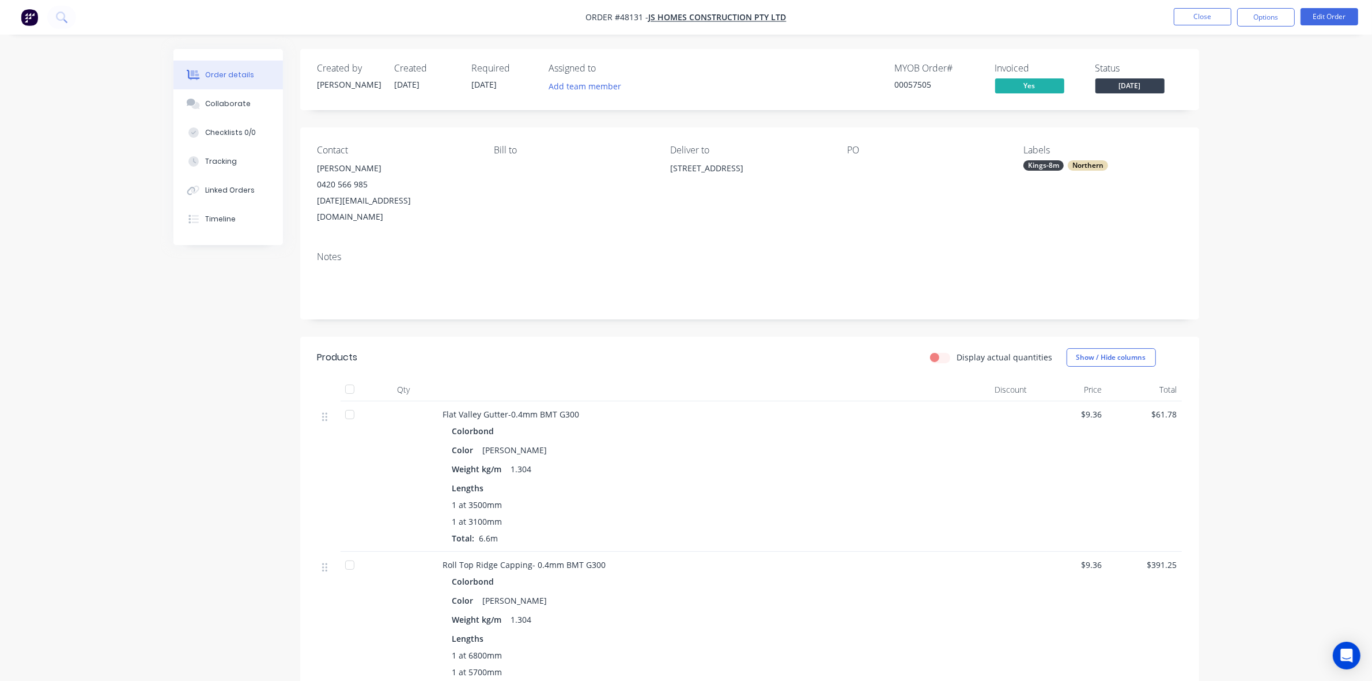
click at [675, 70] on div "MYOB Order # 00057505 Invoiced Yes Status Wednesday" at bounding box center [924, 79] width 518 height 33
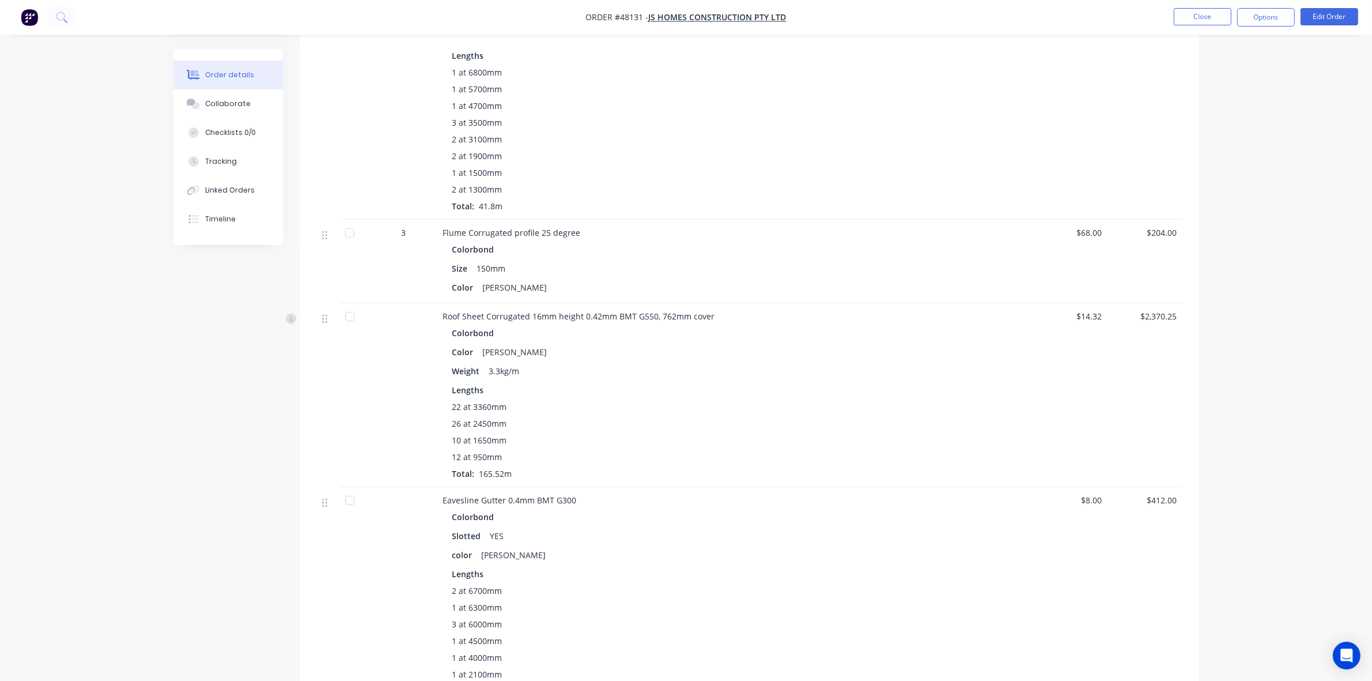
scroll to position [648, 0]
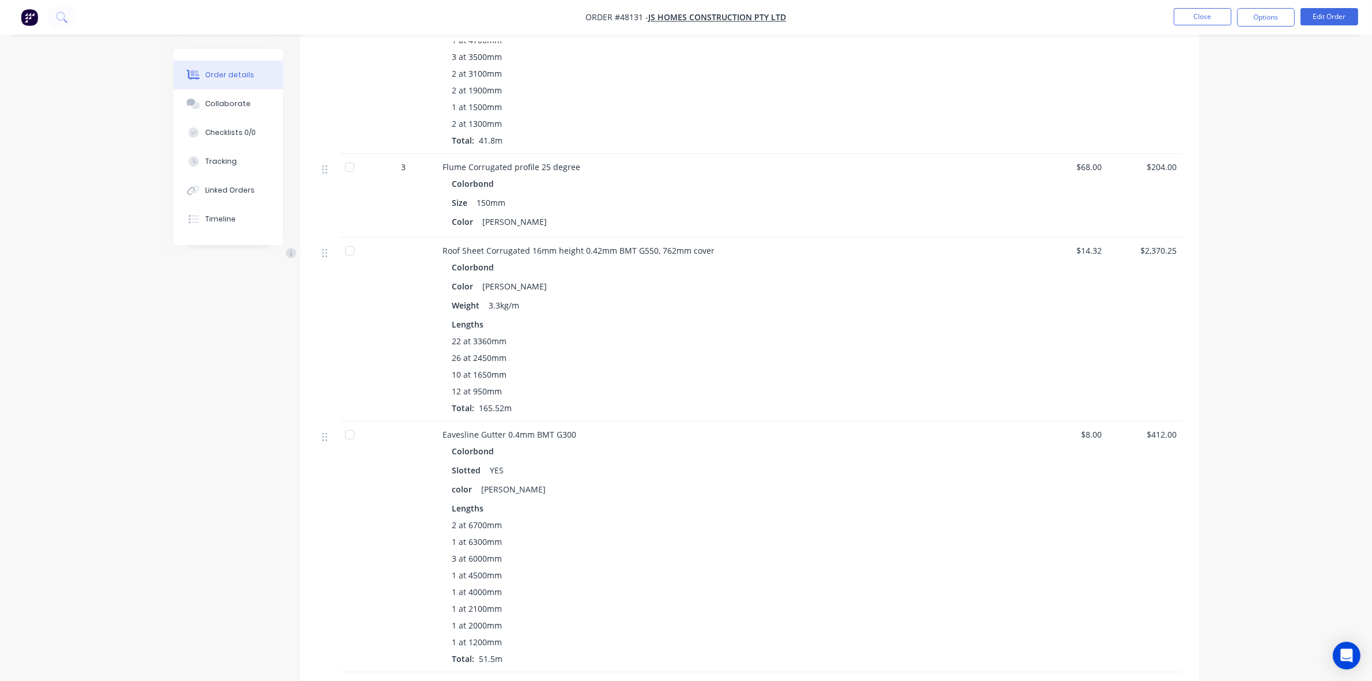
drag, startPoint x: 65, startPoint y: 330, endPoint x: 66, endPoint y: 324, distance: 6.0
click at [65, 329] on div "Order details Collaborate Checklists 0/0 Tracking Linked Orders Timeline Order …" at bounding box center [686, 533] width 1372 height 2362
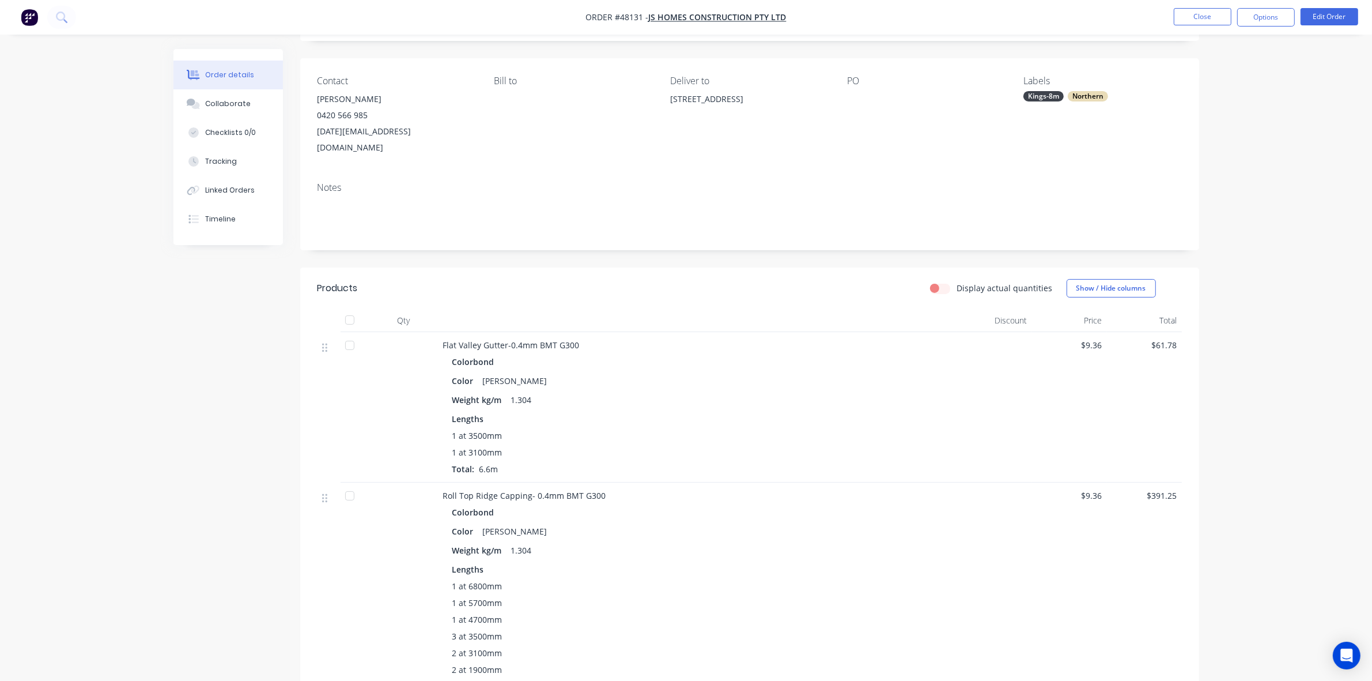
scroll to position [0, 0]
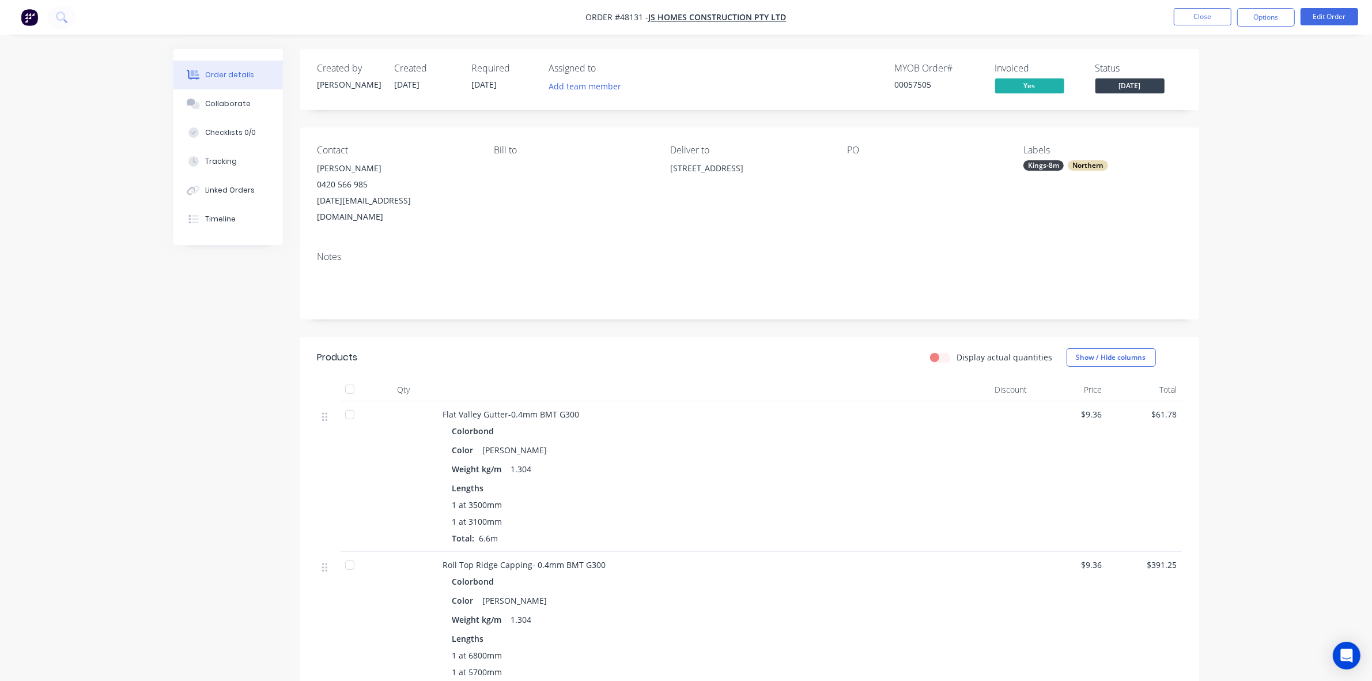
click at [843, 461] on div "Weight kg/m 1.304" at bounding box center [697, 469] width 491 height 17
click at [205, 231] on button "Timeline" at bounding box center [228, 219] width 110 height 29
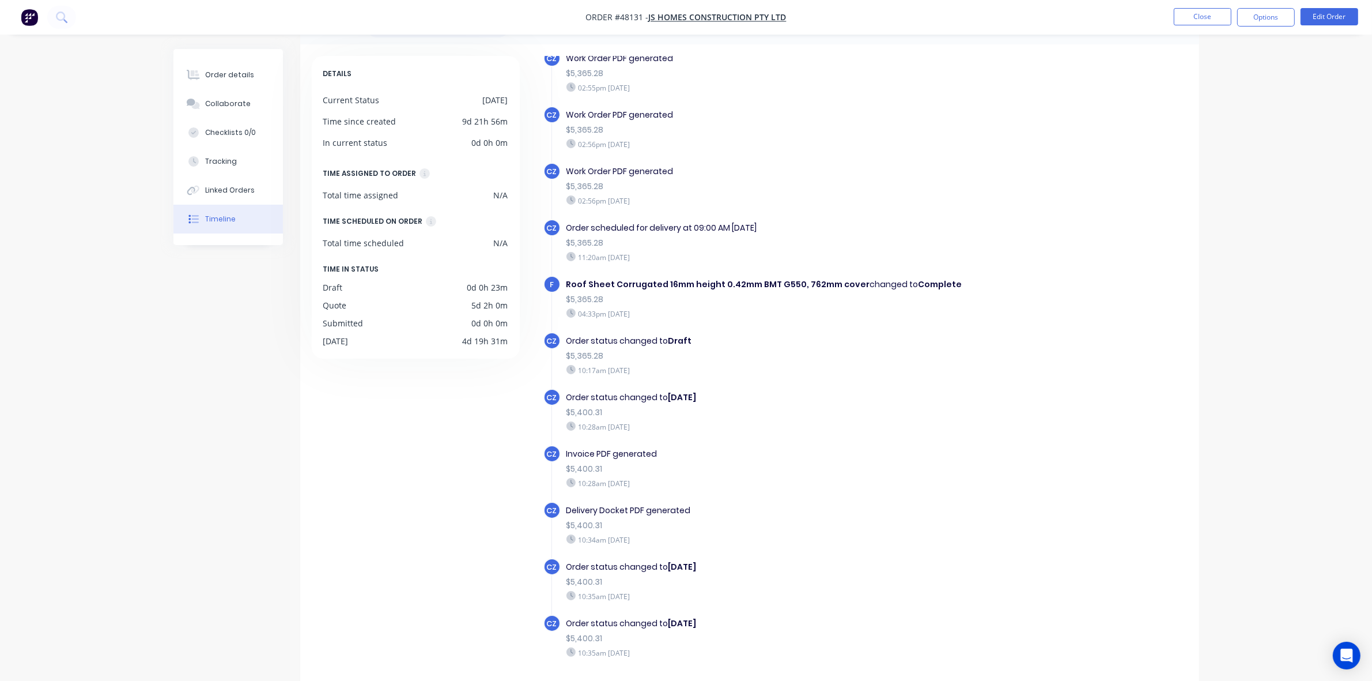
scroll to position [81, 0]
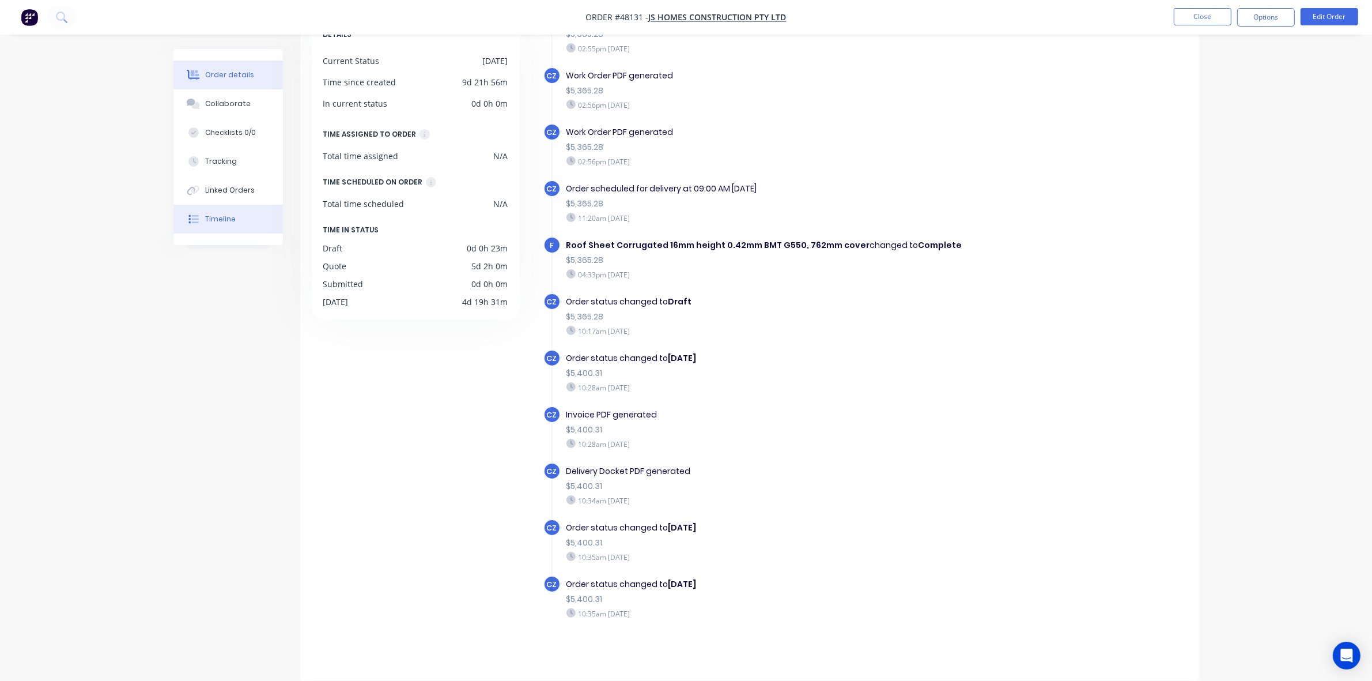
click at [212, 61] on button "Order details" at bounding box center [228, 75] width 110 height 29
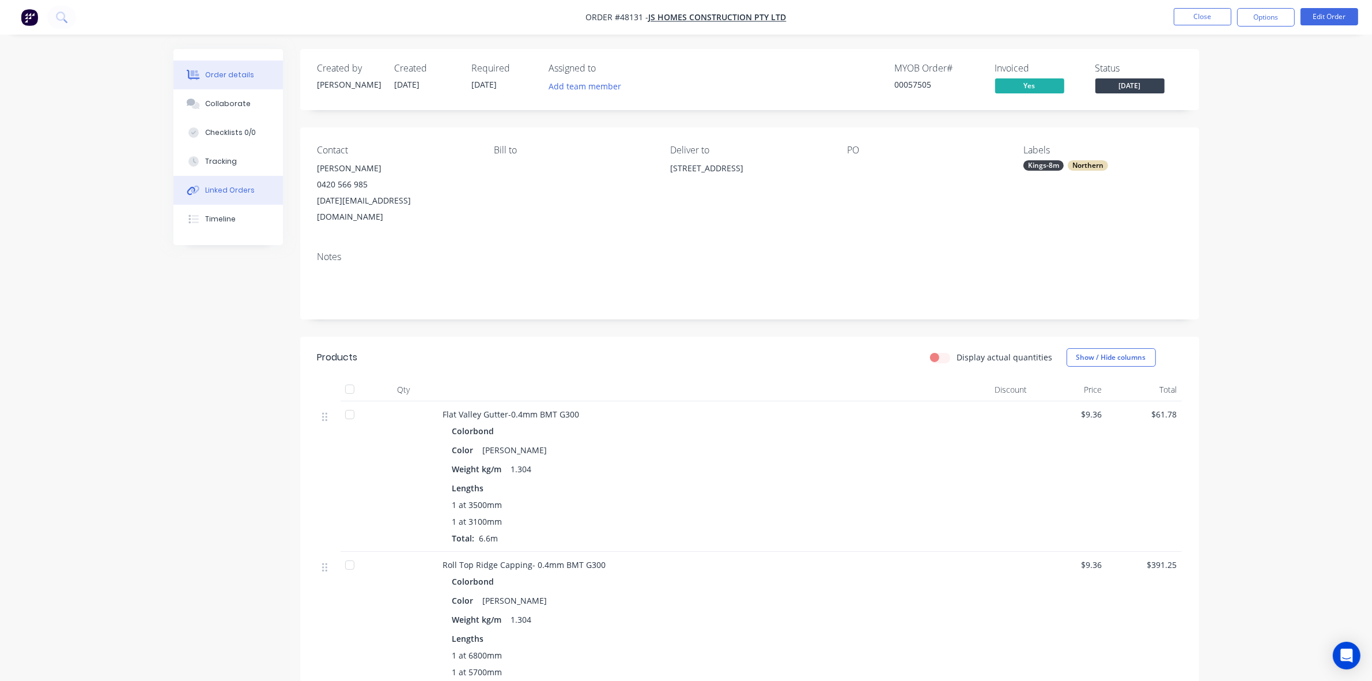
click at [232, 183] on button "Linked Orders" at bounding box center [228, 190] width 110 height 29
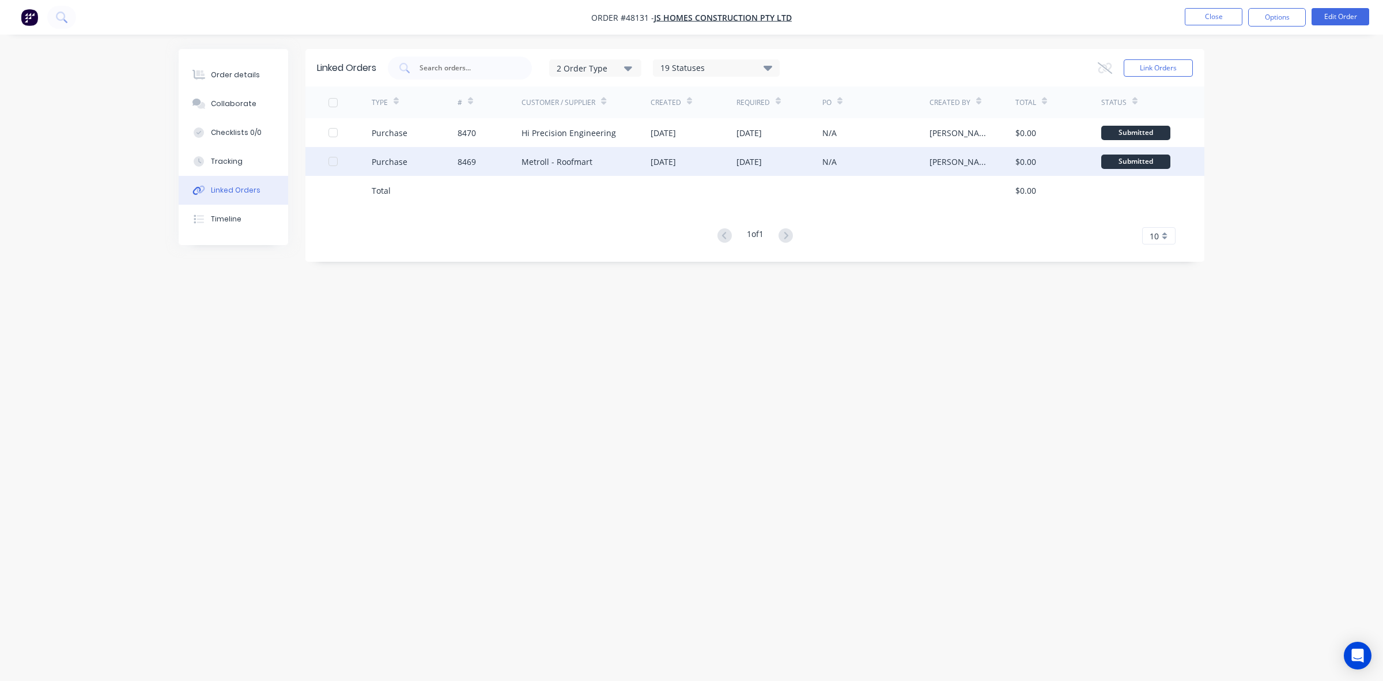
click at [621, 158] on div "Metroll - Roofmart" at bounding box center [586, 161] width 129 height 29
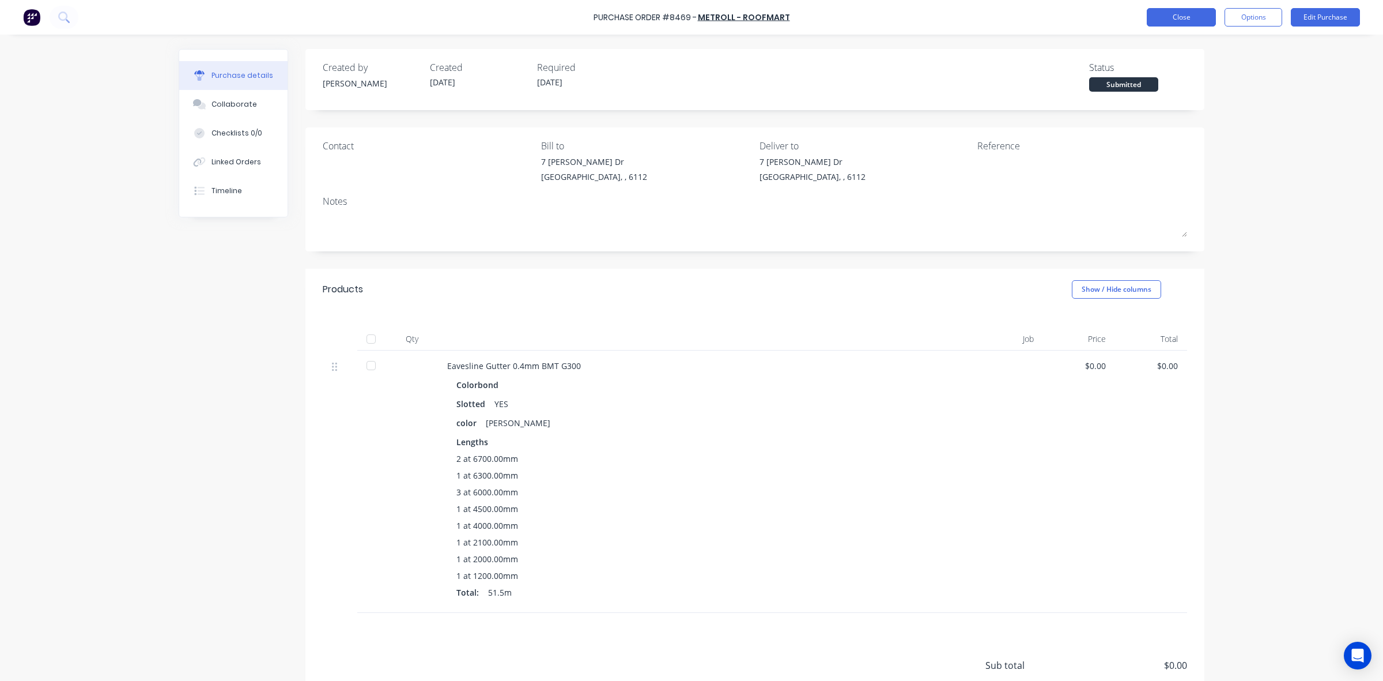
click at [933, 17] on button "Close" at bounding box center [1181, 17] width 69 height 18
drag, startPoint x: 205, startPoint y: 160, endPoint x: 264, endPoint y: 145, distance: 60.7
click at [212, 159] on div "Linked Orders" at bounding box center [237, 162] width 50 height 10
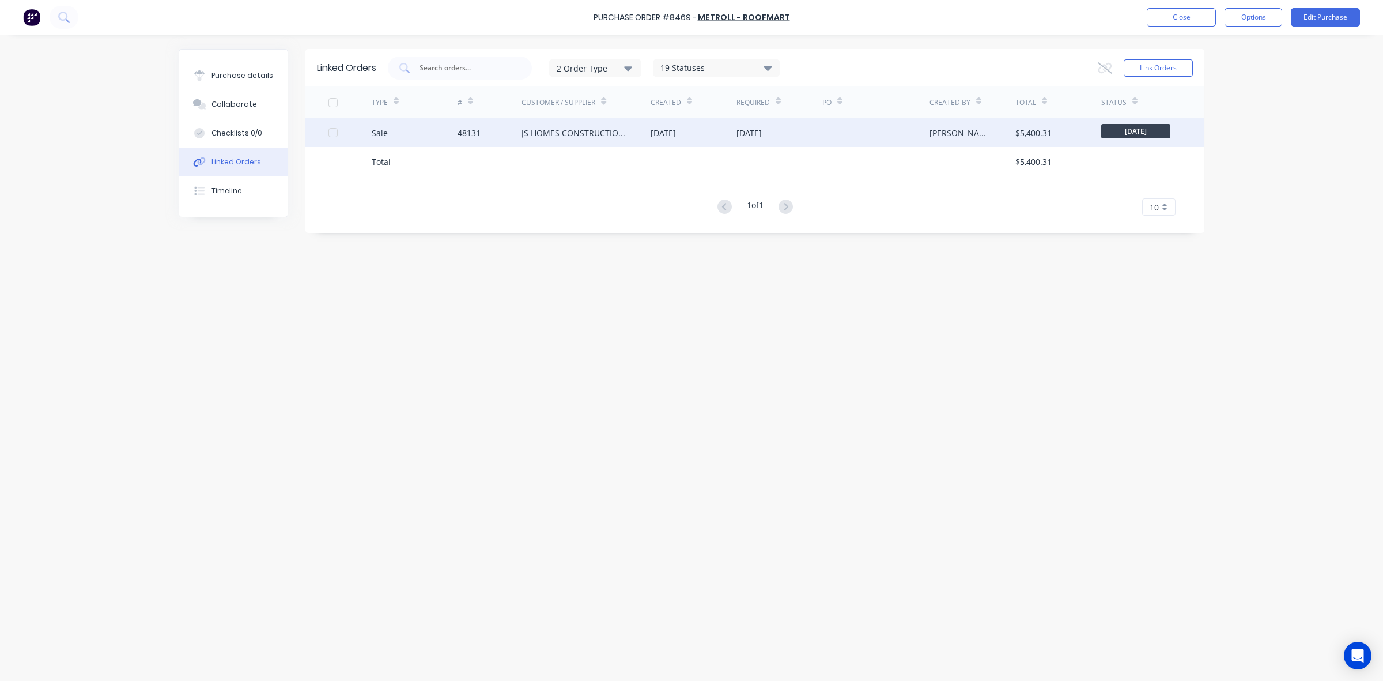
click at [503, 131] on div "48131" at bounding box center [490, 132] width 65 height 29
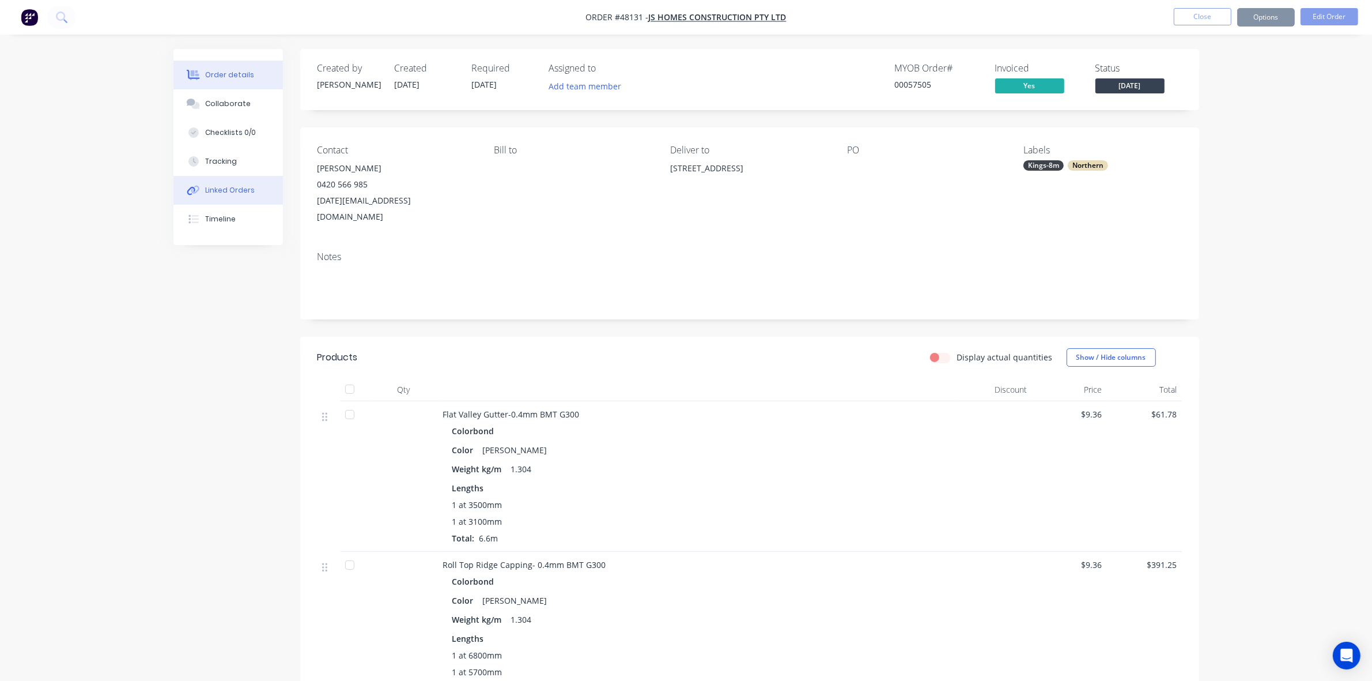
click at [212, 180] on button "Linked Orders" at bounding box center [228, 190] width 110 height 29
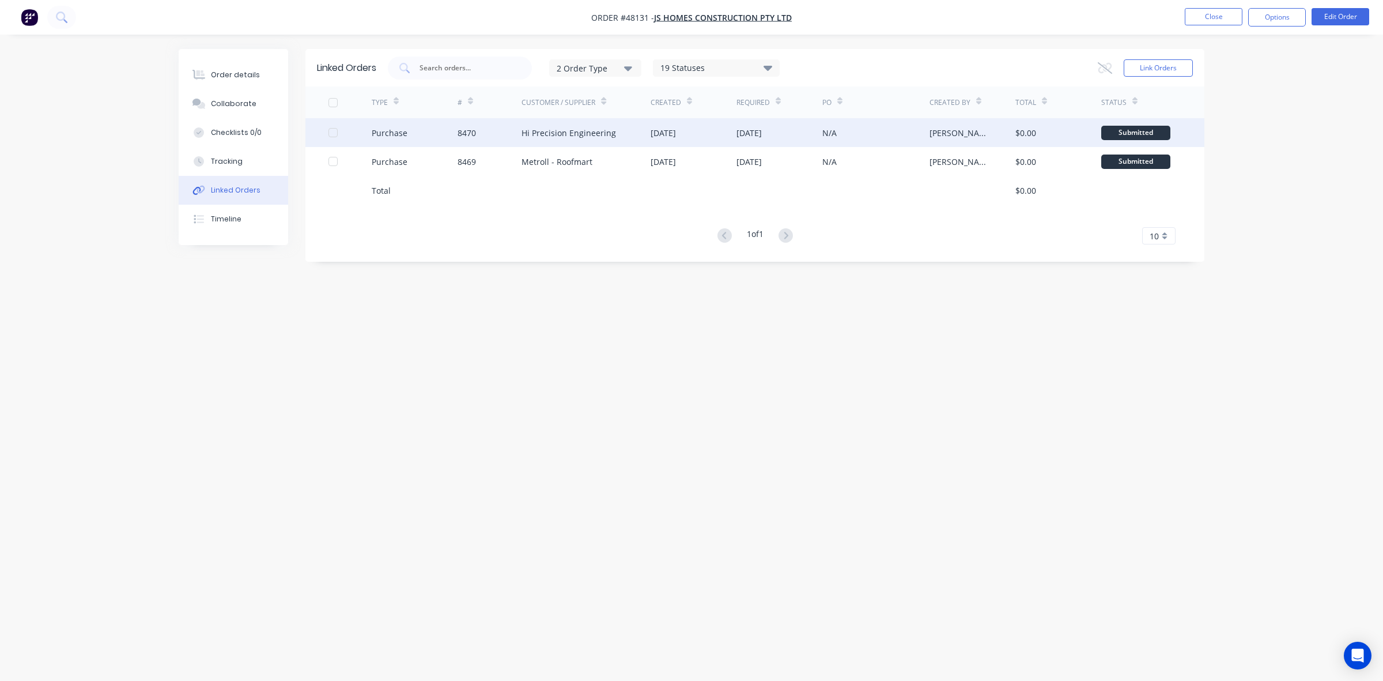
click at [714, 145] on div "20 Aug 2025" at bounding box center [694, 132] width 86 height 29
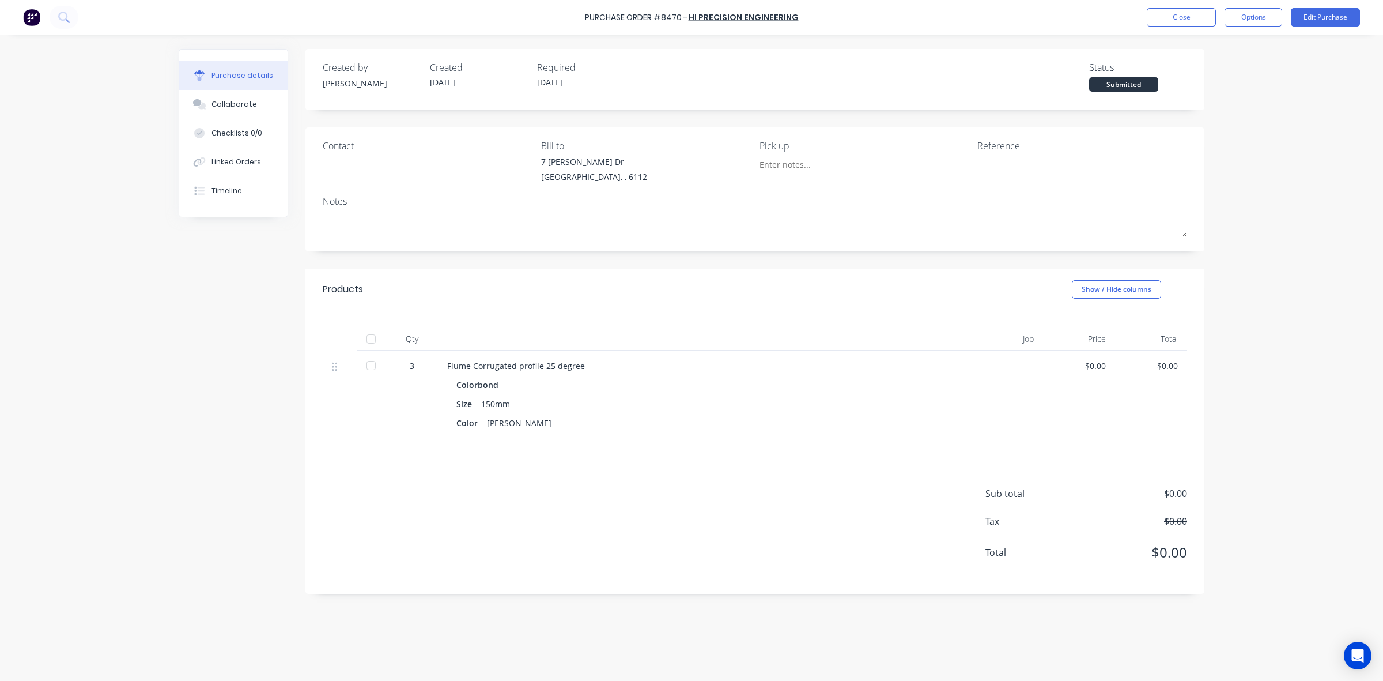
click at [243, 78] on div "Purchase details" at bounding box center [243, 75] width 62 height 10
click at [249, 168] on button "Linked Orders" at bounding box center [233, 162] width 108 height 29
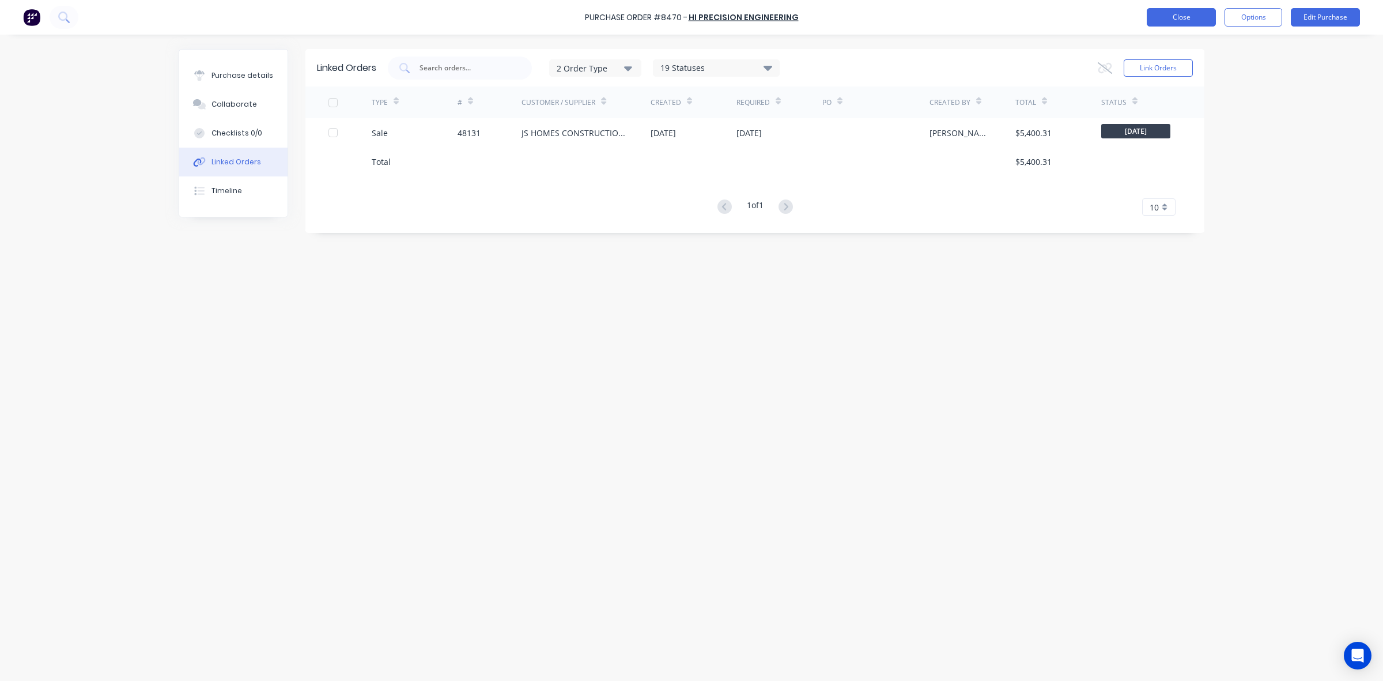
click at [933, 19] on button "Close" at bounding box center [1181, 17] width 69 height 18
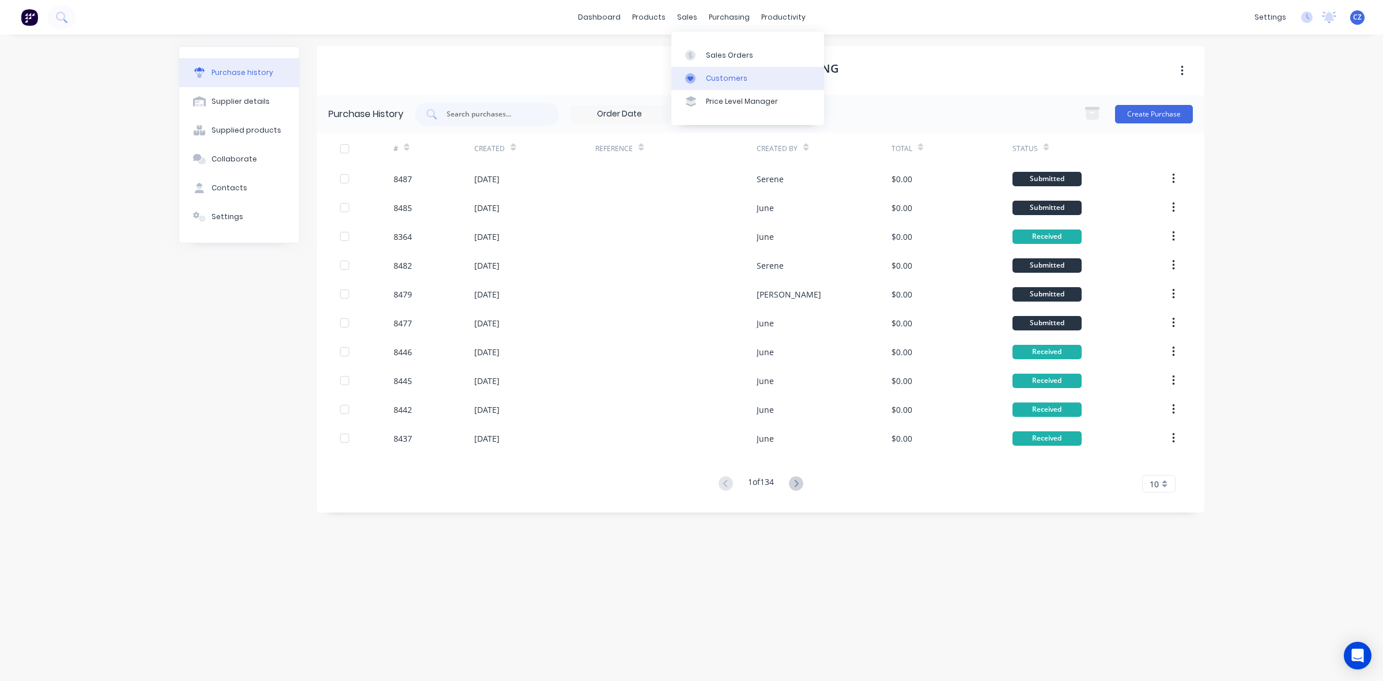
drag, startPoint x: 718, startPoint y: 74, endPoint x: 708, endPoint y: 72, distance: 10.5
click at [718, 74] on div "Customers" at bounding box center [726, 78] width 41 height 10
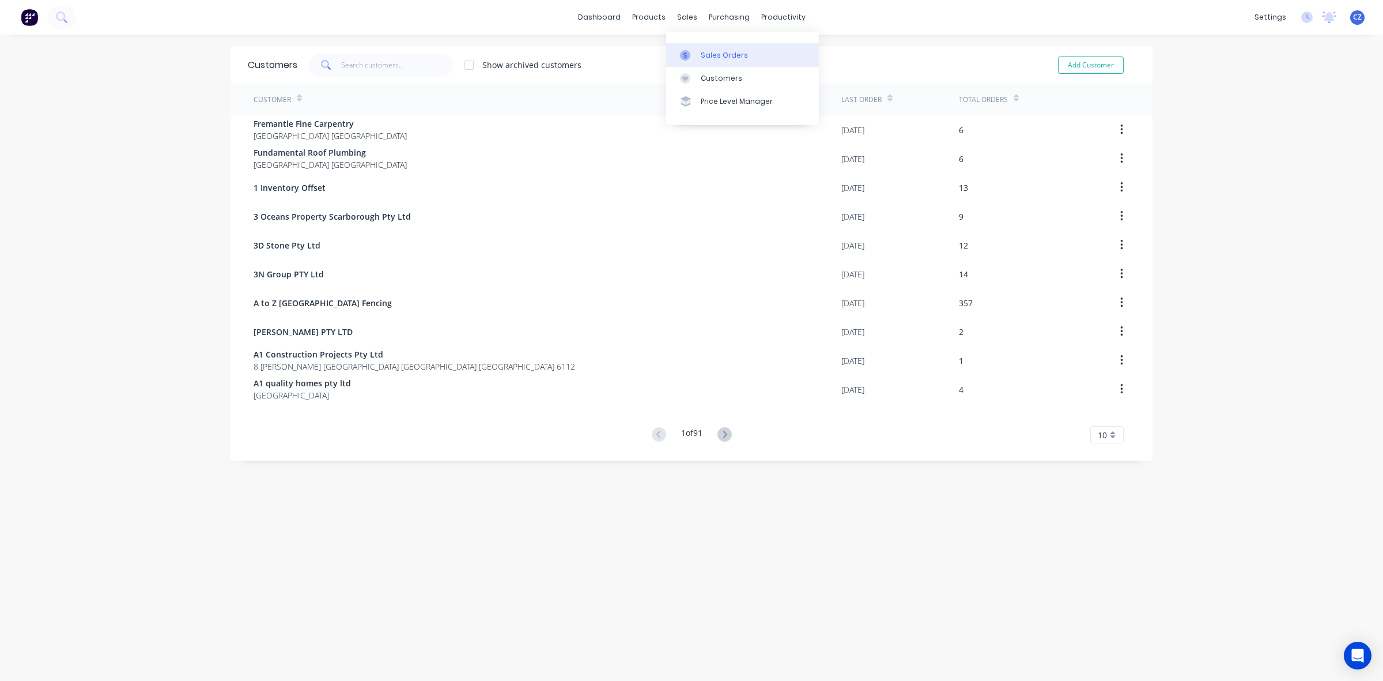
click at [711, 58] on div "Sales Orders" at bounding box center [724, 55] width 47 height 10
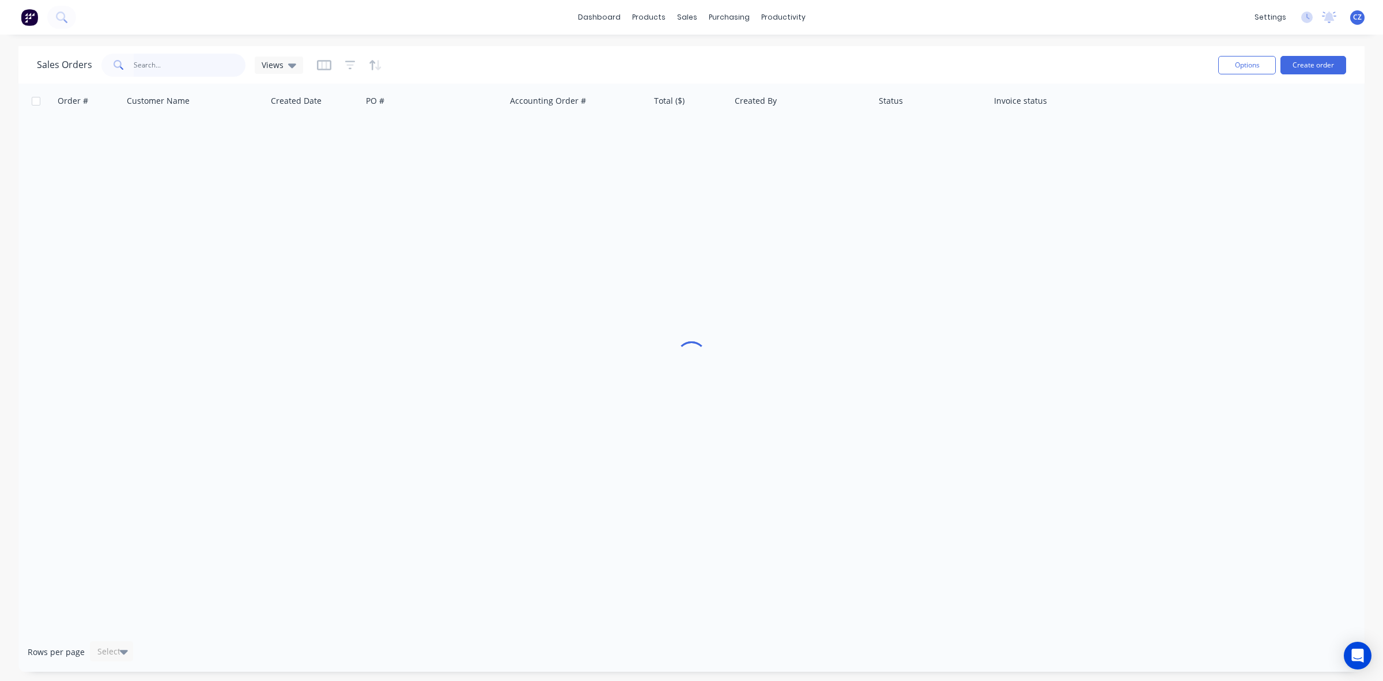
click at [198, 61] on input "text" at bounding box center [190, 65] width 112 height 23
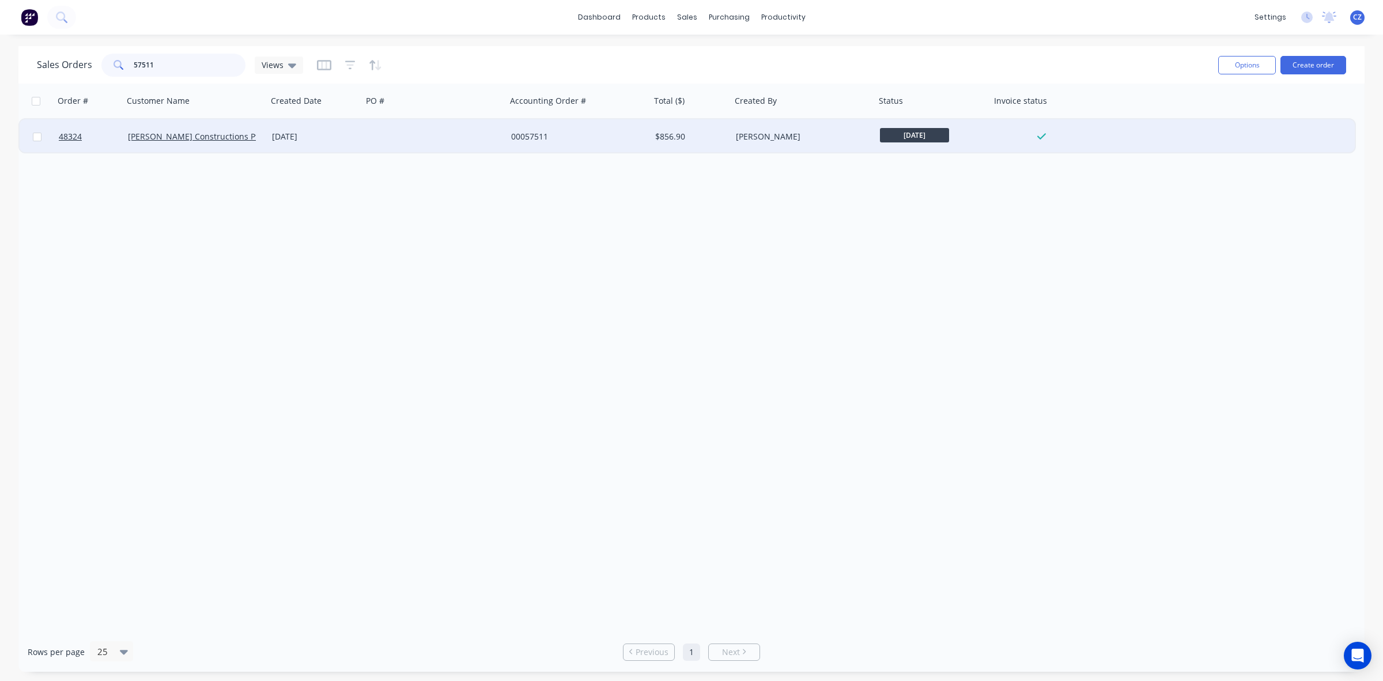
type input "57511"
click at [482, 139] on div at bounding box center [435, 136] width 144 height 35
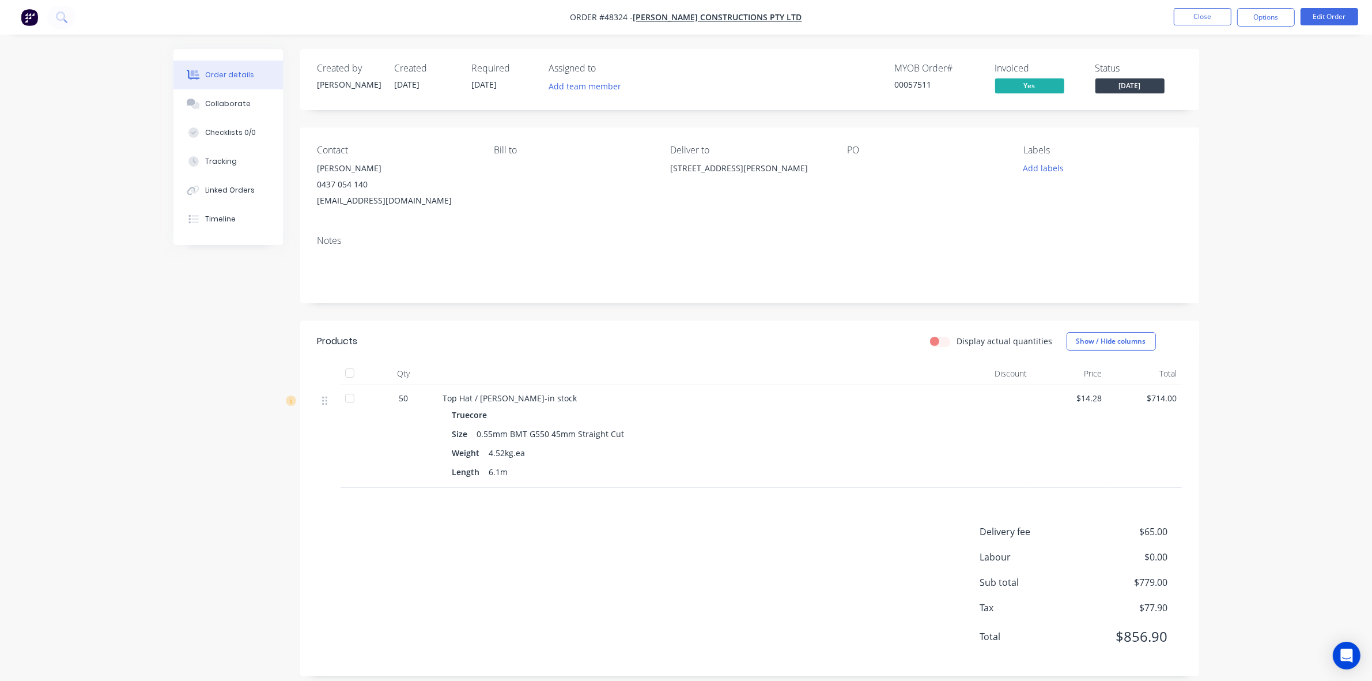
click at [933, 6] on nav "Order #48324 - Tobia Constructions Pty Ltd Close Options Edit Order" at bounding box center [686, 17] width 1372 height 35
click at [933, 10] on button "Edit Order" at bounding box center [1330, 16] width 58 height 17
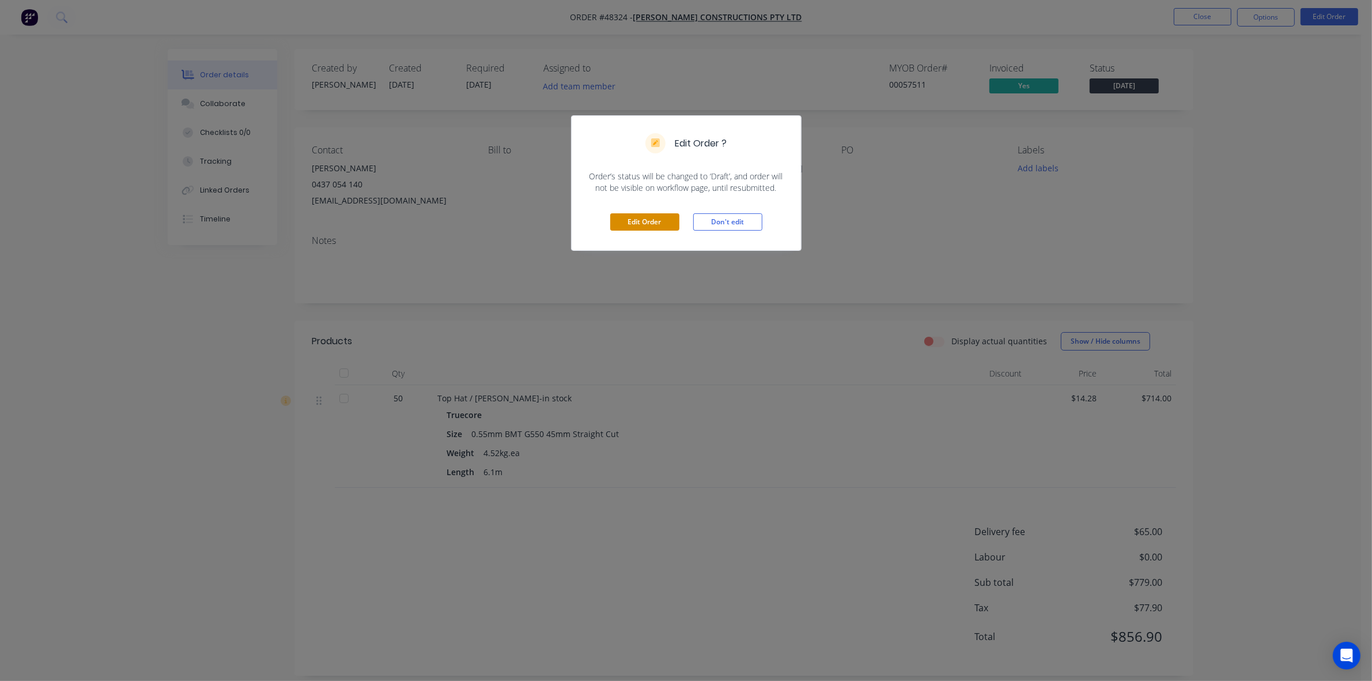
click at [656, 220] on button "Edit Order" at bounding box center [644, 221] width 69 height 17
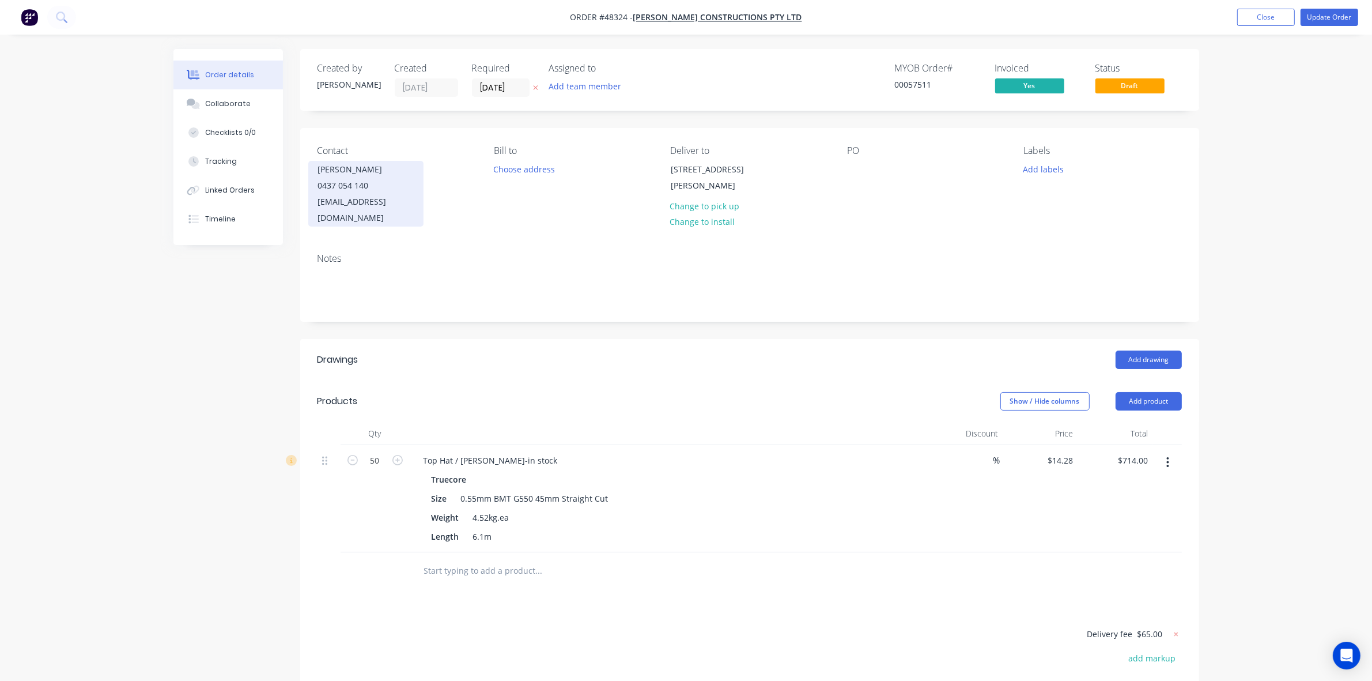
click at [388, 187] on div "0437 054 140" at bounding box center [366, 186] width 96 height 16
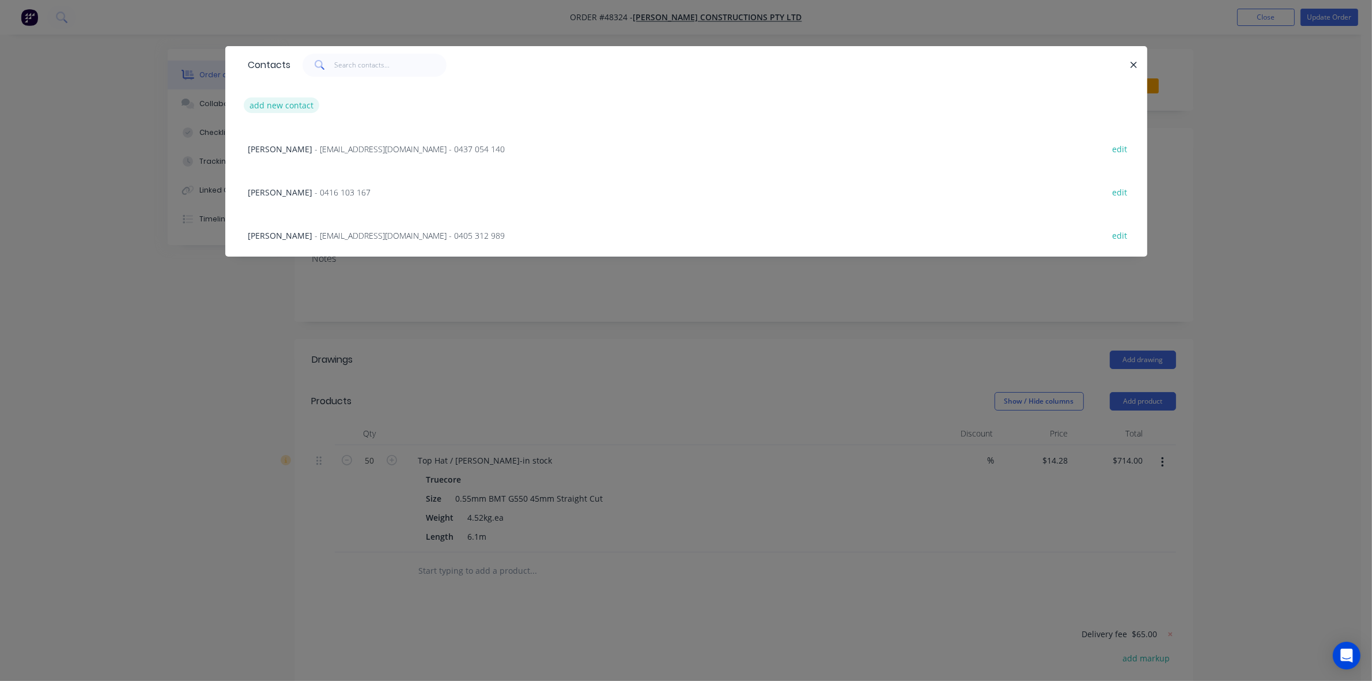
click at [259, 111] on button "add new contact" at bounding box center [282, 105] width 76 height 16
select select "AU"
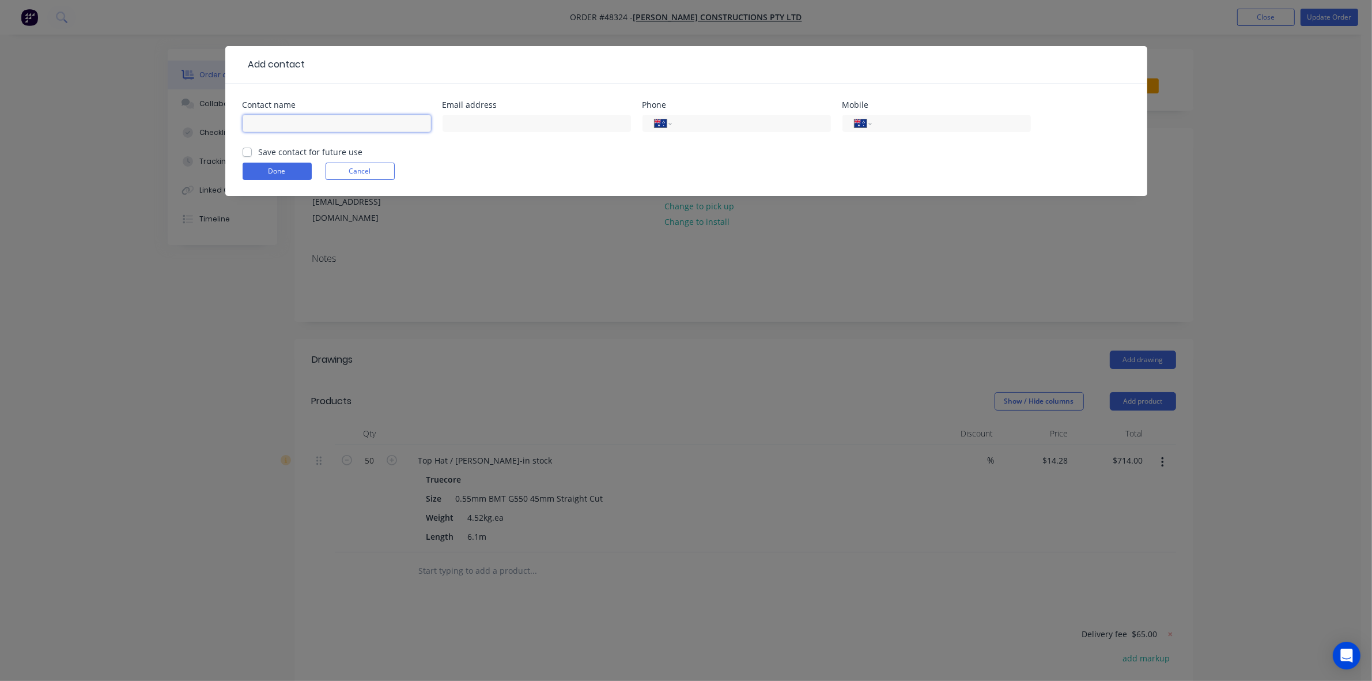
click at [283, 123] on input "text" at bounding box center [337, 123] width 188 height 17
paste input "nullyhotel@gmail.com"
type input "nullyhotel@gmail.com"
drag, startPoint x: 522, startPoint y: 131, endPoint x: 522, endPoint y: 124, distance: 6.9
click at [522, 131] on input "text" at bounding box center [537, 123] width 188 height 17
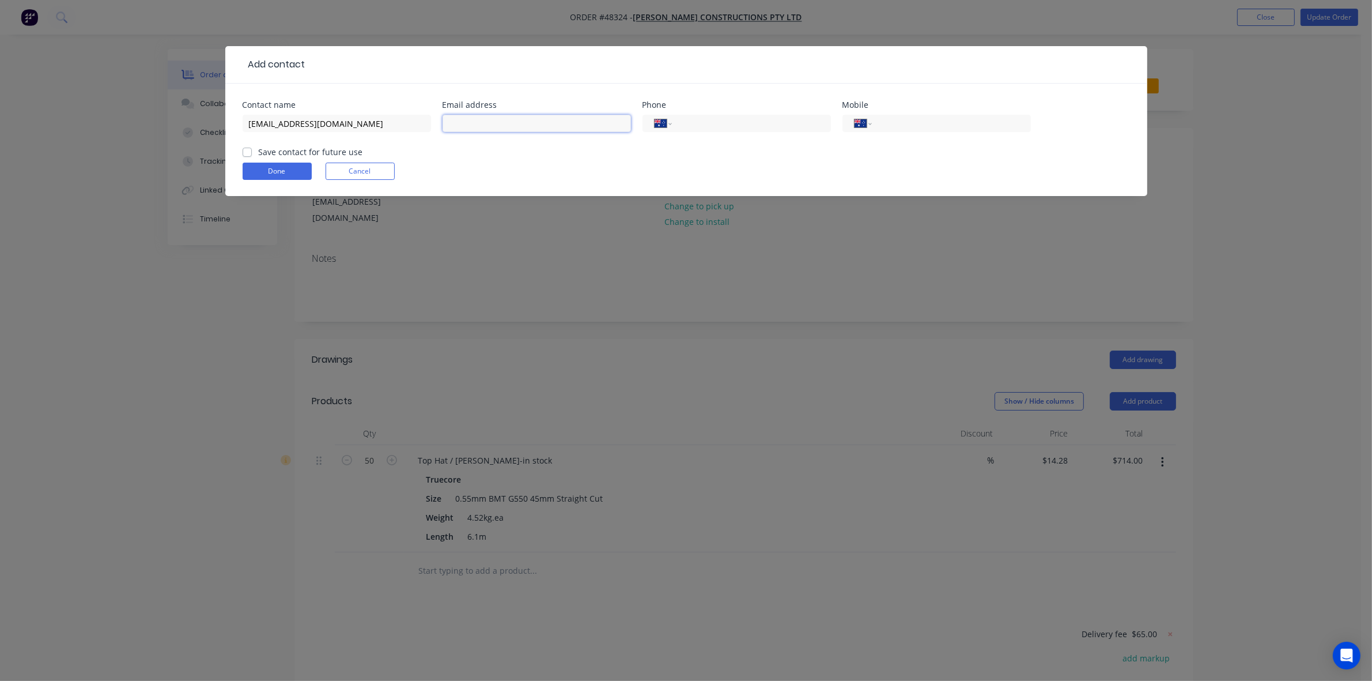
paste input "nullyhotel@gmail.com"
type input "nullyhotel@gmail.com"
drag, startPoint x: 384, startPoint y: 121, endPoint x: 81, endPoint y: 119, distance: 303.2
click at [81, 119] on div "Add contact Contact name nullyhotel@gmail.com Email address nullyhotel@gmail.co…" at bounding box center [686, 340] width 1372 height 681
paste input "Nullagine Hotel & General Store"
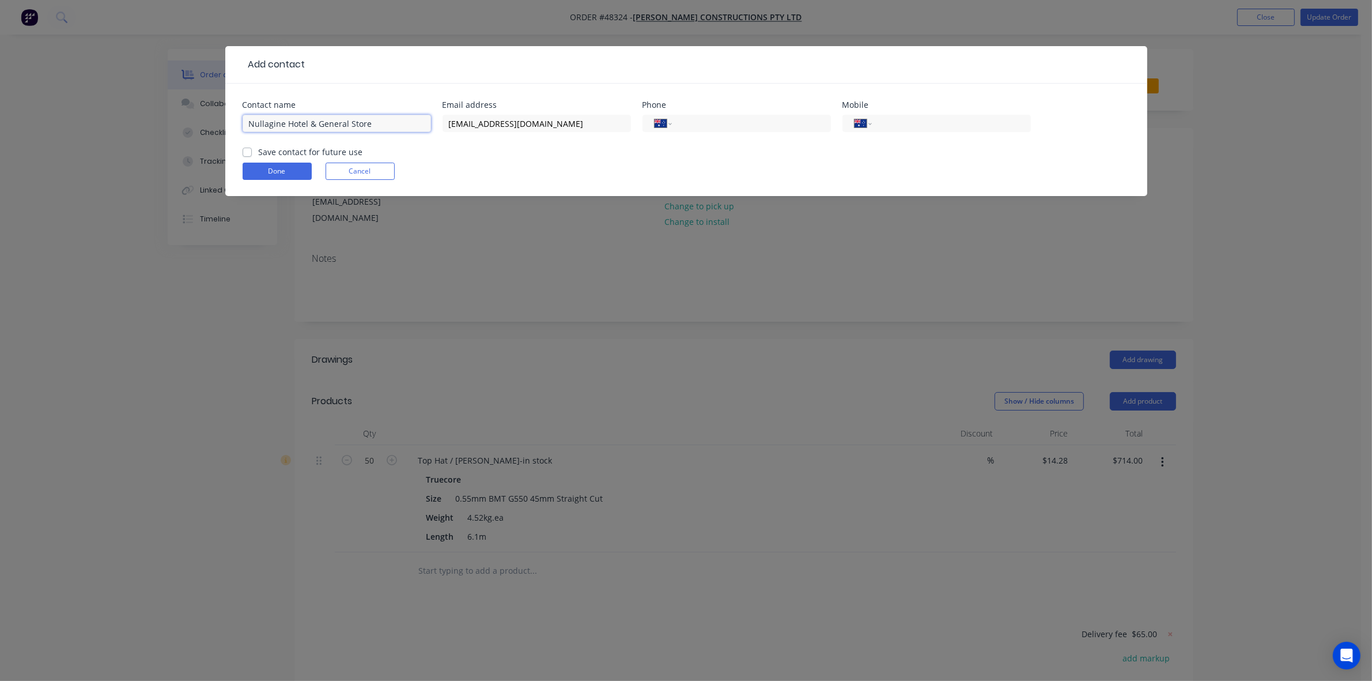
type input "Nullagine Hotel & General Store"
click at [783, 124] on input "tel" at bounding box center [749, 123] width 138 height 13
paste input "(08) 9176 2000"
type input "(08) 9176 2000"
click at [284, 175] on button "Done" at bounding box center [277, 171] width 69 height 17
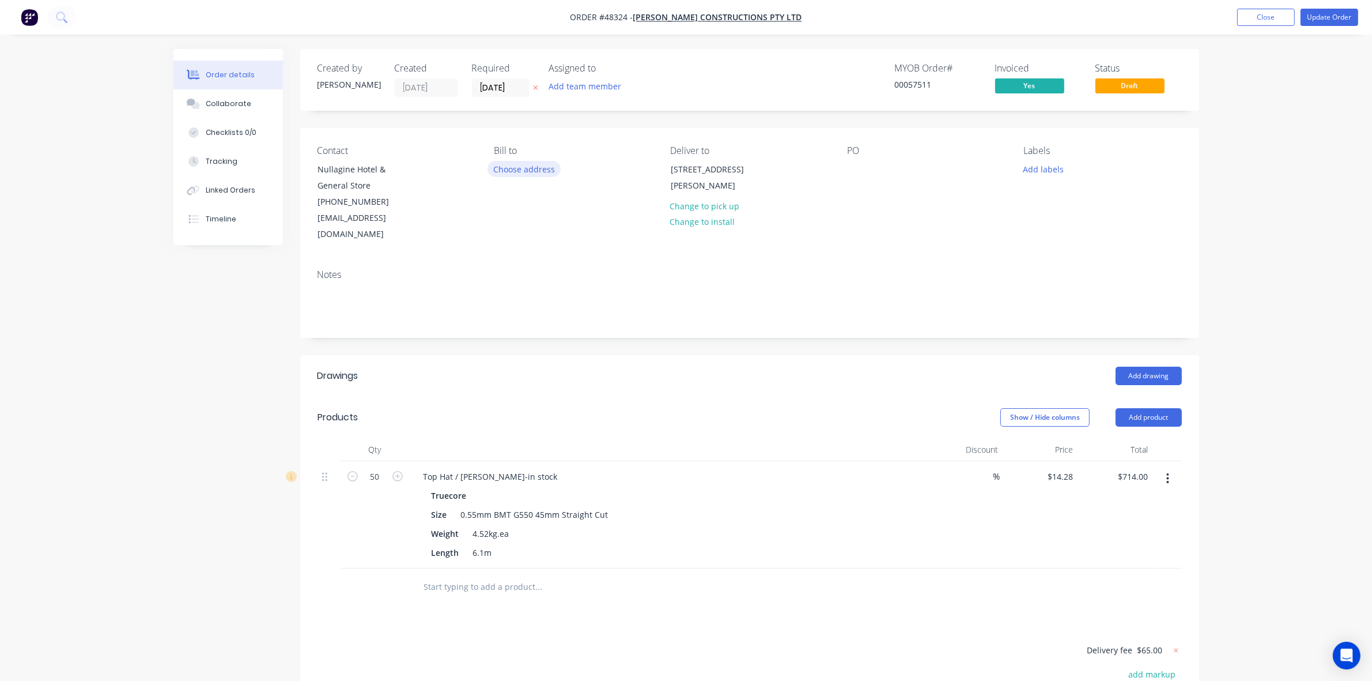
click at [532, 165] on button "Choose address" at bounding box center [525, 169] width 74 height 16
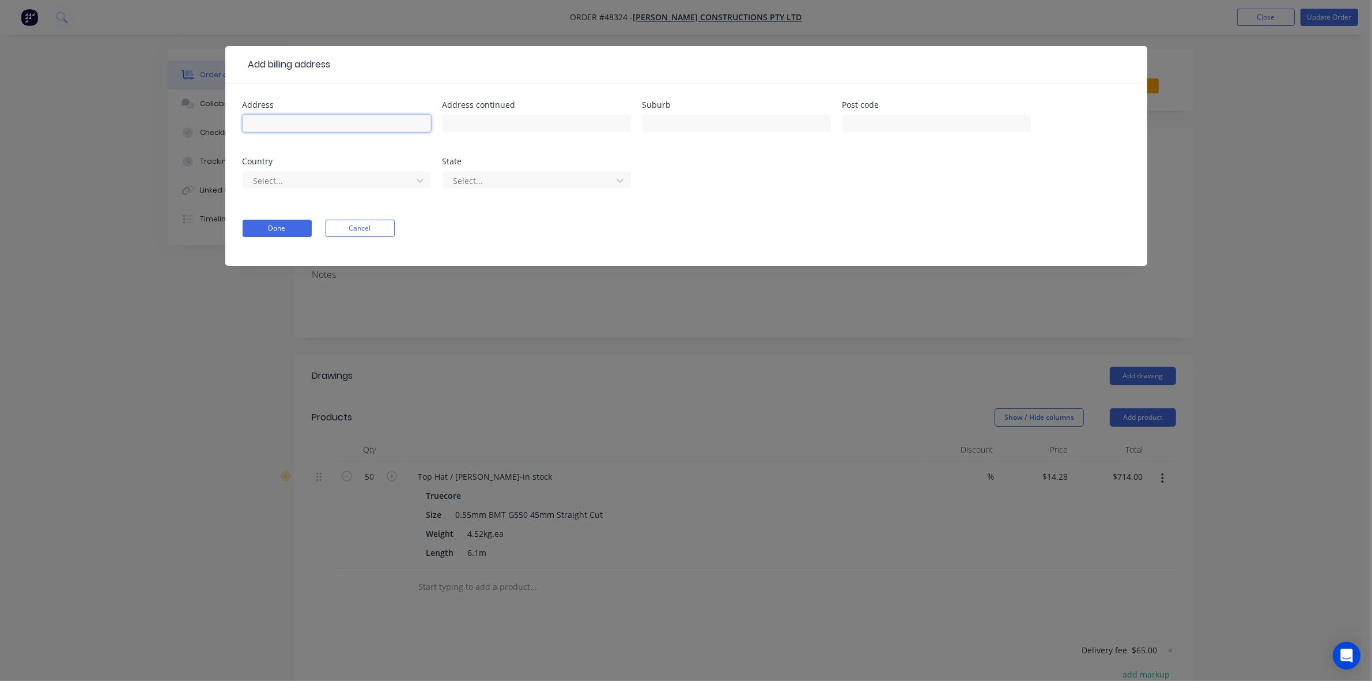
click at [358, 118] on input "text" at bounding box center [337, 123] width 188 height 17
paste input "16 Cooke St, Nullagine, WA 6758"
type input "16 Cooke St, Nullagine, WA 6758"
drag, startPoint x: 277, startPoint y: 231, endPoint x: 405, endPoint y: 269, distance: 134.0
click at [278, 231] on button "Done" at bounding box center [277, 228] width 69 height 17
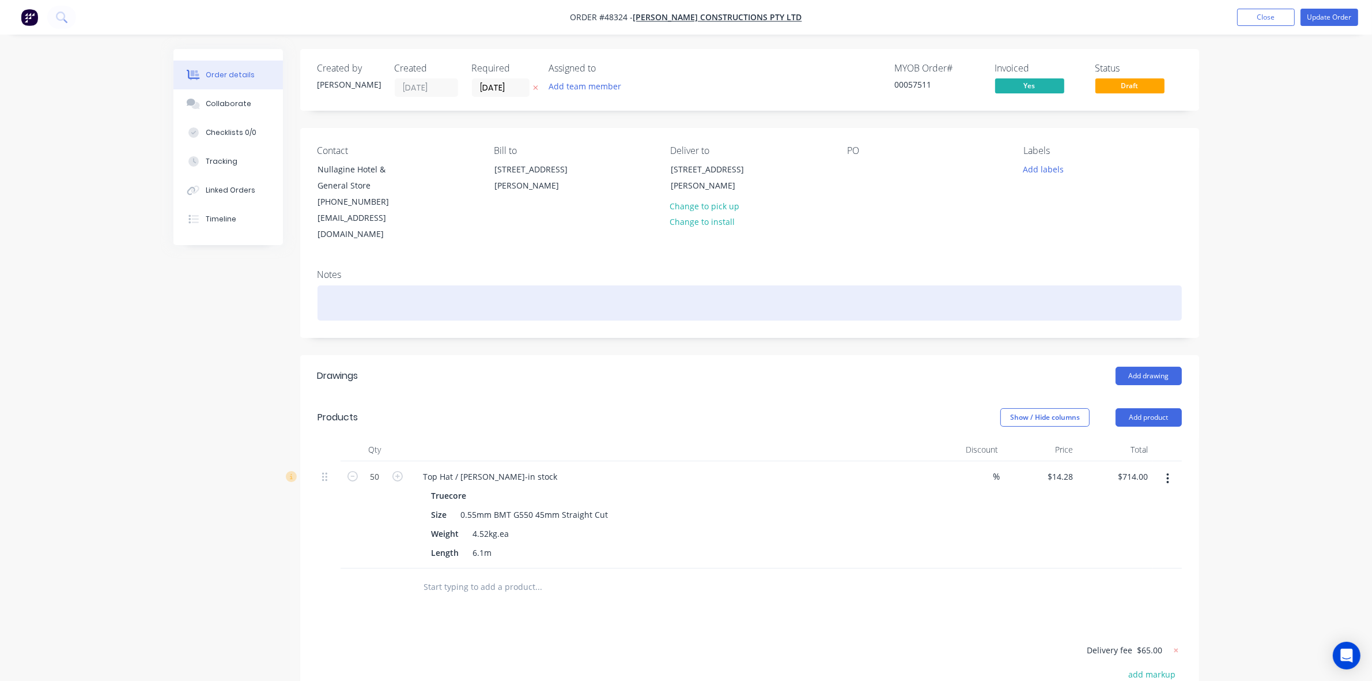
drag, startPoint x: 558, startPoint y: 327, endPoint x: 809, endPoint y: 286, distance: 253.9
click at [561, 326] on div "Created by Sue Created 20/08/25 Required 22/08/25 Assigned to Add team member M…" at bounding box center [749, 450] width 899 height 802
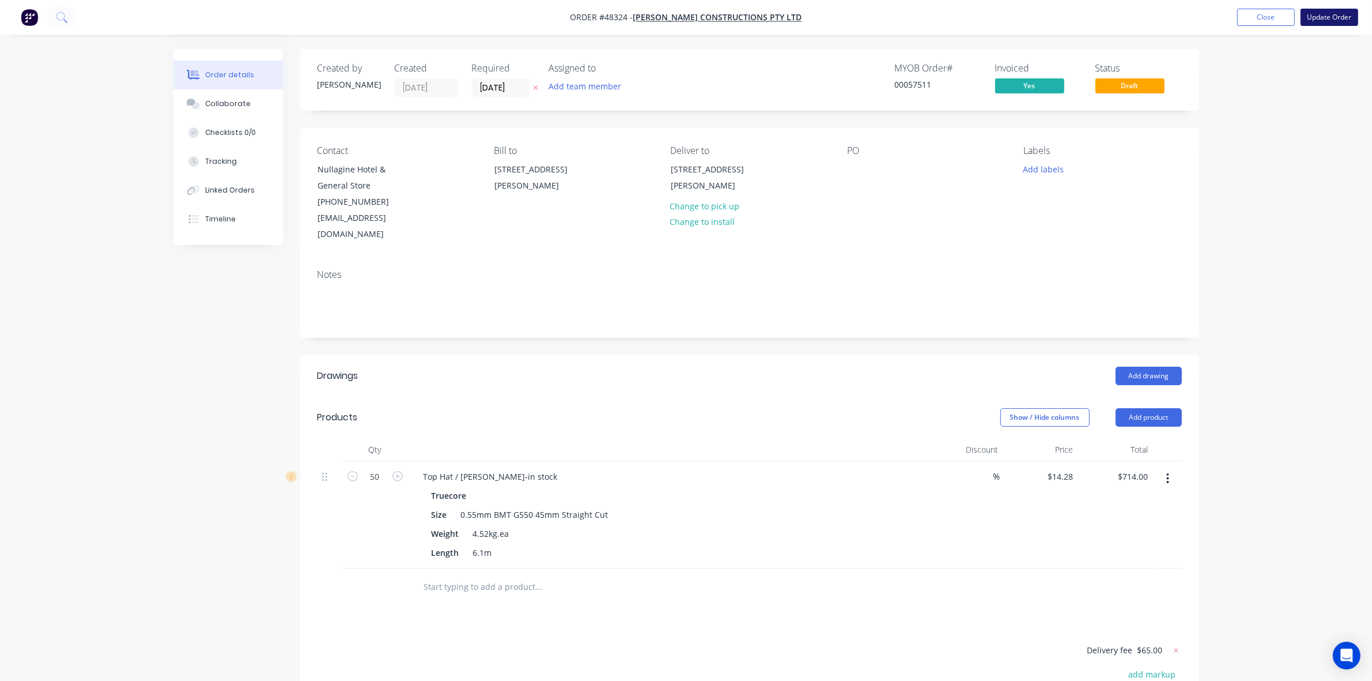
click at [933, 21] on button "Update Order" at bounding box center [1330, 17] width 58 height 17
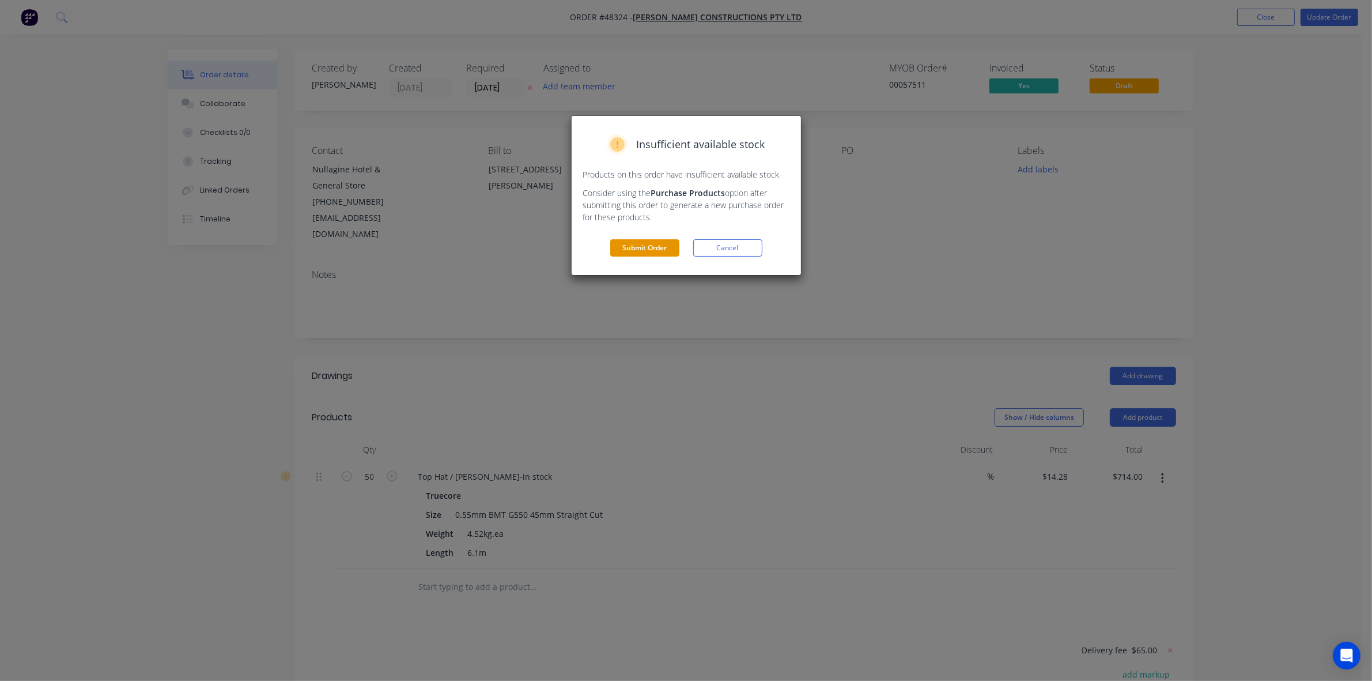
click at [644, 247] on button "Submit Order" at bounding box center [644, 247] width 69 height 17
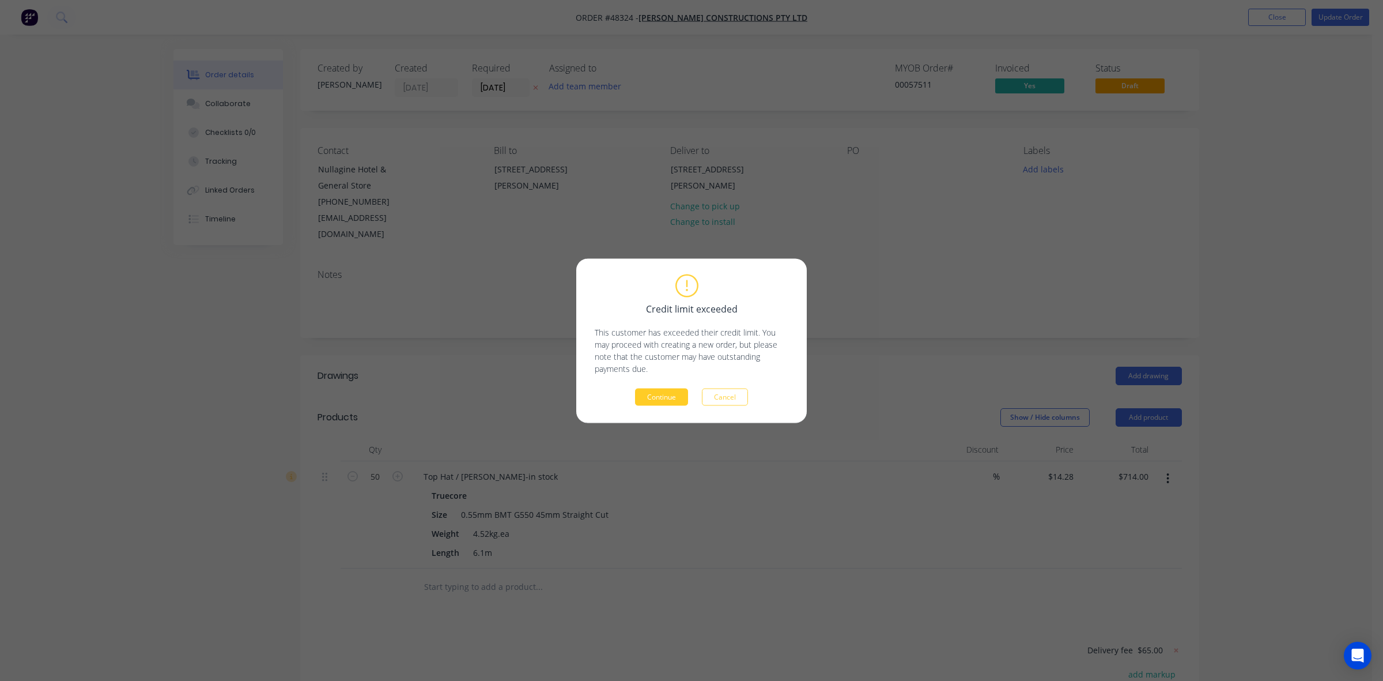
click at [654, 391] on button "Continue" at bounding box center [661, 396] width 53 height 17
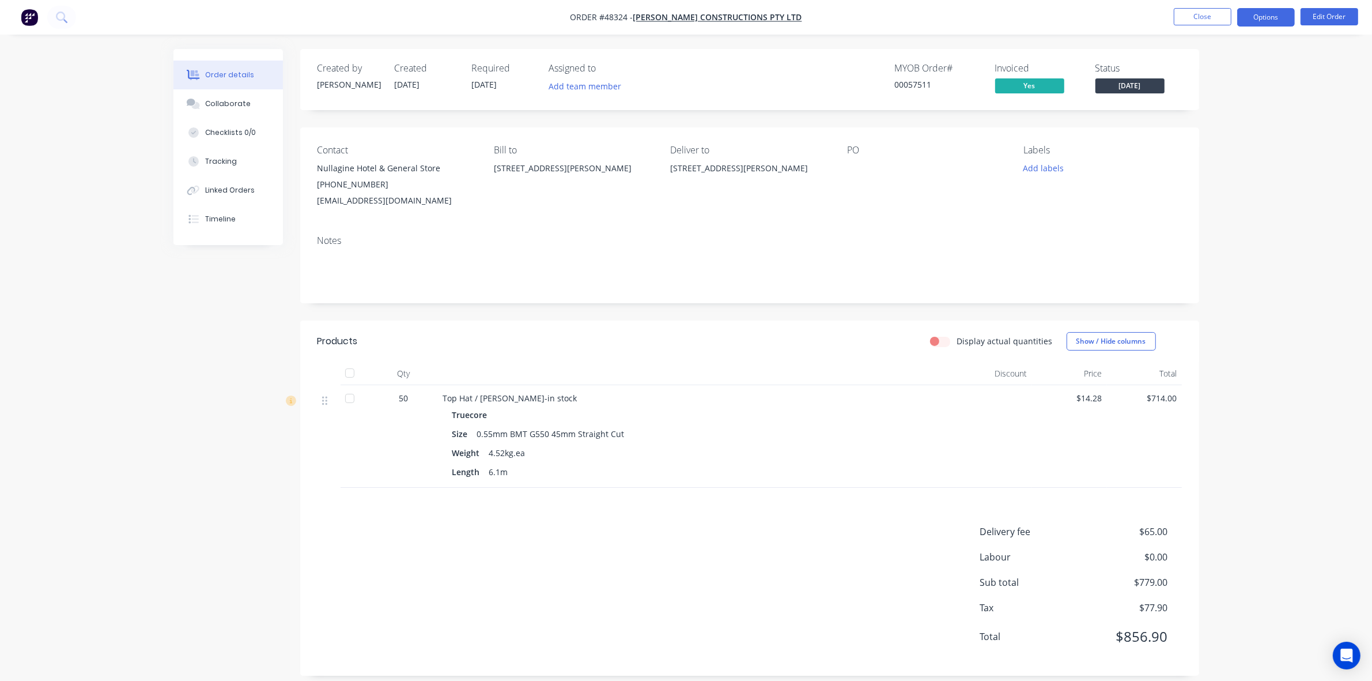
click at [933, 16] on button "Options" at bounding box center [1266, 17] width 58 height 18
click at [933, 70] on div "Invoice" at bounding box center [1232, 70] width 106 height 17
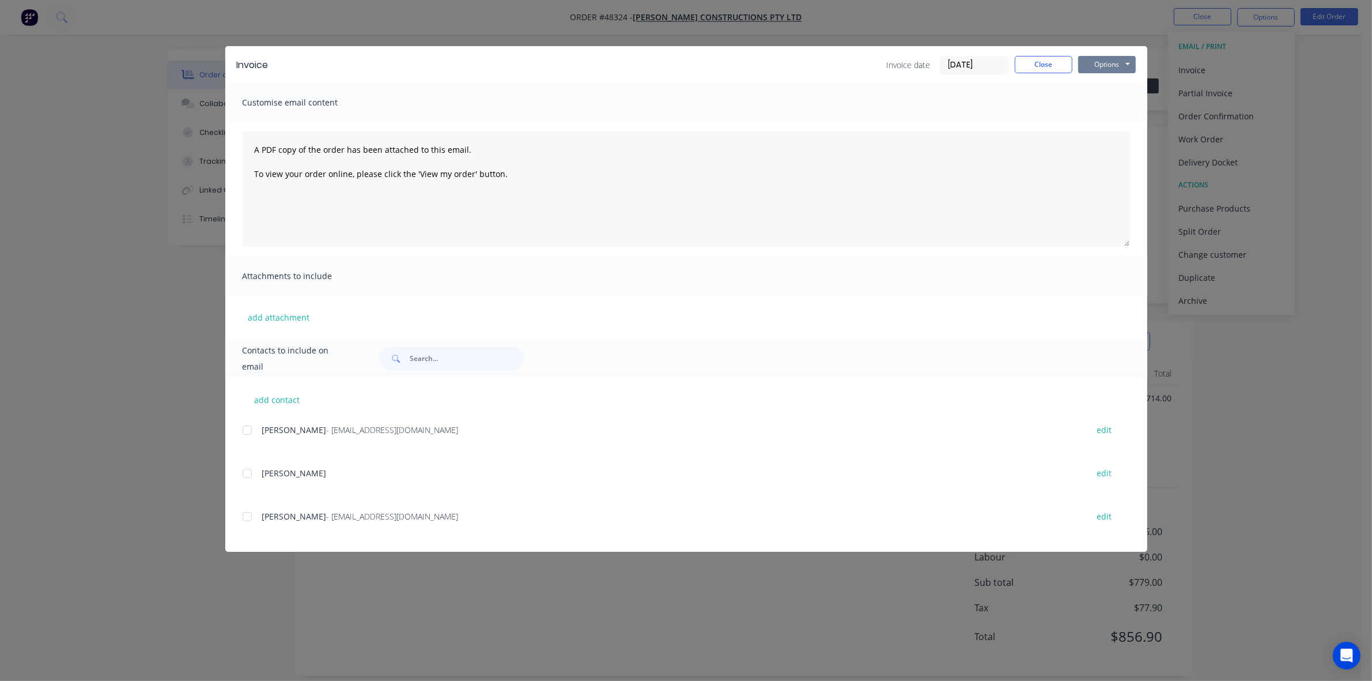
click at [933, 63] on button "Options" at bounding box center [1107, 64] width 58 height 17
click at [933, 82] on button "Preview" at bounding box center [1115, 85] width 74 height 19
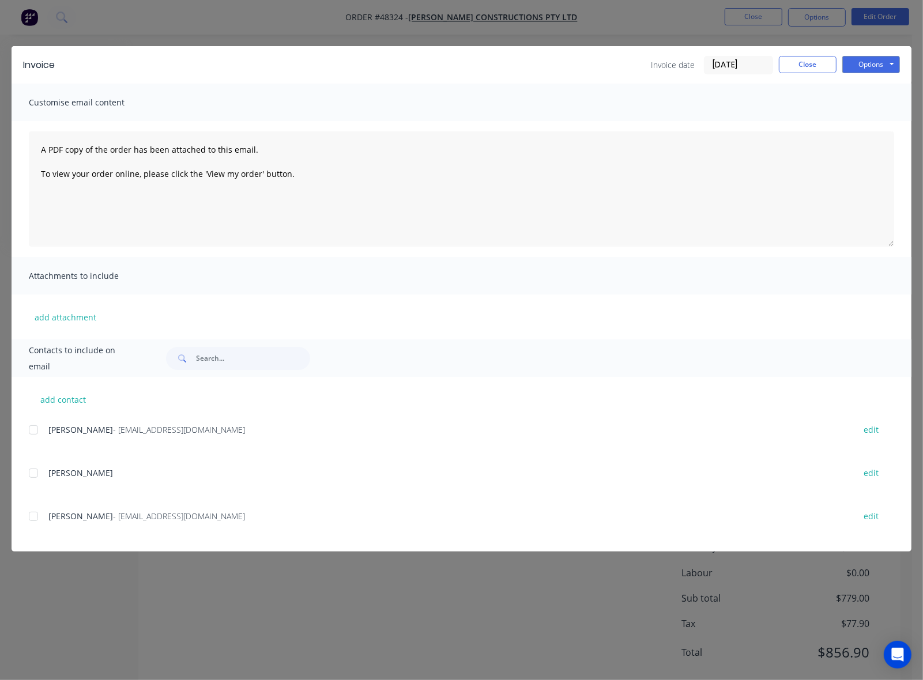
click at [810, 76] on div "Invoice Invoice date 20/08/25 Close Options Preview Print Email" at bounding box center [462, 64] width 900 height 37
click at [808, 65] on button "Close" at bounding box center [808, 64] width 58 height 17
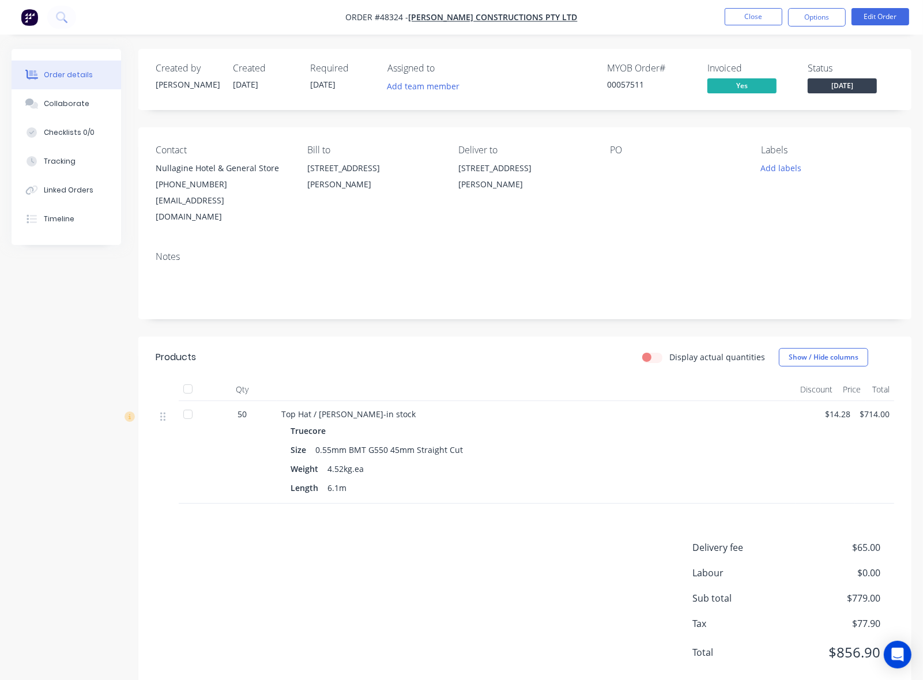
drag, startPoint x: 434, startPoint y: 209, endPoint x: 441, endPoint y: 205, distance: 7.7
click at [435, 209] on div "Bill to 16 Cooke St, Nullagine, WA 6758" at bounding box center [373, 185] width 133 height 80
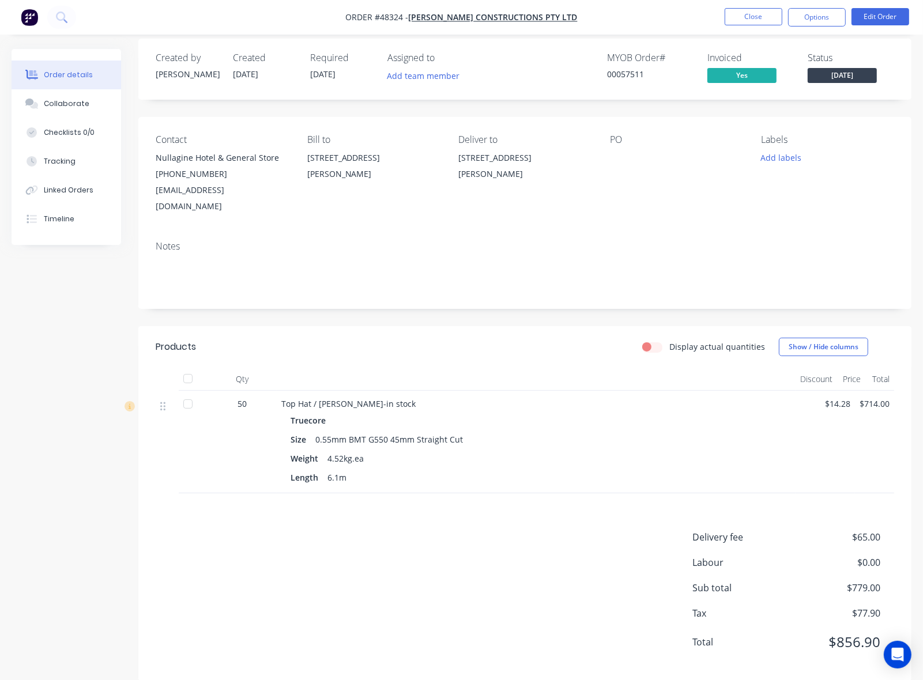
scroll to position [13, 0]
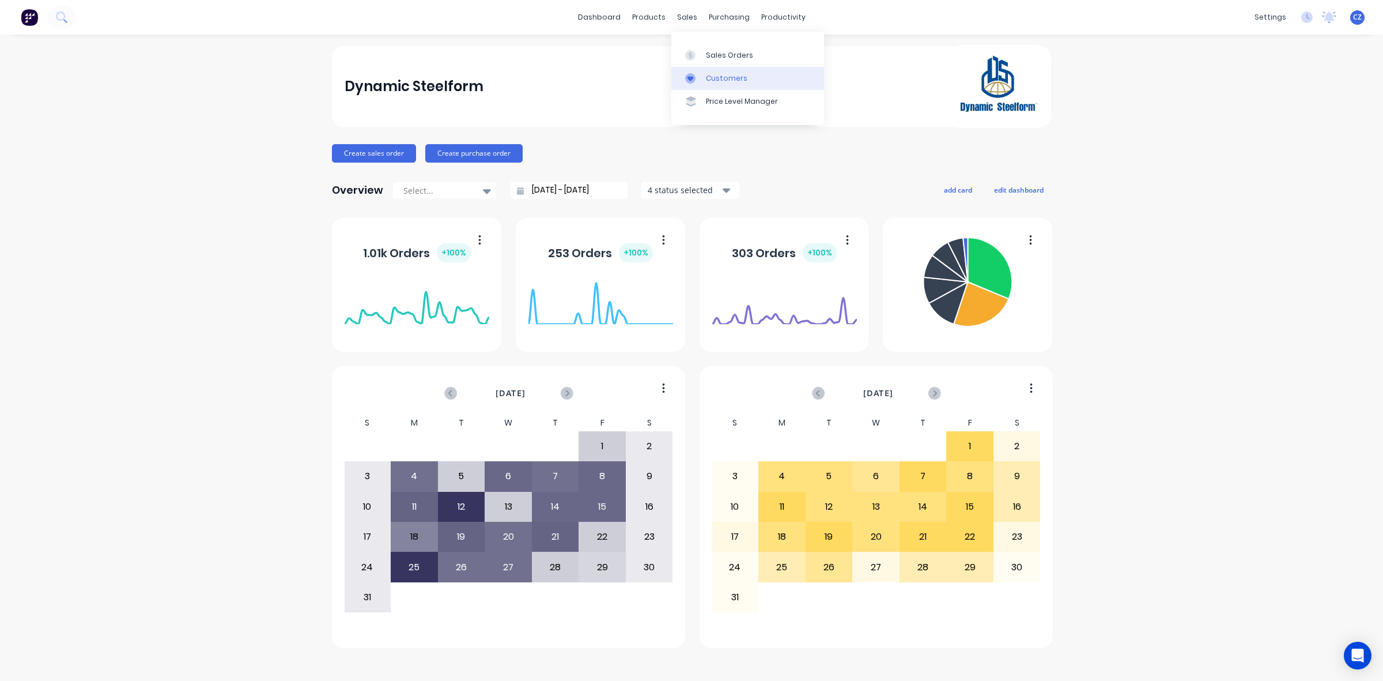
click at [696, 75] on div at bounding box center [693, 78] width 17 height 10
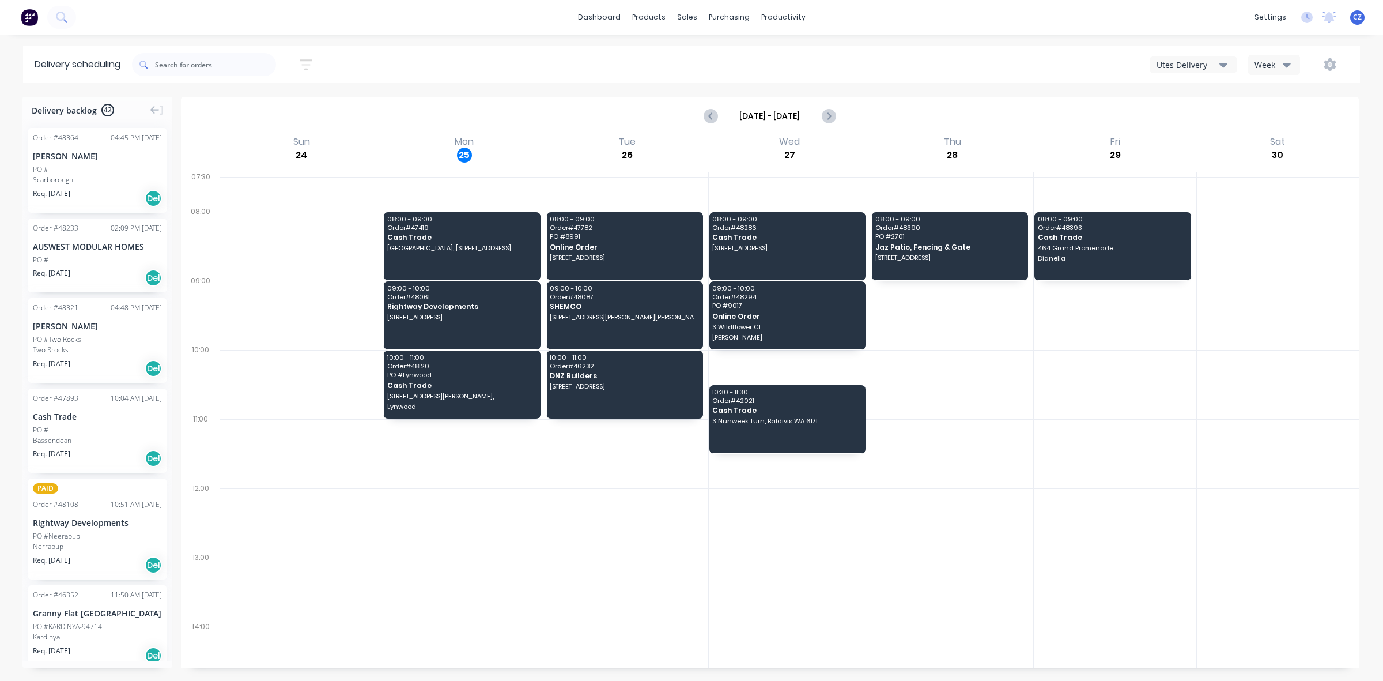
click at [1179, 53] on div "Sort by Most recent Created date Required date Order number Customer name Most …" at bounding box center [746, 64] width 1228 height 32
click at [1179, 56] on button "Utes Delivery" at bounding box center [1193, 64] width 86 height 17
click at [1180, 96] on div "Semi-Truck with Hiab" at bounding box center [1208, 94] width 114 height 23
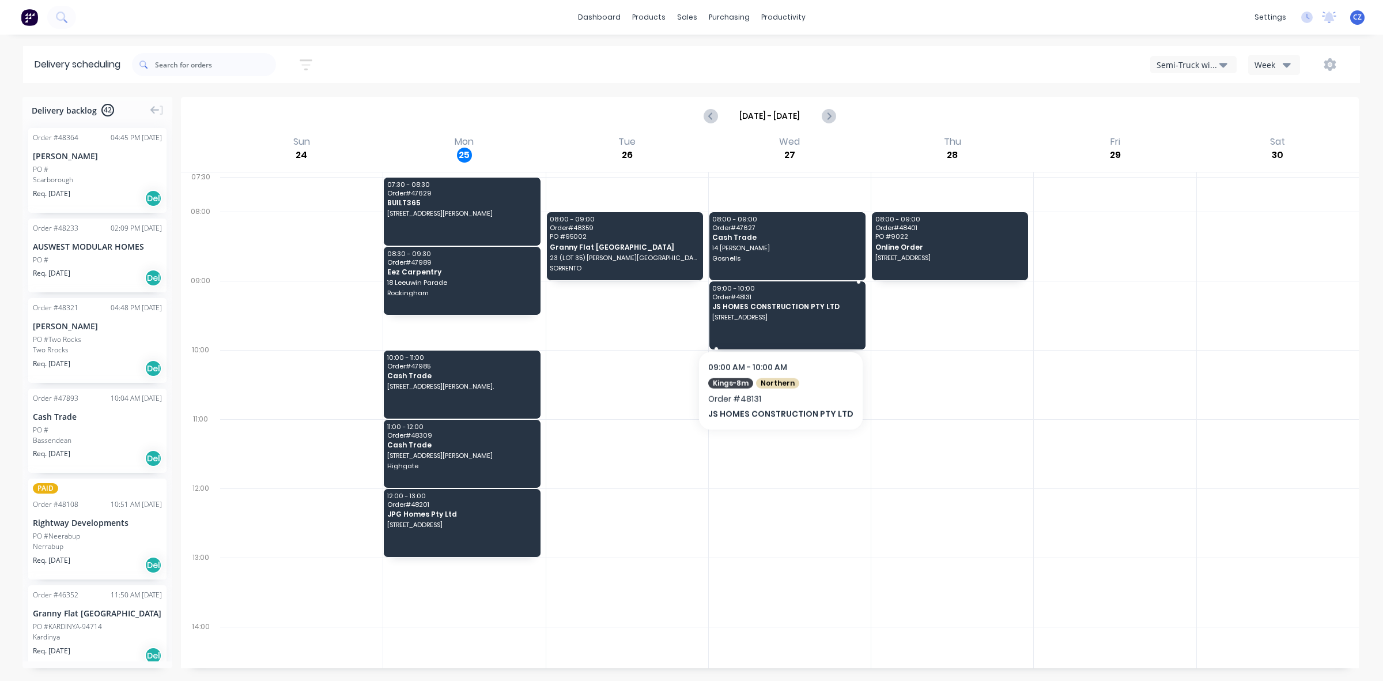
click at [776, 320] on span "[STREET_ADDRESS]" at bounding box center [786, 317] width 148 height 7
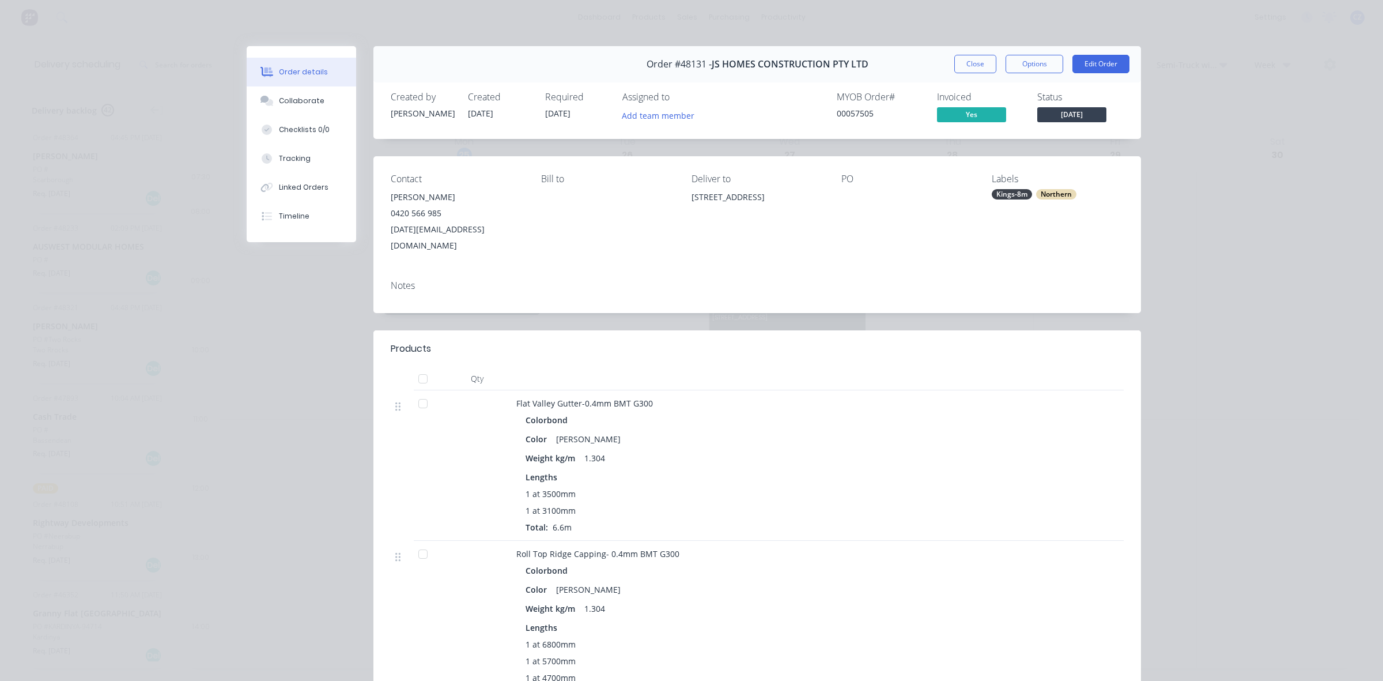
drag, startPoint x: 679, startPoint y: 197, endPoint x: 825, endPoint y: 202, distance: 145.9
click at [825, 202] on div "Contact [PERSON_NAME] [PHONE_NUMBER] [DATE][EMAIL_ADDRESS][DOMAIN_NAME] [PERSON…" at bounding box center [757, 213] width 768 height 115
copy div "[STREET_ADDRESS]"
click at [977, 61] on button "Close" at bounding box center [975, 64] width 42 height 18
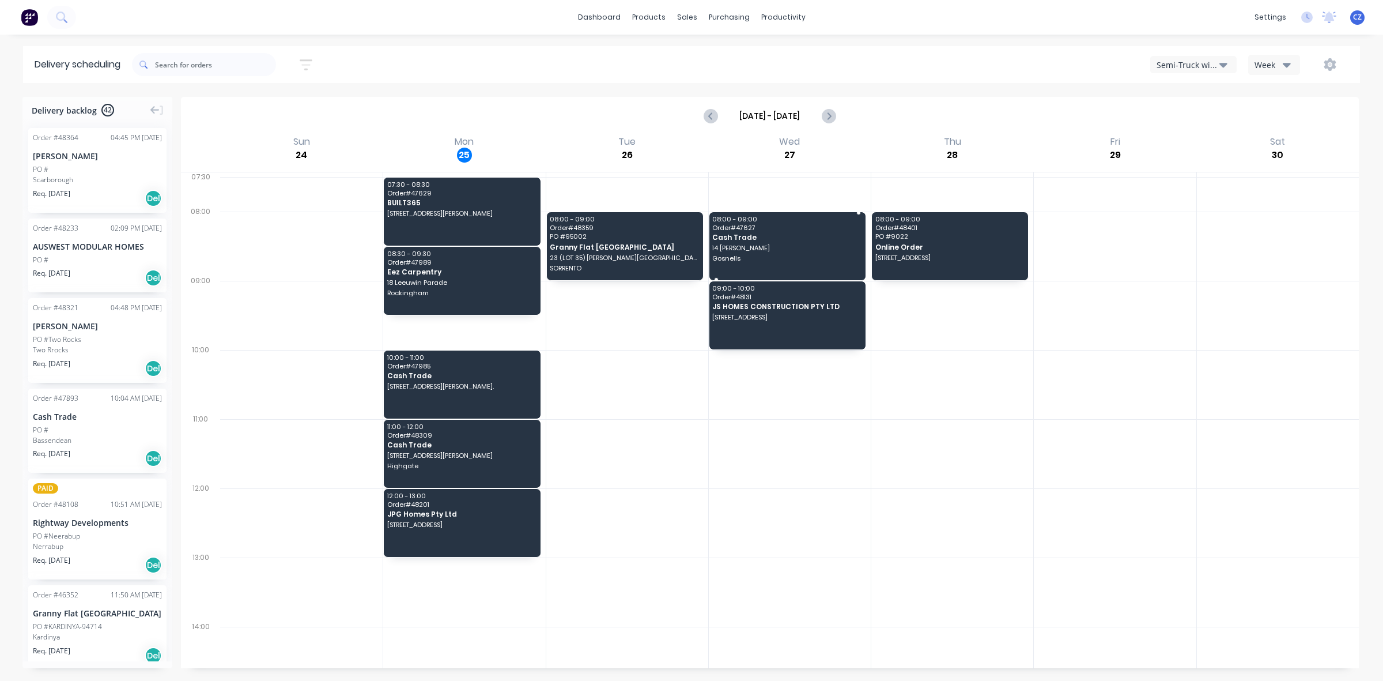
click at [774, 260] on span "Gosnells" at bounding box center [786, 258] width 148 height 7
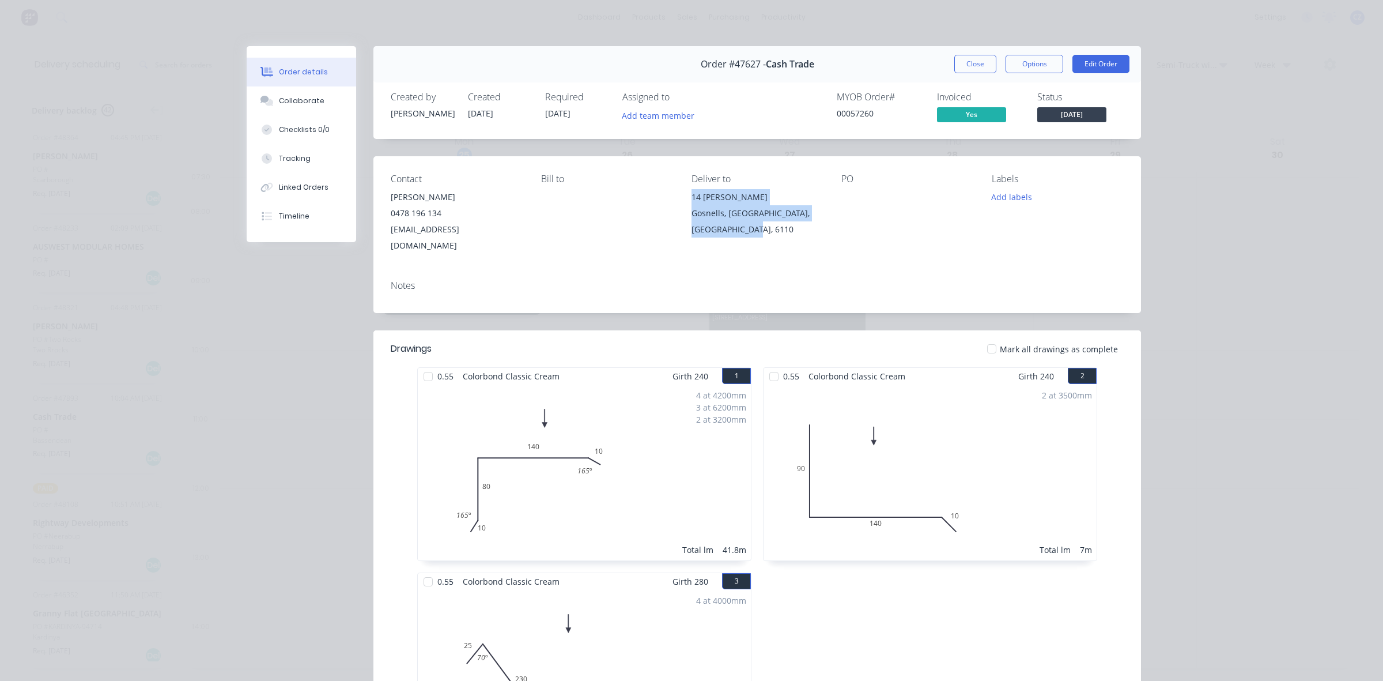
drag, startPoint x: 685, startPoint y: 191, endPoint x: 788, endPoint y: 243, distance: 115.7
click at [788, 243] on div "Contact [PERSON_NAME] [PHONE_NUMBER] [EMAIL_ADDRESS][DOMAIN_NAME] [PERSON_NAME]…" at bounding box center [757, 213] width 768 height 115
copy div "[STREET_ADDRESS][PERSON_NAME]"
click at [966, 59] on button "Close" at bounding box center [975, 64] width 42 height 18
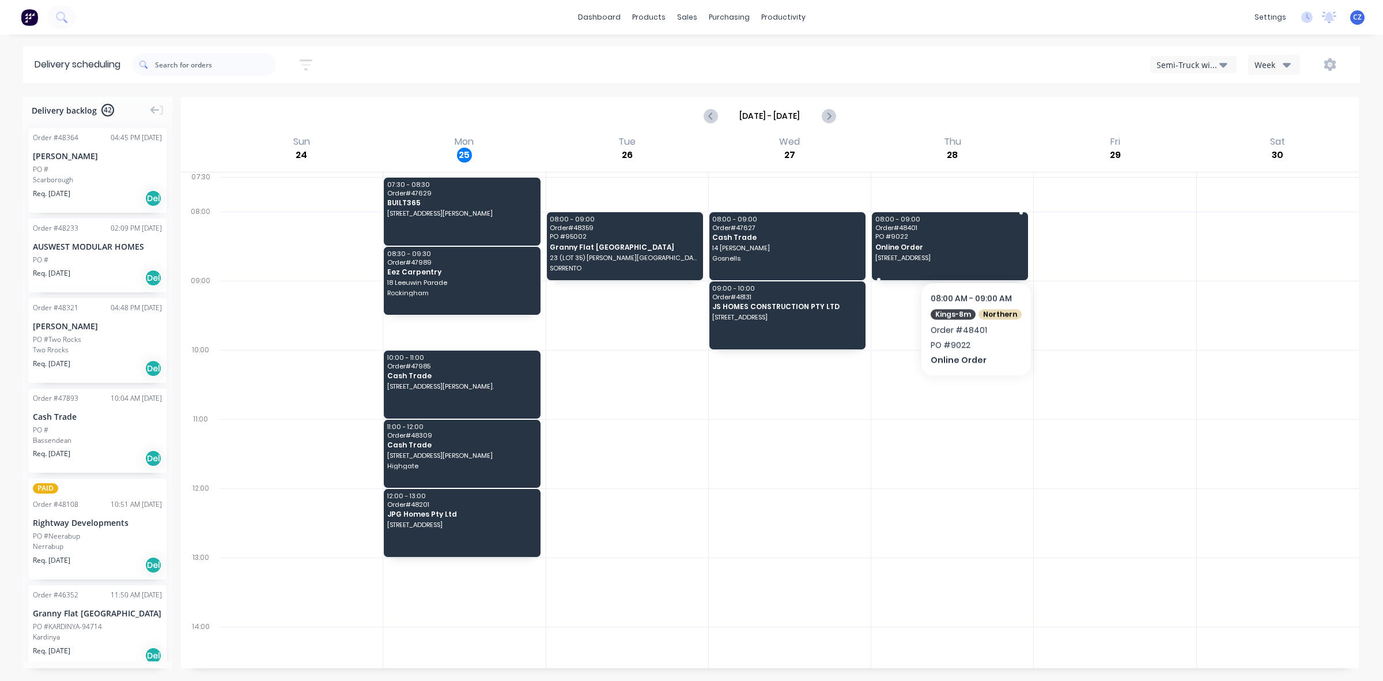
click at [975, 247] on span "Online Order" at bounding box center [949, 246] width 148 height 7
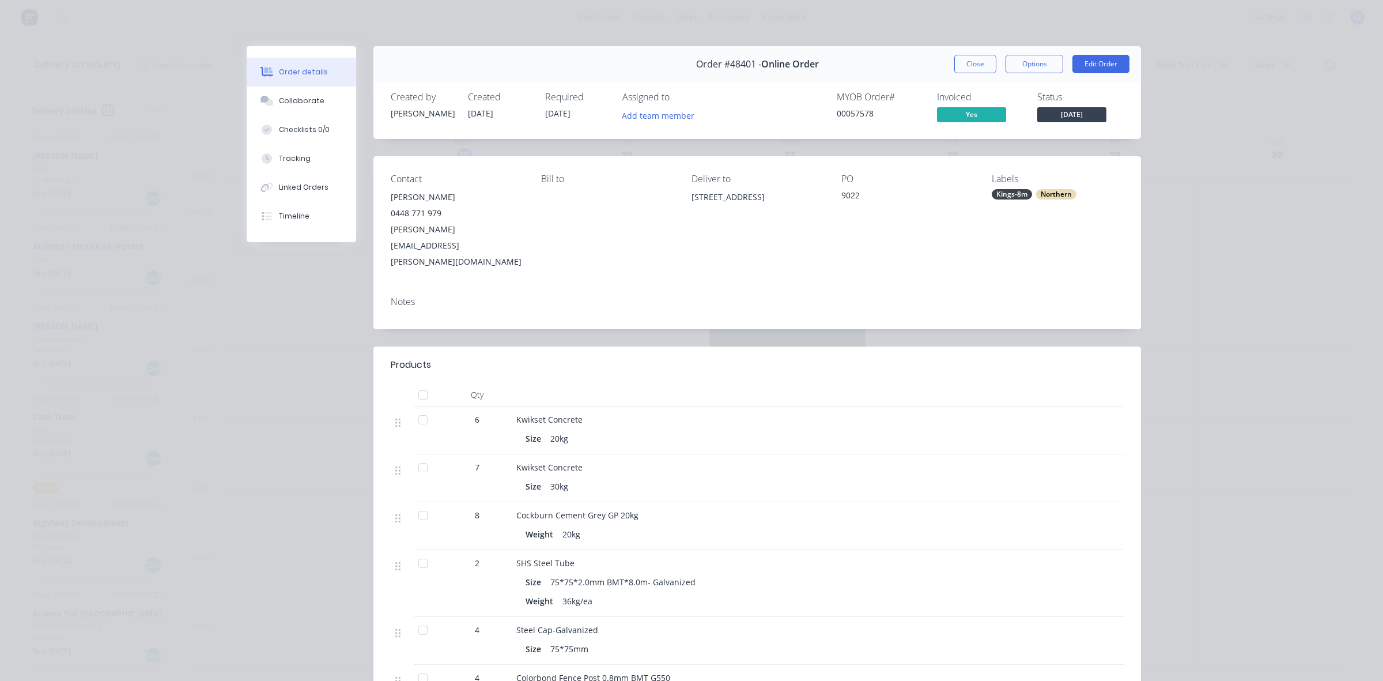
drag, startPoint x: 678, startPoint y: 199, endPoint x: 811, endPoint y: 199, distance: 133.1
click at [811, 199] on div "Contact [PERSON_NAME] [PHONE_NUMBER] [PERSON_NAME][EMAIL_ADDRESS][PERSON_NAME][…" at bounding box center [757, 221] width 768 height 131
copy div "[STREET_ADDRESS]"
click at [961, 61] on button "Close" at bounding box center [975, 64] width 42 height 18
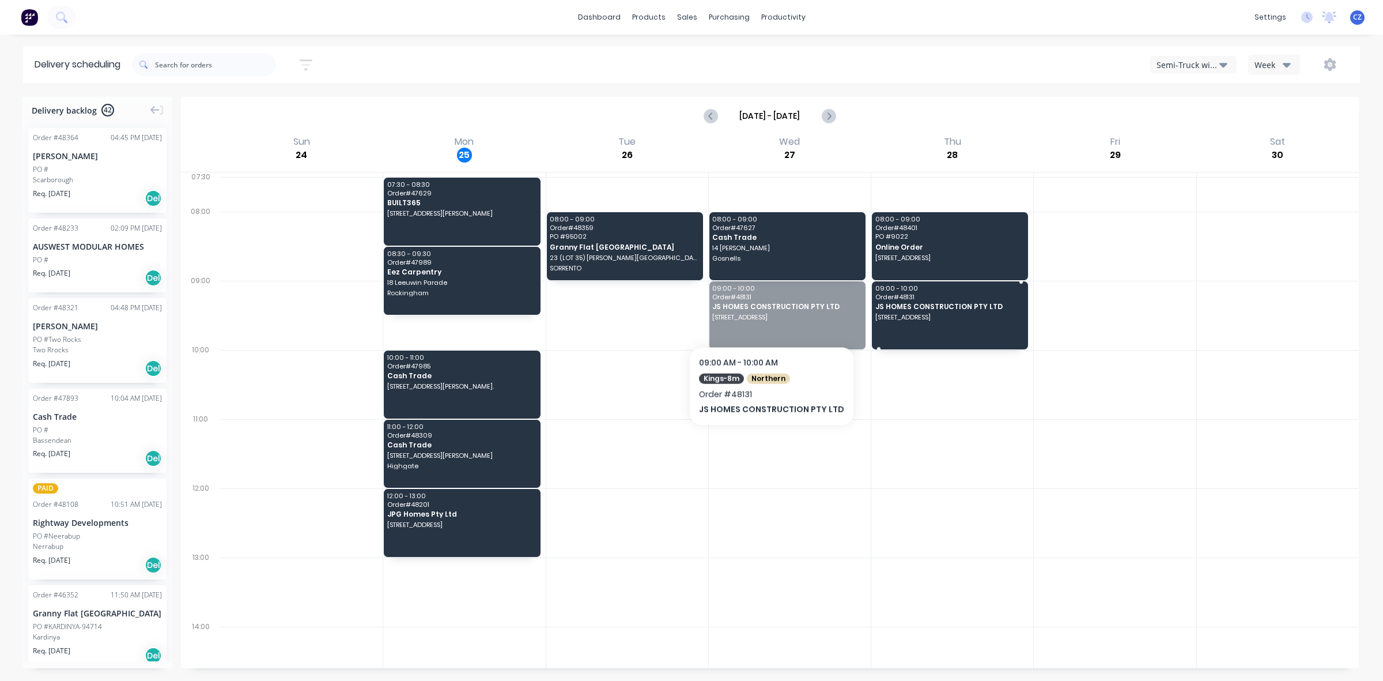
drag, startPoint x: 753, startPoint y: 316, endPoint x: 874, endPoint y: 312, distance: 121.1
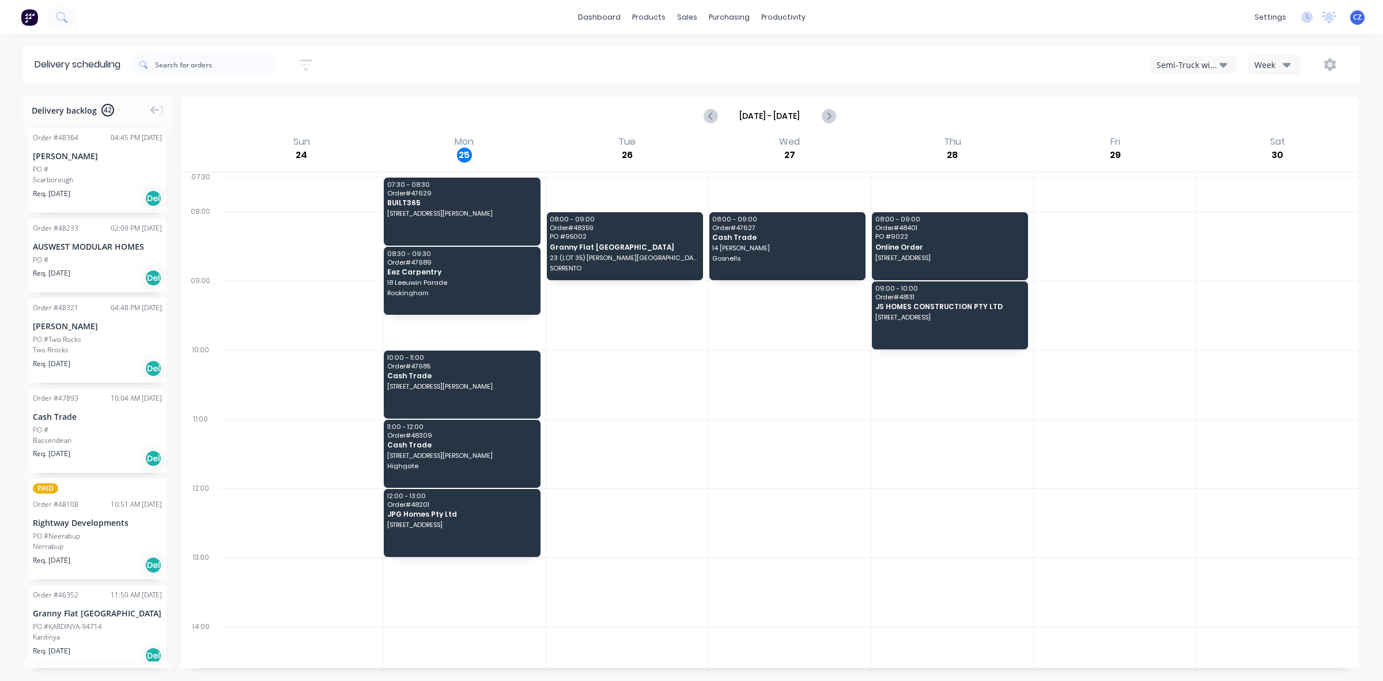
click at [785, 416] on div at bounding box center [790, 384] width 162 height 69
click at [421, 534] on div "12:00 - 13:00 Order # 48201 JPG Homes Pty Ltd [STREET_ADDRESS]" at bounding box center [462, 523] width 156 height 68
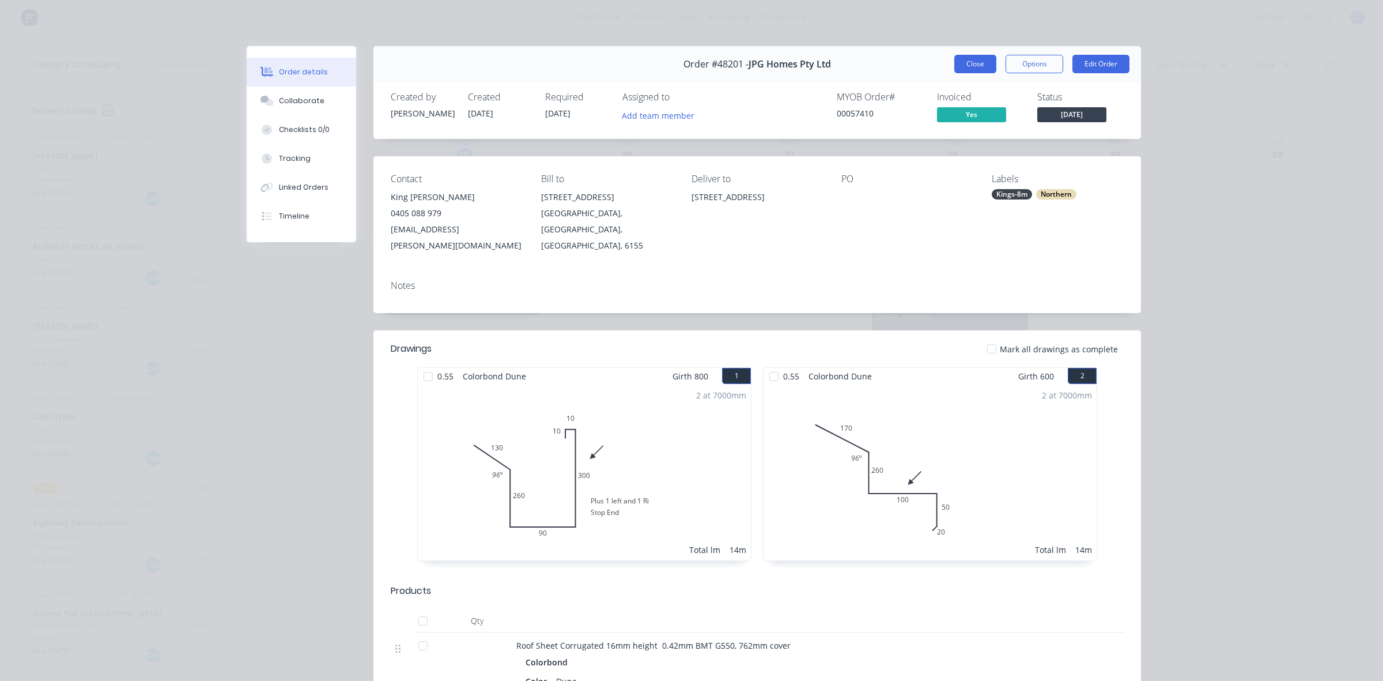
click at [981, 69] on button "Close" at bounding box center [975, 64] width 42 height 18
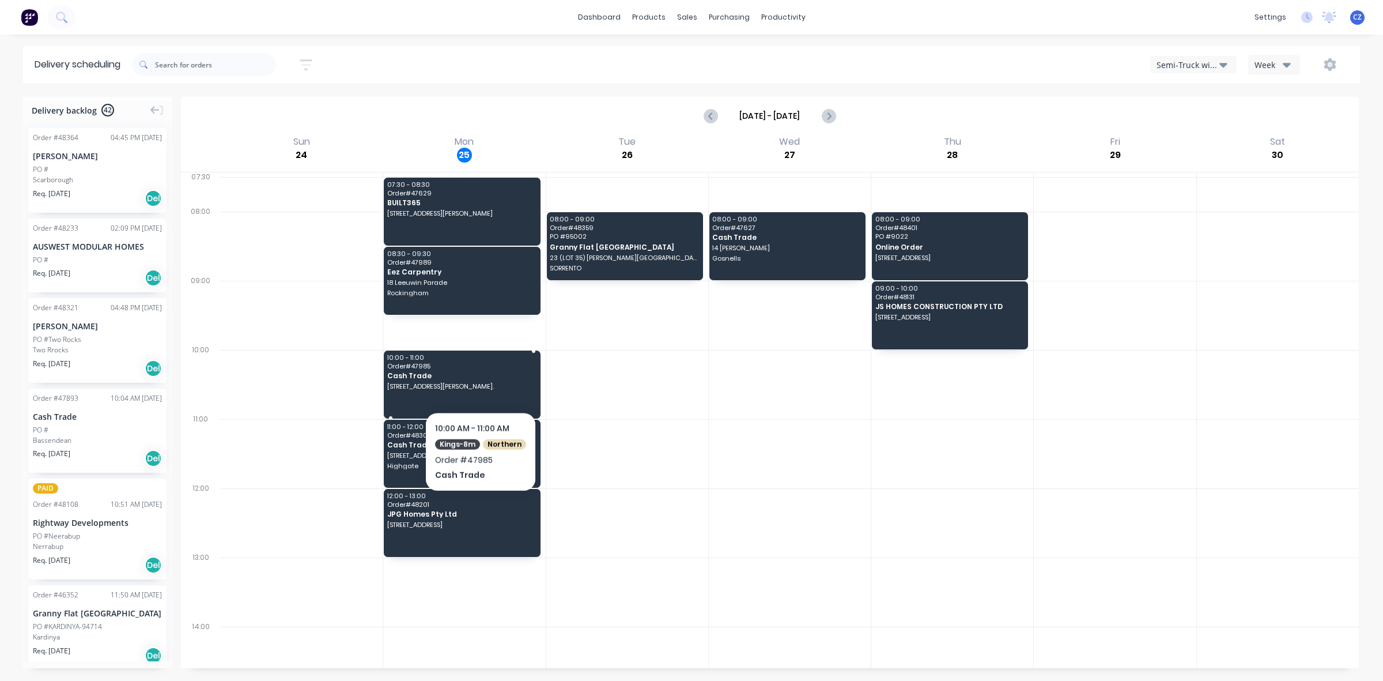
click at [475, 380] on div "10:00 - 11:00 Order # 47985 Cash Trade [STREET_ADDRESS][PERSON_NAME]." at bounding box center [462, 384] width 156 height 68
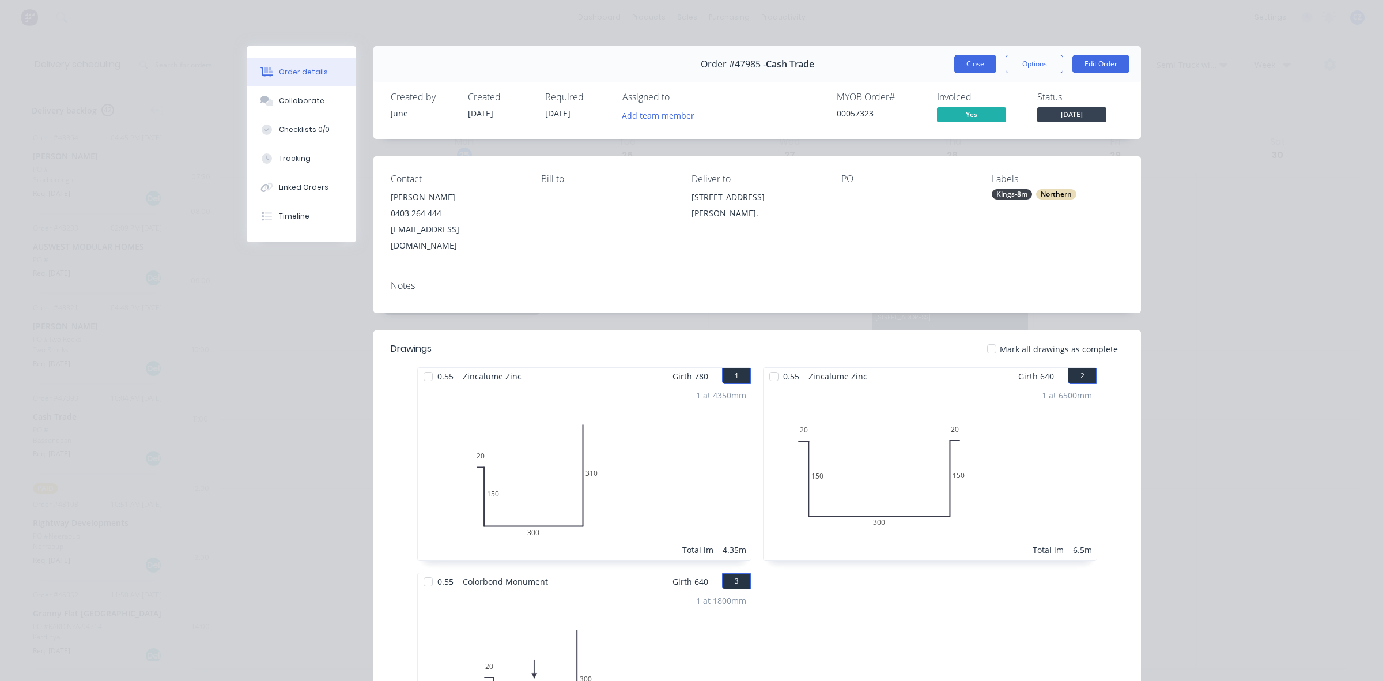
click at [960, 62] on button "Close" at bounding box center [975, 64] width 42 height 18
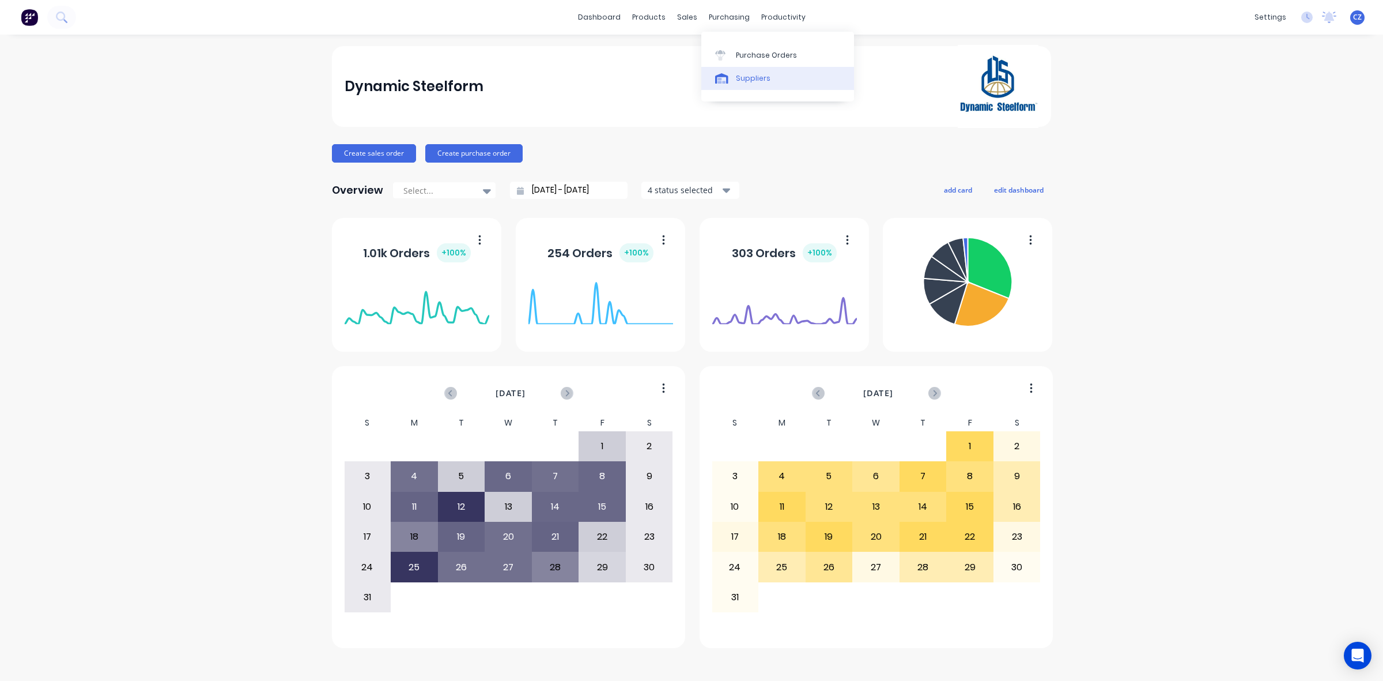
click at [741, 81] on div "Suppliers" at bounding box center [753, 78] width 35 height 10
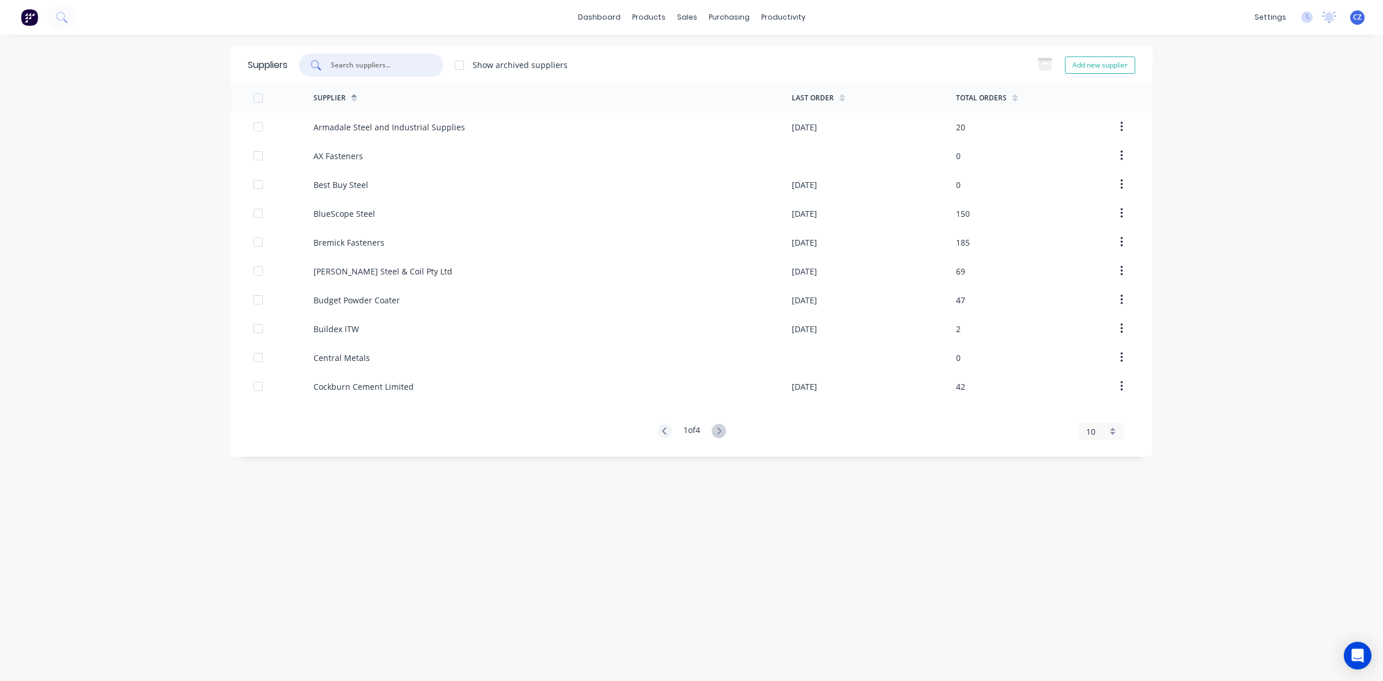
click at [356, 59] on input "text" at bounding box center [378, 65] width 96 height 12
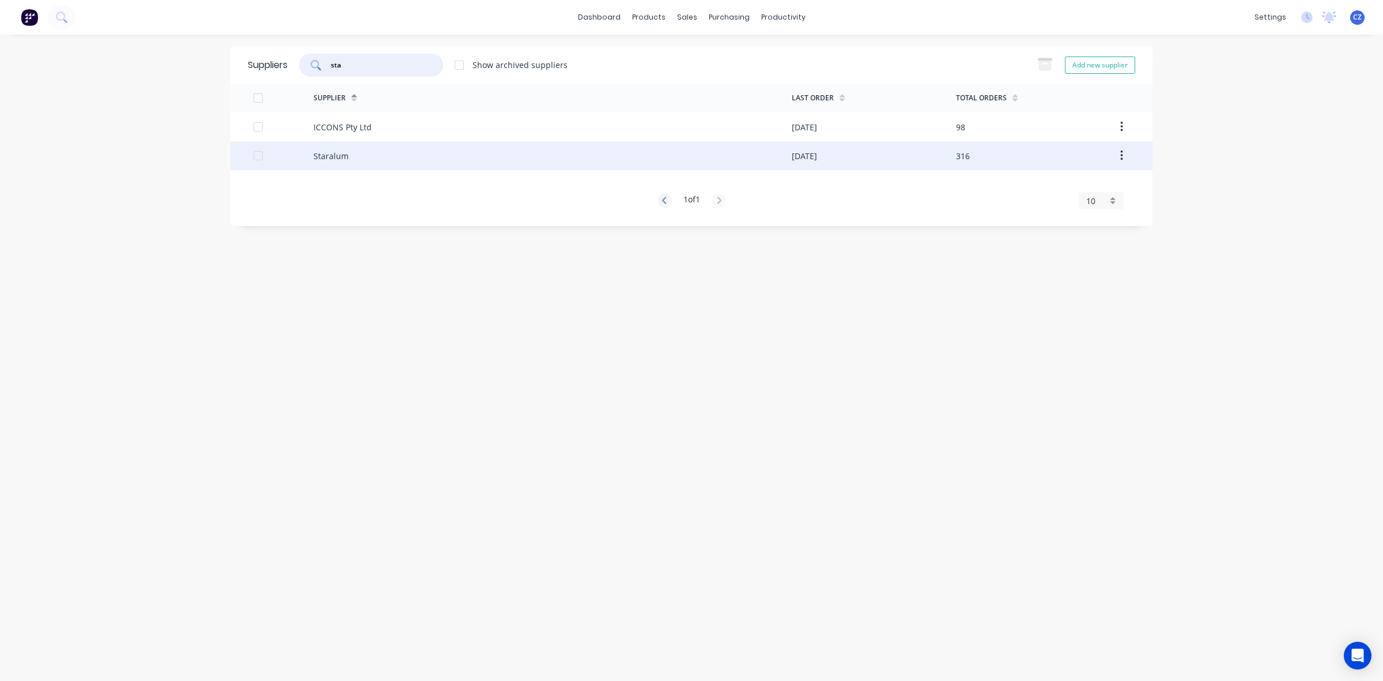
type input "sta"
click at [373, 156] on div "Staralum" at bounding box center [553, 155] width 478 height 29
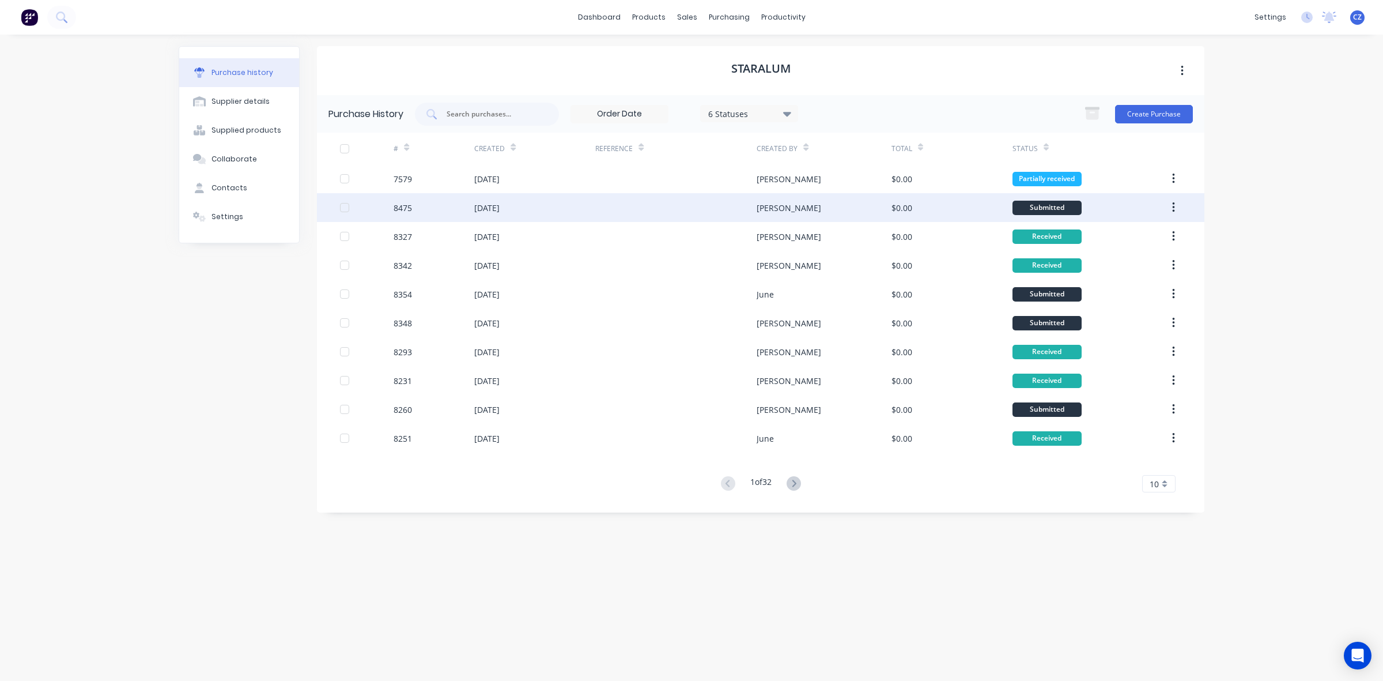
click at [851, 207] on div "[PERSON_NAME]" at bounding box center [824, 207] width 134 height 29
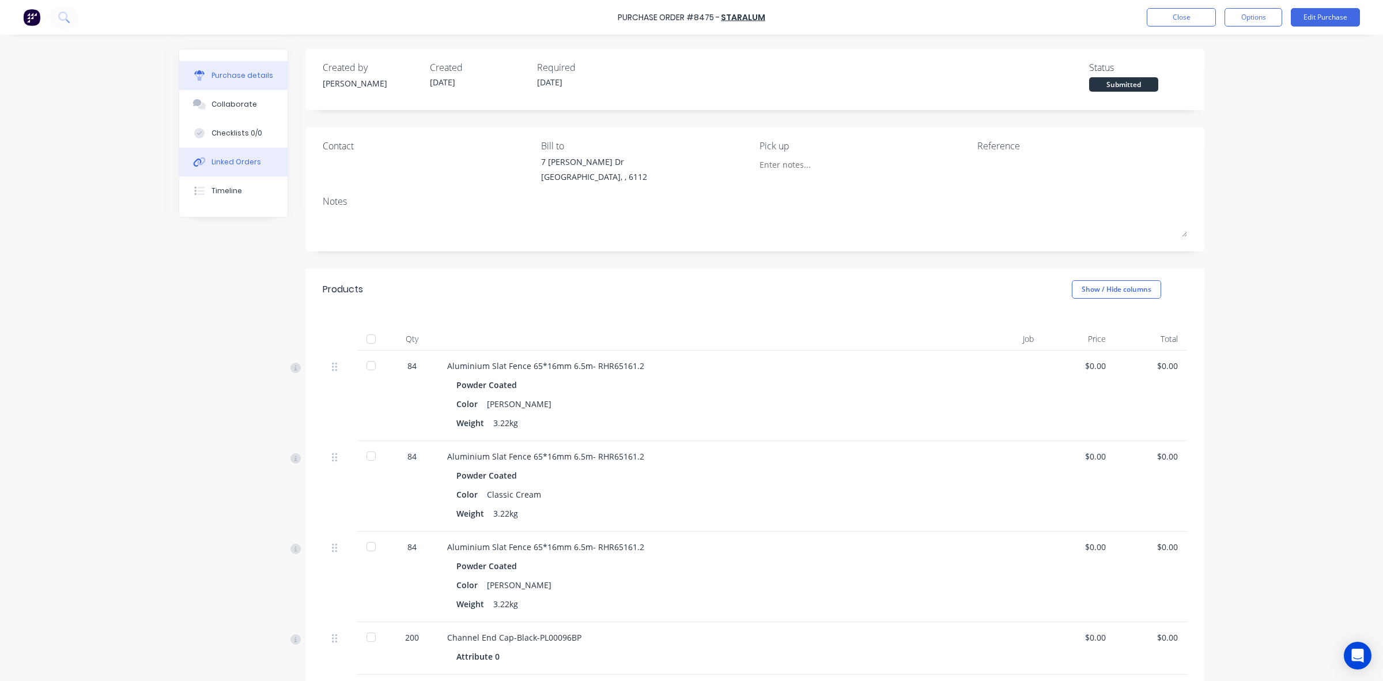
click at [212, 165] on div "Linked Orders" at bounding box center [237, 162] width 50 height 10
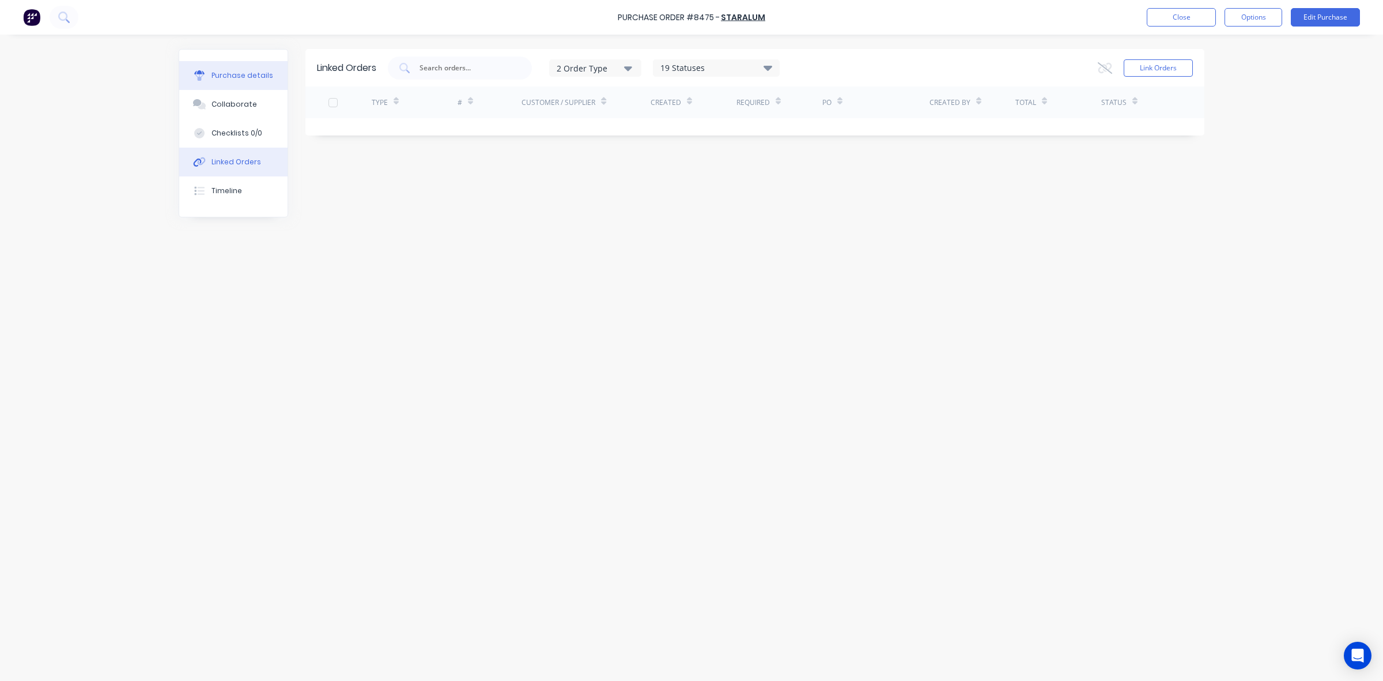
click at [232, 66] on button "Purchase details" at bounding box center [233, 75] width 108 height 29
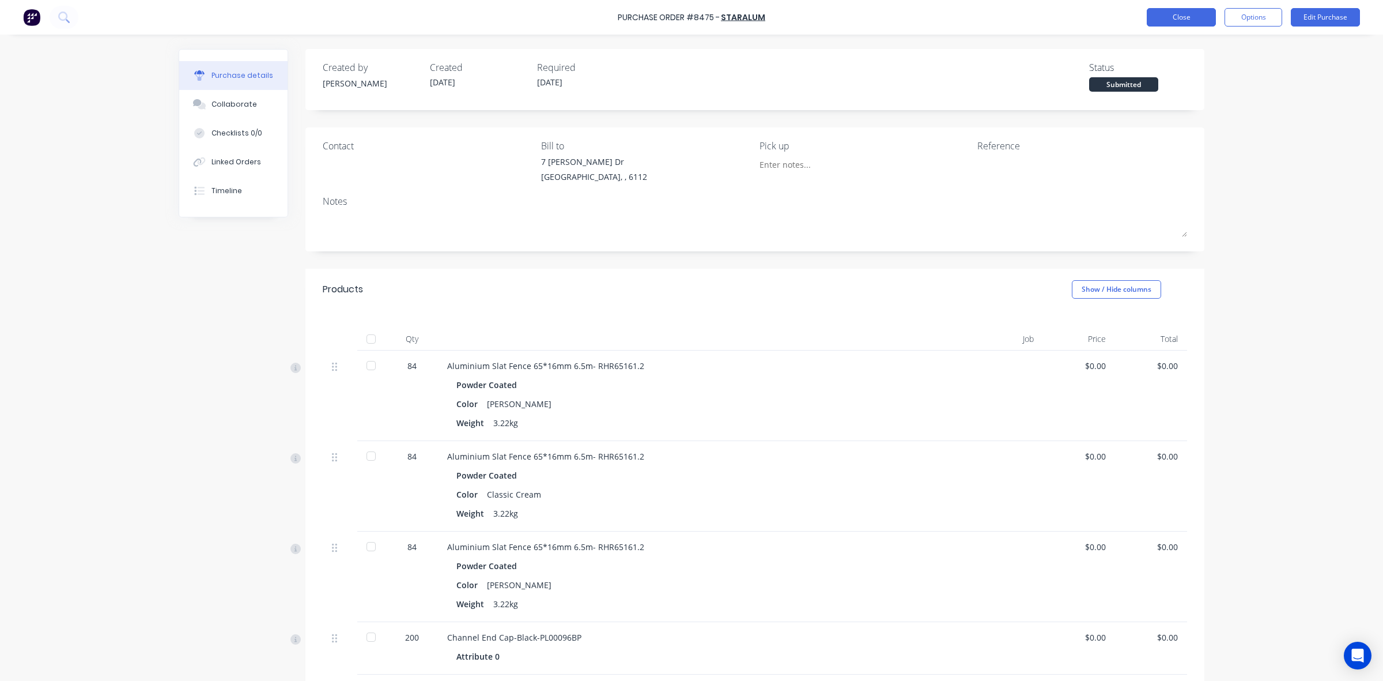
click at [1167, 25] on button "Close" at bounding box center [1181, 17] width 69 height 18
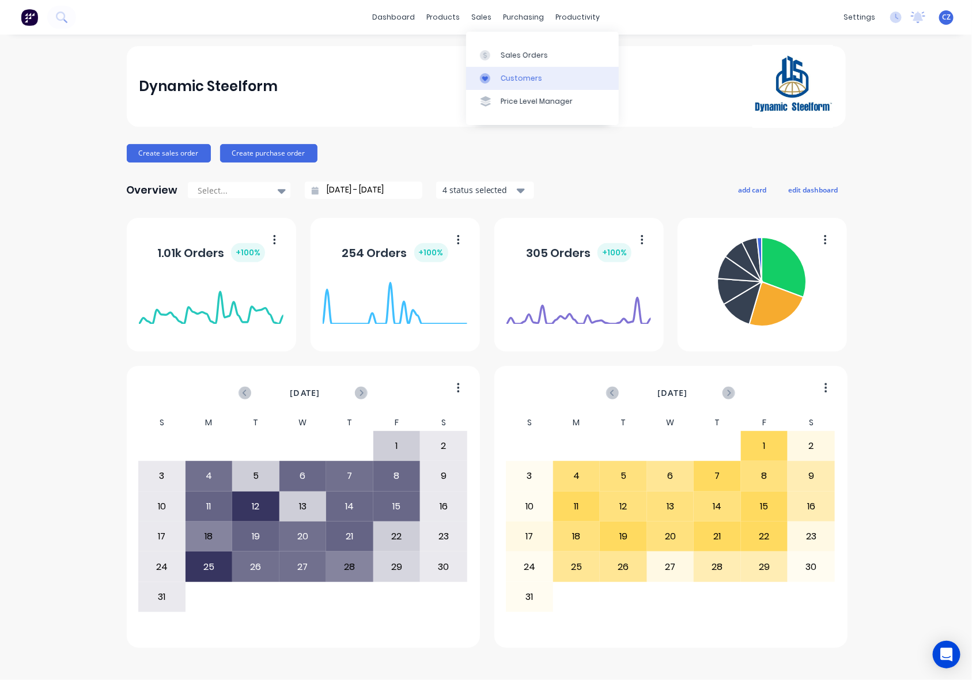
click at [493, 74] on div at bounding box center [488, 78] width 17 height 10
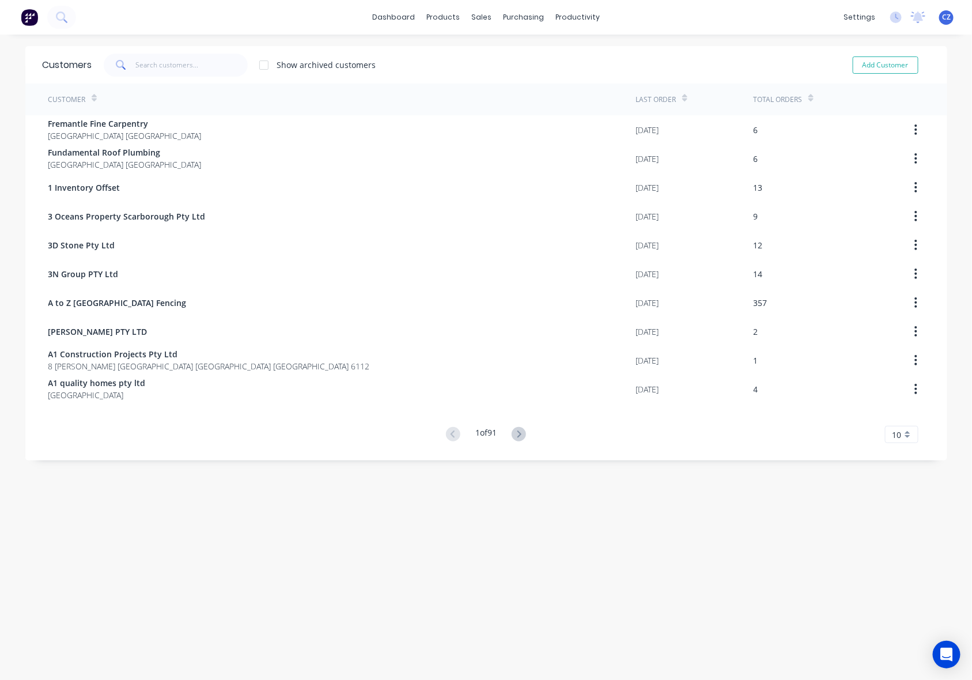
click at [225, 77] on div "Customers Show archived customers Add Customer" at bounding box center [486, 64] width 922 height 37
click at [145, 71] on input "text" at bounding box center [191, 65] width 112 height 23
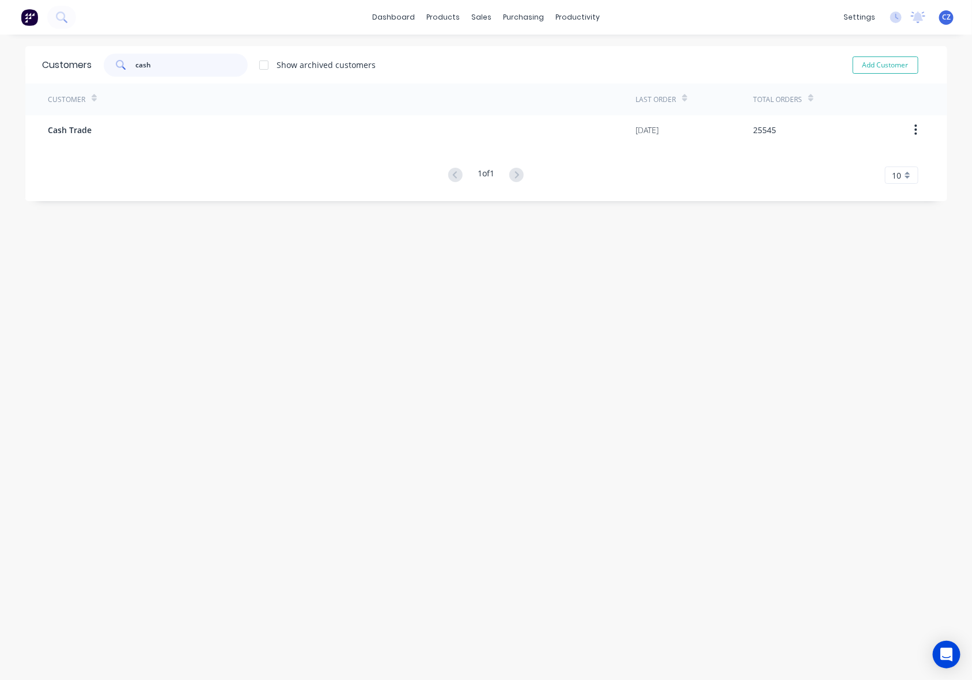
type input "cash"
click at [187, 114] on div "Customer" at bounding box center [342, 100] width 588 height 32
click at [201, 107] on div "Customer" at bounding box center [342, 100] width 588 height 32
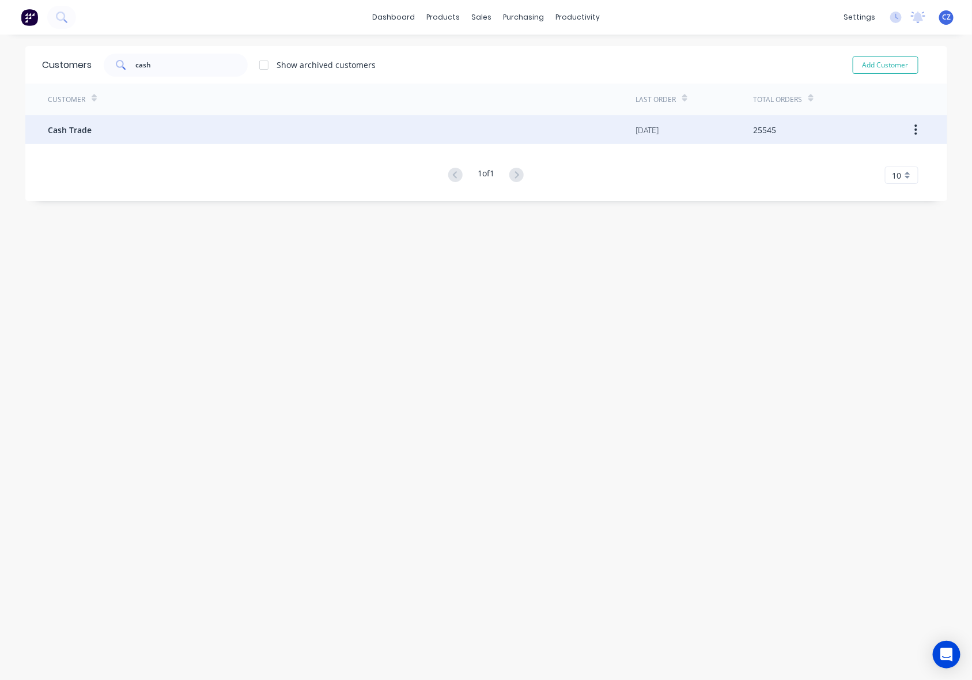
click at [214, 127] on div "Cash Trade" at bounding box center [342, 129] width 588 height 29
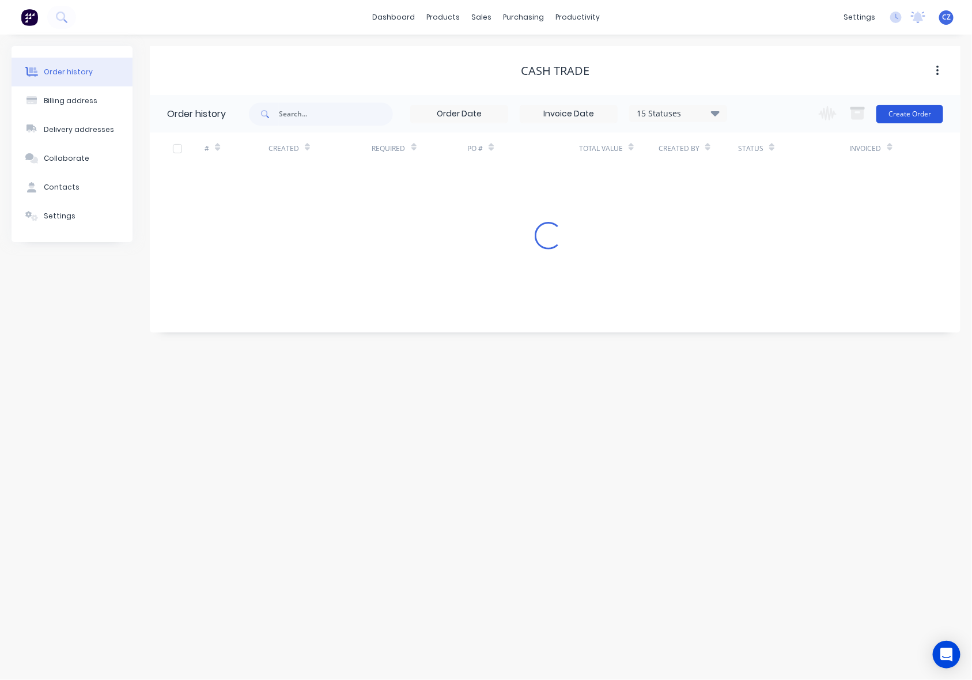
click at [897, 115] on button "Create Order" at bounding box center [910, 114] width 67 height 18
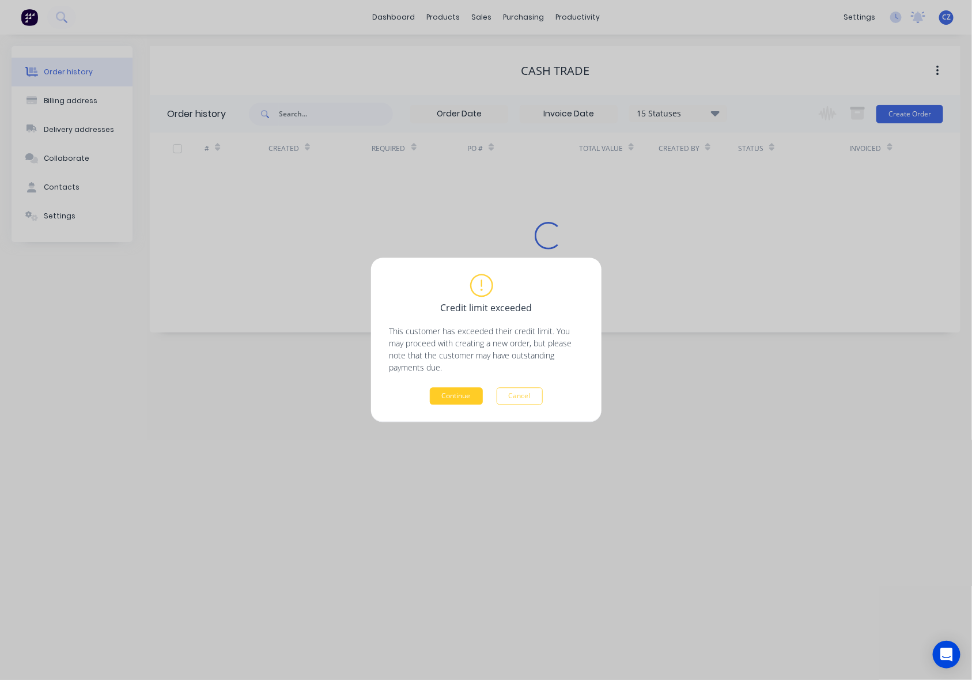
click at [451, 392] on button "Continue" at bounding box center [456, 396] width 53 height 17
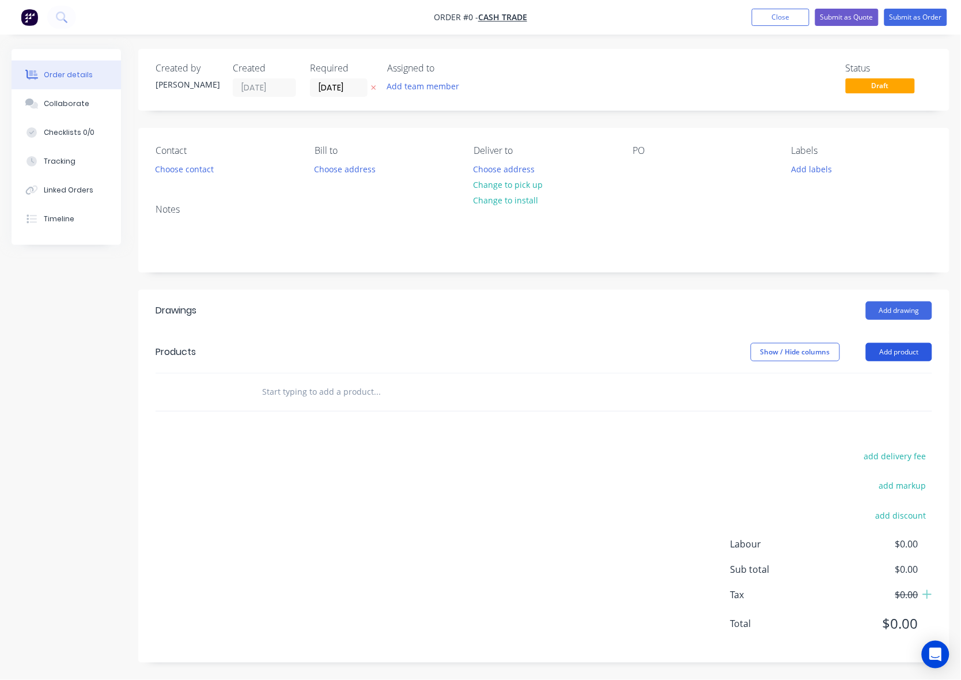
click at [914, 349] on button "Add product" at bounding box center [899, 352] width 66 height 18
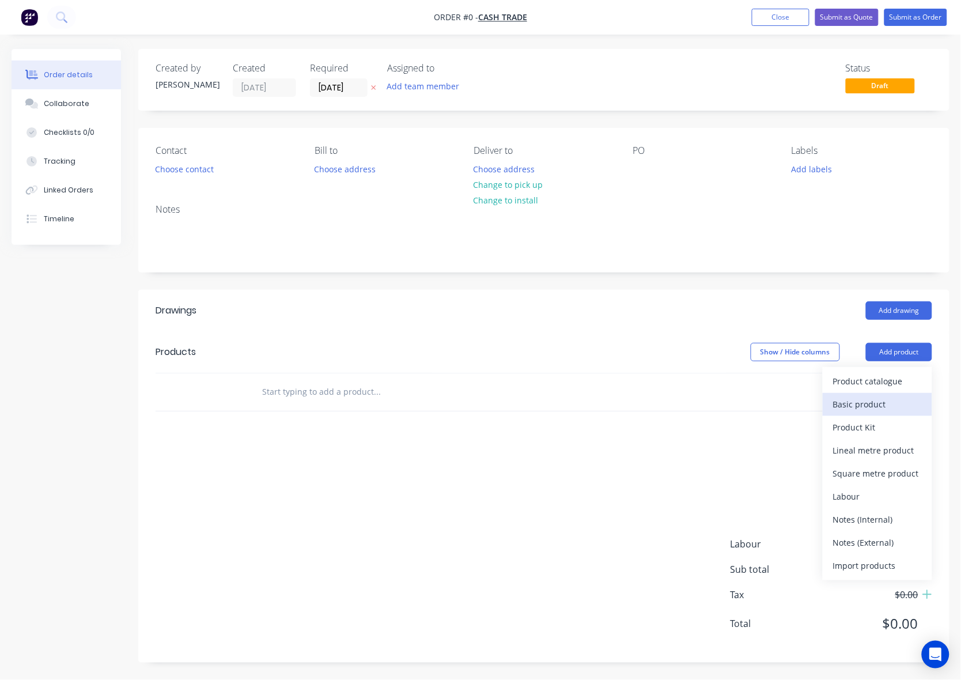
click at [871, 396] on div "Basic product" at bounding box center [877, 404] width 89 height 17
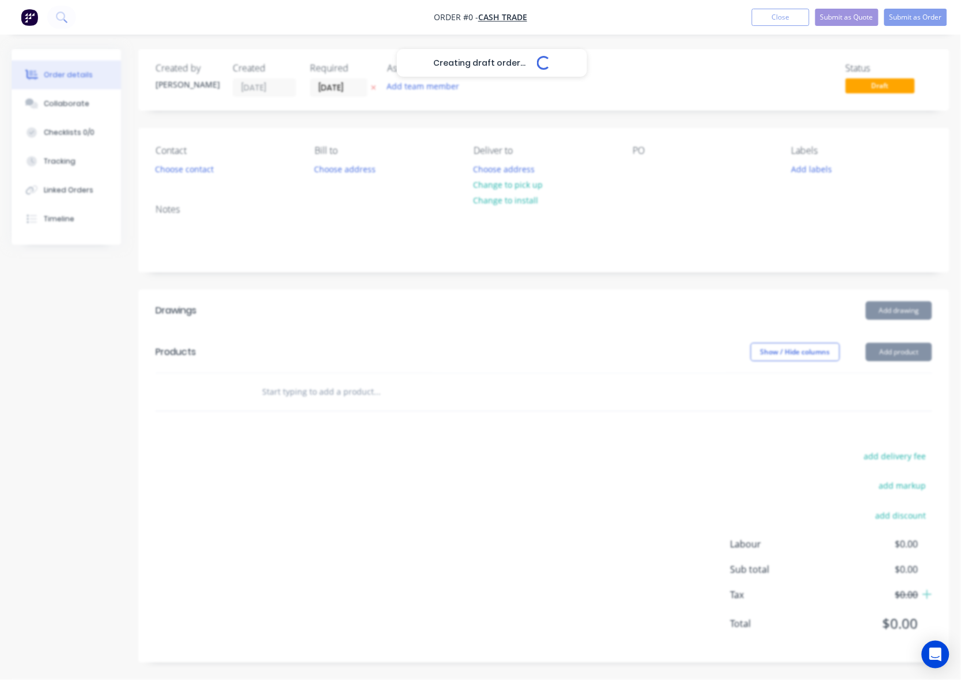
click at [905, 363] on div "Creating draft order... Loading..." at bounding box center [492, 389] width 961 height 680
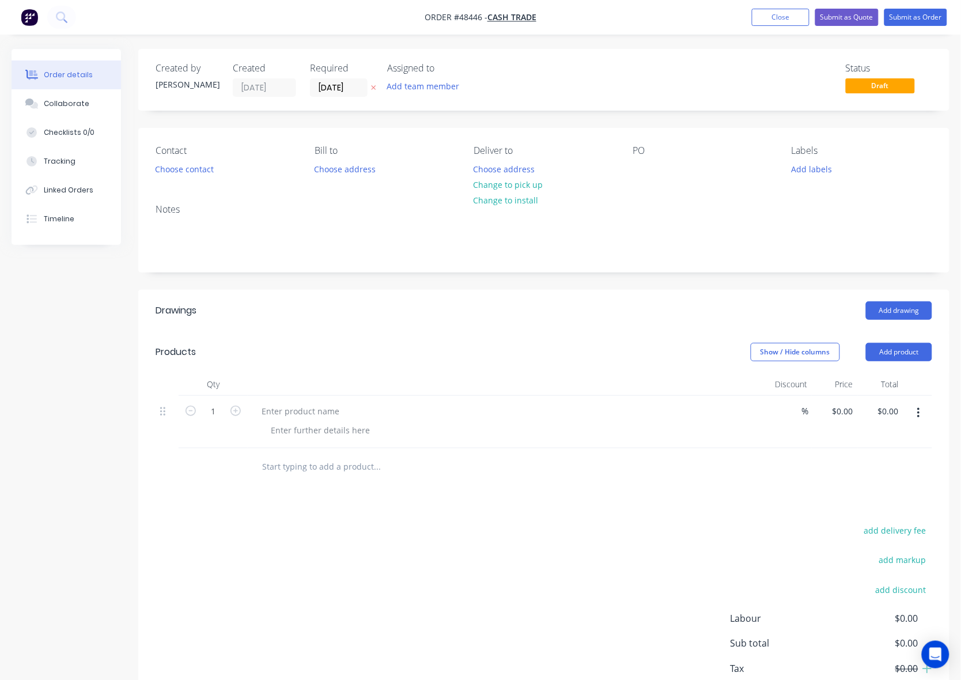
click at [912, 416] on button "button" at bounding box center [918, 413] width 27 height 21
drag, startPoint x: 878, startPoint y: 518, endPoint x: 884, endPoint y: 496, distance: 22.1
click at [878, 516] on div "Delete" at bounding box center [877, 512] width 89 height 17
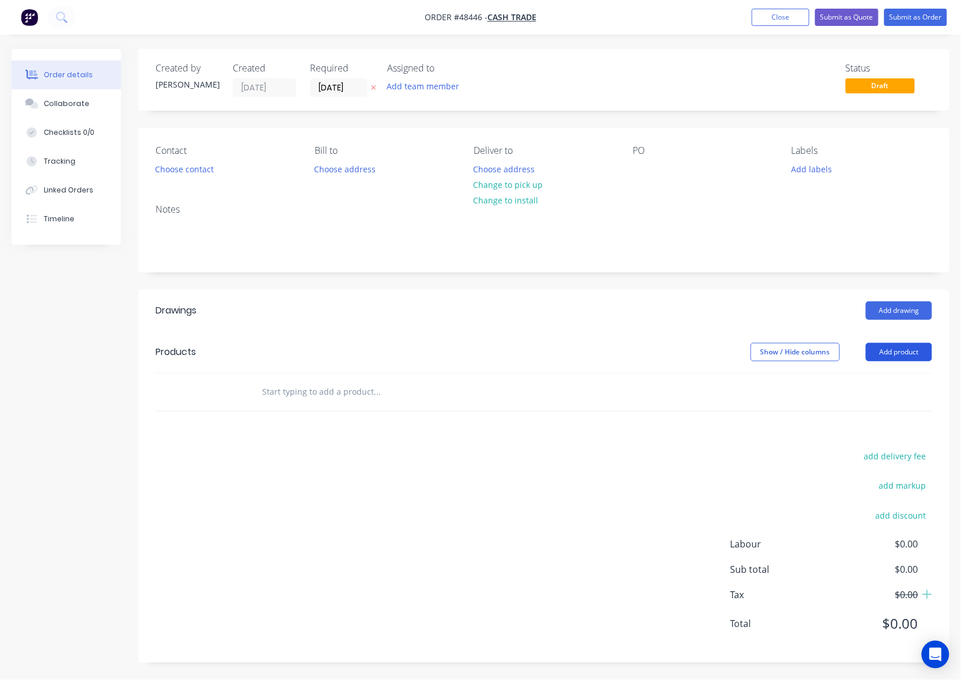
click at [898, 349] on button "Add product" at bounding box center [899, 352] width 66 height 18
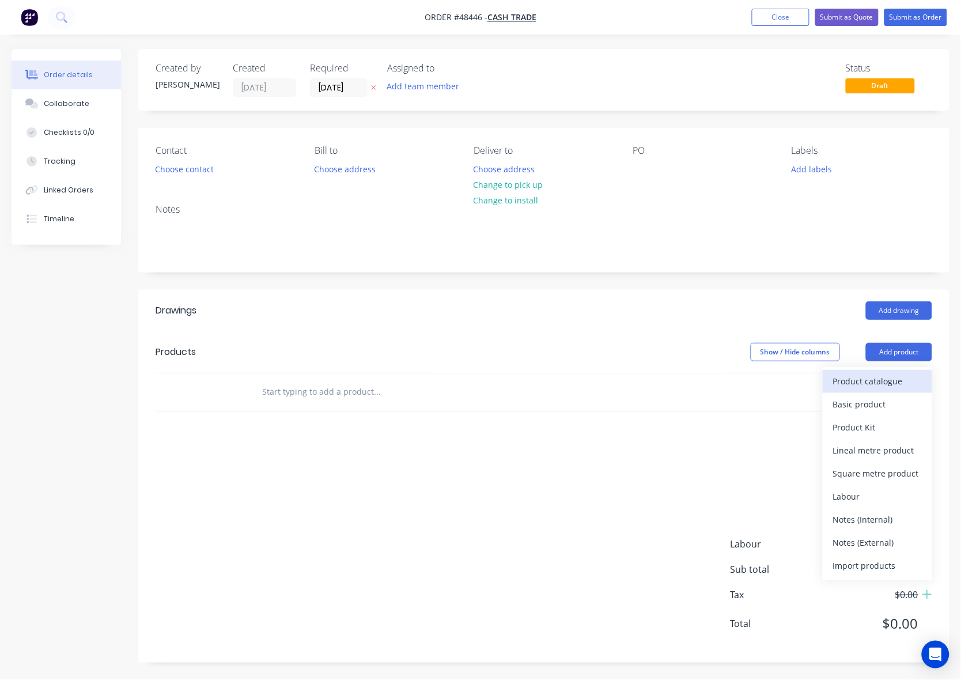
click at [886, 382] on div "Product catalogue" at bounding box center [877, 381] width 89 height 17
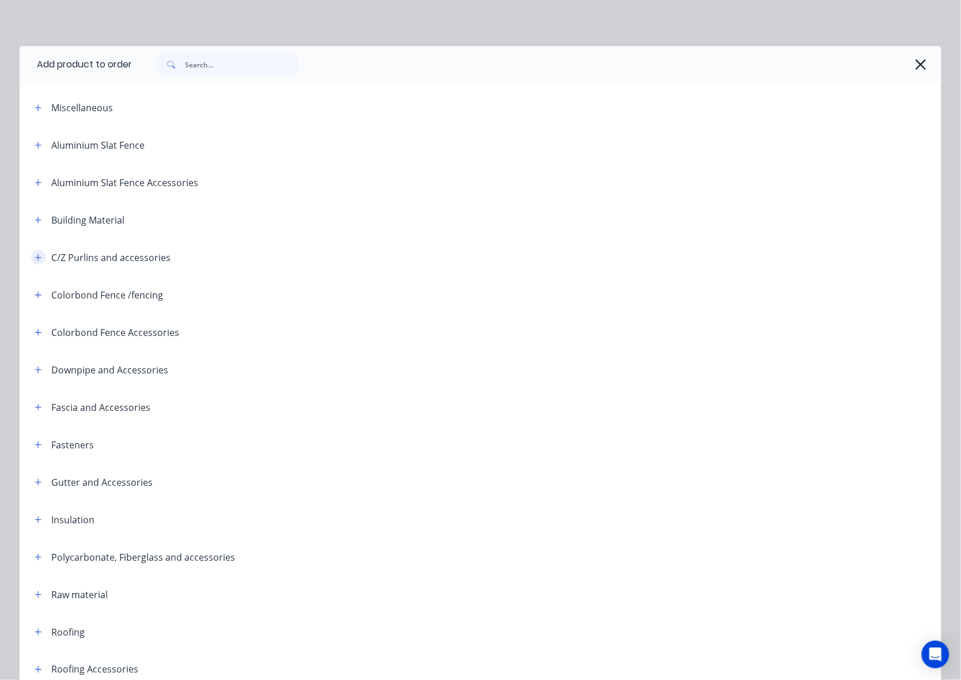
click at [35, 260] on icon "button" at bounding box center [38, 258] width 7 height 8
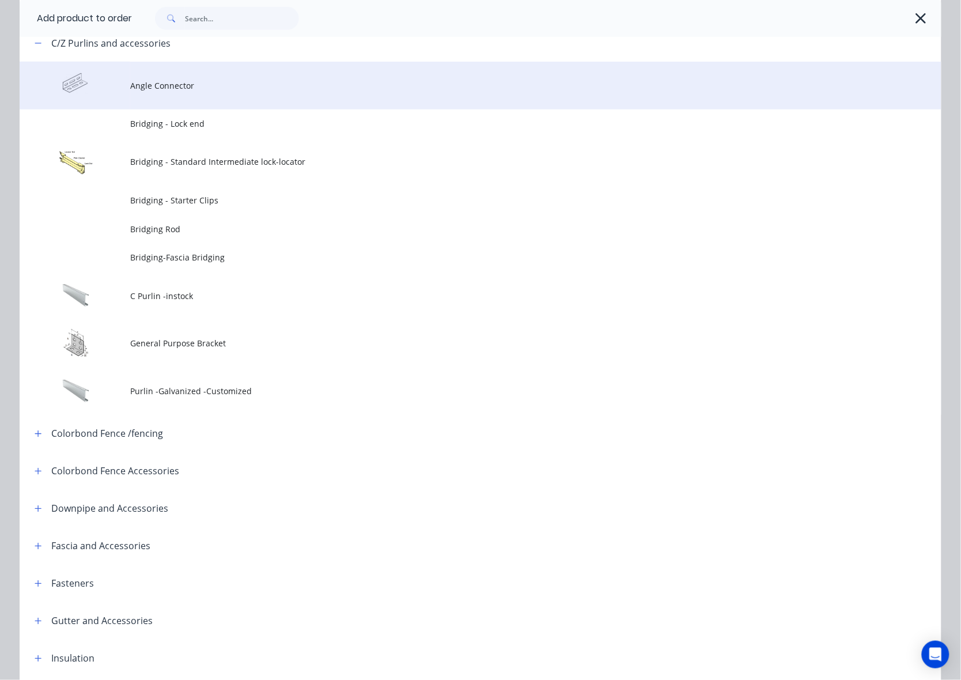
scroll to position [216, 0]
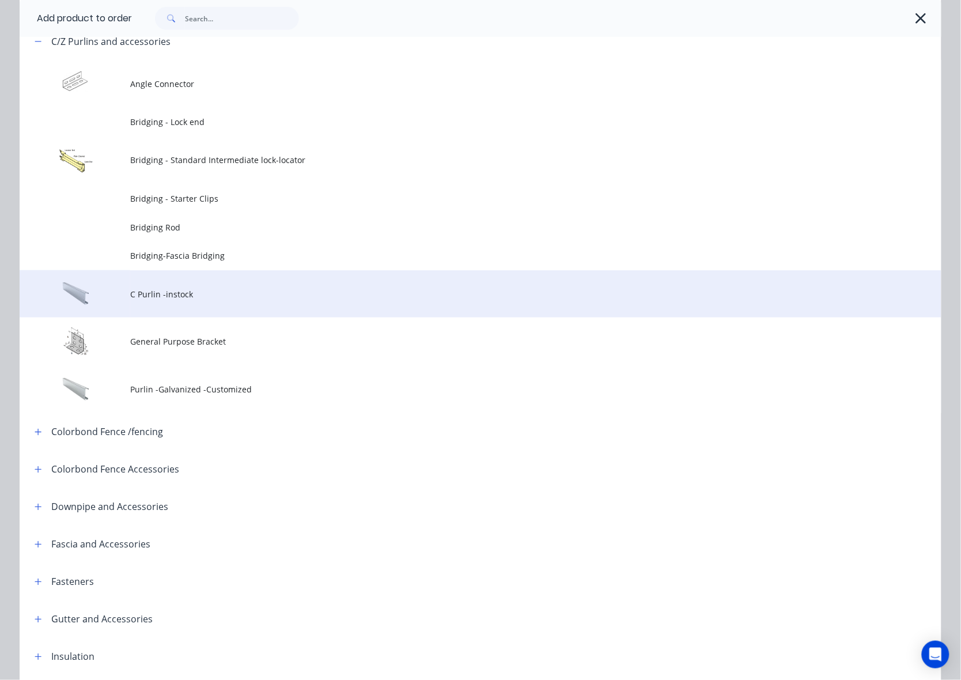
click at [183, 295] on span "C Purlin -instock" at bounding box center [454, 294] width 649 height 12
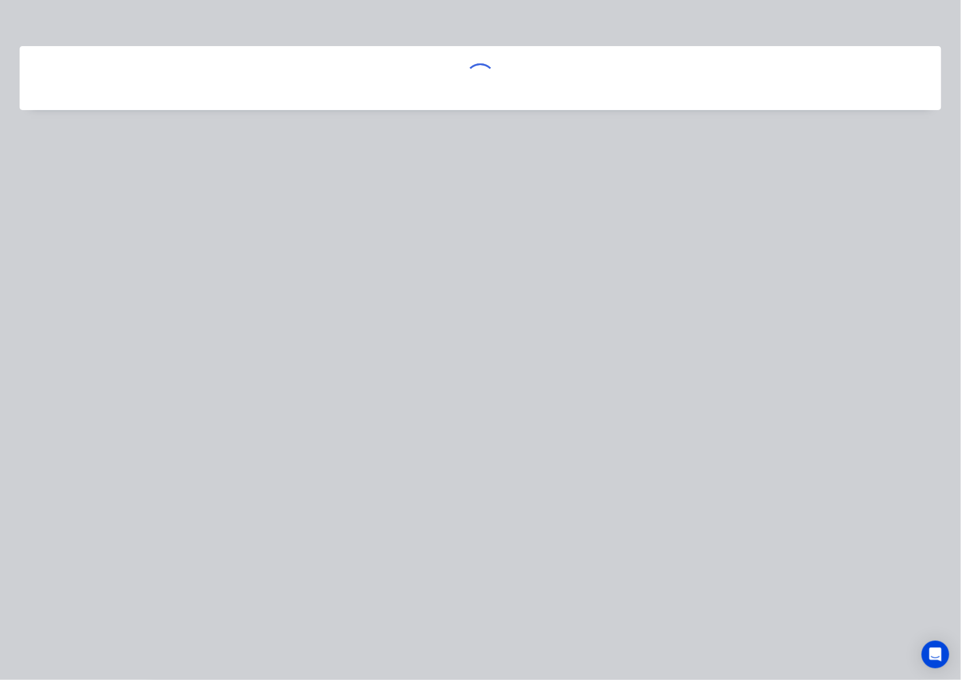
scroll to position [0, 0]
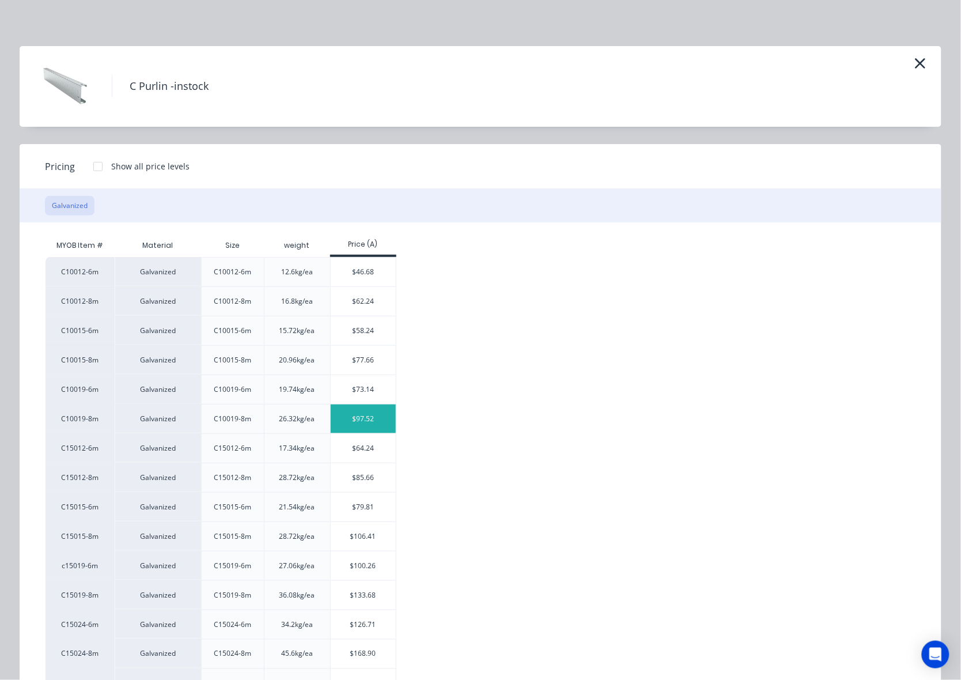
click at [361, 415] on div "$97.52" at bounding box center [363, 419] width 65 height 29
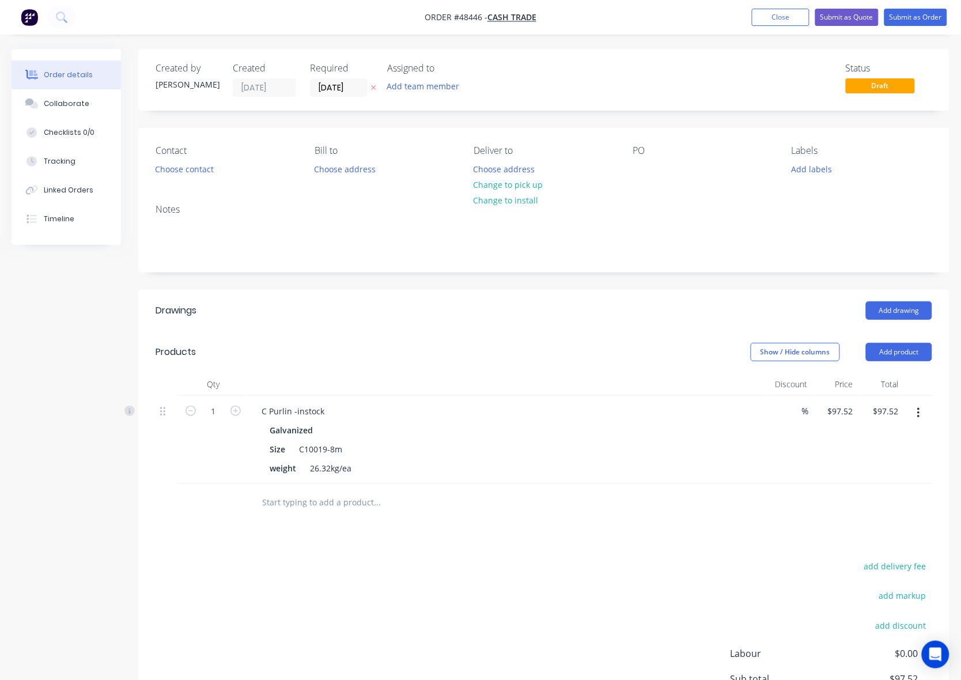
scroll to position [111, 0]
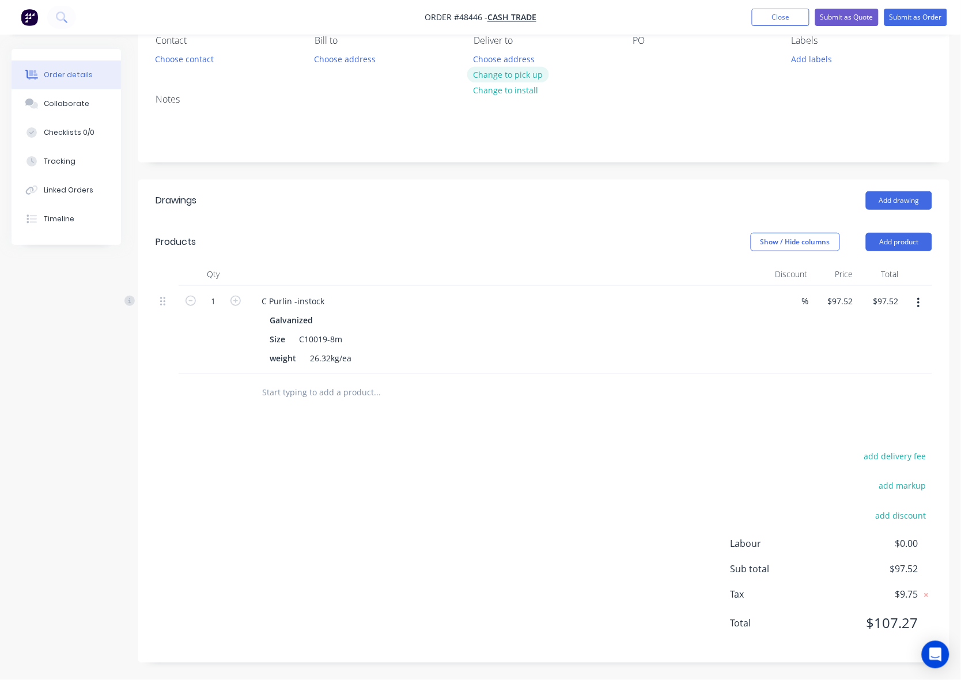
click at [510, 78] on button "Change to pick up" at bounding box center [508, 75] width 82 height 16
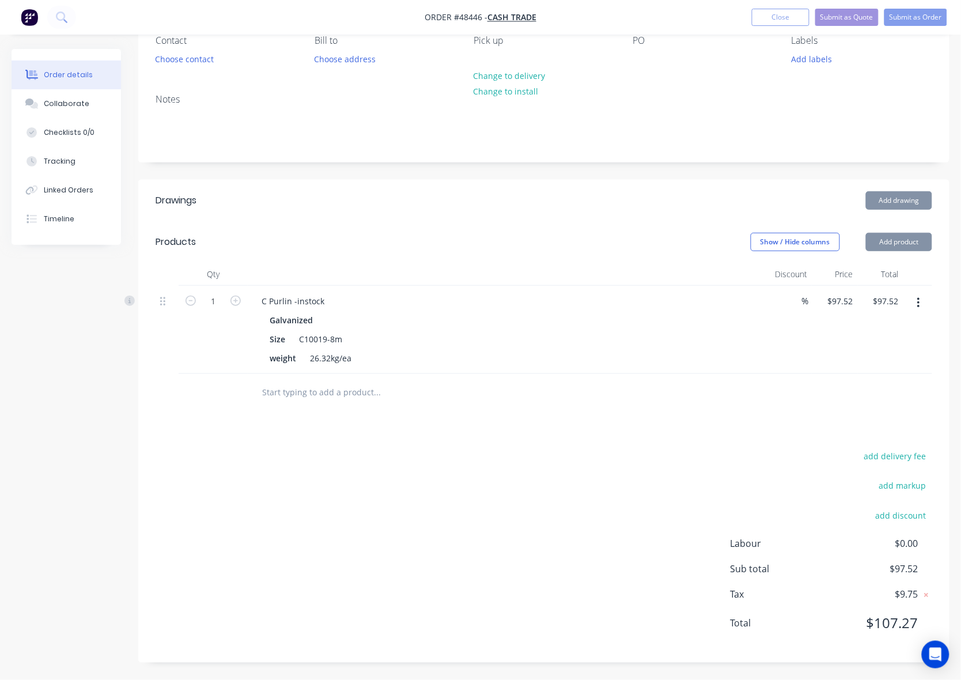
click at [455, 284] on div at bounding box center [507, 274] width 519 height 23
click at [361, 213] on header "Drawings Add drawing" at bounding box center [544, 200] width 812 height 41
click at [233, 298] on icon "button" at bounding box center [236, 301] width 10 height 10
type input "2"
type input "$195.04"
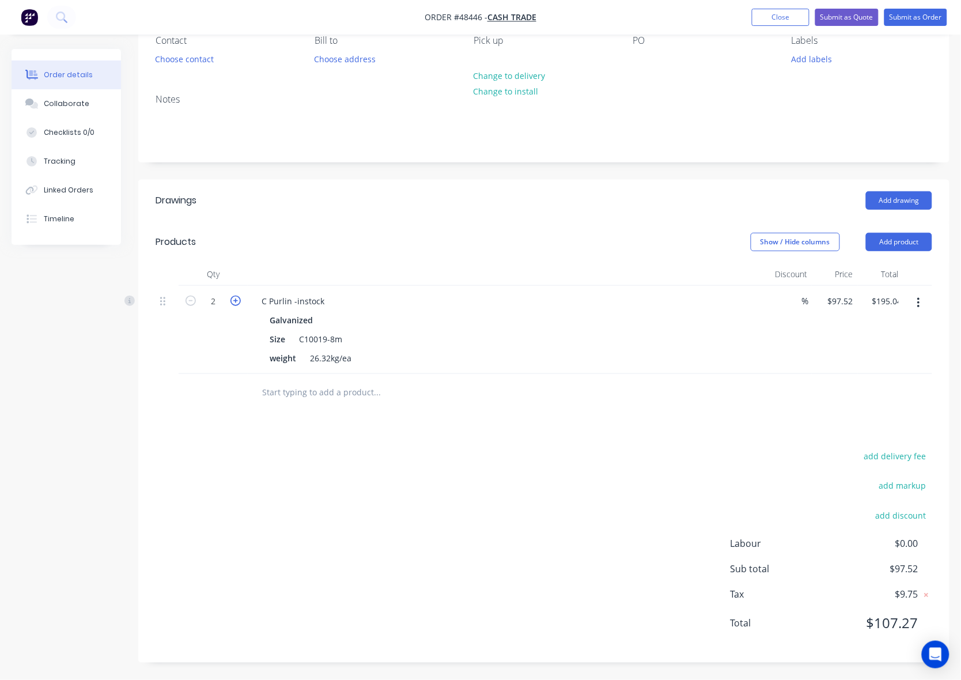
click at [233, 298] on icon "button" at bounding box center [236, 301] width 10 height 10
type input "3"
type input "$292.56"
click at [274, 205] on div "Drawings" at bounding box center [238, 200] width 165 height 18
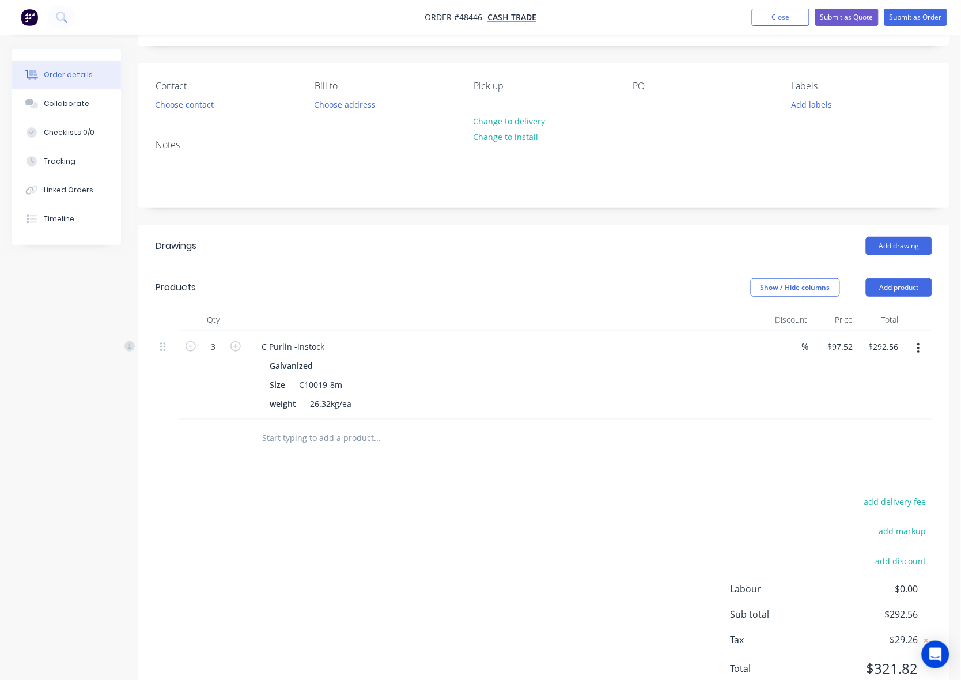
scroll to position [0, 0]
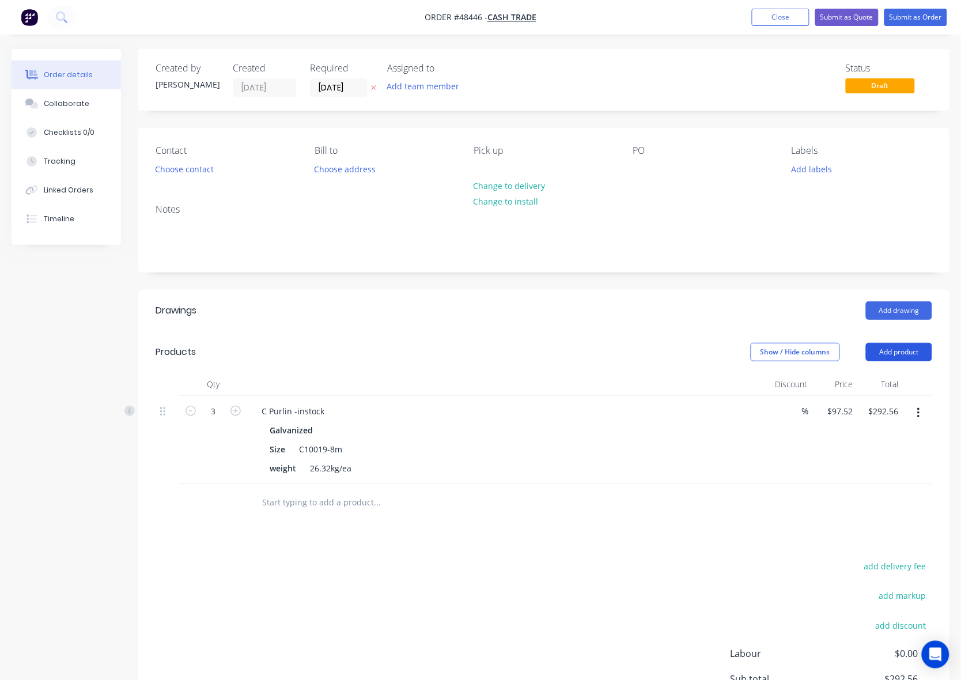
click at [891, 350] on button "Add product" at bounding box center [899, 352] width 66 height 18
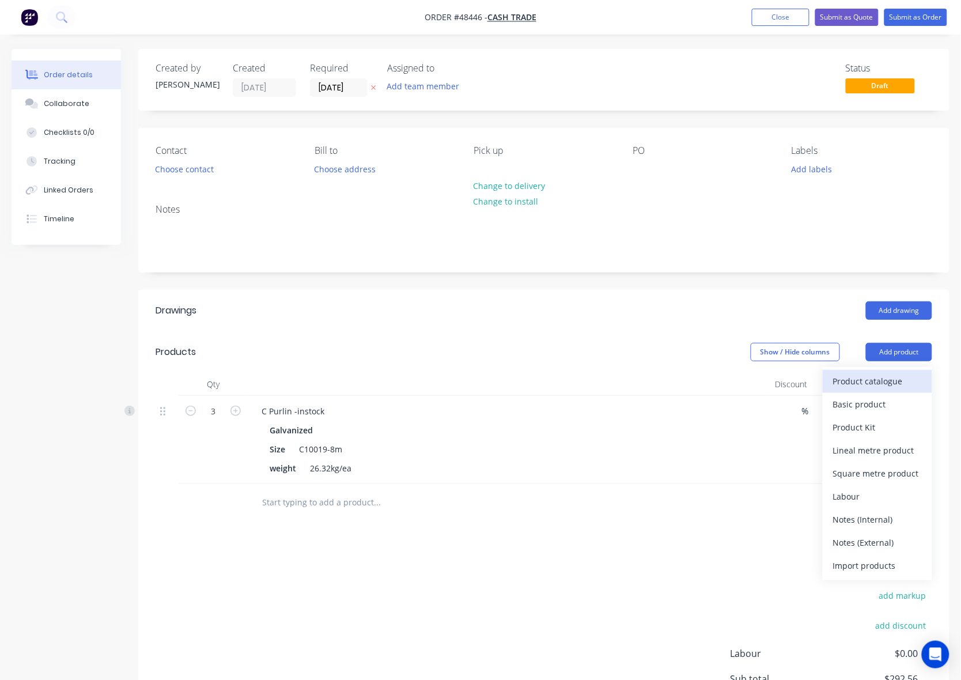
click at [874, 378] on div "Product catalogue" at bounding box center [877, 381] width 89 height 17
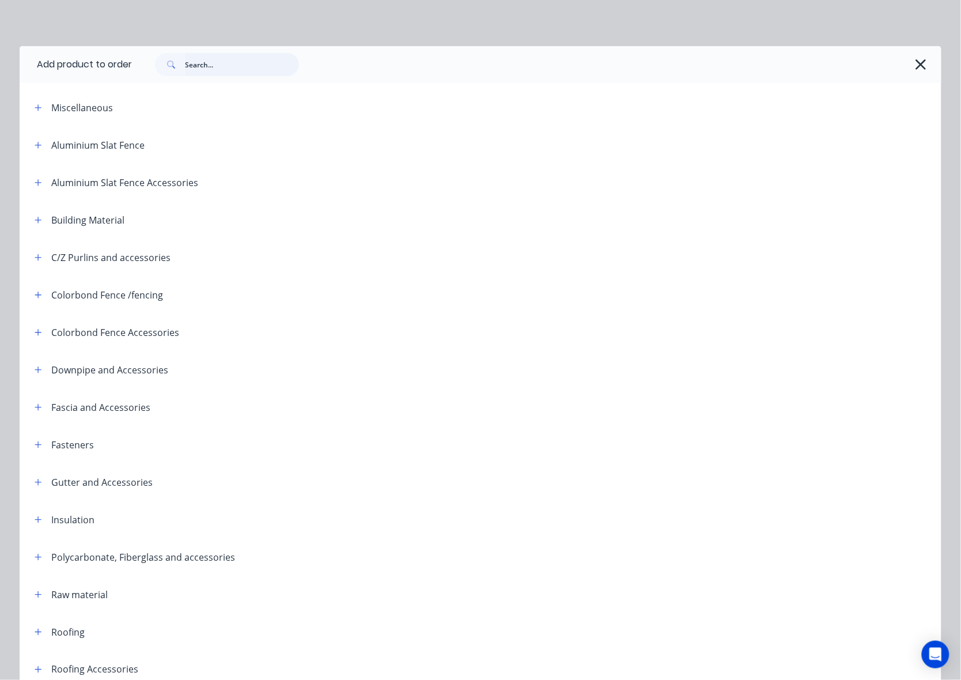
click at [222, 63] on input "text" at bounding box center [242, 64] width 114 height 23
click at [916, 68] on icon "button" at bounding box center [921, 64] width 10 height 10
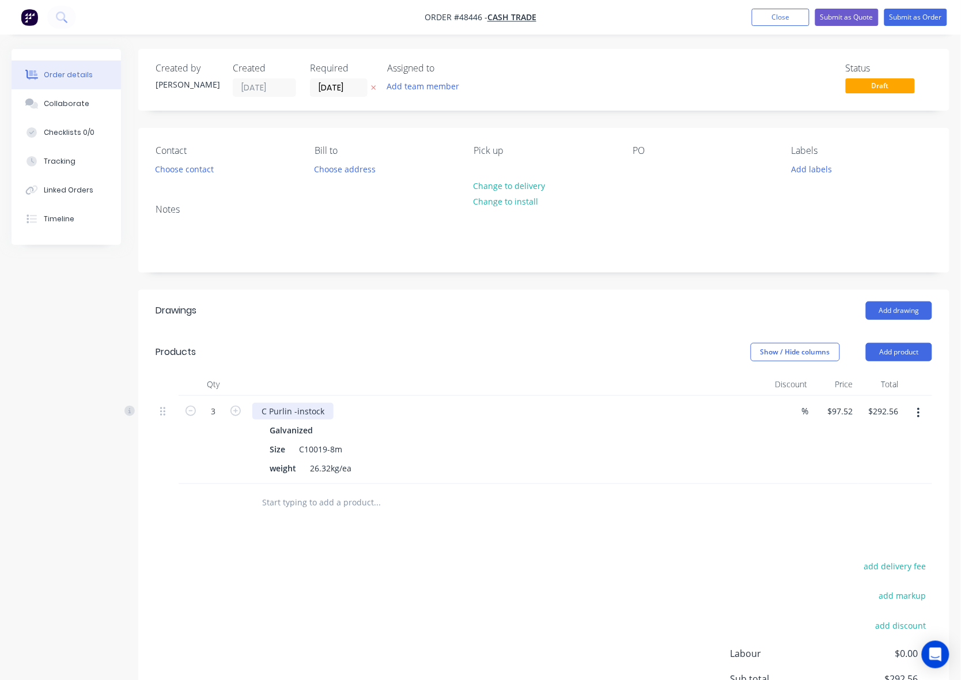
click at [326, 411] on div "C Purlin -instock" at bounding box center [292, 411] width 81 height 17
click at [381, 335] on header "Products Show / Hide columns Add product" at bounding box center [544, 351] width 812 height 41
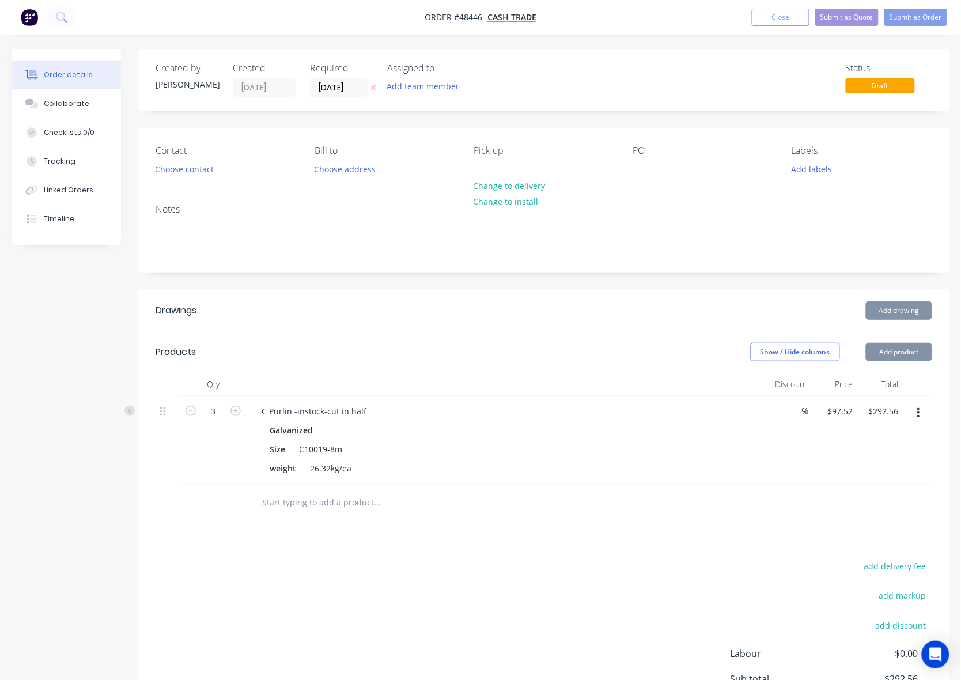
click at [888, 346] on button "Add product" at bounding box center [899, 352] width 66 height 18
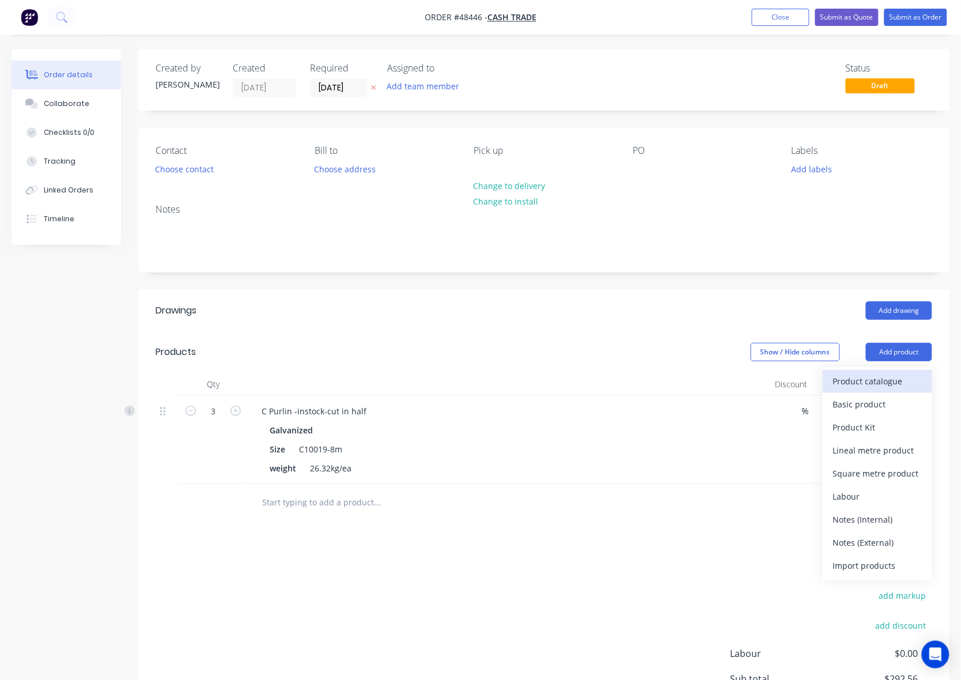
click at [877, 378] on div "Product catalogue" at bounding box center [877, 381] width 89 height 17
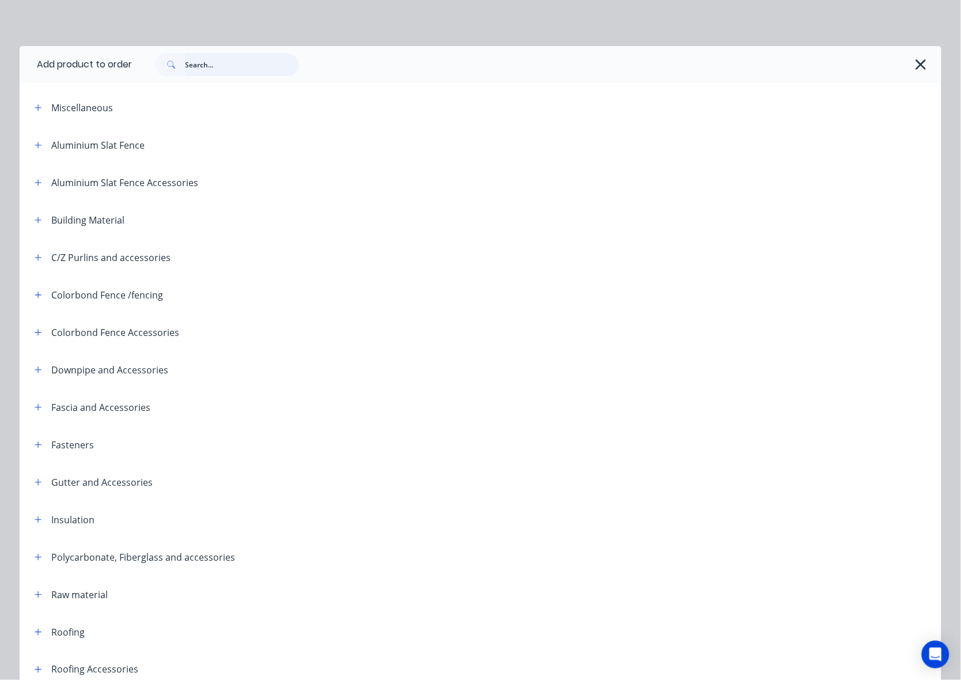
click at [243, 56] on input "text" at bounding box center [242, 64] width 114 height 23
type input "cut"
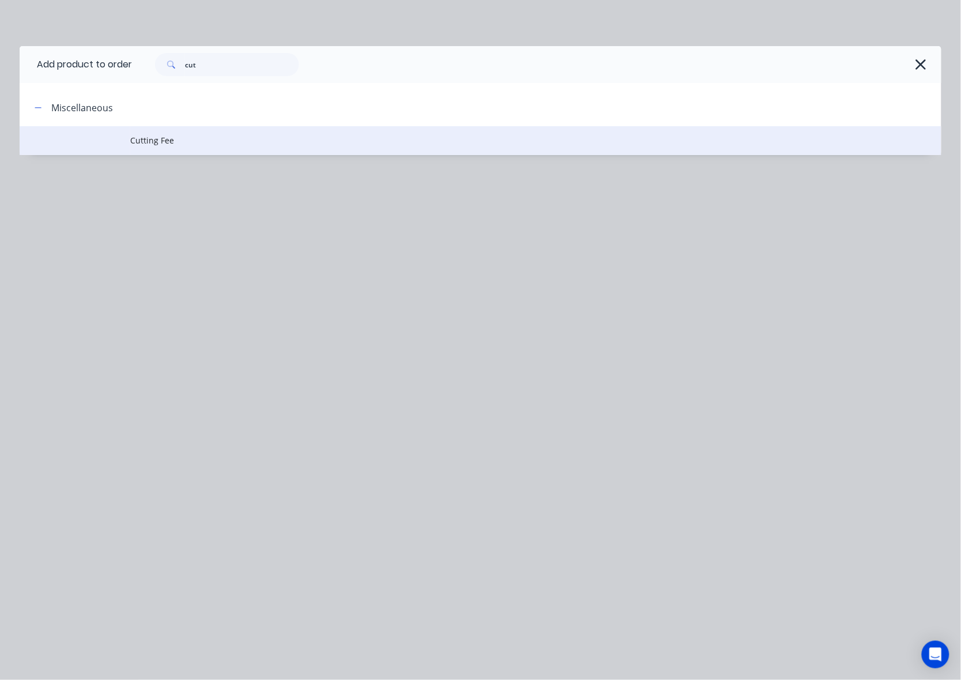
click at [180, 137] on span "Cutting Fee" at bounding box center [454, 140] width 649 height 12
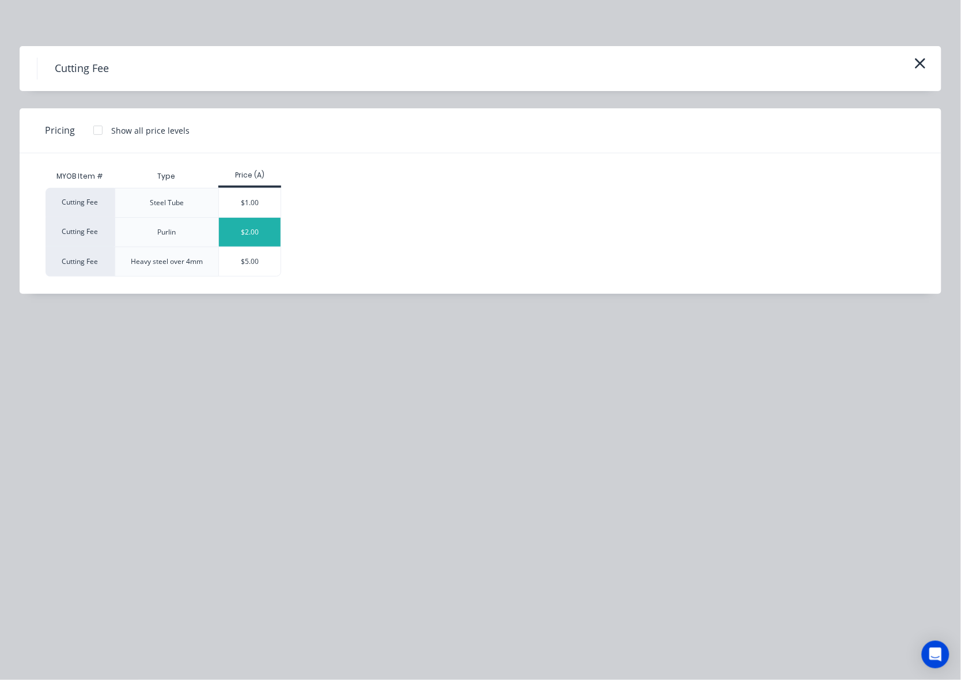
click at [255, 232] on div "$2.00" at bounding box center [250, 232] width 62 height 29
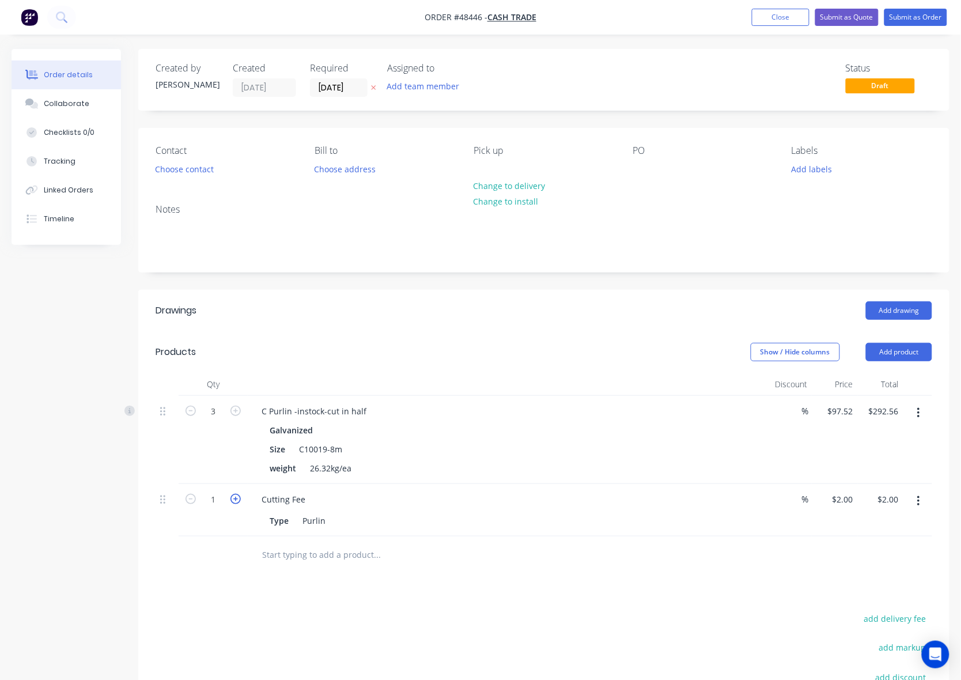
click at [235, 499] on icon "button" at bounding box center [236, 499] width 10 height 10
type input "2"
type input "$4.00"
click at [235, 499] on icon "button" at bounding box center [236, 499] width 10 height 10
type input "3"
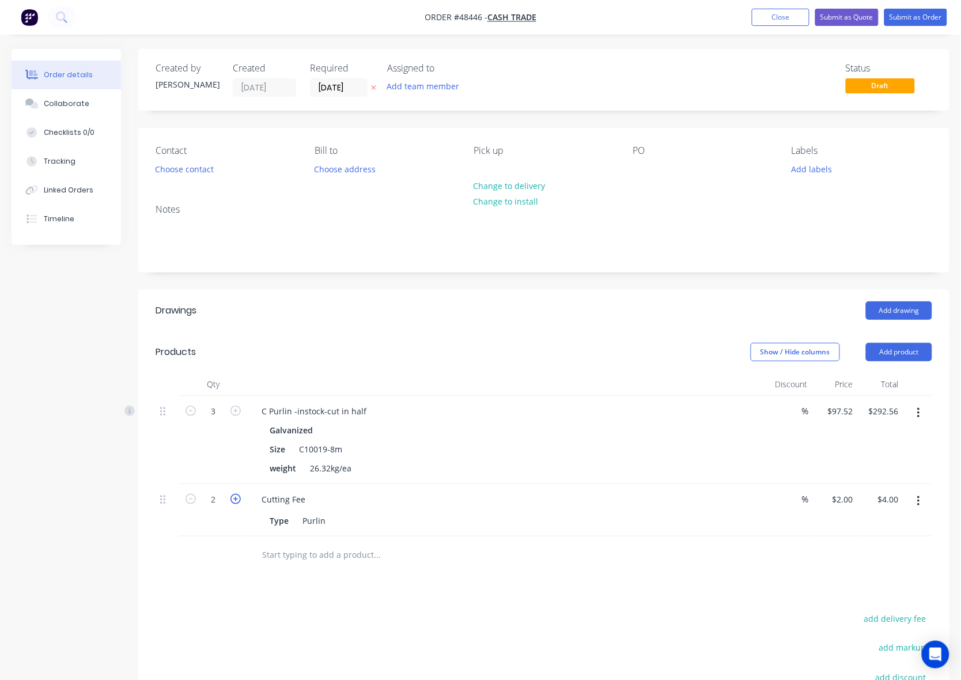
type input "$6.00"
drag, startPoint x: 129, startPoint y: 591, endPoint x: 392, endPoint y: 212, distance: 462.5
click at [138, 586] on div "Created by [PERSON_NAME] Created [DATE] Required [DATE] Assigned to Add team me…" at bounding box center [481, 446] width 938 height 794
click at [511, 185] on button "Change to delivery" at bounding box center [509, 186] width 84 height 16
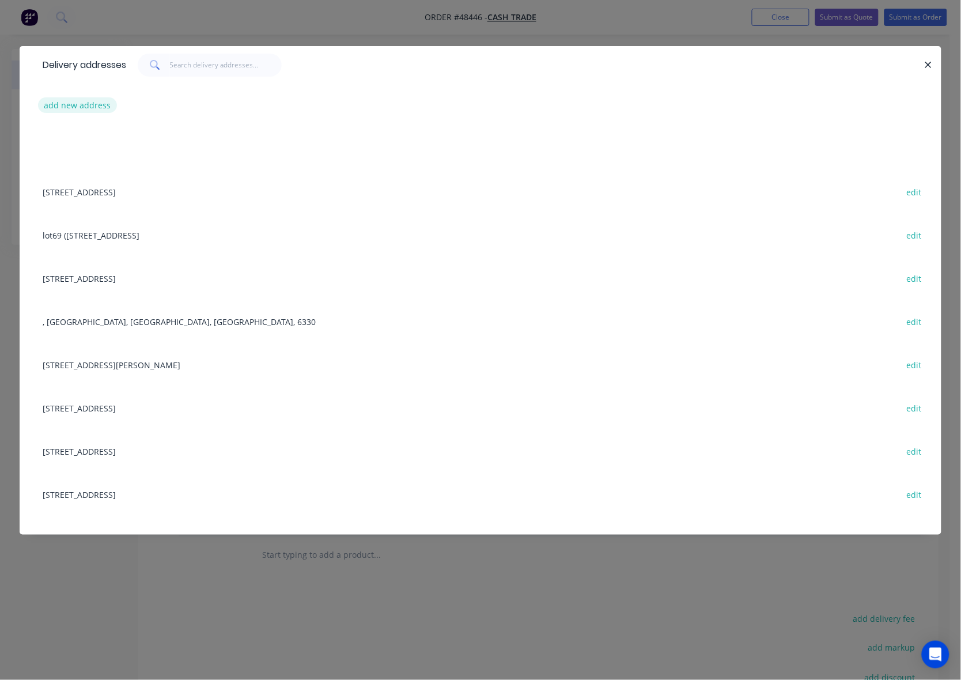
click at [62, 103] on button "add new address" at bounding box center [77, 105] width 79 height 16
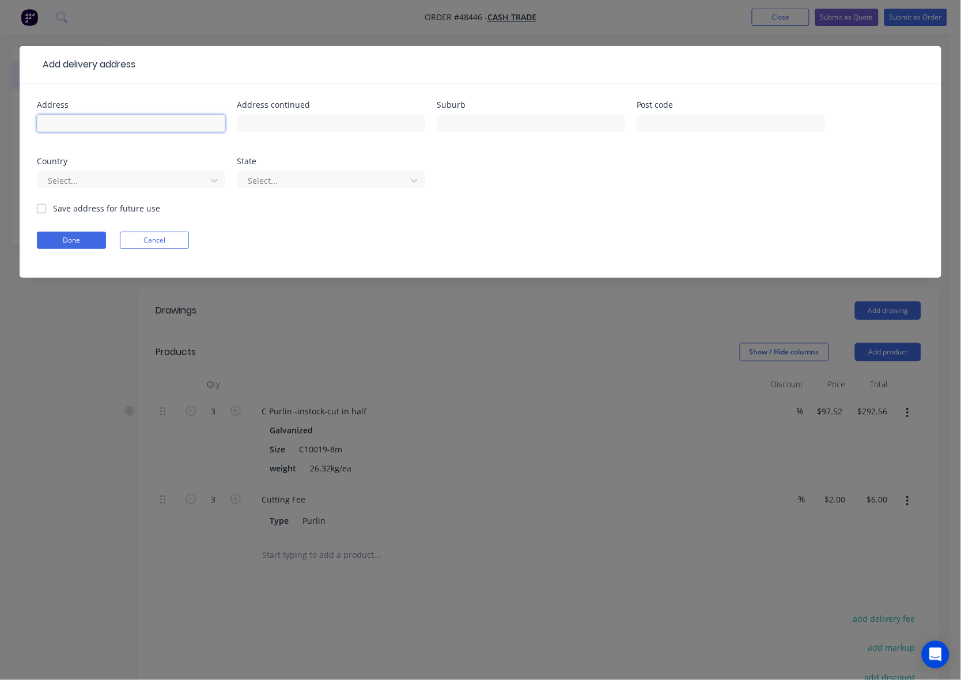
click at [70, 131] on input "text" at bounding box center [131, 123] width 188 height 17
paste input "[GEOGRAPHIC_DATA], [GEOGRAPHIC_DATA] 6081"
type input "[GEOGRAPHIC_DATA], [GEOGRAPHIC_DATA] 6081"
click at [78, 231] on form "Address [GEOGRAPHIC_DATA] Address continued Suburb Post code Country Select... …" at bounding box center [481, 189] width 888 height 177
click at [105, 236] on button "Done" at bounding box center [71, 240] width 69 height 17
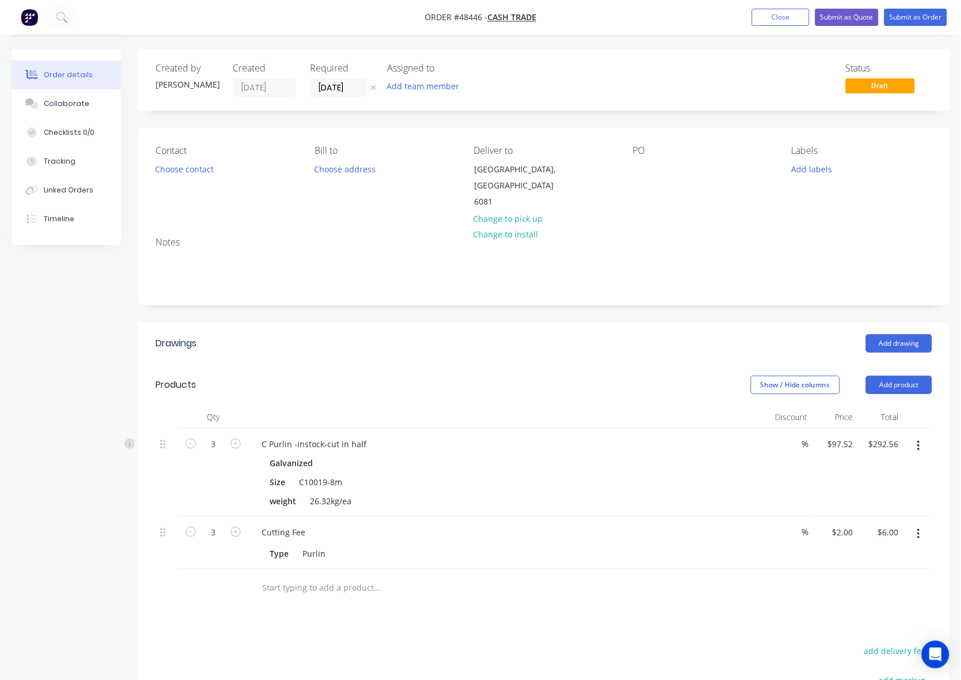
drag, startPoint x: 411, startPoint y: 320, endPoint x: 407, endPoint y: 297, distance: 23.9
click at [416, 323] on header "Drawings Add drawing" at bounding box center [544, 343] width 812 height 41
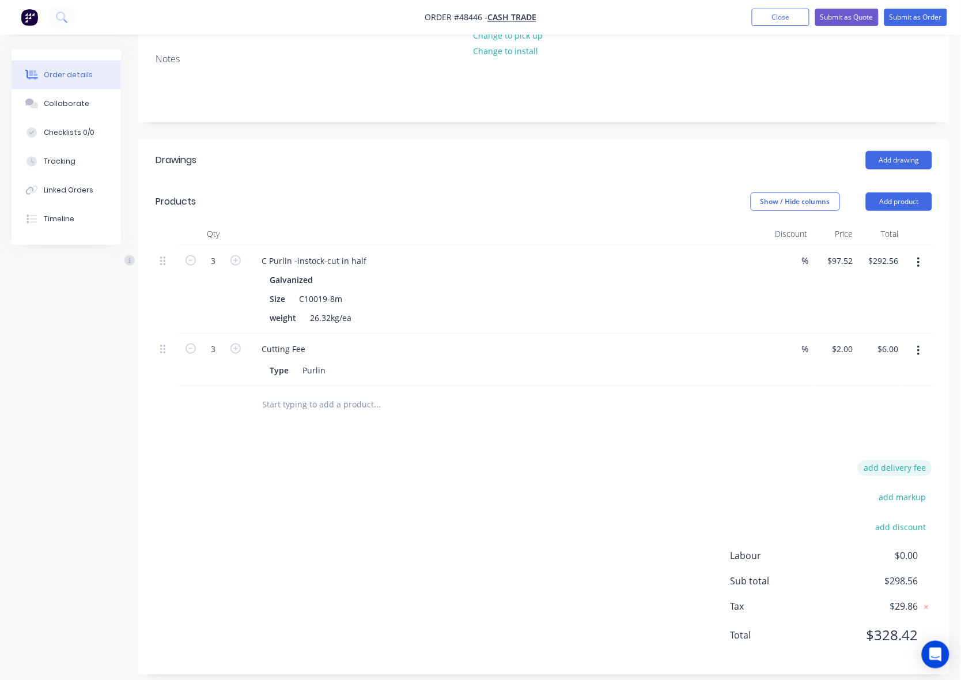
click at [885, 461] on button "add delivery fee" at bounding box center [895, 469] width 74 height 16
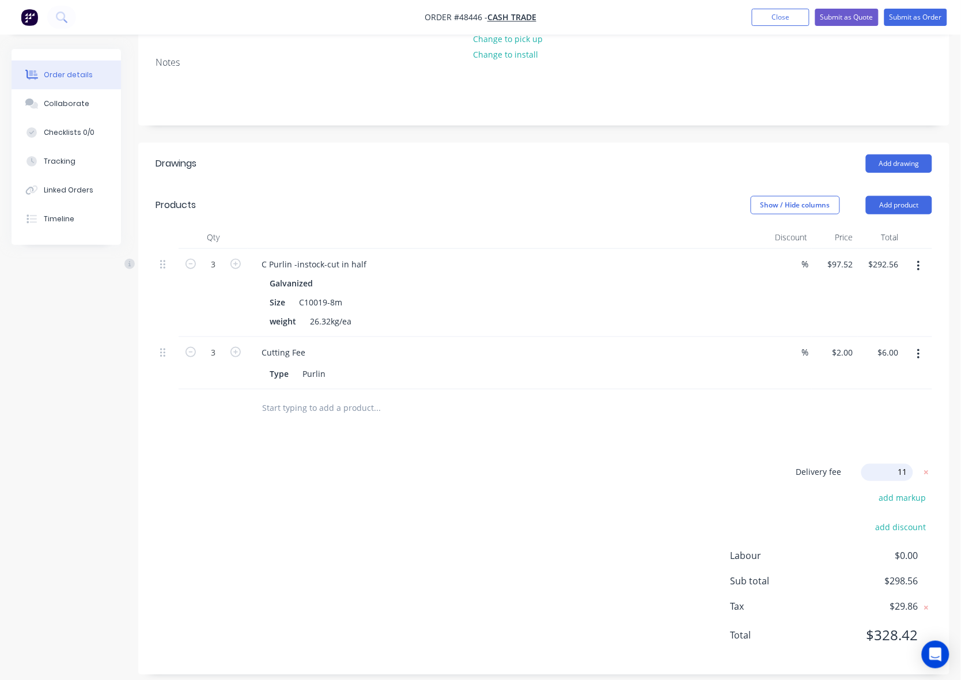
type input "110"
click input "submit" at bounding box center [0, 0] width 0 height 0
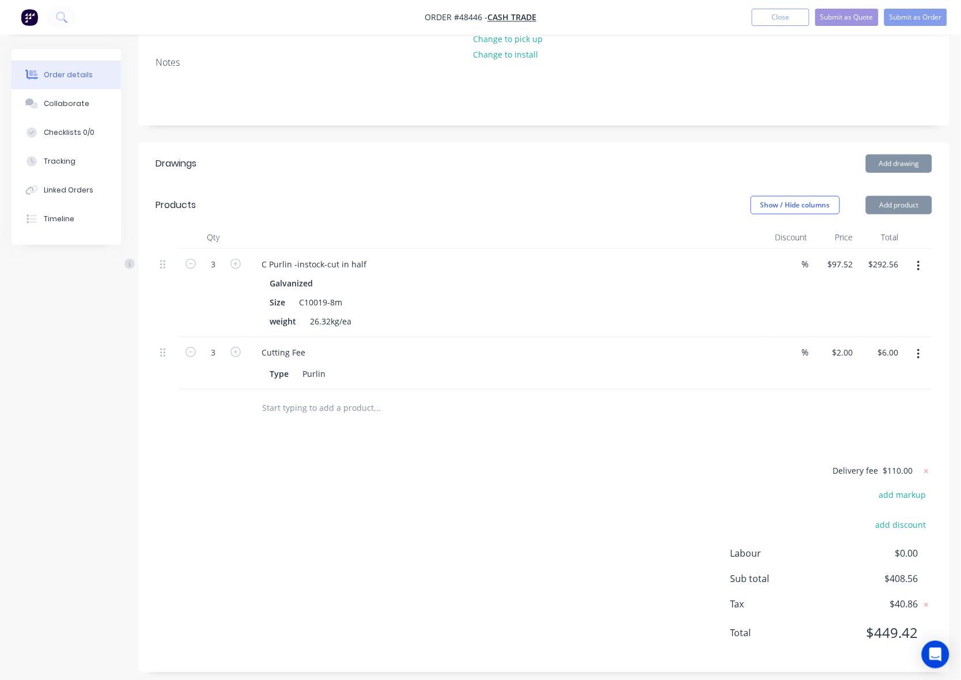
scroll to position [179, 0]
click at [431, 514] on div "Delivery fee $110.00 add markup add discount Labour $0.00 Sub total $408.56 Tax…" at bounding box center [544, 560] width 777 height 191
click at [375, 527] on div "Delivery fee $110.00 add markup add discount Labour $0.00 Sub total $408.56 Tax…" at bounding box center [544, 560] width 777 height 191
click at [507, 534] on div "Delivery fee $110.00 add markup add discount Labour $0.00 Sub total $408.56 Tax…" at bounding box center [544, 560] width 777 height 191
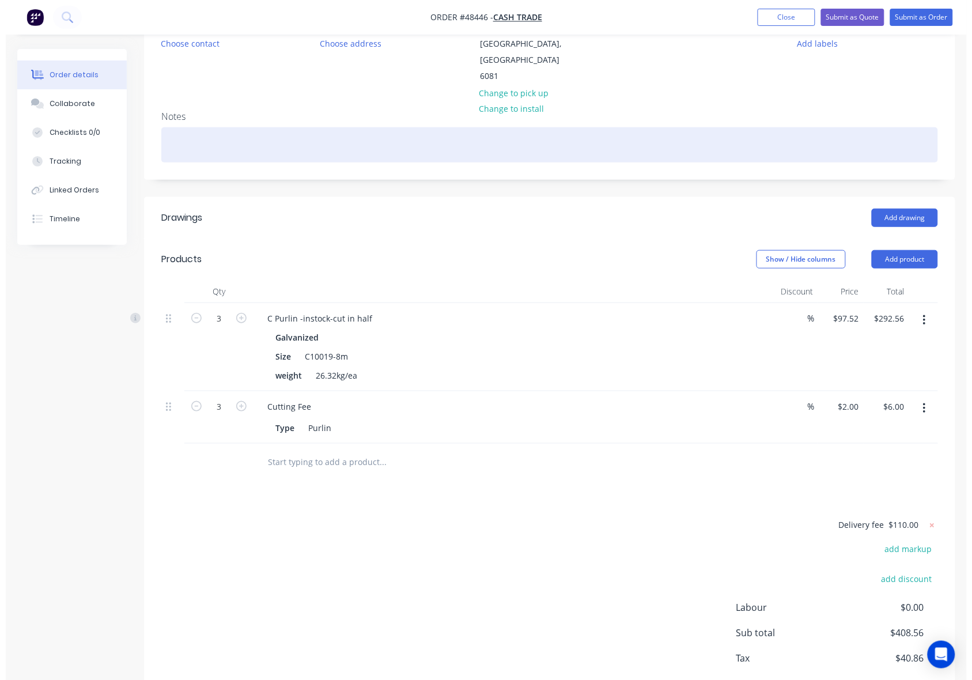
scroll to position [0, 0]
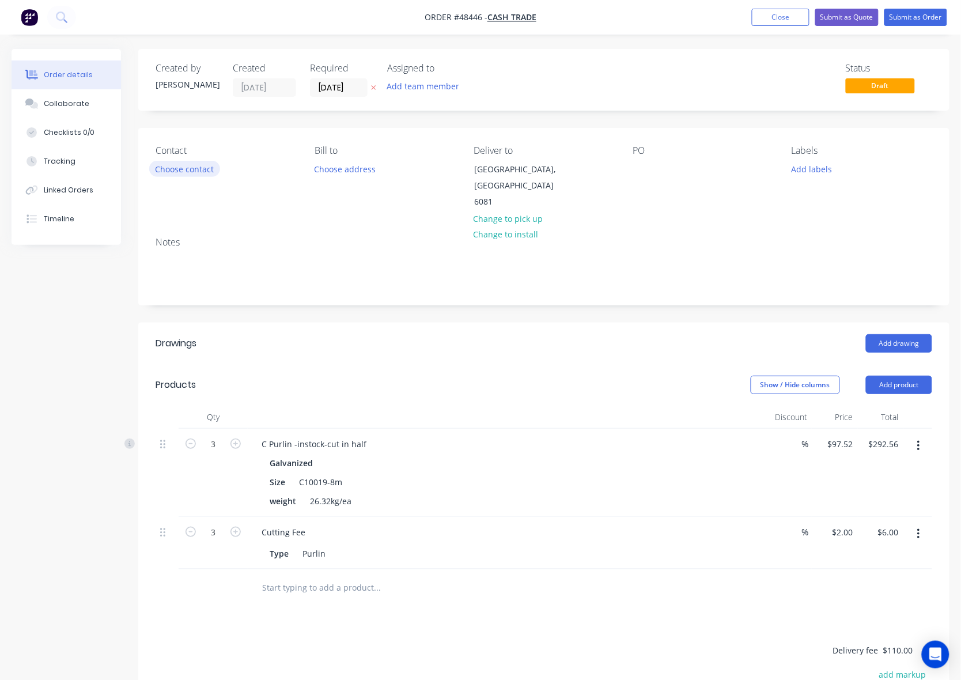
click at [183, 164] on button "Choose contact" at bounding box center [184, 169] width 71 height 16
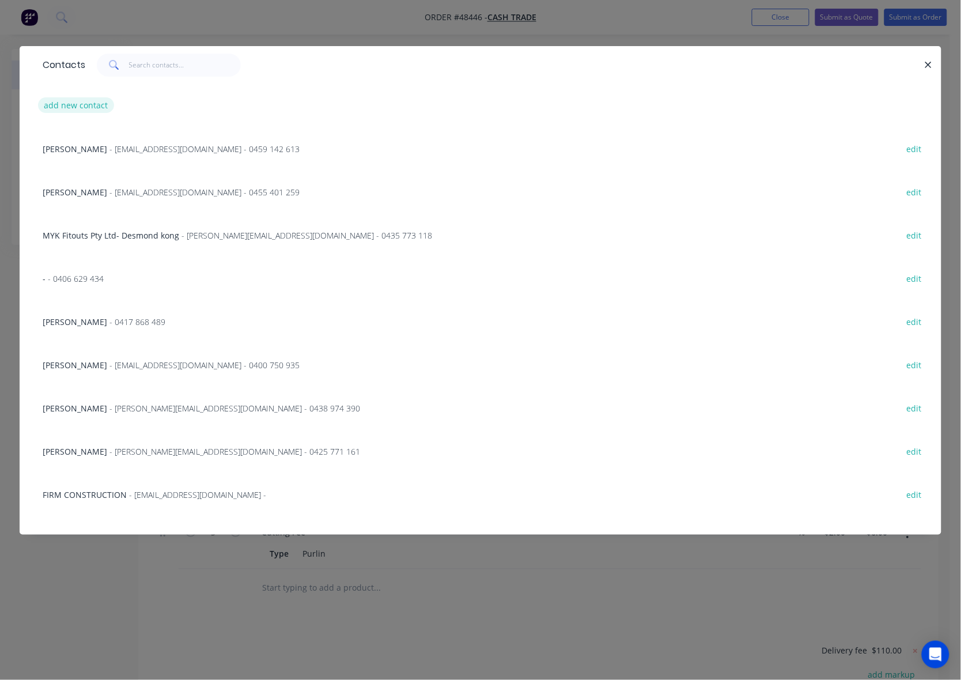
click at [85, 101] on button "add new contact" at bounding box center [76, 105] width 76 height 16
select select "AU"
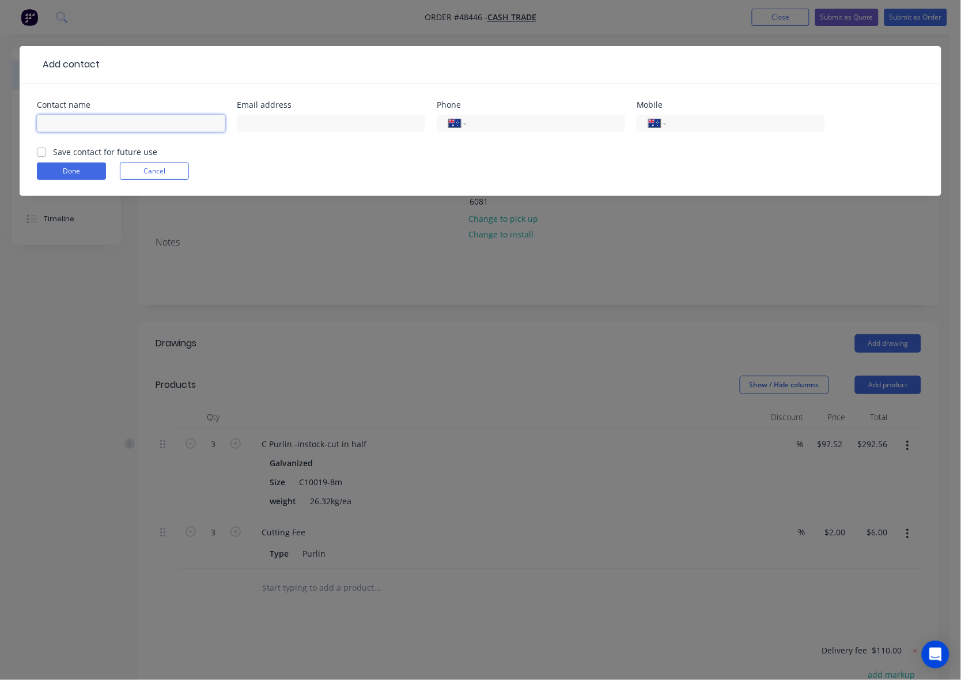
click at [124, 131] on input "text" at bounding box center [131, 123] width 188 height 17
type input "Rocca"
click at [779, 124] on input "tel" at bounding box center [744, 123] width 138 height 13
type input "0418 951 510"
click at [53, 179] on button "Done" at bounding box center [71, 171] width 69 height 17
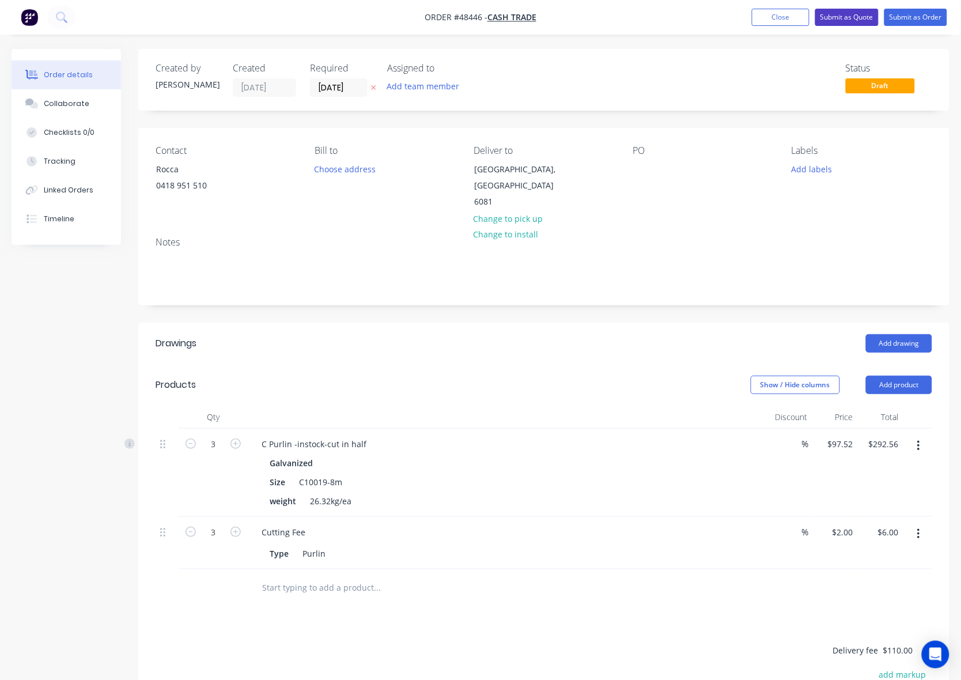
click at [855, 26] on button "Submit as Quote" at bounding box center [847, 17] width 63 height 17
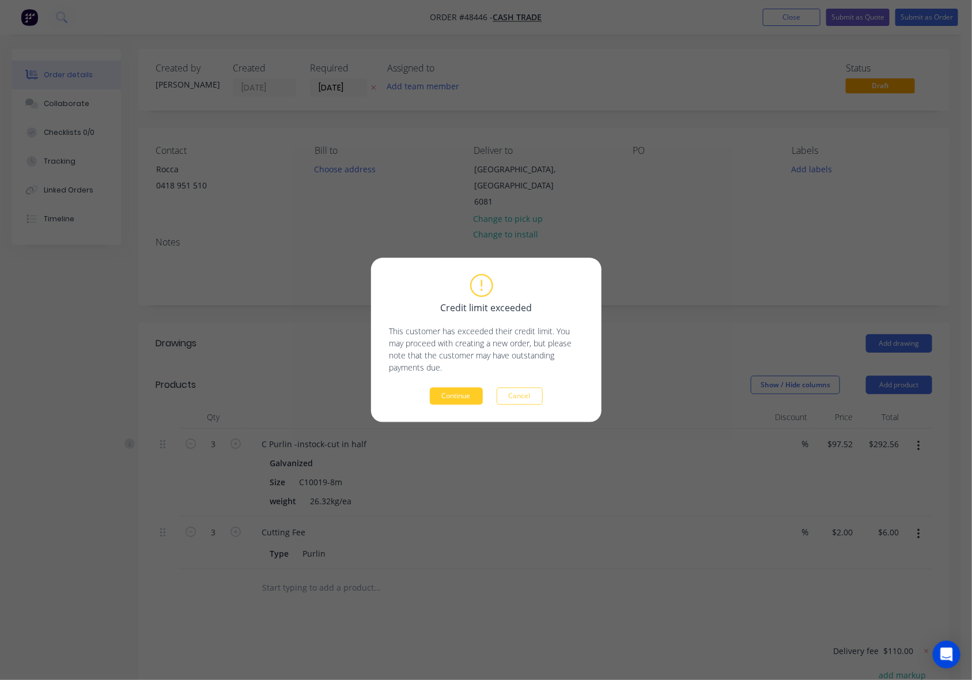
click at [448, 391] on button "Continue" at bounding box center [456, 396] width 53 height 17
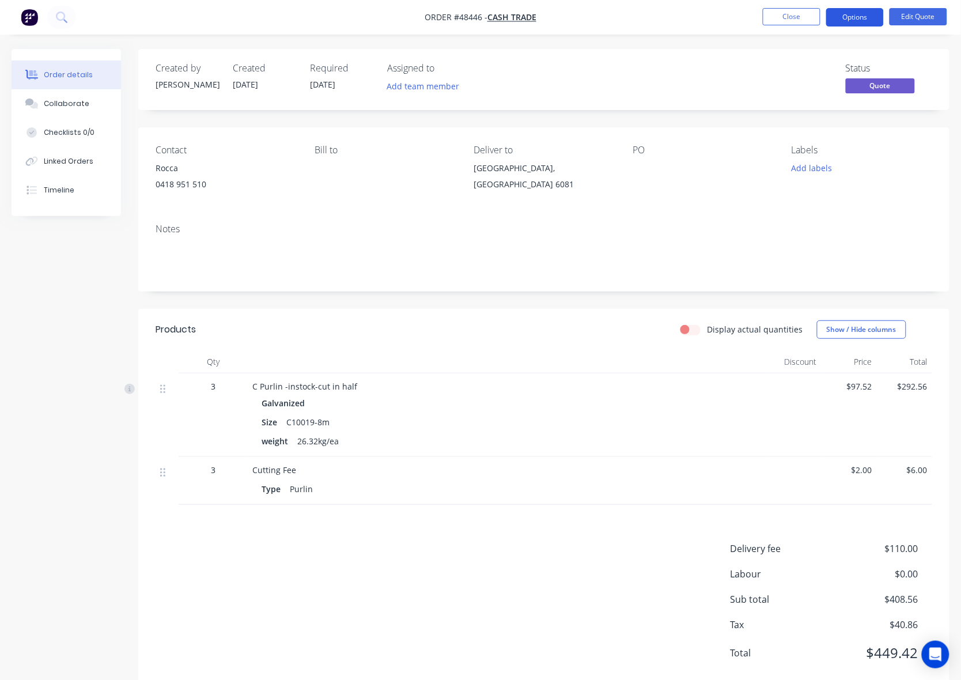
click at [846, 10] on button "Options" at bounding box center [855, 17] width 58 height 18
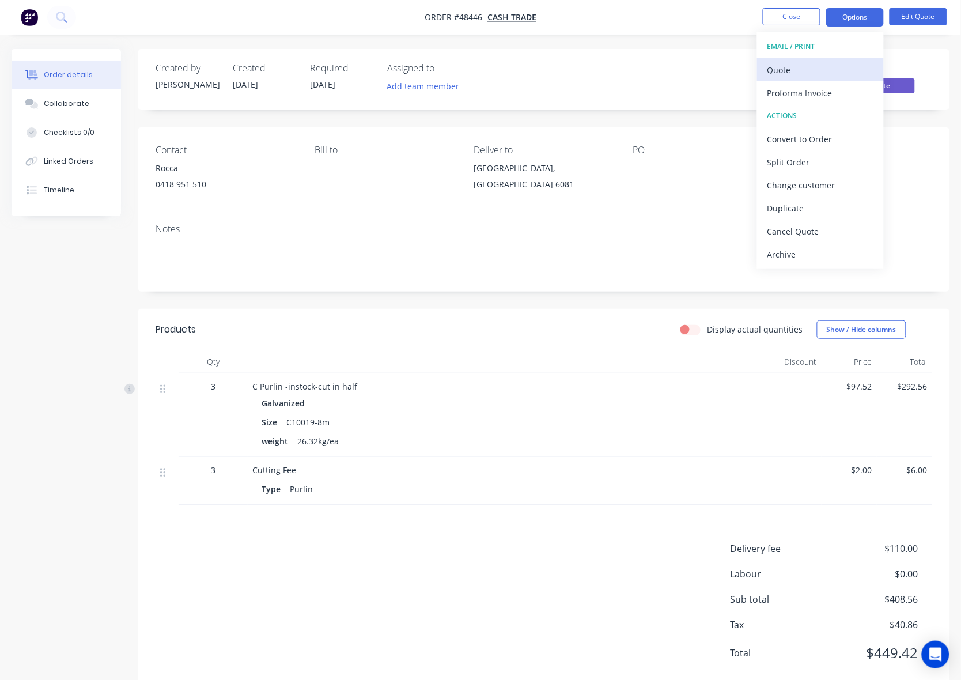
click at [786, 74] on div "Quote" at bounding box center [821, 70] width 106 height 17
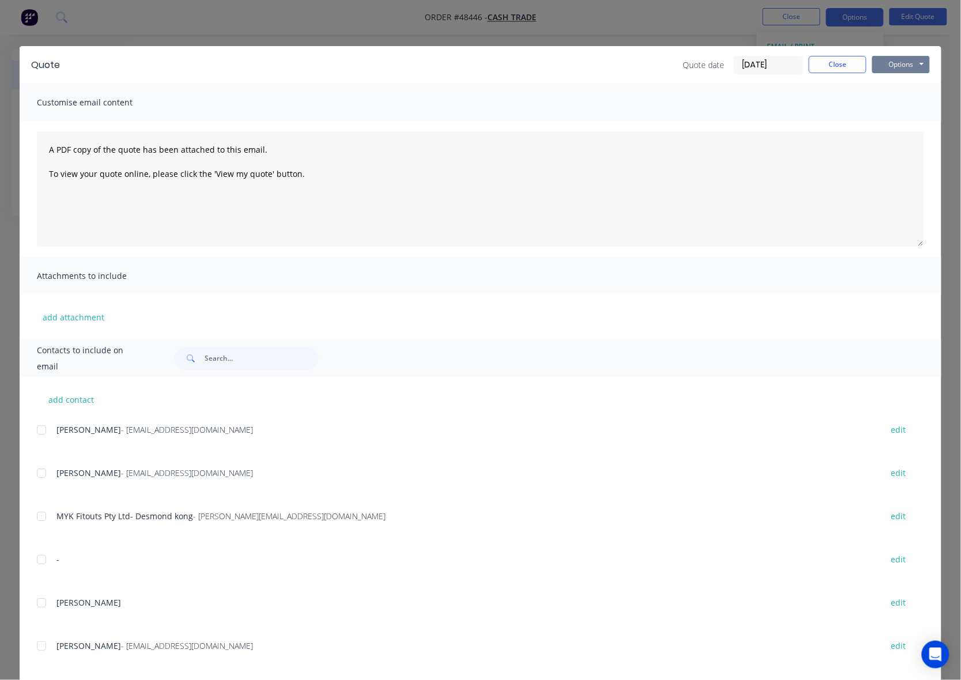
click at [923, 59] on button "Options" at bounding box center [902, 64] width 58 height 17
click at [830, 70] on button "Close" at bounding box center [838, 64] width 58 height 17
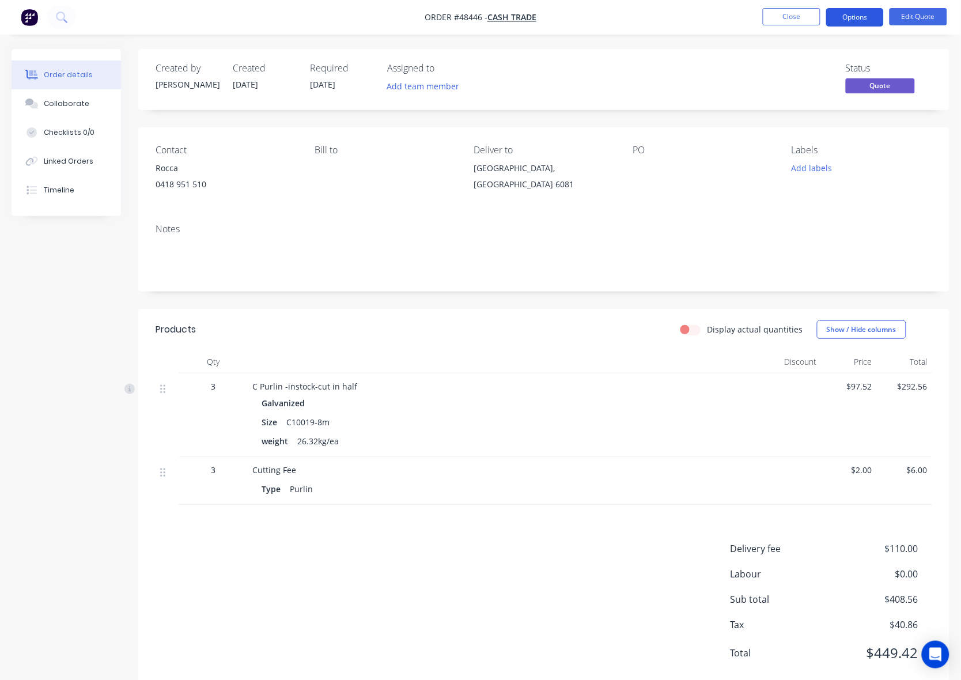
click at [856, 10] on button "Options" at bounding box center [855, 17] width 58 height 18
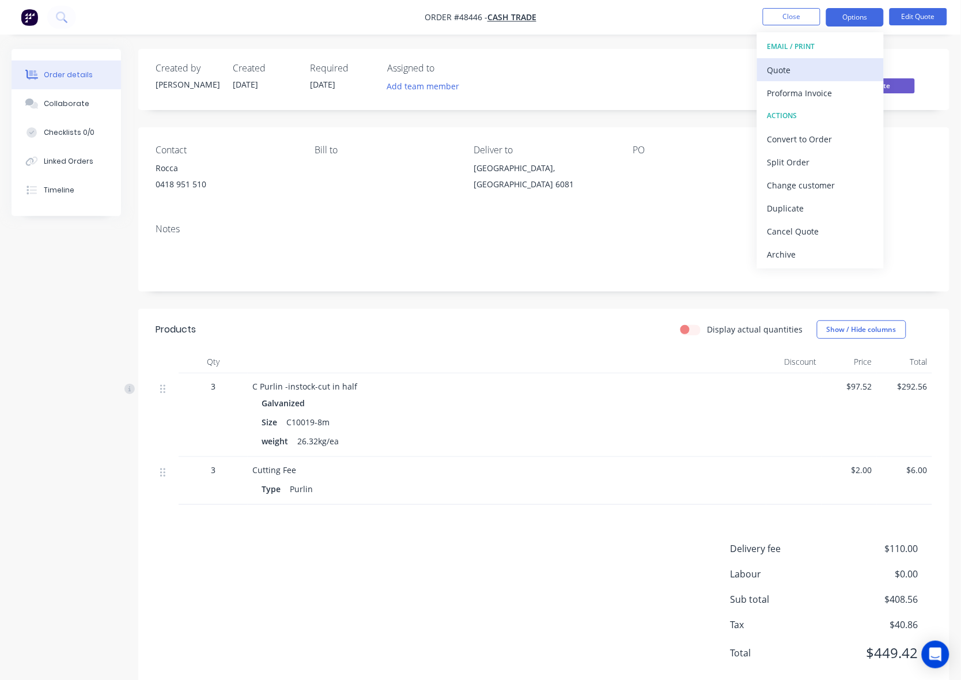
click at [817, 67] on div "Quote" at bounding box center [821, 70] width 106 height 17
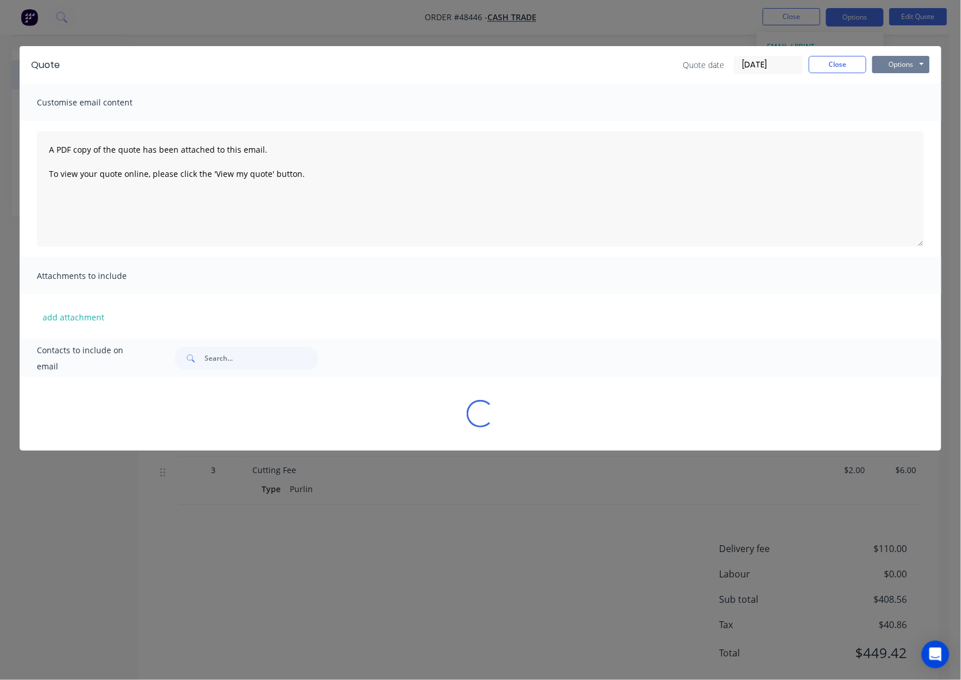
click at [895, 56] on button "Options" at bounding box center [902, 64] width 58 height 17
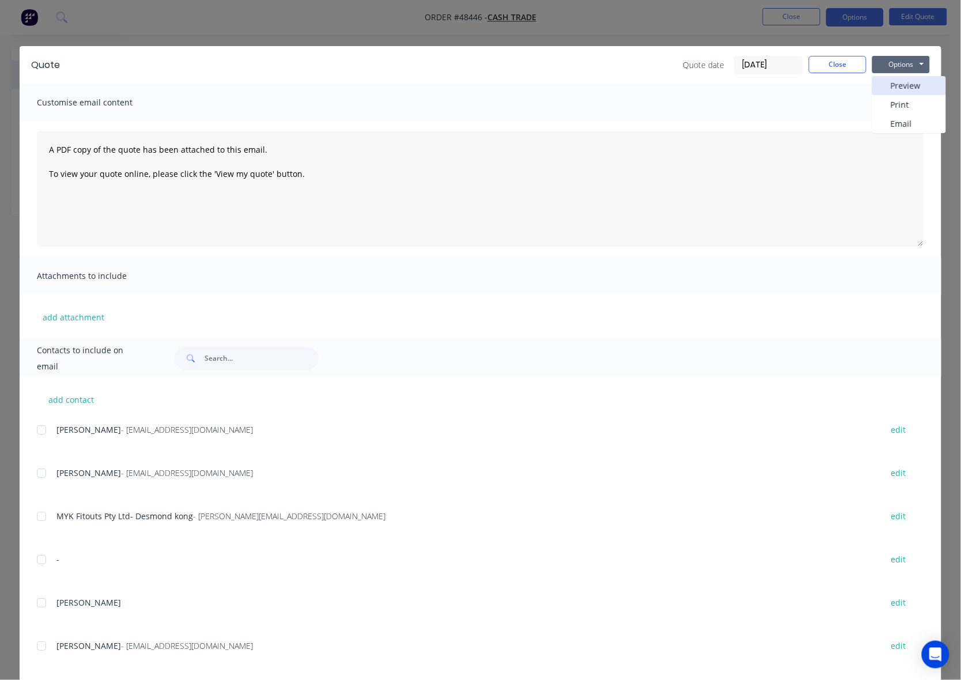
click at [903, 82] on button "Preview" at bounding box center [910, 85] width 74 height 19
click at [845, 53] on div "Quote Quote date [DATE] Close Options Preview Print Email" at bounding box center [481, 64] width 922 height 37
click at [839, 61] on button "Close" at bounding box center [838, 64] width 58 height 17
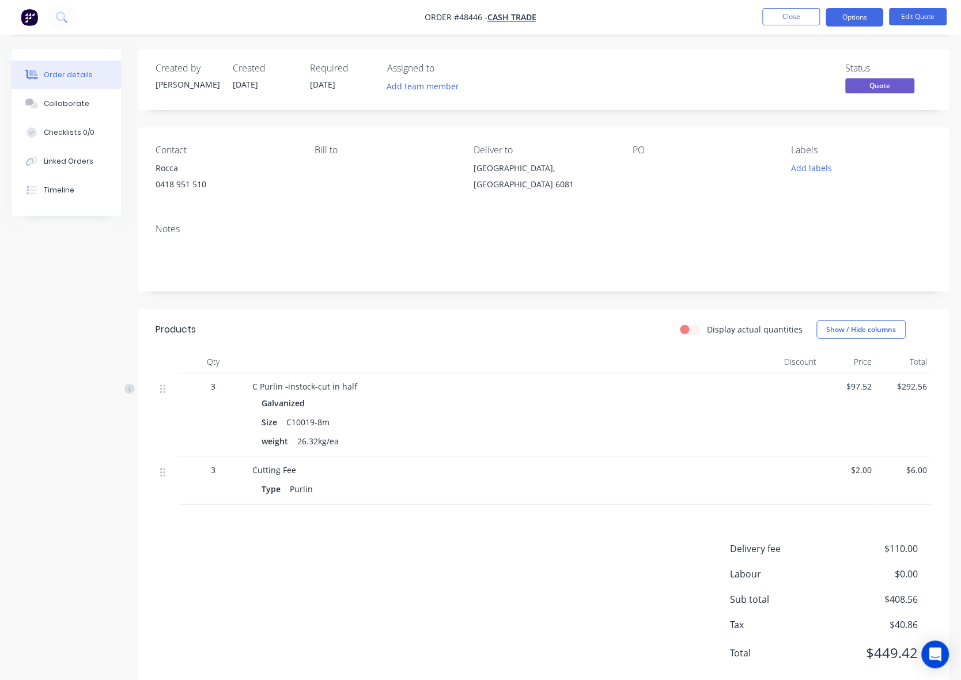
click at [760, 427] on div "Galvanized Size C10019-8m weight 26.32kg/ea" at bounding box center [506, 422] width 509 height 55
click at [809, 12] on button "Close" at bounding box center [792, 16] width 58 height 17
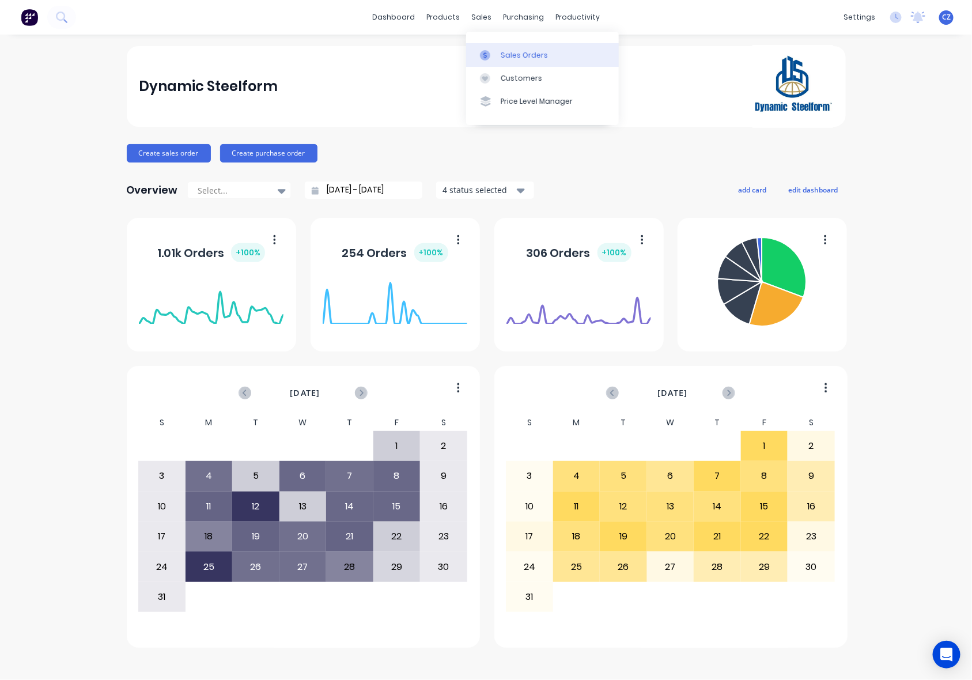
drag, startPoint x: 499, startPoint y: 62, endPoint x: 491, endPoint y: 61, distance: 8.2
click at [499, 62] on link "Sales Orders" at bounding box center [542, 54] width 153 height 23
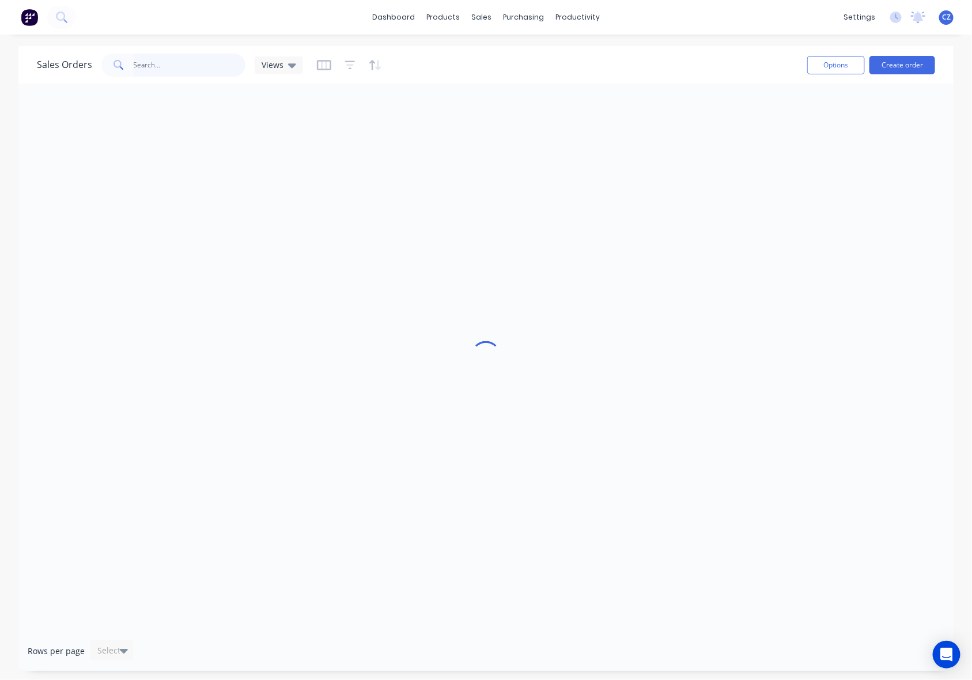
click at [163, 63] on input "text" at bounding box center [190, 65] width 112 height 23
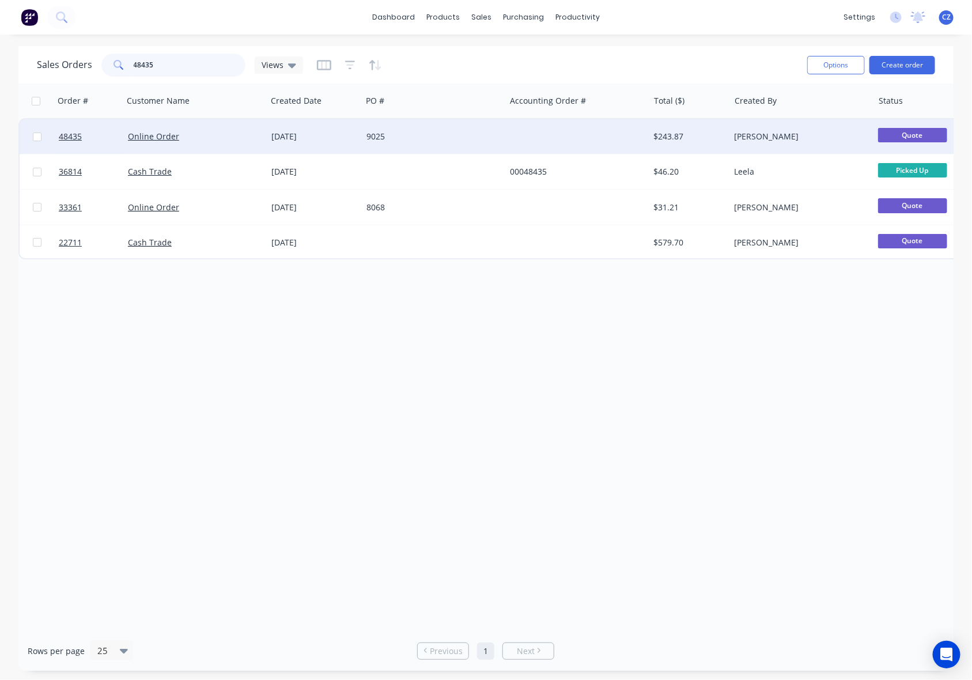
type input "48435"
click at [512, 129] on div at bounding box center [577, 136] width 144 height 35
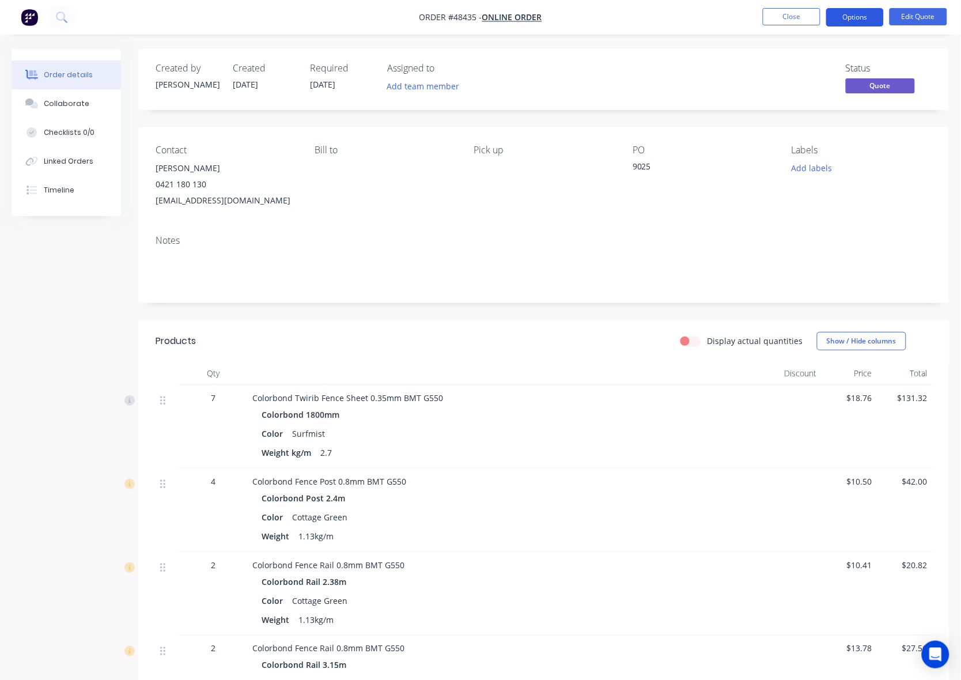
click at [860, 10] on nav "Order #48435 - Online Order Close Options Edit Quote" at bounding box center [480, 17] width 961 height 35
click at [860, 13] on button "Options" at bounding box center [855, 17] width 58 height 18
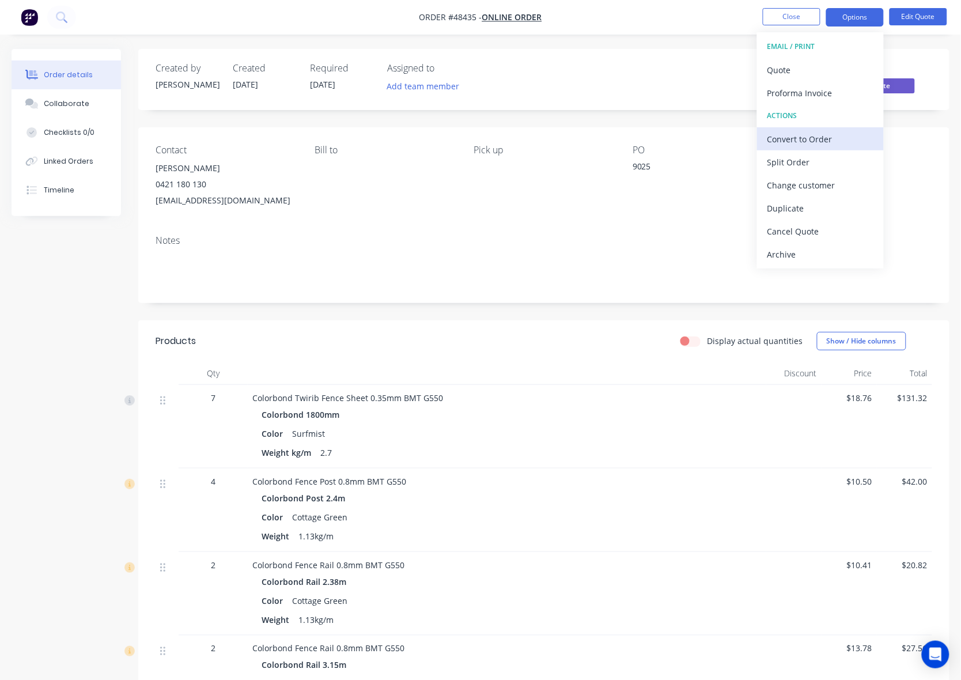
click at [813, 138] on div "Convert to Order" at bounding box center [821, 139] width 106 height 17
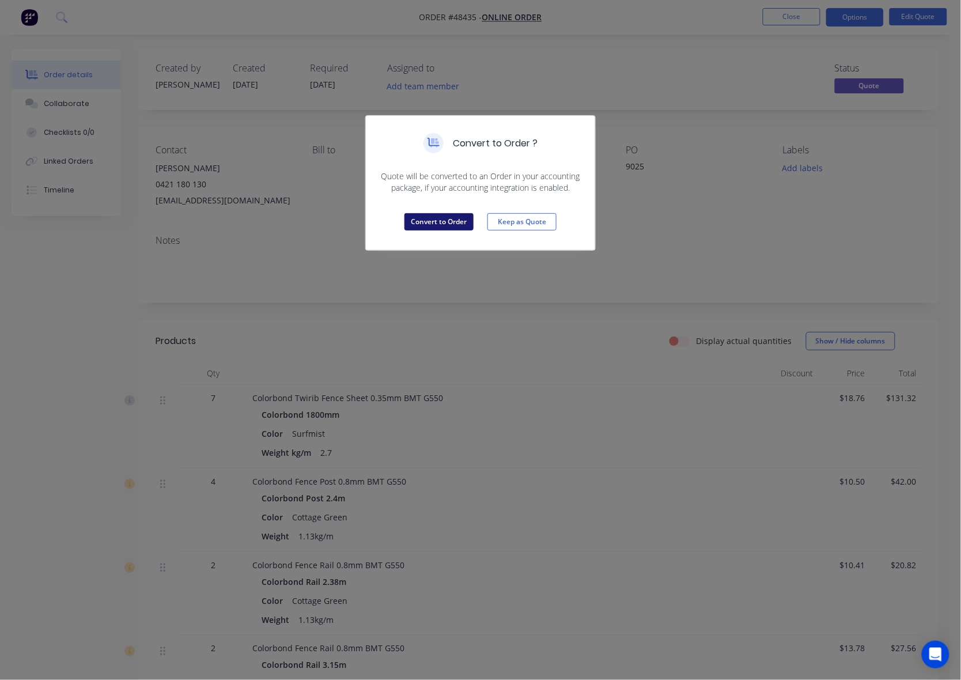
click at [417, 226] on button "Convert to Order" at bounding box center [439, 221] width 69 height 17
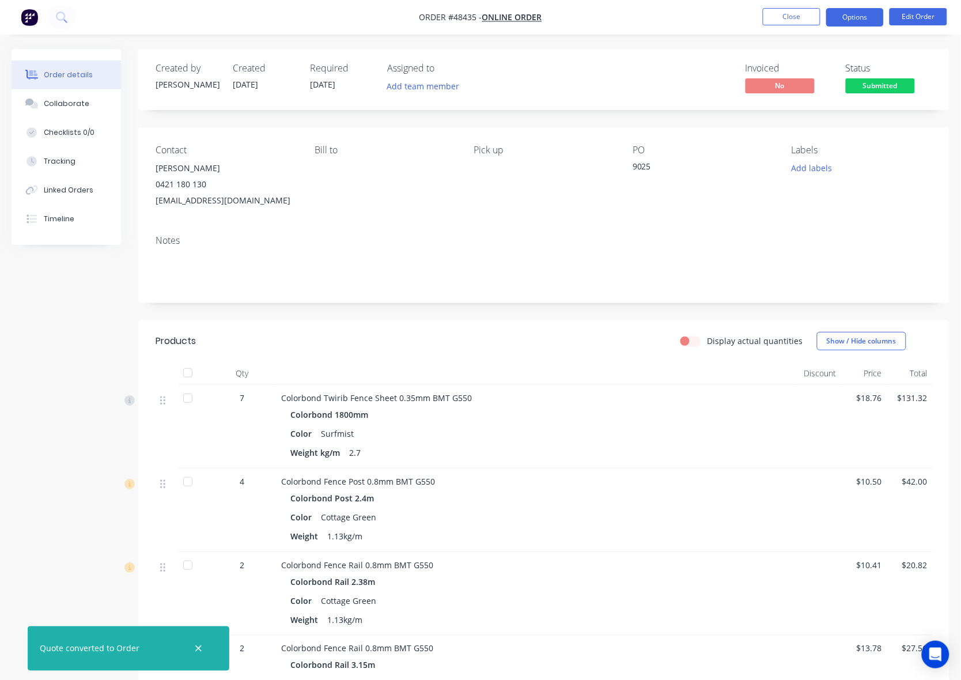
click at [862, 19] on button "Options" at bounding box center [855, 17] width 58 height 18
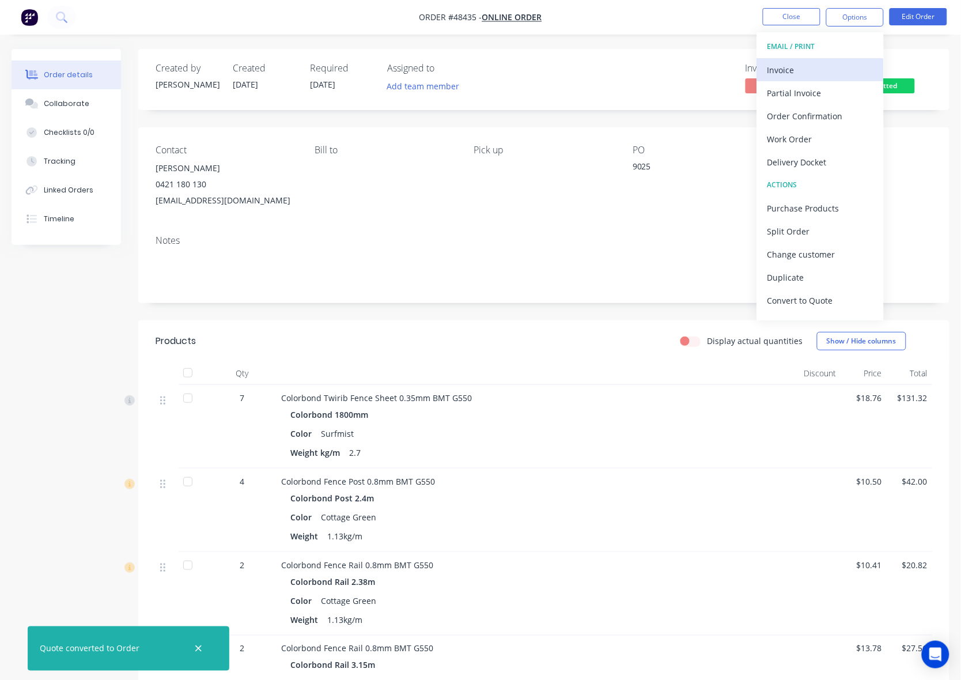
click at [821, 72] on div "Invoice" at bounding box center [821, 70] width 106 height 17
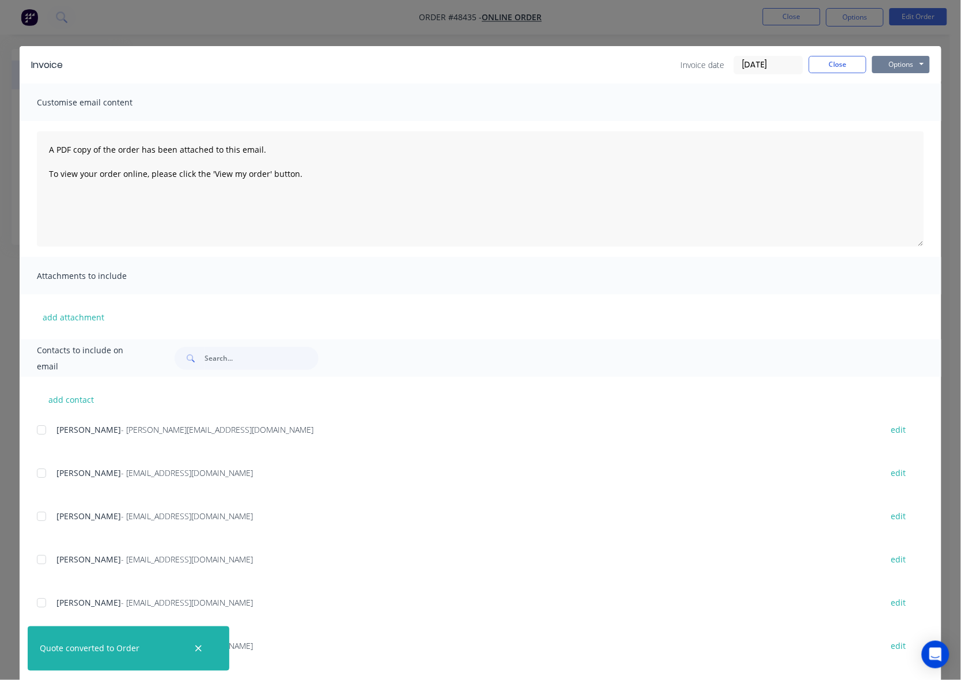
click at [900, 61] on button "Options" at bounding box center [902, 64] width 58 height 17
click at [889, 105] on button "Print" at bounding box center [910, 104] width 74 height 19
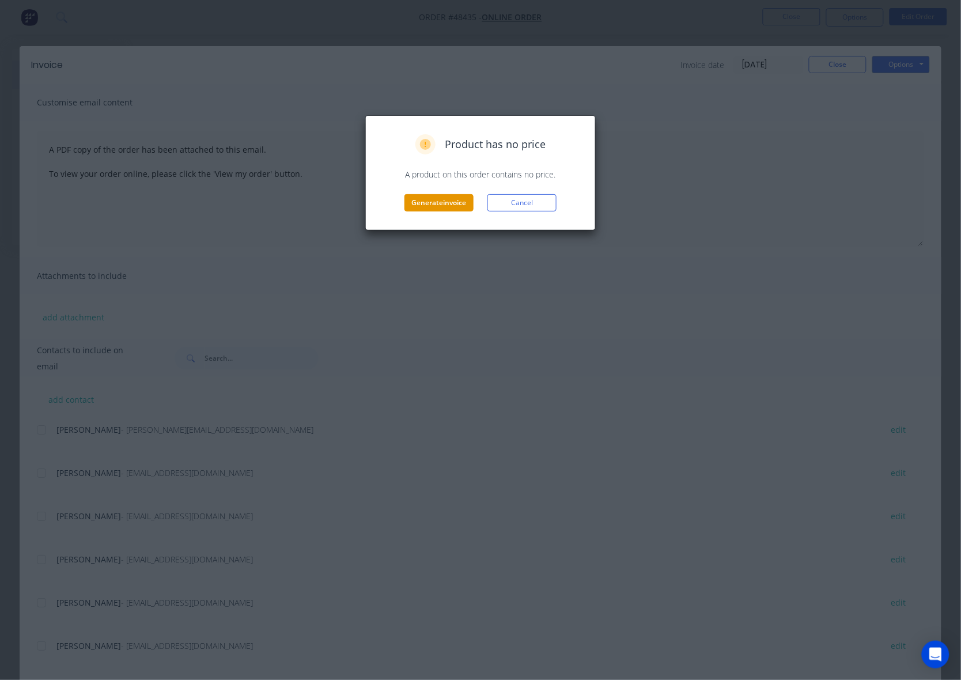
click at [428, 203] on button "Generate invoice" at bounding box center [439, 202] width 69 height 17
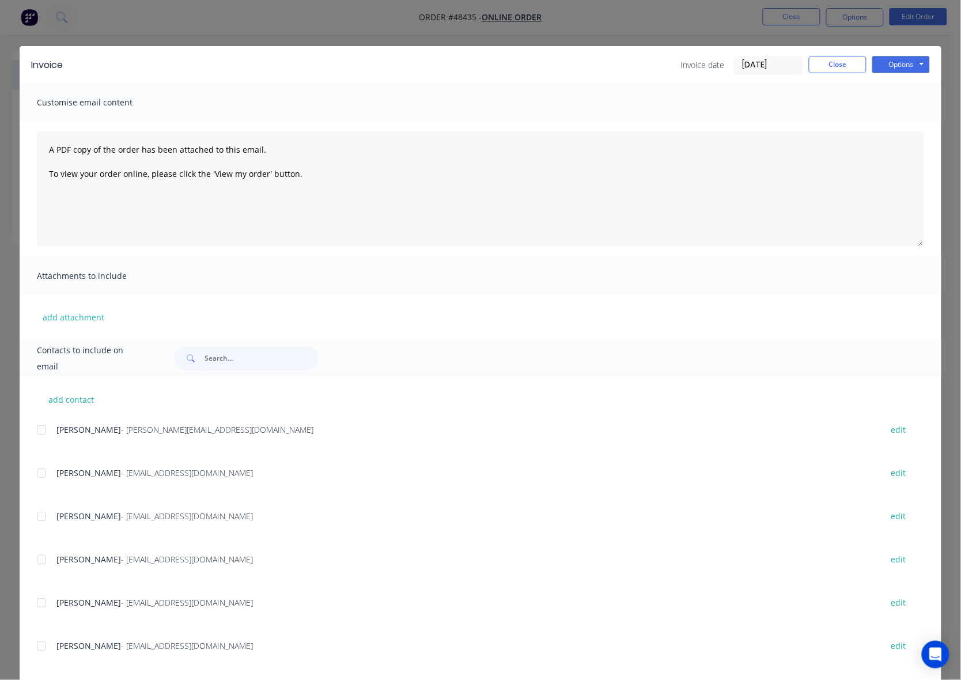
click at [840, 75] on div "Invoice Invoice date [DATE] Close Options Preview Print Email" at bounding box center [481, 64] width 922 height 37
click at [851, 62] on button "Close" at bounding box center [838, 64] width 58 height 17
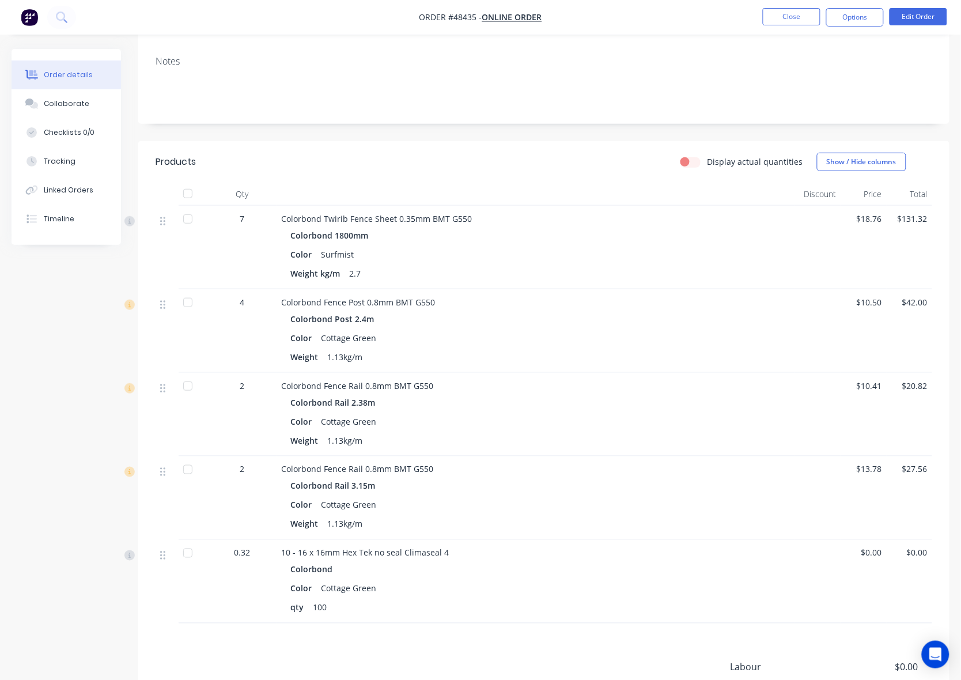
scroll to position [216, 0]
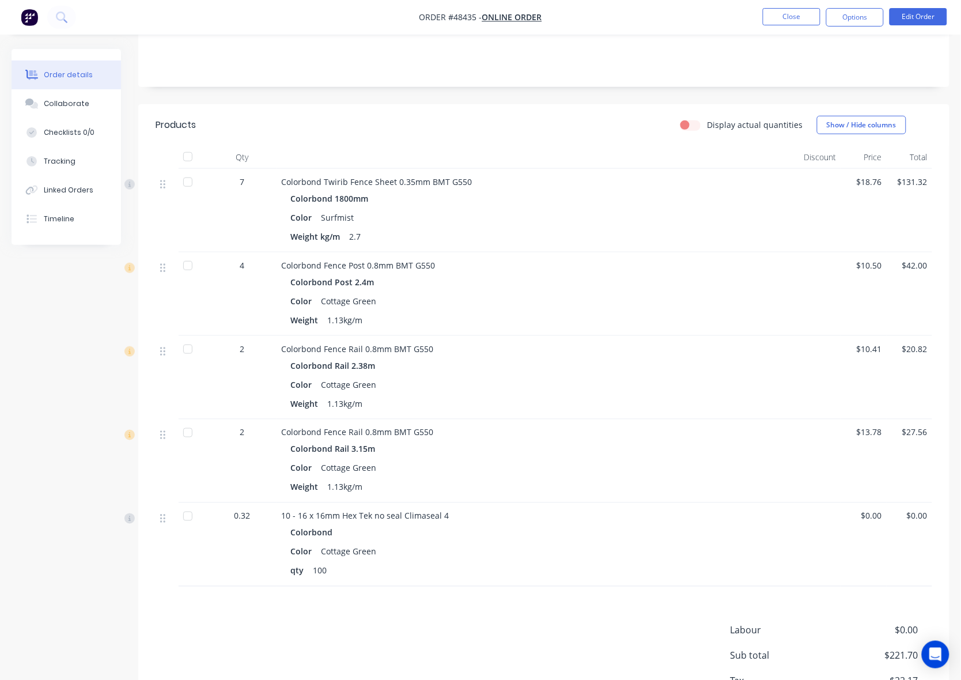
click at [589, 585] on div "10 - 16 x 16mm Hex Tek no seal Climaseal 4 Colorbond Color Cottage Green qty 100" at bounding box center [536, 545] width 519 height 84
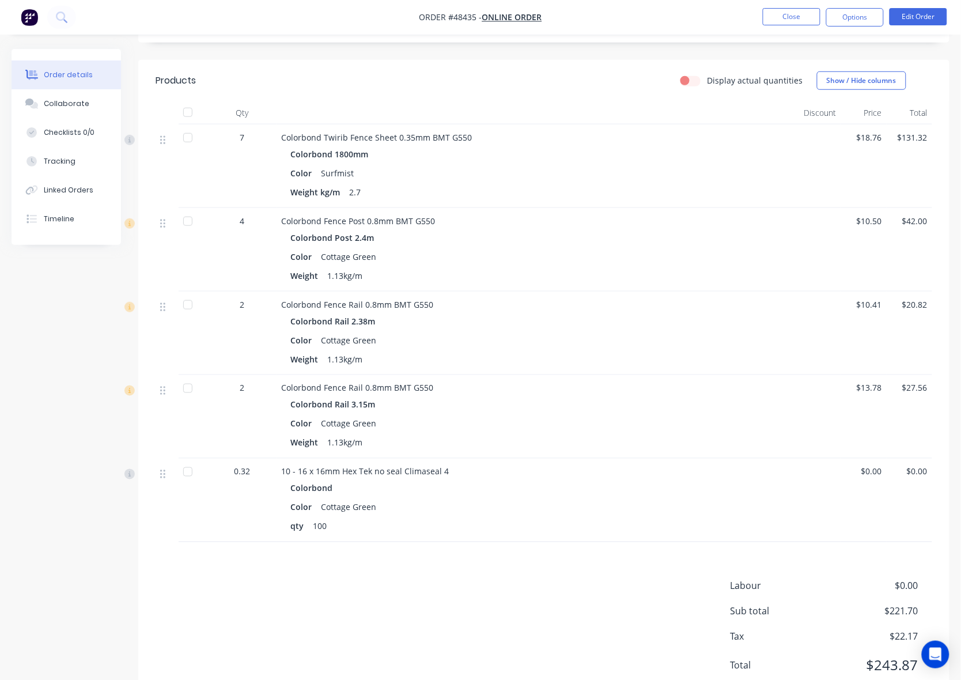
scroll to position [303, 0]
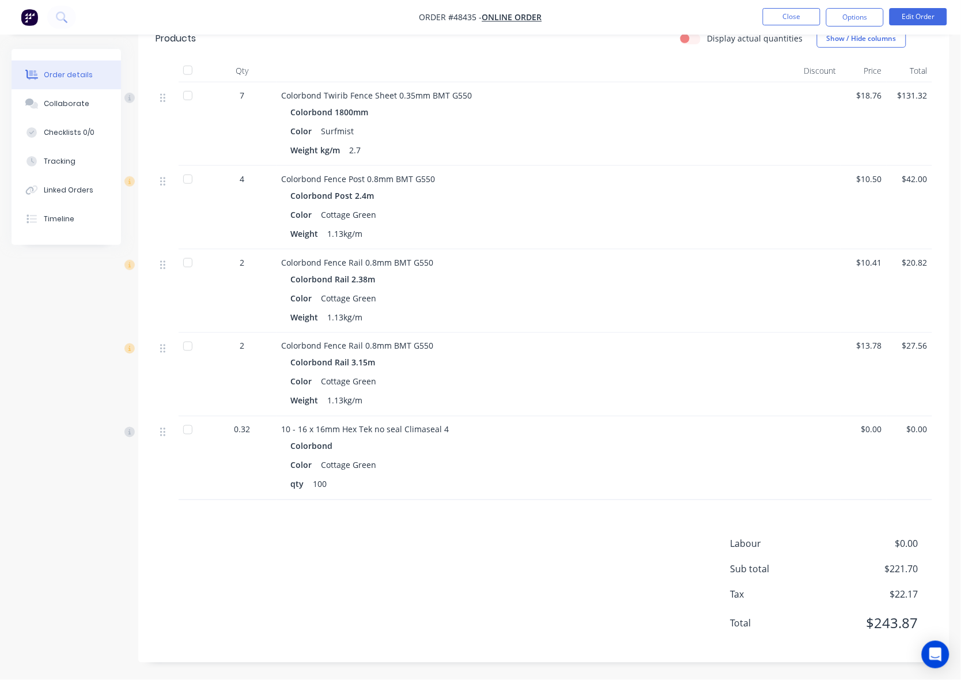
click at [496, 496] on div "10 - 16 x 16mm Hex Tek no seal Climaseal 4 Colorbond Color Cottage Green qty 100" at bounding box center [536, 459] width 519 height 84
click at [512, 526] on div "Products Display actual quantities Show / Hide columns Qty Discount Price Total…" at bounding box center [544, 340] width 812 height 645
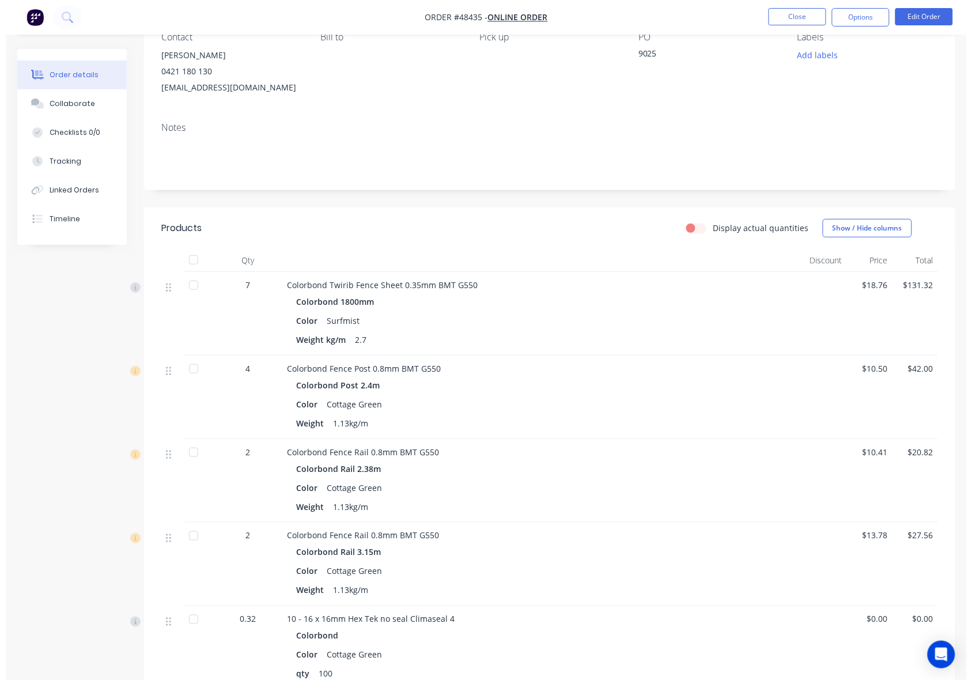
scroll to position [0, 0]
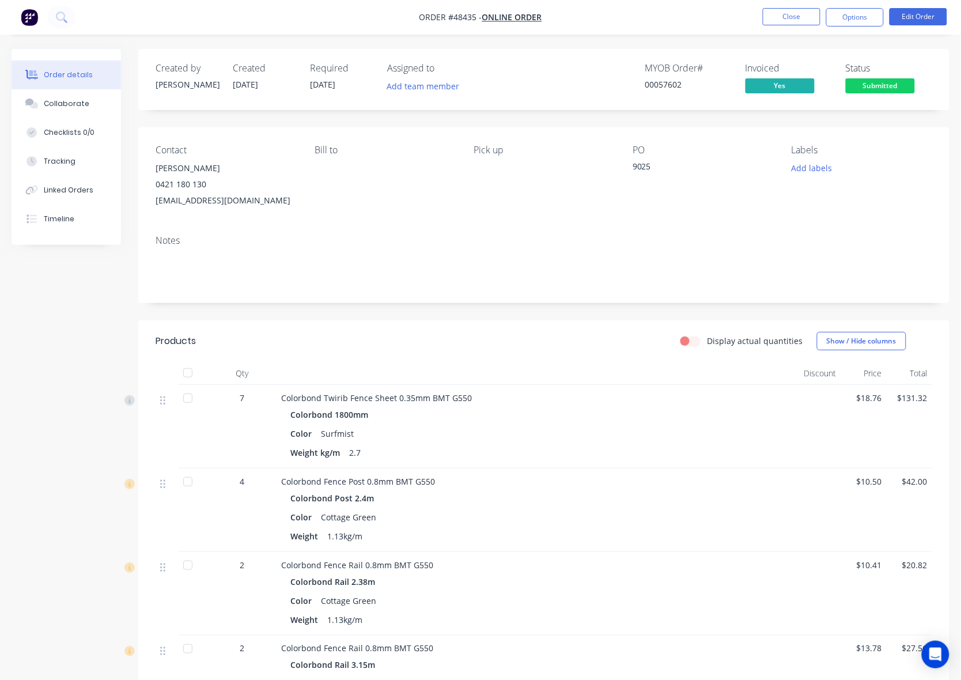
click at [470, 16] on span "Order #48435 -" at bounding box center [451, 17] width 63 height 11
copy span "48435"
click at [868, 18] on button "Options" at bounding box center [855, 17] width 58 height 18
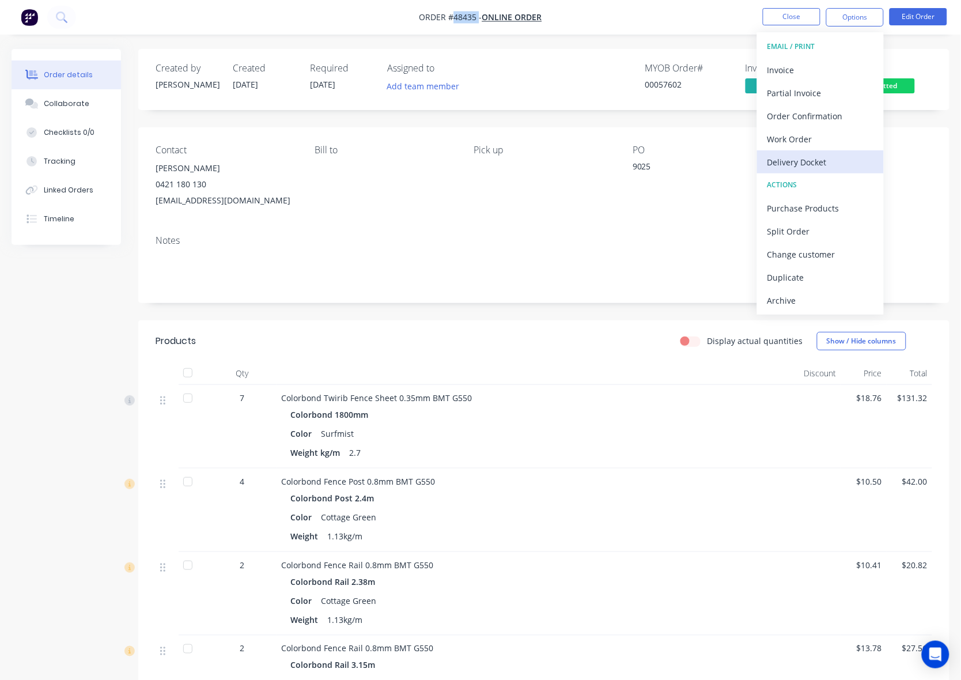
click at [831, 172] on button "Delivery Docket" at bounding box center [820, 161] width 127 height 23
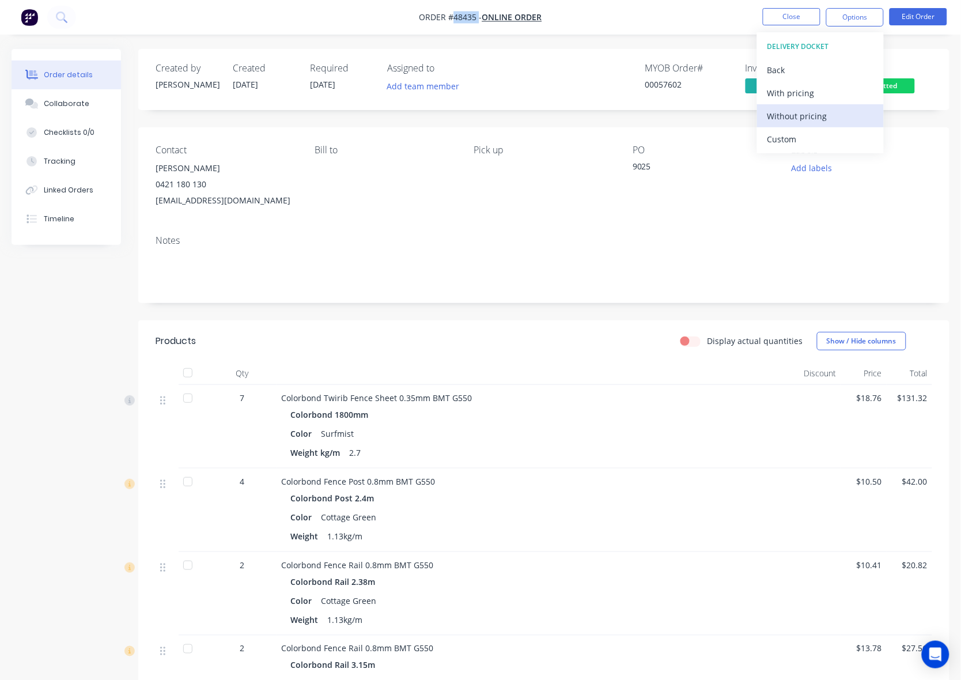
click at [810, 108] on div "Without pricing" at bounding box center [821, 116] width 106 height 17
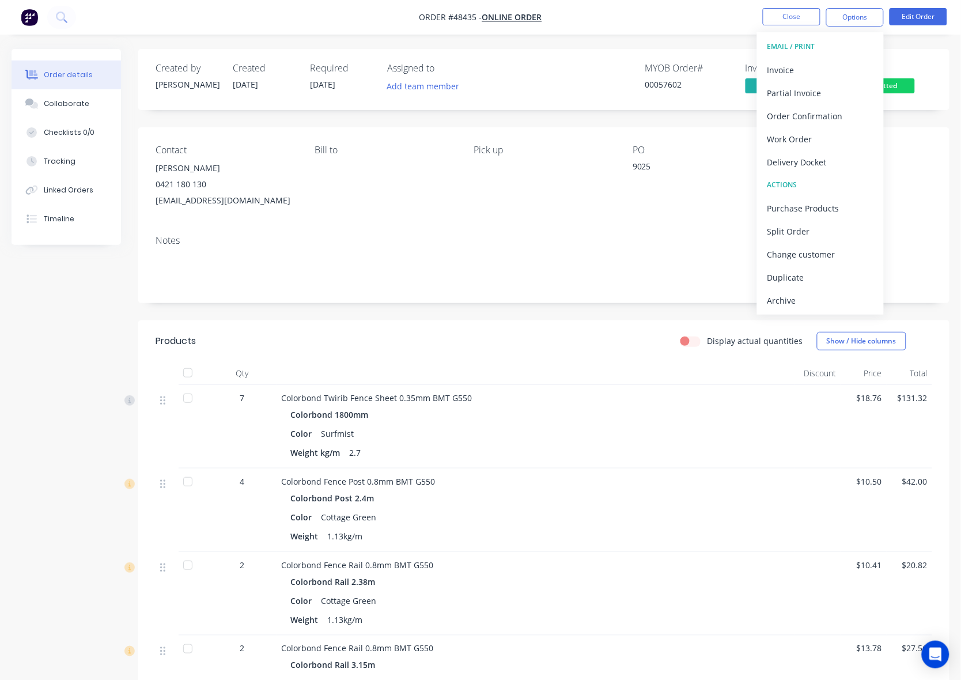
click at [663, 99] on div "Created by [PERSON_NAME] Created [DATE] Required [DATE] Assigned to Add team me…" at bounding box center [544, 79] width 812 height 61
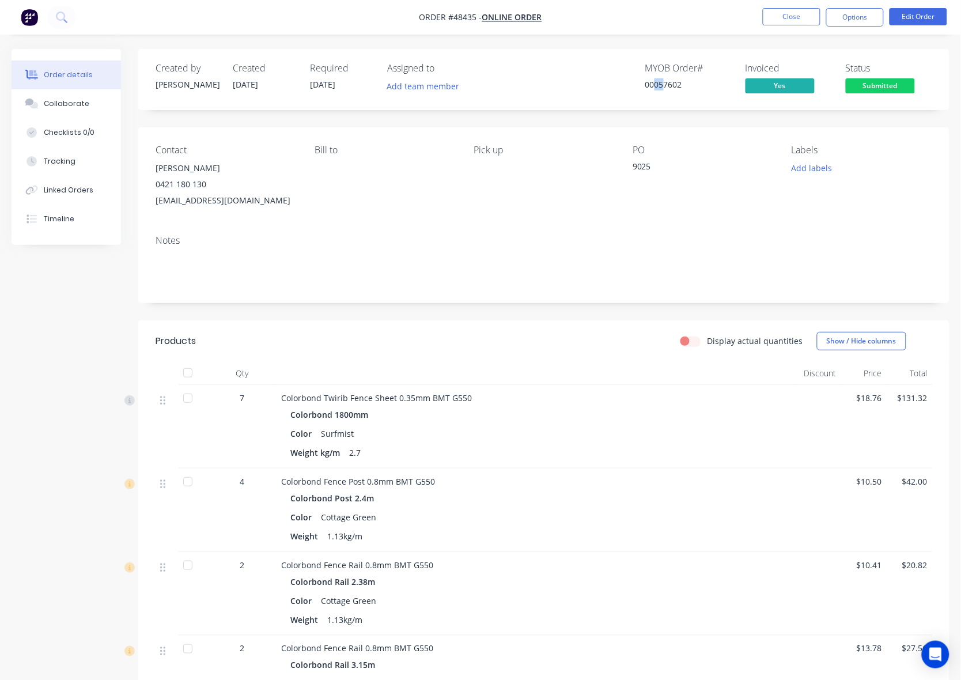
click at [885, 82] on span "Submitted" at bounding box center [880, 85] width 69 height 14
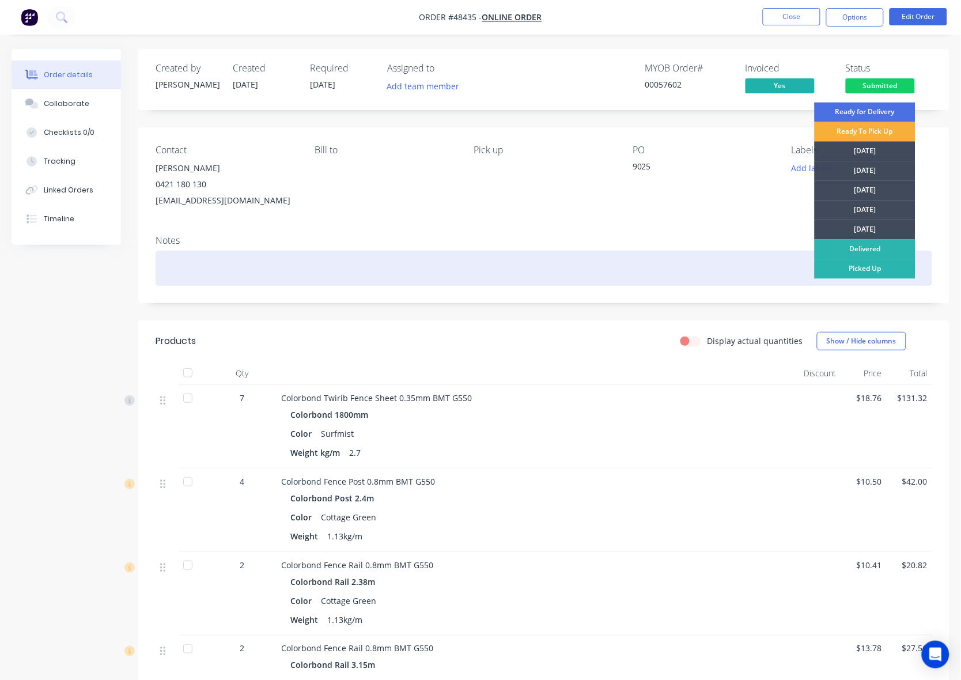
drag, startPoint x: 869, startPoint y: 263, endPoint x: 640, endPoint y: 257, distance: 228.9
click at [847, 259] on div "Picked Up" at bounding box center [865, 269] width 101 height 20
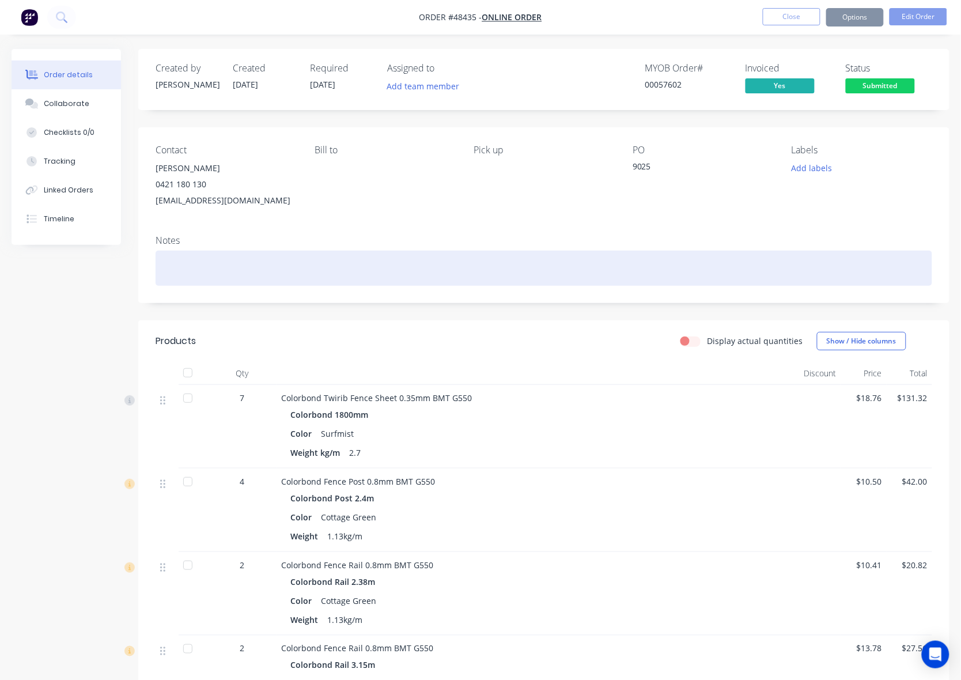
click at [614, 262] on div at bounding box center [544, 268] width 777 height 35
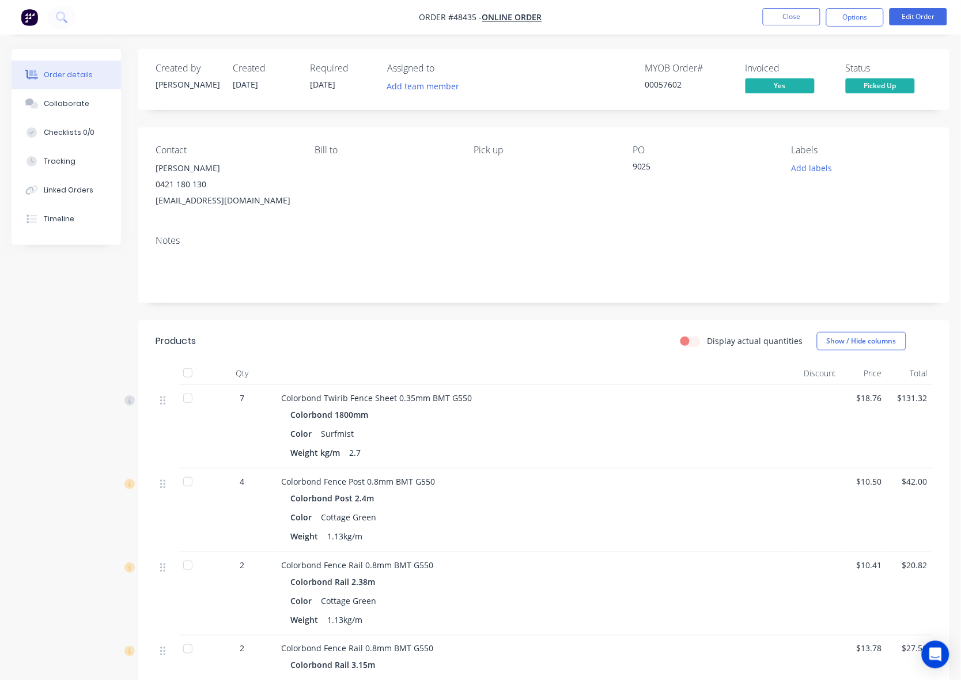
click at [855, 7] on nav "Order #48435 - Online Order Close Options Edit Order" at bounding box center [480, 17] width 961 height 35
click at [859, 20] on button "Options" at bounding box center [855, 17] width 58 height 18
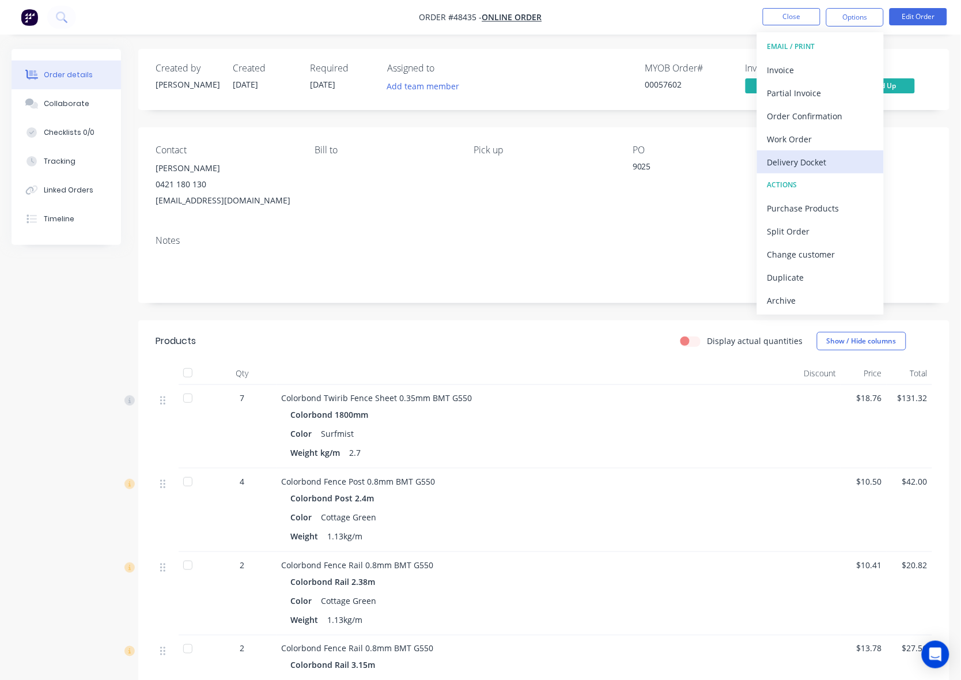
click at [788, 163] on div "Delivery Docket" at bounding box center [821, 162] width 106 height 17
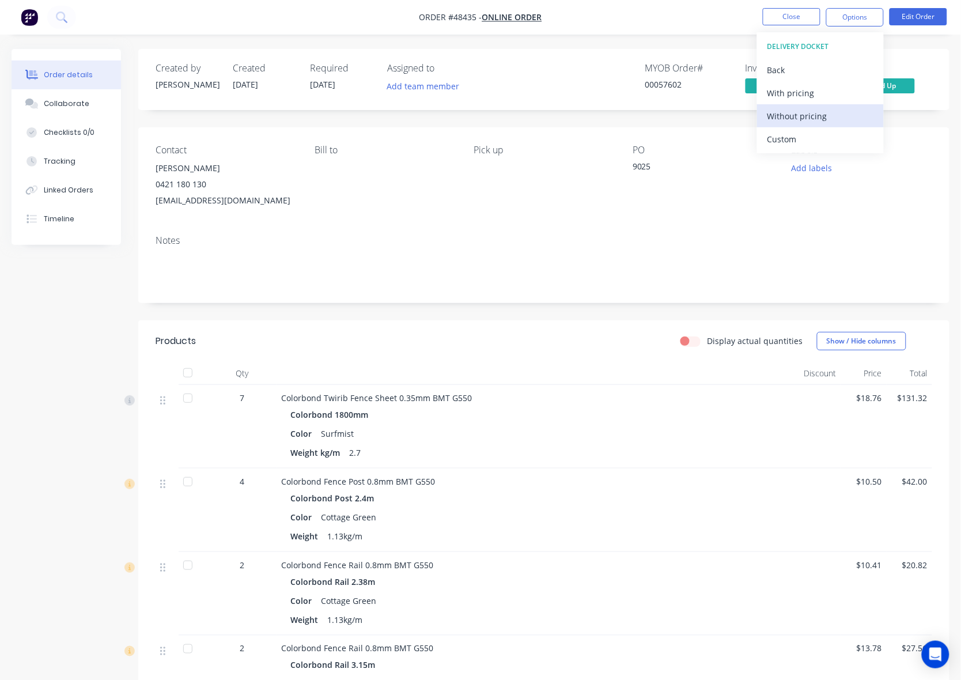
click at [810, 105] on button "Without pricing" at bounding box center [820, 115] width 127 height 23
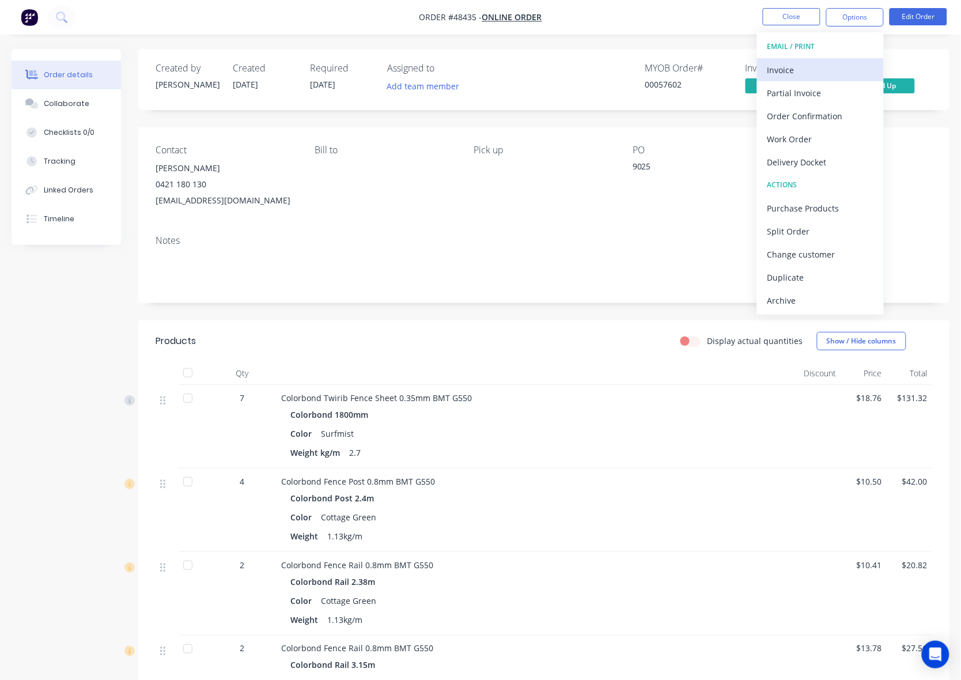
click at [800, 69] on div "Invoice" at bounding box center [821, 70] width 106 height 17
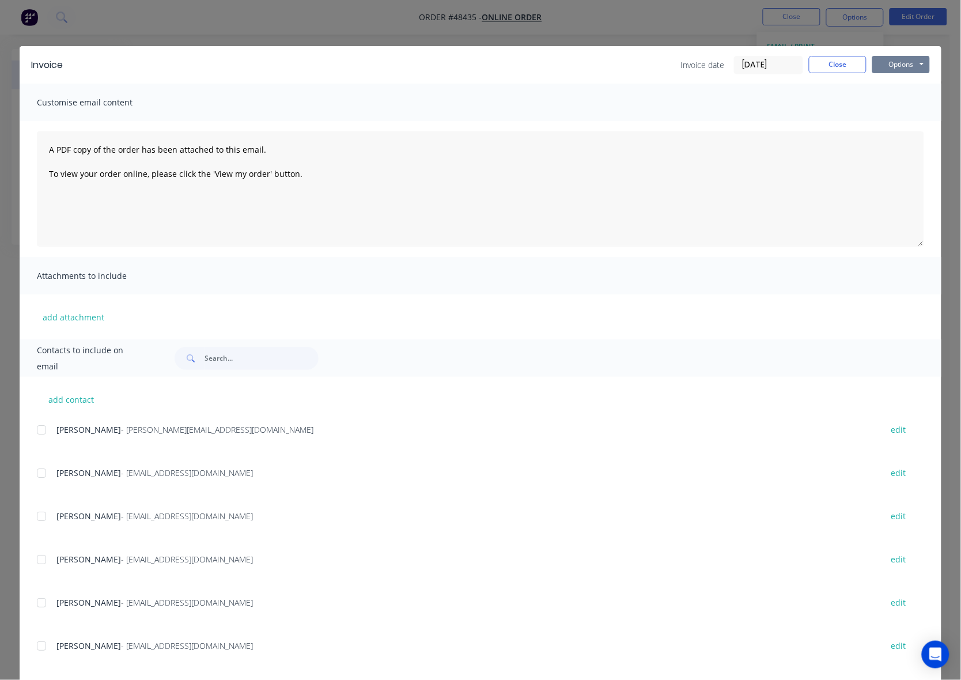
click at [896, 70] on button "Options" at bounding box center [902, 64] width 58 height 17
click at [892, 105] on button "Print" at bounding box center [910, 104] width 74 height 19
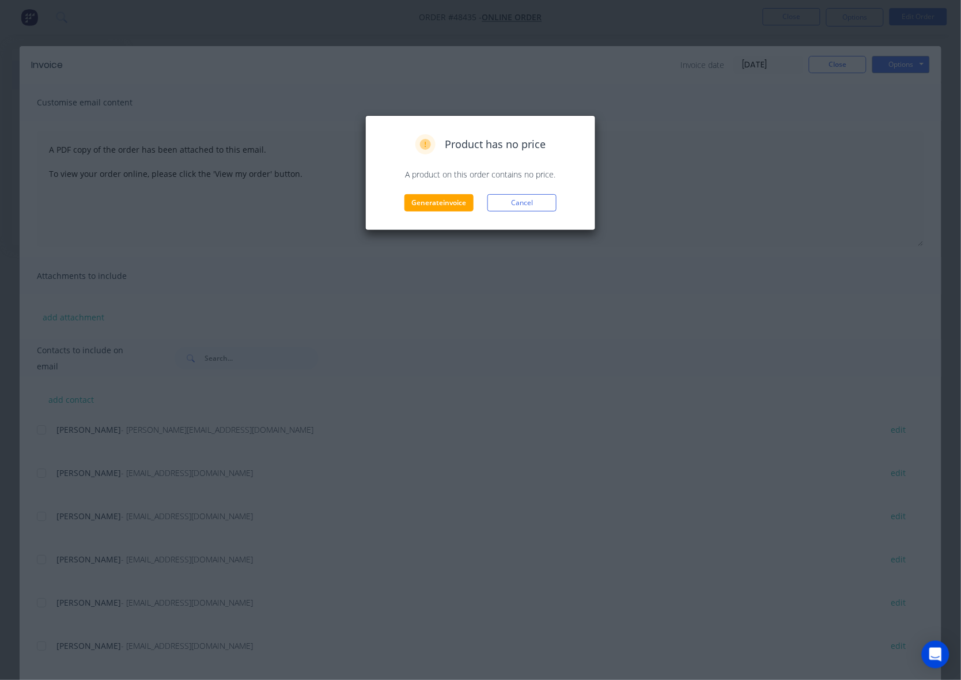
click at [451, 215] on div "Product has no price A product on this order contains no price. Generate invoic…" at bounding box center [480, 172] width 231 height 115
click at [451, 209] on button "Generate invoice" at bounding box center [439, 202] width 69 height 17
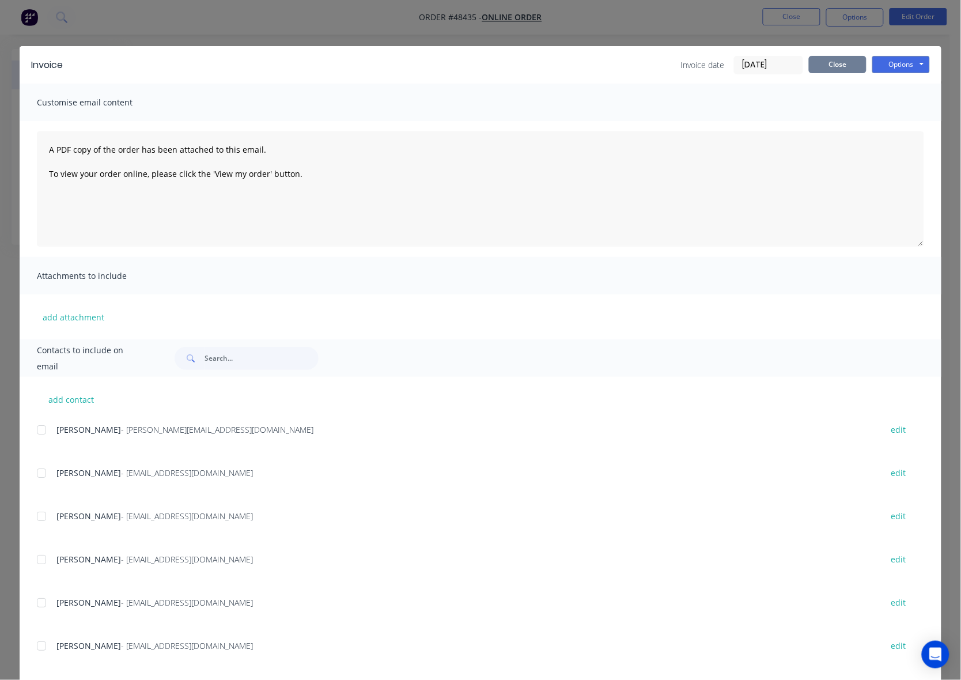
click at [834, 65] on button "Close" at bounding box center [838, 64] width 58 height 17
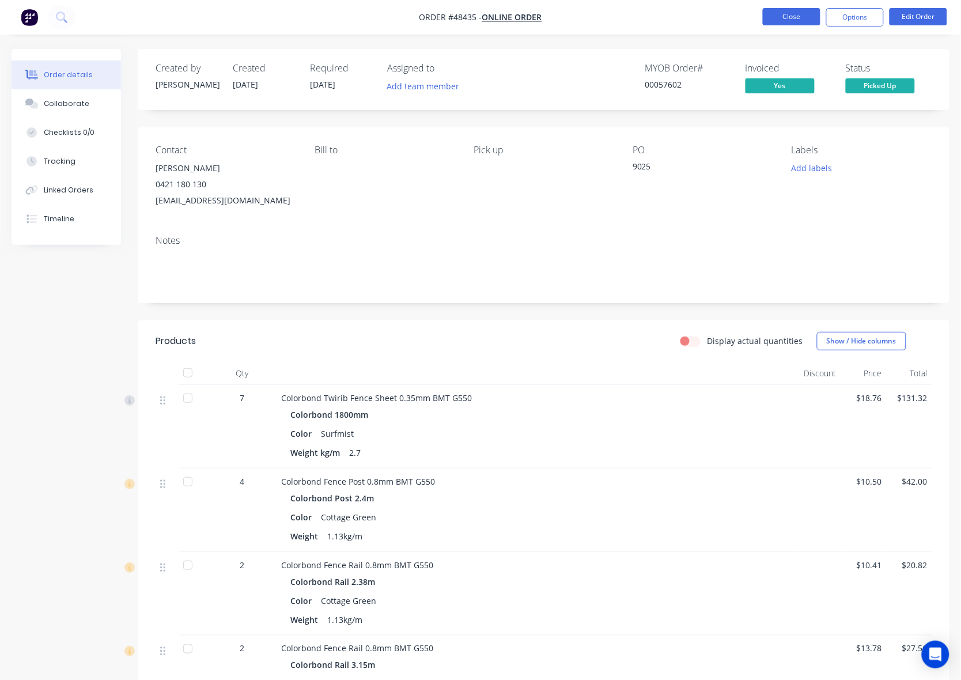
click at [788, 20] on button "Close" at bounding box center [792, 16] width 58 height 17
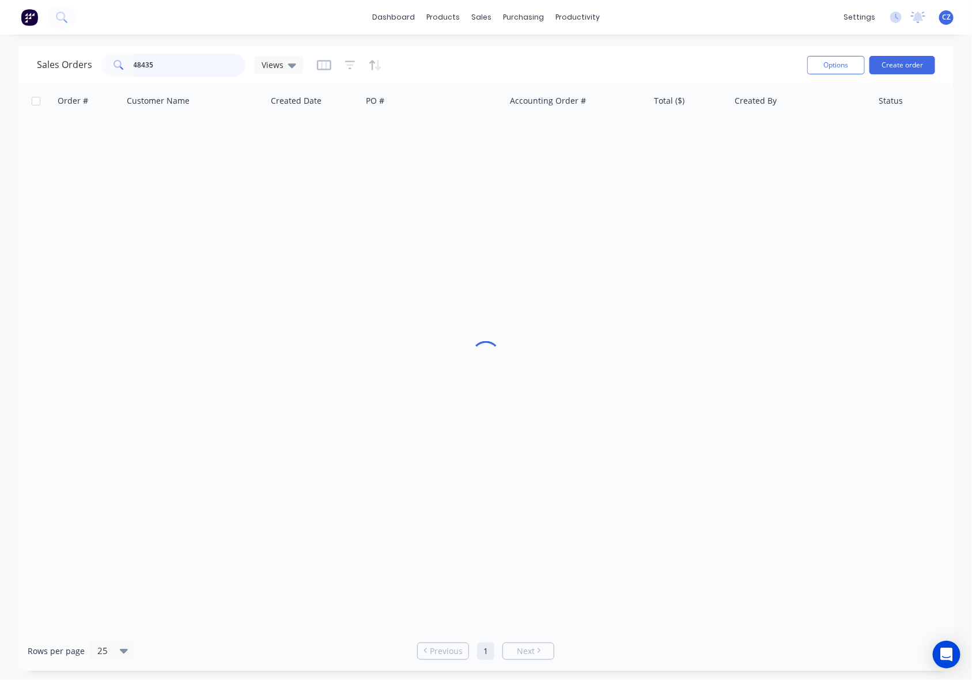
click at [176, 69] on input "48435" at bounding box center [190, 65] width 112 height 23
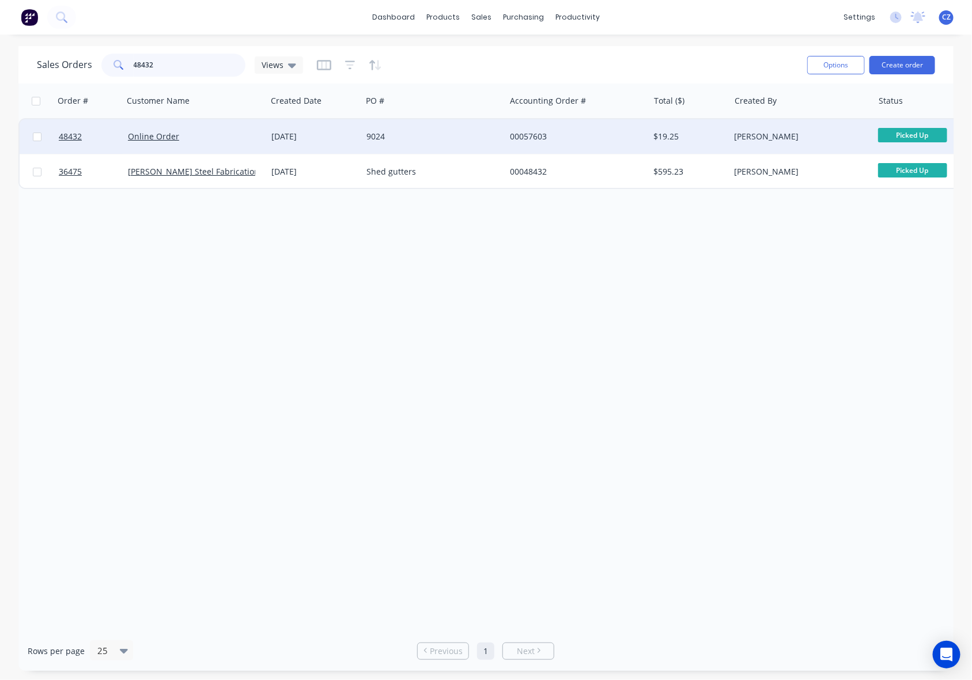
type input "48432"
click at [387, 137] on div "9024" at bounding box center [431, 137] width 128 height 12
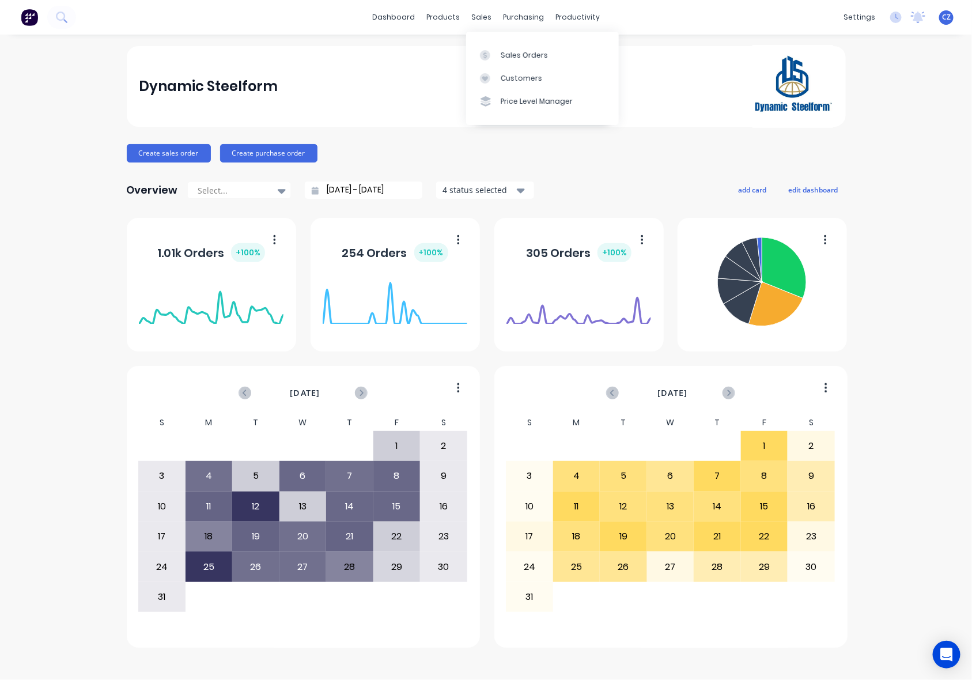
click at [488, 41] on div "Sales Orders Customers Price Level Manager" at bounding box center [542, 78] width 153 height 93
click at [485, 55] on g at bounding box center [485, 55] width 10 height 10
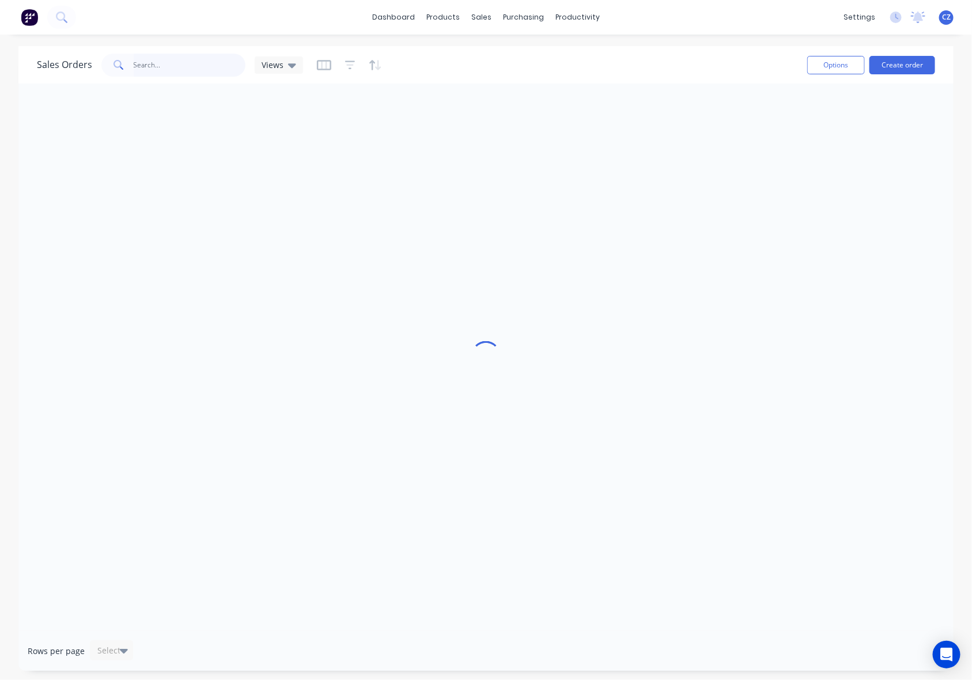
click at [136, 62] on input "text" at bounding box center [190, 65] width 112 height 23
paste input "48435"
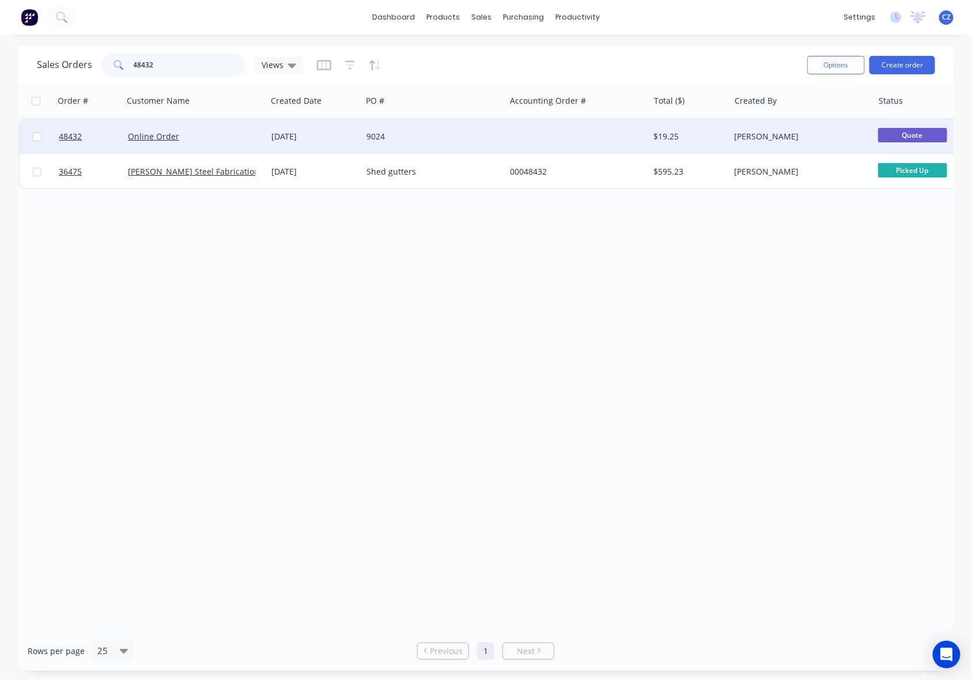
type input "48432"
click at [554, 130] on div at bounding box center [577, 136] width 144 height 35
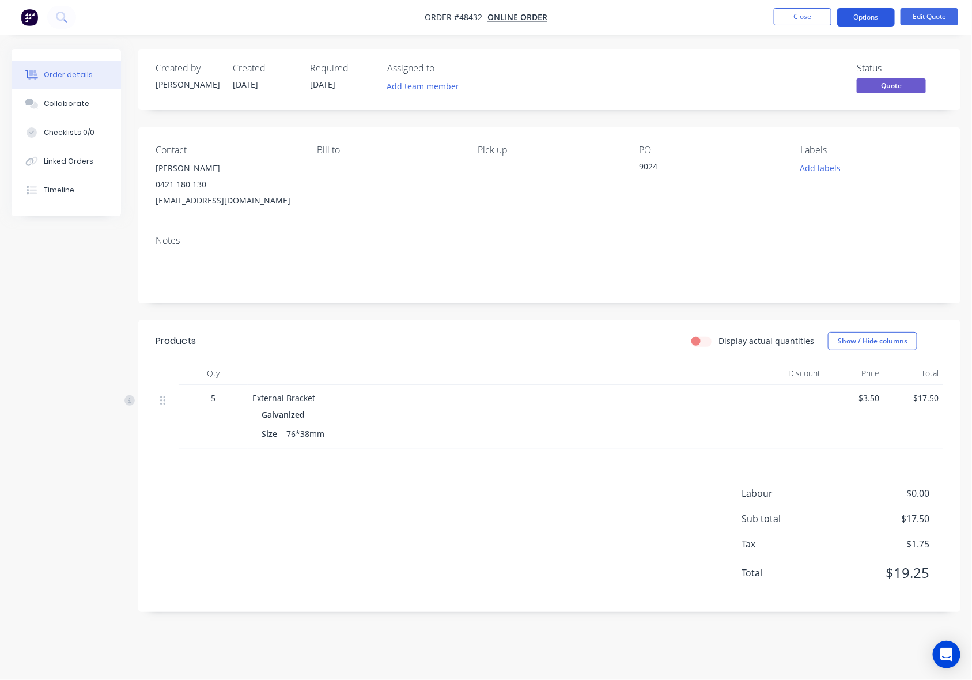
click at [862, 14] on button "Options" at bounding box center [866, 17] width 58 height 18
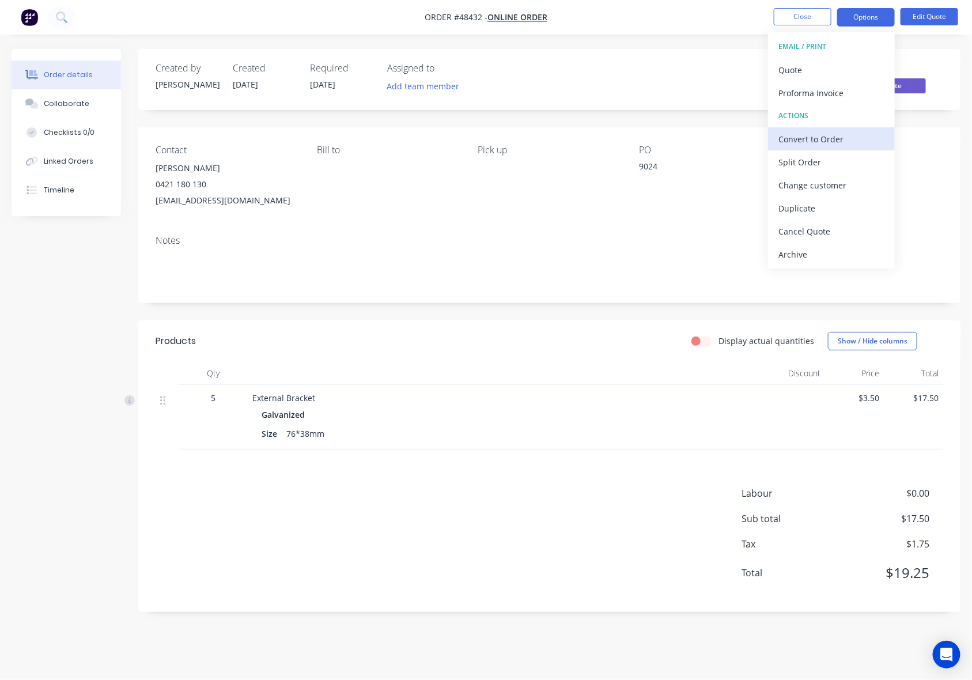
click at [791, 139] on div "Convert to Order" at bounding box center [832, 139] width 106 height 17
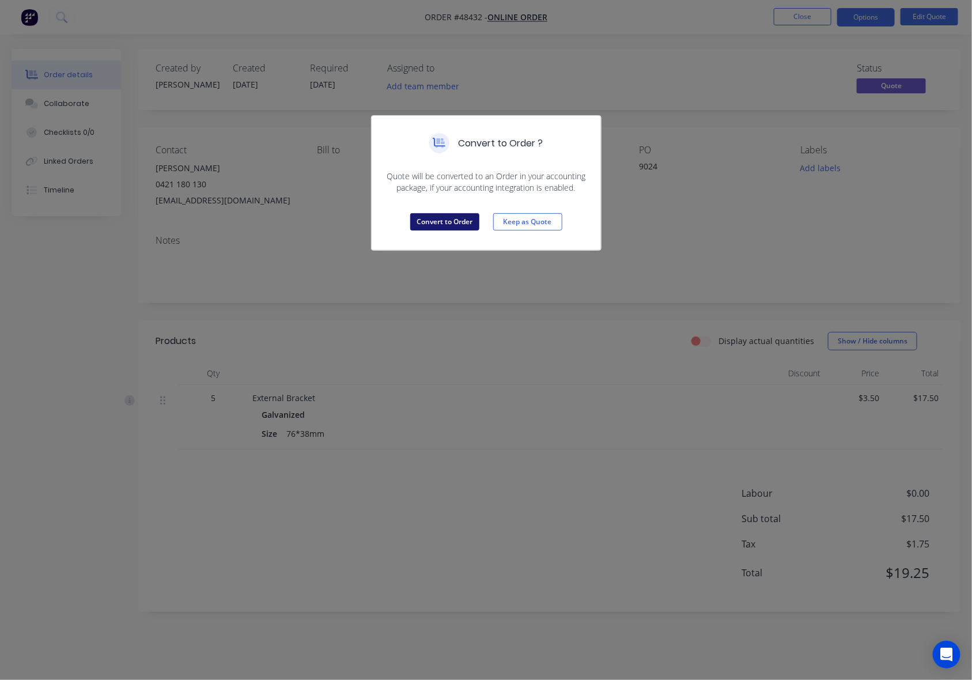
click at [424, 228] on button "Convert to Order" at bounding box center [444, 221] width 69 height 17
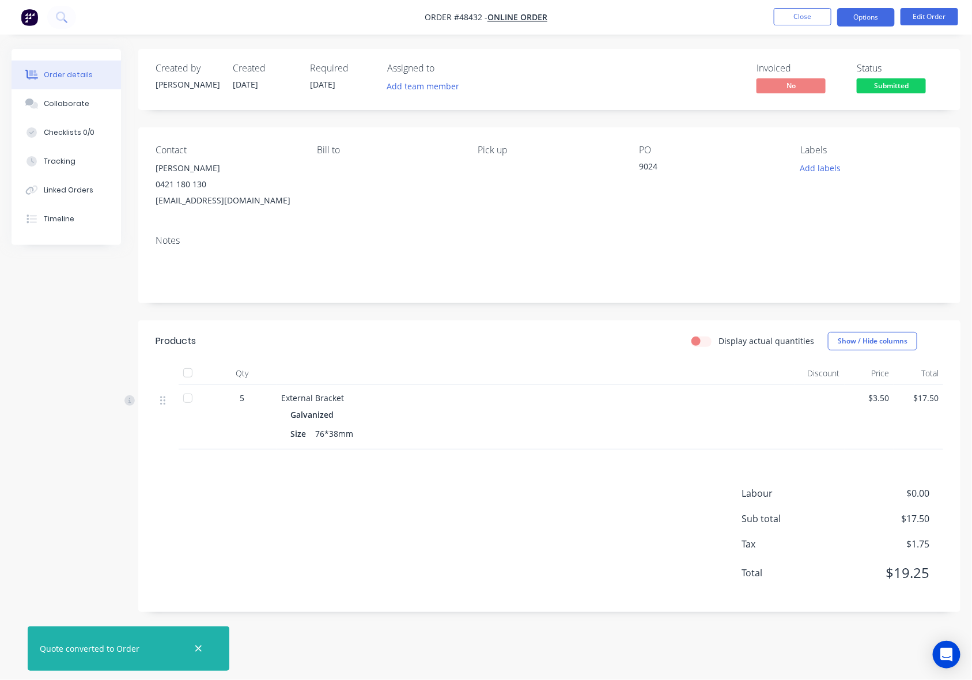
click at [859, 20] on button "Options" at bounding box center [866, 17] width 58 height 18
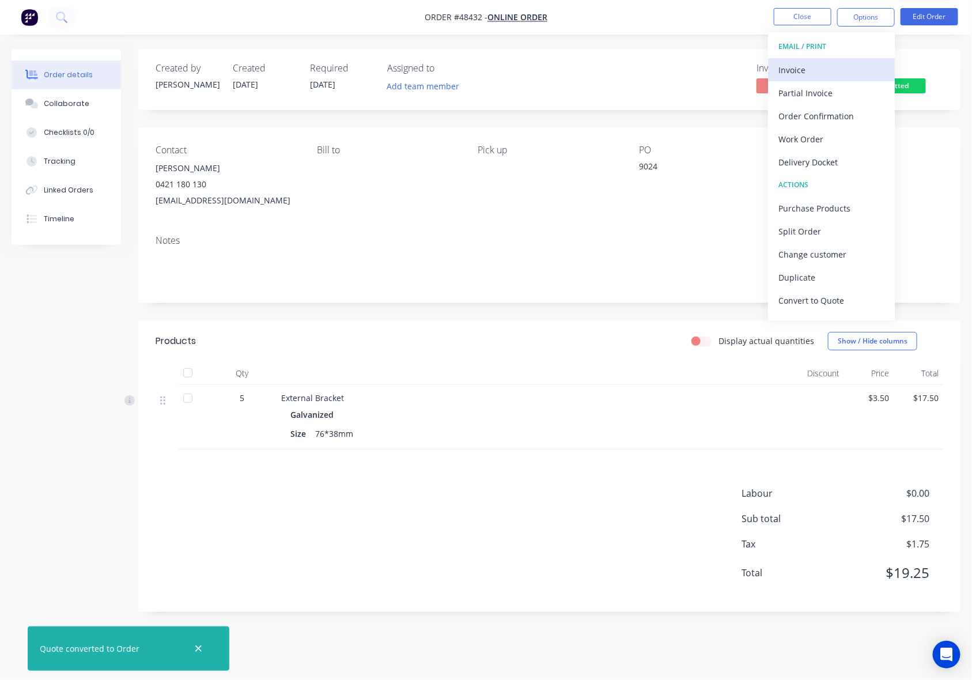
click at [818, 73] on div "Invoice" at bounding box center [832, 70] width 106 height 17
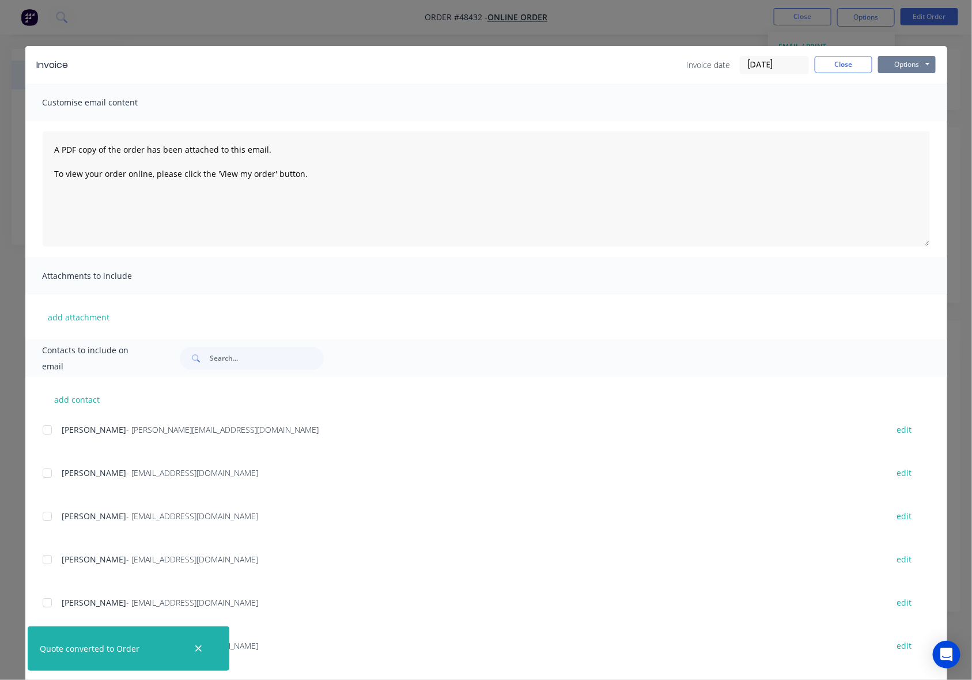
click at [920, 62] on button "Options" at bounding box center [907, 64] width 58 height 17
click at [886, 107] on button "Print" at bounding box center [915, 104] width 74 height 19
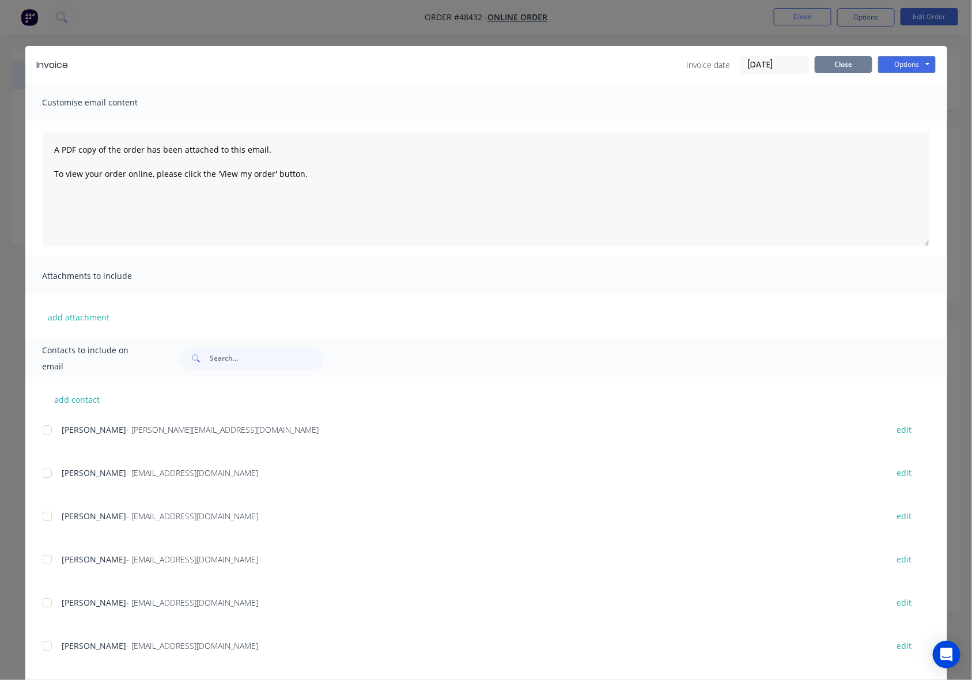
click at [836, 58] on button "Close" at bounding box center [844, 64] width 58 height 17
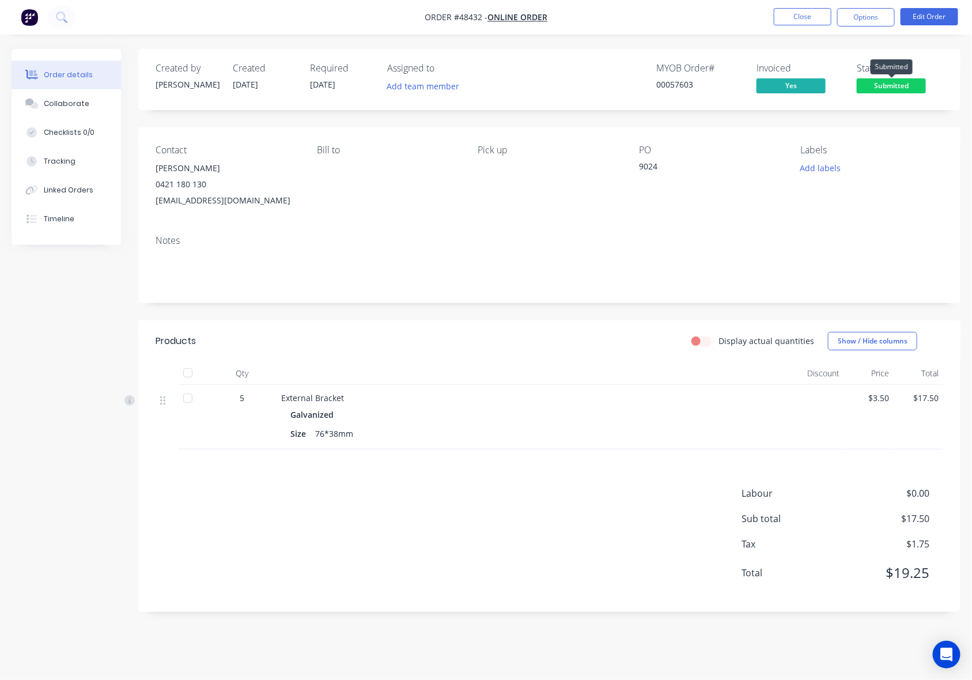
click at [871, 88] on span "Submitted" at bounding box center [891, 85] width 69 height 14
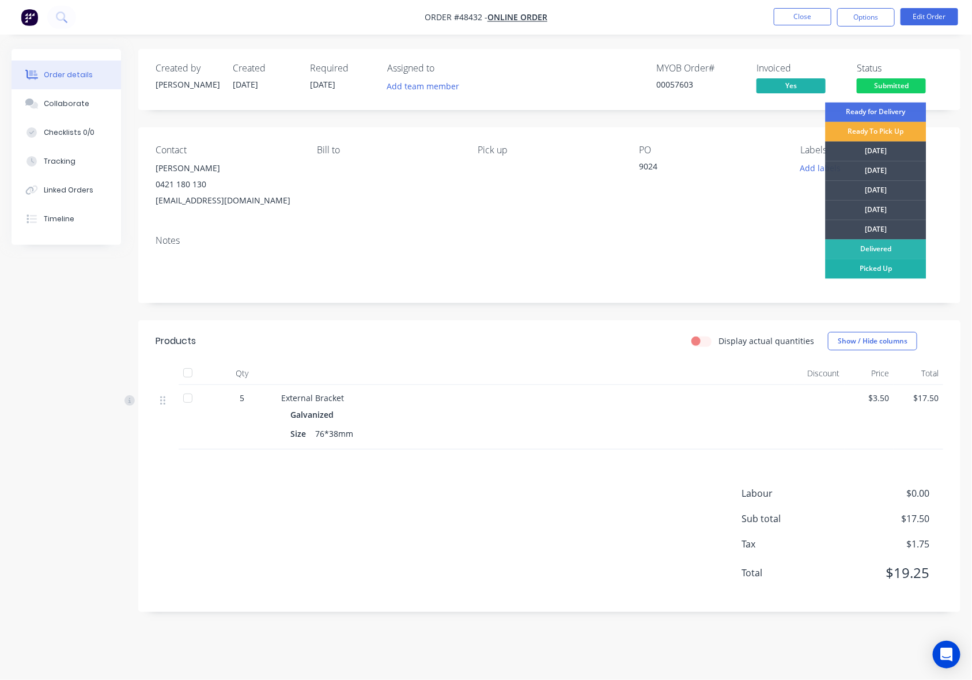
click at [857, 266] on div "Picked Up" at bounding box center [876, 269] width 101 height 20
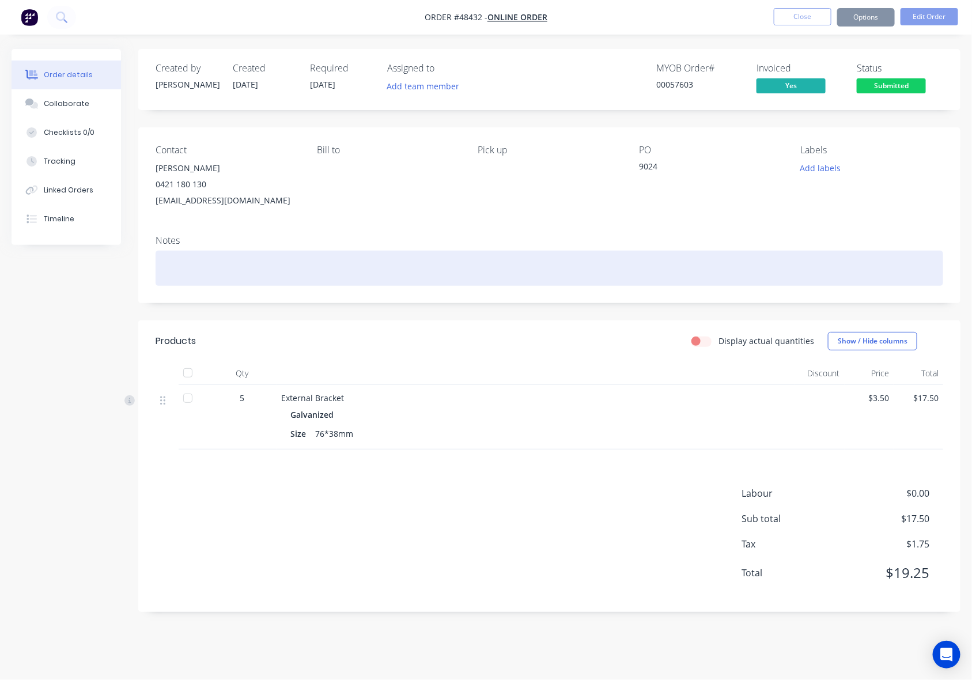
click at [592, 254] on div at bounding box center [550, 268] width 788 height 35
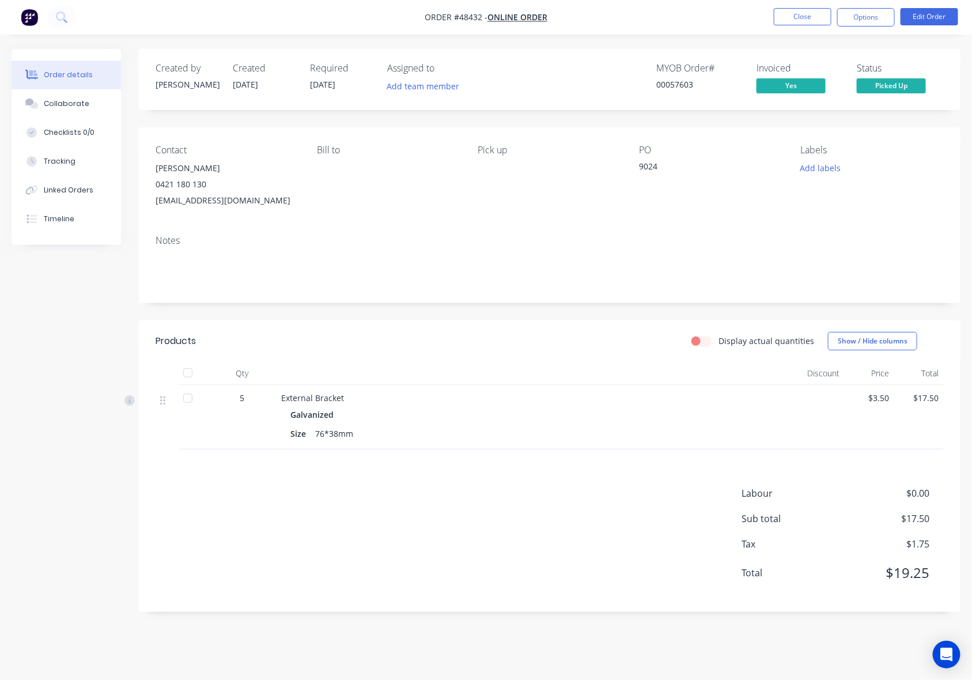
click at [791, 6] on nav "Order #48432 - Online Order Close Options Edit Order" at bounding box center [486, 17] width 972 height 35
click at [791, 12] on button "Close" at bounding box center [803, 16] width 58 height 17
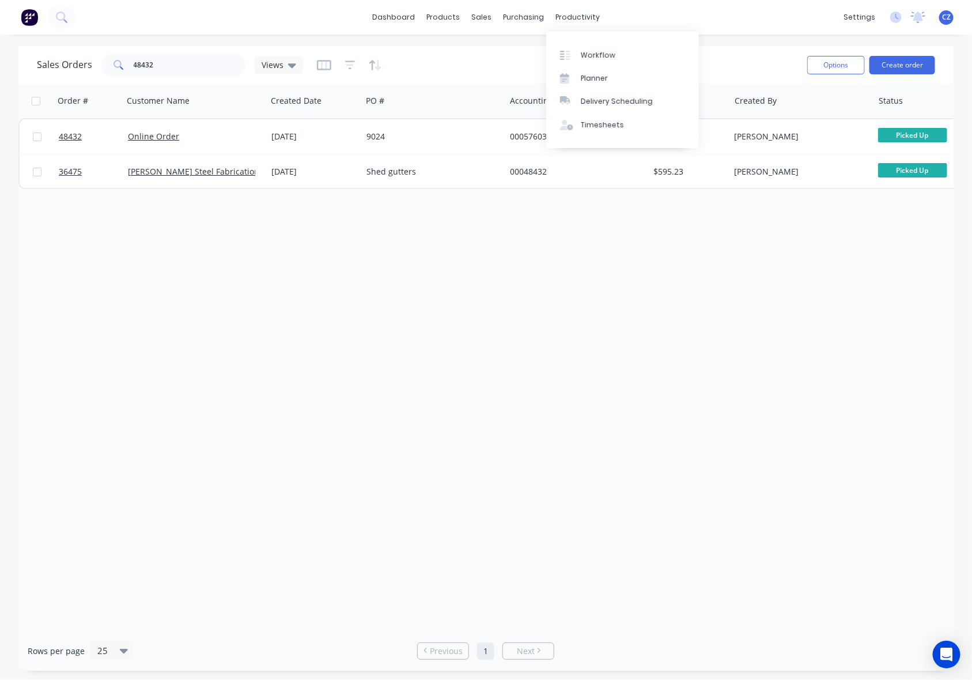
click at [743, 231] on div "Order # Customer Name Created Date PO # Accounting Order # Total ($) Created By…" at bounding box center [485, 358] width 935 height 548
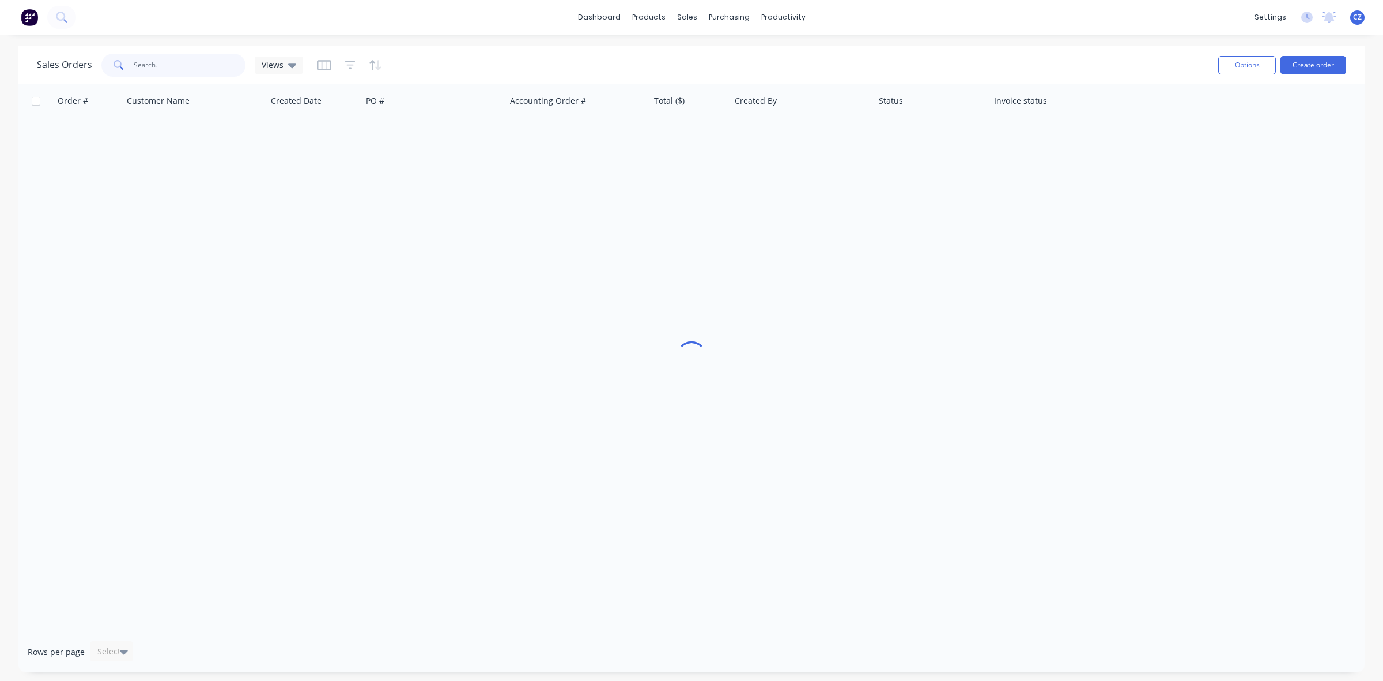
click at [202, 70] on input "text" at bounding box center [190, 65] width 112 height 23
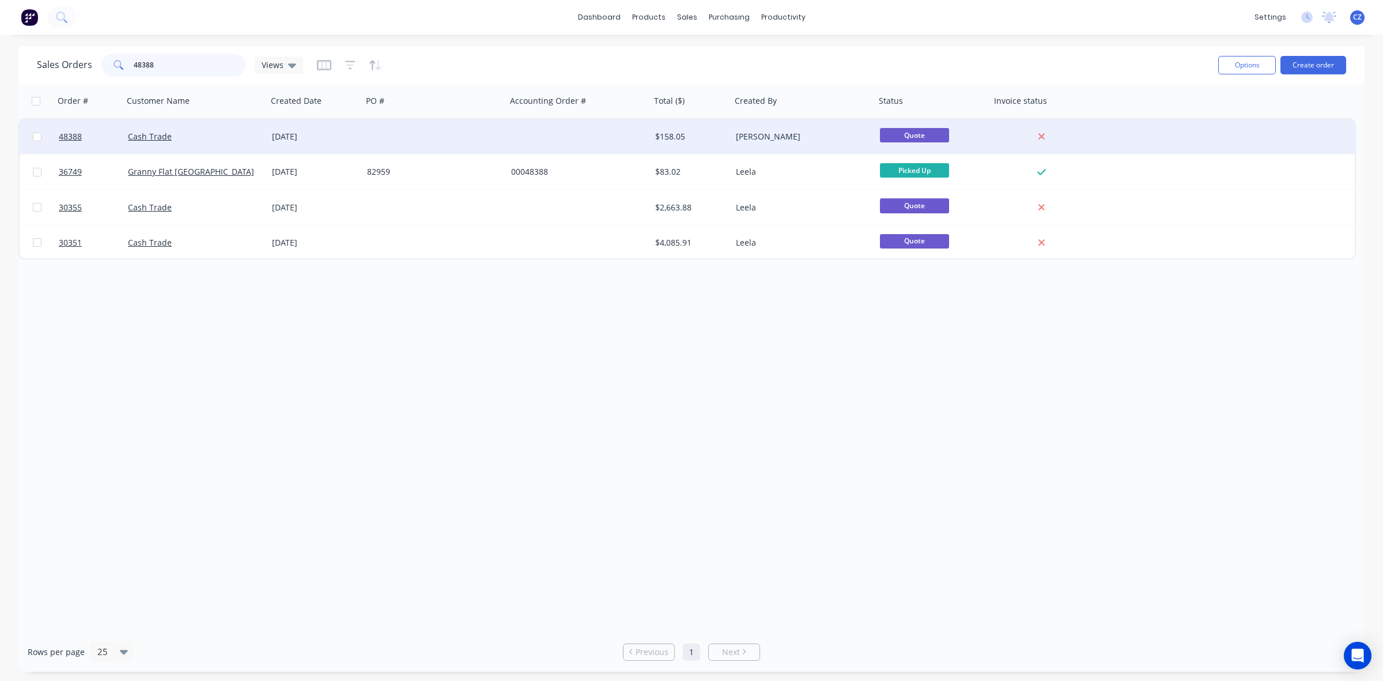
type input "48388"
click at [231, 145] on div "Cash Trade" at bounding box center [195, 136] width 144 height 35
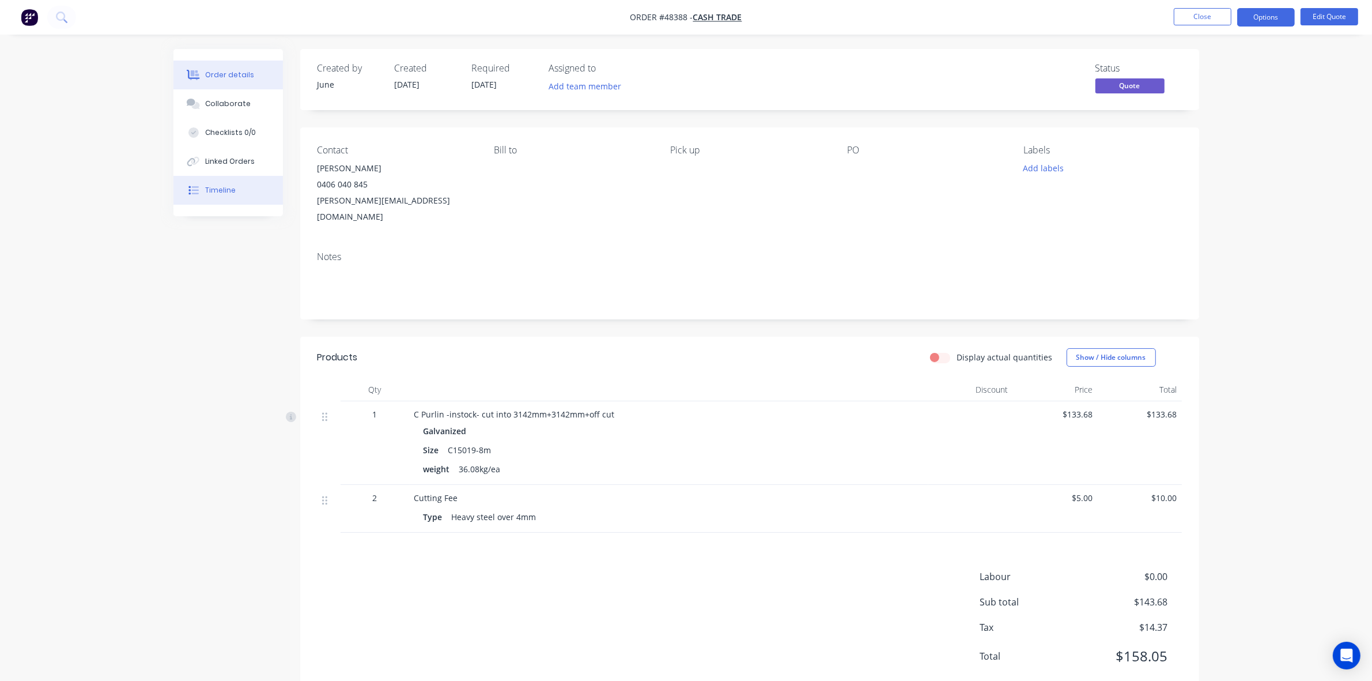
click at [225, 189] on div "Timeline" at bounding box center [220, 190] width 31 height 10
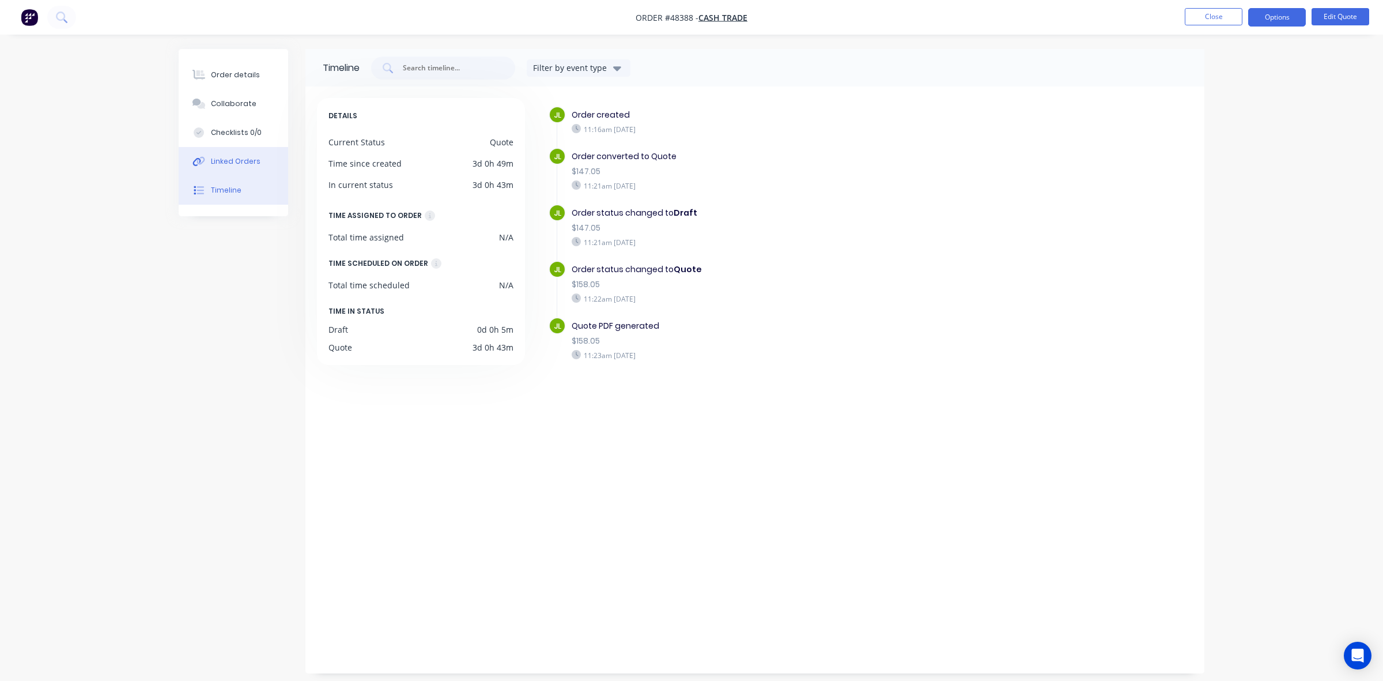
click at [212, 168] on button "Linked Orders" at bounding box center [234, 161] width 110 height 29
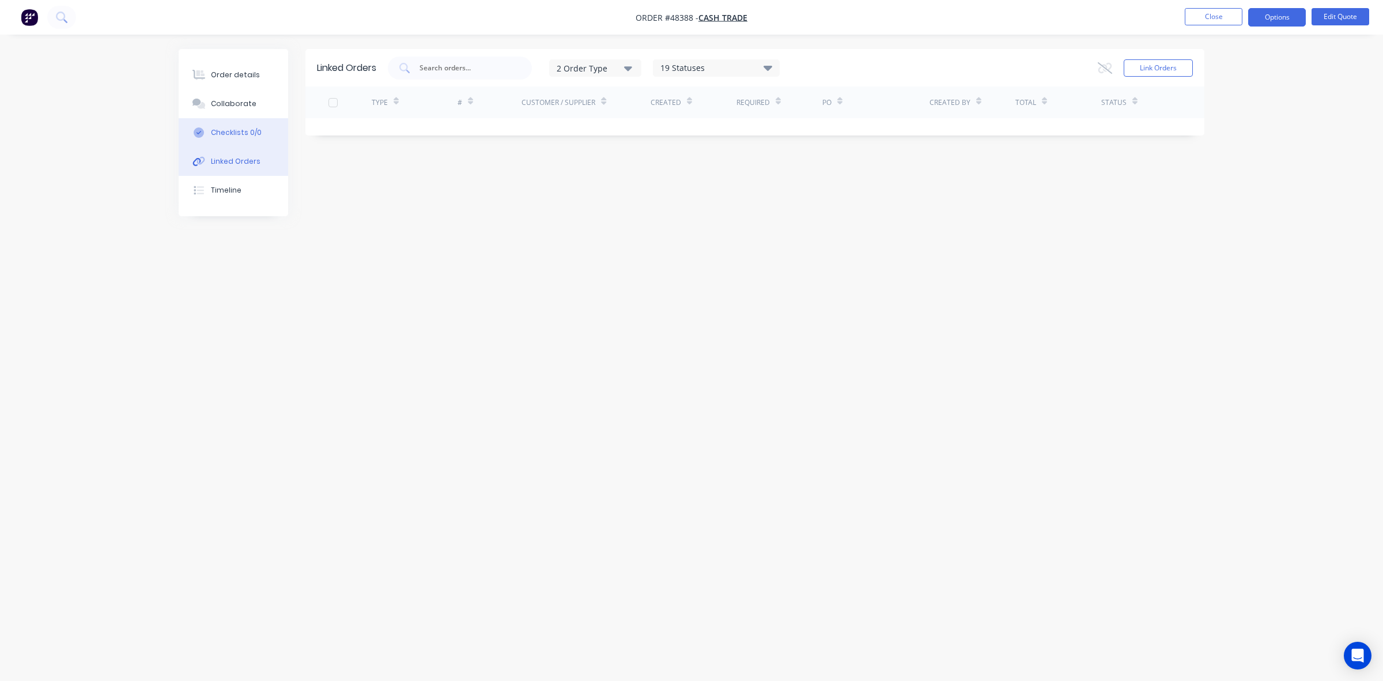
click at [226, 140] on button "Checklists 0/0" at bounding box center [234, 132] width 110 height 29
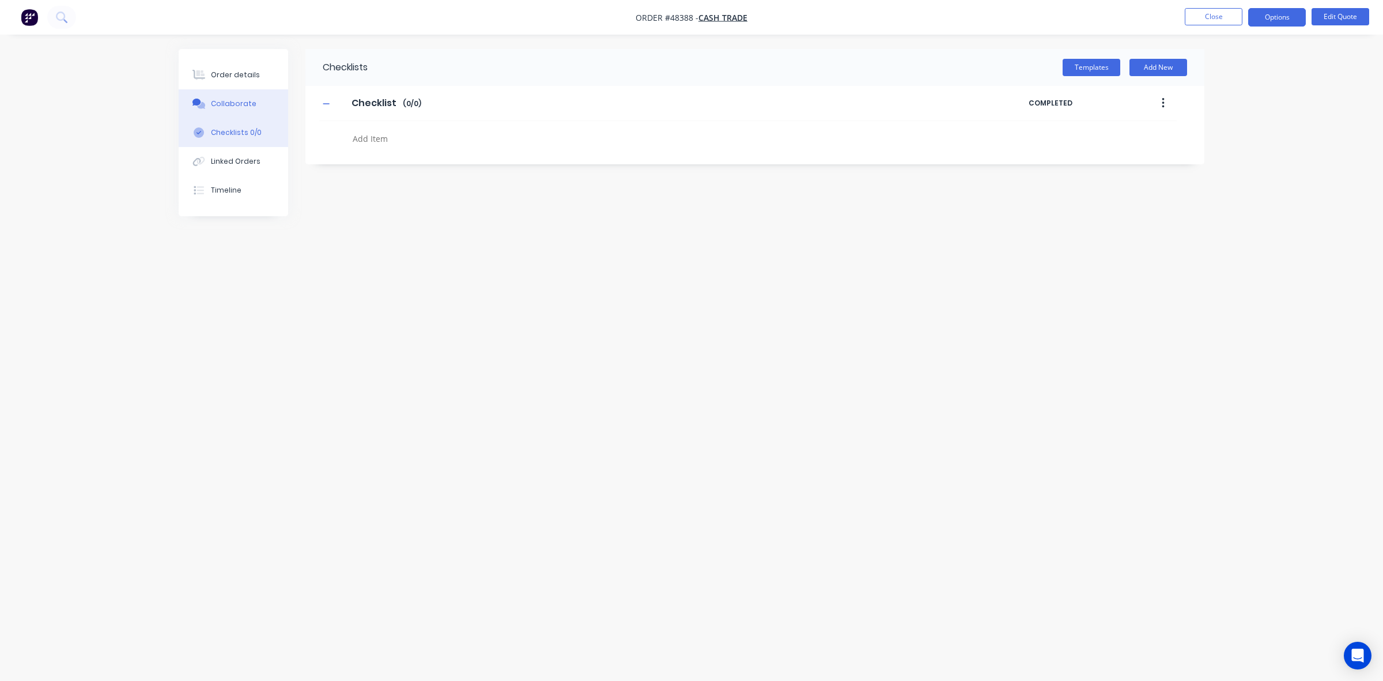
click at [212, 112] on button "Collaborate" at bounding box center [234, 103] width 110 height 29
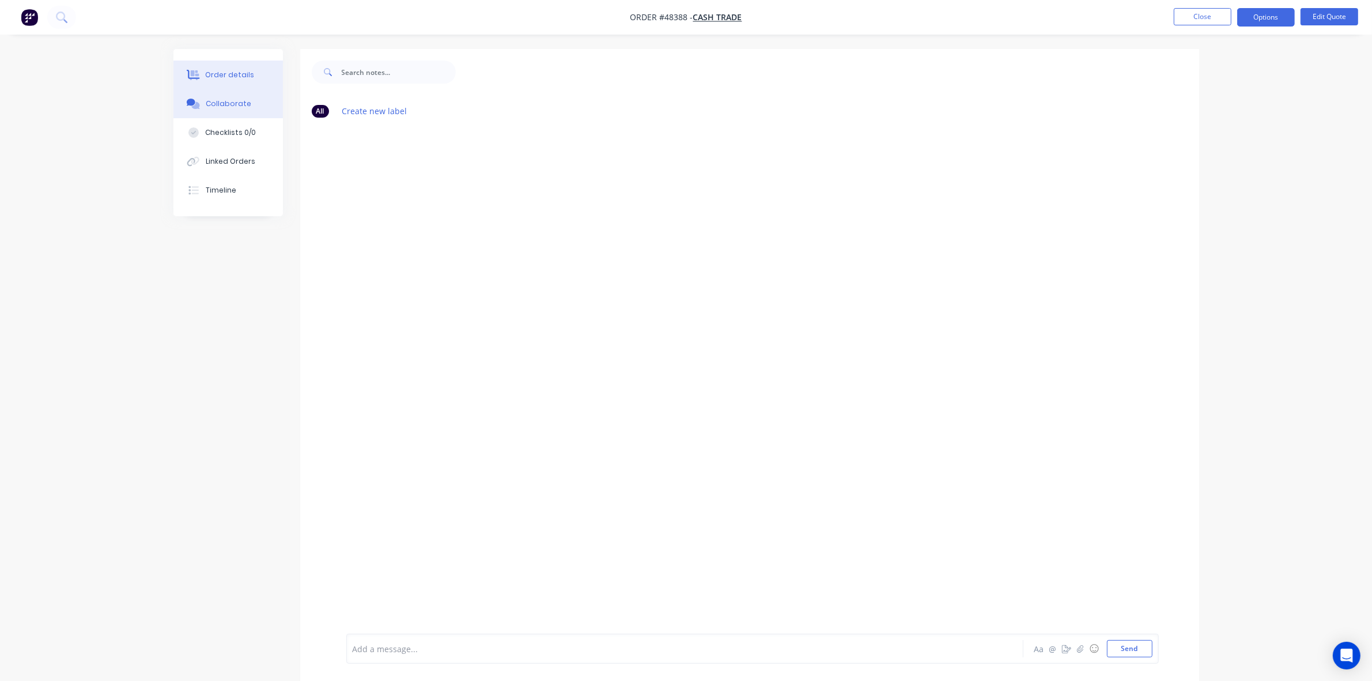
click at [226, 73] on div "Order details" at bounding box center [229, 75] width 49 height 10
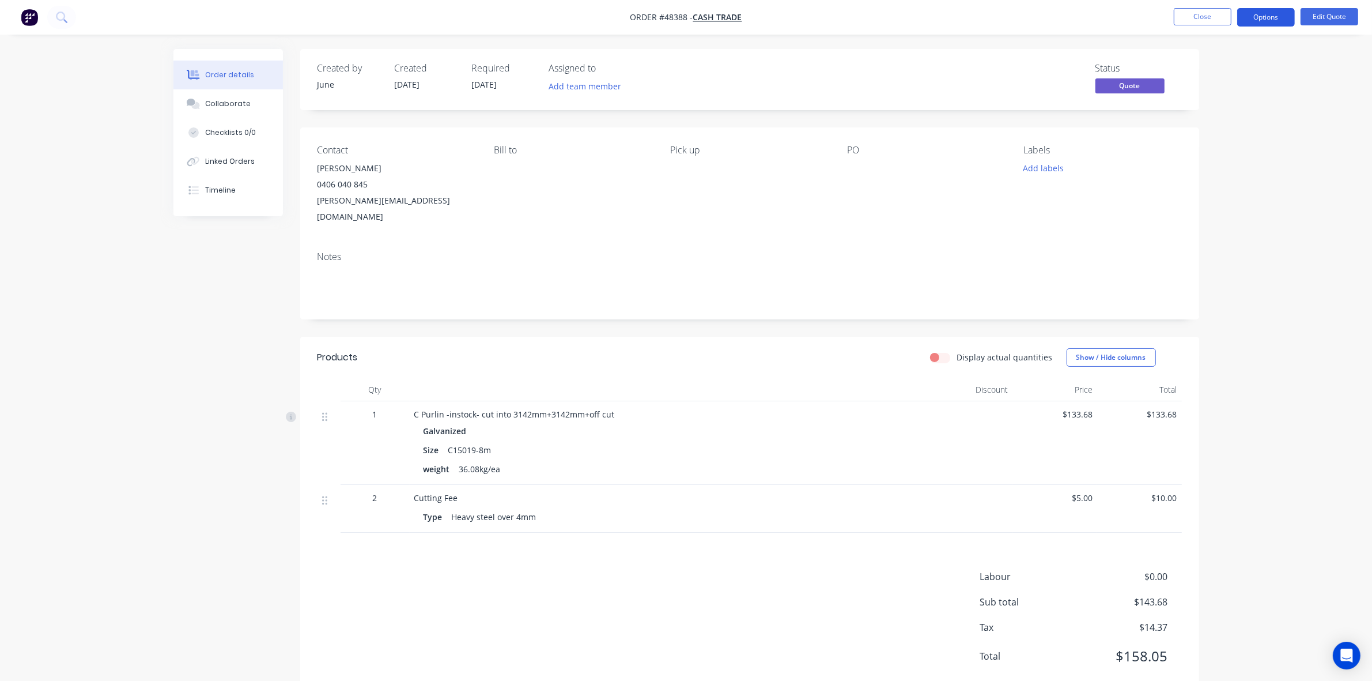
click at [1258, 20] on button "Options" at bounding box center [1266, 17] width 58 height 18
click at [1260, 144] on div "Convert to Order" at bounding box center [1232, 139] width 106 height 17
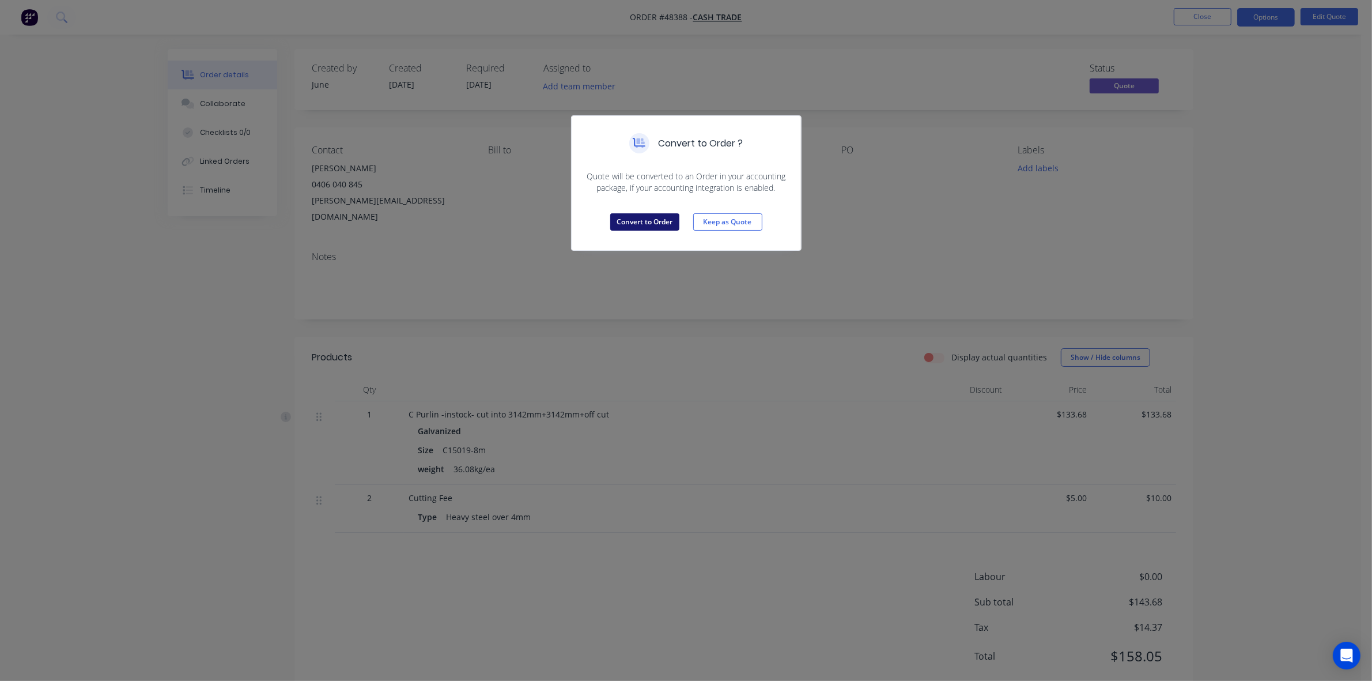
click at [658, 225] on button "Convert to Order" at bounding box center [644, 221] width 69 height 17
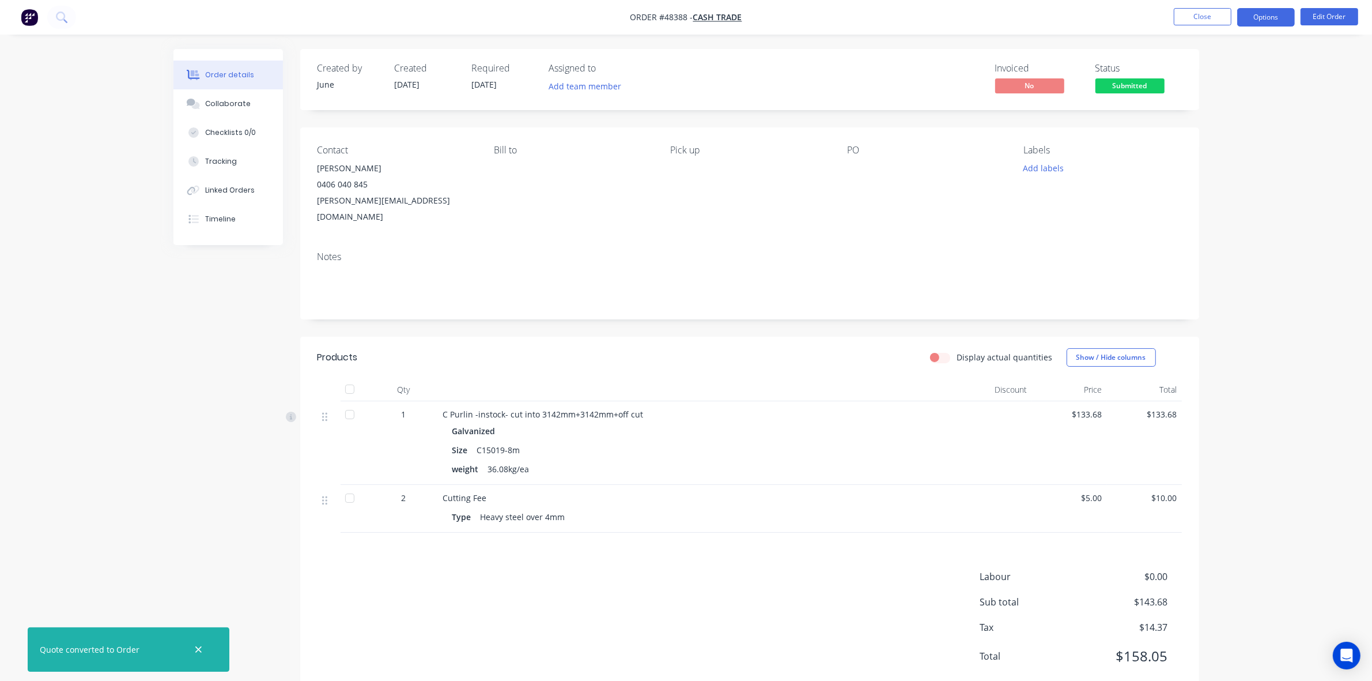
click at [1270, 18] on button "Options" at bounding box center [1266, 17] width 58 height 18
click at [1225, 159] on div "Delivery Docket" at bounding box center [1232, 162] width 106 height 17
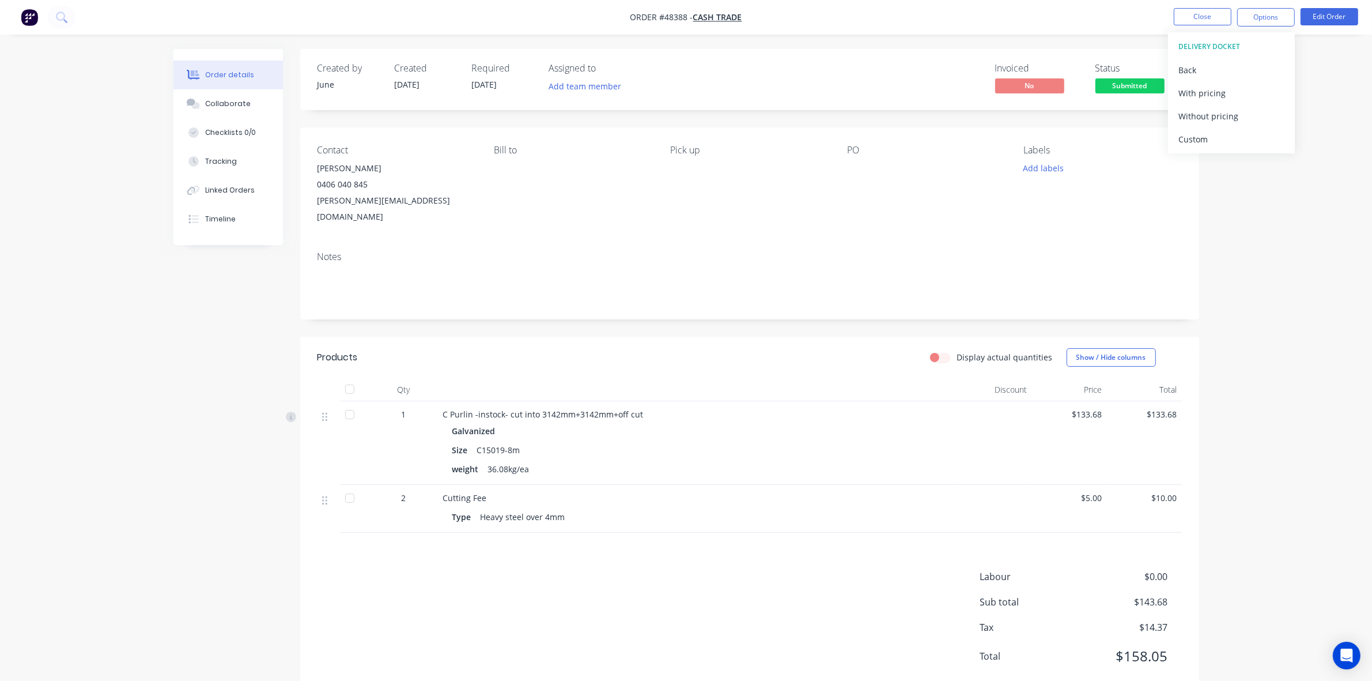
click at [1251, 186] on div "Order details Collaborate Checklists 0/0 Tracking Linked Orders Timeline Order …" at bounding box center [686, 356] width 1372 height 712
click at [1267, 21] on button "Options" at bounding box center [1266, 17] width 58 height 18
drag, startPoint x: 1239, startPoint y: 173, endPoint x: 1250, endPoint y: 158, distance: 18.2
click at [1240, 173] on div "Order details Collaborate Checklists 0/0 Tracking Linked Orders Timeline Order …" at bounding box center [686, 356] width 1372 height 712
click at [1269, 22] on button "Options" at bounding box center [1266, 17] width 58 height 18
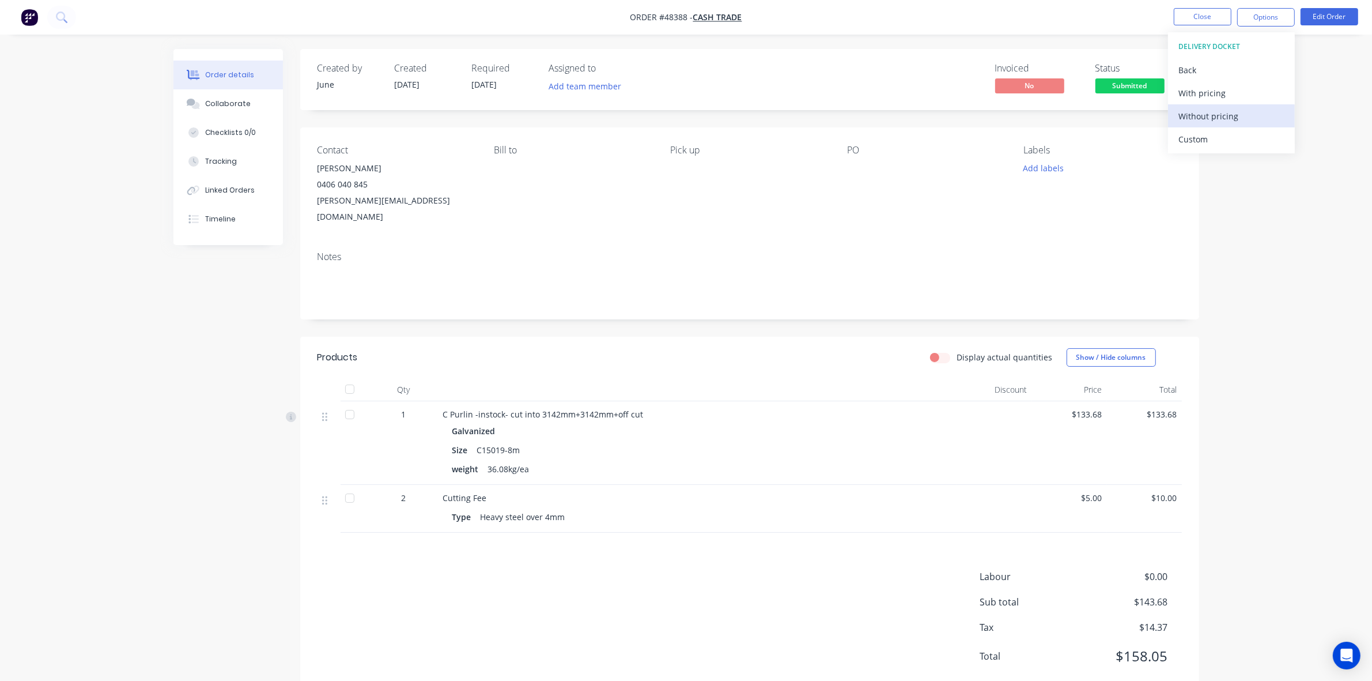
click at [1214, 118] on div "Without pricing" at bounding box center [1232, 116] width 106 height 17
click at [1202, 76] on div "Invoice" at bounding box center [1232, 70] width 106 height 17
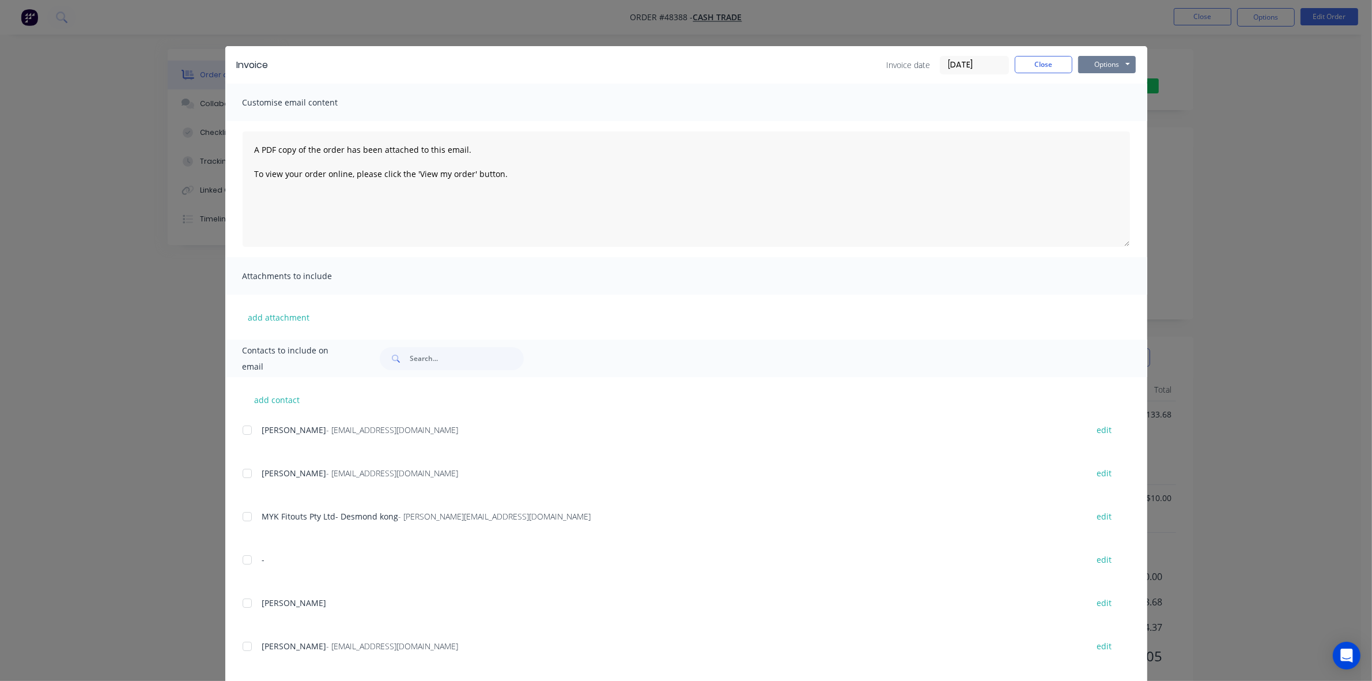
click at [1093, 61] on button "Options" at bounding box center [1107, 64] width 58 height 17
click at [1102, 98] on button "Print" at bounding box center [1115, 104] width 74 height 19
click at [1038, 64] on button "Close" at bounding box center [1044, 64] width 58 height 17
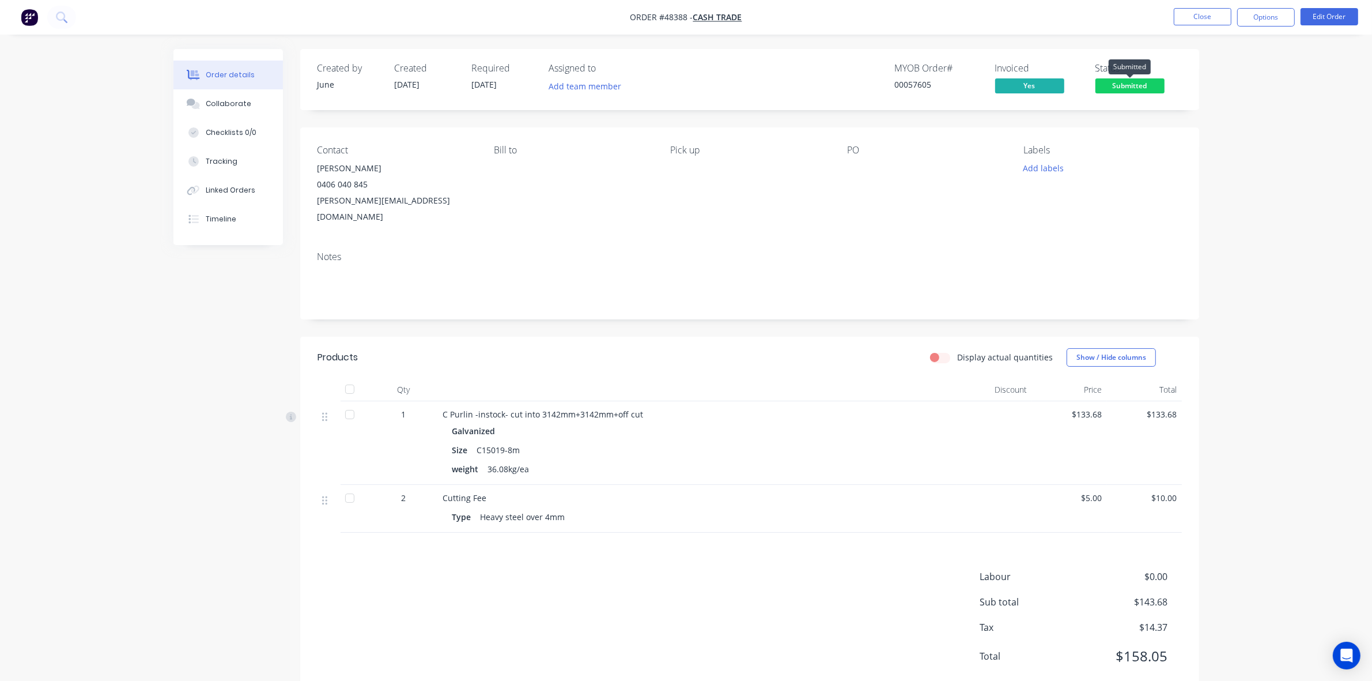
click at [1127, 90] on span "Submitted" at bounding box center [1130, 85] width 69 height 14
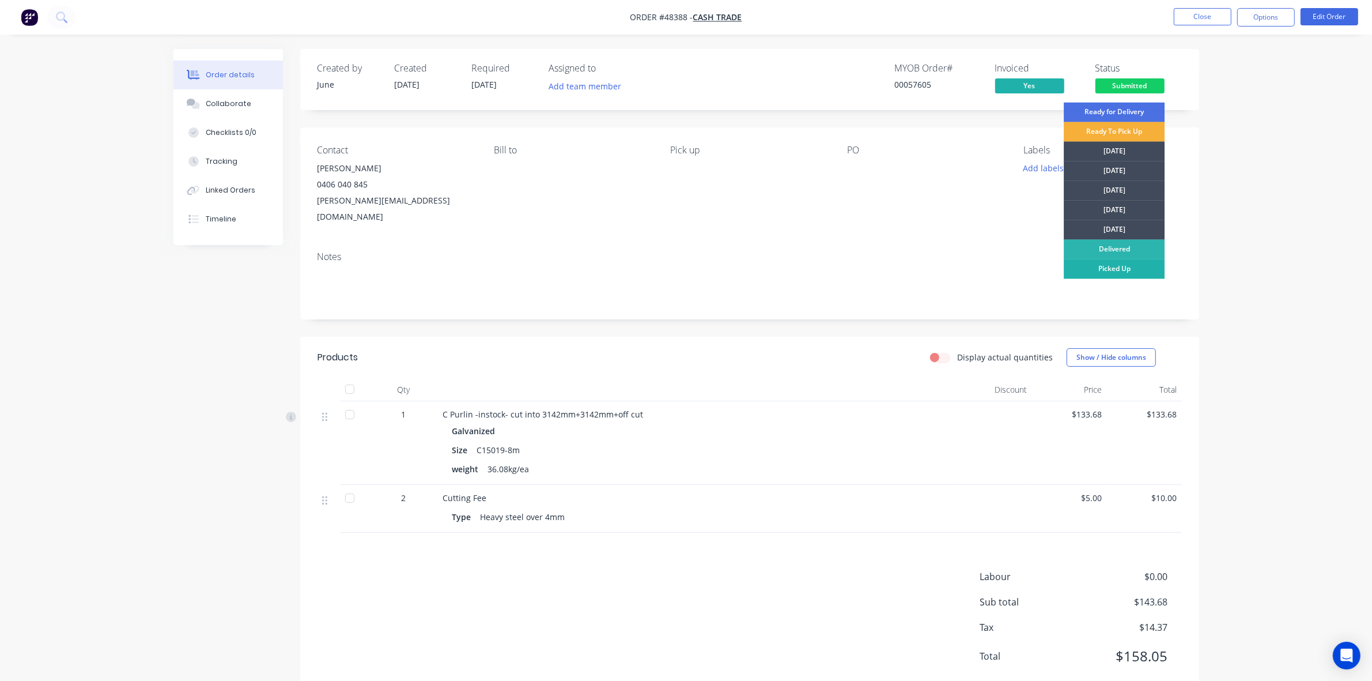
click at [1123, 274] on div "Picked Up" at bounding box center [1114, 269] width 101 height 20
